Goal: Task Accomplishment & Management: Use online tool/utility

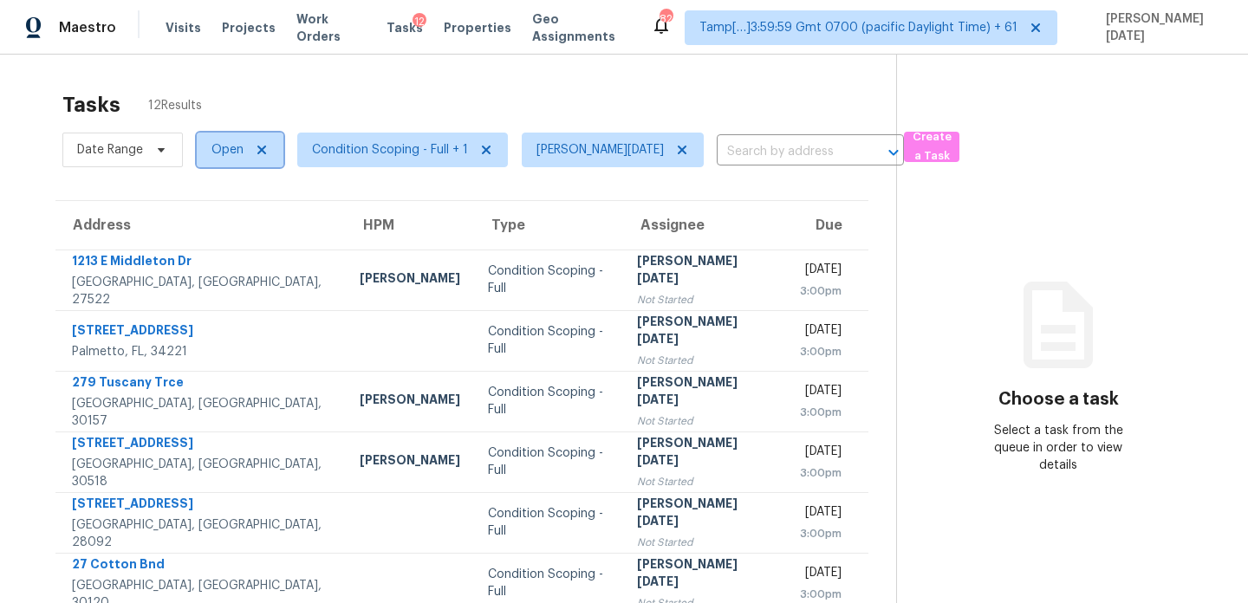
click at [207, 145] on span "Open" at bounding box center [240, 150] width 87 height 35
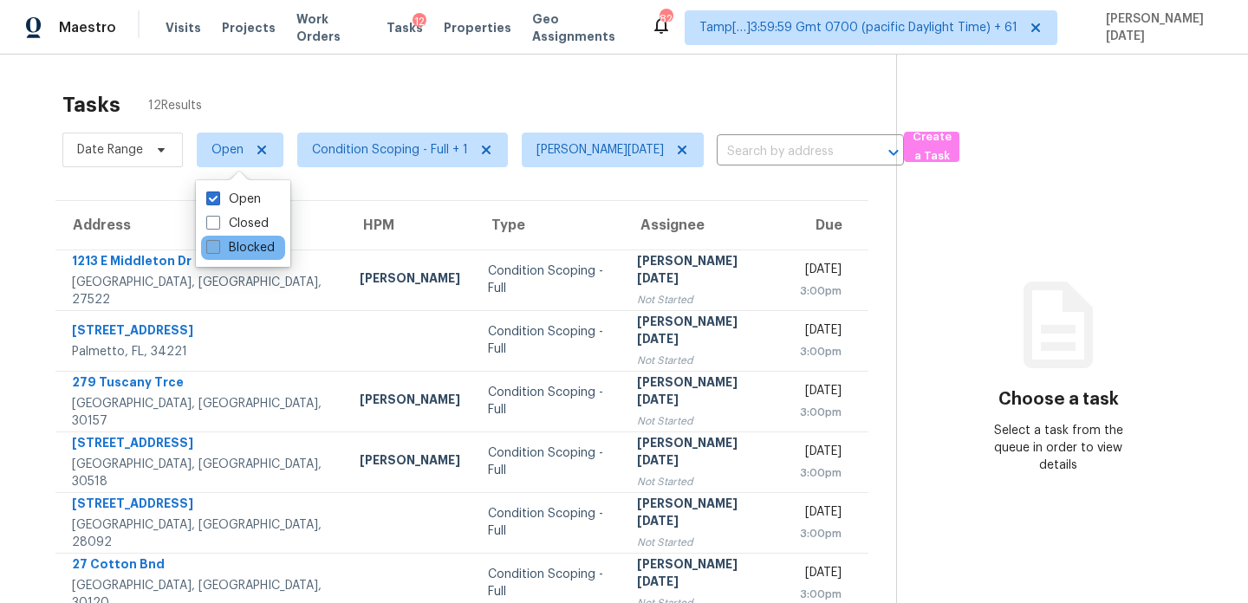
click at [217, 251] on span at bounding box center [213, 247] width 14 height 14
click at [217, 251] on input "Blocked" at bounding box center [211, 244] width 11 height 11
checkbox input "true"
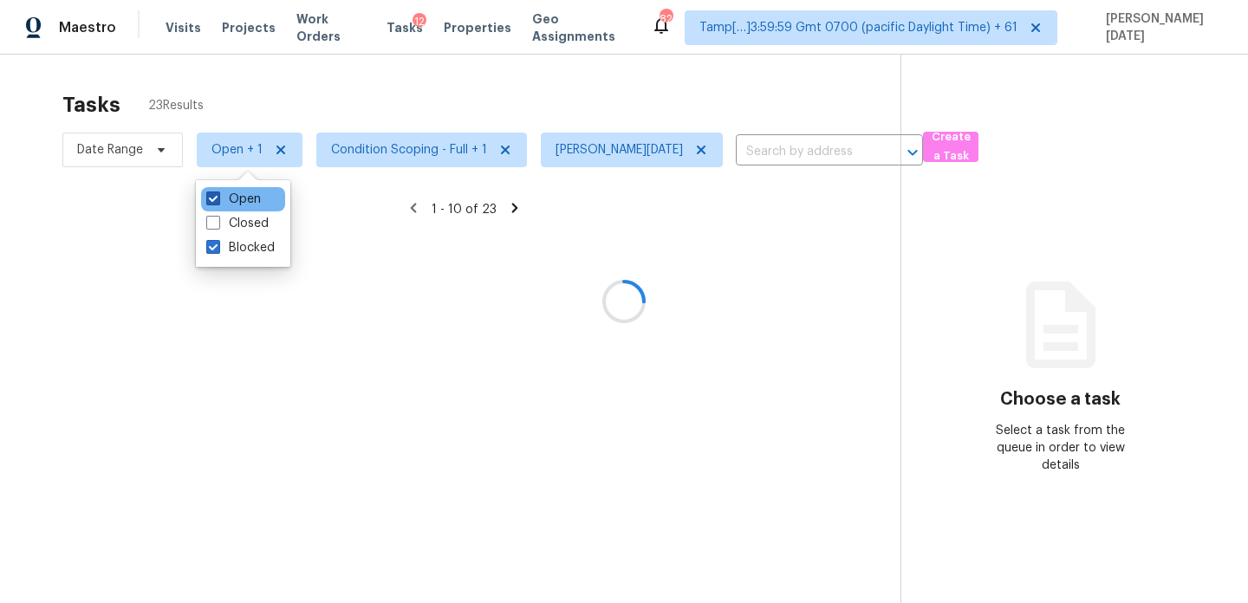
click at [228, 195] on label "Open" at bounding box center [233, 199] width 55 height 17
click at [218, 195] on input "Open" at bounding box center [211, 196] width 11 height 11
checkbox input "false"
click at [403, 110] on div at bounding box center [624, 301] width 1248 height 603
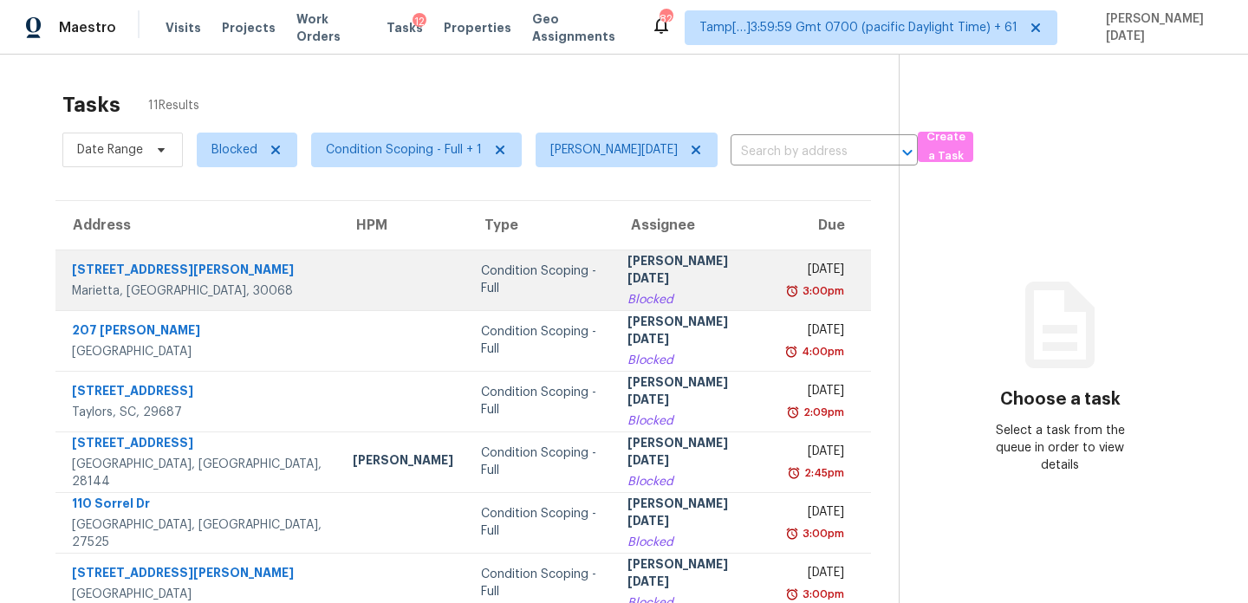
click at [788, 290] on div "3:00pm" at bounding box center [816, 291] width 56 height 17
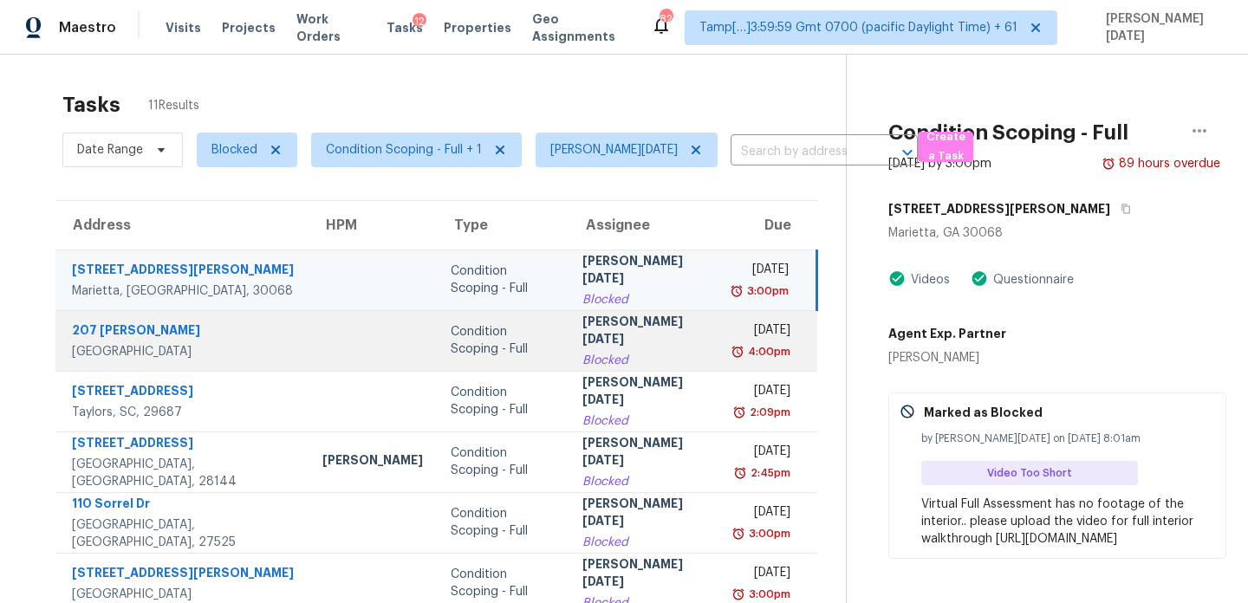
click at [736, 350] on div "4:00pm" at bounding box center [763, 351] width 55 height 17
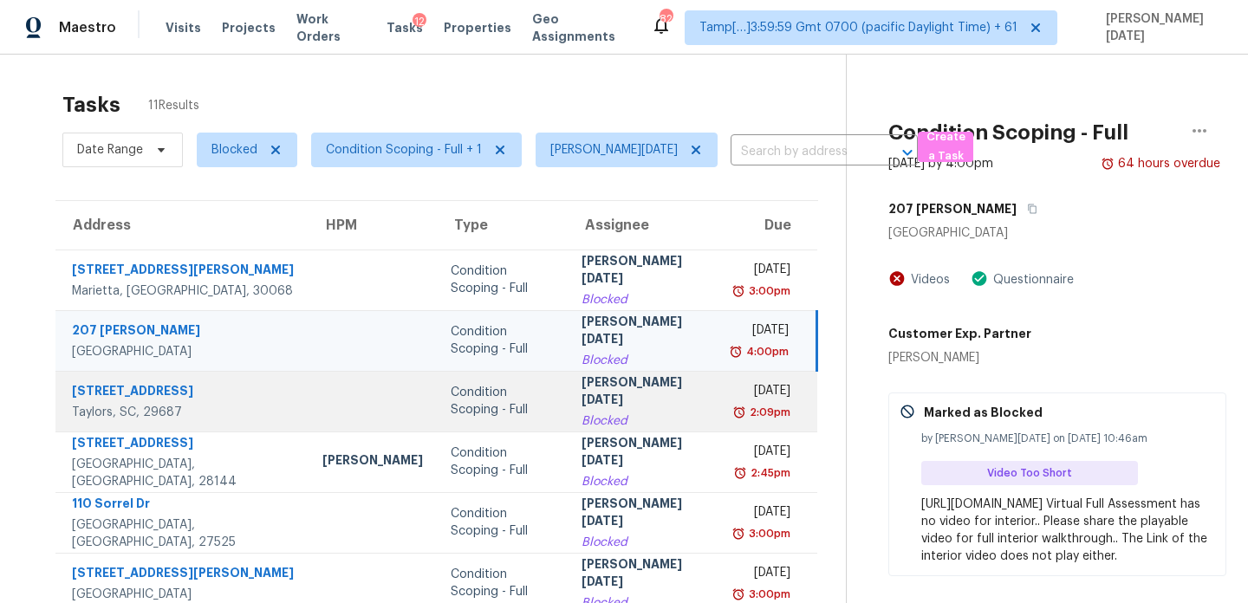
click at [735, 410] on div "2:09pm" at bounding box center [762, 412] width 55 height 17
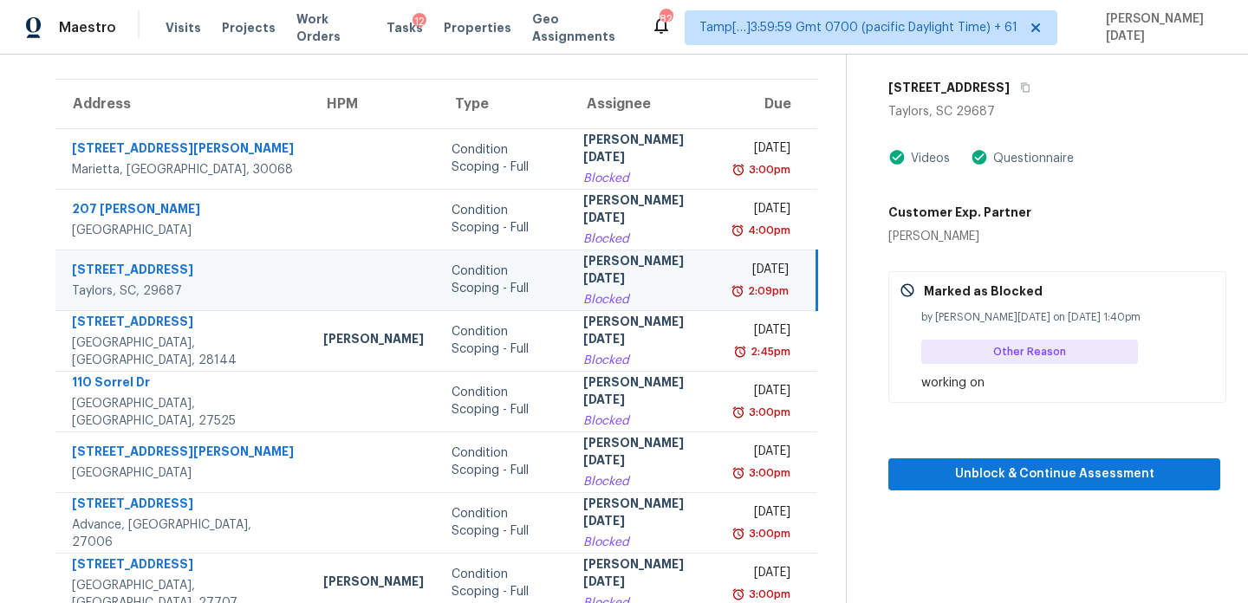
scroll to position [126, 0]
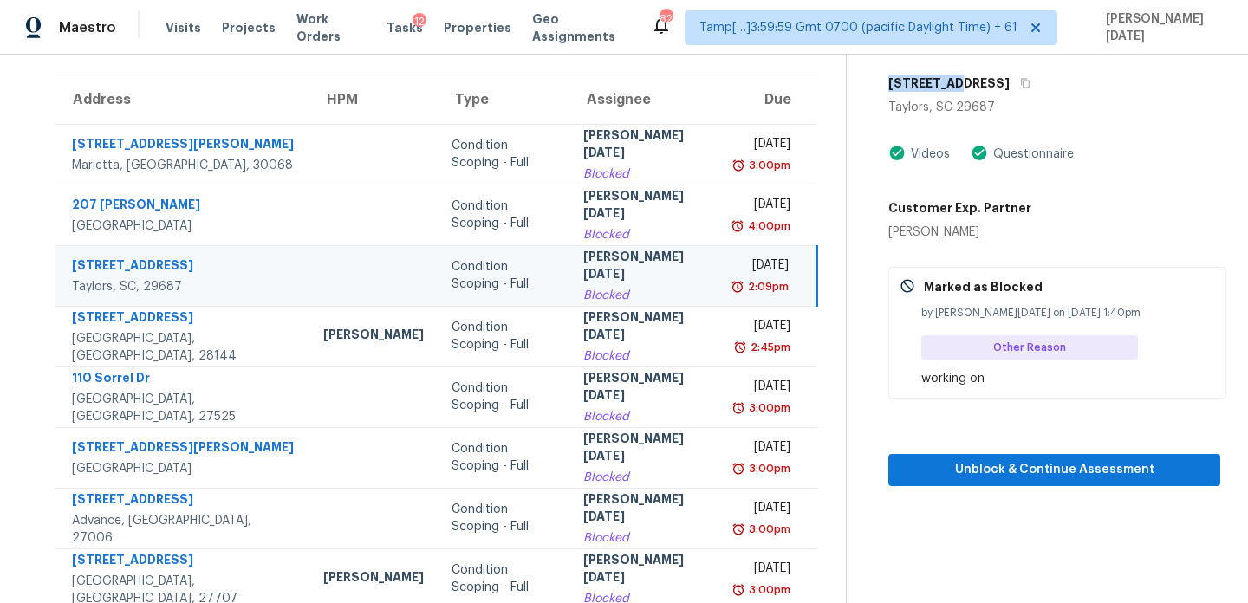
drag, startPoint x: 952, startPoint y: 86, endPoint x: 890, endPoint y: 86, distance: 61.6
click at [890, 86] on h5 "29 Hidden Springs Ln" at bounding box center [949, 83] width 121 height 17
copy h5 "29 Hidden"
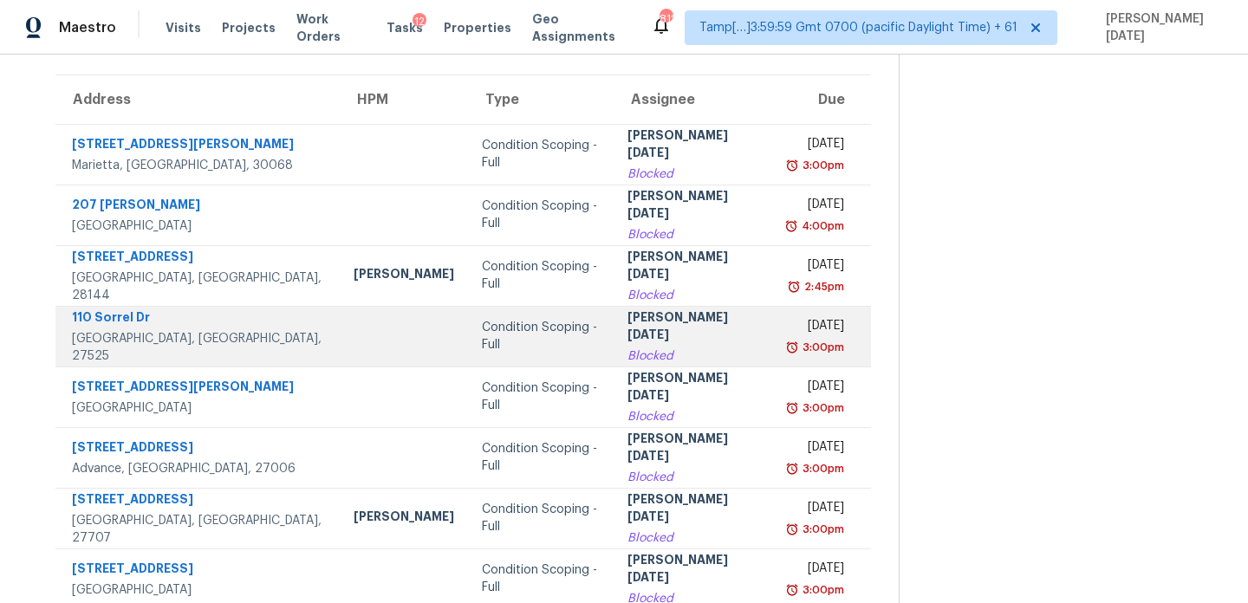
scroll to position [0, 0]
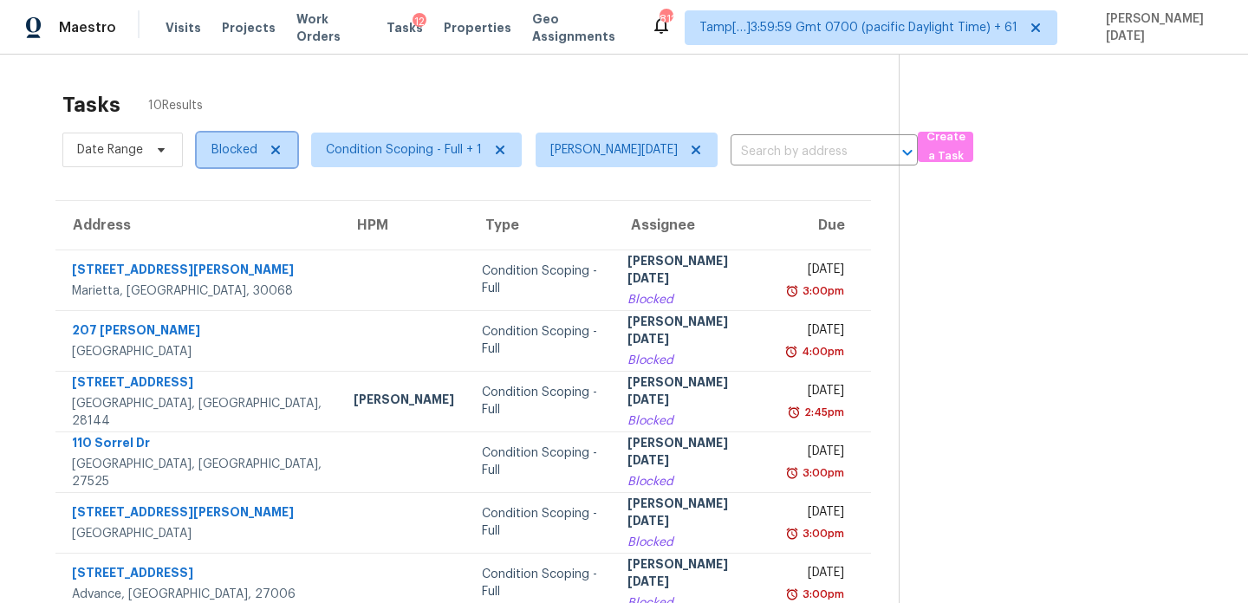
click at [235, 153] on span "Blocked" at bounding box center [235, 149] width 46 height 17
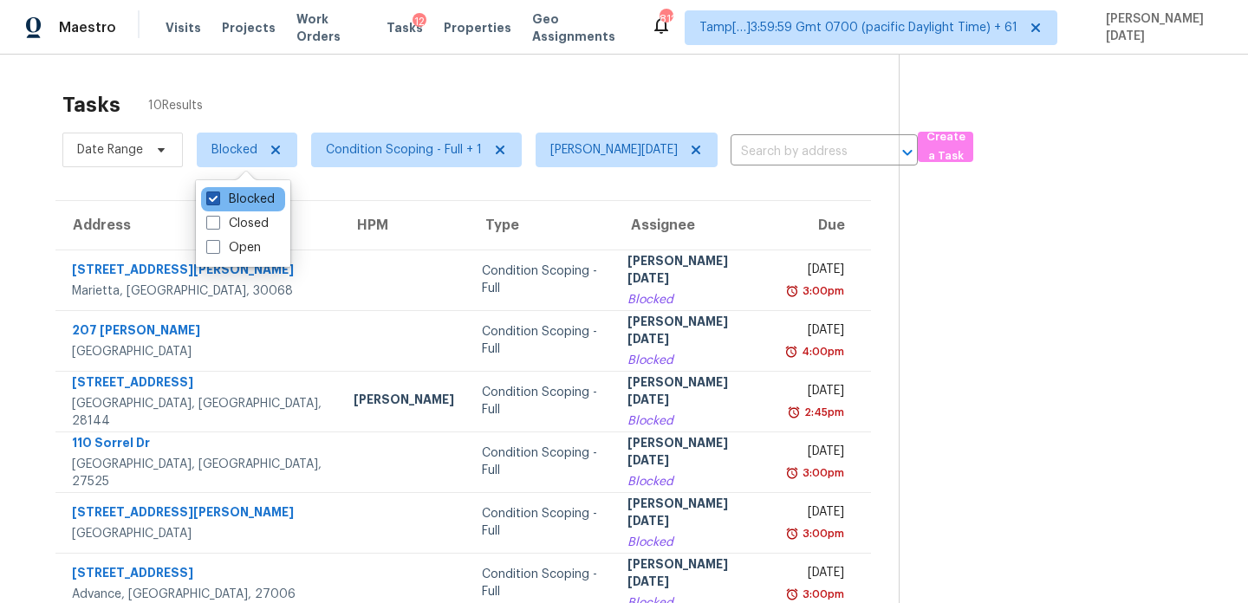
click at [233, 201] on label "Blocked" at bounding box center [240, 199] width 68 height 17
click at [218, 201] on input "Blocked" at bounding box center [211, 196] width 11 height 11
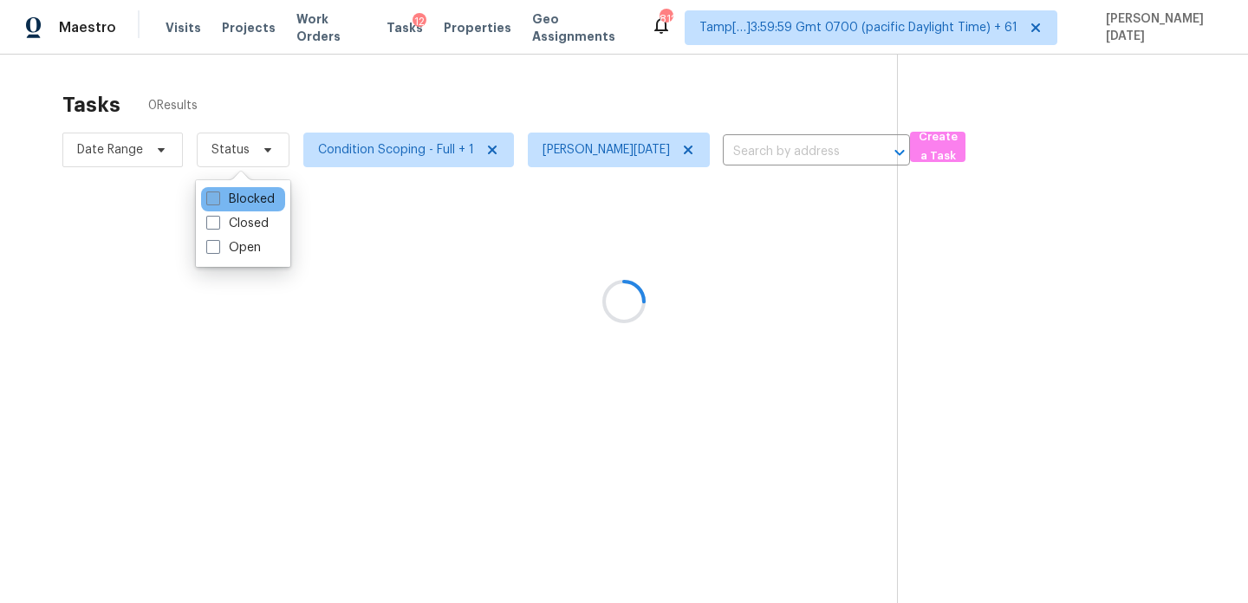
click at [233, 201] on label "Blocked" at bounding box center [240, 199] width 68 height 17
click at [218, 201] on input "Blocked" at bounding box center [211, 196] width 11 height 11
checkbox input "true"
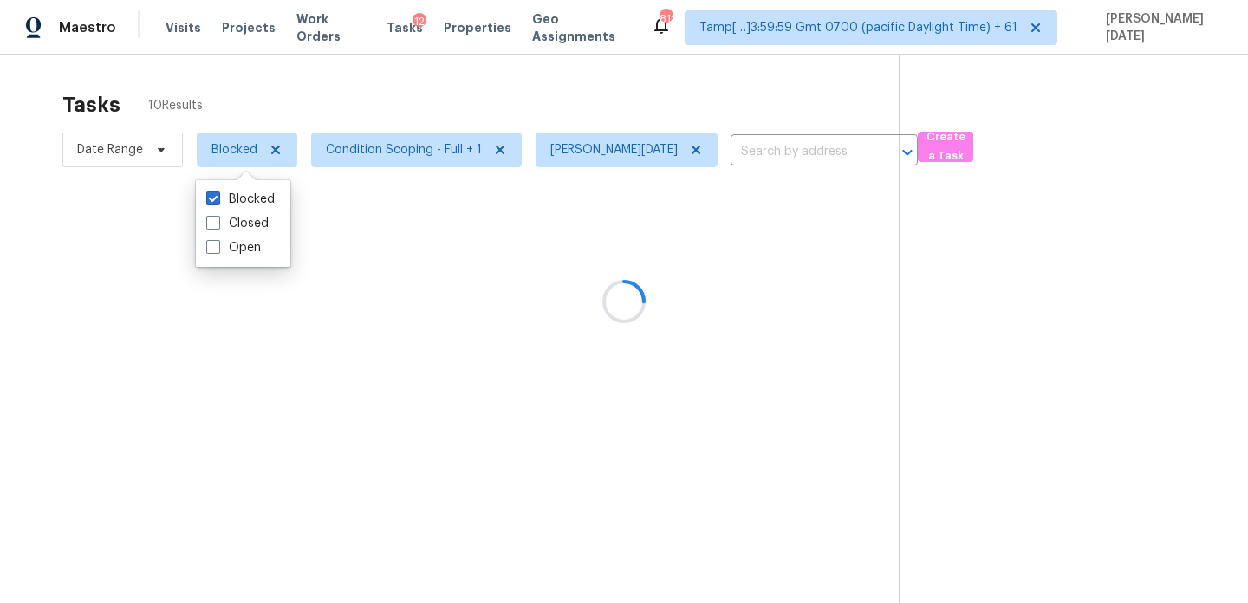
click at [427, 100] on div at bounding box center [624, 301] width 1248 height 603
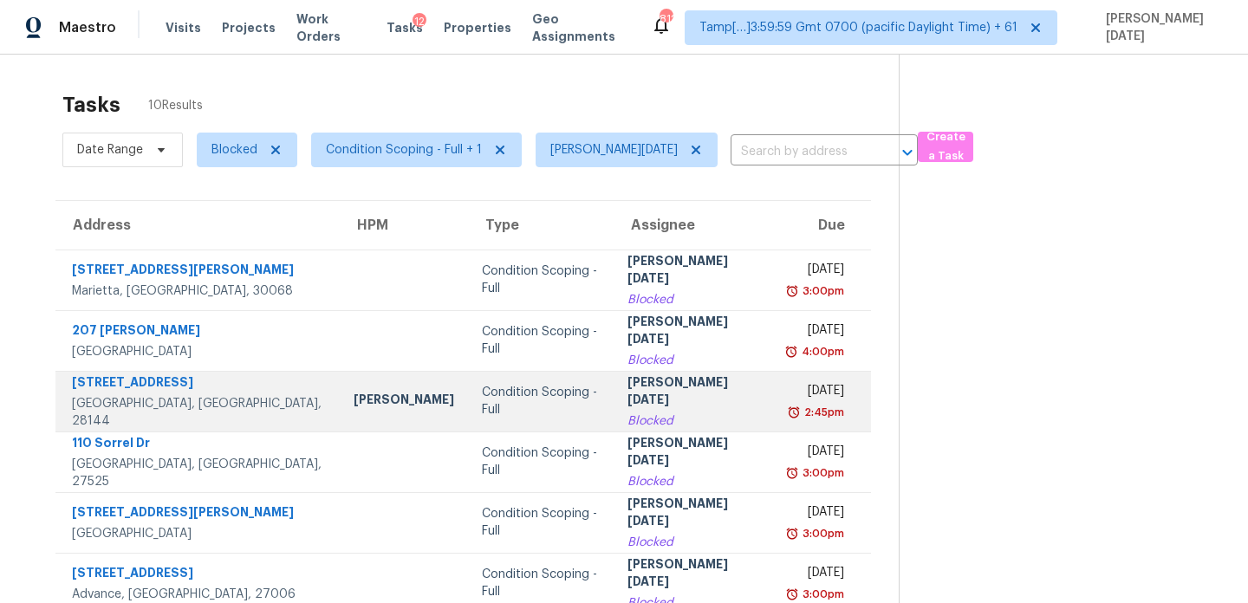
click at [647, 401] on div "[PERSON_NAME][DATE]" at bounding box center [694, 393] width 133 height 39
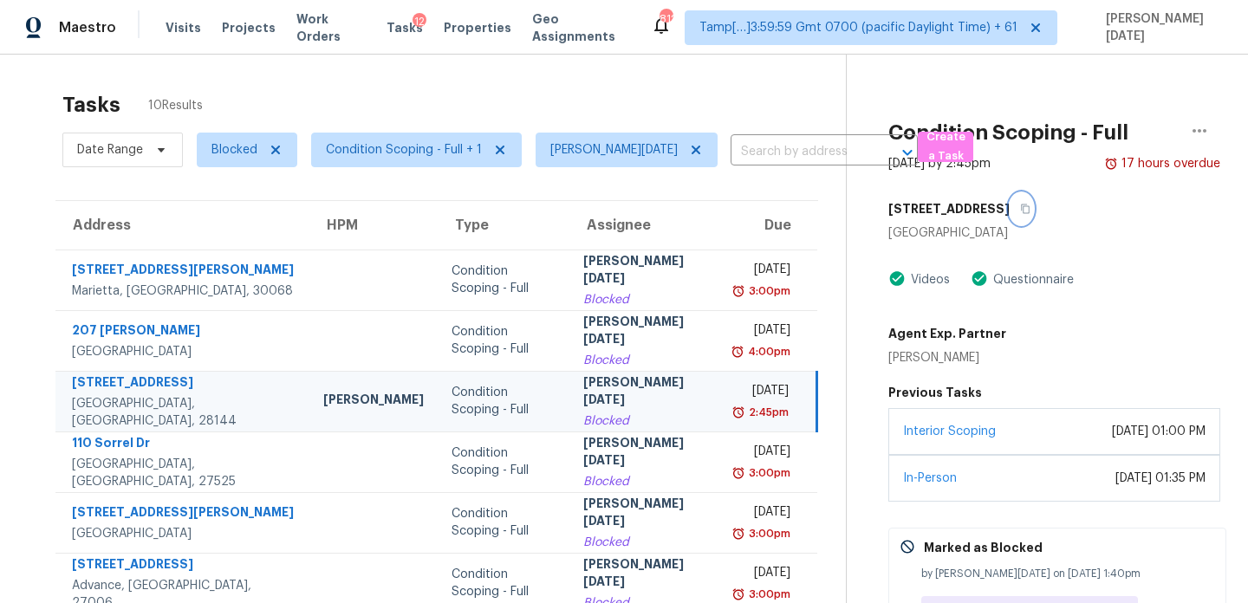
drag, startPoint x: 981, startPoint y: 210, endPoint x: 891, endPoint y: 209, distance: 90.2
click at [891, 209] on div "330 Camelot Dr" at bounding box center [1055, 208] width 332 height 31
drag, startPoint x: 890, startPoint y: 207, endPoint x: 981, endPoint y: 205, distance: 90.2
click at [981, 205] on h5 "330 Camelot Dr" at bounding box center [949, 208] width 121 height 17
copy h5 "330 Camelot Dr"
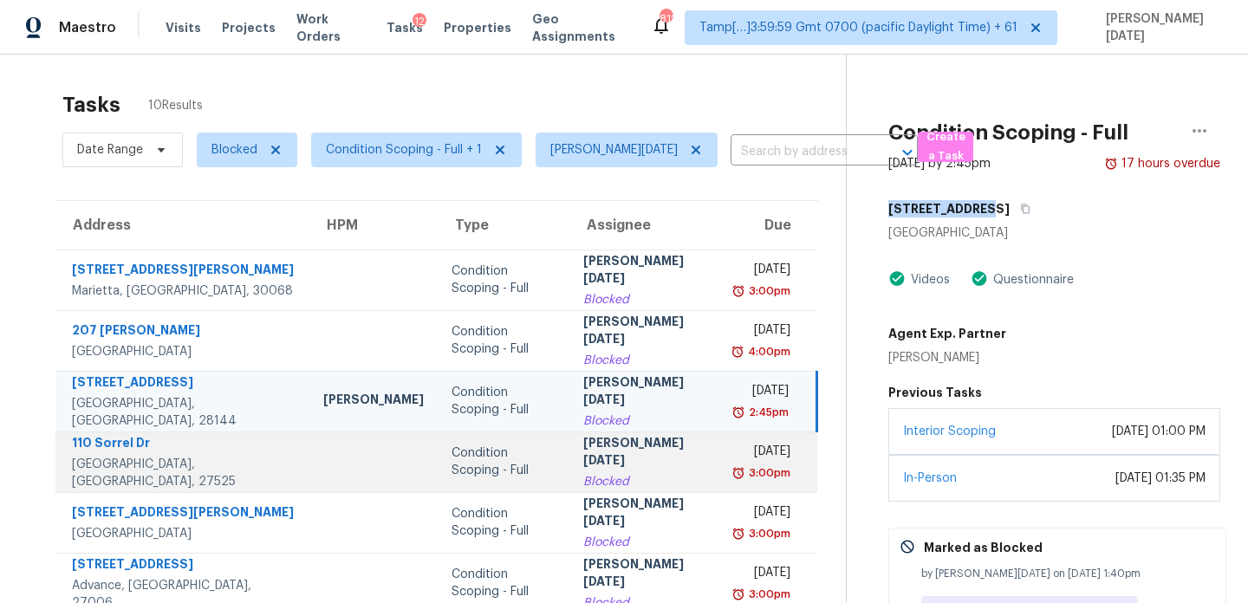
click at [645, 446] on td "Prabhu Raja Blocked" at bounding box center [646, 462] width 153 height 61
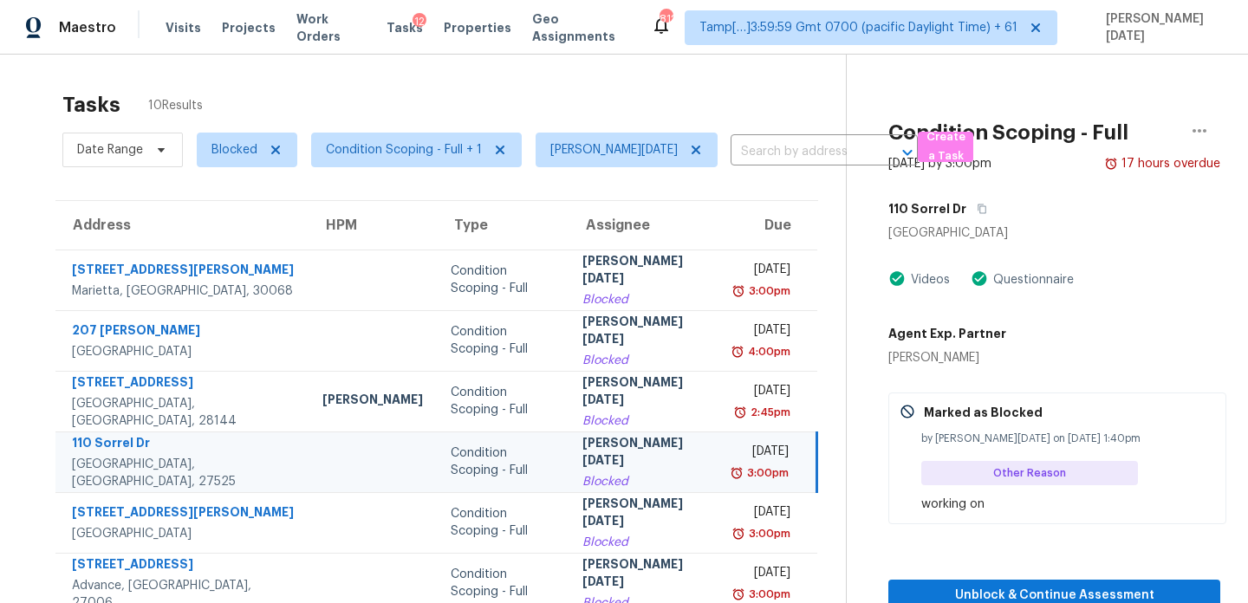
scroll to position [56, 0]
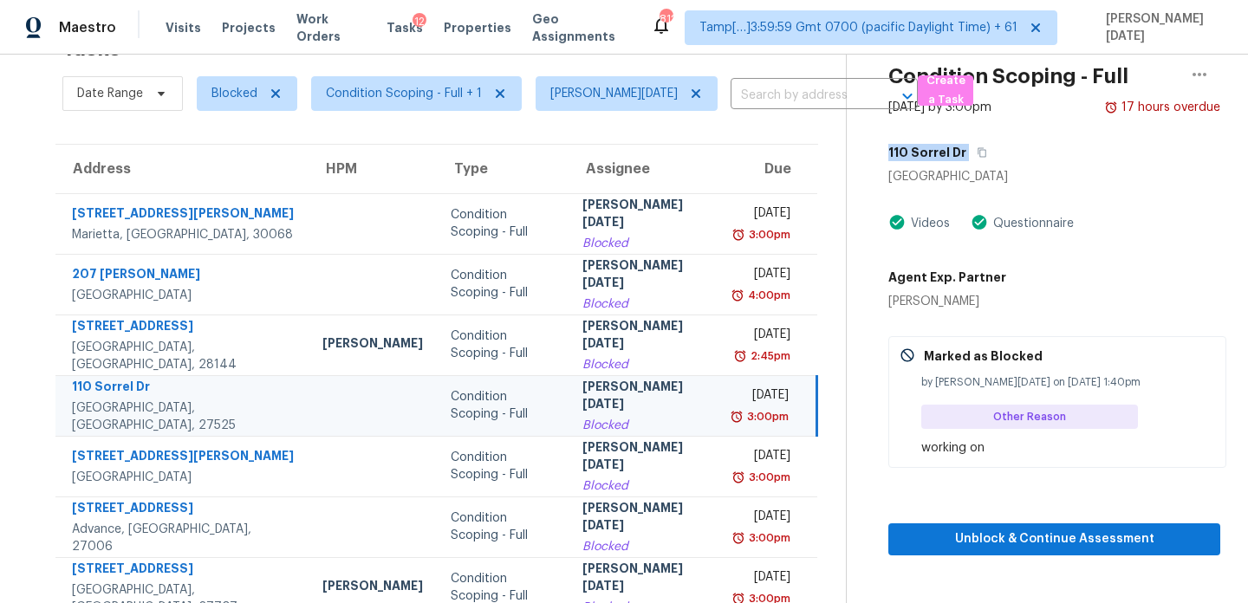
drag, startPoint x: 889, startPoint y: 151, endPoint x: 965, endPoint y: 151, distance: 75.4
click at [965, 151] on div "110 Sorrel Dr" at bounding box center [1055, 152] width 332 height 31
copy div "110 Sorrel Dr"
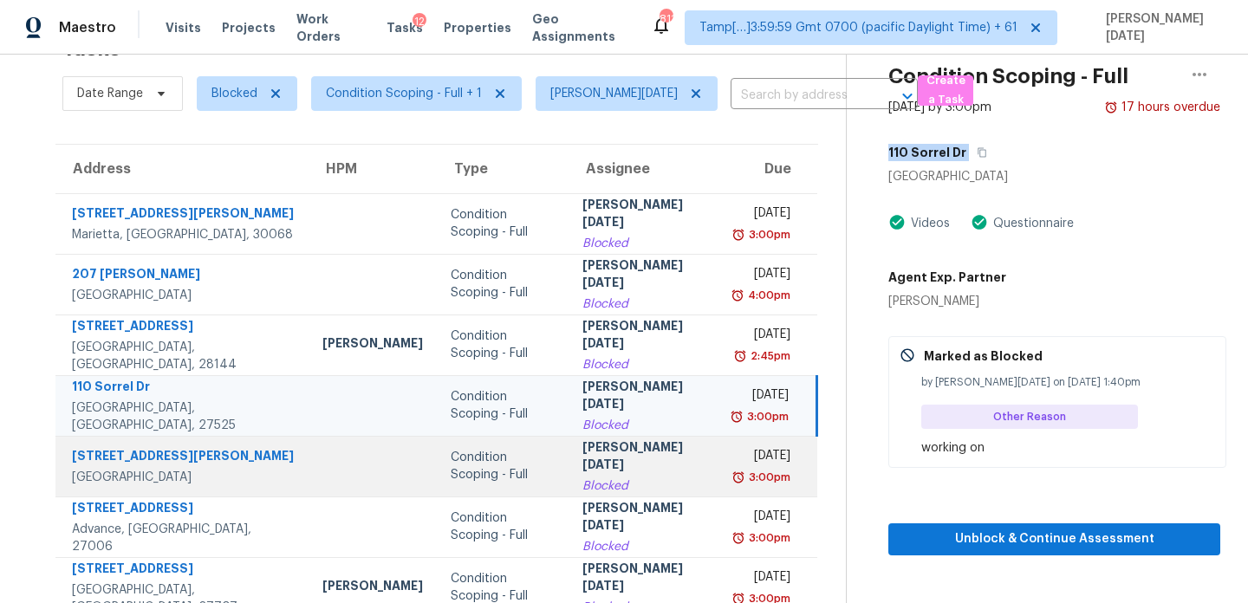
click at [736, 469] on div "3:00pm" at bounding box center [763, 477] width 55 height 17
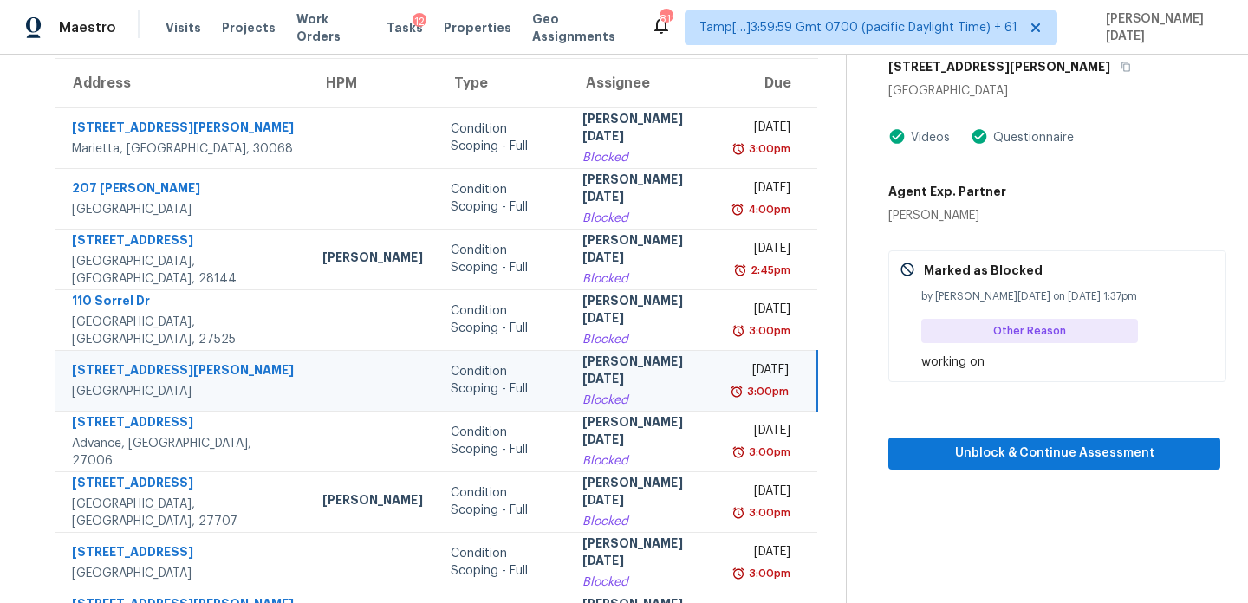
scroll to position [70, 0]
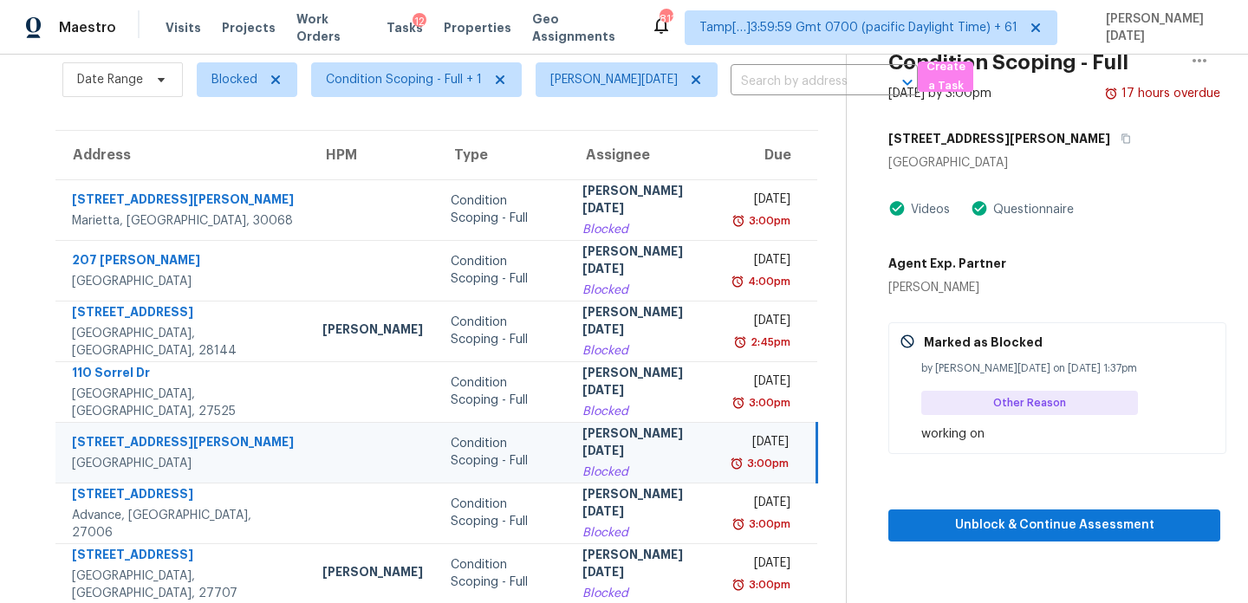
drag, startPoint x: 892, startPoint y: 137, endPoint x: 962, endPoint y: 137, distance: 70.2
click at [962, 137] on h5 "219 Berrybeth Cir" at bounding box center [1000, 138] width 222 height 17
drag, startPoint x: 988, startPoint y: 139, endPoint x: 882, endPoint y: 139, distance: 106.6
click at [882, 139] on div "Condition Scoping - Full Aug 14th 2025 by 3:00pm 17 hours overdue 219 Berrybeth…" at bounding box center [1034, 262] width 374 height 557
copy h5 "219 Berrybeth Cir"
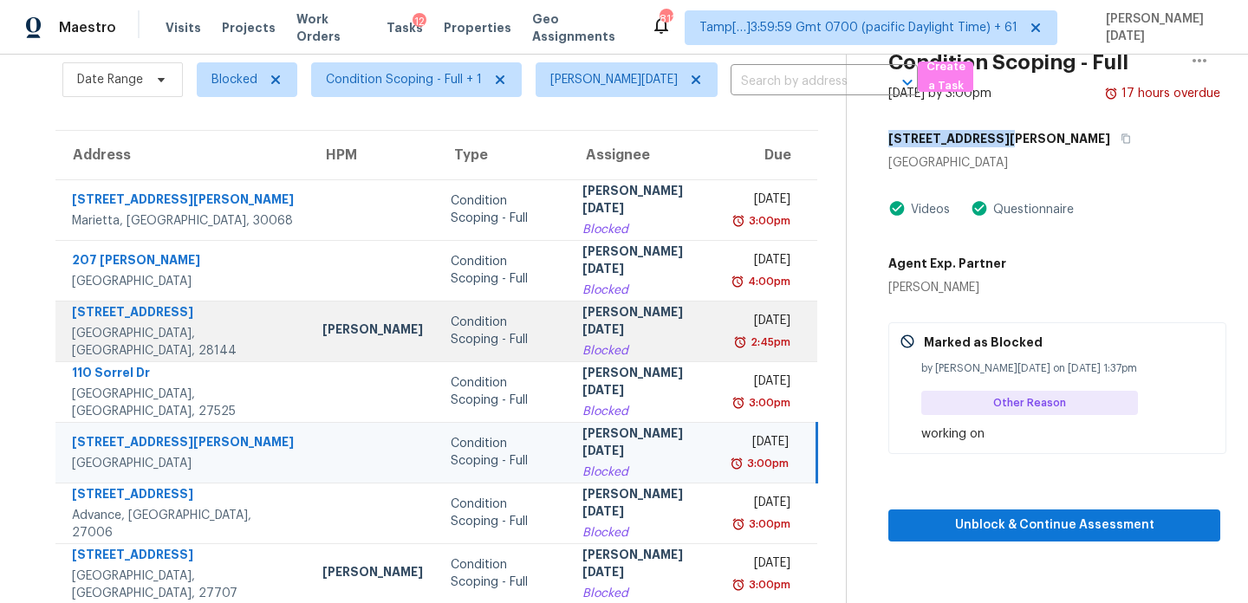
scroll to position [267, 0]
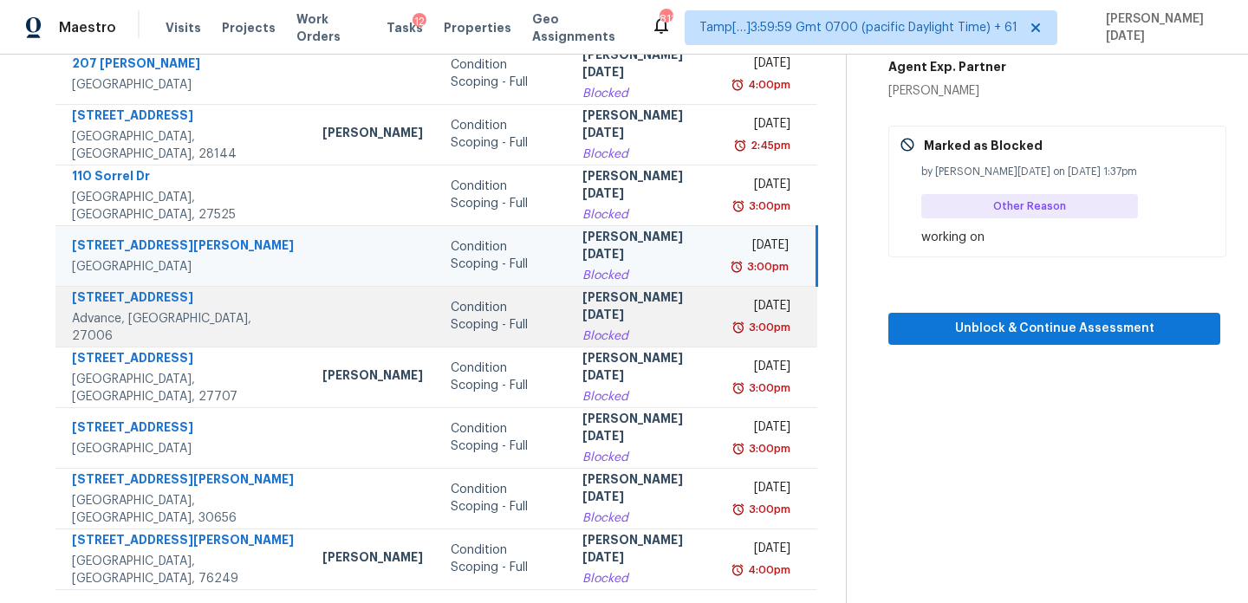
click at [650, 322] on td "Prabhu Raja Blocked" at bounding box center [645, 316] width 153 height 61
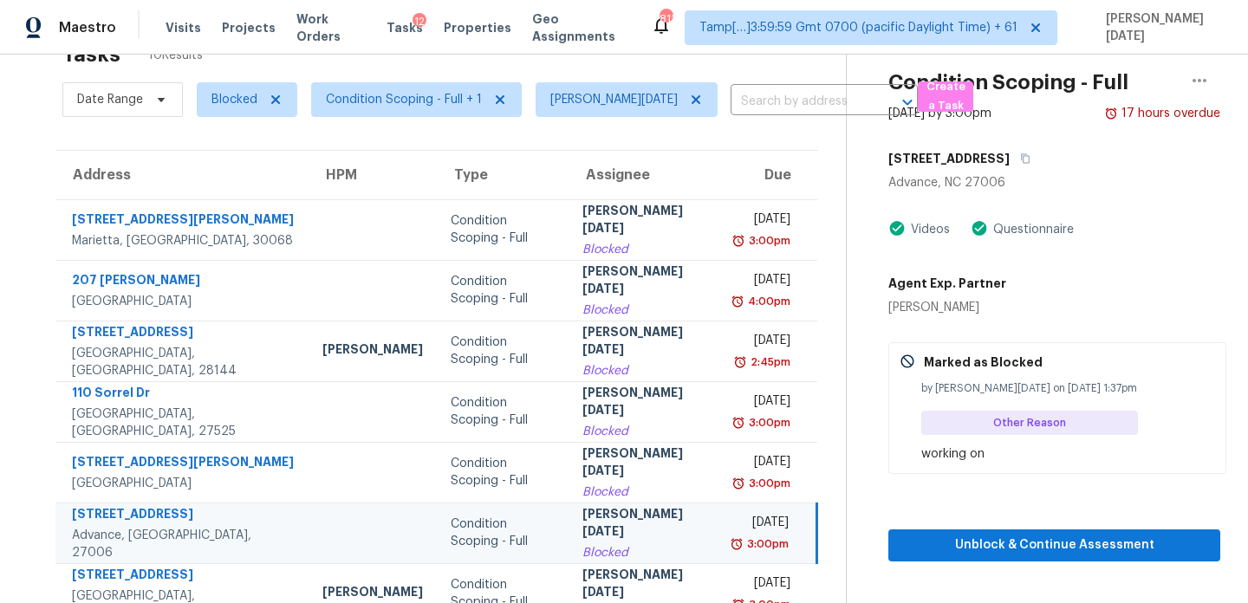
scroll to position [10, 0]
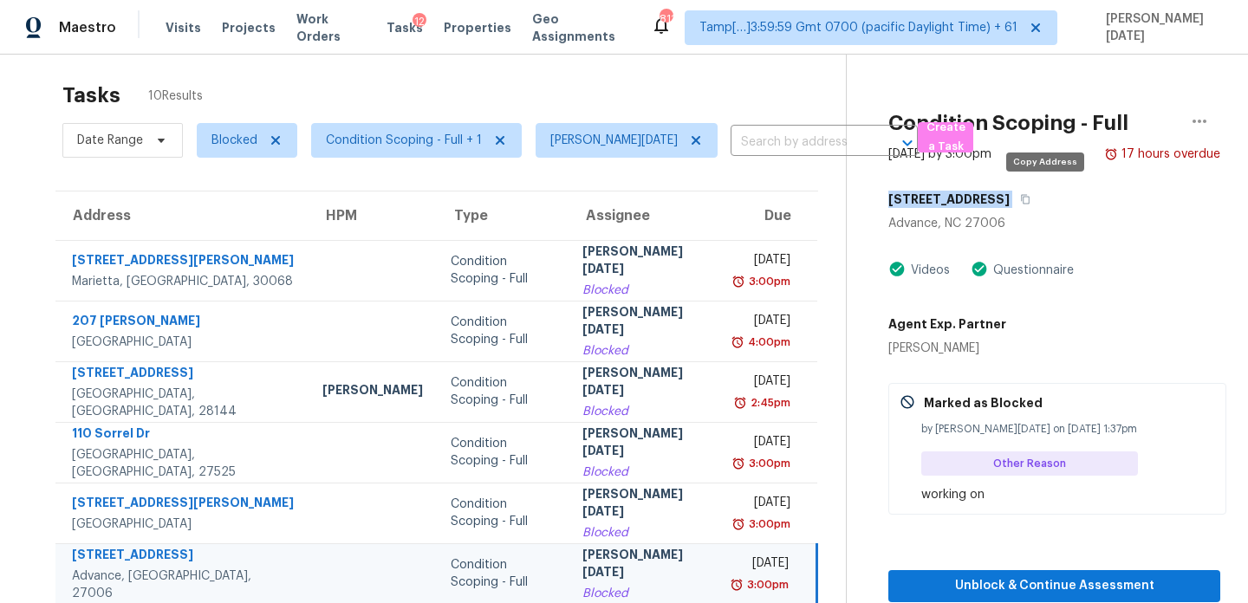
drag, startPoint x: 889, startPoint y: 198, endPoint x: 1033, endPoint y: 198, distance: 144.8
click at [1033, 198] on div "123 Pembrooke Ridge Ct" at bounding box center [1055, 199] width 332 height 31
copy div "123 Pembrooke Ridge Ct"
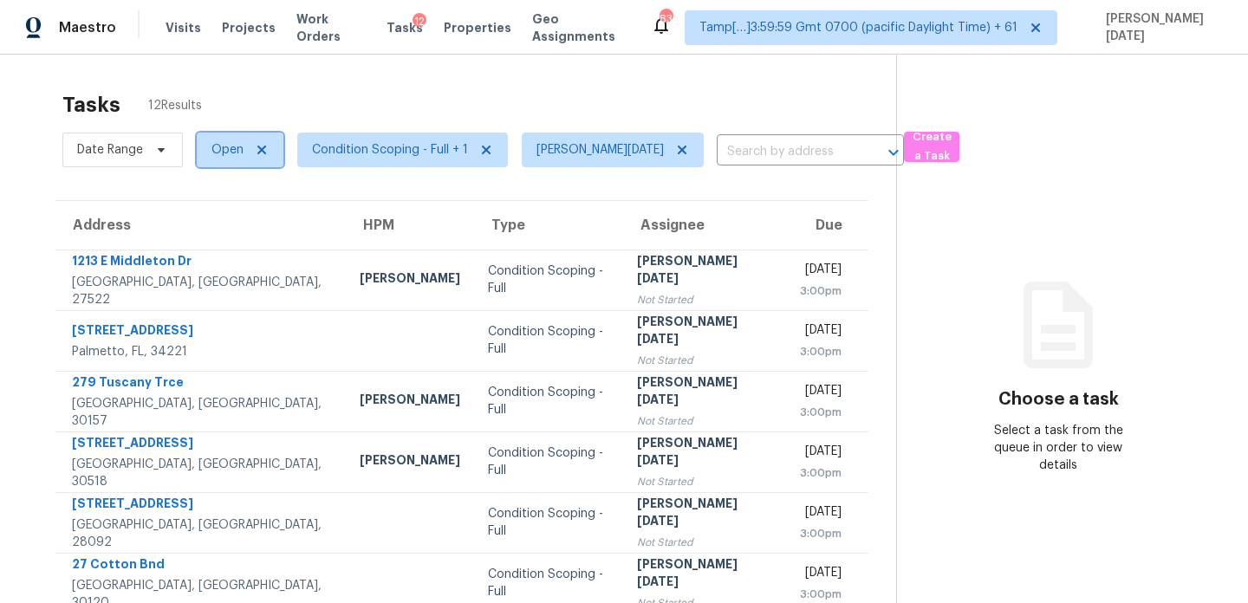
click at [229, 148] on span "Open" at bounding box center [228, 149] width 32 height 17
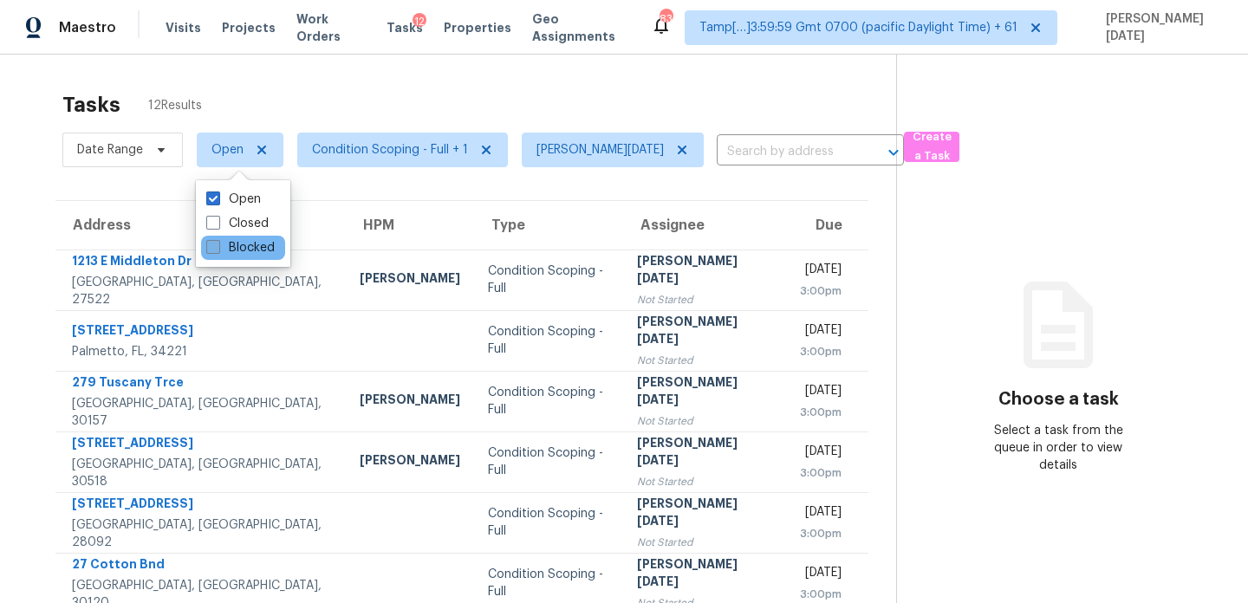
click at [235, 245] on label "Blocked" at bounding box center [240, 247] width 68 height 17
click at [218, 245] on input "Blocked" at bounding box center [211, 244] width 11 height 11
checkbox input "true"
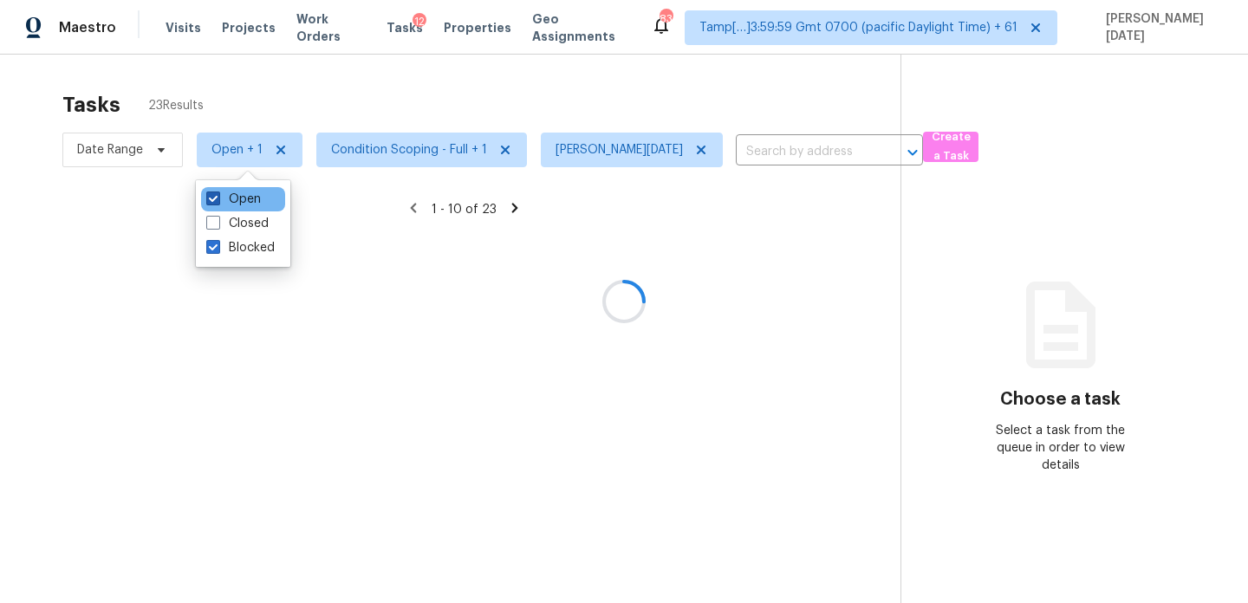
click at [234, 199] on label "Open" at bounding box center [233, 199] width 55 height 17
click at [218, 199] on input "Open" at bounding box center [211, 196] width 11 height 11
checkbox input "false"
click at [421, 124] on div at bounding box center [624, 301] width 1248 height 603
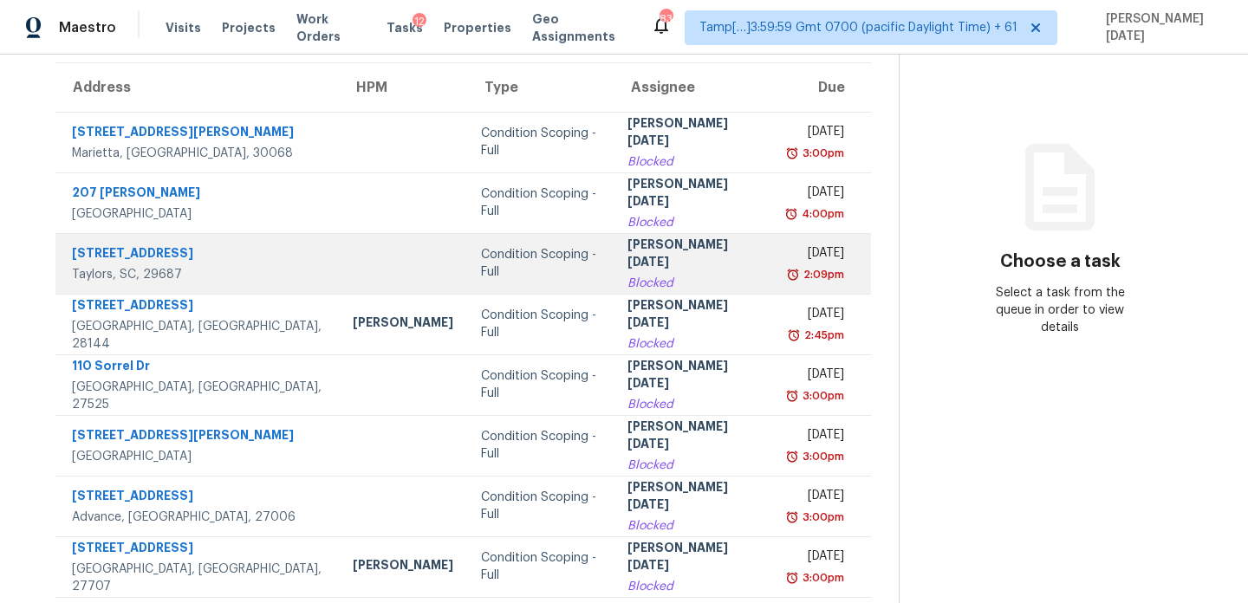
scroll to position [155, 0]
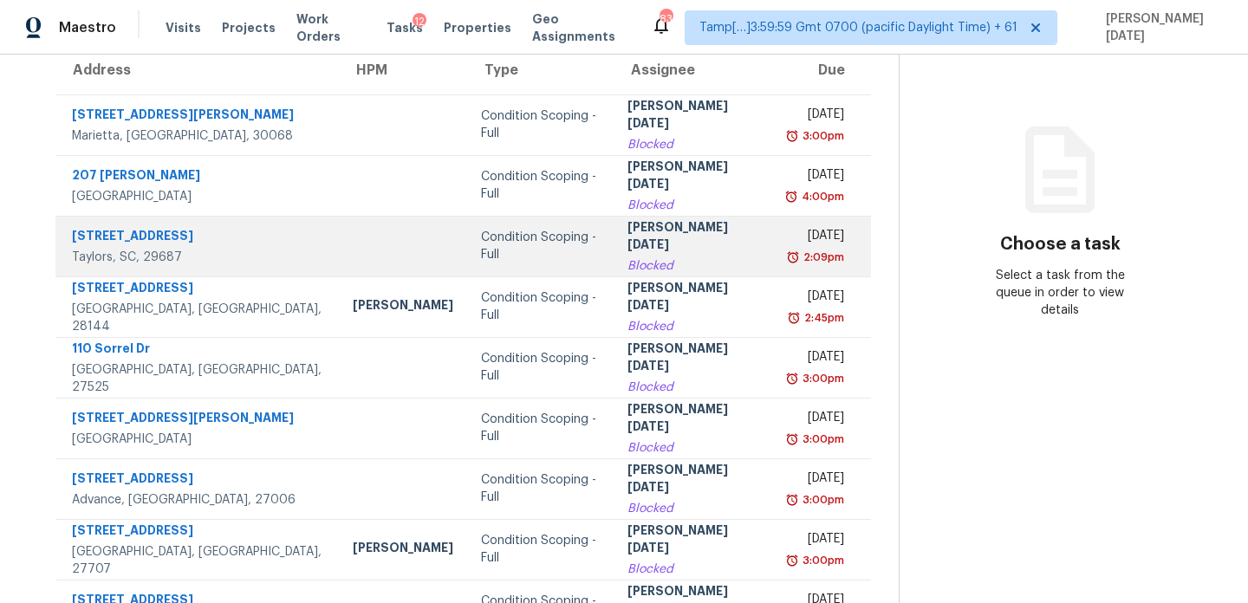
click at [628, 257] on div "Blocked" at bounding box center [694, 265] width 133 height 17
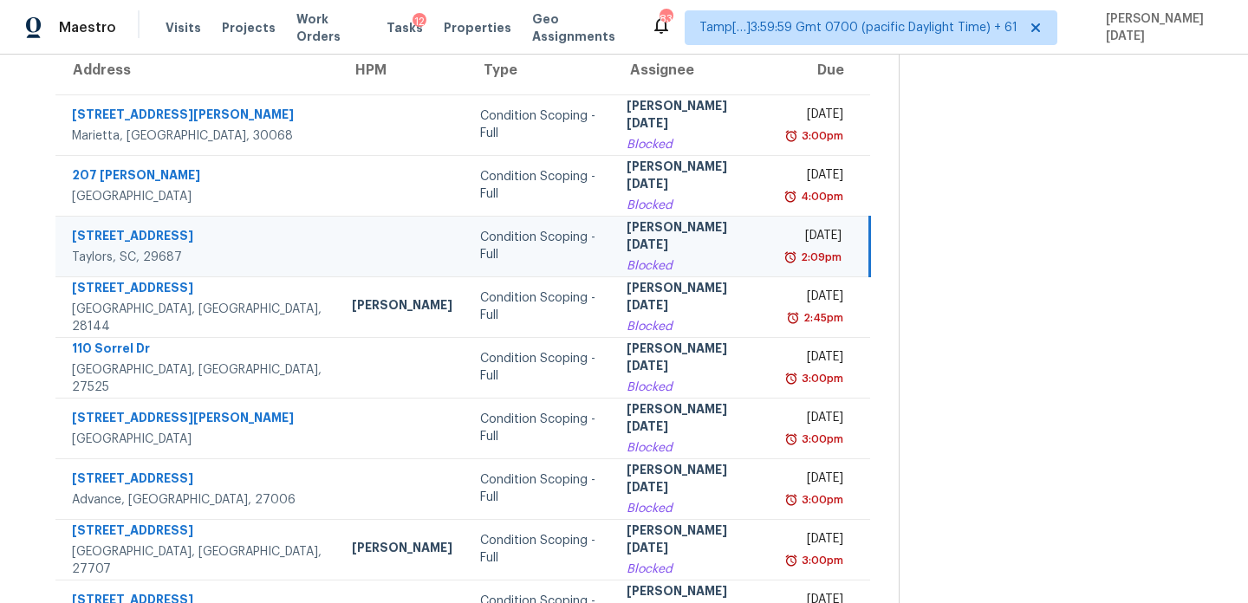
click at [627, 257] on div "Blocked" at bounding box center [693, 265] width 133 height 17
click at [787, 257] on div "2:09pm" at bounding box center [814, 257] width 55 height 17
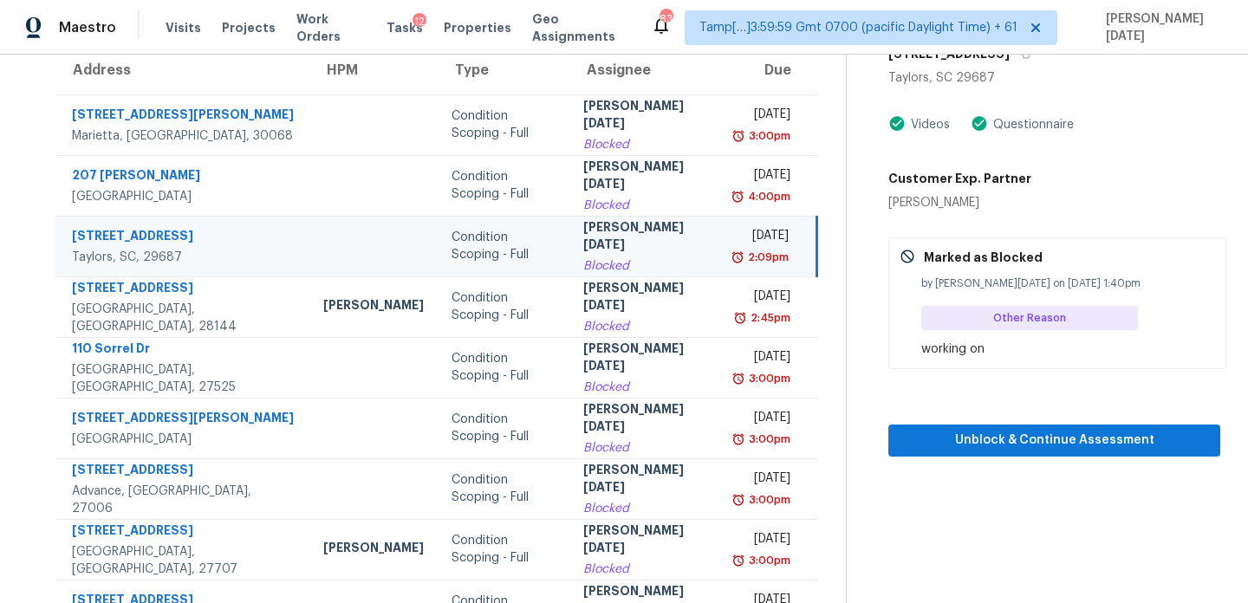
click at [736, 257] on div "2:09pm" at bounding box center [762, 257] width 53 height 17
click at [961, 433] on span "Unblock & Continue Assessment" at bounding box center [1054, 441] width 304 height 22
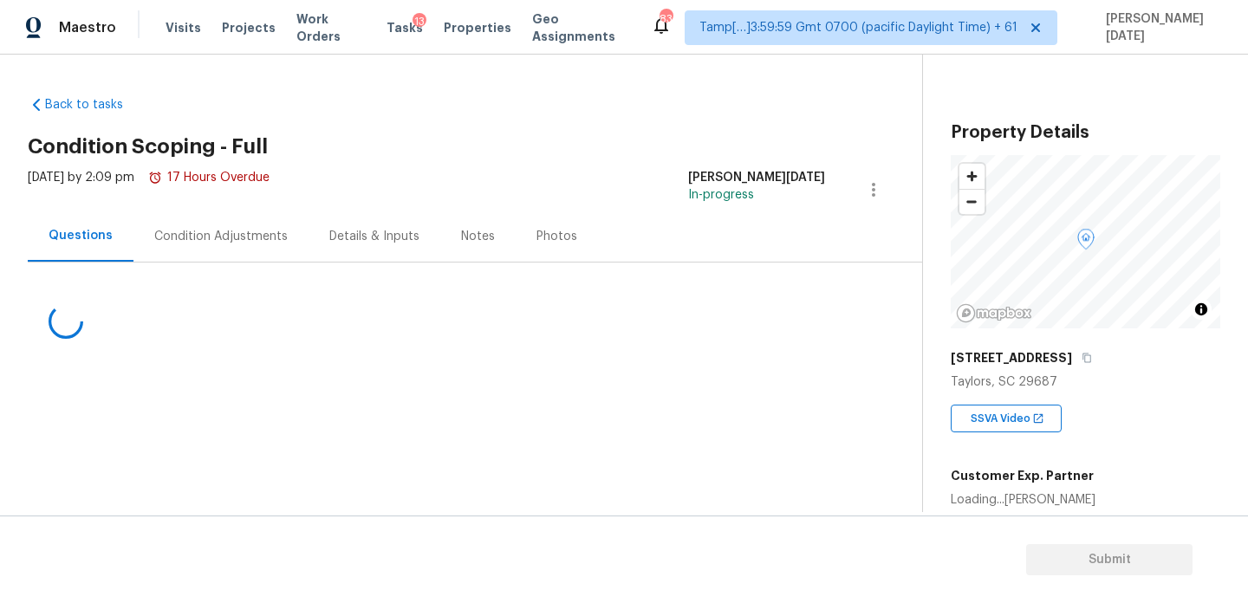
click at [281, 240] on div "Condition Adjustments" at bounding box center [221, 236] width 175 height 51
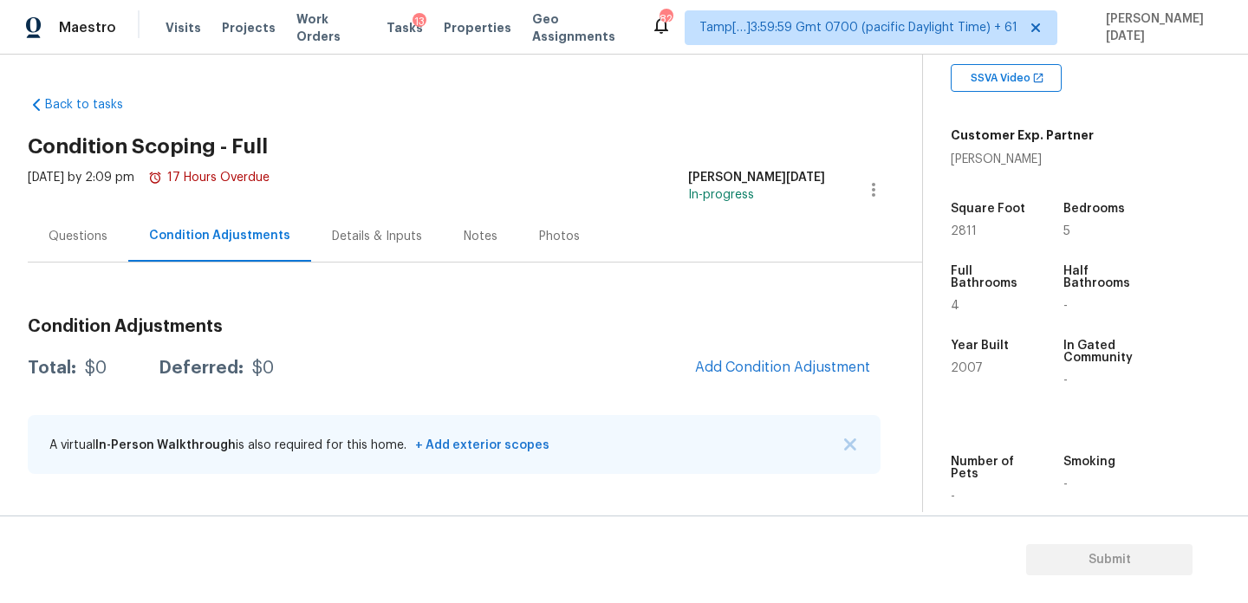
scroll to position [368, 0]
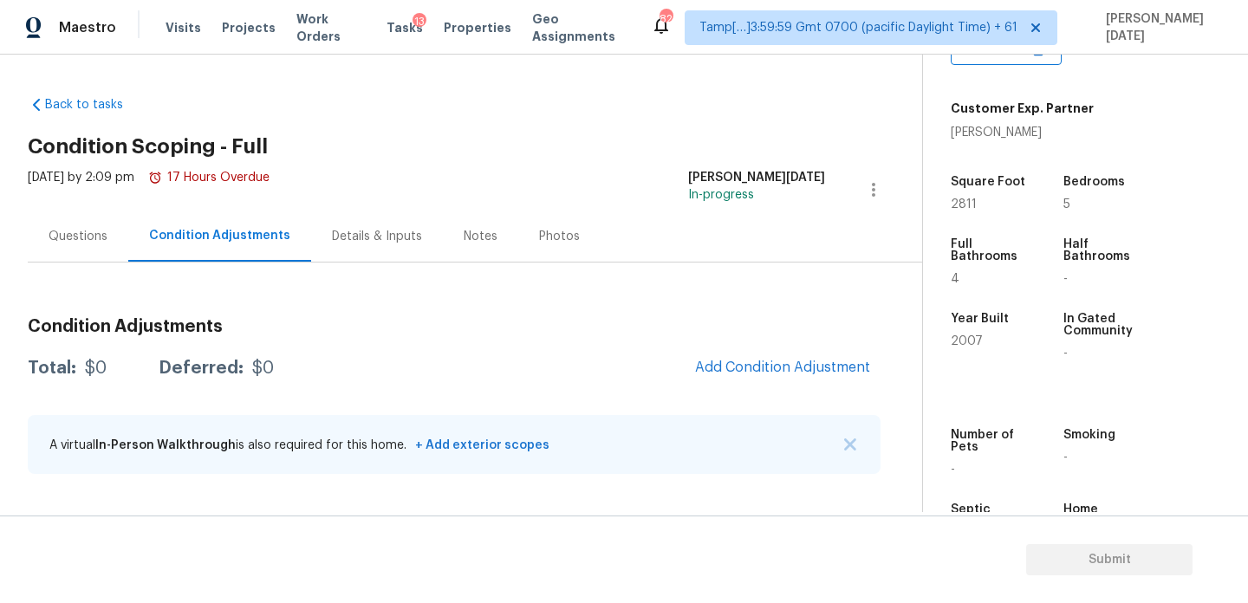
click at [92, 241] on div "Questions" at bounding box center [78, 236] width 59 height 17
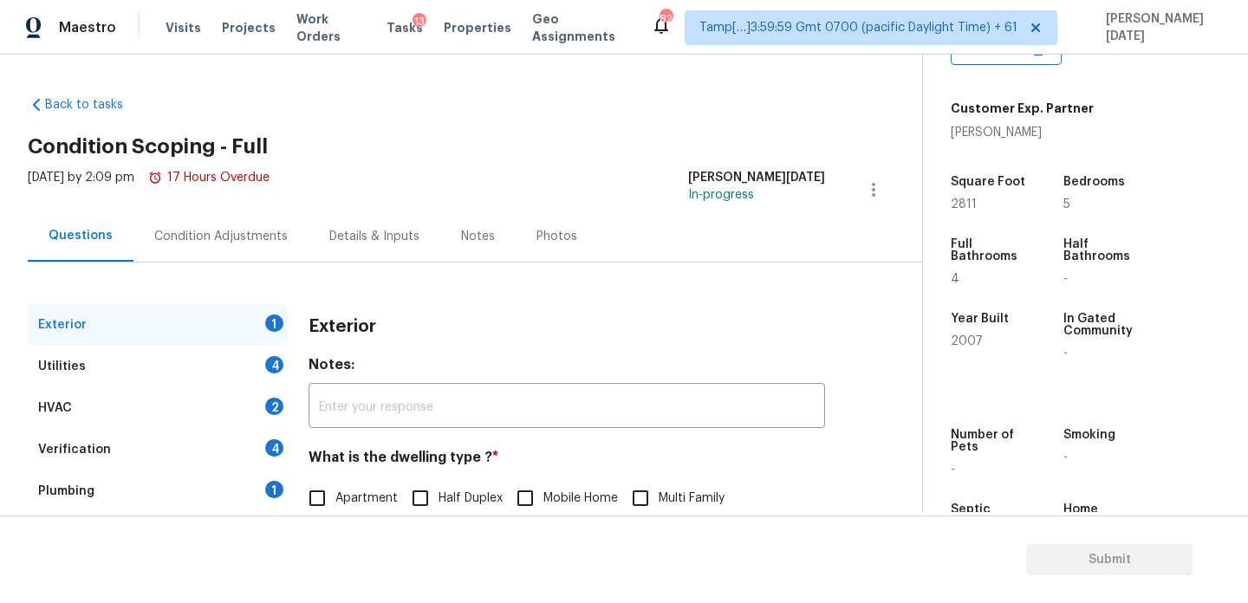
scroll to position [231, 0]
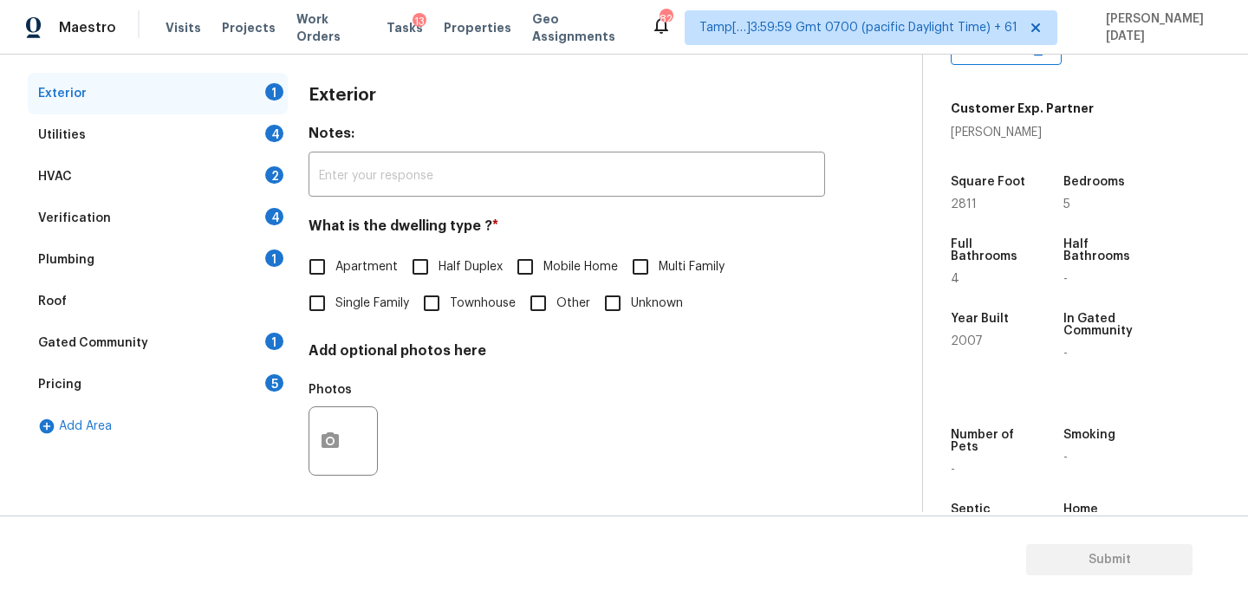
click at [237, 205] on div "Verification 4" at bounding box center [158, 219] width 260 height 42
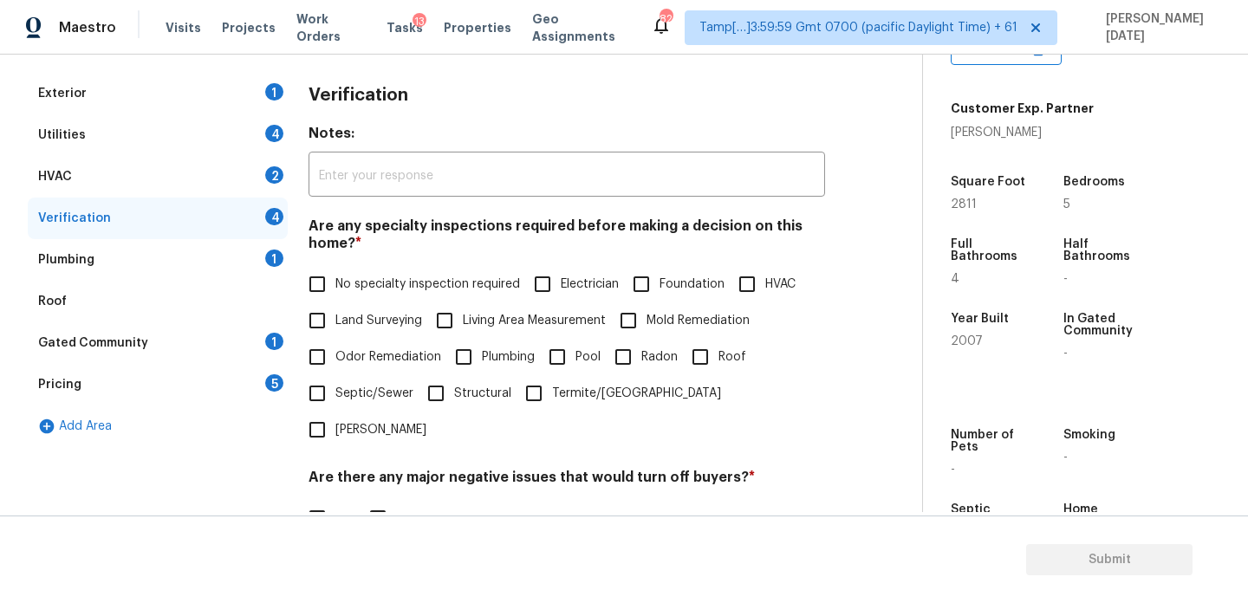
scroll to position [440, 0]
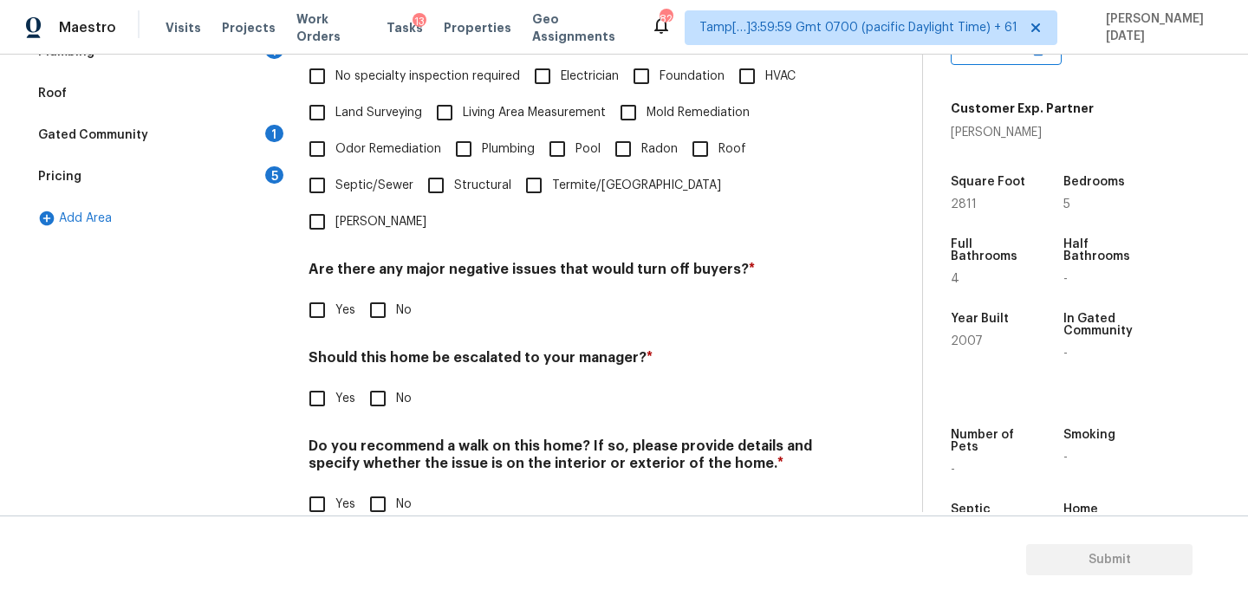
click at [336, 390] on span "Yes" at bounding box center [346, 399] width 20 height 18
click at [336, 381] on input "Yes" at bounding box center [317, 399] width 36 height 36
checkbox input "true"
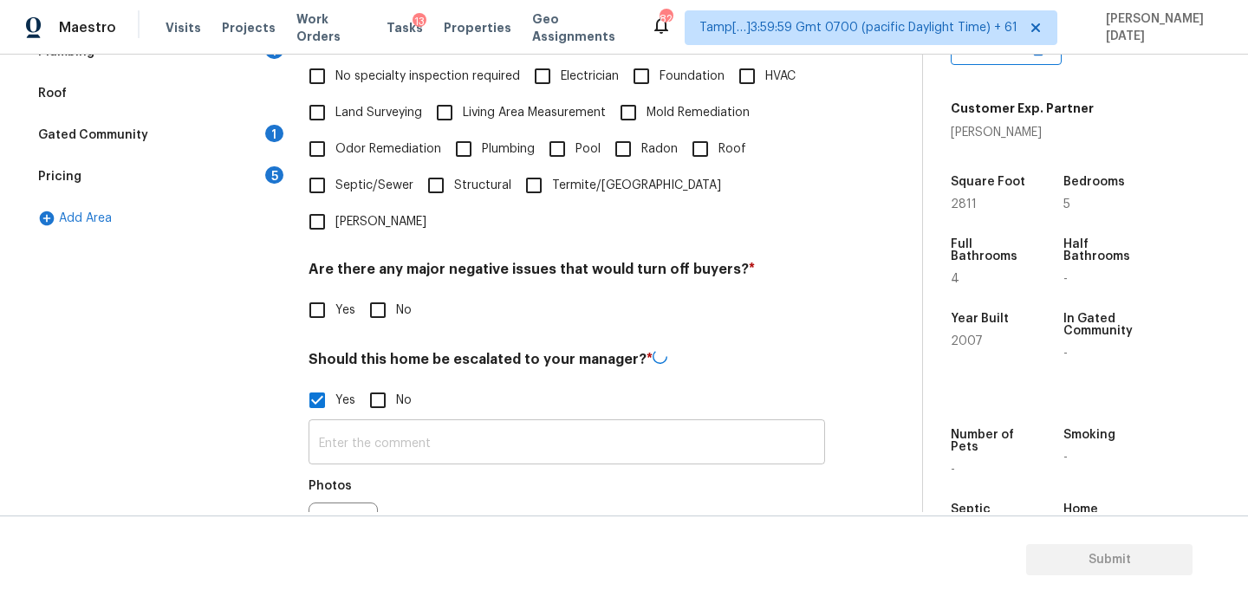
click at [361, 424] on input "text" at bounding box center [567, 444] width 517 height 41
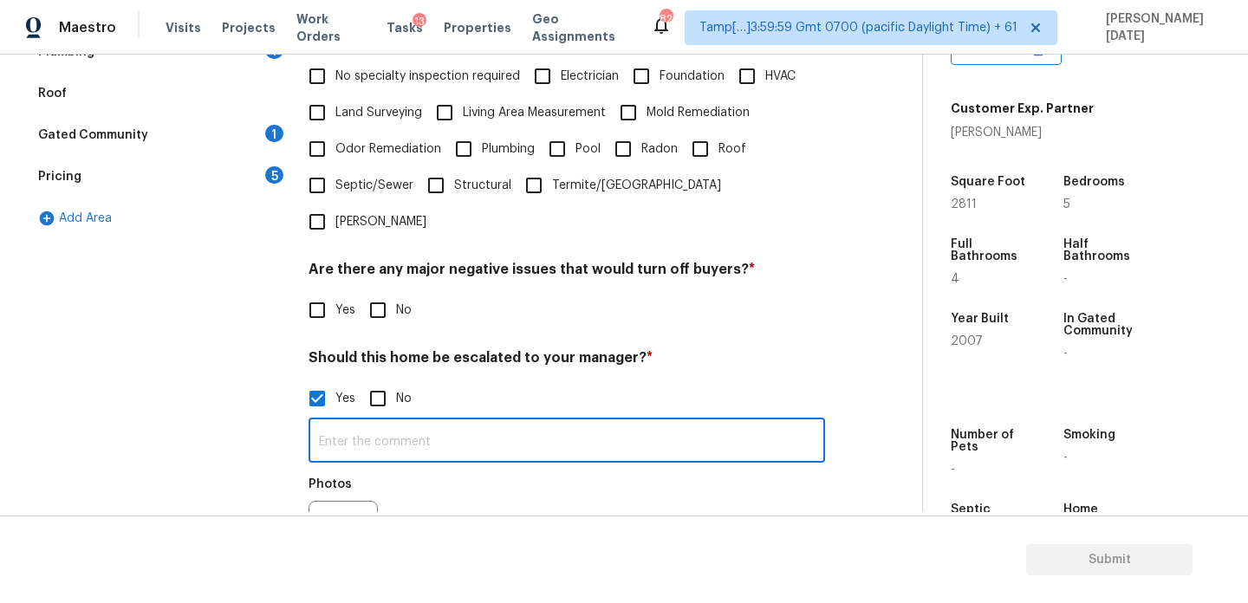
paste input "Prior leak in garage from past owner bathroom situation- says to have been repa…"
type input "Prior leak in garage from past owner bathroom situation- says to have been repa…"
click at [655, 300] on div "Verification Notes: ​ Are any specialty inspections required before making a de…" at bounding box center [567, 286] width 517 height 843
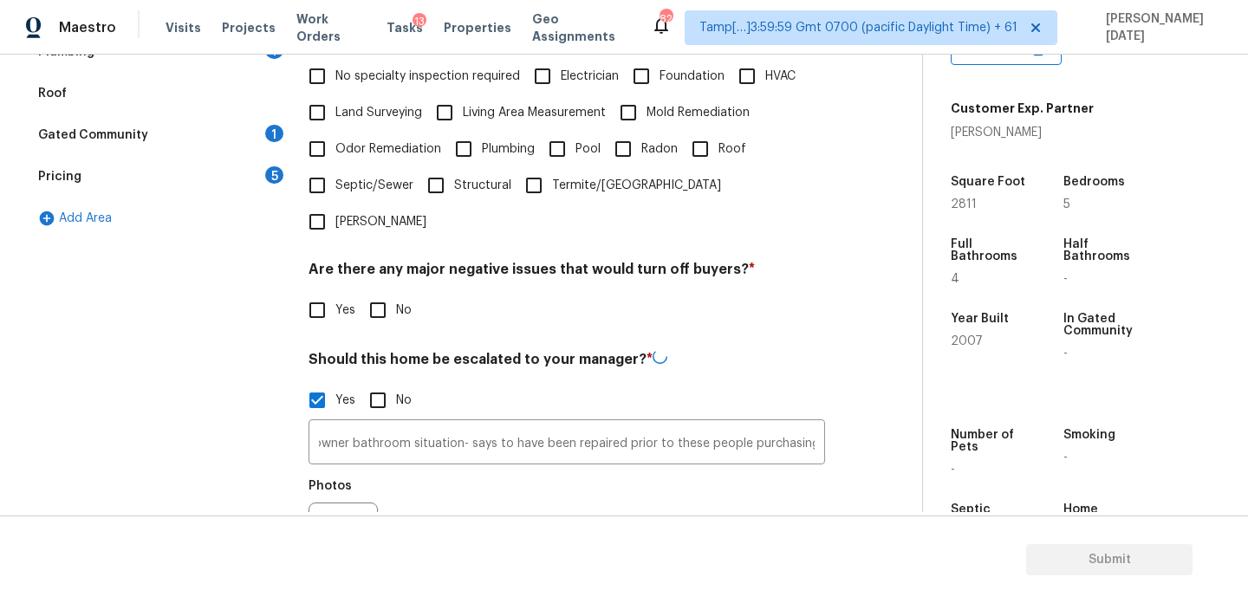
scroll to position [0, 0]
click at [688, 349] on h4 "Should this home be escalated to your manager? *" at bounding box center [567, 361] width 517 height 24
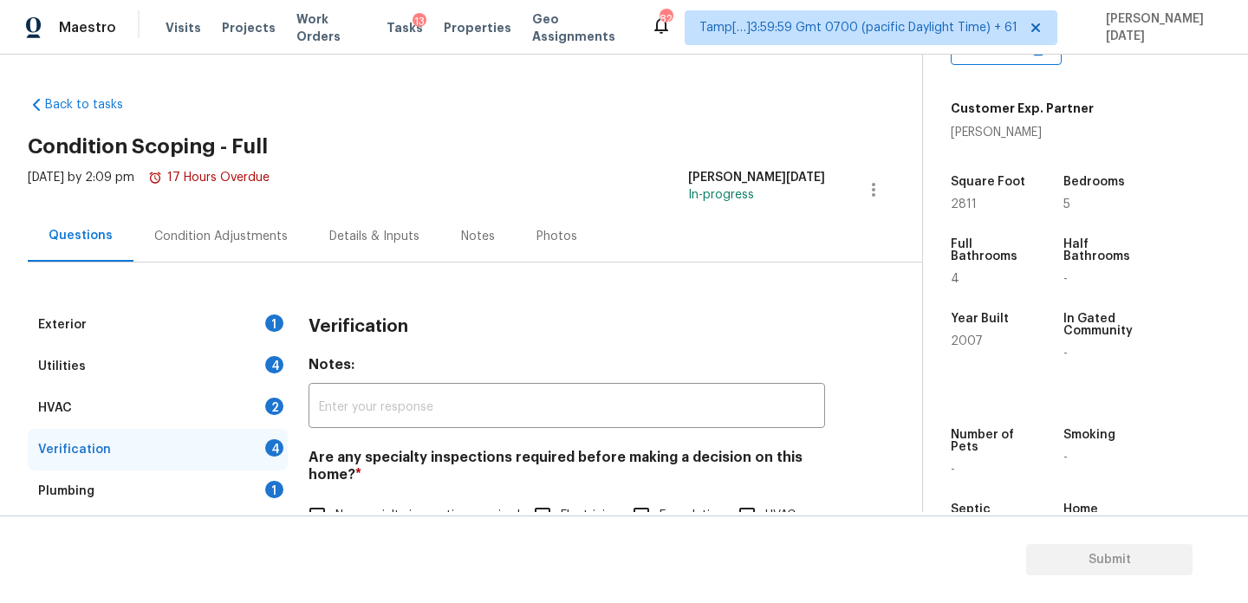
click at [219, 248] on div "Condition Adjustments" at bounding box center [221, 236] width 175 height 51
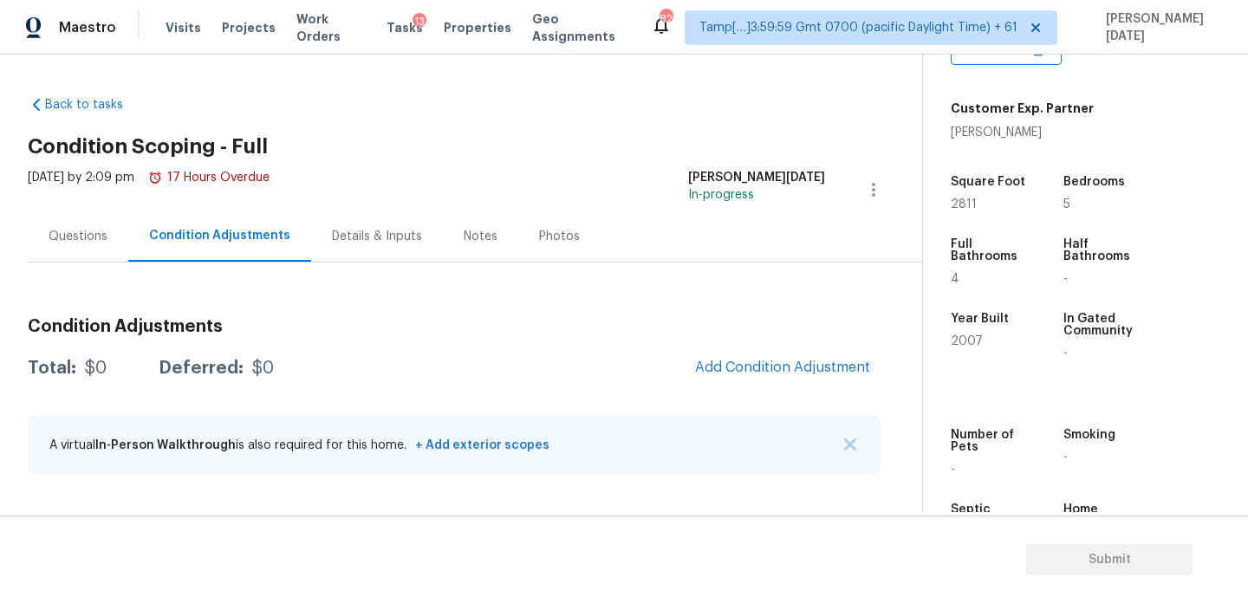
click at [961, 209] on span "2811" at bounding box center [964, 205] width 26 height 12
copy span "2811"
click at [777, 375] on span "Add Condition Adjustment" at bounding box center [782, 368] width 175 height 16
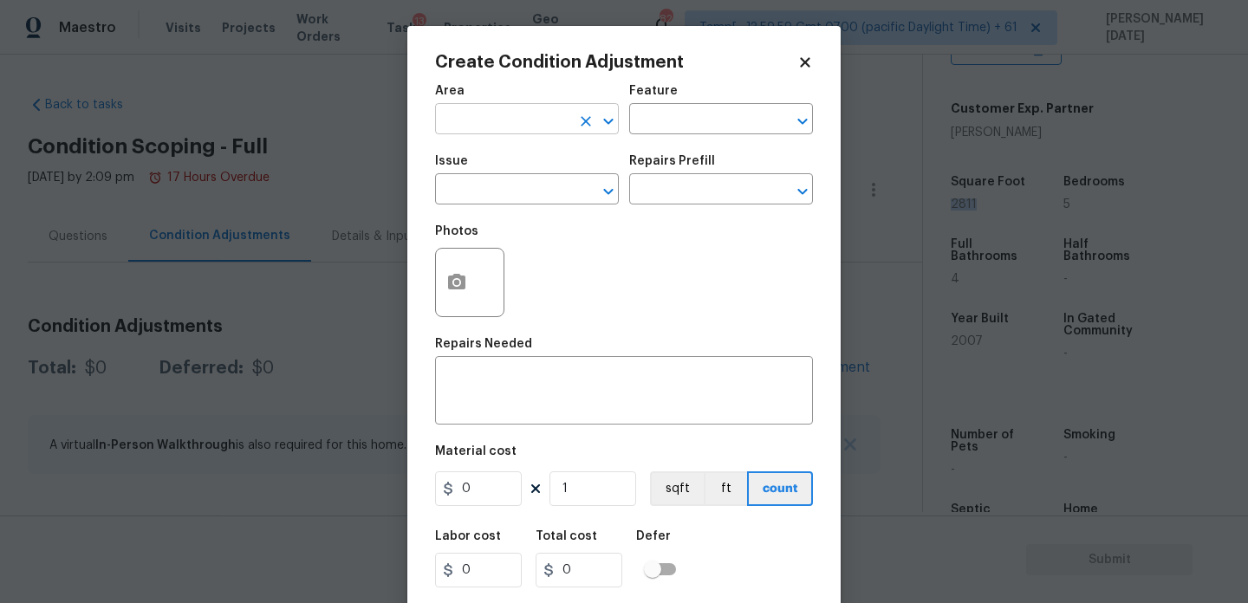
click at [464, 128] on input "text" at bounding box center [502, 120] width 135 height 27
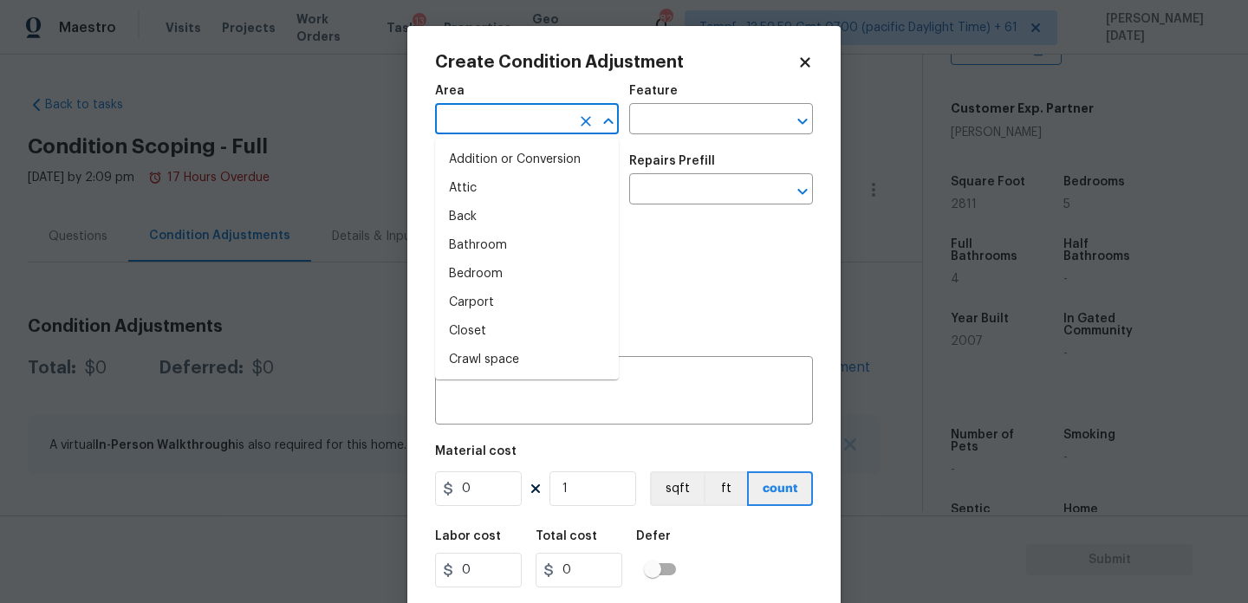
type input "r"
type input "o"
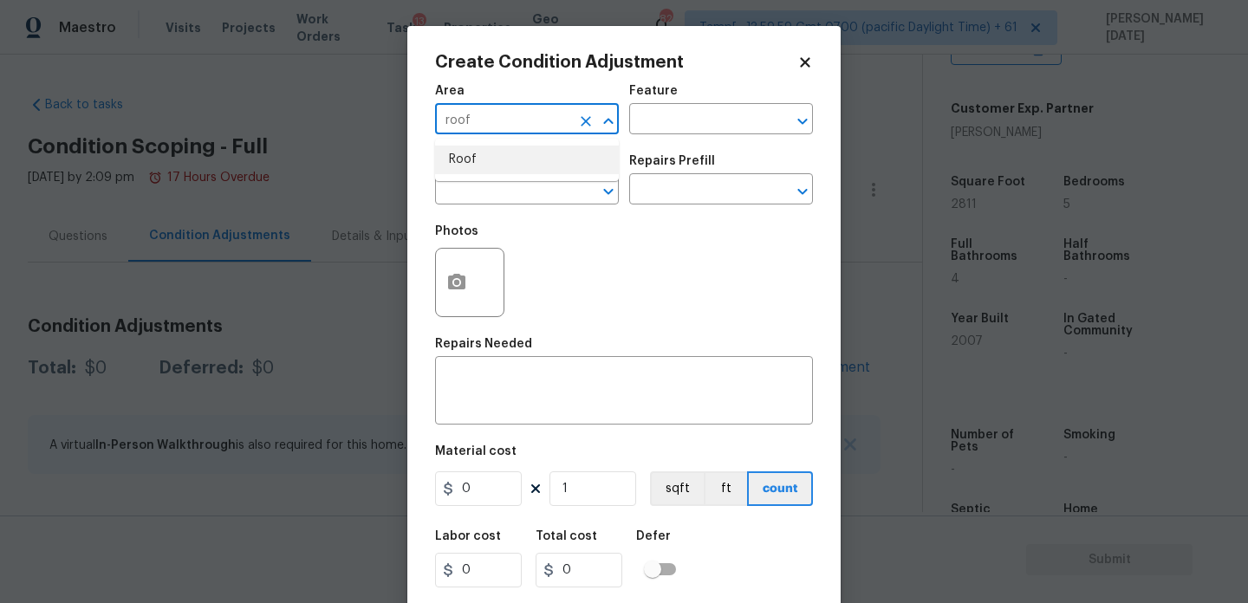
click at [470, 153] on li "Roof" at bounding box center [527, 160] width 184 height 29
type input "Roof"
click at [470, 196] on input "text" at bounding box center [502, 191] width 135 height 27
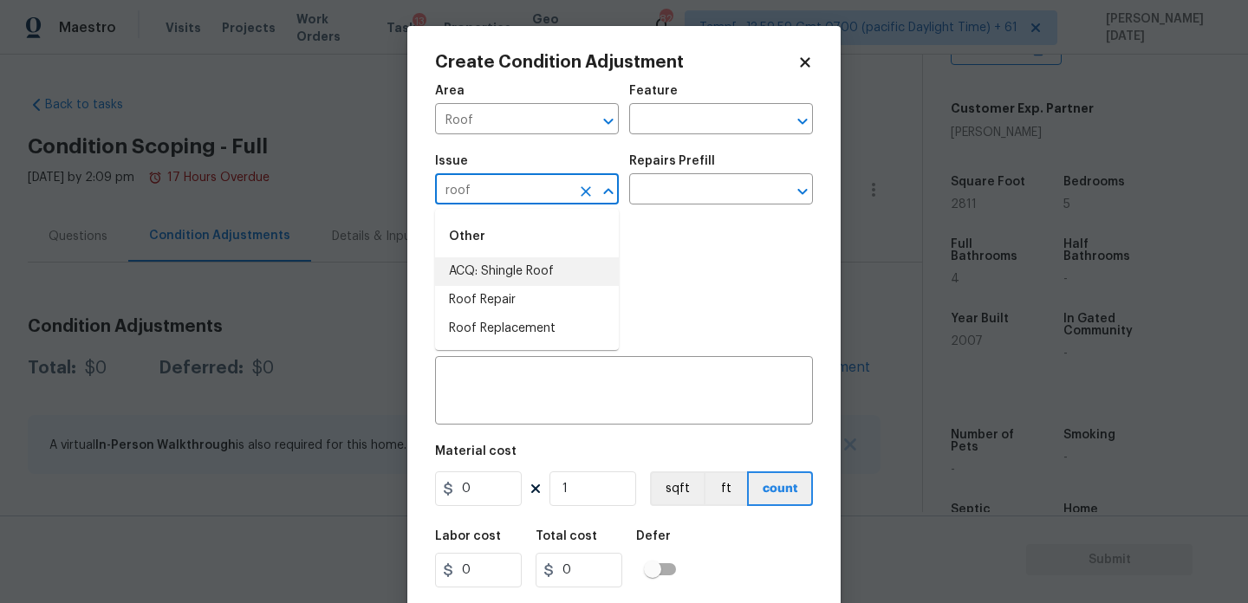
click at [512, 272] on li "ACQ: Shingle Roof" at bounding box center [527, 271] width 184 height 29
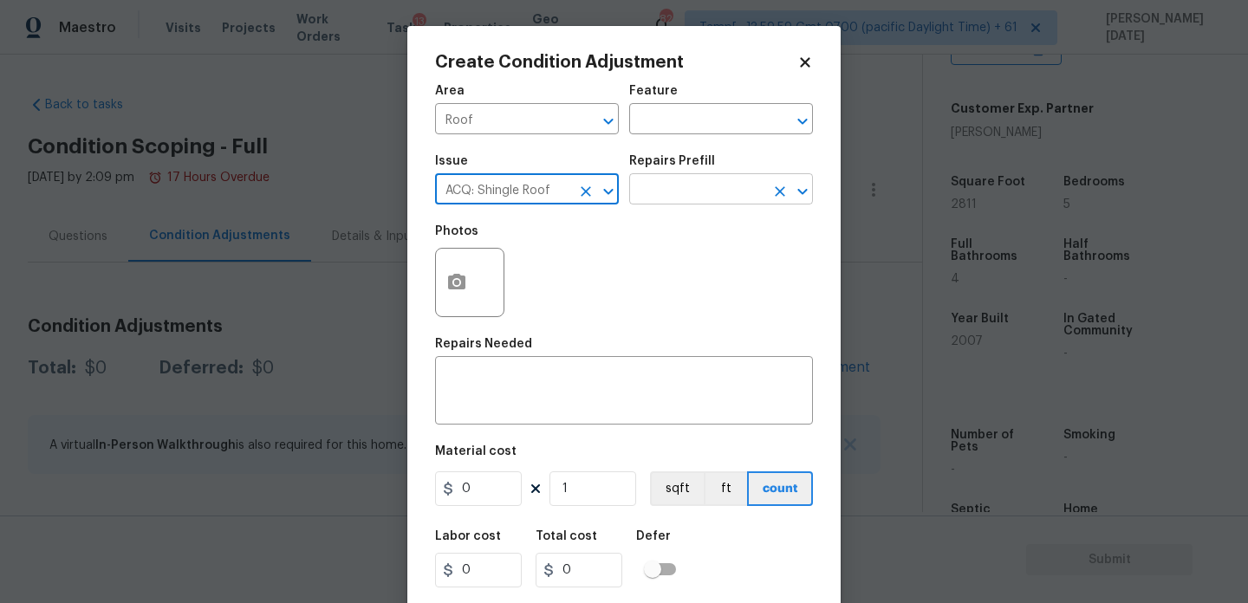
type input "ACQ: Shingle Roof"
click at [731, 205] on body "Maestro Visits Projects Work Orders Tasks 13 Properties Geo Assignments 828 Tam…" at bounding box center [624, 301] width 1248 height 603
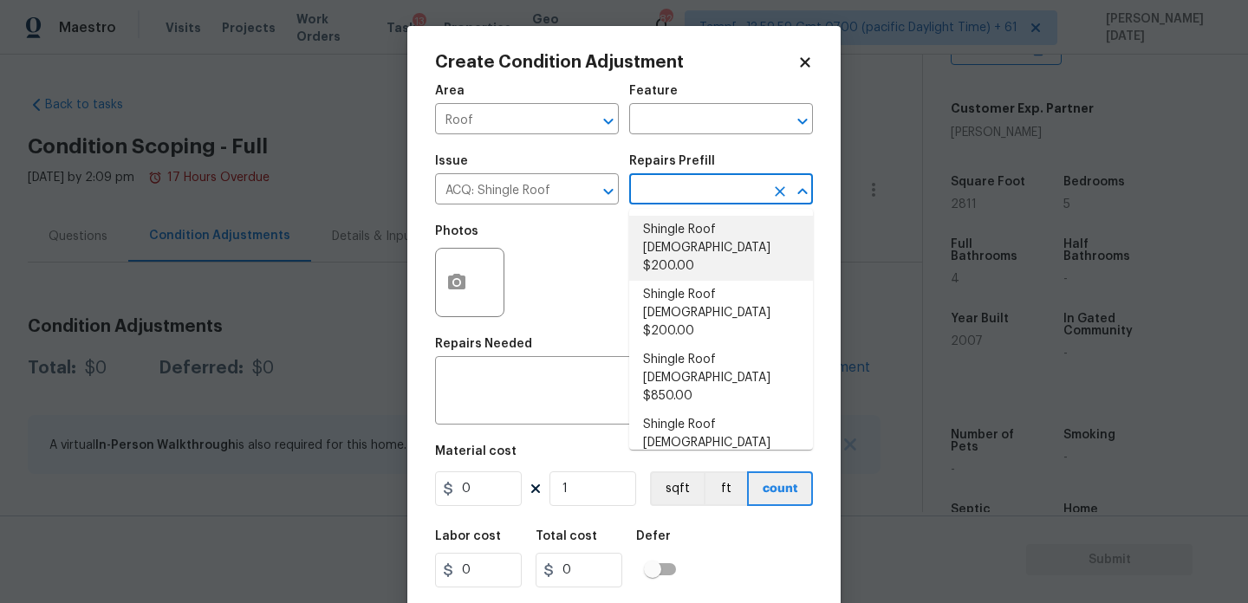
click at [733, 245] on li "Shingle Roof [DEMOGRAPHIC_DATA] $200.00" at bounding box center [721, 248] width 184 height 65
type input "Acquisition"
type textarea "Acquisition Scope: Shingle Roof 0-10 years in age maintenance."
type input "200"
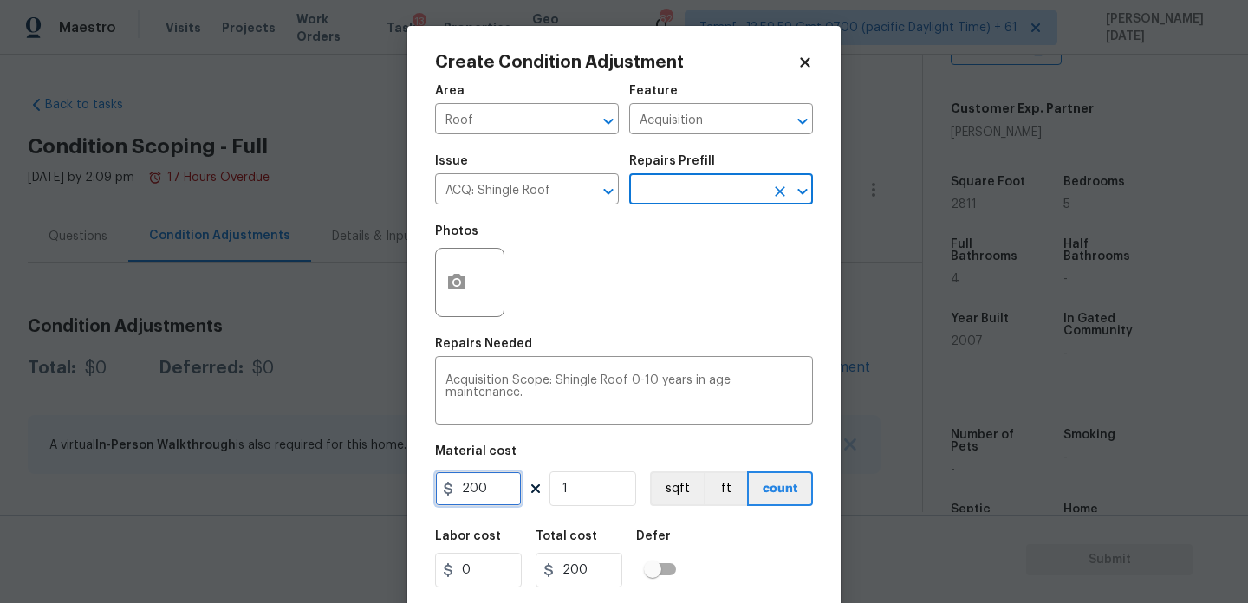
click at [499, 498] on input "200" at bounding box center [478, 489] width 87 height 35
type input "288"
click at [658, 318] on div "Photos" at bounding box center [624, 271] width 378 height 113
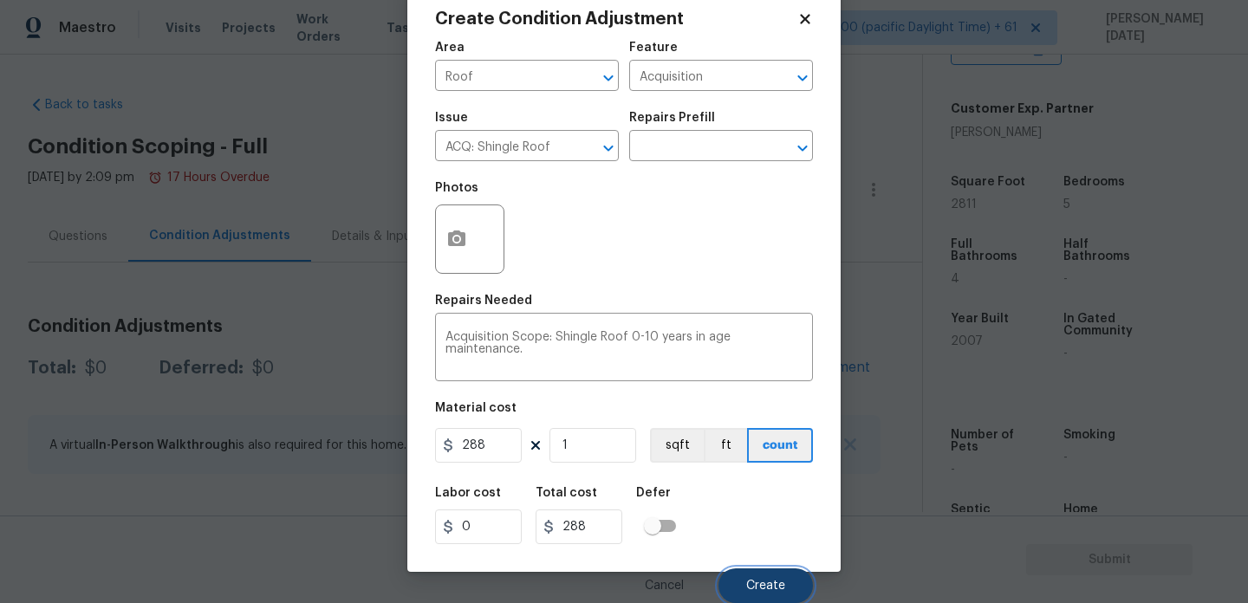
click at [766, 582] on span "Create" at bounding box center [765, 586] width 39 height 13
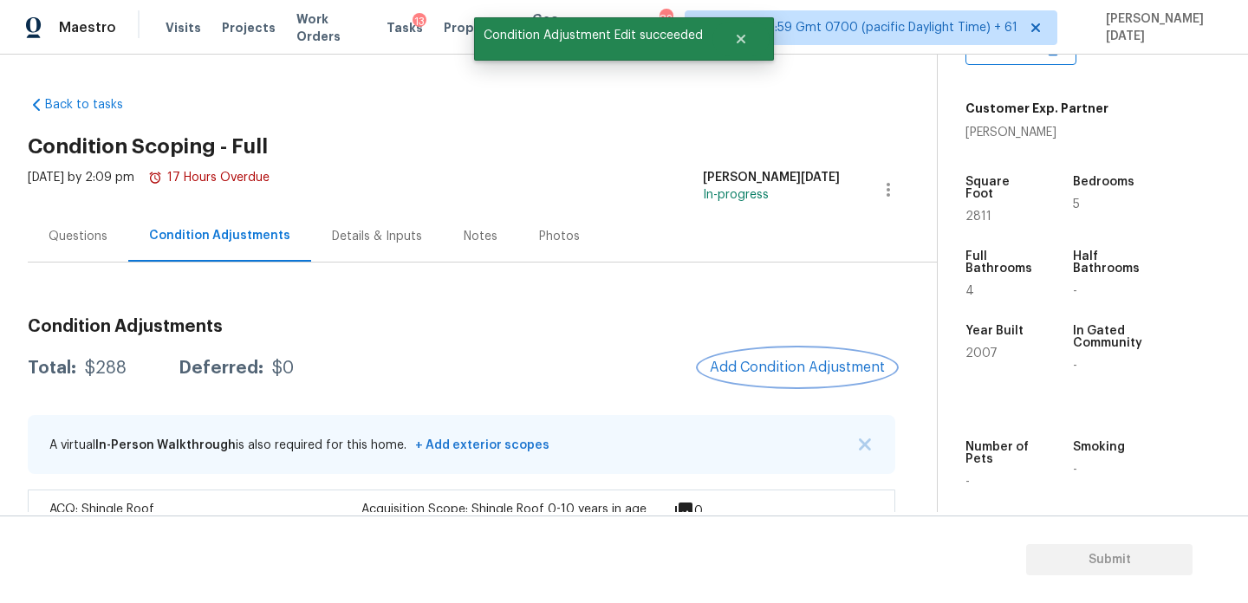
scroll to position [0, 0]
click at [765, 367] on span "Add Condition Adjustment" at bounding box center [797, 368] width 175 height 16
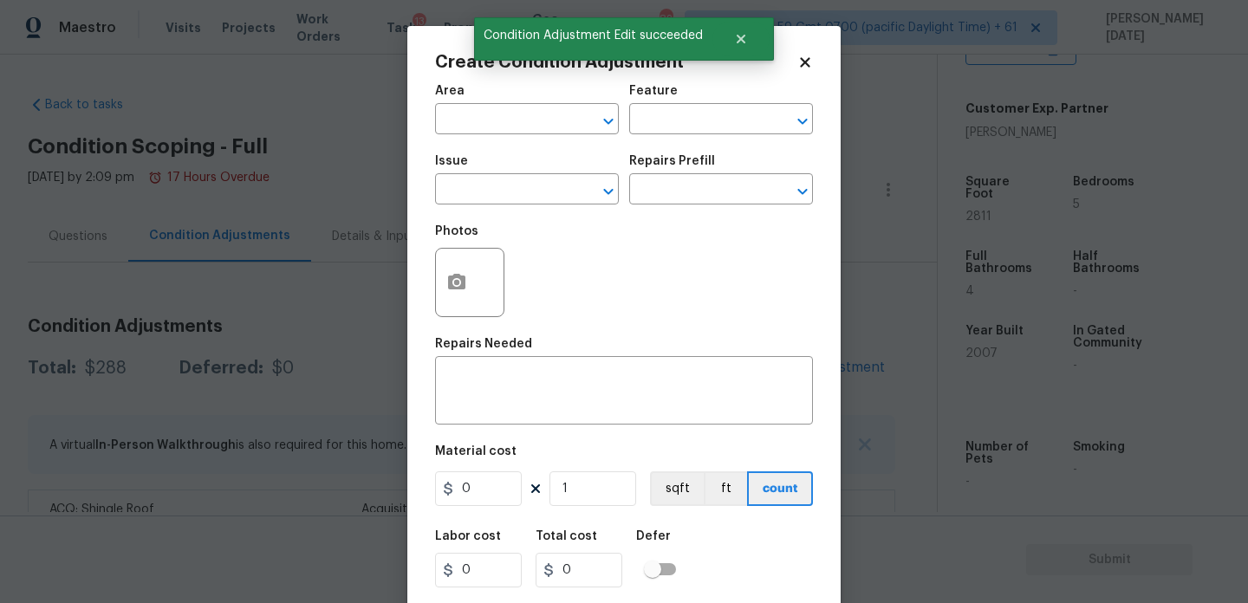
click at [436, 101] on div "Area" at bounding box center [527, 96] width 184 height 23
click at [463, 123] on input "text" at bounding box center [502, 120] width 135 height 27
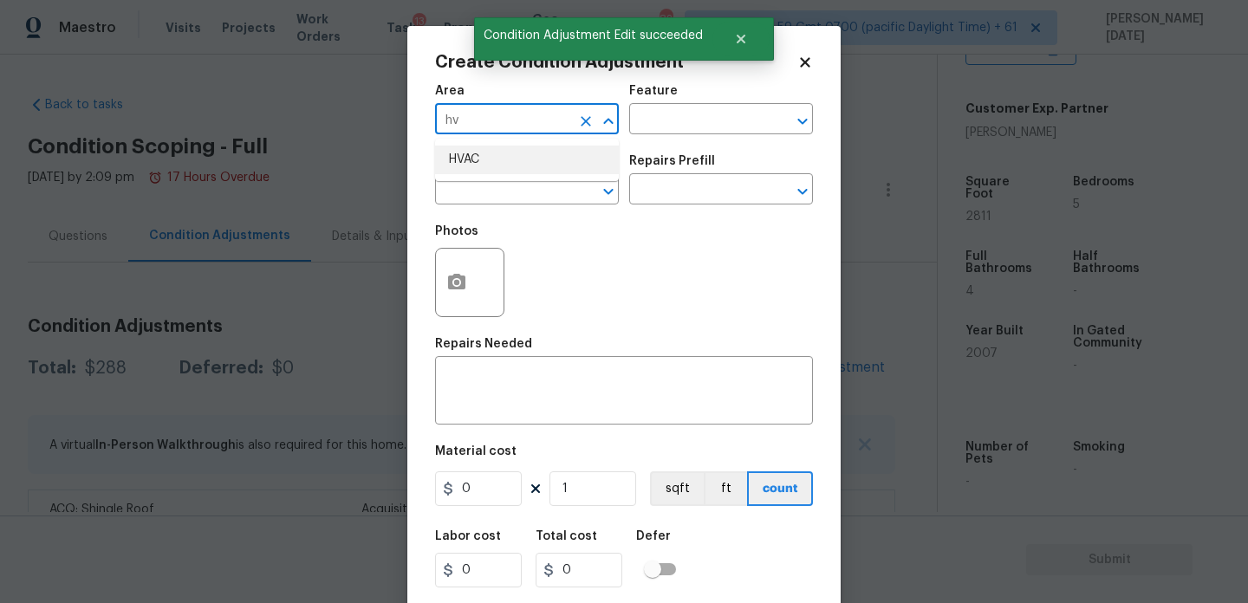
click at [472, 155] on li "HVAC" at bounding box center [527, 160] width 184 height 29
type input "HVAC"
click at [474, 197] on input "text" at bounding box center [502, 191] width 135 height 27
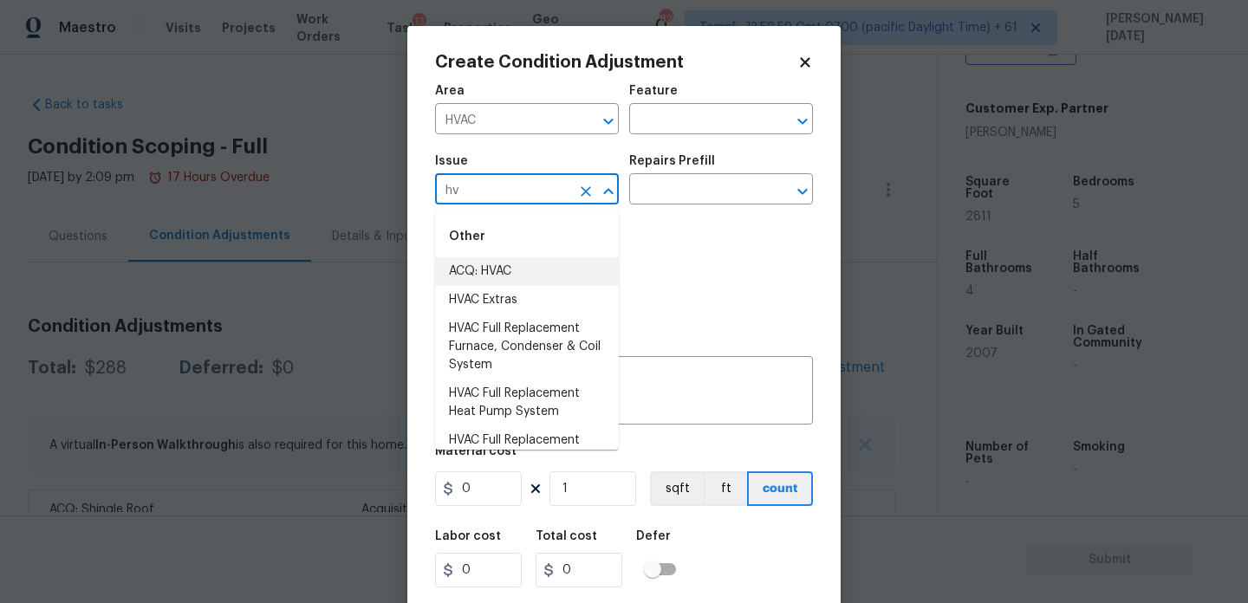
click at [491, 267] on li "ACQ: HVAC" at bounding box center [527, 271] width 184 height 29
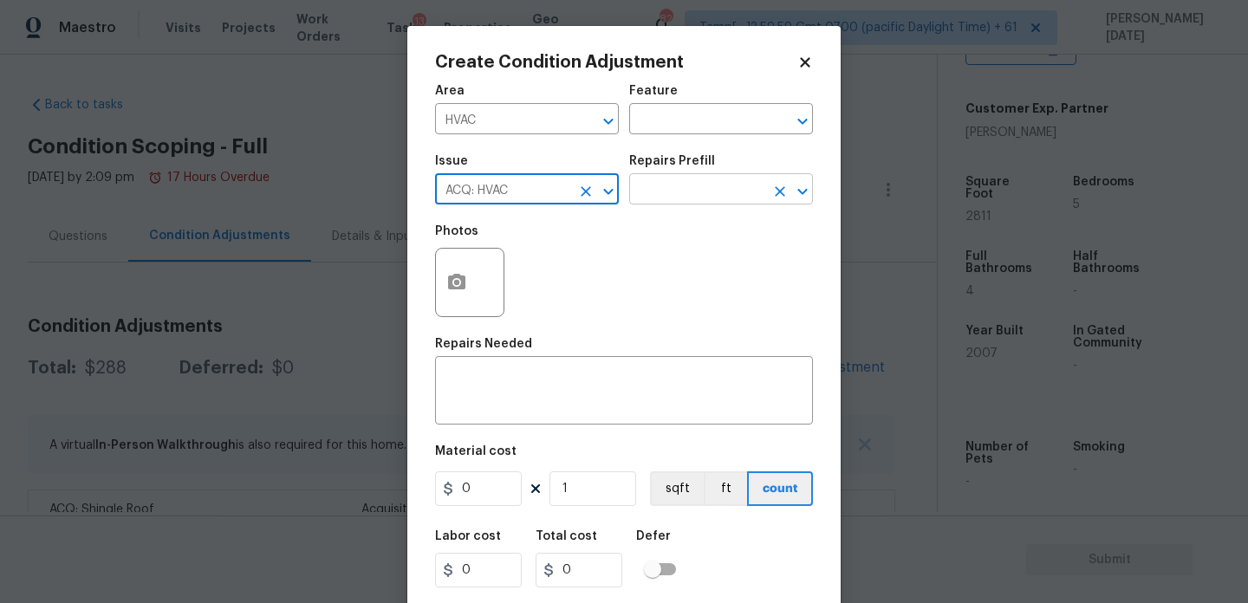
type input "ACQ: HVAC"
click at [697, 191] on input "text" at bounding box center [696, 191] width 135 height 27
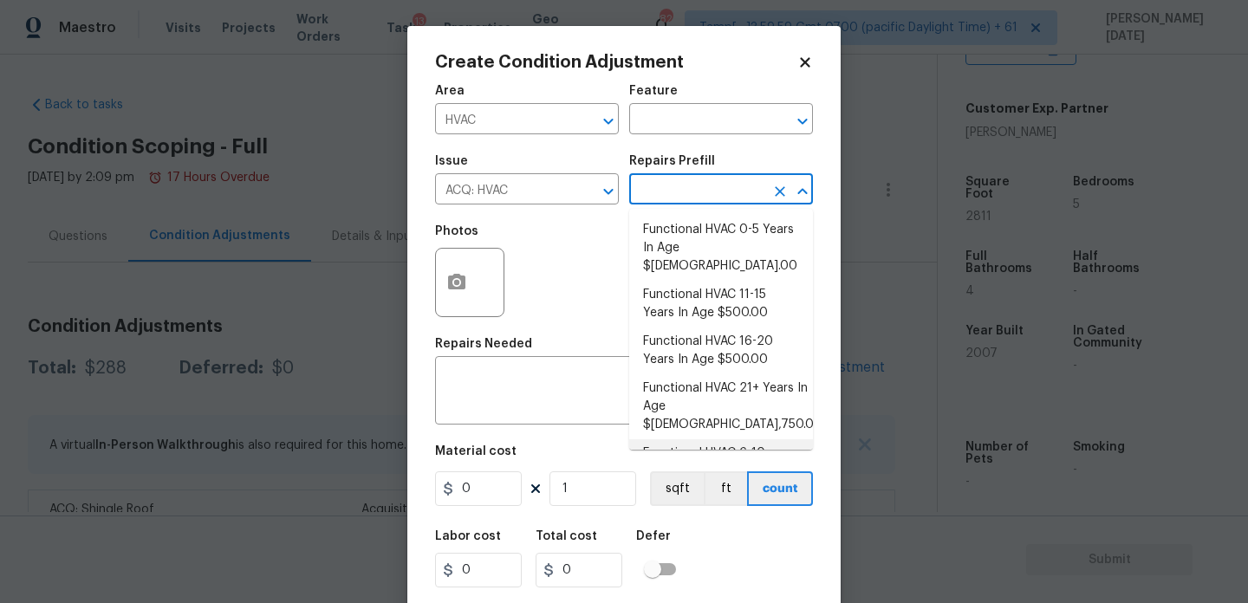
click at [770, 440] on li "Functional HVAC 6-10 Years In Age $402.00" at bounding box center [721, 463] width 184 height 47
type input "Acquisition"
type textarea "Acquisition Scope: Functional HVAC 6-10 years"
type input "402"
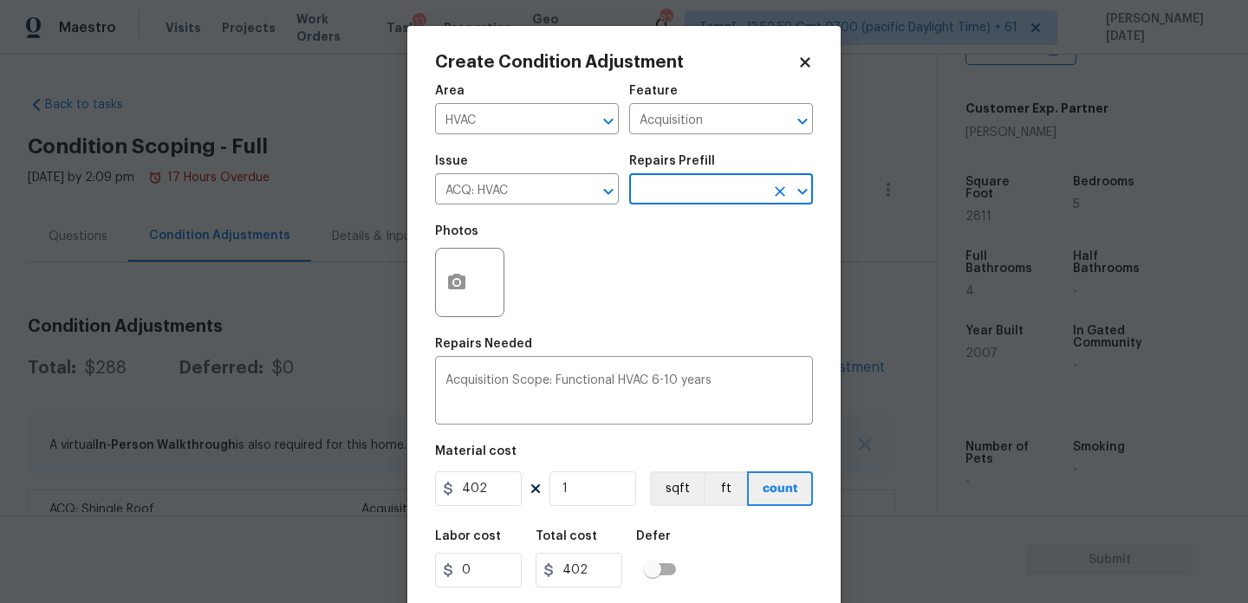
scroll to position [44, 0]
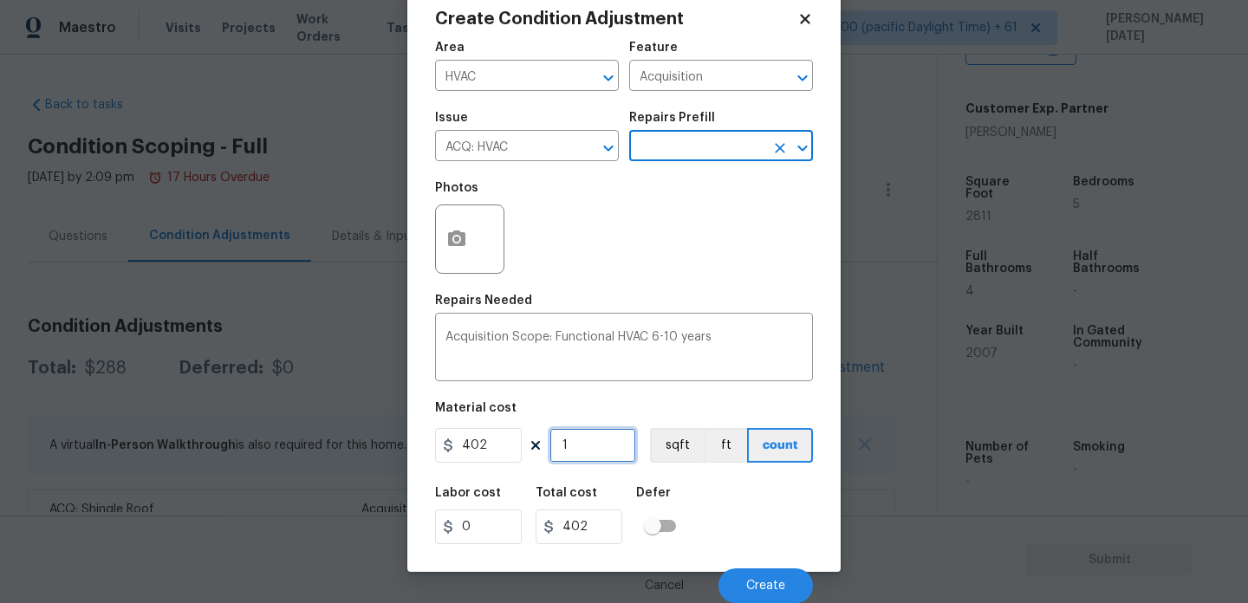
click at [584, 457] on input "1" at bounding box center [593, 445] width 87 height 35
type input "0"
type input "2"
type input "804"
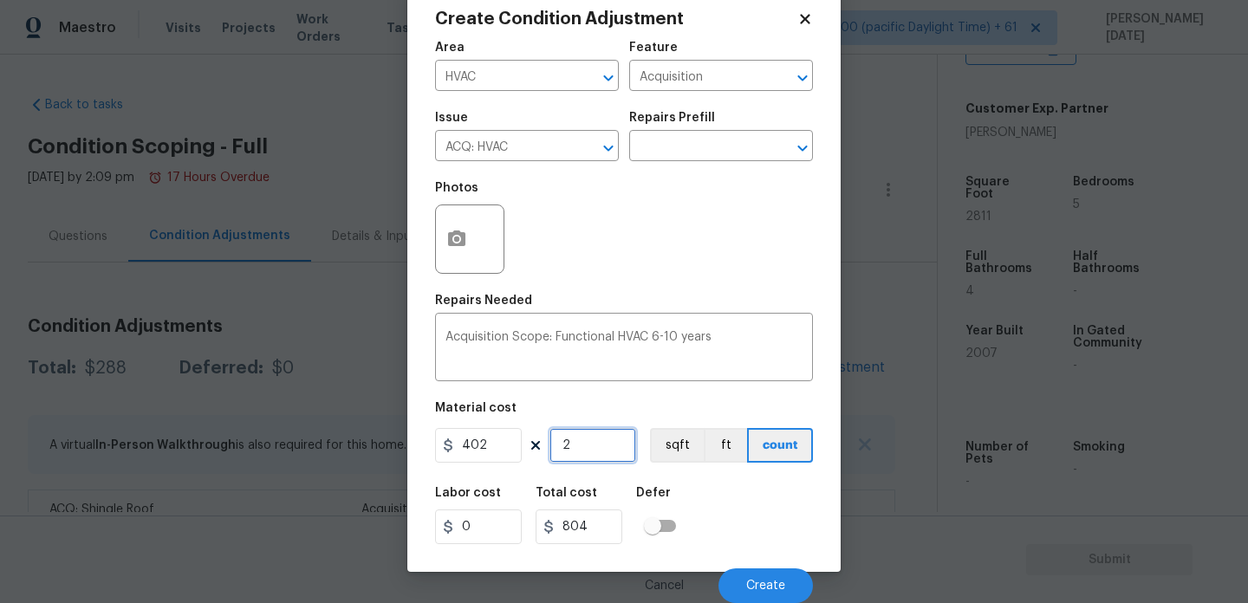
type input "2"
click at [659, 286] on div "Area HVAC ​ Feature Acquisition ​ Issue ACQ: HVAC ​ Repairs Prefill ​ Photos Re…" at bounding box center [624, 317] width 378 height 572
click at [747, 569] on button "Create" at bounding box center [766, 586] width 94 height 35
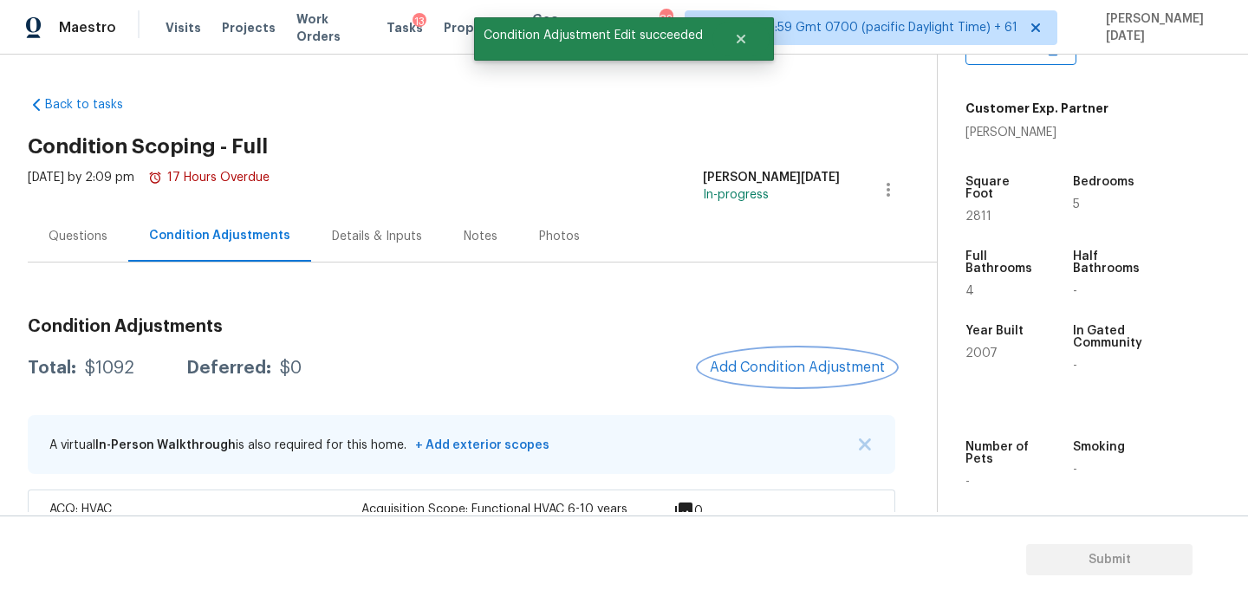
scroll to position [121, 0]
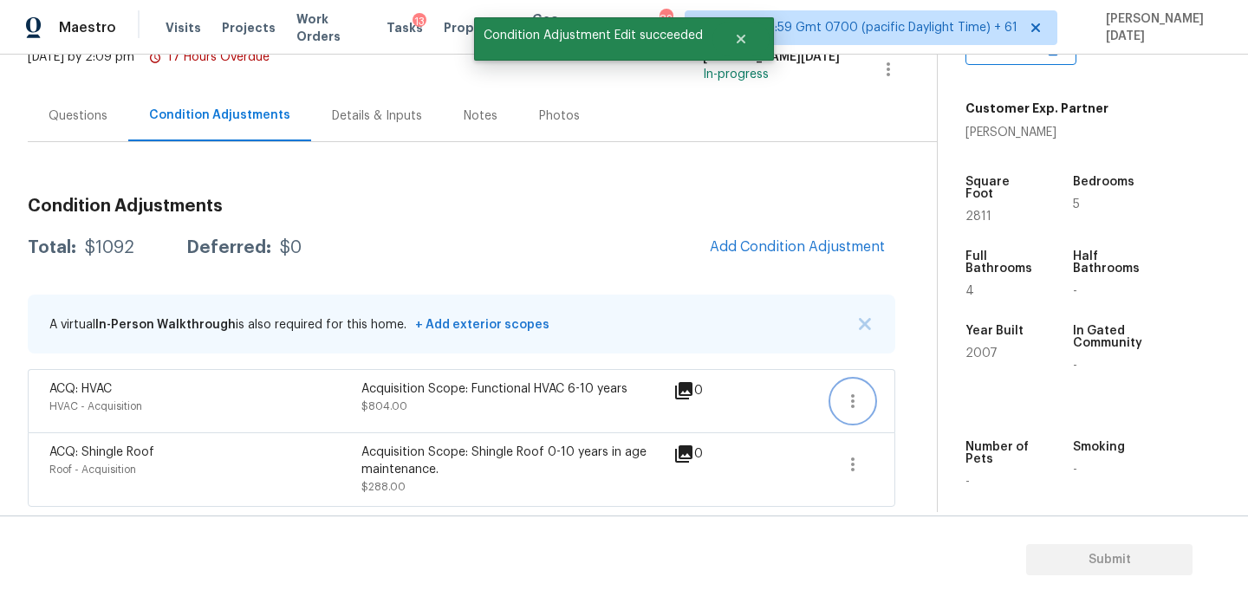
click at [863, 392] on icon "button" at bounding box center [853, 401] width 21 height 21
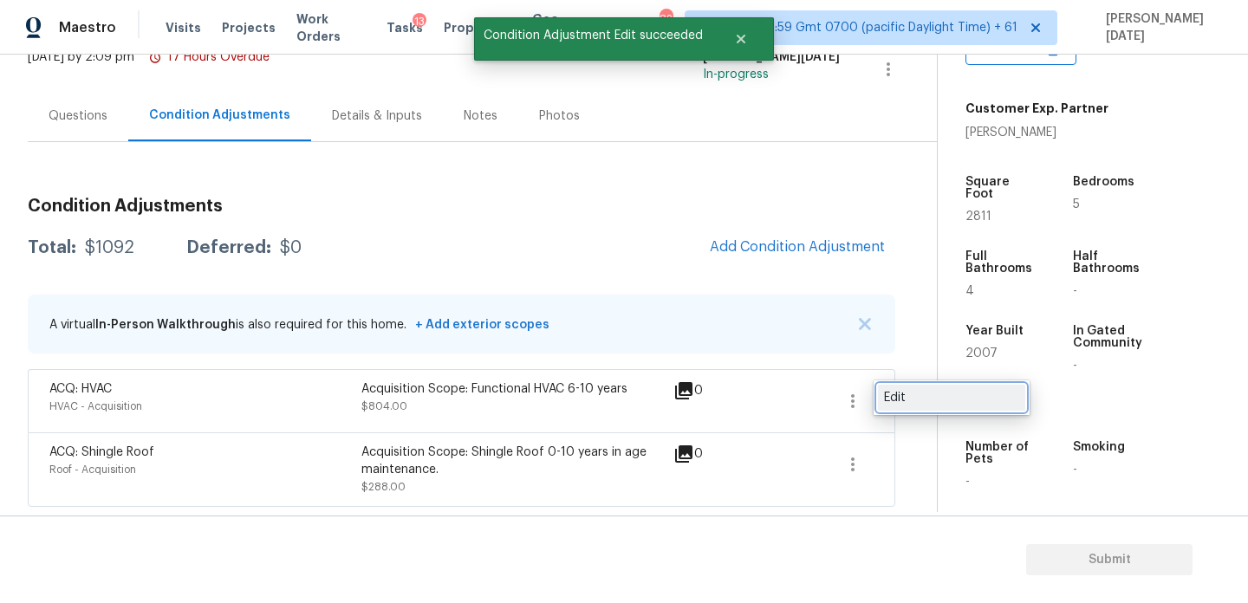
click at [941, 392] on div "Edit" at bounding box center [951, 397] width 135 height 17
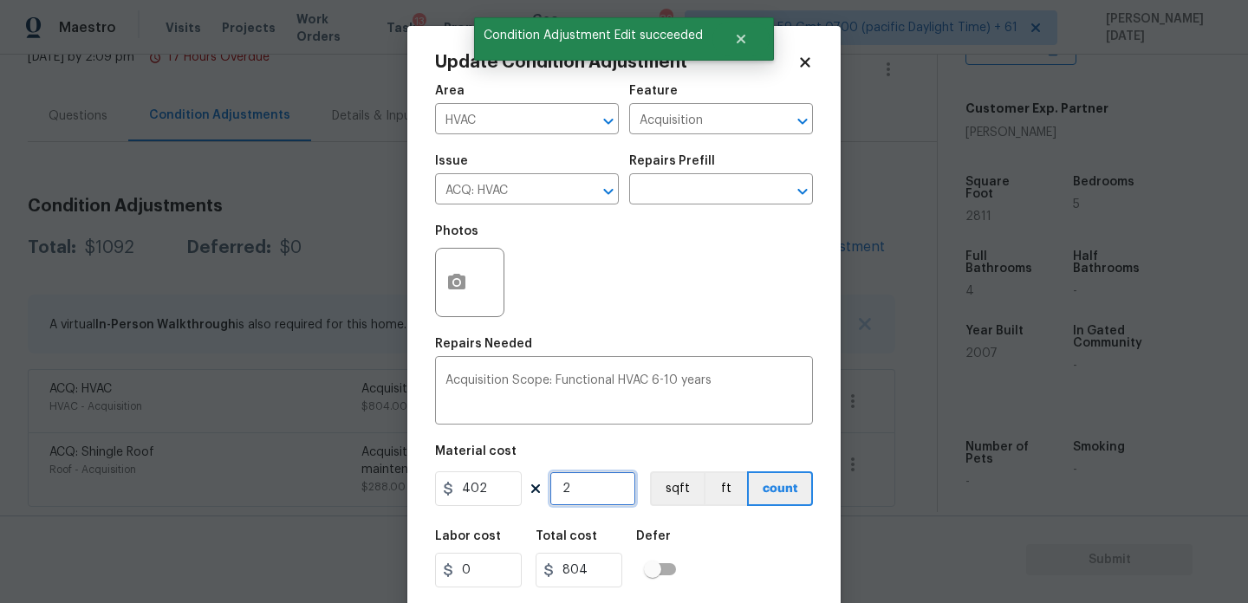
click at [596, 484] on input "2" at bounding box center [593, 489] width 87 height 35
type input "0"
type input "1"
type input "402"
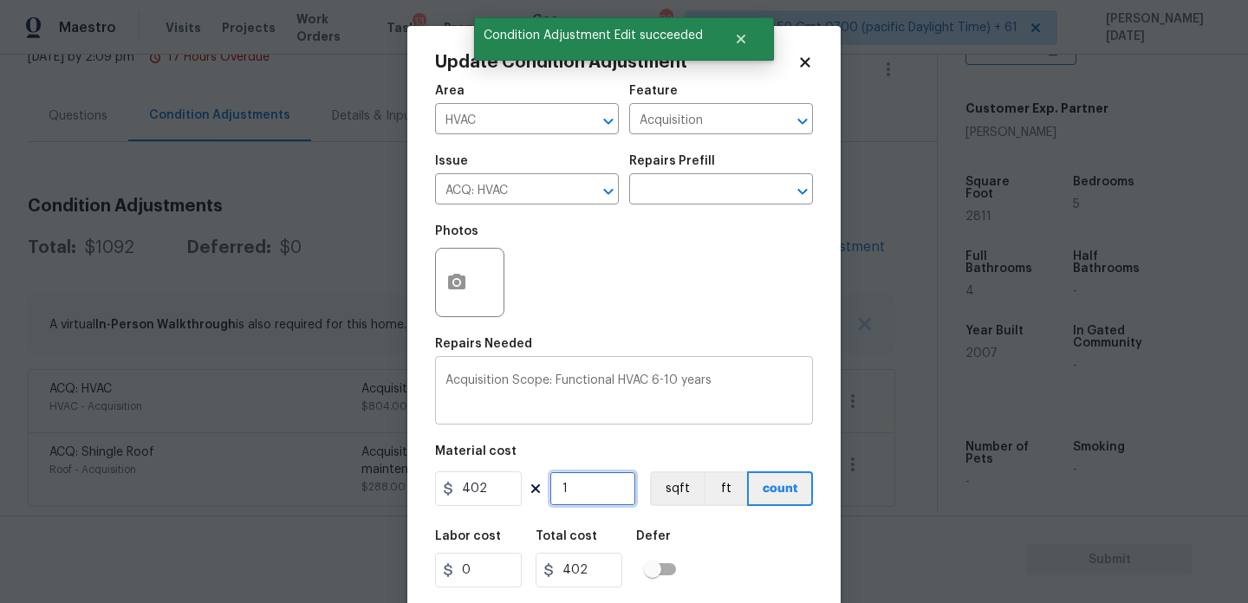
type input "1"
click at [622, 365] on div "Acquisition Scope: Functional HVAC 6-10 years x ​" at bounding box center [624, 393] width 378 height 64
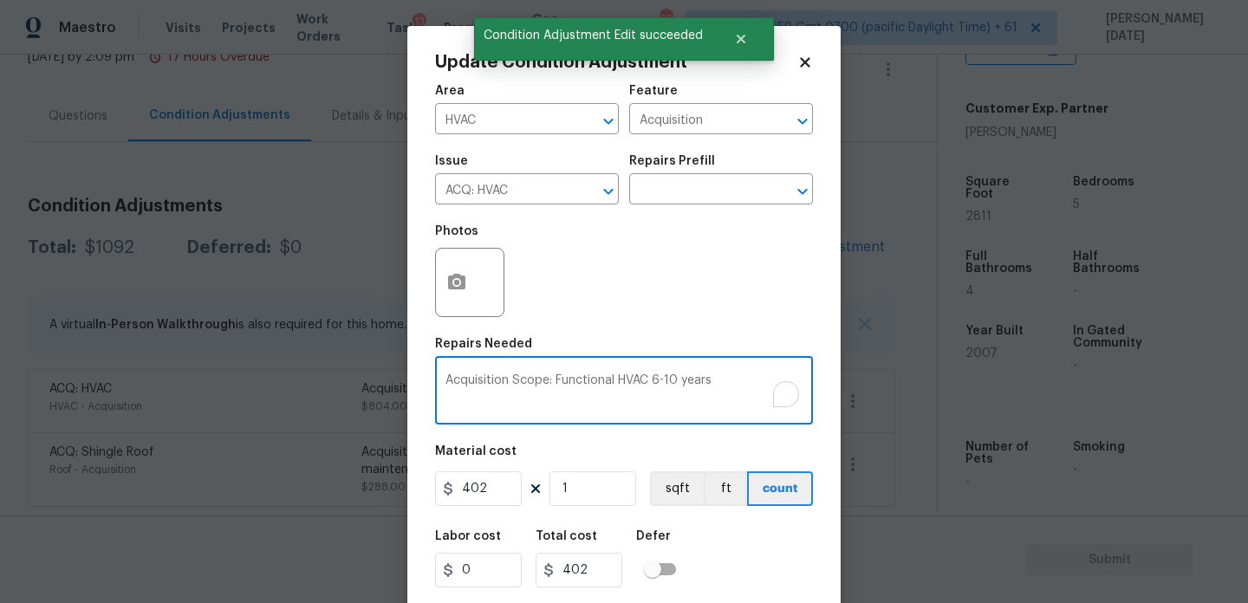
scroll to position [44, 0]
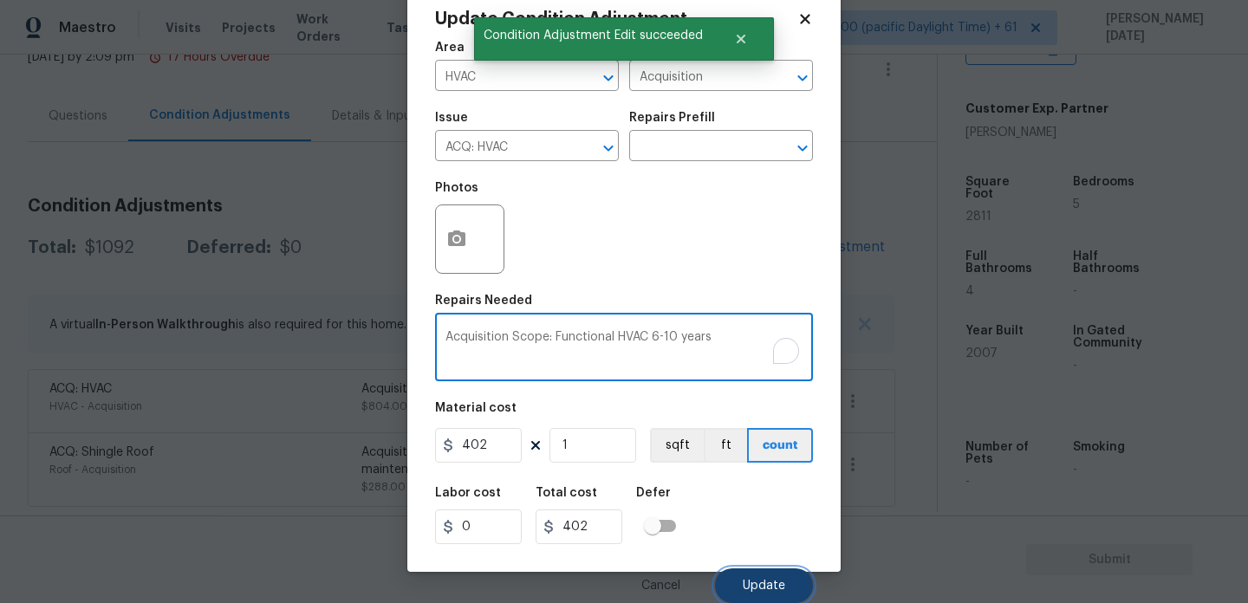
click at [770, 586] on span "Update" at bounding box center [764, 586] width 42 height 13
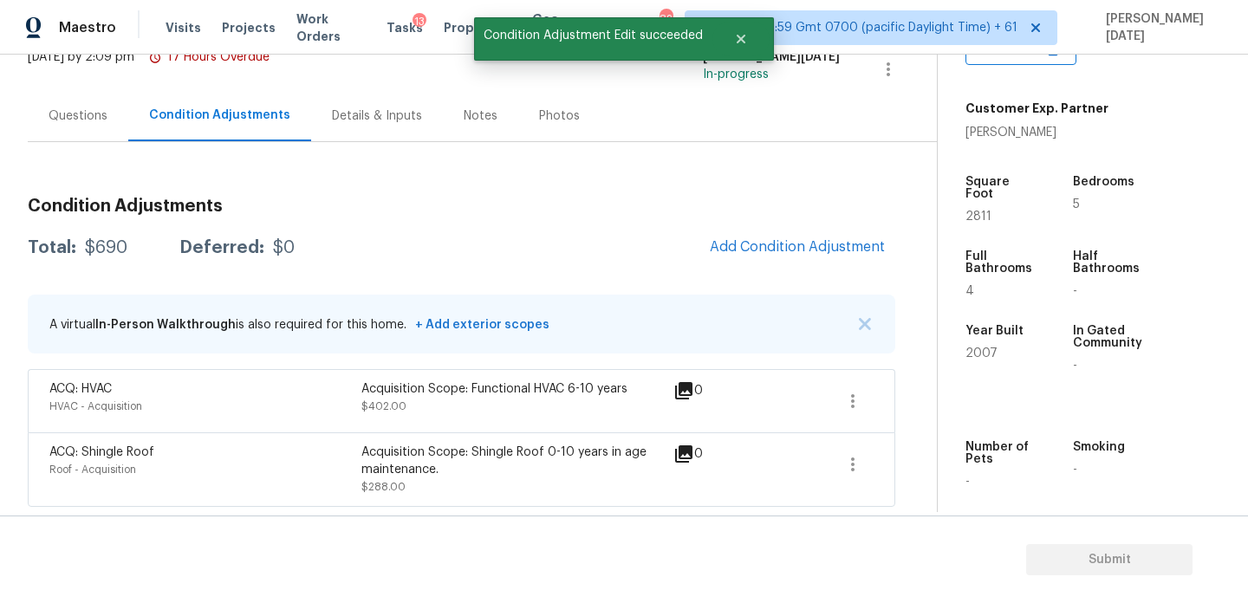
scroll to position [0, 0]
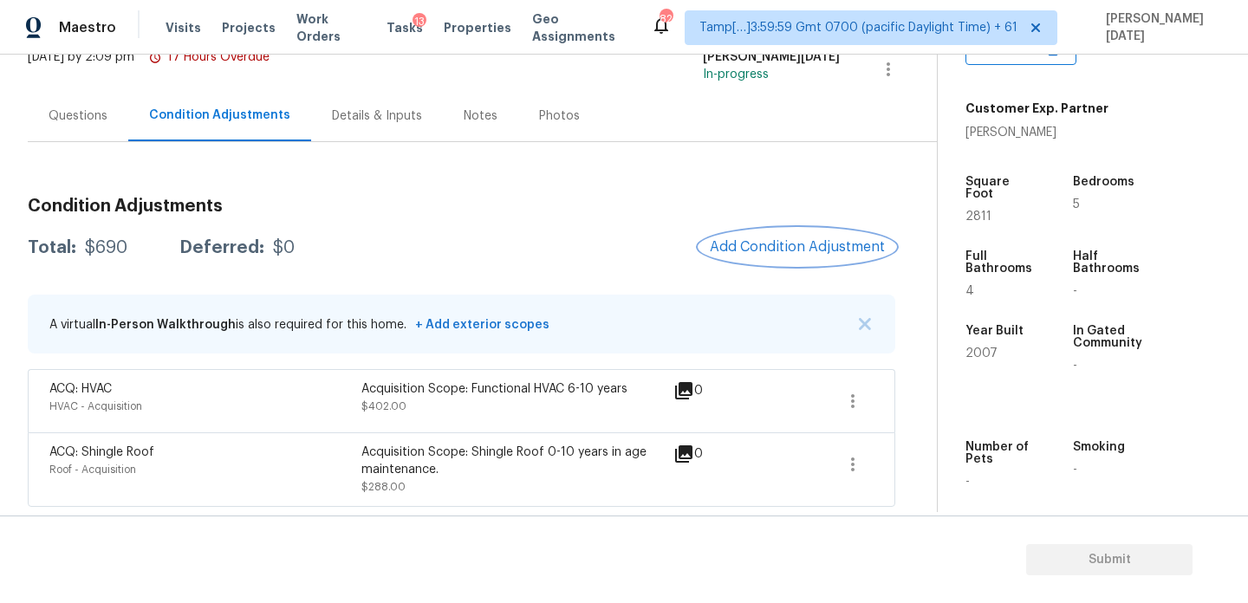
click at [767, 247] on span "Add Condition Adjustment" at bounding box center [797, 247] width 175 height 16
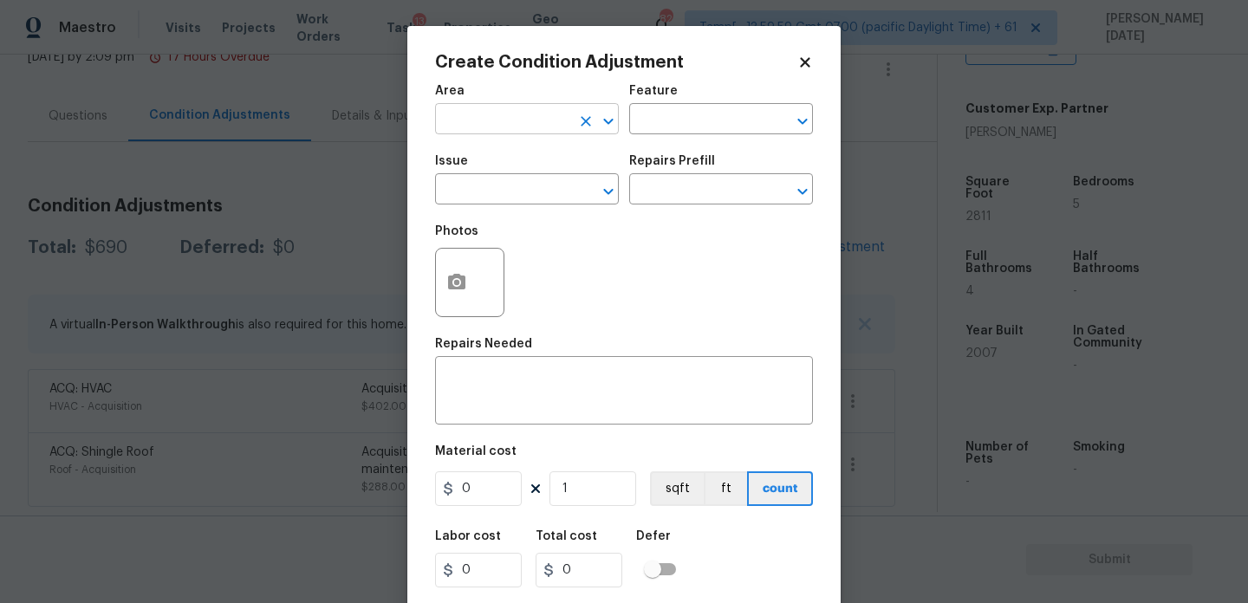
click at [506, 119] on input "text" at bounding box center [502, 120] width 135 height 27
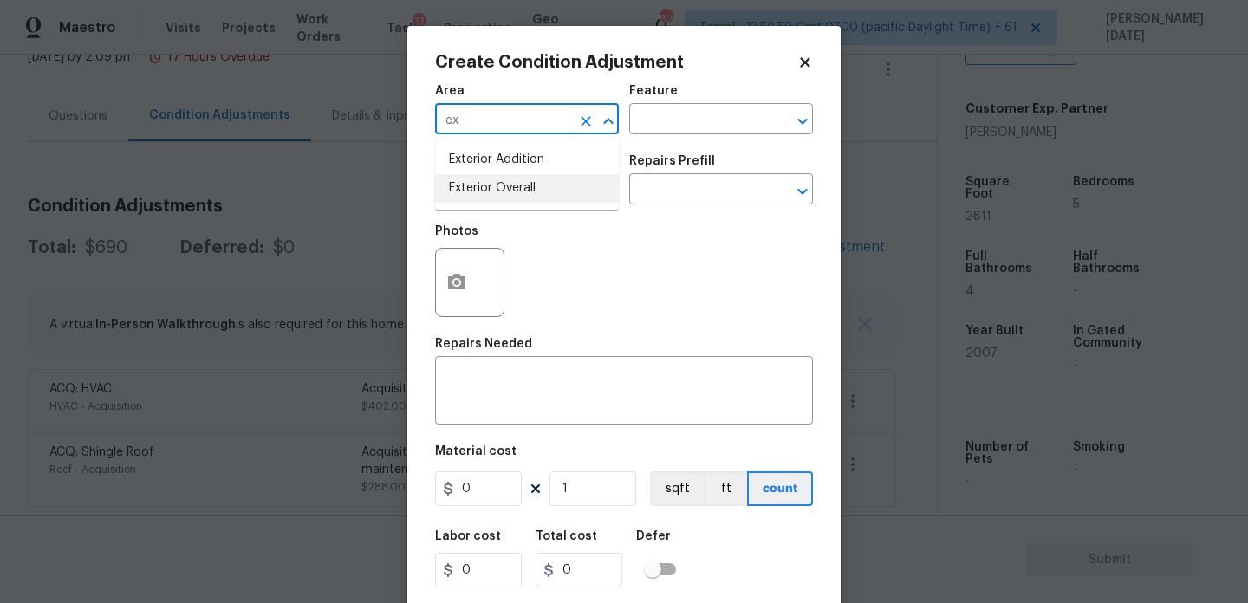
click at [513, 194] on li "Exterior Overall" at bounding box center [527, 188] width 184 height 29
type input "Exterior Overall"
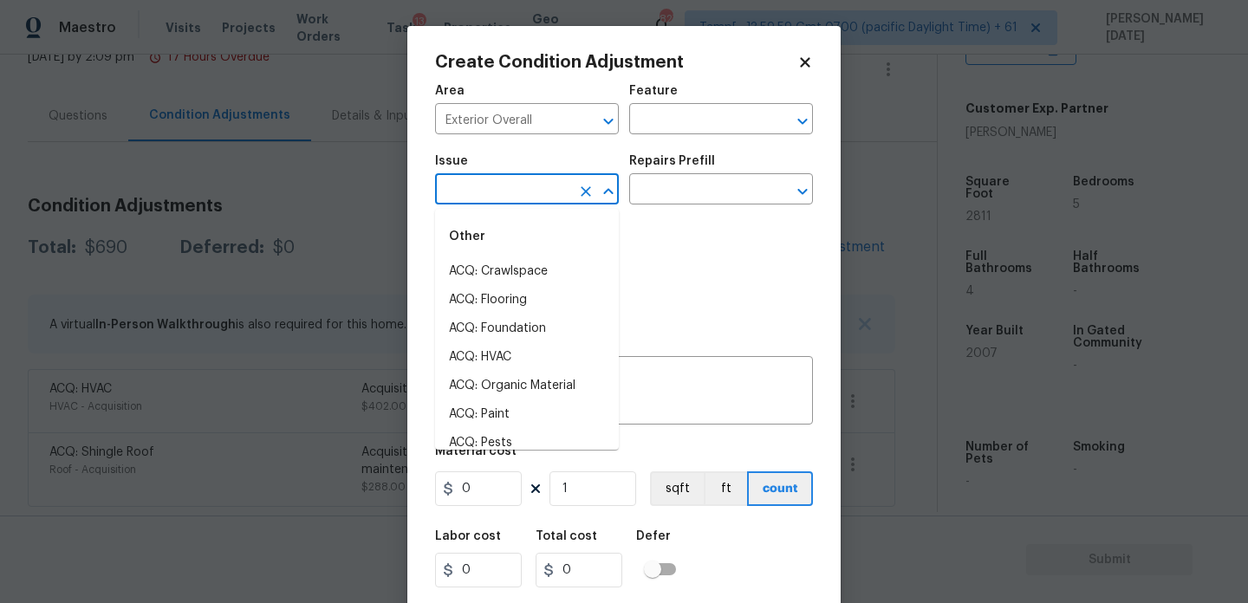
click at [513, 194] on input "text" at bounding box center [502, 191] width 135 height 27
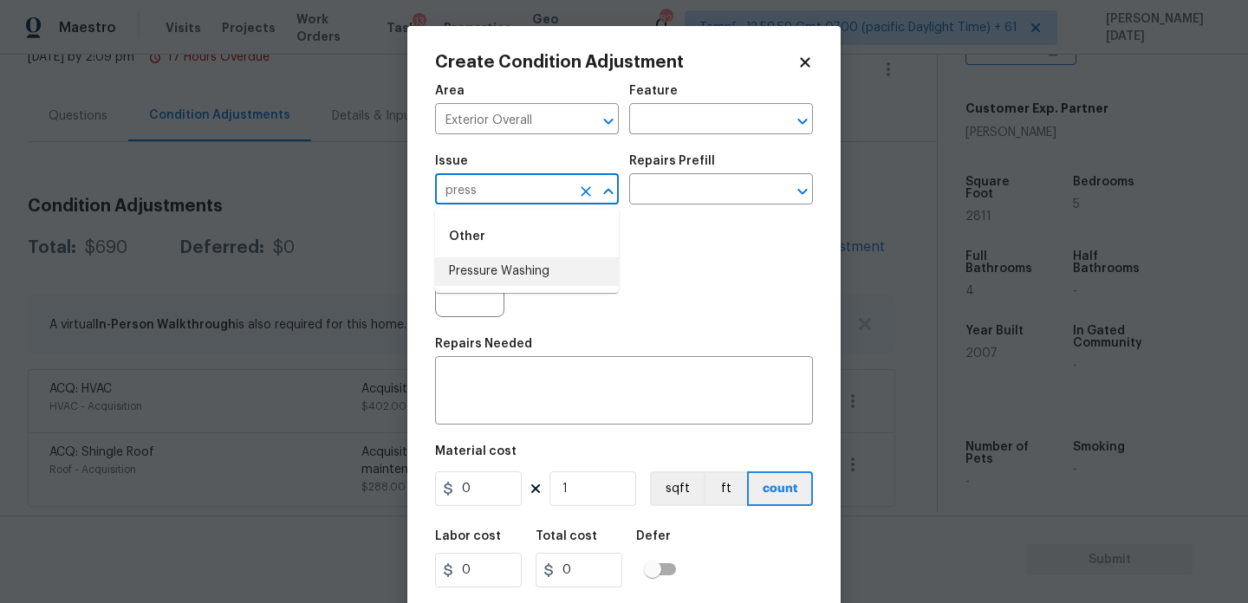
click at [531, 265] on li "Pressure Washing" at bounding box center [527, 271] width 184 height 29
type input "Pressure Washing"
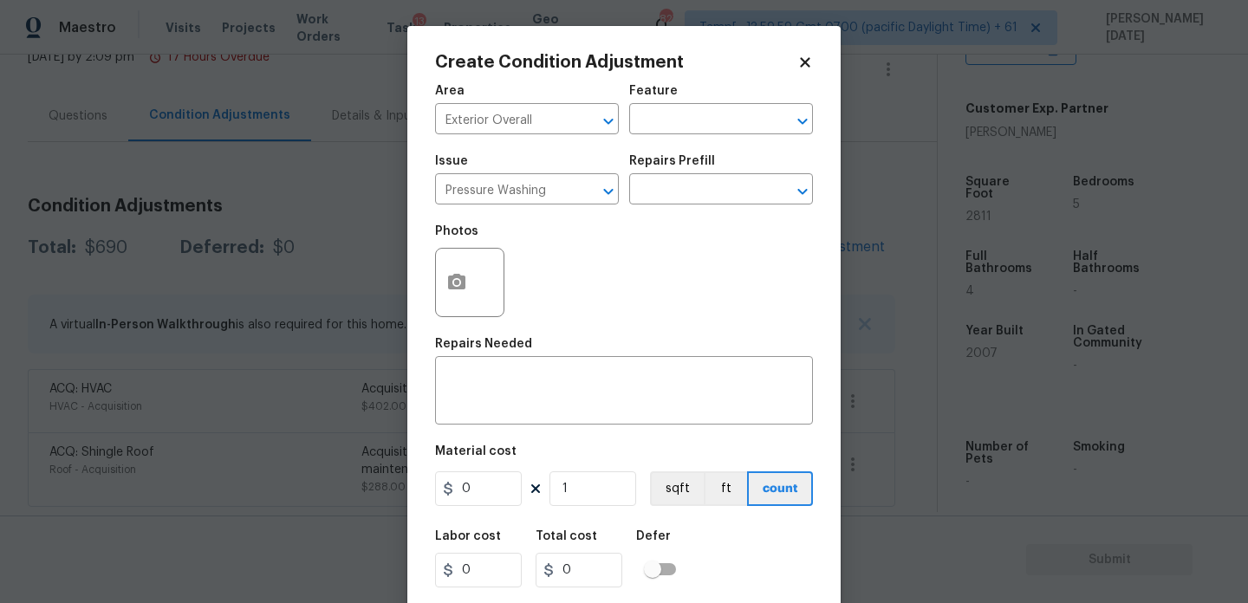
click at [633, 225] on div "Photos" at bounding box center [624, 271] width 378 height 113
click at [709, 179] on input "text" at bounding box center [696, 191] width 135 height 27
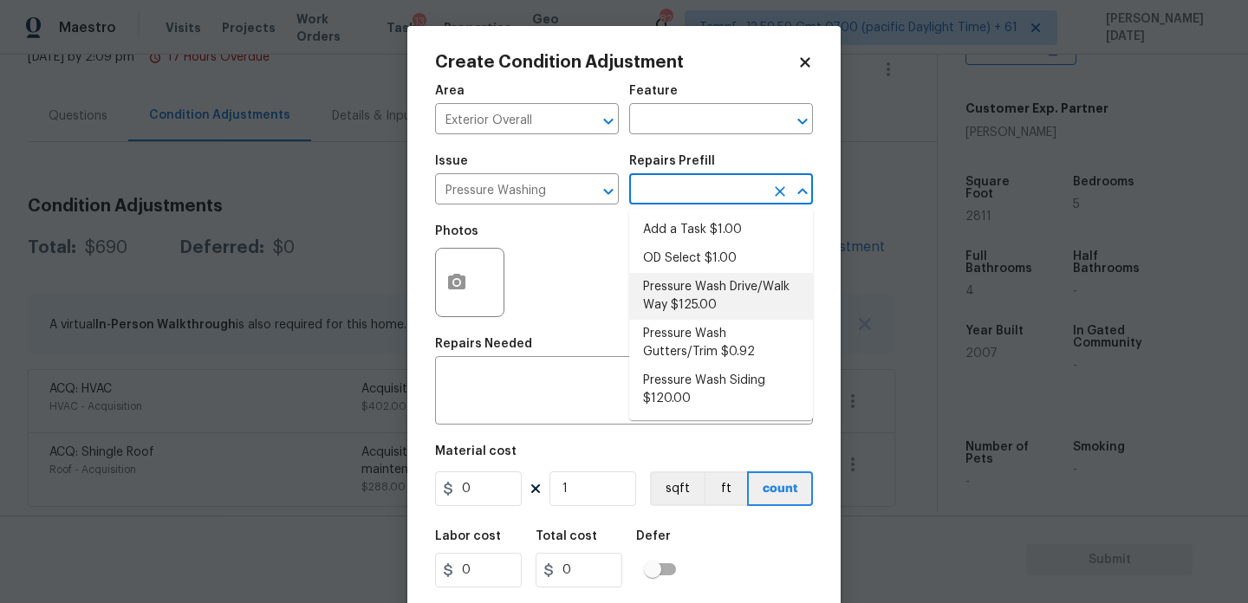
click at [717, 296] on li "Pressure Wash Drive/Walk Way $125.00" at bounding box center [721, 296] width 184 height 47
type input "Siding"
type textarea "Pressure wash the driveways/walkways as directed by the PM. Ensure that all deb…"
type input "125"
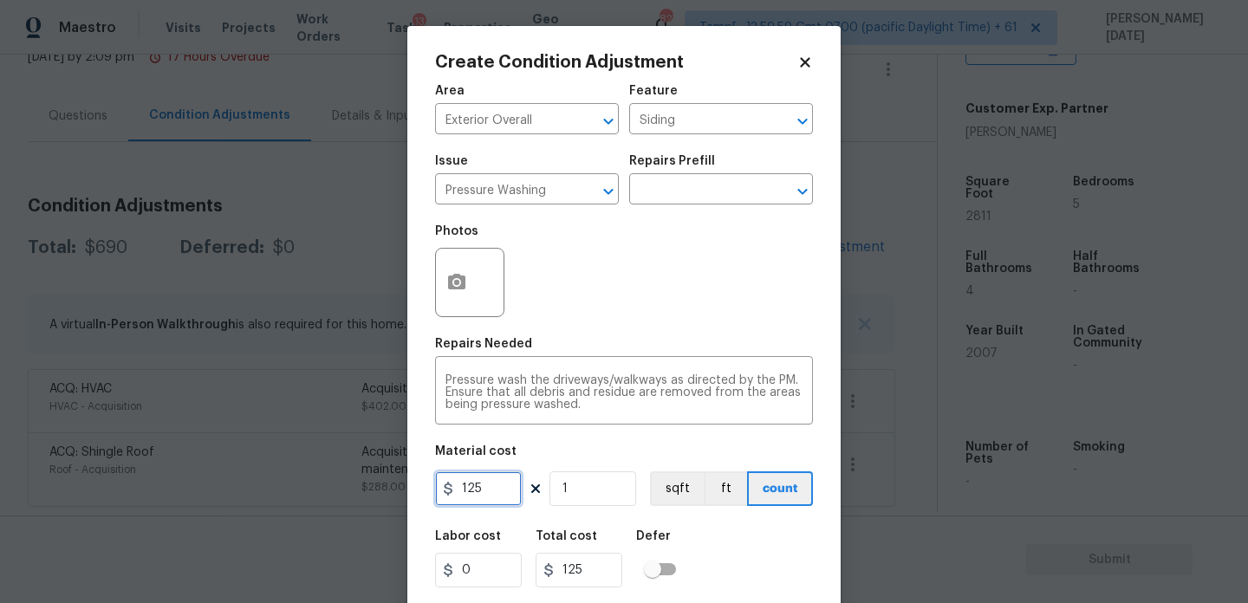
drag, startPoint x: 495, startPoint y: 497, endPoint x: 326, endPoint y: 492, distance: 169.1
click at [326, 492] on div "Create Condition Adjustment Area Exterior Overall ​ Feature Siding ​ Issue Pres…" at bounding box center [624, 301] width 1248 height 603
type input "200"
click at [594, 344] on div "Repairs Needed" at bounding box center [624, 349] width 378 height 23
type input "200"
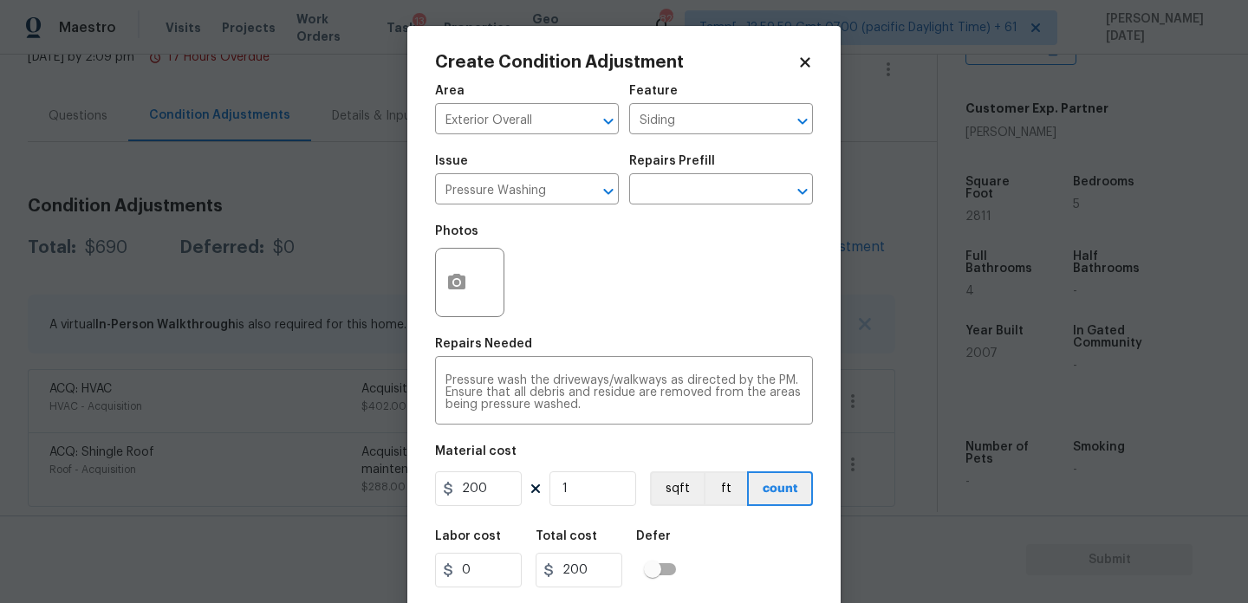
scroll to position [44, 0]
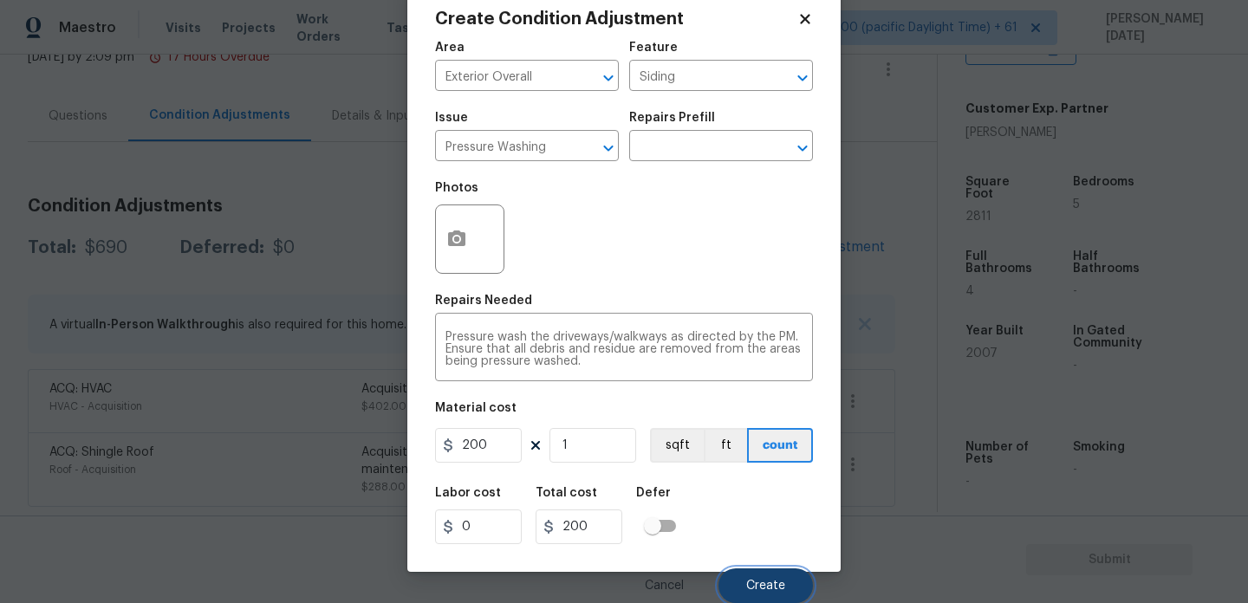
click at [739, 583] on button "Create" at bounding box center [766, 586] width 94 height 35
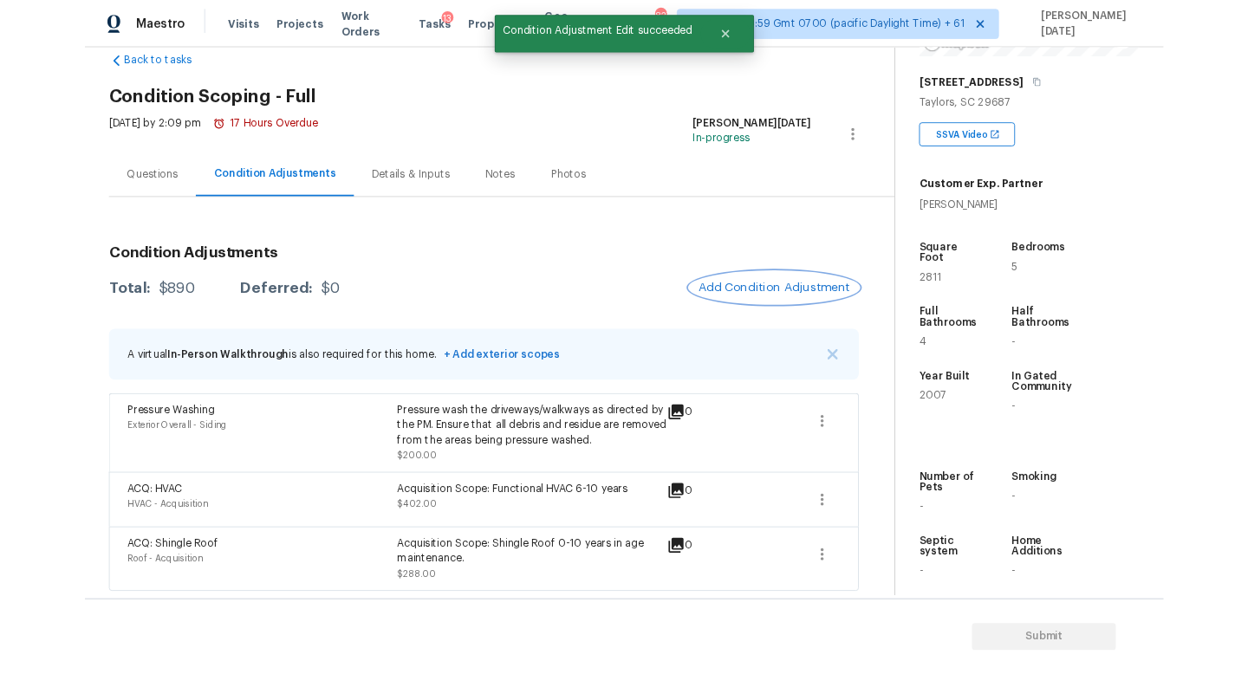
scroll to position [368, 0]
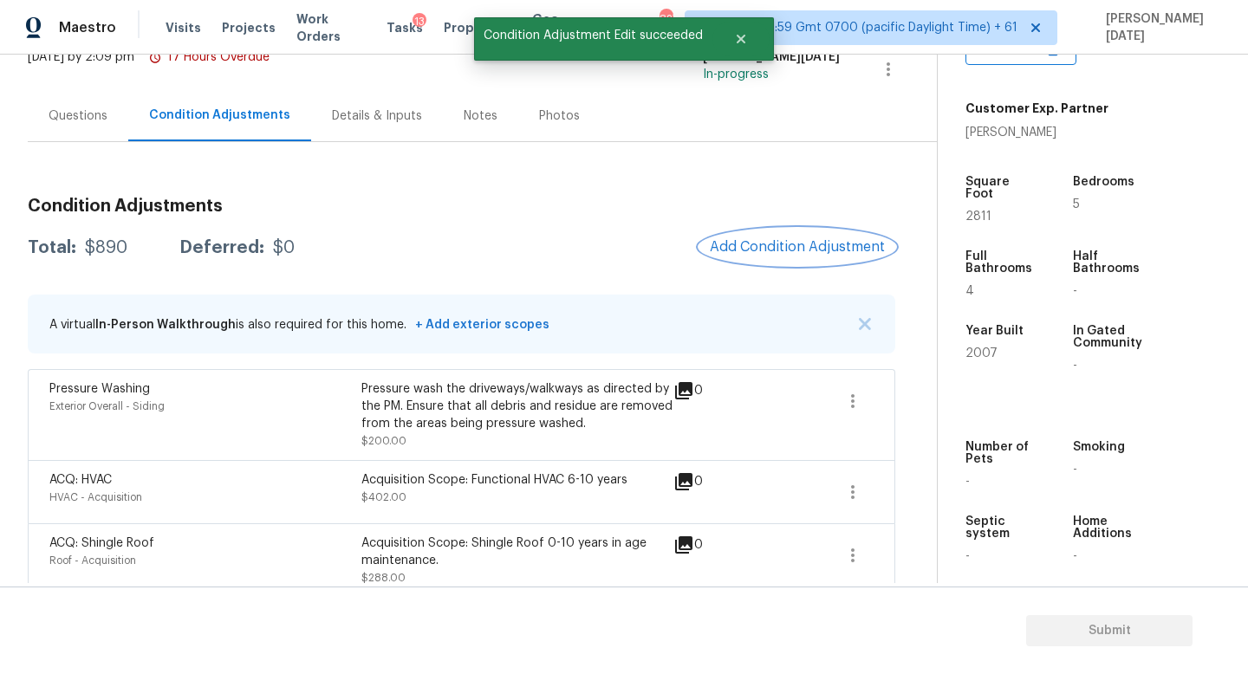
click at [764, 240] on span "Add Condition Adjustment" at bounding box center [797, 247] width 175 height 16
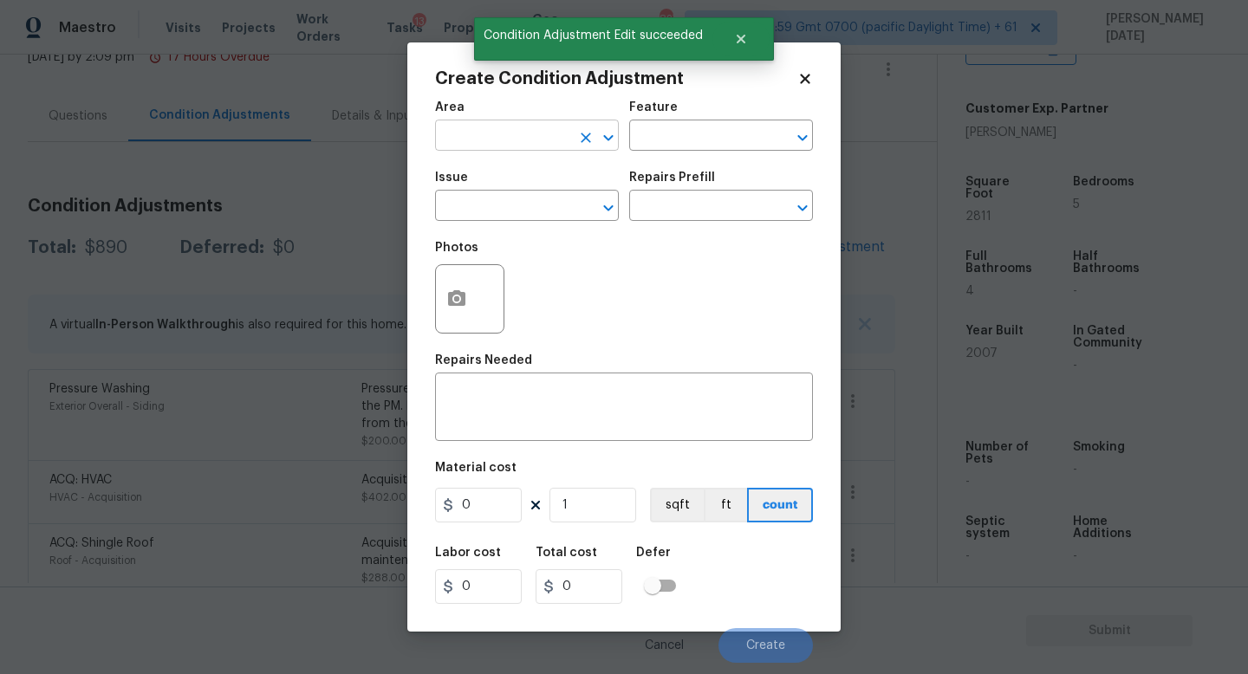
click at [478, 135] on input "text" at bounding box center [502, 137] width 135 height 27
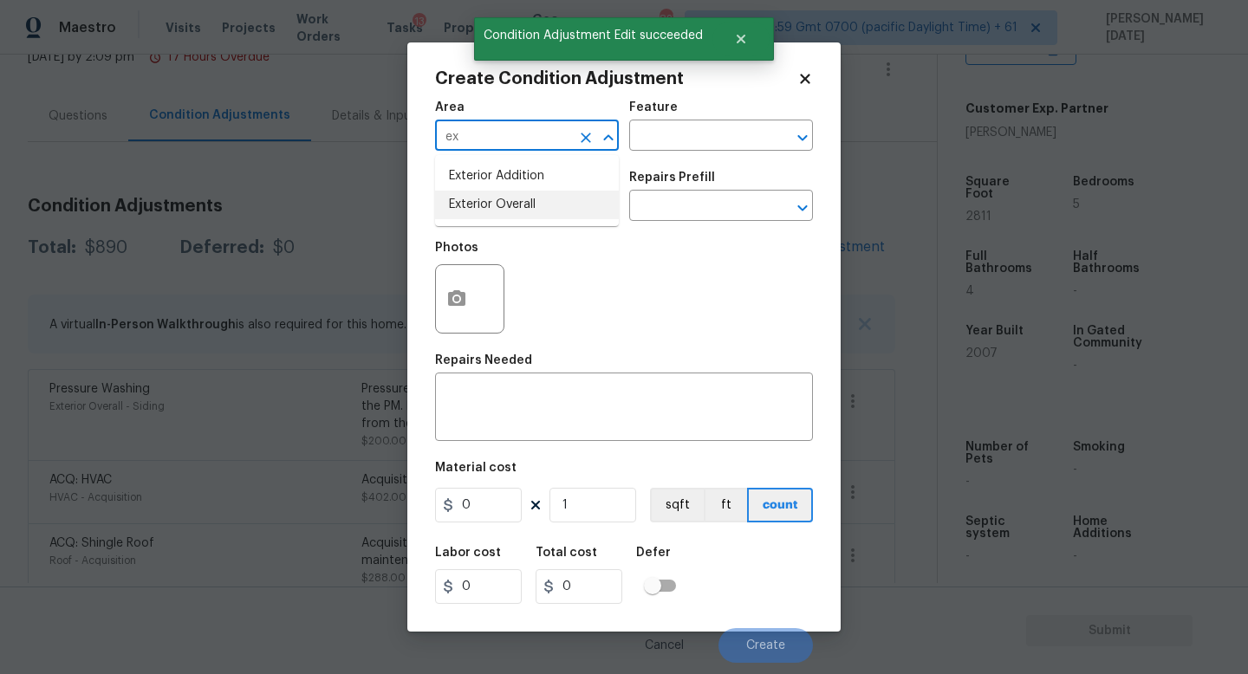
click at [514, 214] on li "Exterior Overall" at bounding box center [527, 205] width 184 height 29
type input "Exterior Overall"
click at [514, 214] on input "text" at bounding box center [502, 207] width 135 height 27
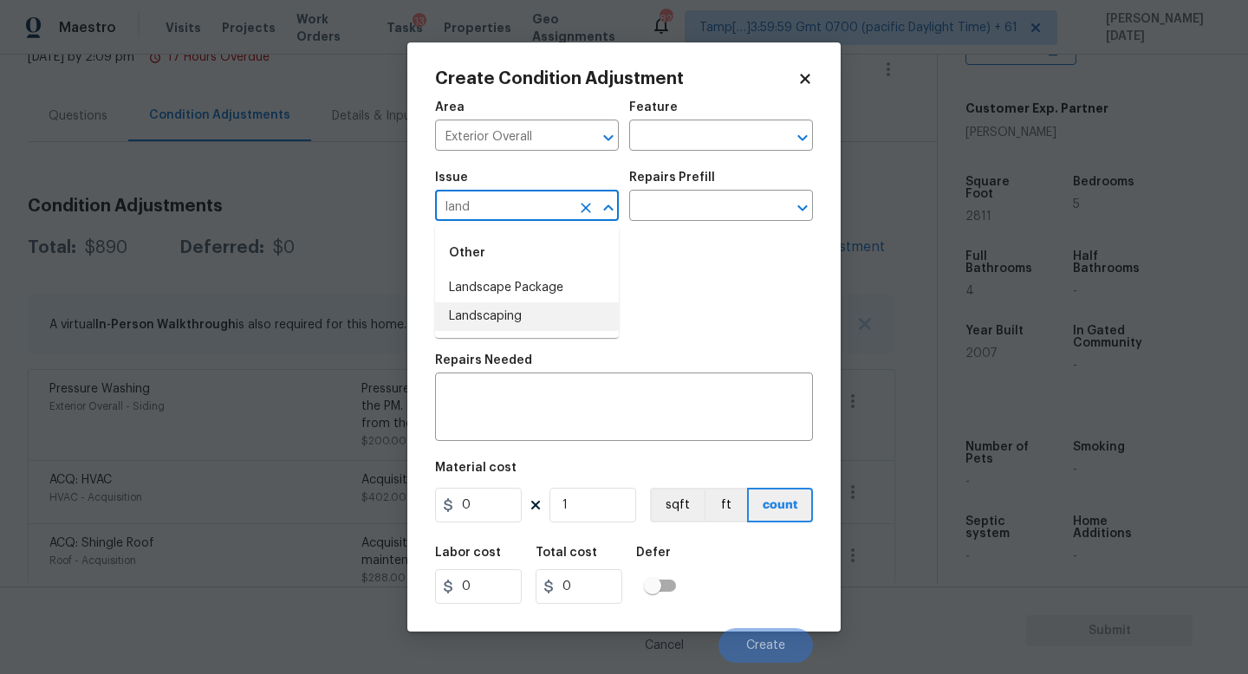
click at [558, 295] on li "Landscape Package" at bounding box center [527, 288] width 184 height 29
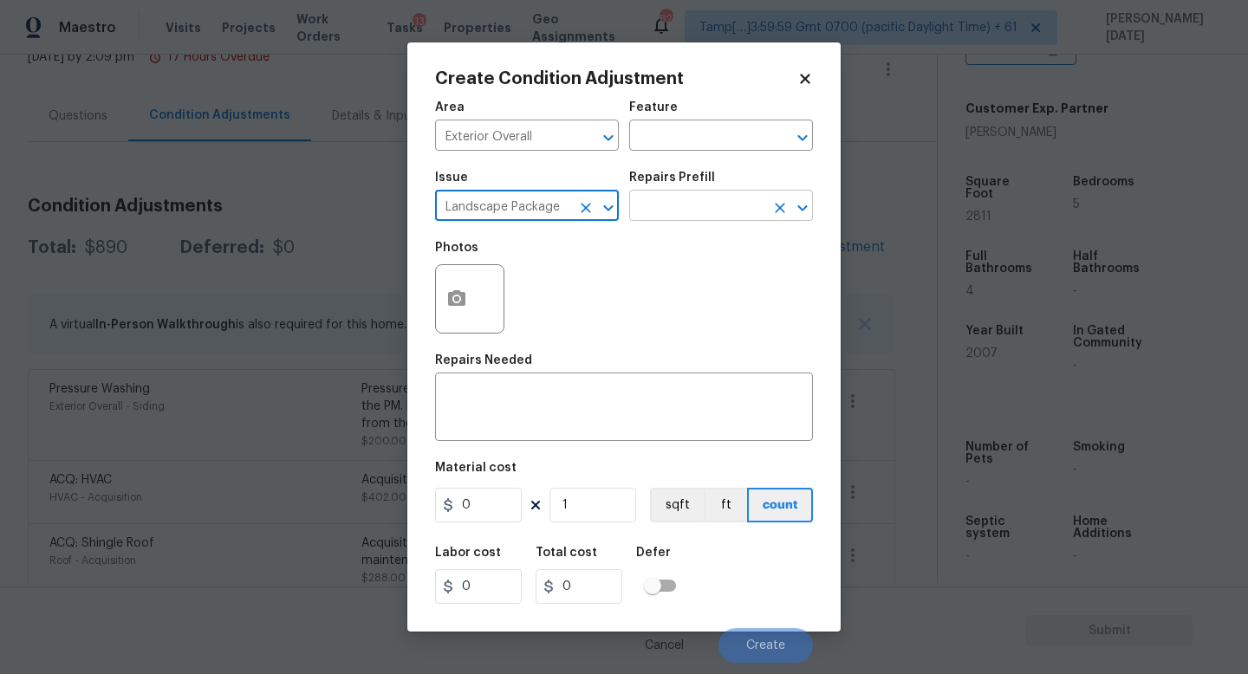
type input "Landscape Package"
click at [709, 203] on input "text" at bounding box center [696, 207] width 135 height 27
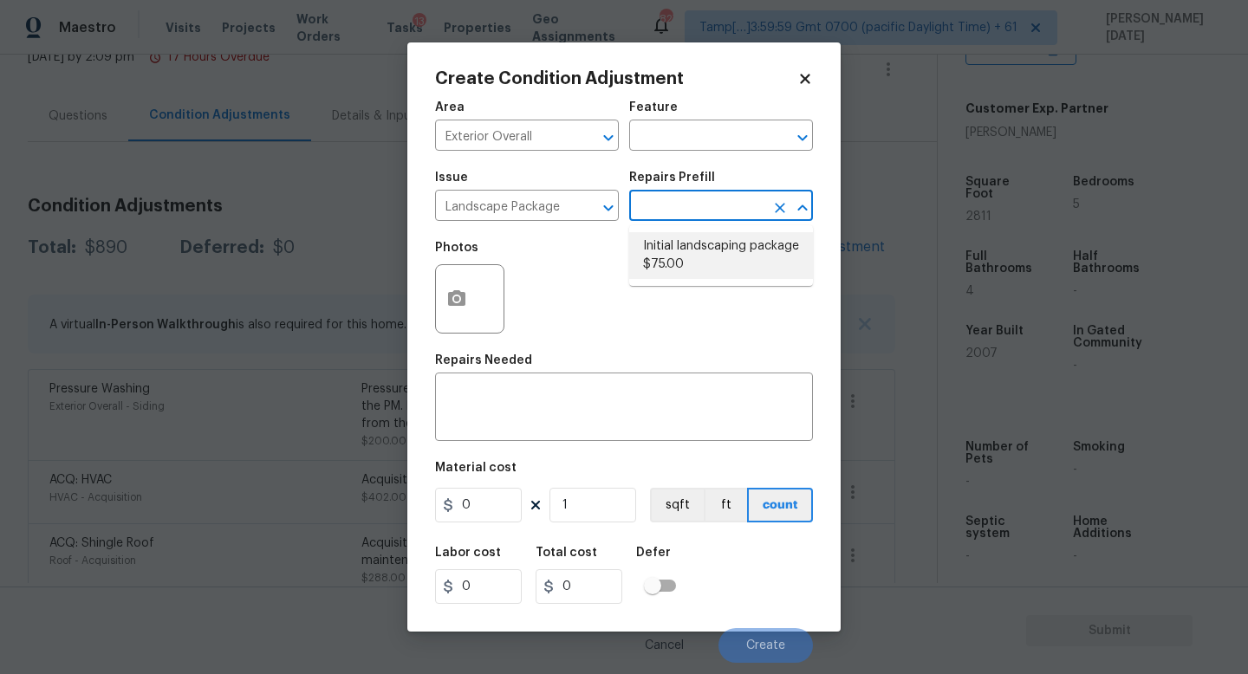
click at [707, 257] on li "Initial landscaping package $75.00" at bounding box center [721, 255] width 184 height 47
type input "Home Readiness Packages"
type textarea "Mowing of grass up to 6" in height. Mow, edge along driveways & sidewalks, trim…"
type input "75"
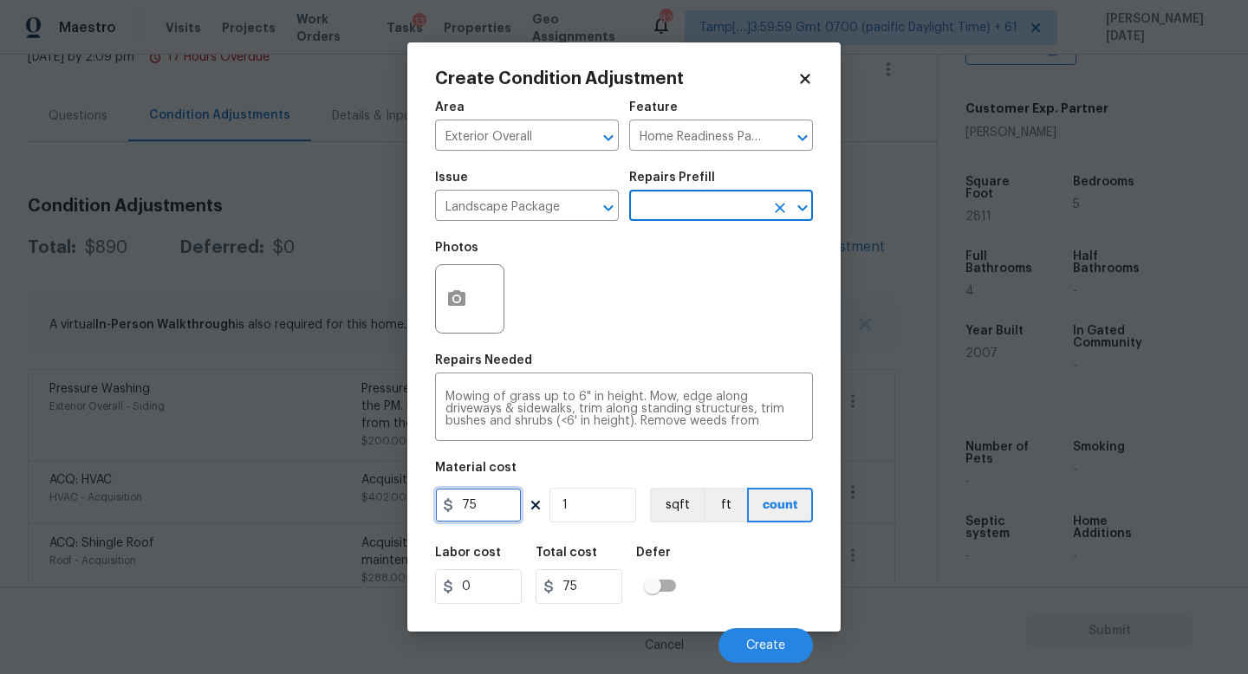
drag, startPoint x: 412, startPoint y: 514, endPoint x: 371, endPoint y: 513, distance: 40.8
click at [371, 513] on div "Create Condition Adjustment Area Exterior Overall ​ Feature Home Readiness Pack…" at bounding box center [624, 337] width 1248 height 674
type input "300"
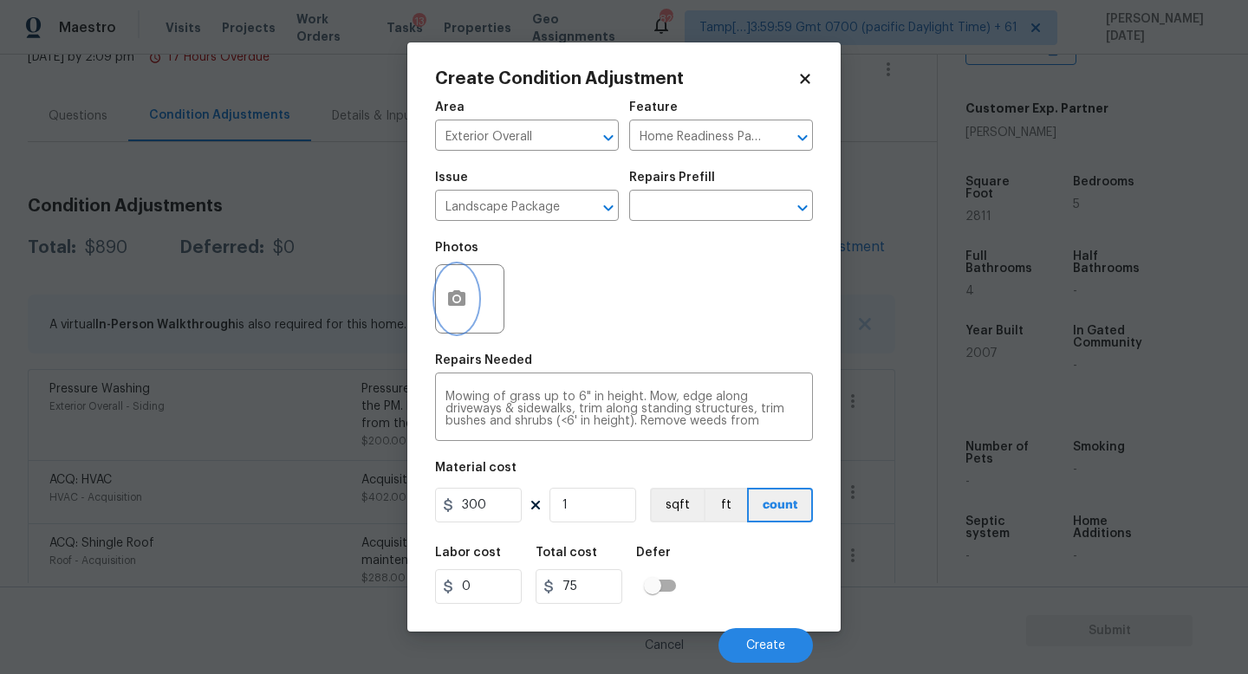
type input "300"
click at [463, 281] on button "button" at bounding box center [457, 299] width 42 height 68
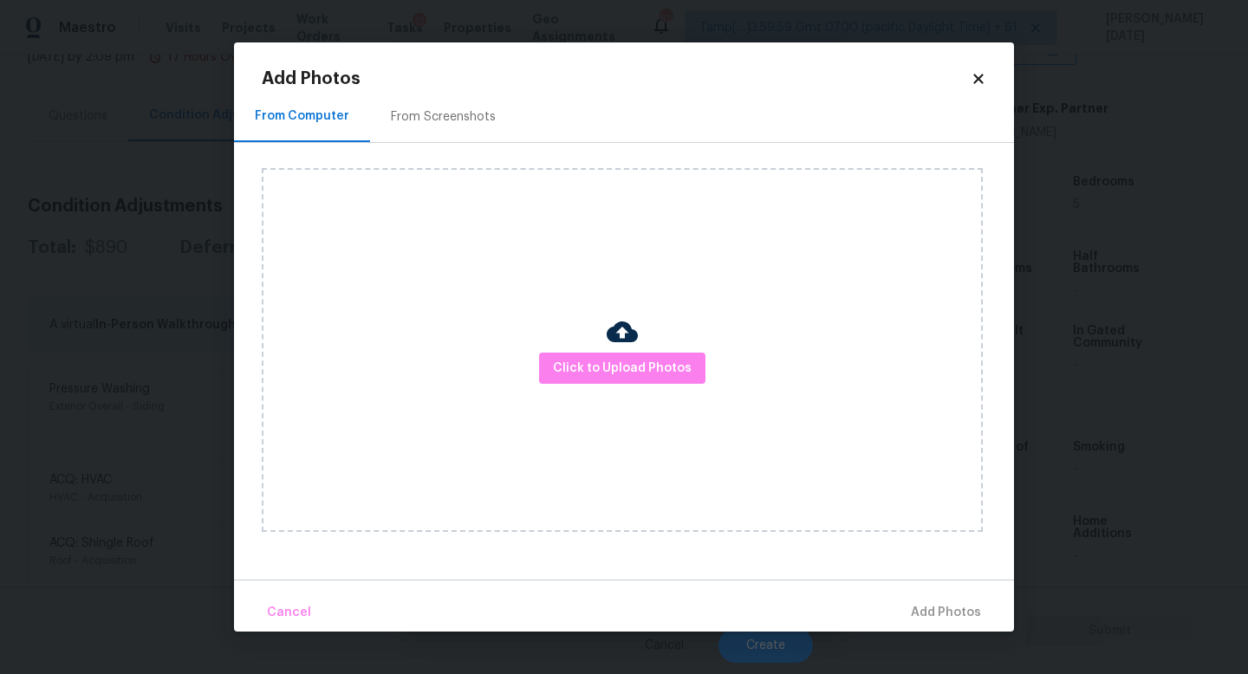
click at [421, 107] on div "From Screenshots" at bounding box center [443, 116] width 147 height 51
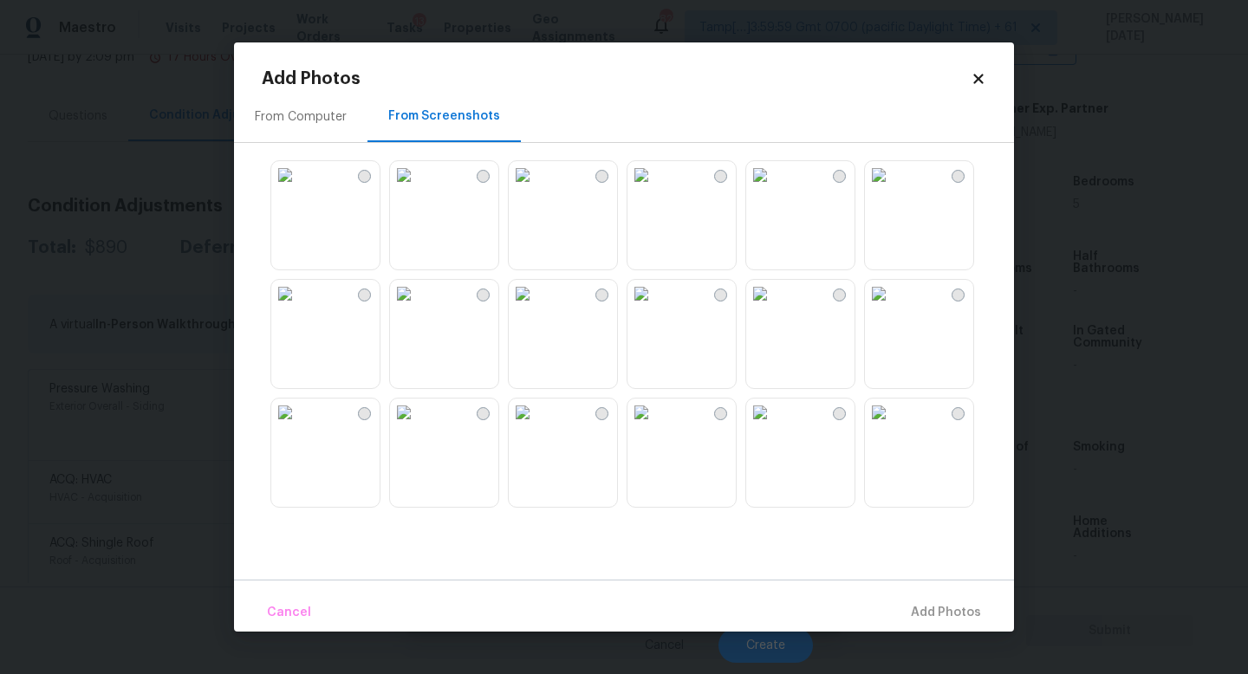
click at [655, 189] on img at bounding box center [642, 175] width 28 height 28
click at [537, 189] on img at bounding box center [523, 175] width 28 height 28
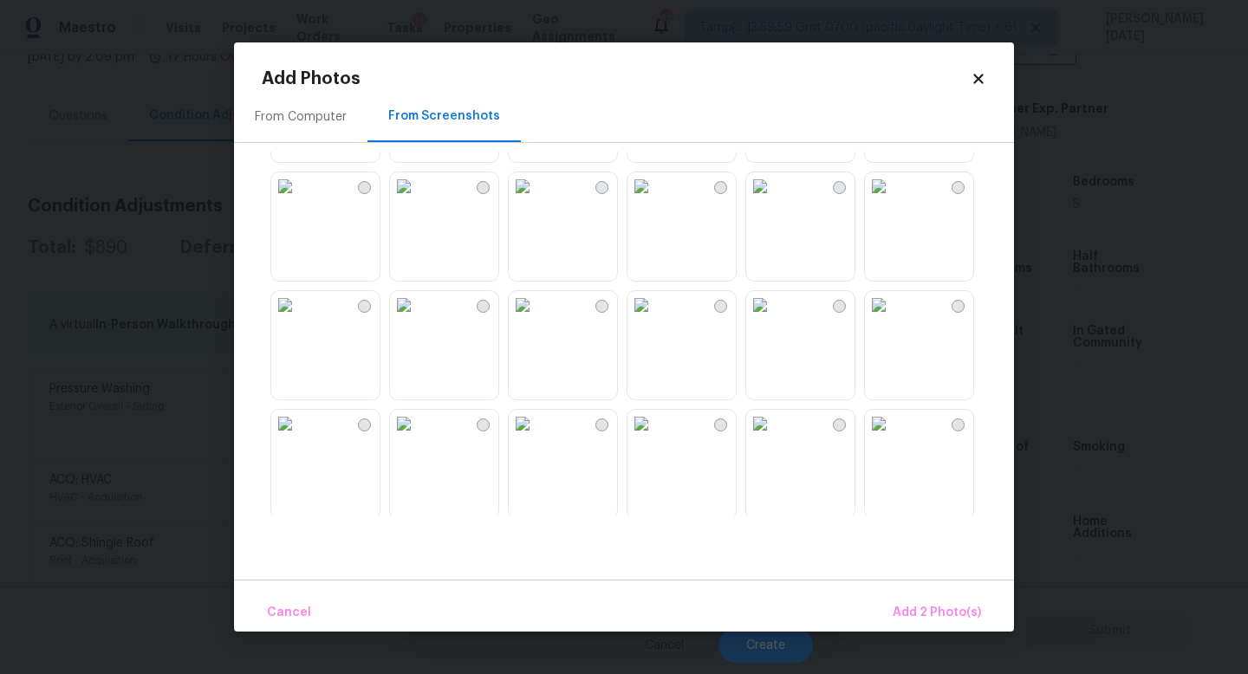
scroll to position [586, 0]
click at [774, 197] on img at bounding box center [760, 183] width 28 height 28
click at [893, 197] on img at bounding box center [879, 183] width 28 height 28
click at [913, 595] on button "Add 4 Photo(s)" at bounding box center [936, 613] width 103 height 37
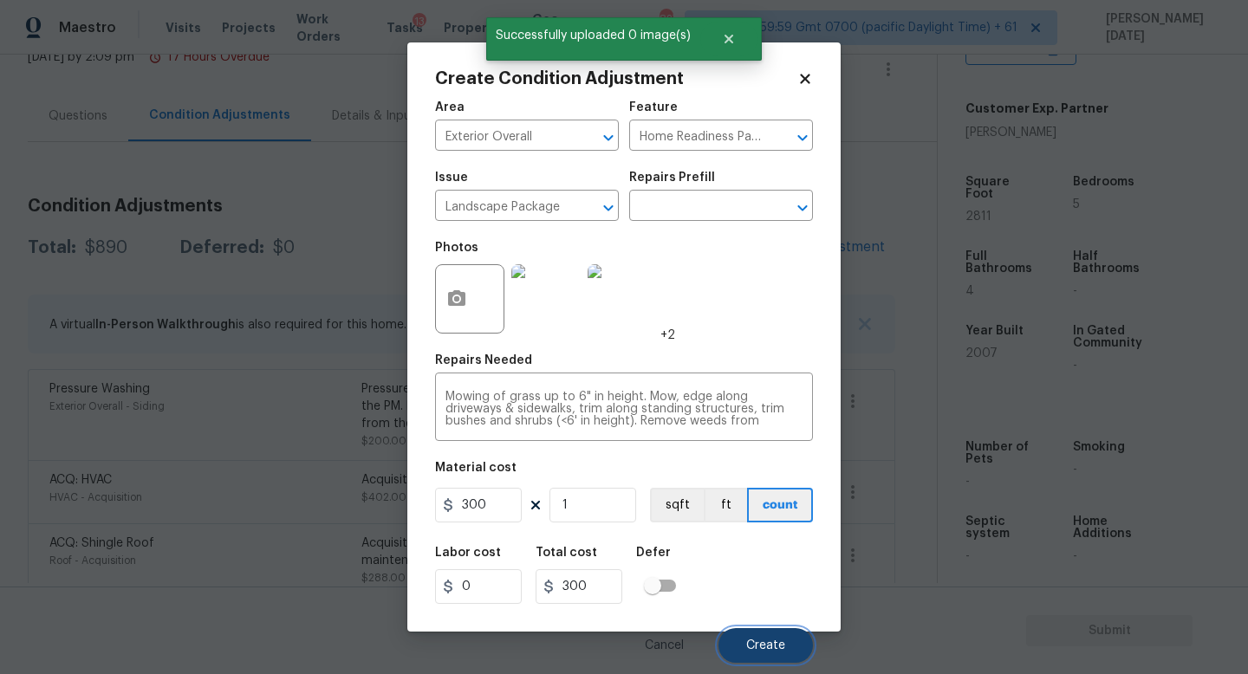
click at [763, 603] on span "Create" at bounding box center [765, 646] width 39 height 13
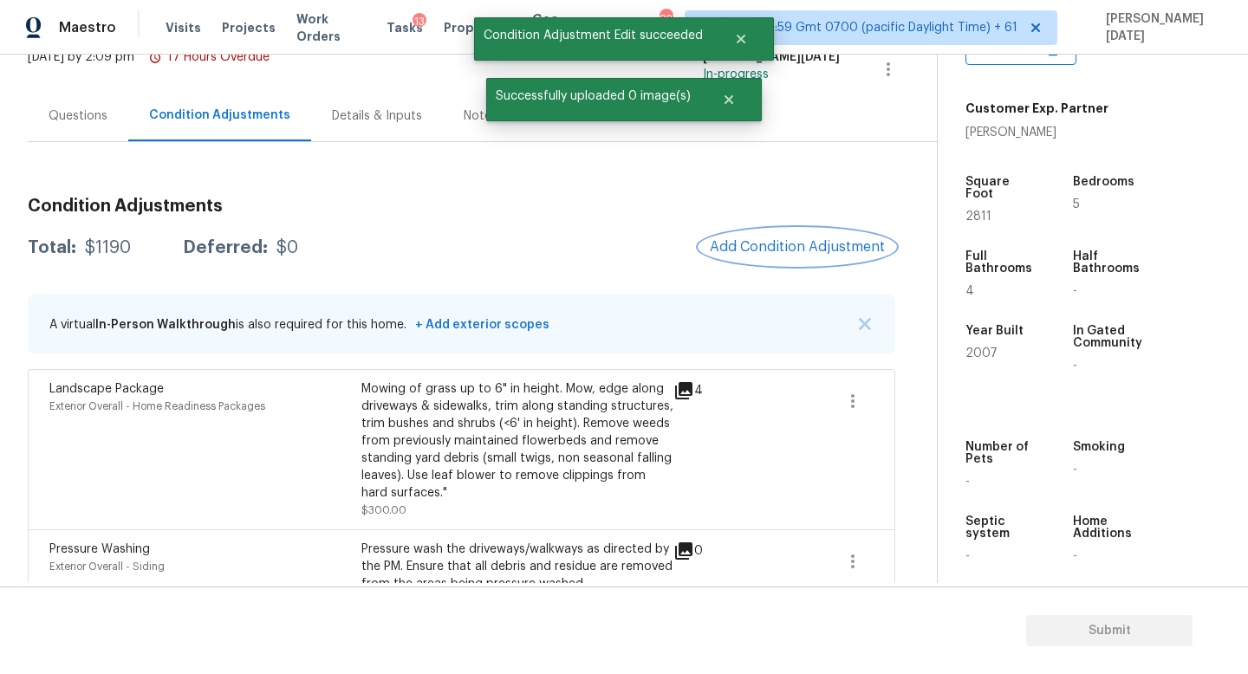
click at [779, 229] on button "Add Condition Adjustment" at bounding box center [798, 247] width 196 height 36
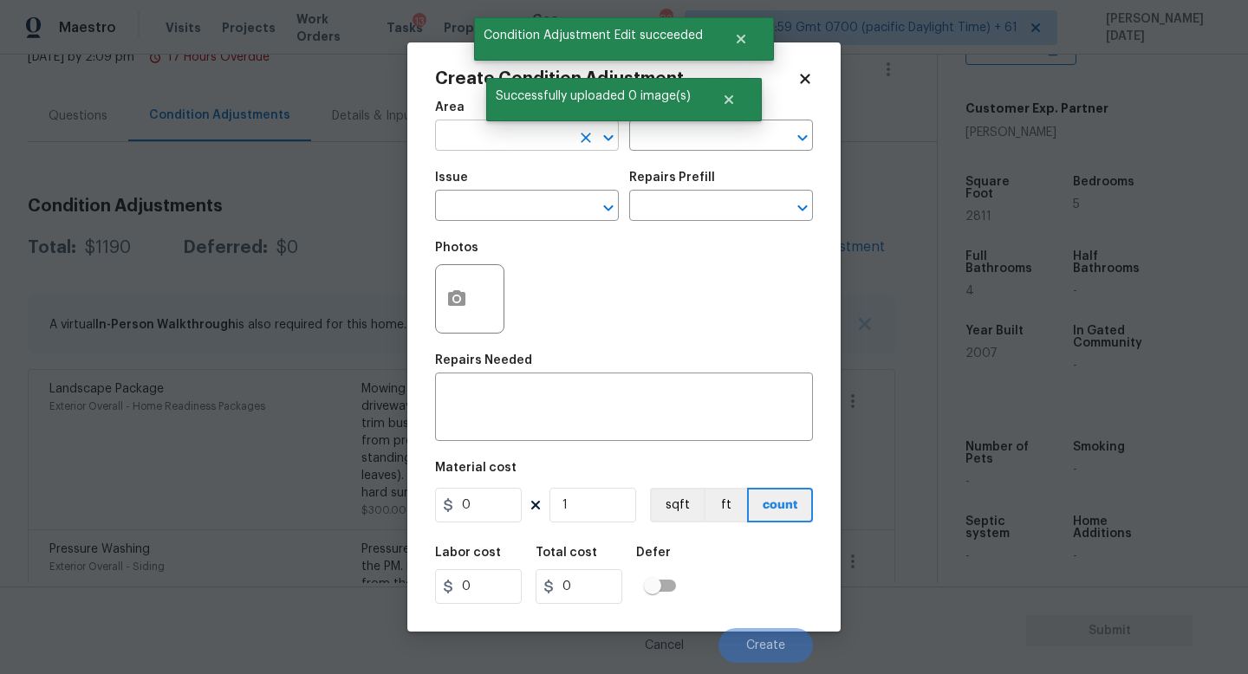
click at [459, 150] on input "text" at bounding box center [502, 137] width 135 height 27
click at [475, 193] on li "Interior Overall" at bounding box center [527, 205] width 184 height 29
type input "Interior Overall"
click at [476, 209] on input "text" at bounding box center [502, 207] width 135 height 27
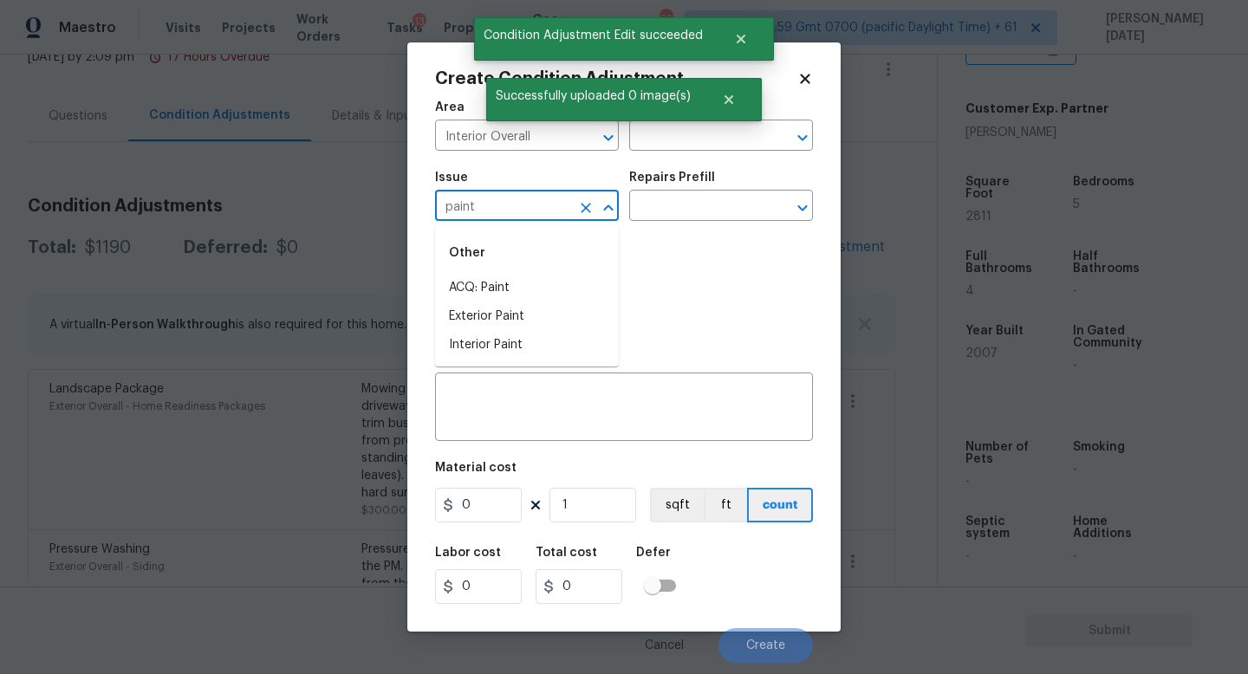
click at [487, 297] on li "ACQ: Paint" at bounding box center [527, 288] width 184 height 29
type input "ACQ: Paint"
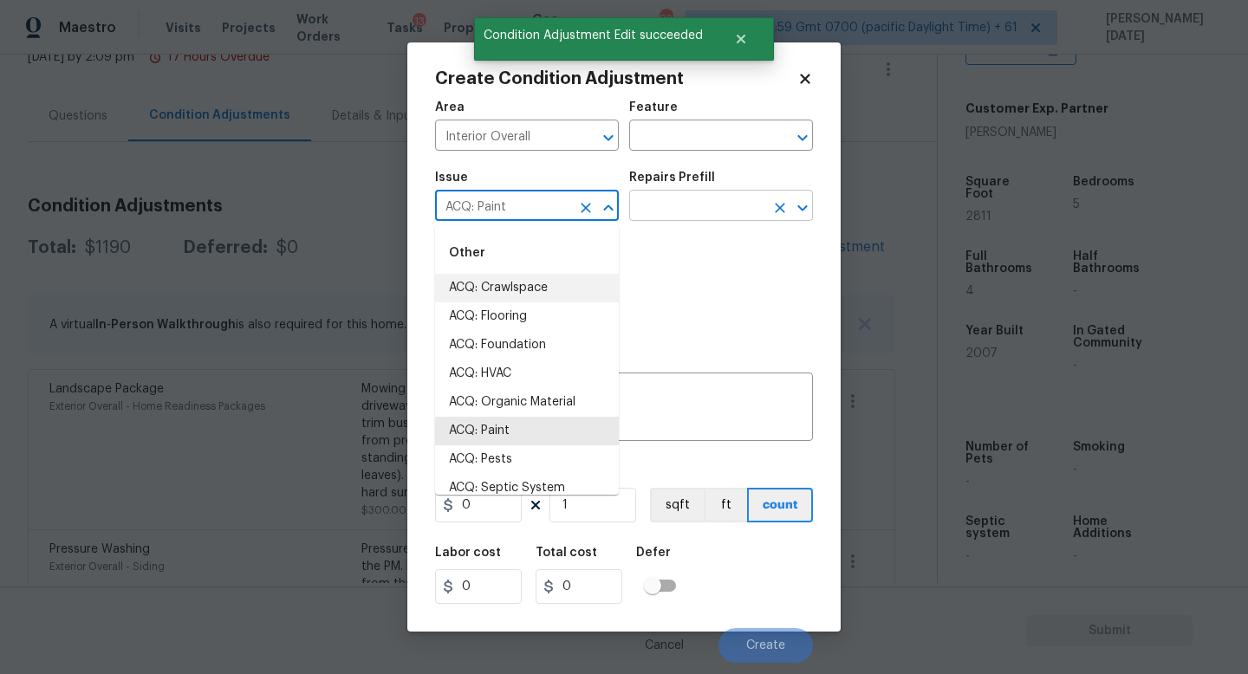
click at [723, 217] on input "text" at bounding box center [696, 207] width 135 height 27
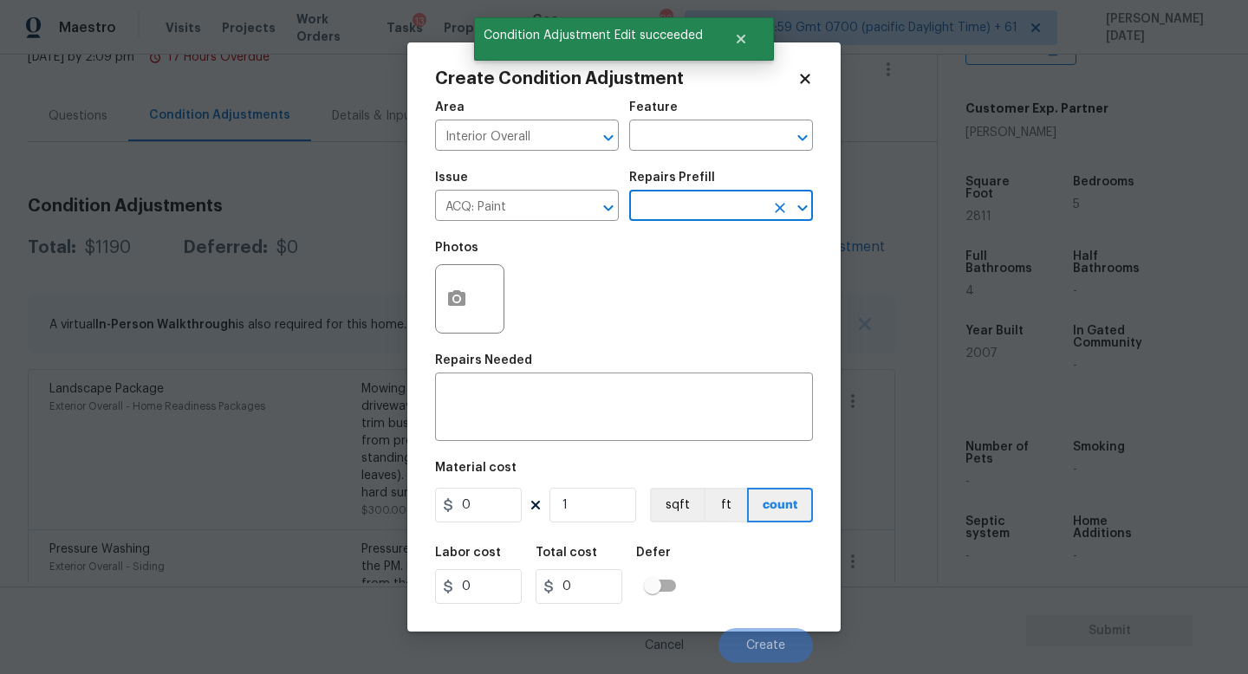
click at [723, 217] on input "text" at bounding box center [696, 207] width 135 height 27
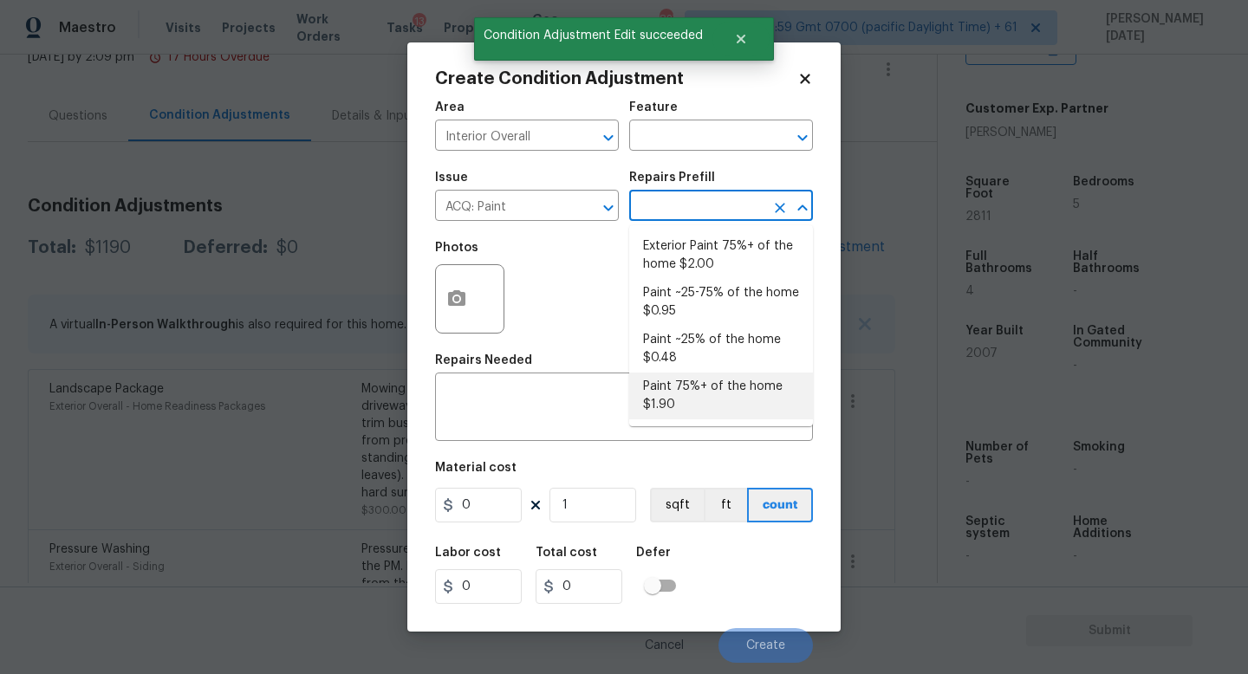
click at [713, 394] on li "Paint 75%+ of the home $1.90" at bounding box center [721, 396] width 184 height 47
type input "Acquisition"
type textarea "Acquisition Scope: 75%+ of the home will likely require interior paint"
type input "1.9"
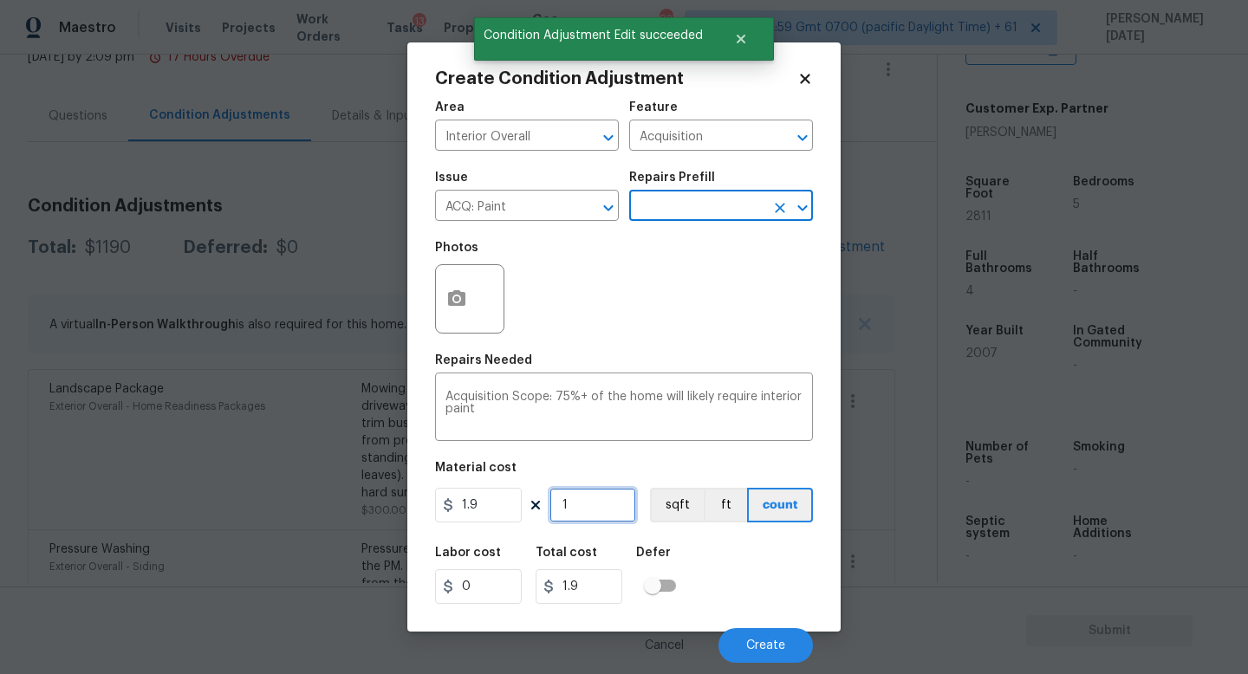
click at [614, 513] on input "1" at bounding box center [593, 505] width 87 height 35
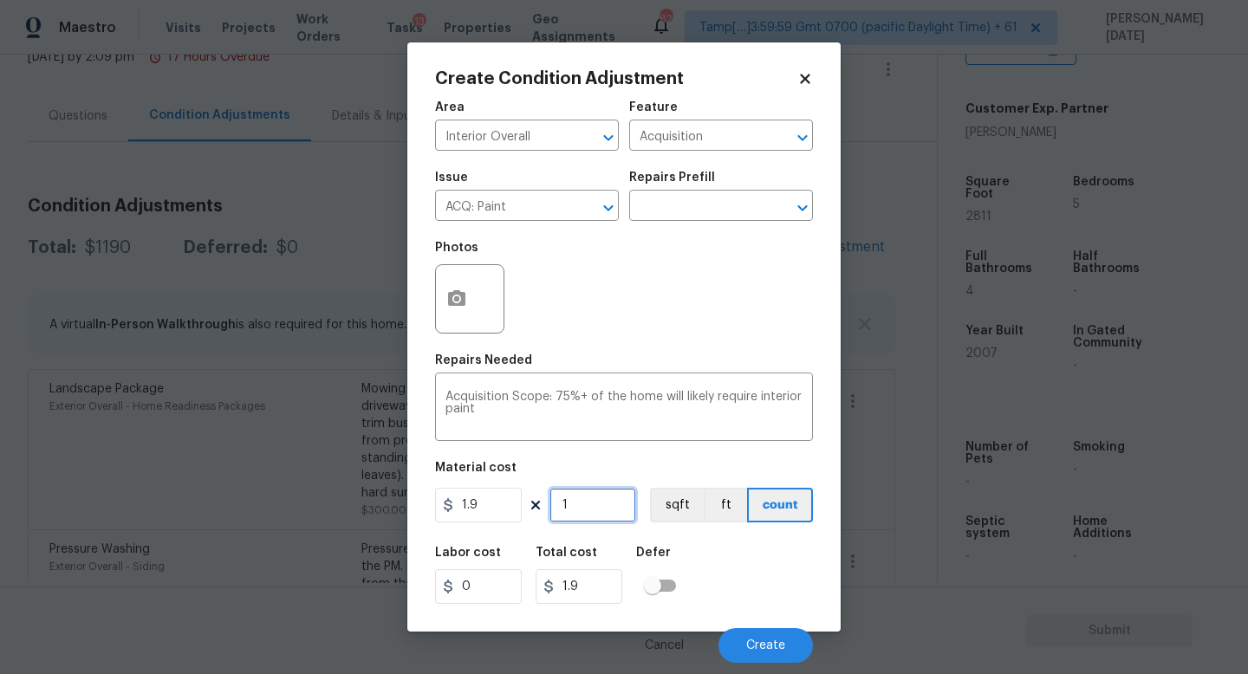
type input "0"
paste input "2811"
type input "2811"
type input "5340.9"
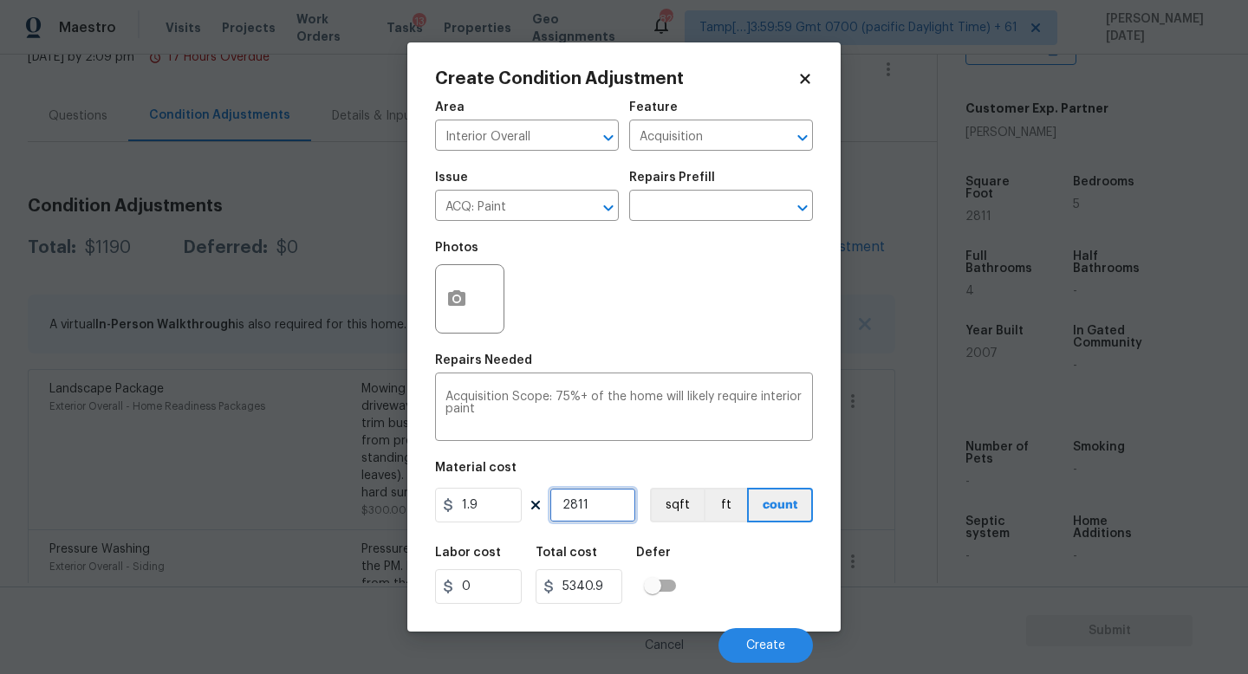
type input "2811"
click at [433, 291] on div "Create Condition Adjustment Area Interior Overall ​ Feature Acquisition ​ Issue…" at bounding box center [623, 337] width 433 height 590
click at [451, 301] on icon "button" at bounding box center [456, 298] width 17 height 16
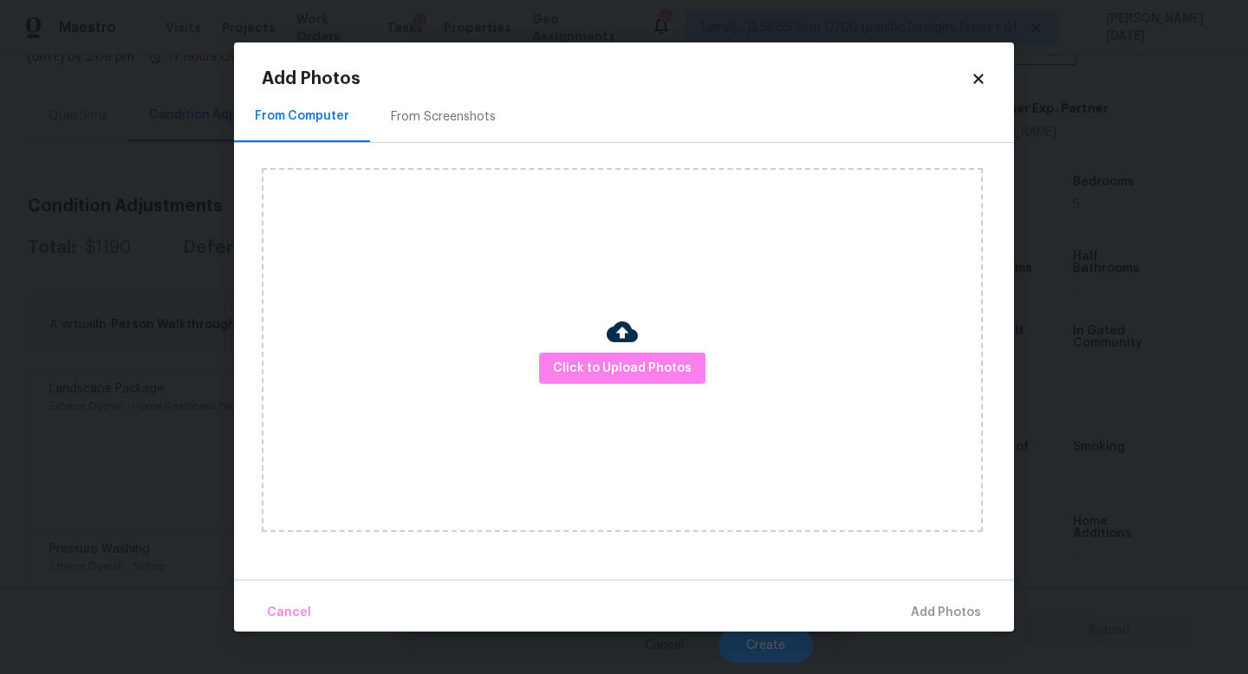
click at [433, 115] on div "From Screenshots" at bounding box center [443, 116] width 105 height 17
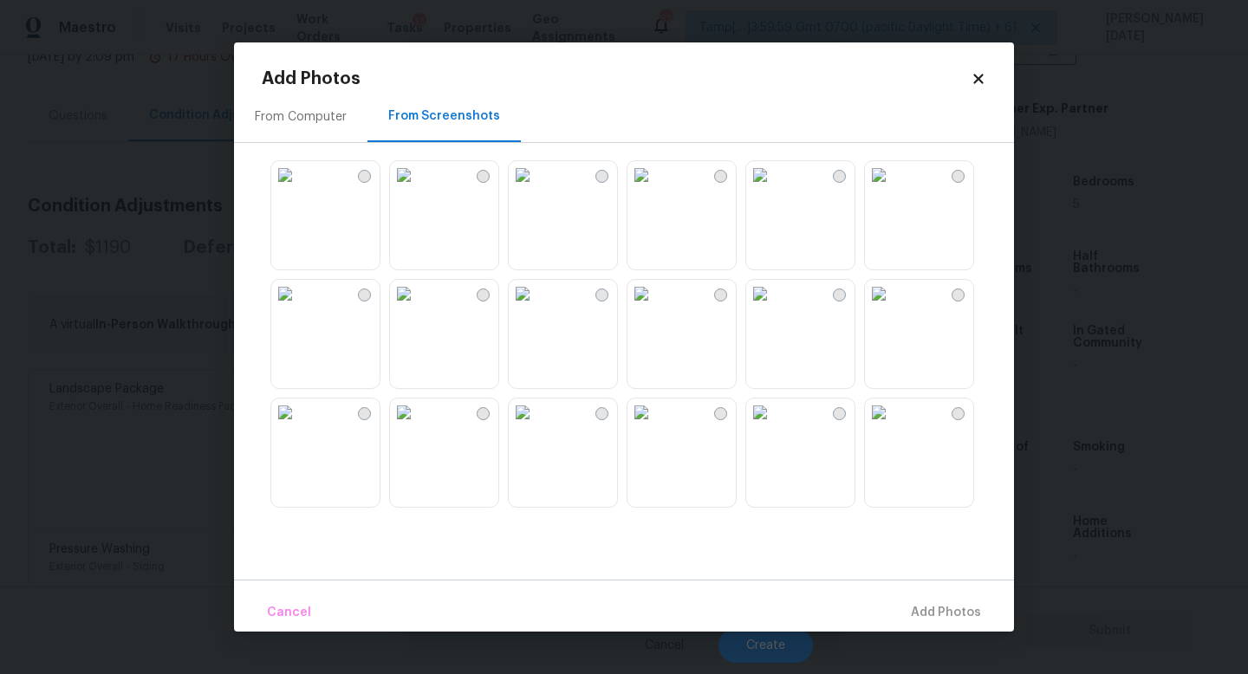
click at [655, 308] on img at bounding box center [642, 294] width 28 height 28
click at [537, 308] on img at bounding box center [523, 294] width 28 height 28
click at [418, 308] on img at bounding box center [404, 294] width 28 height 28
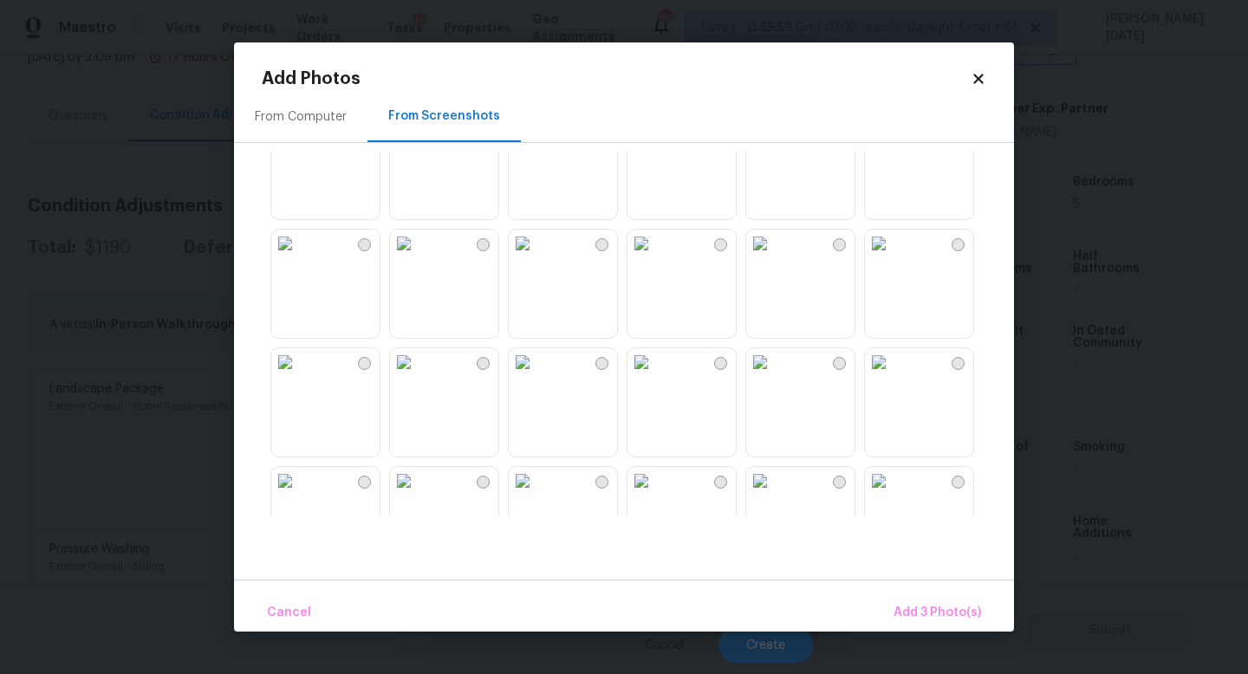
scroll to position [1116, 0]
click at [418, 380] on img at bounding box center [404, 366] width 28 height 28
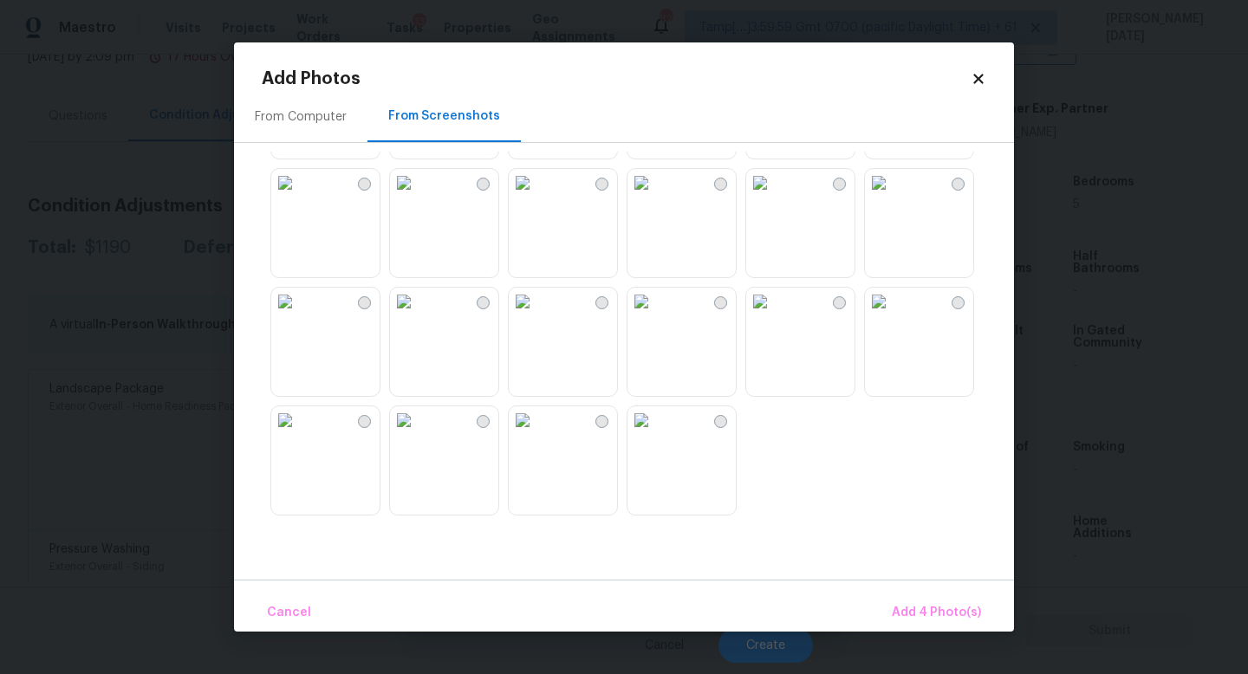
click at [655, 197] on img at bounding box center [642, 183] width 28 height 28
click at [537, 197] on img at bounding box center [523, 183] width 28 height 28
click at [655, 316] on img at bounding box center [642, 302] width 28 height 28
click at [537, 316] on img at bounding box center [523, 302] width 28 height 28
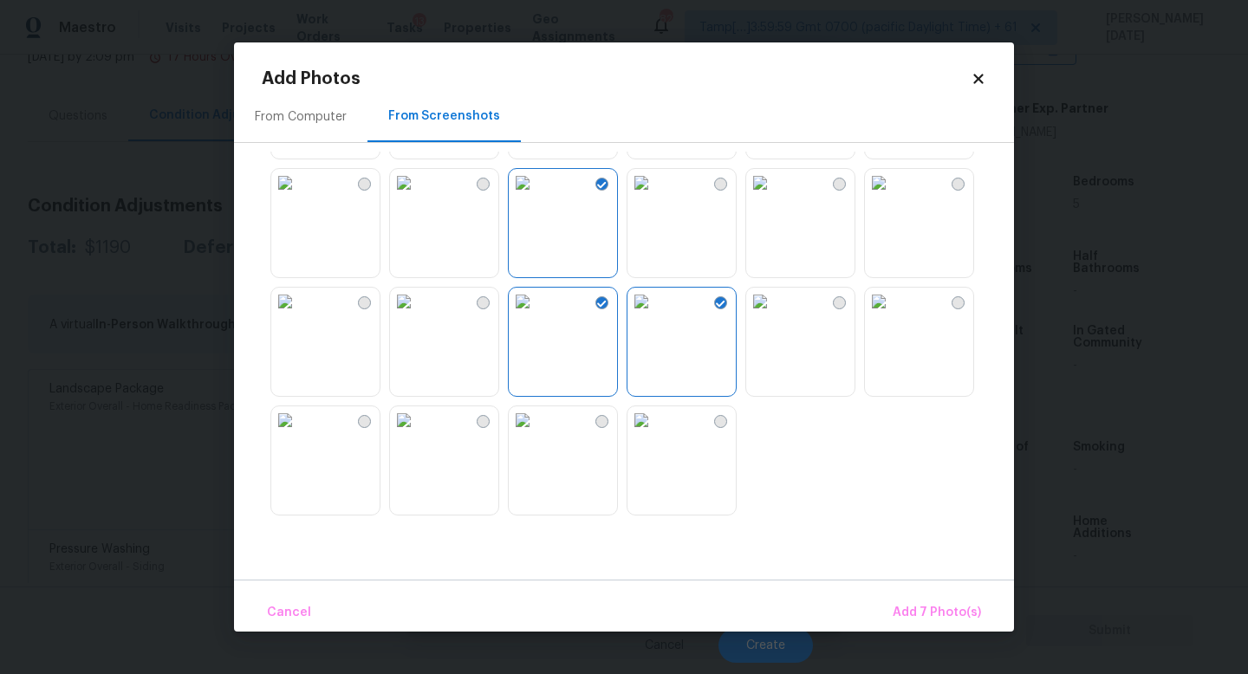
click at [418, 316] on img at bounding box center [404, 302] width 28 height 28
click at [418, 434] on img at bounding box center [404, 421] width 28 height 28
click at [927, 603] on span "Add 9 Photo(s)" at bounding box center [937, 614] width 88 height 22
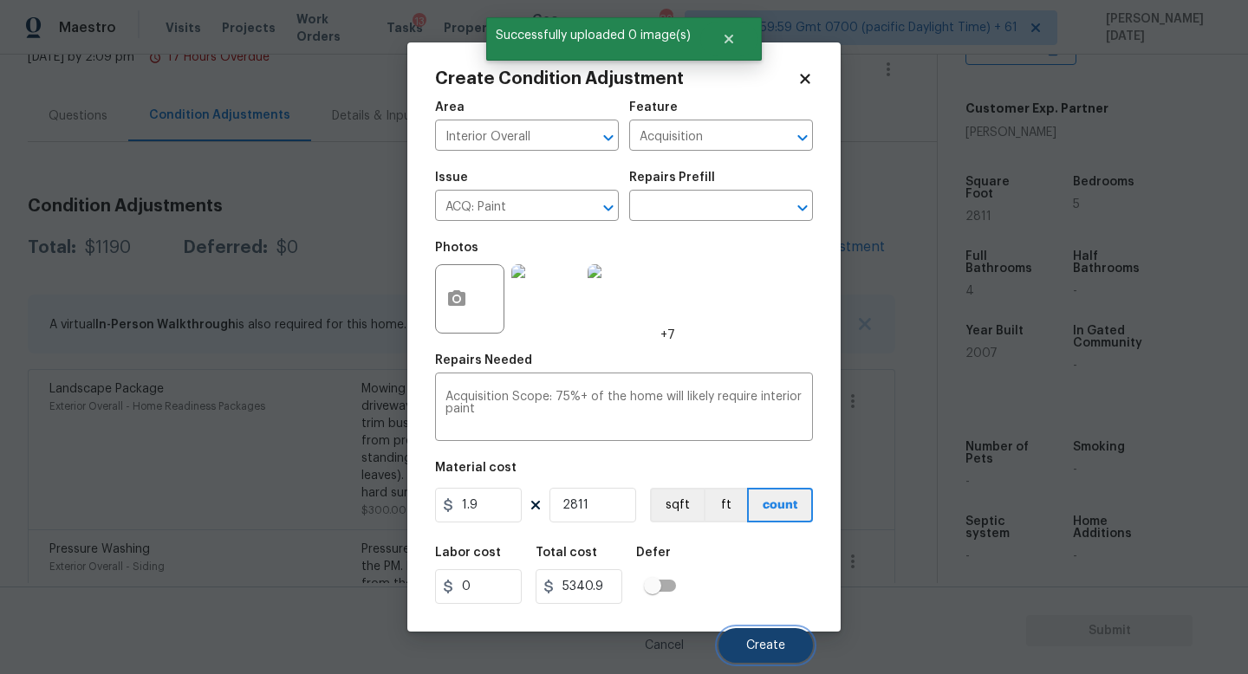
click at [756, 603] on button "Create" at bounding box center [766, 646] width 94 height 35
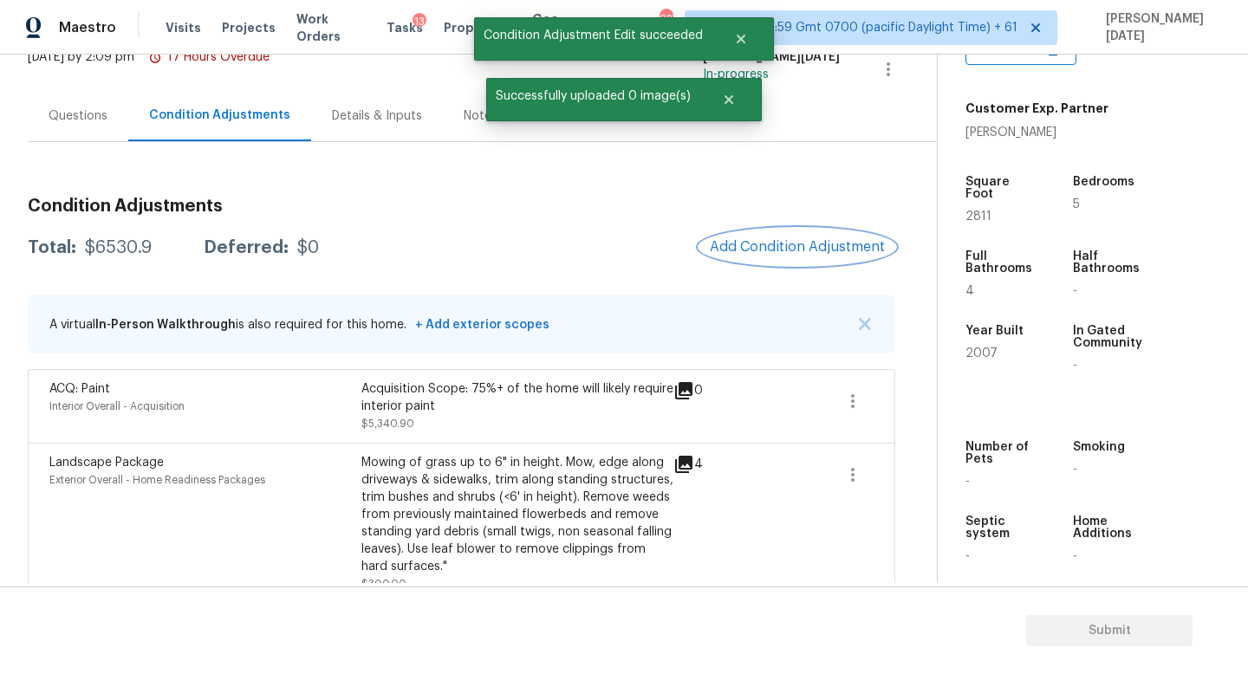
click at [766, 247] on span "Add Condition Adjustment" at bounding box center [797, 247] width 175 height 16
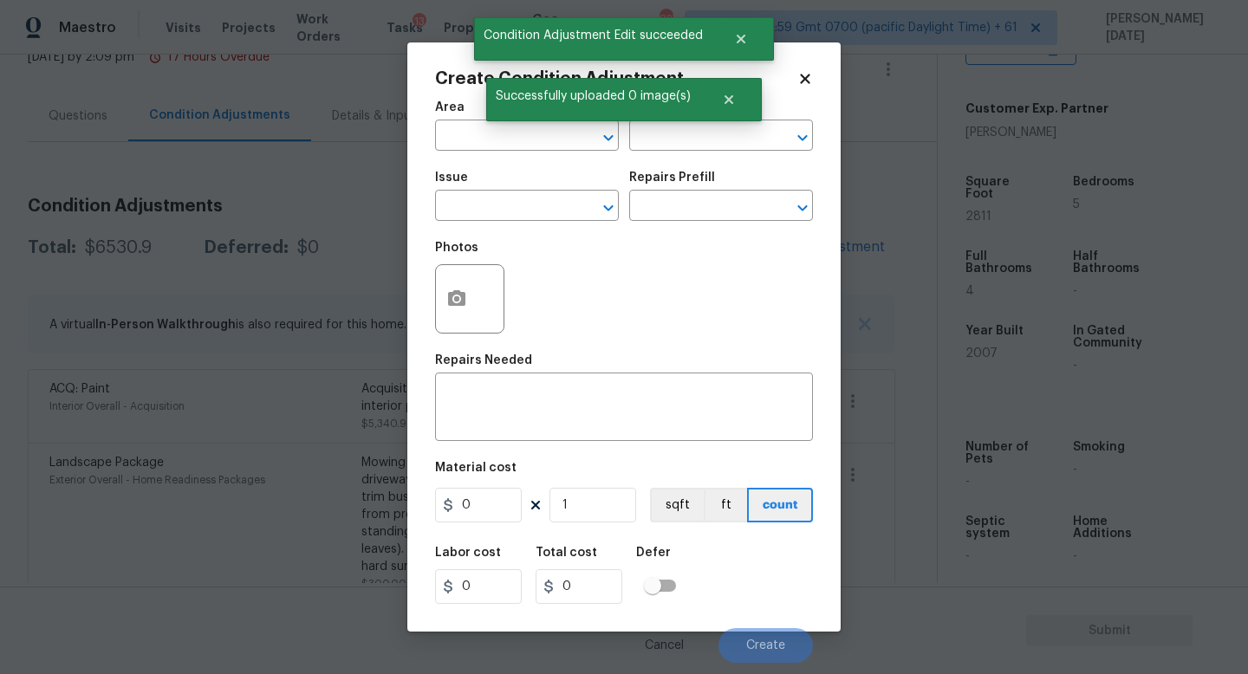
click at [766, 247] on div "Area ​ Feature ​ Issue ​ Repairs Prefill ​ Photos Repairs Needed x ​ Material c…" at bounding box center [624, 377] width 378 height 572
click at [461, 141] on input "text" at bounding box center [502, 137] width 135 height 27
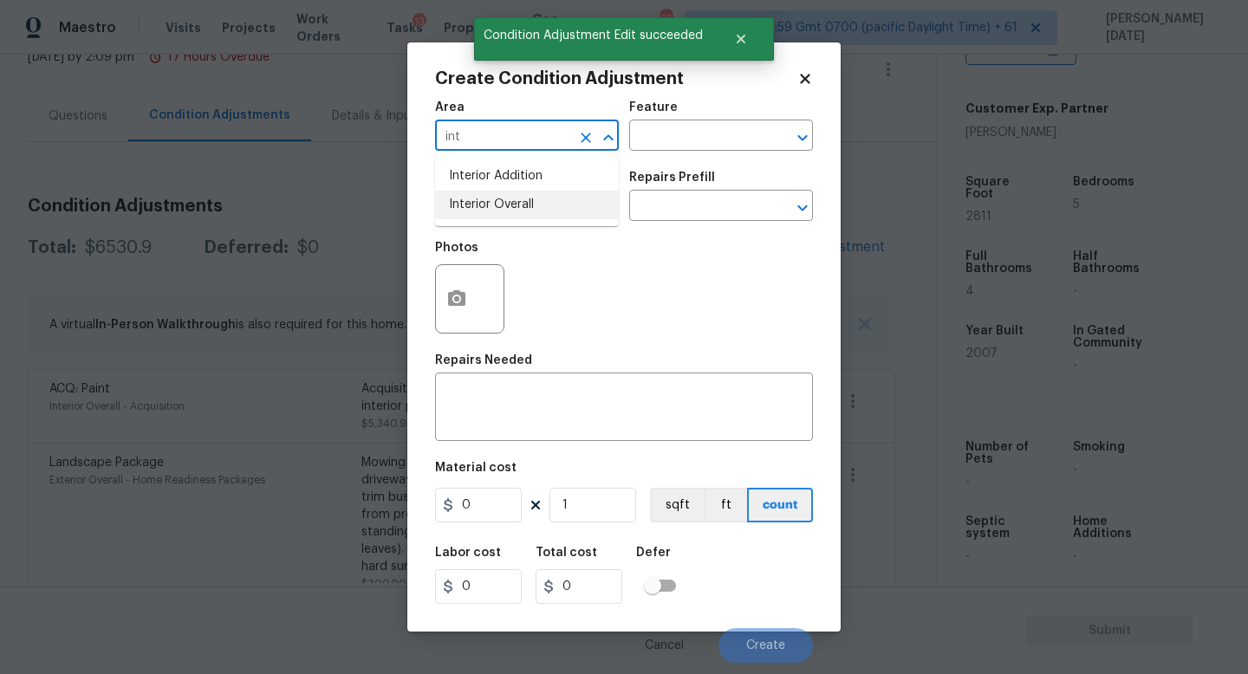
click at [509, 207] on li "Interior Overall" at bounding box center [527, 205] width 184 height 29
type input "Interior Overall"
click at [509, 207] on input "text" at bounding box center [502, 207] width 135 height 27
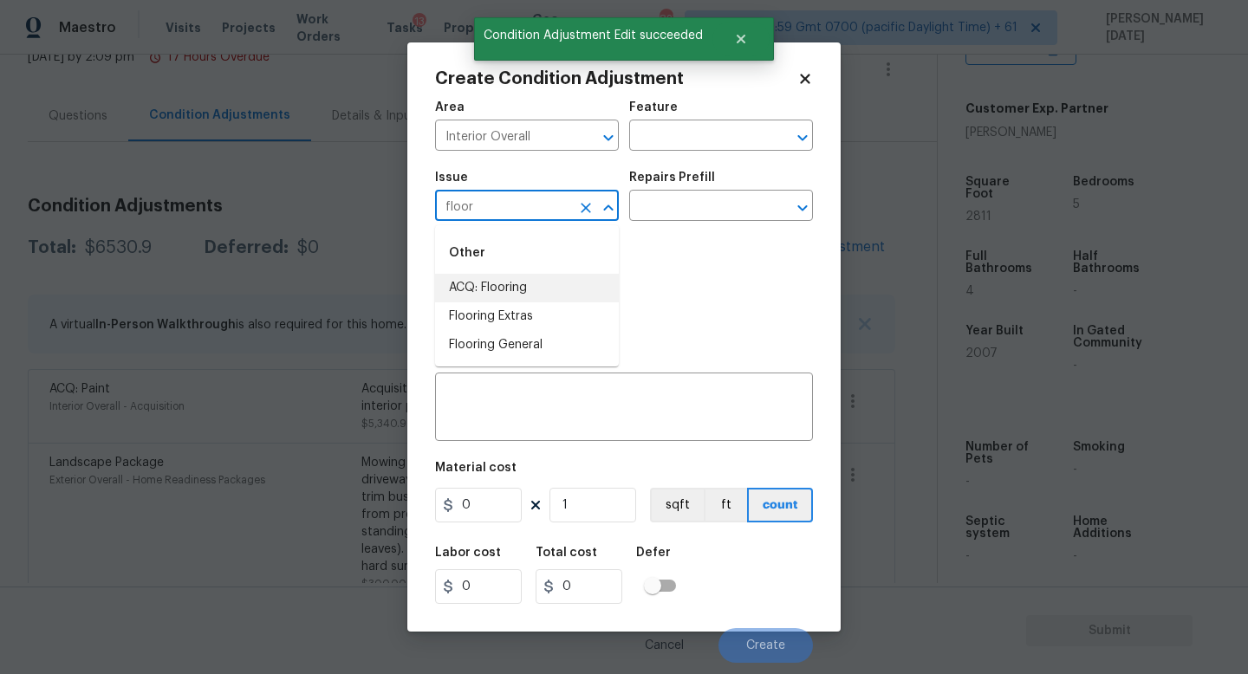
click at [527, 294] on li "ACQ: Flooring" at bounding box center [527, 288] width 184 height 29
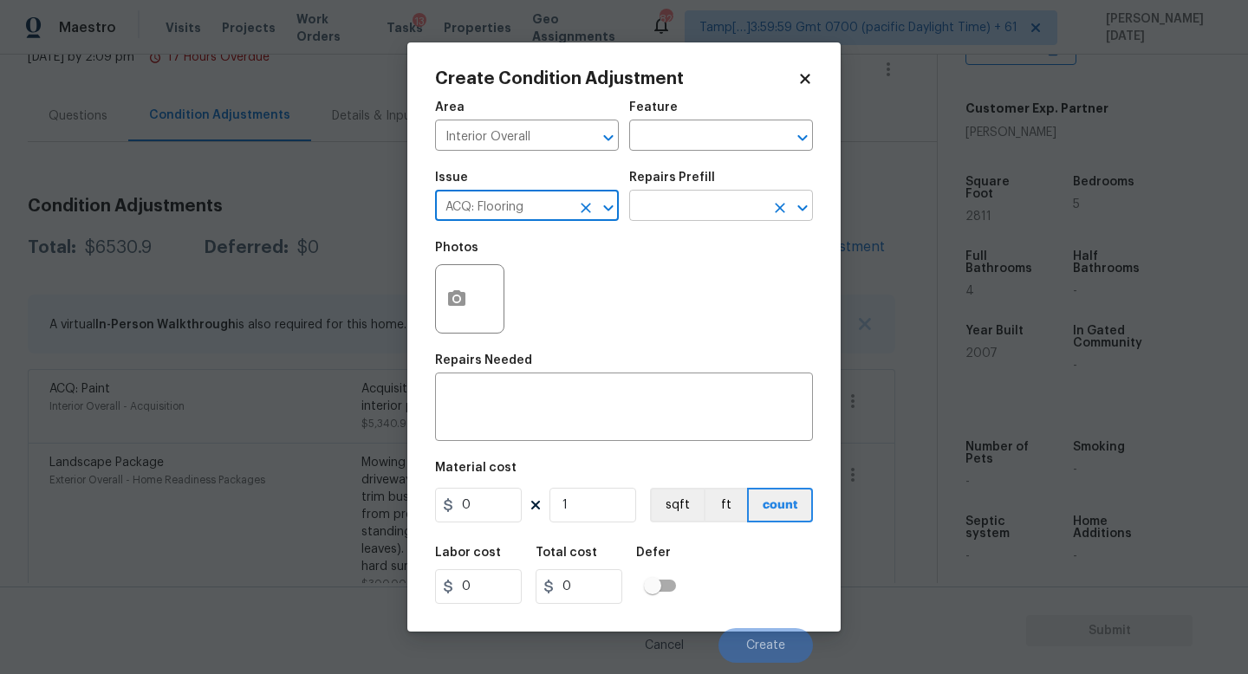
type input "ACQ: Flooring"
click at [720, 218] on input "text" at bounding box center [696, 207] width 135 height 27
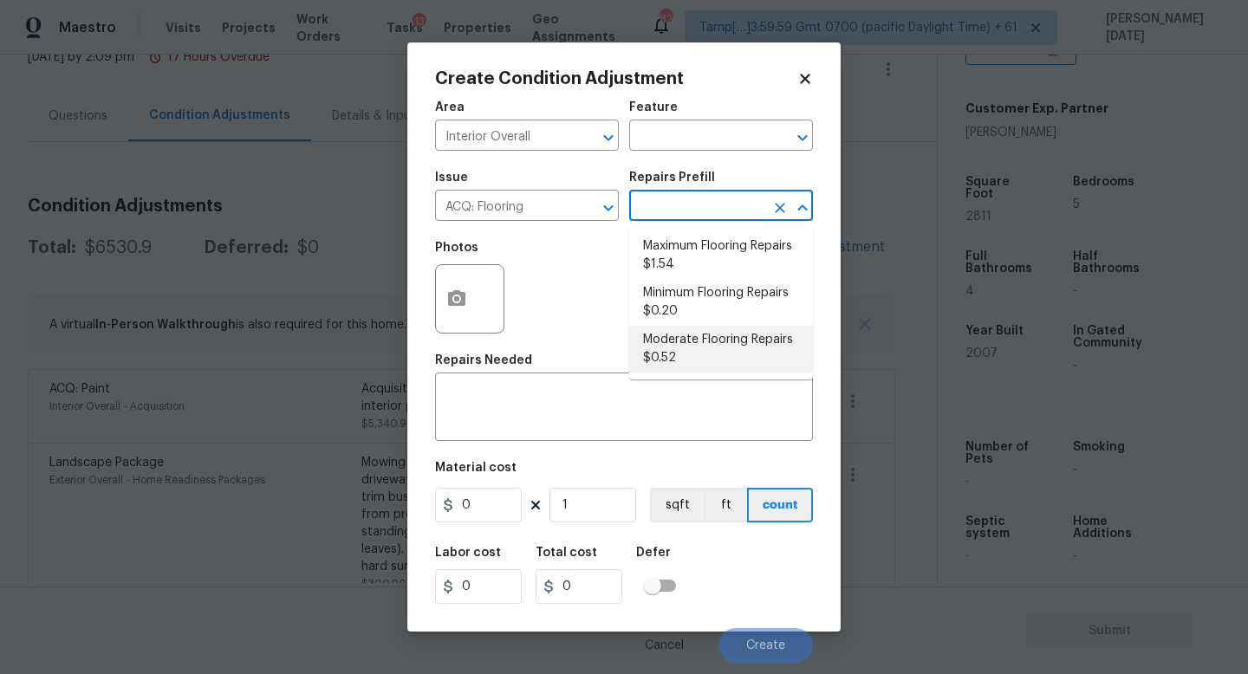
click at [700, 349] on li "Moderate Flooring Repairs $0.52" at bounding box center [721, 349] width 184 height 47
type input "Acquisition"
type textarea "Acquisition Scope: Moderate flooring repairs"
type input "0.52"
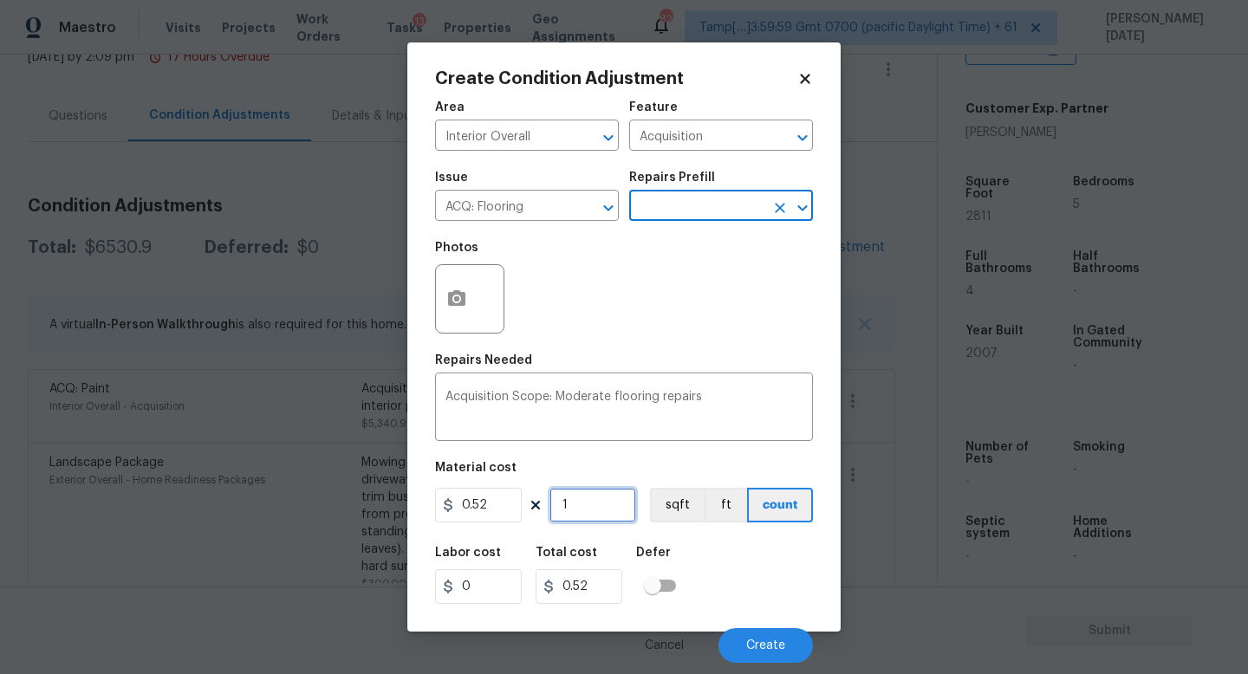
click at [592, 497] on input "1" at bounding box center [593, 505] width 87 height 35
type input "0"
paste input "2811"
type input "2811"
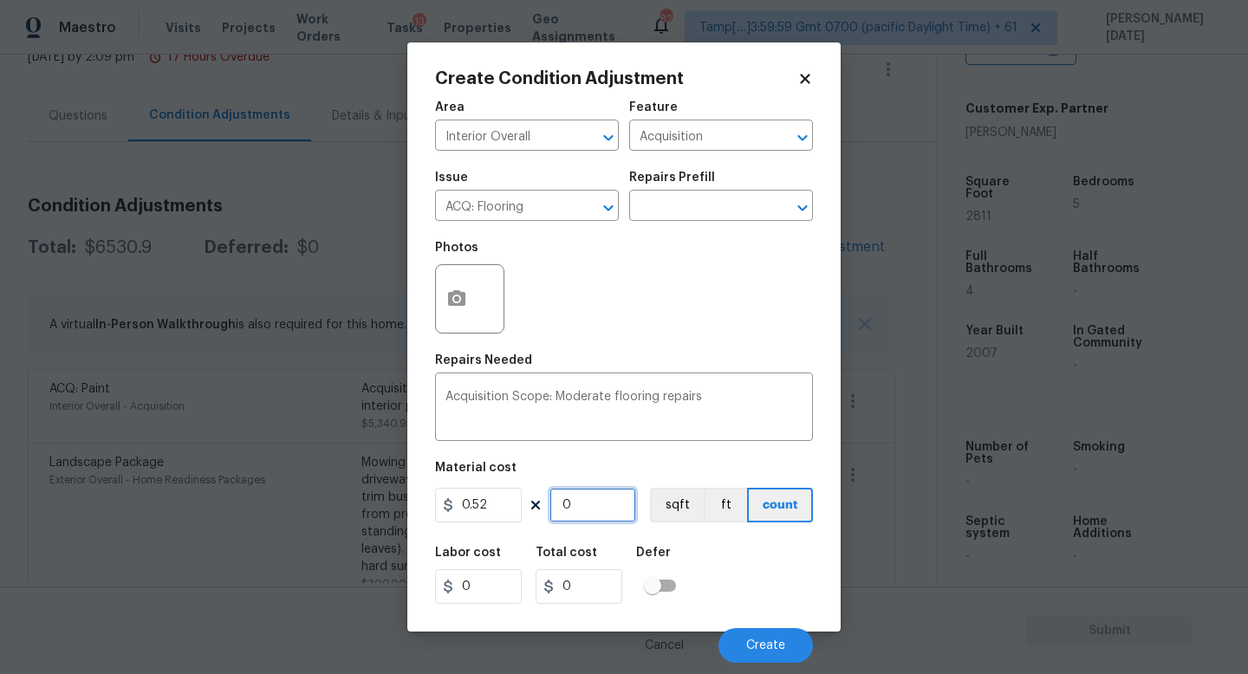
type input "1461.72"
type input "2811"
click at [436, 299] on button "button" at bounding box center [457, 299] width 42 height 68
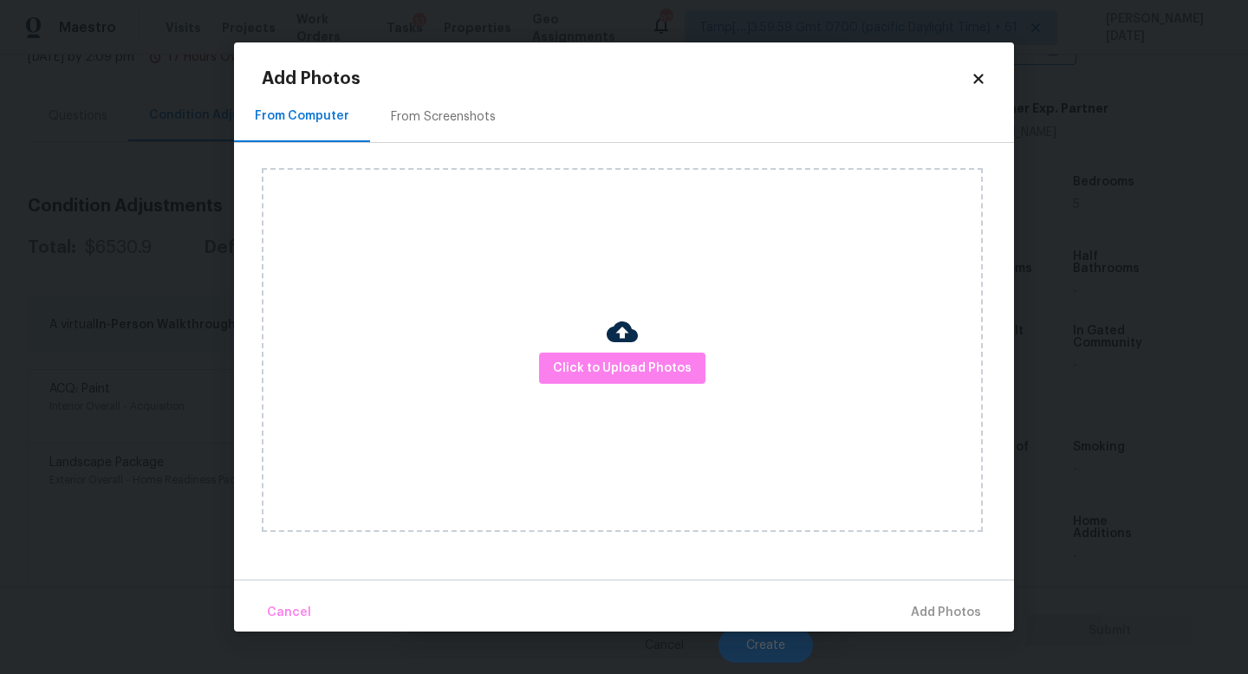
click at [434, 91] on div "From Screenshots" at bounding box center [443, 116] width 147 height 51
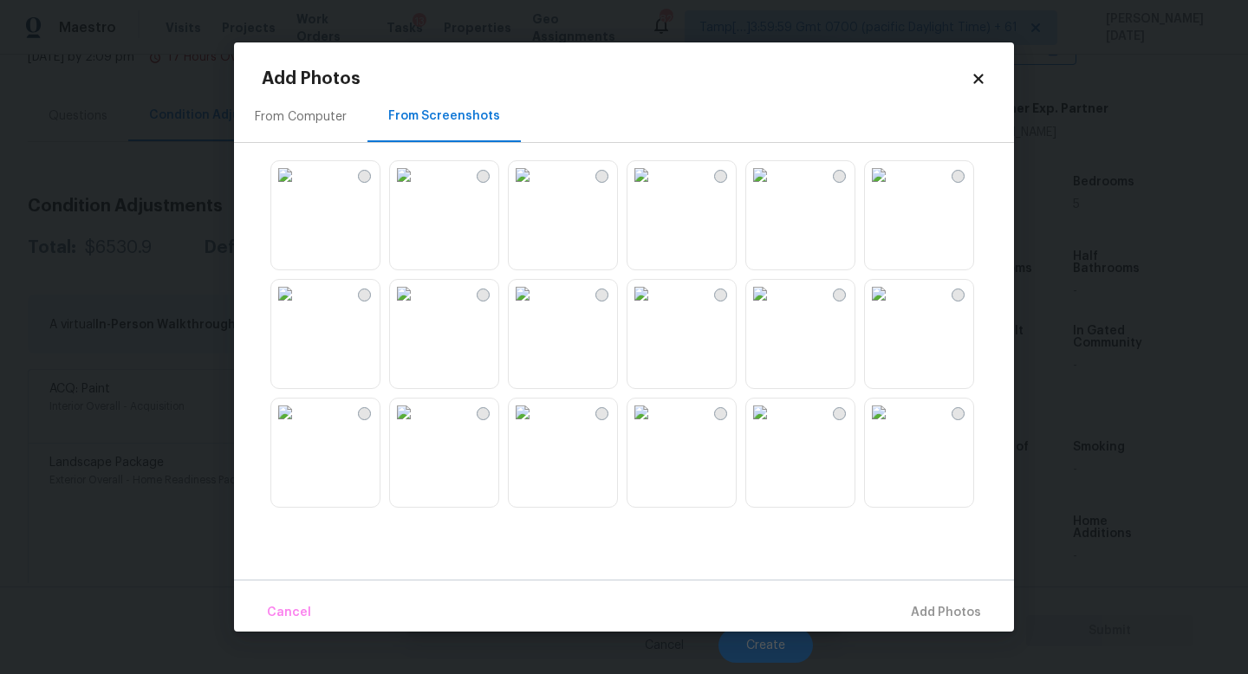
scroll to position [76, 0]
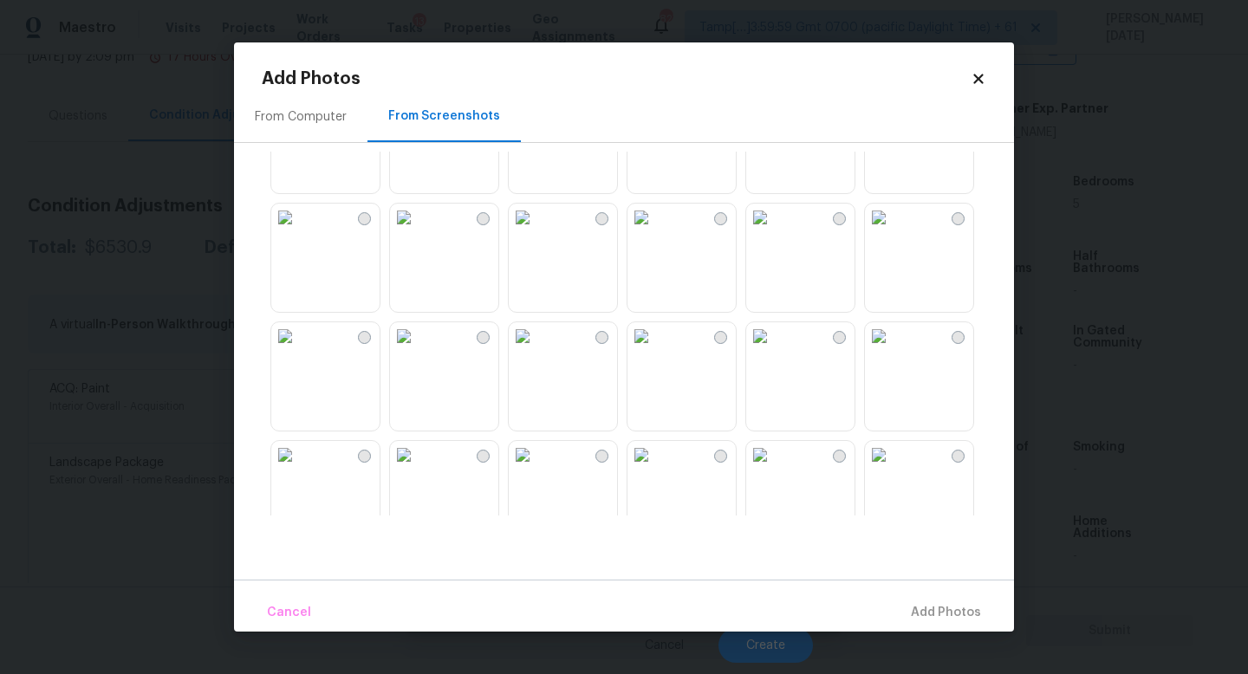
click at [774, 113] on img at bounding box center [760, 99] width 28 height 28
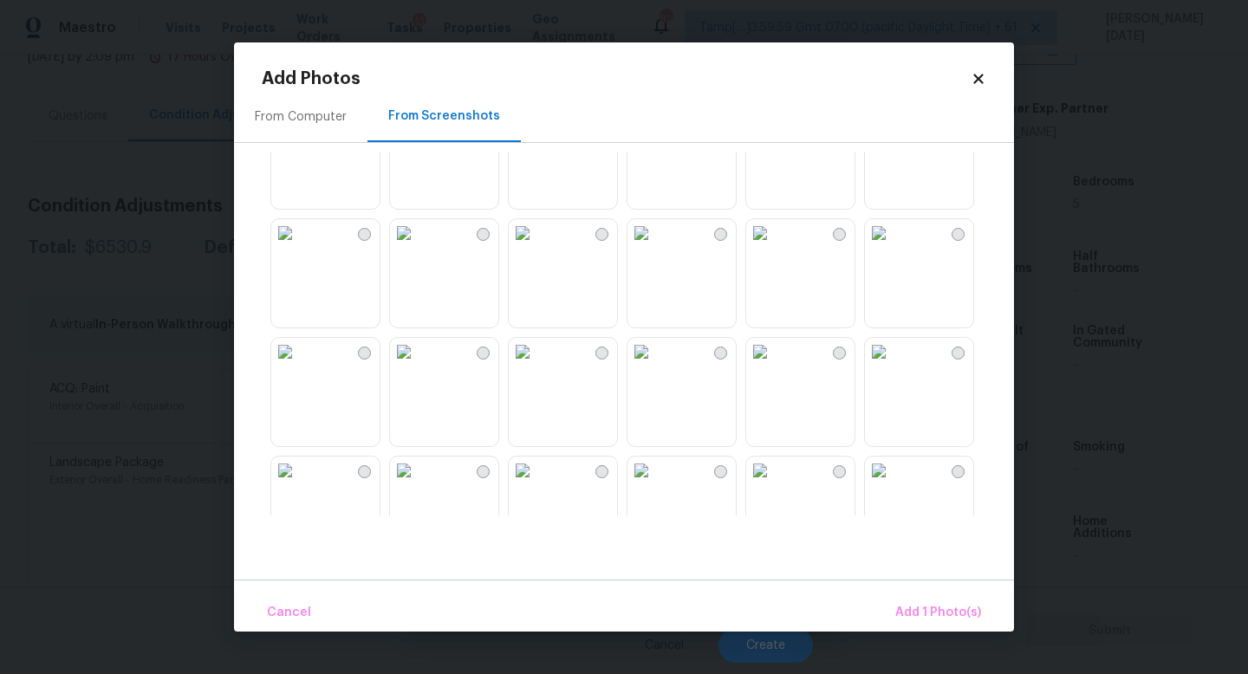
scroll to position [1374, 0]
click at [774, 240] on img at bounding box center [760, 226] width 28 height 28
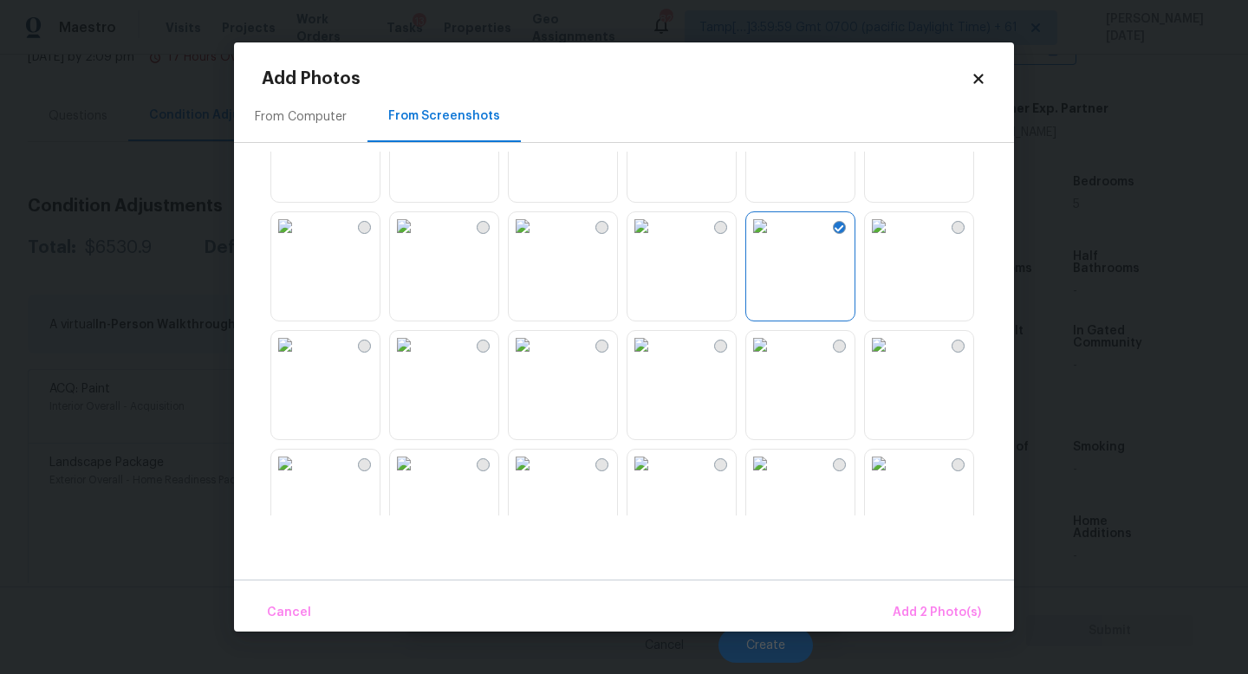
click at [893, 240] on img at bounding box center [879, 226] width 28 height 28
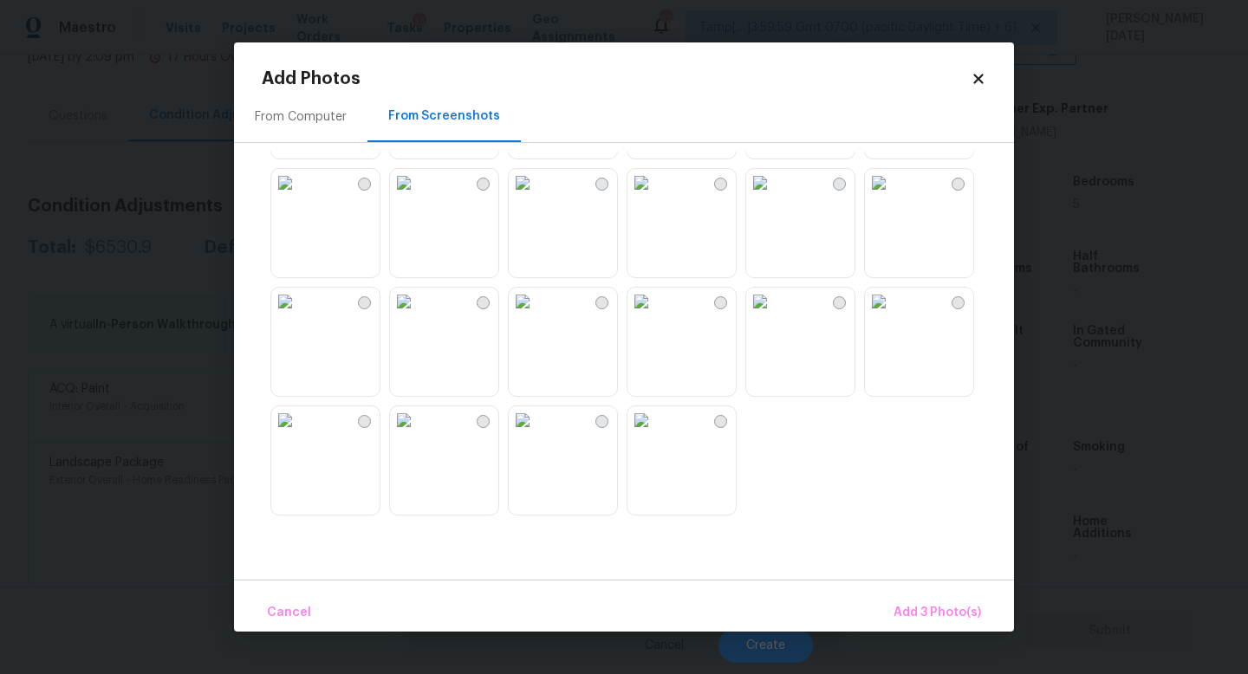
click at [524, 197] on img at bounding box center [523, 183] width 28 height 28
click at [415, 316] on img at bounding box center [404, 302] width 28 height 28
click at [937, 603] on span "Add 5 Photo(s)" at bounding box center [938, 614] width 88 height 22
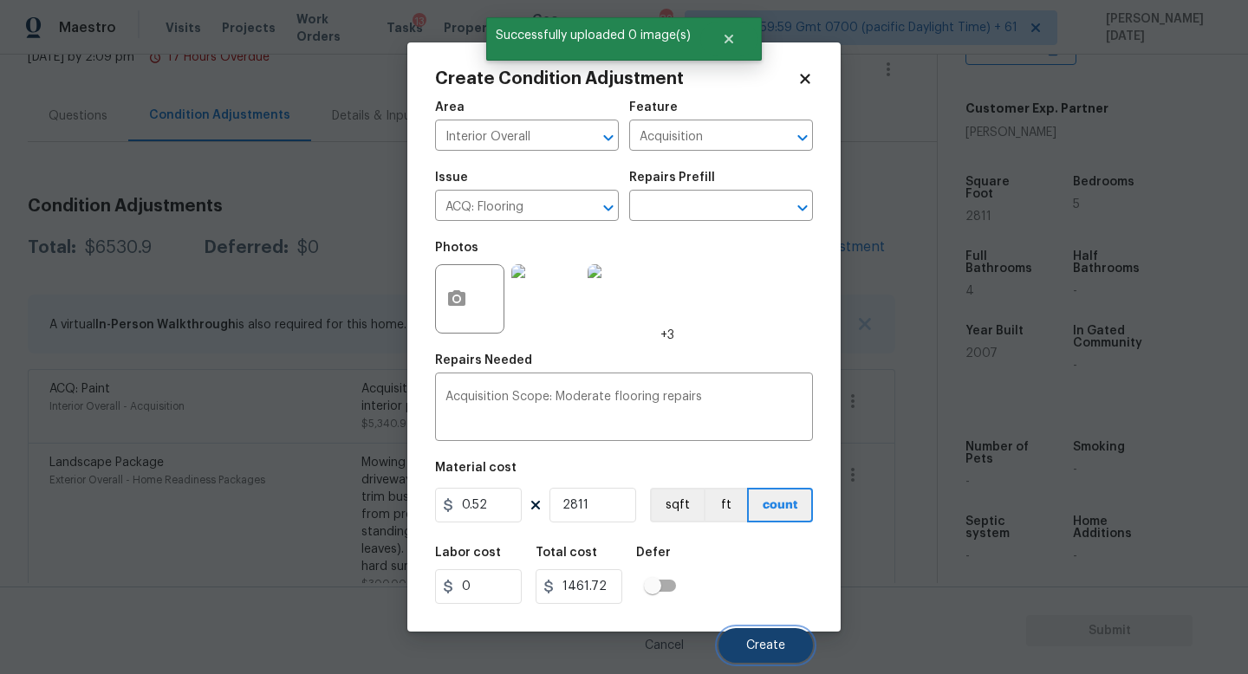
click at [741, 603] on button "Create" at bounding box center [766, 646] width 94 height 35
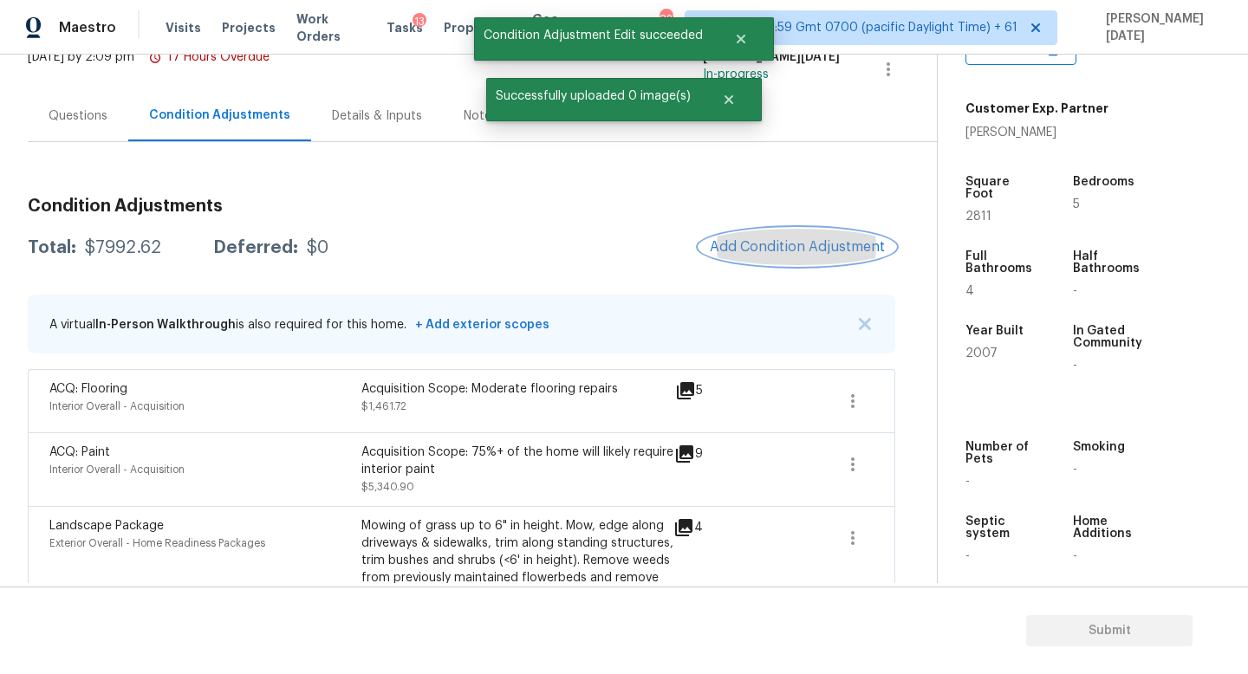
click at [756, 240] on span "Add Condition Adjustment" at bounding box center [797, 247] width 175 height 16
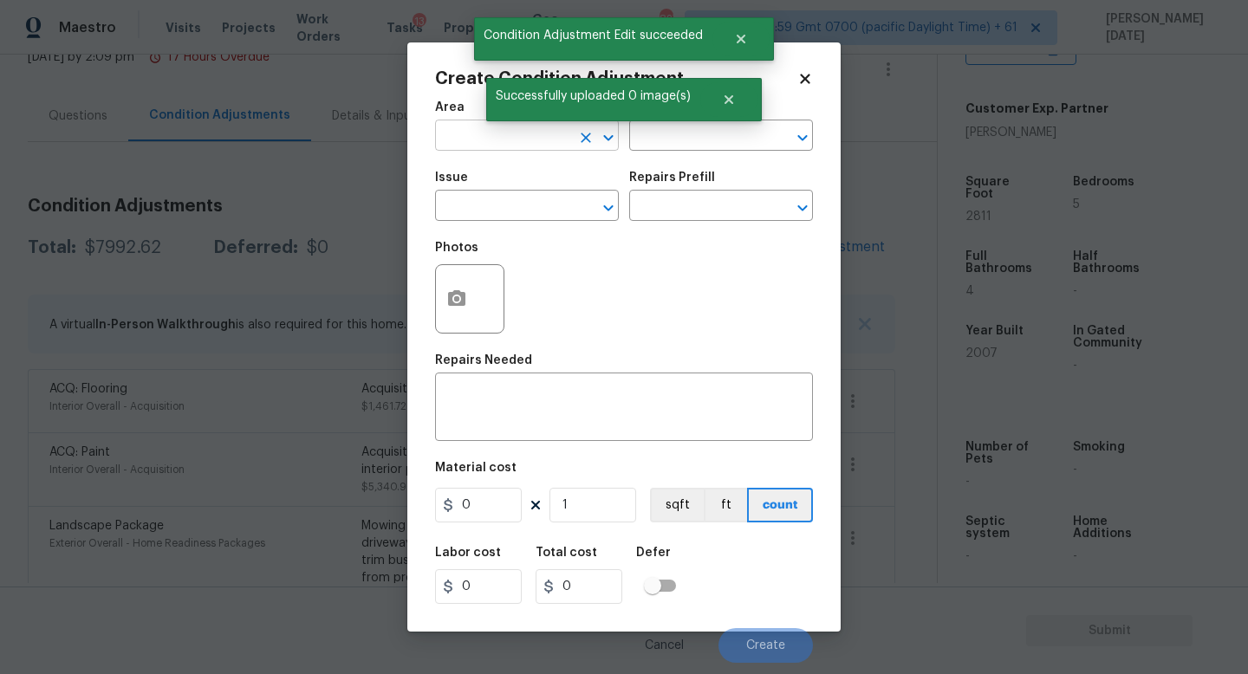
click at [450, 133] on input "text" at bounding box center [502, 137] width 135 height 27
click at [462, 202] on li "Interior Overall" at bounding box center [527, 205] width 184 height 29
type input "Interior Overall"
click at [462, 202] on input "text" at bounding box center [502, 207] width 135 height 27
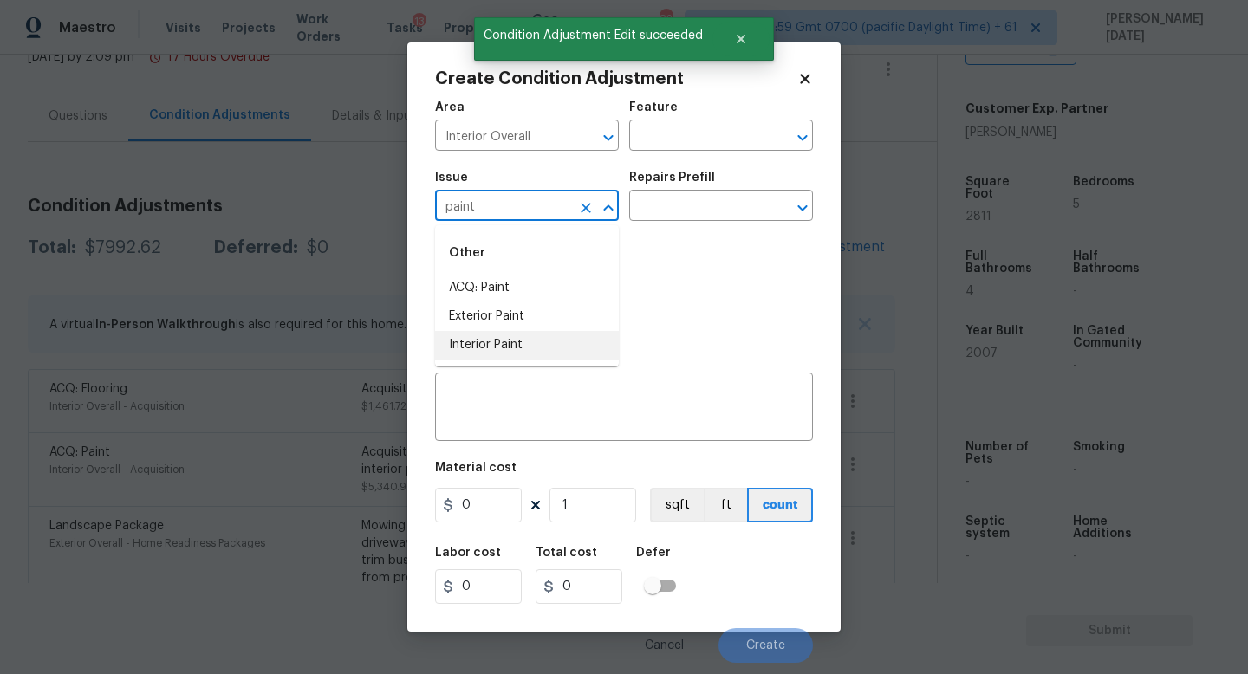
click at [479, 355] on li "Interior Paint" at bounding box center [527, 345] width 184 height 29
type input "Interior Paint"
click at [671, 211] on input "text" at bounding box center [696, 207] width 135 height 27
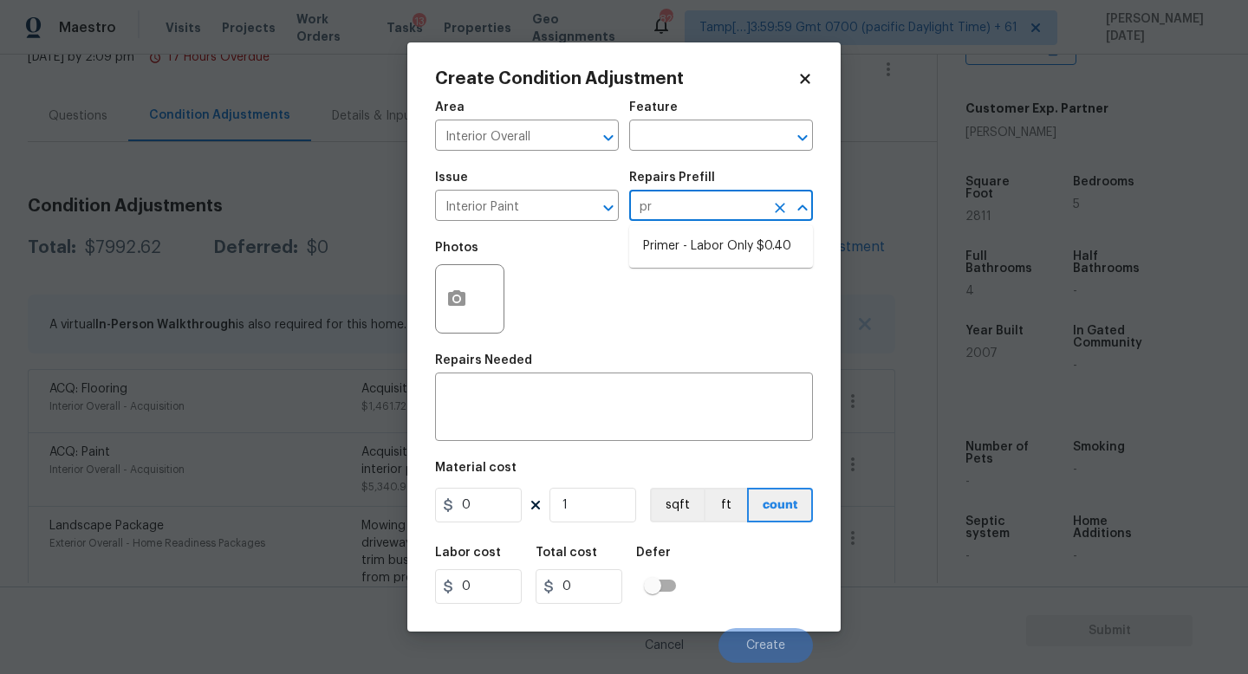
type input "pri"
click at [687, 244] on li "Primer - Labor Only $0.40" at bounding box center [721, 246] width 184 height 29
type input "Overall Paint"
type textarea "Interior primer - PRIMER PROVIDED BY OPENDOOR - All nails, screws, drywall anch…"
type input "0.4"
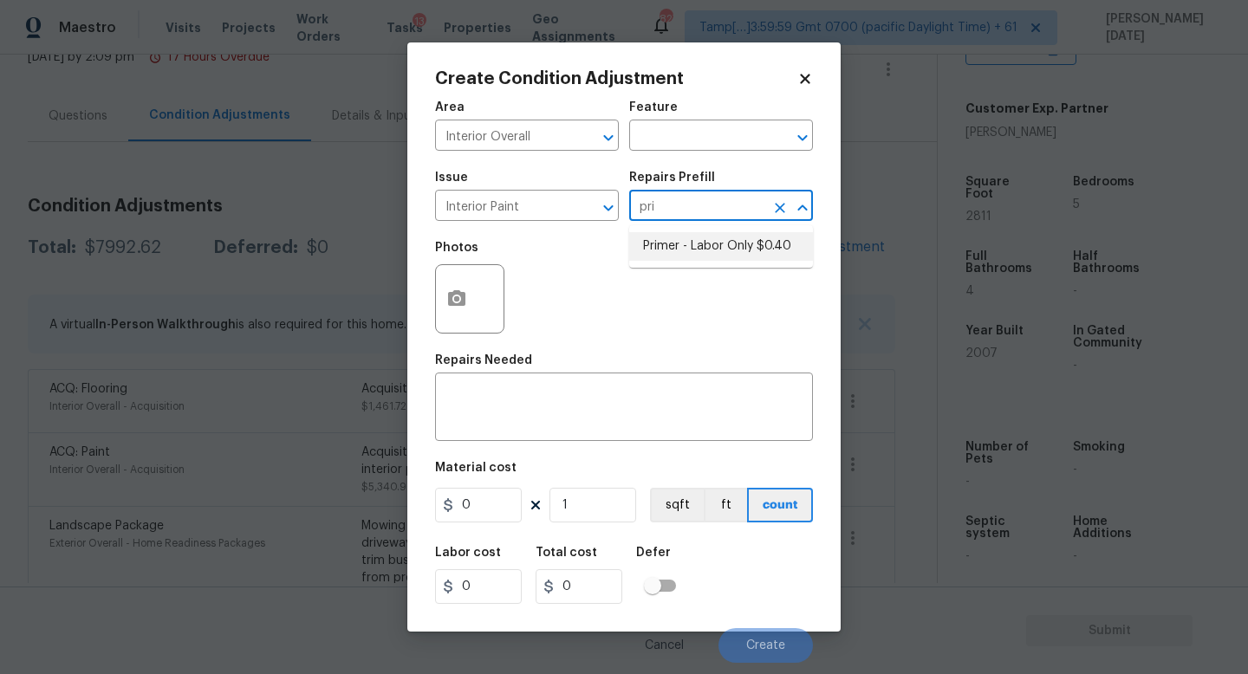
type input "0.4"
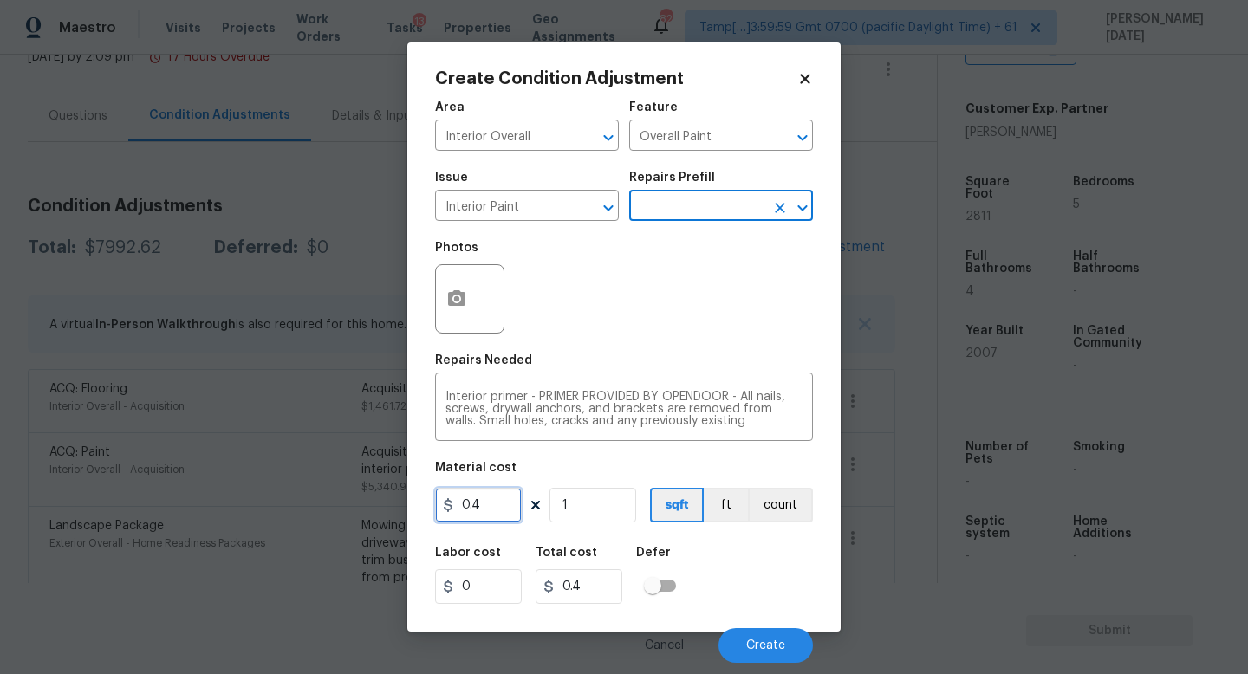
drag, startPoint x: 495, startPoint y: 513, endPoint x: 407, endPoint y: 512, distance: 88.4
click at [407, 512] on div "Create Condition Adjustment Area Interior Overall ​ Feature Overall Paint ​ Iss…" at bounding box center [623, 337] width 433 height 590
type input "500"
click at [624, 342] on div "Photos" at bounding box center [624, 287] width 378 height 113
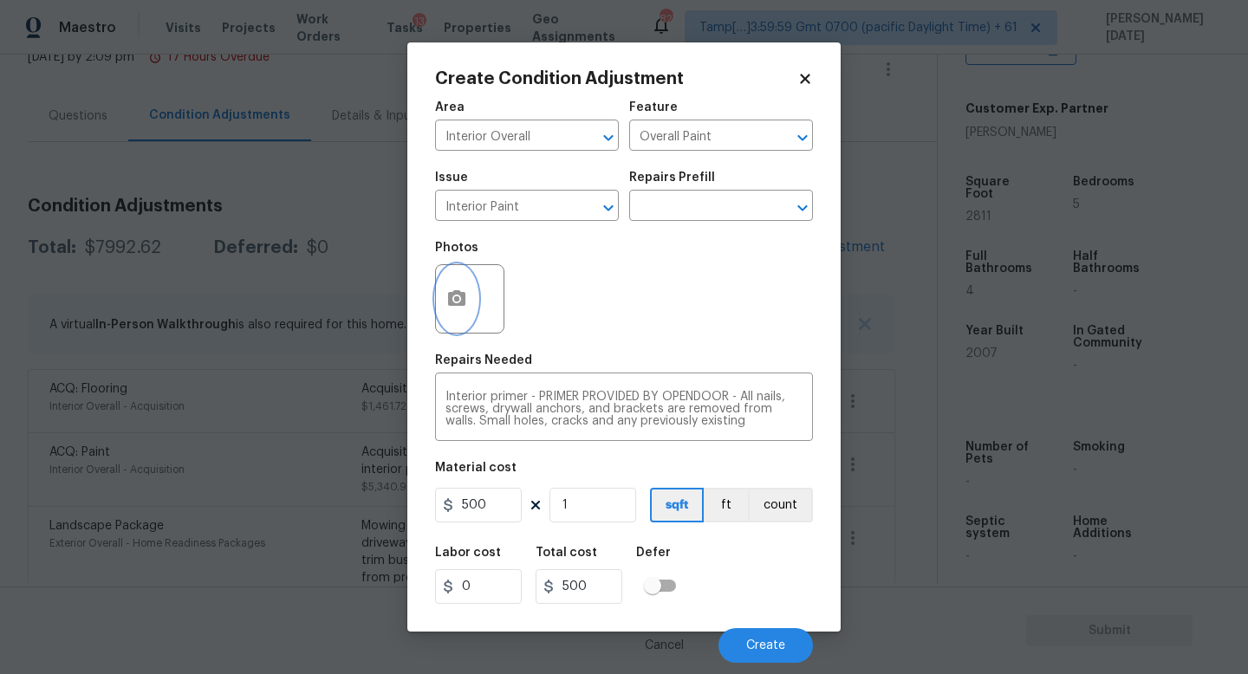
click at [455, 303] on icon "button" at bounding box center [456, 298] width 17 height 16
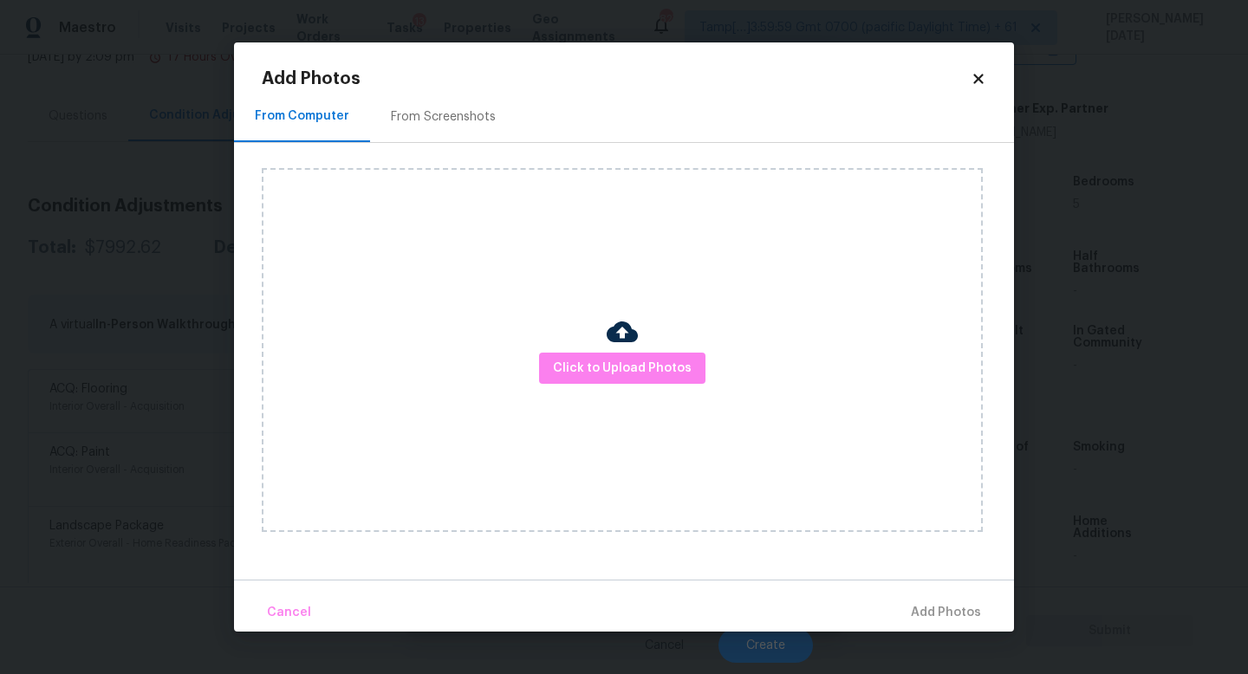
click at [436, 78] on h2 "Add Photos" at bounding box center [616, 78] width 709 height 17
click at [437, 135] on div "From Screenshots" at bounding box center [443, 116] width 147 height 51
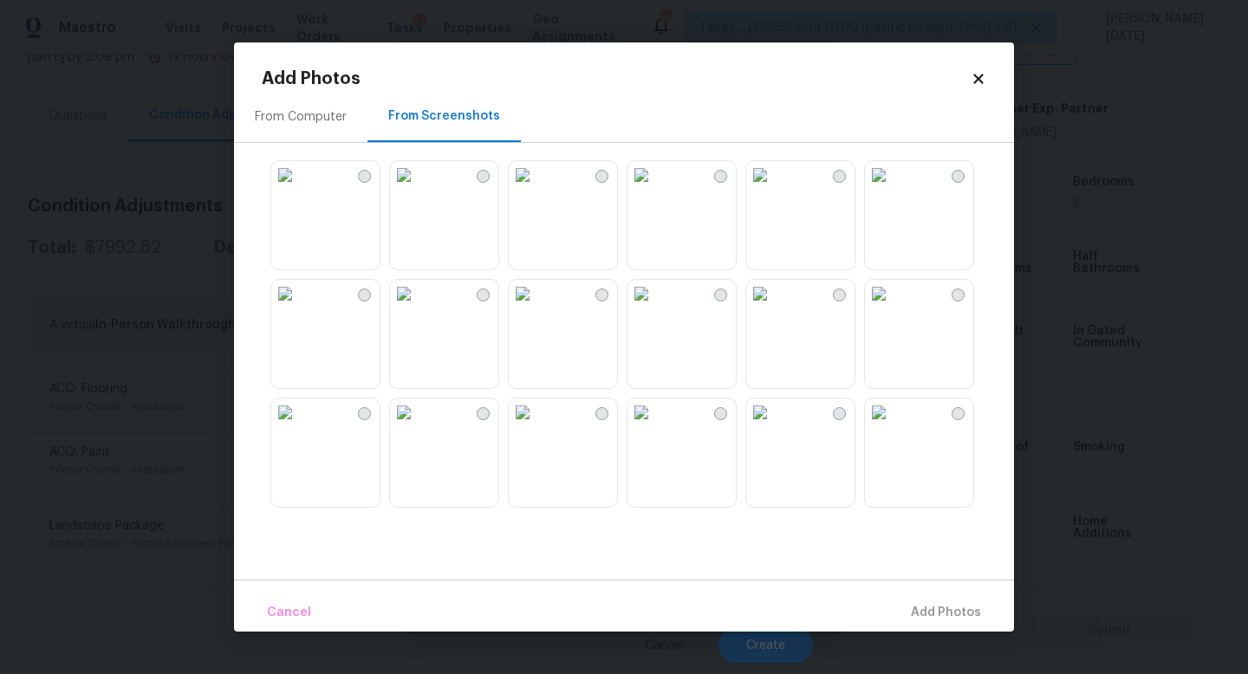
click at [418, 305] on img at bounding box center [404, 294] width 28 height 28
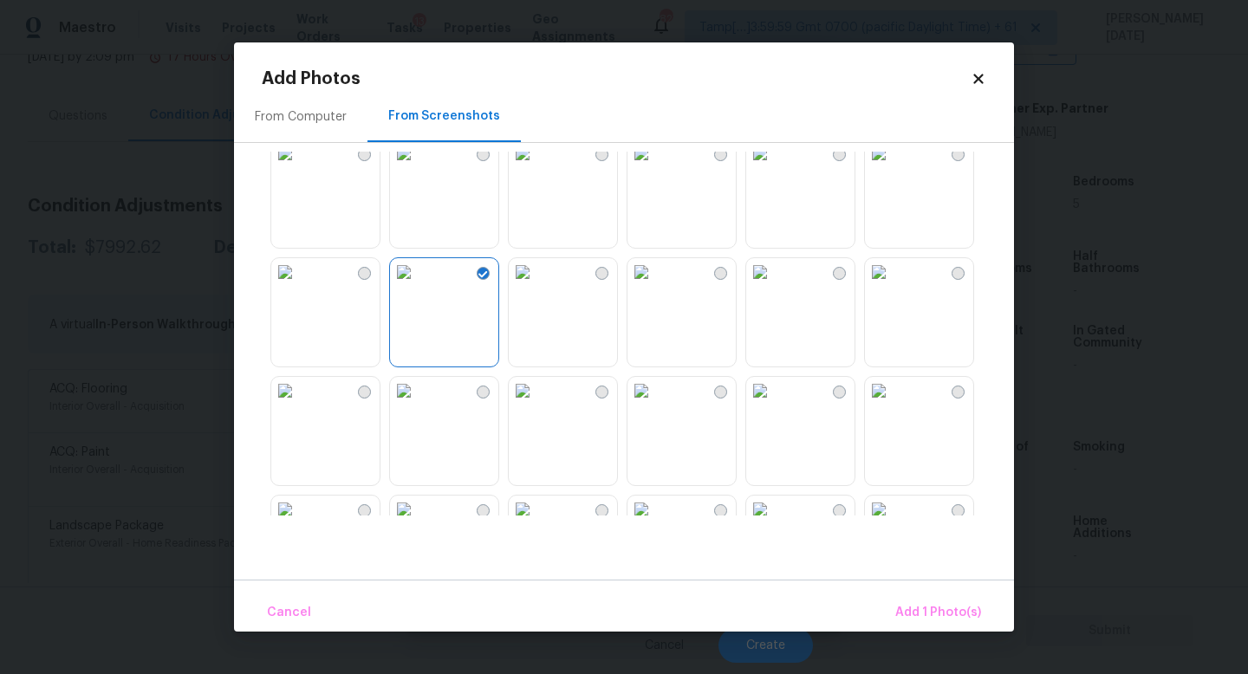
click at [537, 286] on img at bounding box center [523, 272] width 28 height 28
click at [910, 603] on span "Add 2 Photo(s)" at bounding box center [937, 614] width 88 height 22
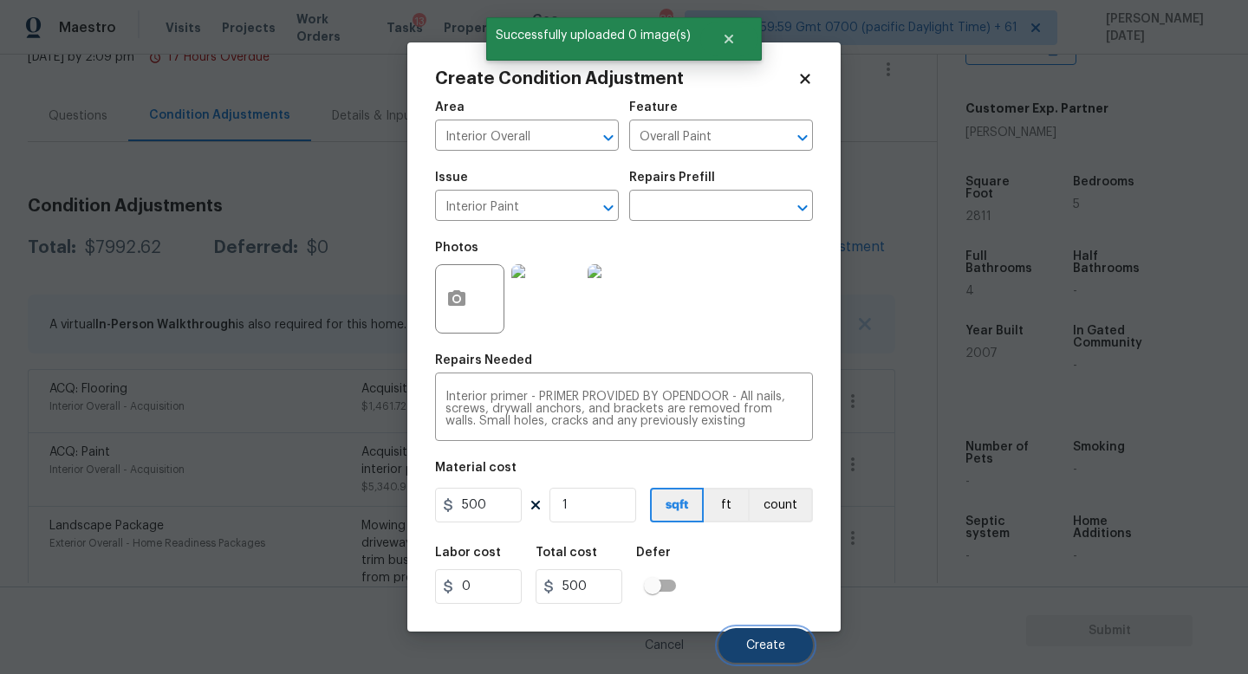
click at [743, 603] on button "Create" at bounding box center [766, 646] width 94 height 35
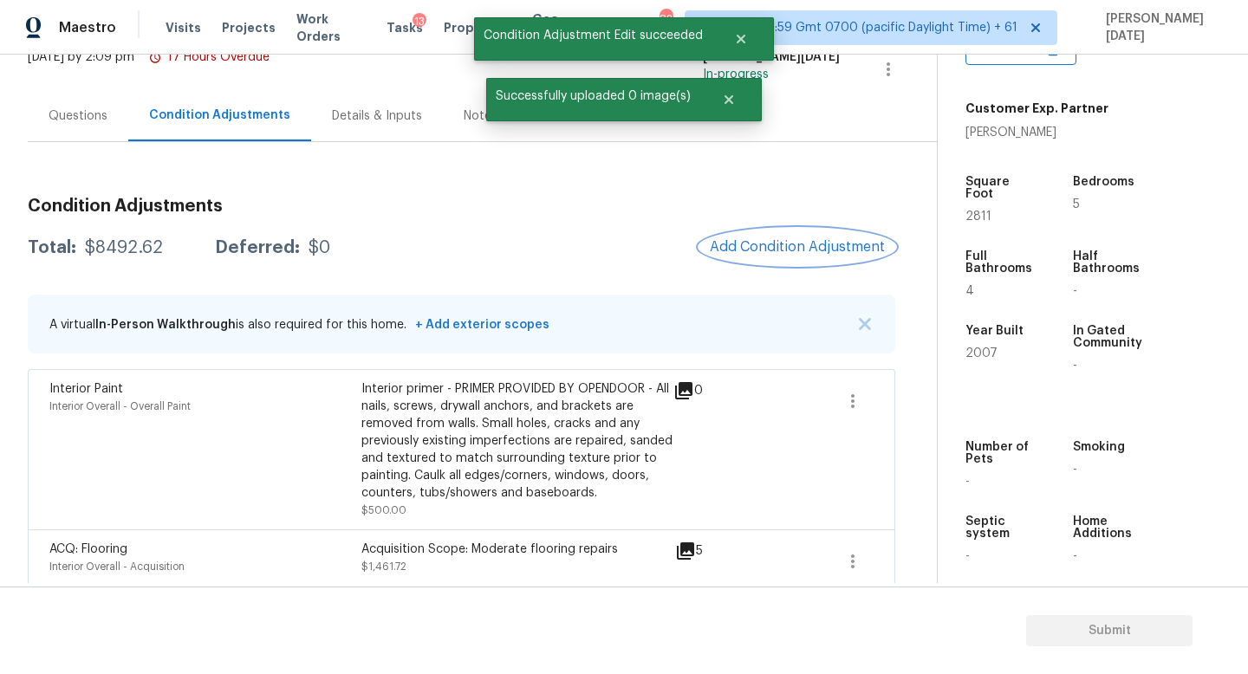
click at [761, 247] on span "Add Condition Adjustment" at bounding box center [797, 247] width 175 height 16
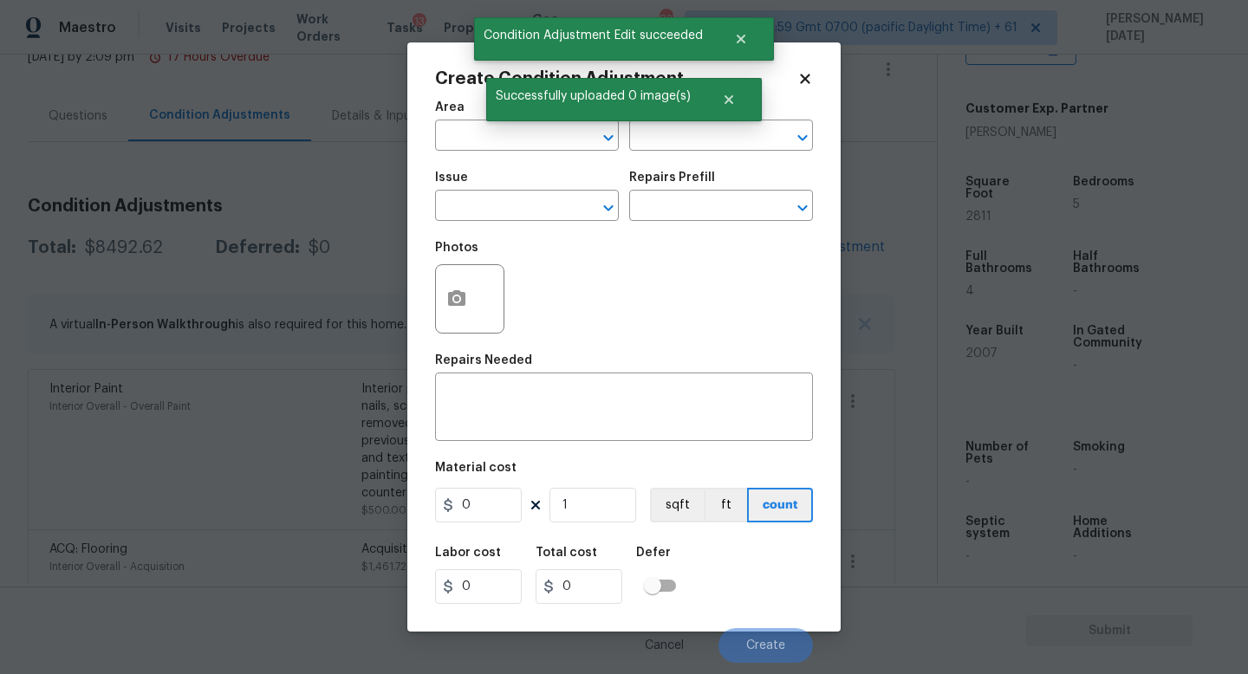
click at [761, 247] on div "Photos" at bounding box center [624, 287] width 378 height 113
click at [469, 144] on input "text" at bounding box center [502, 137] width 135 height 27
click at [486, 209] on li "Interior Overall" at bounding box center [527, 205] width 184 height 29
type input "Interior Overall"
click at [486, 209] on input "text" at bounding box center [502, 207] width 135 height 27
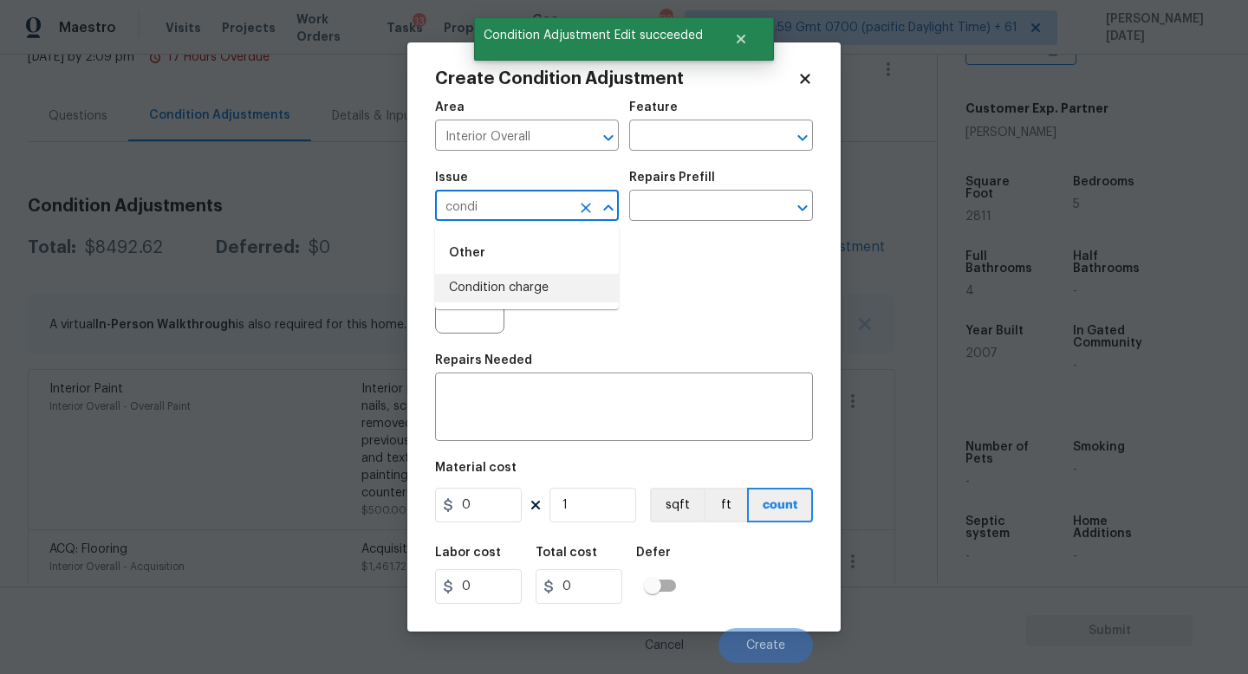
click at [518, 286] on li "Condition charge" at bounding box center [527, 288] width 184 height 29
type input "Condition charge"
click at [661, 209] on input "text" at bounding box center [696, 207] width 135 height 27
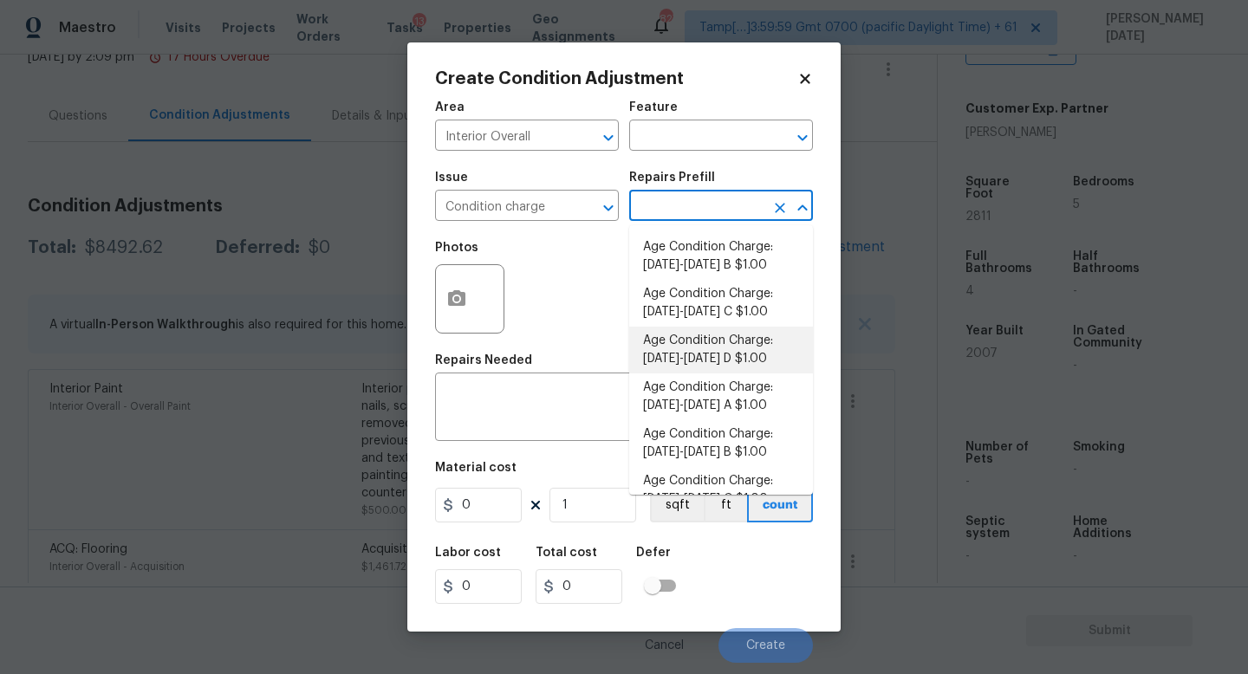
scroll to position [419, 0]
click at [736, 309] on li "Age Condition Charge: 1993-2008 C $1.00" at bounding box center [721, 305] width 184 height 47
type input "Home Readiness Packages"
type textarea "Age Condition Charge: 1993-2008 C"
type input "1"
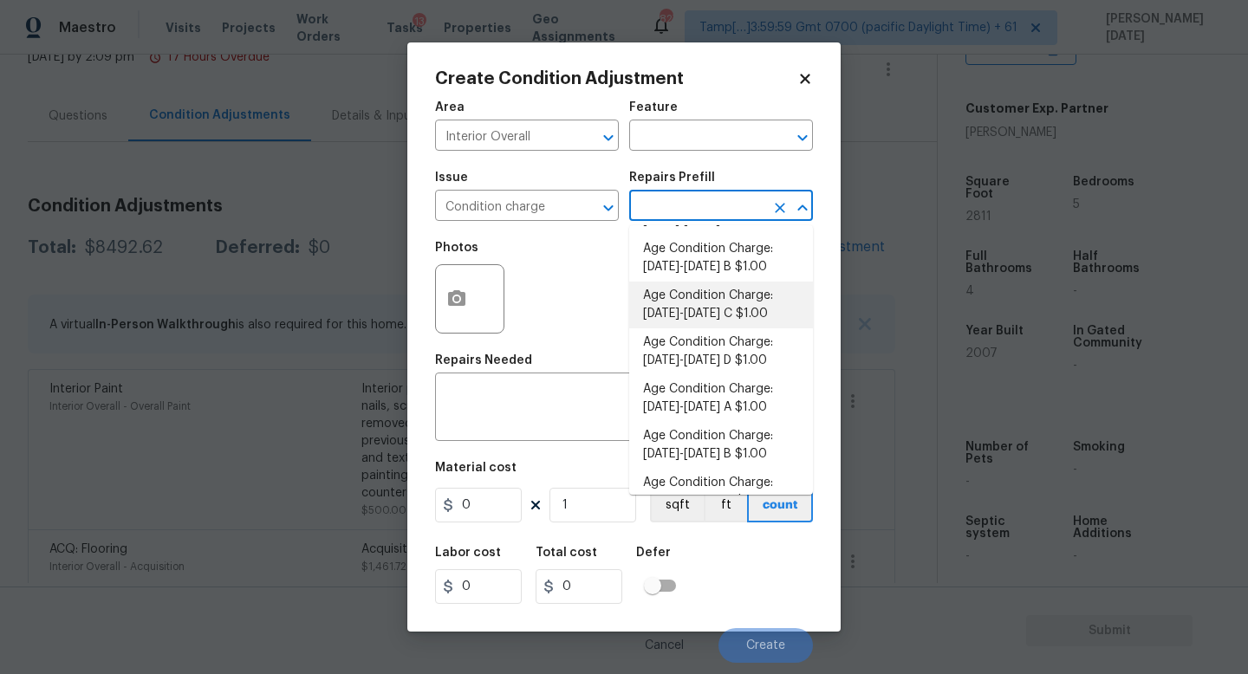
type input "1"
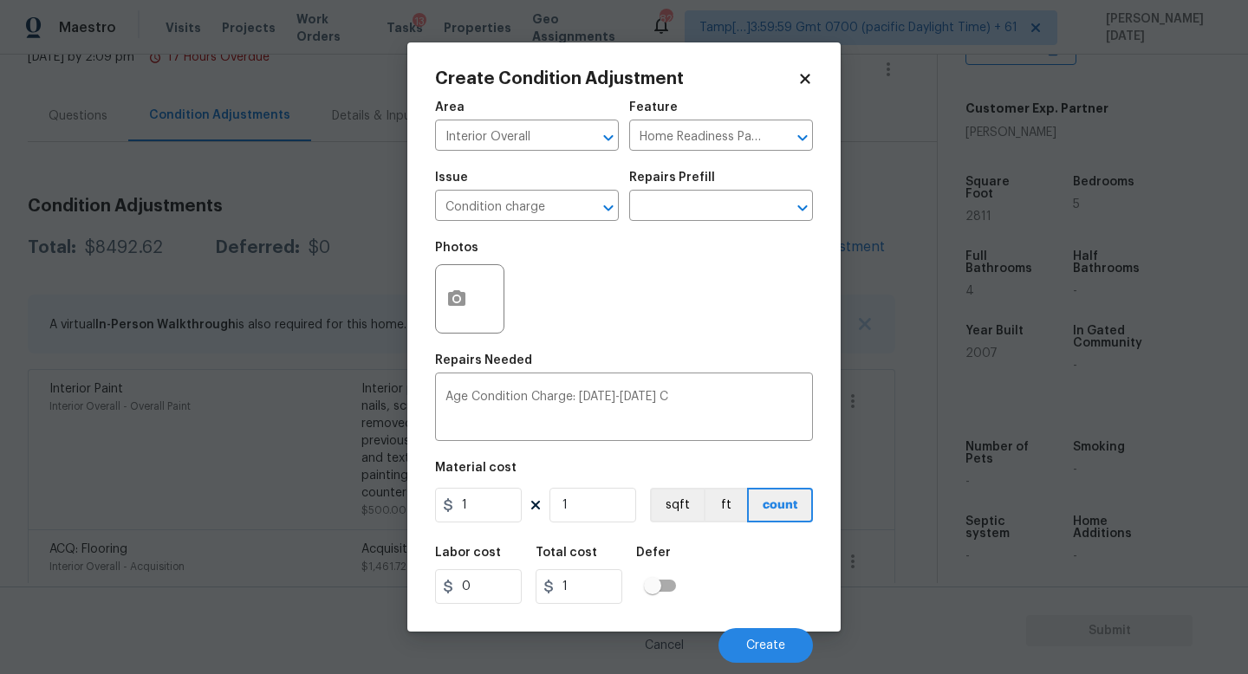
click at [700, 187] on div "Repairs Prefill" at bounding box center [721, 183] width 184 height 23
click at [700, 205] on input "text" at bounding box center [696, 207] width 135 height 27
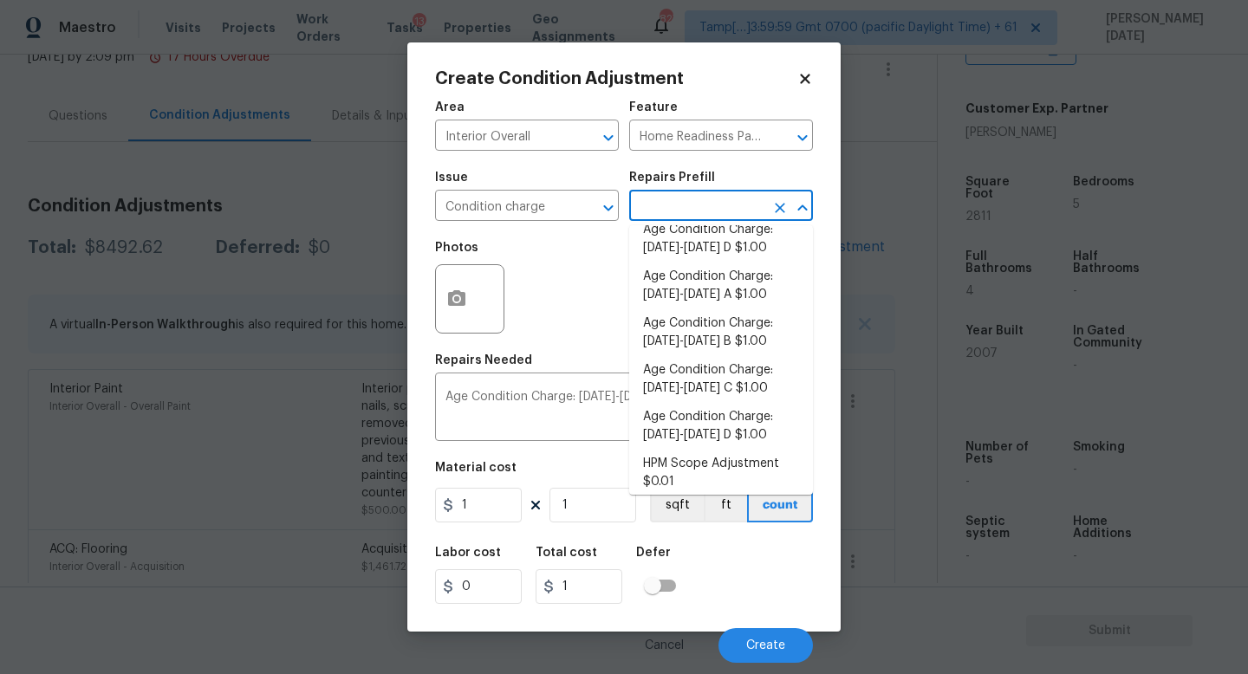
scroll to position [569, 0]
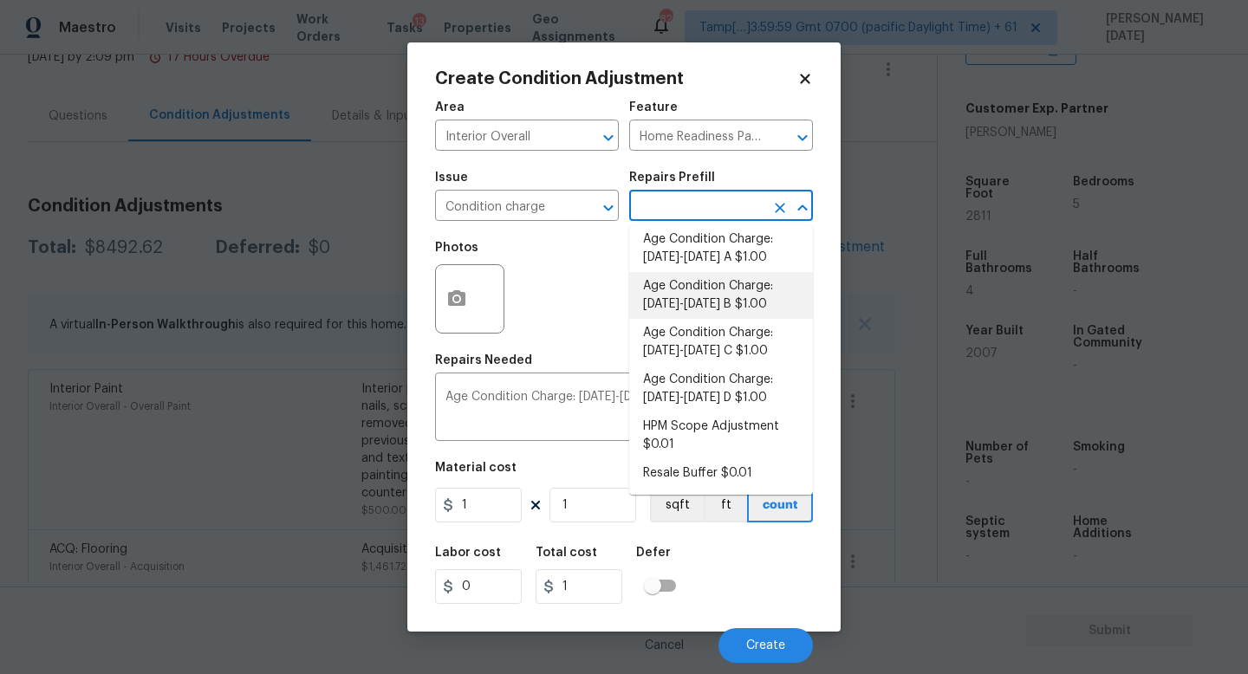
click at [736, 302] on li "Age Condition Charge: 2009-2023 B $1.00" at bounding box center [721, 295] width 184 height 47
type textarea "Age Condition Charge: 2009-2023 B"
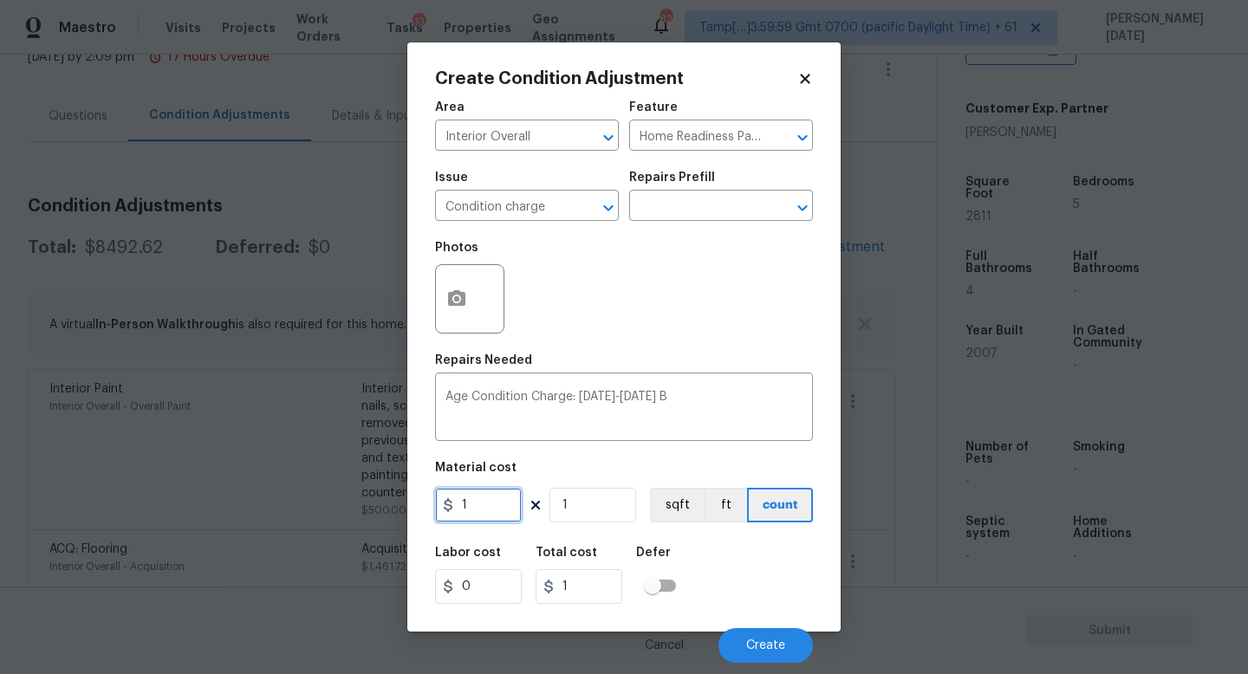
click at [483, 523] on input "1" at bounding box center [478, 505] width 87 height 35
type input "2000"
click at [690, 339] on div "Photos" at bounding box center [624, 287] width 378 height 113
type input "2000"
click at [750, 603] on button "Create" at bounding box center [766, 646] width 94 height 35
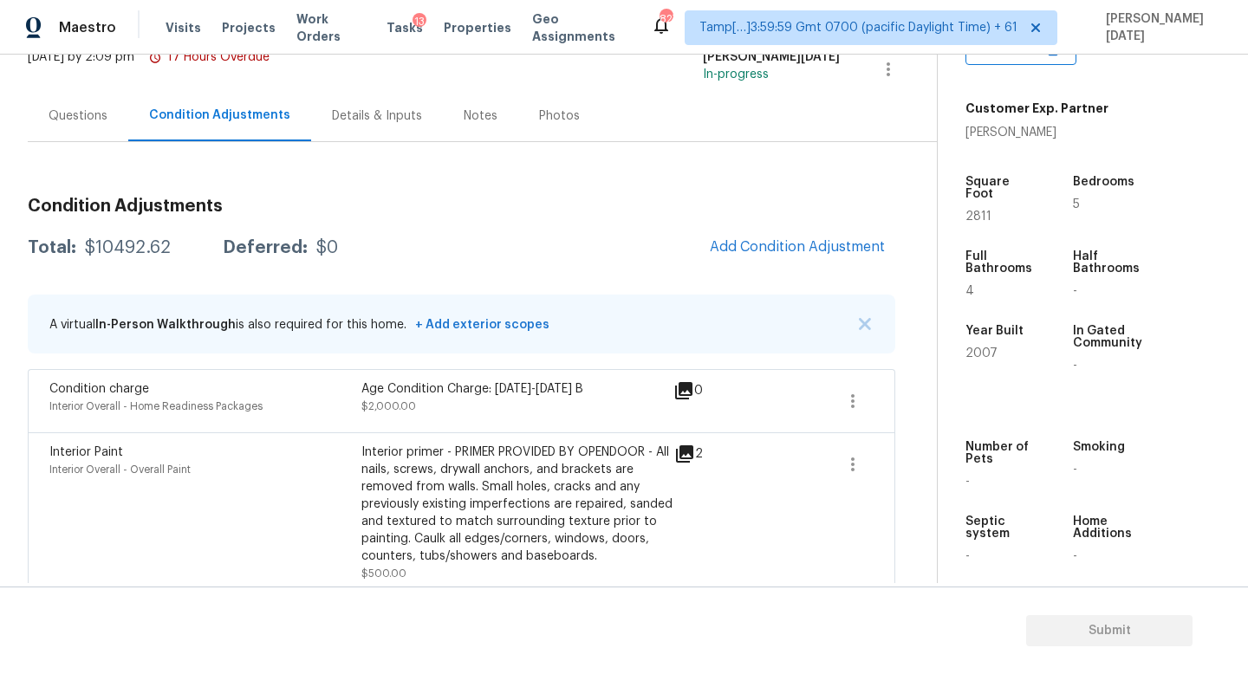
click at [66, 112] on div "Questions" at bounding box center [78, 115] width 59 height 17
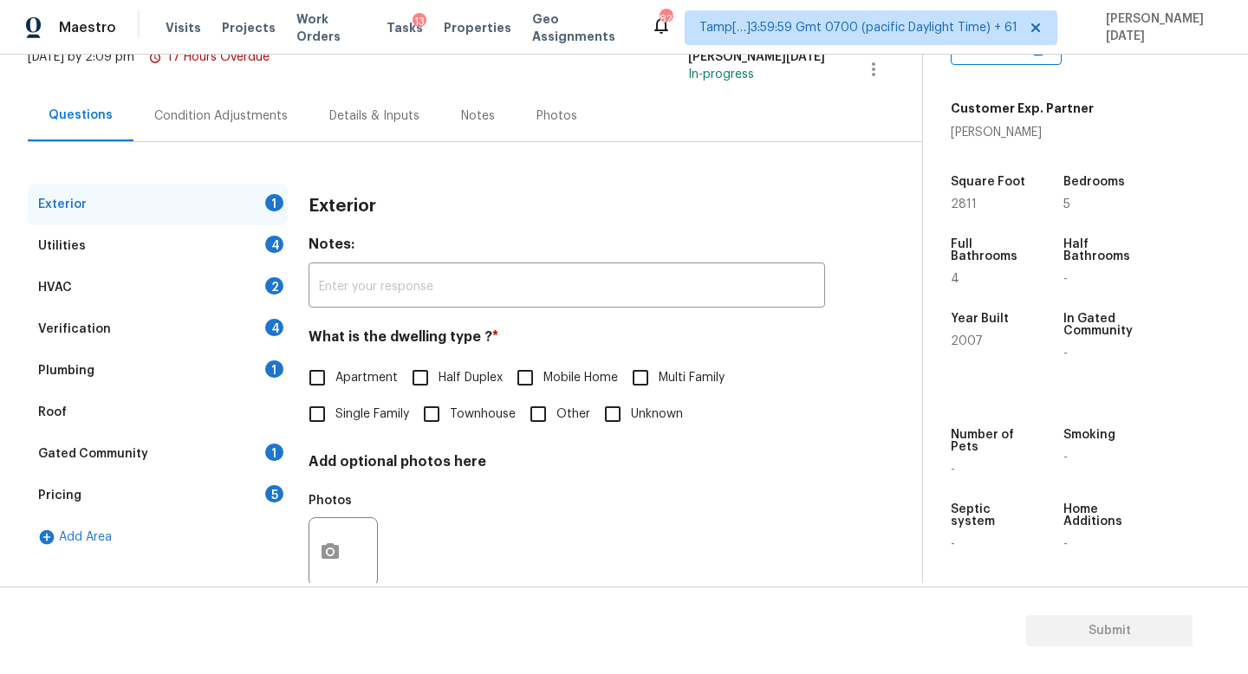
scroll to position [160, 0]
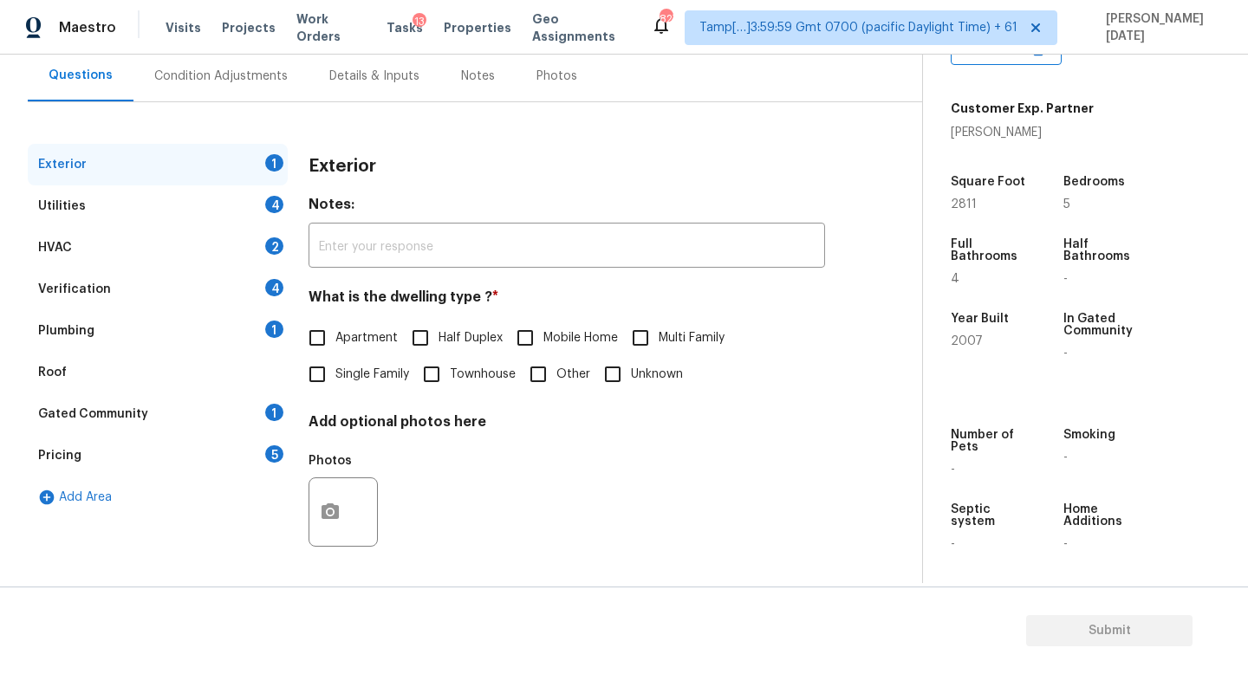
click at [208, 459] on div "Pricing 5" at bounding box center [158, 456] width 260 height 42
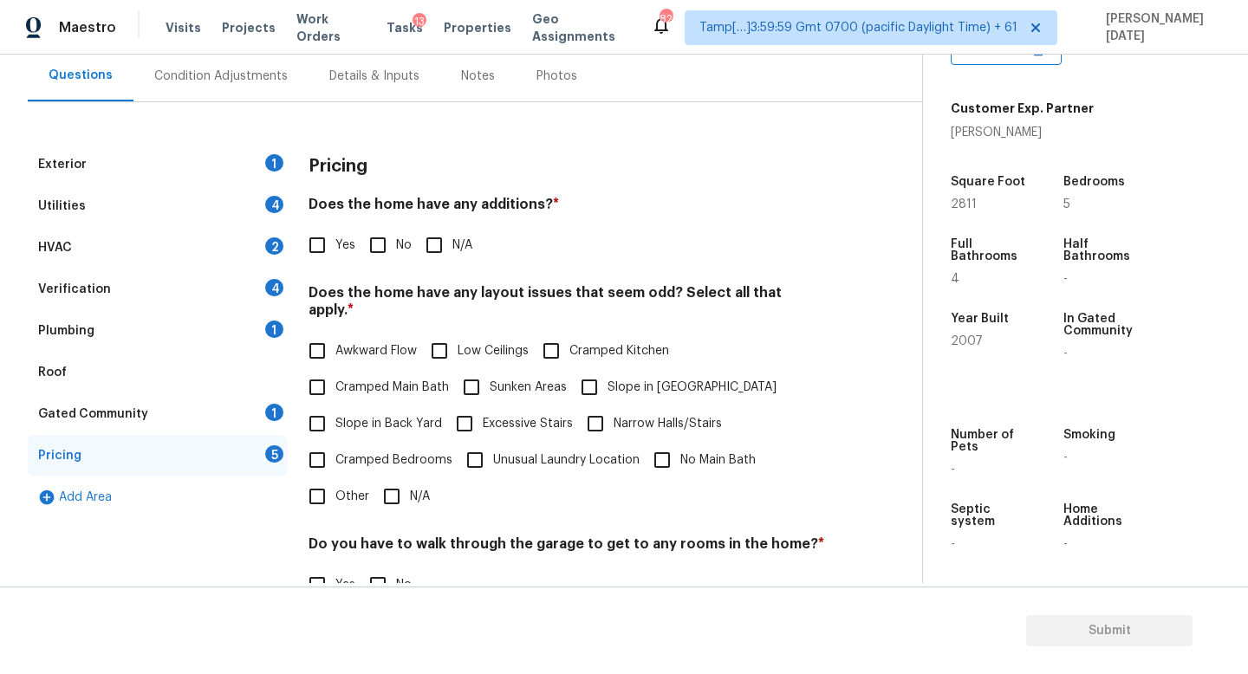
click at [318, 406] on input "Slope in Back Yard" at bounding box center [317, 424] width 36 height 36
checkbox input "true"
click at [611, 379] on span "Slope in Front Yard" at bounding box center [692, 388] width 169 height 18
click at [608, 372] on input "Slope in Front Yard" at bounding box center [589, 387] width 36 height 36
checkbox input "true"
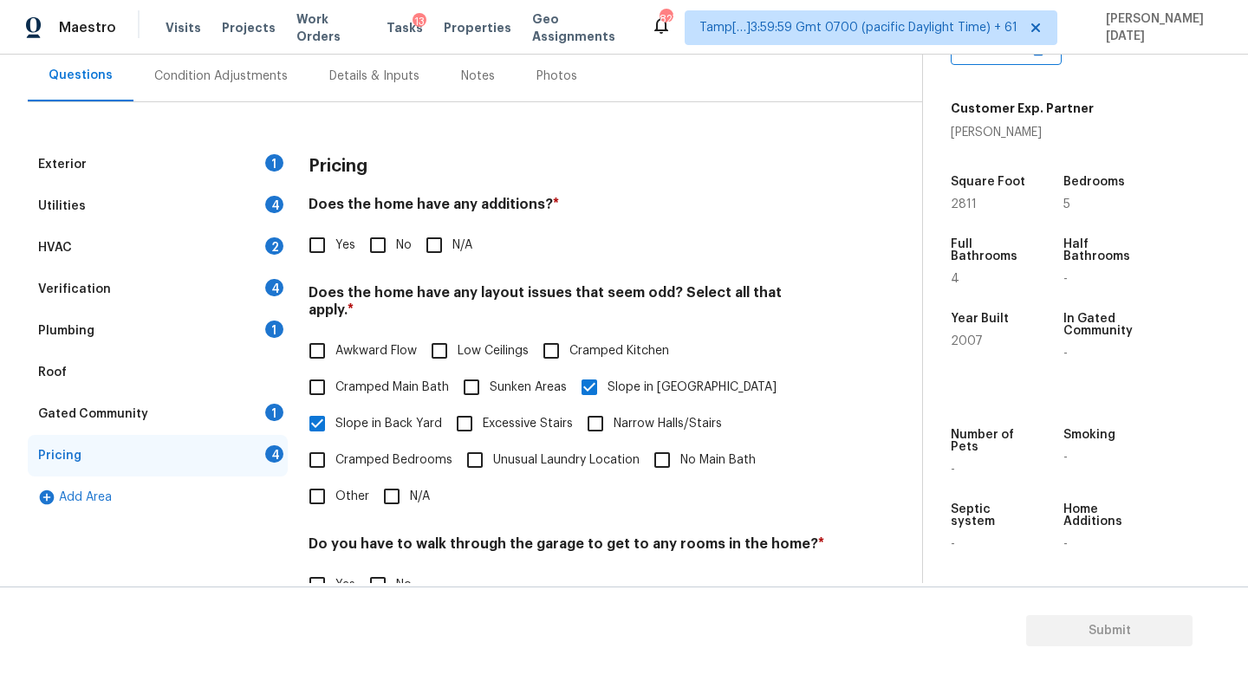
click at [344, 415] on span "Slope in Back Yard" at bounding box center [389, 424] width 107 height 18
click at [336, 406] on input "Slope in Back Yard" at bounding box center [317, 424] width 36 height 36
checkbox input "false"
click at [376, 255] on input "No" at bounding box center [378, 245] width 36 height 36
checkbox input "true"
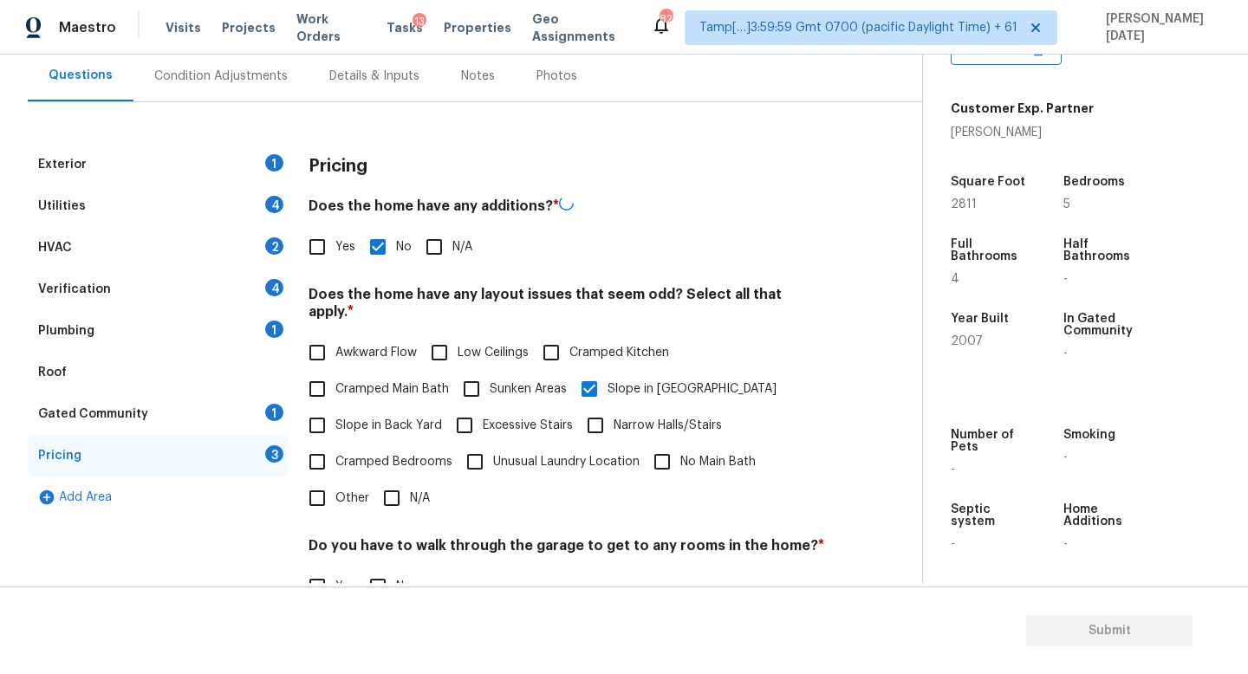
scroll to position [366, 0]
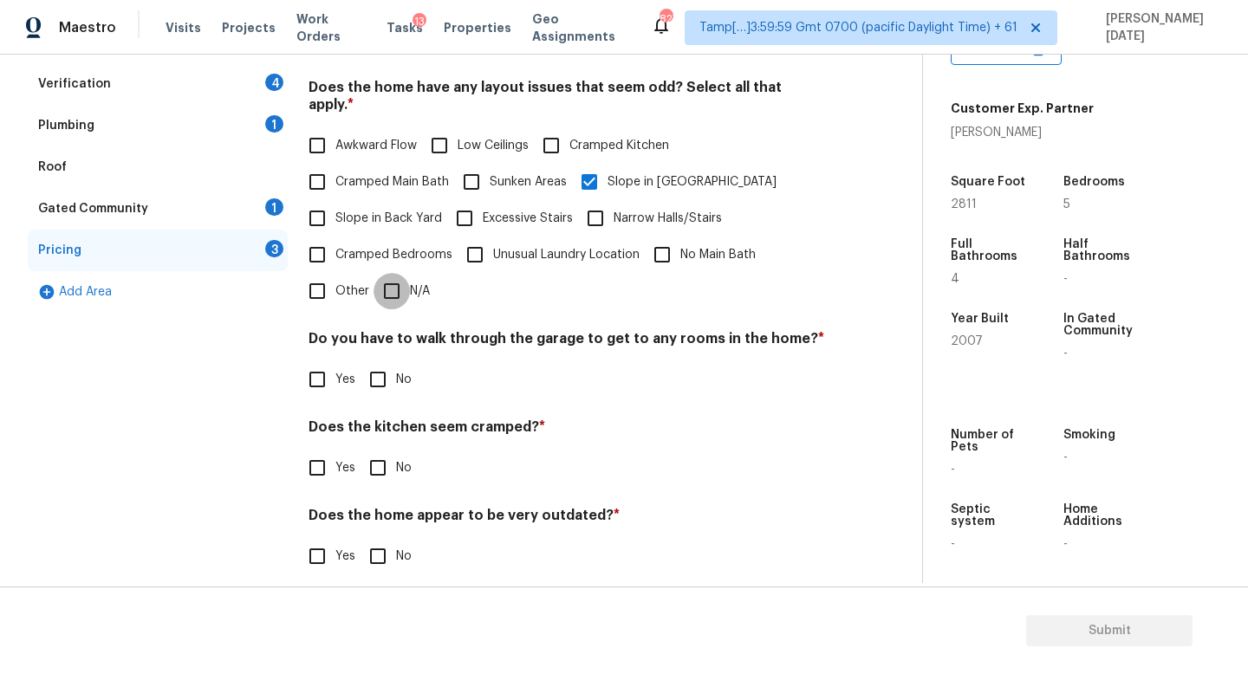
click at [403, 290] on input "N/A" at bounding box center [392, 291] width 36 height 36
checkbox input "true"
click at [388, 384] on div "Pricing Does the home have any additions? * Yes No N/A Does the home have any l…" at bounding box center [567, 267] width 517 height 659
click at [383, 450] on input "No" at bounding box center [378, 468] width 36 height 36
checkbox input "true"
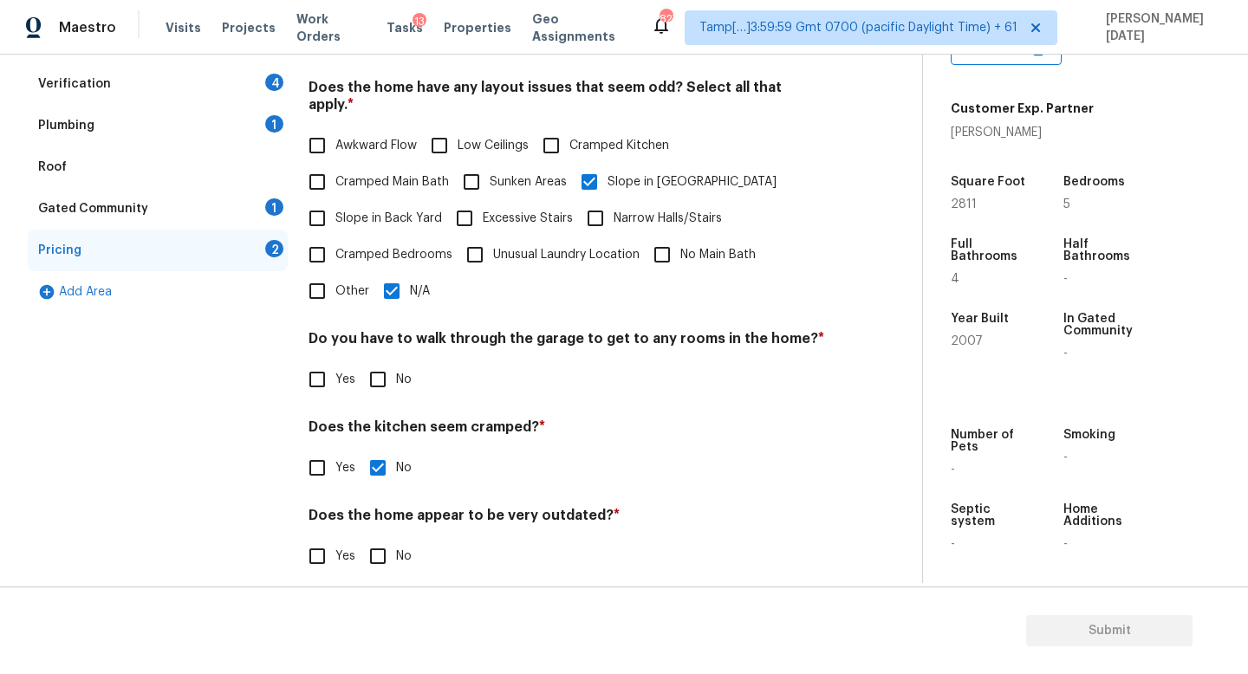
click at [387, 374] on input "No" at bounding box center [378, 380] width 36 height 36
checkbox input "true"
click at [390, 548] on input "No" at bounding box center [378, 556] width 36 height 36
checkbox input "true"
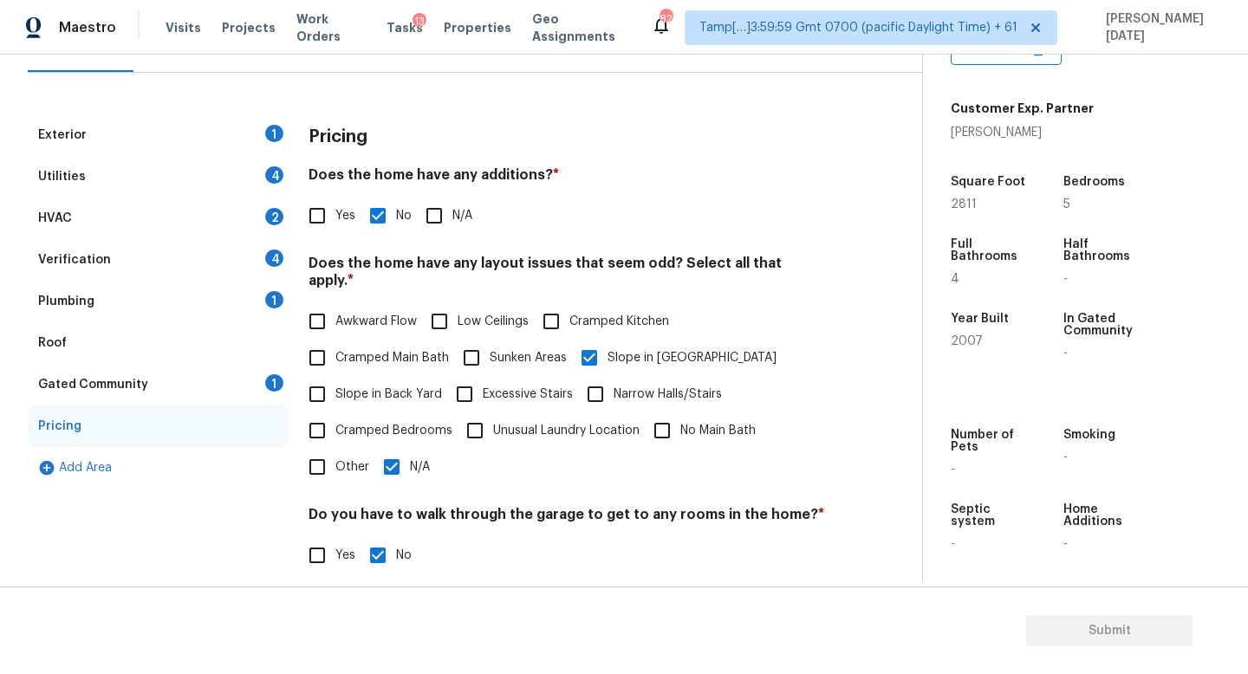
scroll to position [154, 0]
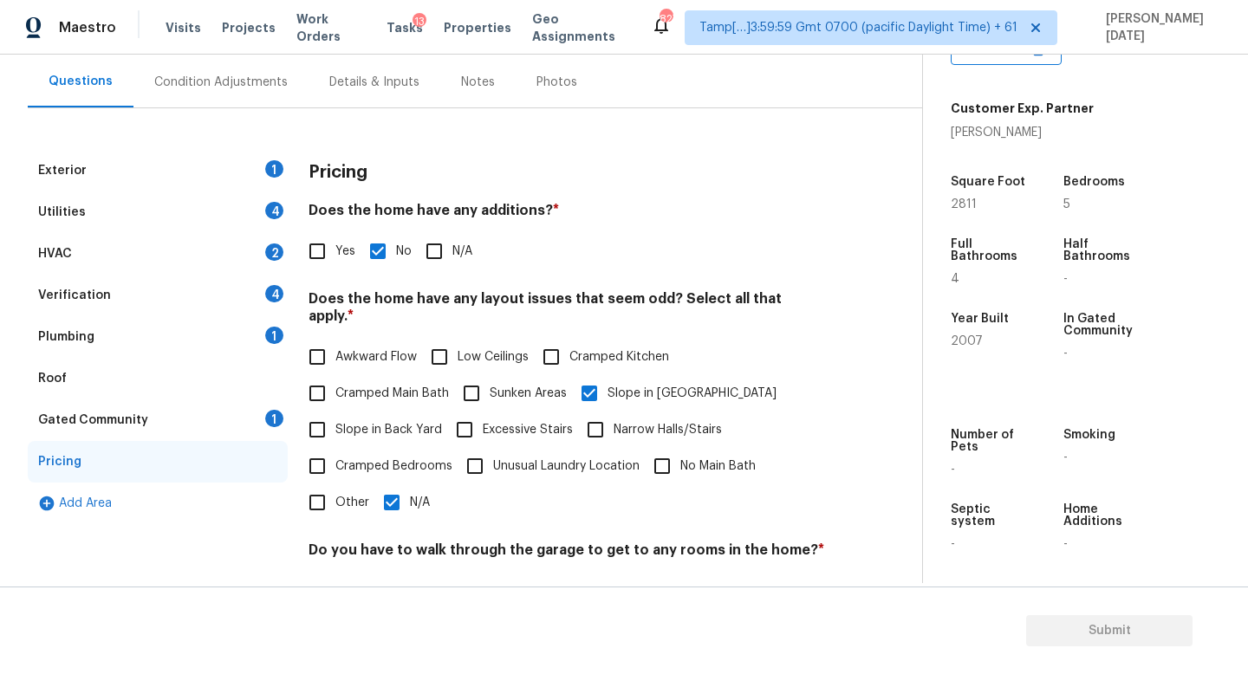
click at [224, 214] on div "Utilities 4" at bounding box center [158, 213] width 260 height 42
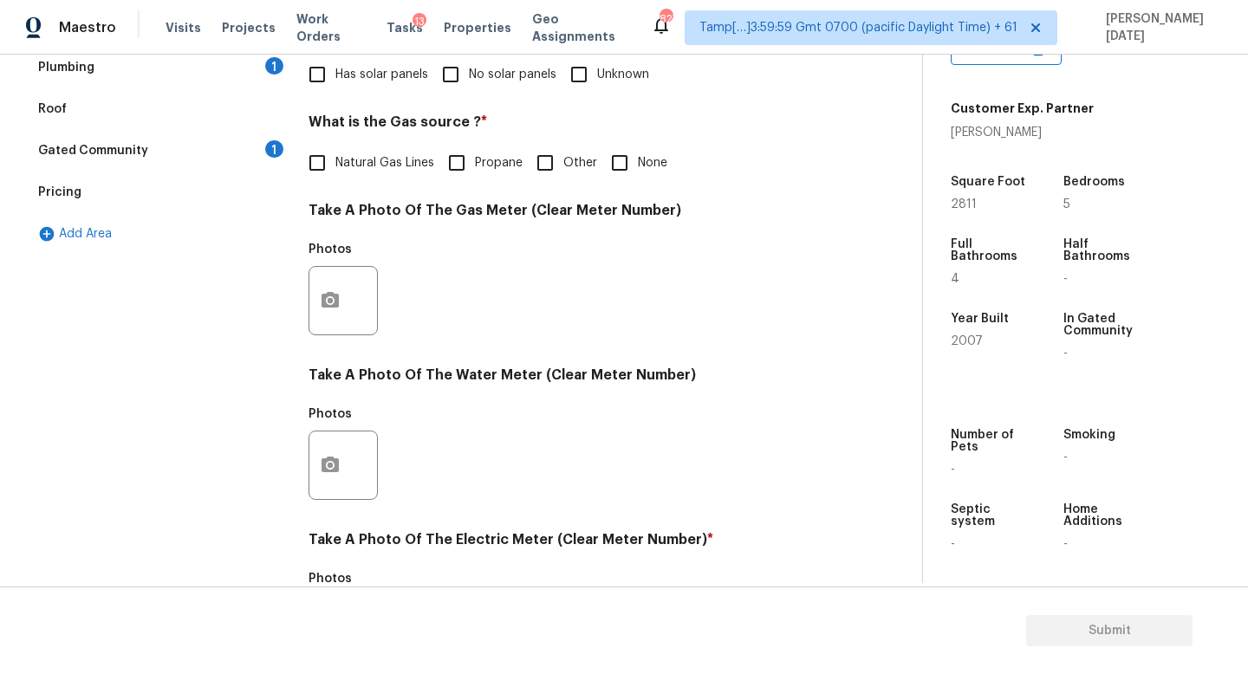
scroll to position [202, 0]
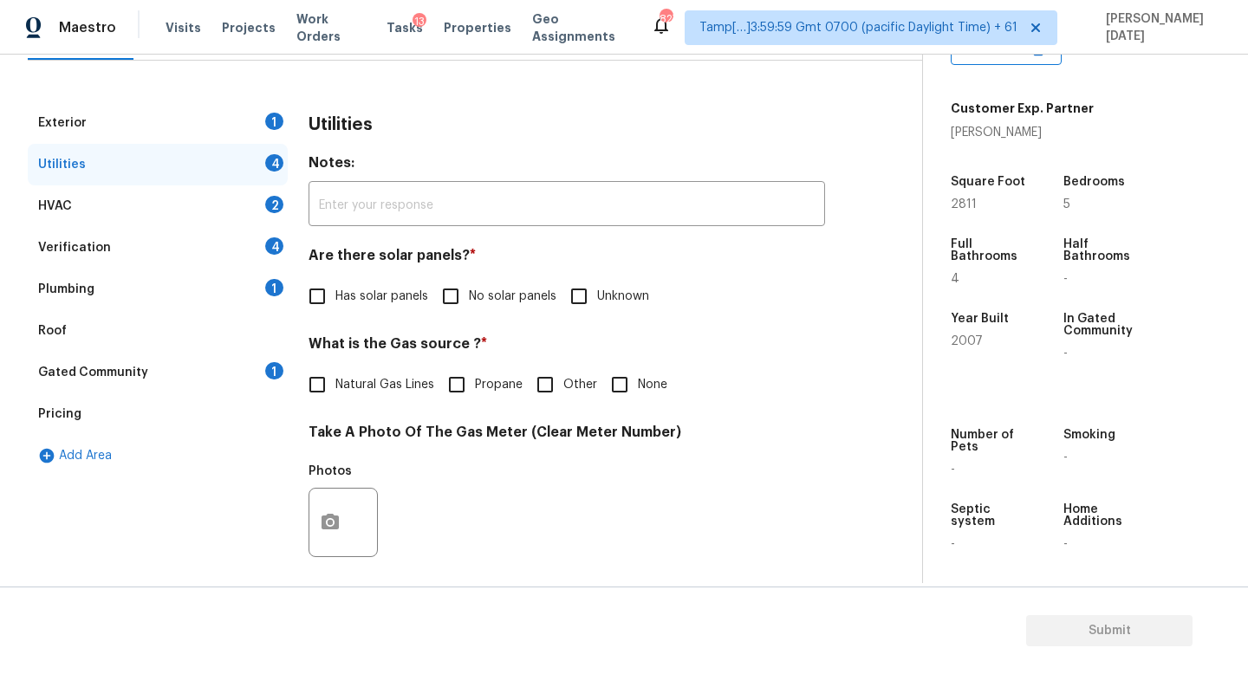
click at [322, 386] on input "Natural Gas Lines" at bounding box center [317, 385] width 36 height 36
checkbox input "true"
click at [451, 313] on input "No solar panels" at bounding box center [451, 296] width 36 height 36
checkbox input "true"
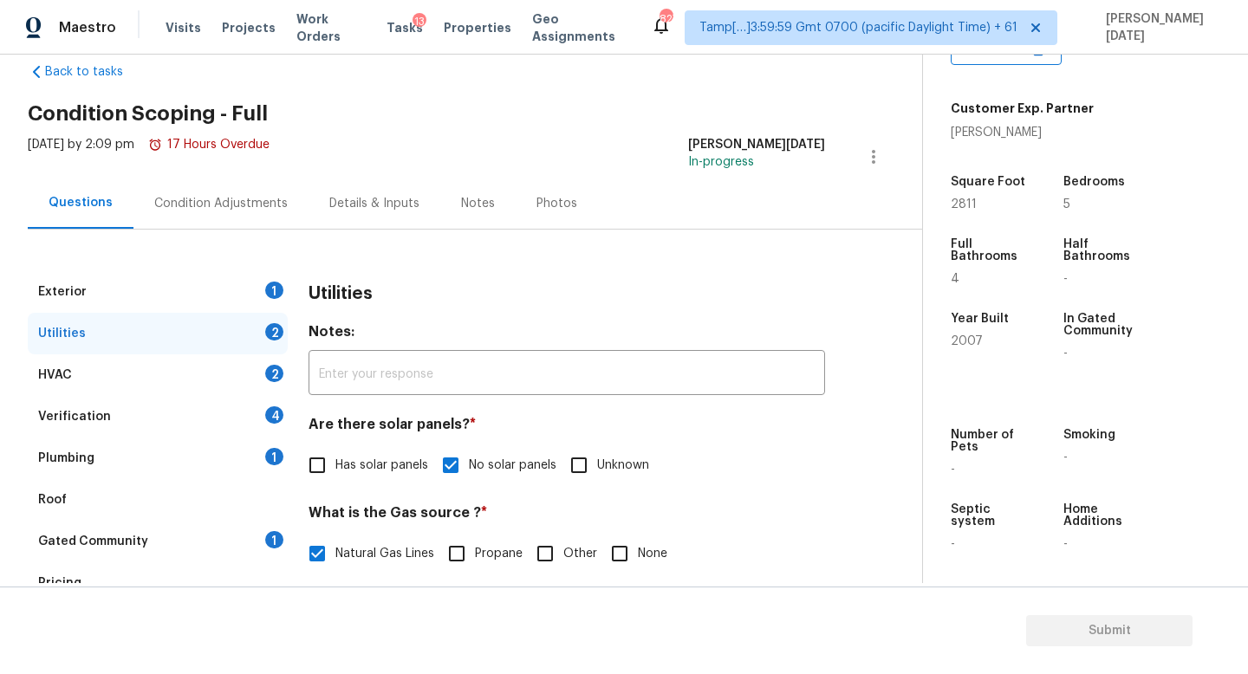
scroll to position [0, 0]
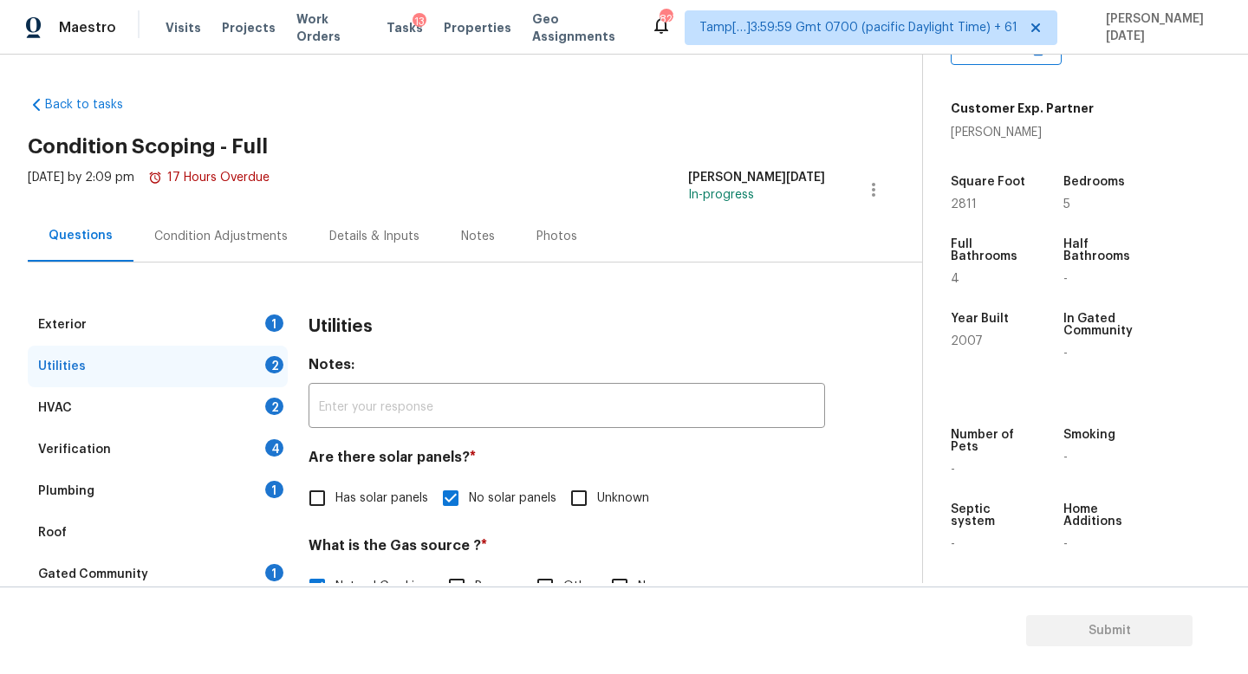
click at [219, 247] on div "Condition Adjustments" at bounding box center [221, 236] width 175 height 51
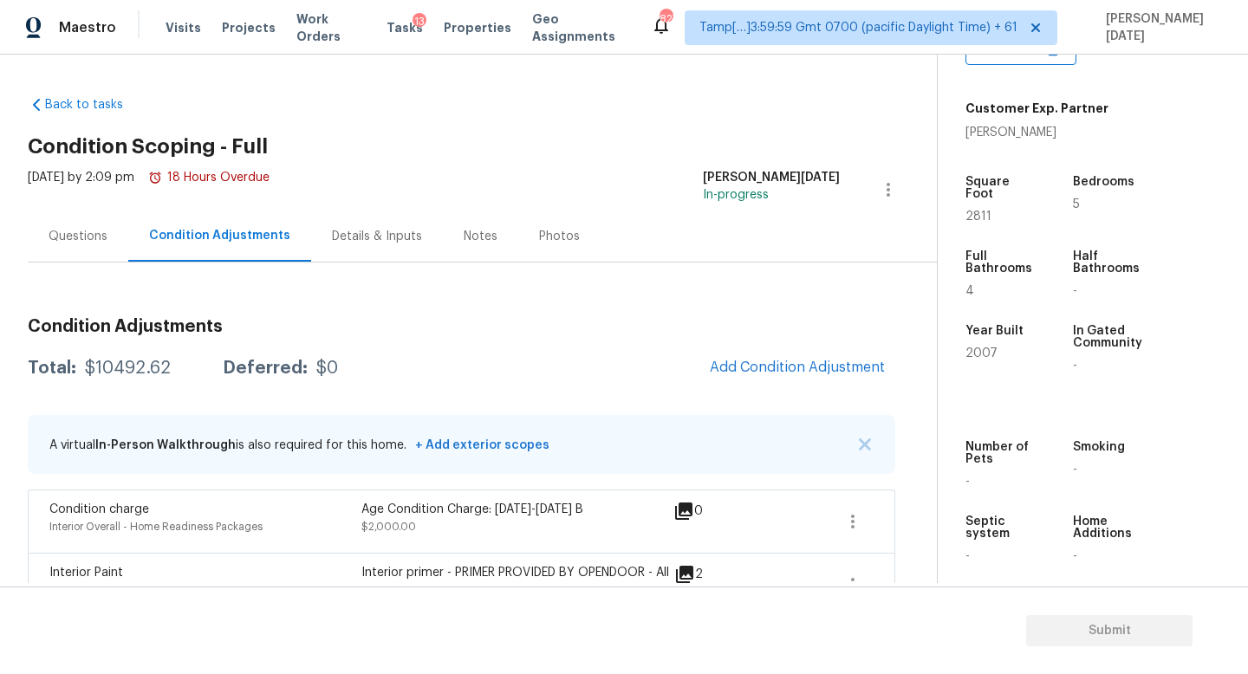
click at [764, 371] on span "Add Condition Adjustment" at bounding box center [797, 368] width 175 height 16
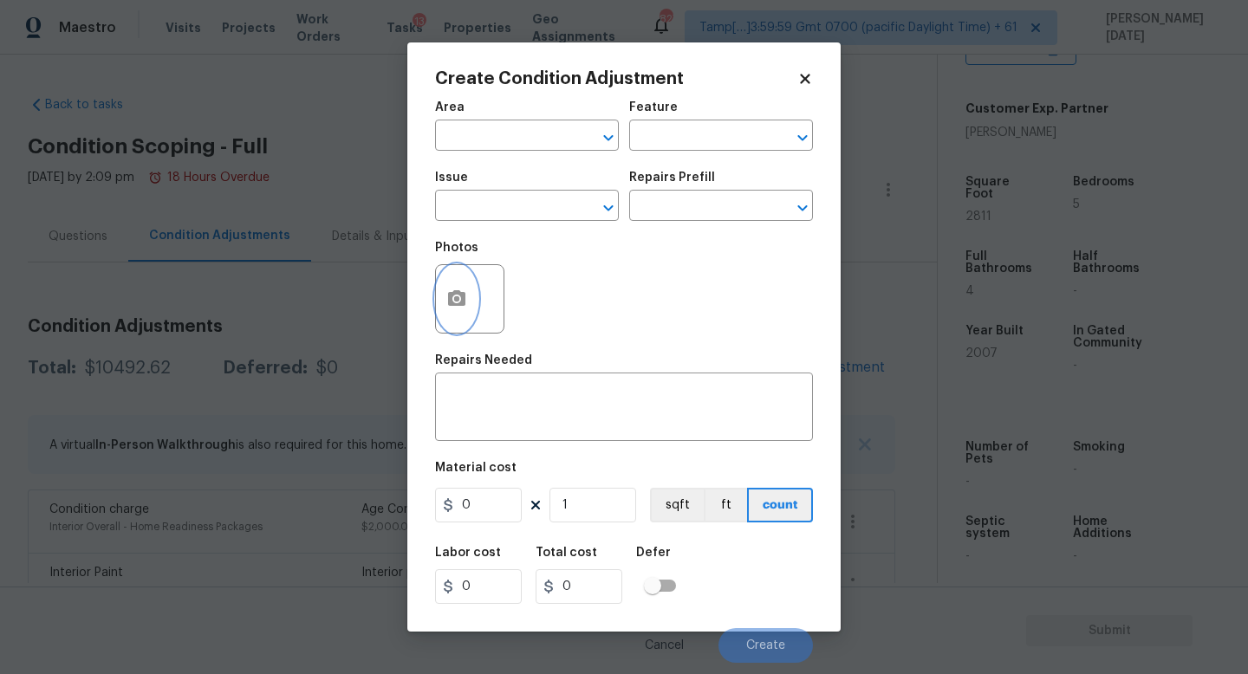
click at [450, 292] on icon "button" at bounding box center [456, 298] width 17 height 16
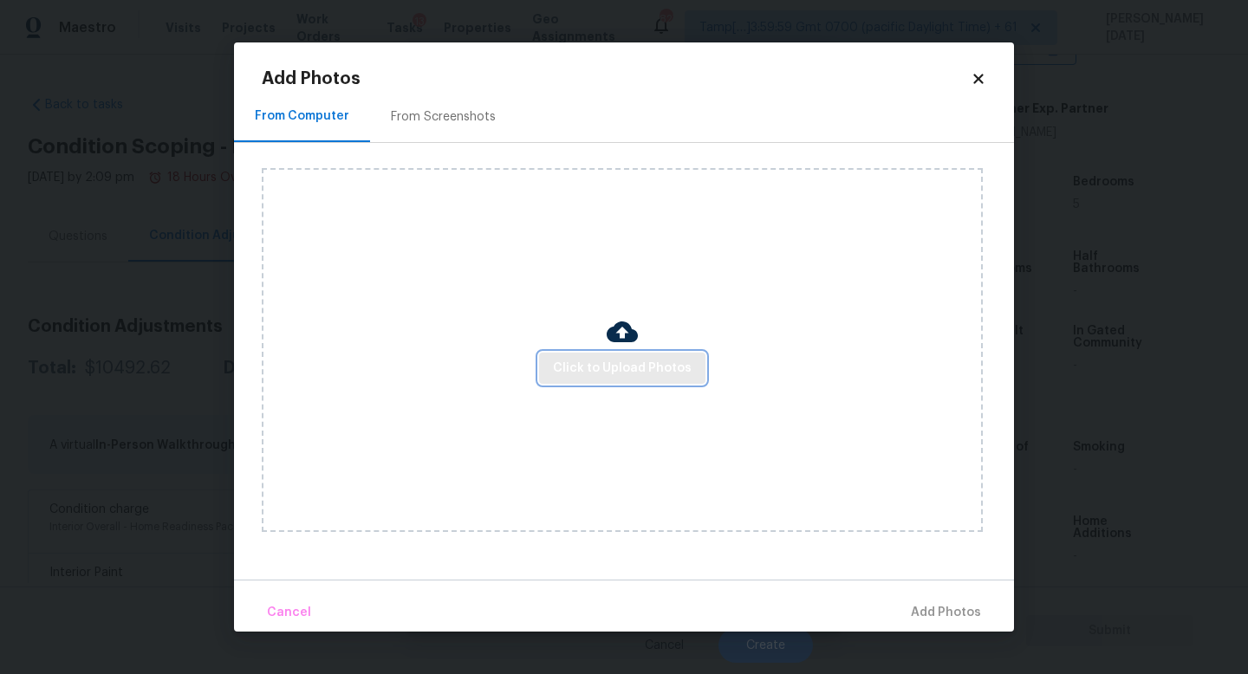
click at [622, 373] on span "Click to Upload Photos" at bounding box center [622, 369] width 139 height 22
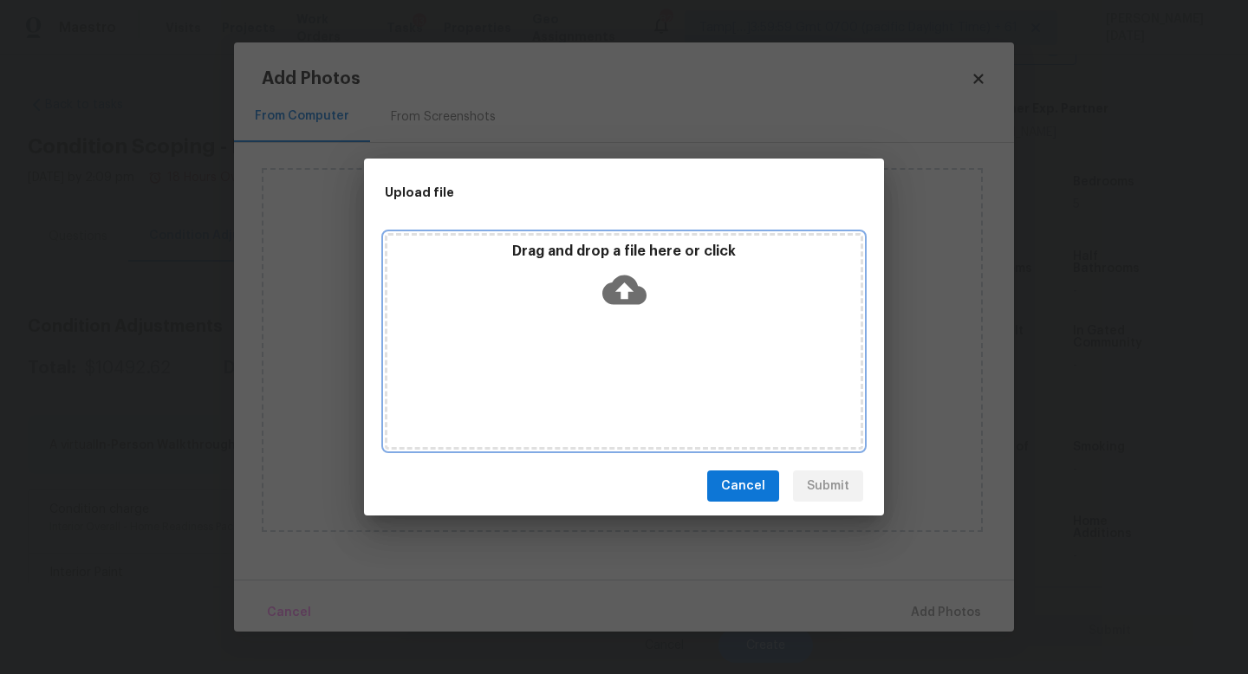
click at [622, 373] on div "Drag and drop a file here or click" at bounding box center [624, 341] width 479 height 217
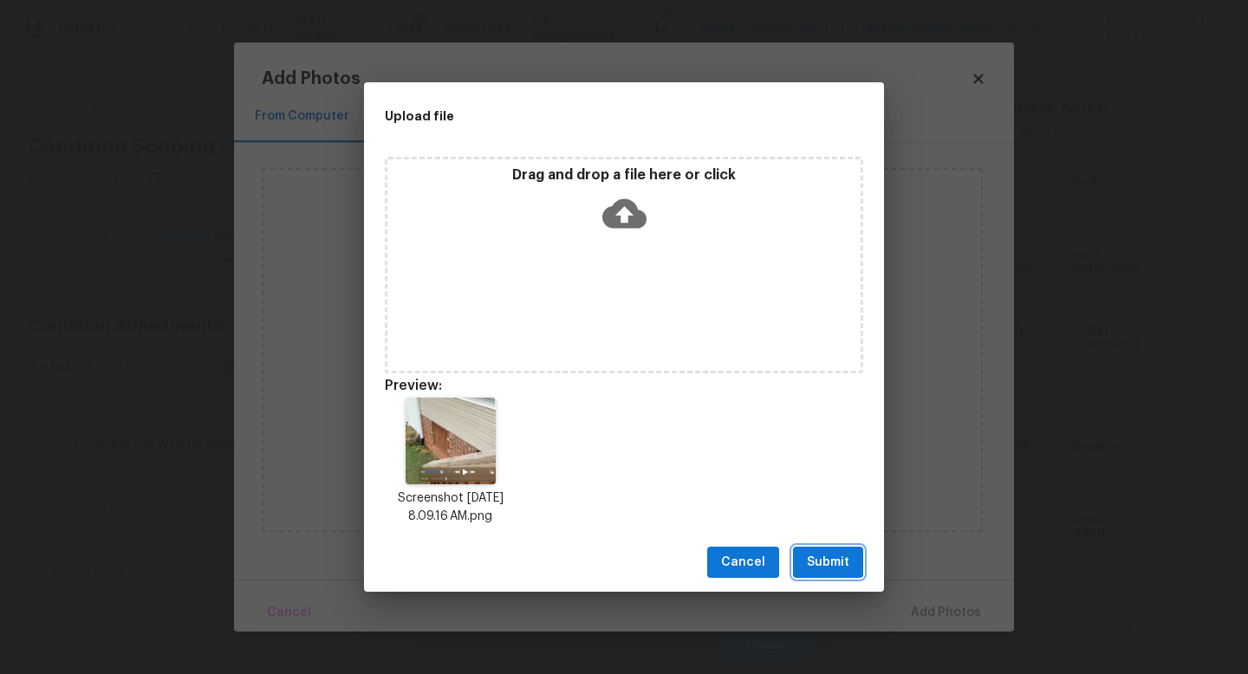
click at [830, 560] on span "Submit" at bounding box center [828, 563] width 42 height 22
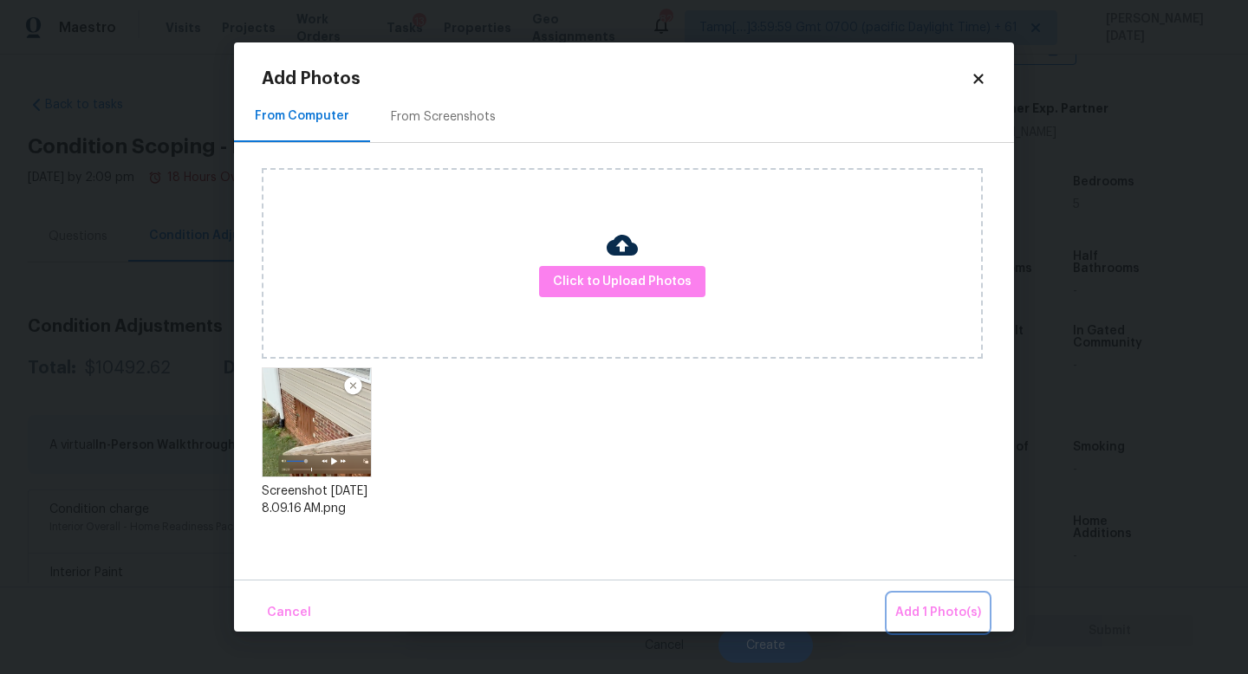
click at [924, 603] on span "Add 1 Photo(s)" at bounding box center [939, 614] width 86 height 22
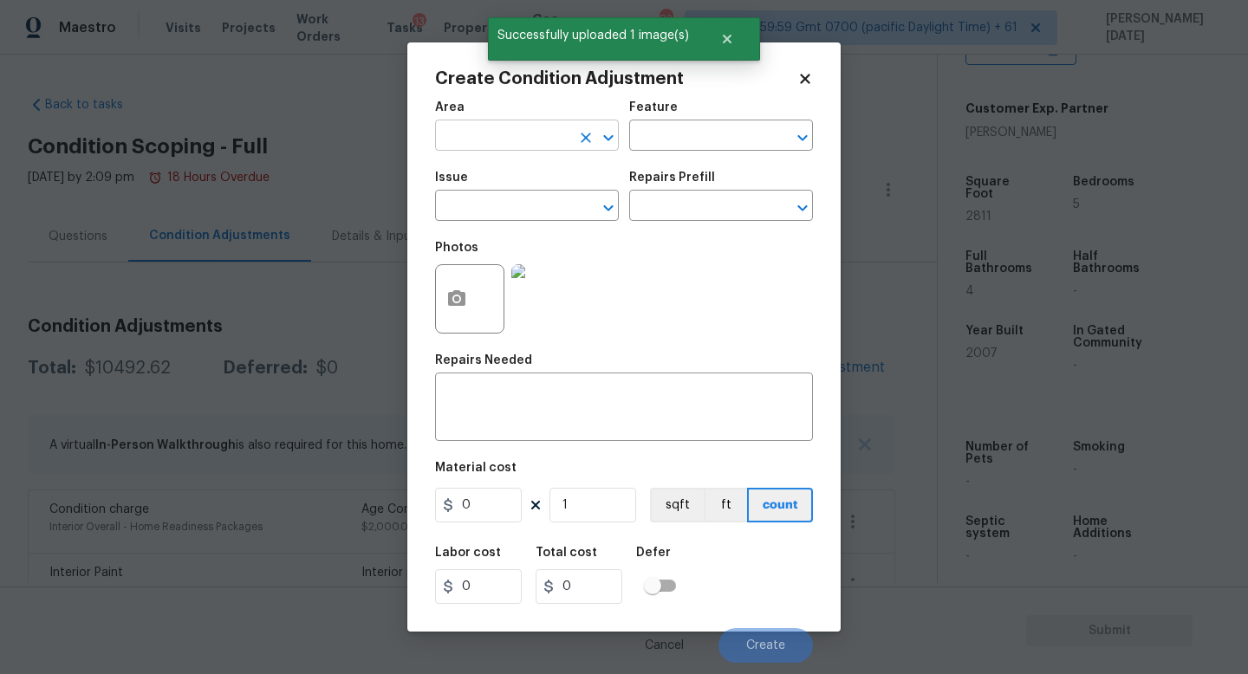
click at [468, 130] on input "text" at bounding box center [502, 137] width 135 height 27
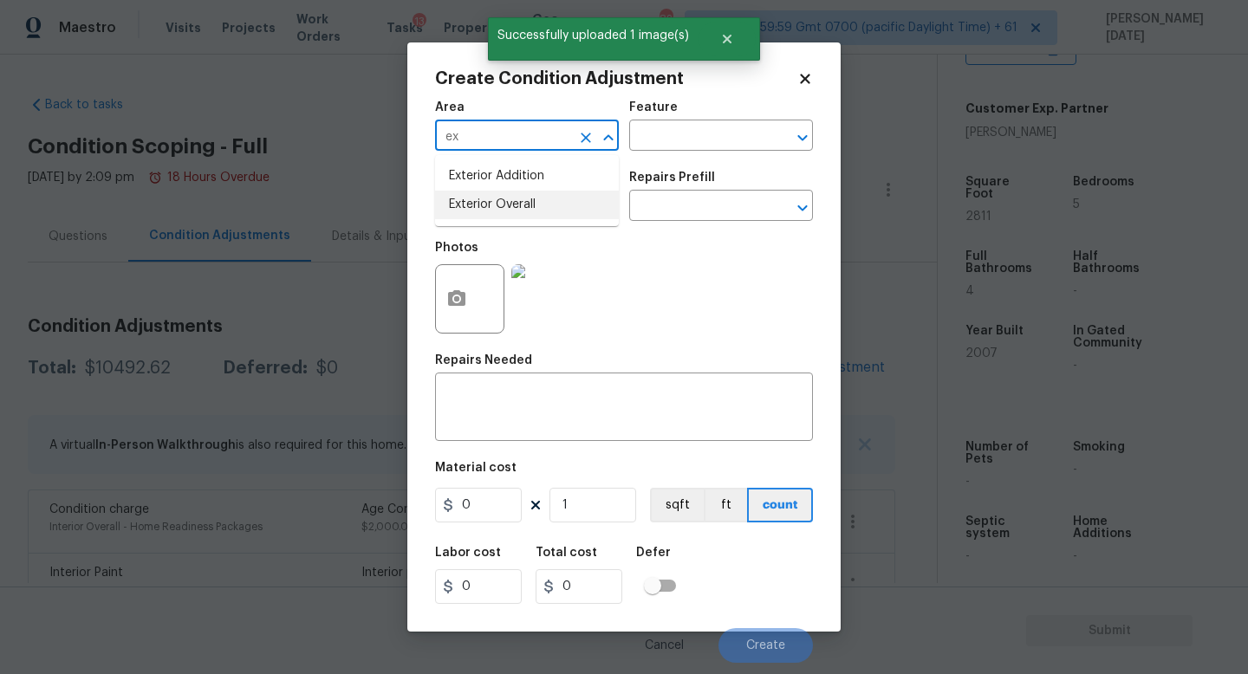
click at [486, 209] on li "Exterior Overall" at bounding box center [527, 205] width 184 height 29
type input "Exterior Overall"
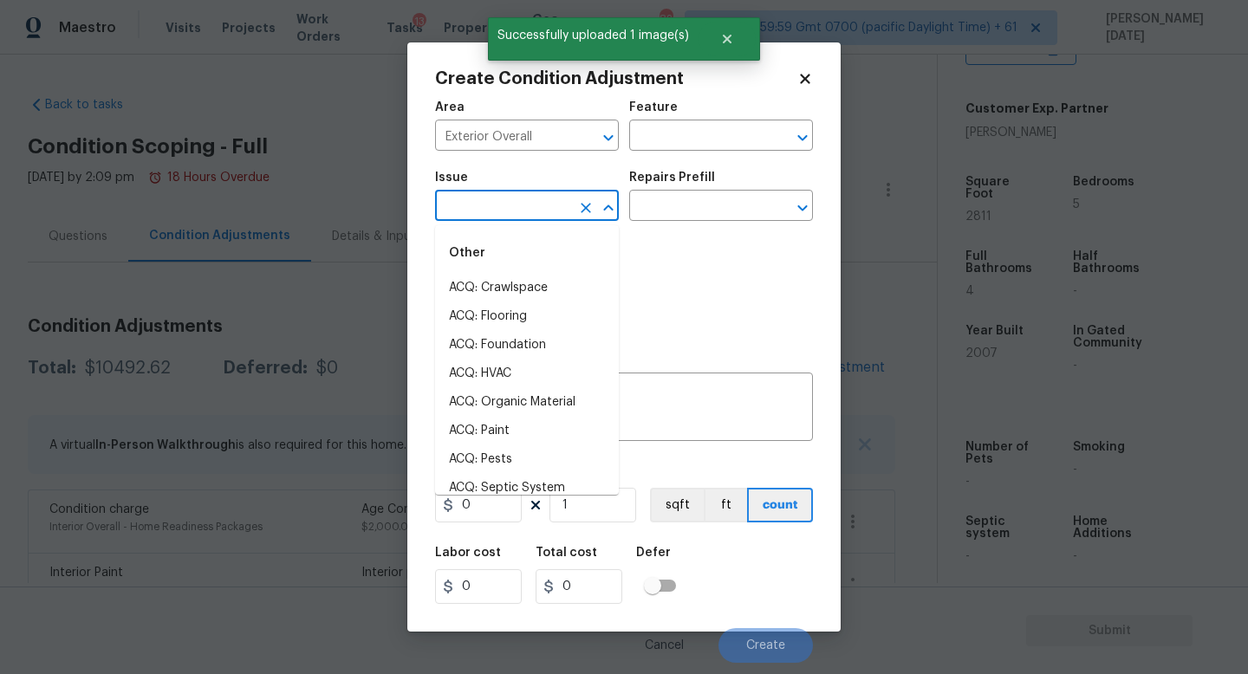
click at [486, 209] on input "text" at bounding box center [502, 207] width 135 height 27
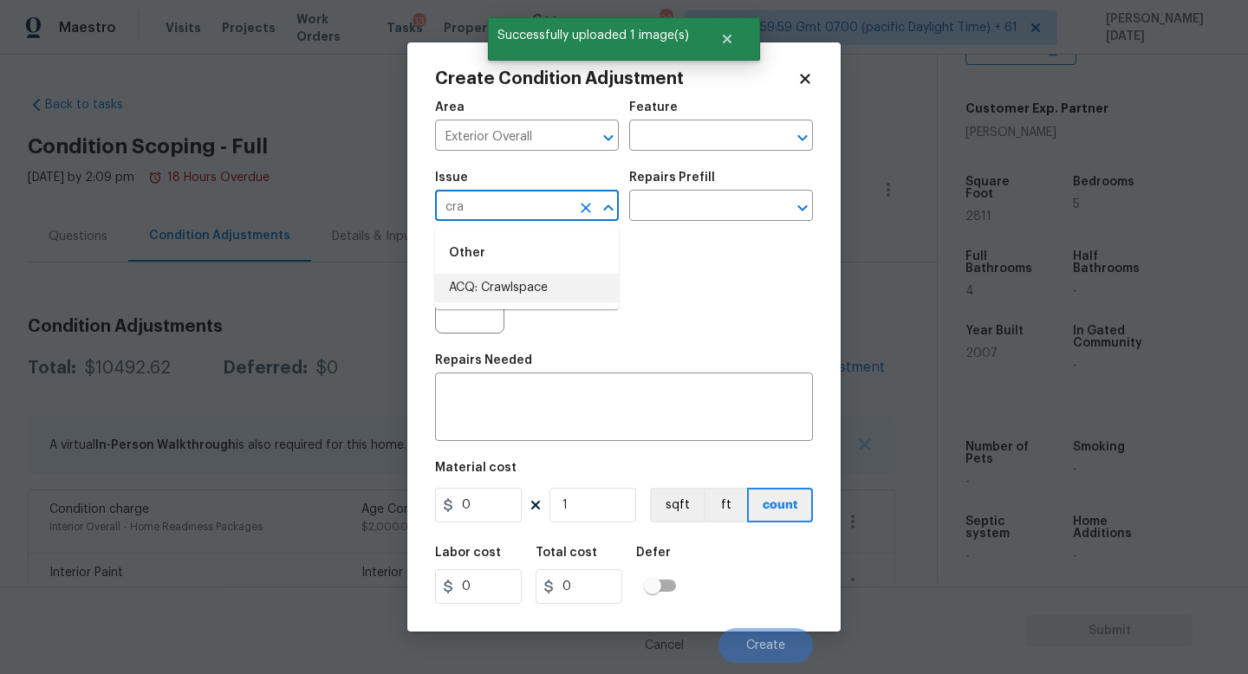
click at [497, 281] on li "ACQ: Crawlspace" at bounding box center [527, 288] width 184 height 29
type input "ACQ: Crawlspace"
click at [696, 206] on input "text" at bounding box center [696, 207] width 135 height 27
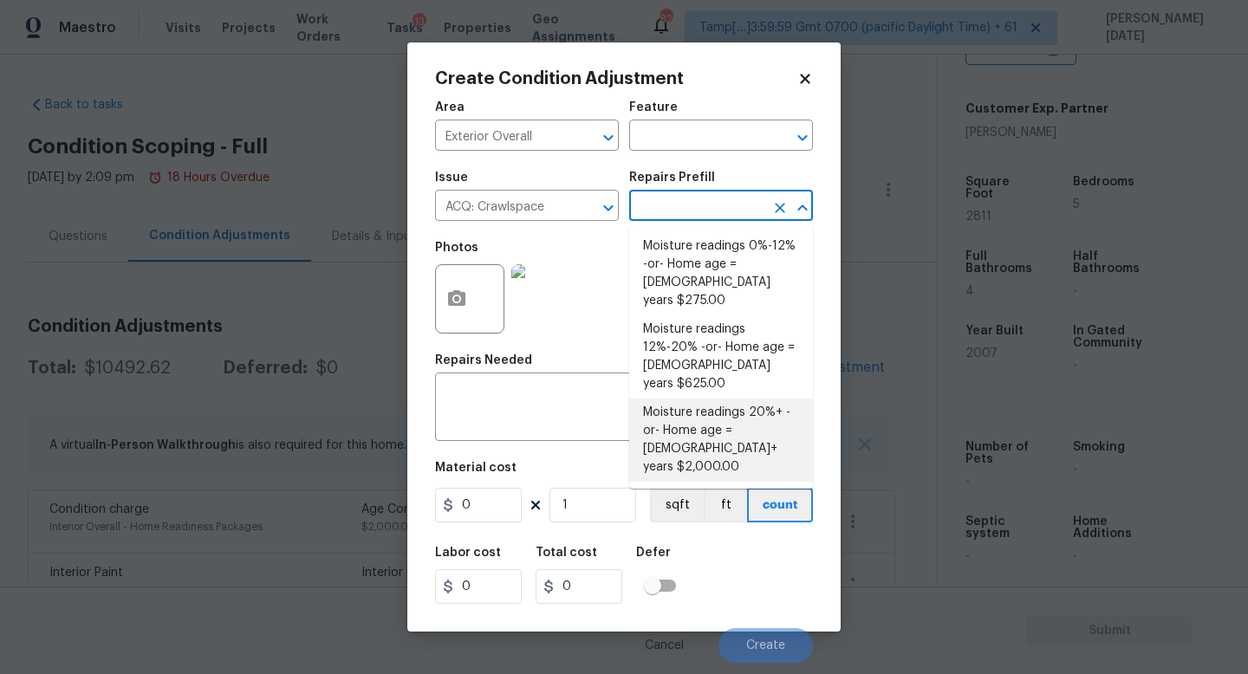
click at [730, 399] on li "Moisture readings 20%+ -or- Home age = 20+ years $2,000.00" at bounding box center [721, 440] width 184 height 83
type input "Acquisition"
type textarea "Moisture readings 20%+ -or- Home age = 20+ years"
type input "2000"
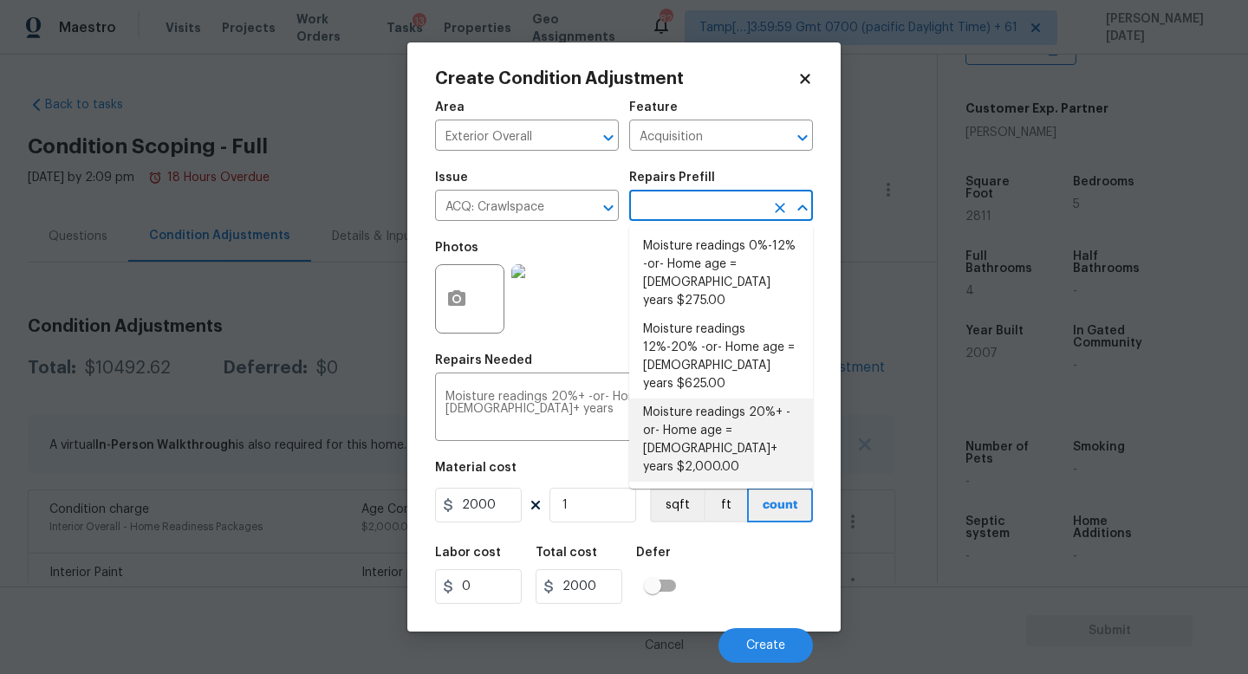
click at [724, 212] on input "text" at bounding box center [696, 207] width 135 height 27
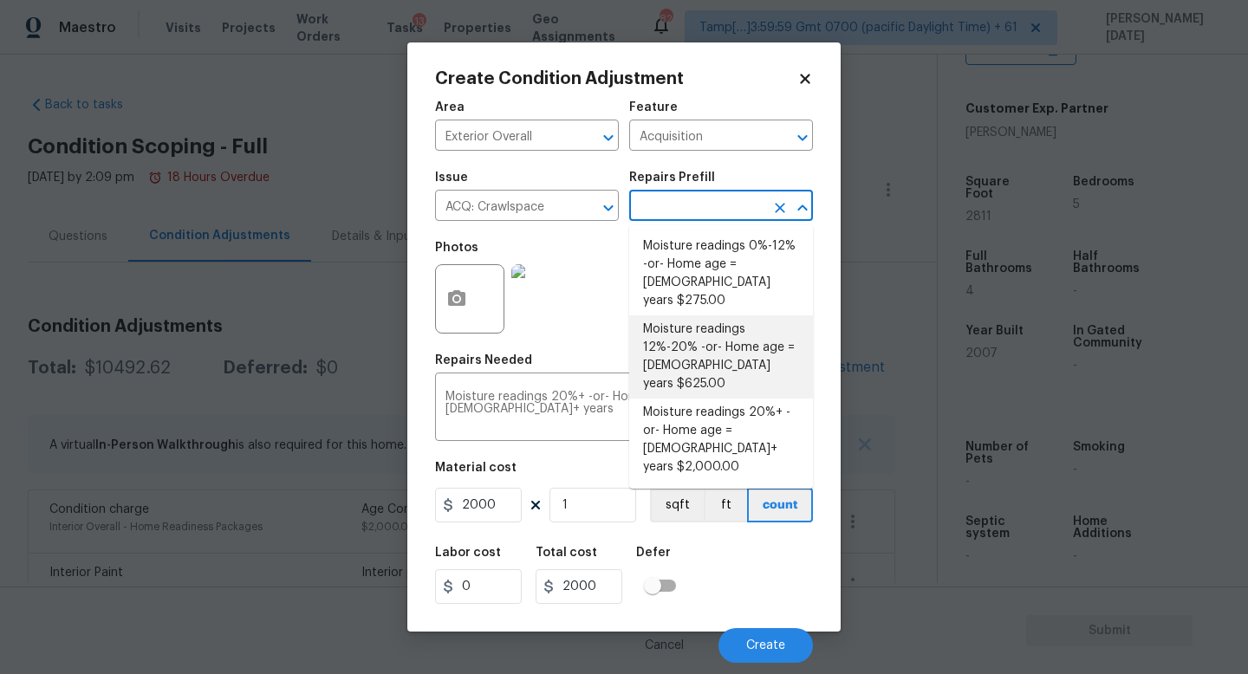
click at [728, 333] on li "Moisture readings 12%-20% -or- Home age = 15-20 years $625.00" at bounding box center [721, 357] width 184 height 83
type textarea "Moisture readings 12%-20% -or- Home age = 15-20 years"
type input "625"
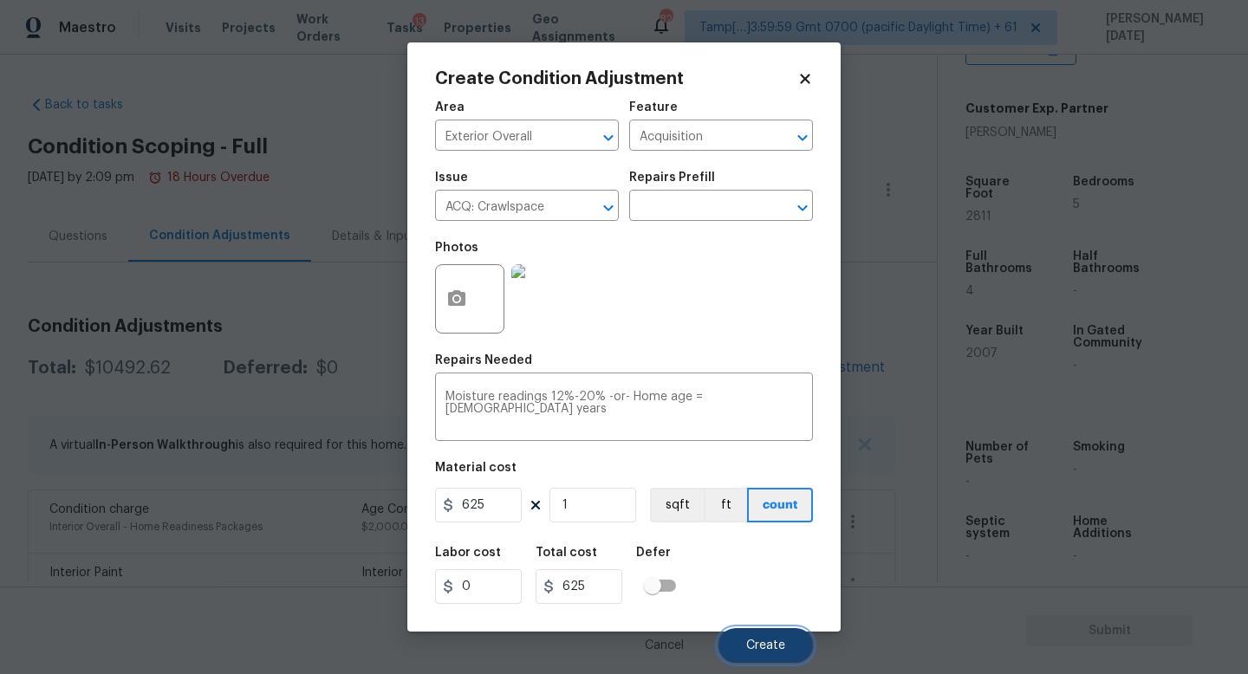
click at [765, 603] on button "Create" at bounding box center [766, 646] width 94 height 35
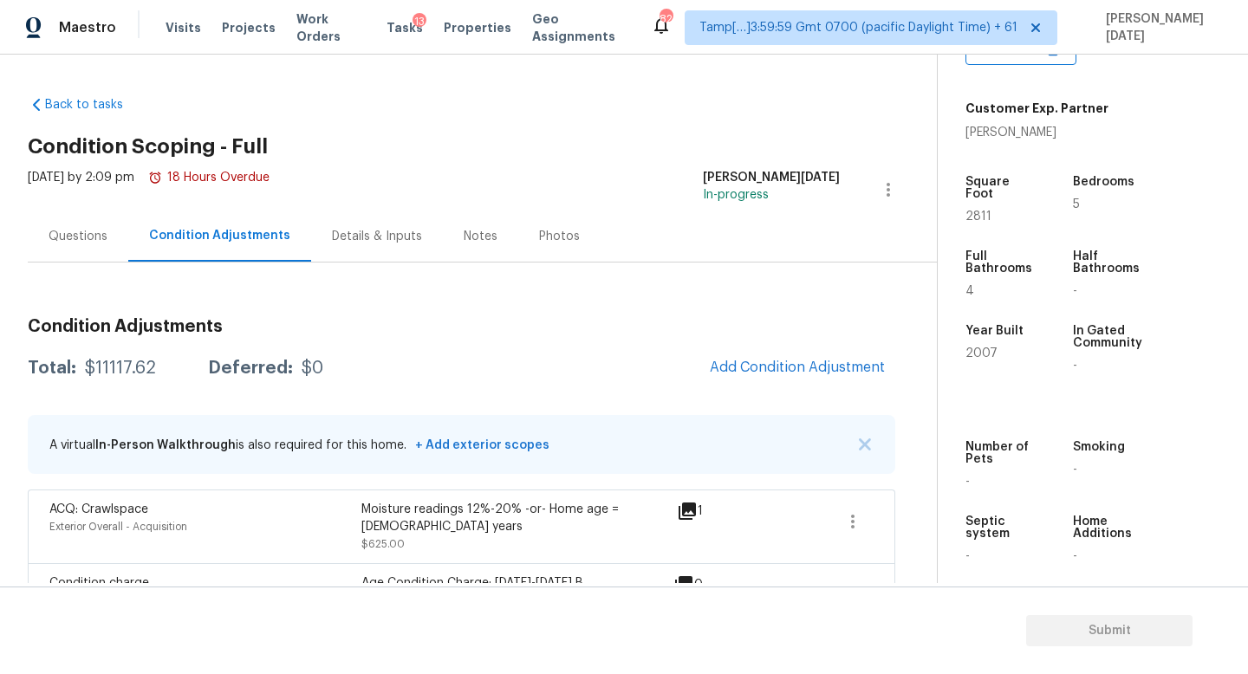
click at [92, 238] on div "Questions" at bounding box center [78, 236] width 59 height 17
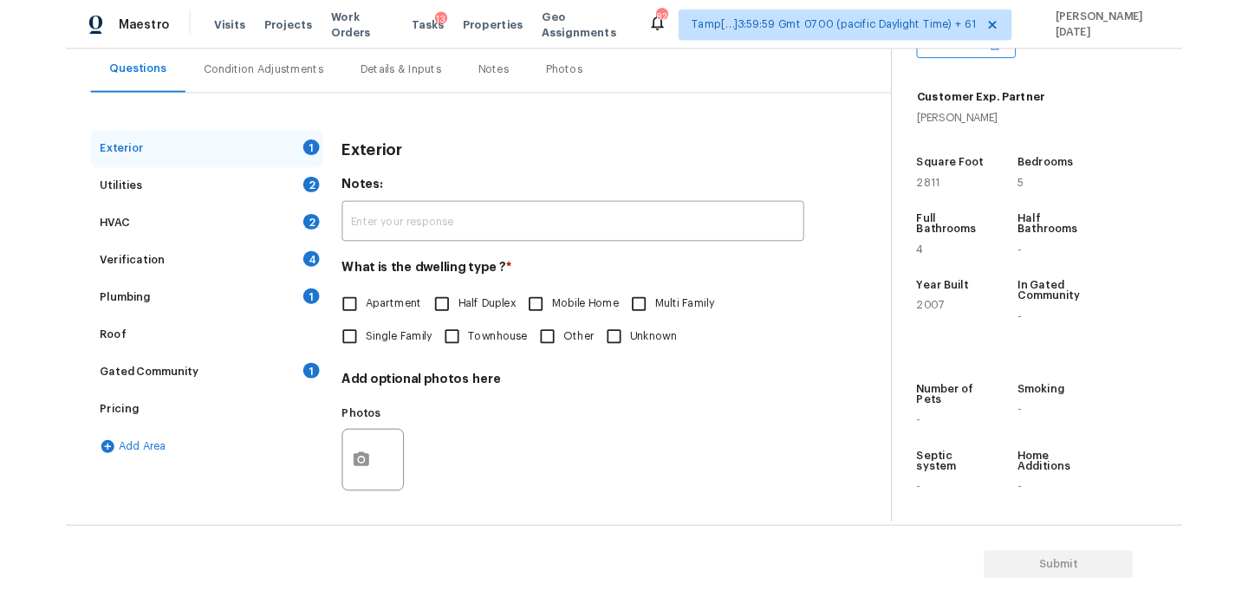
scroll to position [160, 0]
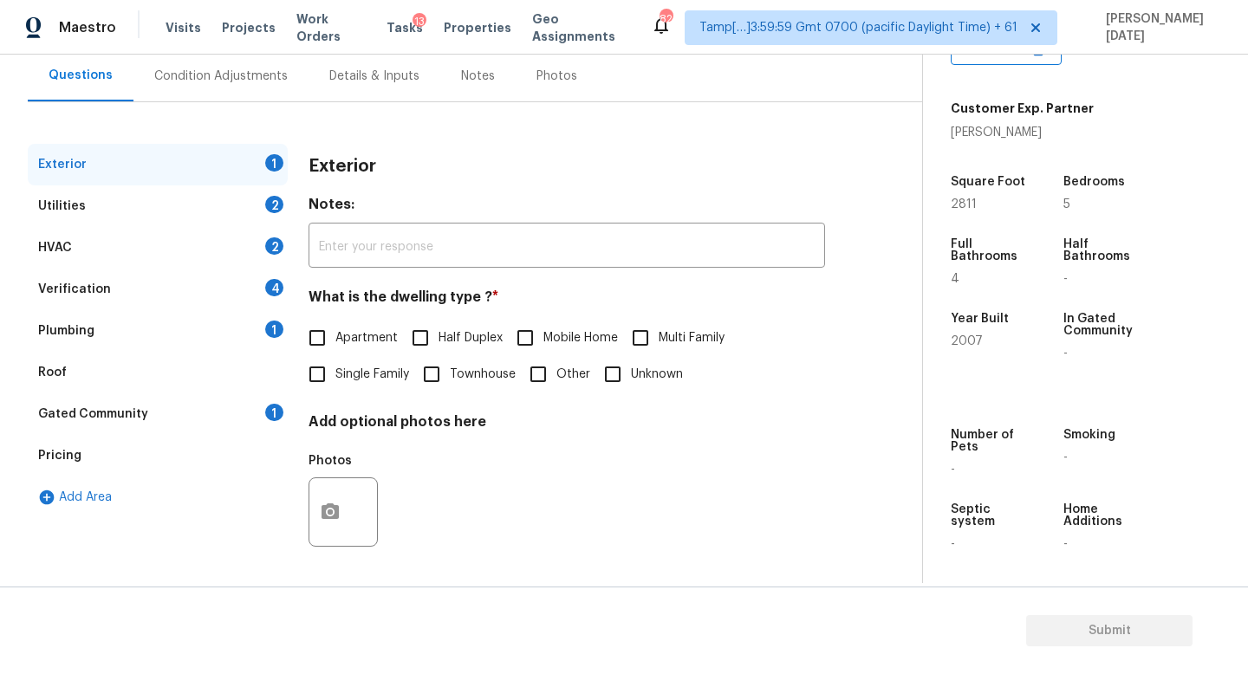
click at [211, 450] on div "Pricing" at bounding box center [158, 456] width 260 height 42
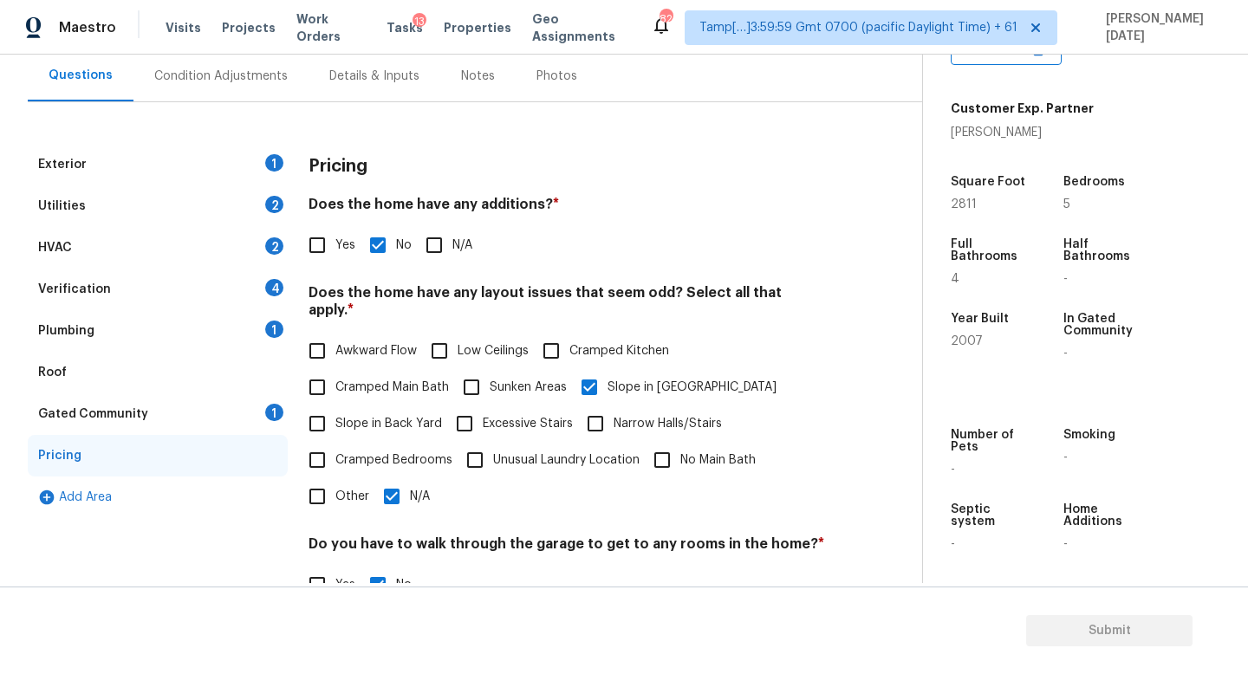
click at [347, 415] on span "Slope in Back Yard" at bounding box center [389, 424] width 107 height 18
click at [336, 406] on input "Slope in Back Yard" at bounding box center [317, 424] width 36 height 36
checkbox input "true"
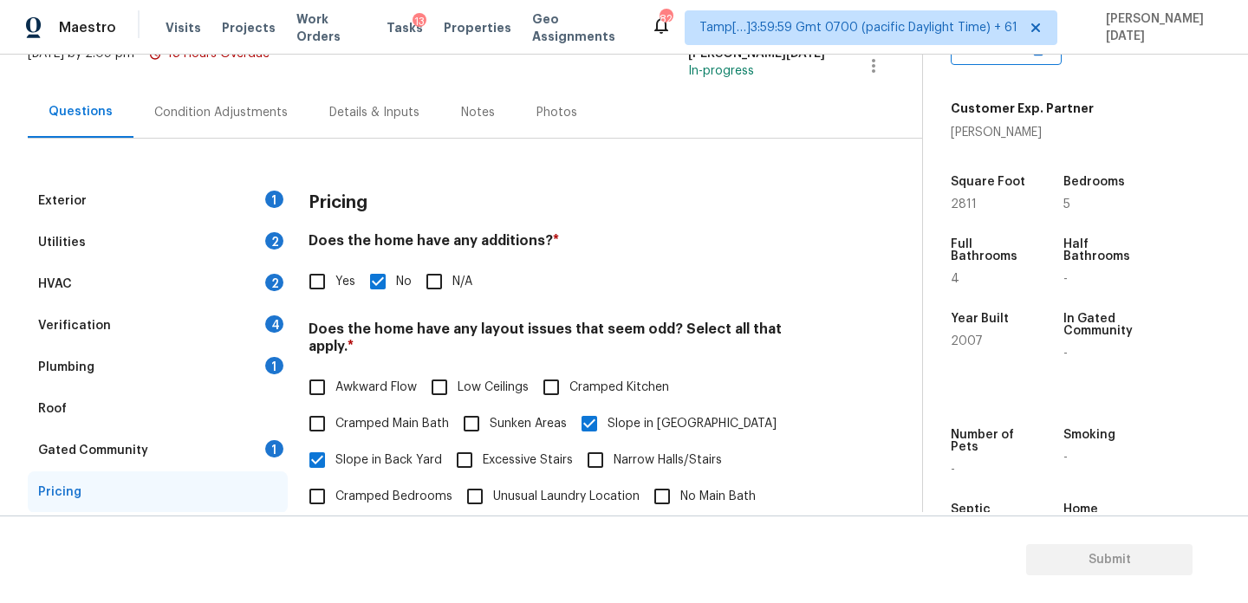
scroll to position [67, 0]
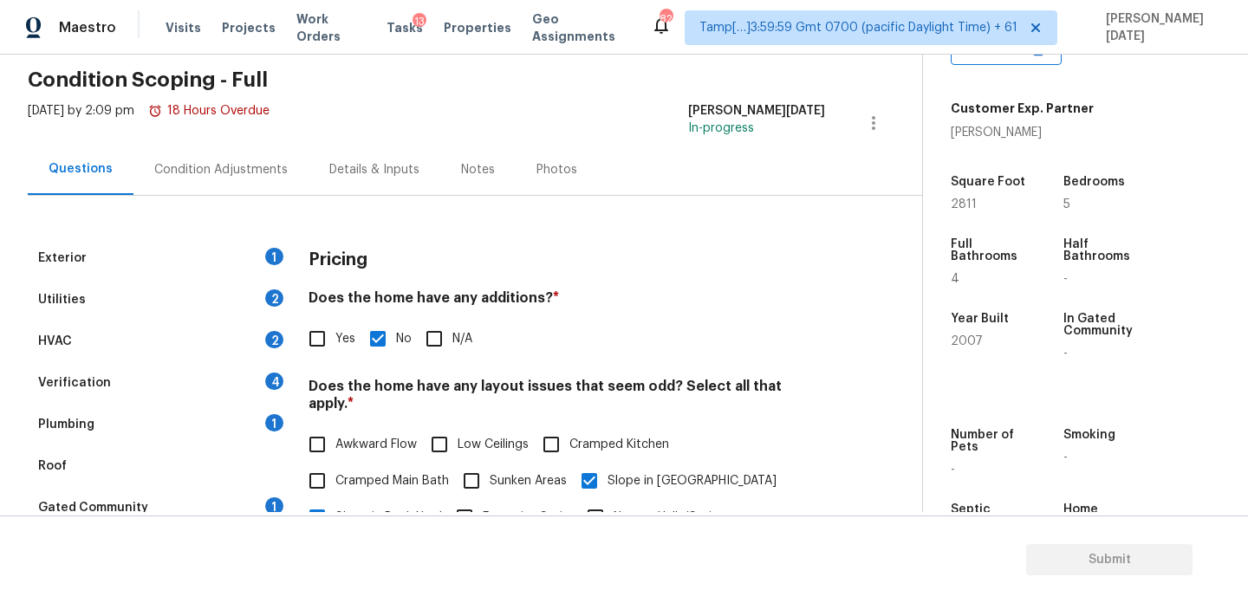
click at [225, 175] on div "Condition Adjustments" at bounding box center [221, 169] width 134 height 17
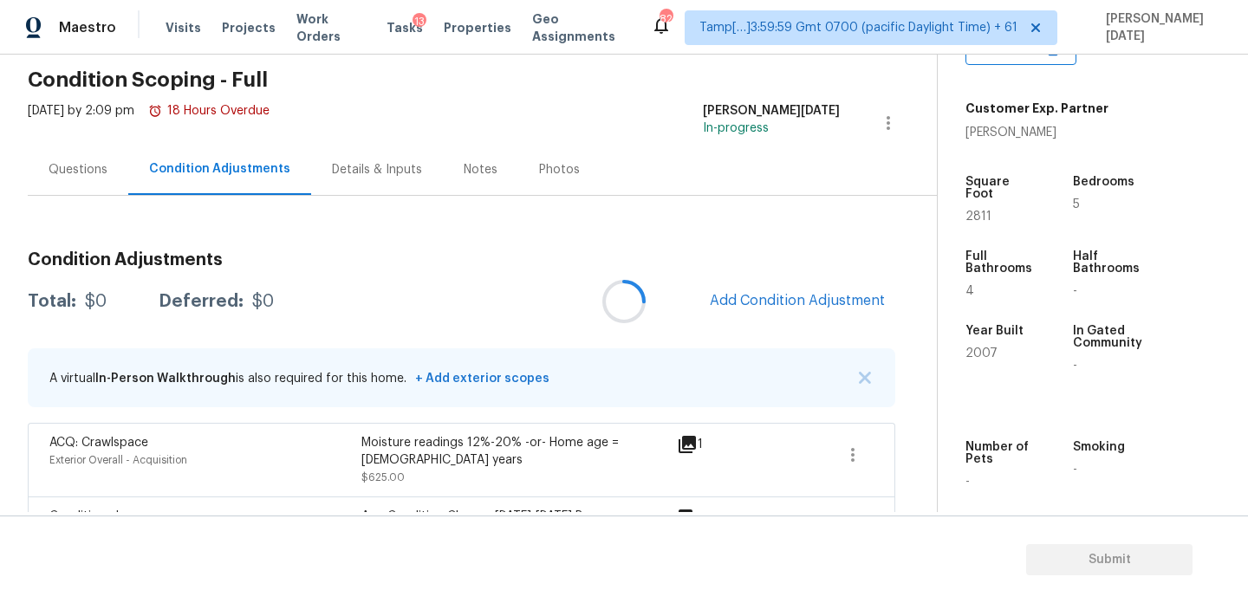
click at [816, 298] on div at bounding box center [624, 301] width 1248 height 603
click at [816, 298] on span "Add Condition Adjustment" at bounding box center [797, 301] width 175 height 16
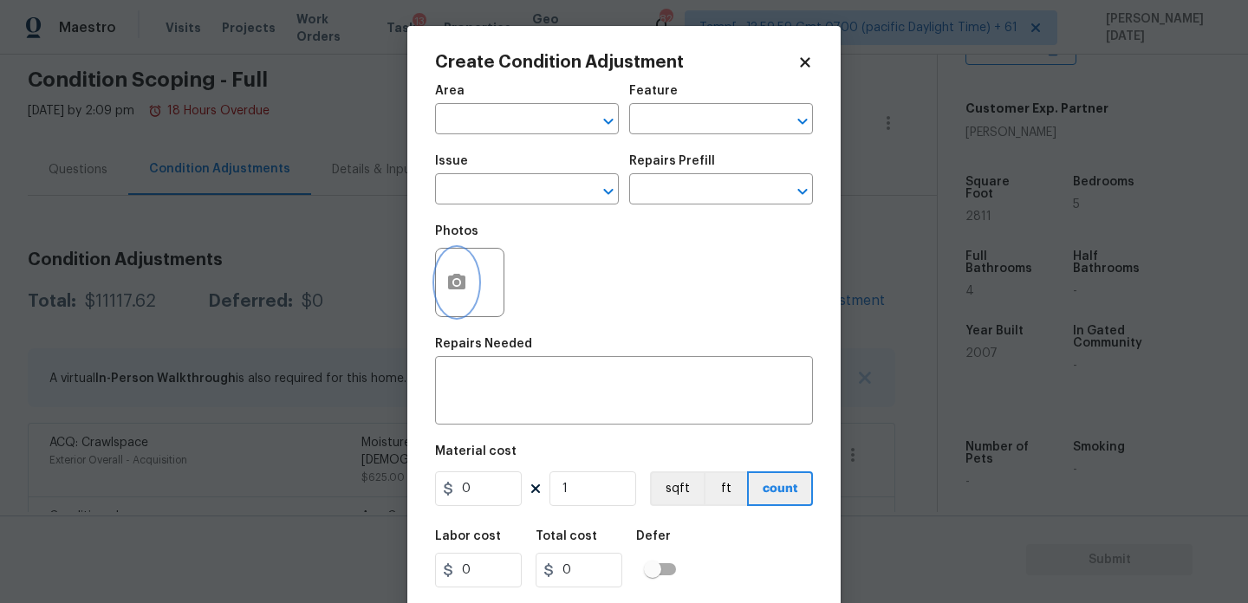
click at [475, 289] on button "button" at bounding box center [457, 283] width 42 height 68
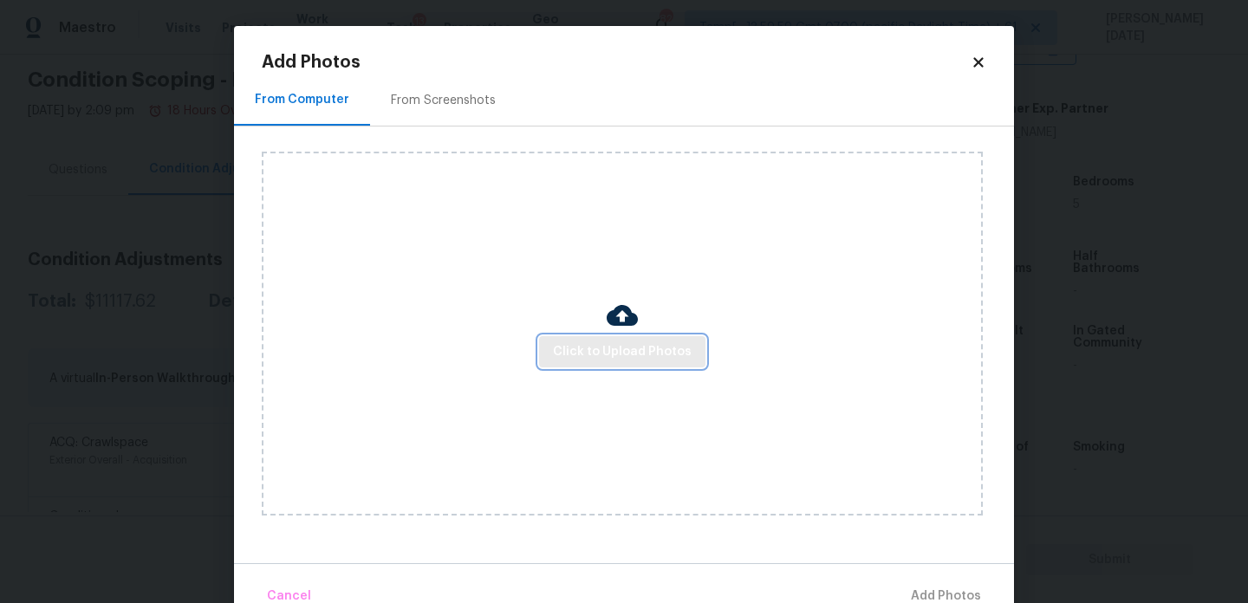
click at [620, 337] on button "Click to Upload Photos" at bounding box center [622, 352] width 166 height 32
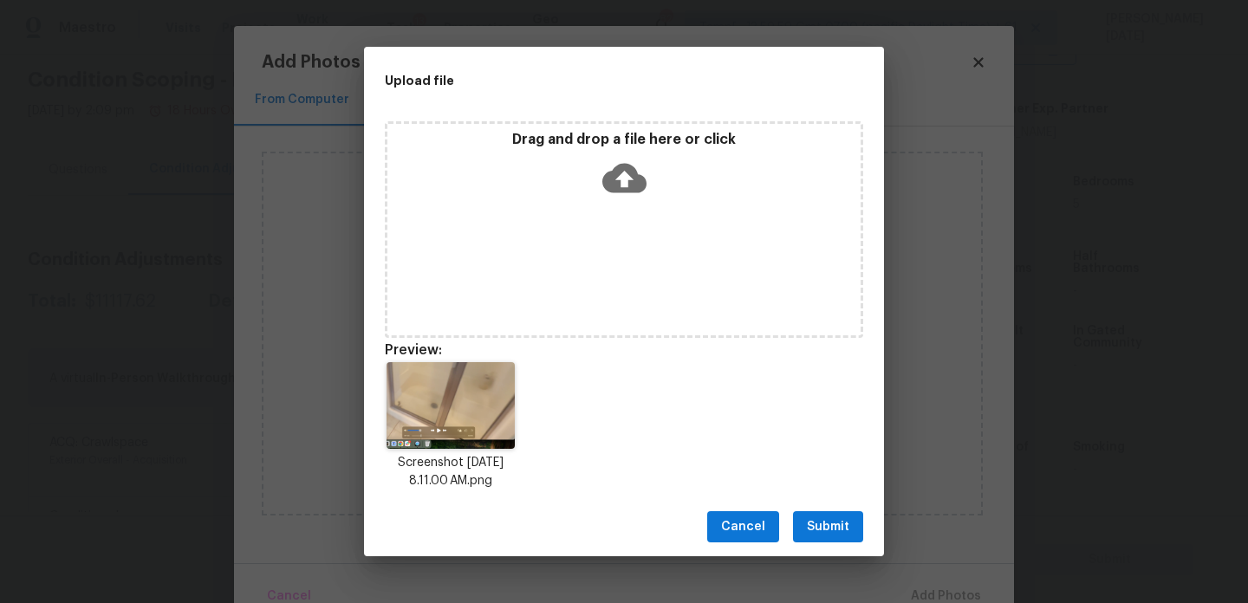
click at [819, 529] on span "Submit" at bounding box center [828, 528] width 42 height 22
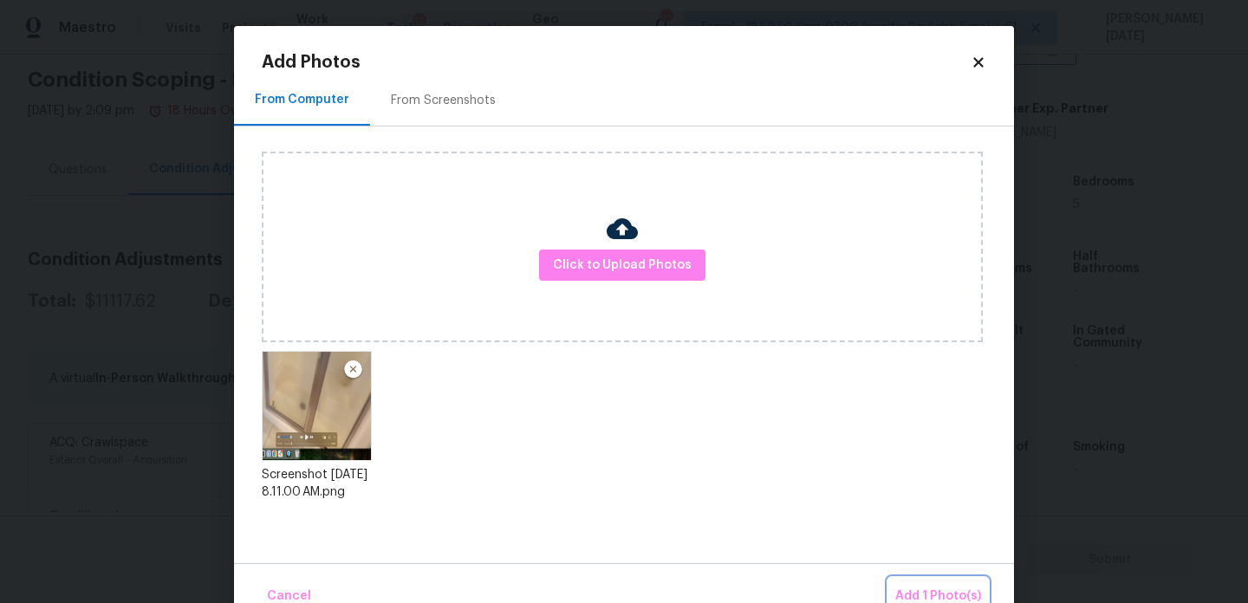
click at [913, 587] on span "Add 1 Photo(s)" at bounding box center [939, 597] width 86 height 22
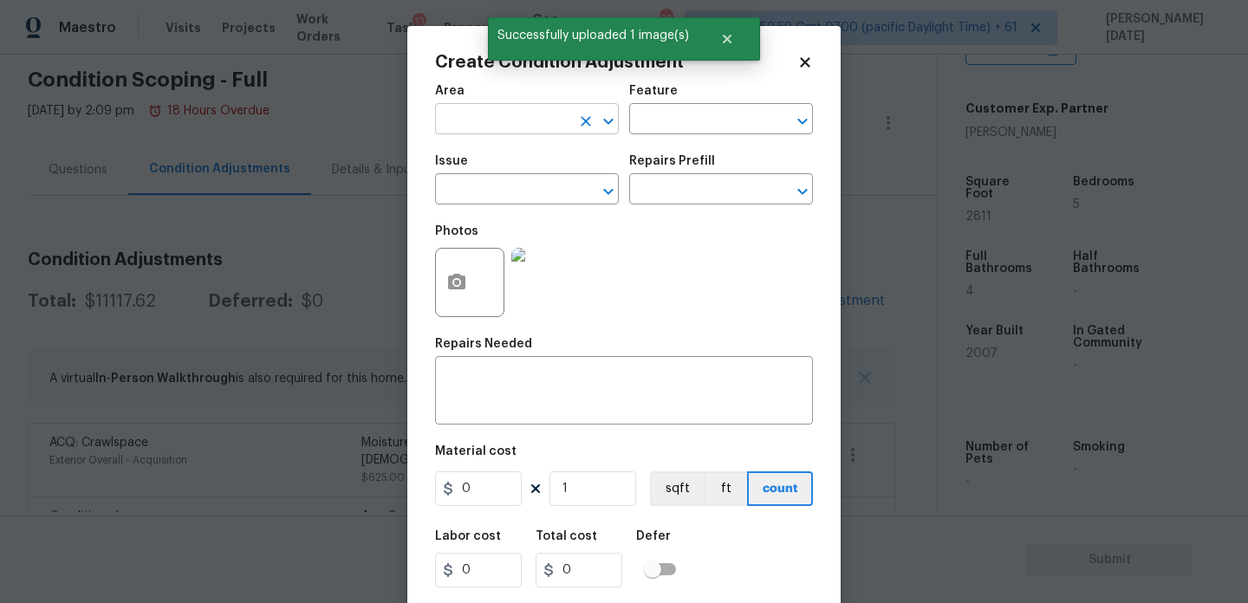
click at [480, 127] on input "text" at bounding box center [502, 120] width 135 height 27
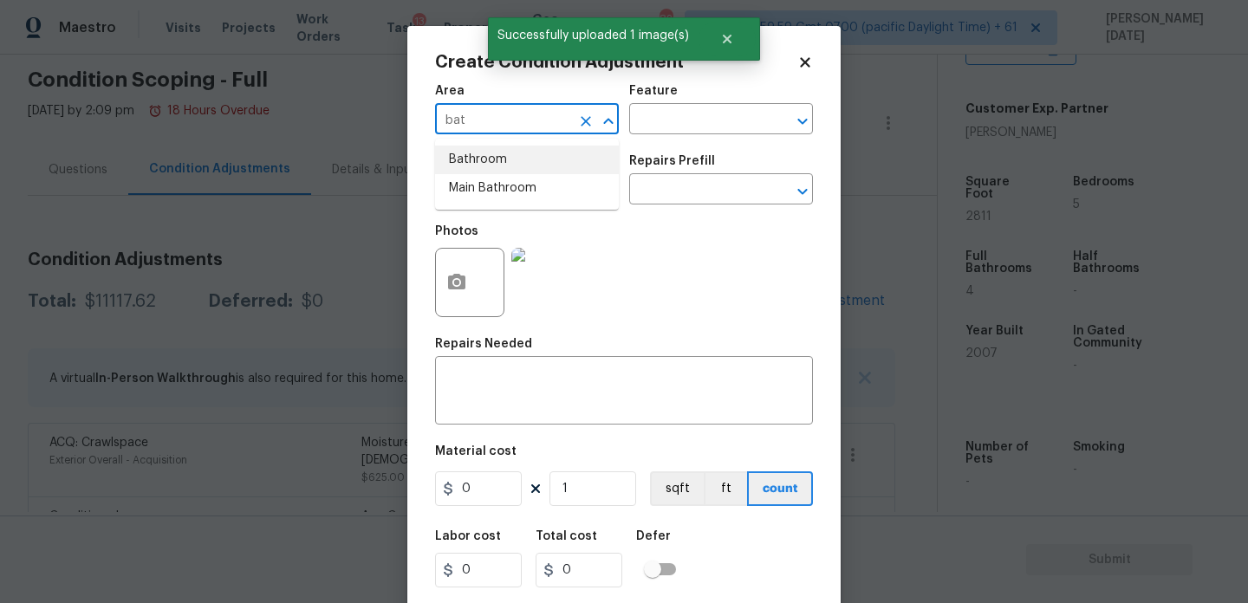
click at [504, 162] on li "Bathroom" at bounding box center [527, 160] width 184 height 29
type input "Bathroom"
click at [502, 201] on input "text" at bounding box center [502, 191] width 135 height 27
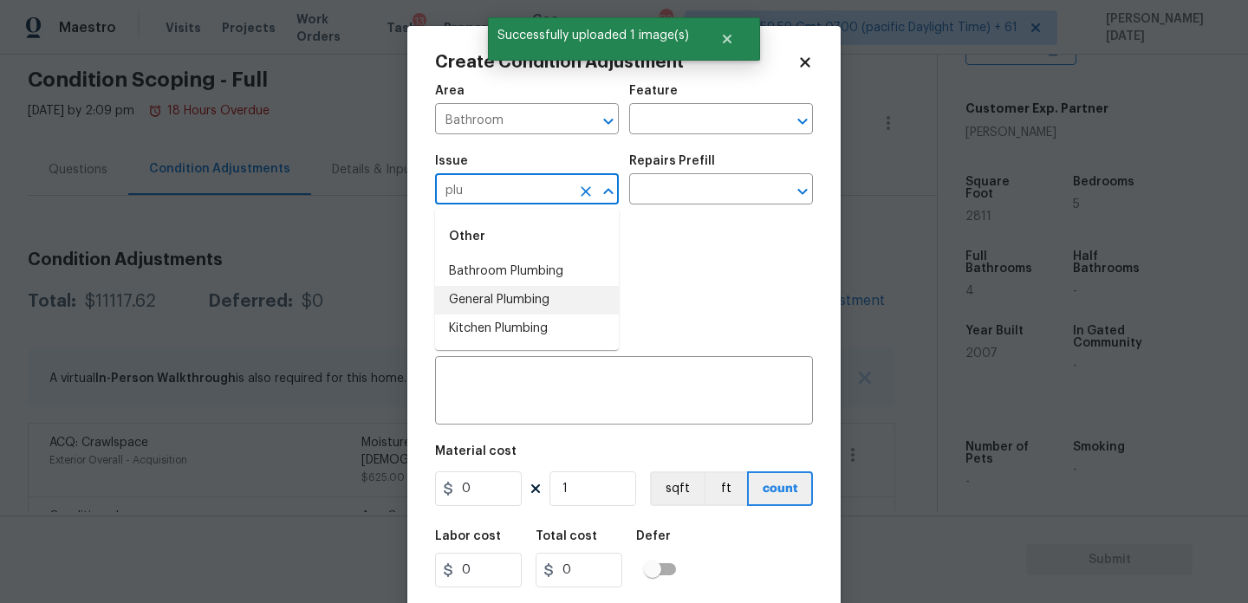
click at [511, 296] on li "General Plumbing" at bounding box center [527, 300] width 184 height 29
type input "General Plumbing"
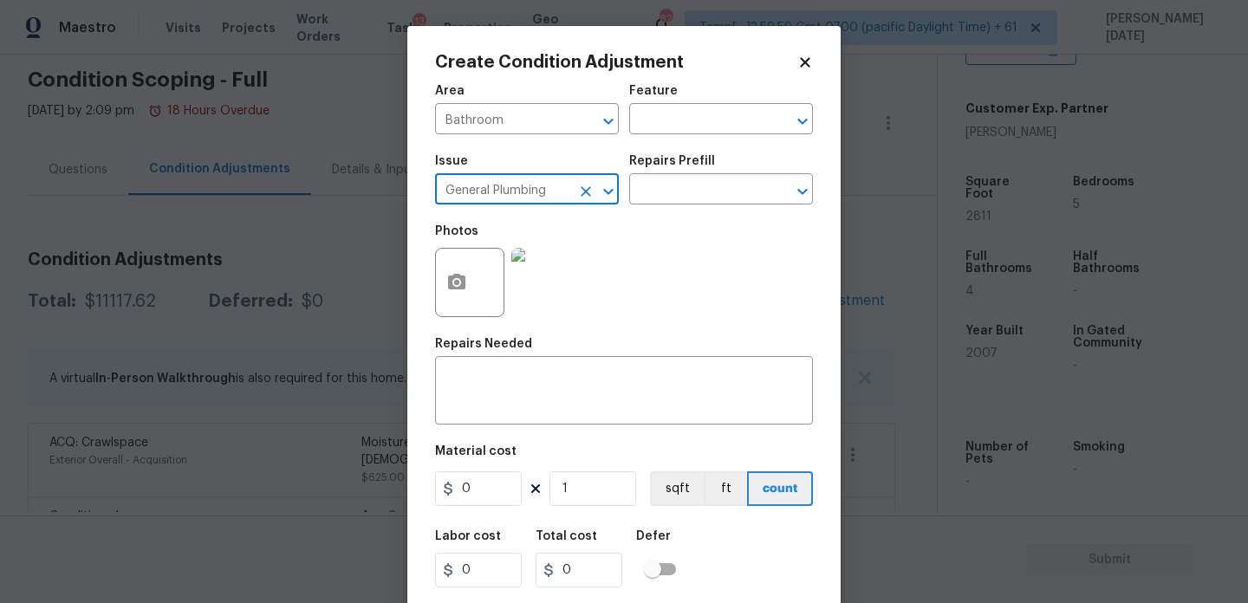
click at [596, 188] on button "Clear" at bounding box center [586, 191] width 24 height 24
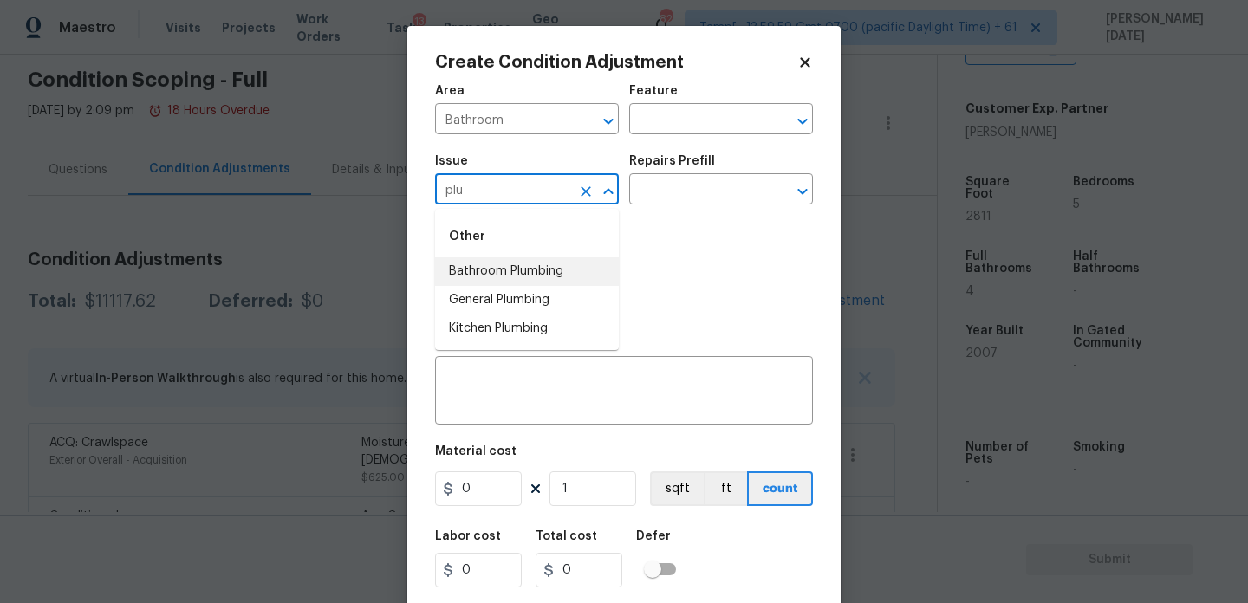
click at [537, 267] on li "Bathroom Plumbing" at bounding box center [527, 271] width 184 height 29
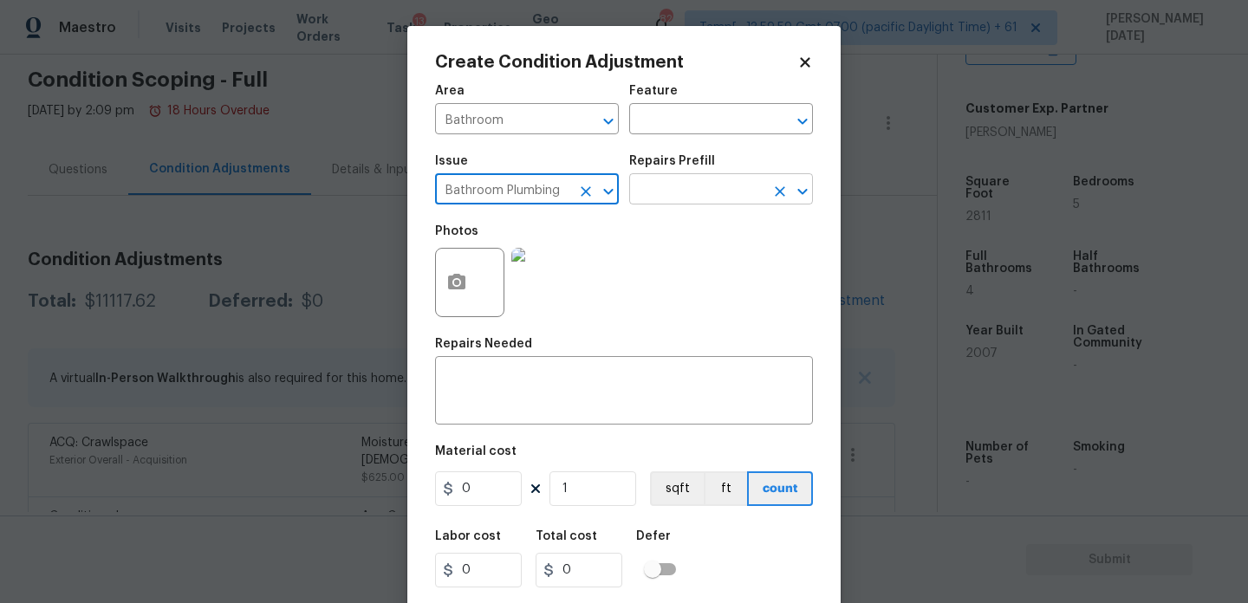
type input "Bathroom Plumbing"
click at [678, 203] on input "text" at bounding box center [696, 191] width 135 height 27
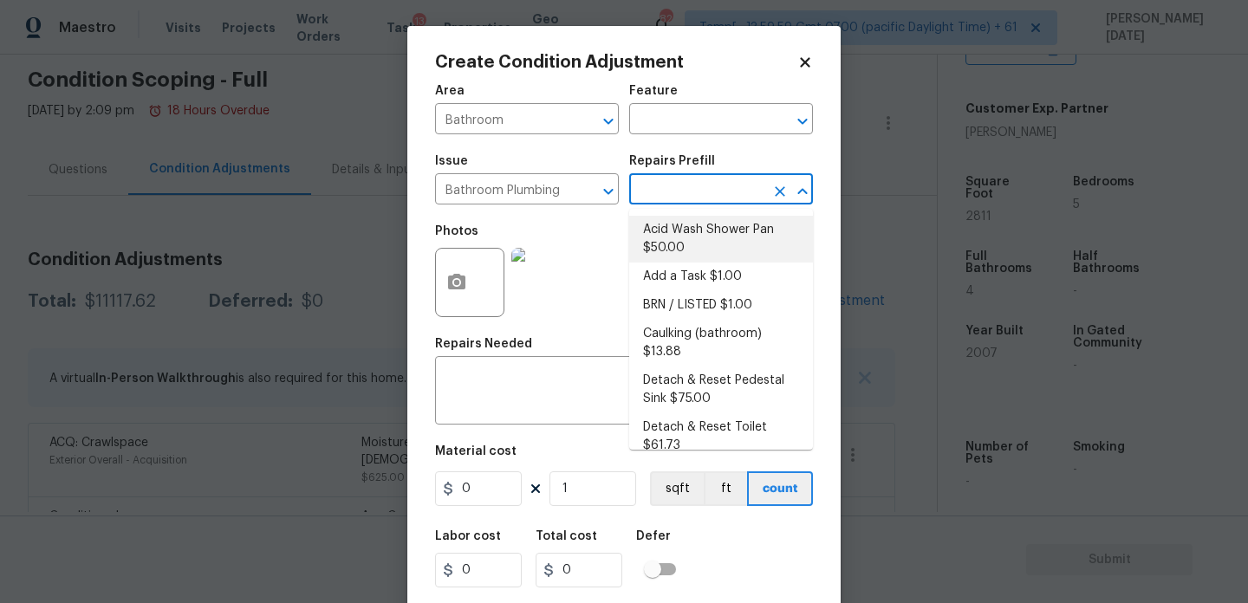
click at [689, 238] on li "Acid Wash Shower Pan $50.00" at bounding box center [721, 239] width 184 height 47
type input "Plumbing"
type textarea "Prep and acid wash/deep clean the shower pan."
type input "50"
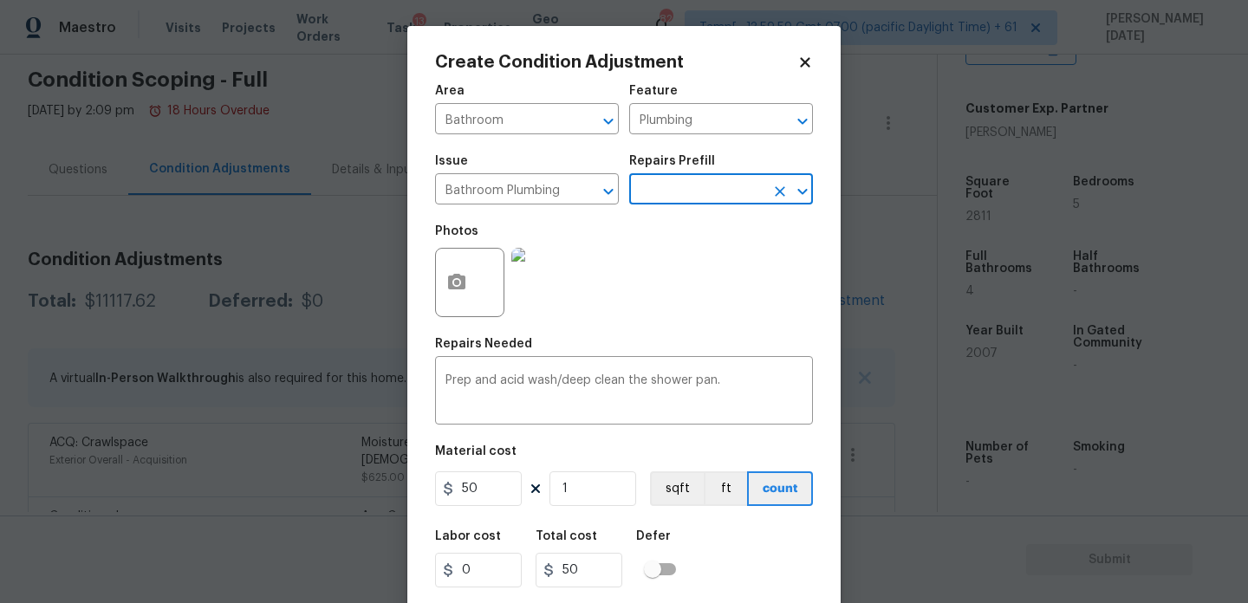
scroll to position [44, 0]
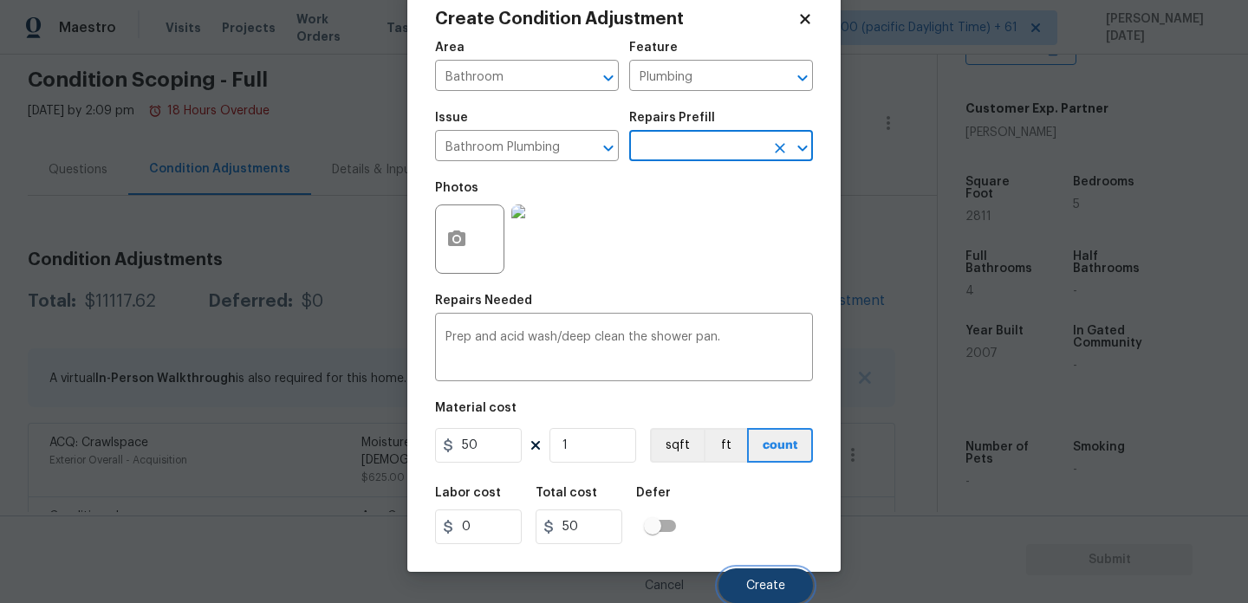
click at [742, 580] on button "Create" at bounding box center [766, 586] width 94 height 35
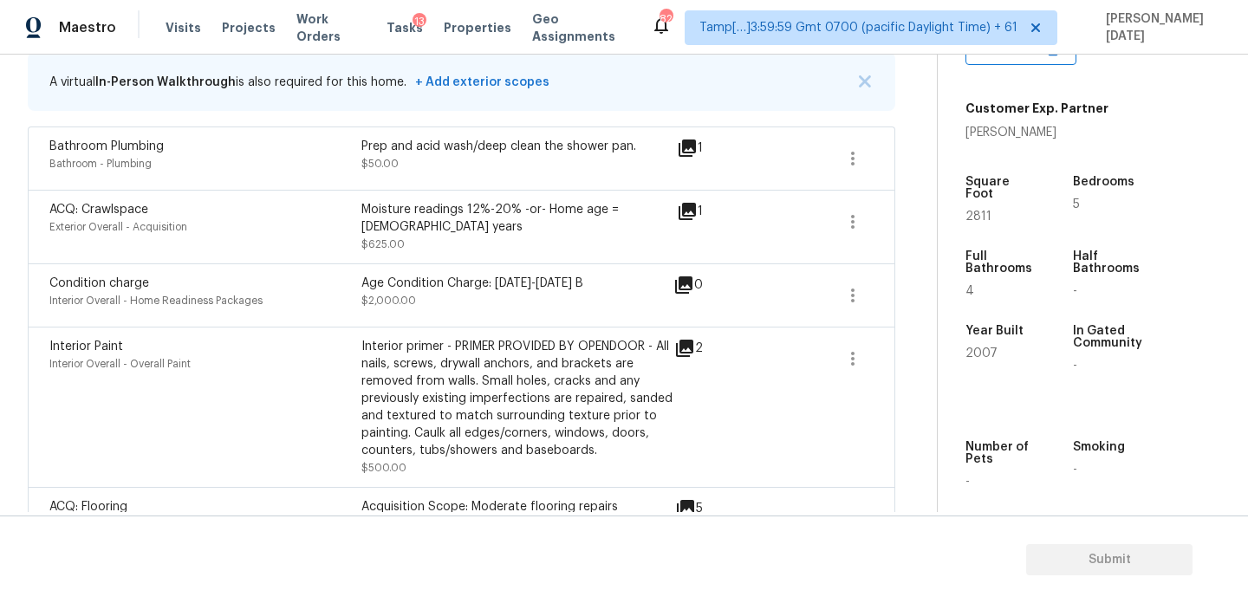
scroll to position [241, 0]
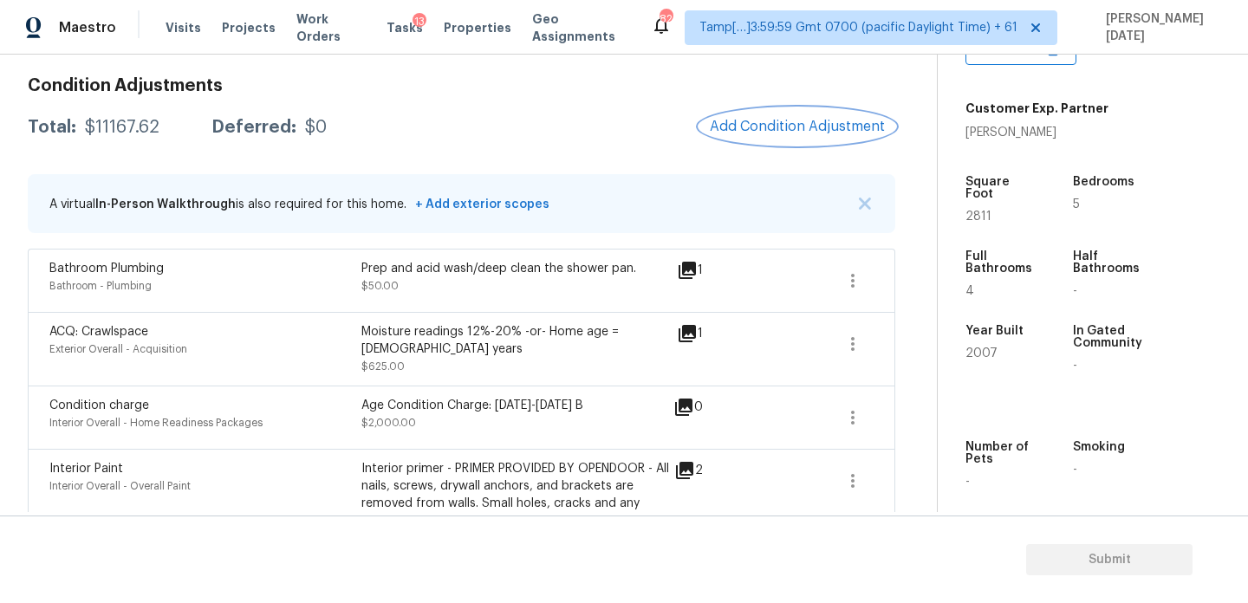
click at [784, 143] on button "Add Condition Adjustment" at bounding box center [798, 126] width 196 height 36
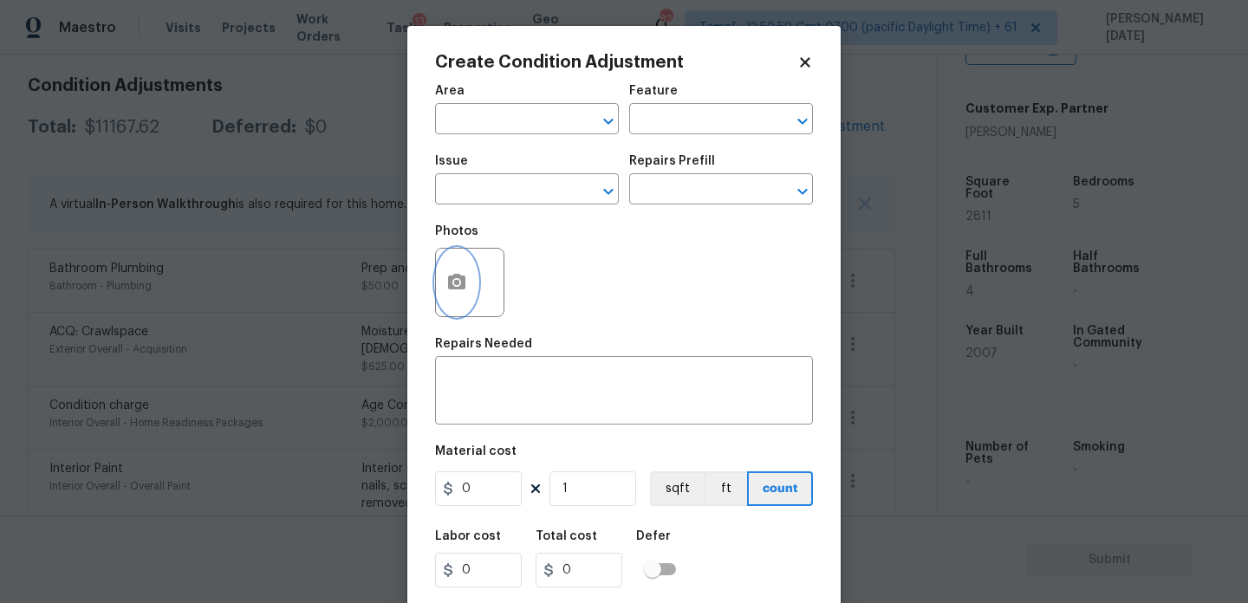
click at [472, 290] on button "button" at bounding box center [457, 283] width 42 height 68
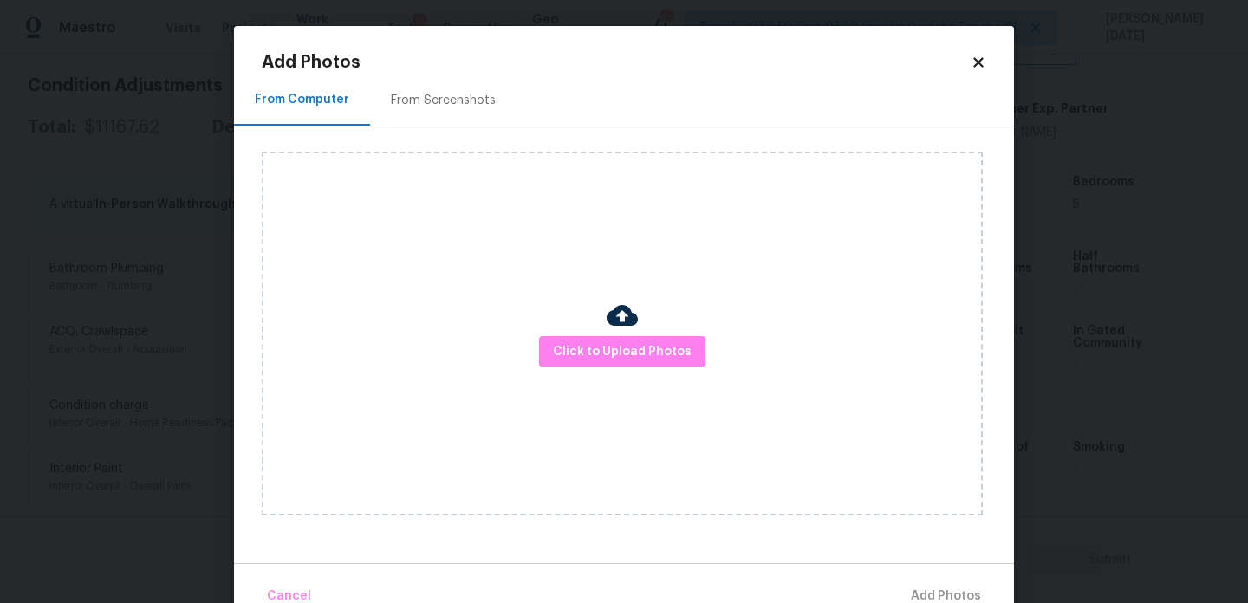
click at [629, 375] on div "Click to Upload Photos" at bounding box center [622, 334] width 721 height 364
click at [647, 367] on button "Click to Upload Photos" at bounding box center [622, 352] width 166 height 32
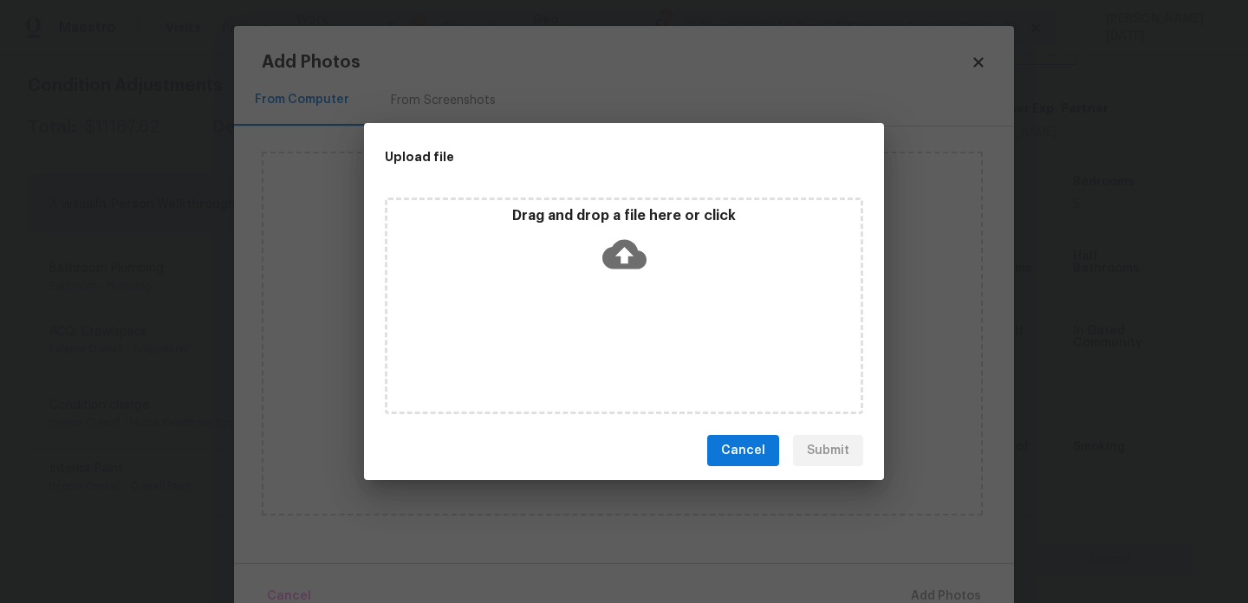
click at [647, 367] on div "Drag and drop a file here or click" at bounding box center [624, 306] width 479 height 217
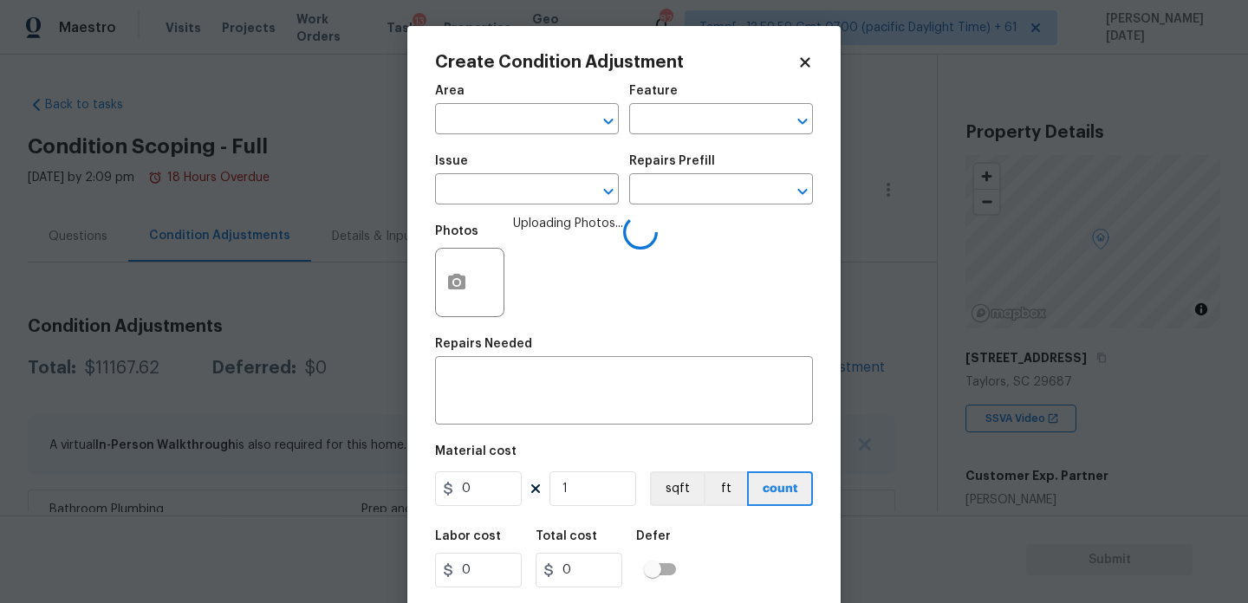
scroll to position [368, 0]
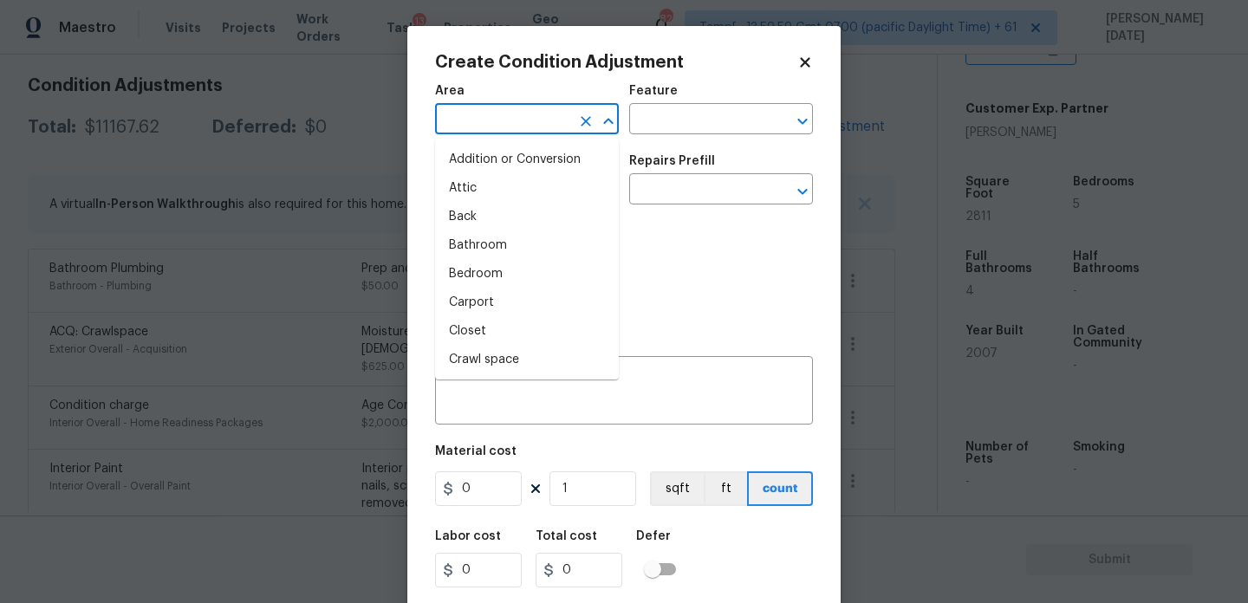
click at [487, 129] on input "text" at bounding box center [502, 120] width 135 height 27
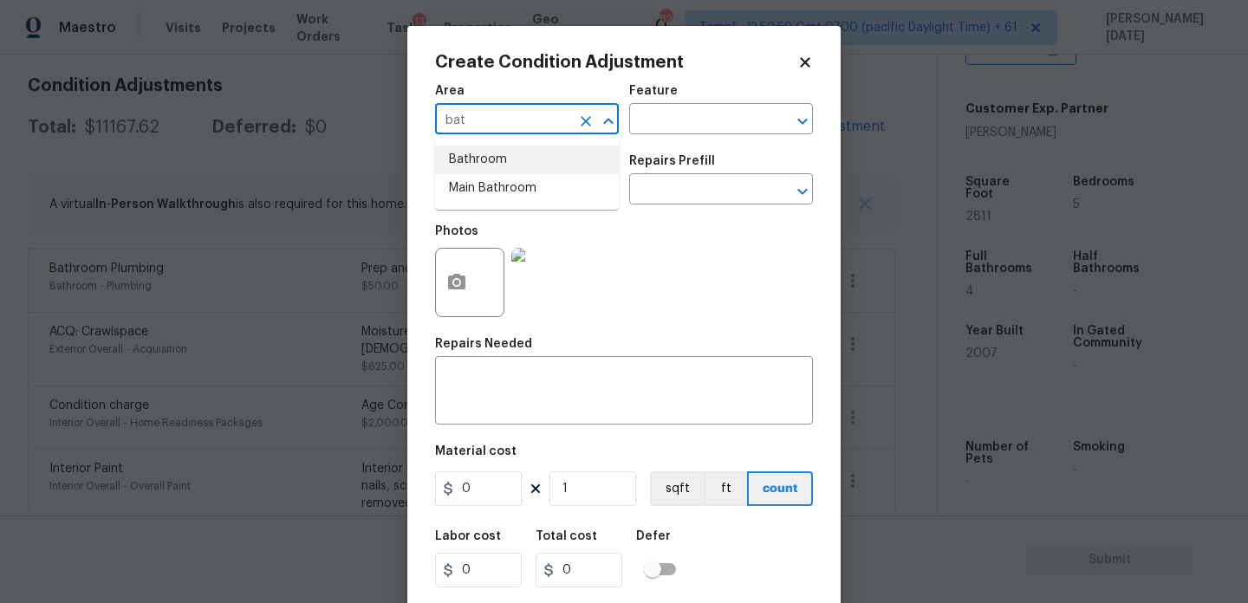
click at [509, 165] on li "Bathroom" at bounding box center [527, 160] width 184 height 29
type input "Bathroom"
click at [664, 121] on input "text" at bounding box center [696, 120] width 135 height 27
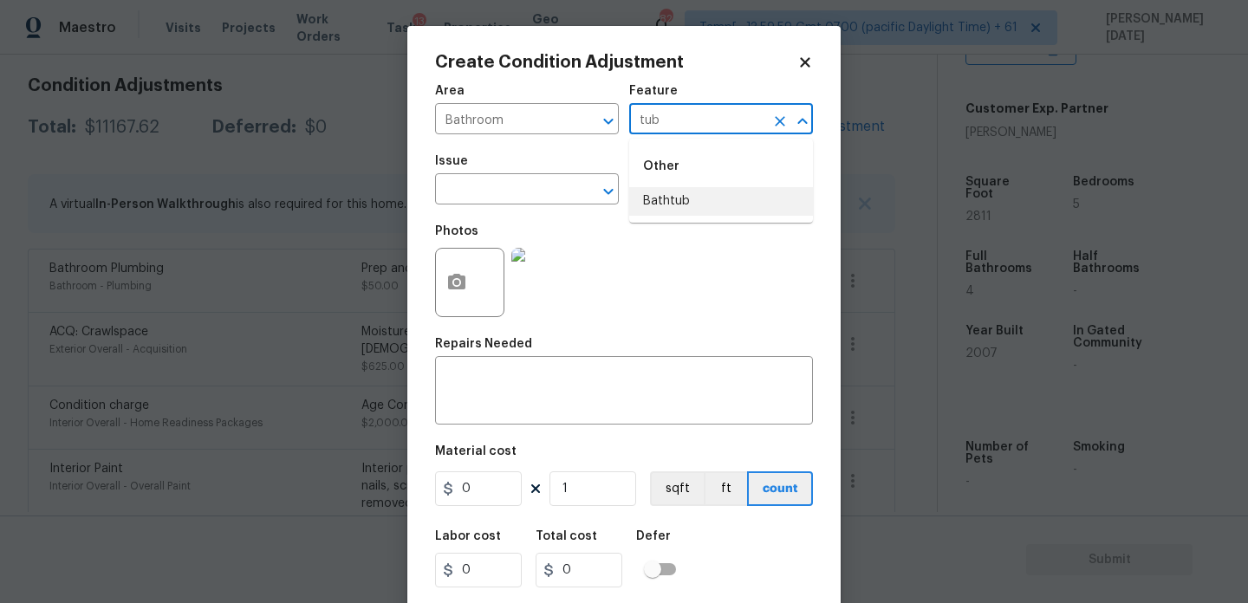
click at [670, 191] on li "Bathtub" at bounding box center [721, 201] width 184 height 29
type input "Bathtub"
click at [460, 203] on input "text" at bounding box center [502, 191] width 135 height 27
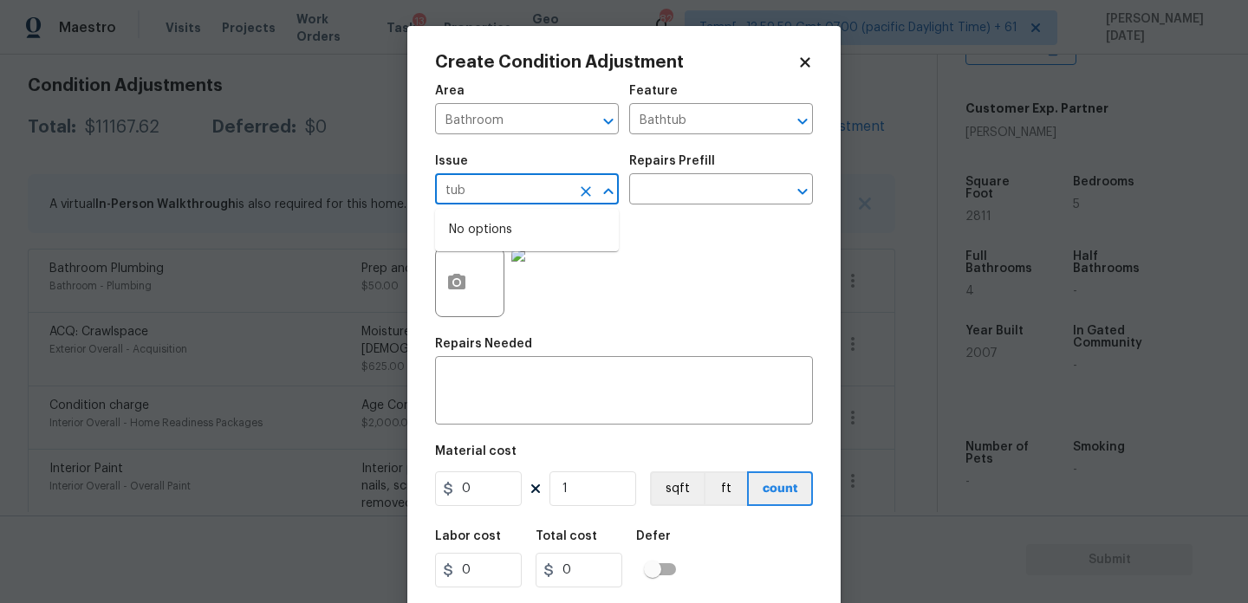
type input "tub"
click at [581, 194] on icon "Clear" at bounding box center [585, 191] width 17 height 17
click at [583, 270] on li "Bathroom Plumbing" at bounding box center [527, 271] width 184 height 29
type input "Bathroom Plumbing"
click at [490, 505] on input "0" at bounding box center [478, 489] width 87 height 35
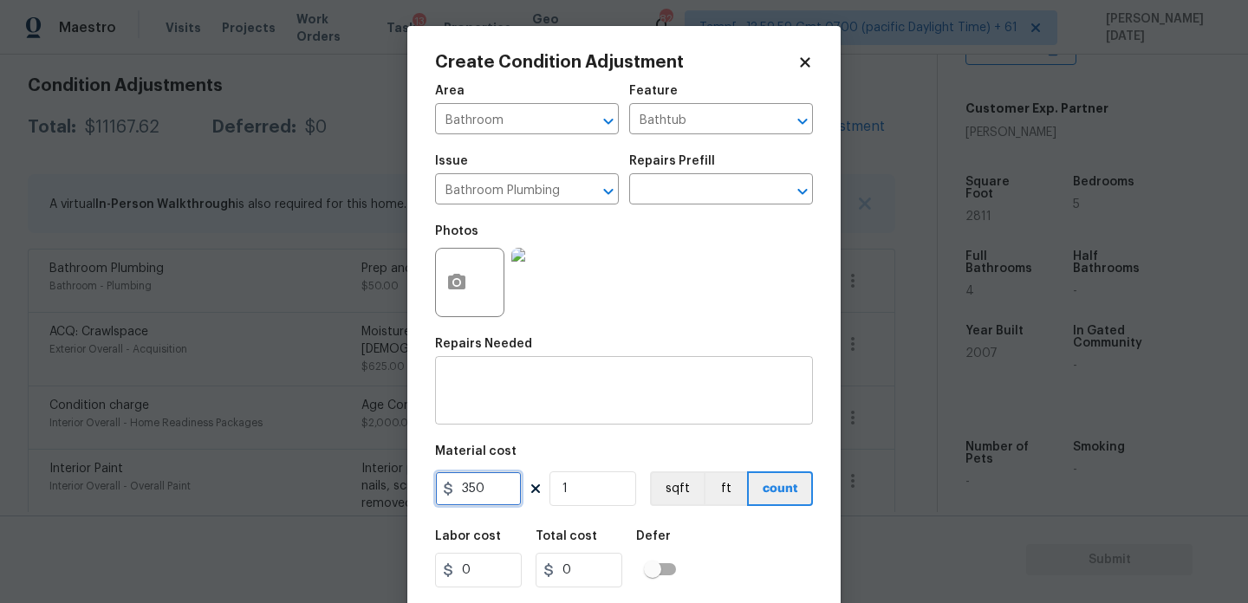
type input "350"
click at [556, 405] on textarea at bounding box center [624, 393] width 357 height 36
type input "350"
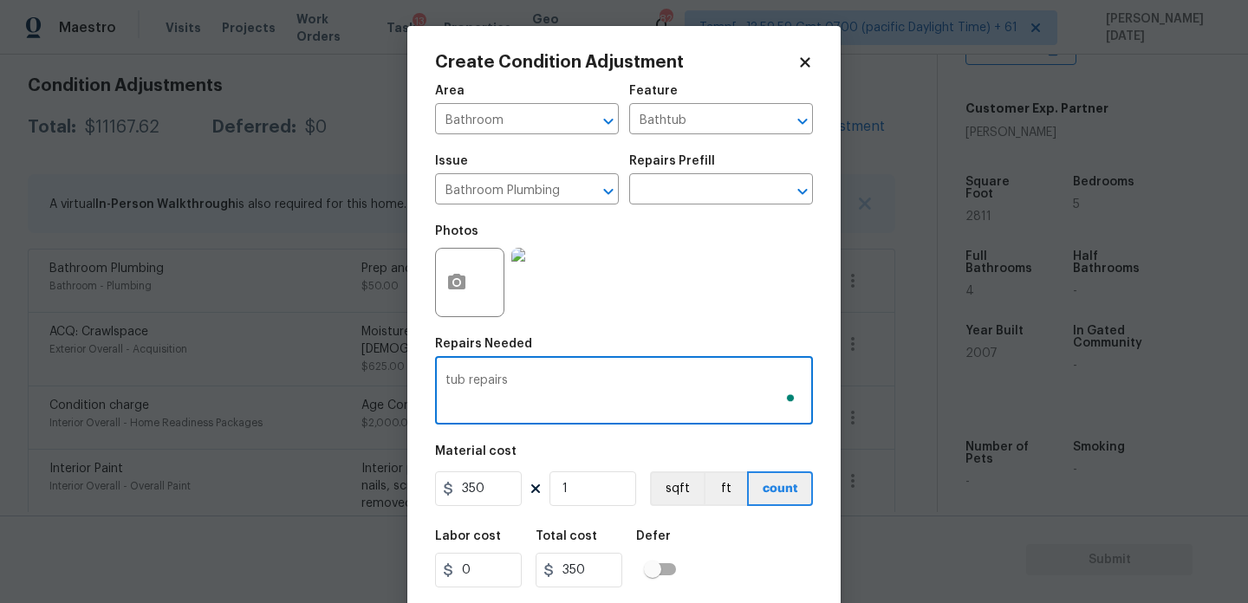
scroll to position [44, 0]
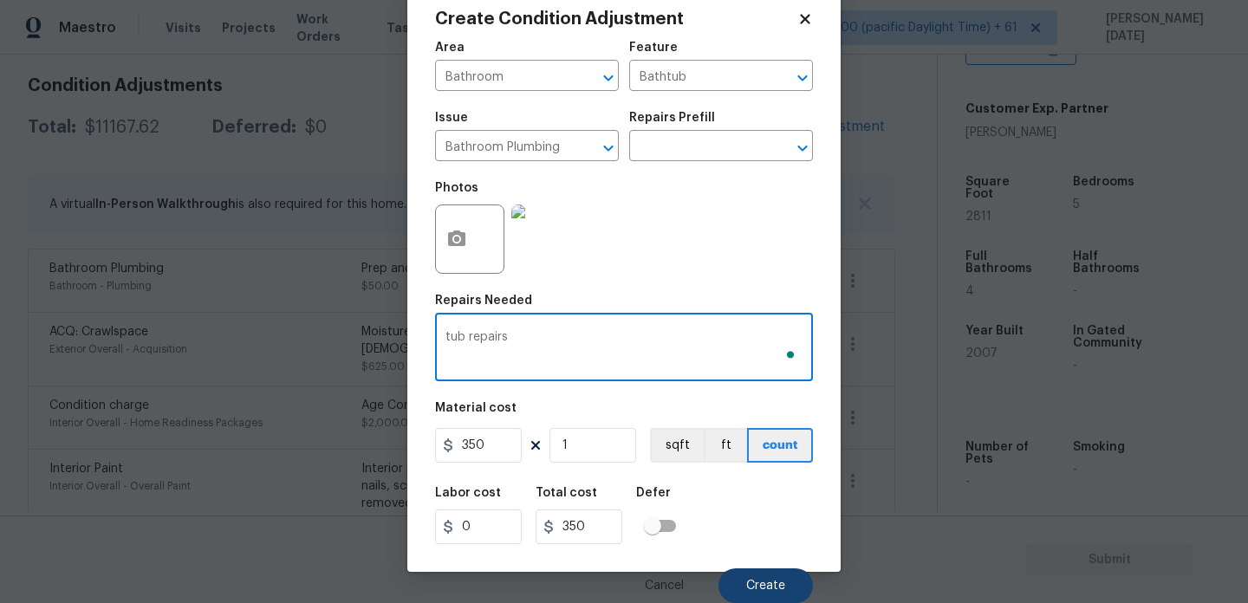
type textarea "tub repairs"
click at [755, 570] on button "Create" at bounding box center [766, 586] width 94 height 35
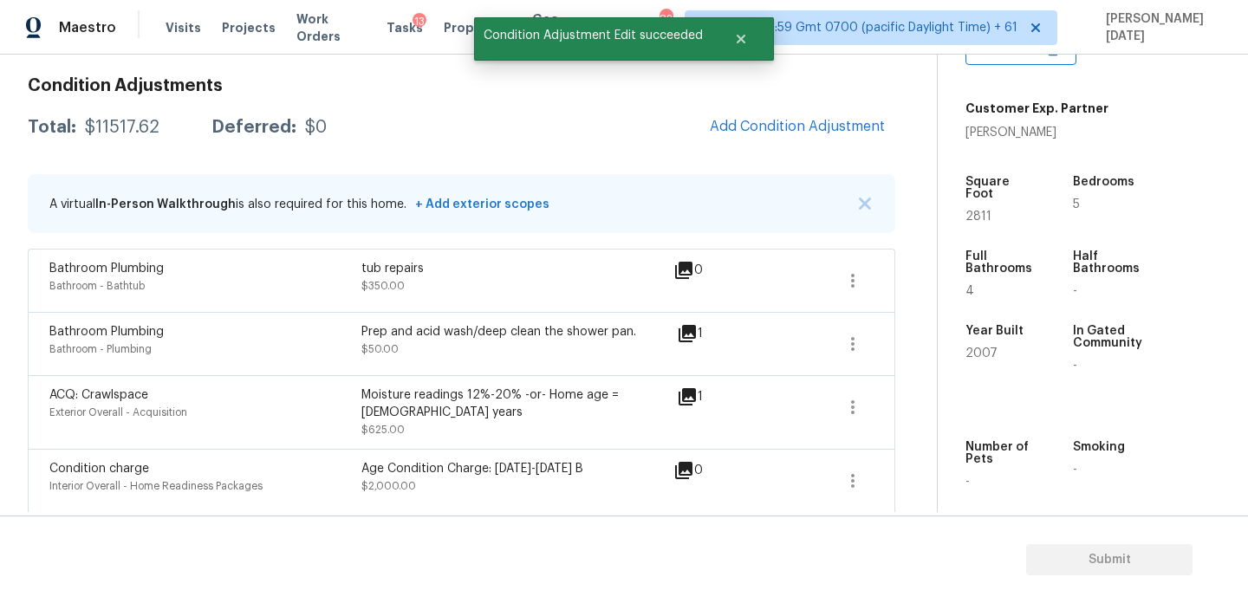
scroll to position [0, 0]
click at [809, 111] on button "Add Condition Adjustment" at bounding box center [798, 126] width 196 height 36
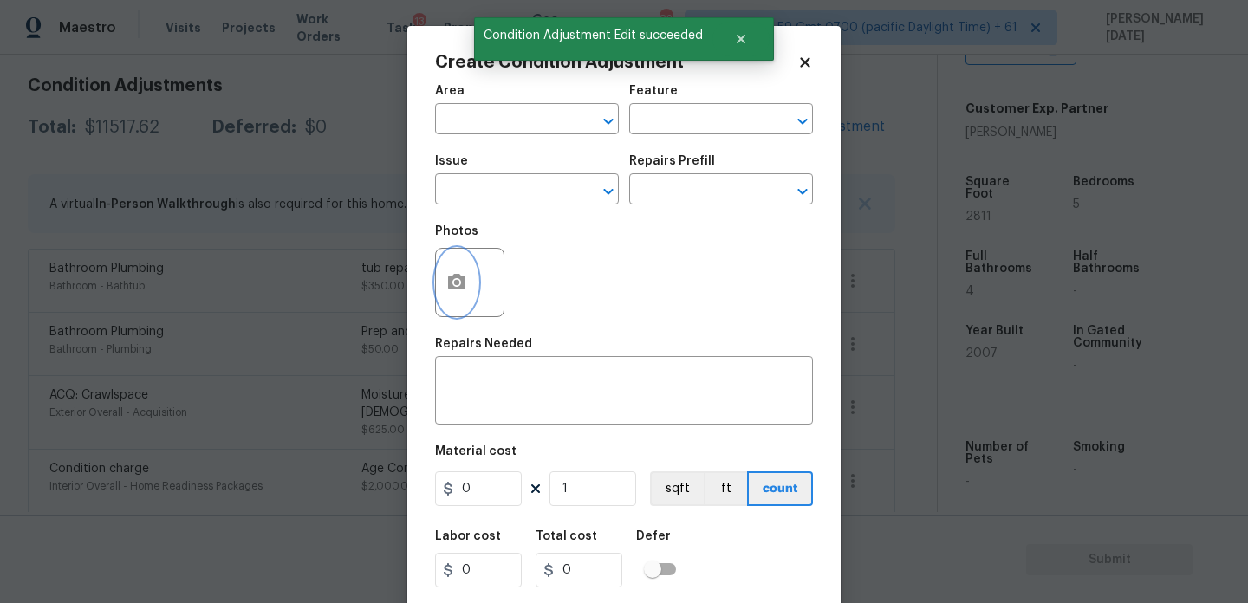
click at [453, 280] on icon "button" at bounding box center [456, 282] width 17 height 16
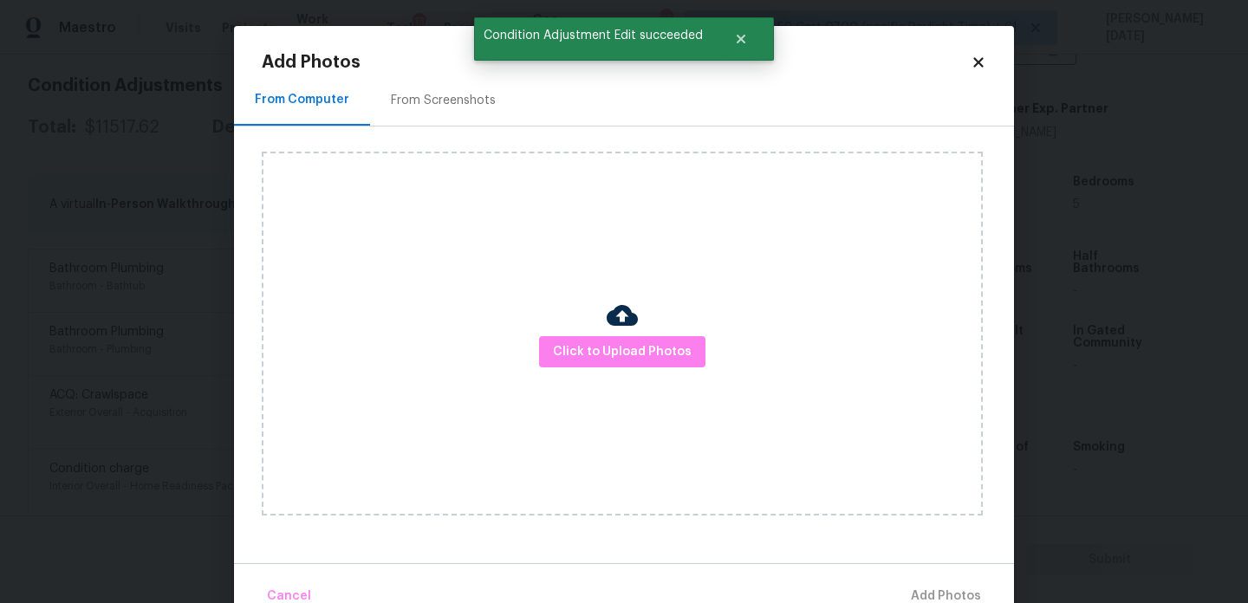
click at [648, 369] on div "Click to Upload Photos" at bounding box center [622, 334] width 721 height 364
click at [676, 330] on div "Click to Upload Photos" at bounding box center [622, 334] width 721 height 364
click at [669, 347] on span "Click to Upload Photos" at bounding box center [622, 353] width 139 height 22
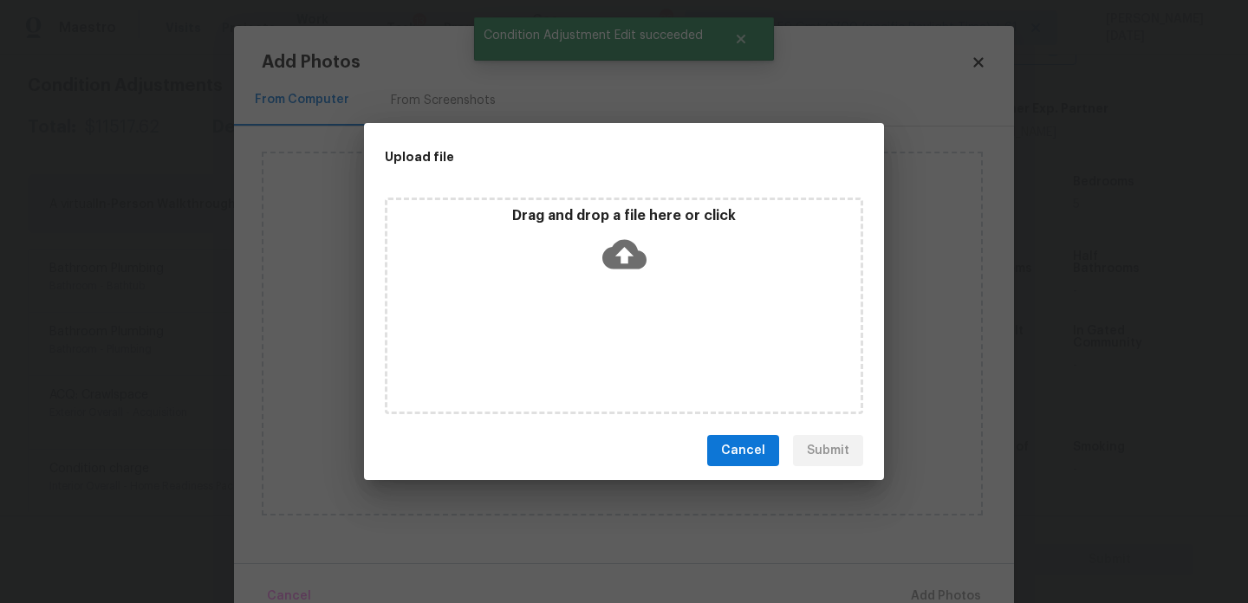
click at [669, 347] on div "Drag and drop a file here or click" at bounding box center [624, 306] width 479 height 217
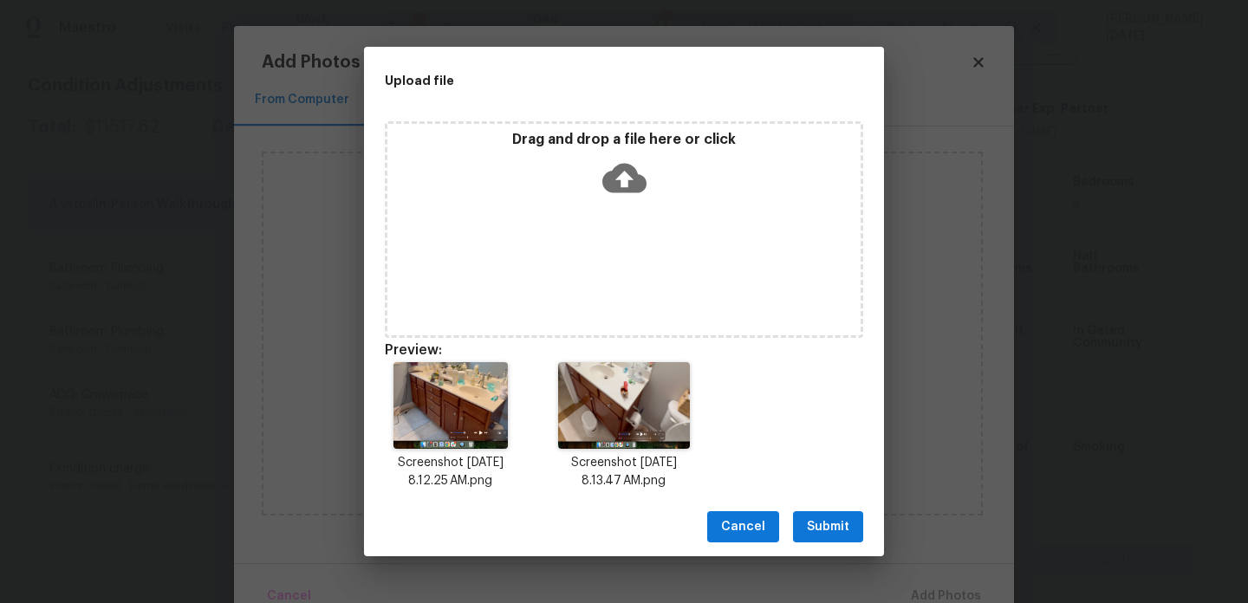
click at [808, 530] on span "Submit" at bounding box center [828, 528] width 42 height 22
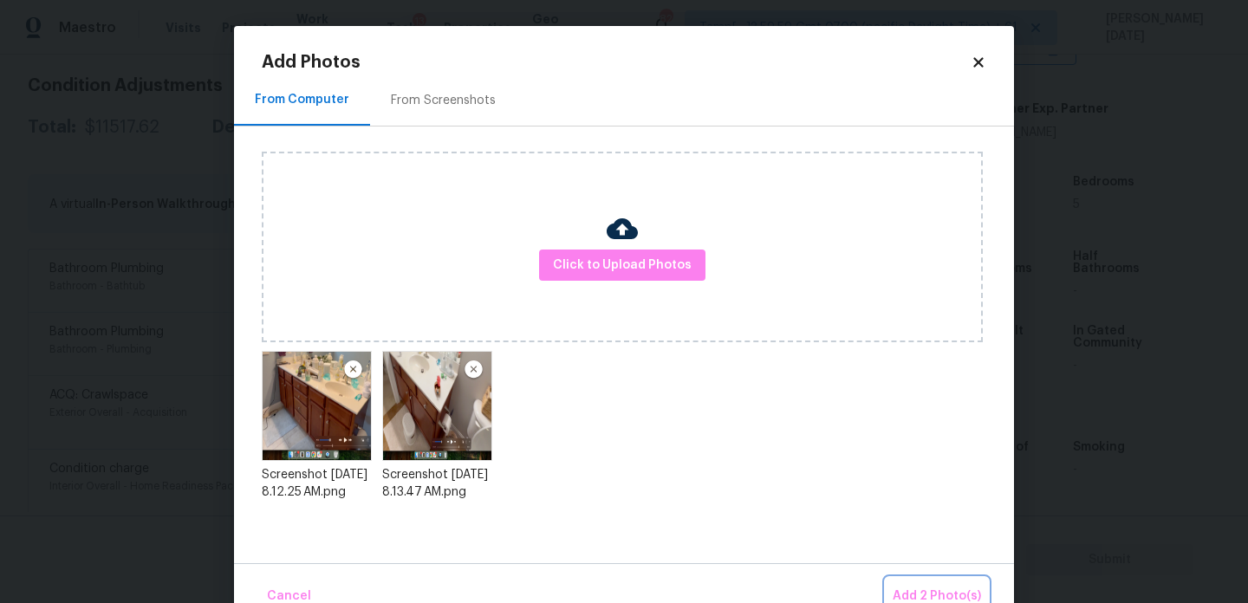
click at [954, 595] on span "Add 2 Photo(s)" at bounding box center [937, 597] width 88 height 22
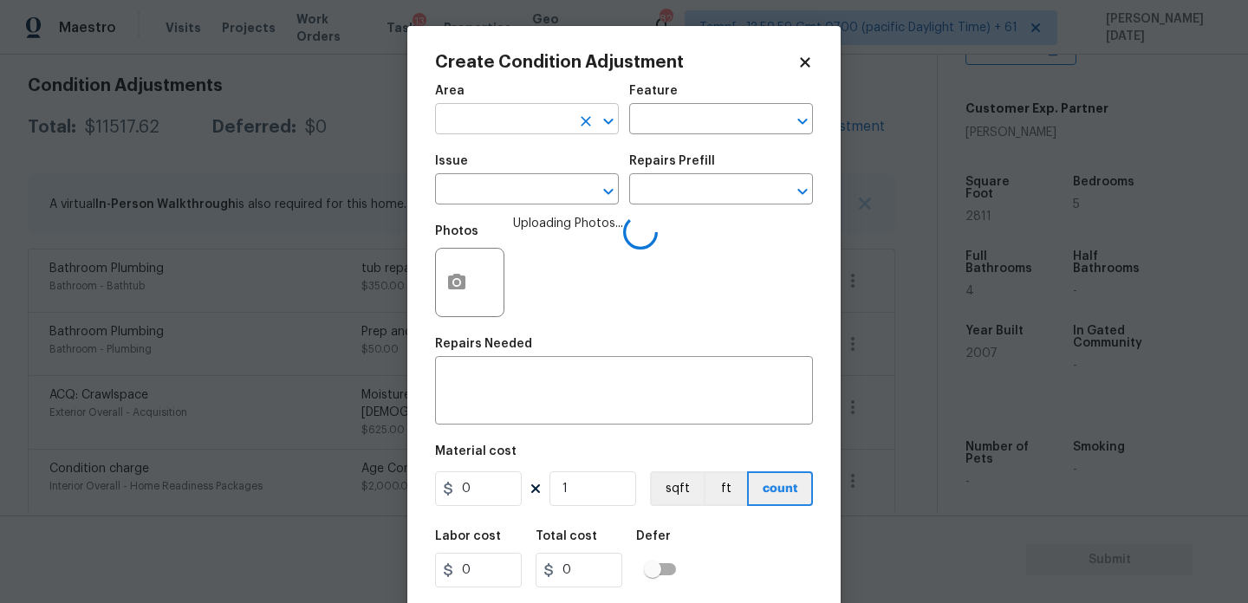
click at [495, 131] on input "text" at bounding box center [502, 120] width 135 height 27
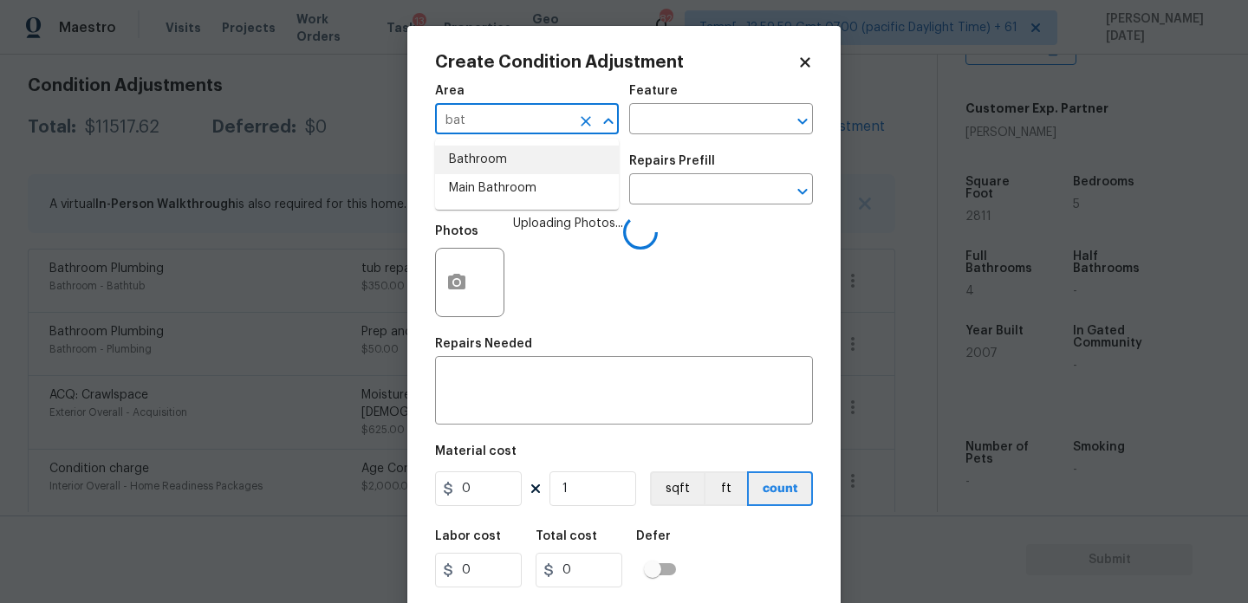
click at [495, 152] on li "Bathroom" at bounding box center [527, 160] width 184 height 29
type input "Bathroom"
click at [485, 183] on input "text" at bounding box center [502, 191] width 135 height 27
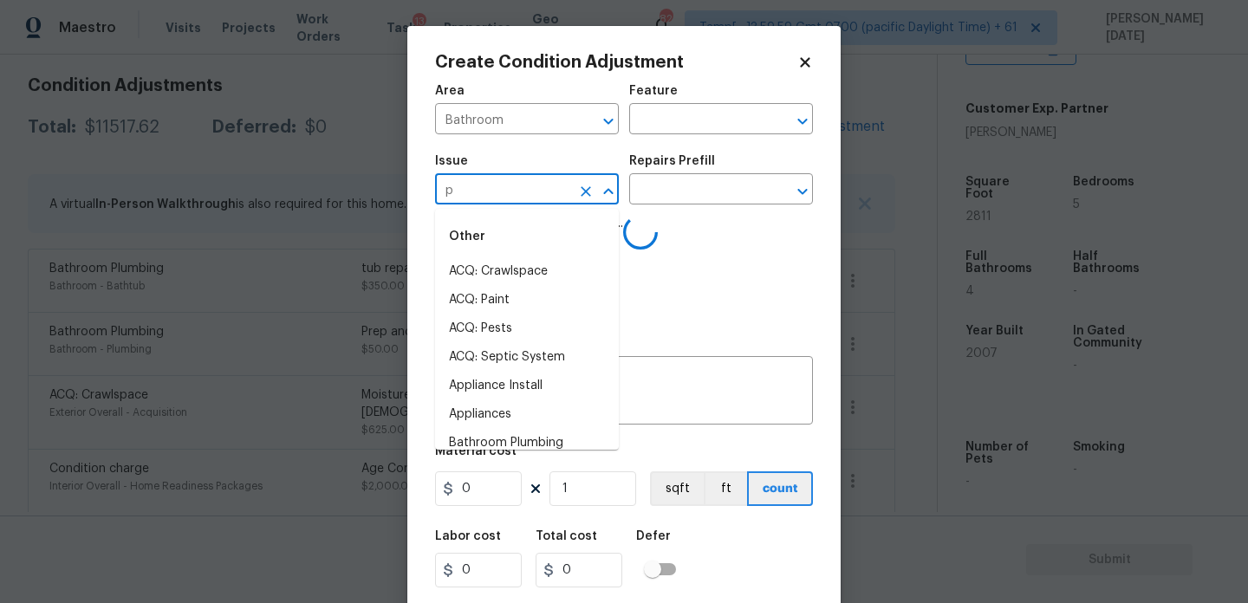
type input "pl"
type input "u"
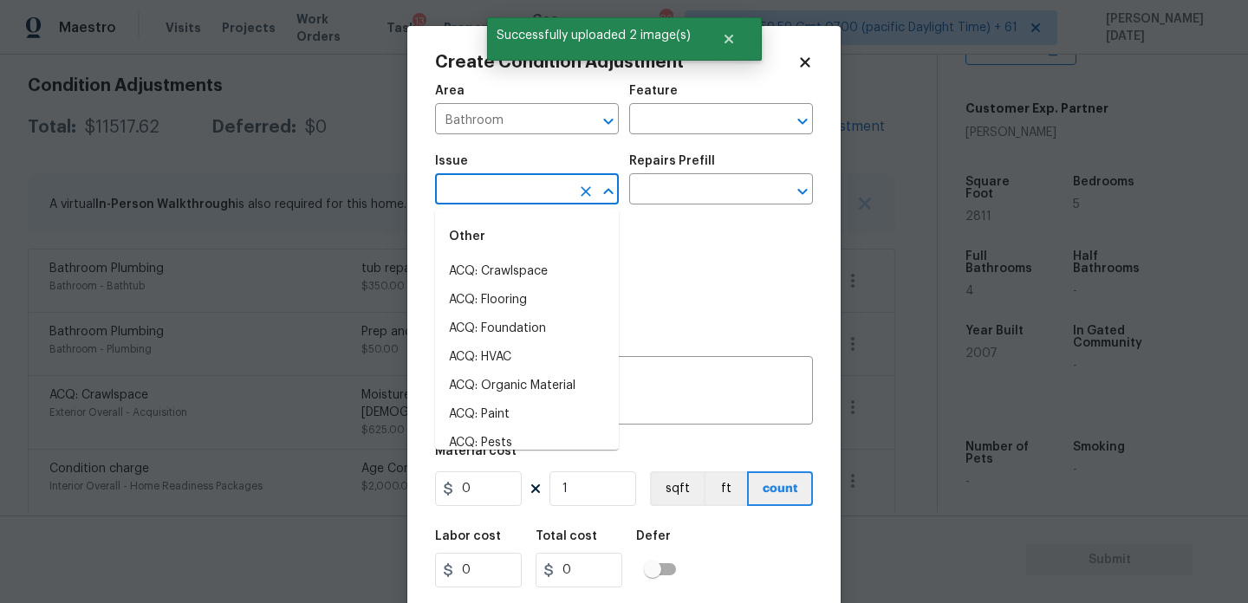
type input "p"
click at [504, 270] on li "Bathroom Plumbing" at bounding box center [527, 271] width 184 height 29
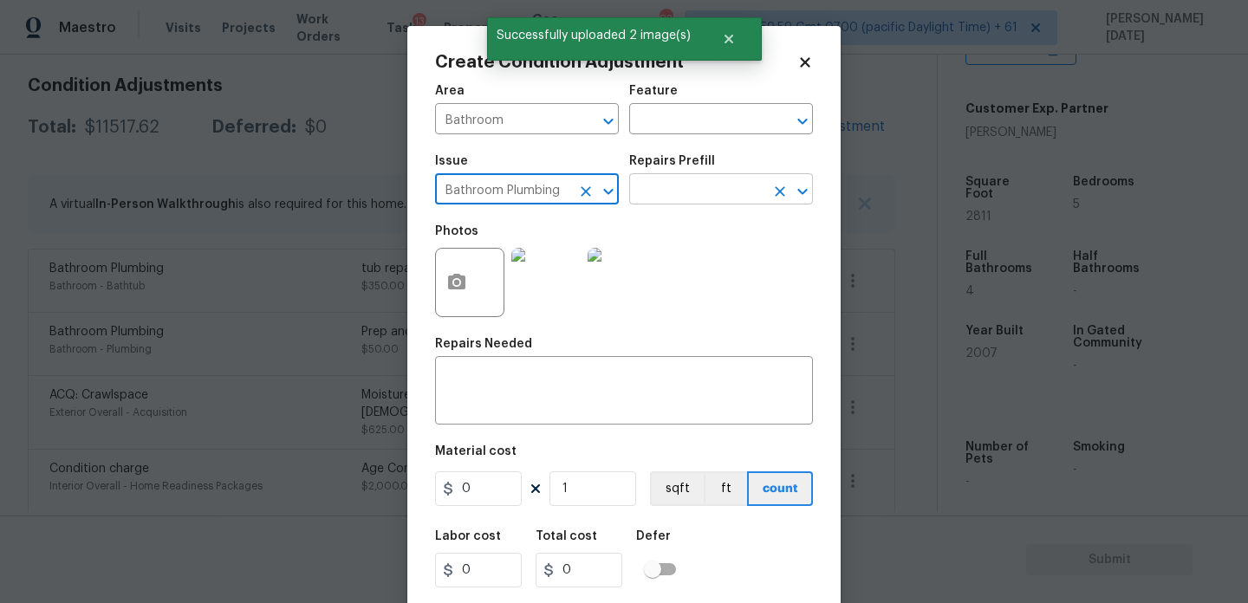
type input "Bathroom Plumbing"
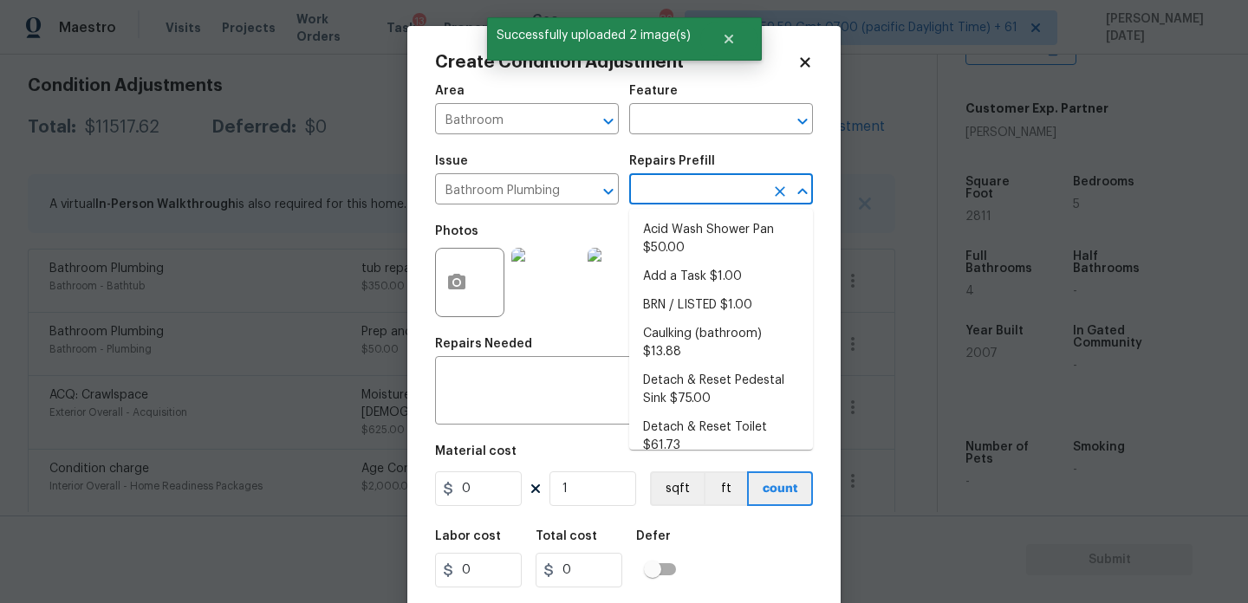
click at [672, 181] on input "text" at bounding box center [696, 191] width 135 height 27
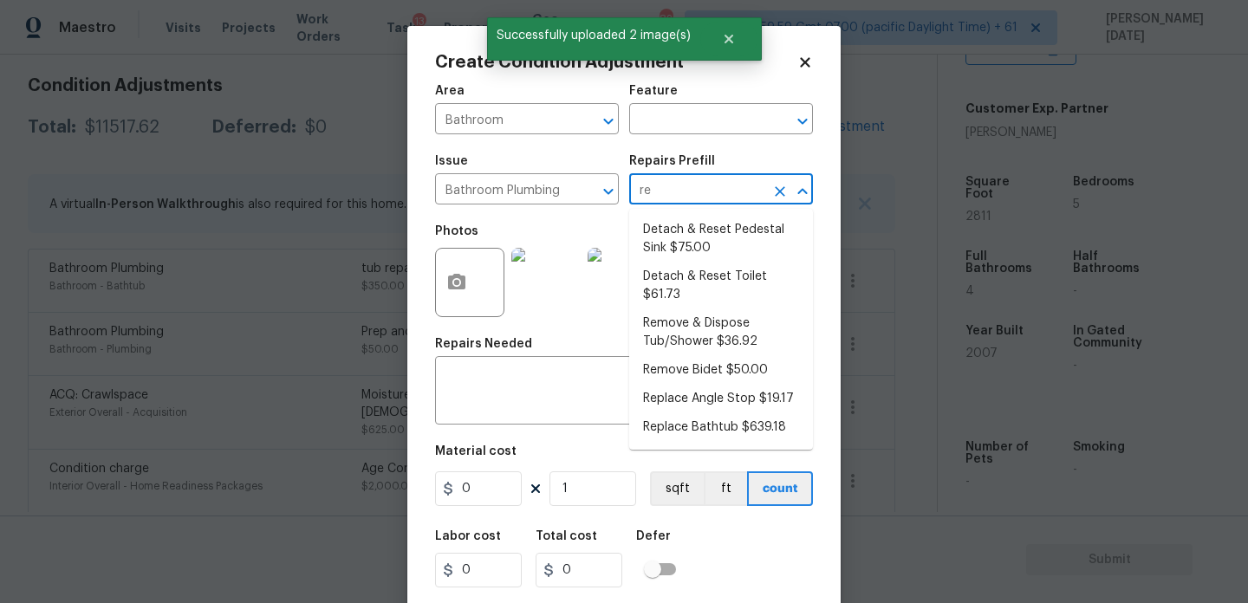
type input "ref"
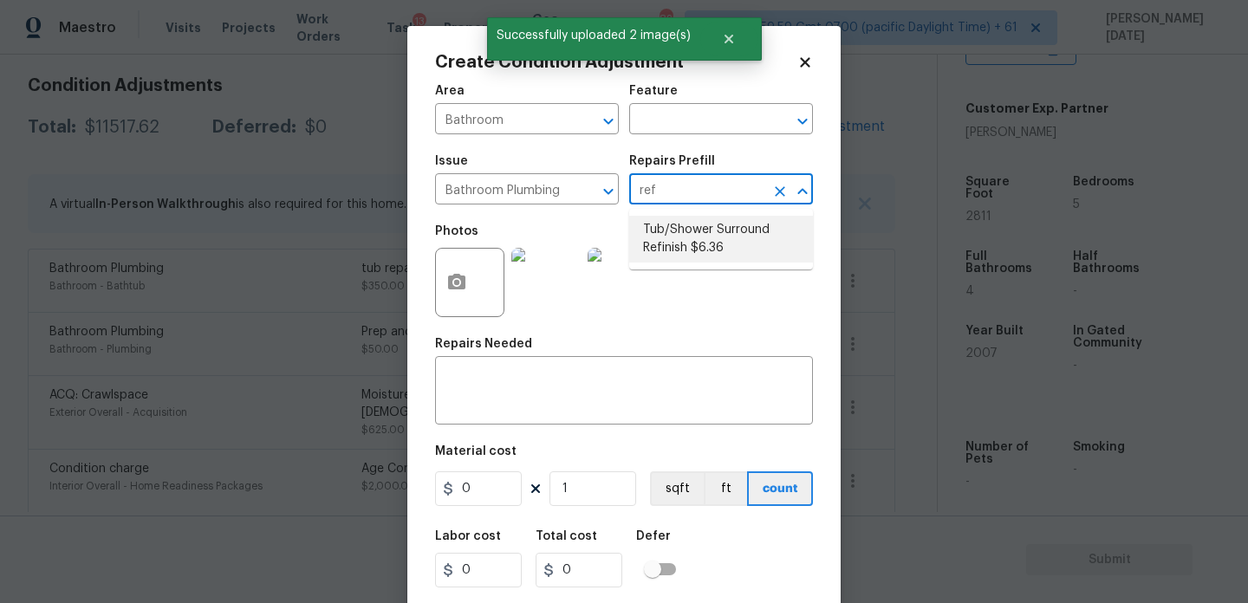
click at [688, 235] on li "Tub/Shower Surround Refinish $6.36" at bounding box center [721, 239] width 184 height 47
type input "Plumbing"
type textarea "Prep, mask, clean and refinish the tub/shower tile surround both all sides ensu…"
type input "6.36"
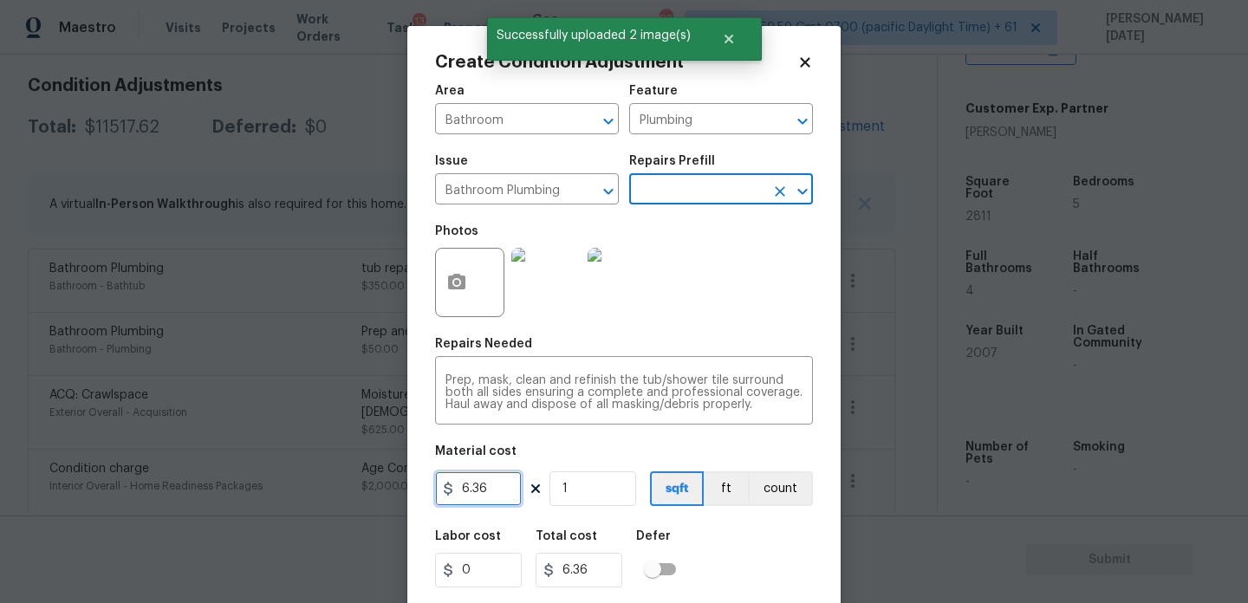
drag, startPoint x: 495, startPoint y: 491, endPoint x: 354, endPoint y: 491, distance: 141.3
click at [354, 491] on div "Create Condition Adjustment Area Bathroom ​ Feature Plumbing ​ Issue Bathroom P…" at bounding box center [624, 301] width 1248 height 603
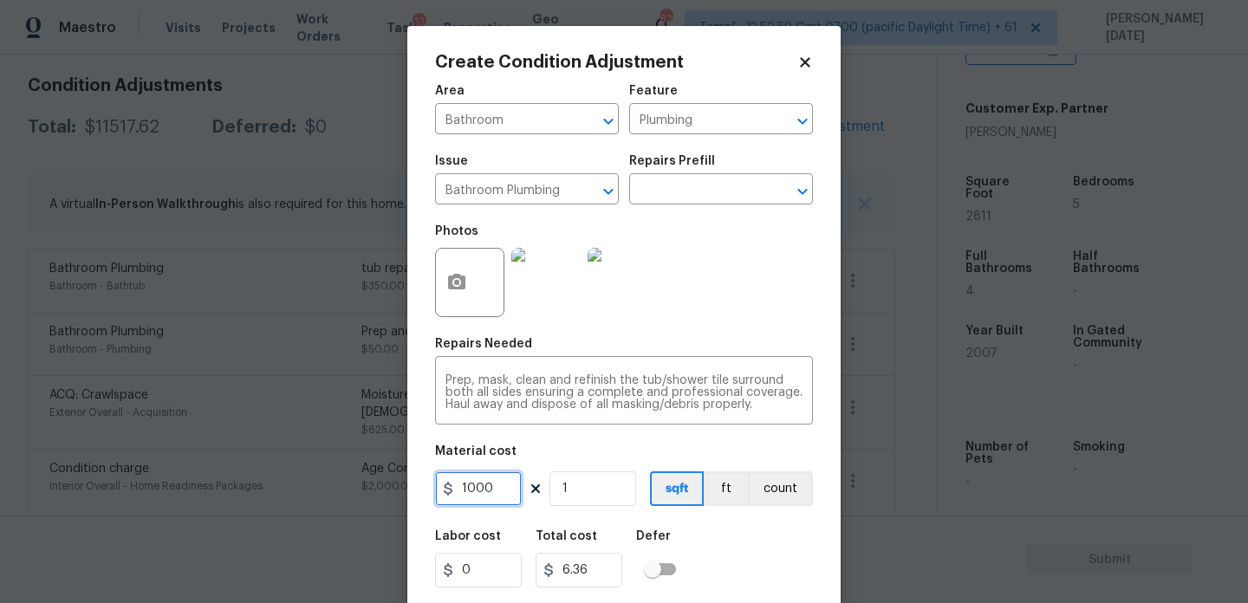
type input "1000"
click at [699, 305] on div "Photos" at bounding box center [624, 271] width 378 height 113
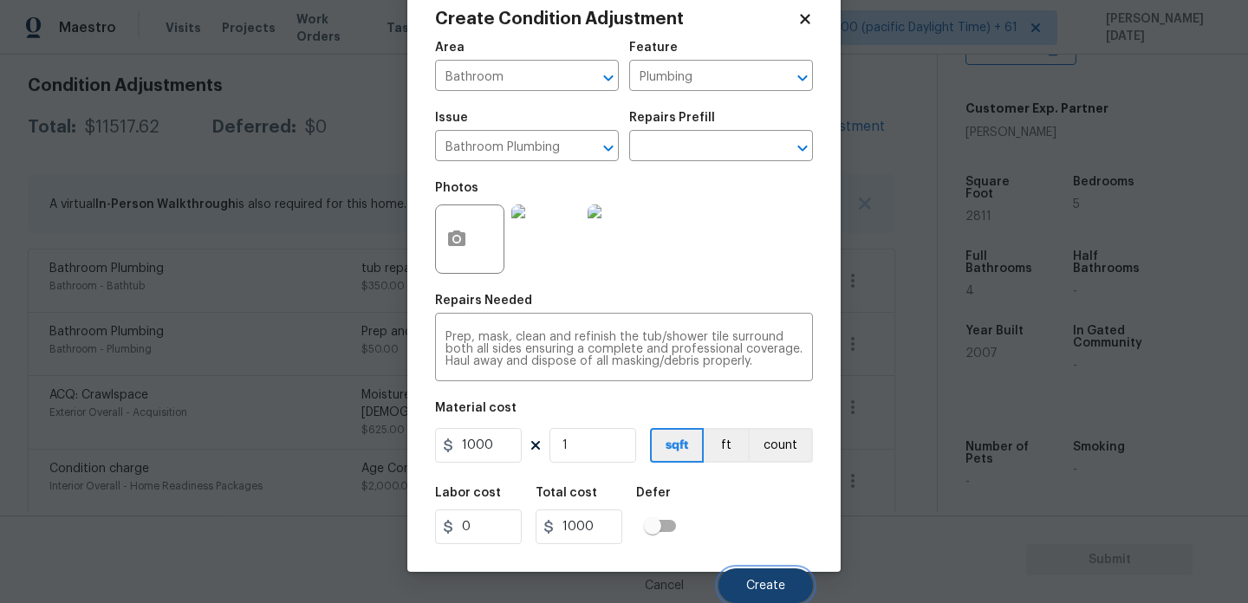
click at [761, 581] on span "Create" at bounding box center [765, 586] width 39 height 13
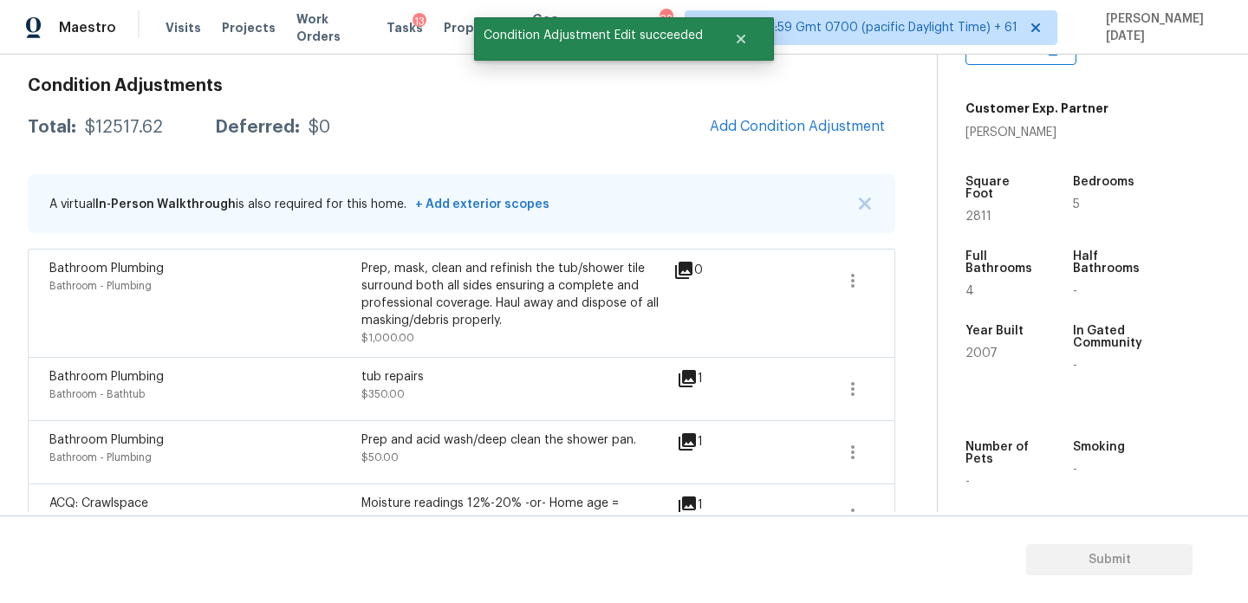
scroll to position [0, 0]
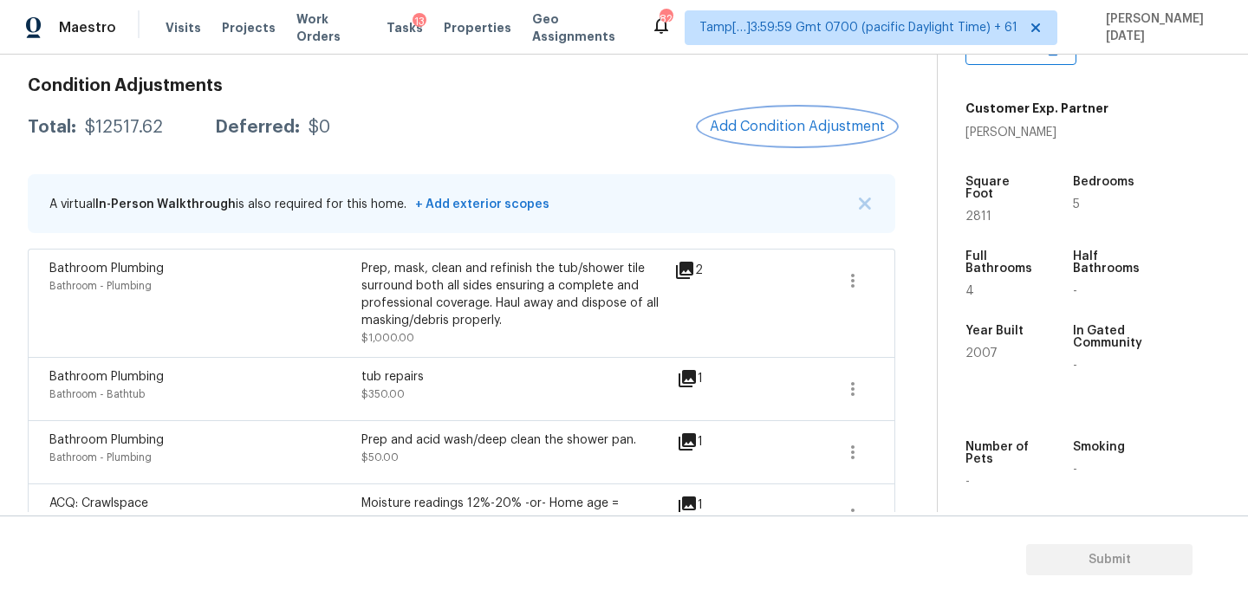
click at [764, 114] on button "Add Condition Adjustment" at bounding box center [798, 126] width 196 height 36
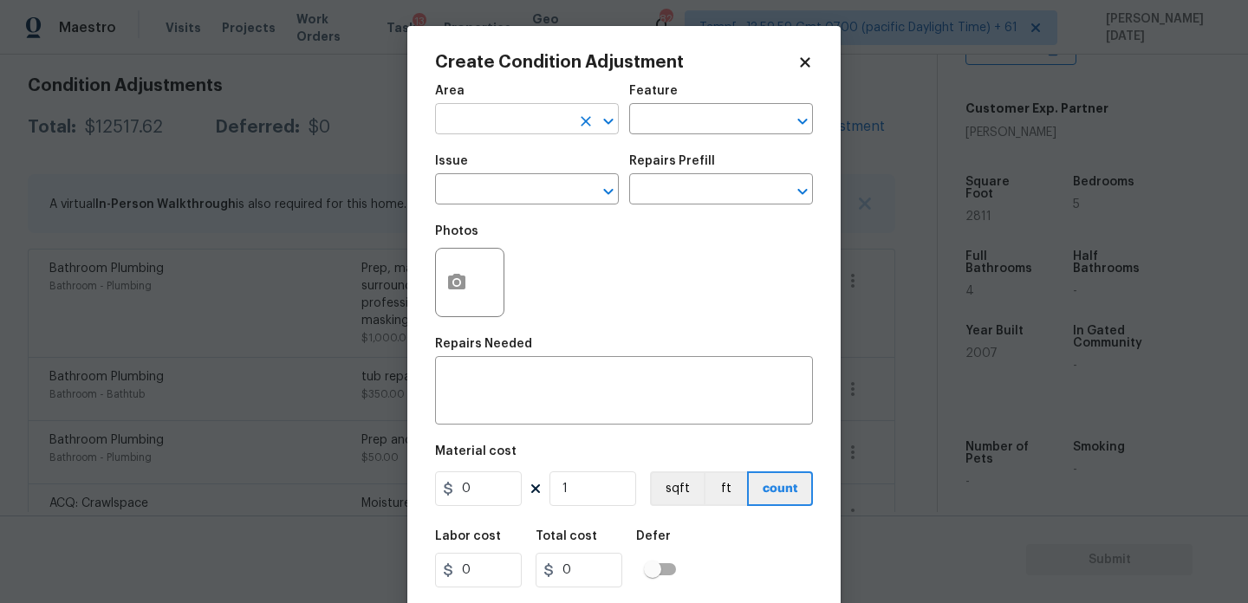
click at [473, 131] on input "text" at bounding box center [502, 120] width 135 height 27
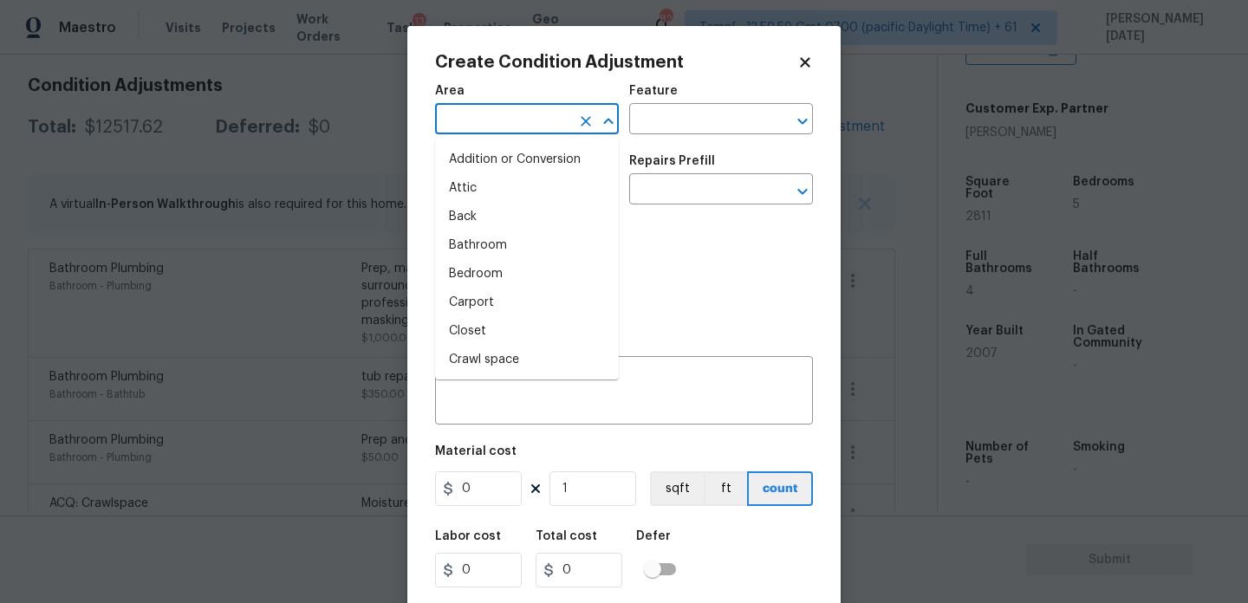
click at [473, 131] on input "text" at bounding box center [502, 120] width 135 height 27
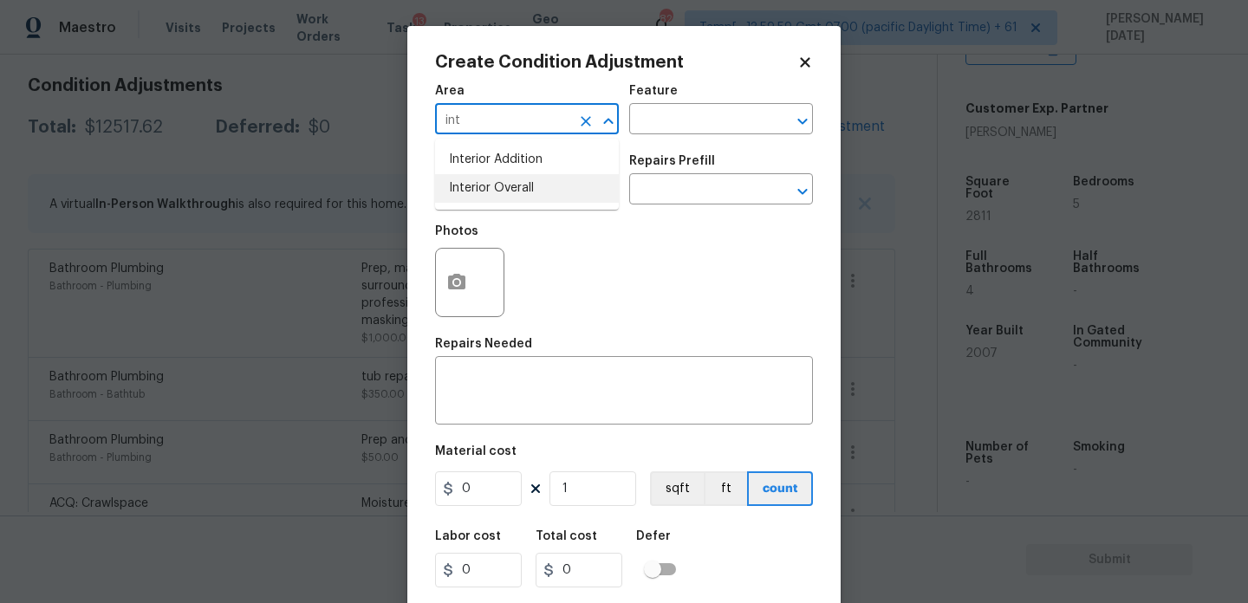
click at [487, 198] on li "Interior Overall" at bounding box center [527, 188] width 184 height 29
type input "Interior Overall"
click at [487, 198] on input "text" at bounding box center [502, 191] width 135 height 27
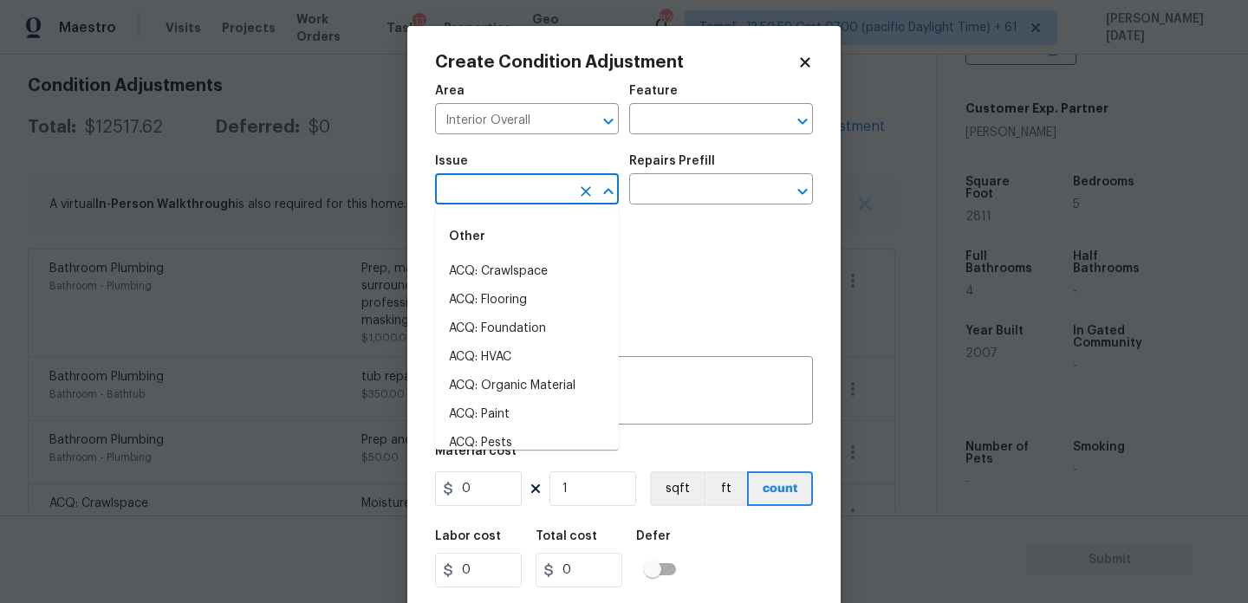
click at [487, 198] on input "text" at bounding box center [502, 191] width 135 height 27
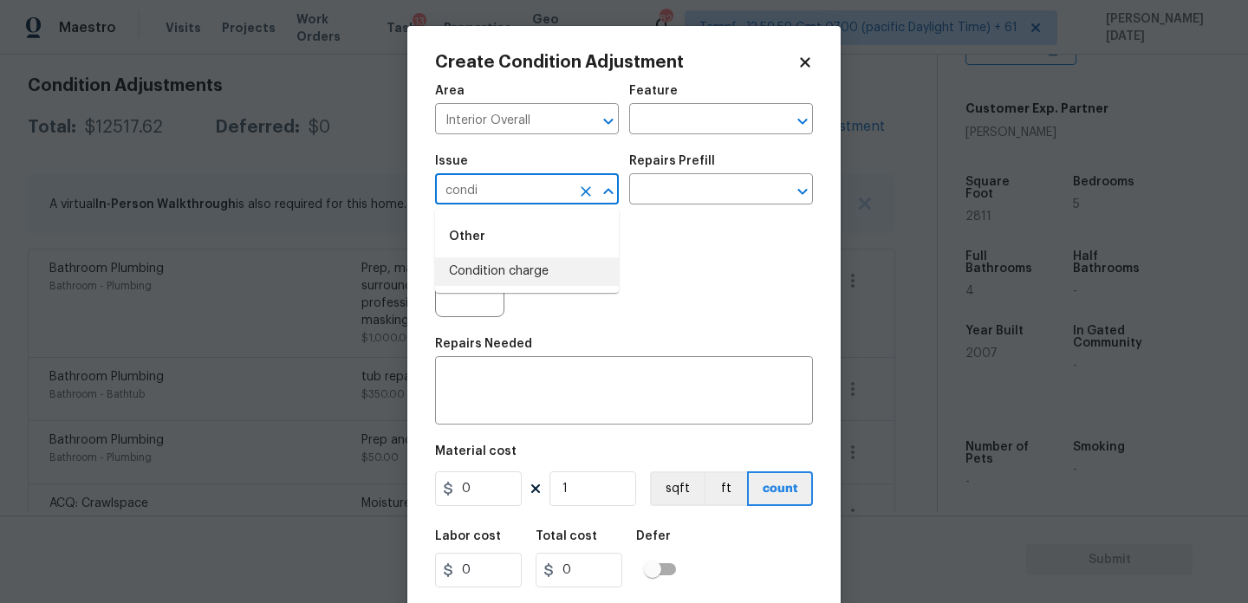
click at [513, 273] on li "Condition charge" at bounding box center [527, 271] width 184 height 29
type input "Condition charge"
click at [694, 183] on input "text" at bounding box center [696, 191] width 135 height 27
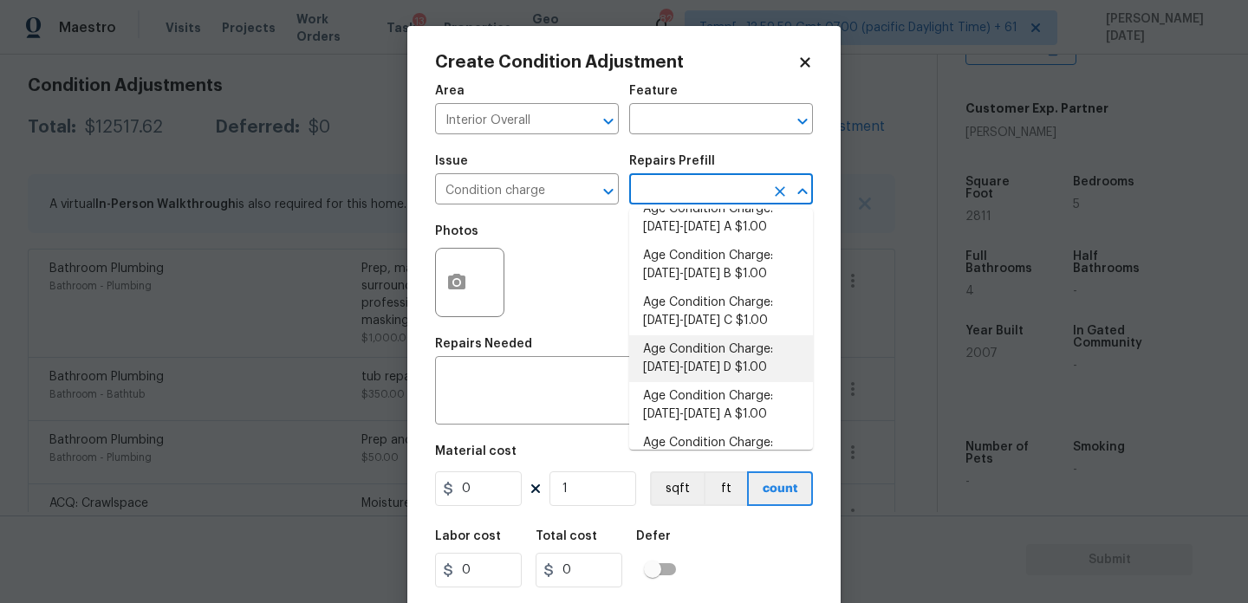
scroll to position [387, 0]
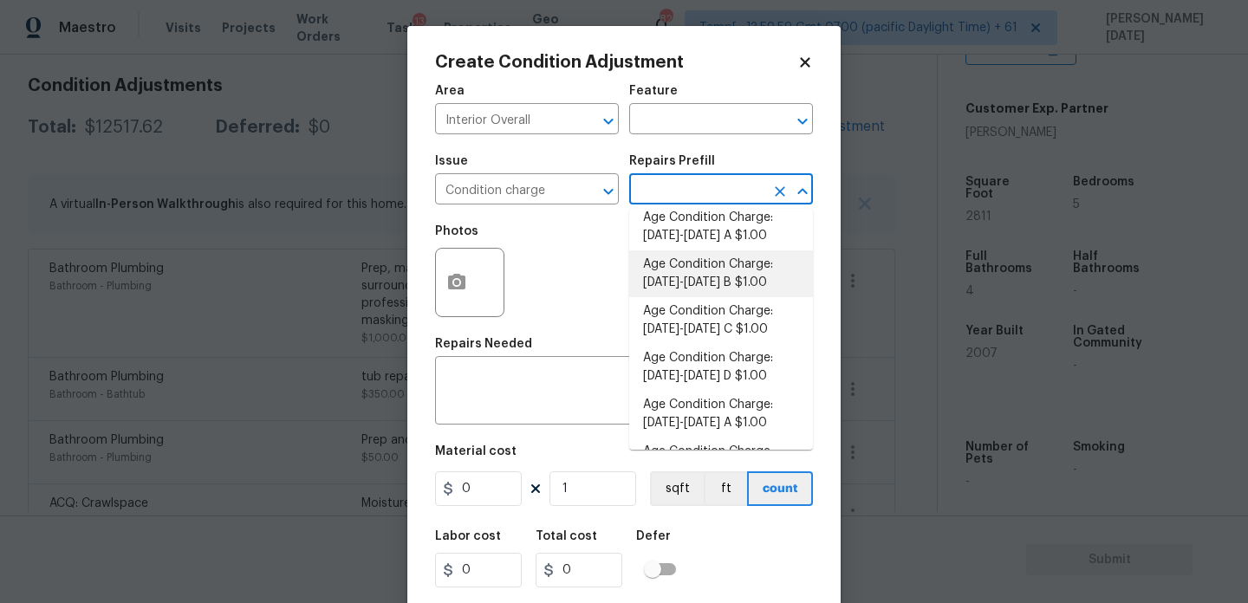
click at [711, 279] on li "Age Condition Charge: [DATE]-[DATE] B $1.00" at bounding box center [721, 274] width 184 height 47
type input "Home Readiness Packages"
type textarea "Age Condition Charge: 1993-2008 B"
type input "1"
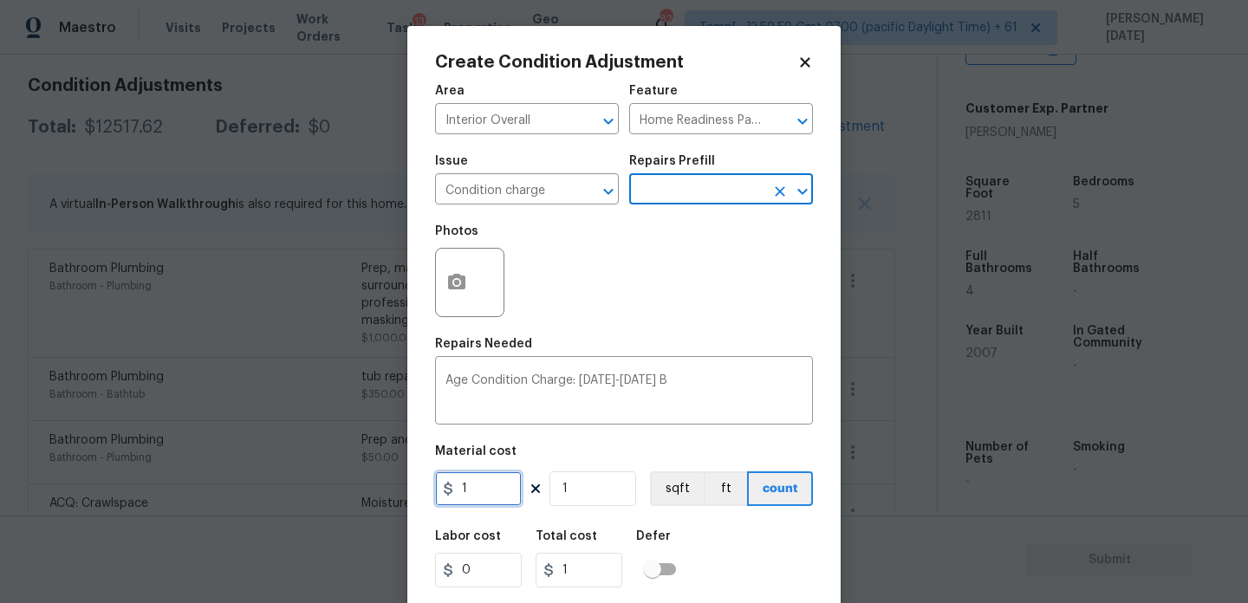
click at [493, 496] on input "1" at bounding box center [478, 489] width 87 height 35
type input "2000"
click at [669, 313] on div "Photos" at bounding box center [624, 271] width 378 height 113
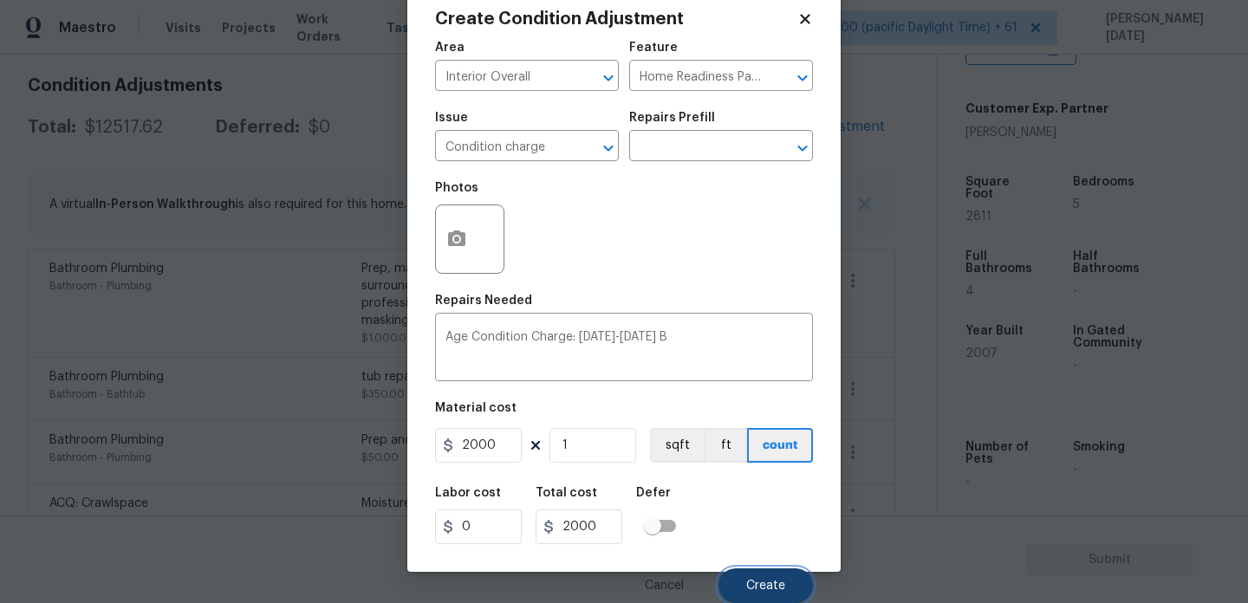
click at [741, 584] on button "Create" at bounding box center [766, 586] width 94 height 35
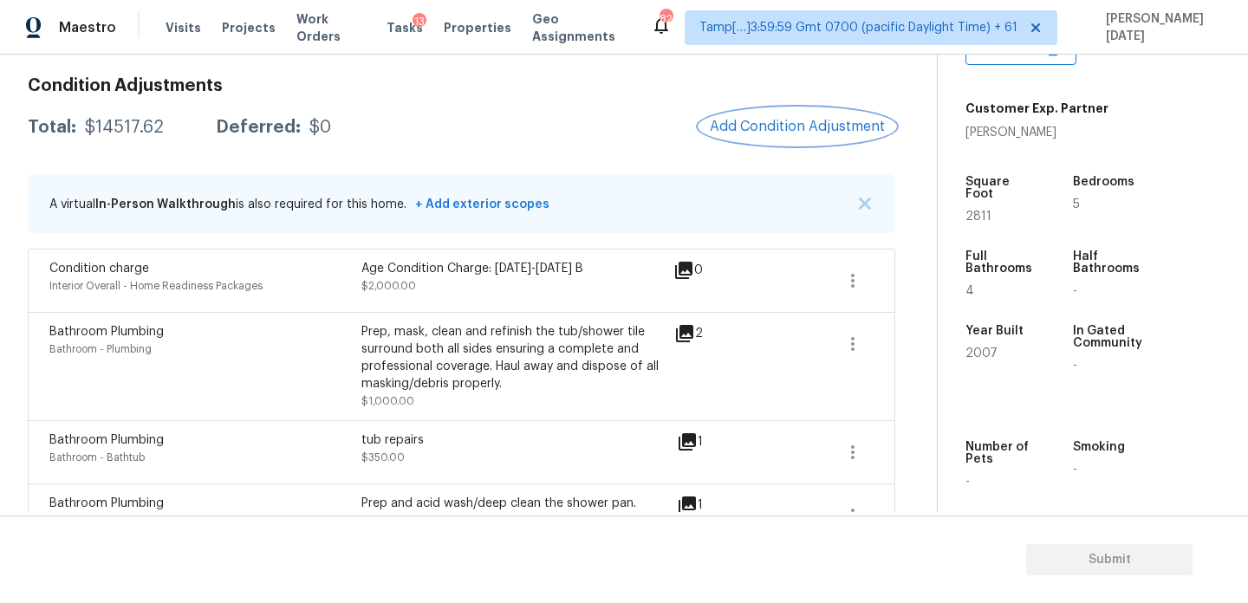
scroll to position [0, 0]
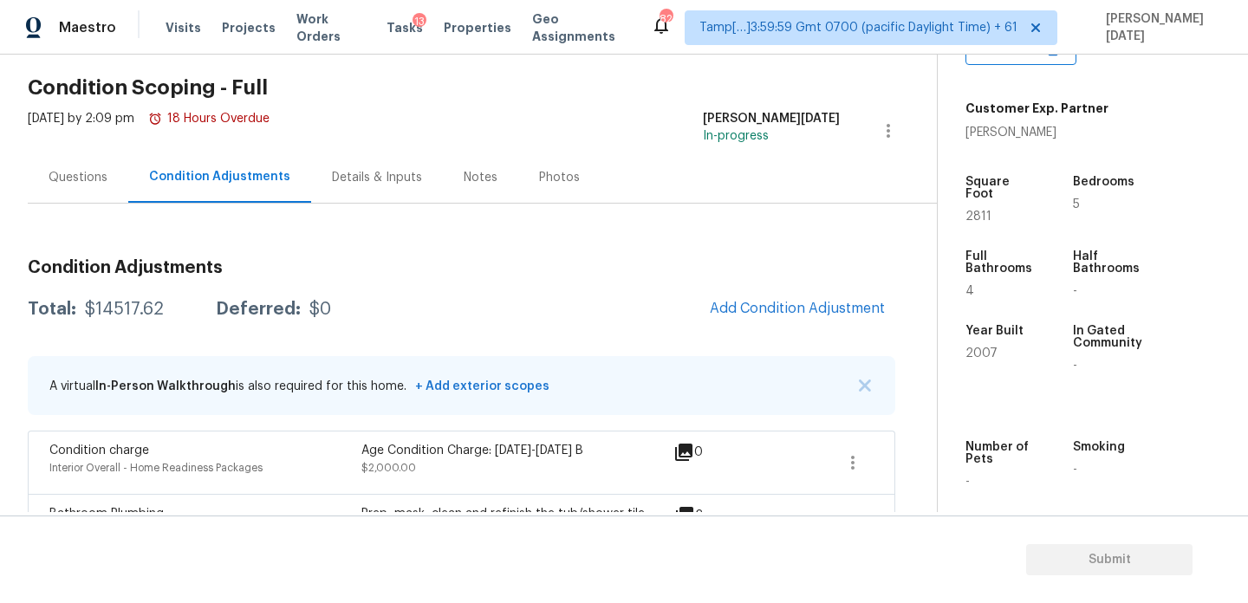
click at [62, 169] on div "Questions" at bounding box center [78, 177] width 59 height 17
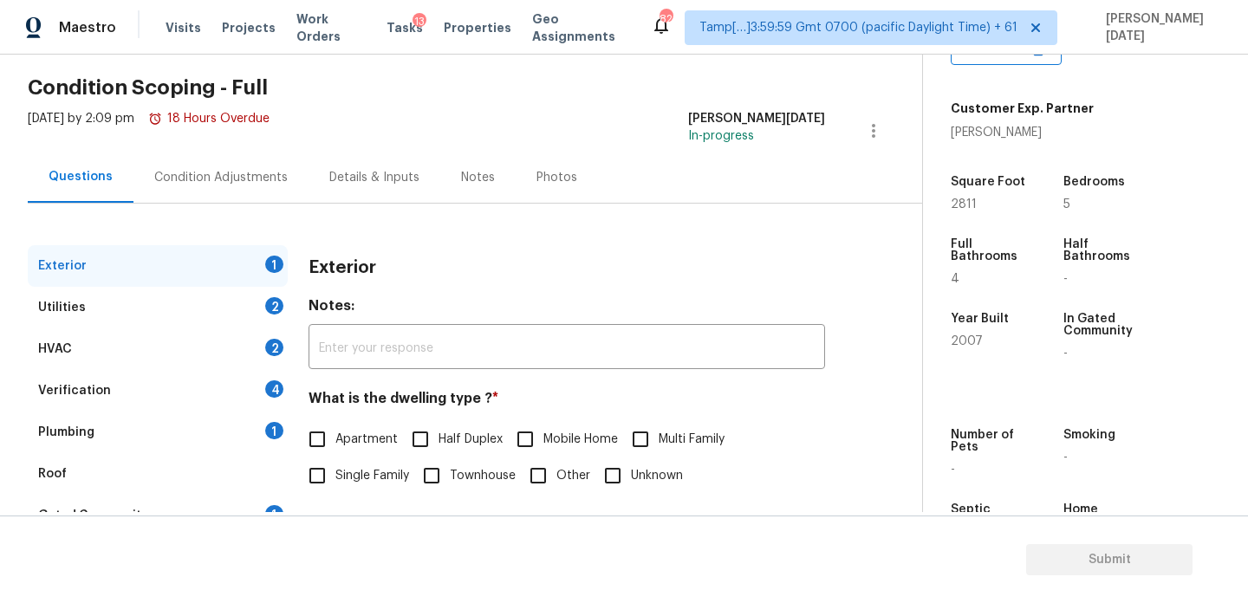
scroll to position [231, 0]
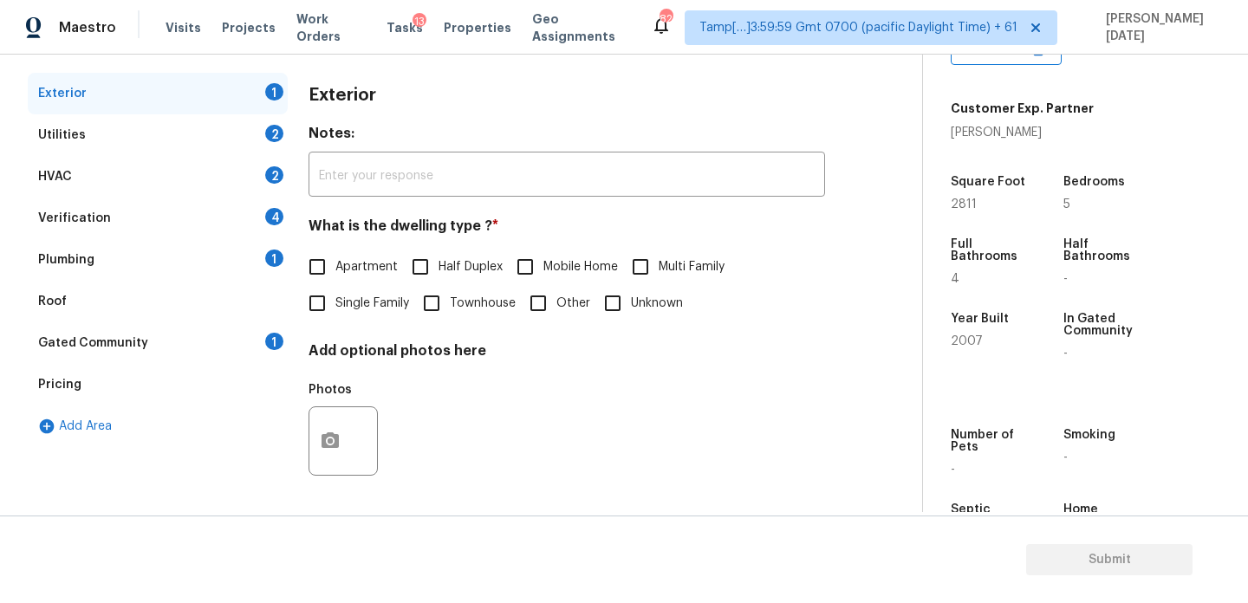
click at [345, 310] on span "Single Family" at bounding box center [373, 304] width 74 height 18
click at [336, 310] on input "Single Family" at bounding box center [317, 303] width 36 height 36
checkbox input "true"
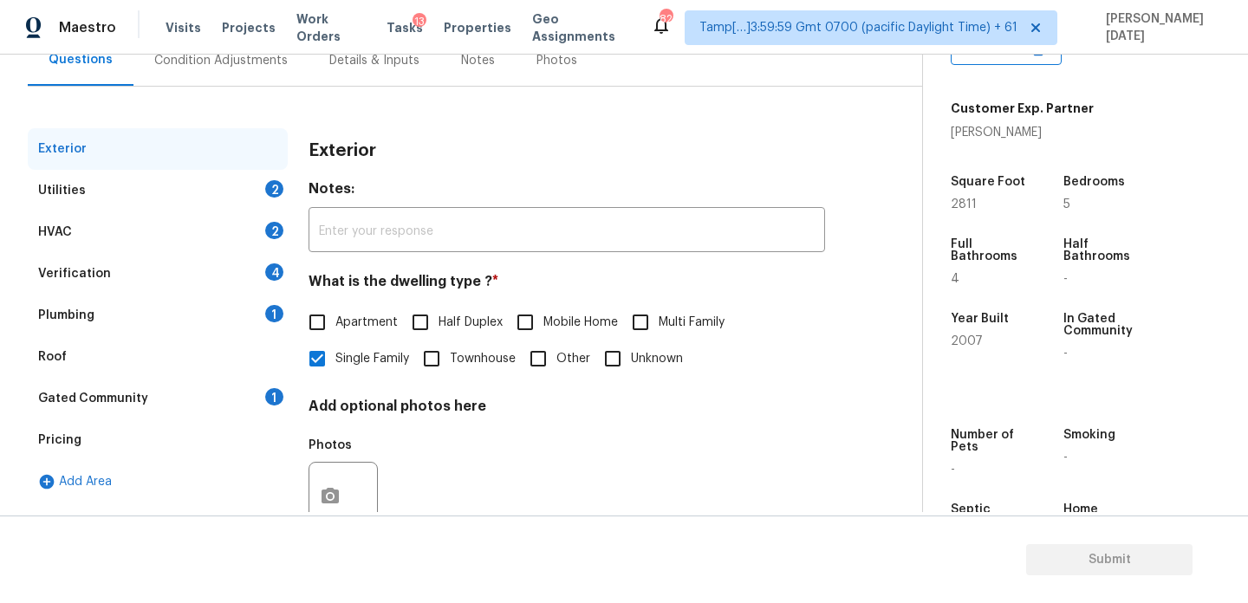
scroll to position [136, 0]
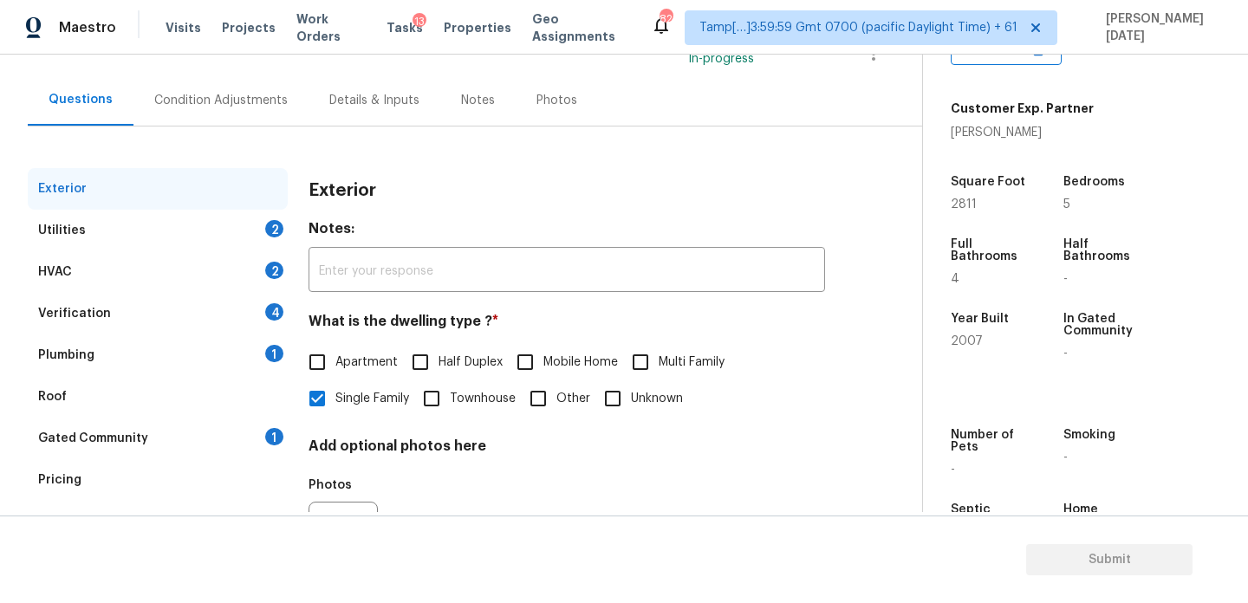
click at [272, 225] on div "2" at bounding box center [274, 228] width 18 height 17
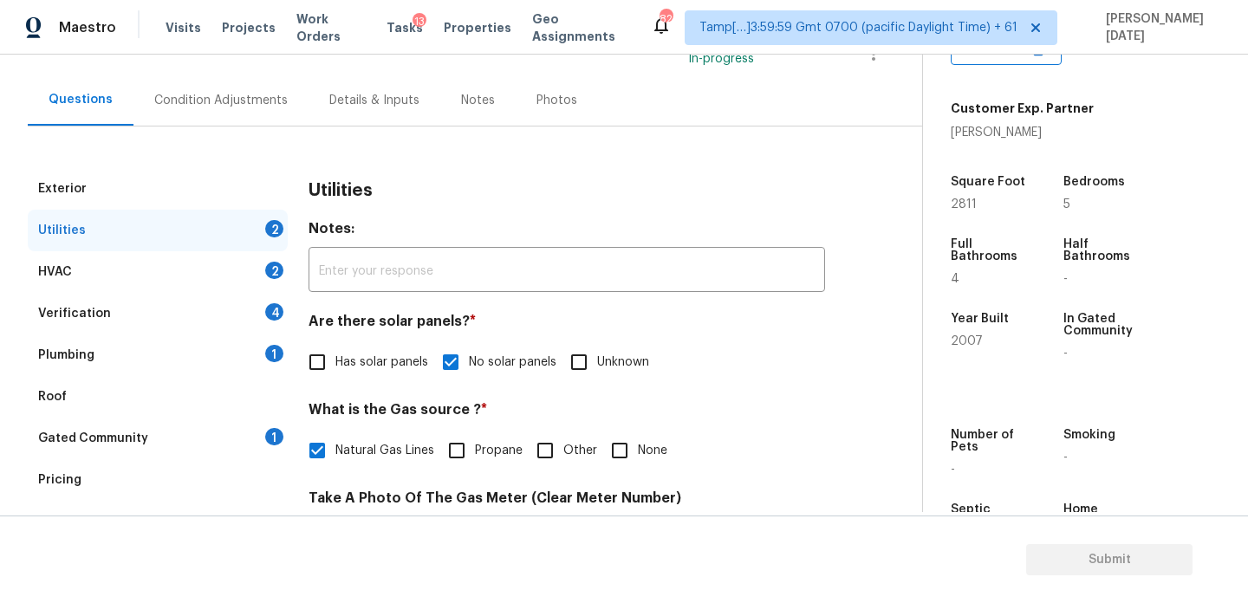
scroll to position [701, 0]
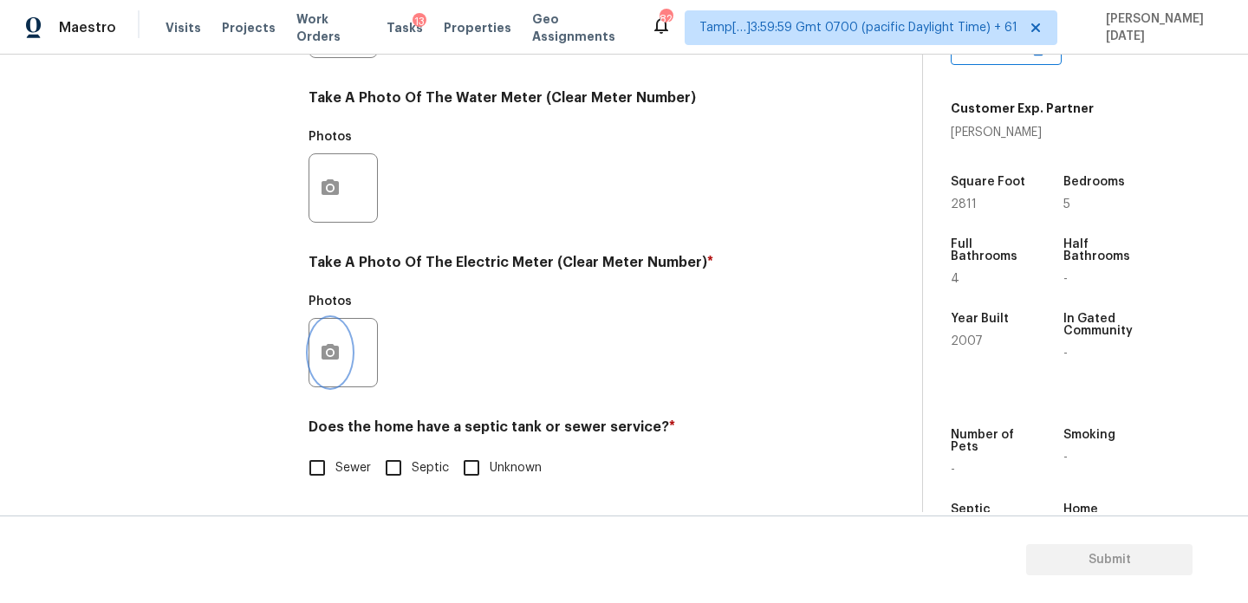
click at [323, 351] on icon "button" at bounding box center [330, 352] width 17 height 16
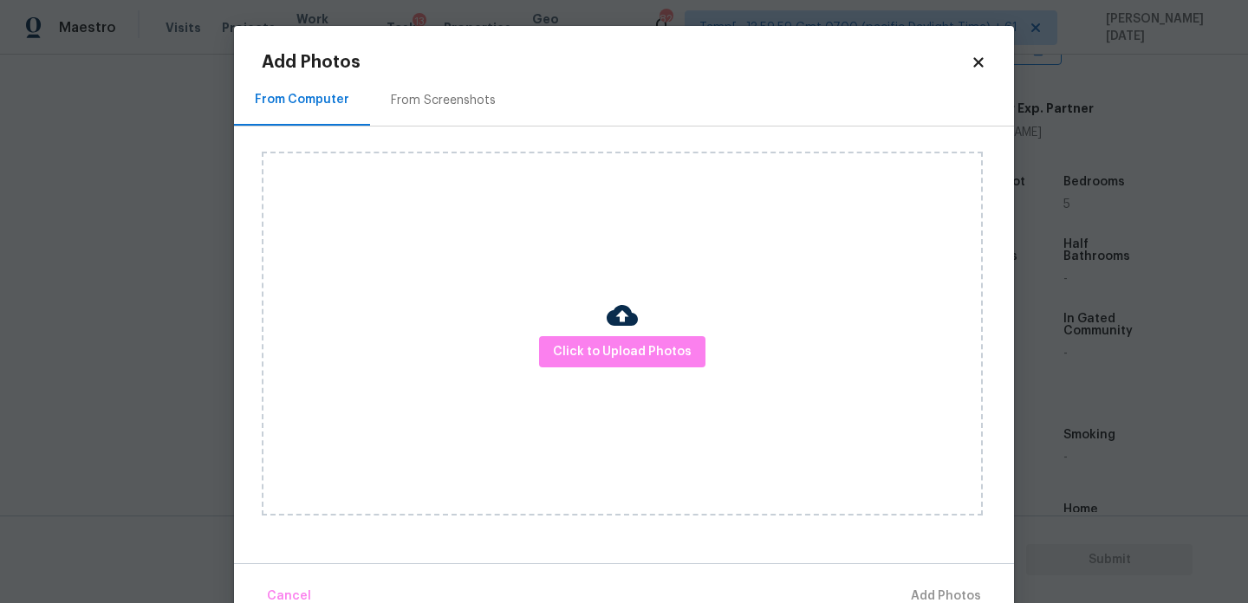
click at [577, 368] on div "Click to Upload Photos" at bounding box center [622, 334] width 721 height 364
click at [602, 362] on span "Click to Upload Photos" at bounding box center [622, 353] width 139 height 22
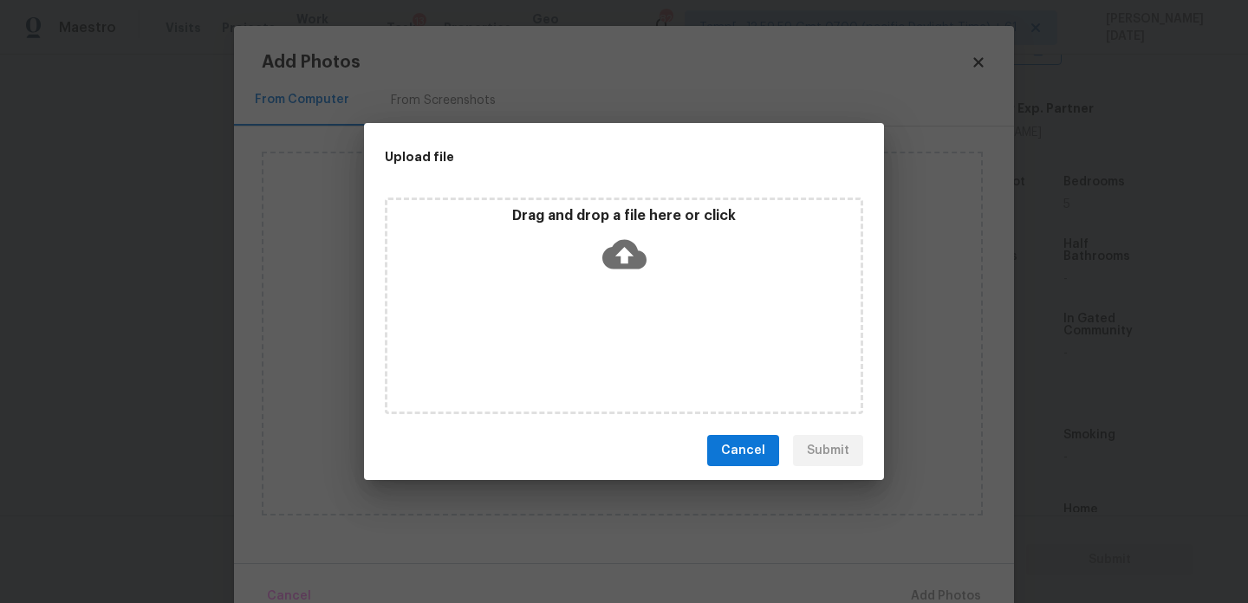
click at [602, 362] on div "Drag and drop a file here or click" at bounding box center [624, 306] width 479 height 217
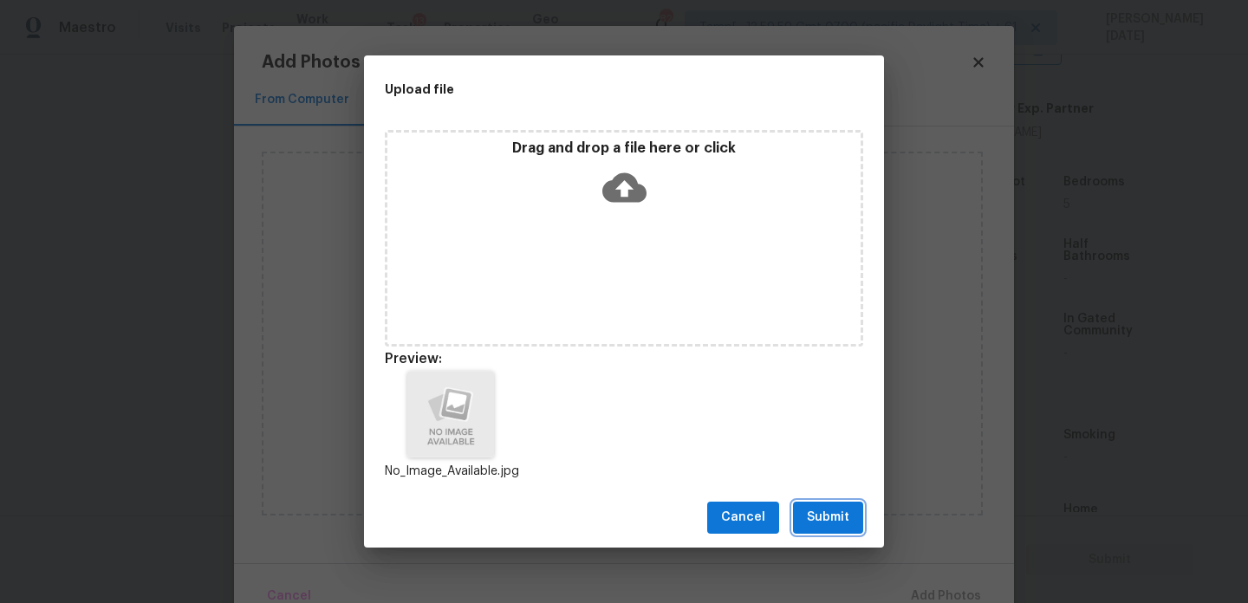
click at [825, 532] on button "Submit" at bounding box center [828, 518] width 70 height 32
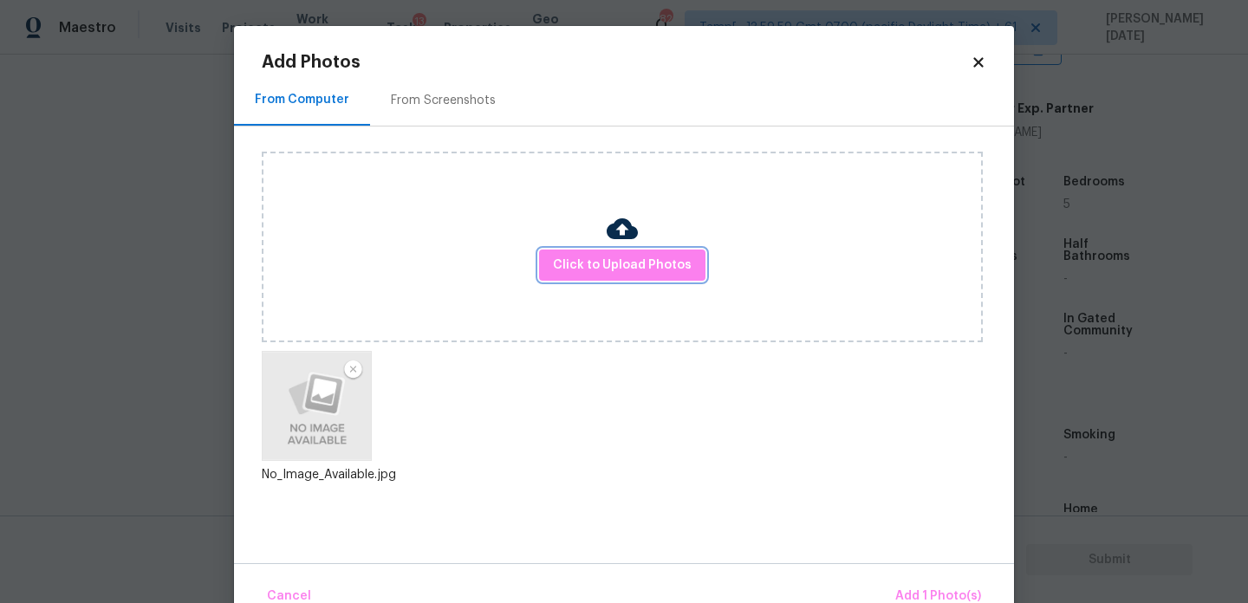
scroll to position [38, 0]
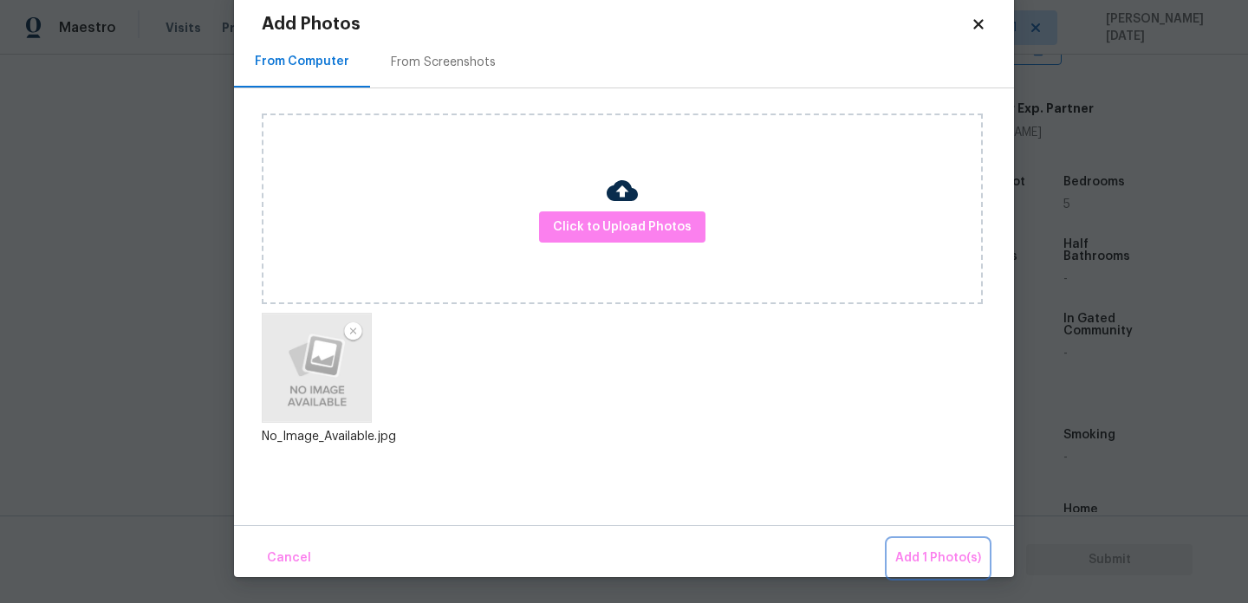
click at [915, 557] on span "Add 1 Photo(s)" at bounding box center [939, 559] width 86 height 22
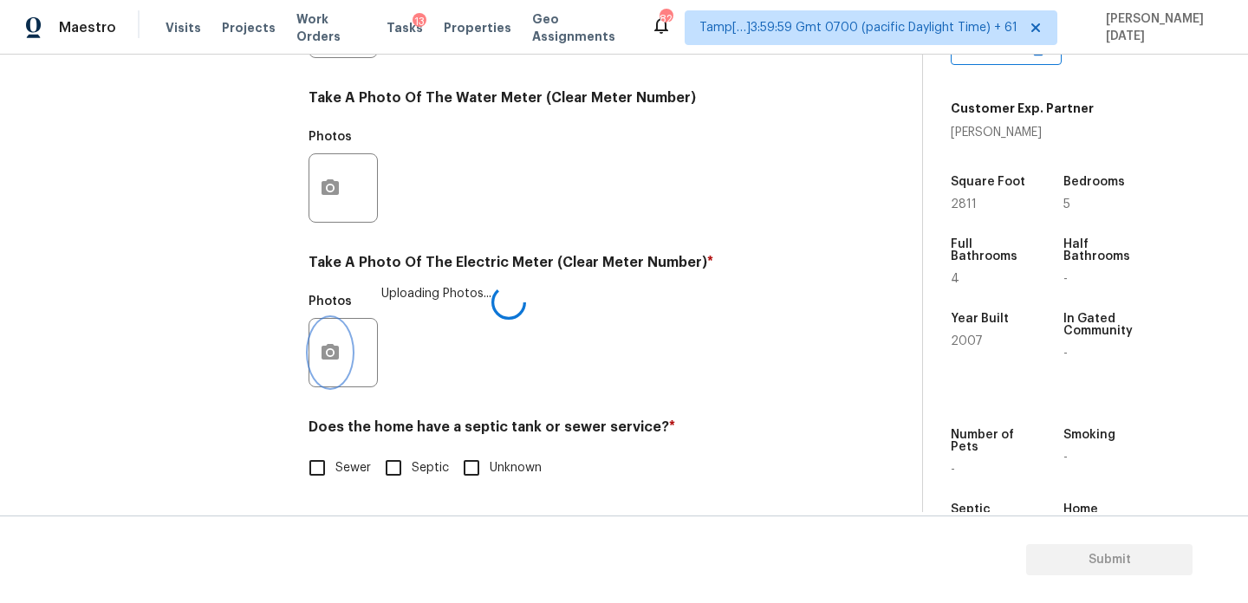
scroll to position [0, 0]
click at [325, 476] on input "Sewer" at bounding box center [317, 468] width 36 height 36
checkbox input "true"
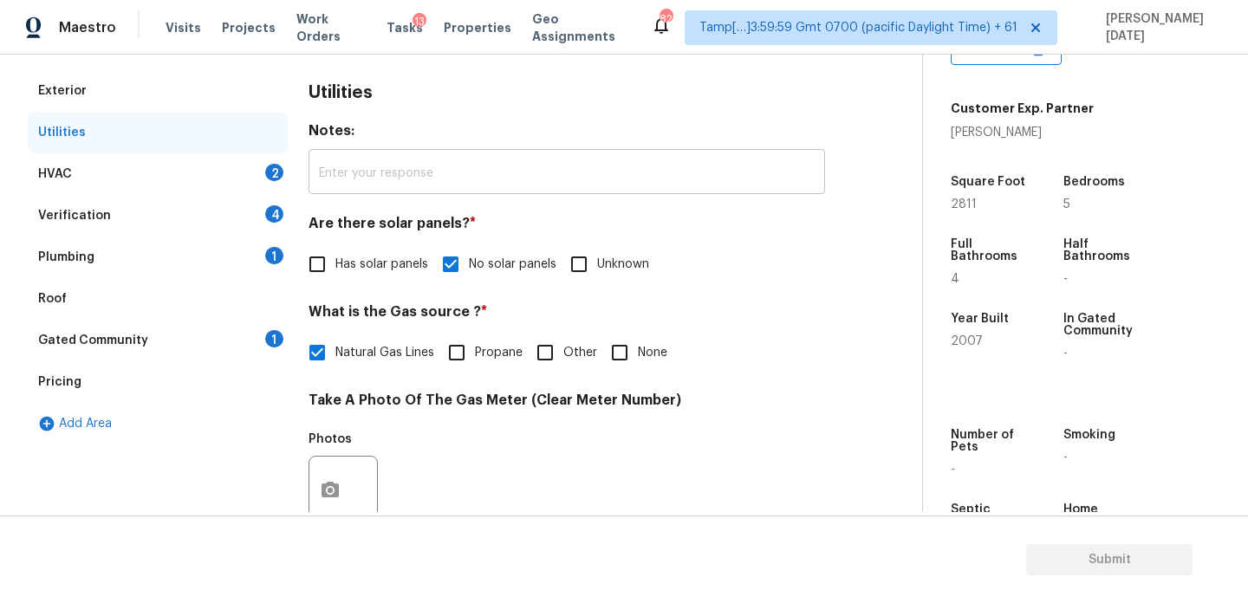
scroll to position [226, 0]
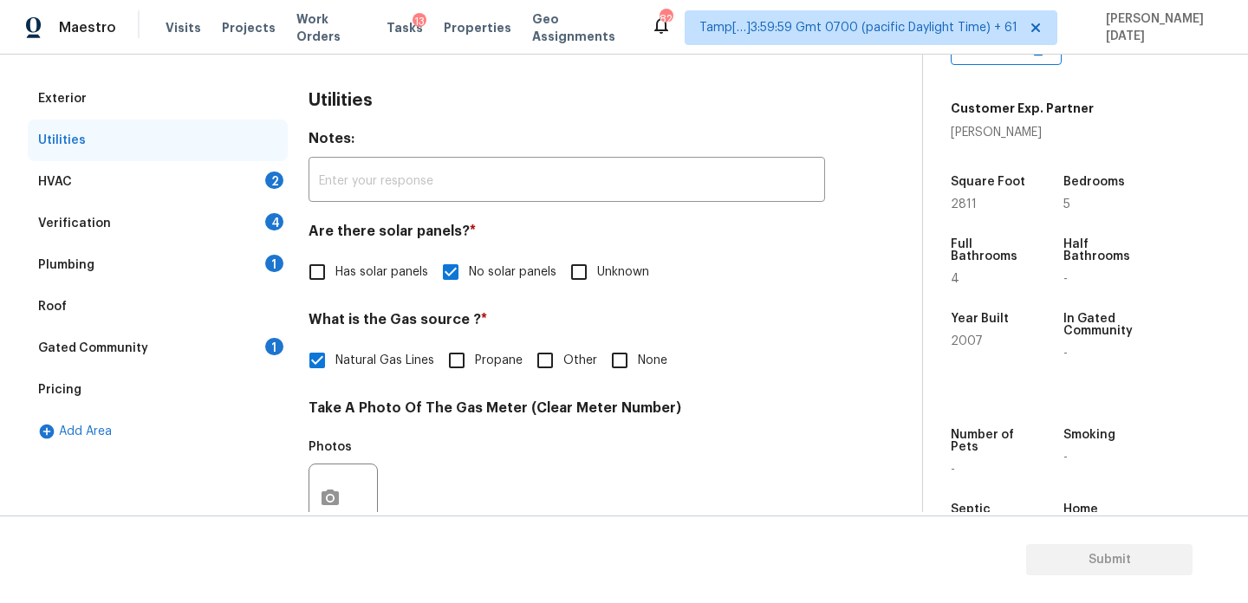
click at [255, 174] on div "HVAC 2" at bounding box center [158, 182] width 260 height 42
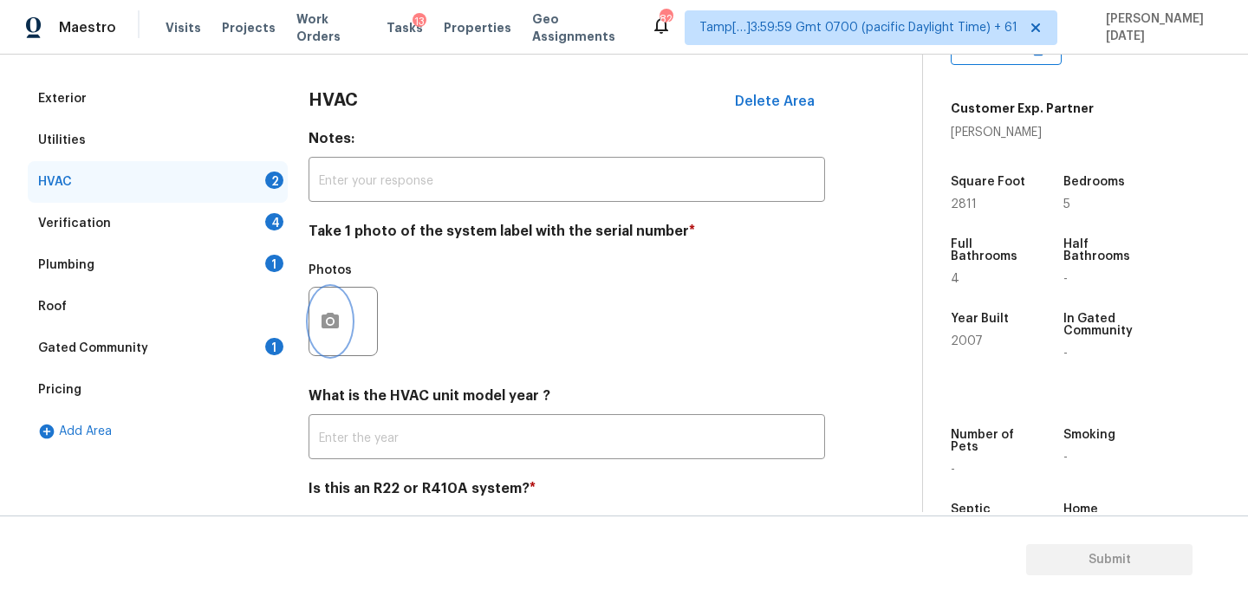
click at [327, 331] on icon "button" at bounding box center [330, 321] width 21 height 21
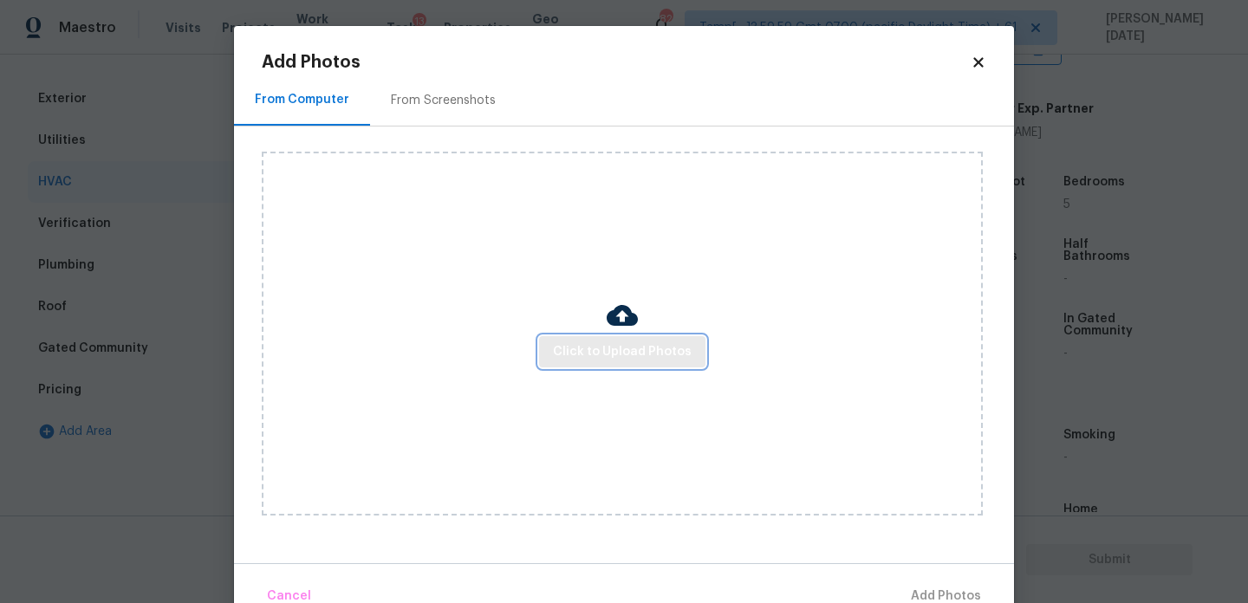
click at [590, 343] on span "Click to Upload Photos" at bounding box center [622, 353] width 139 height 22
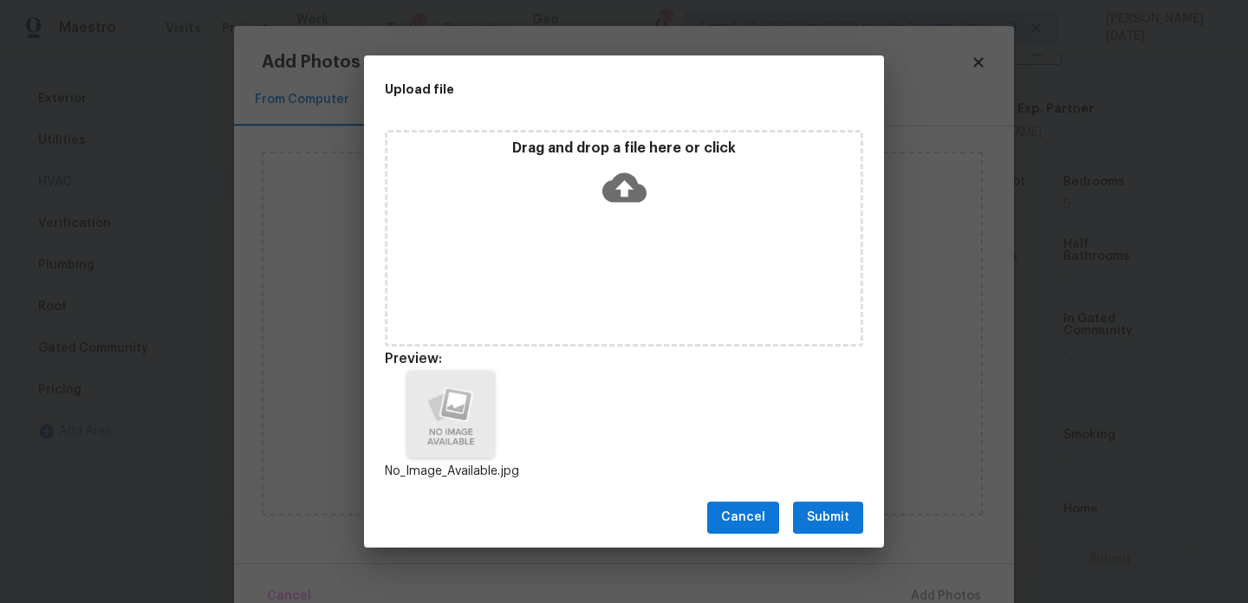
click at [840, 527] on span "Submit" at bounding box center [828, 518] width 42 height 22
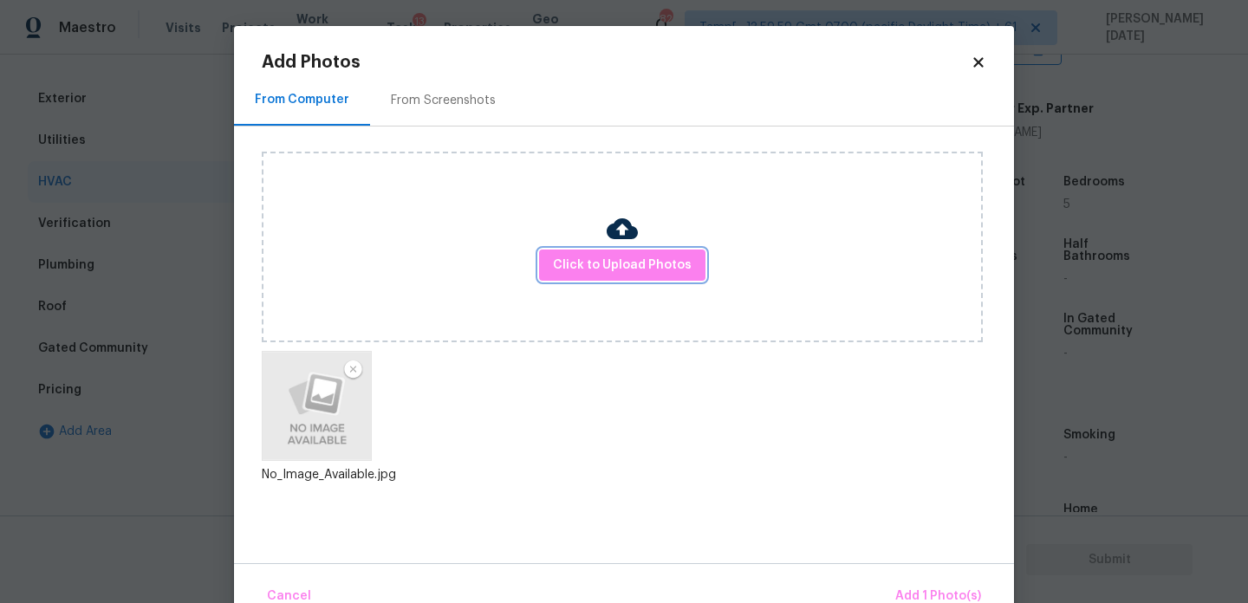
scroll to position [38, 0]
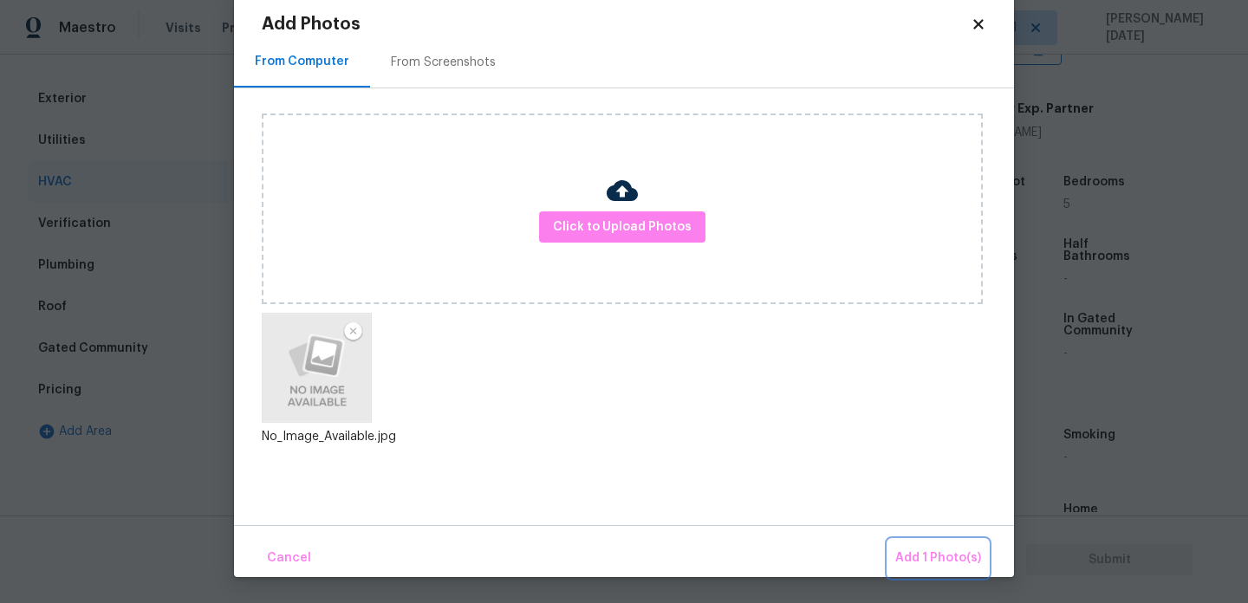
click at [915, 553] on span "Add 1 Photo(s)" at bounding box center [939, 559] width 86 height 22
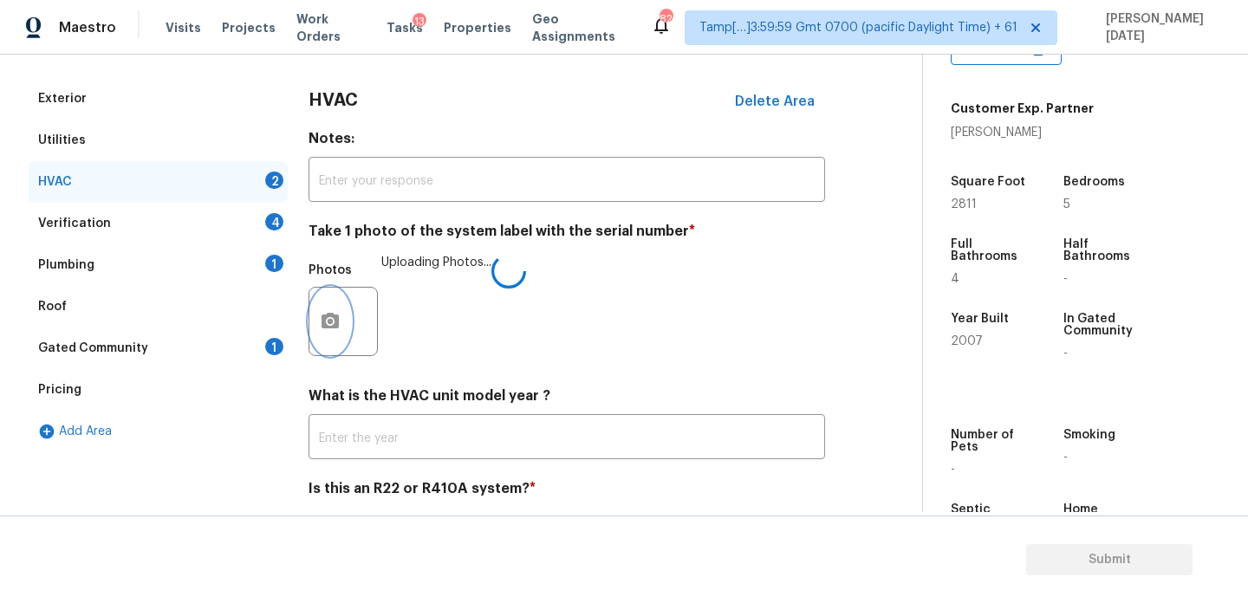
scroll to position [0, 0]
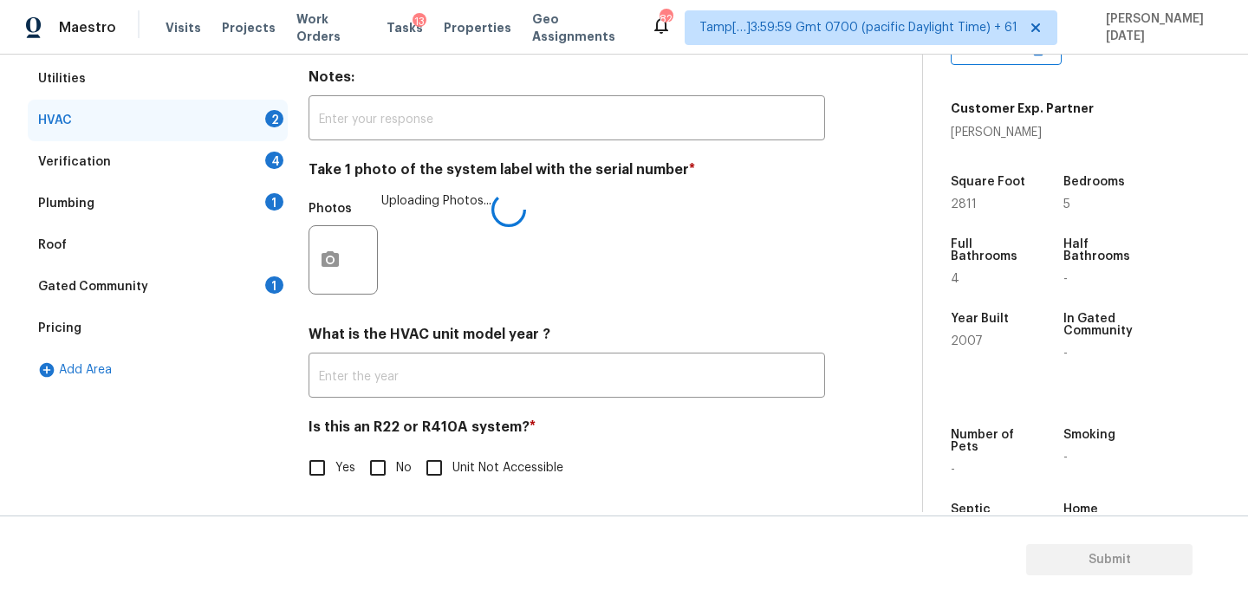
click at [319, 462] on input "Yes" at bounding box center [317, 468] width 36 height 36
checkbox input "true"
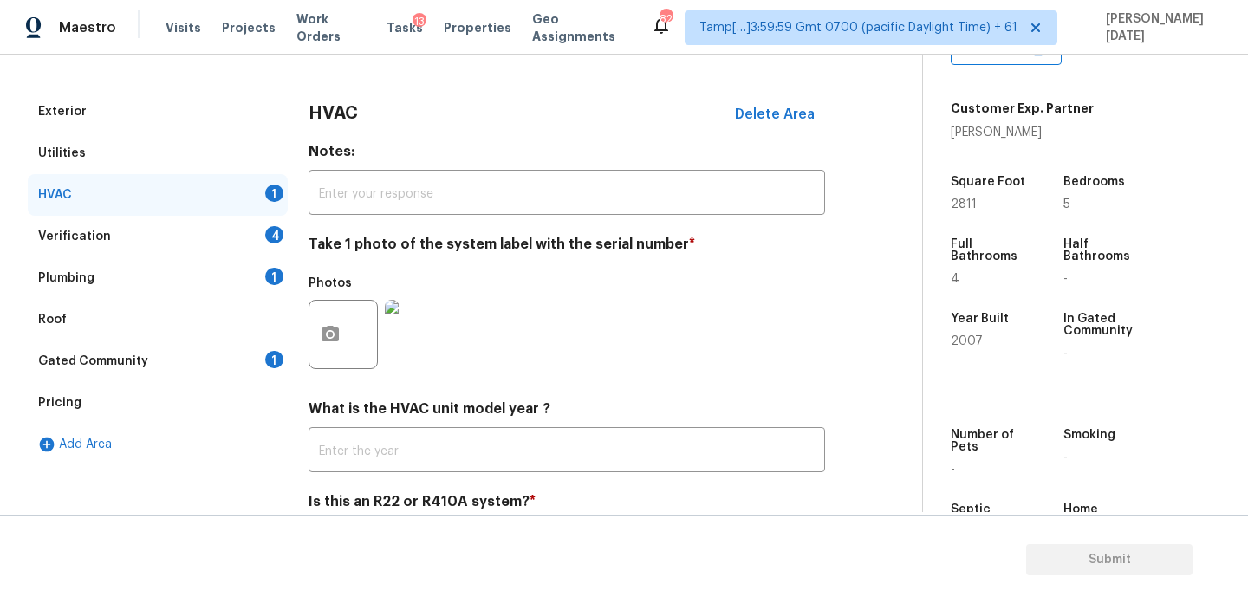
scroll to position [204, 0]
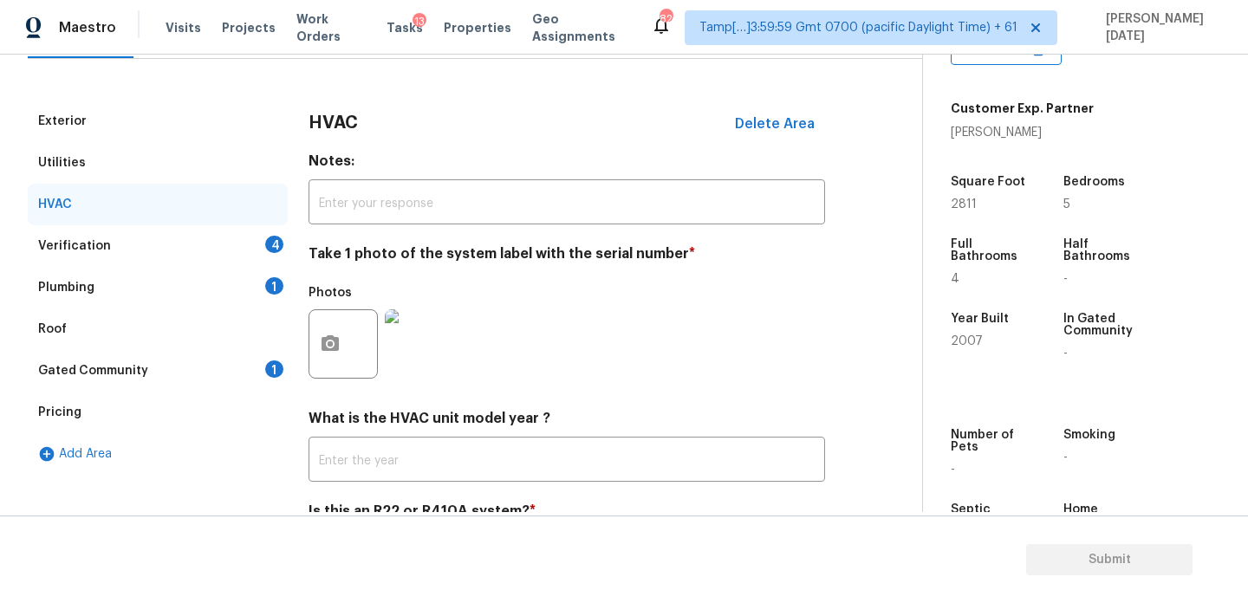
click at [274, 249] on div "4" at bounding box center [274, 244] width 18 height 17
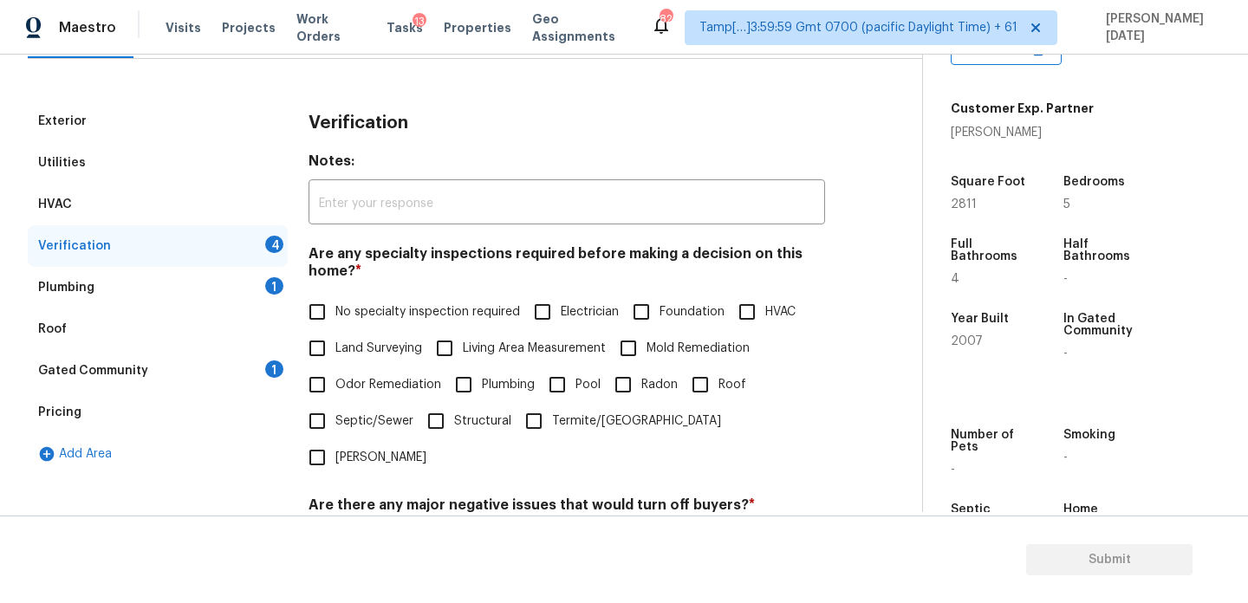
click at [325, 330] on input "Land Surveying" at bounding box center [317, 348] width 36 height 36
checkbox input "true"
click at [355, 303] on label "No specialty inspection required" at bounding box center [409, 312] width 221 height 36
click at [336, 303] on input "No specialty inspection required" at bounding box center [317, 312] width 36 height 36
checkbox input "true"
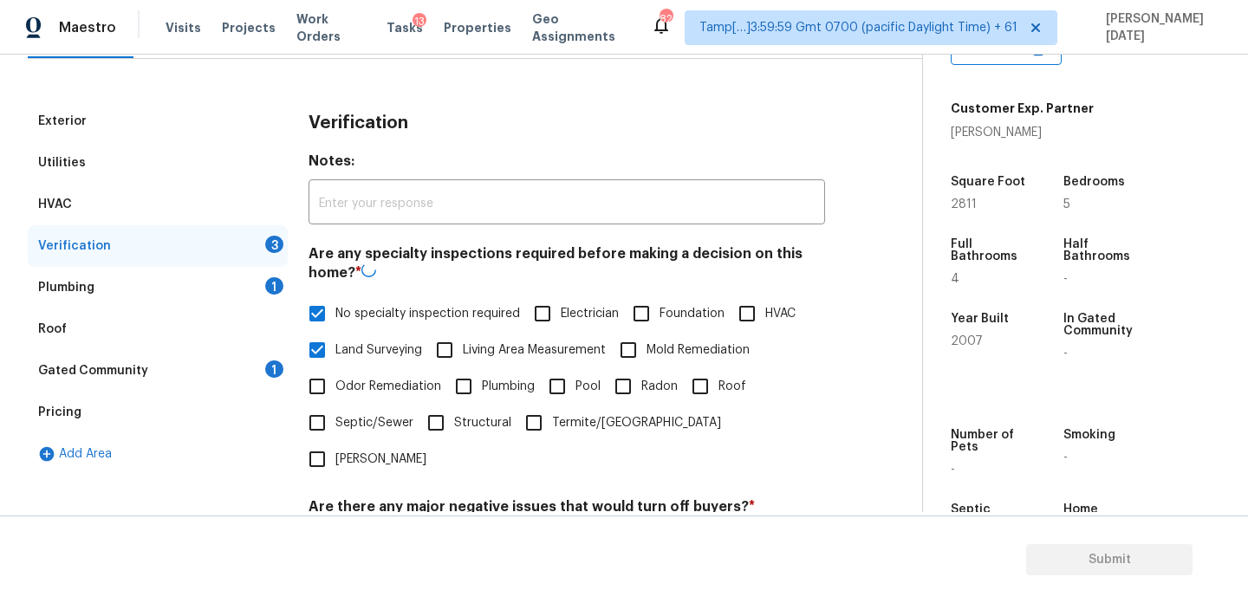
click at [352, 351] on span "Land Surveying" at bounding box center [379, 351] width 87 height 18
click at [336, 351] on input "Land Surveying" at bounding box center [317, 350] width 36 height 36
checkbox input "false"
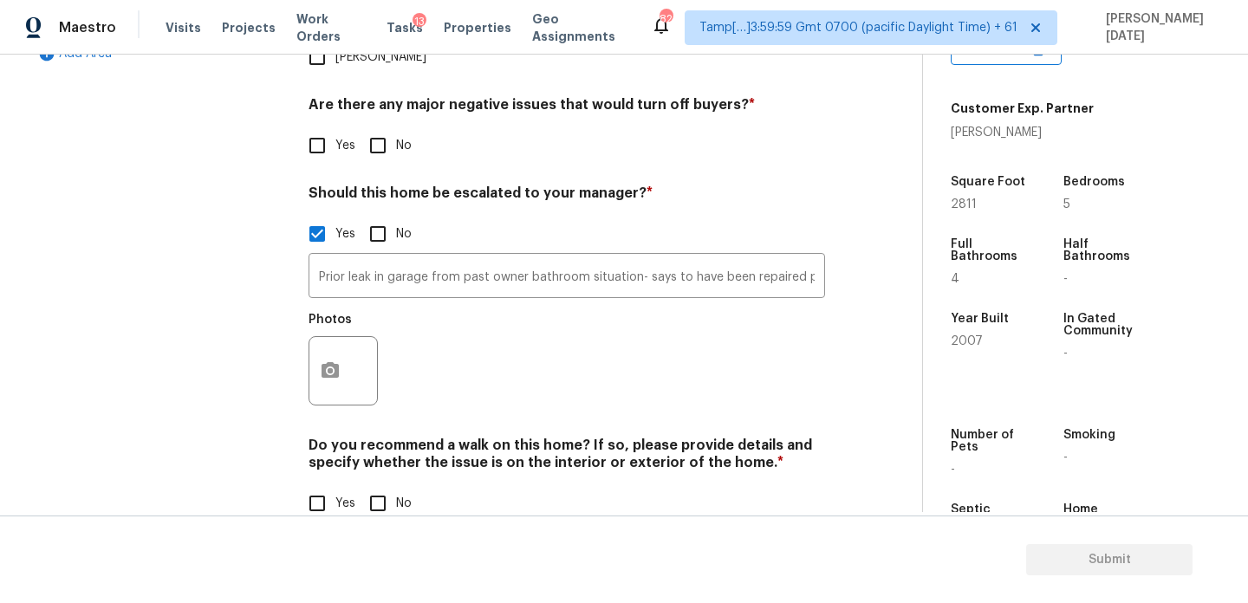
click at [389, 127] on input "No" at bounding box center [378, 145] width 36 height 36
checkbox input "true"
click at [384, 485] on input "No" at bounding box center [378, 503] width 36 height 36
checkbox input "true"
click at [322, 361] on icon "button" at bounding box center [330, 371] width 21 height 21
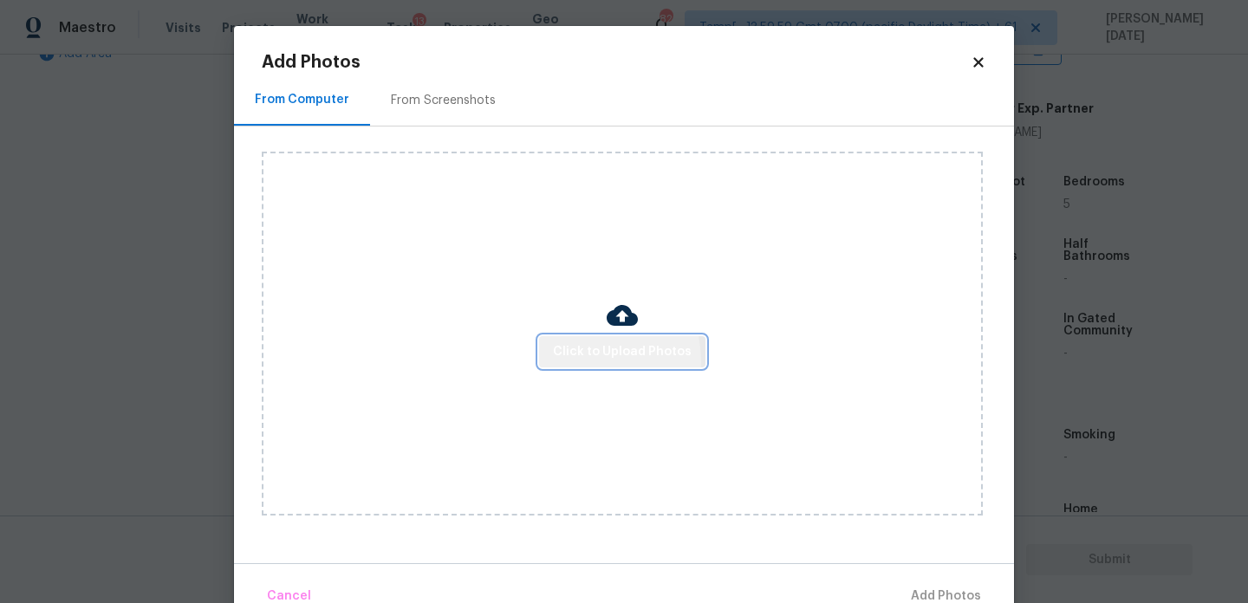
click at [576, 361] on span "Click to Upload Photos" at bounding box center [622, 353] width 139 height 22
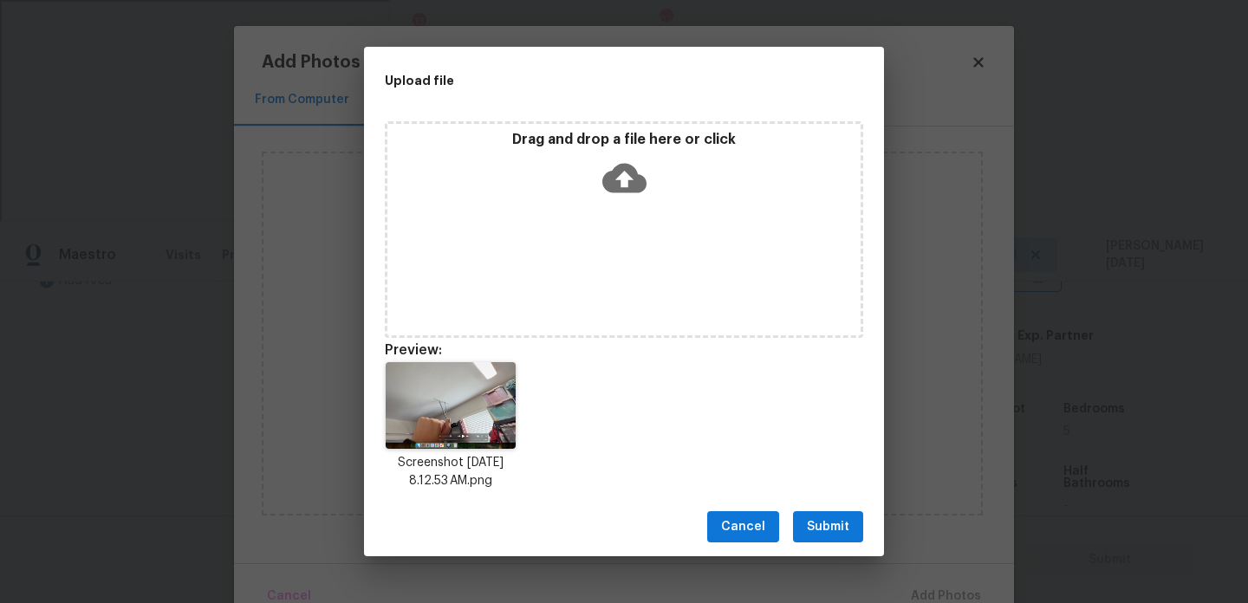
click at [826, 513] on button "Submit" at bounding box center [828, 527] width 70 height 32
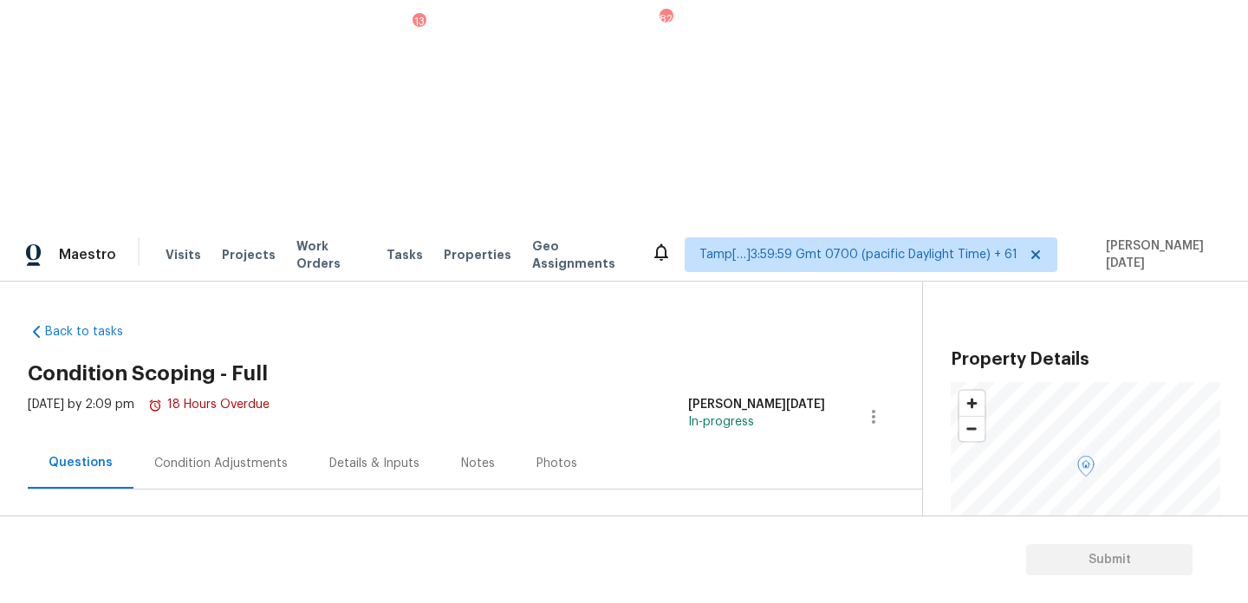
scroll to position [368, 0]
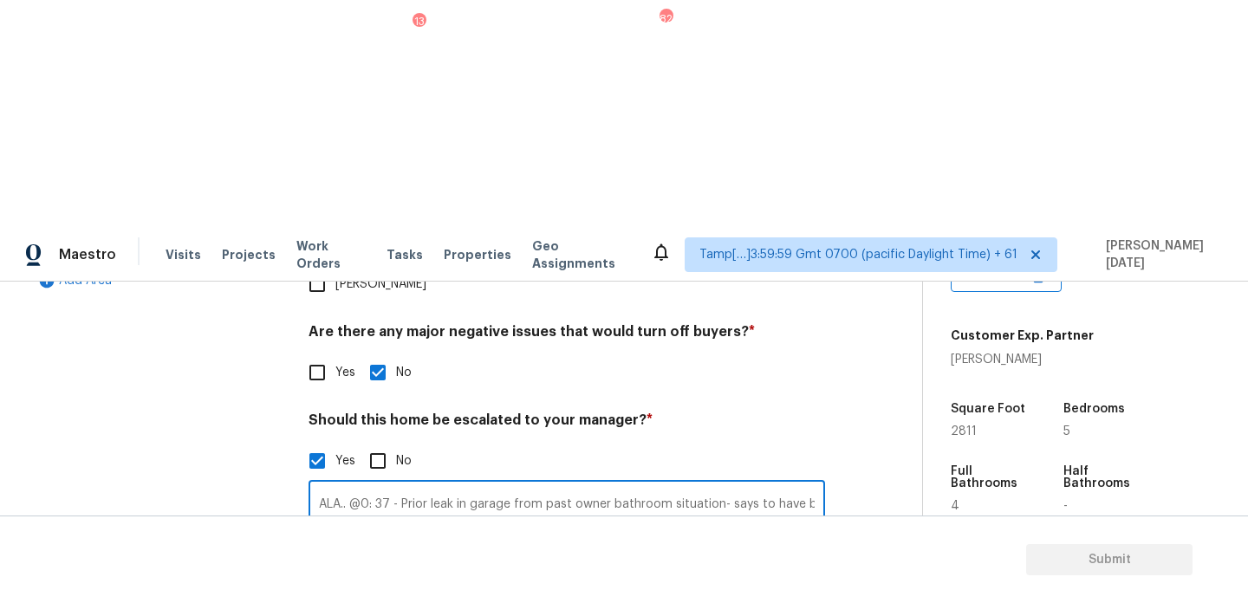
click at [319, 485] on input "ALA.. @0: 37 - Prior leak in garage from past owner bathroom situation- says to…" at bounding box center [567, 505] width 517 height 41
type input "ALA.. @0: 37 - Prior leak in garage from past owner bathroom situation- says to…"
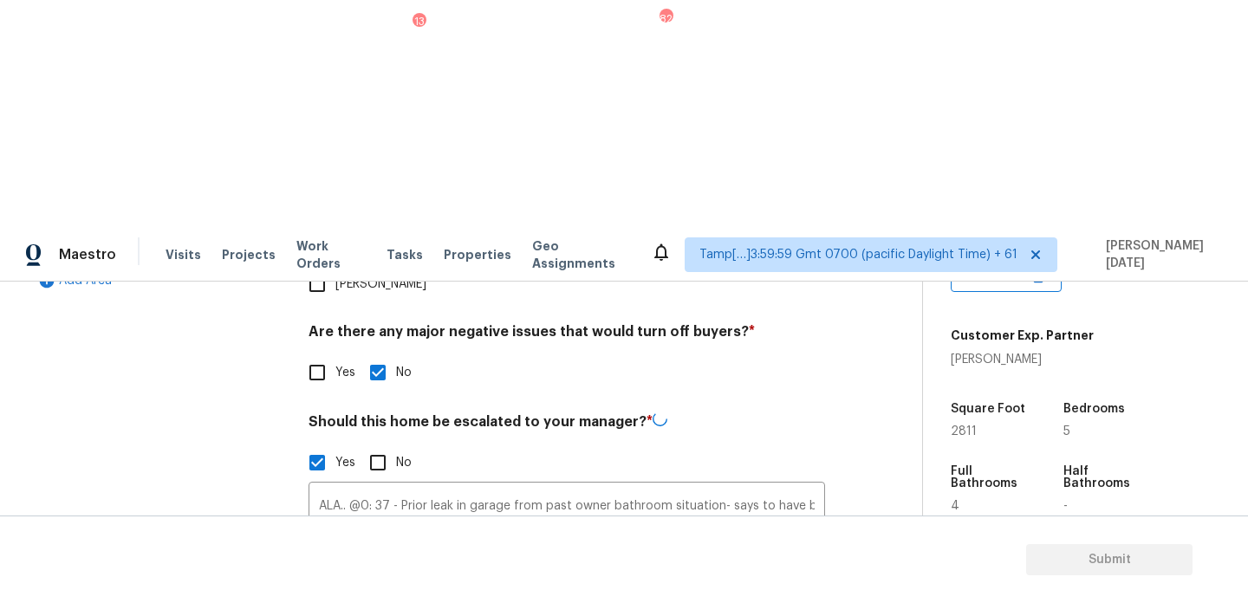
click at [430, 565] on img at bounding box center [419, 599] width 69 height 69
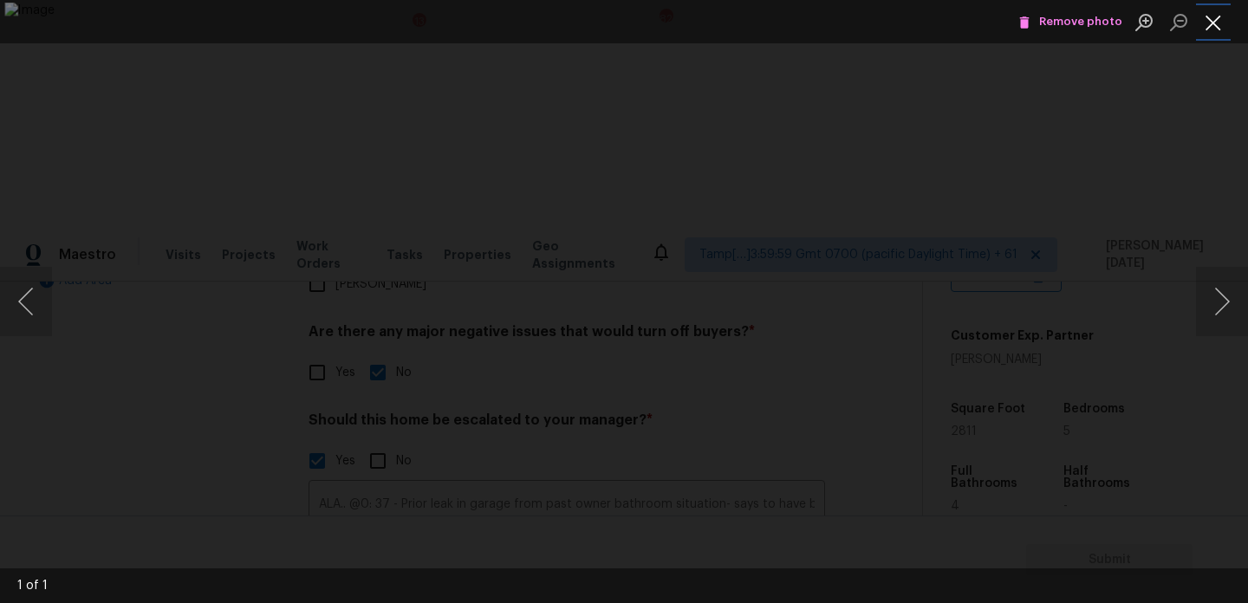
click at [1216, 26] on button "Close lightbox" at bounding box center [1213, 22] width 35 height 30
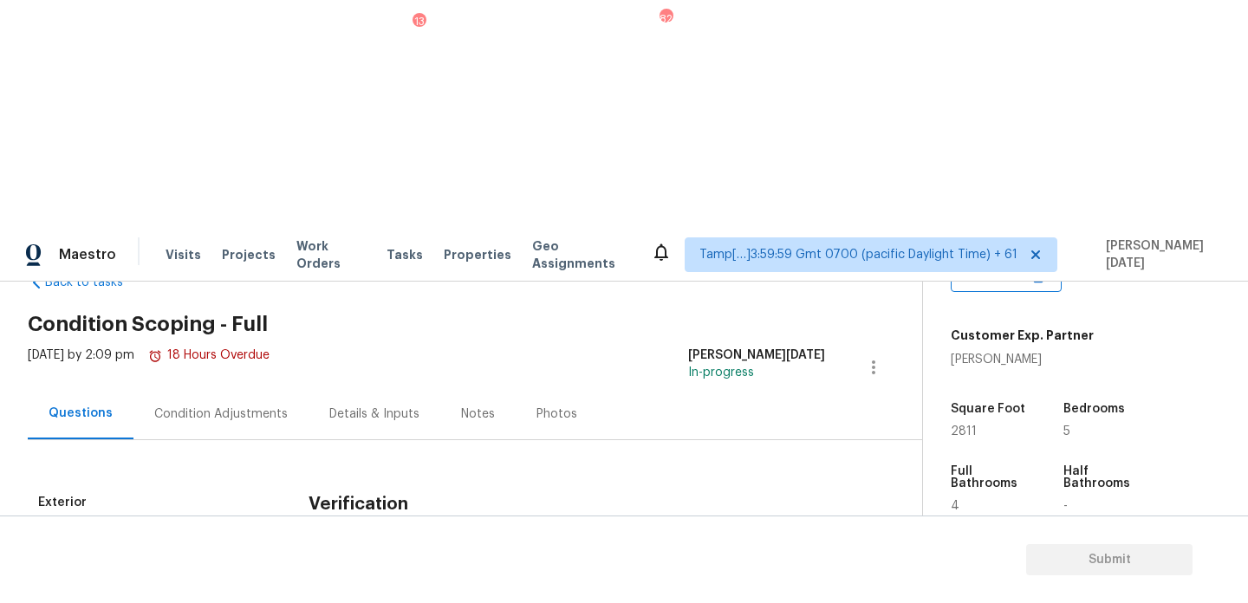
scroll to position [0, 0]
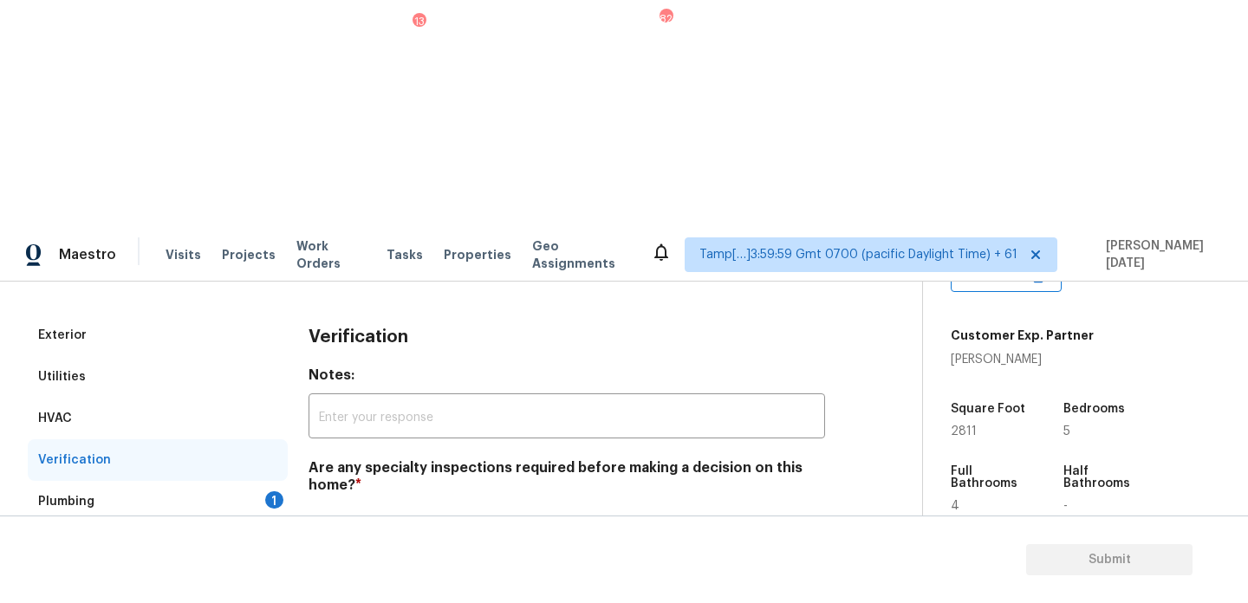
click at [279, 492] on div "1" at bounding box center [274, 500] width 18 height 17
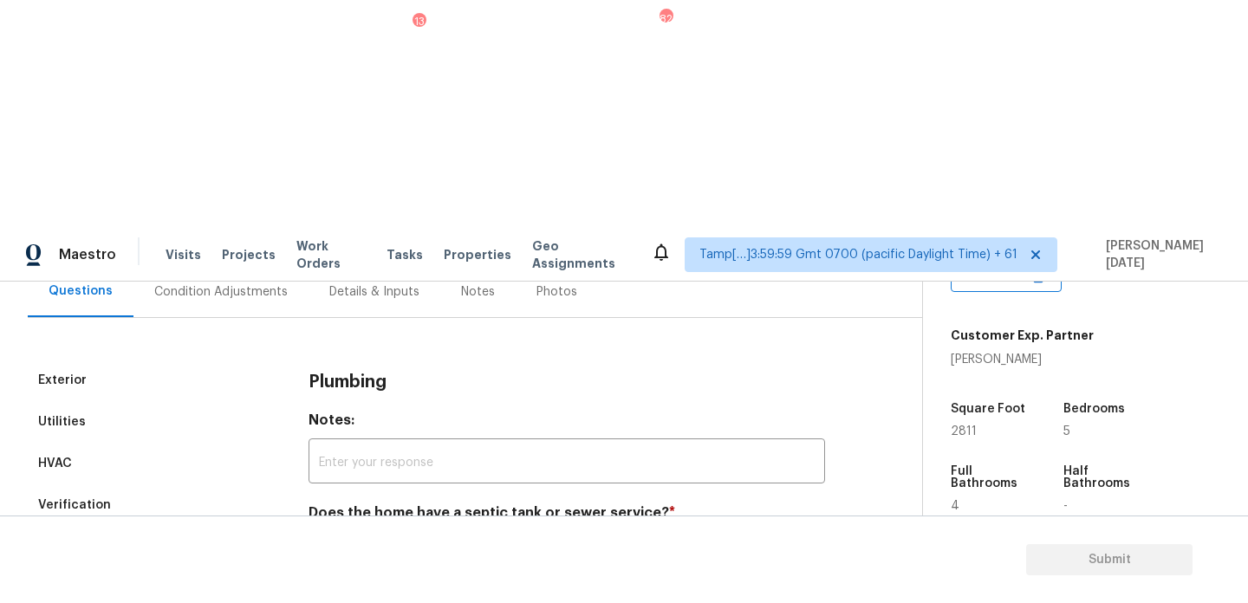
scroll to position [172, 0]
click at [314, 536] on input "Sewer" at bounding box center [317, 554] width 36 height 36
checkbox input "true"
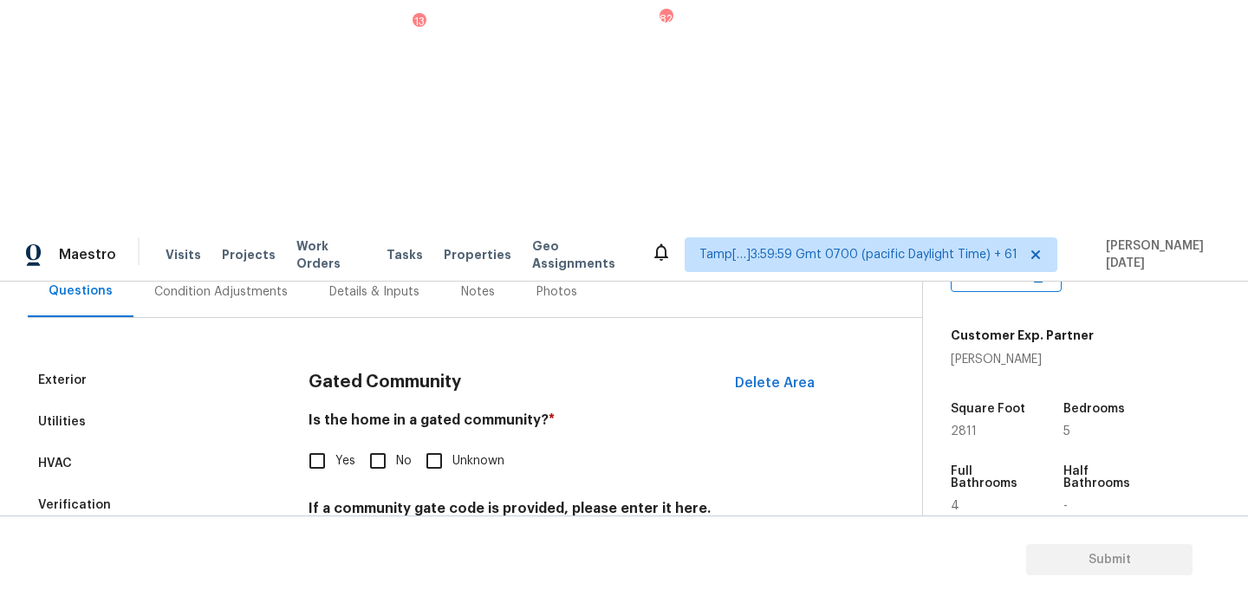
click at [392, 443] on input "No" at bounding box center [378, 461] width 36 height 36
checkbox input "true"
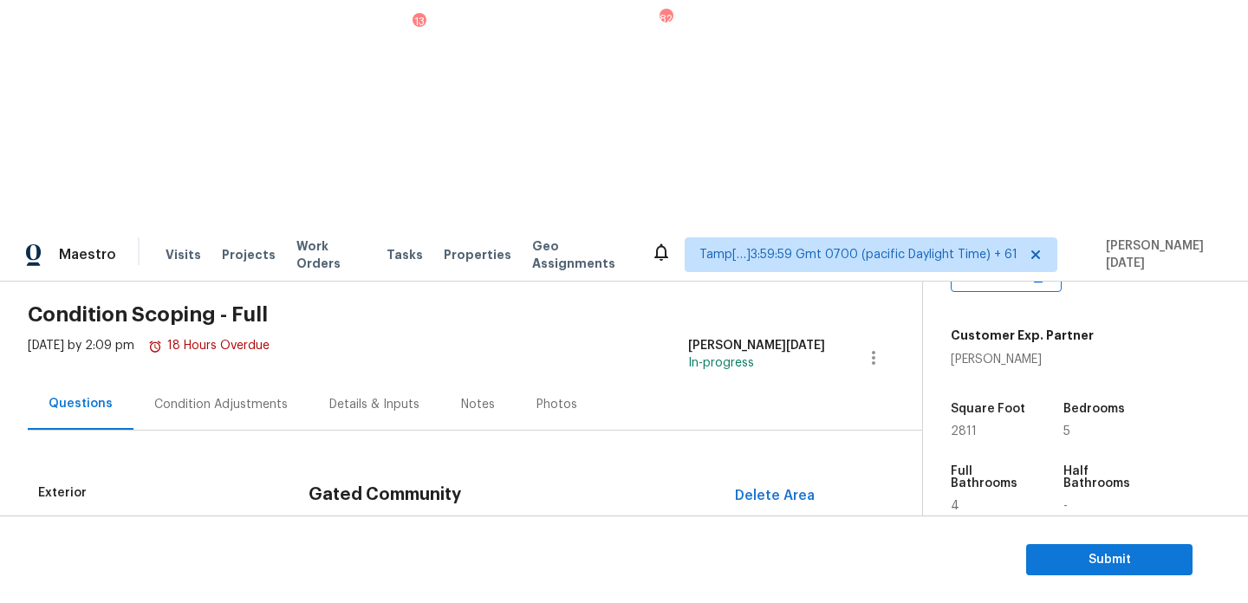
click at [230, 396] on div "Condition Adjustments" at bounding box center [221, 404] width 134 height 17
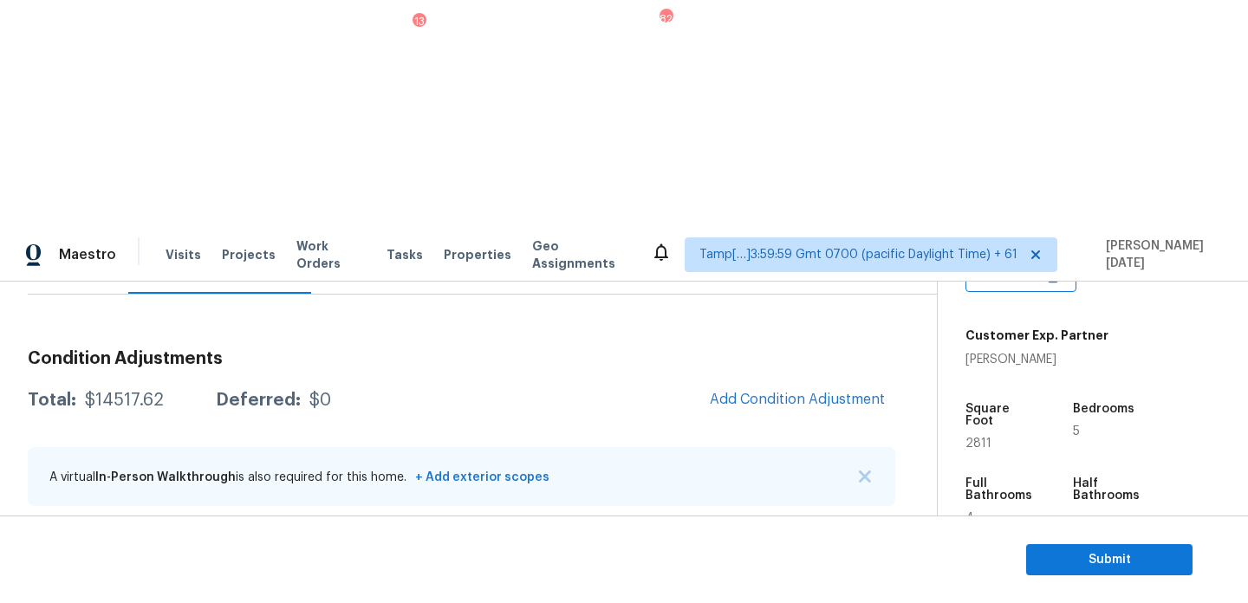
scroll to position [192, 0]
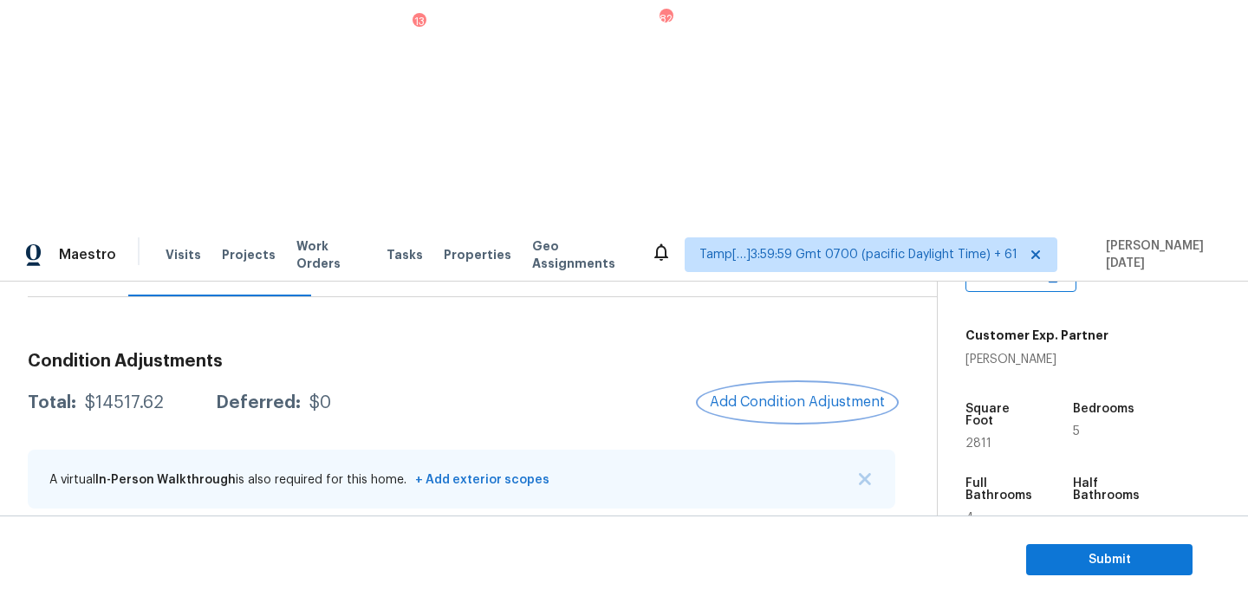
click at [788, 394] on span "Add Condition Adjustment" at bounding box center [797, 402] width 175 height 16
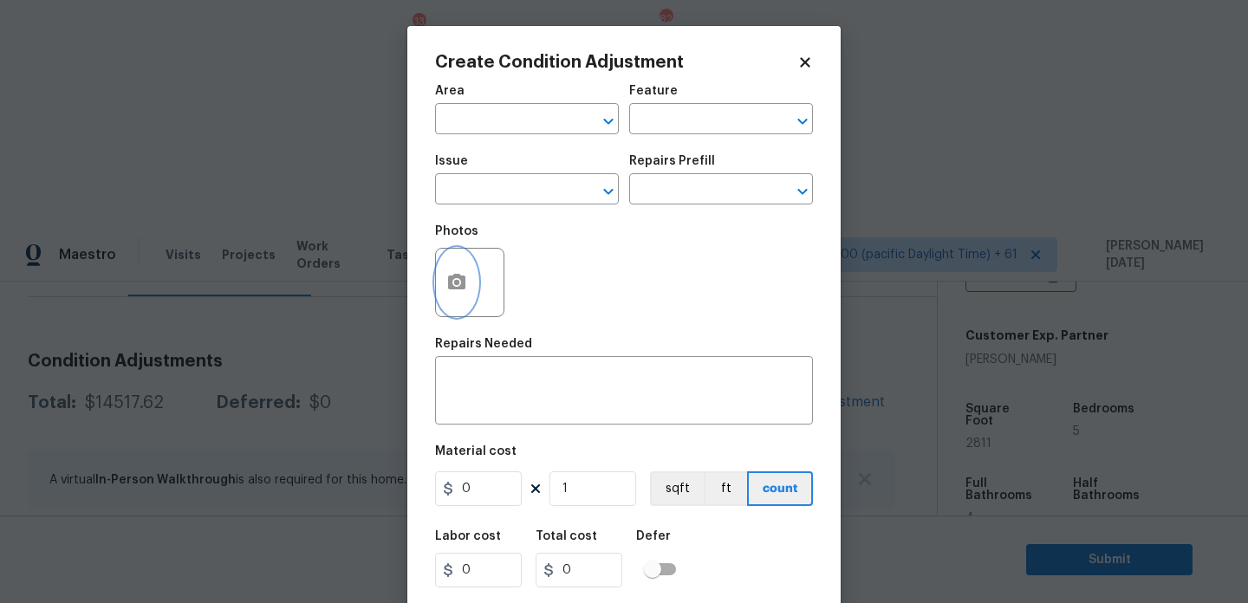
click at [456, 292] on icon "button" at bounding box center [456, 282] width 21 height 21
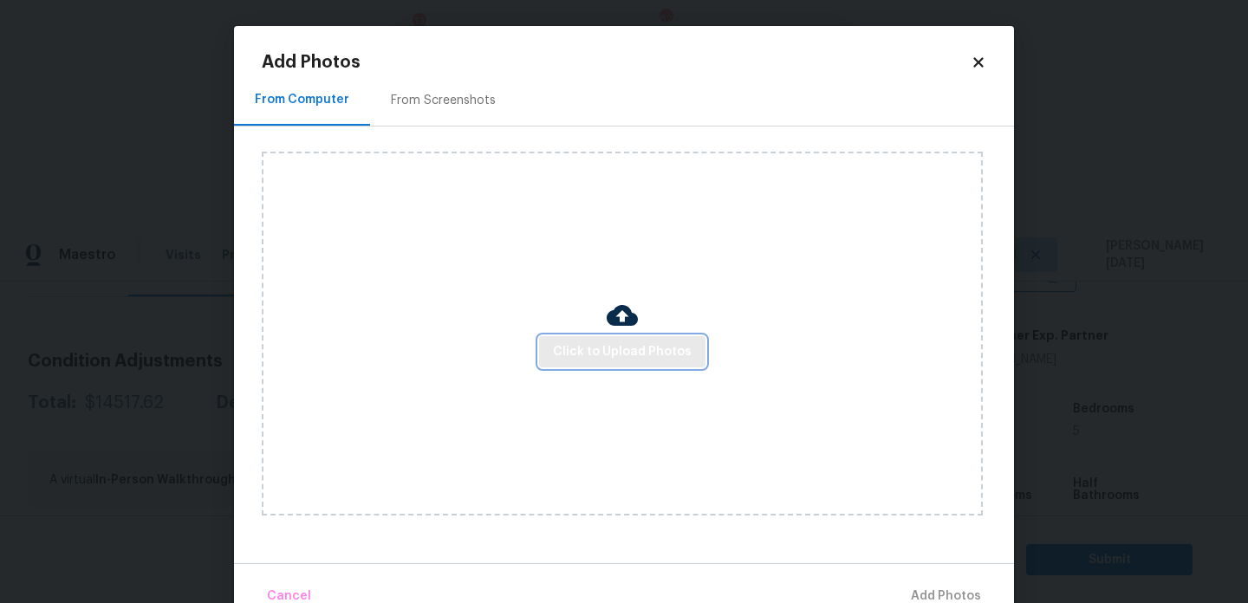
click at [628, 348] on span "Click to Upload Photos" at bounding box center [622, 353] width 139 height 22
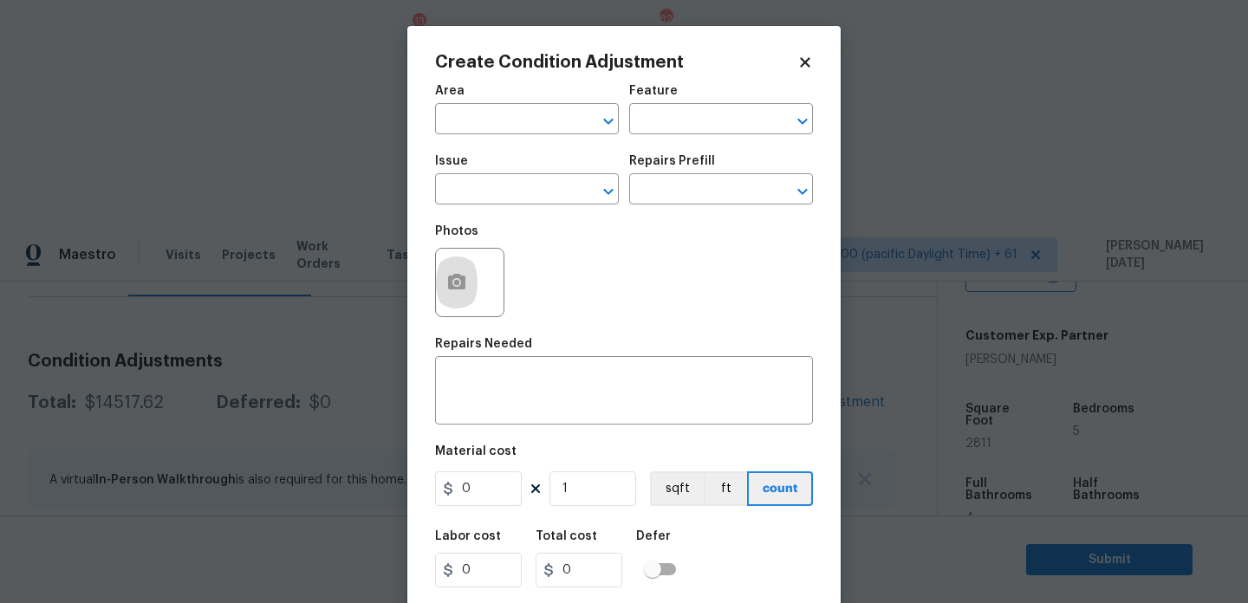
click at [338, 227] on body "Maestro Visits Projects Work Orders Tasks 13 Properties Geo Assignments 821 Tam…" at bounding box center [624, 528] width 1248 height 603
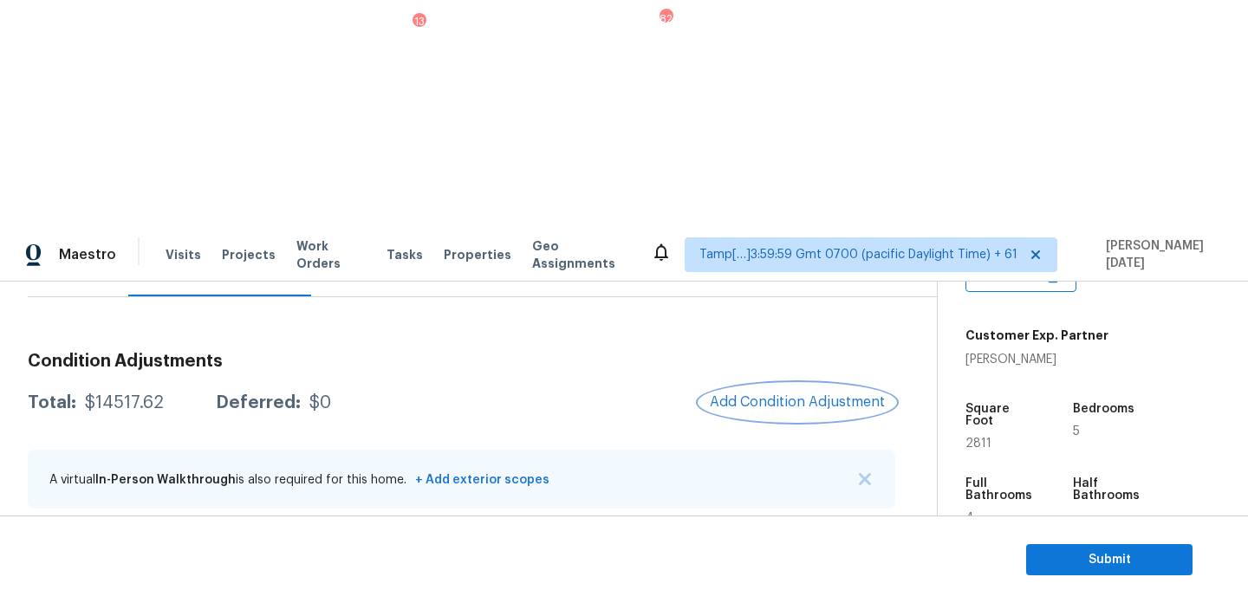
scroll to position [145, 0]
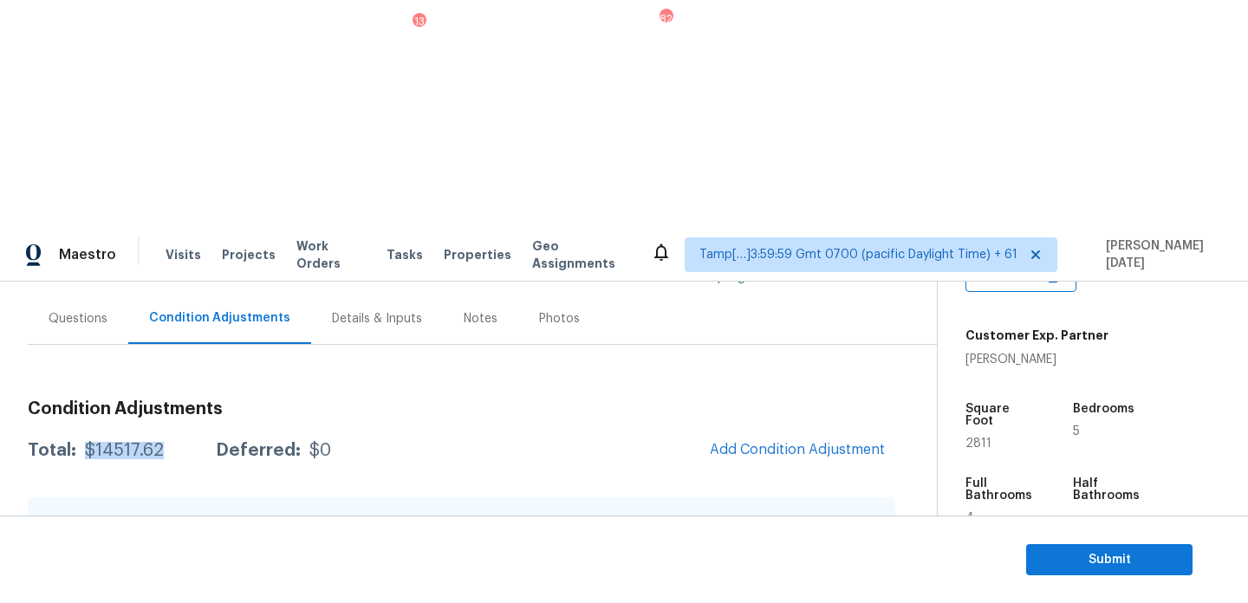
drag, startPoint x: 82, startPoint y: 223, endPoint x: 172, endPoint y: 224, distance: 89.3
click at [172, 442] on div "Total: $14517.62 Deferred: $0" at bounding box center [179, 450] width 303 height 17
copy div "$14517.62"
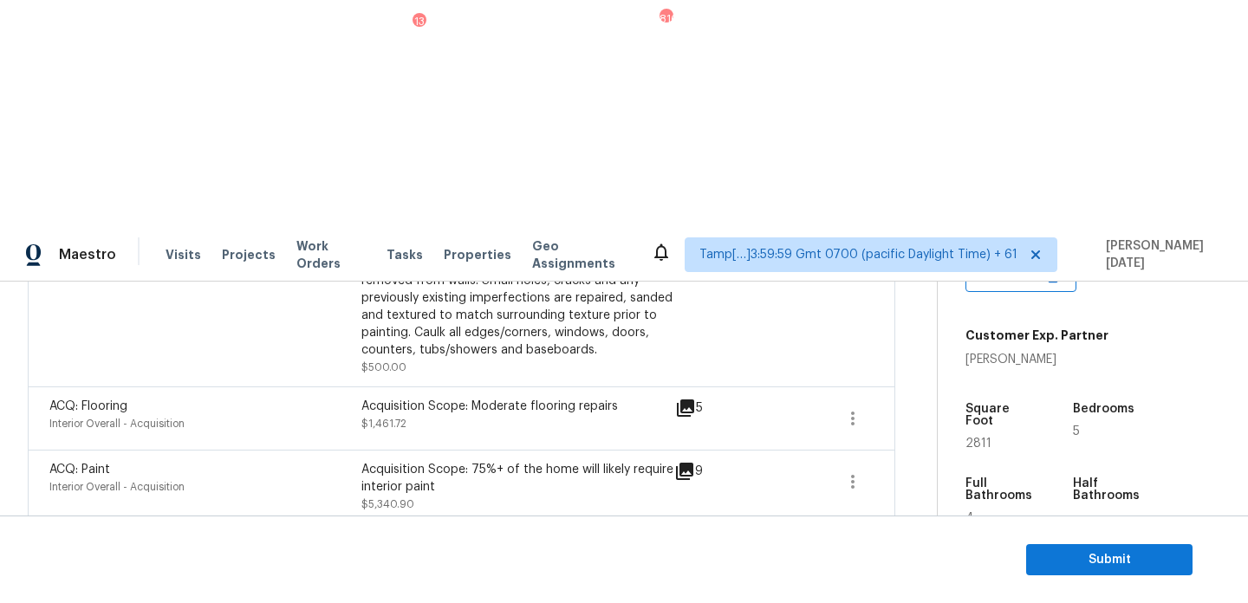
scroll to position [1107, 0]
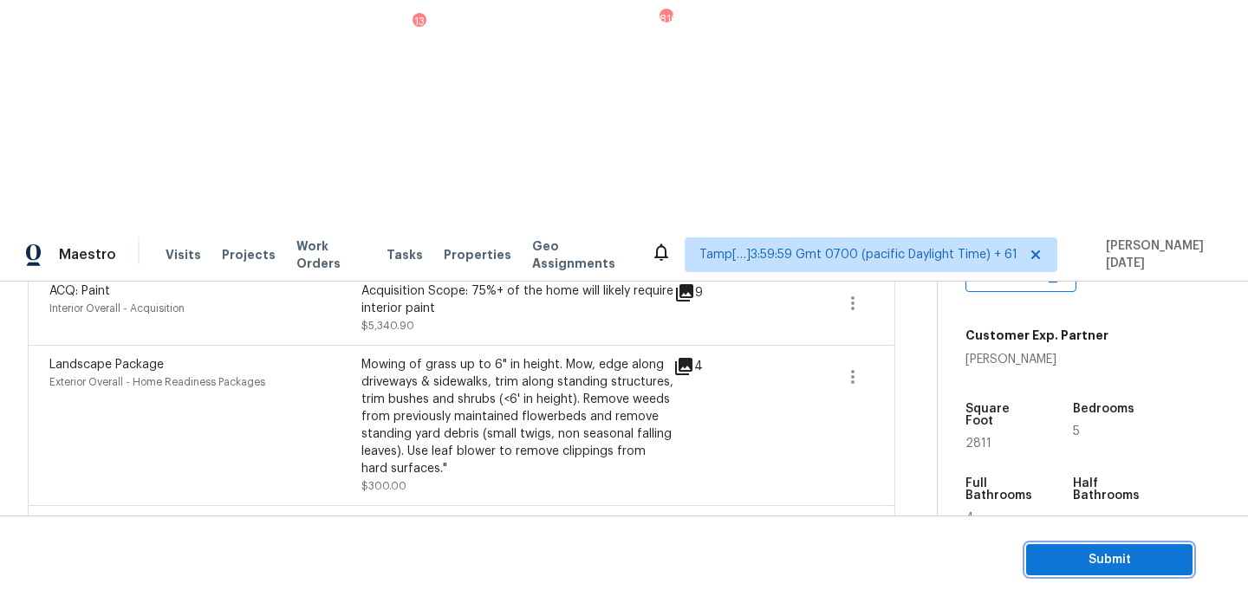
click at [1059, 554] on span "Submit" at bounding box center [1109, 561] width 139 height 22
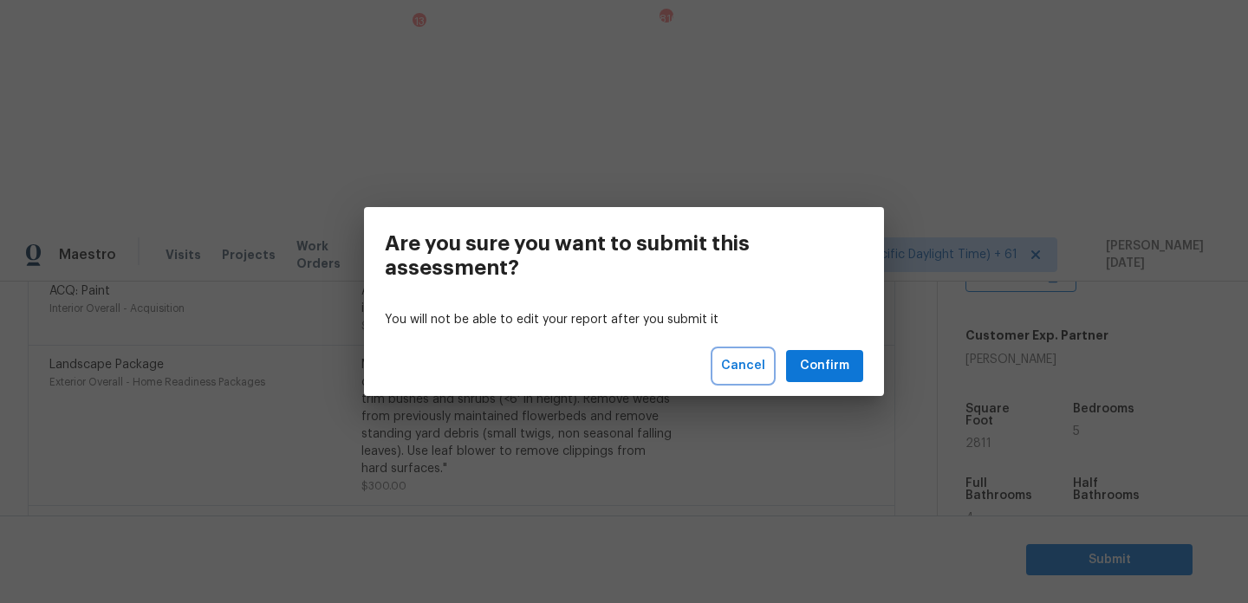
click at [754, 369] on span "Cancel" at bounding box center [743, 366] width 44 height 22
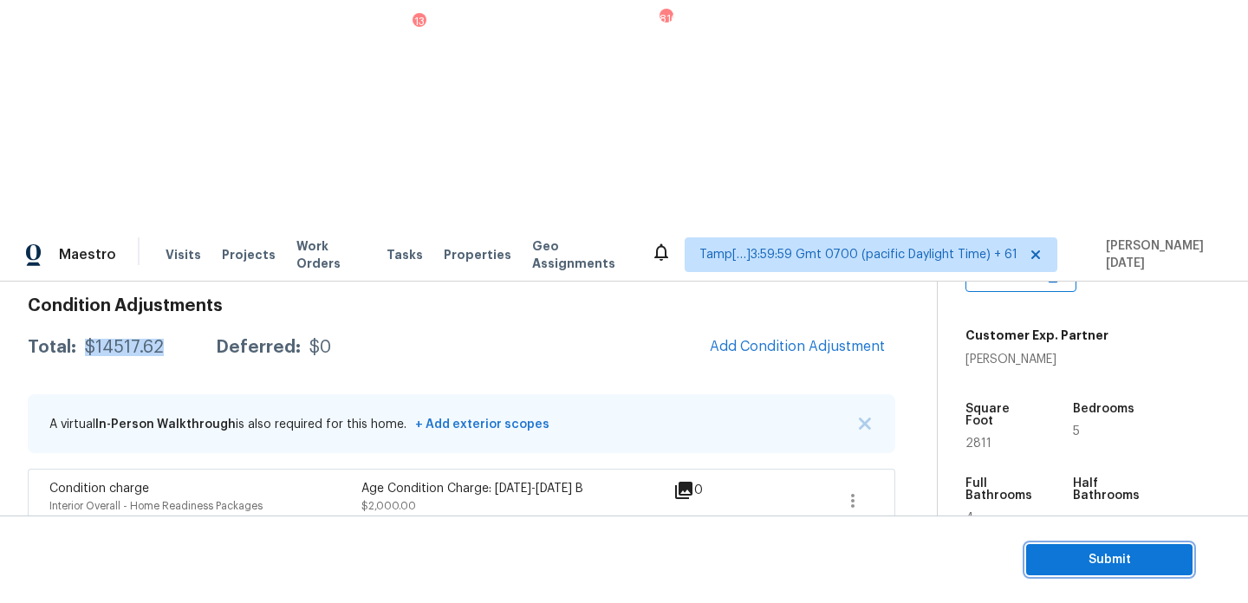
scroll to position [272, 0]
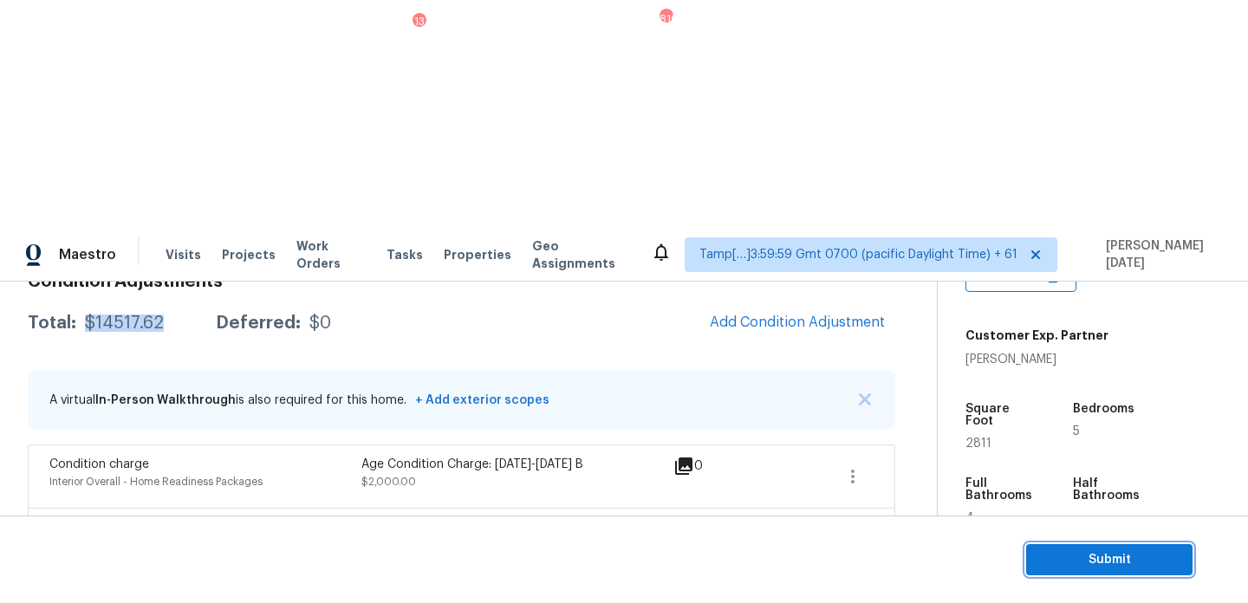
click at [1062, 555] on span "Submit" at bounding box center [1109, 561] width 139 height 22
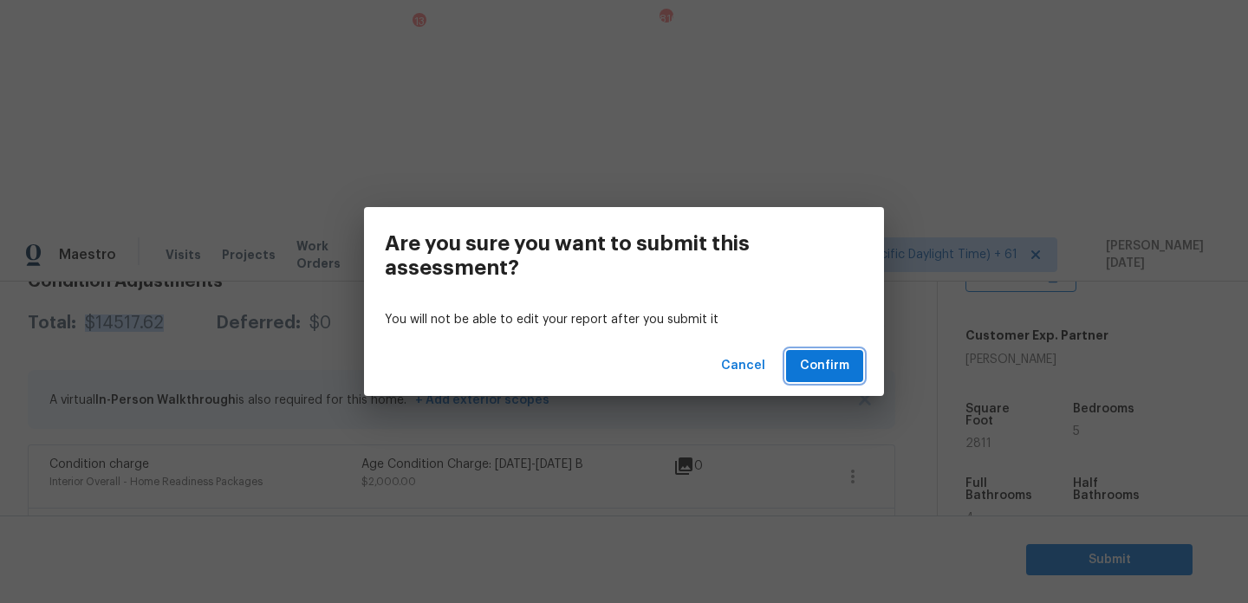
click at [834, 372] on span "Confirm" at bounding box center [824, 366] width 49 height 22
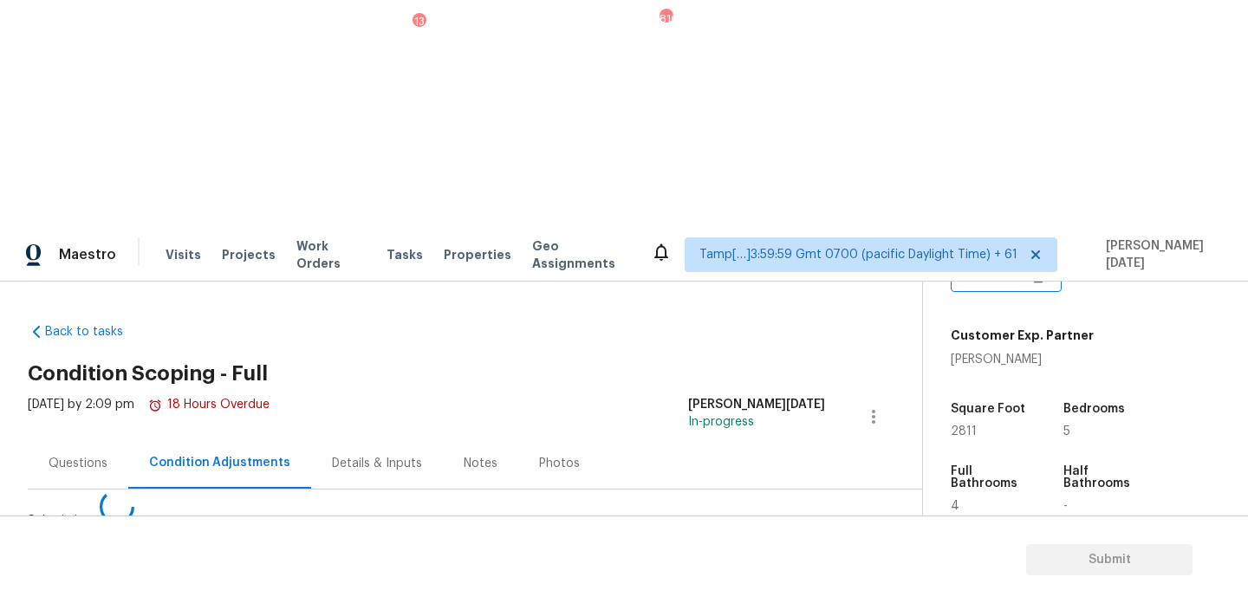
scroll to position [0, 0]
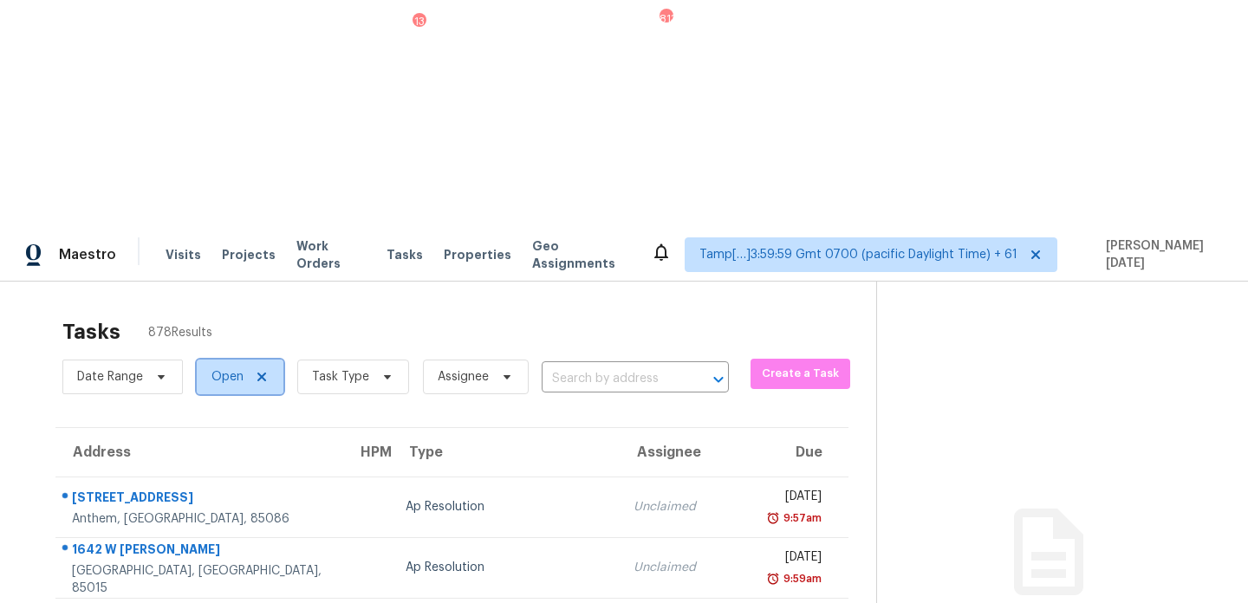
click at [243, 360] on span "Open" at bounding box center [240, 377] width 87 height 35
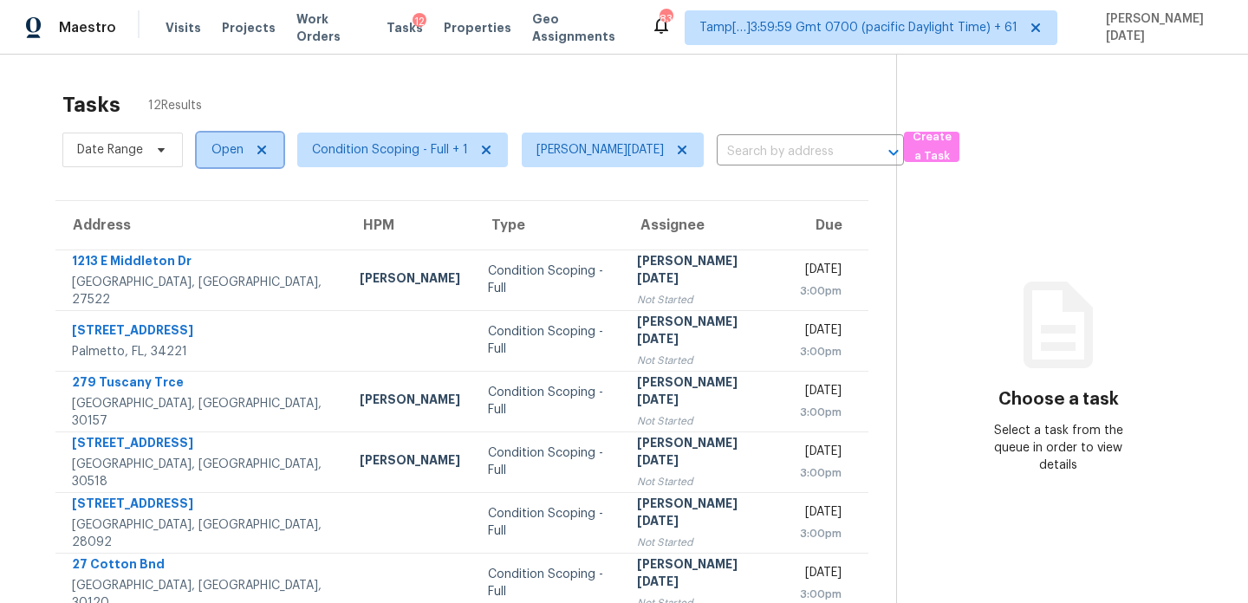
click at [225, 158] on span "Open" at bounding box center [228, 149] width 32 height 17
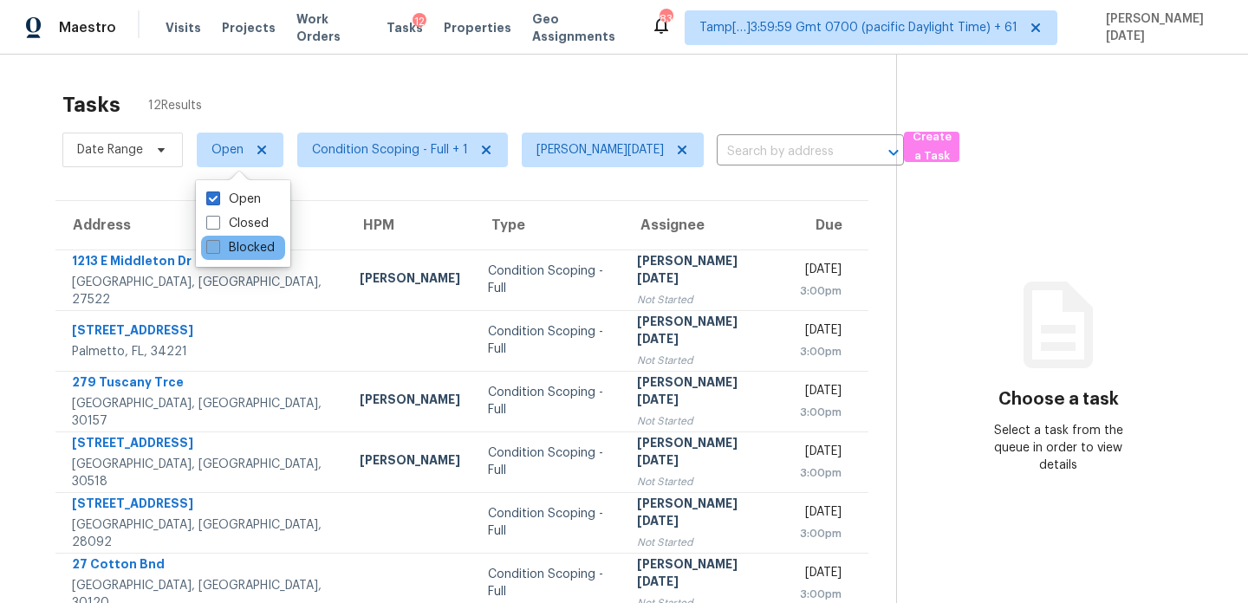
click at [239, 251] on label "Blocked" at bounding box center [240, 247] width 68 height 17
click at [218, 251] on input "Blocked" at bounding box center [211, 244] width 11 height 11
checkbox input "true"
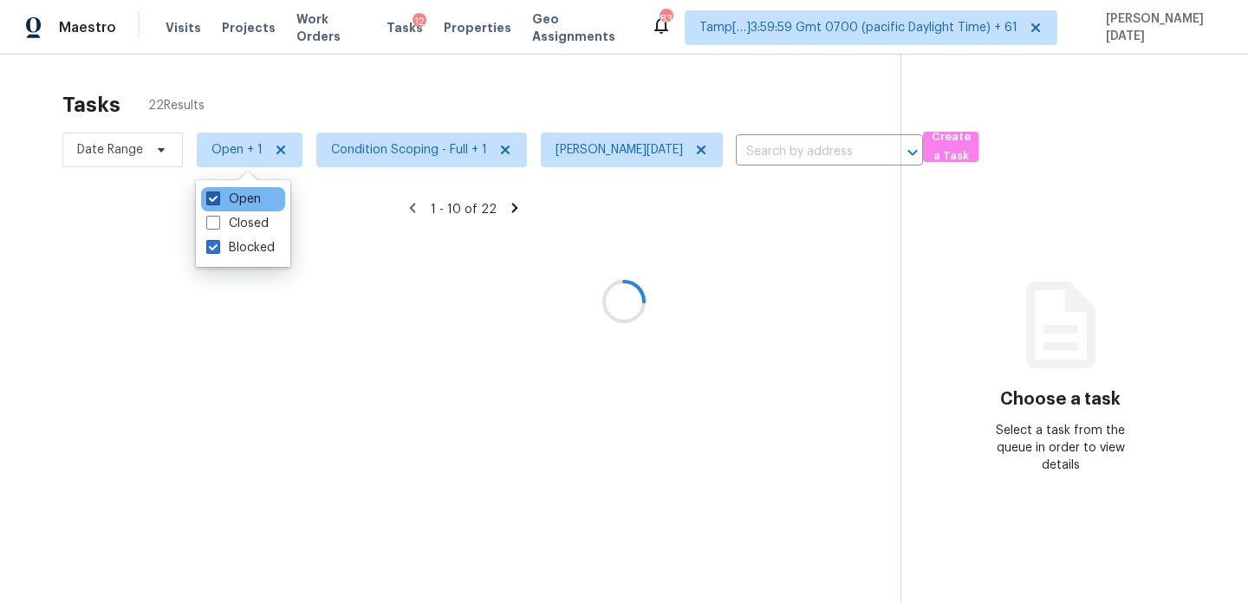
click at [234, 195] on label "Open" at bounding box center [233, 199] width 55 height 17
click at [218, 195] on input "Open" at bounding box center [211, 196] width 11 height 11
checkbox input "false"
click at [440, 95] on div at bounding box center [624, 301] width 1248 height 603
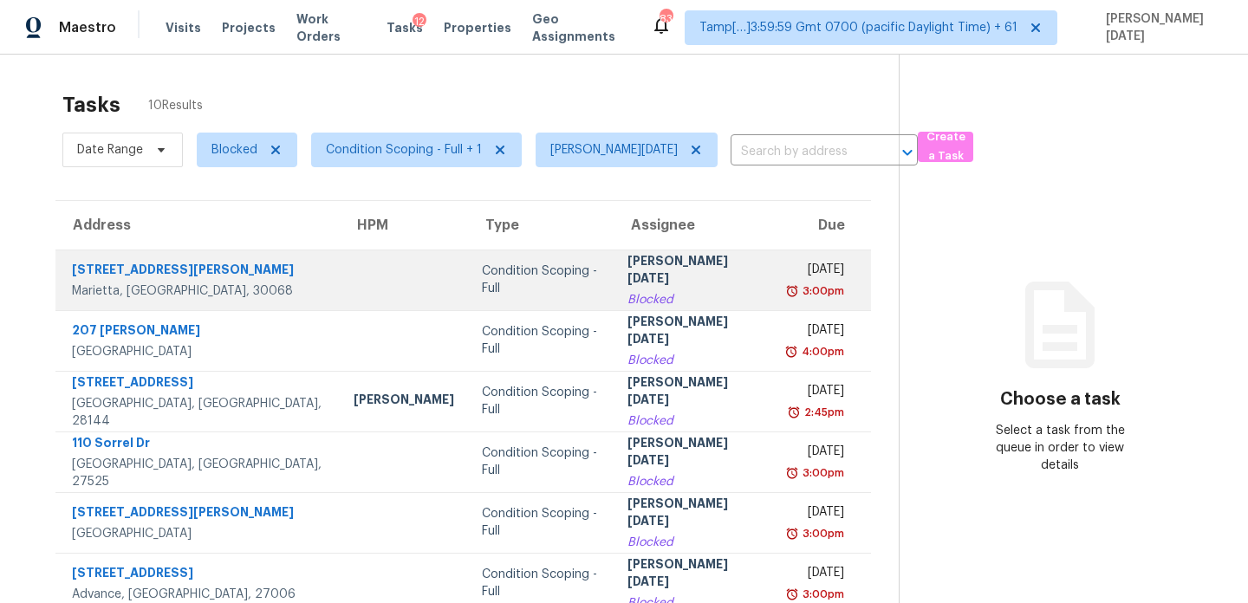
scroll to position [267, 0]
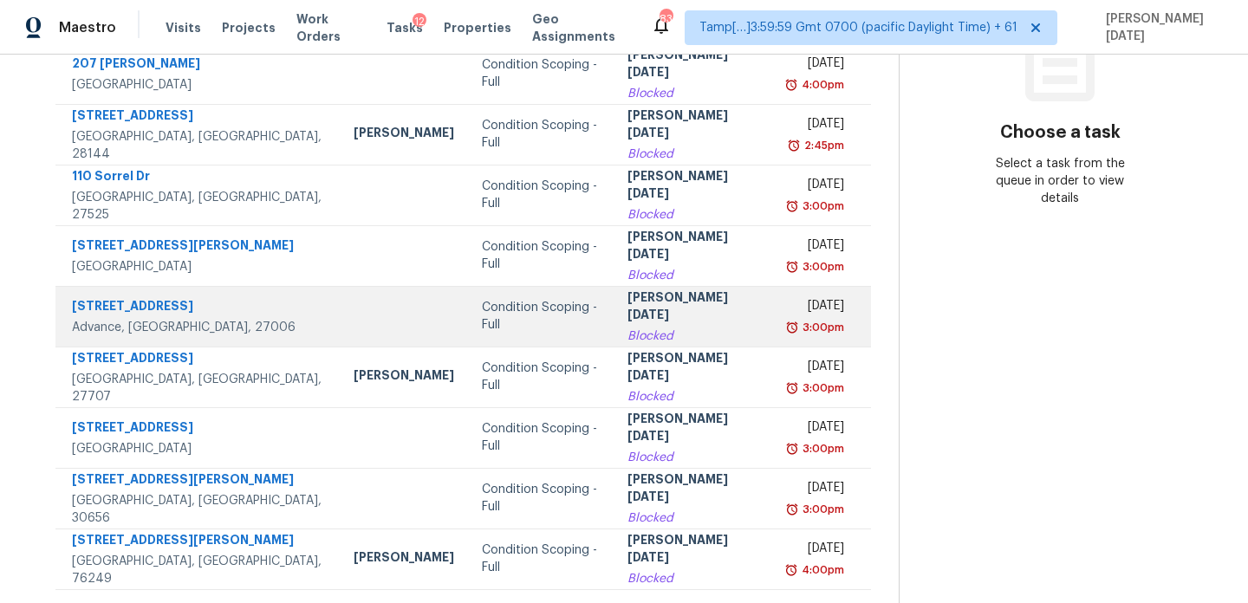
click at [552, 298] on td "Condition Scoping - Full" at bounding box center [541, 316] width 146 height 61
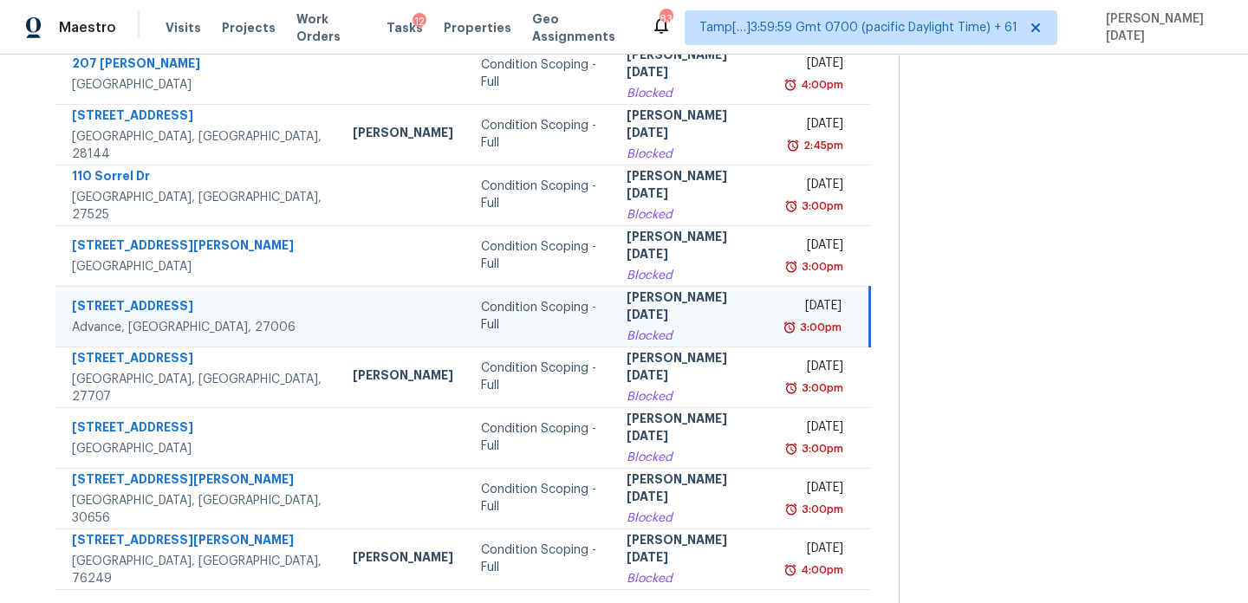
click at [627, 301] on div "[PERSON_NAME][DATE]" at bounding box center [693, 308] width 133 height 39
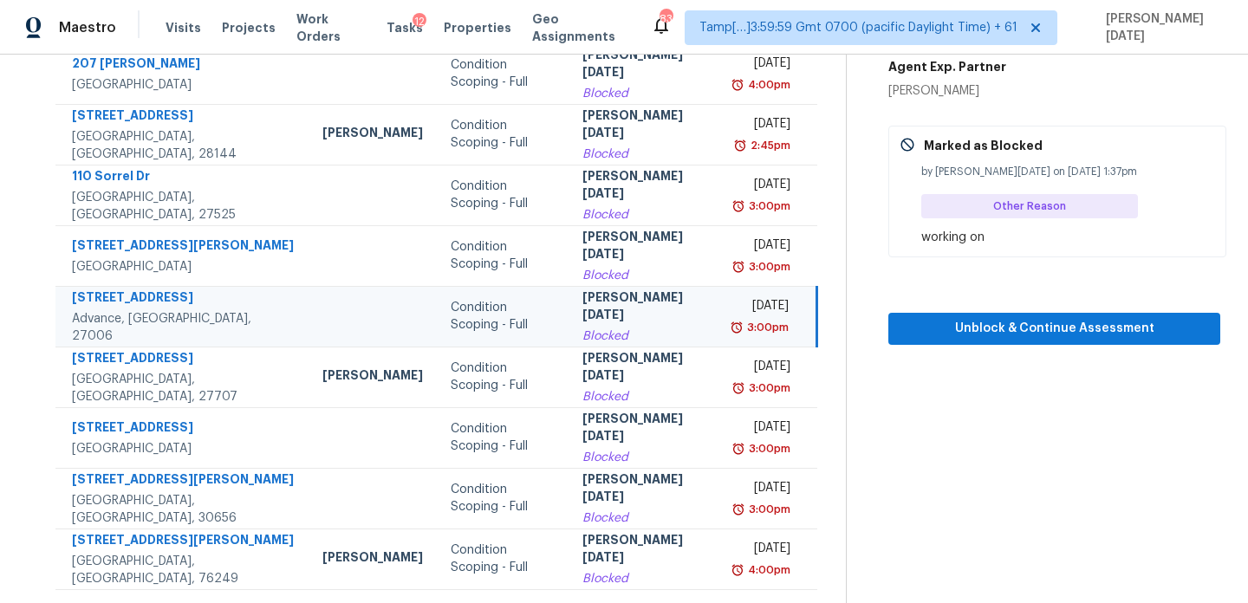
click at [626, 295] on td "[PERSON_NAME][DATE]" at bounding box center [645, 316] width 153 height 61
click at [961, 326] on span "Unblock & Continue Assessment" at bounding box center [1054, 329] width 304 height 22
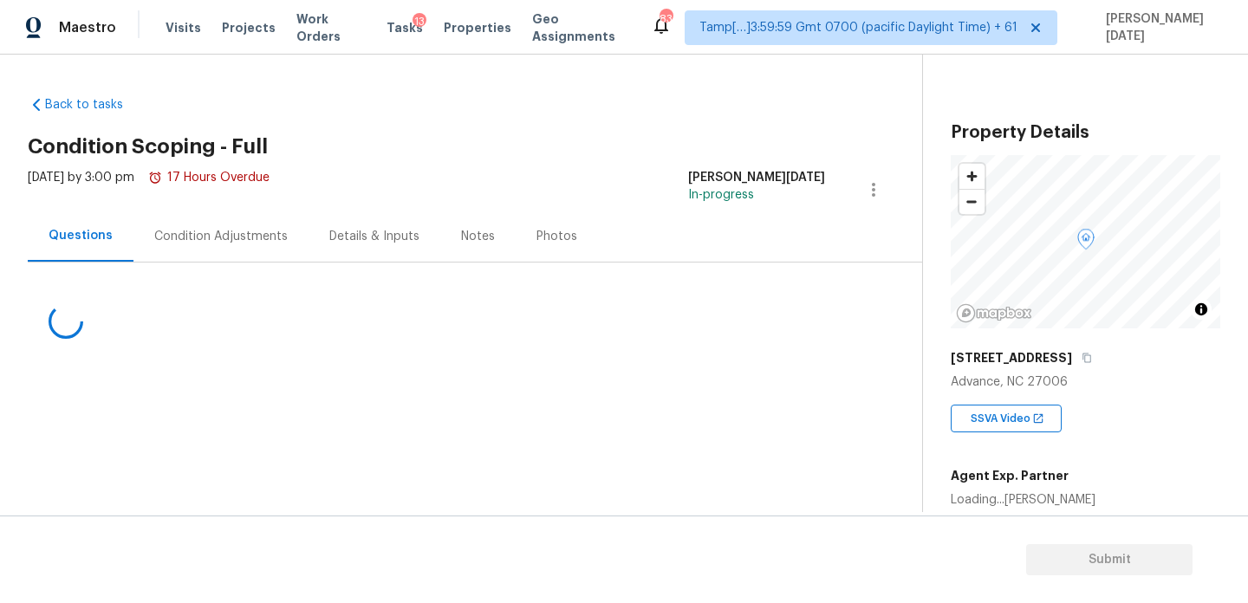
click at [164, 247] on div "Condition Adjustments" at bounding box center [221, 236] width 175 height 51
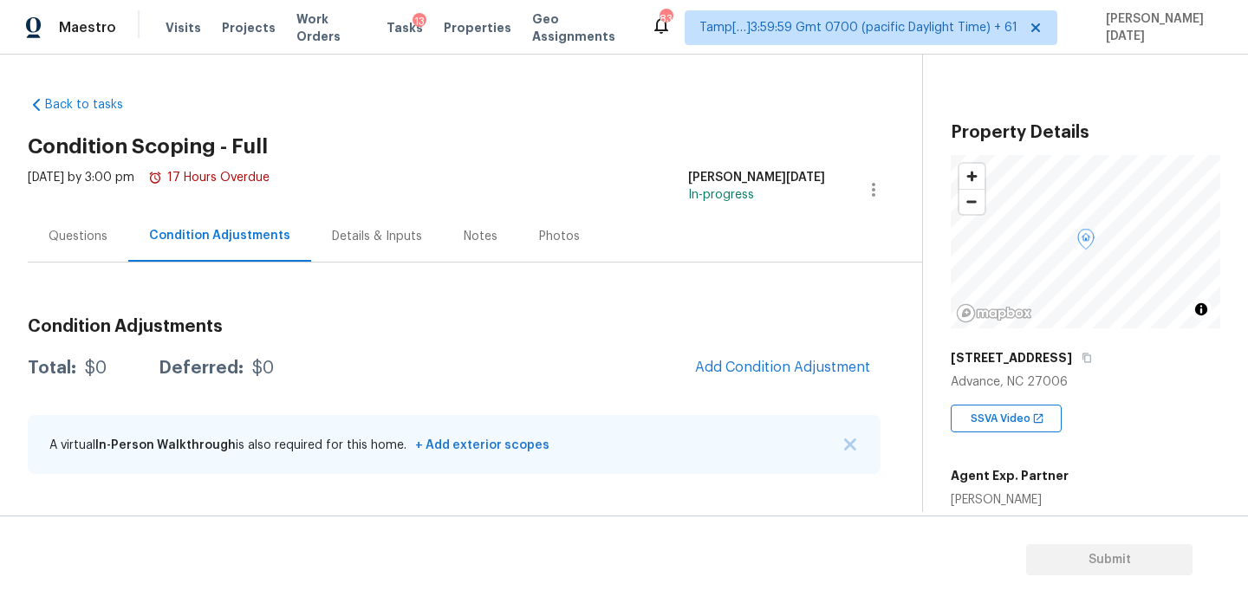
click at [603, 302] on div "Condition Adjustments Total: $0 Deferred: $0 Add Condition Adjustment A virtual…" at bounding box center [454, 376] width 853 height 227
click at [66, 211] on div "Questions" at bounding box center [78, 236] width 101 height 51
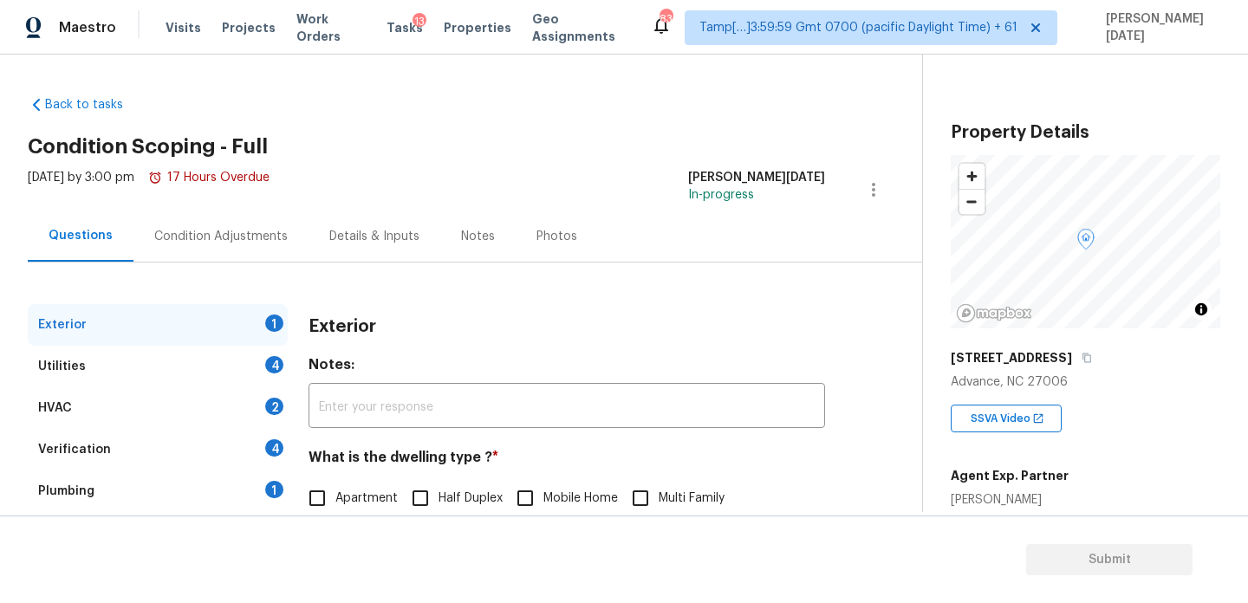
scroll to position [231, 0]
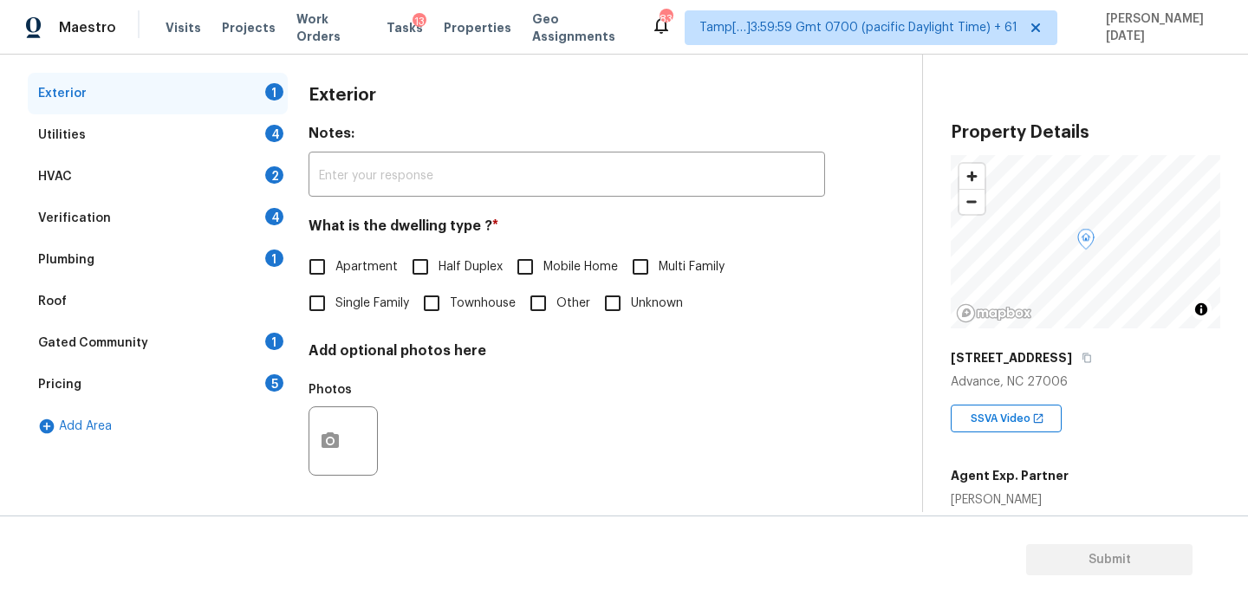
click at [179, 385] on div "Pricing 5" at bounding box center [158, 385] width 260 height 42
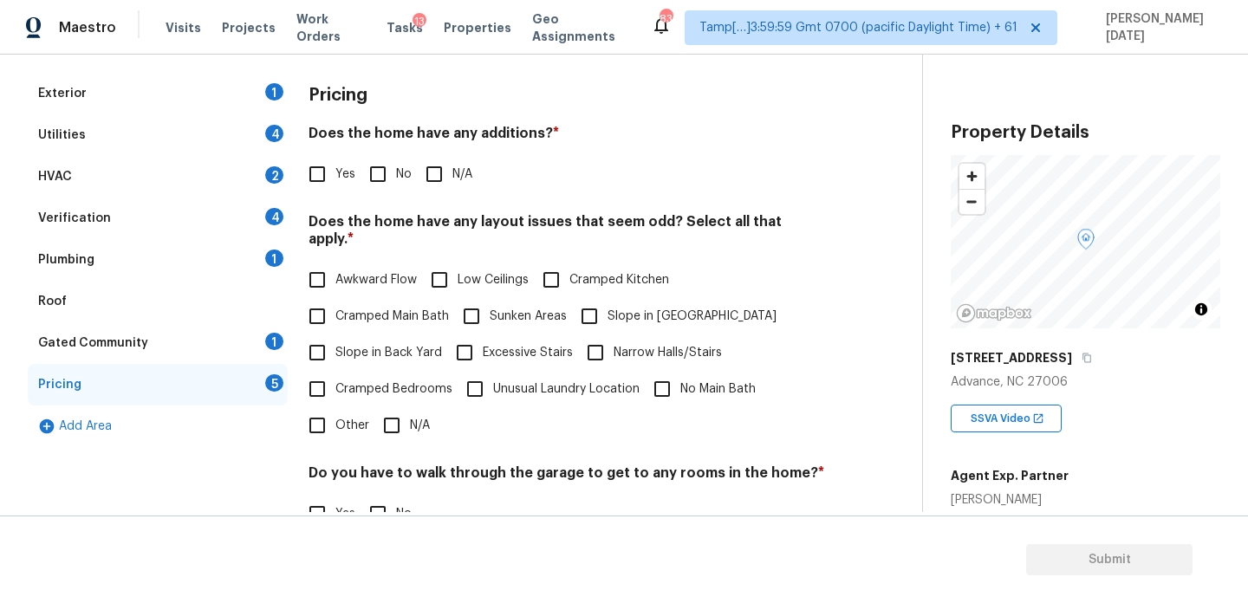
click at [222, 331] on div "Gated Community 1" at bounding box center [158, 343] width 260 height 42
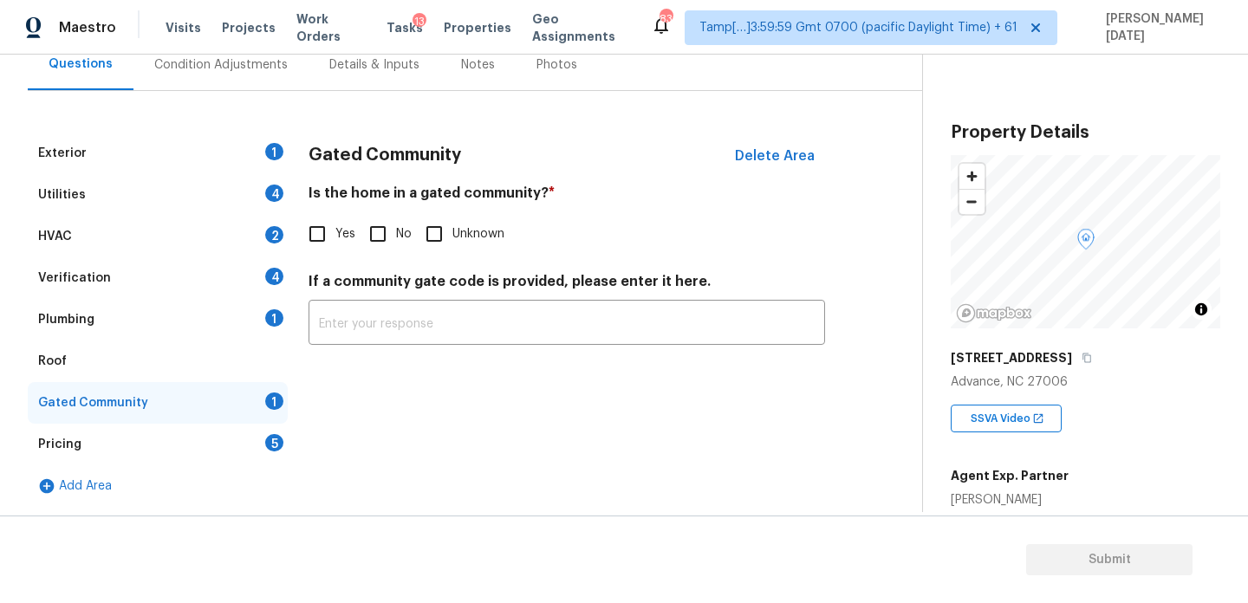
scroll to position [172, 0]
click at [316, 245] on input "Yes" at bounding box center [317, 234] width 36 height 36
checkbox input "true"
click at [344, 322] on input "text" at bounding box center [567, 326] width 517 height 41
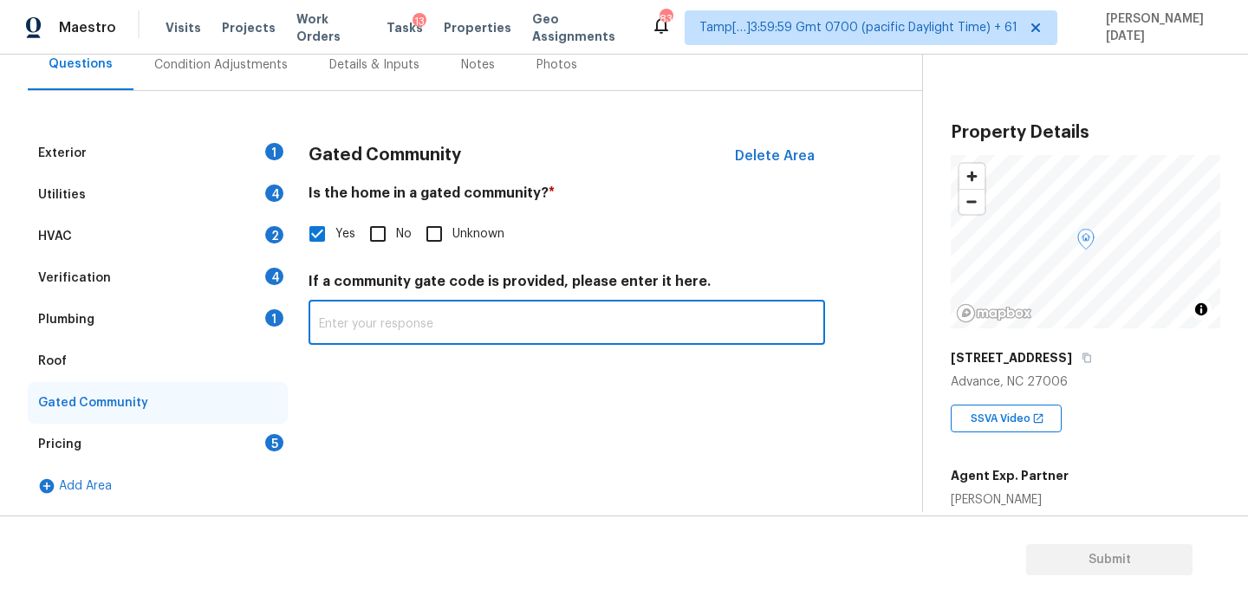
paste input "Stop at guard shack"
type input "Stop at guard shack"
click at [537, 407] on div "Gated Community Delete Area Is the home in a gated community? * Yes No Unknown …" at bounding box center [567, 320] width 517 height 375
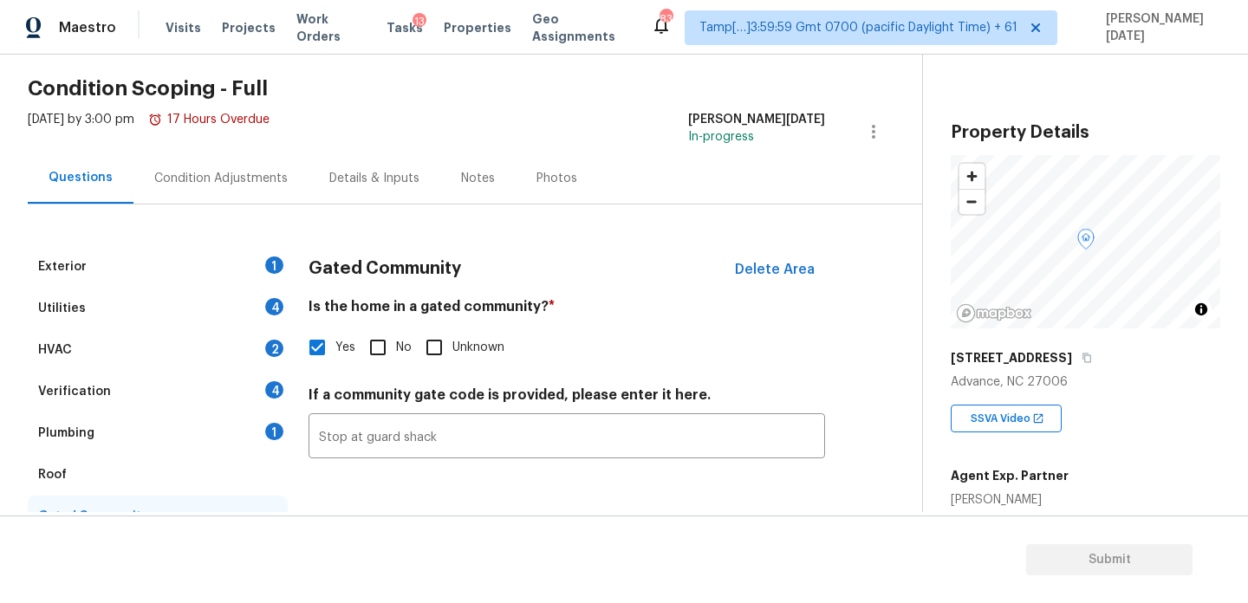
scroll to position [23, 0]
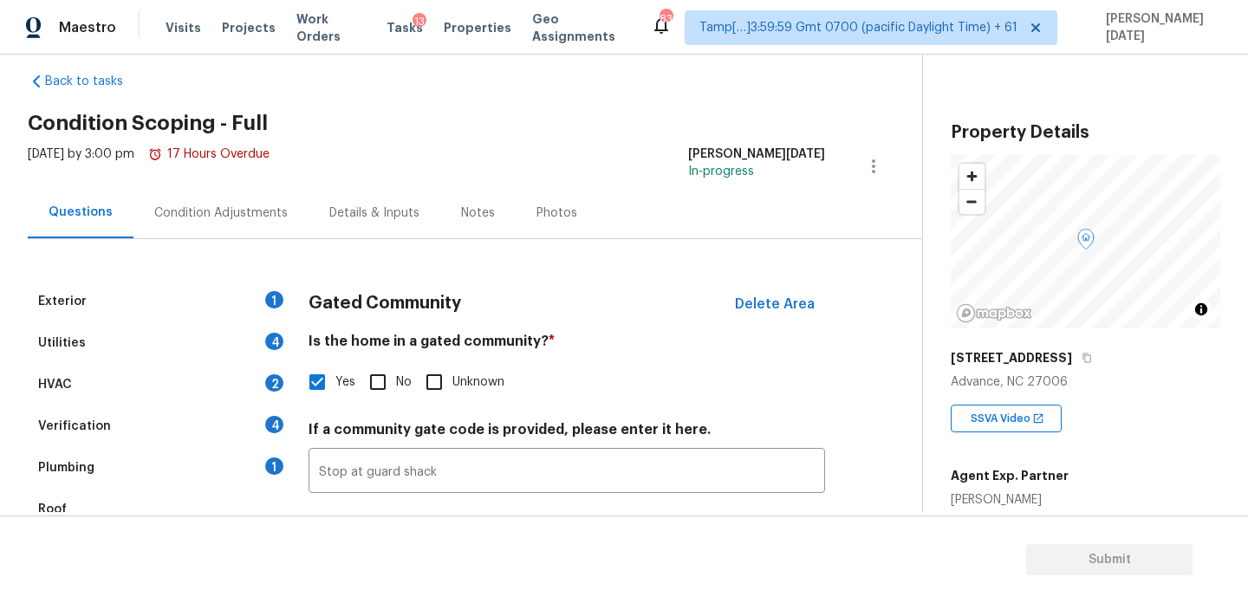
click at [224, 227] on div "Condition Adjustments" at bounding box center [221, 212] width 175 height 51
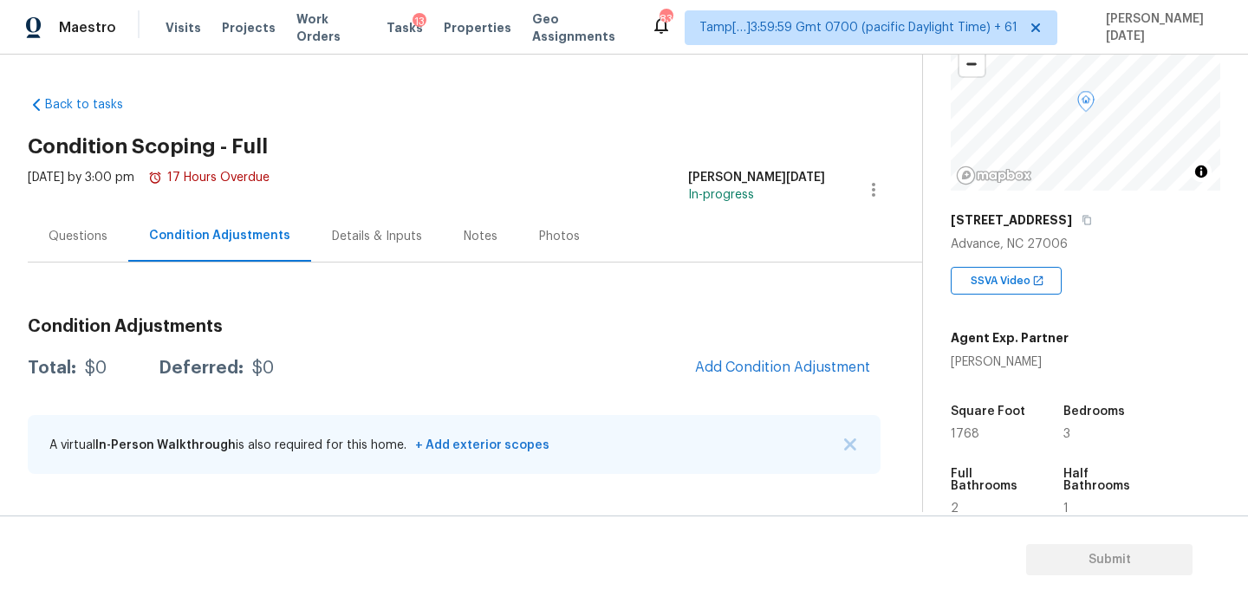
scroll to position [152, 0]
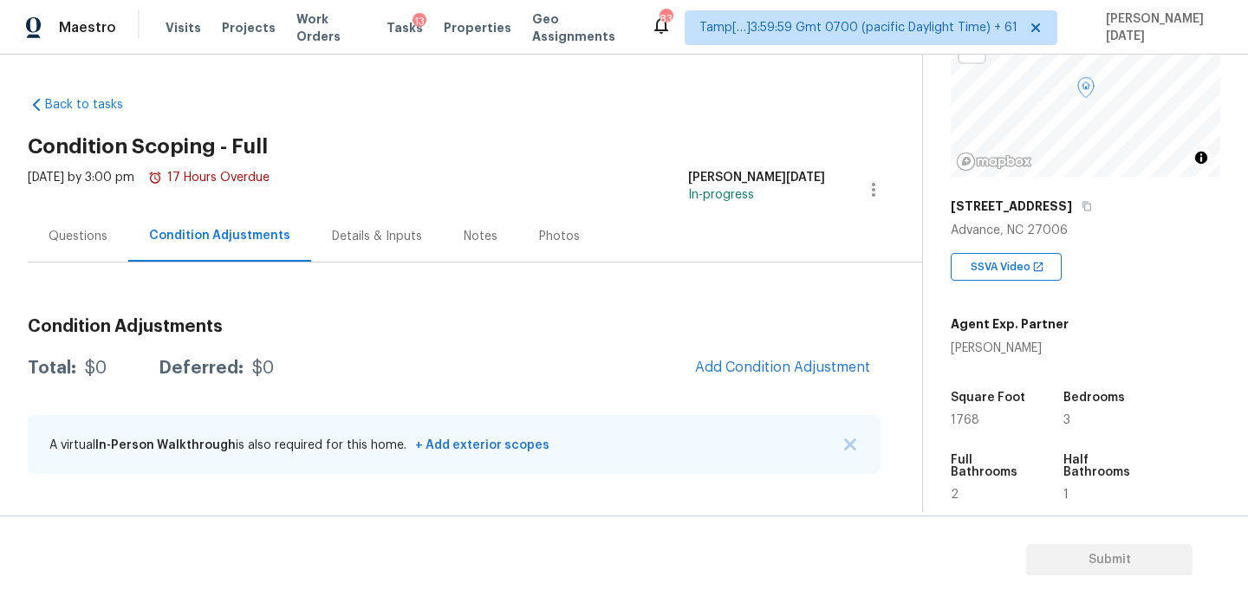
click at [962, 422] on span "1768" at bounding box center [965, 420] width 29 height 12
copy span "1768"
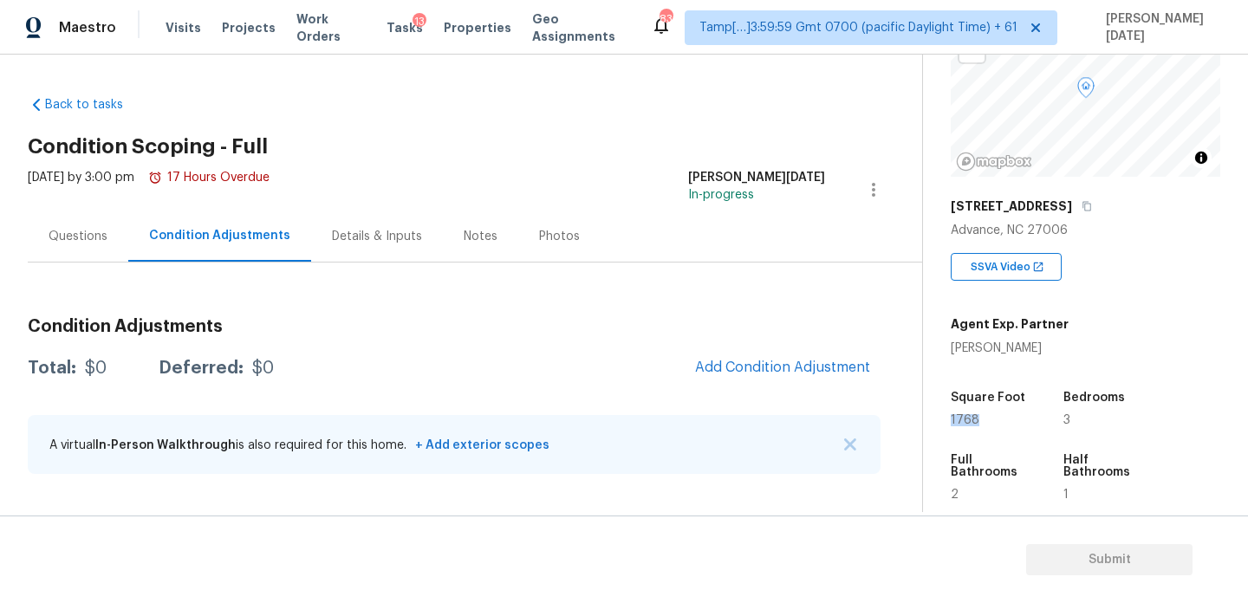
click at [958, 413] on div "Square Foot" at bounding box center [991, 403] width 80 height 23
click at [960, 419] on span "1768" at bounding box center [965, 420] width 29 height 12
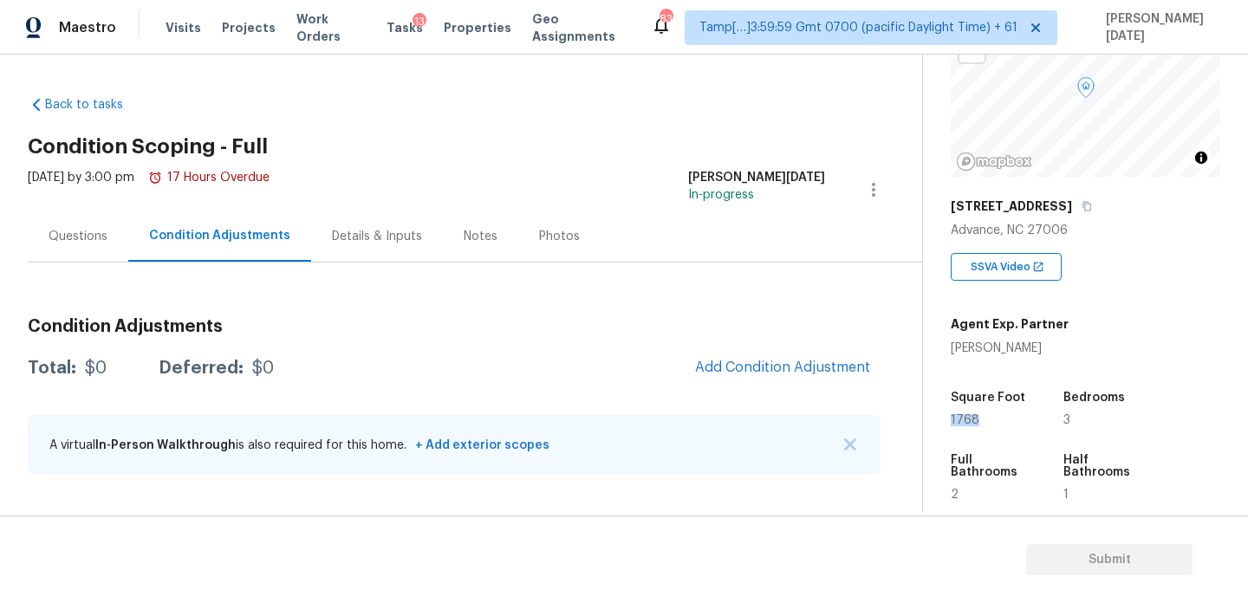
copy span "1768"
click at [785, 361] on span "Add Condition Adjustment" at bounding box center [782, 368] width 175 height 16
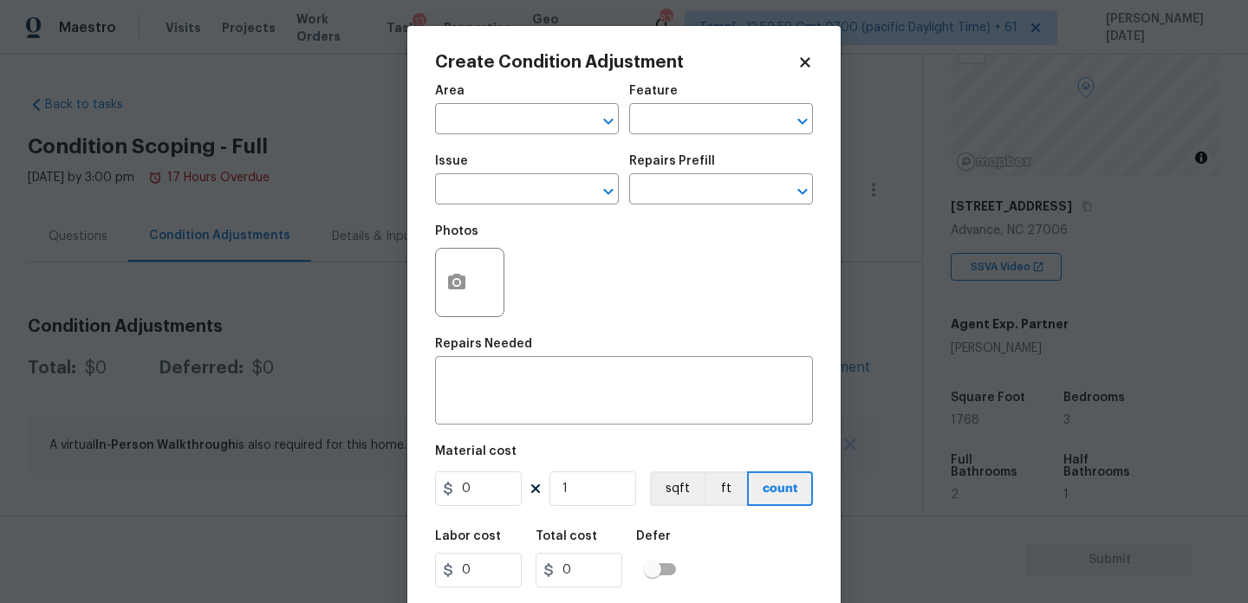
click at [483, 135] on span "Area ​" at bounding box center [527, 110] width 184 height 70
click at [483, 127] on input "text" at bounding box center [502, 120] width 135 height 27
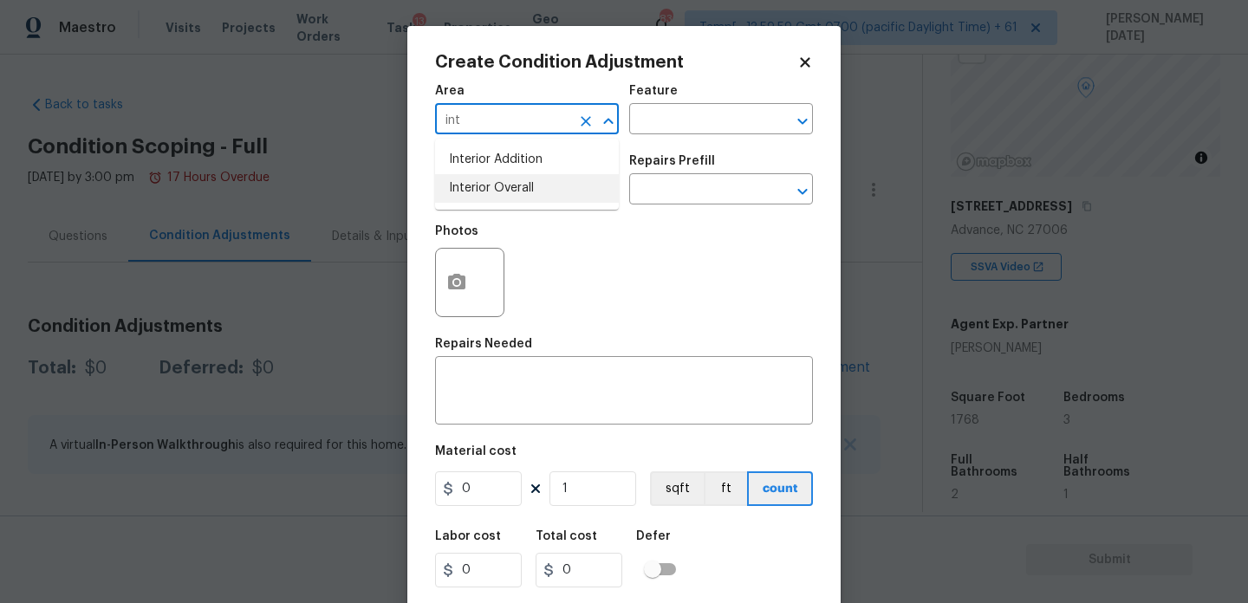
click at [473, 194] on li "Interior Overall" at bounding box center [527, 188] width 184 height 29
type input "Interior Overall"
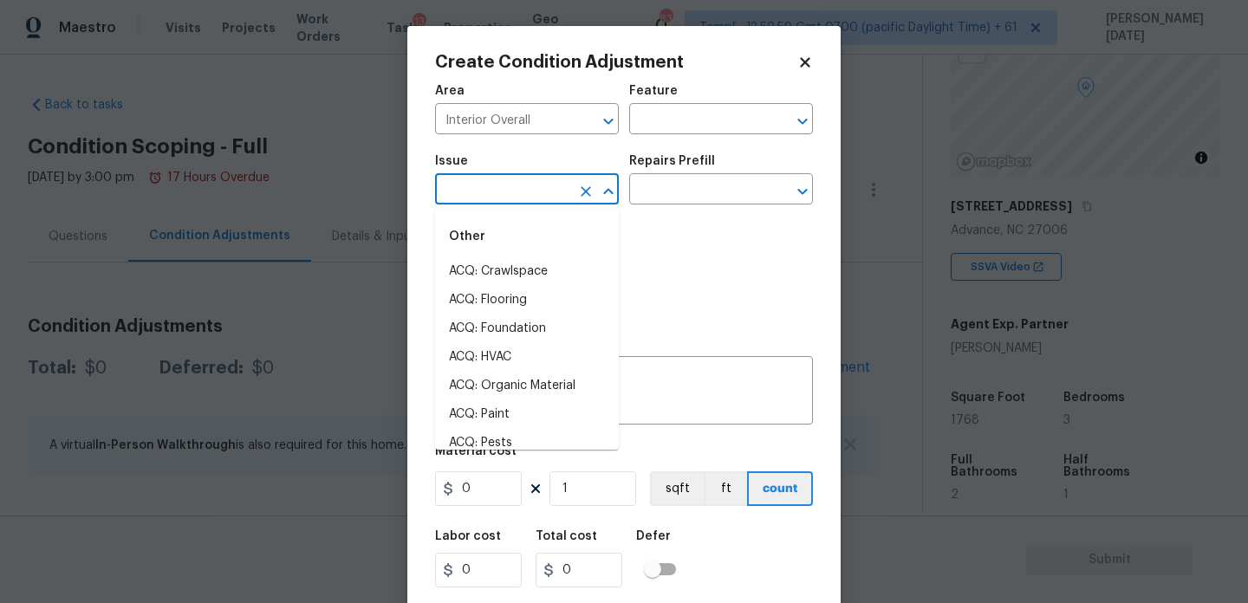
click at [473, 194] on input "text" at bounding box center [502, 191] width 135 height 27
click at [489, 274] on li "ACQ: Paint" at bounding box center [527, 271] width 184 height 29
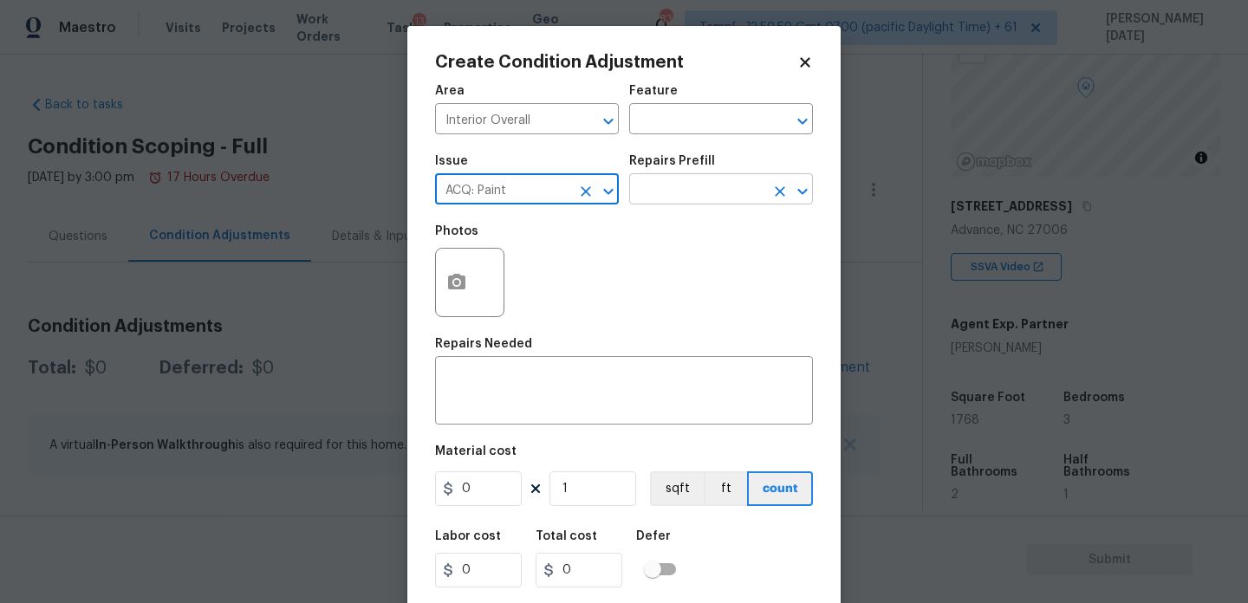
type input "ACQ: Paint"
click at [699, 192] on input "text" at bounding box center [696, 191] width 135 height 27
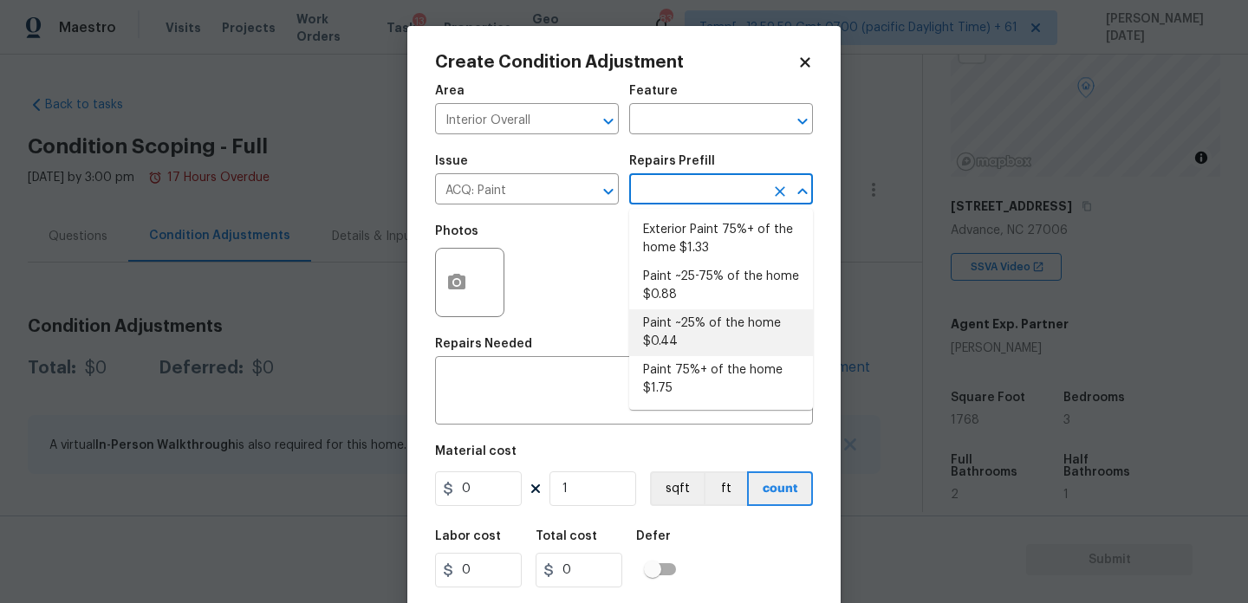
click at [701, 346] on li "Paint ~25% of the home $0.44" at bounding box center [721, 332] width 184 height 47
type input "Acquisition"
type textarea "Acquisition Scope: ~25% of the home needs interior paint"
type input "0.44"
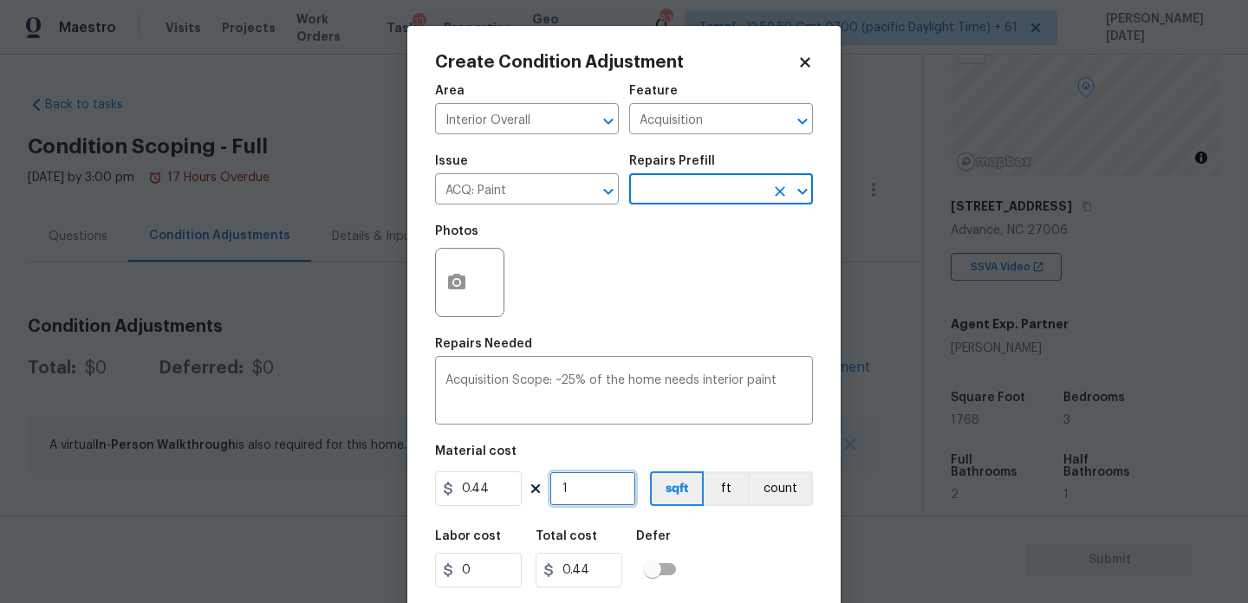
click at [600, 474] on input "1" at bounding box center [593, 489] width 87 height 35
click at [705, 186] on input "text" at bounding box center [696, 191] width 135 height 27
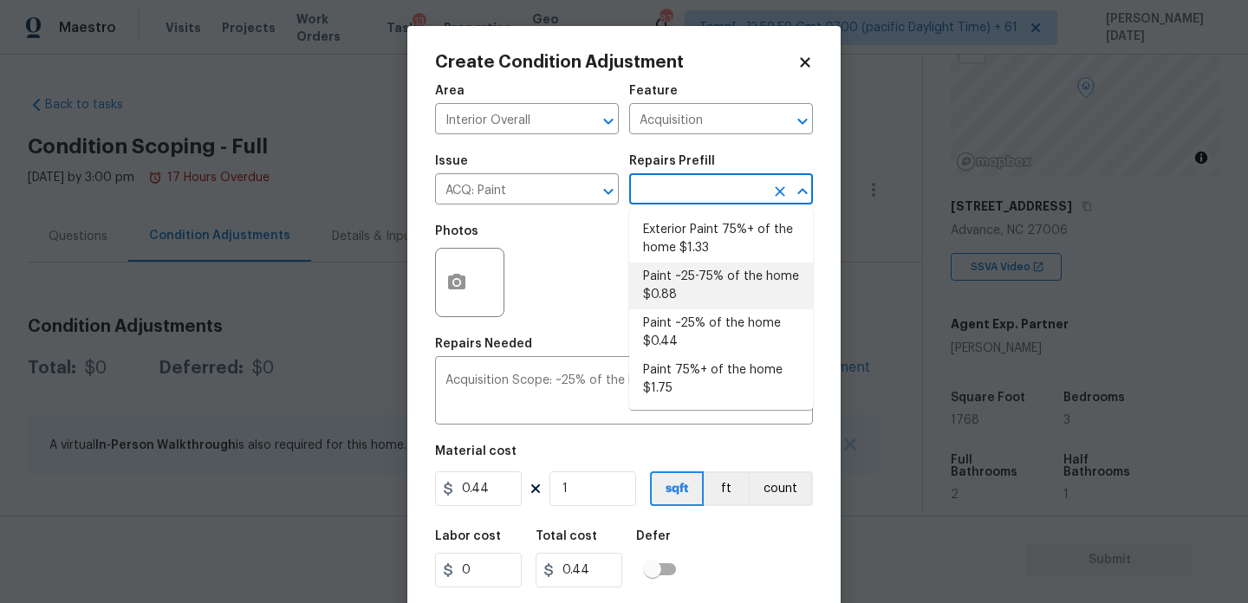
click at [694, 290] on li "Paint ~25-75% of the home $0.88" at bounding box center [721, 286] width 184 height 47
type textarea "Acquisition Scope: ~25 - 75% of the home needs interior paint"
type input "0.88"
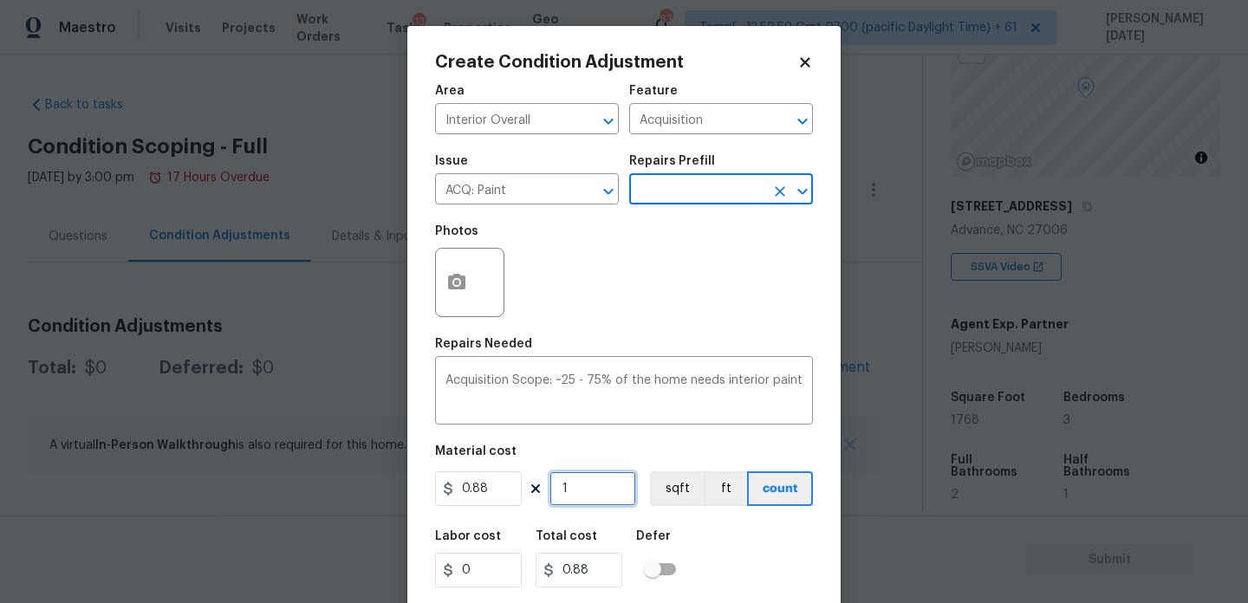
click at [597, 480] on input "1" at bounding box center [593, 489] width 87 height 35
type input "0"
paste input "1768"
type input "1768"
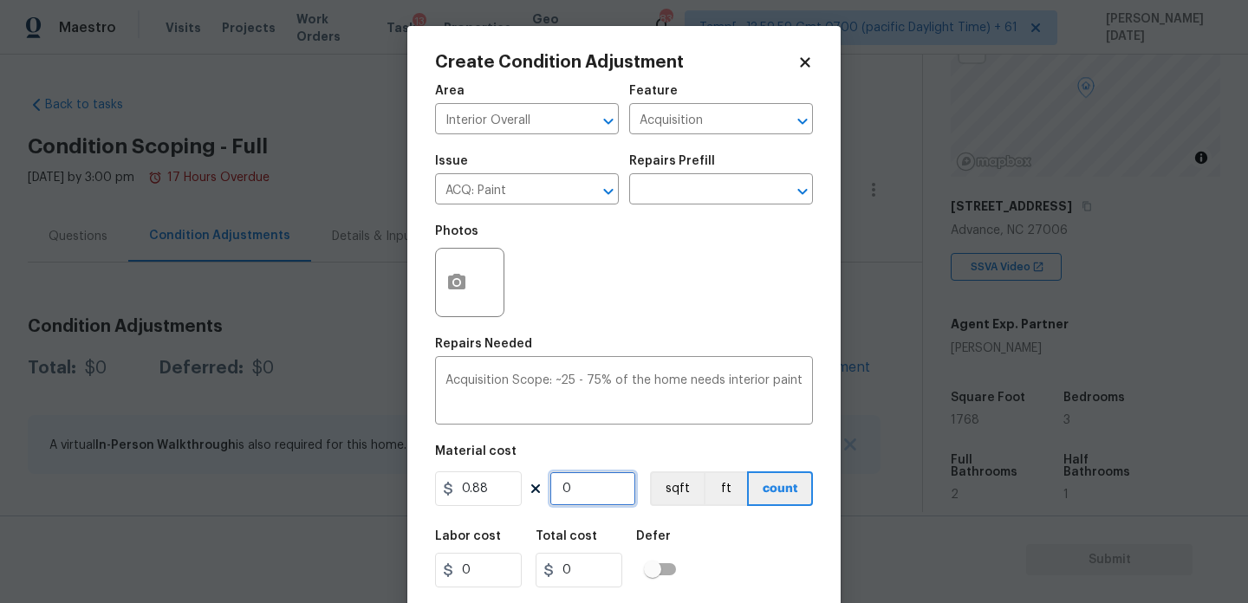
type input "1555.84"
type input "1768"
click at [669, 281] on div "Photos" at bounding box center [624, 271] width 378 height 113
click at [463, 282] on icon "button" at bounding box center [456, 282] width 17 height 16
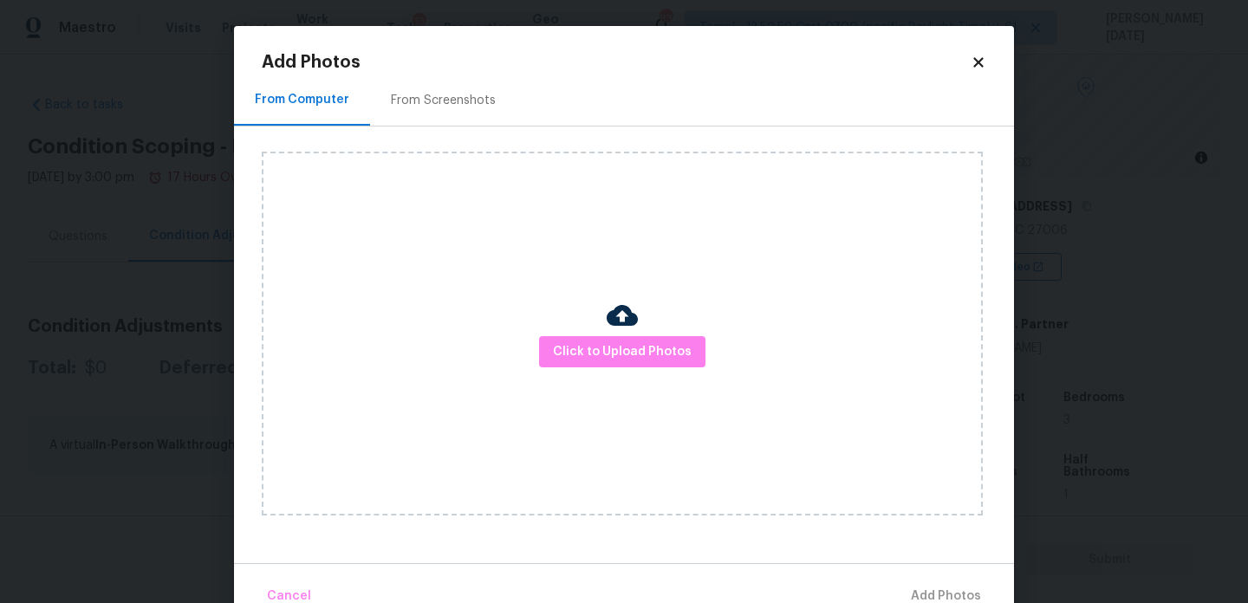
click at [459, 73] on div "Add Photos From Computer From Screenshots Click to Upload Photos Cancel Add Pho…" at bounding box center [624, 335] width 725 height 562
click at [456, 108] on div "From Screenshots" at bounding box center [443, 100] width 105 height 17
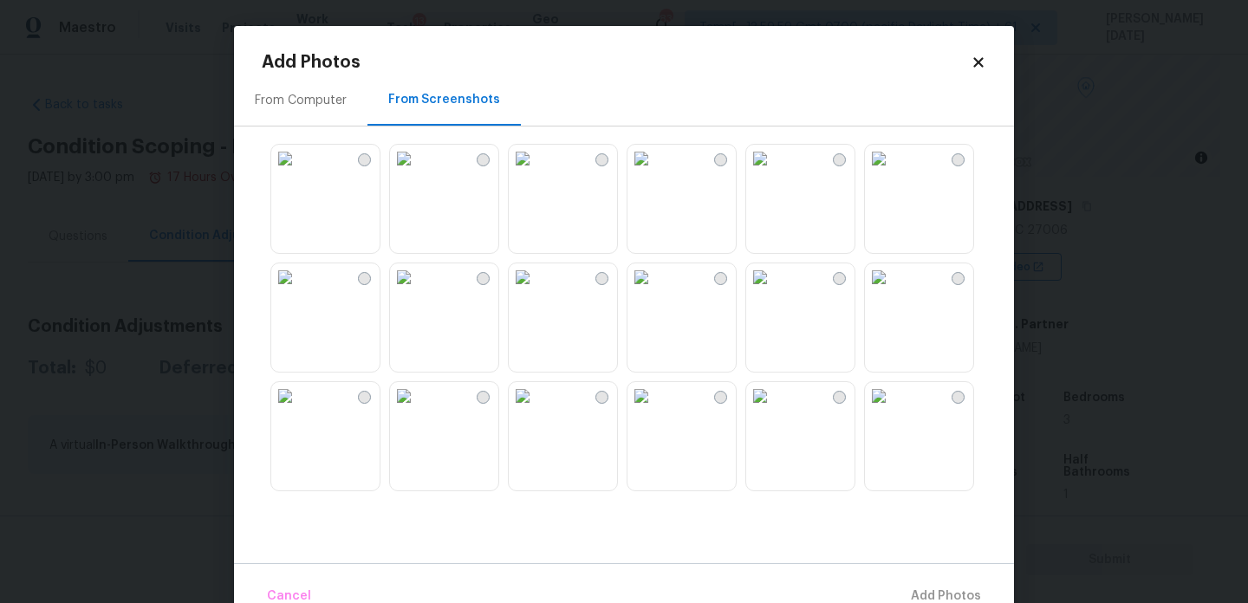
click at [537, 173] on img at bounding box center [523, 159] width 28 height 28
click at [418, 291] on img at bounding box center [404, 278] width 28 height 28
click at [418, 173] on img at bounding box center [404, 159] width 28 height 28
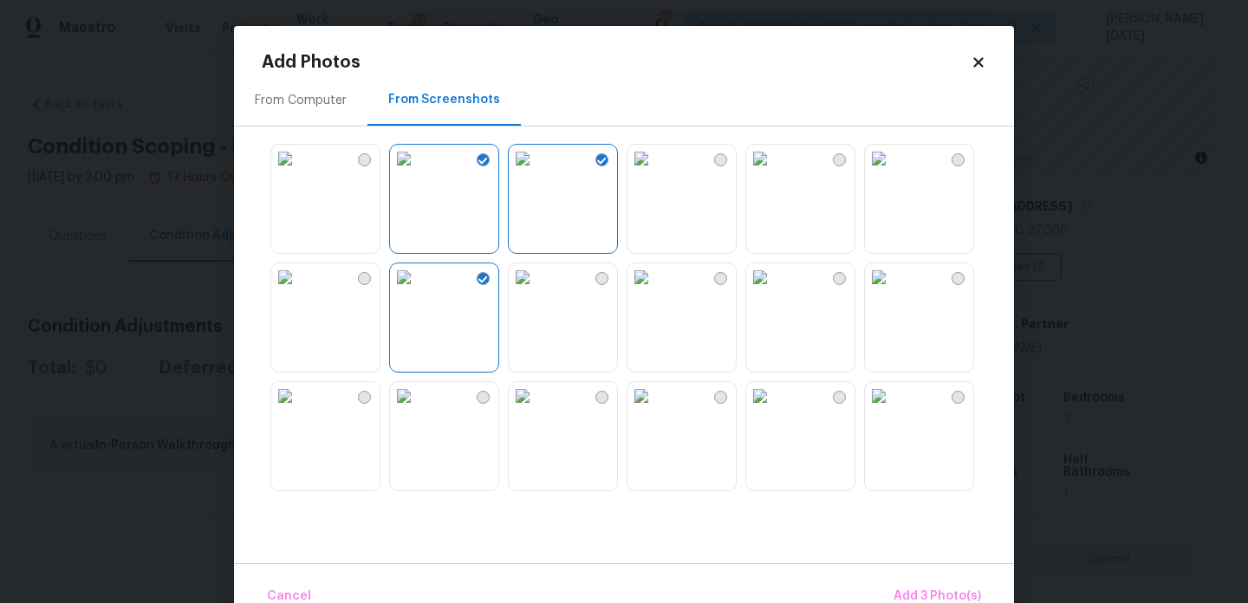
click at [418, 291] on img at bounding box center [404, 278] width 28 height 28
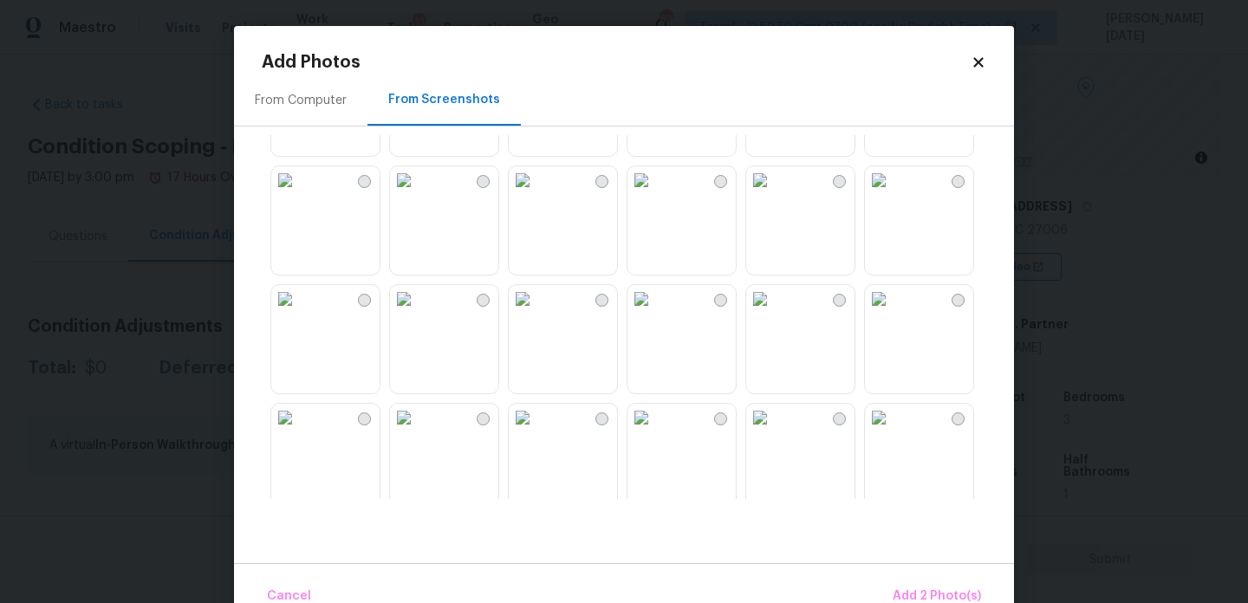
scroll to position [574, 0]
click at [774, 192] on img at bounding box center [760, 179] width 28 height 28
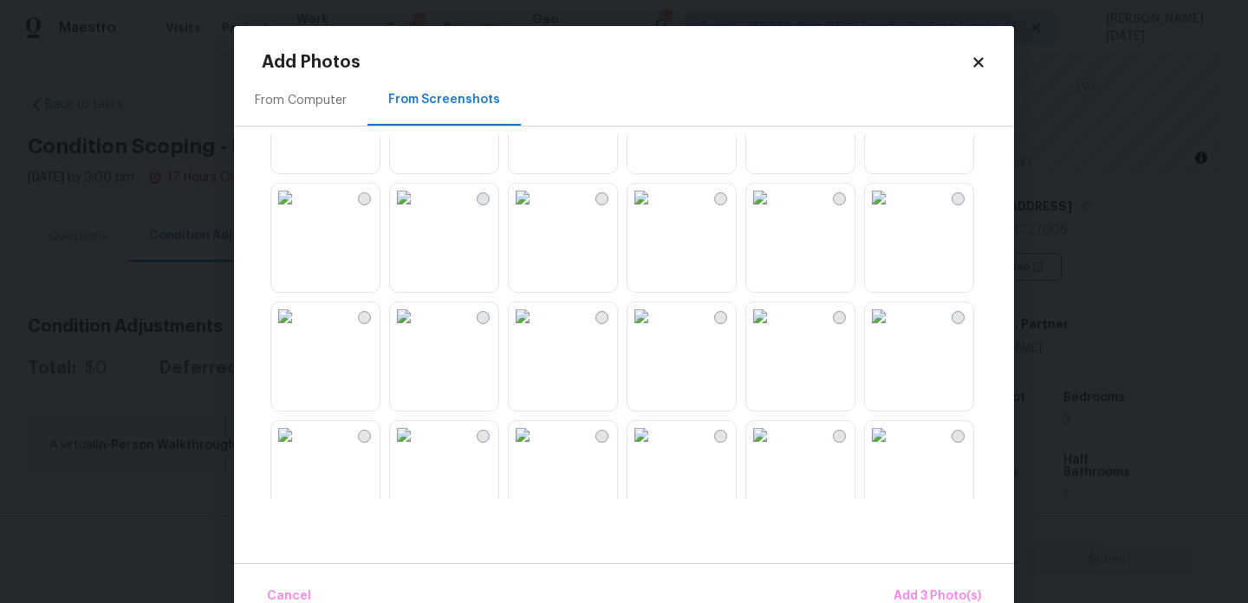
scroll to position [1069, 0]
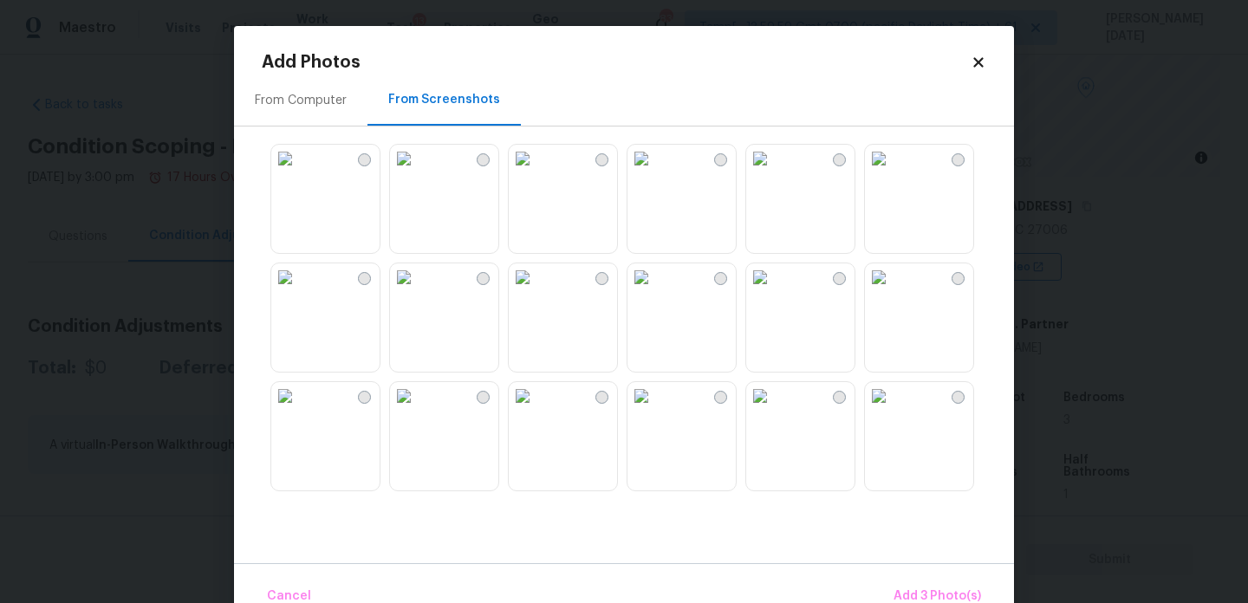
click at [655, 173] on img at bounding box center [642, 159] width 28 height 28
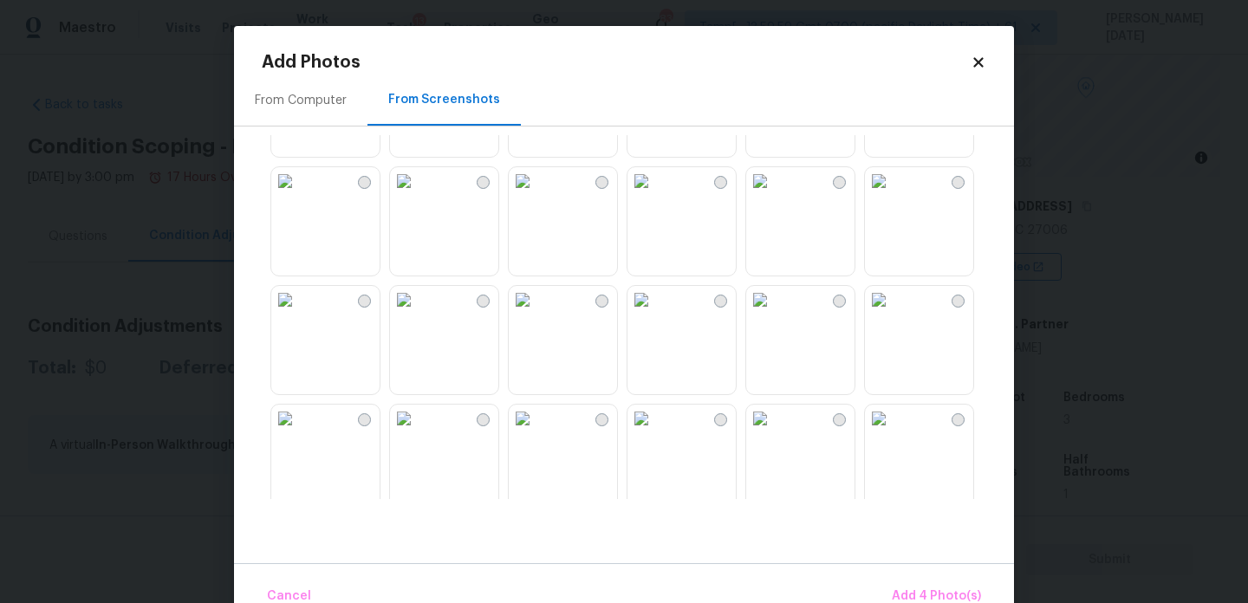
scroll to position [1430, 0]
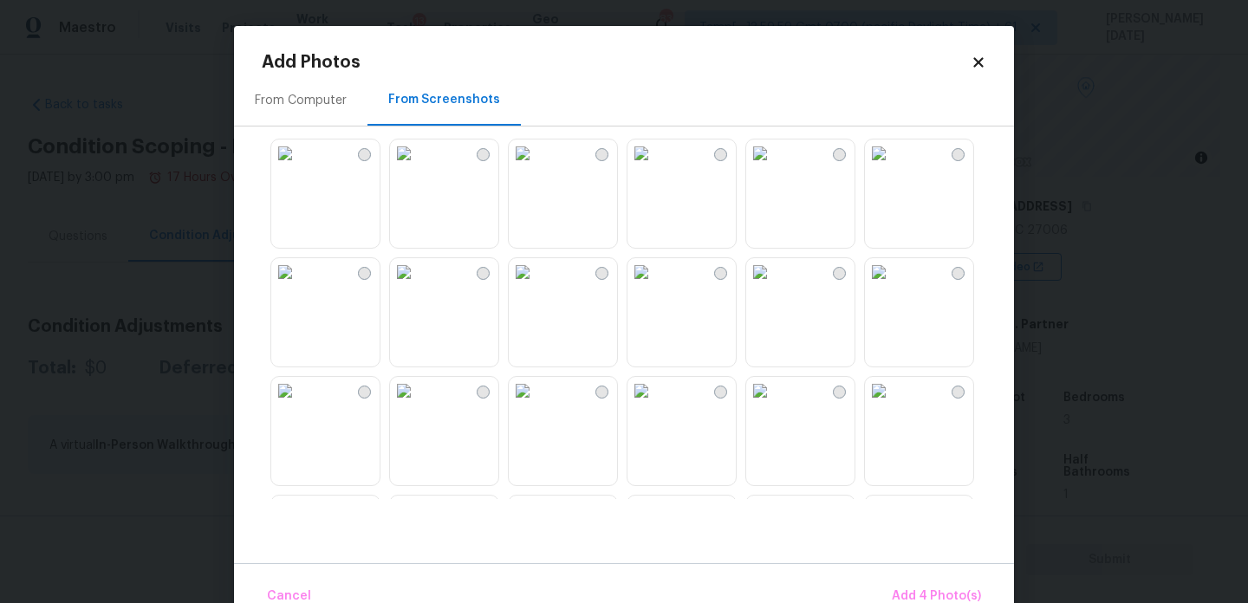
click at [655, 167] on img at bounding box center [642, 154] width 28 height 28
click at [655, 286] on img at bounding box center [642, 272] width 28 height 28
click at [537, 286] on img at bounding box center [523, 272] width 28 height 28
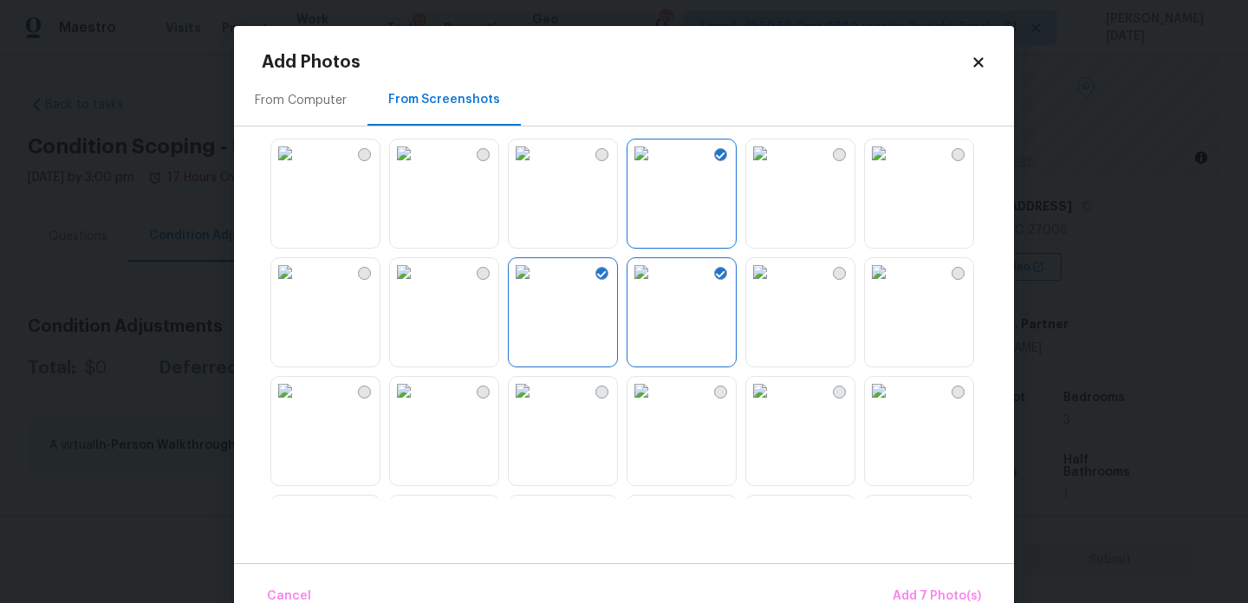
scroll to position [1656, 0]
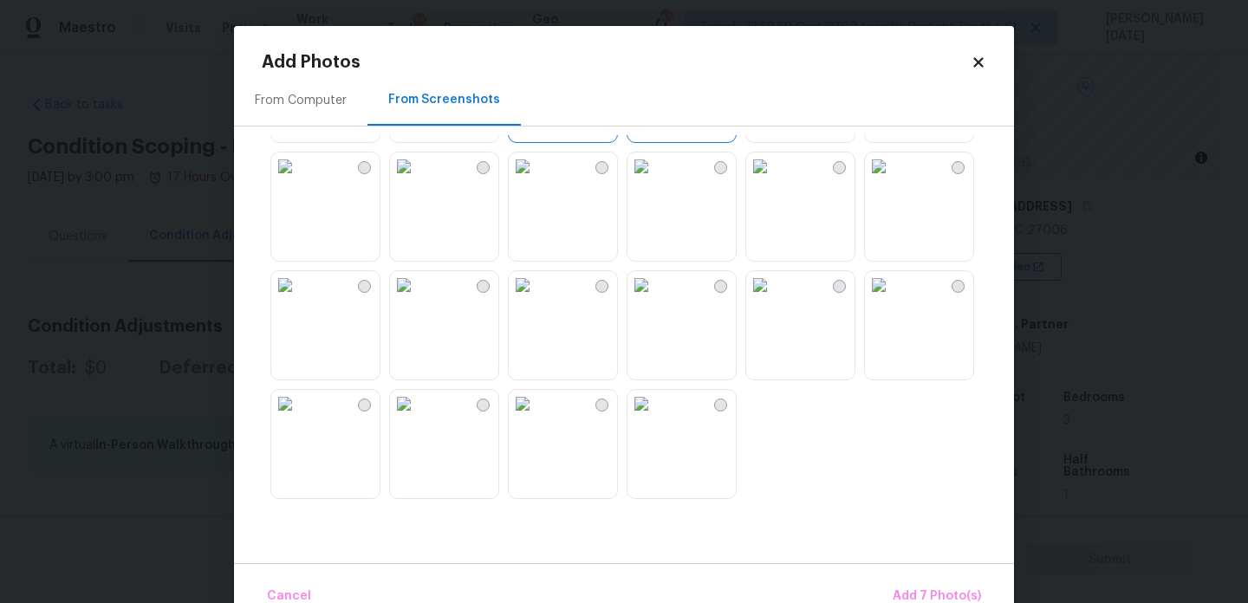
click at [655, 180] on img at bounding box center [642, 167] width 28 height 28
click at [418, 299] on img at bounding box center [404, 285] width 28 height 28
click at [935, 587] on span "Add 9 Photo(s)" at bounding box center [937, 597] width 88 height 22
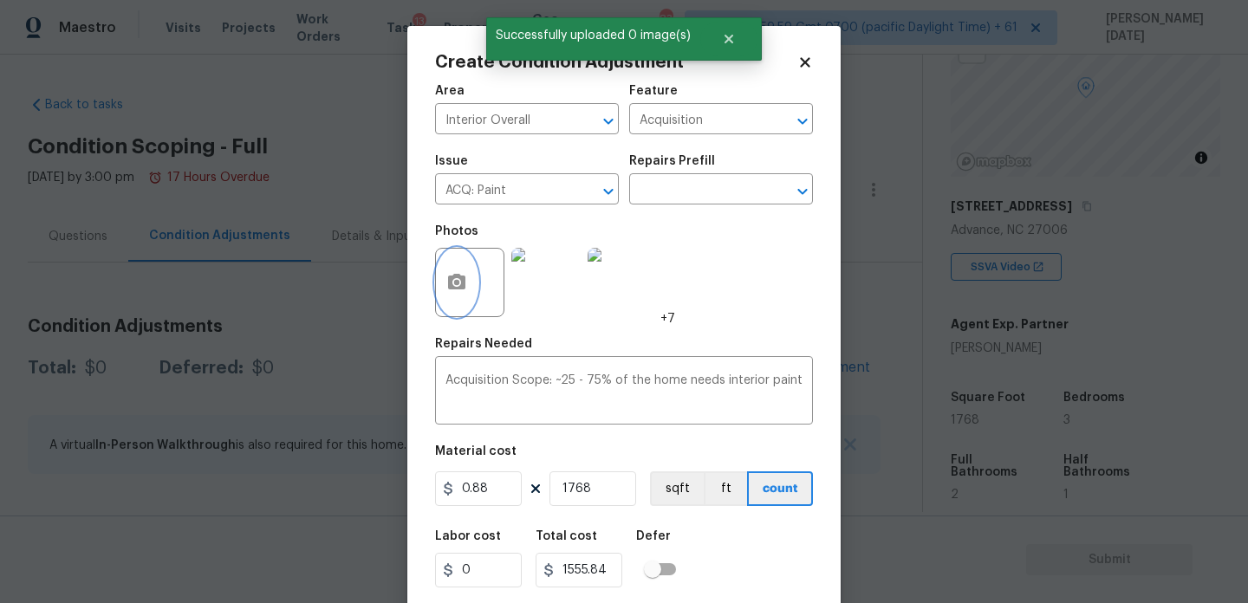
scroll to position [44, 0]
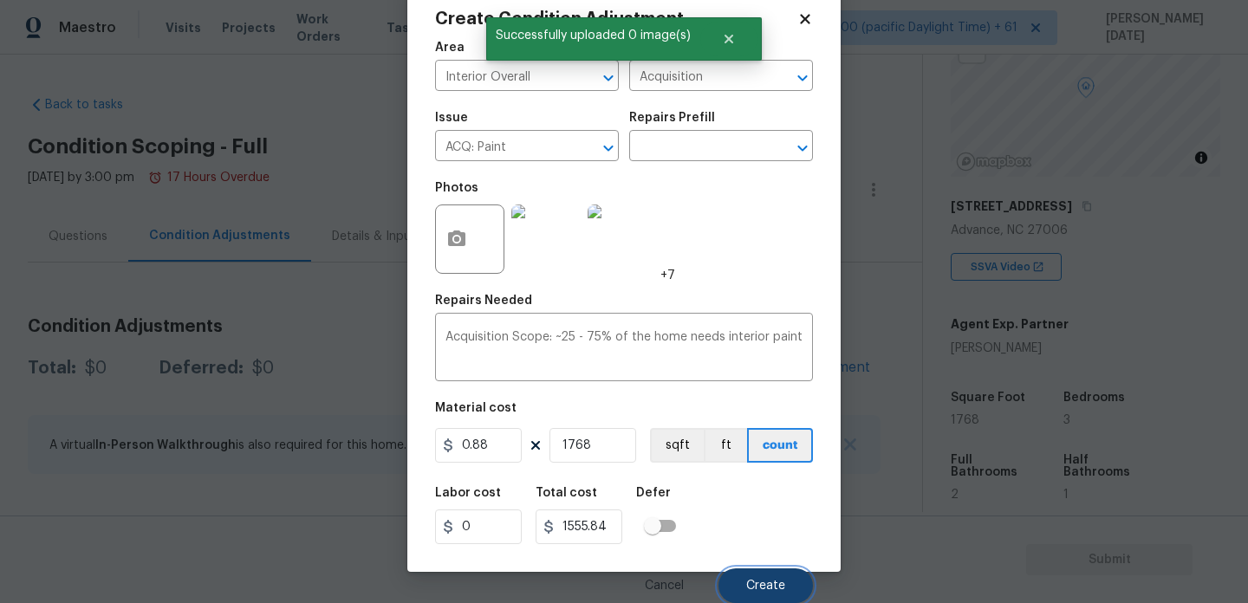
click at [747, 583] on span "Create" at bounding box center [765, 586] width 39 height 13
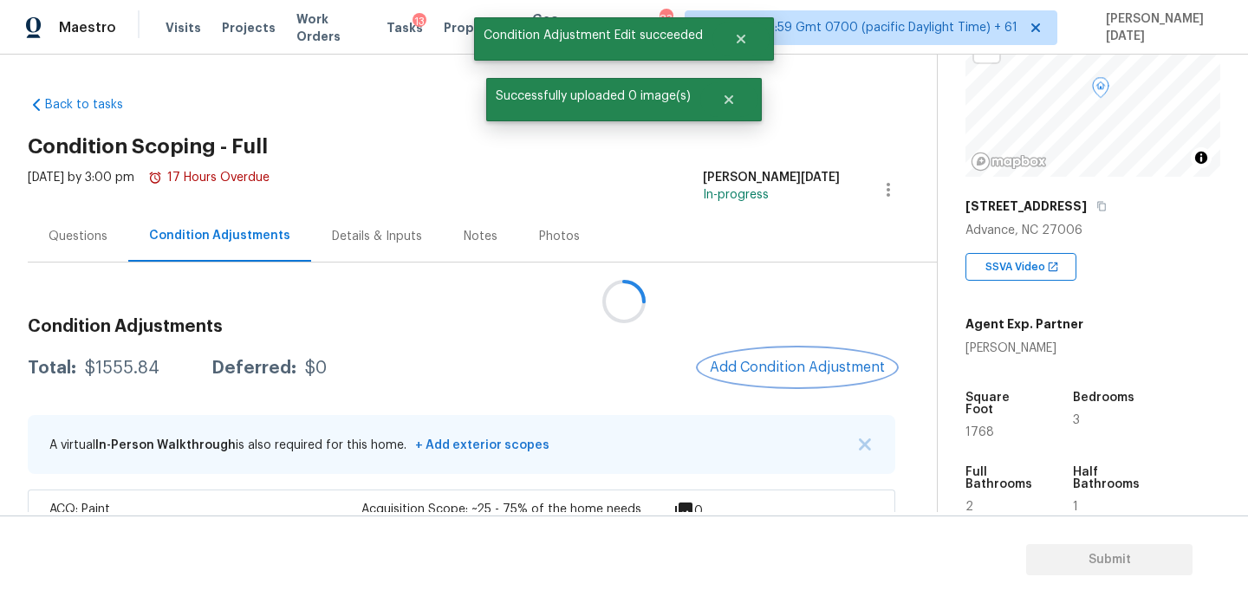
scroll to position [0, 0]
click at [784, 378] on button "Add Condition Adjustment" at bounding box center [797, 367] width 196 height 36
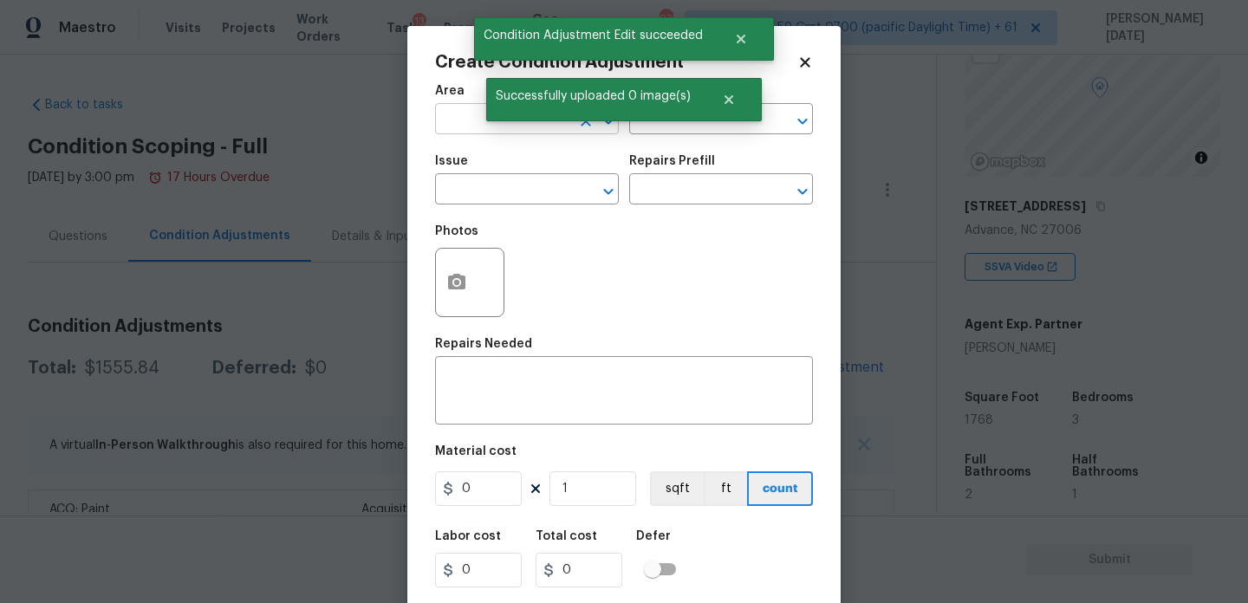
click at [460, 110] on input "text" at bounding box center [502, 120] width 135 height 27
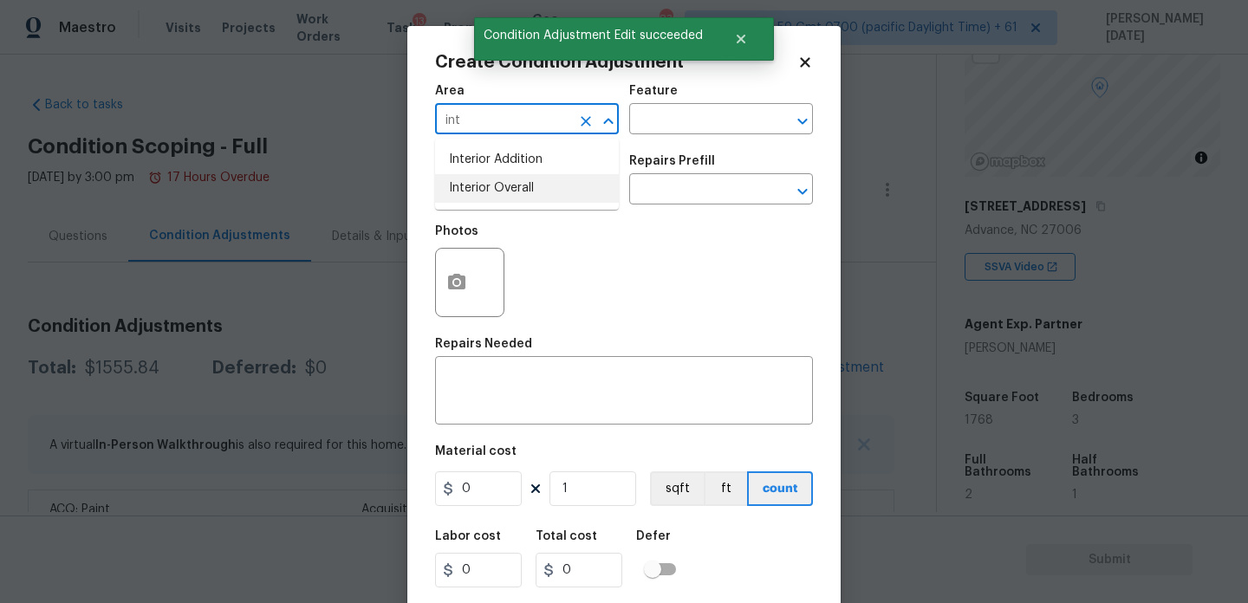
click at [485, 186] on li "Interior Overall" at bounding box center [527, 188] width 184 height 29
type input "Interior Overall"
click at [485, 186] on input "text" at bounding box center [502, 191] width 135 height 27
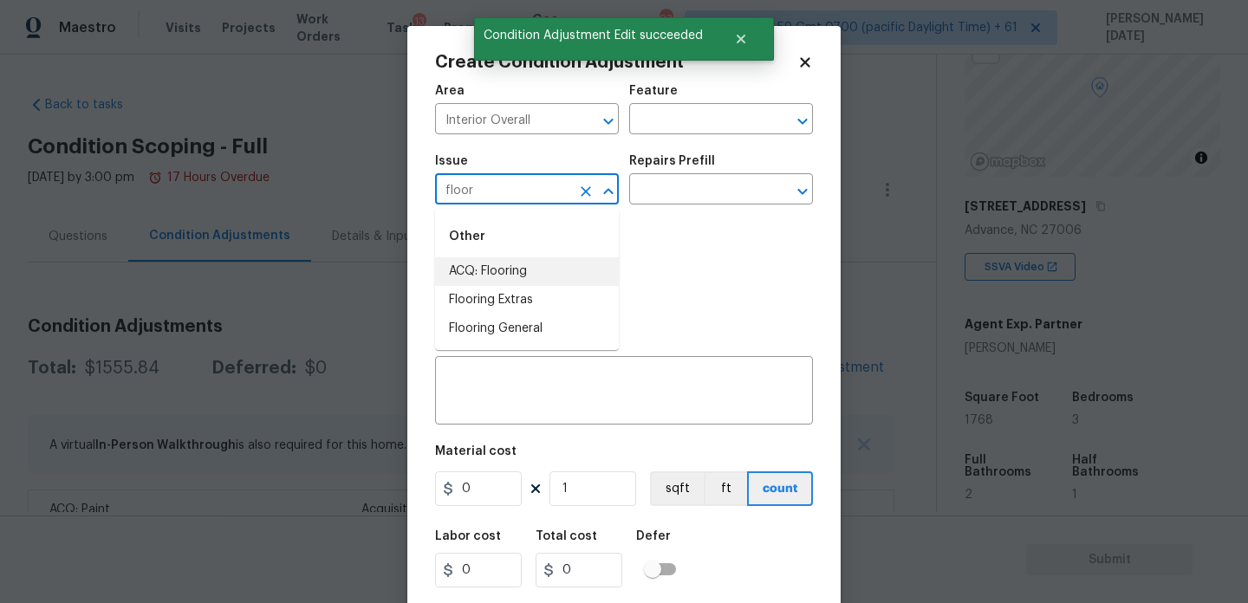
click at [525, 280] on li "ACQ: Flooring" at bounding box center [527, 271] width 184 height 29
type input "ACQ: Flooring"
drag, startPoint x: 525, startPoint y: 280, endPoint x: 594, endPoint y: 267, distance: 69.7
click at [543, 276] on div "Photos" at bounding box center [624, 271] width 378 height 113
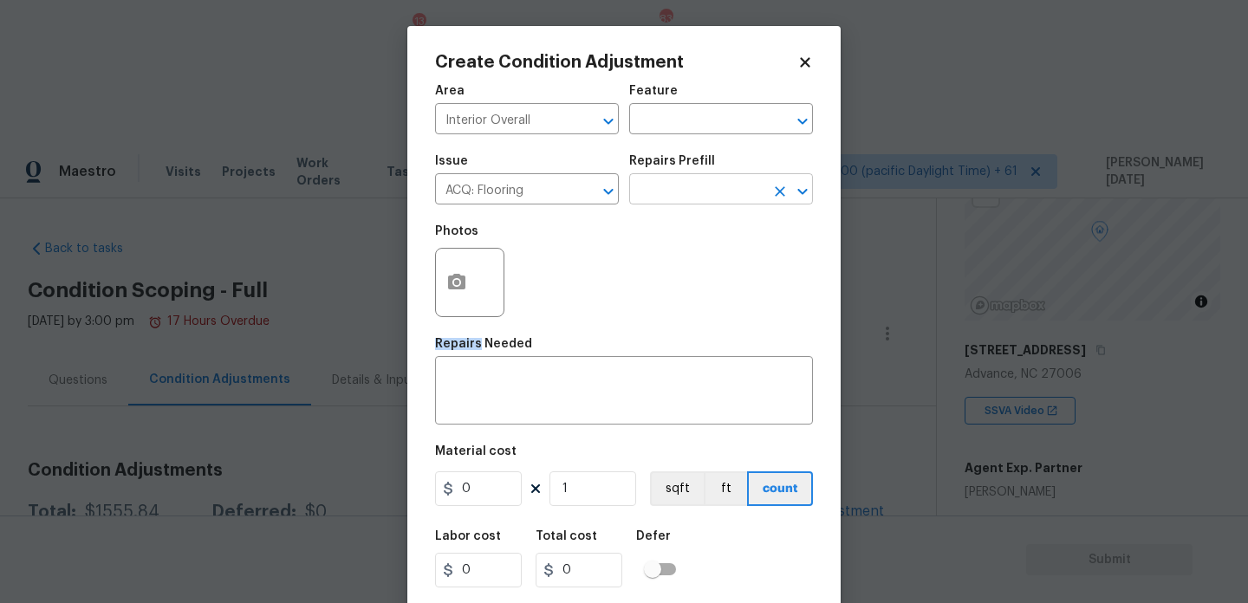
click at [716, 201] on input "text" at bounding box center [696, 191] width 135 height 27
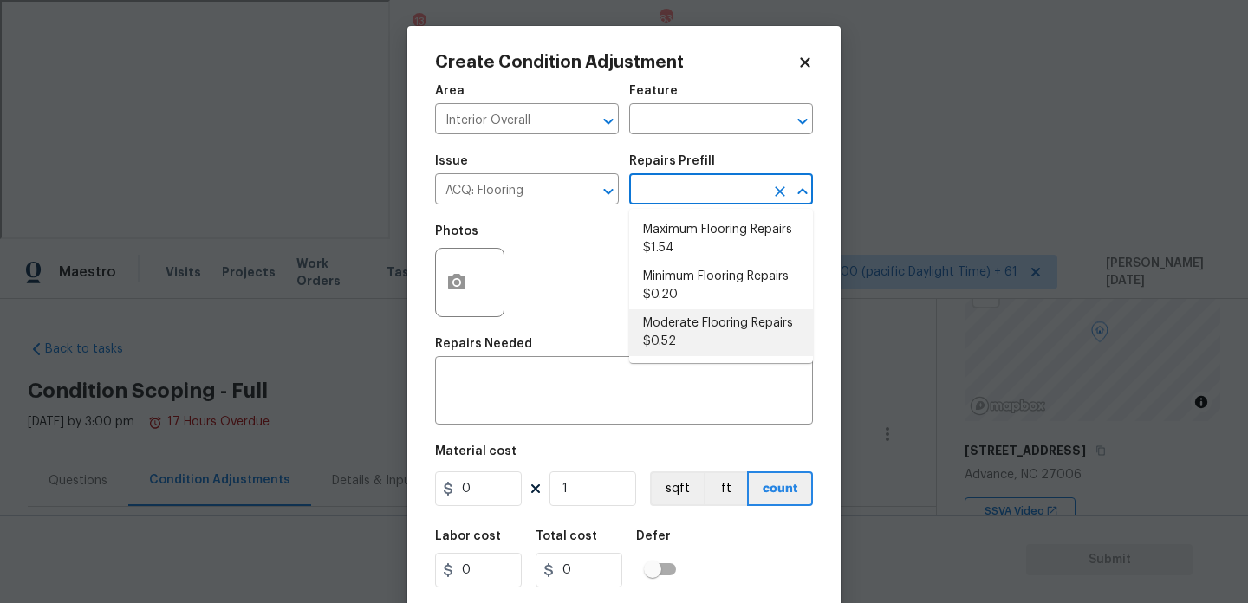
click at [690, 337] on li "Moderate Flooring Repairs $0.52" at bounding box center [721, 332] width 184 height 47
type input "Acquisition"
type textarea "Acquisition Scope: Moderate flooring repairs"
type input "0.52"
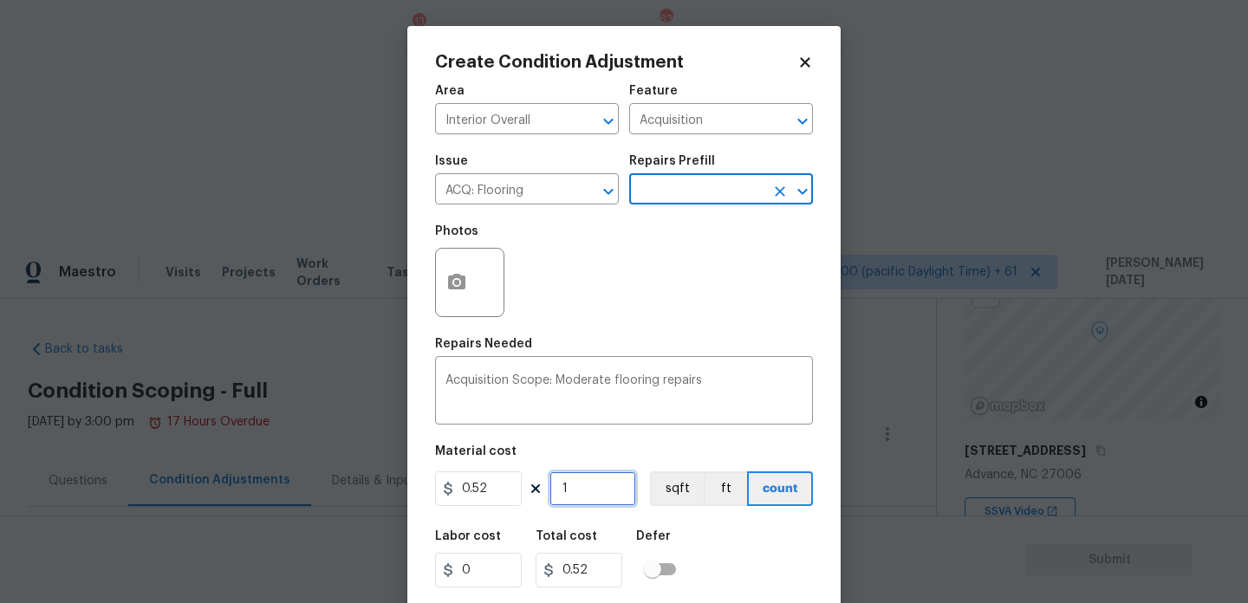
click at [590, 483] on input "1" at bounding box center [593, 489] width 87 height 35
type input "0"
paste input "1768"
type input "1768"
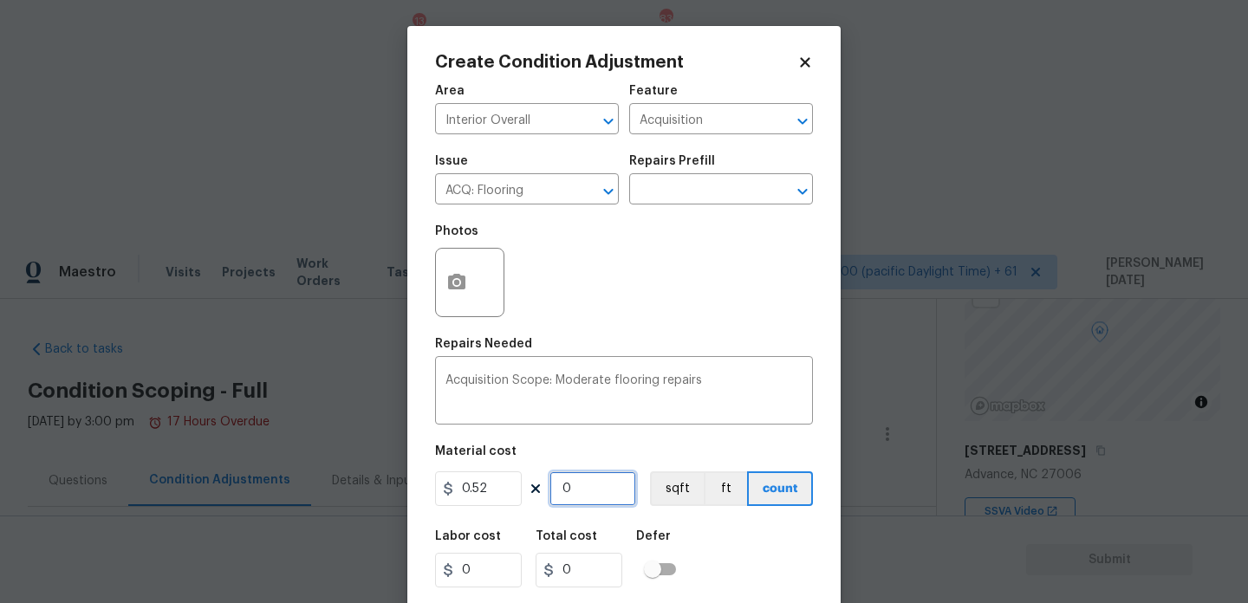
type input "919.36"
type input "1768"
click at [446, 270] on button "button" at bounding box center [457, 283] width 42 height 68
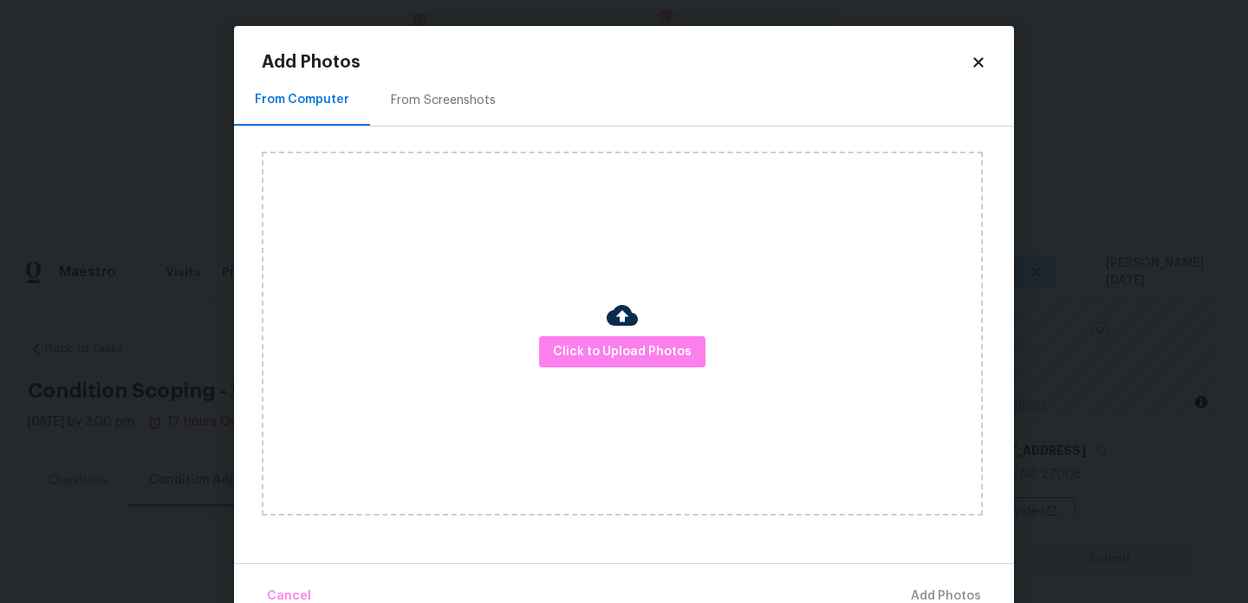
click at [460, 94] on div "From Screenshots" at bounding box center [443, 100] width 105 height 17
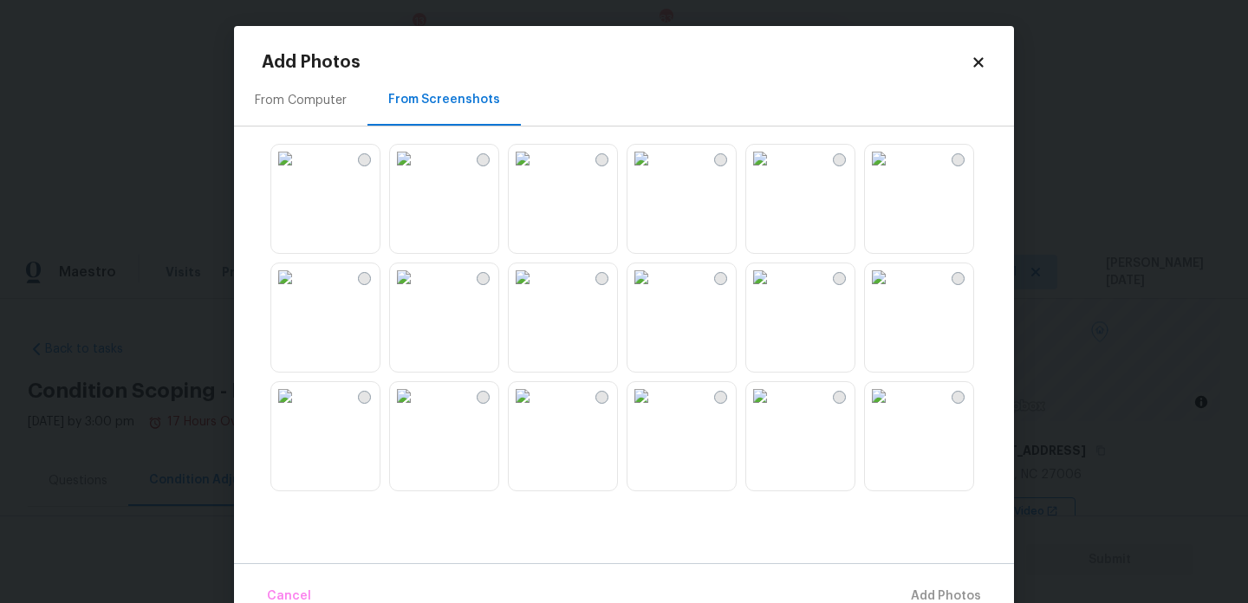
click at [537, 173] on img at bounding box center [523, 159] width 28 height 28
click at [418, 173] on img at bounding box center [404, 159] width 28 height 28
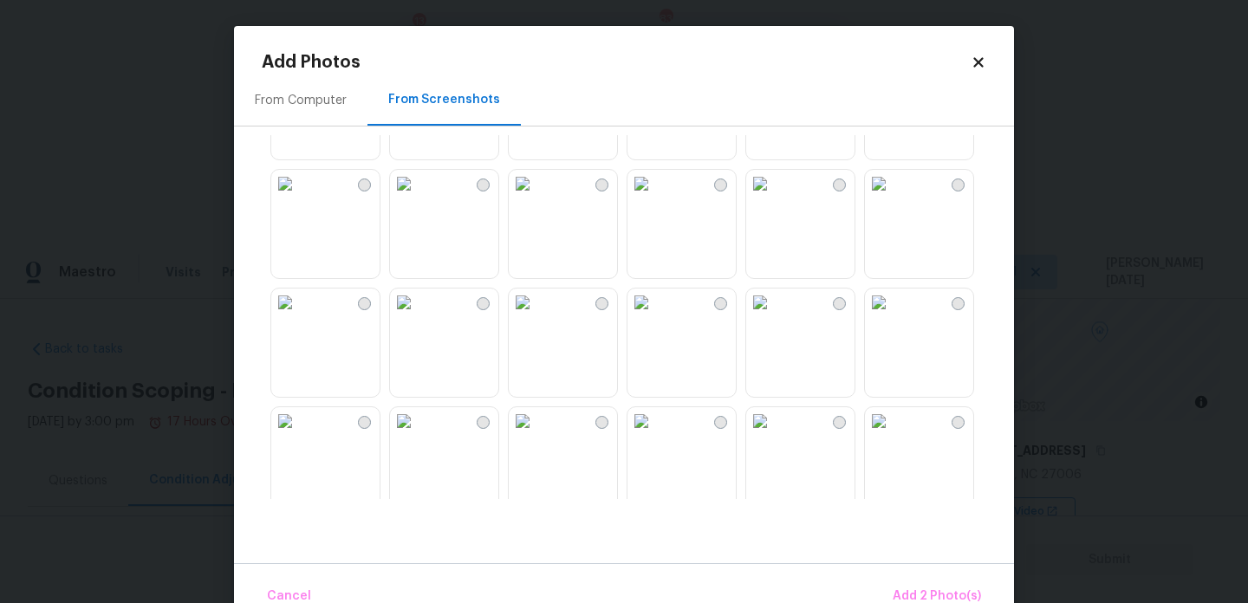
scroll to position [452, 0]
click at [763, 315] on img at bounding box center [760, 301] width 28 height 28
click at [655, 315] on img at bounding box center [642, 301] width 28 height 28
click at [418, 315] on img at bounding box center [404, 301] width 28 height 28
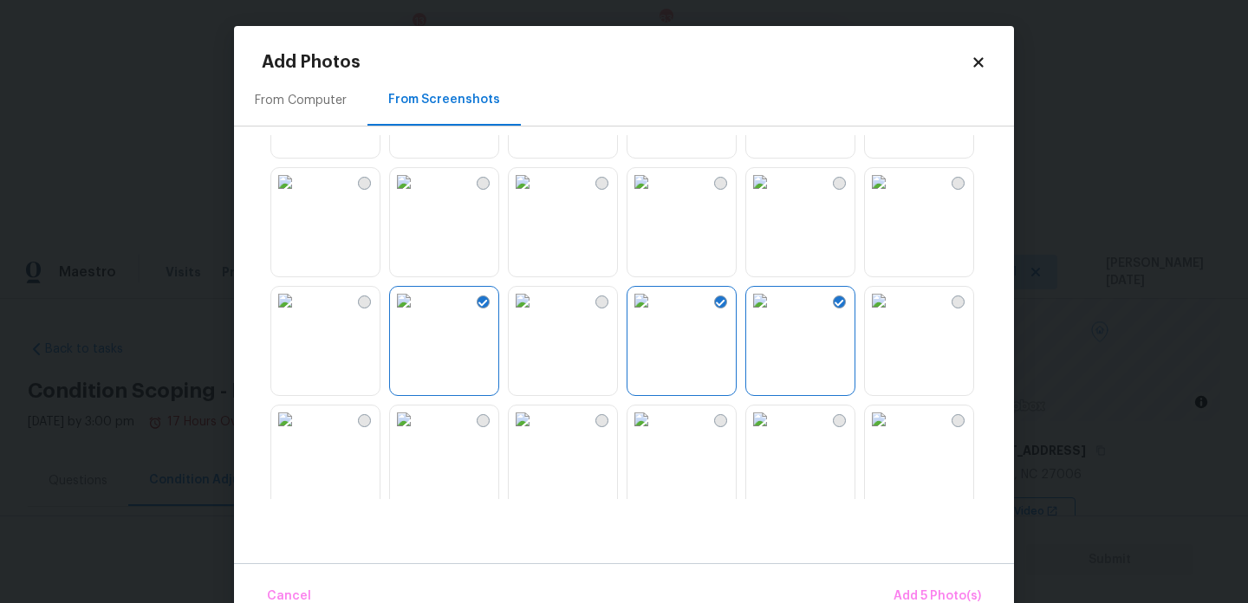
scroll to position [1656, 0]
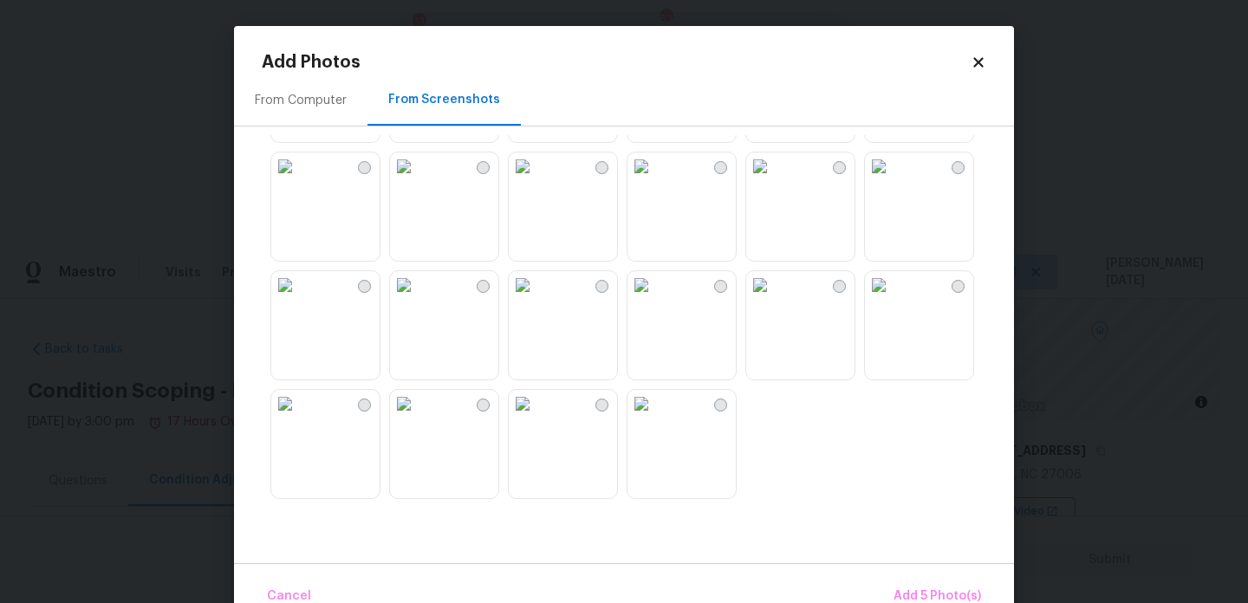
click at [655, 180] on img at bounding box center [642, 167] width 28 height 28
click at [774, 180] on img at bounding box center [760, 167] width 28 height 28
click at [774, 299] on img at bounding box center [760, 285] width 28 height 28
click at [917, 590] on span "Add 7 Photo(s)" at bounding box center [937, 597] width 88 height 22
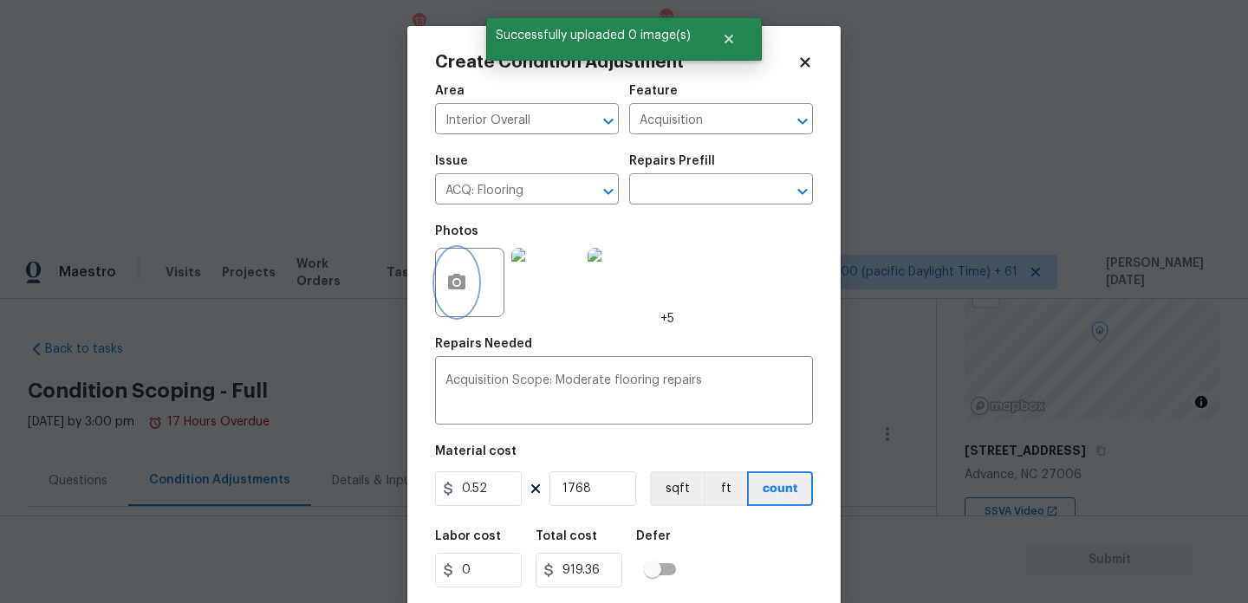
scroll to position [44, 0]
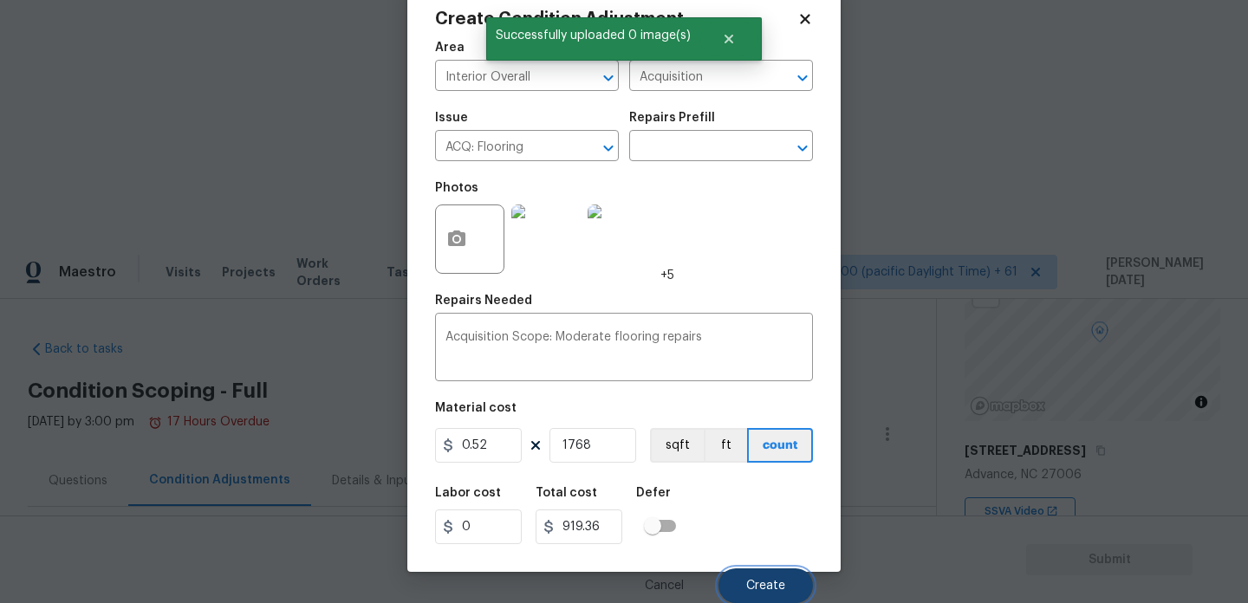
click at [757, 590] on span "Create" at bounding box center [765, 586] width 39 height 13
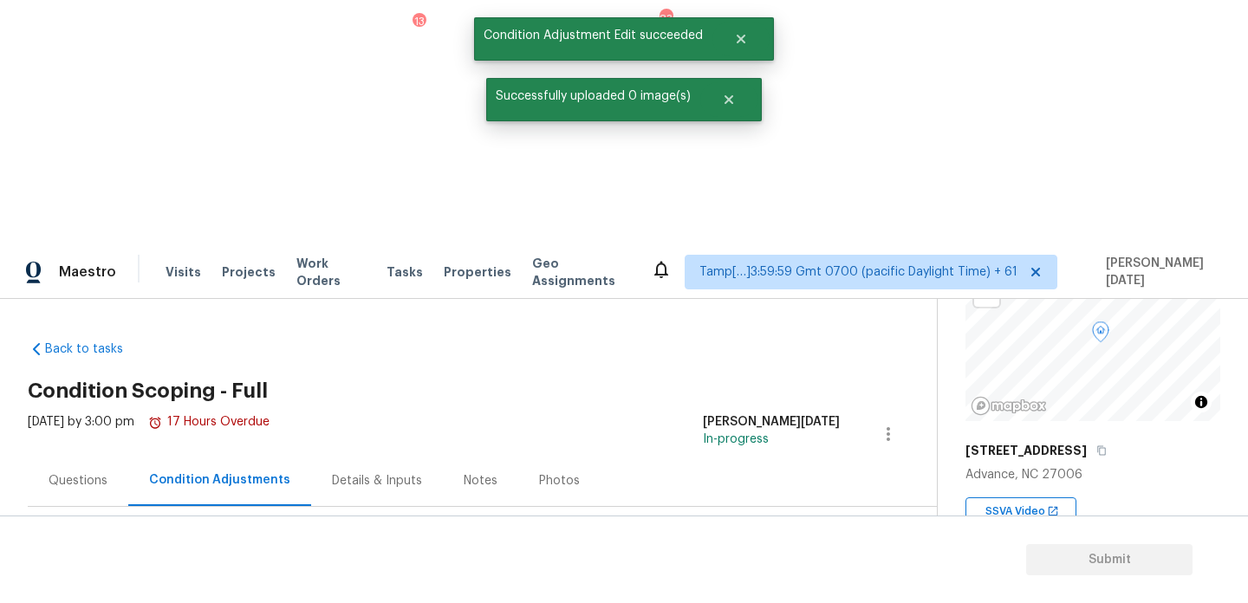
scroll to position [121, 0]
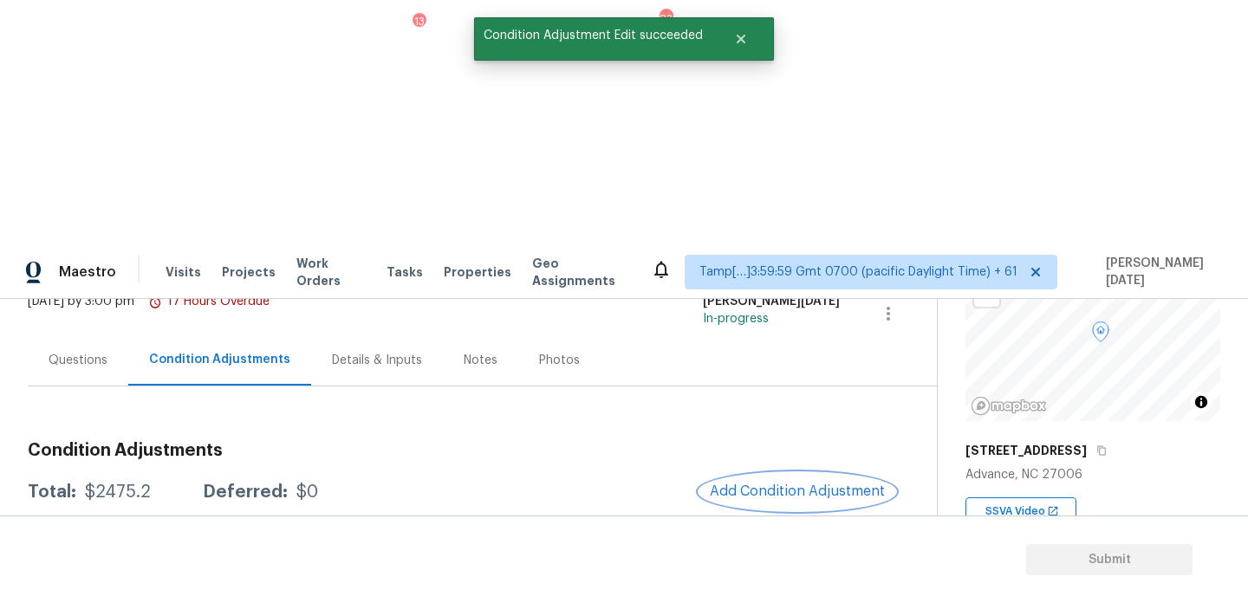
click at [805, 484] on span "Add Condition Adjustment" at bounding box center [797, 492] width 175 height 16
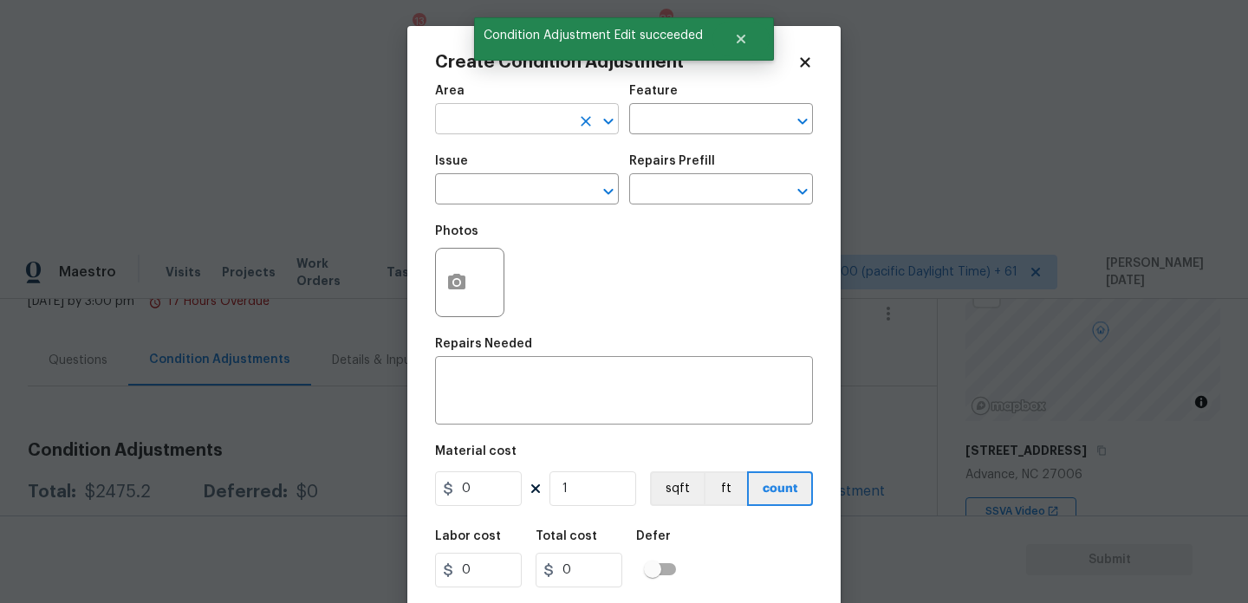
click at [488, 120] on input "text" at bounding box center [502, 120] width 135 height 27
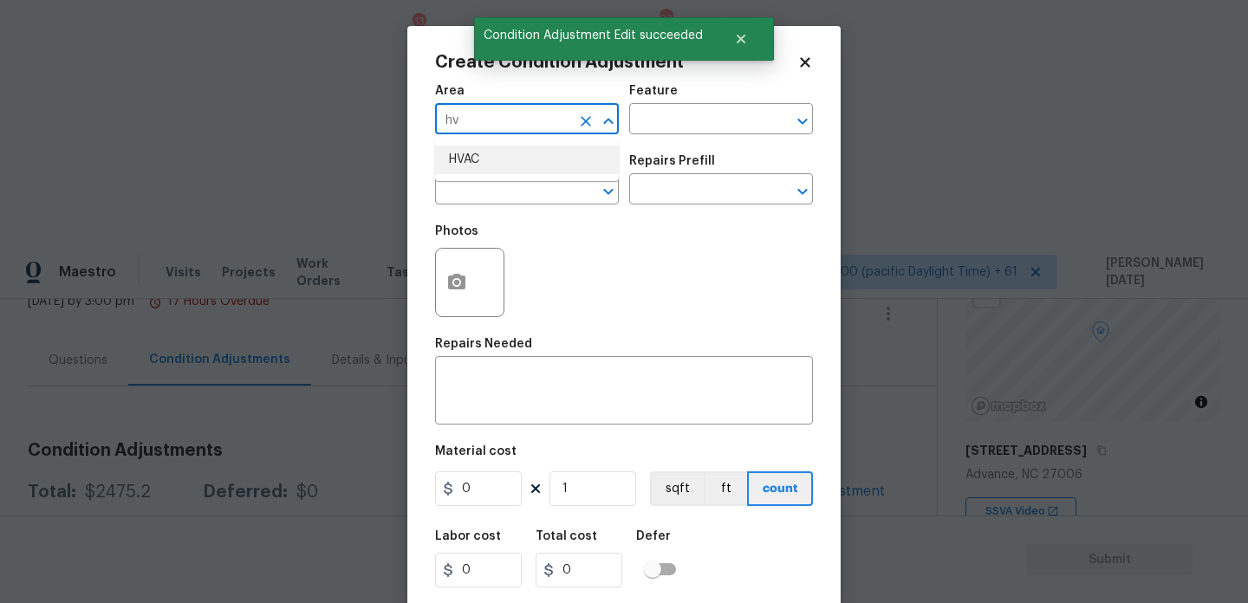
click at [481, 157] on li "HVAC" at bounding box center [527, 160] width 184 height 29
type input "HVAC"
click at [481, 175] on div "Issue" at bounding box center [527, 166] width 184 height 23
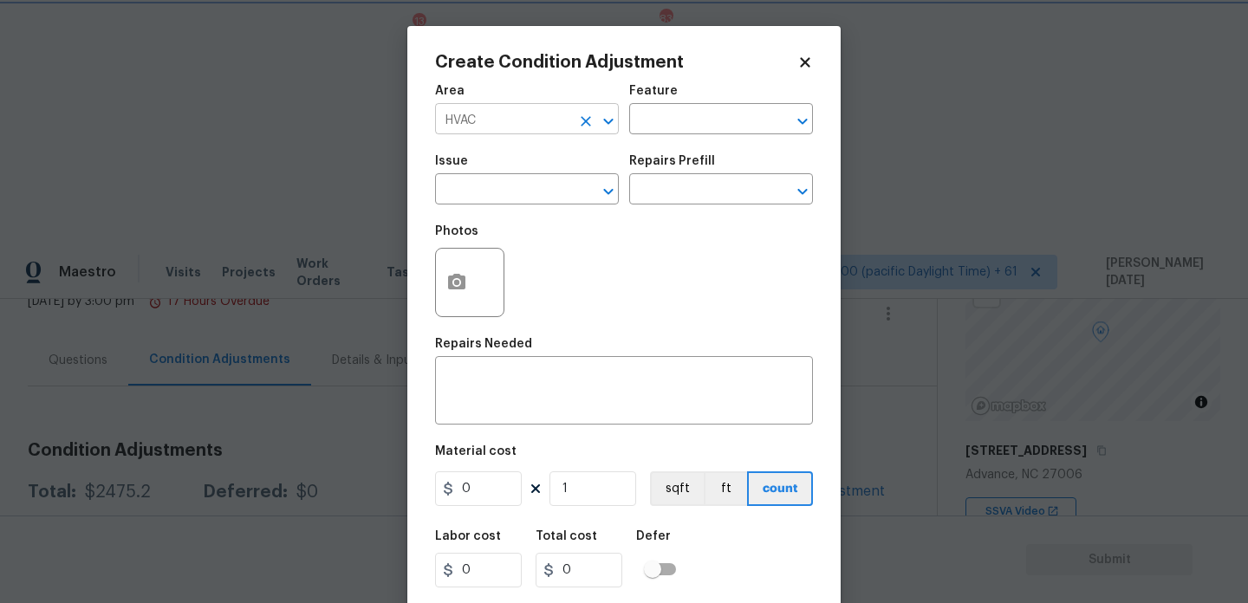
click at [594, 118] on icon "Clear" at bounding box center [585, 121] width 17 height 17
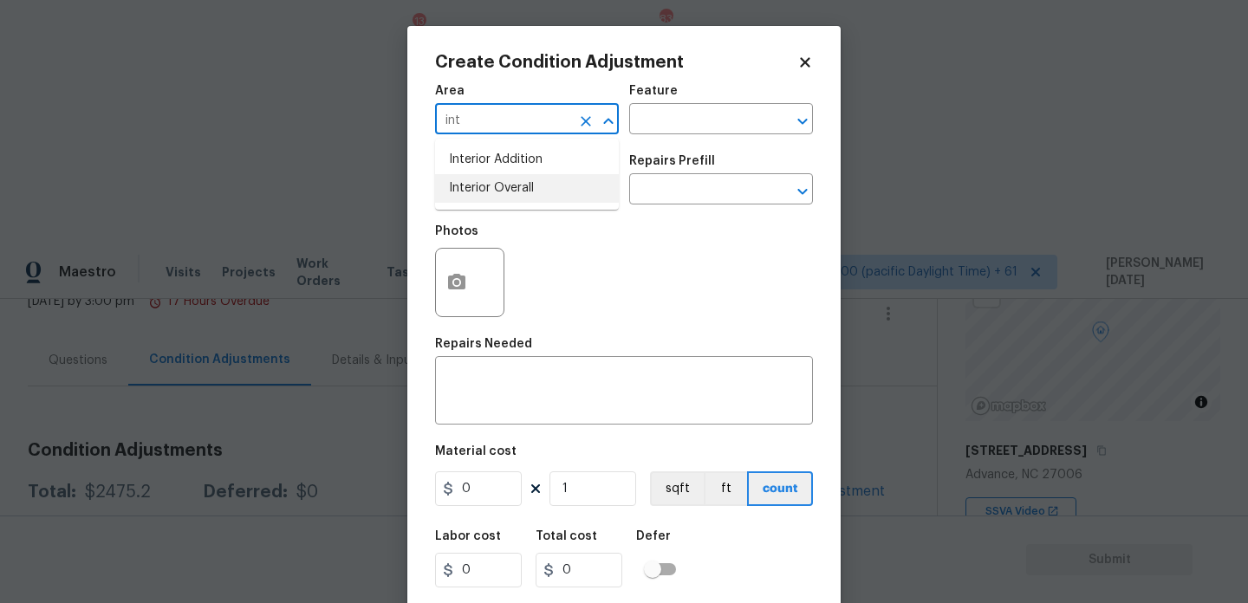
click at [518, 189] on li "Interior Overall" at bounding box center [527, 188] width 184 height 29
type input "Interior Overall"
click at [518, 189] on input "text" at bounding box center [502, 191] width 135 height 27
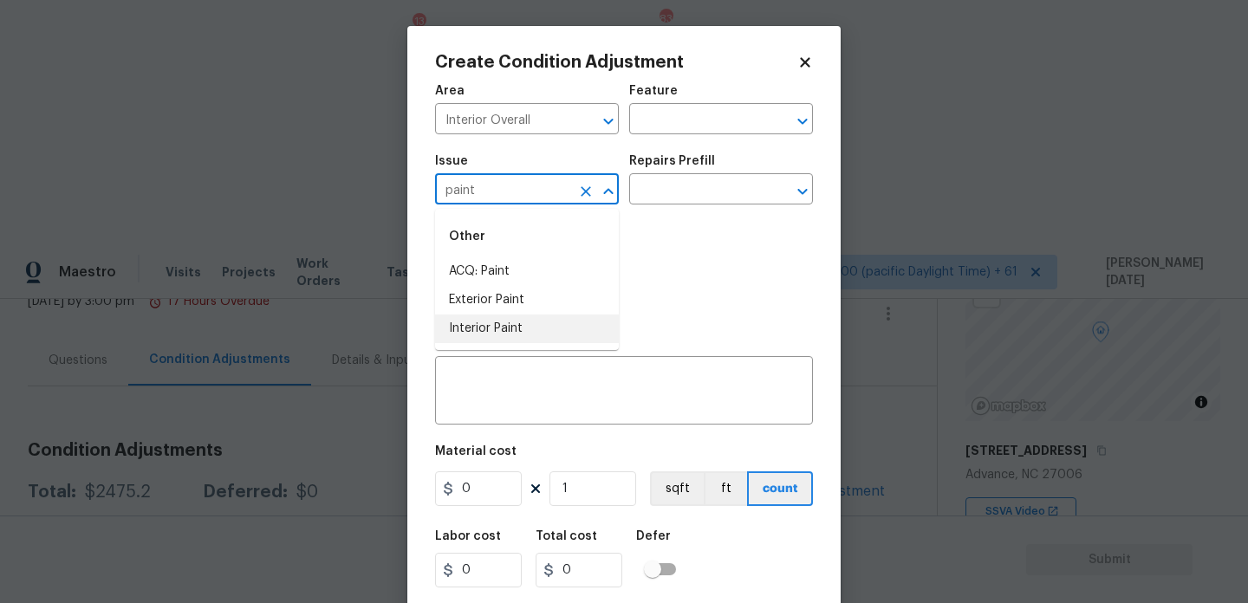
click at [509, 346] on ul "Other ACQ: Paint Exterior Paint Interior Paint" at bounding box center [527, 279] width 184 height 141
click at [522, 336] on li "Interior Paint" at bounding box center [527, 329] width 184 height 29
type input "Interior Paint"
click at [657, 186] on input "text" at bounding box center [696, 191] width 135 height 27
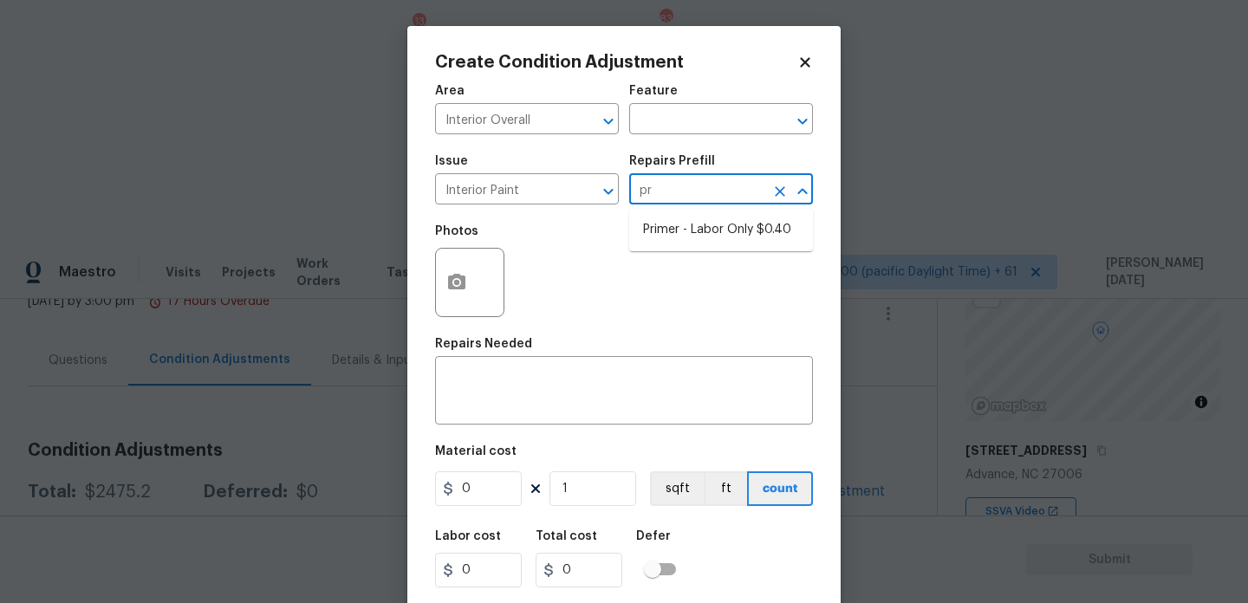
type input "pri"
click at [681, 219] on li "Primer - Labor Only $0.40" at bounding box center [721, 230] width 184 height 29
type input "Overall Paint"
type textarea "Interior primer - PRIMER PROVIDED BY OPENDOOR - All nails, screws, drywall anch…"
type input "0.4"
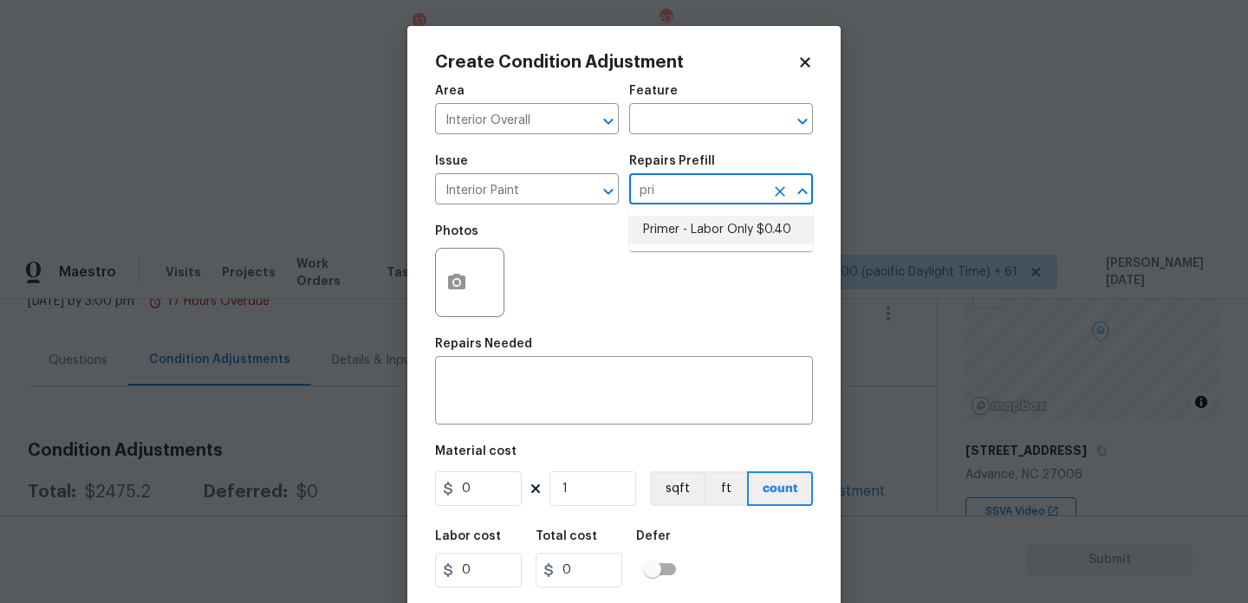
type input "0.4"
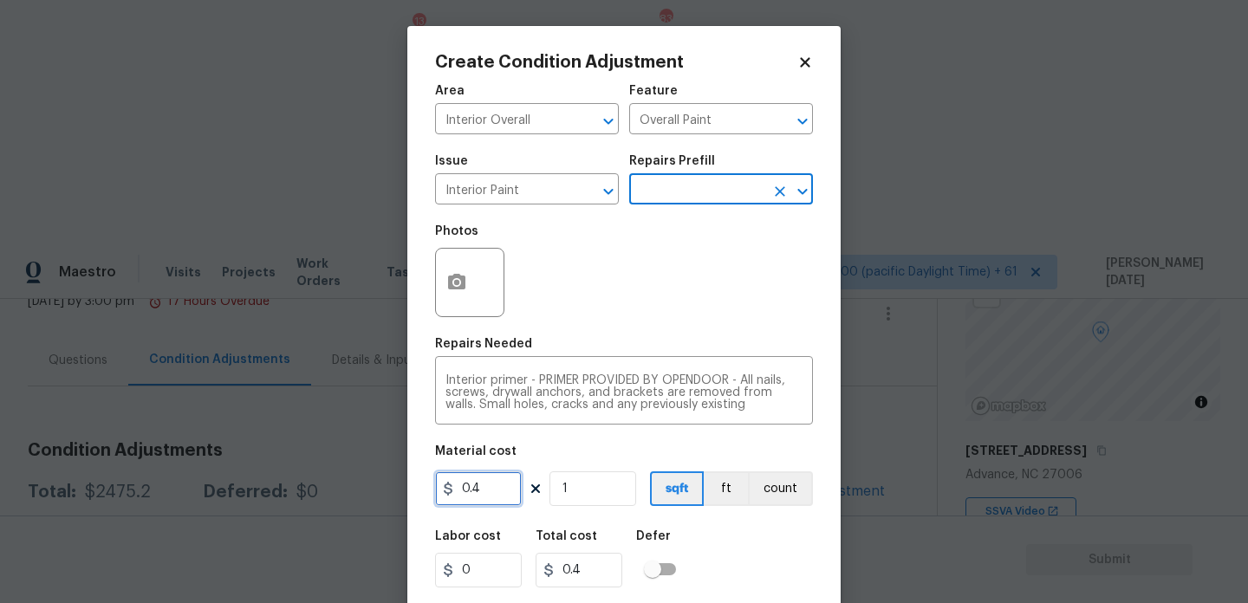
drag, startPoint x: 491, startPoint y: 492, endPoint x: 368, endPoint y: 492, distance: 122.2
click at [368, 492] on div "Create Condition Adjustment Area Interior Overall ​ Feature Overall Paint ​ Iss…" at bounding box center [624, 301] width 1248 height 603
type input "200"
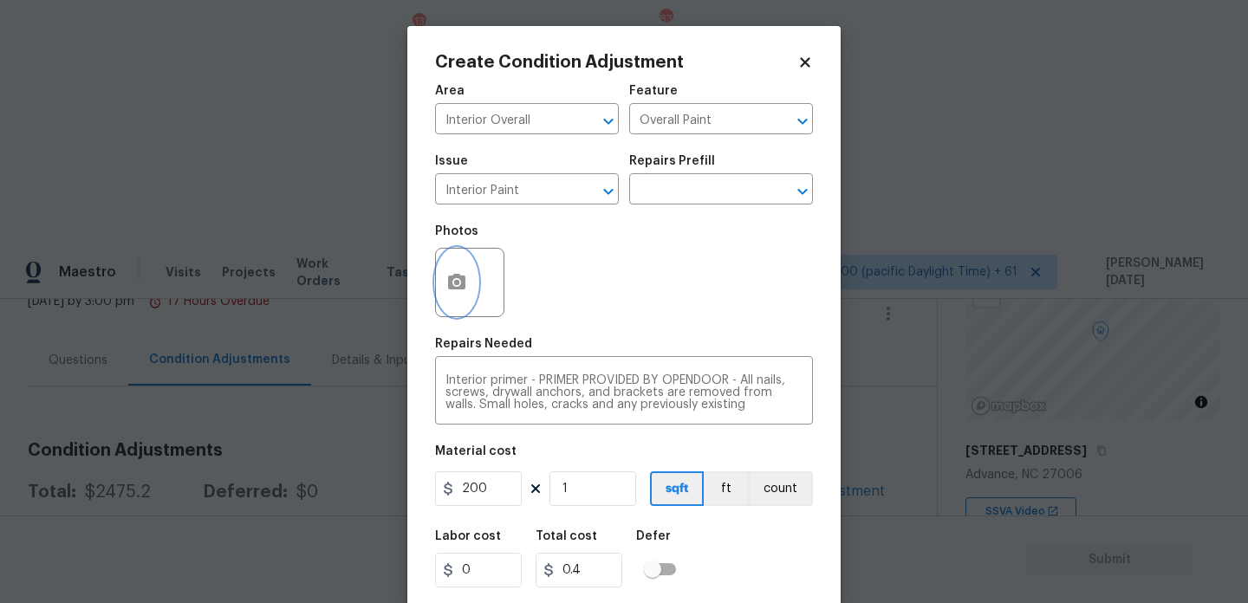
type input "200"
click at [443, 305] on button "button" at bounding box center [457, 283] width 42 height 68
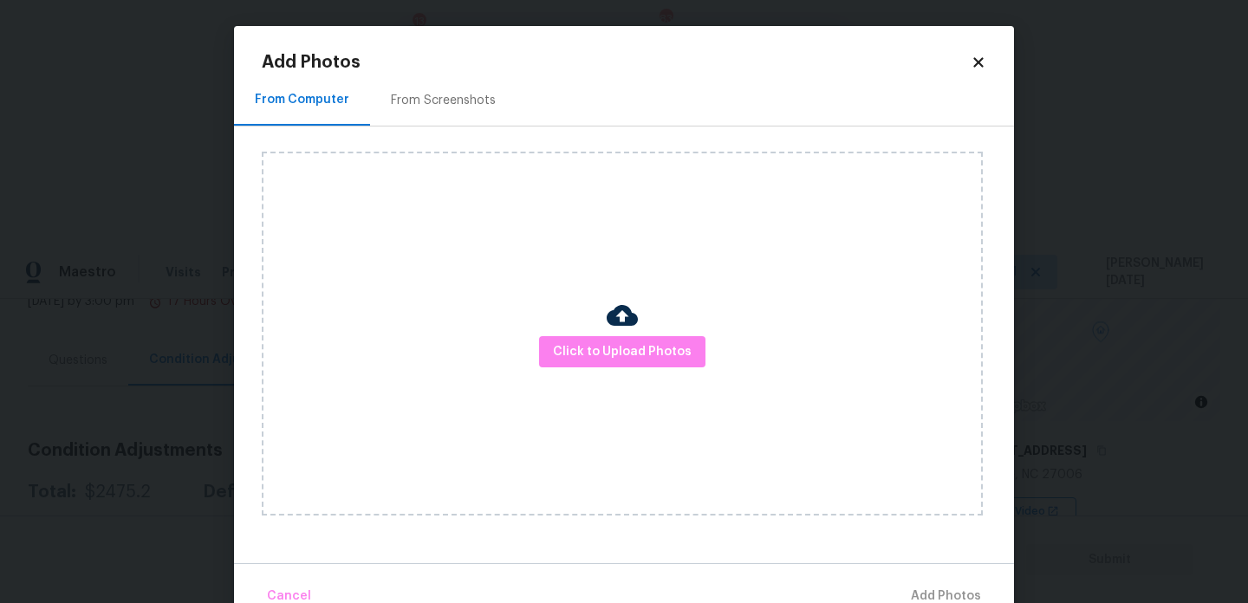
click at [420, 92] on div "From Screenshots" at bounding box center [443, 100] width 105 height 17
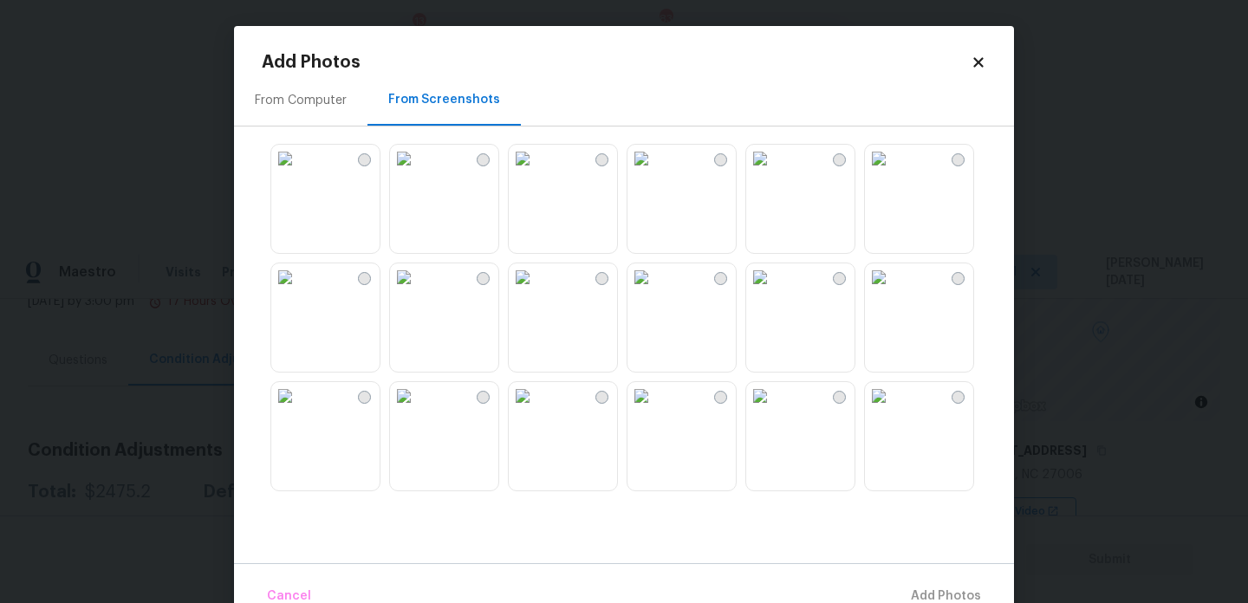
scroll to position [1656, 0]
click at [978, 65] on icon at bounding box center [979, 63] width 16 height 16
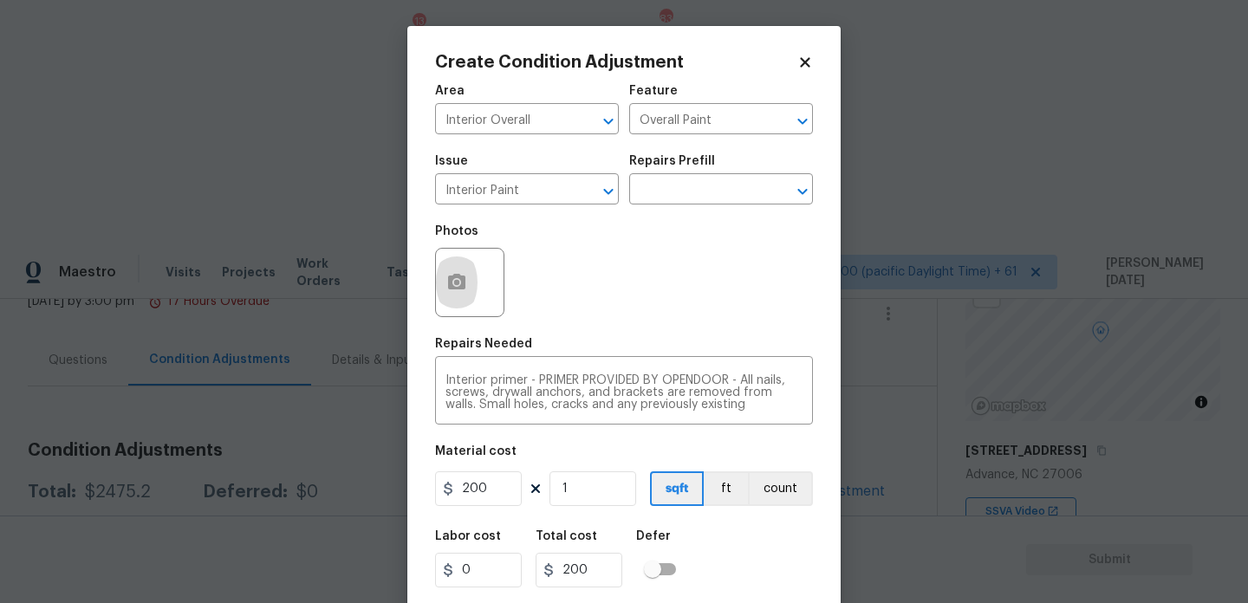
click at [808, 54] on div "Create Condition Adjustment" at bounding box center [624, 62] width 378 height 17
click at [801, 70] on div "Create Condition Adjustment" at bounding box center [624, 62] width 378 height 17
click at [804, 64] on icon at bounding box center [805, 62] width 10 height 10
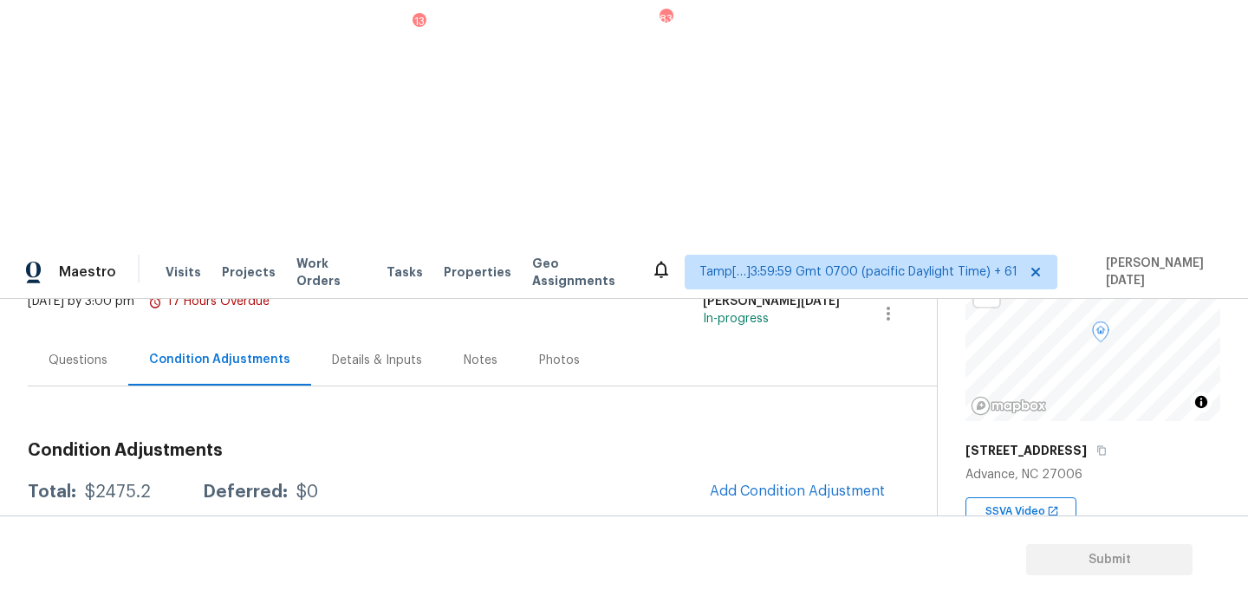
click at [767, 428] on div "Condition Adjustments Total: $2475.2 Deferred: $0 Add Condition Adjustment A vi…" at bounding box center [462, 589] width 868 height 323
click at [784, 484] on span "Add Condition Adjustment" at bounding box center [797, 492] width 175 height 16
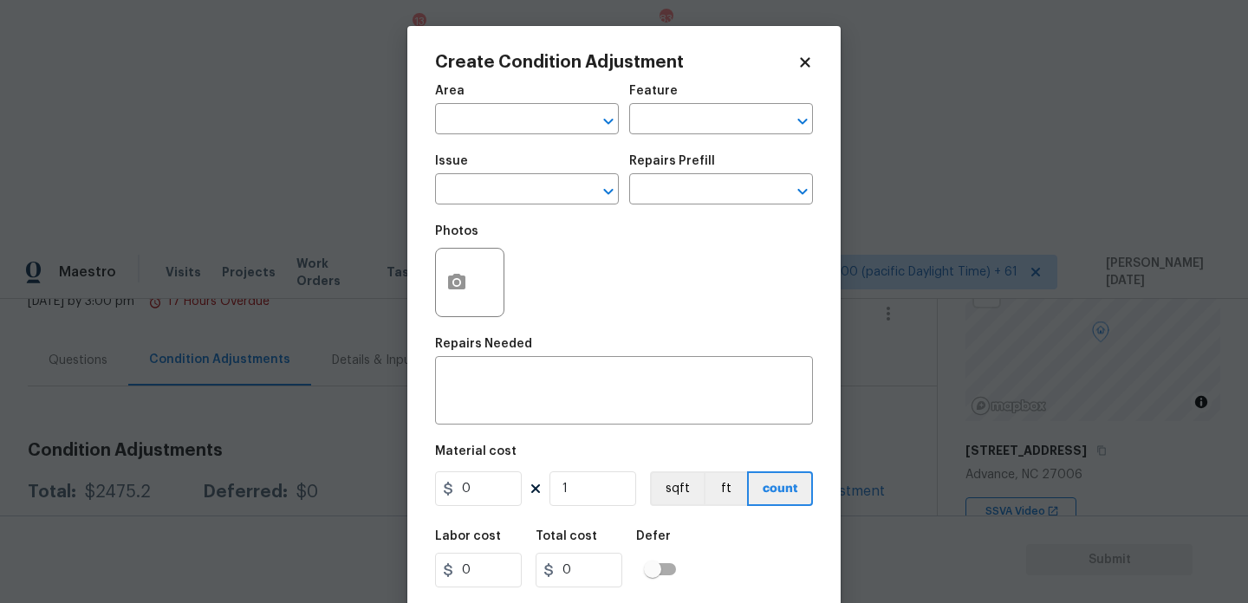
click at [472, 103] on div "Area" at bounding box center [527, 96] width 184 height 23
click at [471, 116] on input "text" at bounding box center [502, 120] width 135 height 27
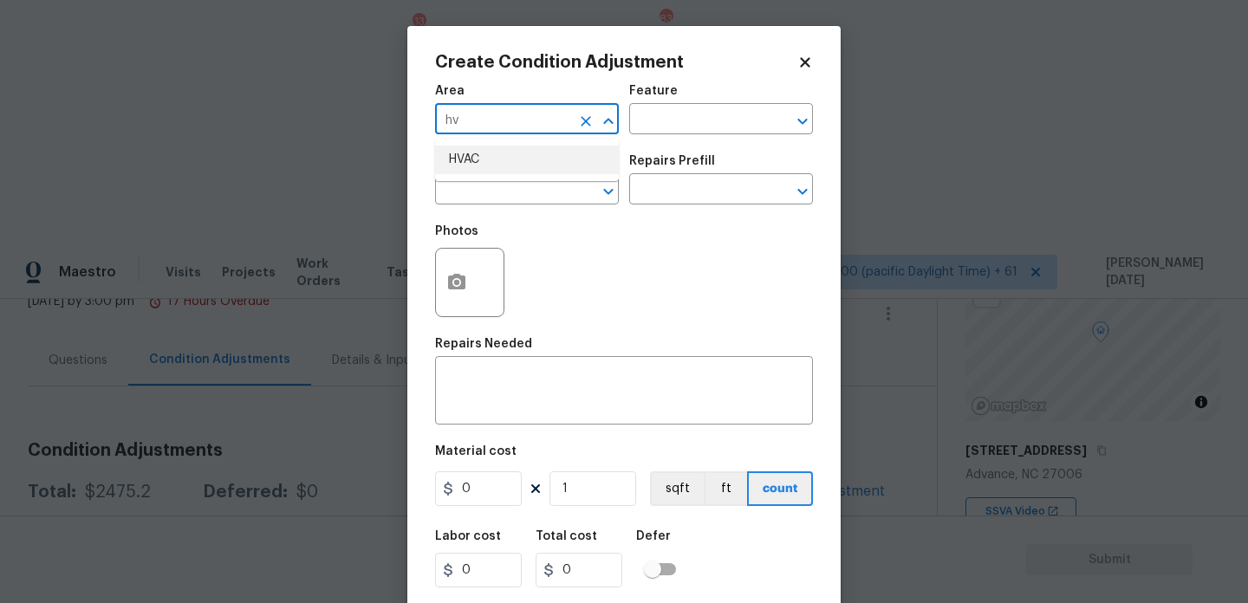
click at [472, 146] on li "HVAC" at bounding box center [527, 160] width 184 height 29
type input "HVAC"
click at [472, 186] on input "text" at bounding box center [502, 191] width 135 height 27
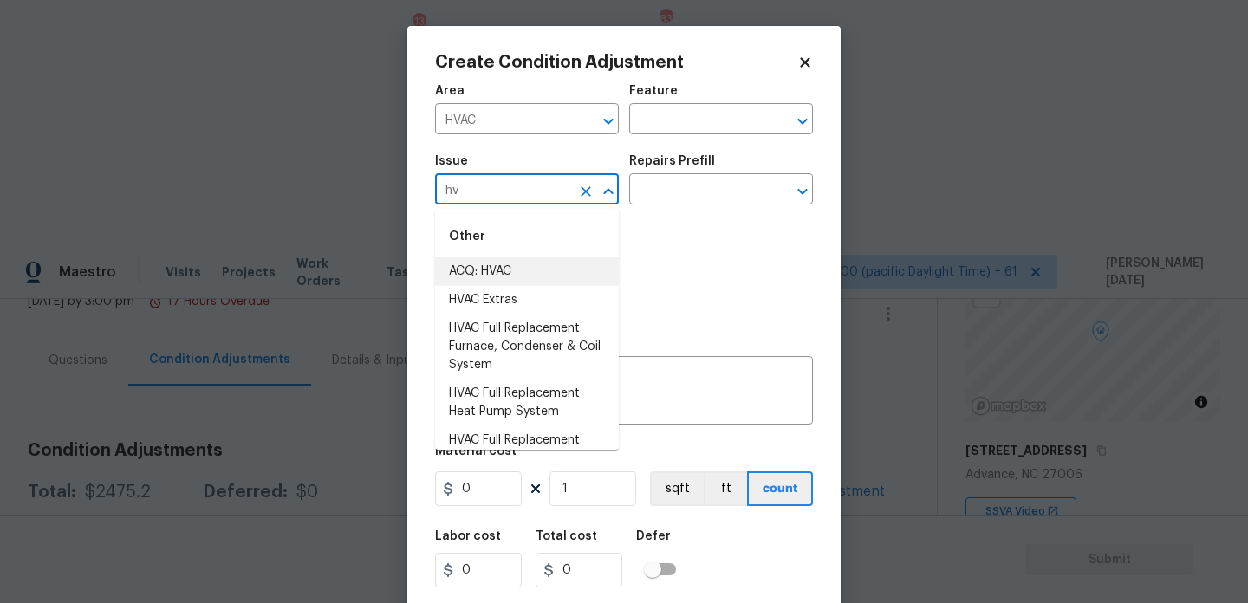
click at [483, 269] on li "ACQ: HVAC" at bounding box center [527, 271] width 184 height 29
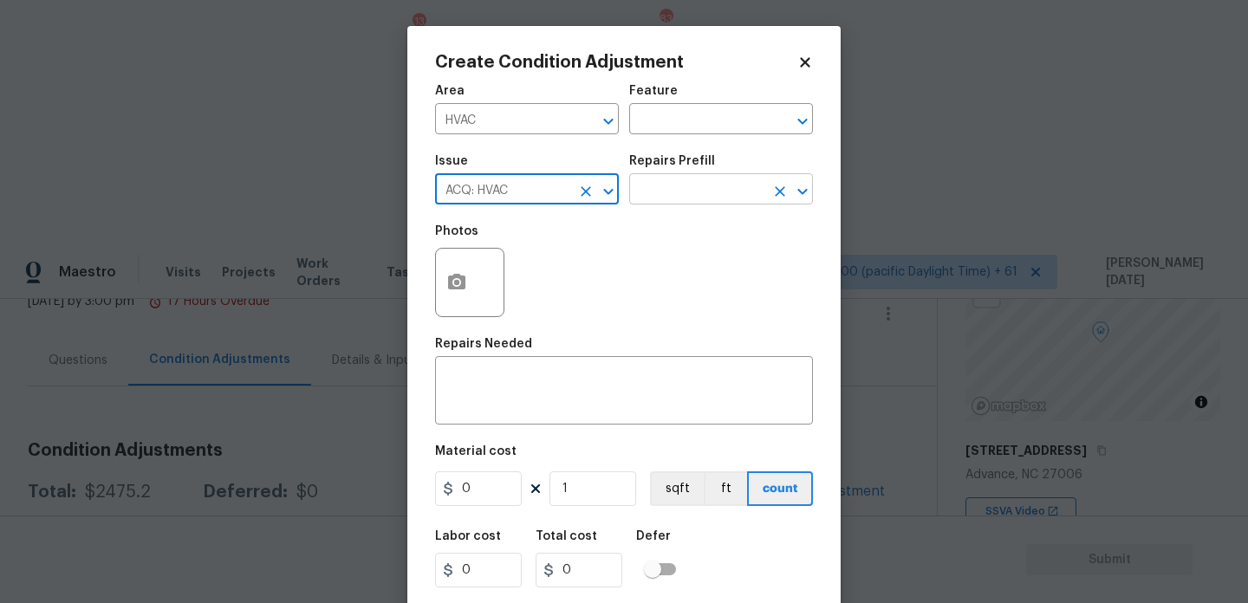
type input "ACQ: HVAC"
click at [683, 185] on input "text" at bounding box center [696, 191] width 135 height 27
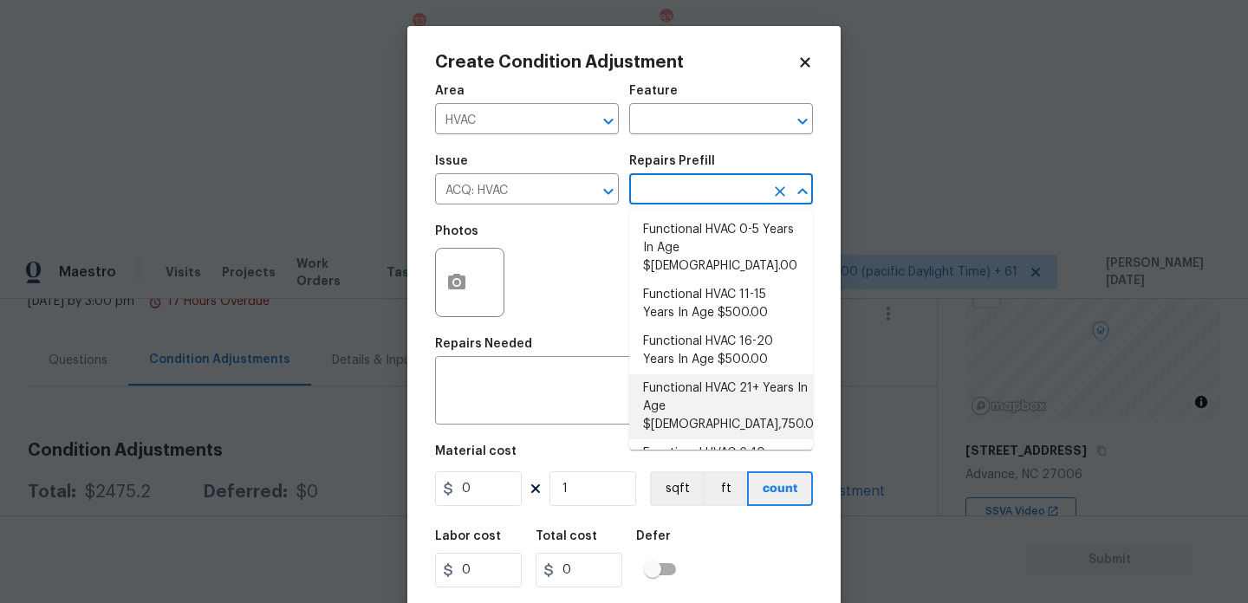
click at [728, 377] on li "Functional HVAC 21+ Years In Age $5,750.00" at bounding box center [721, 407] width 184 height 65
type input "Acquisition"
type textarea "Acquisition Scope: Functional HVAC 21+ years"
type input "5750"
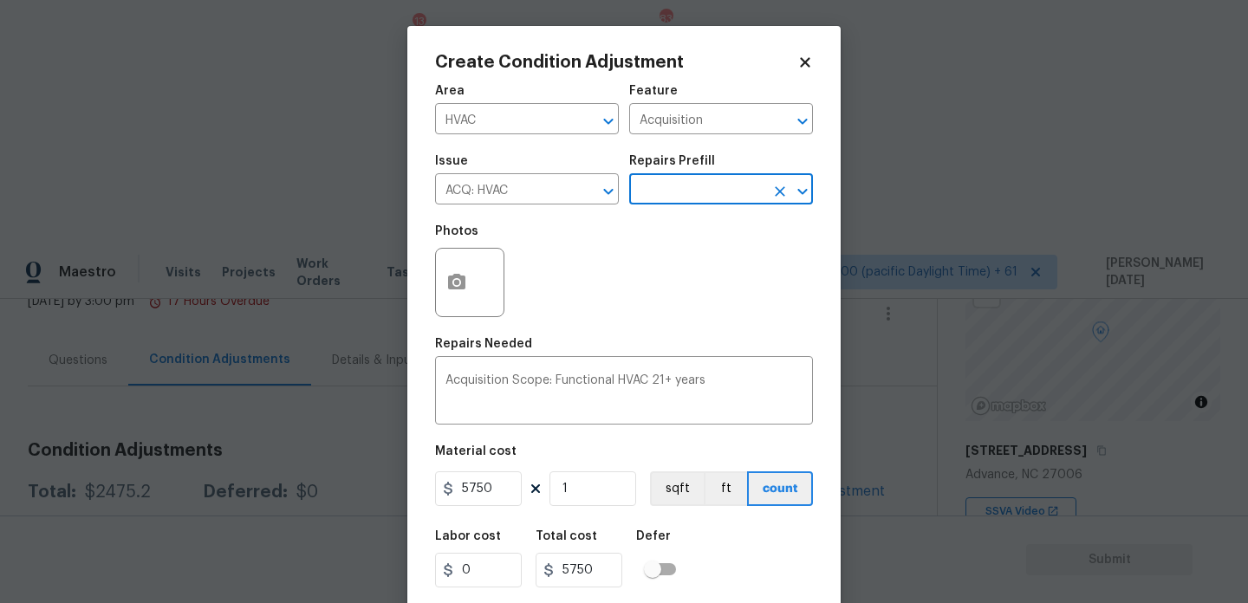
scroll to position [44, 0]
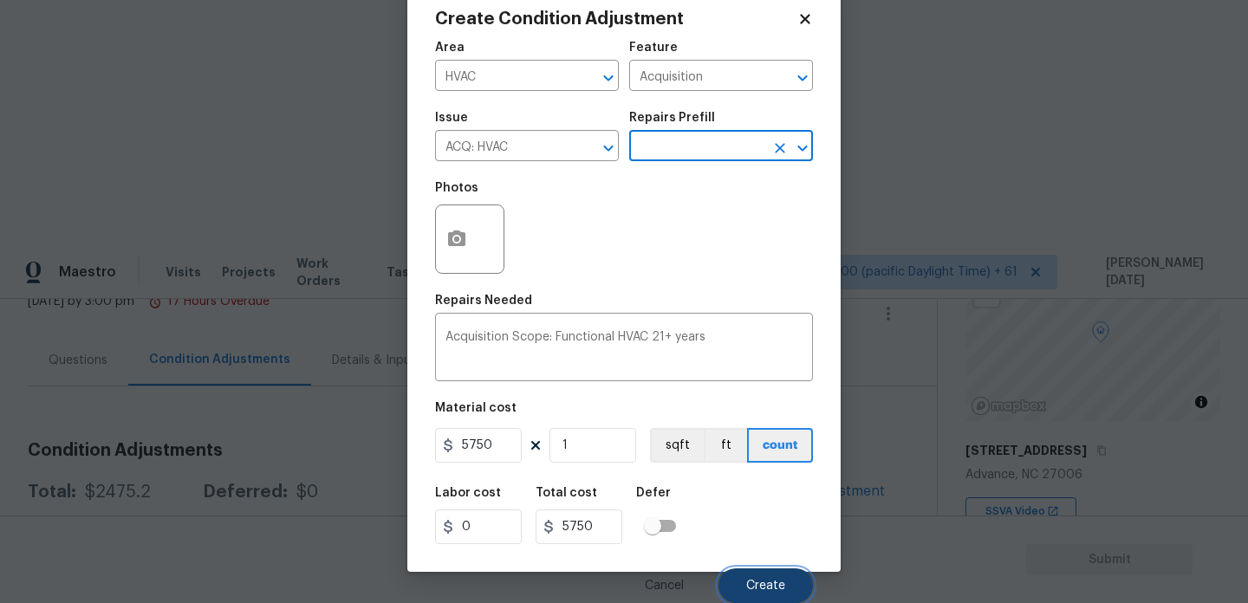
click at [739, 570] on button "Create" at bounding box center [766, 586] width 94 height 35
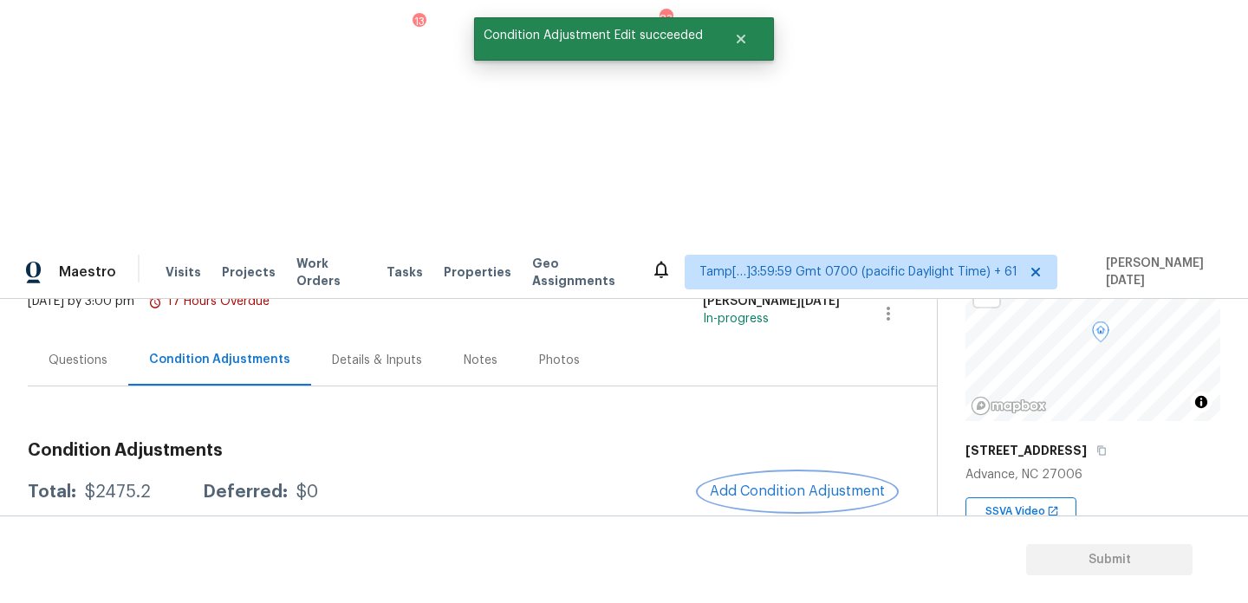
scroll to position [0, 0]
click at [797, 251] on div at bounding box center [624, 301] width 1248 height 603
click at [797, 484] on span "Add Condition Adjustment" at bounding box center [797, 492] width 175 height 16
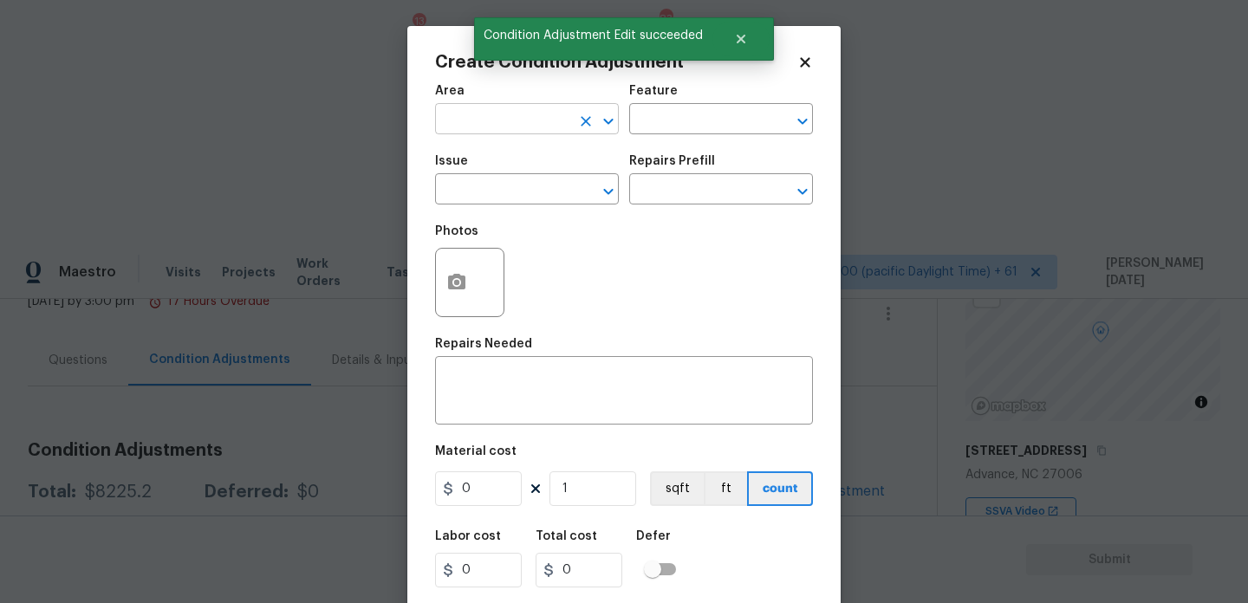
click at [471, 124] on input "text" at bounding box center [502, 120] width 135 height 27
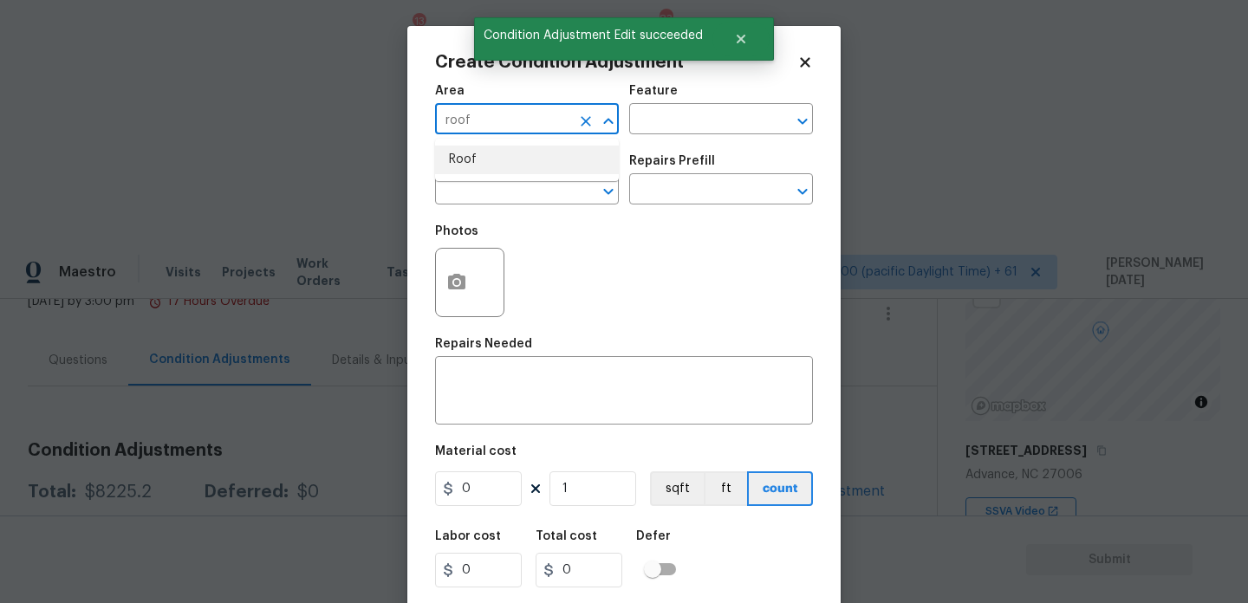
click at [474, 153] on li "Roof" at bounding box center [527, 160] width 184 height 29
type input "Roof"
click at [473, 178] on input "text" at bounding box center [502, 191] width 135 height 27
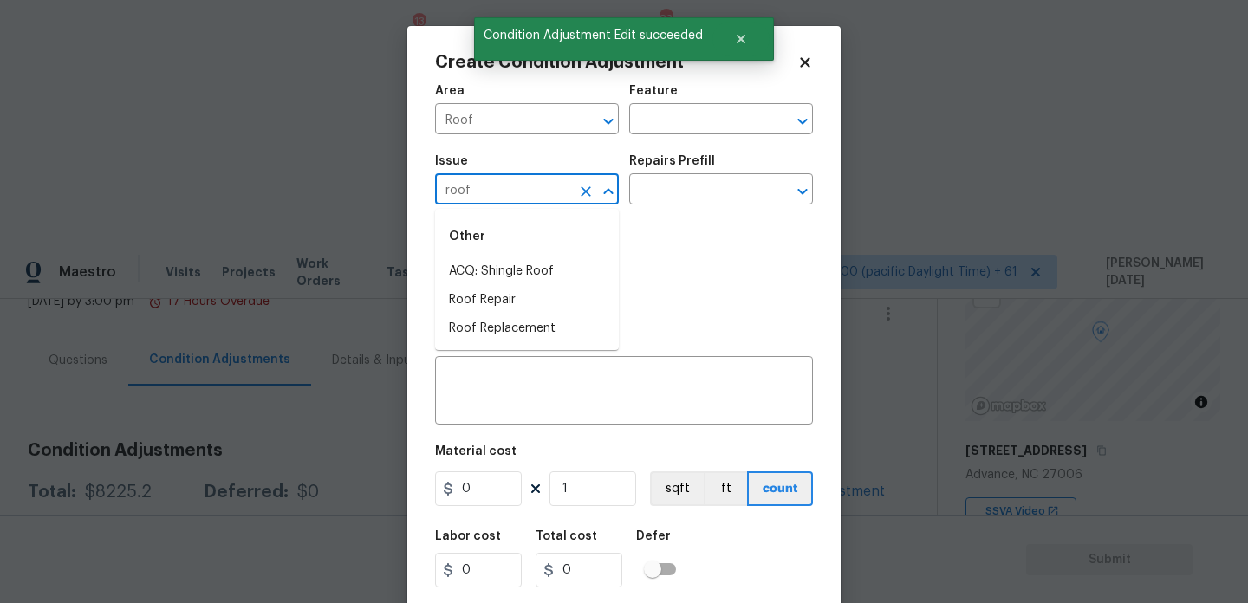
click at [489, 256] on div "Other" at bounding box center [527, 237] width 184 height 42
click at [495, 267] on li "ACQ: Shingle Roof" at bounding box center [527, 271] width 184 height 29
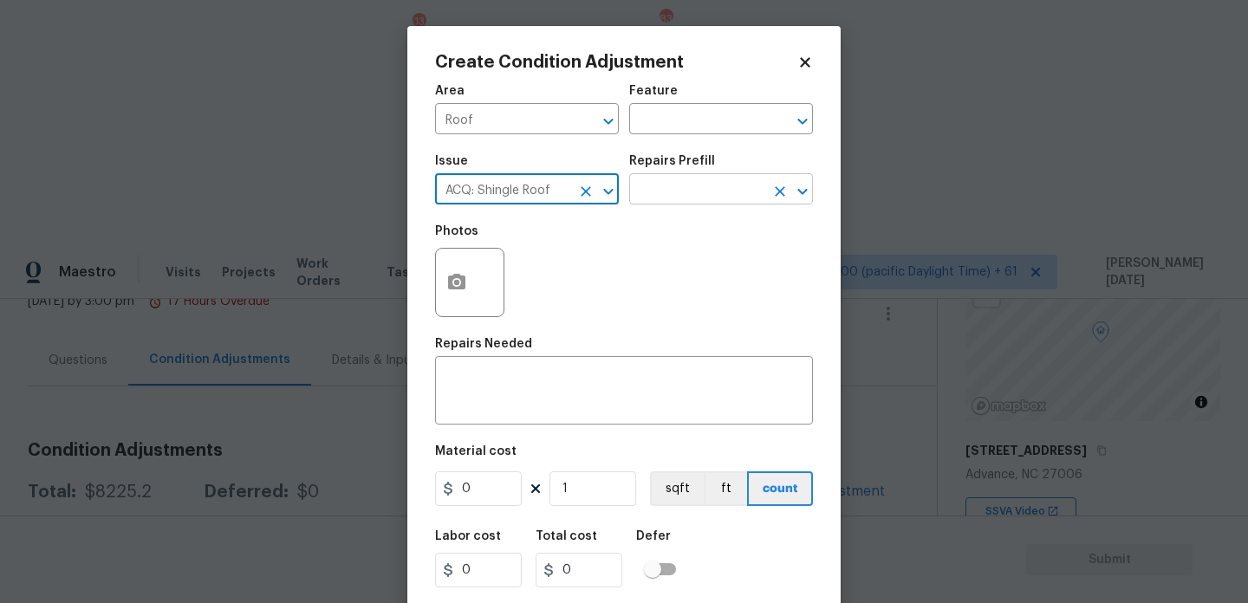
type input "ACQ: Shingle Roof"
click at [671, 198] on input "text" at bounding box center [696, 191] width 135 height 27
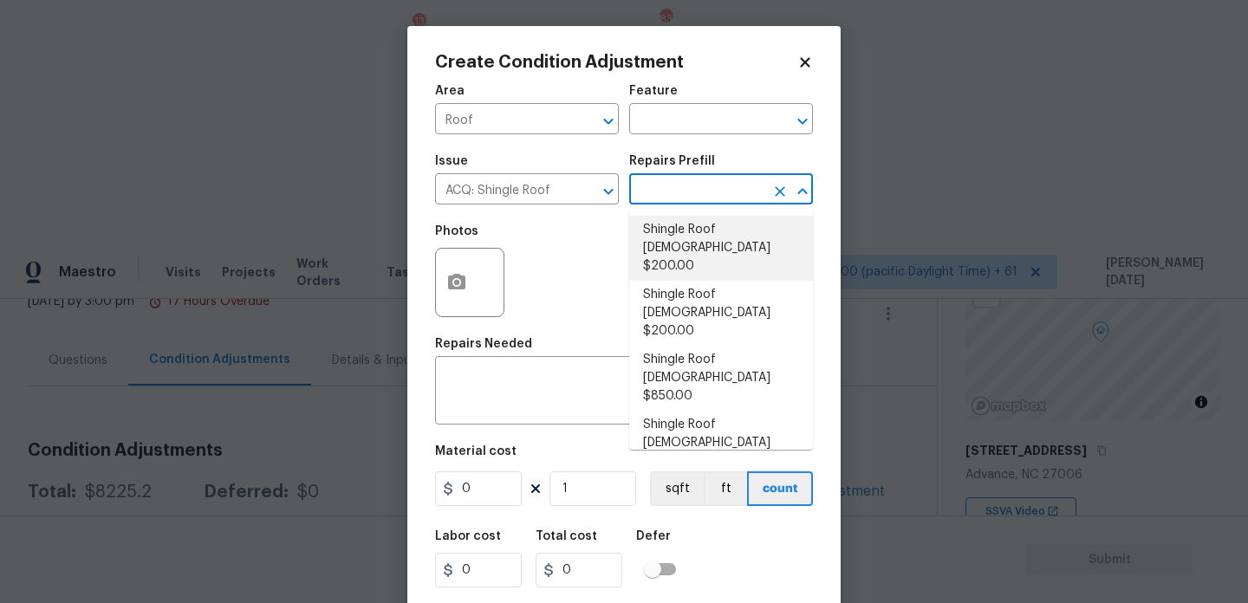
click at [694, 238] on li "Shingle Roof 0-10 Years Old $200.00" at bounding box center [721, 248] width 184 height 65
type input "Acquisition"
type textarea "Acquisition Scope: Shingle Roof 0-10 years in age maintenance."
type input "200"
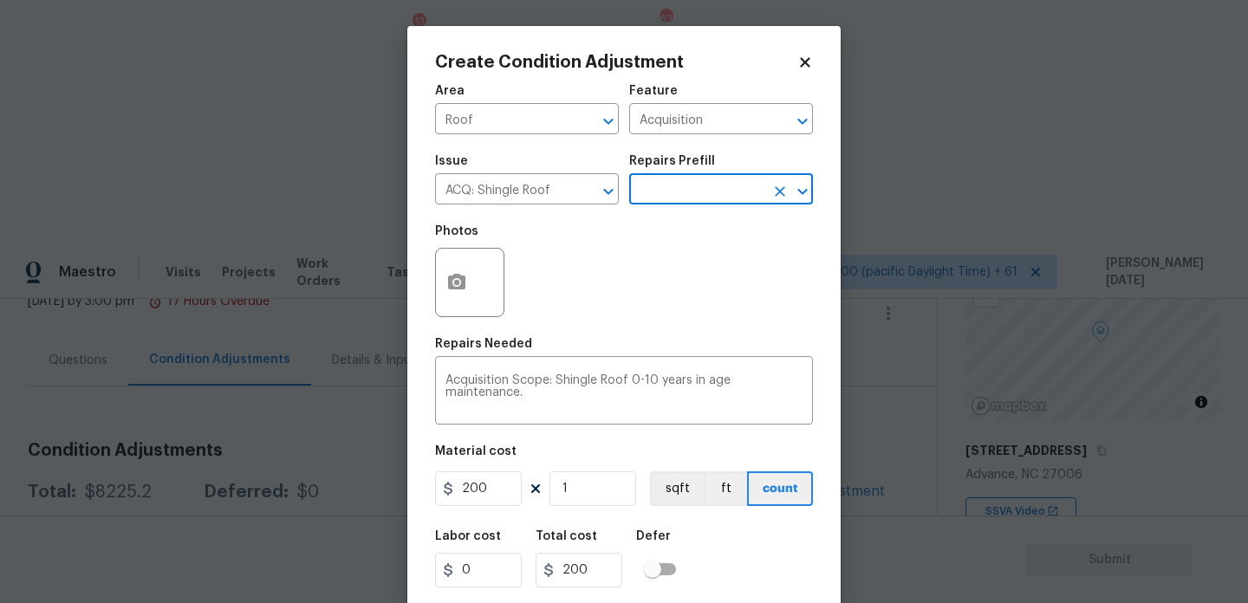
click at [497, 508] on figure "Material cost 200 1 sqft ft count" at bounding box center [624, 478] width 378 height 64
click at [521, 470] on figure "Material cost 200 1 sqft ft count" at bounding box center [624, 478] width 378 height 64
click at [503, 497] on input "200" at bounding box center [478, 489] width 87 height 35
type input "288"
click at [663, 260] on div "Photos" at bounding box center [624, 271] width 378 height 113
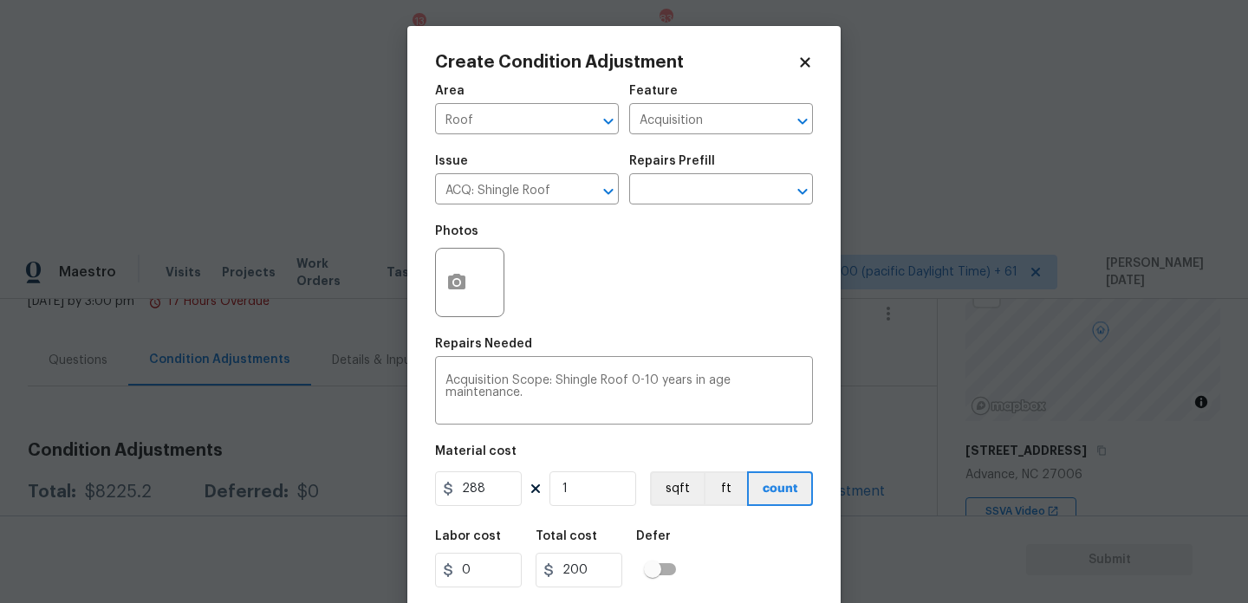
type input "288"
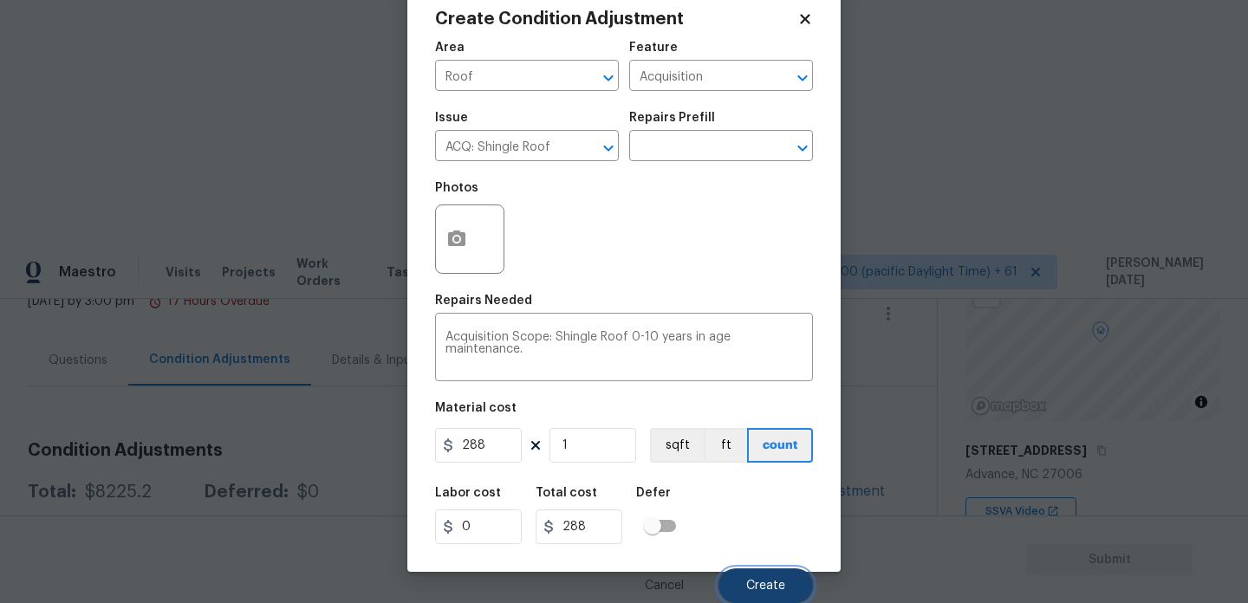
click at [753, 594] on button "Create" at bounding box center [766, 586] width 94 height 35
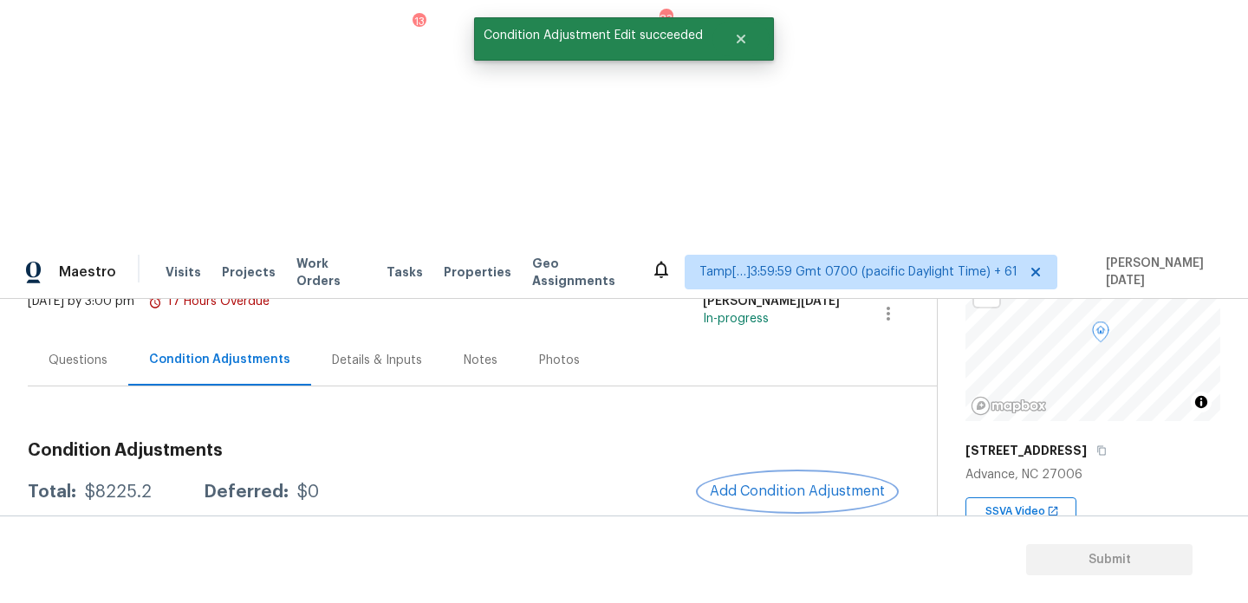
scroll to position [0, 0]
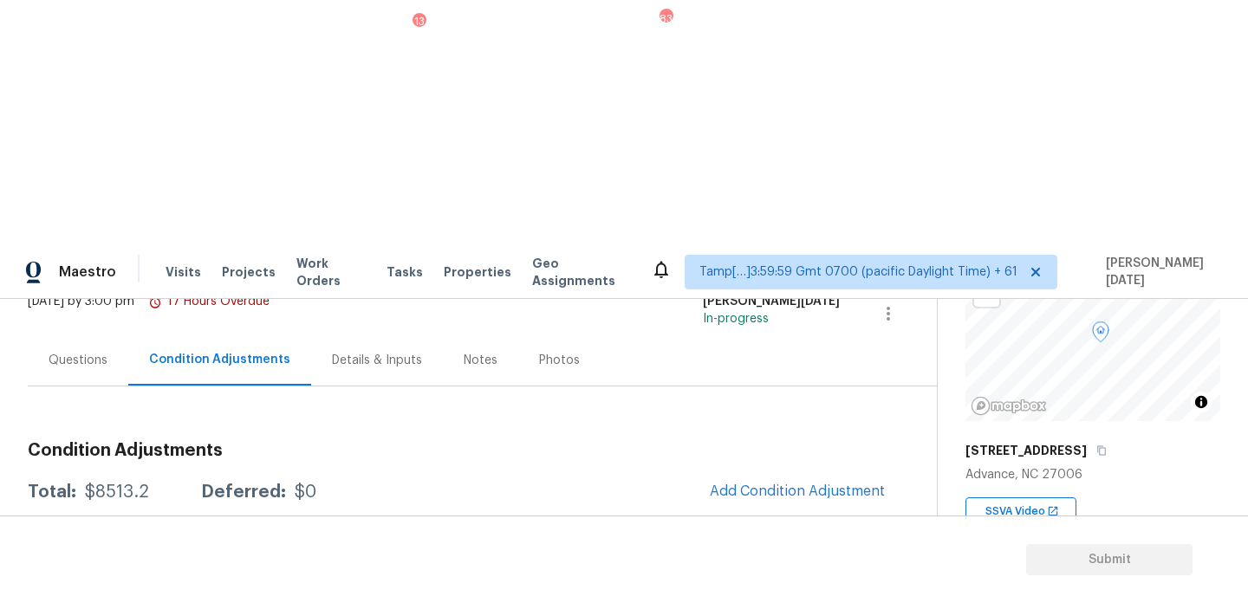
click at [826, 473] on button "Add Condition Adjustment" at bounding box center [798, 491] width 196 height 36
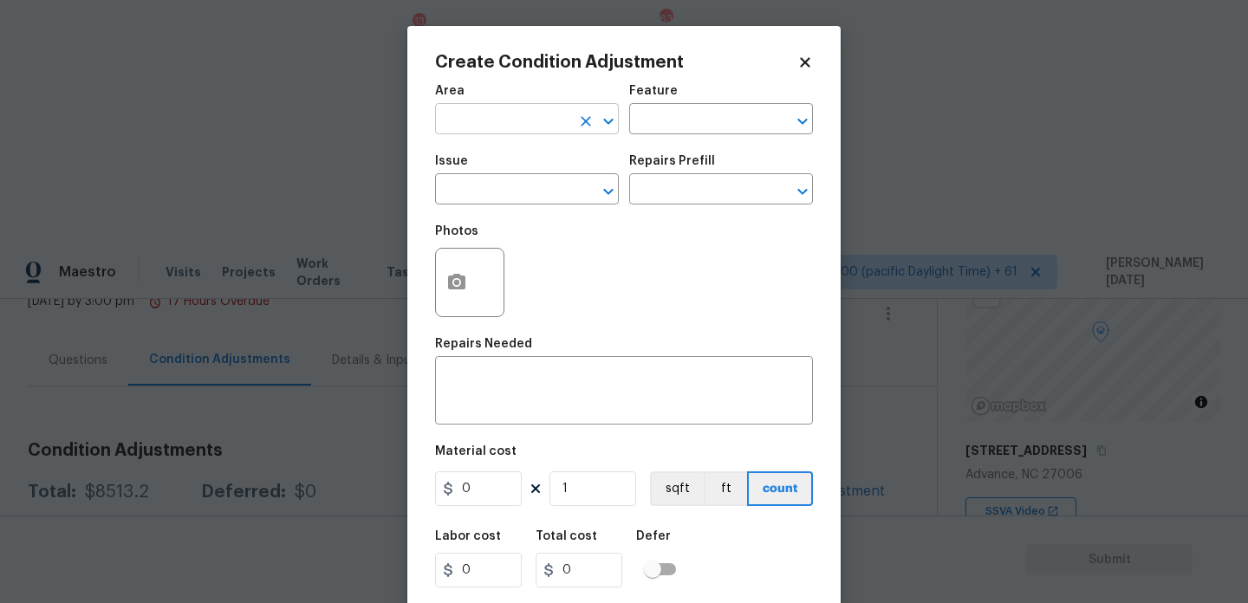
click at [504, 118] on input "text" at bounding box center [502, 120] width 135 height 27
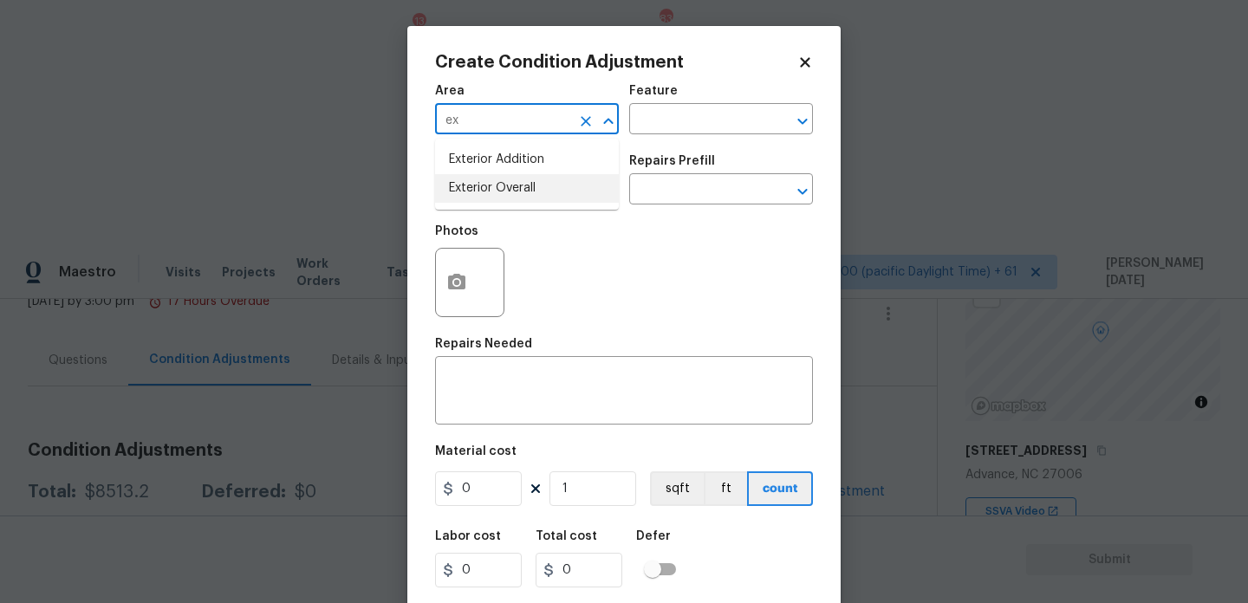
click at [500, 192] on li "Exterior Overall" at bounding box center [527, 188] width 184 height 29
type input "Exterior Overall"
click at [500, 192] on input "text" at bounding box center [502, 191] width 135 height 27
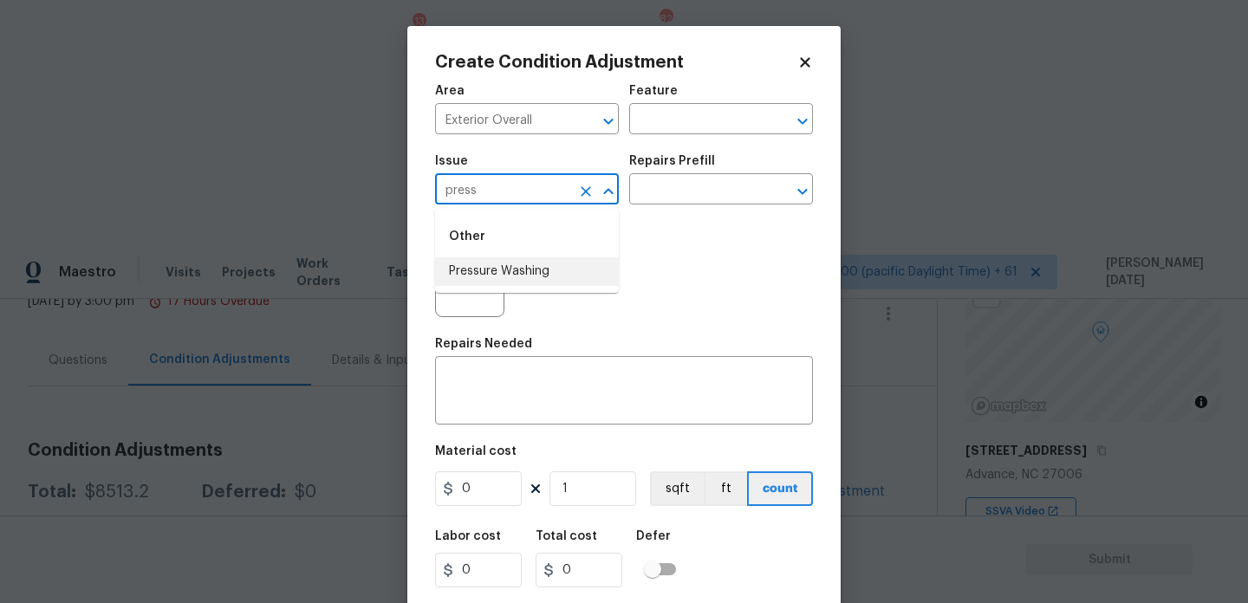
click at [513, 263] on li "Pressure Washing" at bounding box center [527, 271] width 184 height 29
type input "Pressure Washing"
click at [700, 185] on input "text" at bounding box center [696, 191] width 135 height 27
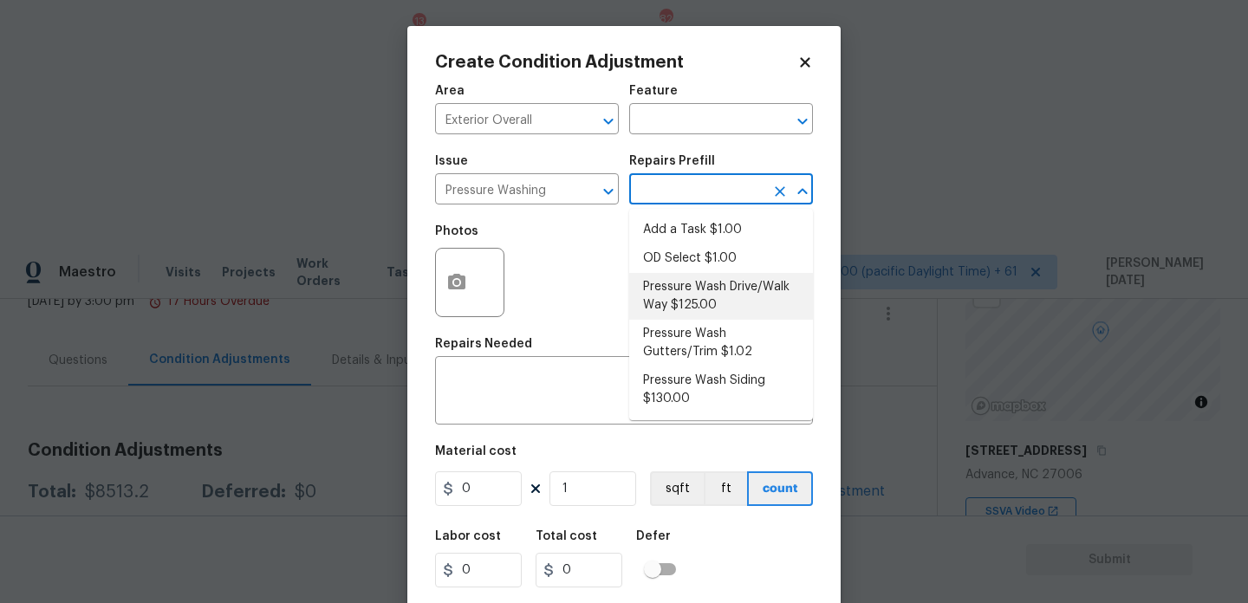
click at [701, 304] on li "Pressure Wash Drive/Walk Way $125.00" at bounding box center [721, 296] width 184 height 47
type input "Siding"
type textarea "Pressure wash the driveways/walkways as directed by the PM. Ensure that all deb…"
type input "125"
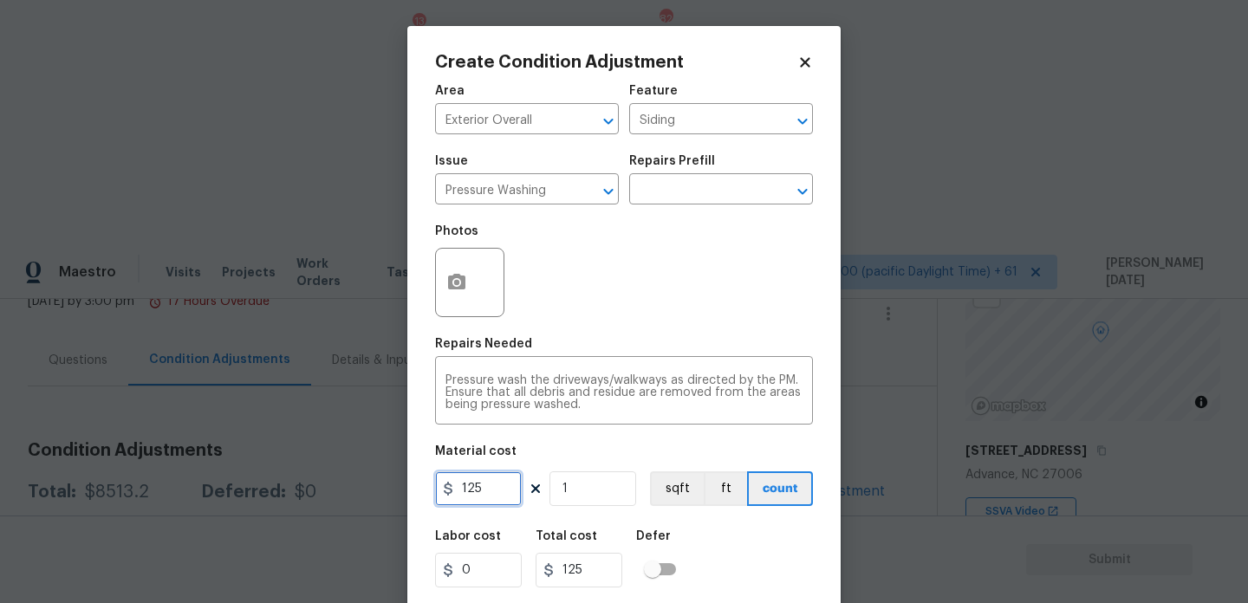
drag, startPoint x: 498, startPoint y: 491, endPoint x: 420, endPoint y: 491, distance: 78.0
click at [420, 491] on div "Create Condition Adjustment Area Exterior Overall ​ Feature Siding ​ Issue Pres…" at bounding box center [623, 321] width 433 height 590
type input "200"
click at [631, 306] on div "Photos" at bounding box center [624, 271] width 378 height 113
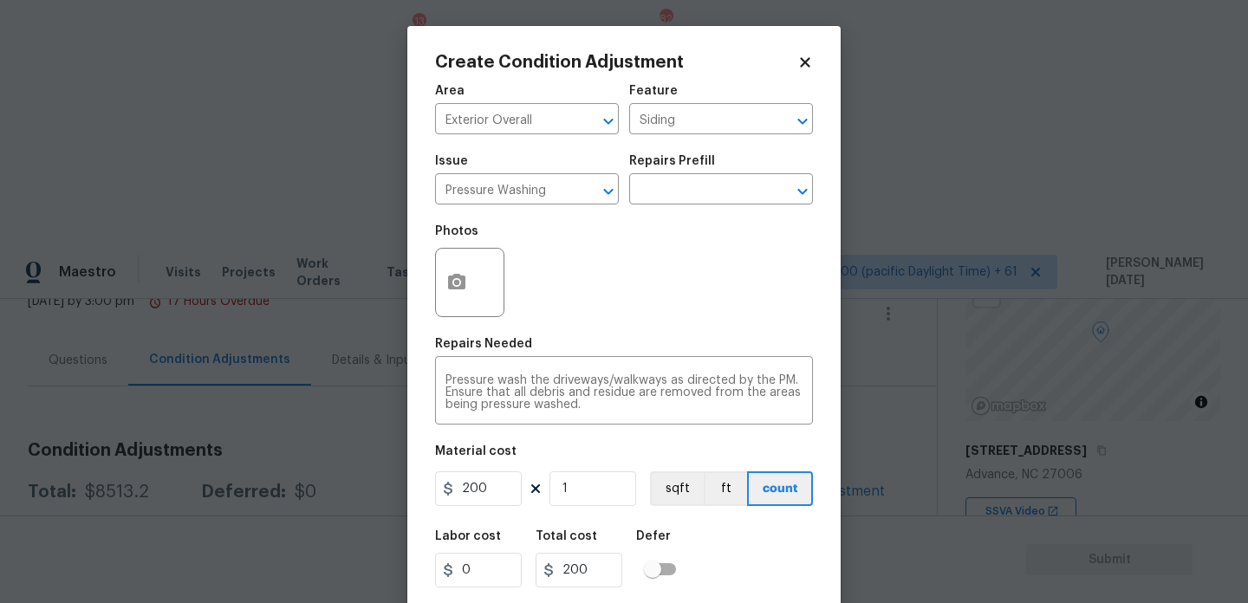
scroll to position [44, 0]
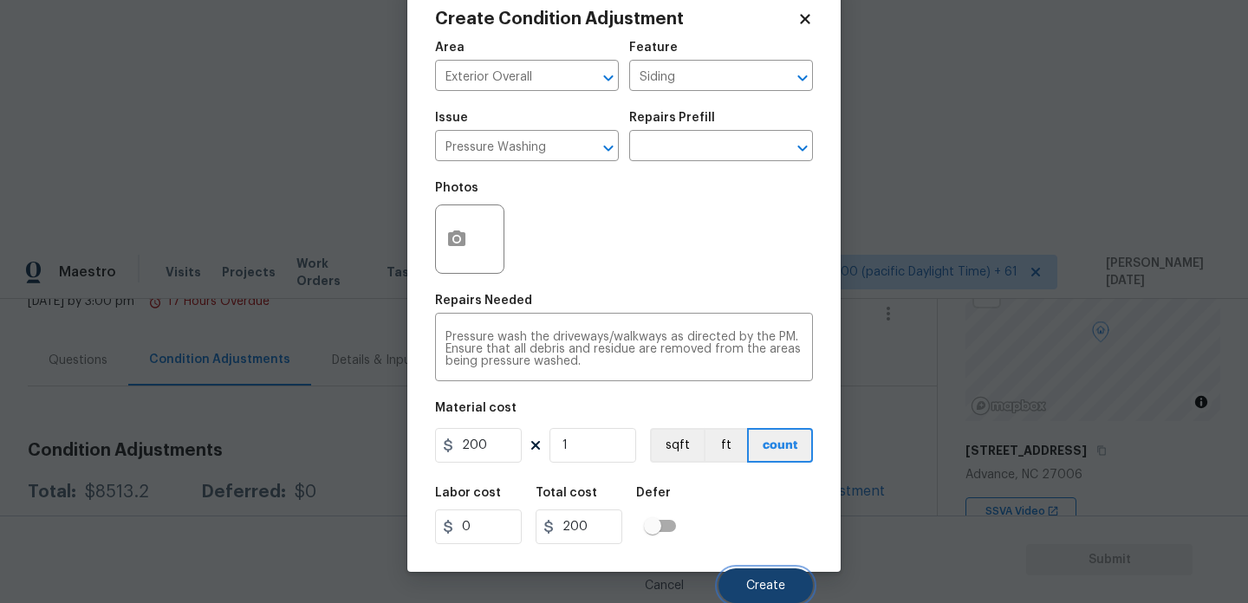
click at [746, 583] on button "Create" at bounding box center [766, 586] width 94 height 35
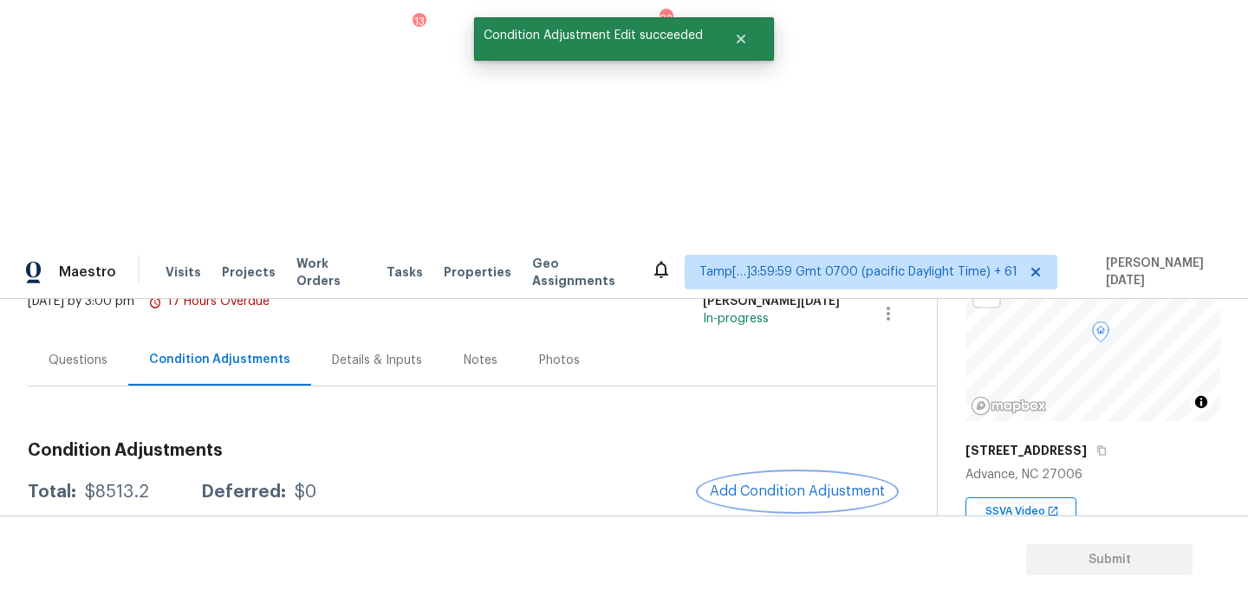
scroll to position [0, 0]
click at [750, 473] on button "Add Condition Adjustment" at bounding box center [798, 491] width 196 height 36
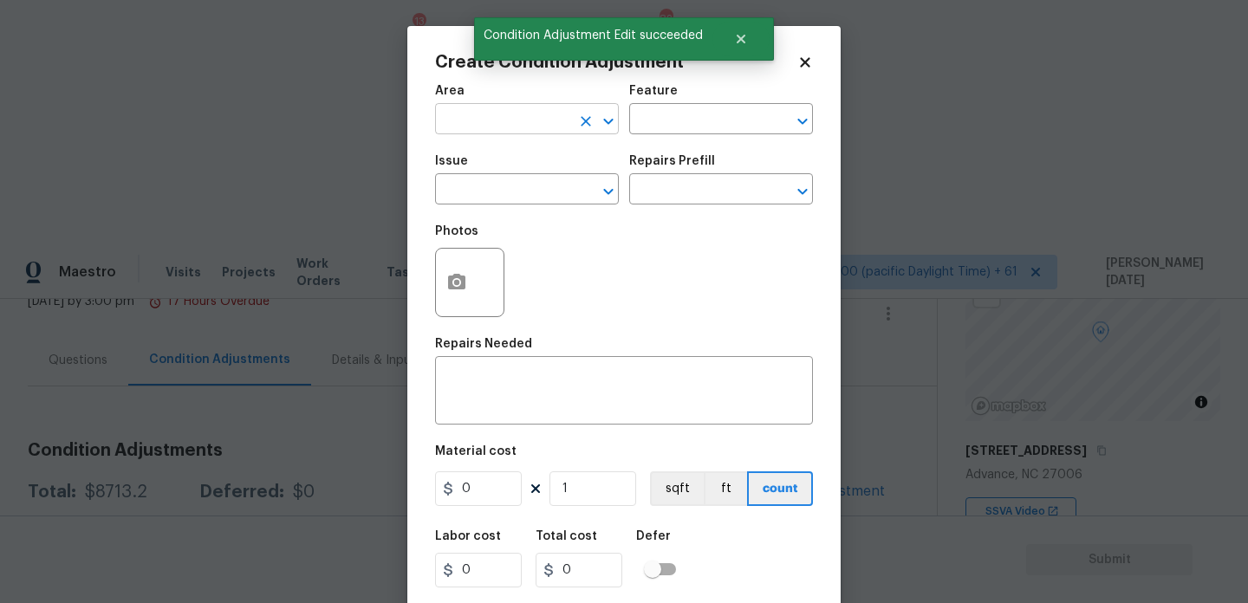
click at [471, 109] on input "text" at bounding box center [502, 120] width 135 height 27
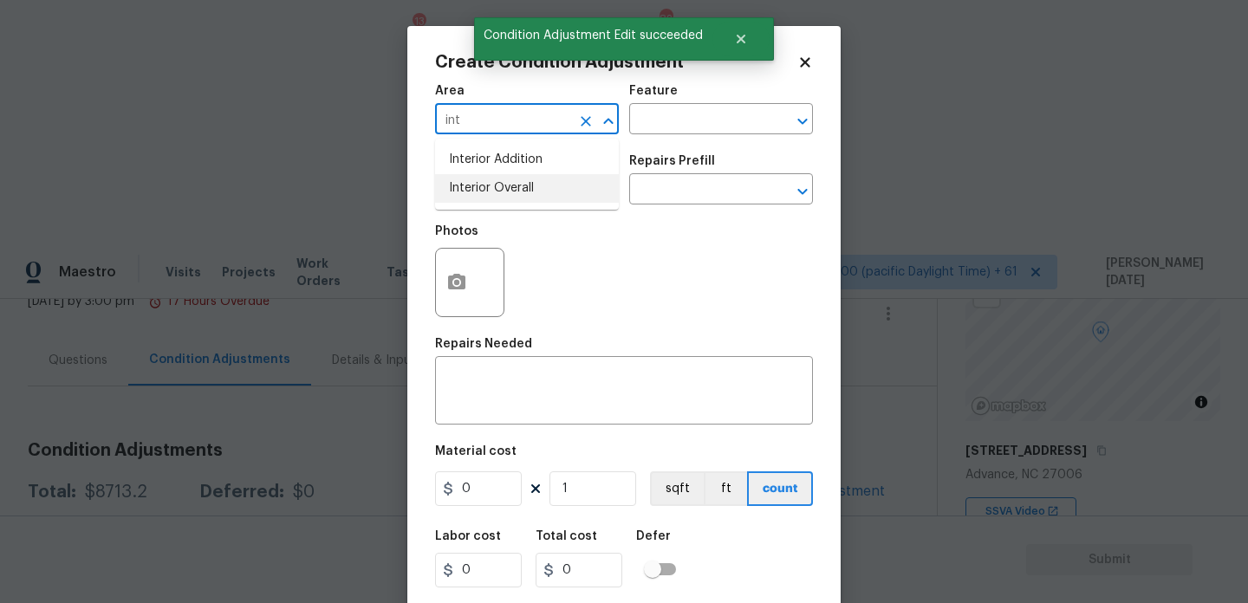
click at [499, 191] on li "Interior Overall" at bounding box center [527, 188] width 184 height 29
type input "Interior Overall"
click at [499, 191] on input "text" at bounding box center [502, 191] width 135 height 27
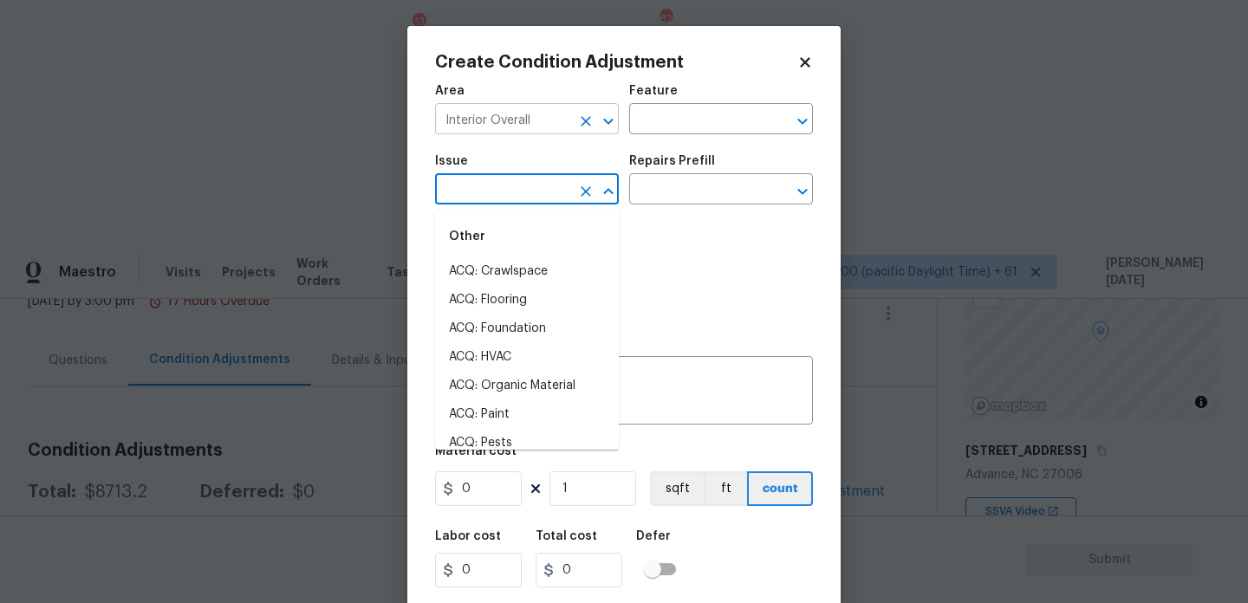
click at [577, 109] on div at bounding box center [596, 121] width 45 height 24
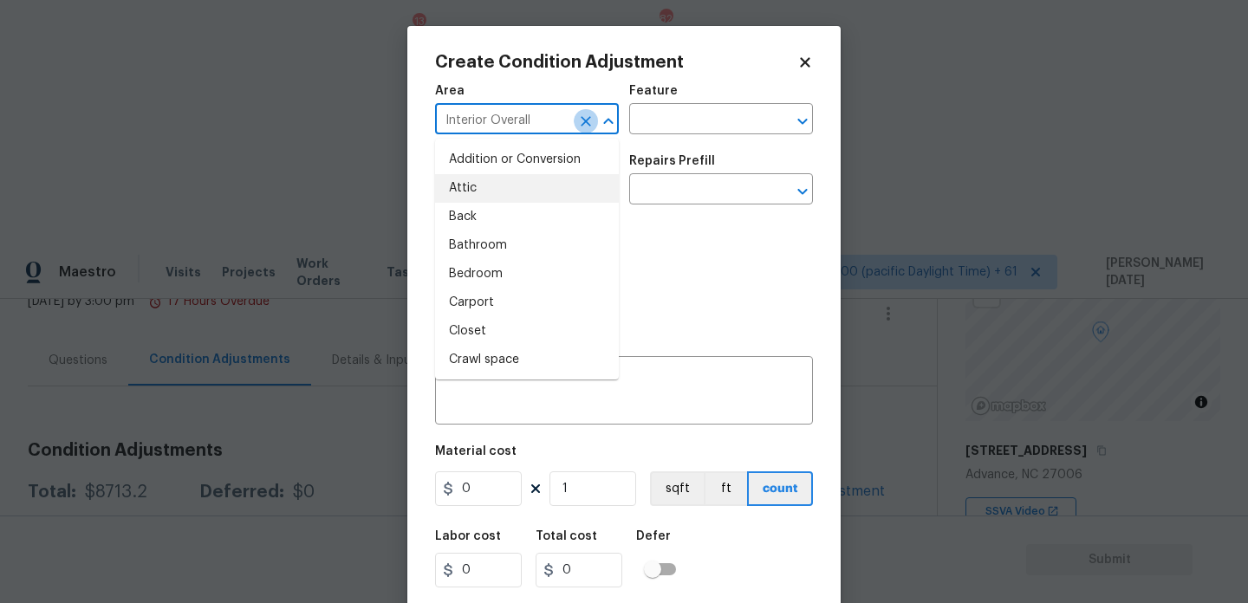
click at [578, 117] on icon "Clear" at bounding box center [585, 121] width 17 height 17
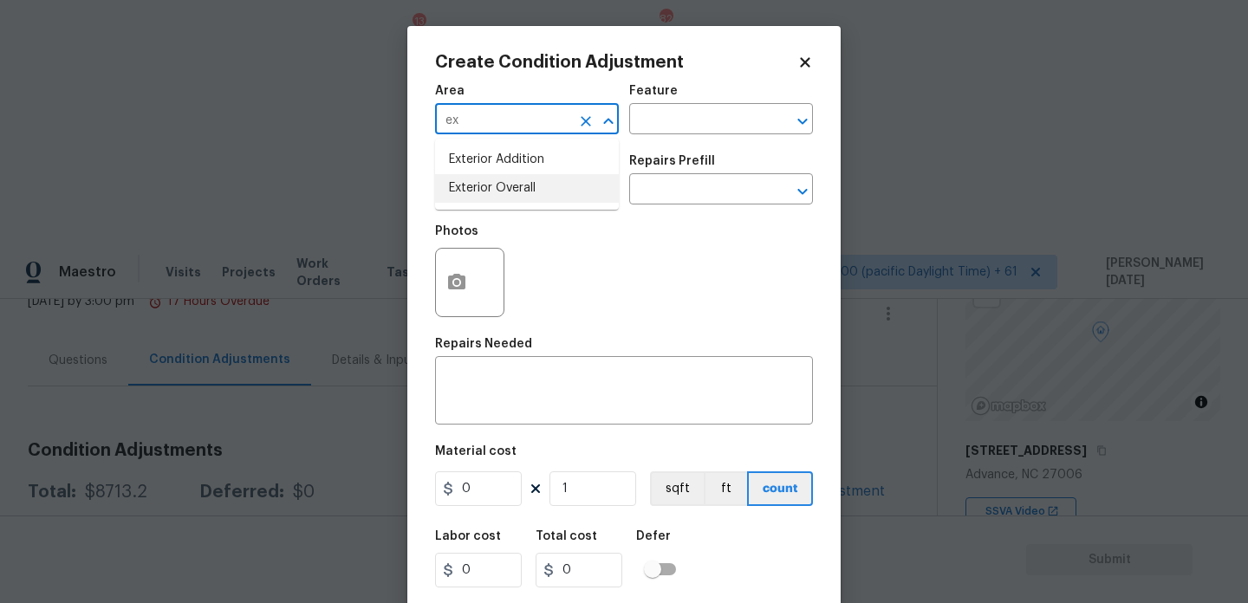
click at [525, 186] on li "Exterior Overall" at bounding box center [527, 188] width 184 height 29
type input "Exterior Overall"
click at [525, 186] on input "text" at bounding box center [502, 191] width 135 height 27
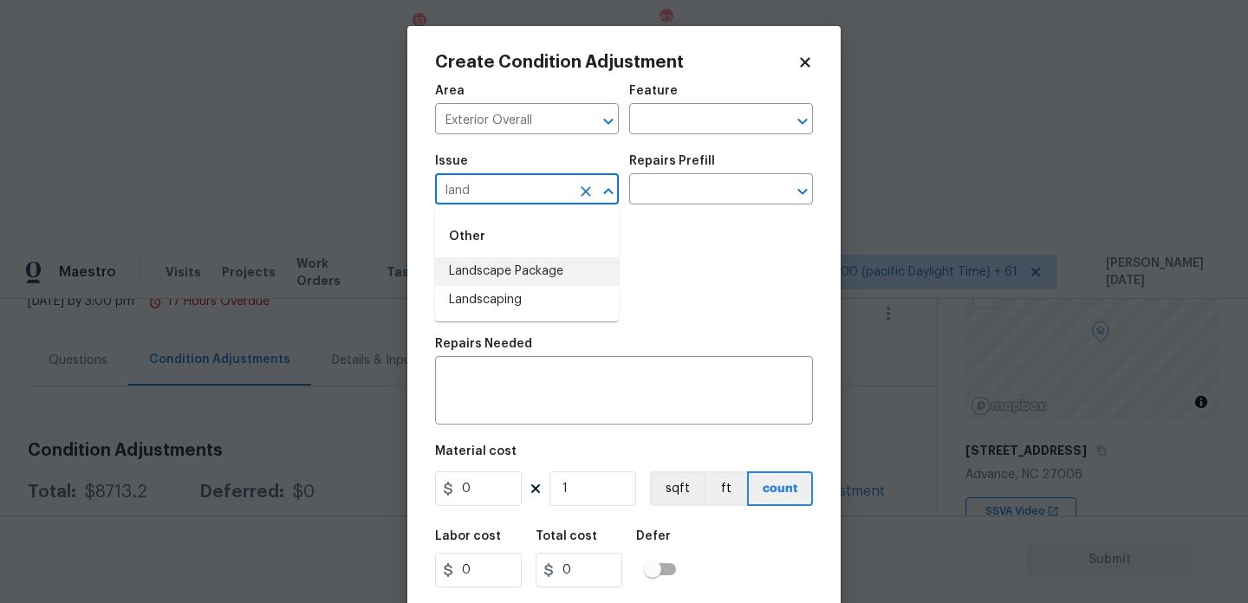
click at [548, 271] on li "Landscape Package" at bounding box center [527, 271] width 184 height 29
type input "Landscape Package"
click at [764, 173] on div "Repairs Prefill" at bounding box center [721, 166] width 184 height 23
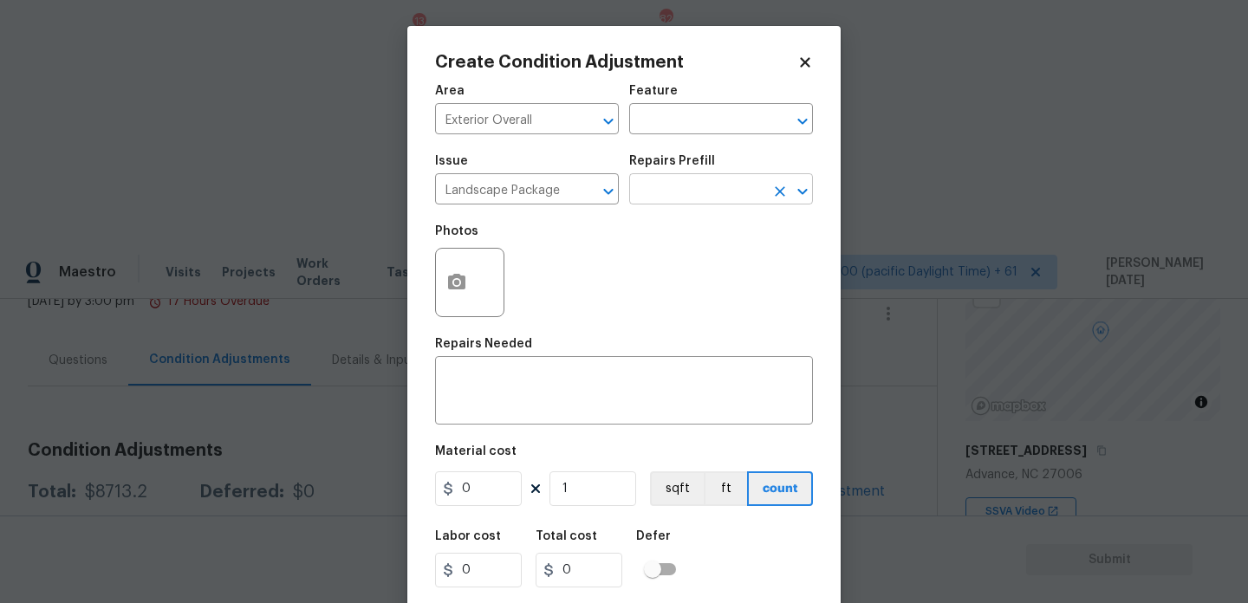
click at [720, 194] on input "text" at bounding box center [696, 191] width 135 height 27
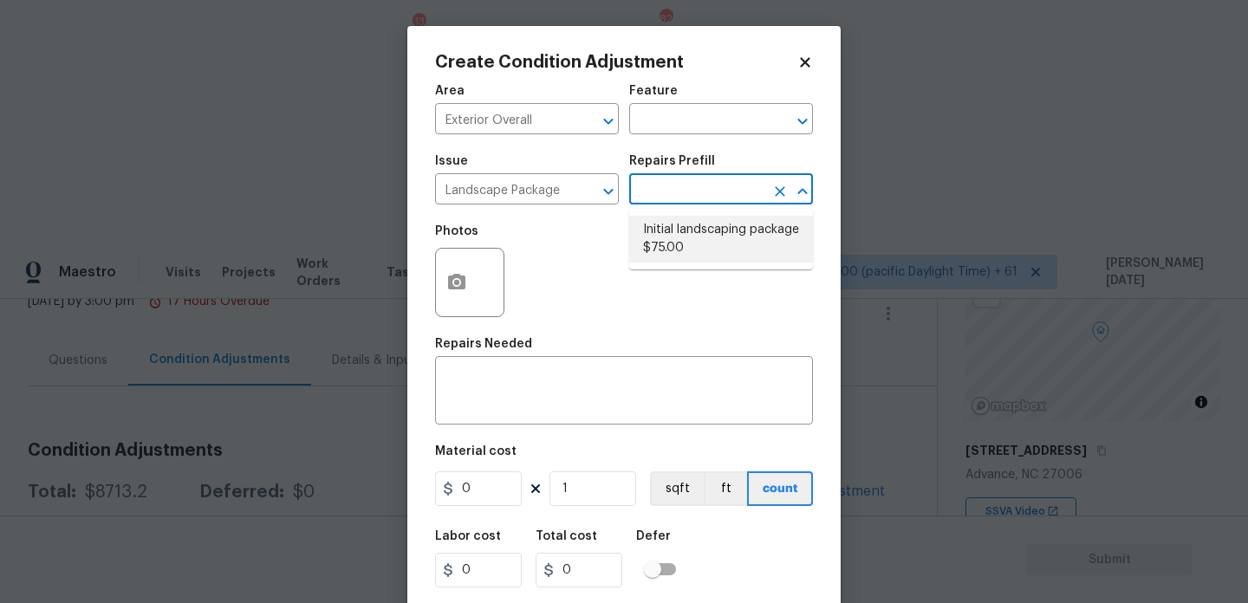
click at [718, 223] on li "Initial landscaping package $75.00" at bounding box center [721, 239] width 184 height 47
type input "Home Readiness Packages"
type textarea "Mowing of grass up to 6" in height. Mow, edge along driveways & sidewalks, trim…"
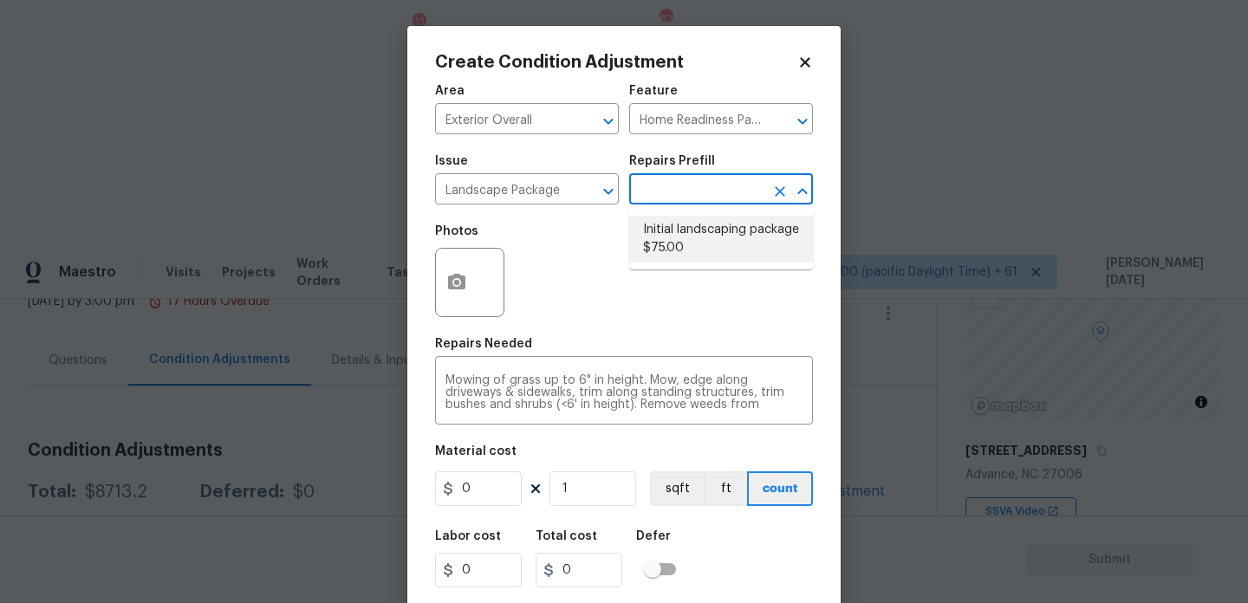
type input "75"
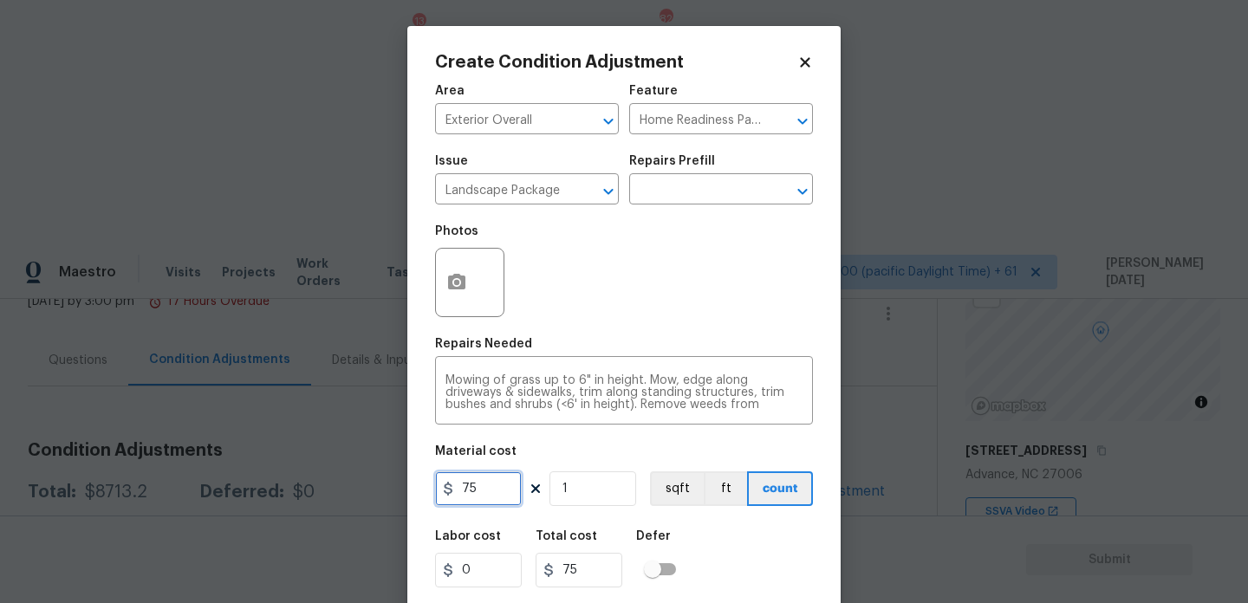
drag, startPoint x: 506, startPoint y: 496, endPoint x: 407, endPoint y: 496, distance: 99.7
click at [407, 496] on div "Create Condition Adjustment Area Exterior Overall ​ Feature Home Readiness Pack…" at bounding box center [623, 321] width 433 height 590
type input "300"
click at [459, 297] on button "button" at bounding box center [457, 283] width 42 height 68
type input "300"
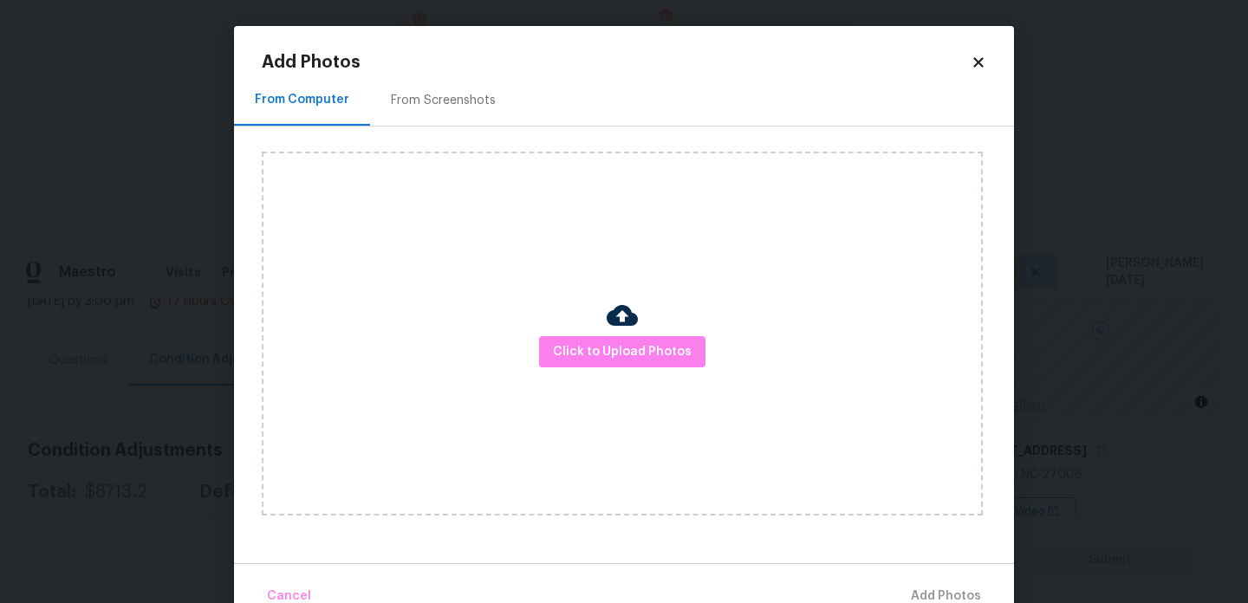
click at [443, 101] on div "From Screenshots" at bounding box center [443, 100] width 105 height 17
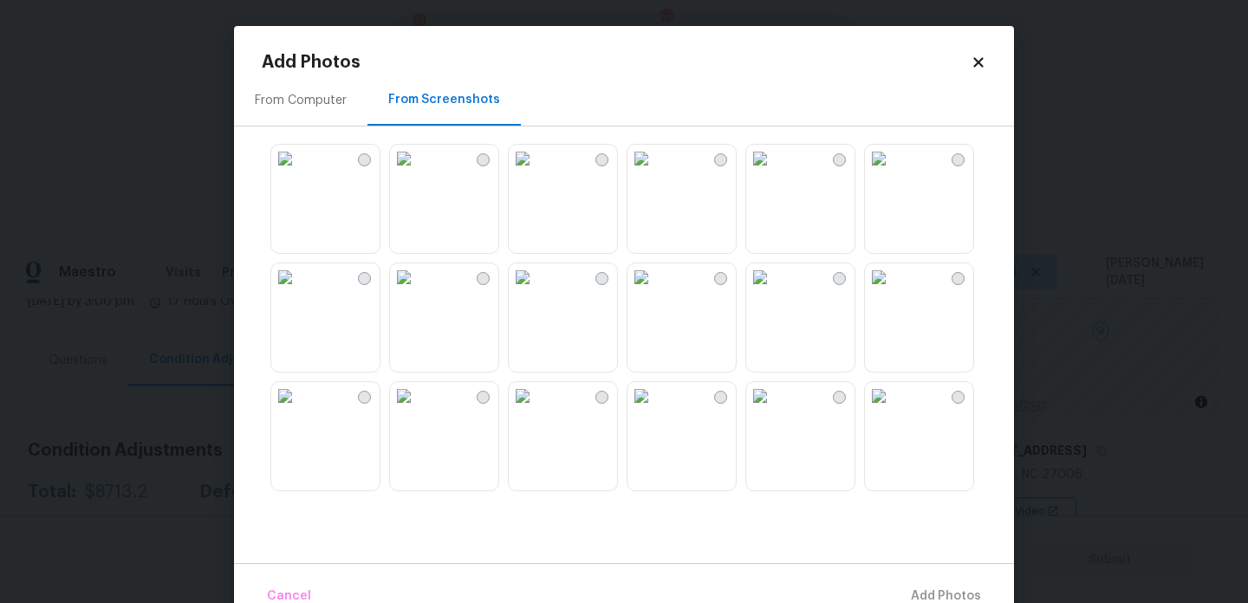
click at [655, 173] on img at bounding box center [642, 159] width 28 height 28
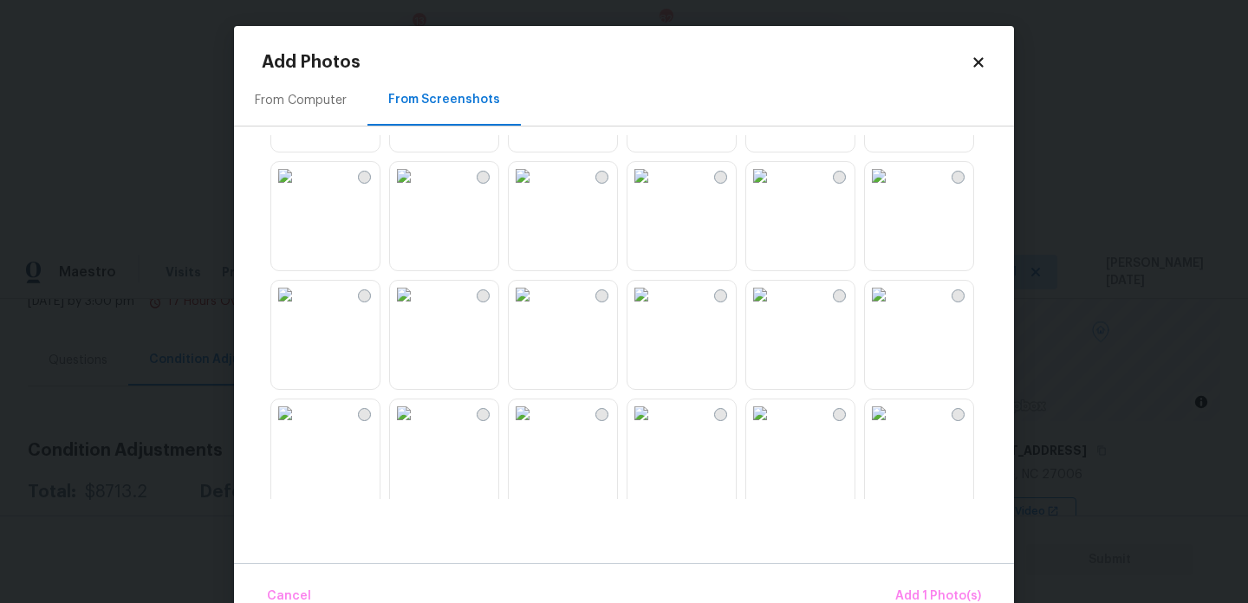
scroll to position [242, 0]
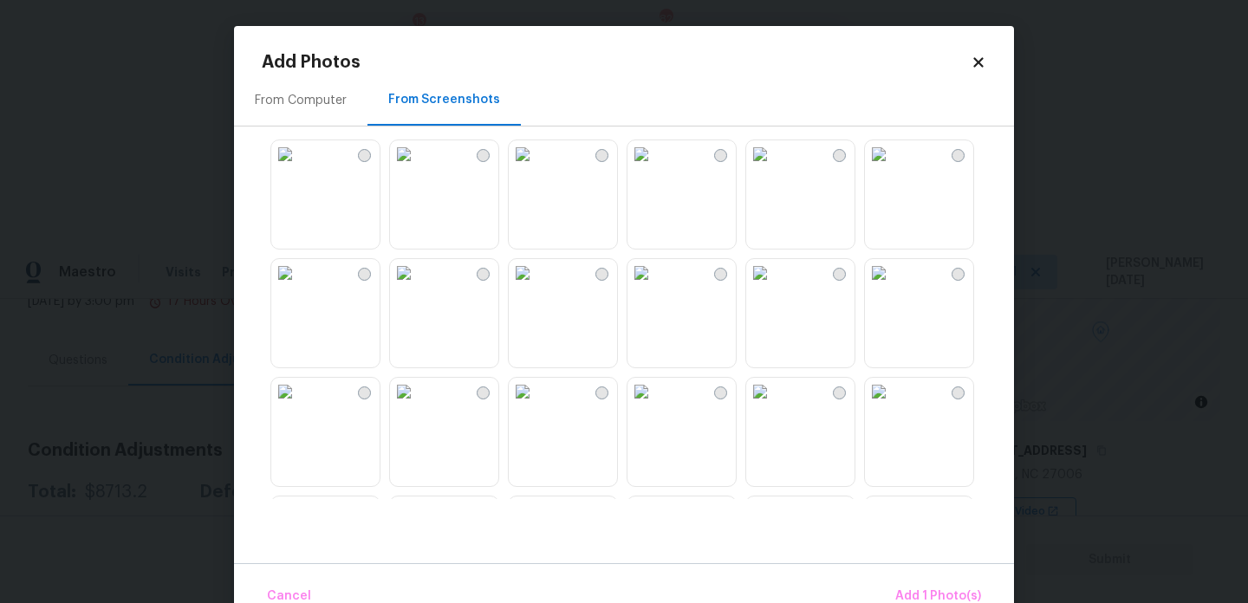
click at [655, 406] on img at bounding box center [642, 392] width 28 height 28
click at [922, 589] on span "Add 2 Photo(s)" at bounding box center [937, 597] width 88 height 22
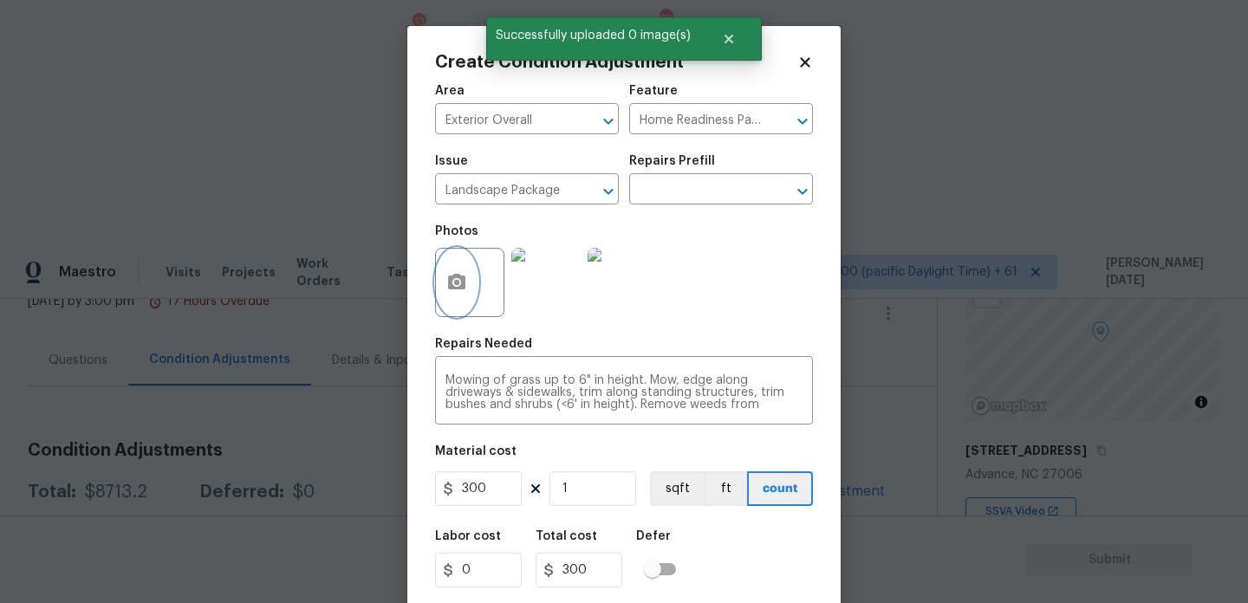
scroll to position [44, 0]
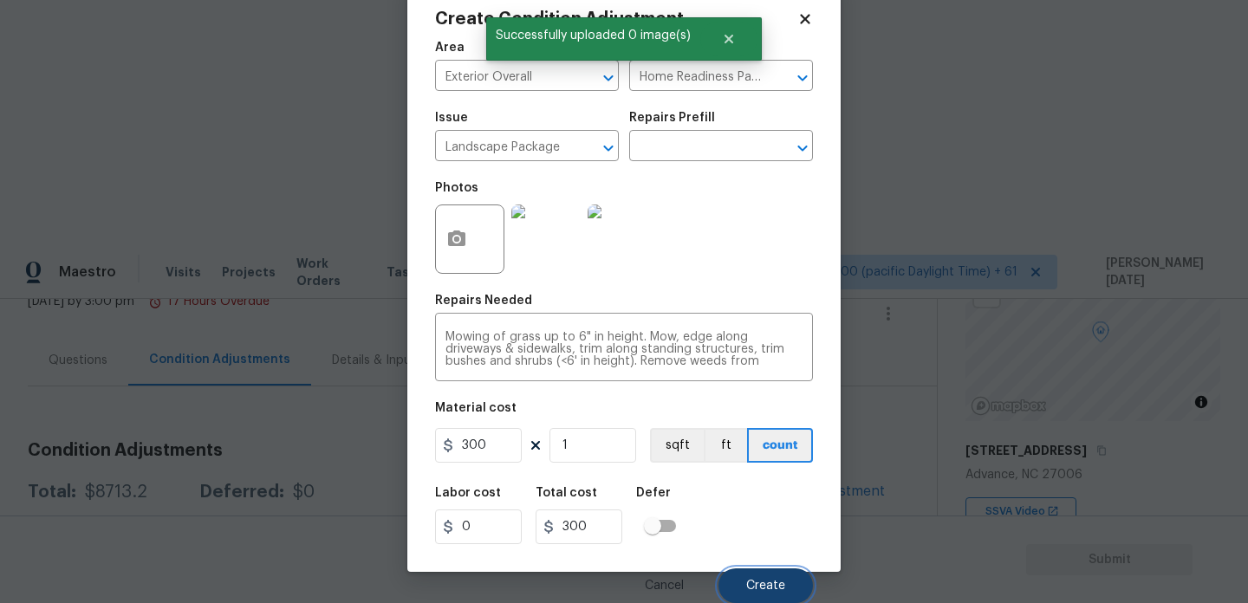
click at [769, 596] on button "Create" at bounding box center [766, 586] width 94 height 35
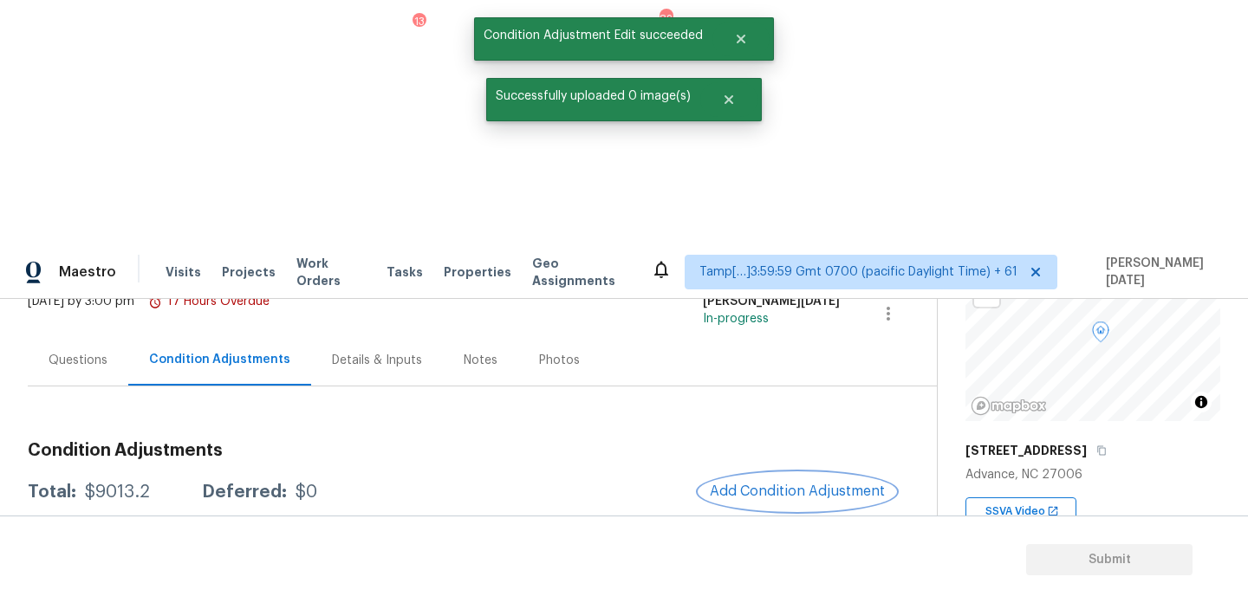
scroll to position [0, 0]
click at [742, 473] on button "Add Condition Adjustment" at bounding box center [798, 491] width 196 height 36
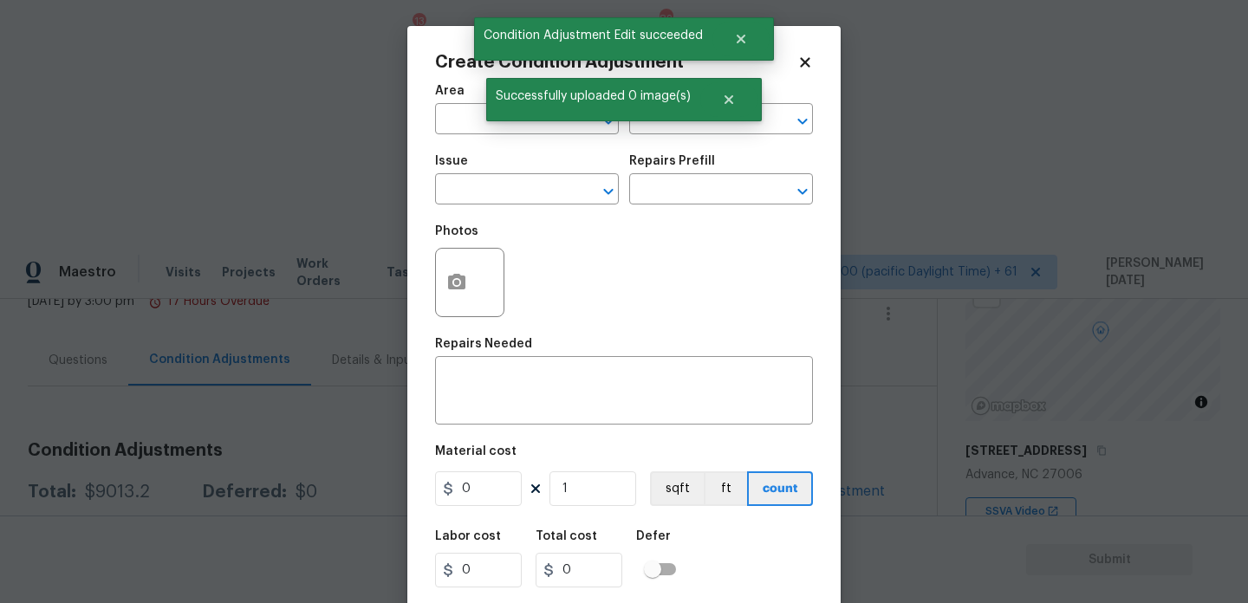
click at [1039, 286] on body "Maestro Visits Projects Work Orders Tasks 13 Properties Geo Assignments 826 Tam…" at bounding box center [624, 545] width 1248 height 603
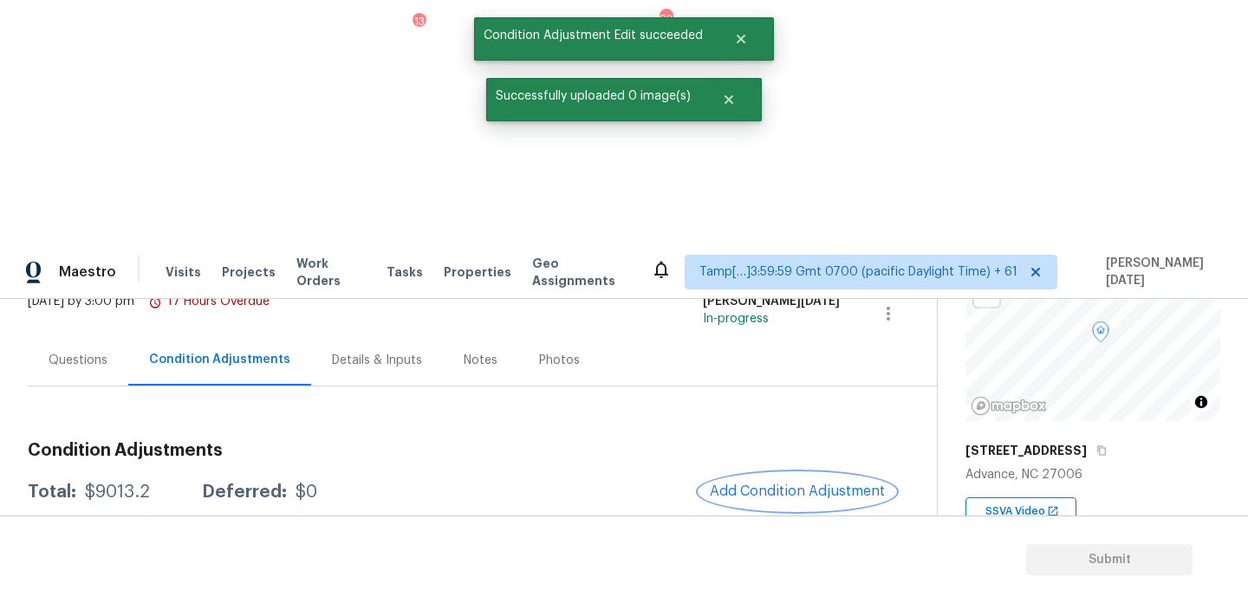
scroll to position [293, 0]
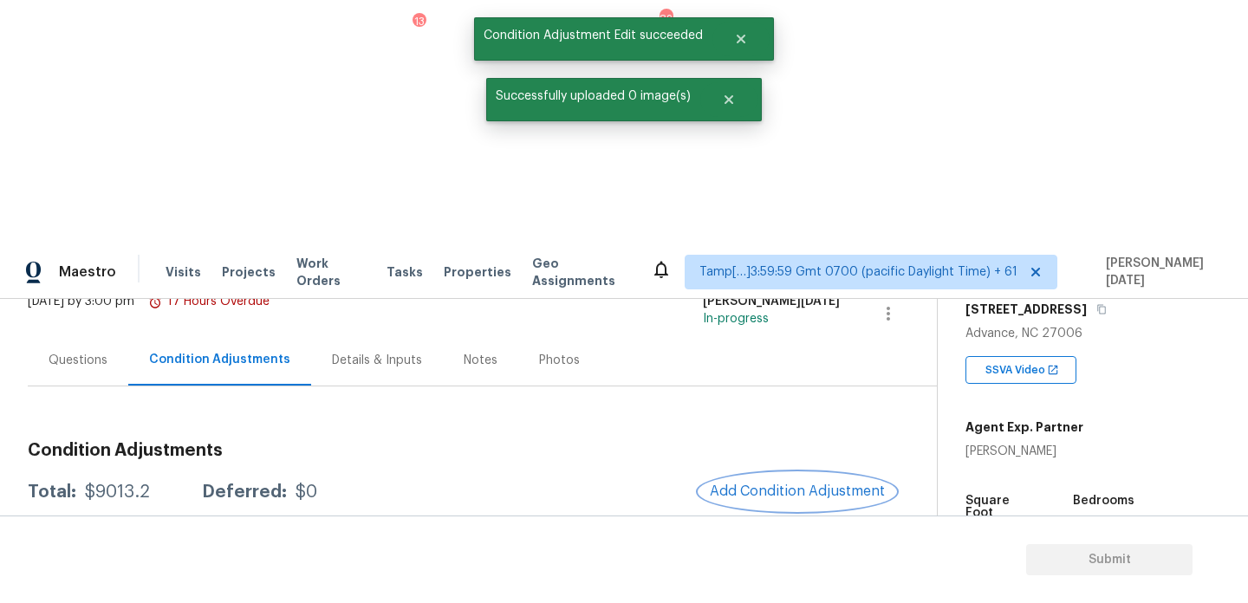
click at [776, 484] on span "Add Condition Adjustment" at bounding box center [797, 492] width 175 height 16
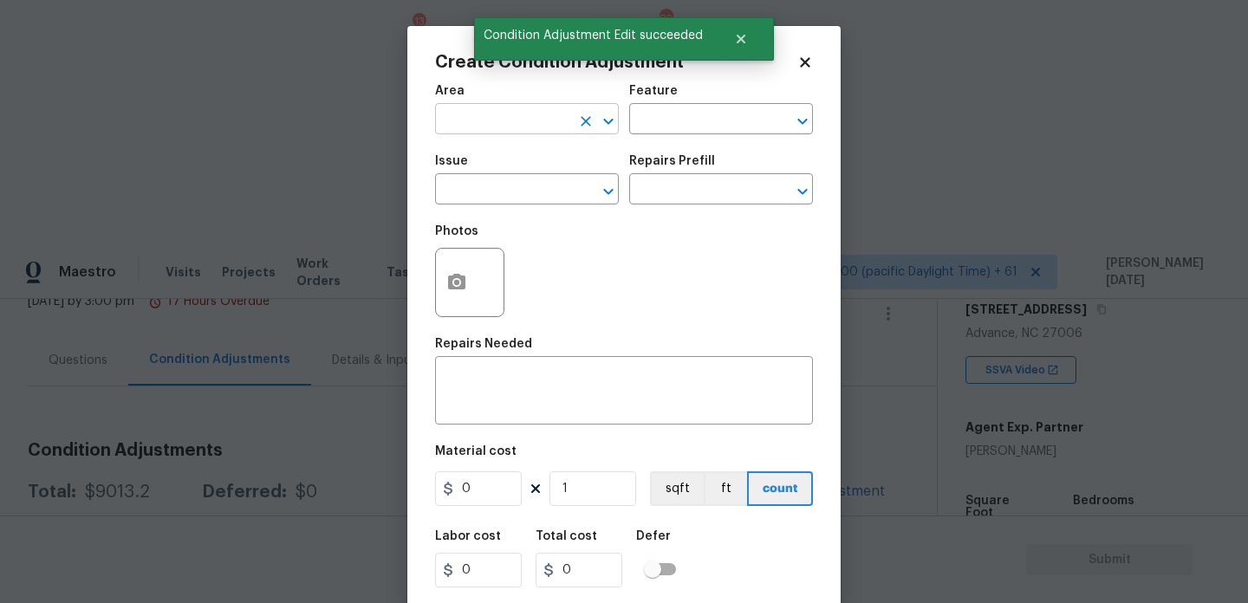
click at [450, 117] on input "text" at bounding box center [502, 120] width 135 height 27
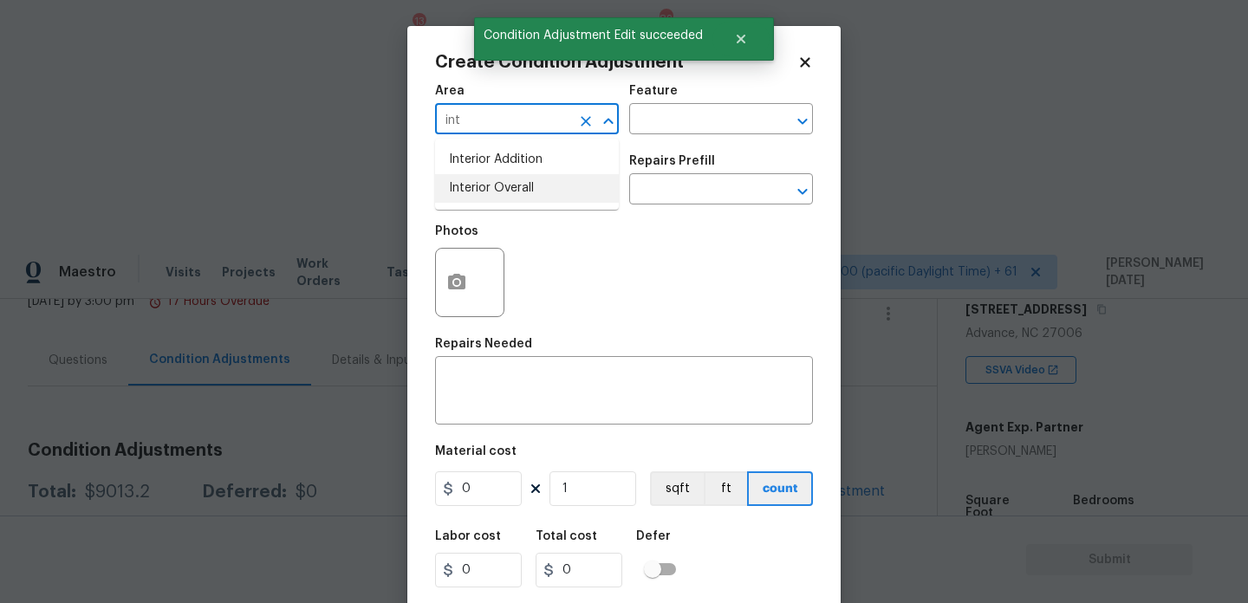
click at [477, 183] on li "Interior Overall" at bounding box center [527, 188] width 184 height 29
type input "Interior Overall"
click at [477, 183] on input "text" at bounding box center [502, 191] width 135 height 27
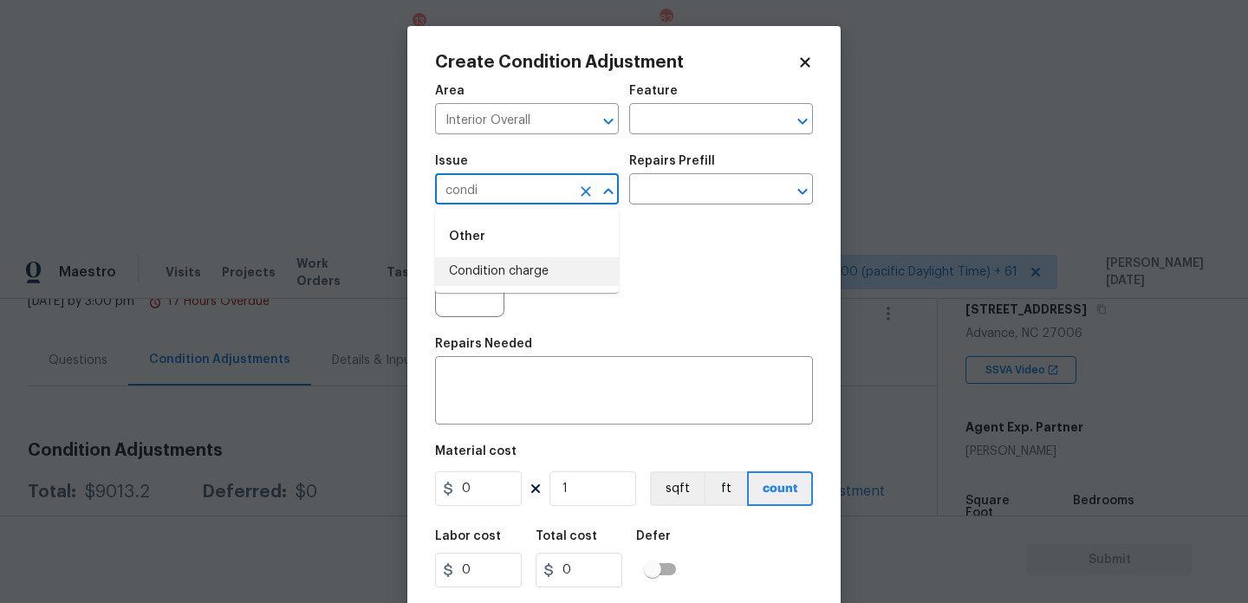
click at [531, 281] on li "Condition charge" at bounding box center [527, 271] width 184 height 29
type input "Condition charge"
click at [664, 182] on input "text" at bounding box center [696, 191] width 135 height 27
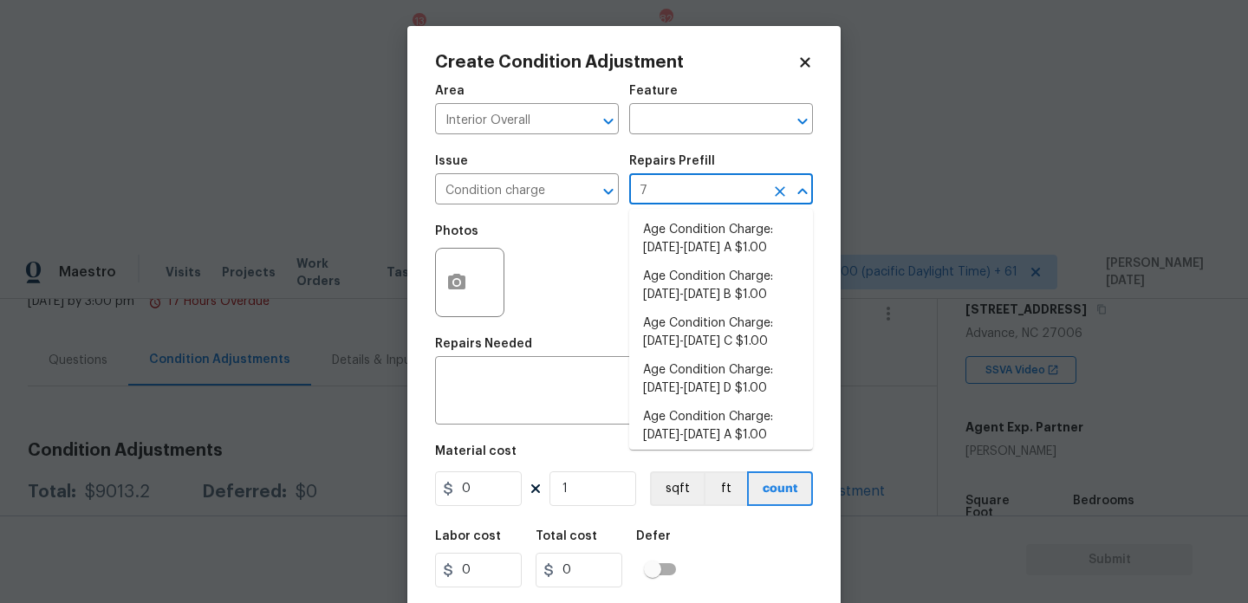
type input "79"
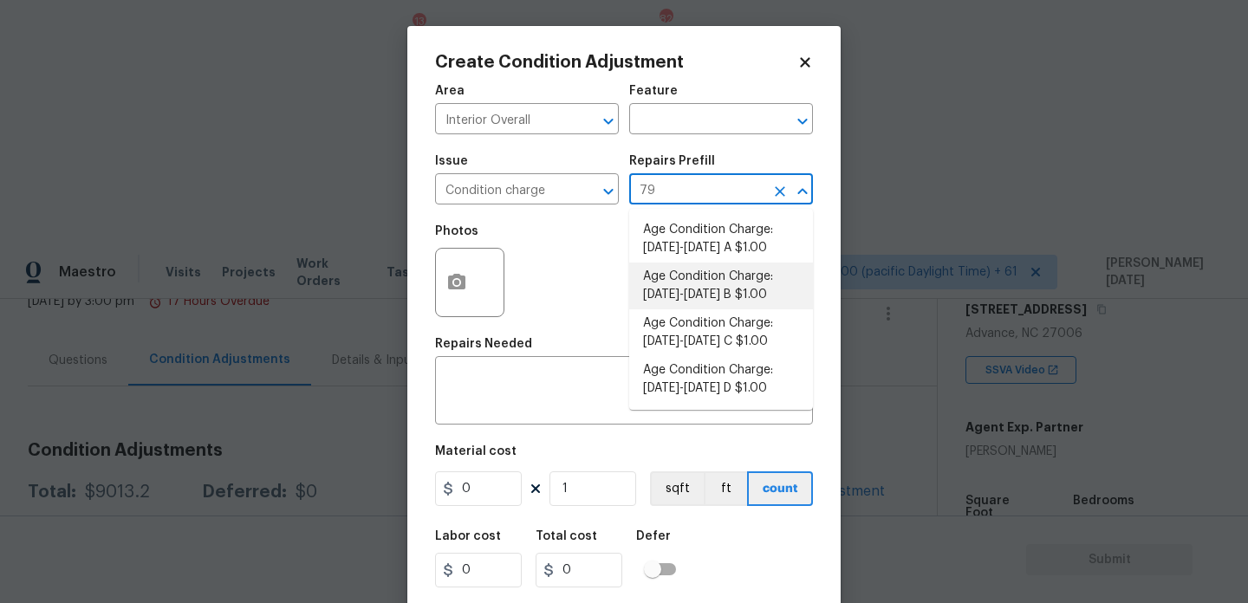
click at [698, 283] on li "Age Condition Charge: [DATE]-[DATE] B $1.00" at bounding box center [721, 286] width 184 height 47
type input "Home Readiness Packages"
type textarea "Age Condition Charge: [DATE]-[DATE] B"
type input "1"
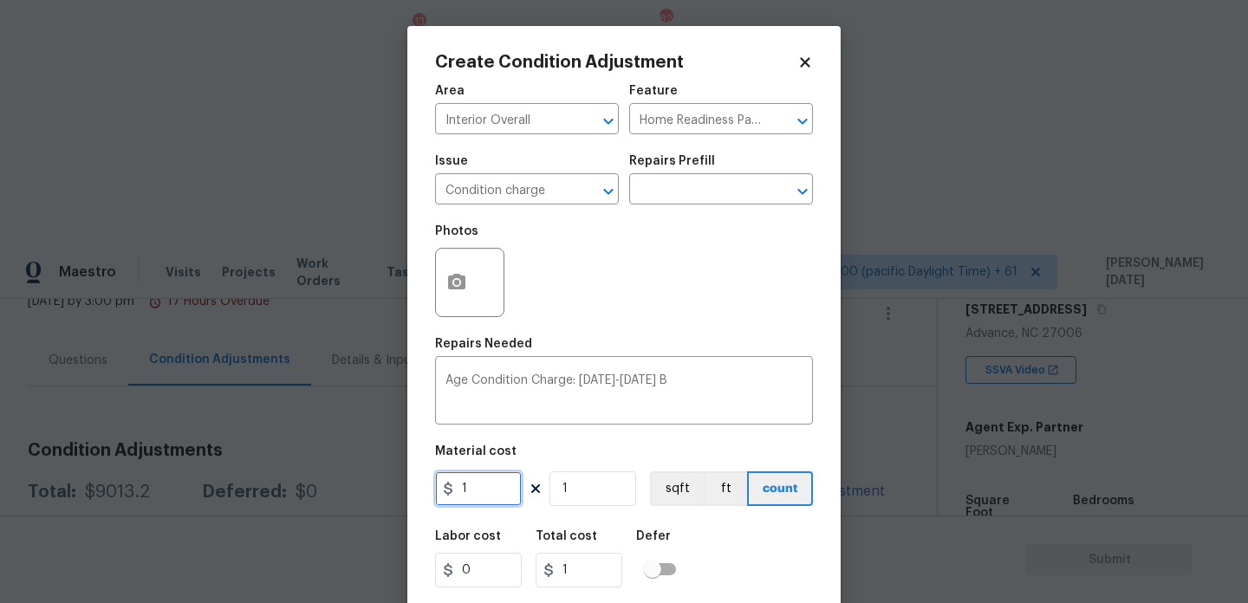
click at [505, 481] on input "1" at bounding box center [478, 489] width 87 height 35
type input "2000"
click at [690, 277] on div "Photos" at bounding box center [624, 271] width 378 height 113
type input "2000"
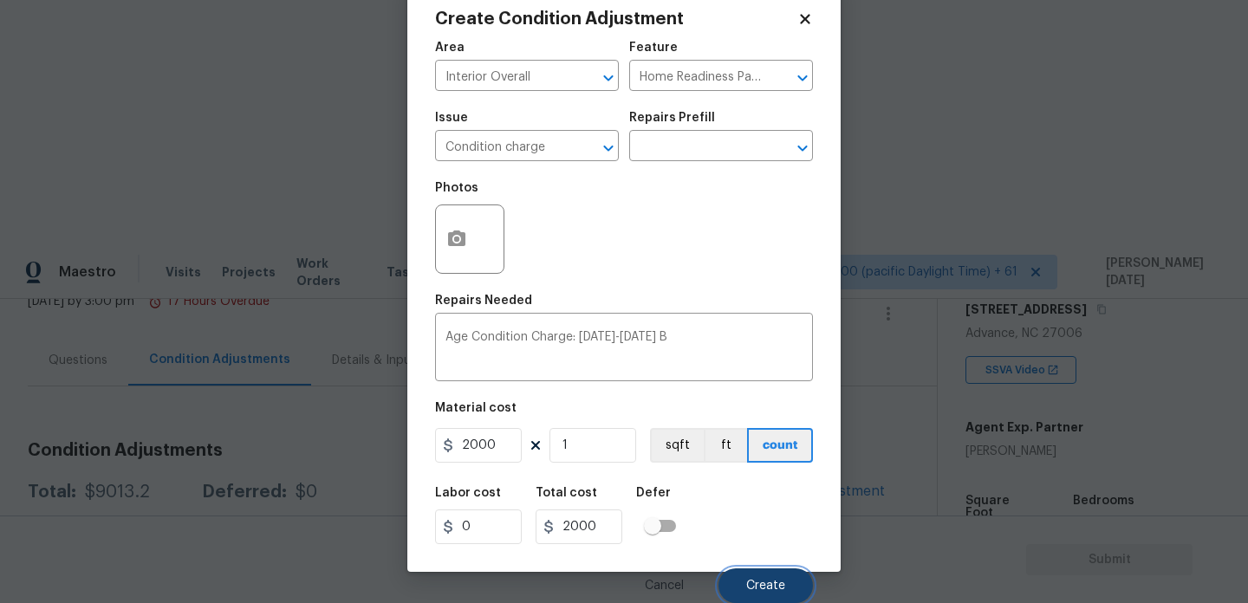
click at [756, 581] on span "Create" at bounding box center [765, 586] width 39 height 13
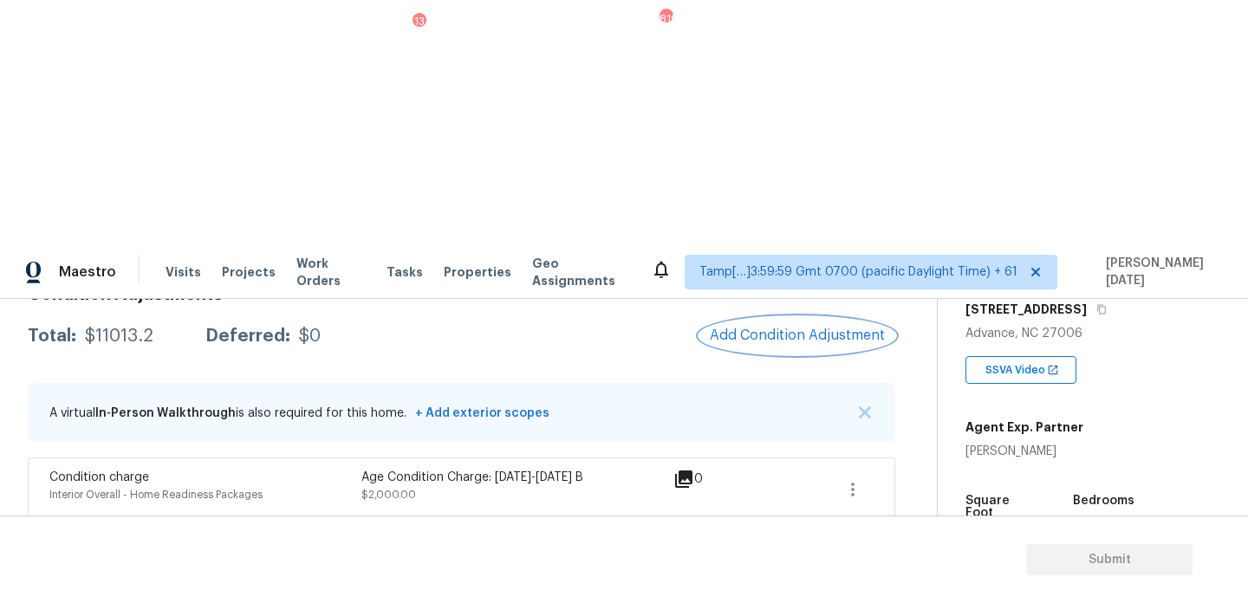
scroll to position [322, 0]
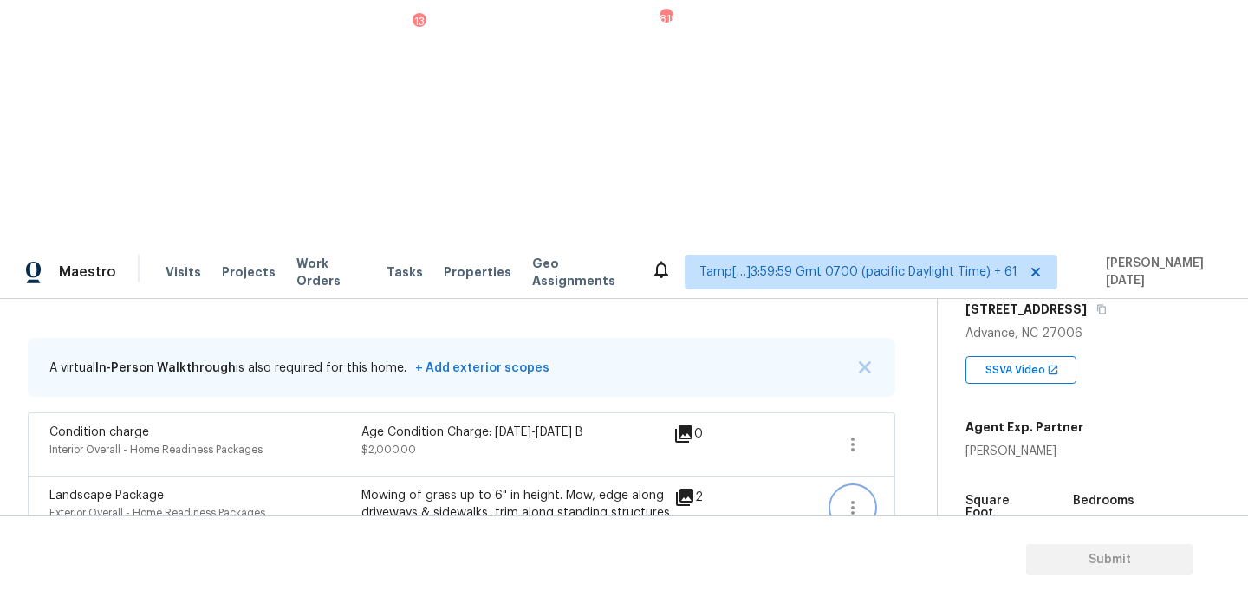
click at [850, 498] on icon "button" at bounding box center [853, 508] width 21 height 21
click at [950, 264] on div "Edit" at bounding box center [951, 259] width 135 height 17
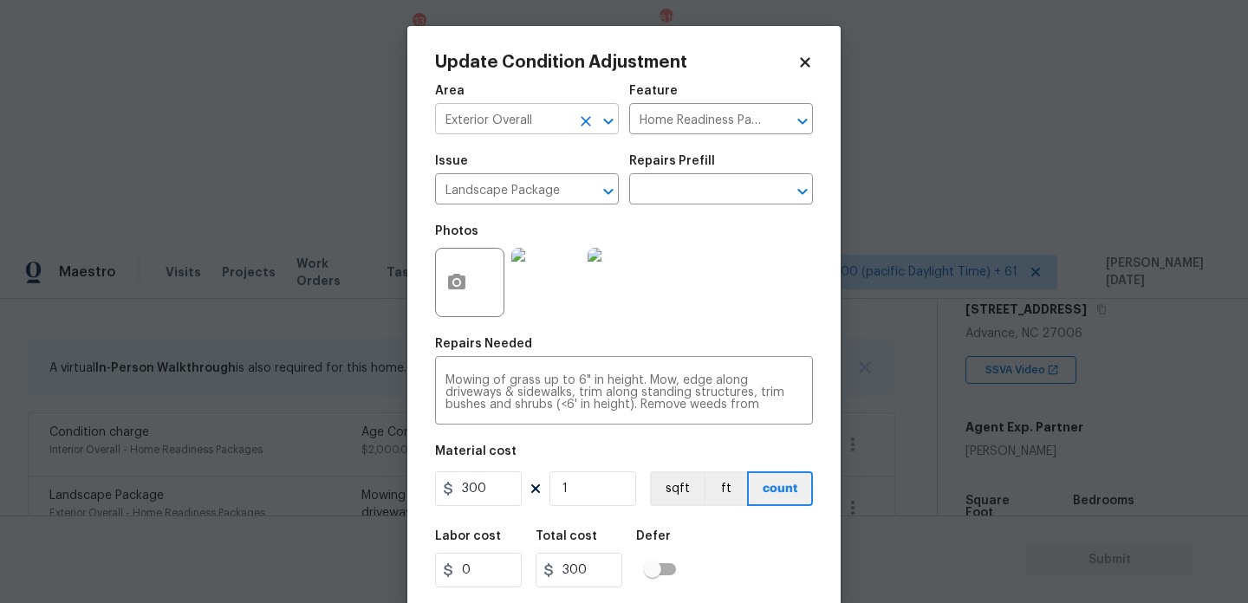
click at [585, 122] on icon "Clear" at bounding box center [586, 121] width 10 height 10
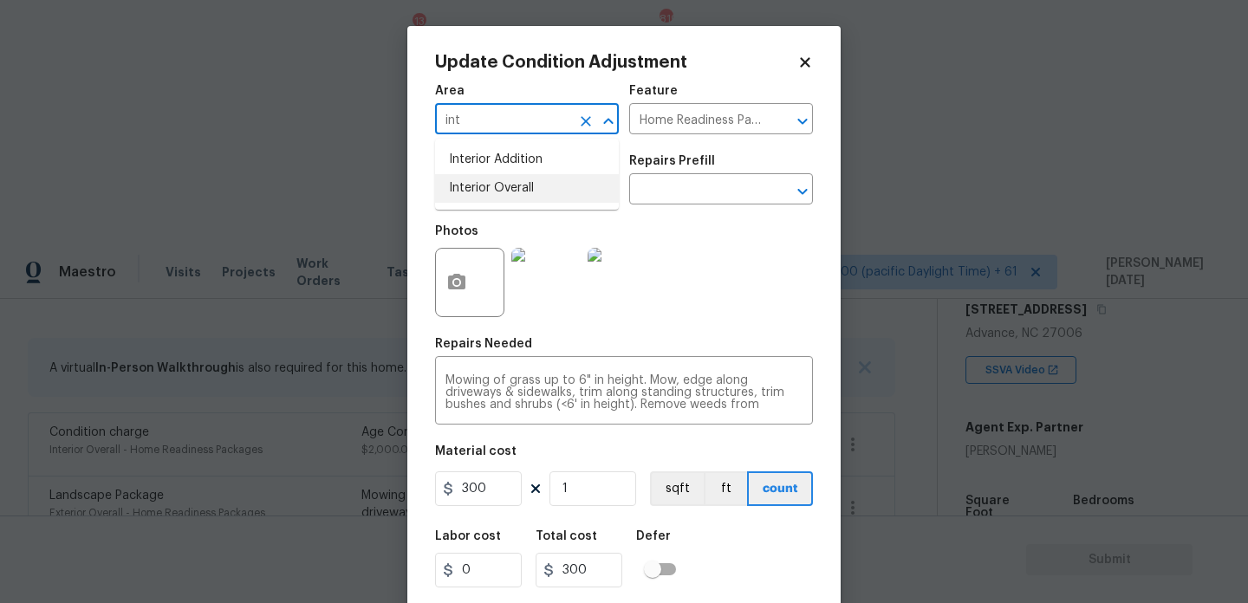
click at [557, 191] on li "Interior Overall" at bounding box center [527, 188] width 184 height 29
click at [591, 198] on icon "Clear" at bounding box center [585, 191] width 17 height 17
type input "Interior Overall"
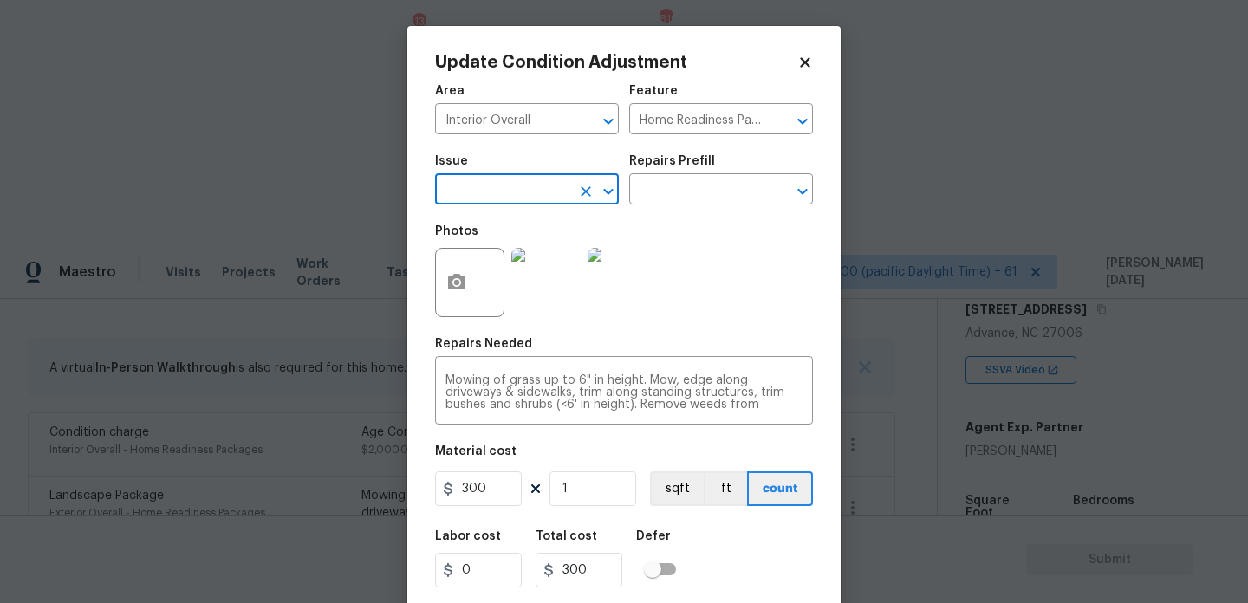
type input "p"
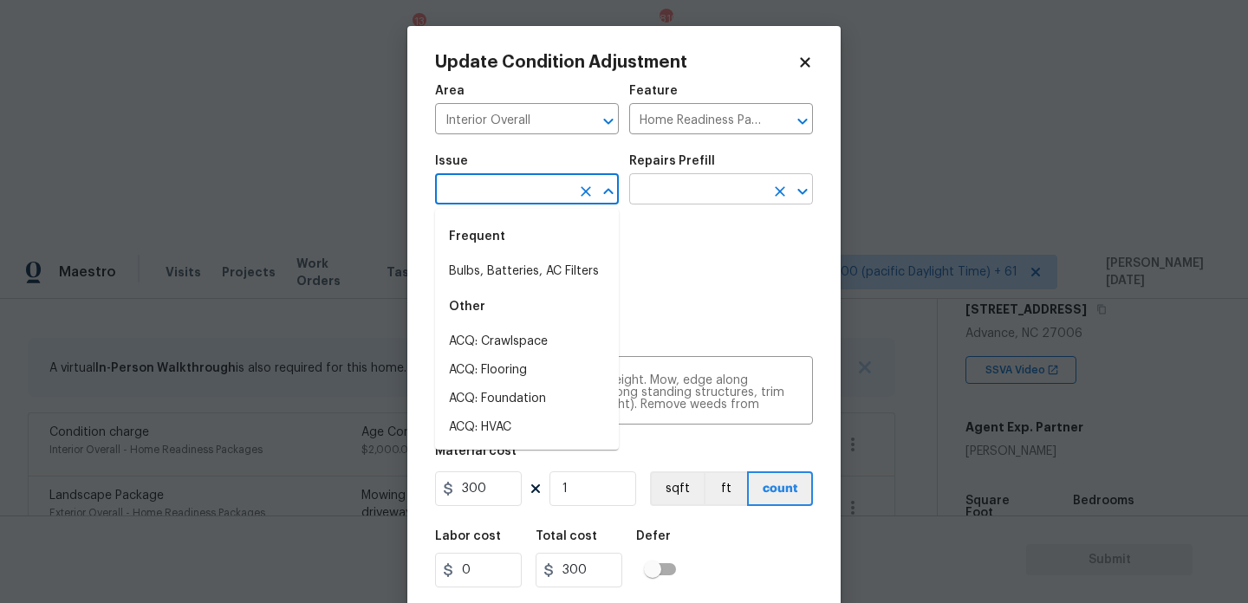
click at [685, 202] on input "text" at bounding box center [696, 191] width 135 height 27
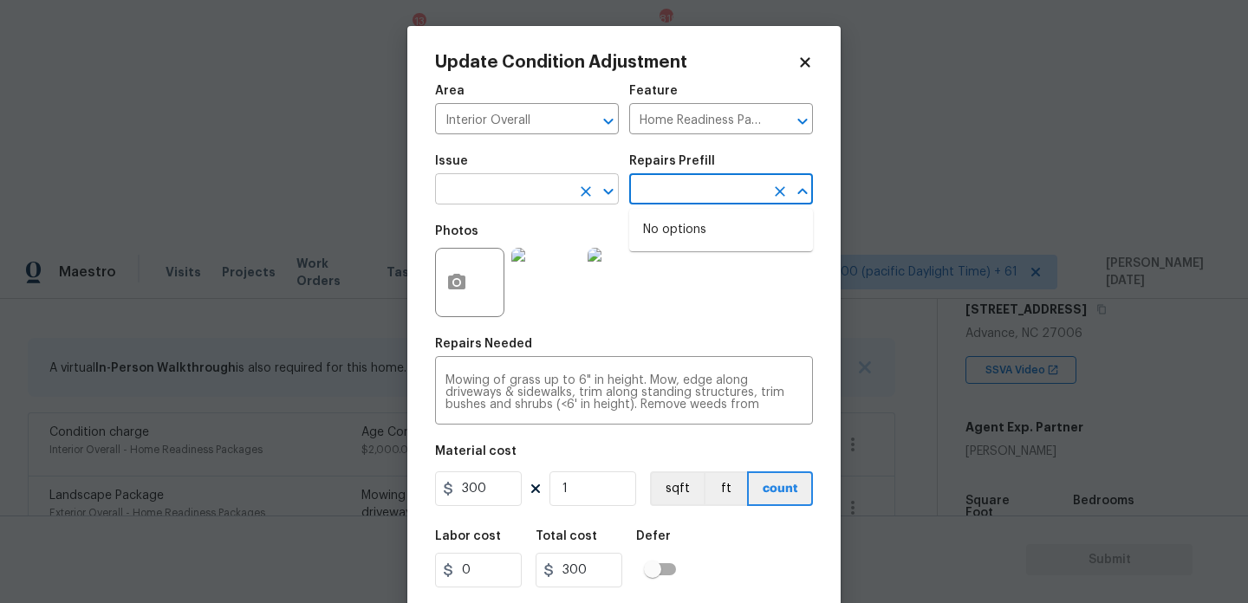
click at [540, 200] on input "text" at bounding box center [502, 191] width 135 height 27
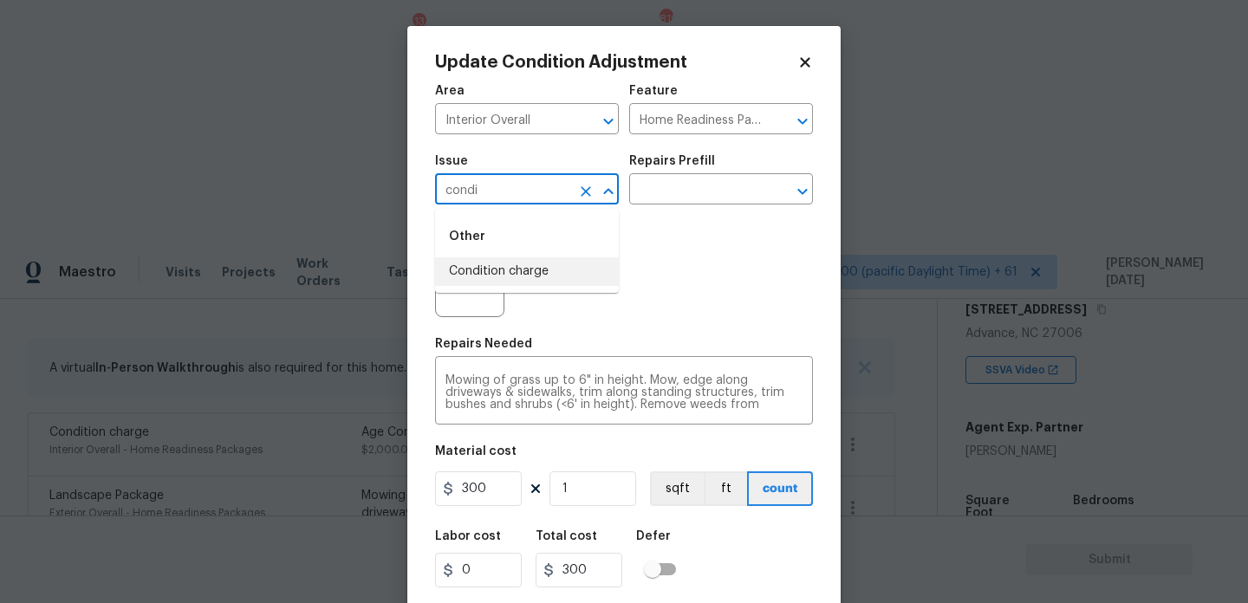
click at [552, 269] on li "Condition charge" at bounding box center [527, 271] width 184 height 29
type input "Condition charge"
click at [687, 206] on div "Issue Condition charge ​ Repairs Prefill ​" at bounding box center [624, 180] width 378 height 70
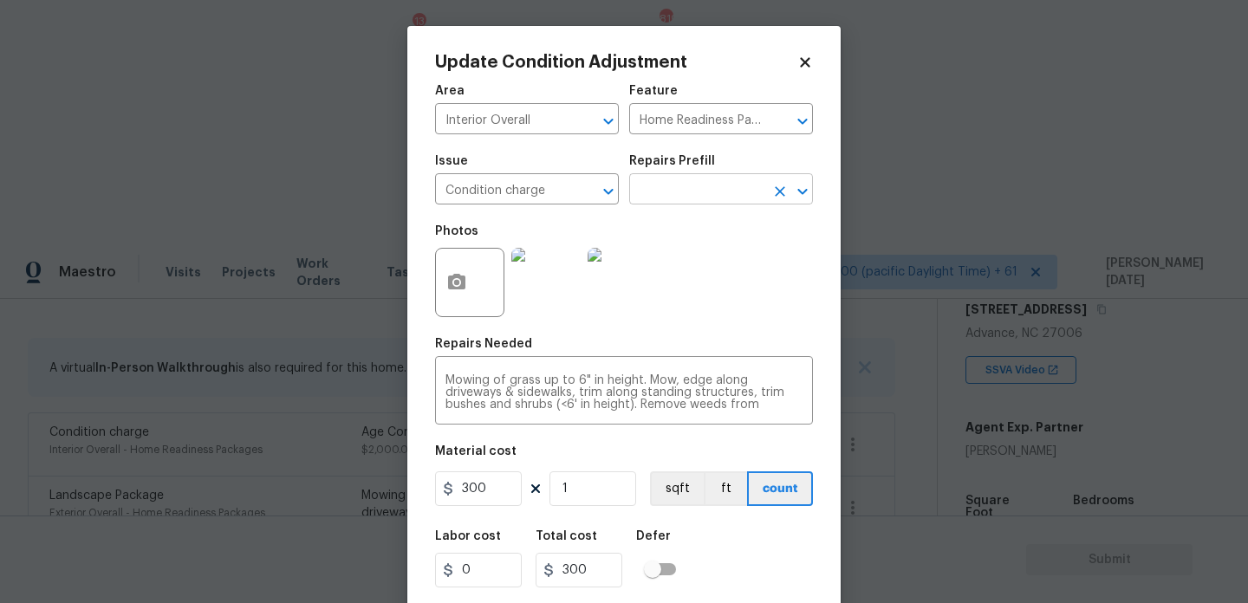
click at [707, 195] on input "text" at bounding box center [696, 191] width 135 height 27
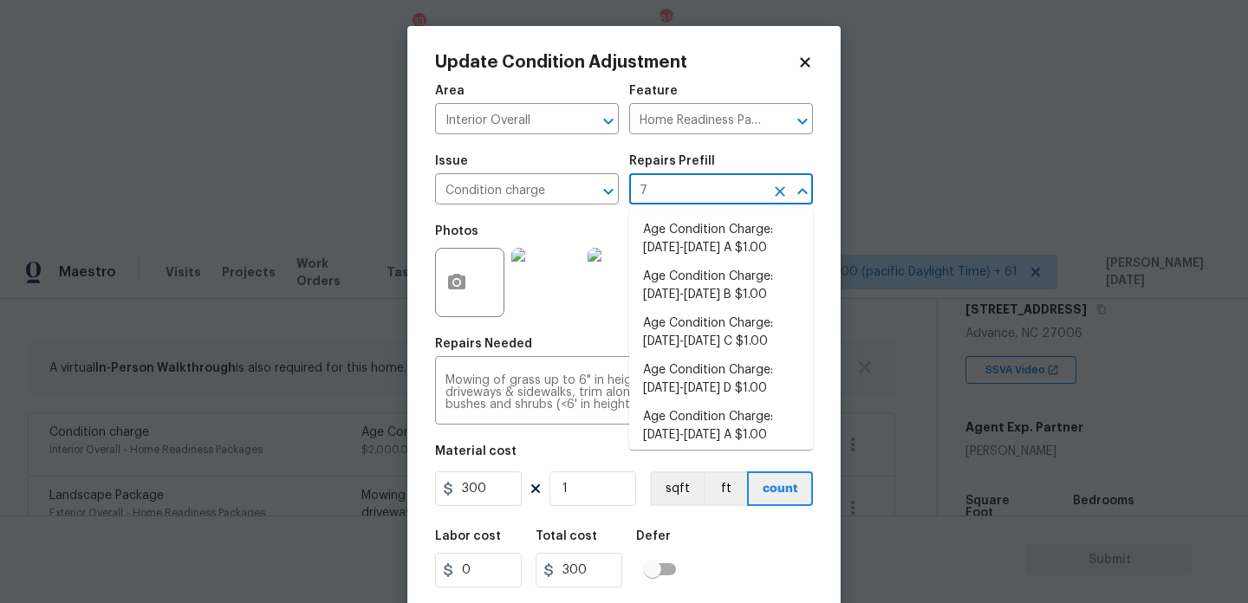
type input "79"
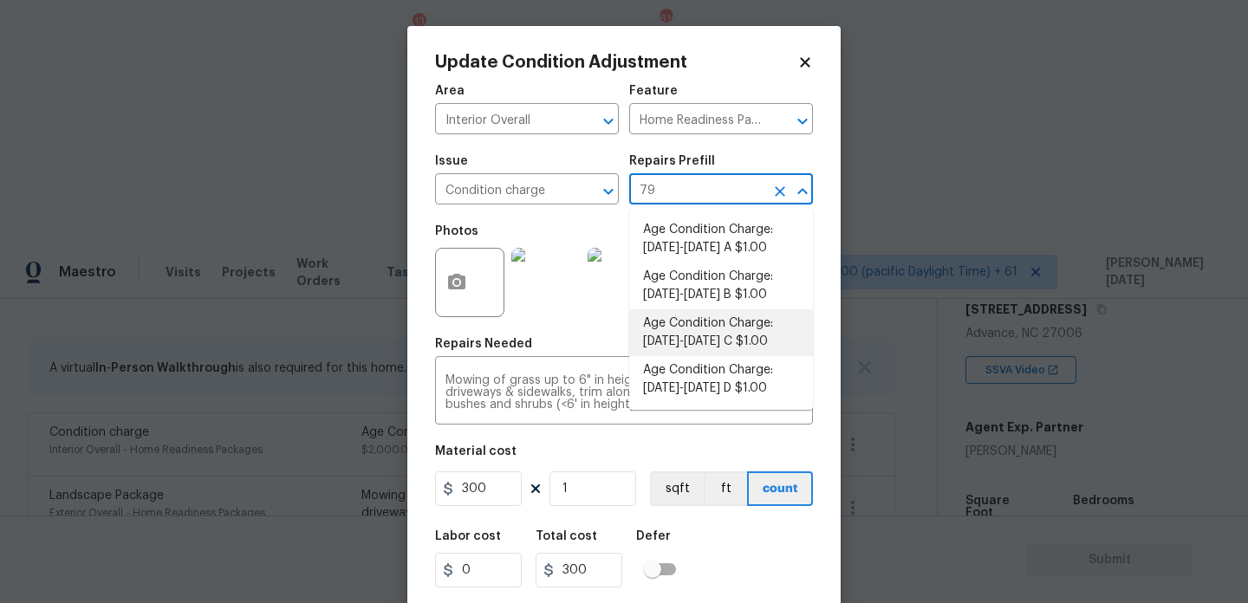
click at [731, 300] on li "Age Condition Charge: 1979-1992 B $1.00" at bounding box center [721, 286] width 184 height 47
type textarea "Age Condition Charge: 1979-1992 B"
type input "1"
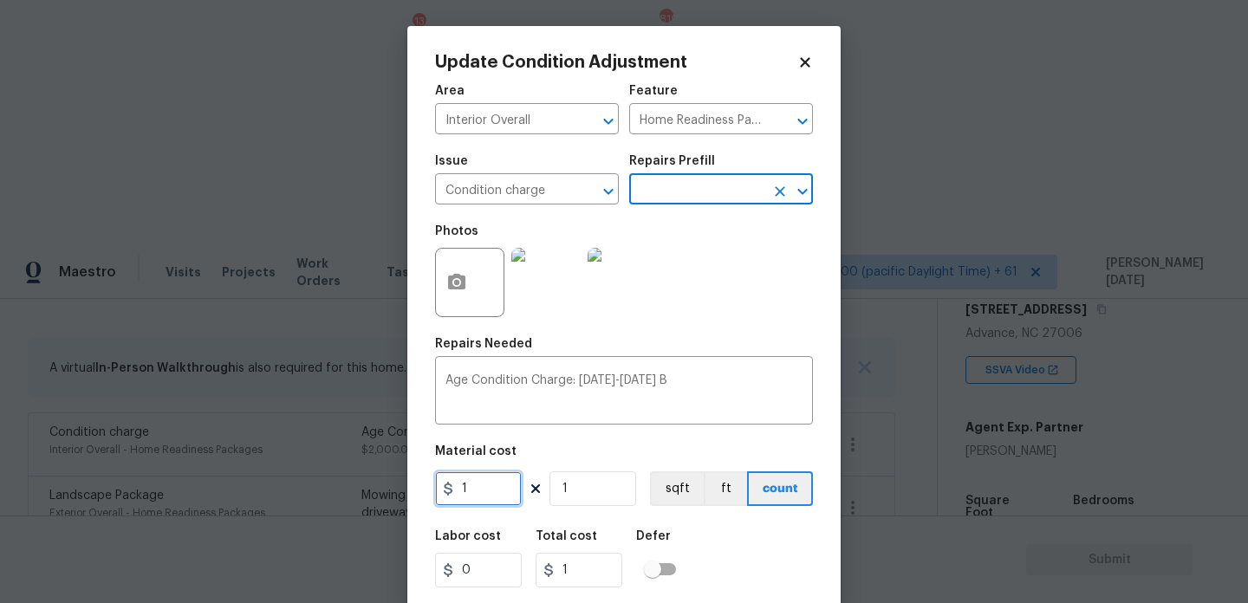
click at [506, 497] on input "1" at bounding box center [478, 489] width 87 height 35
type input "2000"
click at [731, 335] on div "Area Interior Overall ​ Feature Home Readiness Packages ​ Issue Condition charg…" at bounding box center [624, 361] width 378 height 572
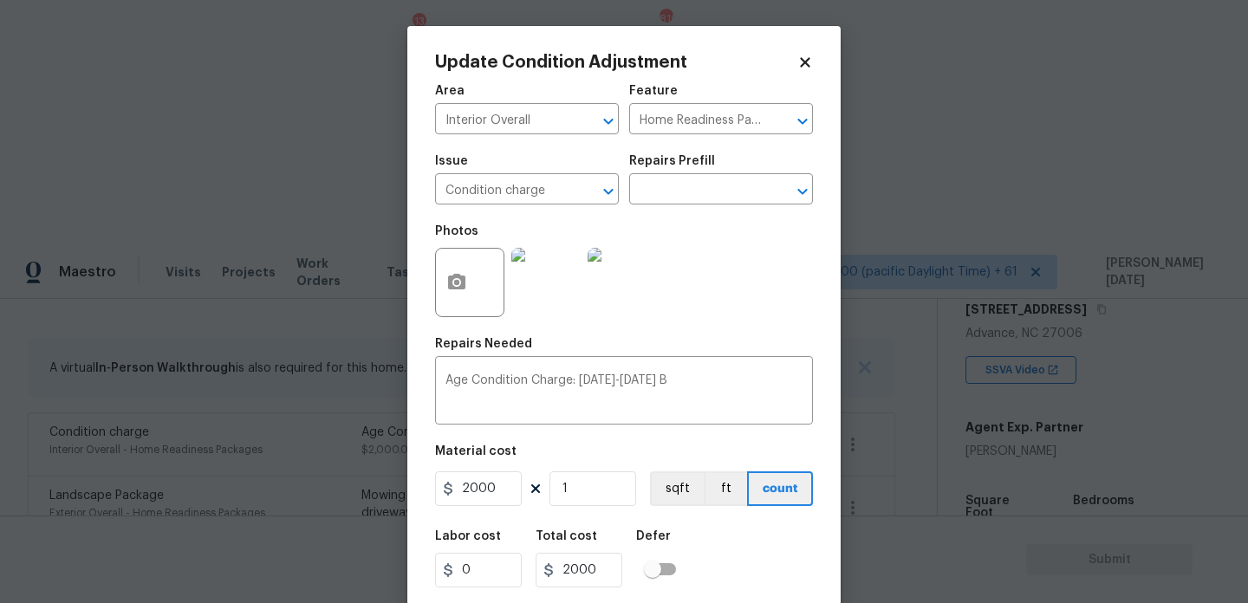
scroll to position [44, 0]
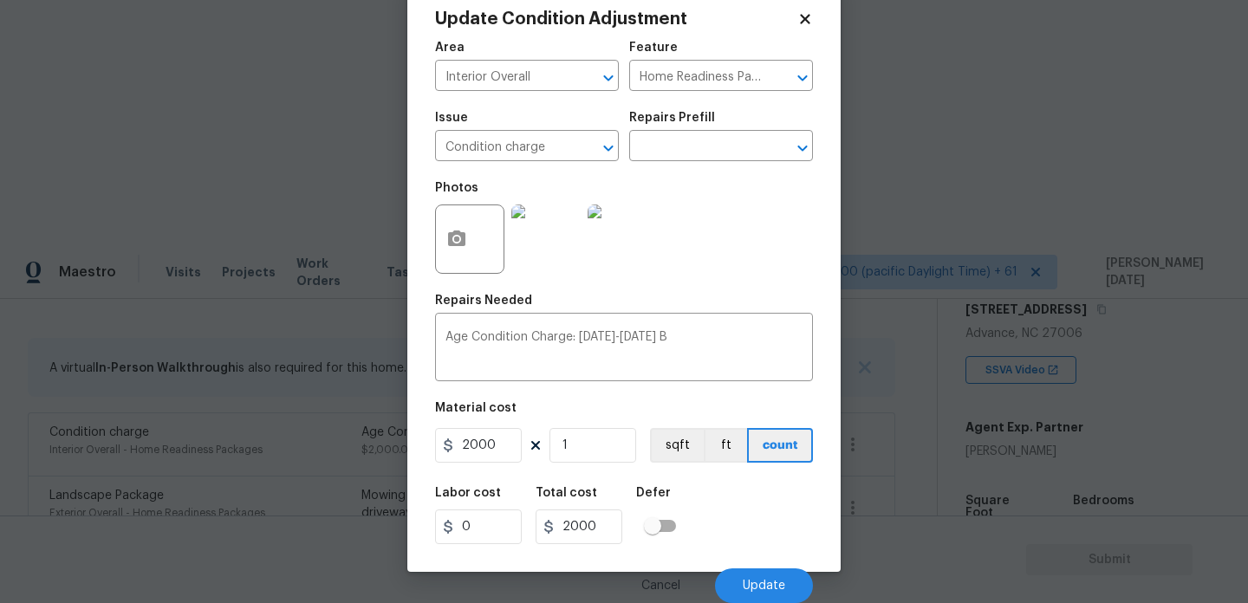
click at [765, 553] on div "Labor cost 0 Total cost 2000 Defer" at bounding box center [624, 516] width 378 height 78
click at [761, 578] on button "Update" at bounding box center [764, 586] width 98 height 35
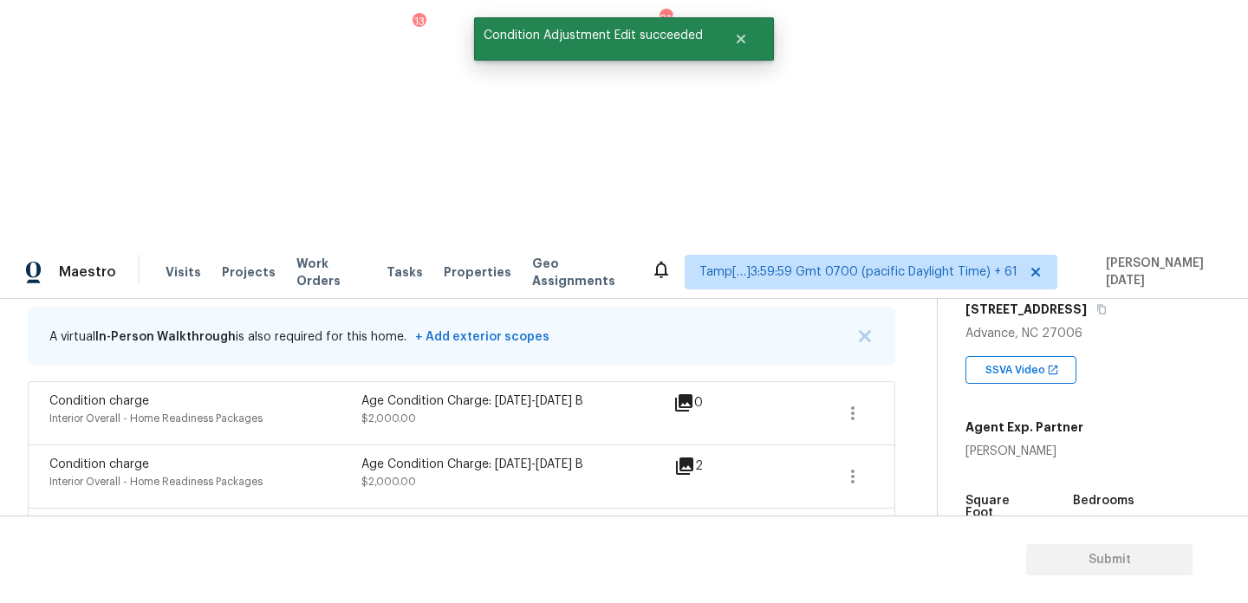
scroll to position [355, 0]
click at [848, 401] on icon "button" at bounding box center [853, 411] width 21 height 21
click at [953, 164] on div "Edit" at bounding box center [951, 162] width 135 height 17
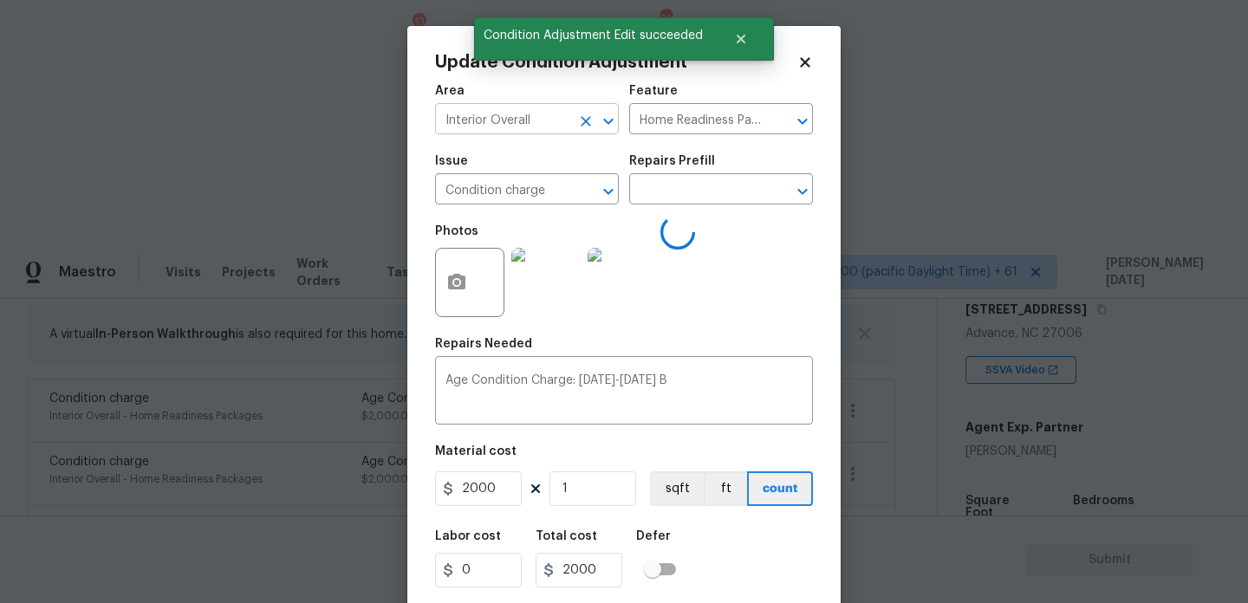
click at [583, 121] on icon "Clear" at bounding box center [585, 121] width 17 height 17
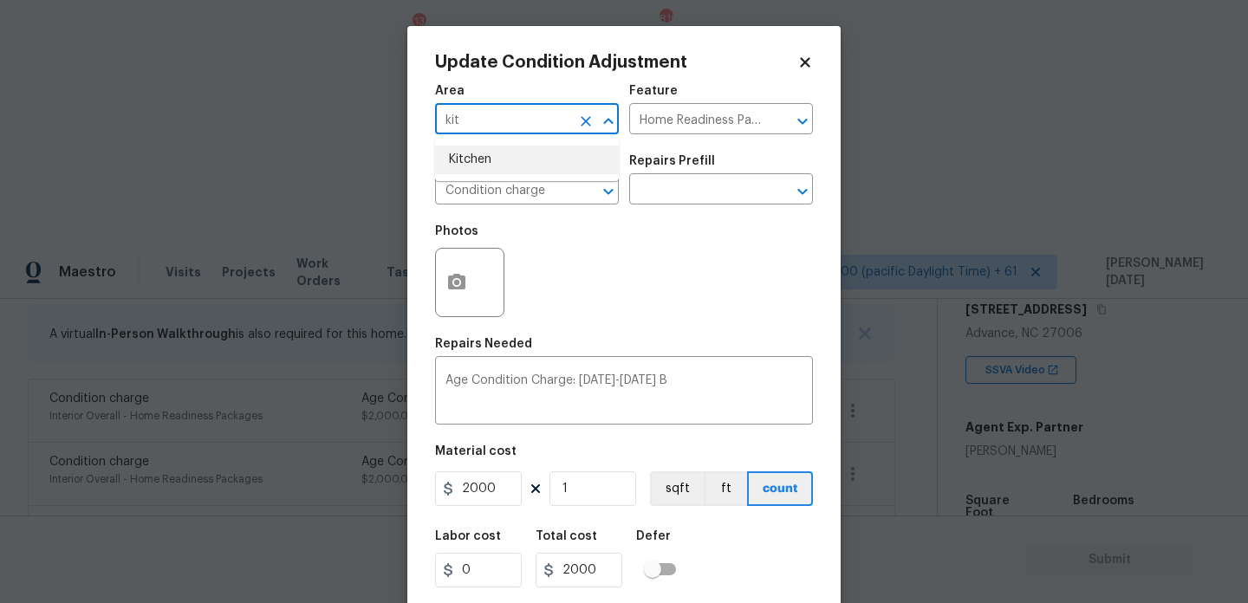
click at [549, 160] on li "Kitchen" at bounding box center [527, 160] width 184 height 29
click at [576, 190] on button "Clear" at bounding box center [586, 191] width 24 height 24
type input "Kitchen"
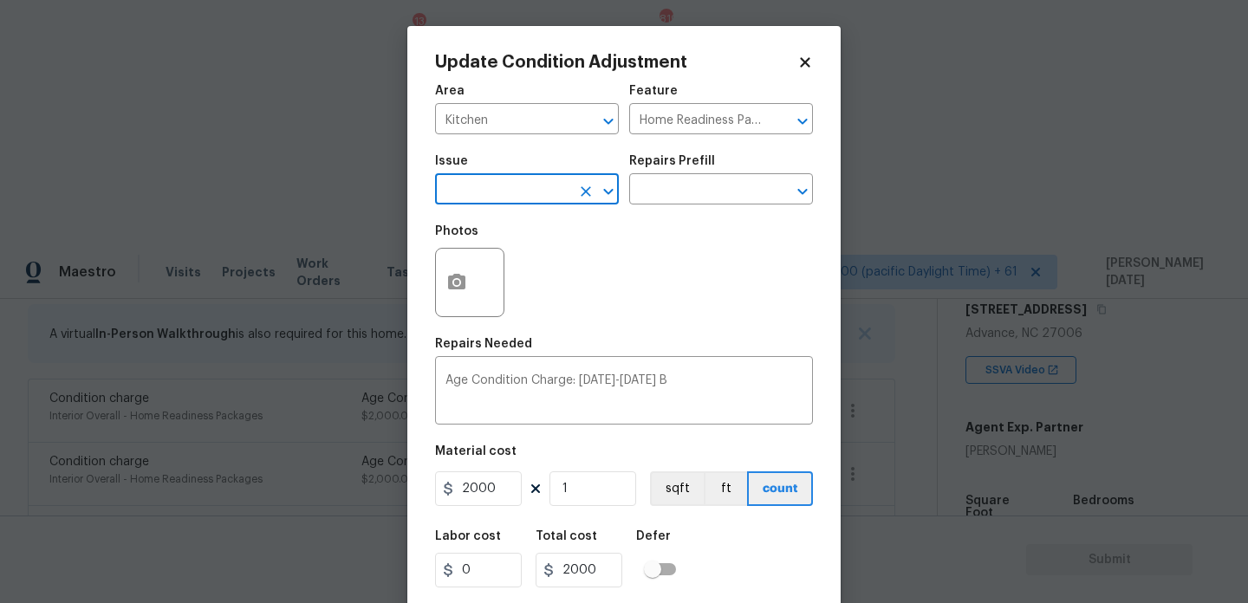
click at [544, 192] on input "text" at bounding box center [502, 191] width 135 height 27
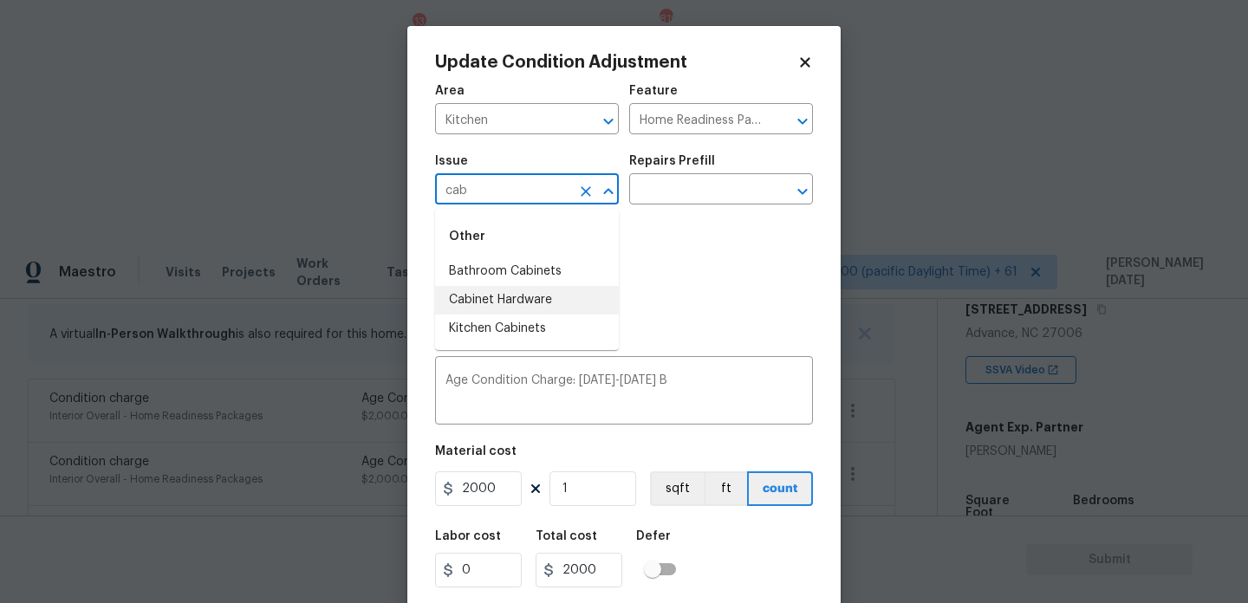
click at [515, 322] on li "Kitchen Cabinets" at bounding box center [527, 329] width 184 height 29
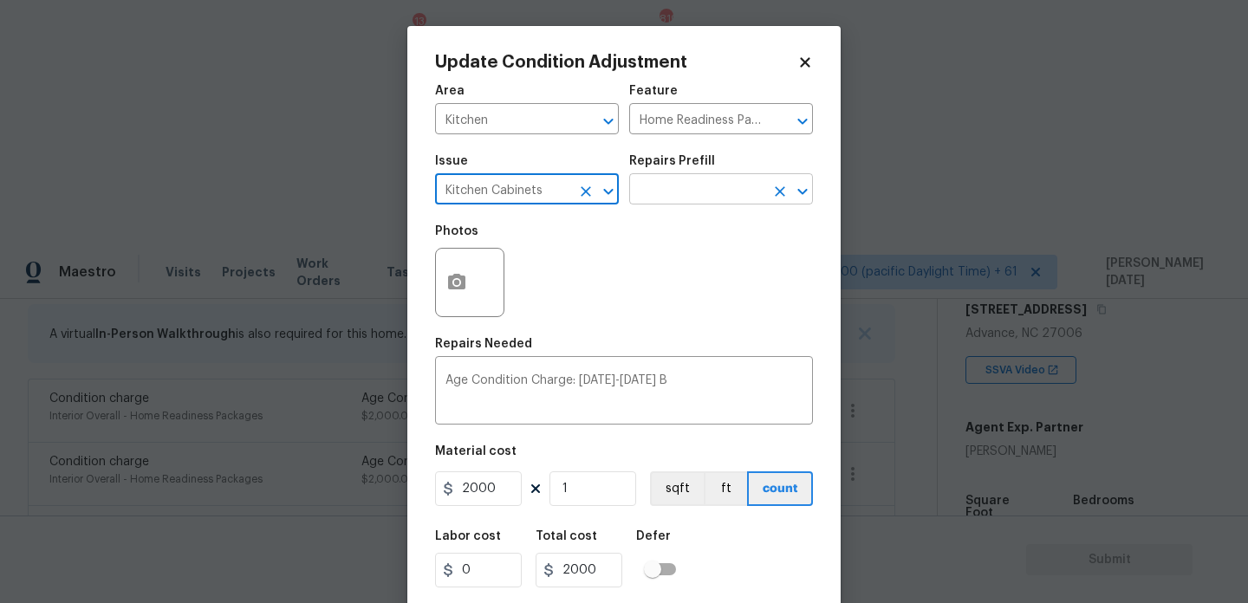
type input "Kitchen Cabinets"
click at [658, 195] on input "text" at bounding box center [696, 191] width 135 height 27
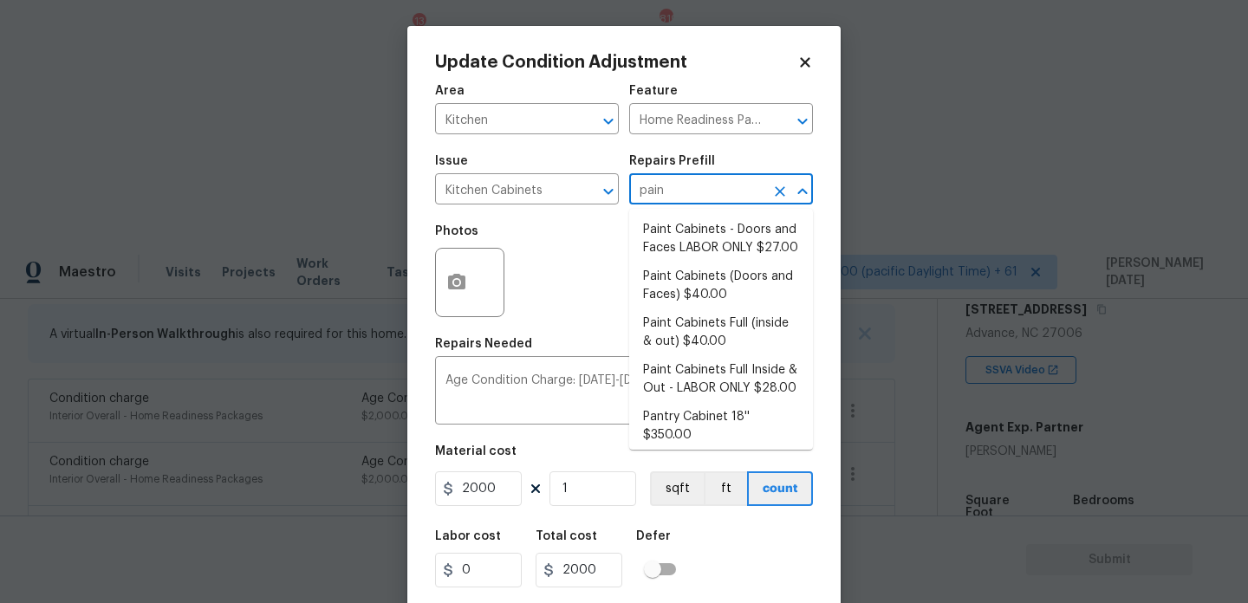
type input "paint"
click at [710, 284] on li "Paint Cabinets (Doors and Faces) $40.00" at bounding box center [721, 286] width 184 height 47
type input "Cabinets"
type textarea "Prep, sand, mask and apply 2 coats of paint to the kitchen cabinet doors and bo…"
type input "40"
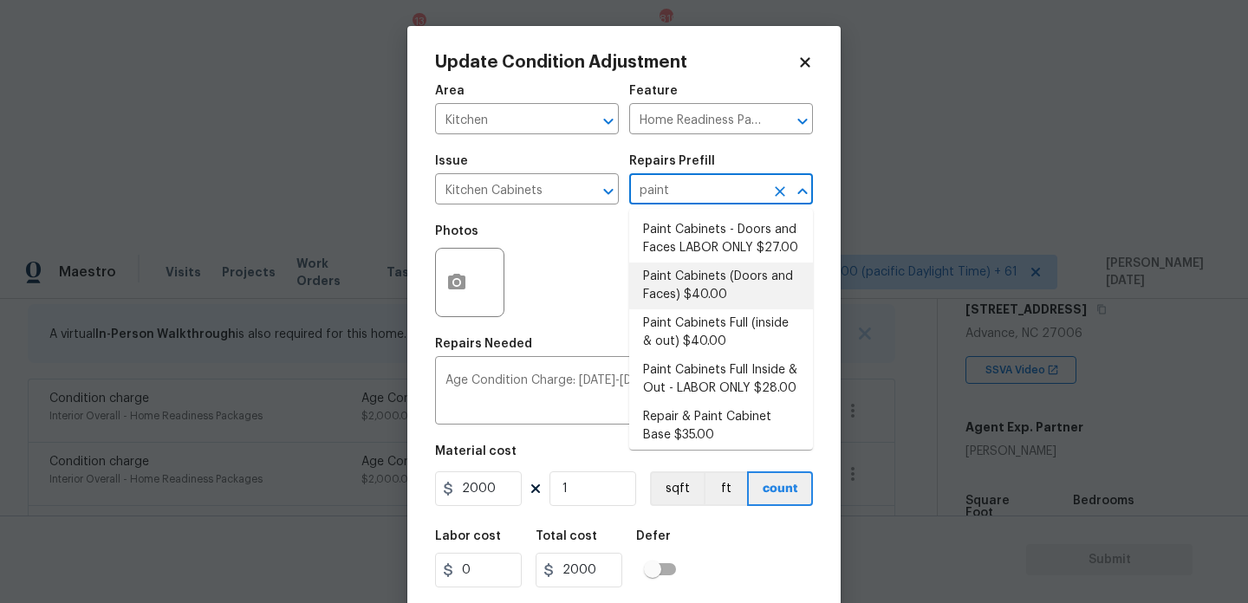
type input "40"
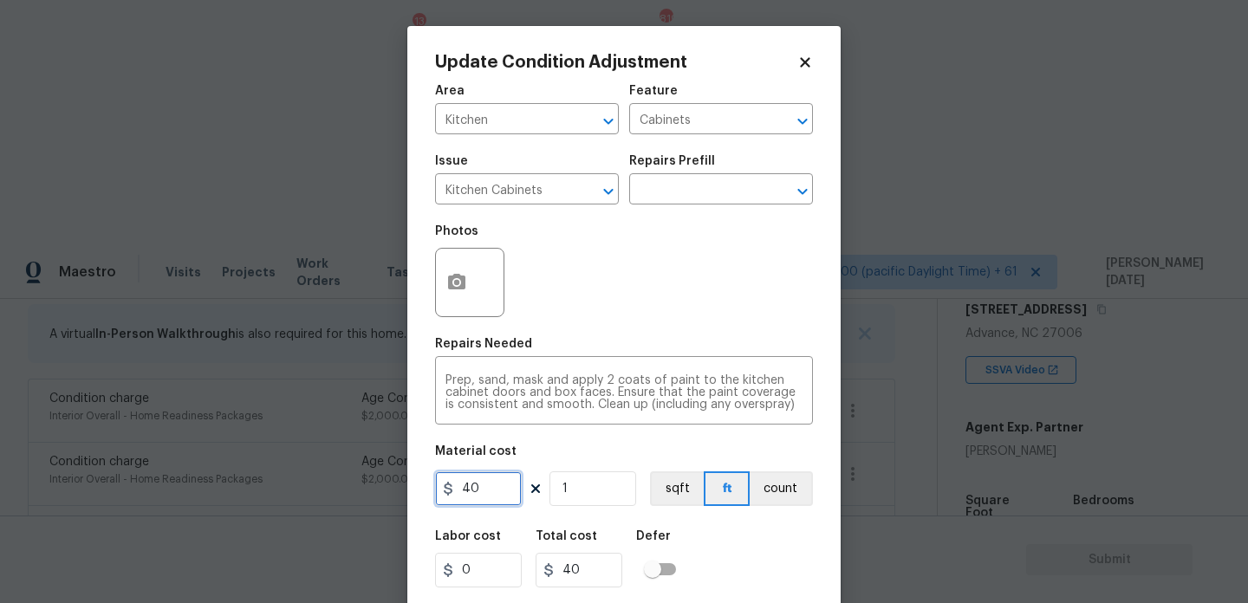
drag, startPoint x: 498, startPoint y: 492, endPoint x: 429, endPoint y: 492, distance: 68.5
click at [429, 492] on div "Update Condition Adjustment Area Kitchen ​ Feature Cabinets ​ Issue Kitchen Cab…" at bounding box center [623, 321] width 433 height 590
type input "1200"
click at [464, 278] on icon "button" at bounding box center [456, 282] width 17 height 16
type input "1200"
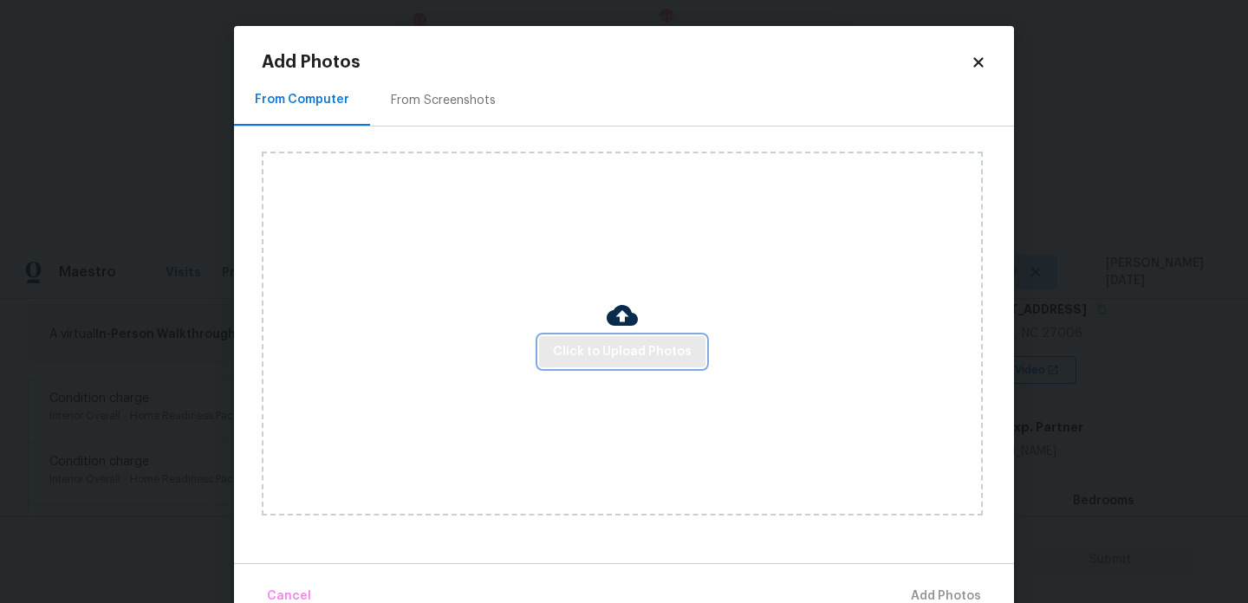
click at [635, 363] on button "Click to Upload Photos" at bounding box center [622, 352] width 166 height 32
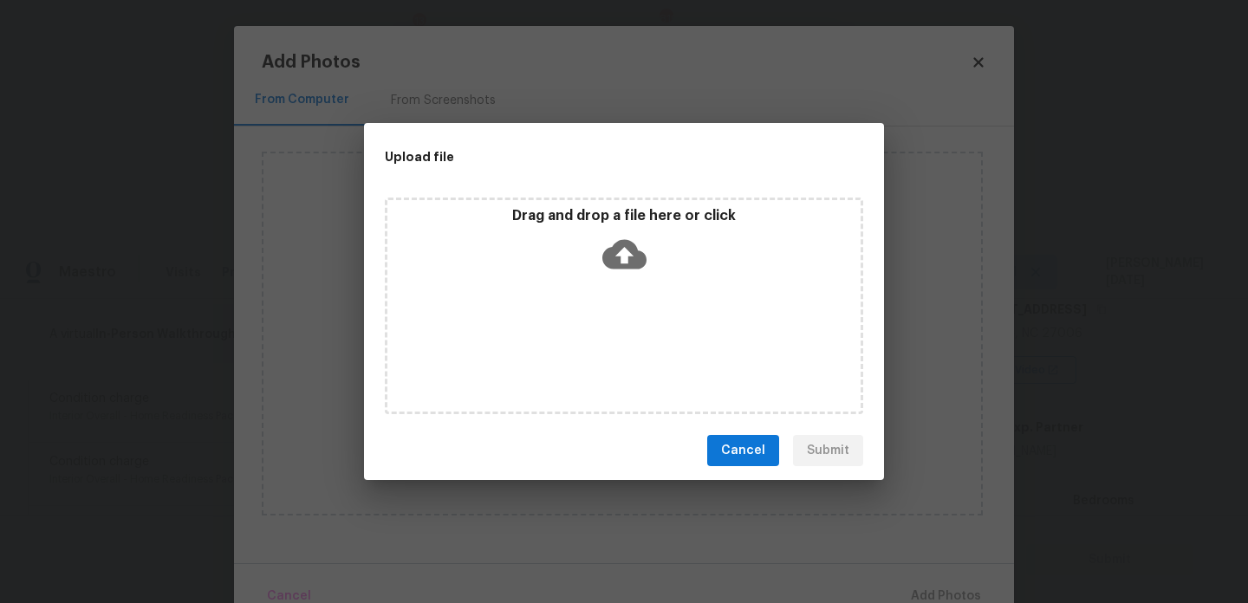
click at [635, 363] on div "Drag and drop a file here or click" at bounding box center [624, 306] width 479 height 217
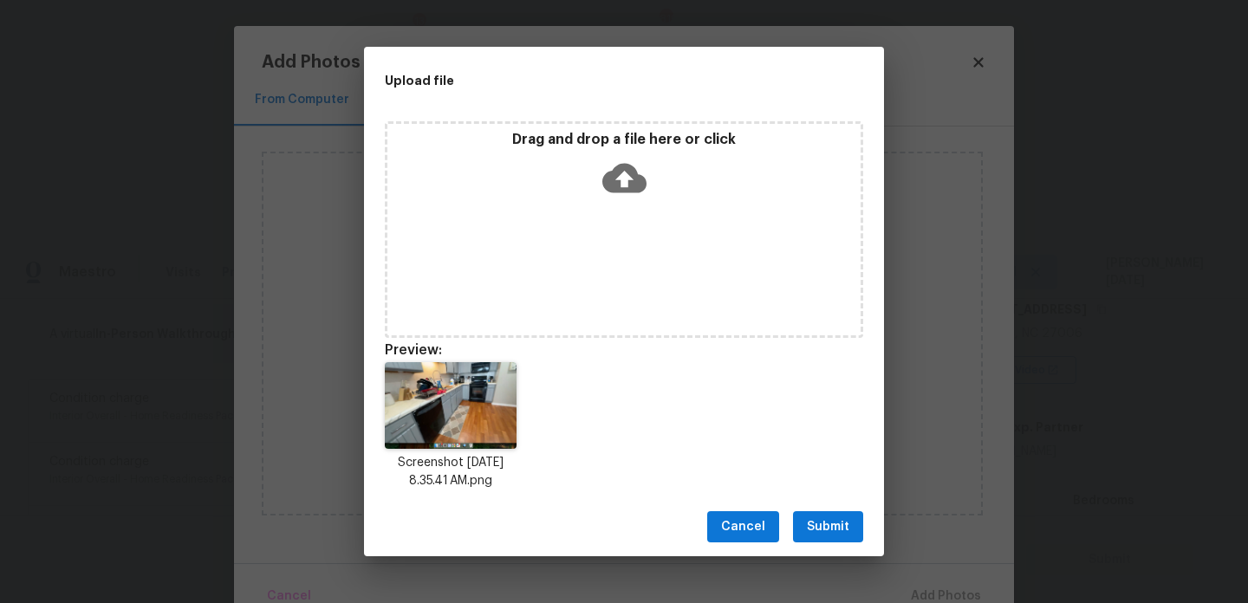
click at [824, 524] on span "Submit" at bounding box center [828, 528] width 42 height 22
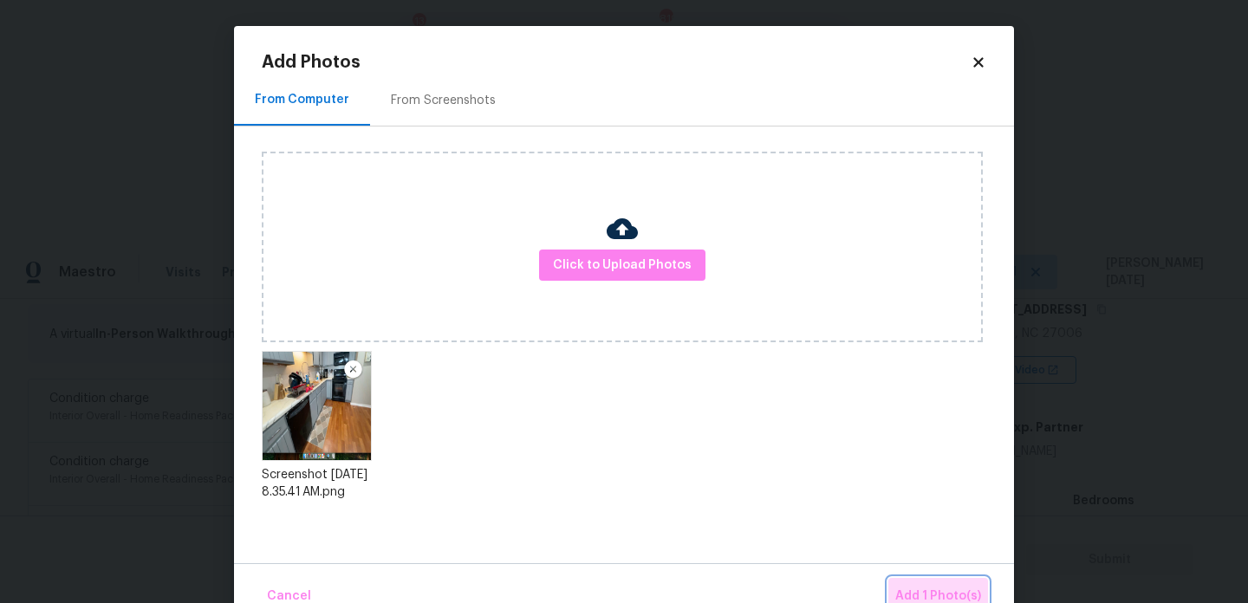
click at [906, 588] on span "Add 1 Photo(s)" at bounding box center [939, 597] width 86 height 22
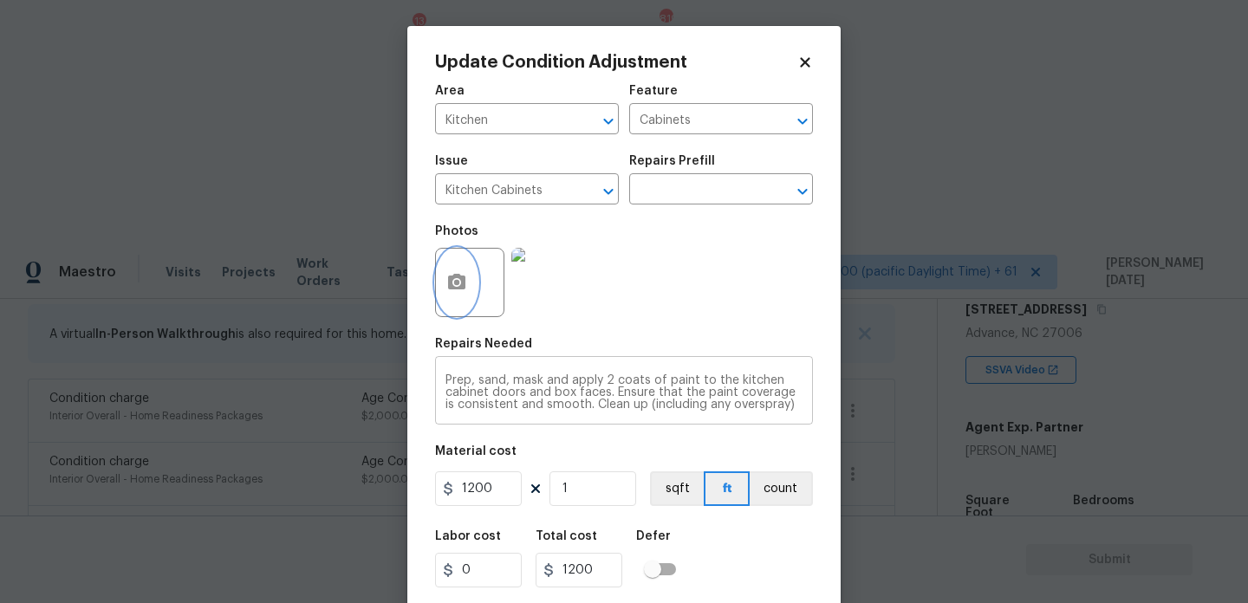
scroll to position [44, 0]
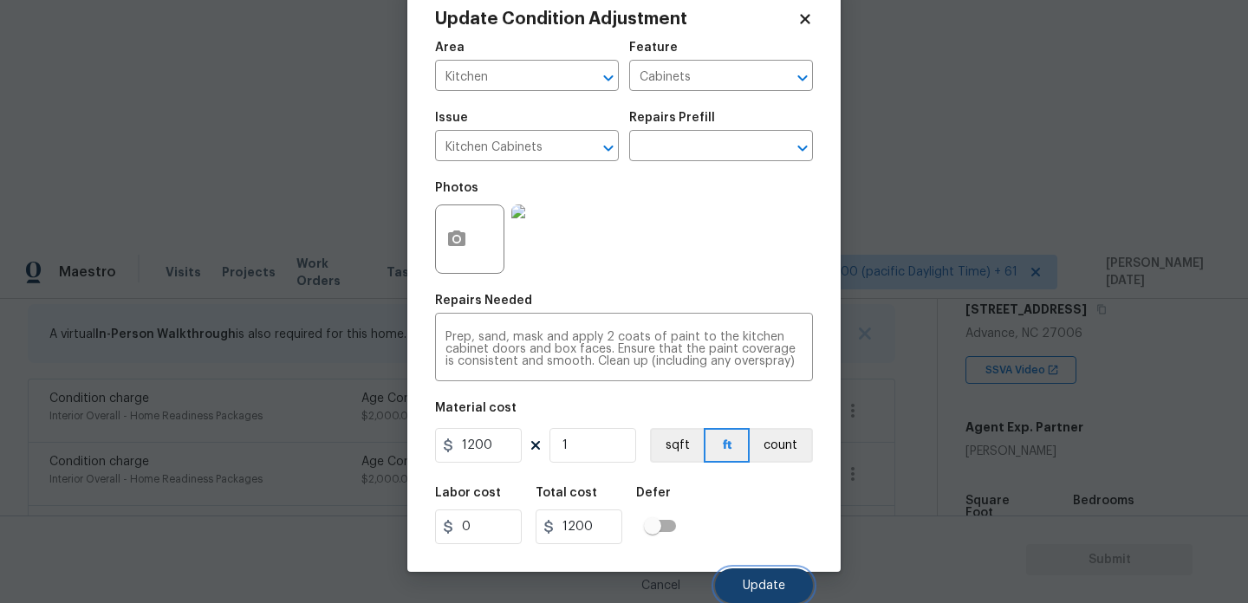
click at [750, 570] on button "Update" at bounding box center [764, 586] width 98 height 35
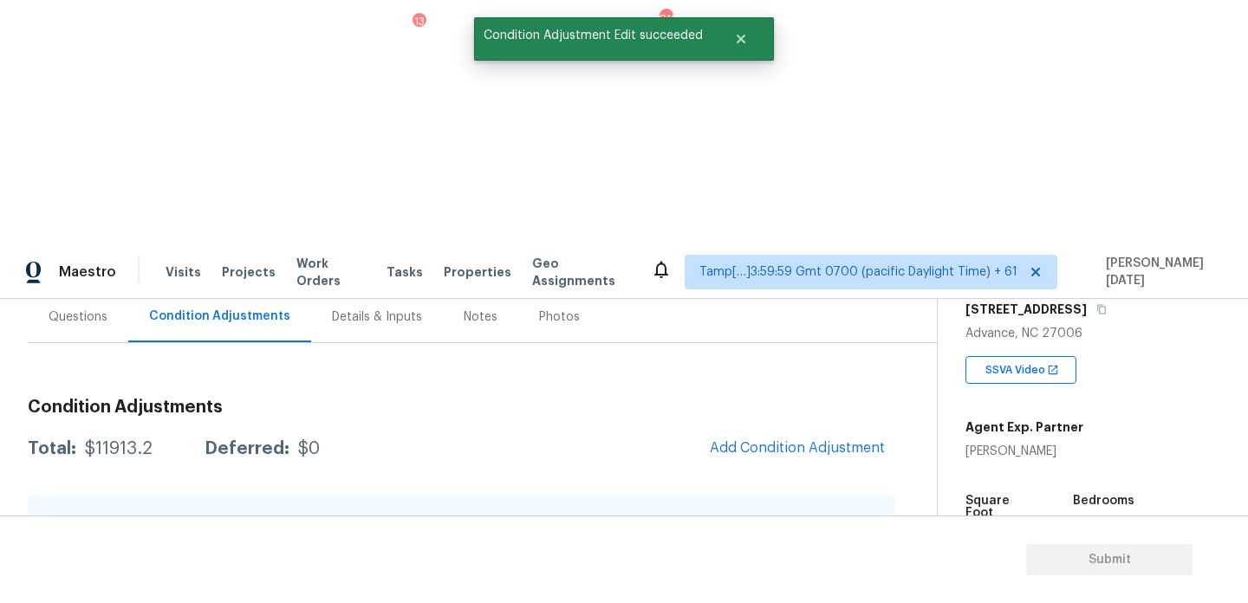
scroll to position [110, 0]
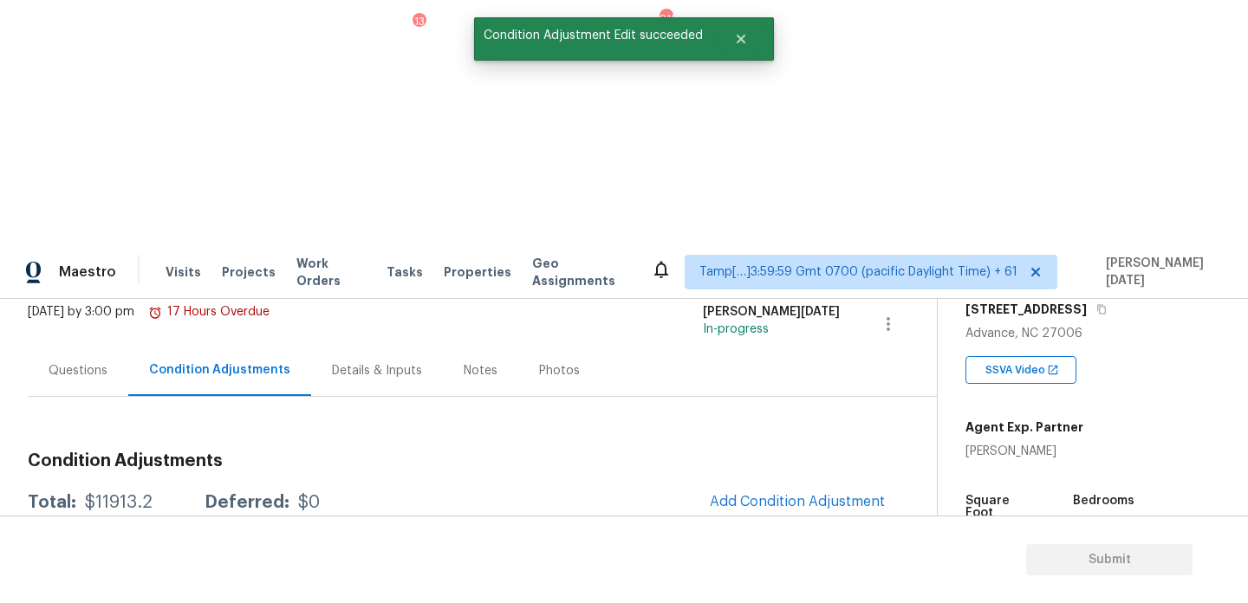
click at [81, 345] on div "Questions" at bounding box center [78, 370] width 101 height 51
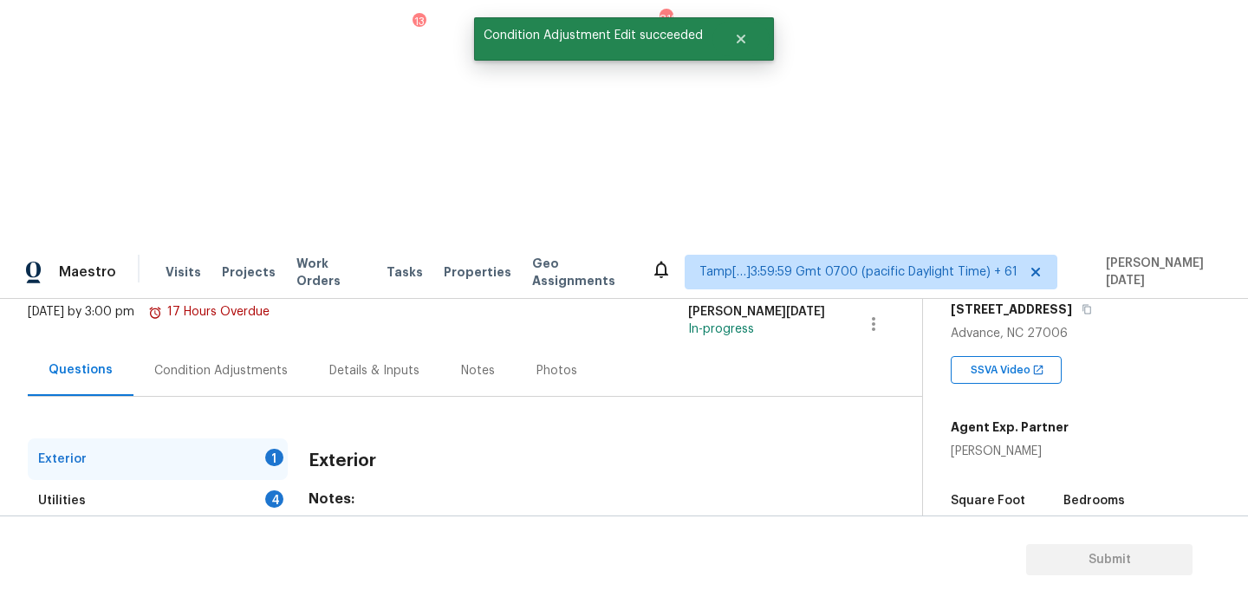
scroll to position [231, 0]
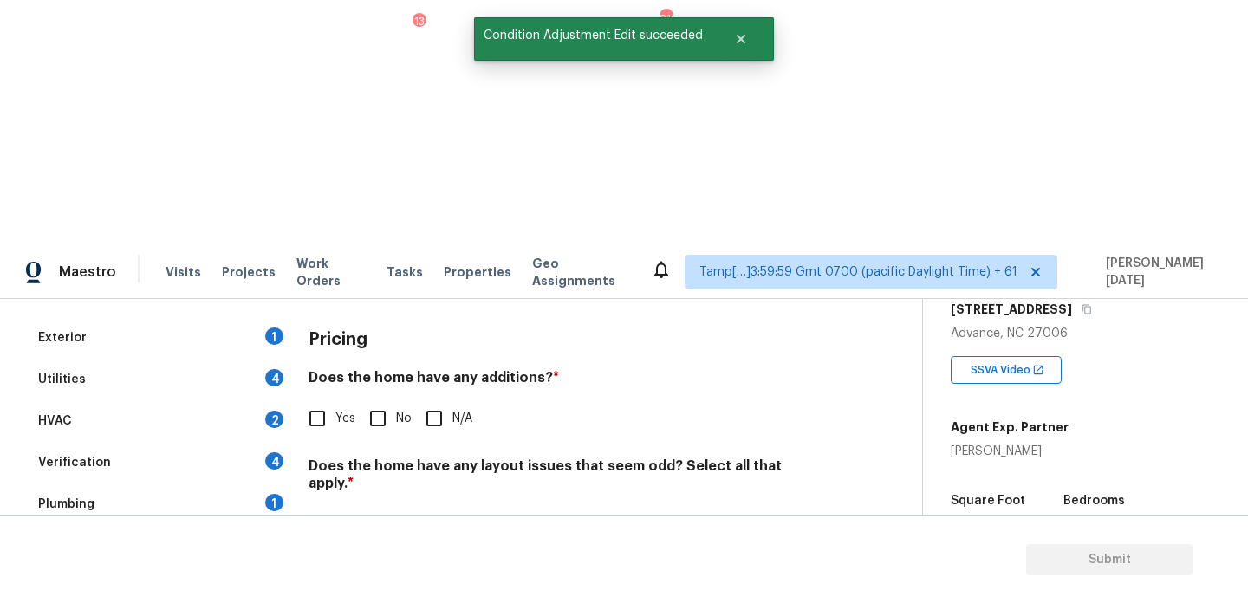
scroll to position [281, 0]
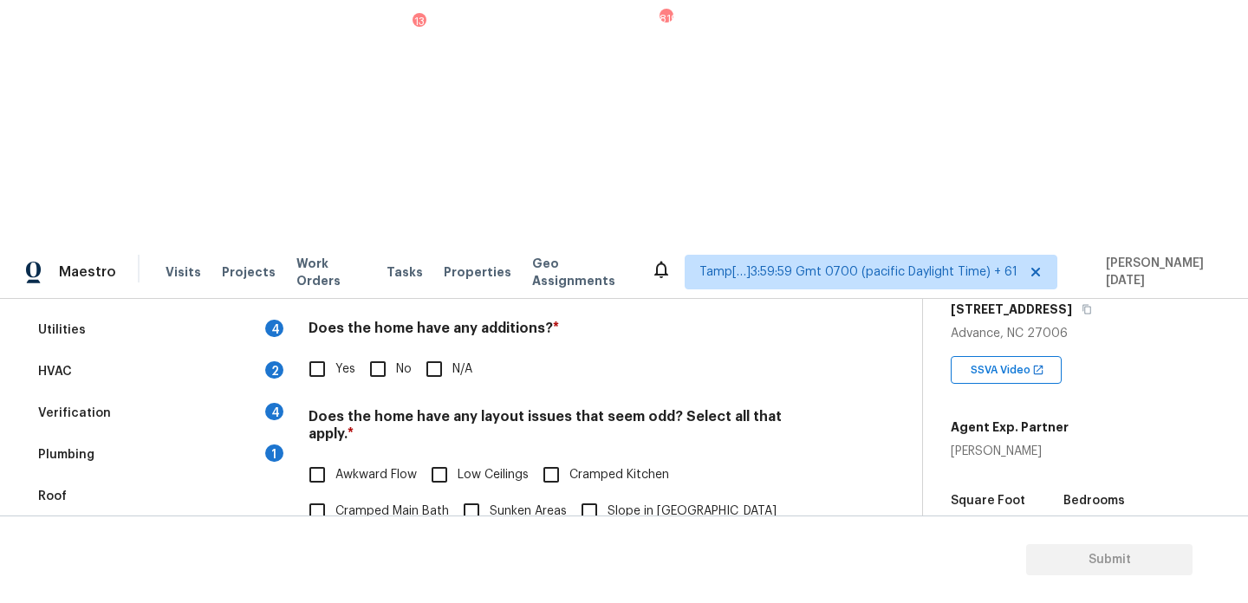
click at [482, 493] on input "Sunken Areas" at bounding box center [471, 511] width 36 height 36
checkbox input "true"
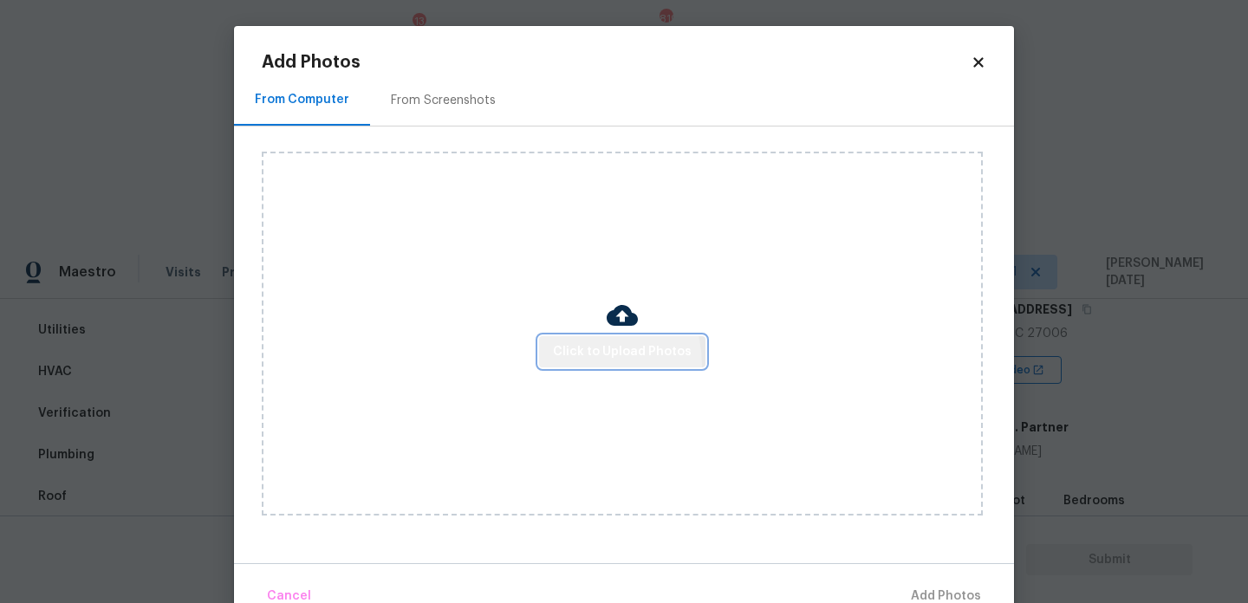
click at [578, 364] on button "Click to Upload Photos" at bounding box center [622, 352] width 166 height 32
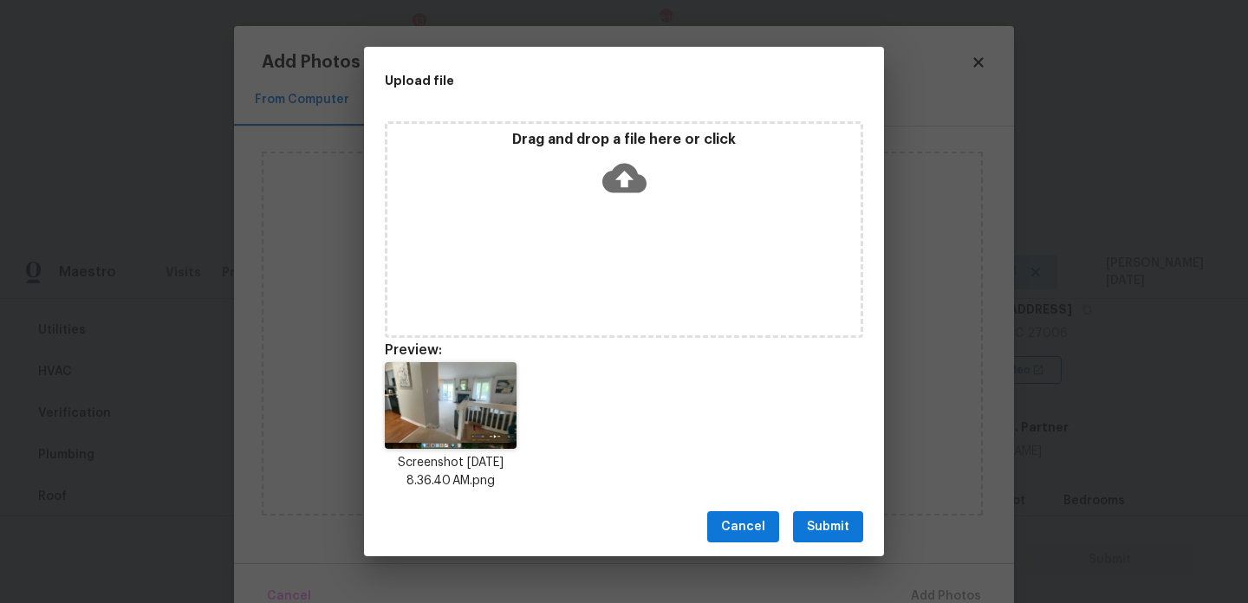
click at [825, 511] on div "Cancel Submit" at bounding box center [624, 528] width 520 height 60
click at [826, 513] on button "Submit" at bounding box center [828, 527] width 70 height 32
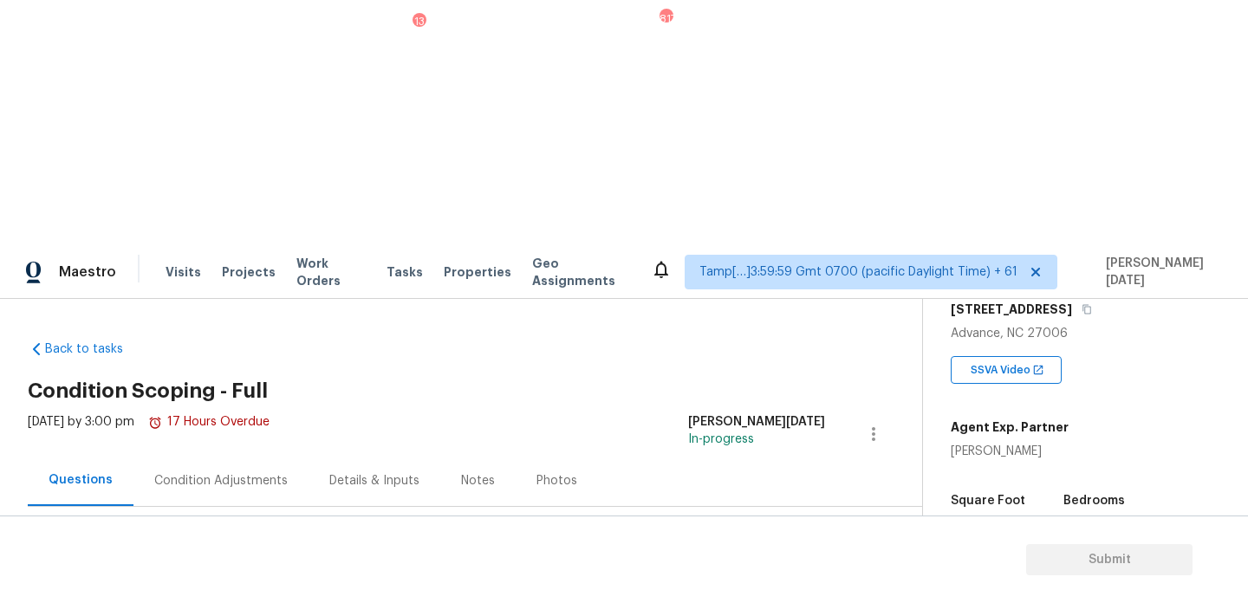
click at [207, 455] on div "Condition Adjustments" at bounding box center [221, 480] width 175 height 51
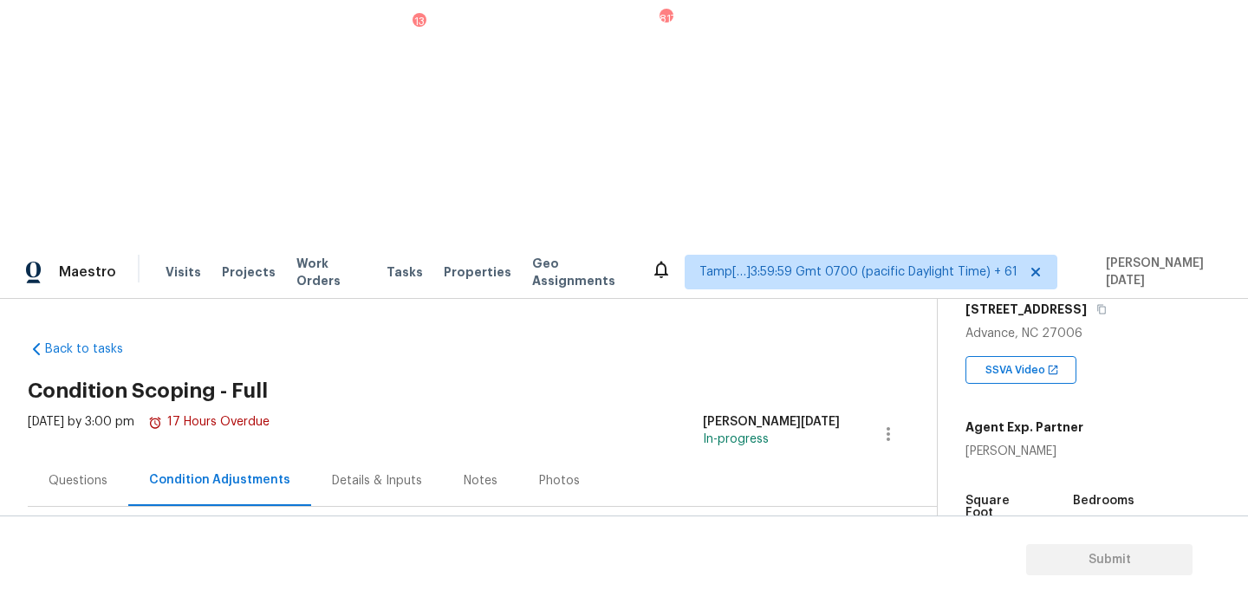
click at [756, 603] on span "Add Condition Adjustment" at bounding box center [797, 612] width 175 height 16
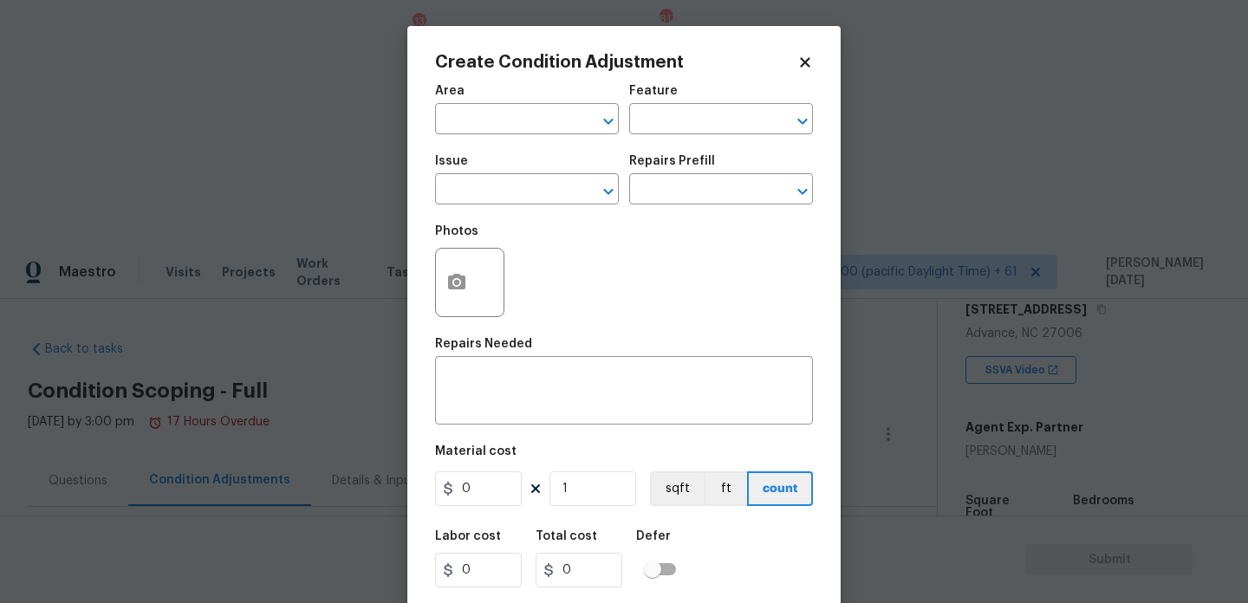
click at [424, 286] on div "Create Condition Adjustment Area ​ Feature ​ Issue ​ Repairs Prefill ​ Photos R…" at bounding box center [623, 321] width 433 height 590
click at [453, 288] on icon "button" at bounding box center [456, 282] width 17 height 16
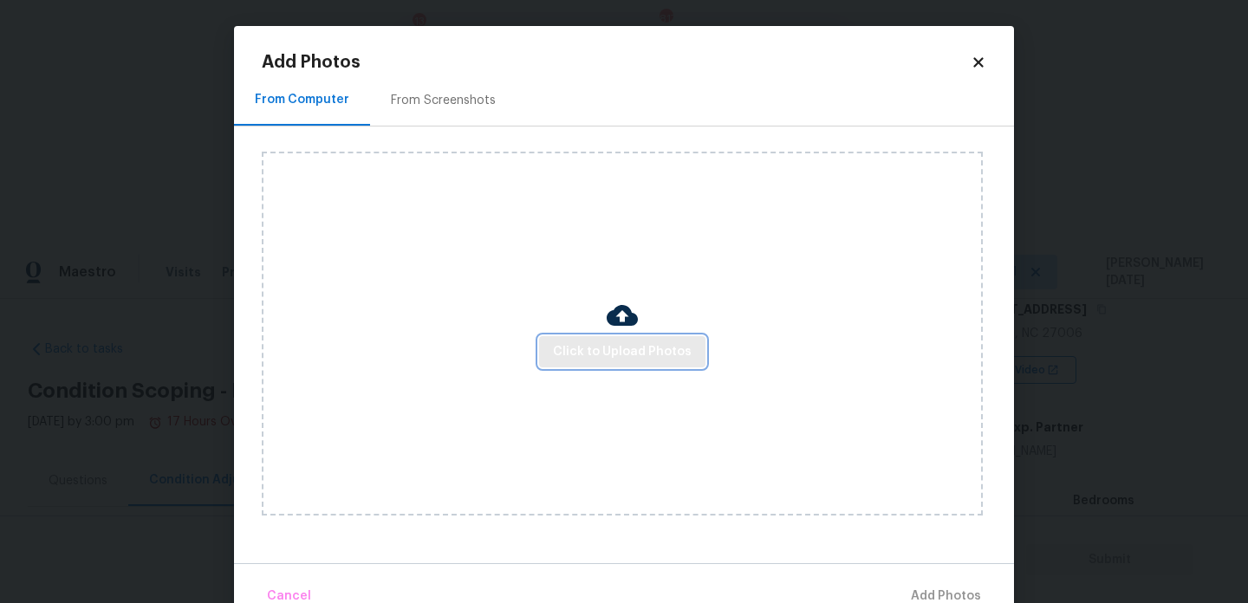
click at [598, 339] on button "Click to Upload Photos" at bounding box center [622, 352] width 166 height 32
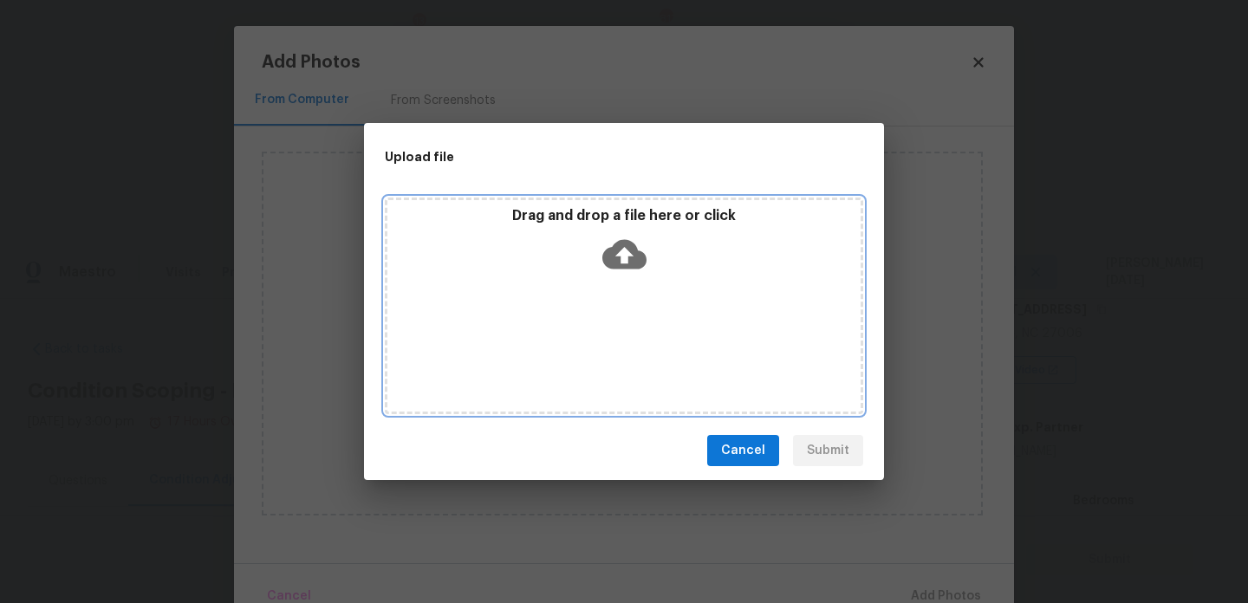
click at [598, 339] on div "Drag and drop a file here or click" at bounding box center [624, 306] width 479 height 217
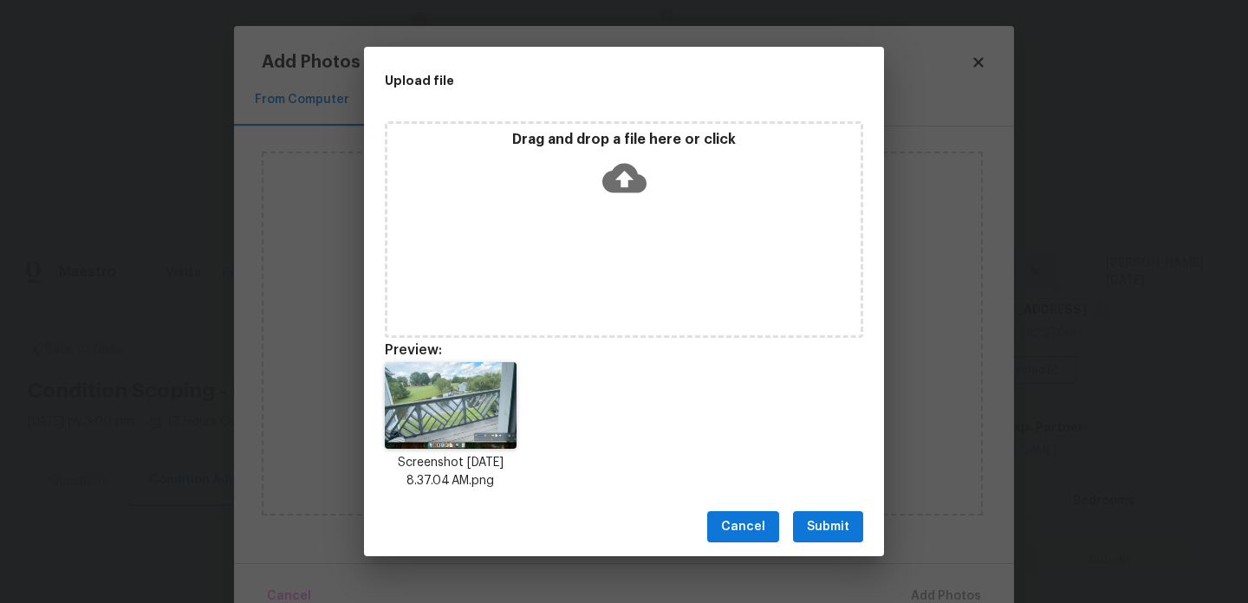
click at [812, 521] on span "Submit" at bounding box center [828, 528] width 42 height 22
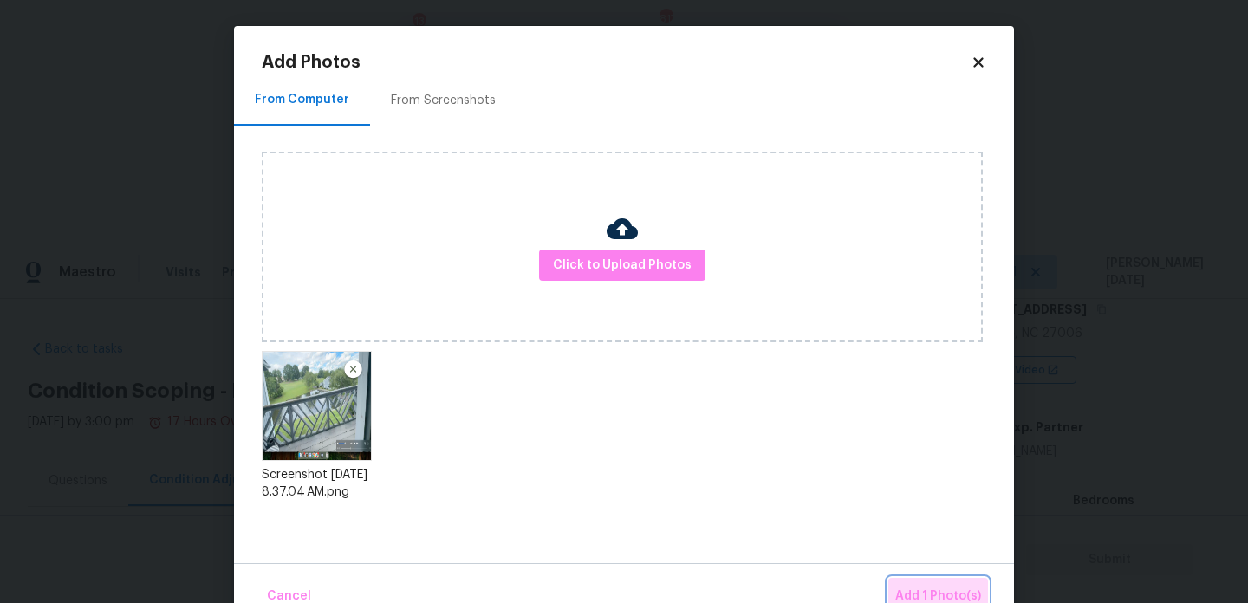
click at [920, 591] on span "Add 1 Photo(s)" at bounding box center [939, 597] width 86 height 22
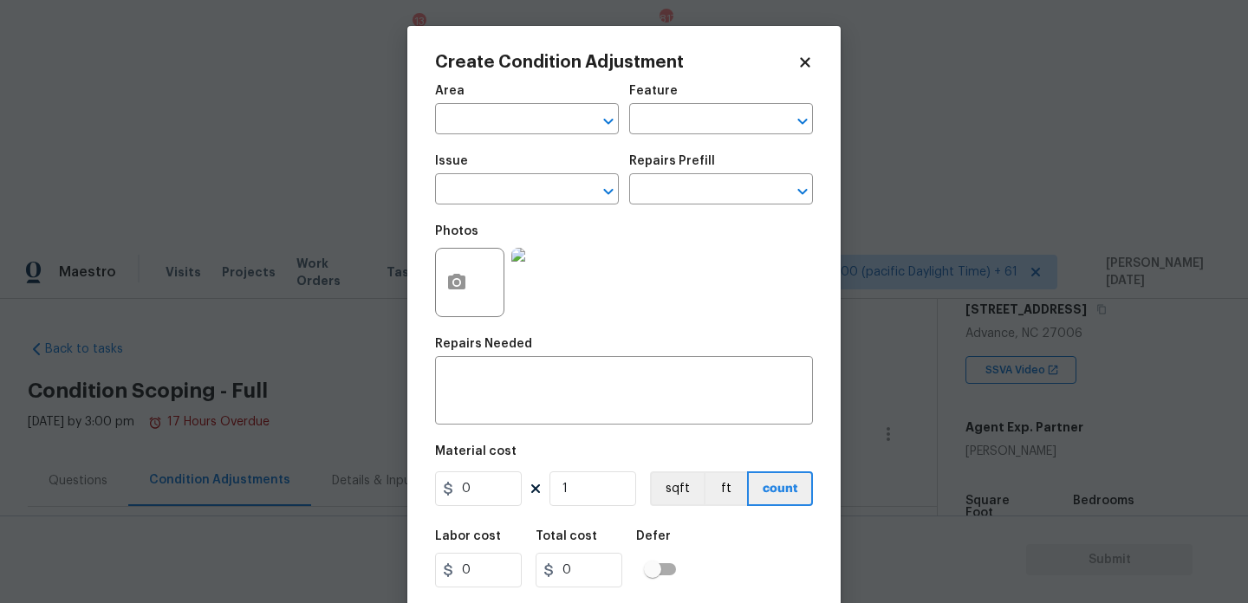
click at [453, 137] on span "Area ​" at bounding box center [527, 110] width 184 height 70
click at [475, 92] on div "Area" at bounding box center [527, 96] width 184 height 23
click at [466, 112] on input "text" at bounding box center [502, 120] width 135 height 27
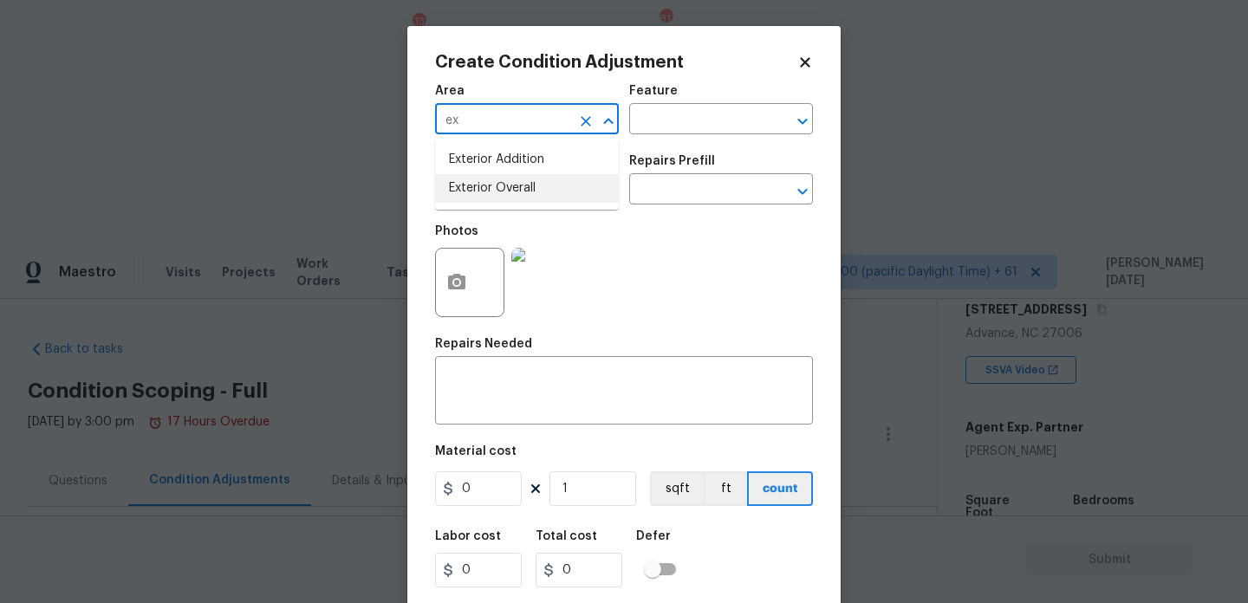
click at [498, 196] on li "Exterior Overall" at bounding box center [527, 188] width 184 height 29
type input "Exterior Overall"
click at [498, 196] on input "text" at bounding box center [502, 191] width 135 height 27
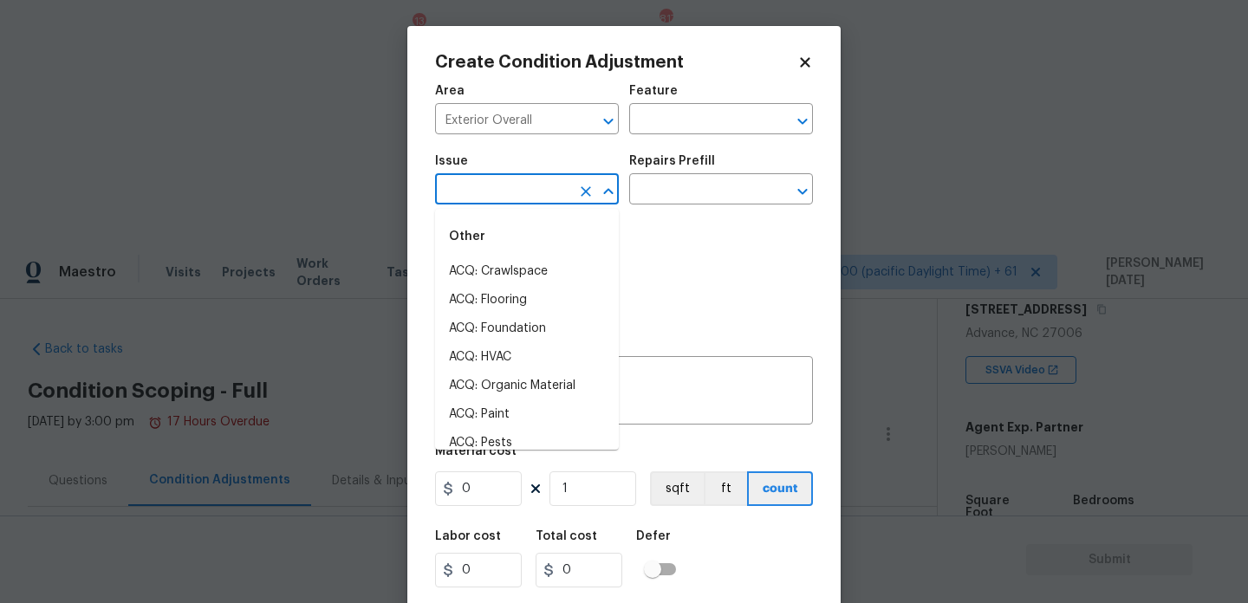
click at [498, 196] on input "text" at bounding box center [502, 191] width 135 height 27
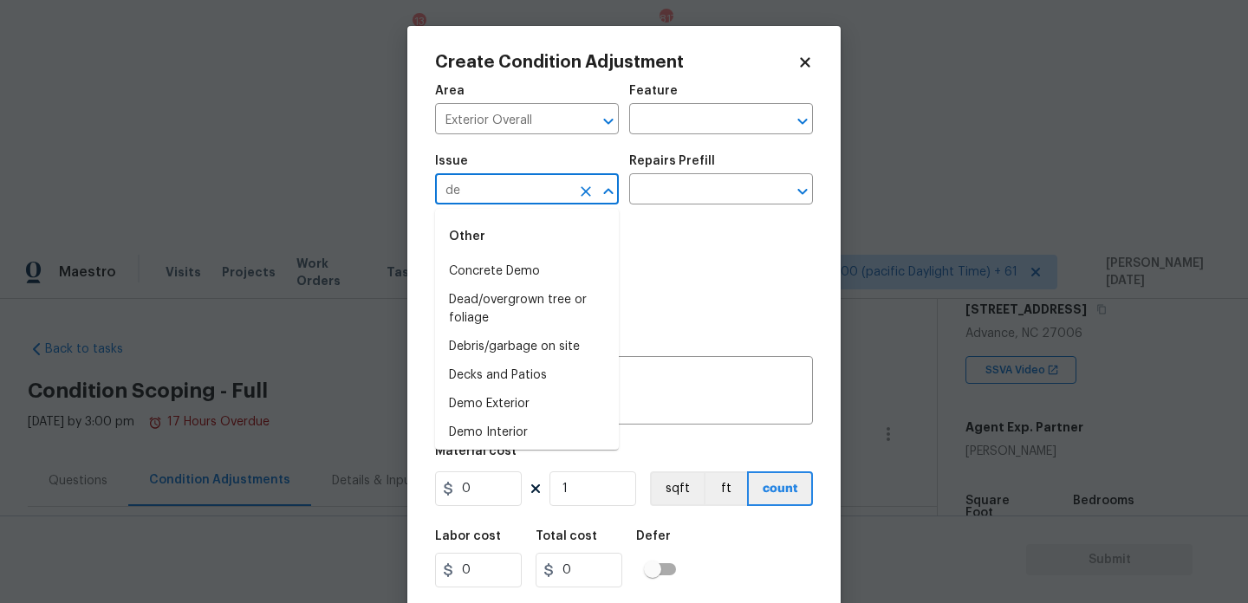
type input "d"
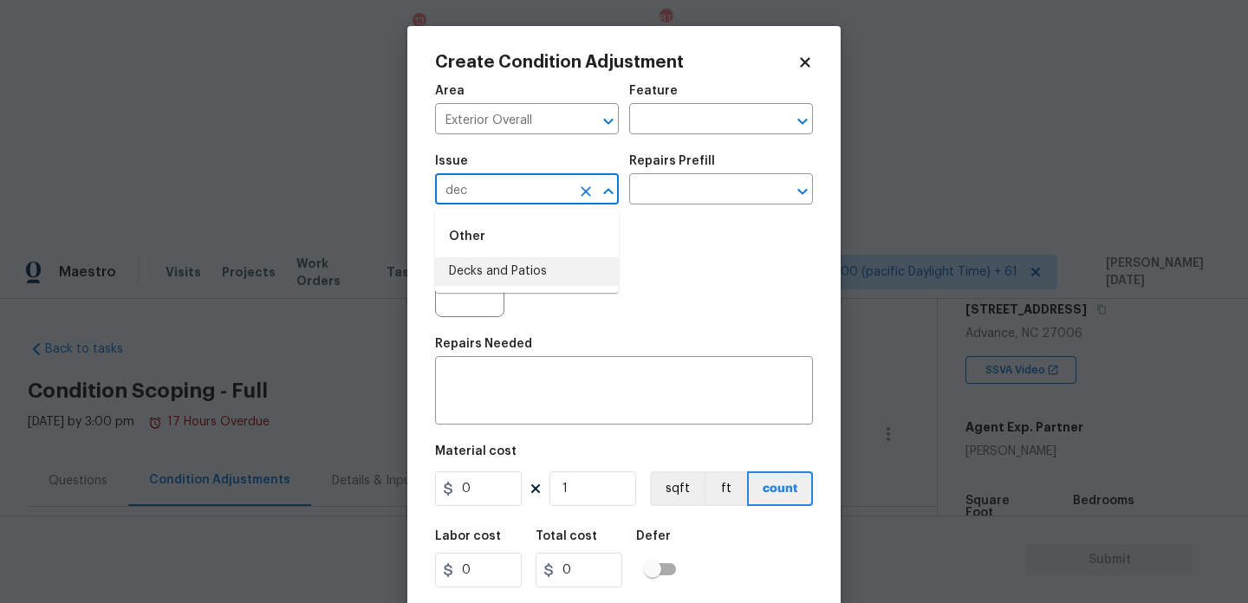
click at [516, 277] on li "Decks and Patios" at bounding box center [527, 271] width 184 height 29
type input "Decks and Patios"
click at [695, 122] on input "text" at bounding box center [696, 120] width 135 height 27
type input "d"
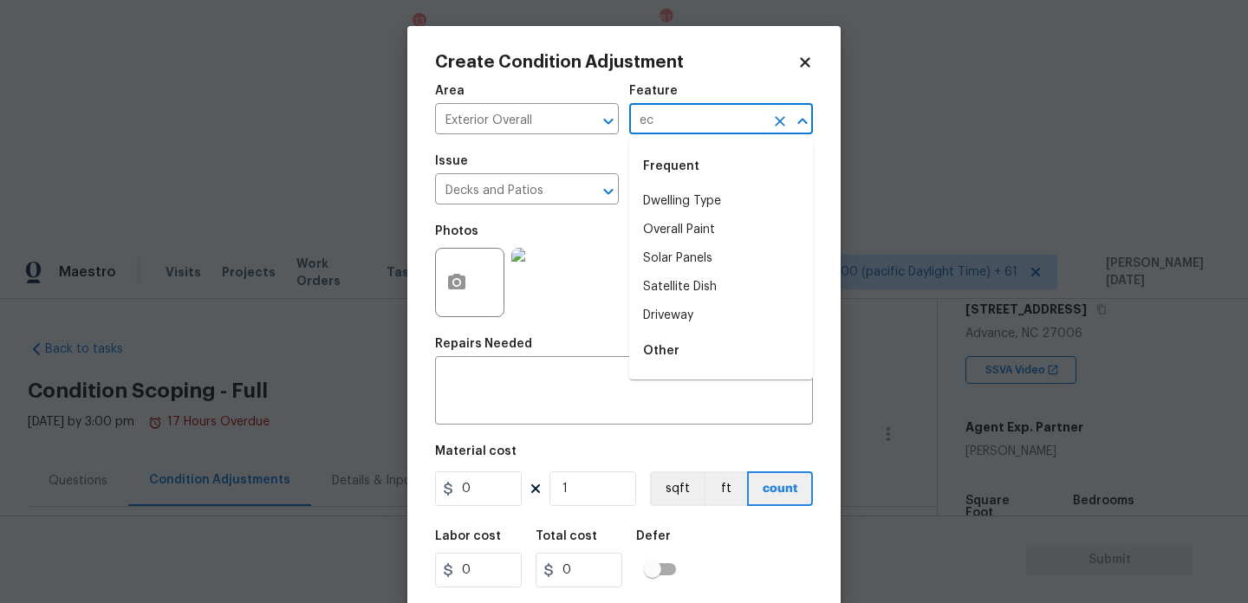
type input "e"
click at [699, 238] on li "Decking" at bounding box center [721, 230] width 184 height 29
type input "Decking"
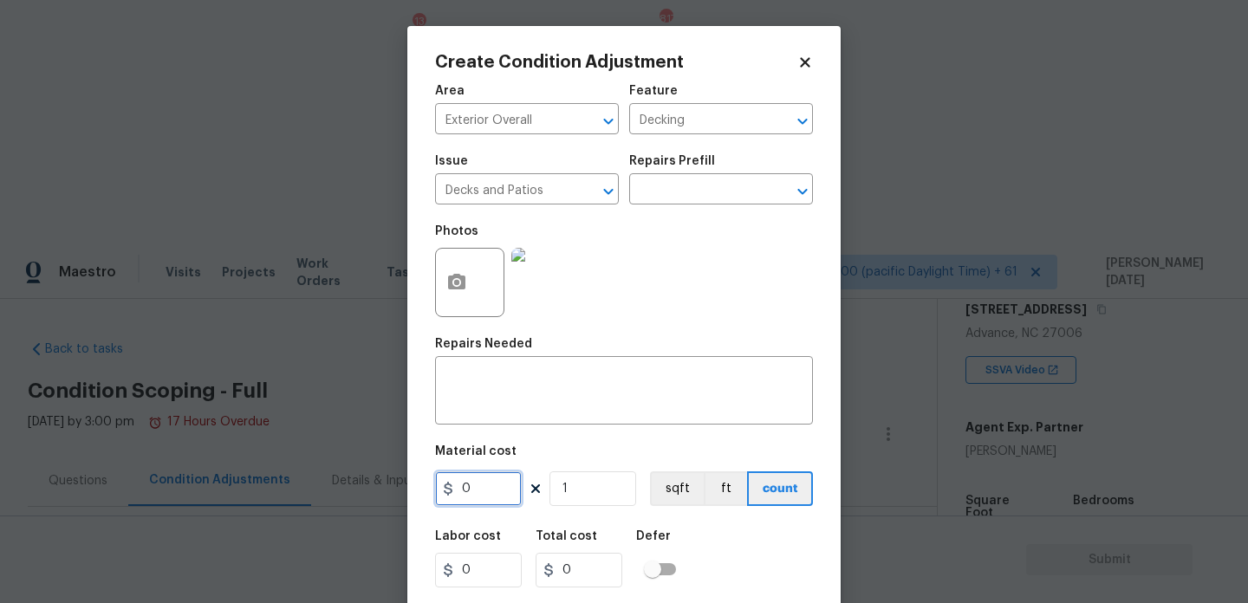
click at [495, 494] on input "0" at bounding box center [478, 489] width 87 height 35
drag, startPoint x: 495, startPoint y: 482, endPoint x: 251, endPoint y: 482, distance: 243.6
click at [251, 482] on div "Create Condition Adjustment Area Exterior Overall ​ Feature Decking ​ Issue Dec…" at bounding box center [624, 301] width 1248 height 603
type input "1500"
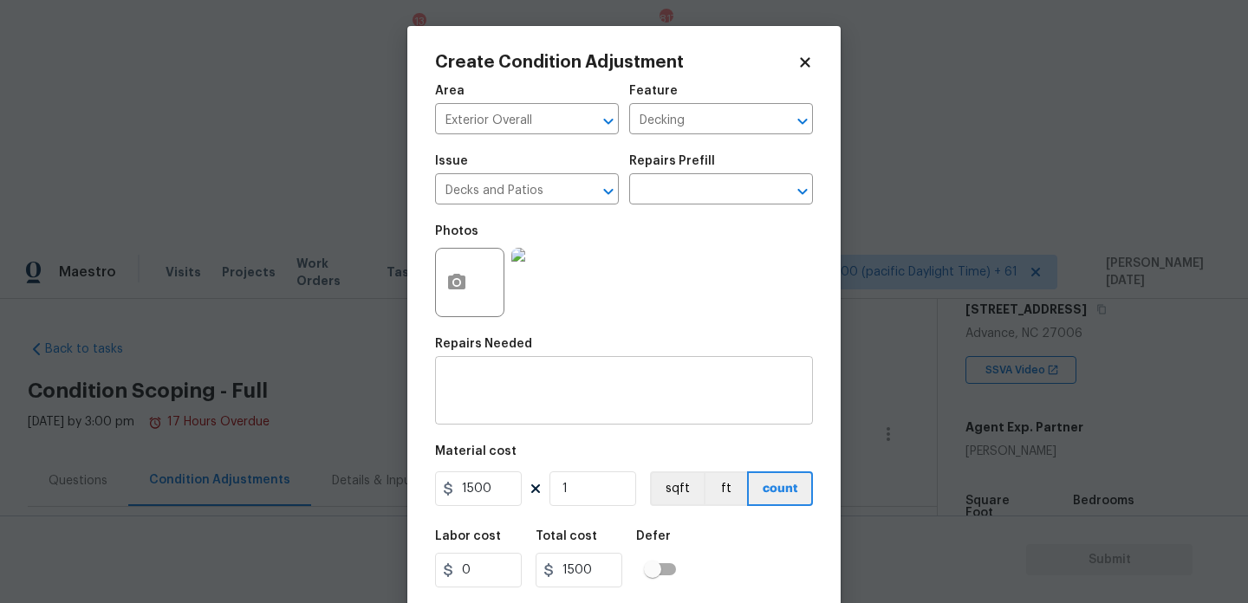
click at [466, 393] on textarea at bounding box center [624, 393] width 357 height 36
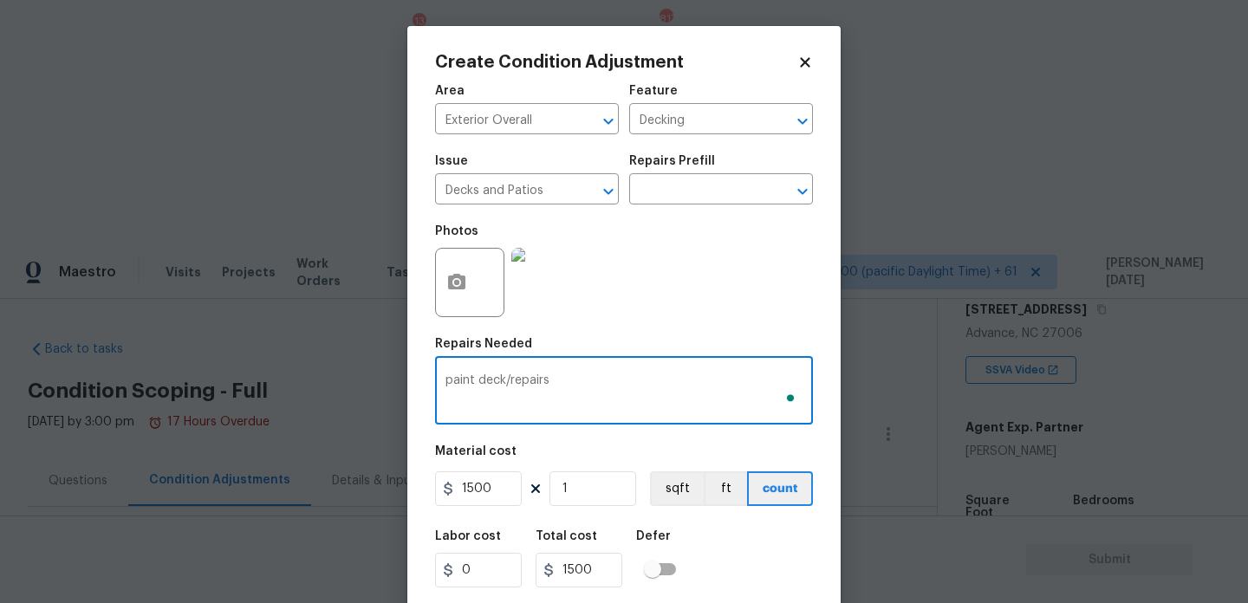
scroll to position [44, 0]
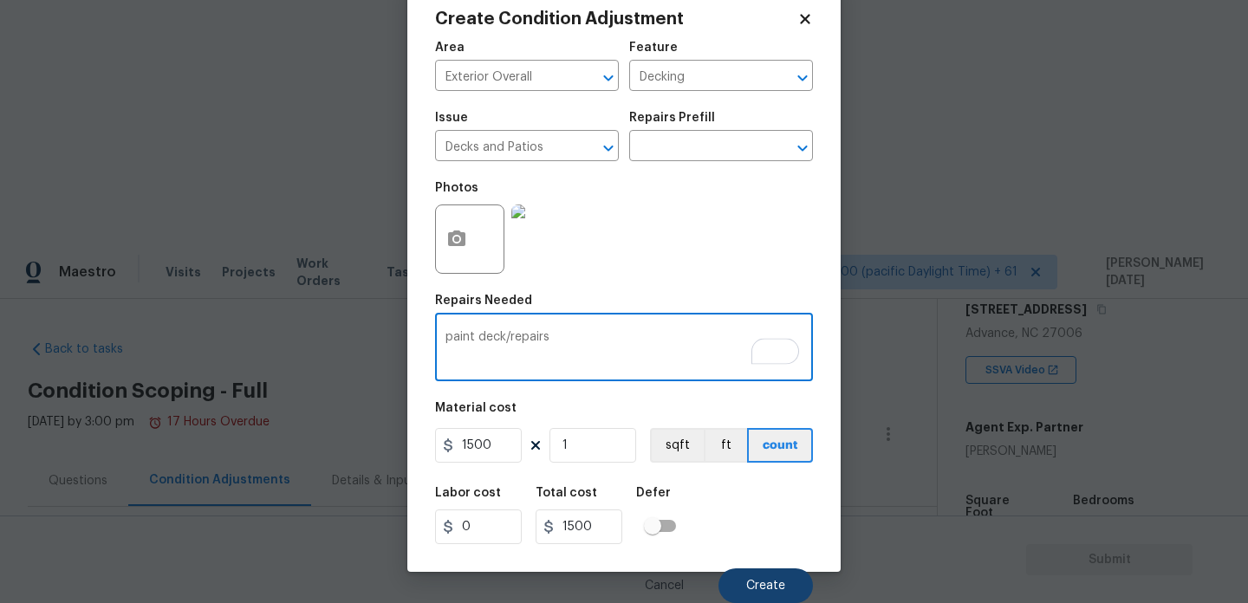
type textarea "paint deck/repairs"
click at [746, 587] on span "Create" at bounding box center [765, 586] width 39 height 13
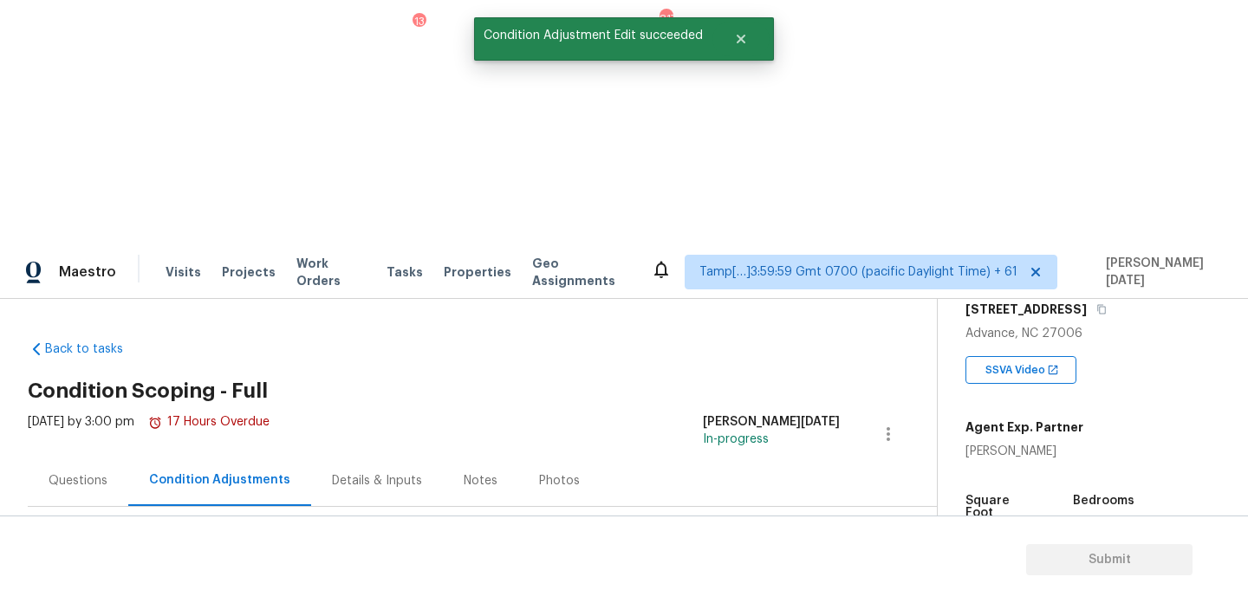
scroll to position [0, 0]
click at [763, 594] on button "Add Condition Adjustment" at bounding box center [798, 612] width 196 height 36
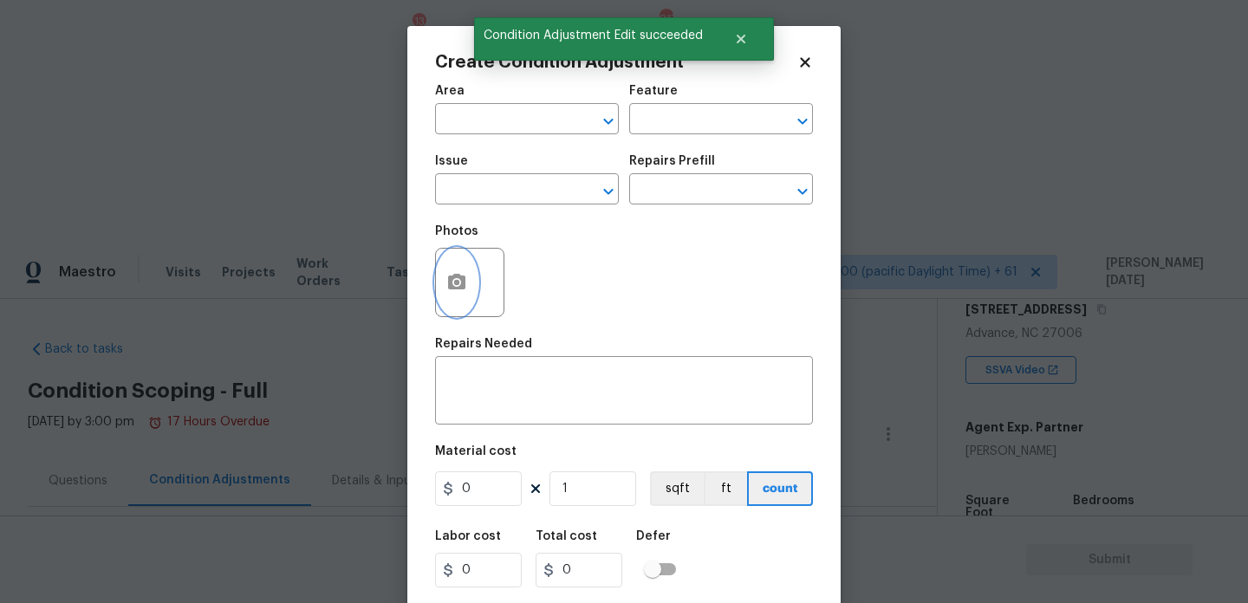
click at [448, 281] on icon "button" at bounding box center [456, 282] width 17 height 16
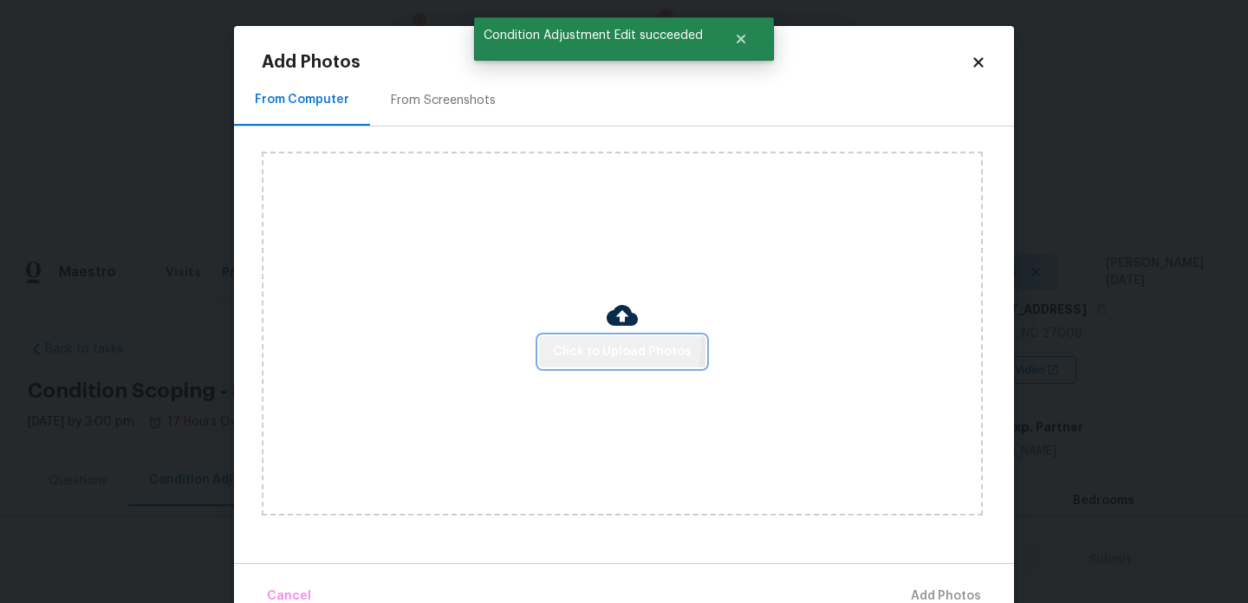
click at [558, 340] on button "Click to Upload Photos" at bounding box center [622, 352] width 166 height 32
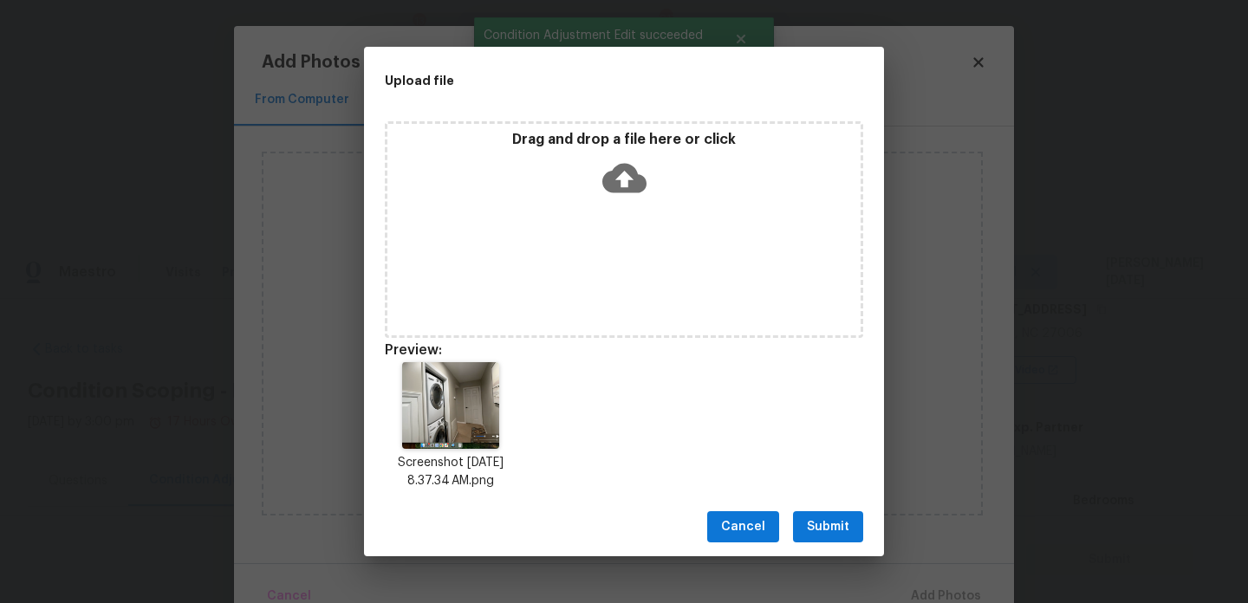
click at [837, 533] on span "Submit" at bounding box center [828, 528] width 42 height 22
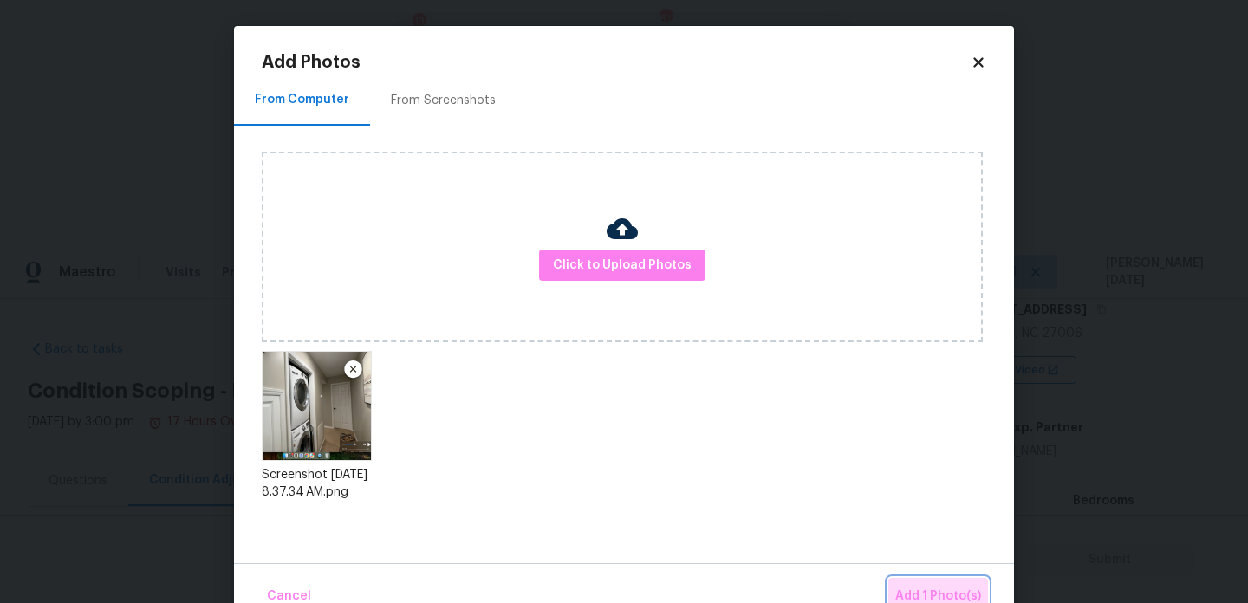
click at [926, 583] on button "Add 1 Photo(s)" at bounding box center [939, 596] width 100 height 37
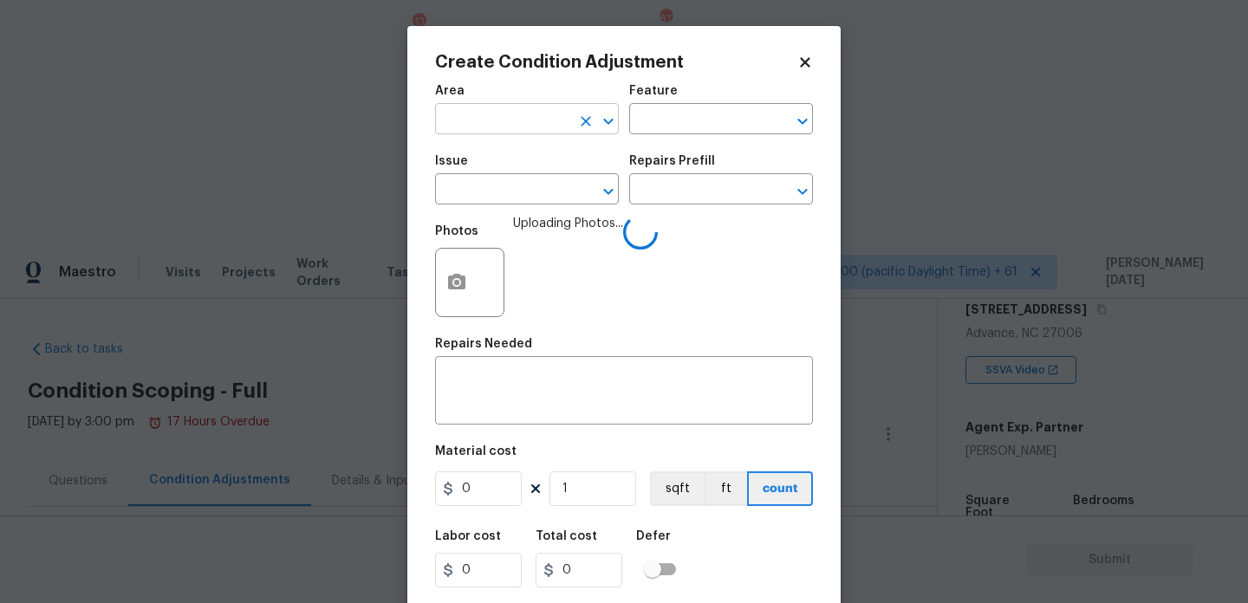
click at [498, 134] on input "text" at bounding box center [502, 120] width 135 height 27
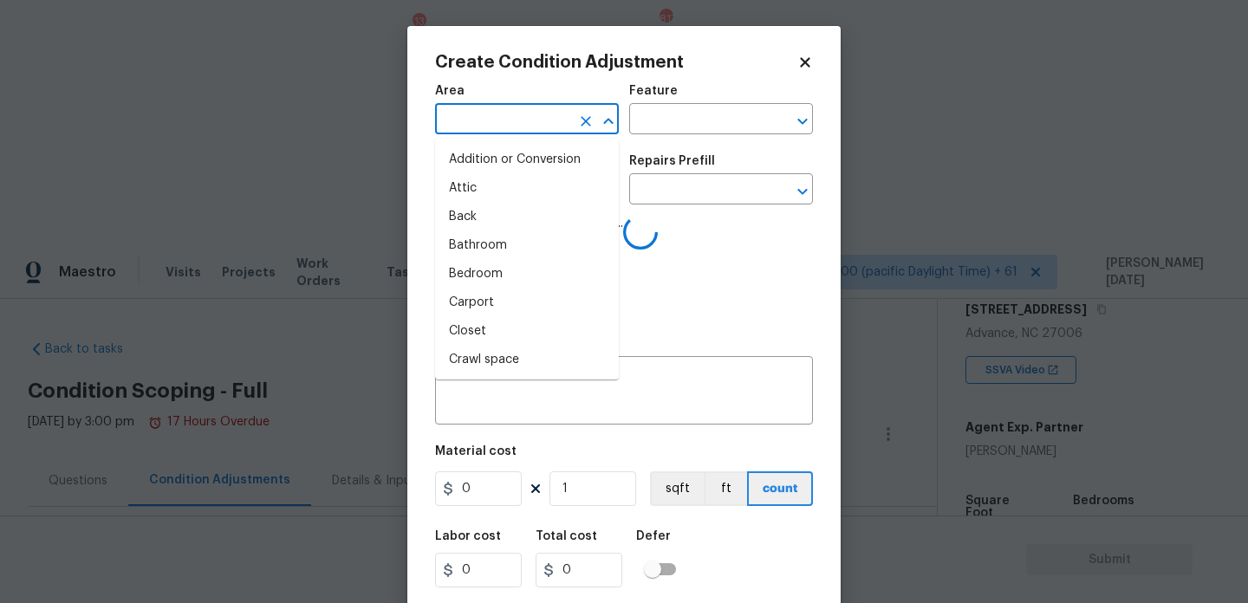
type input "l"
type input "au"
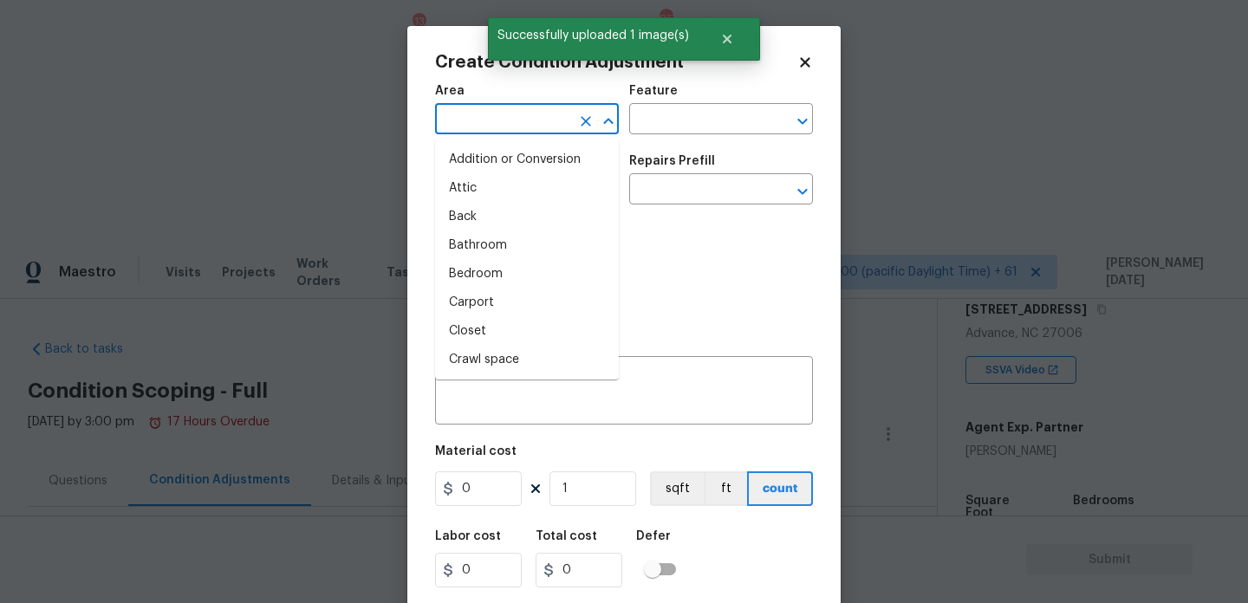
click at [498, 134] on input "text" at bounding box center [502, 120] width 135 height 27
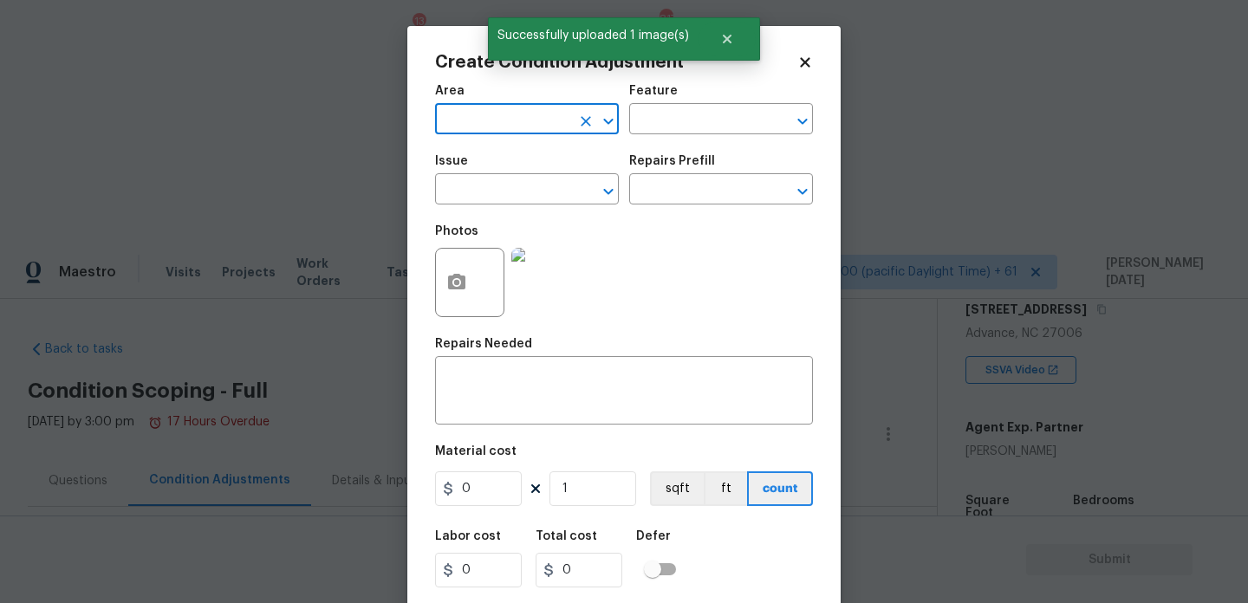
type input "l"
click at [493, 156] on li "Laundry" at bounding box center [527, 160] width 184 height 29
type input "Laundry"
click at [493, 181] on input "text" at bounding box center [502, 191] width 135 height 27
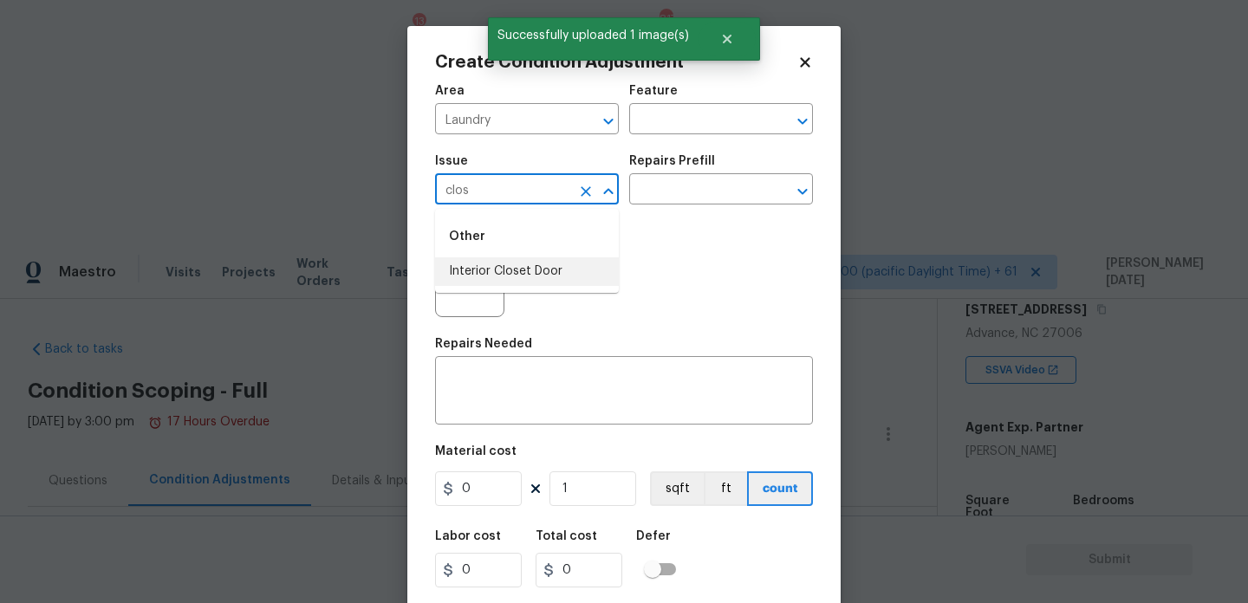
click at [509, 273] on li "Interior Closet Door" at bounding box center [527, 271] width 184 height 29
type input "Interior Closet Door"
click at [707, 205] on div "Issue Interior Closet Door ​ Repairs Prefill ​" at bounding box center [624, 180] width 378 height 70
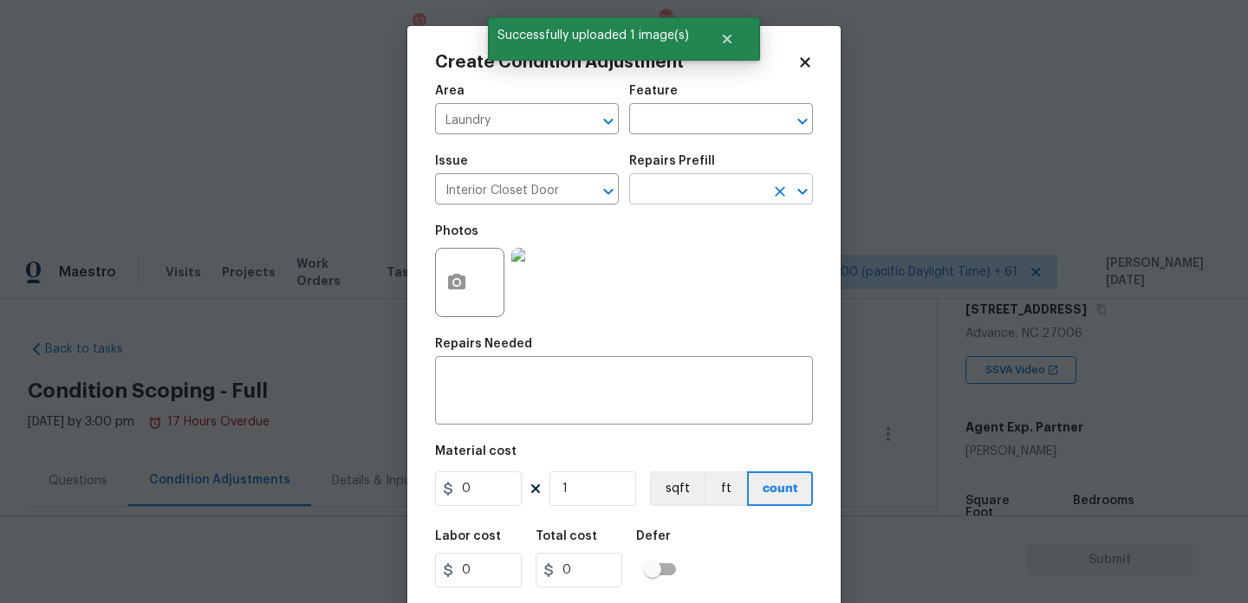
click at [720, 200] on input "text" at bounding box center [696, 191] width 135 height 27
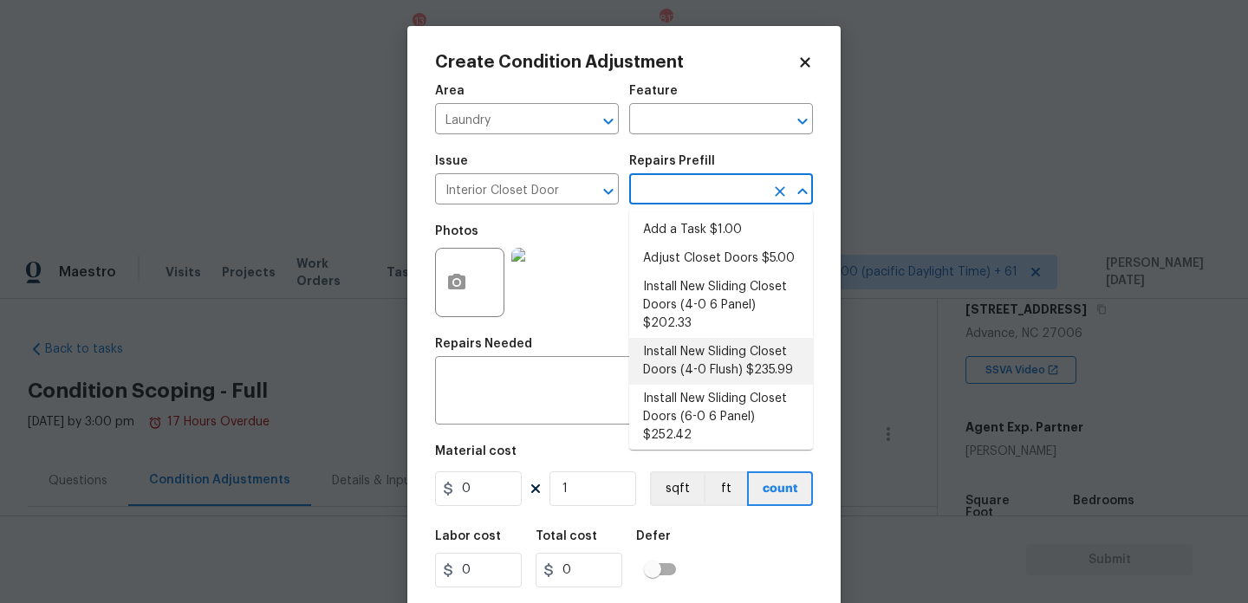
scroll to position [81, 0]
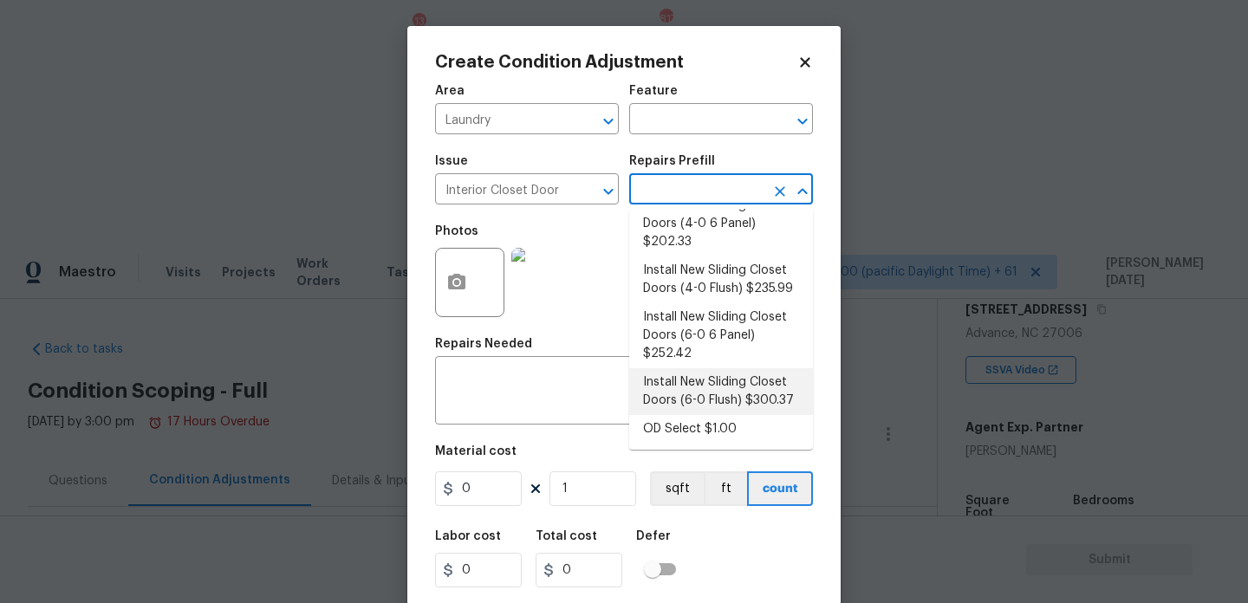
click at [719, 388] on li "Install New Sliding Closet Doors (6-0 Flush) $300.37" at bounding box center [721, 391] width 184 height 47
type input "Interior Door"
type textarea "Remove the existing door (if present). Install a new 6-0 bi-fold flush panel in…"
type input "300.37"
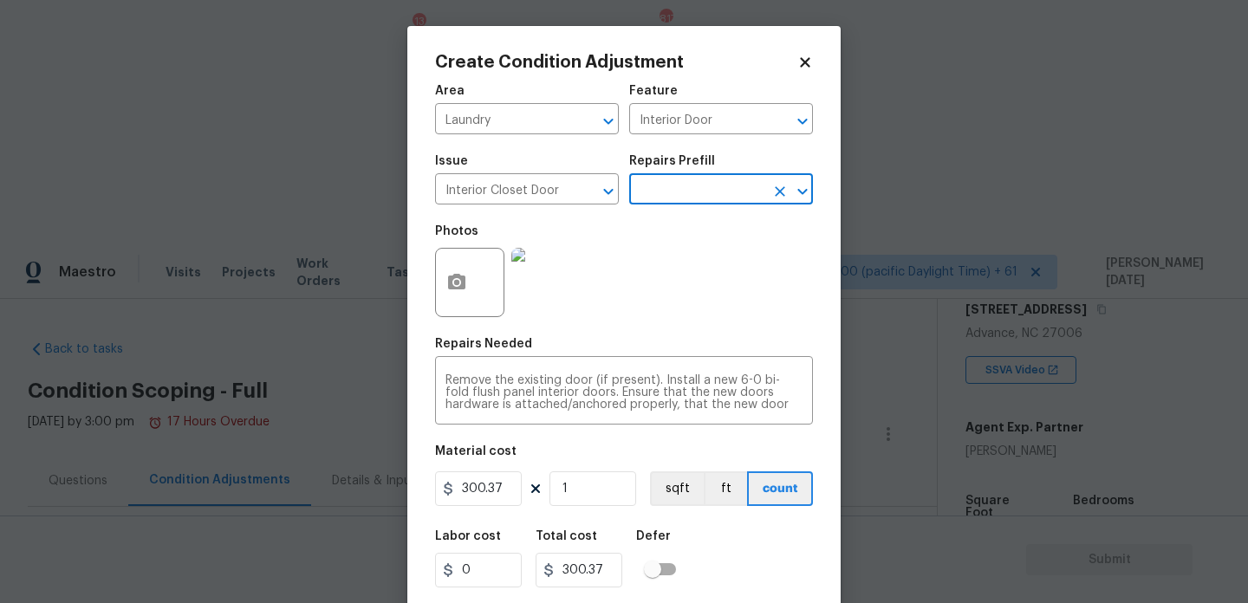
scroll to position [44, 0]
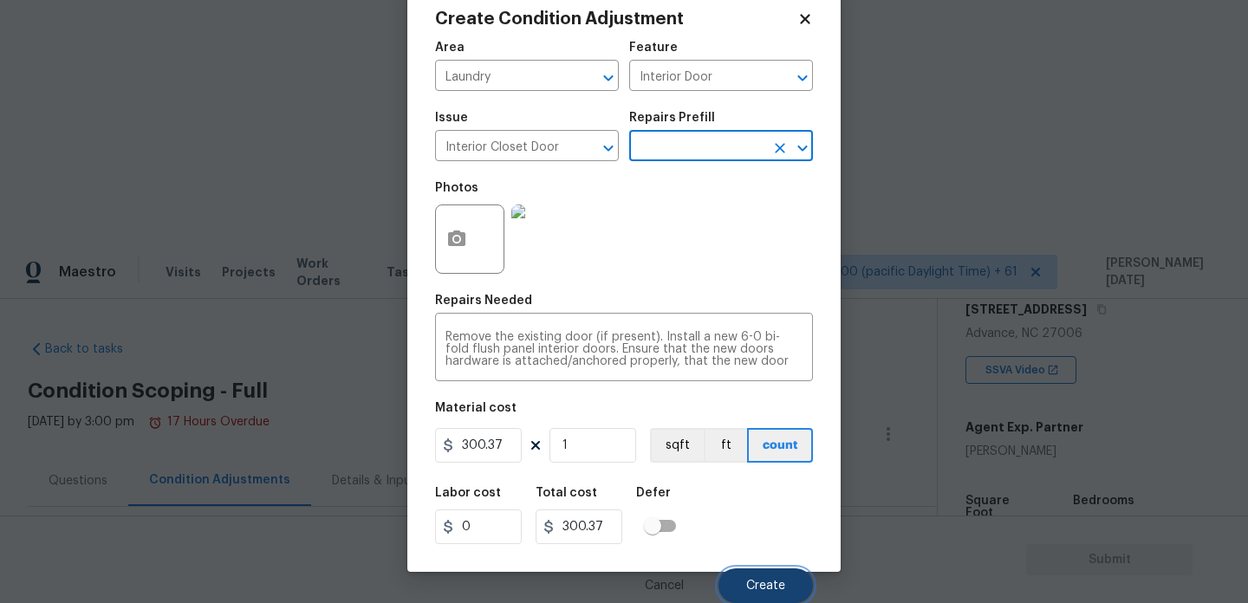
click at [756, 575] on button "Create" at bounding box center [766, 586] width 94 height 35
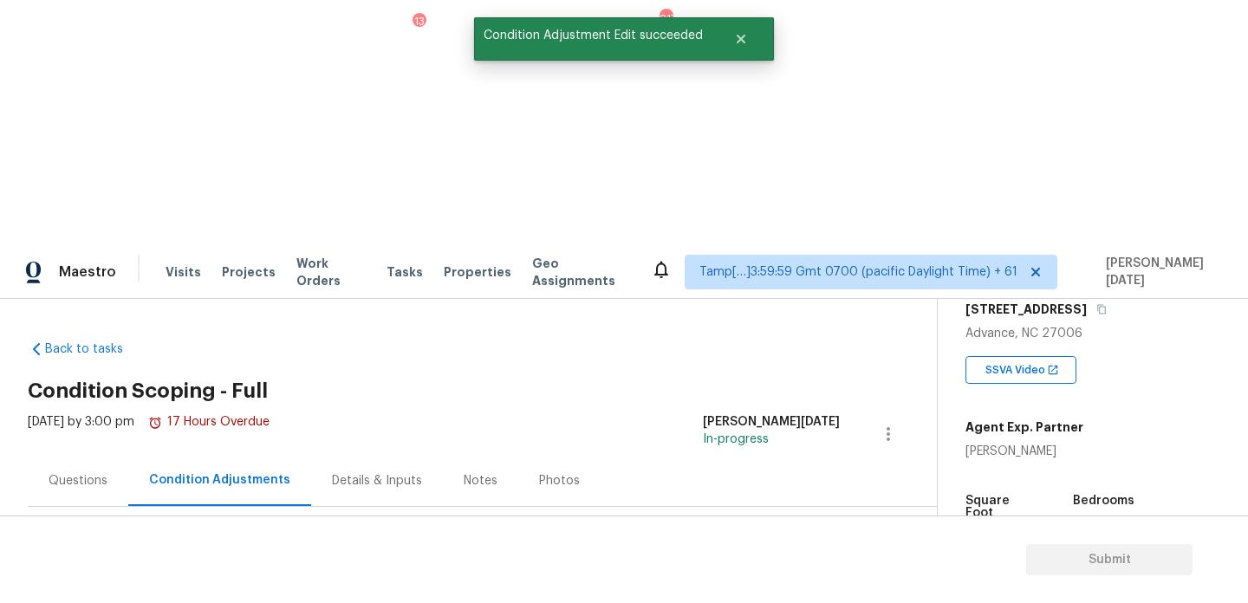
scroll to position [0, 0]
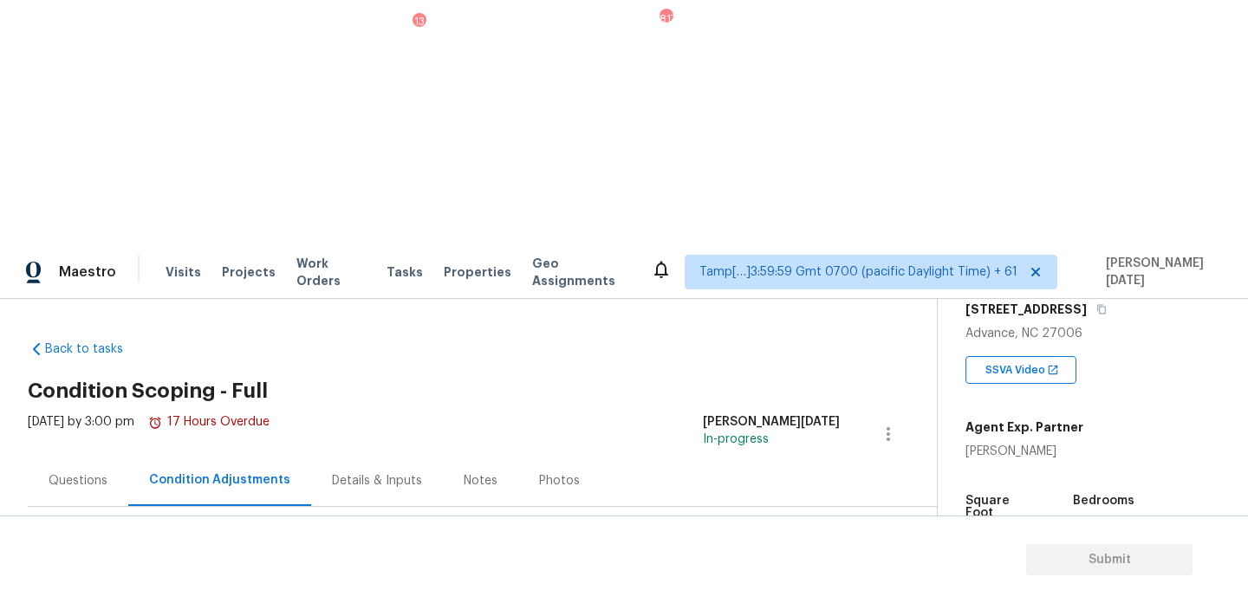
click at [768, 603] on span "Add Condition Adjustment" at bounding box center [797, 612] width 175 height 16
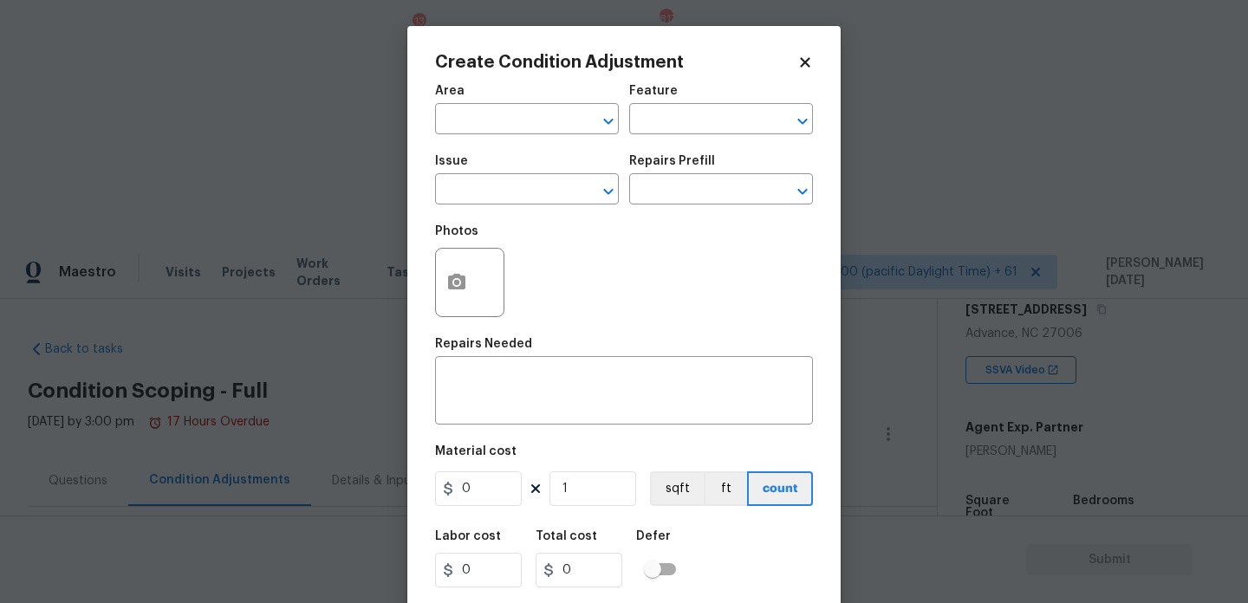
click at [479, 296] on div at bounding box center [469, 282] width 69 height 69
click at [446, 289] on button "button" at bounding box center [457, 283] width 42 height 68
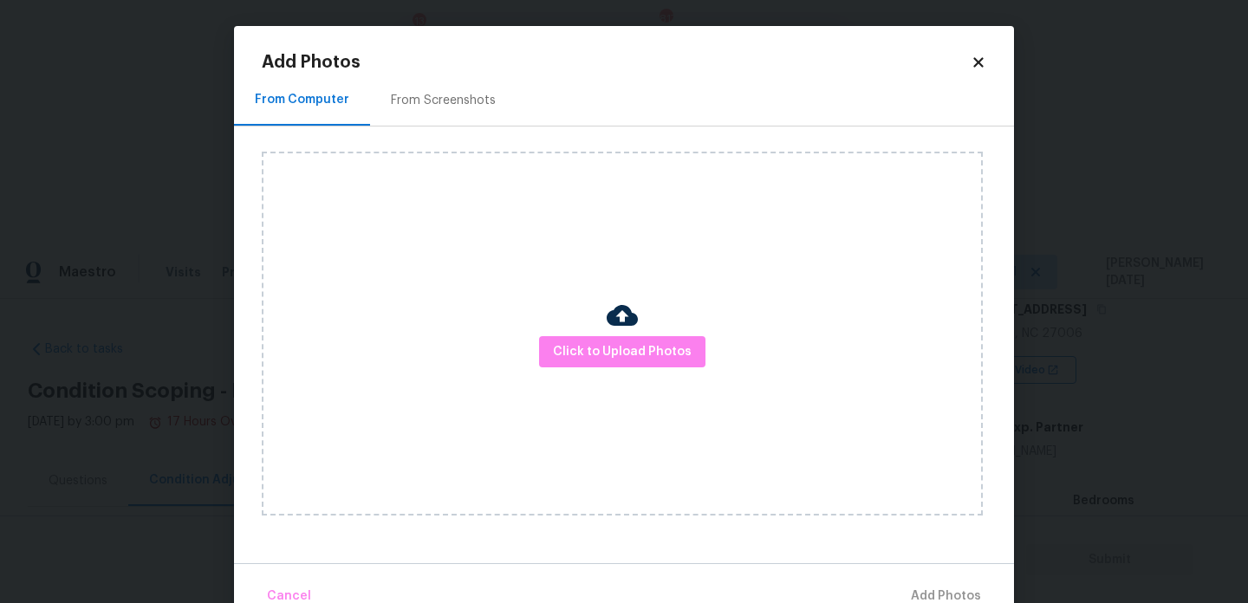
click at [631, 381] on div "Click to Upload Photos" at bounding box center [622, 334] width 721 height 364
click at [656, 343] on span "Click to Upload Photos" at bounding box center [622, 353] width 139 height 22
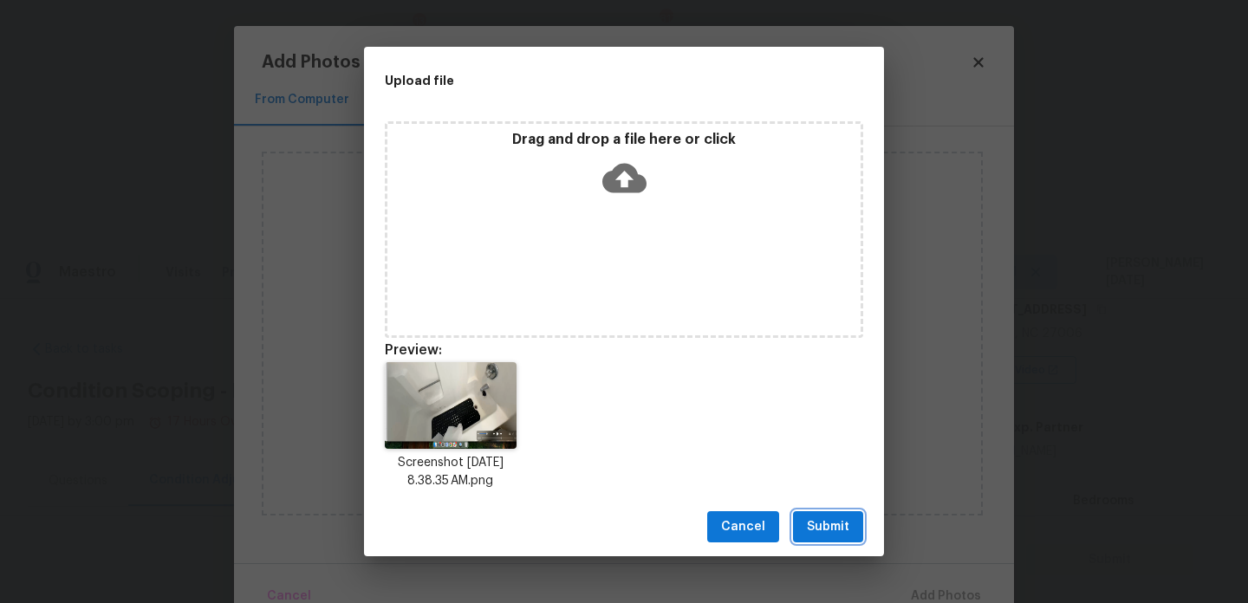
click at [817, 533] on span "Submit" at bounding box center [828, 528] width 42 height 22
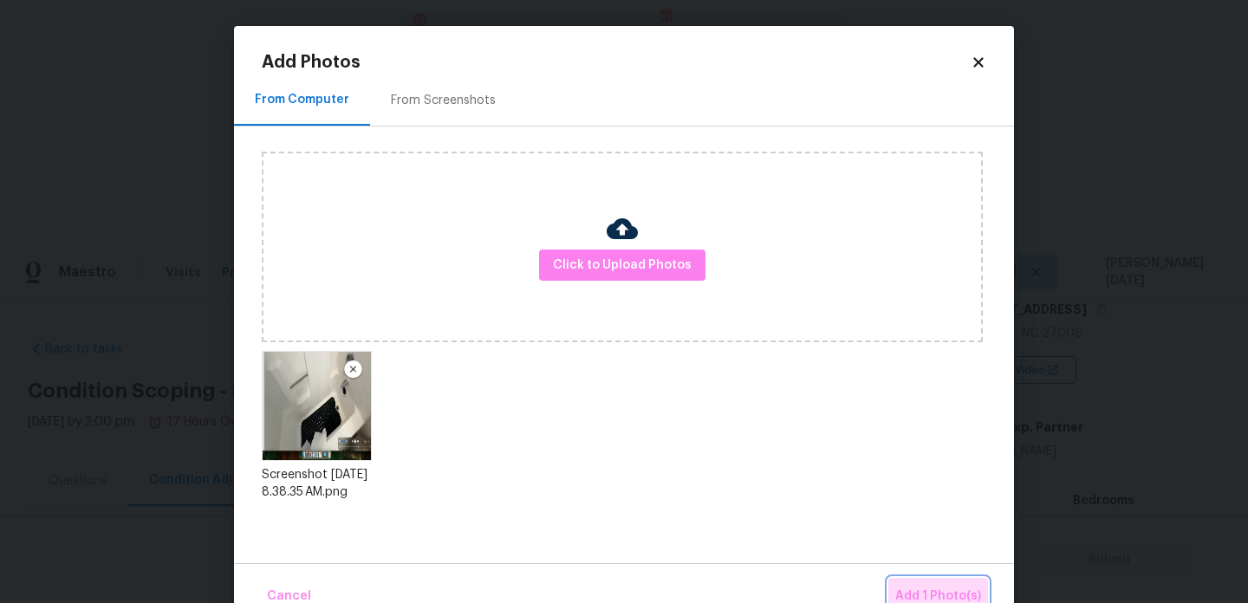
click at [909, 590] on span "Add 1 Photo(s)" at bounding box center [939, 597] width 86 height 22
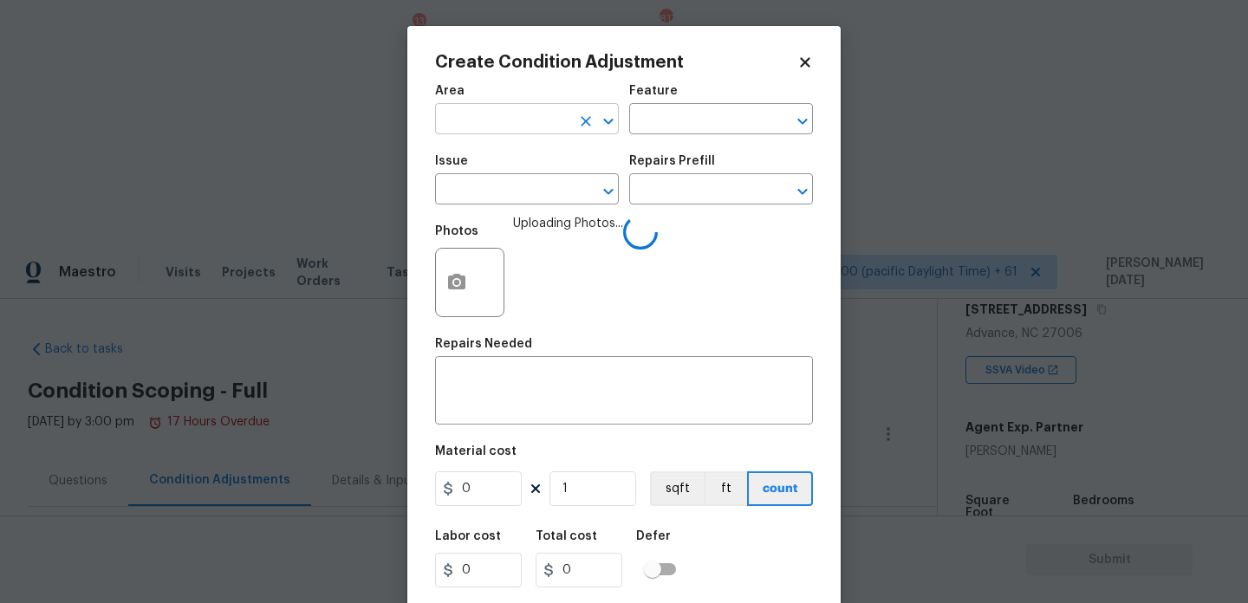
click at [476, 121] on input "text" at bounding box center [502, 120] width 135 height 27
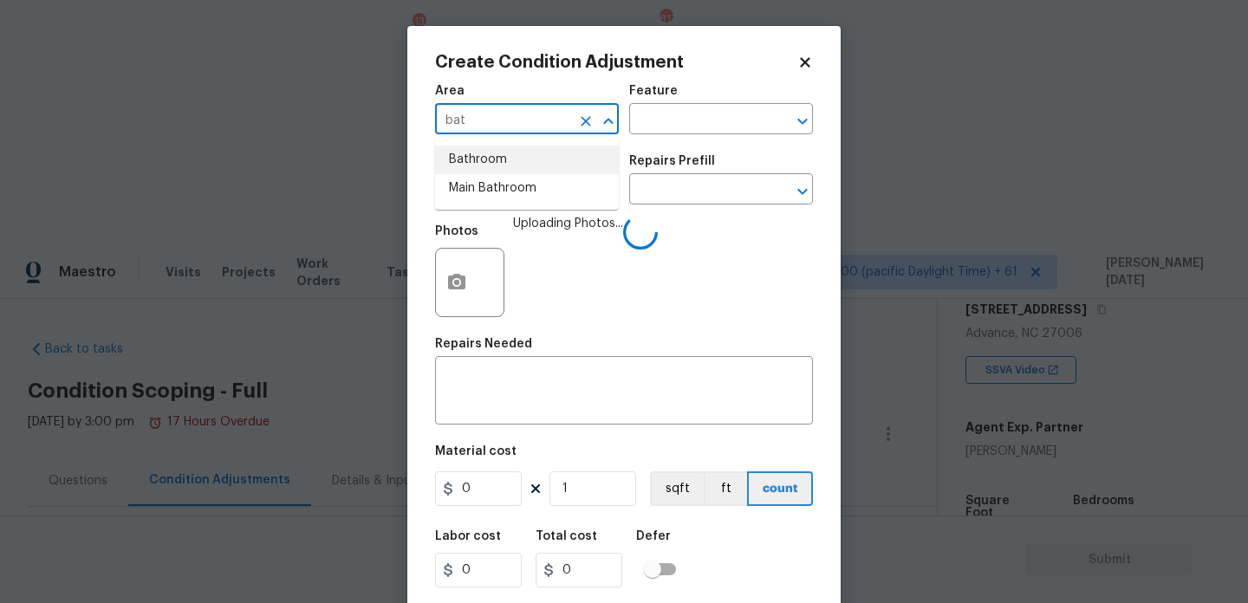
click at [472, 155] on li "Bathroom" at bounding box center [527, 160] width 184 height 29
type input "Bathroom"
click at [470, 192] on input "text" at bounding box center [502, 191] width 135 height 27
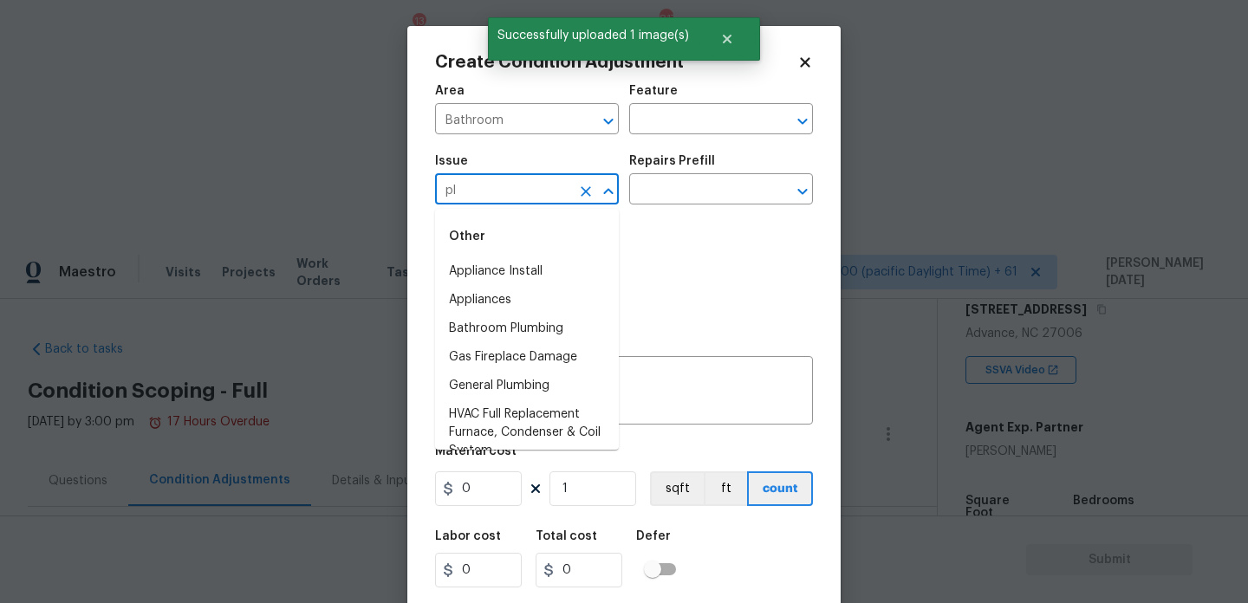
type input "plu"
click at [470, 192] on input "text" at bounding box center [502, 191] width 135 height 27
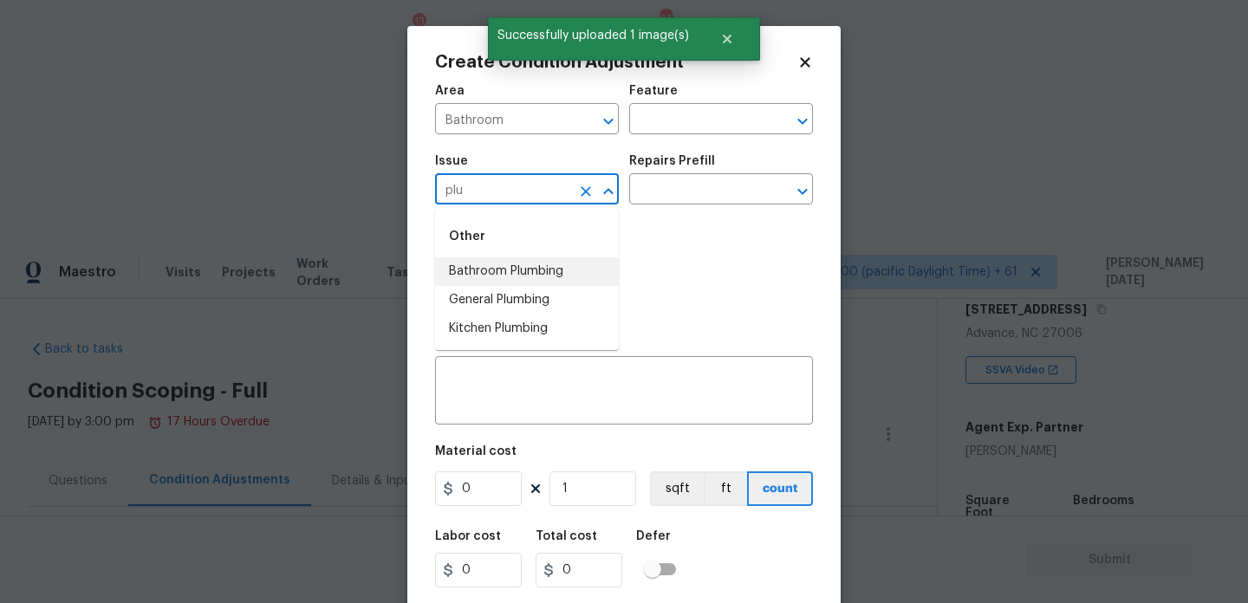
click at [488, 269] on li "Bathroom Plumbing" at bounding box center [527, 271] width 184 height 29
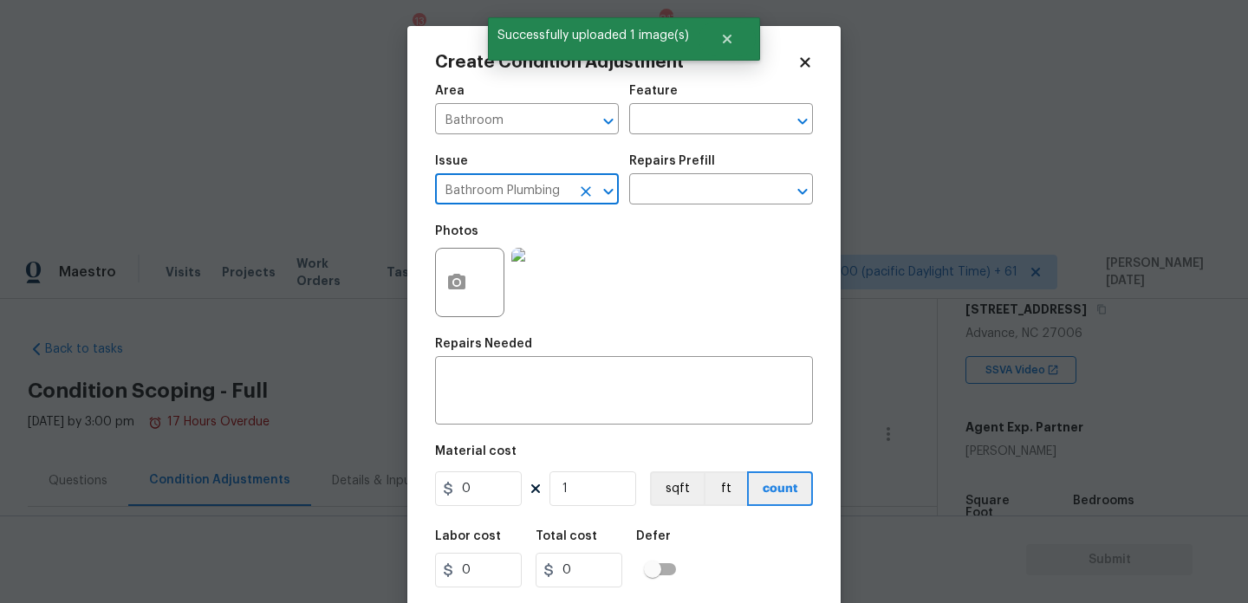
type input "Bathroom Plumbing"
click at [675, 176] on div "Repairs Prefill" at bounding box center [721, 166] width 184 height 23
click at [675, 204] on input "text" at bounding box center [696, 191] width 135 height 27
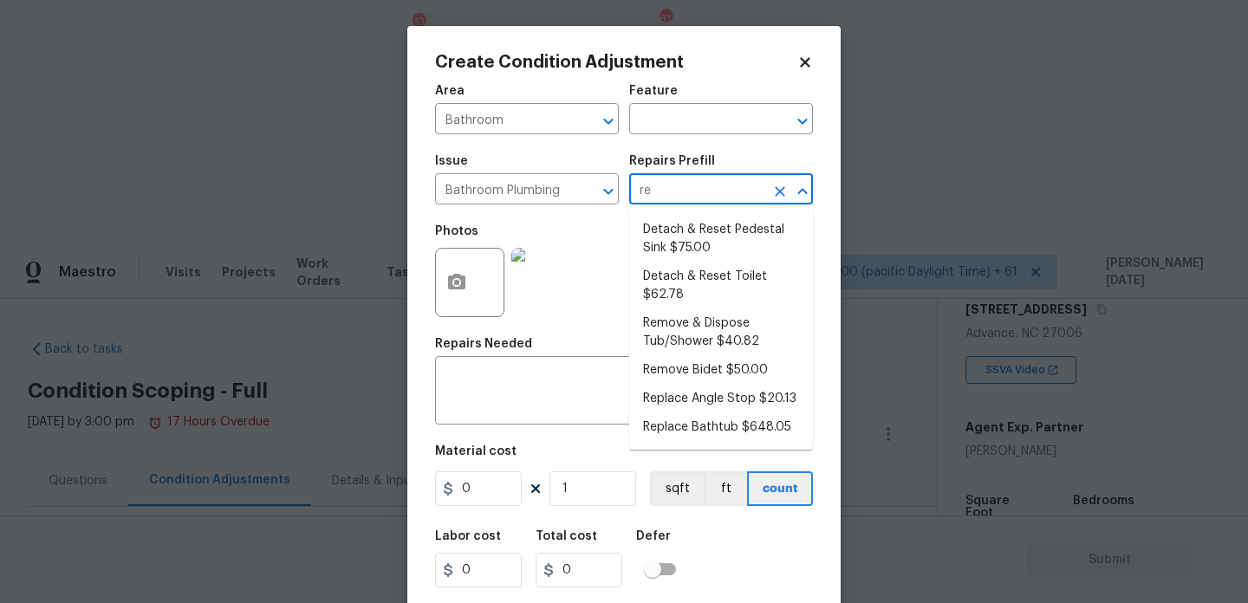
type input "ref"
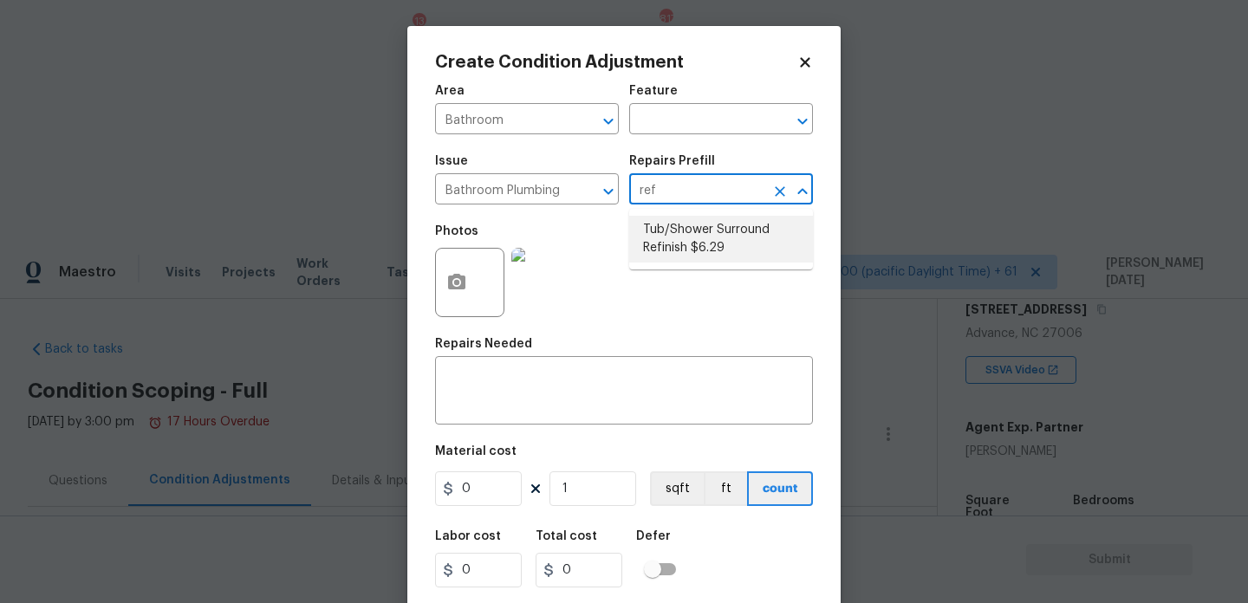
click at [676, 233] on li "Tub/Shower Surround Refinish $6.29" at bounding box center [721, 239] width 184 height 47
type input "Plumbing"
type textarea "Prep, mask, clean and refinish the tub/shower tile surround both all sides ensu…"
type input "6.29"
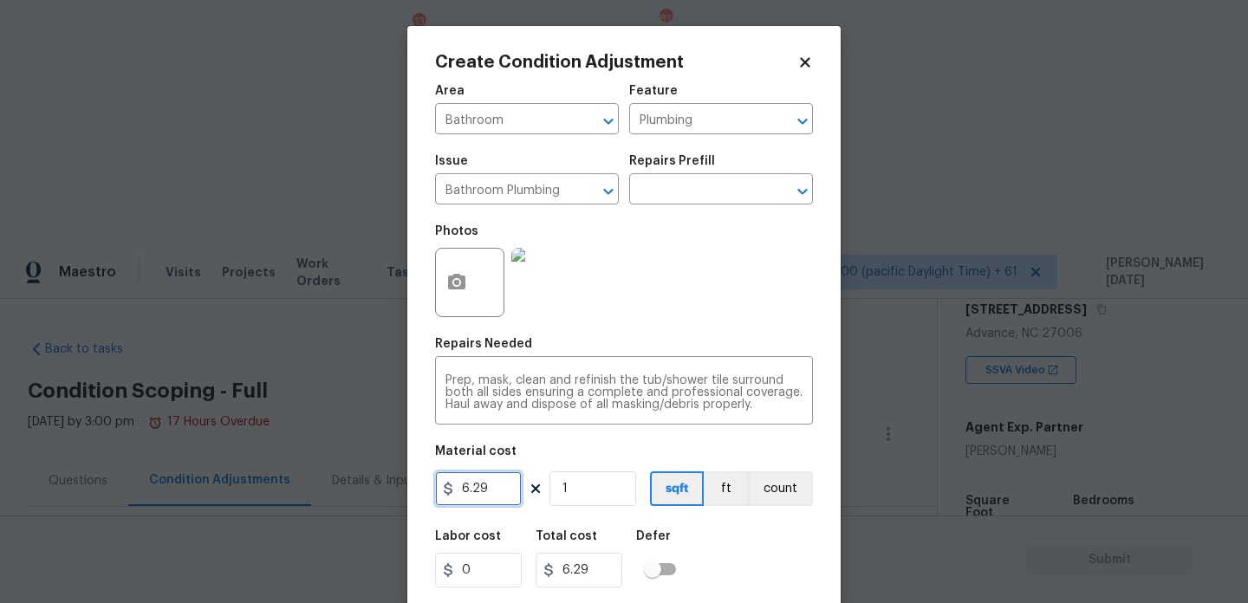
drag, startPoint x: 495, startPoint y: 487, endPoint x: 317, endPoint y: 487, distance: 177.7
click at [317, 487] on div "Create Condition Adjustment Area Bathroom ​ Feature Plumbing ​ Issue Bathroom P…" at bounding box center [624, 301] width 1248 height 603
type input "350"
click at [717, 315] on div "Photos" at bounding box center [624, 271] width 378 height 113
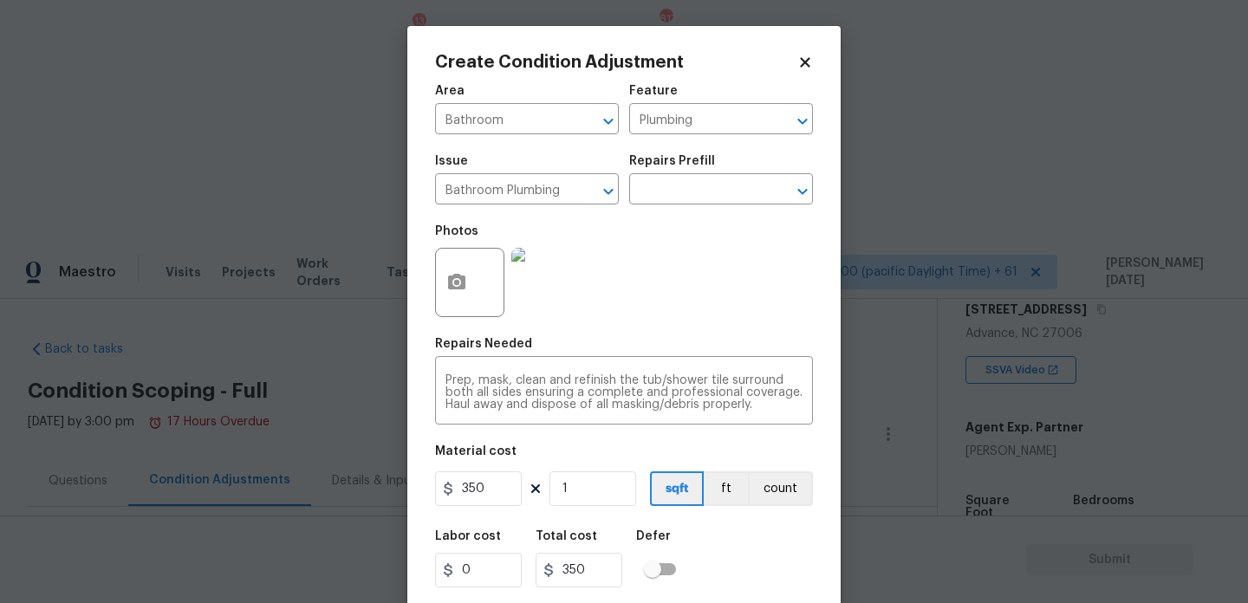
scroll to position [44, 0]
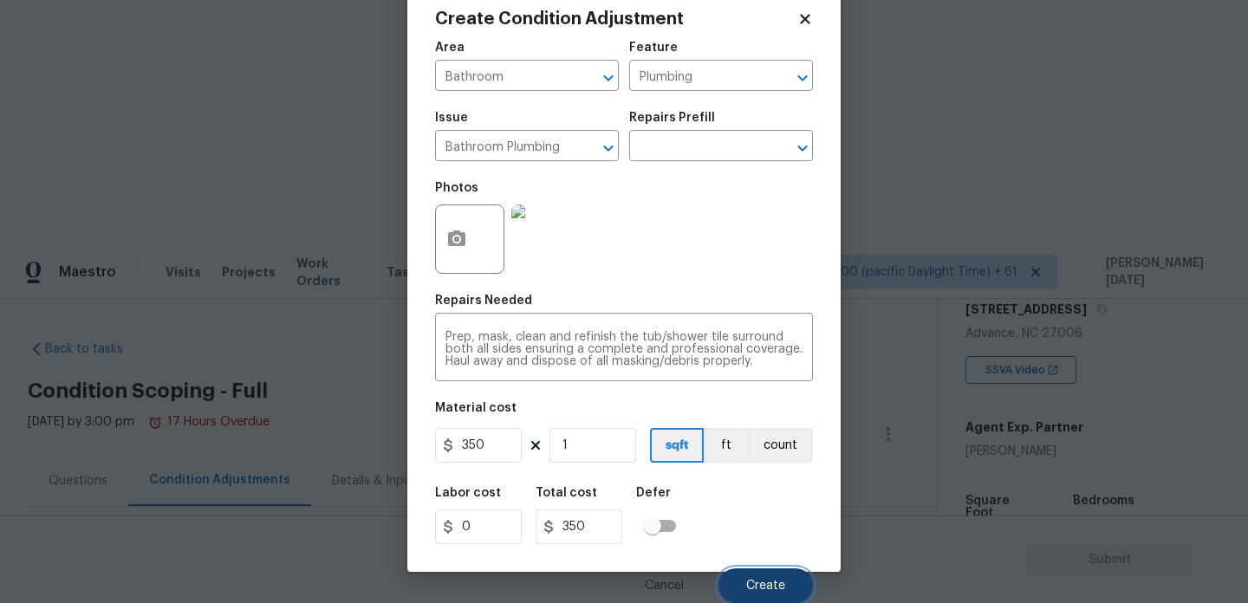
click at [755, 580] on span "Create" at bounding box center [765, 586] width 39 height 13
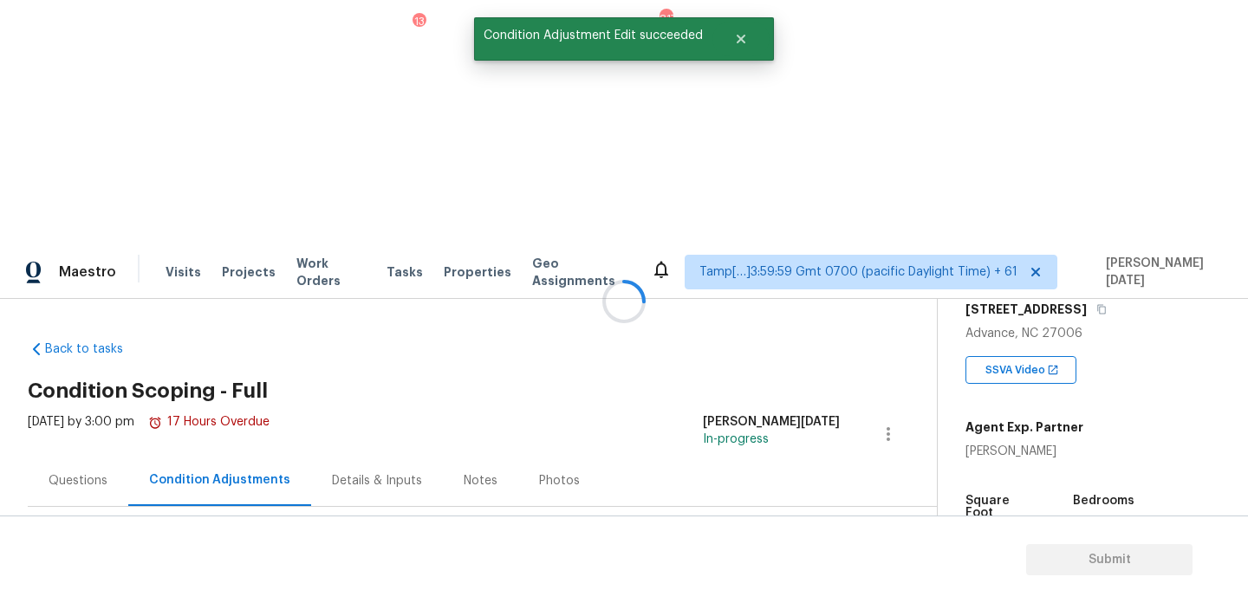
scroll to position [0, 0]
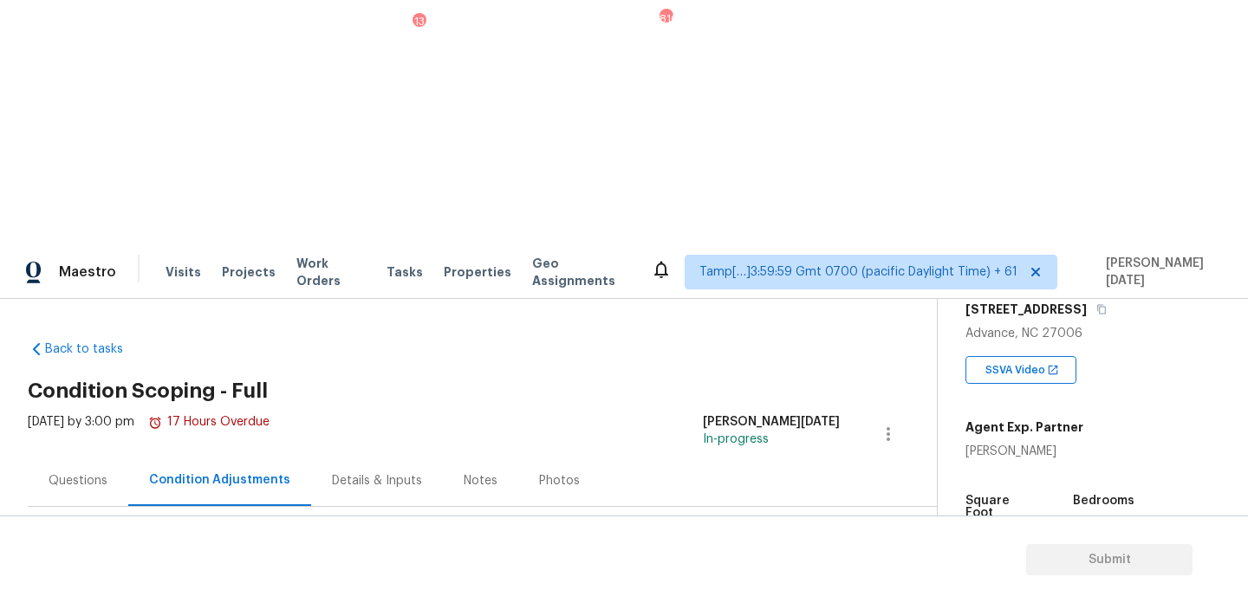
click at [808, 594] on button "Add Condition Adjustment" at bounding box center [798, 612] width 196 height 36
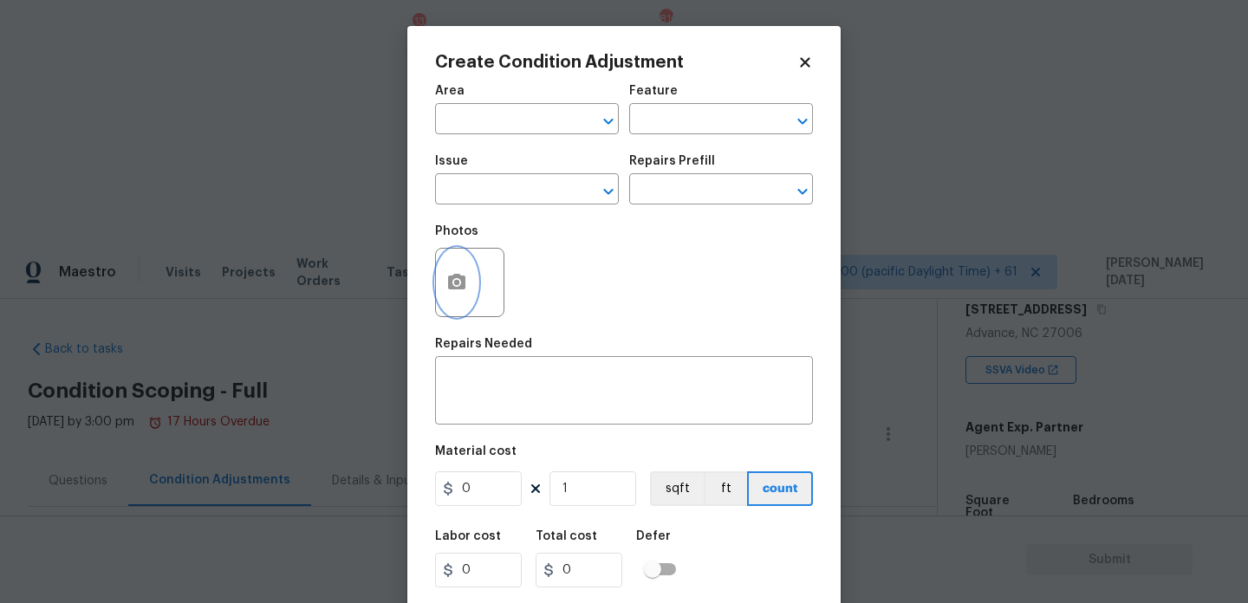
click at [443, 286] on button "button" at bounding box center [457, 283] width 42 height 68
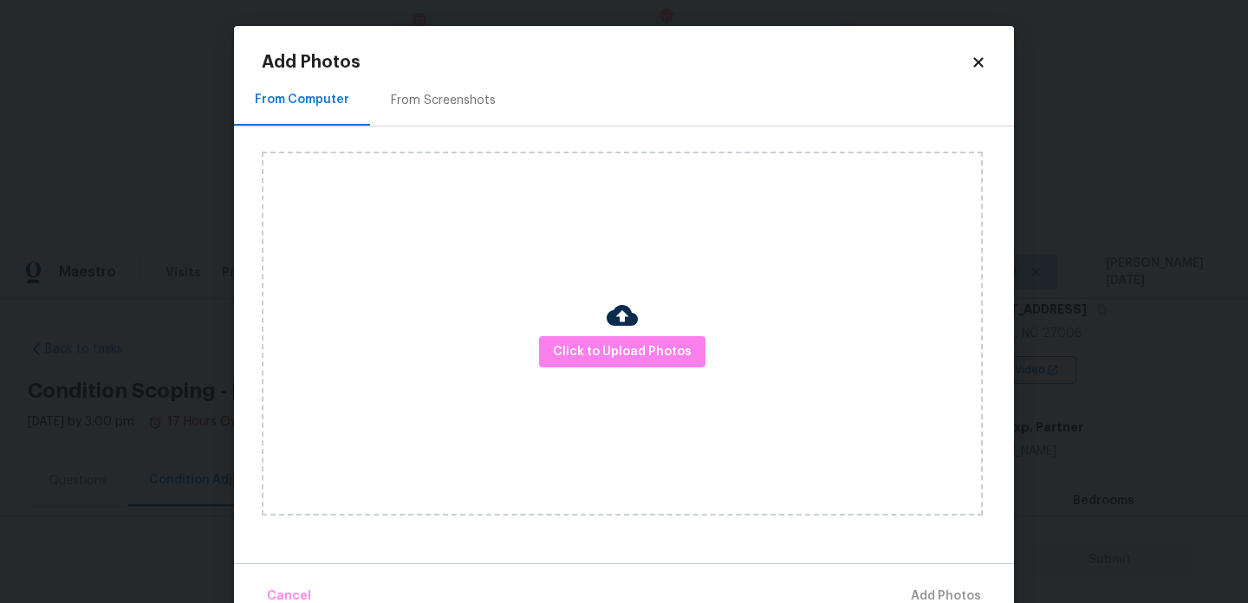
click at [648, 379] on div "Click to Upload Photos" at bounding box center [622, 334] width 721 height 364
click at [677, 359] on span "Click to Upload Photos" at bounding box center [622, 353] width 139 height 22
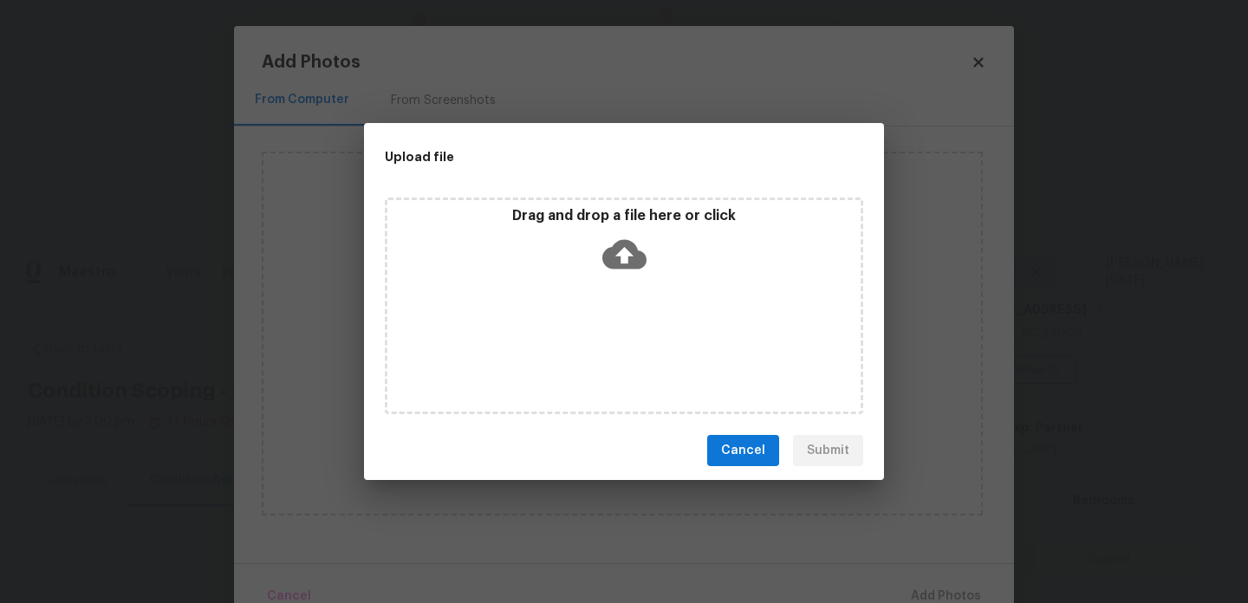
click at [677, 359] on div "Drag and drop a file here or click" at bounding box center [624, 306] width 479 height 217
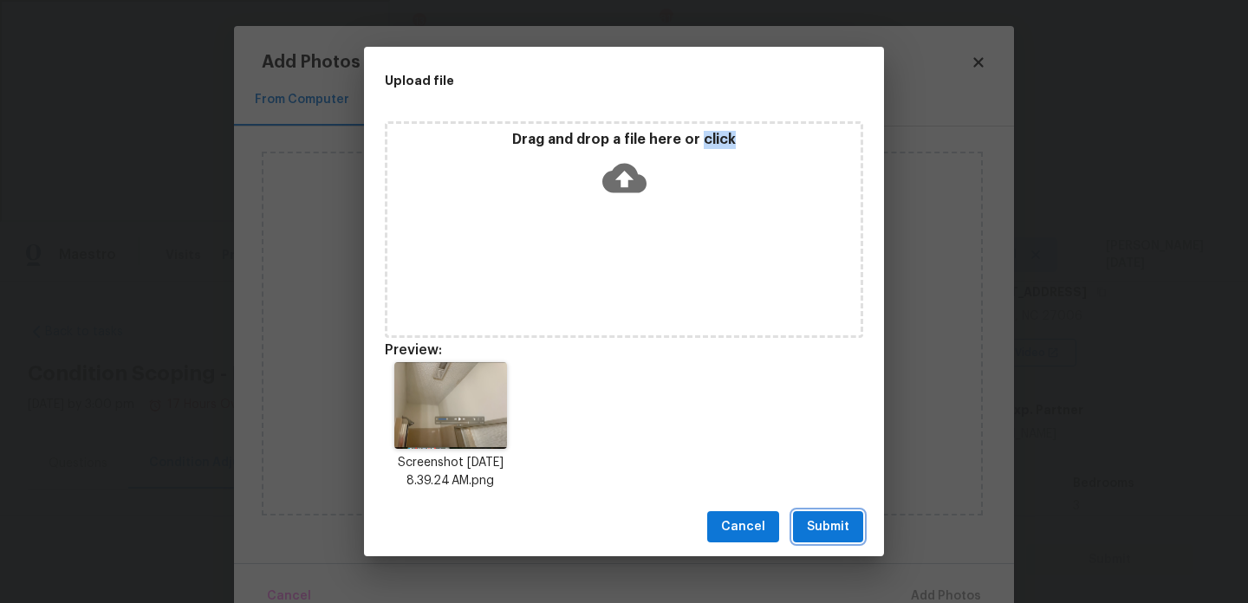
click at [842, 537] on span "Submit" at bounding box center [828, 528] width 42 height 22
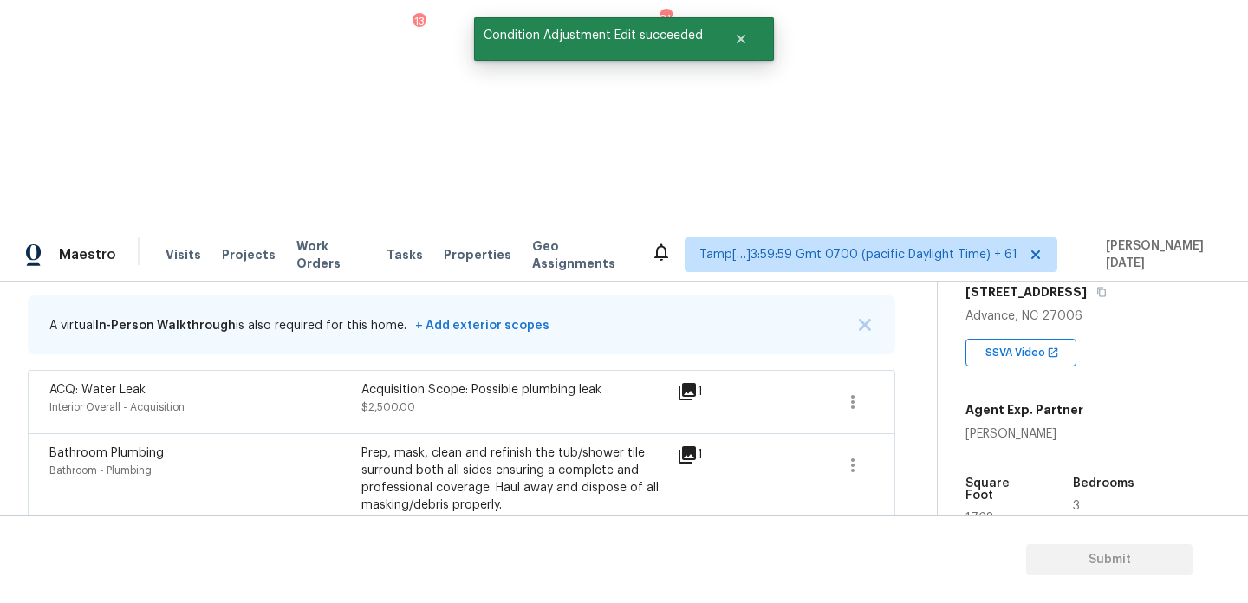
scroll to position [341, 0]
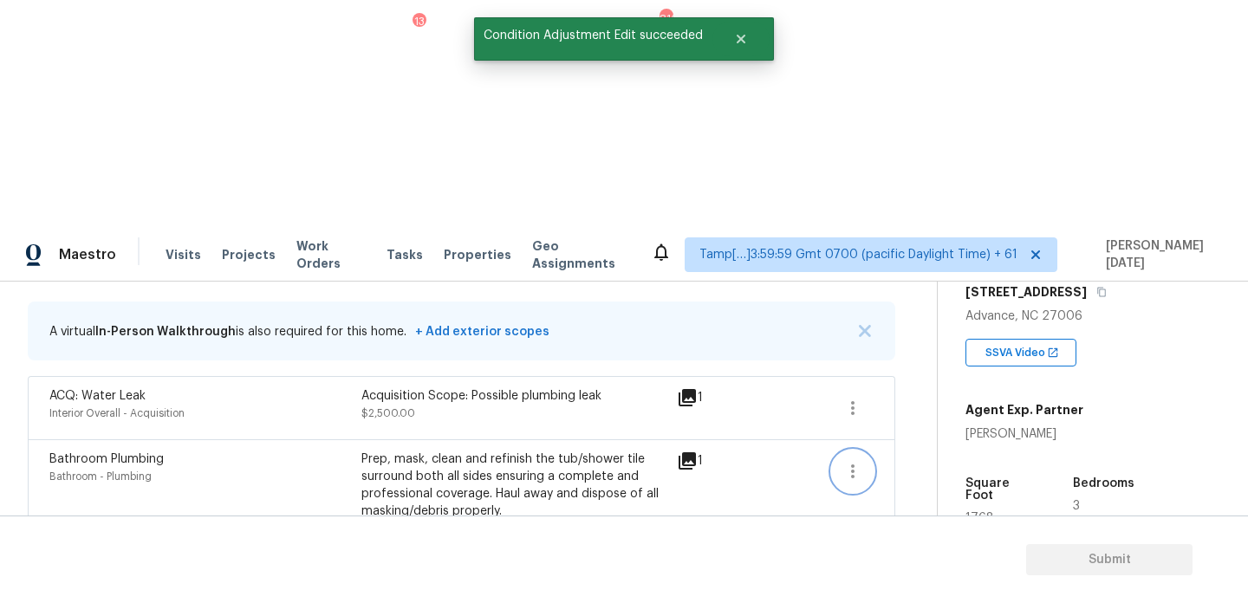
click at [841, 451] on button "button" at bounding box center [853, 472] width 42 height 42
click at [967, 251] on link "Edit" at bounding box center [951, 241] width 147 height 26
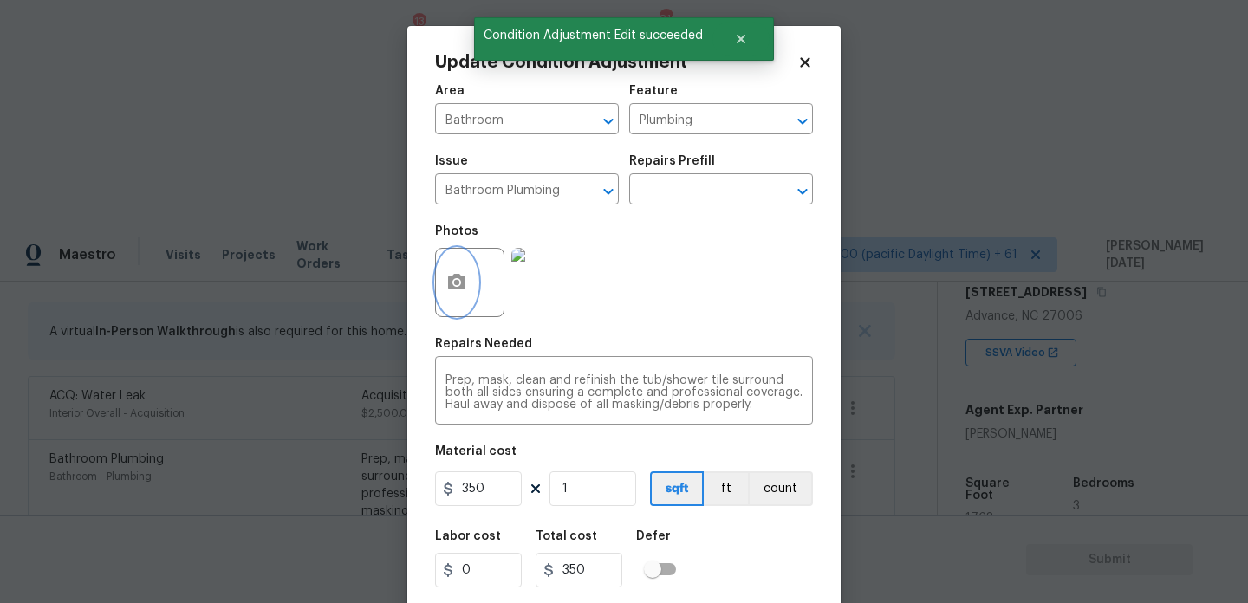
click at [466, 294] on button "button" at bounding box center [457, 283] width 42 height 68
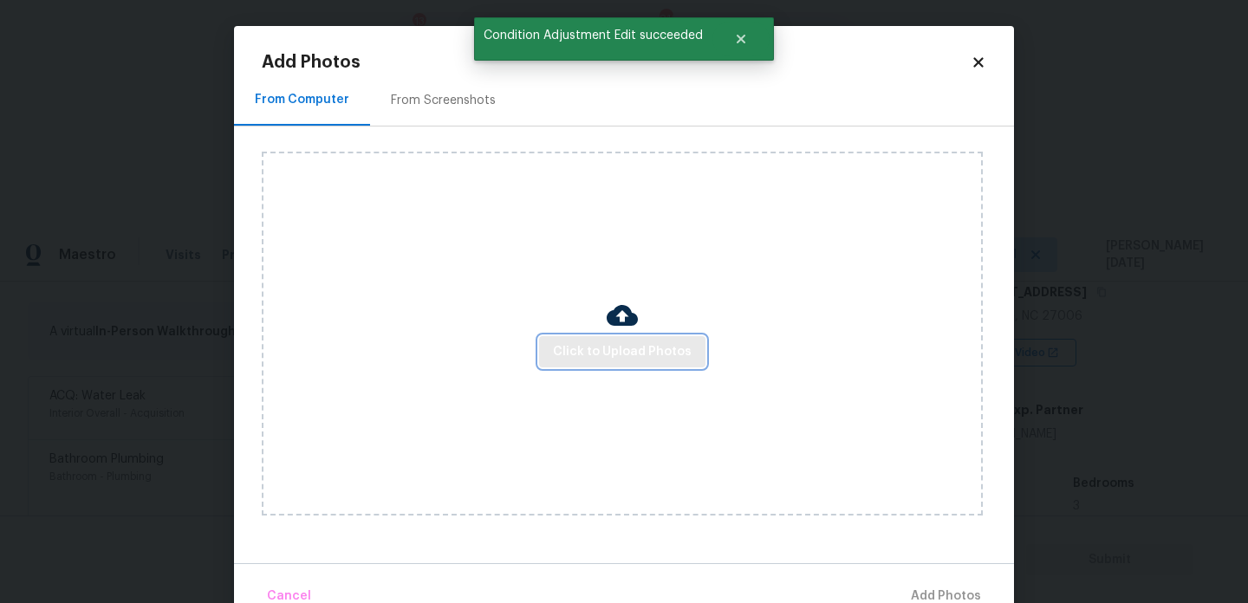
click at [551, 340] on button "Click to Upload Photos" at bounding box center [622, 352] width 166 height 32
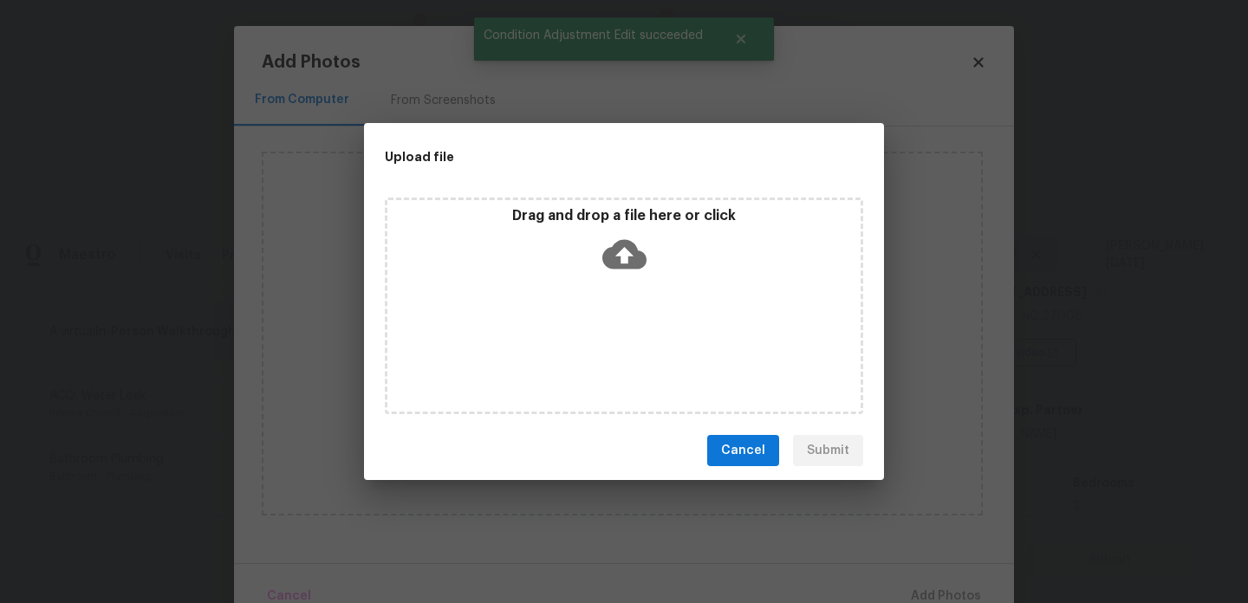
click at [551, 340] on div "Drag and drop a file here or click" at bounding box center [624, 306] width 479 height 217
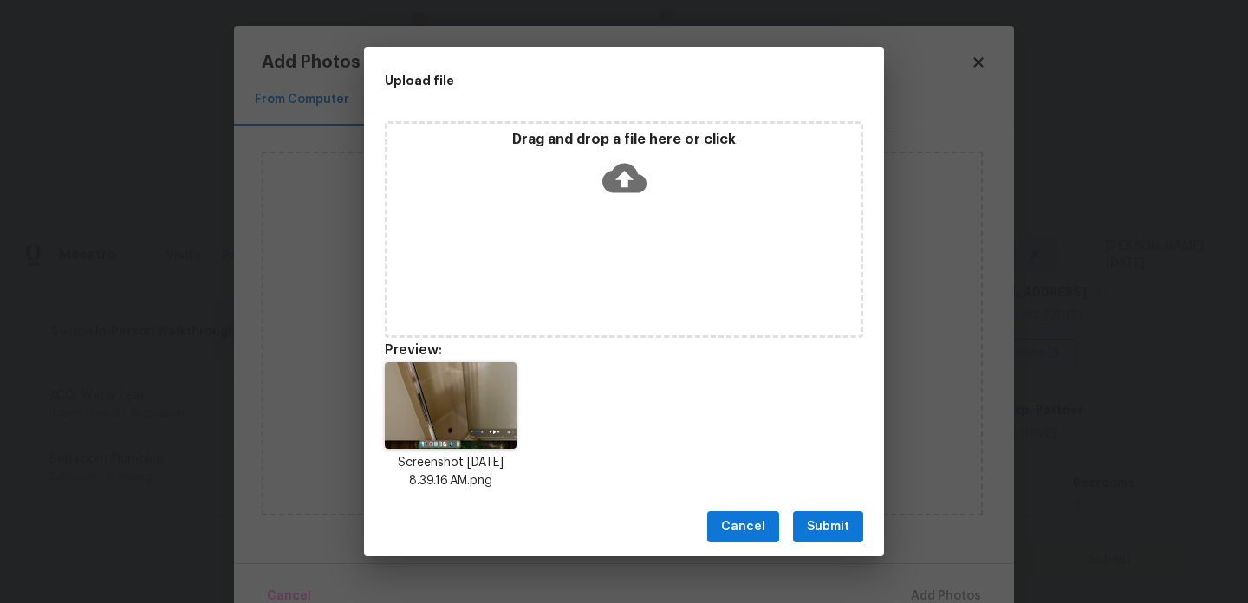
click at [831, 517] on span "Submit" at bounding box center [828, 528] width 42 height 22
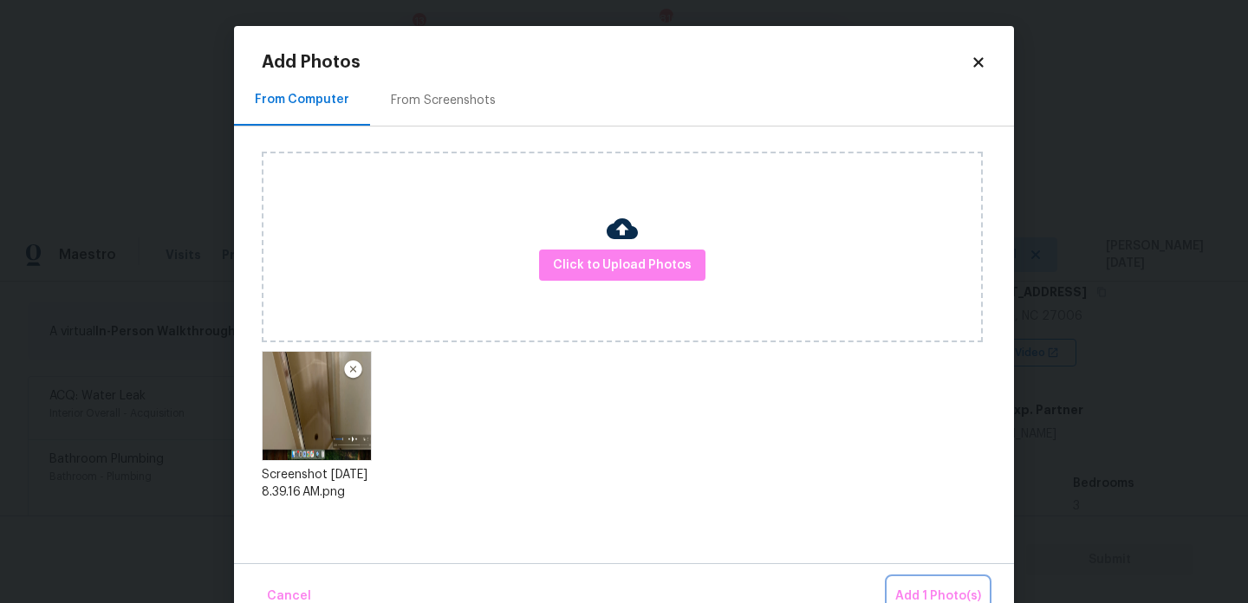
click at [909, 581] on button "Add 1 Photo(s)" at bounding box center [939, 596] width 100 height 37
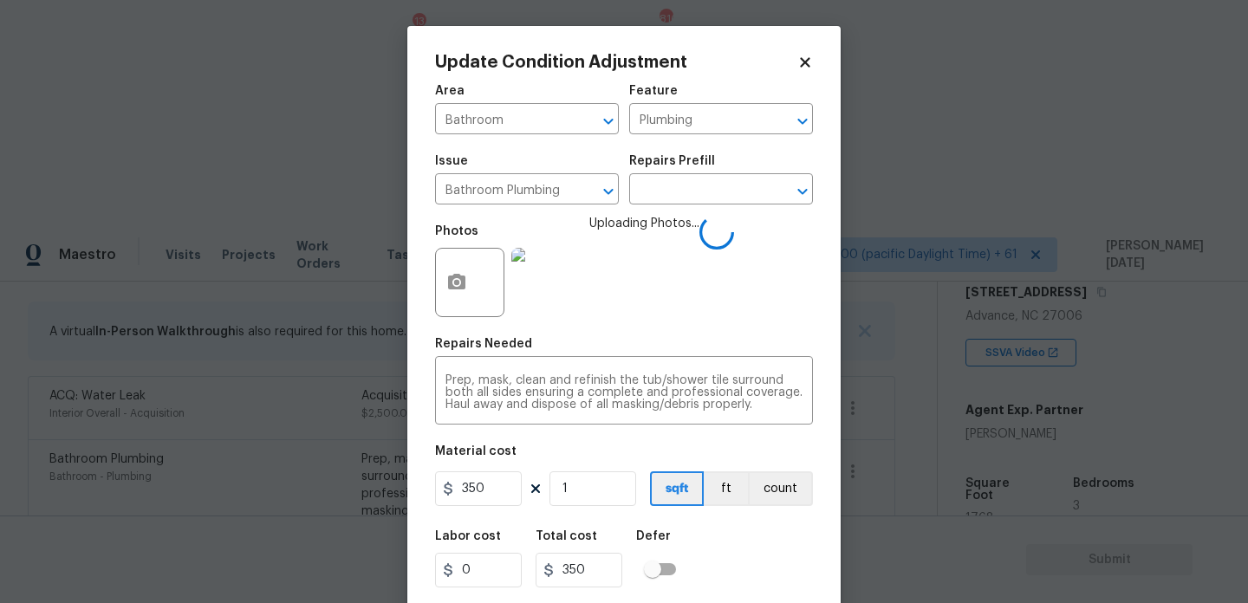
click at [597, 471] on figure "Material cost 350 1 sqft ft count" at bounding box center [624, 478] width 378 height 64
click at [589, 489] on input "1" at bounding box center [593, 489] width 87 height 35
type input "0"
type input "2"
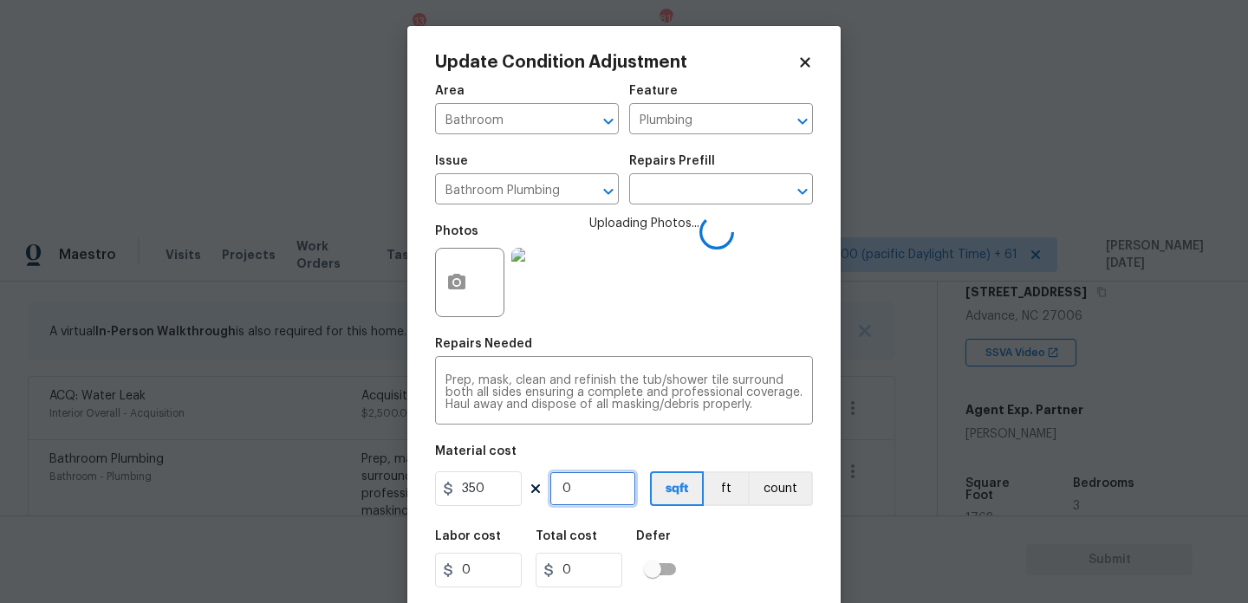
type input "700"
type input "2"
click at [702, 307] on div "Photos Uploading Photos..." at bounding box center [624, 271] width 378 height 113
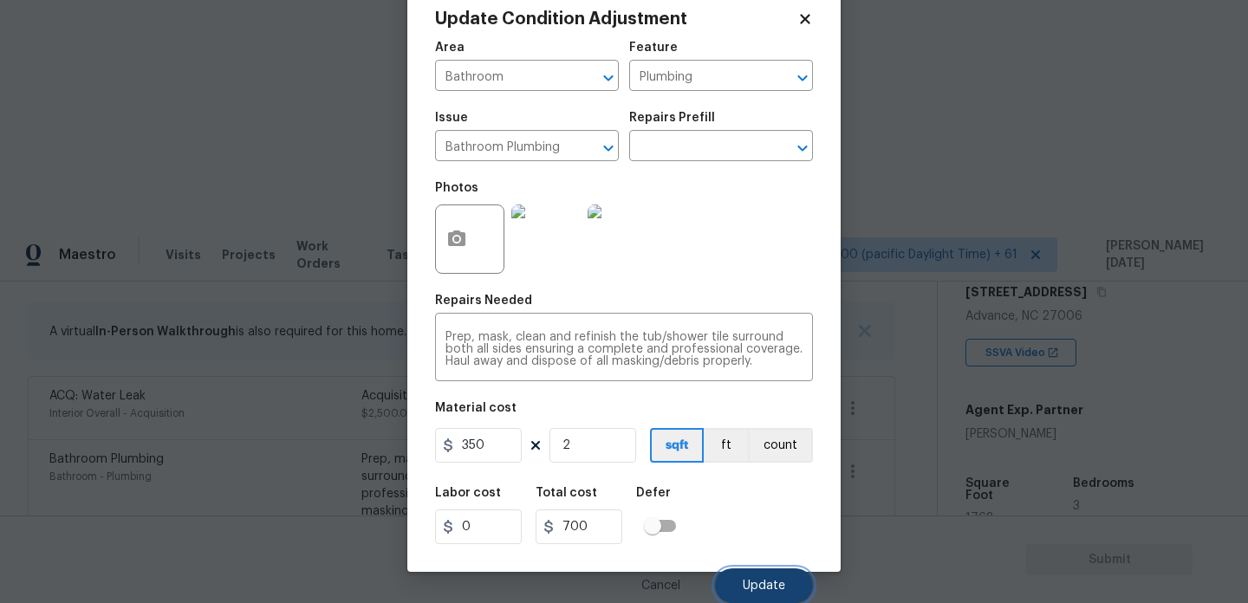
click at [747, 591] on span "Update" at bounding box center [764, 586] width 42 height 13
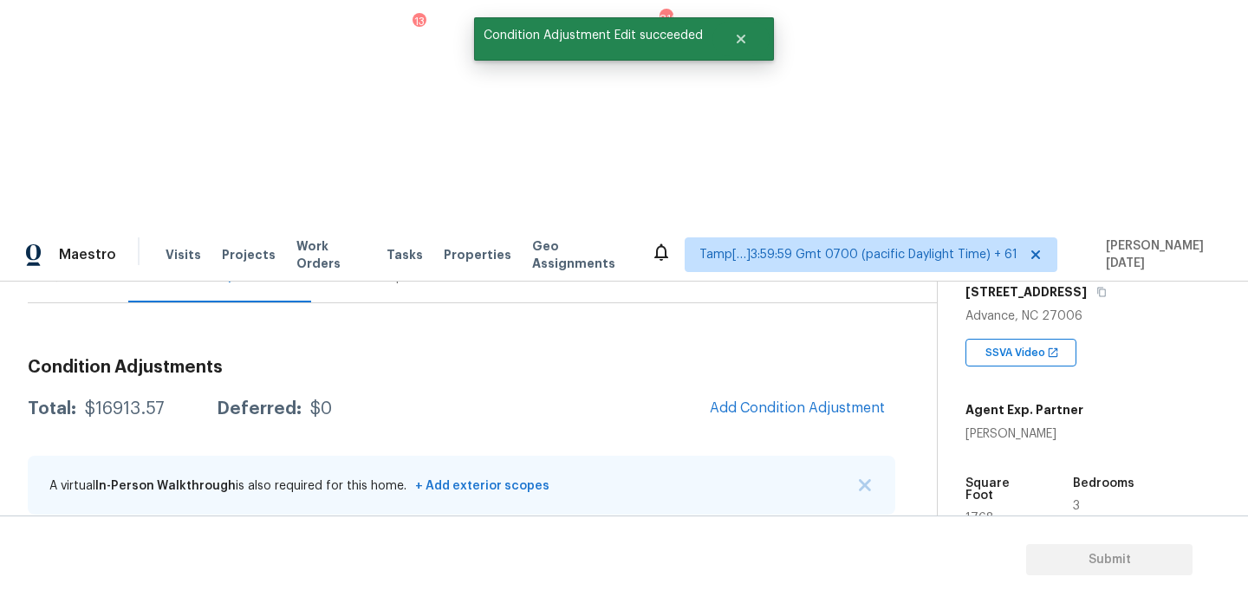
scroll to position [147, 0]
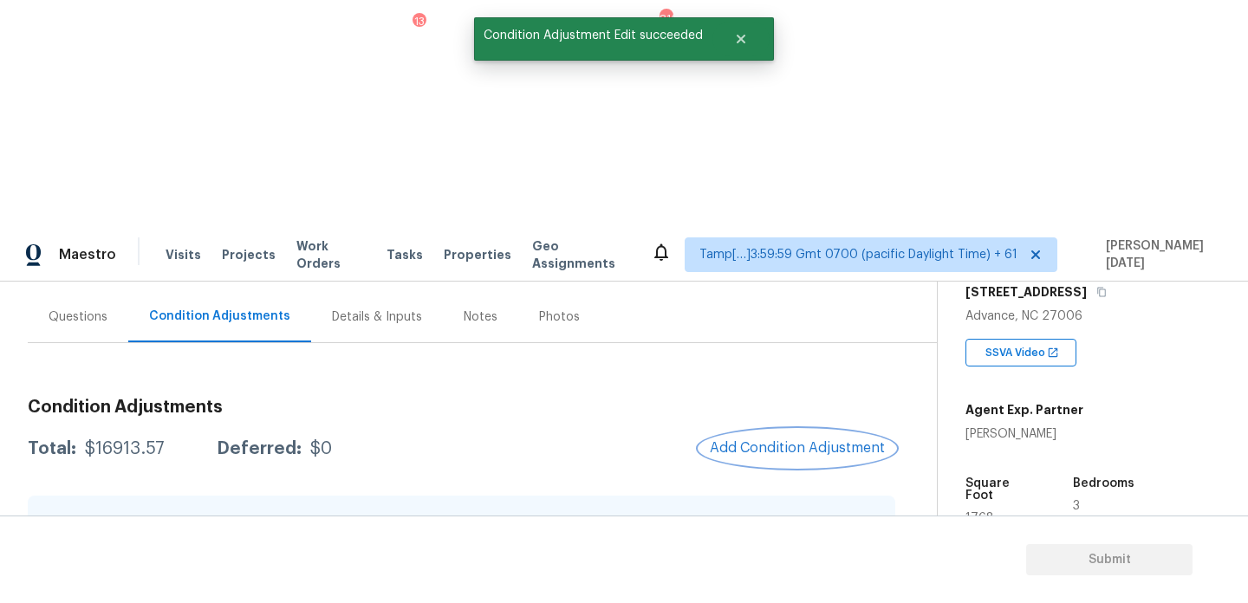
click at [765, 440] on span "Add Condition Adjustment" at bounding box center [797, 448] width 175 height 16
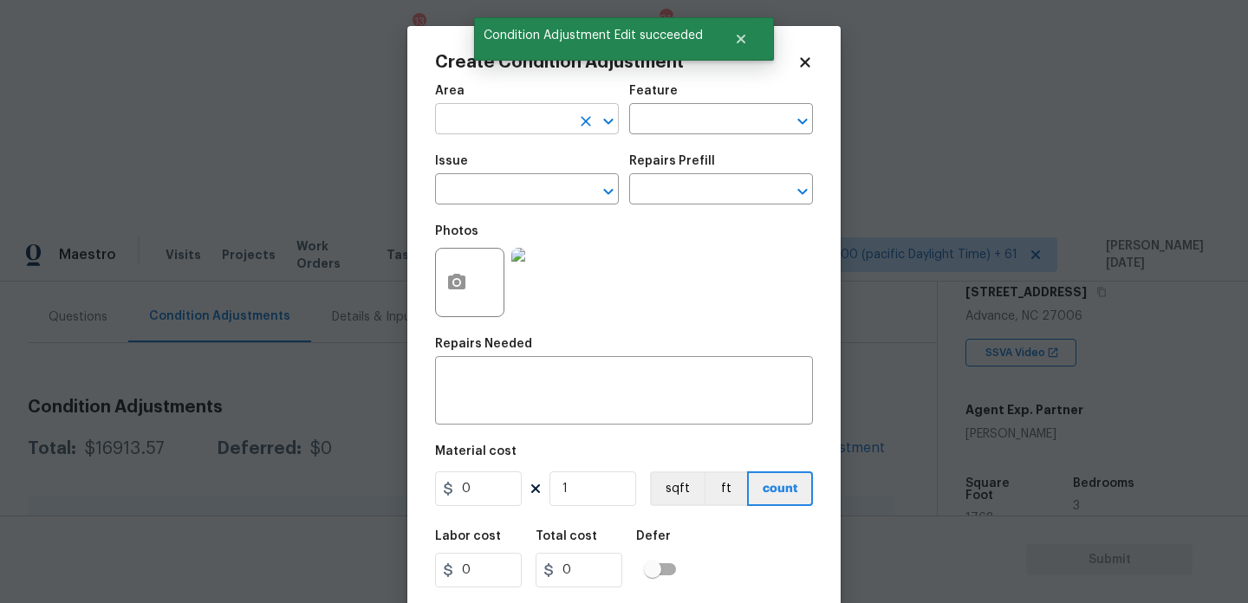
click at [467, 115] on input "text" at bounding box center [502, 120] width 135 height 27
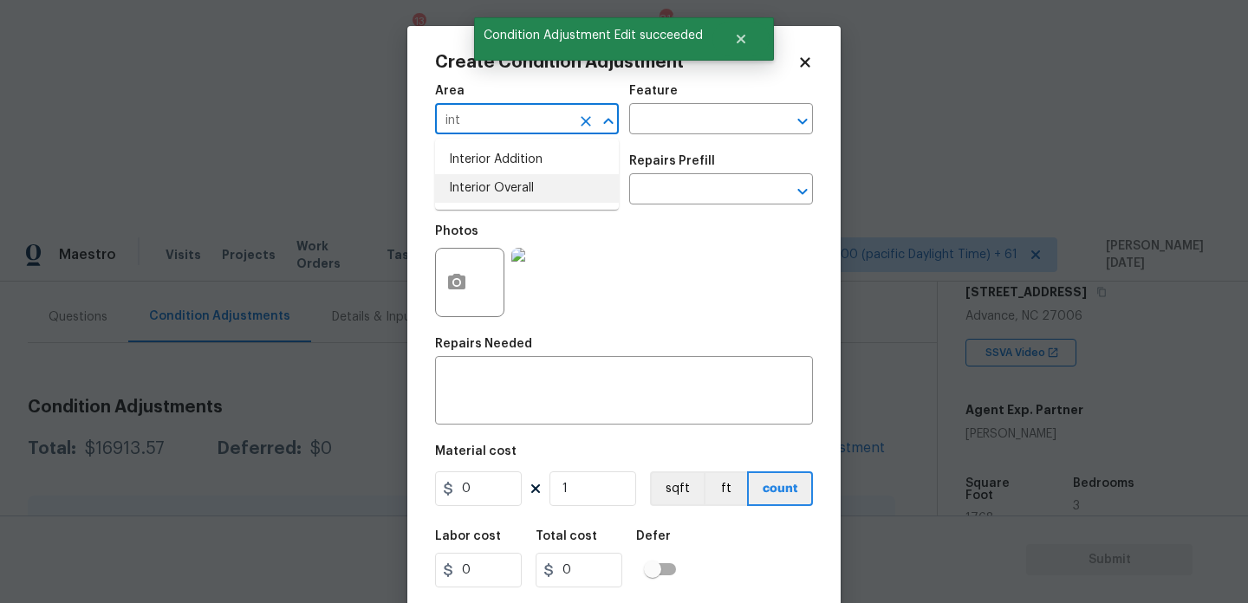
click at [477, 186] on li "Interior Overall" at bounding box center [527, 188] width 184 height 29
type input "Interior Overall"
click at [477, 186] on input "text" at bounding box center [502, 191] width 135 height 27
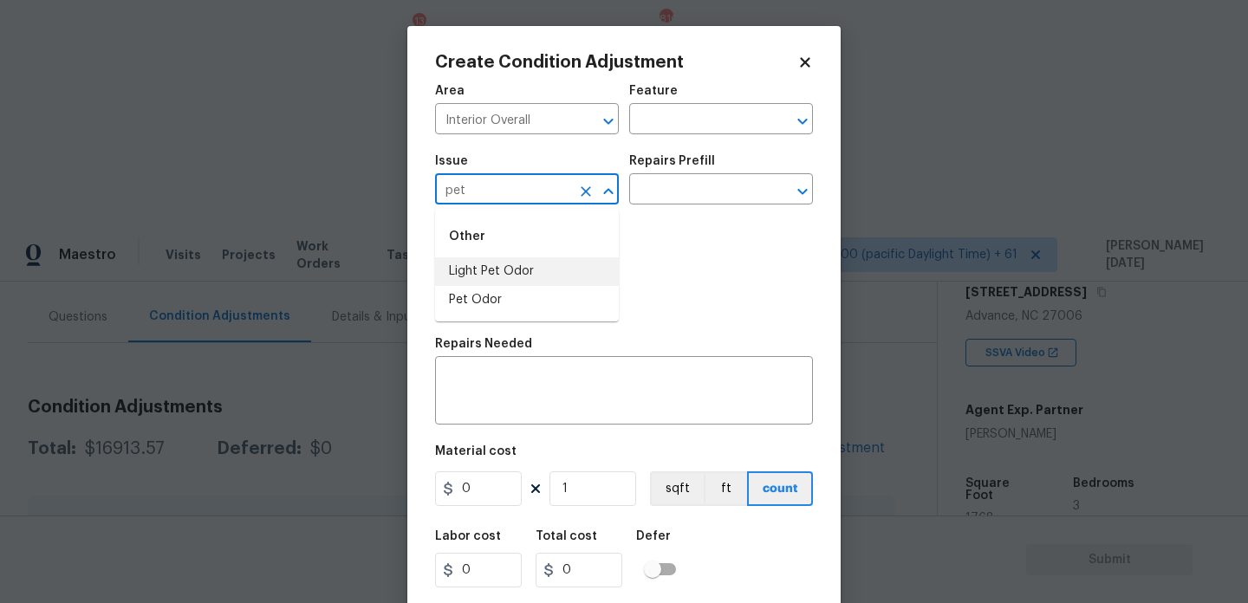
click at [514, 263] on li "Light Pet Odor" at bounding box center [527, 271] width 184 height 29
type input "Light Pet Odor"
click at [677, 198] on input "text" at bounding box center [696, 191] width 135 height 27
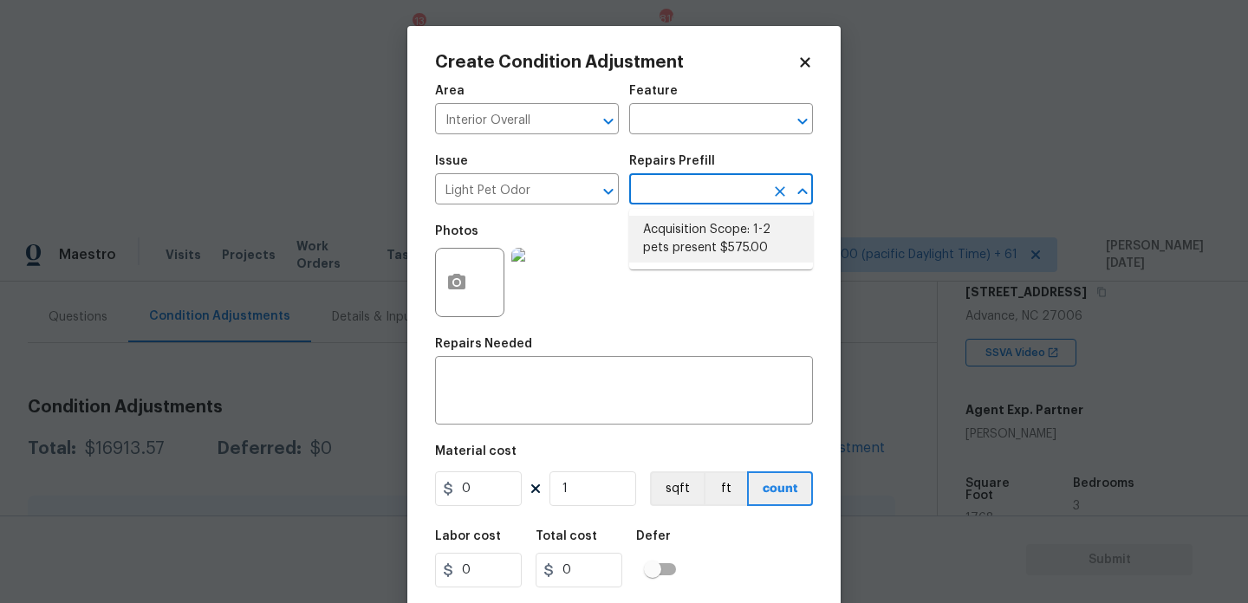
click at [697, 257] on li "Acquisition Scope: 1-2 pets present $575.00" at bounding box center [721, 239] width 184 height 47
type textarea "Acquisition Scope: 1-2 pets present"
type input "575"
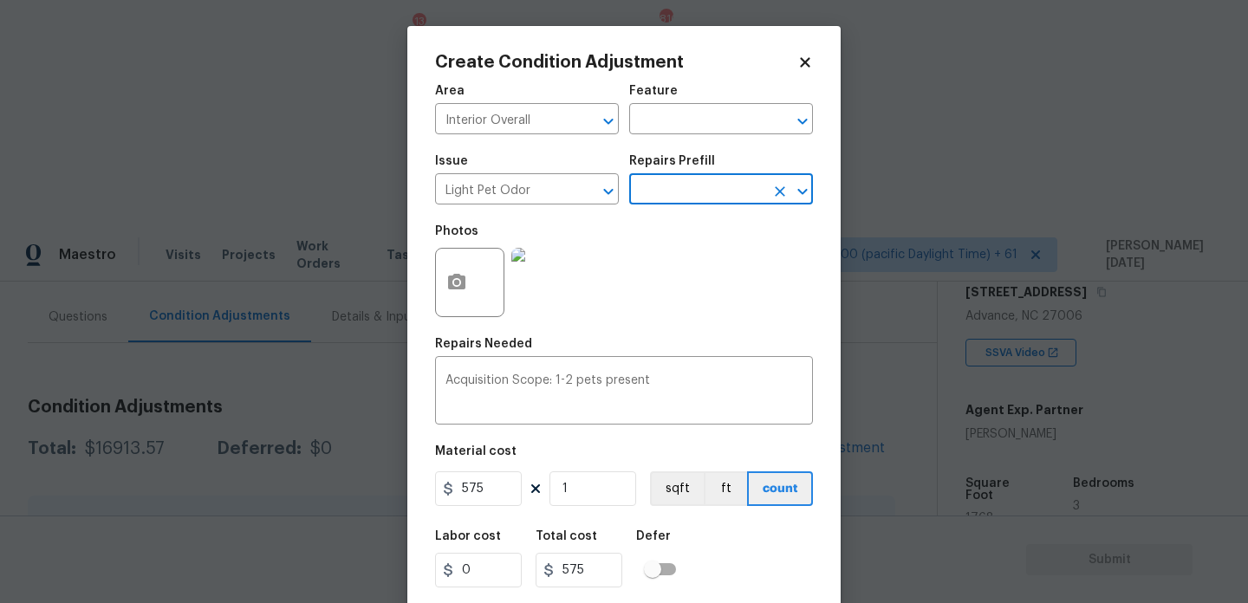
scroll to position [44, 0]
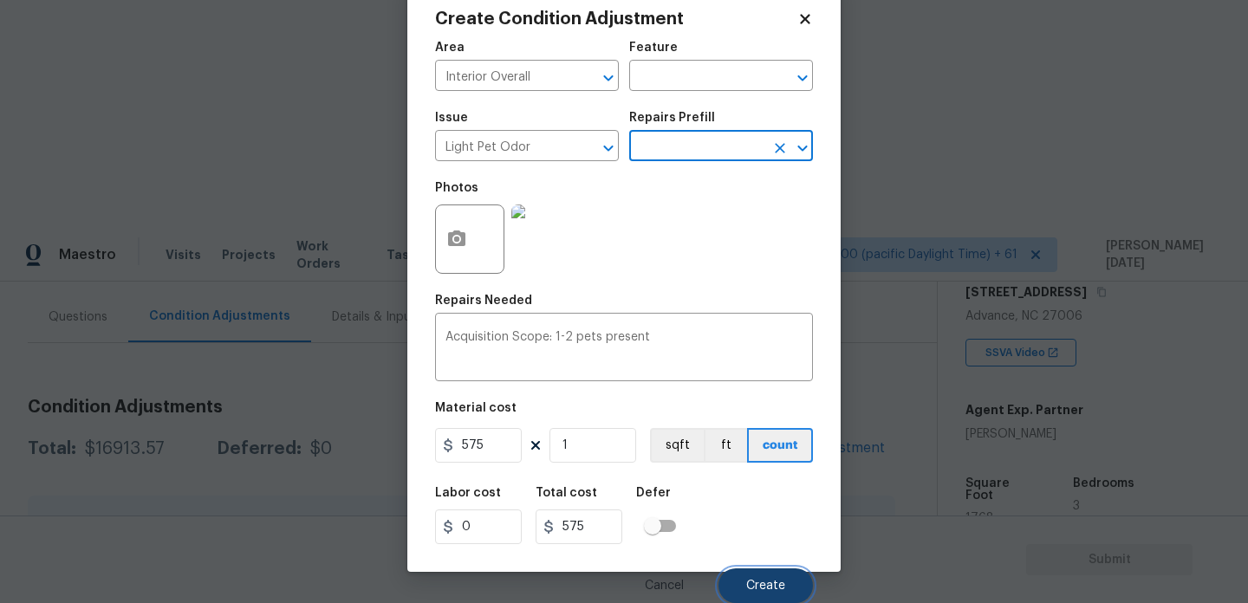
click at [758, 589] on span "Create" at bounding box center [765, 586] width 39 height 13
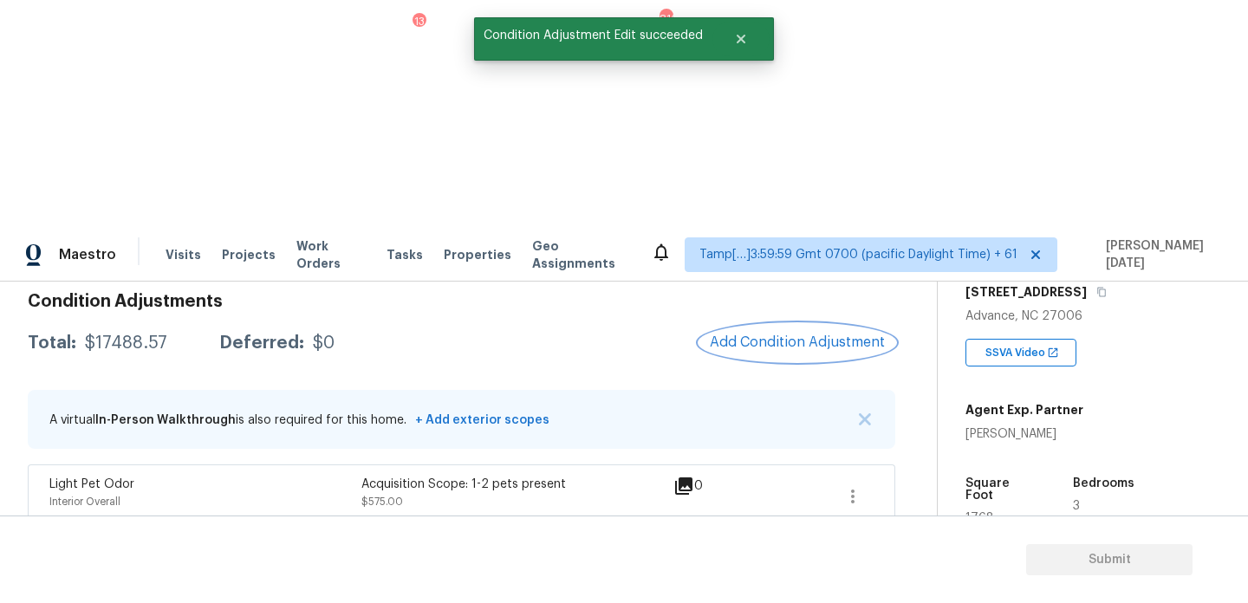
scroll to position [251, 0]
click at [809, 325] on button "Add Condition Adjustment" at bounding box center [798, 343] width 196 height 36
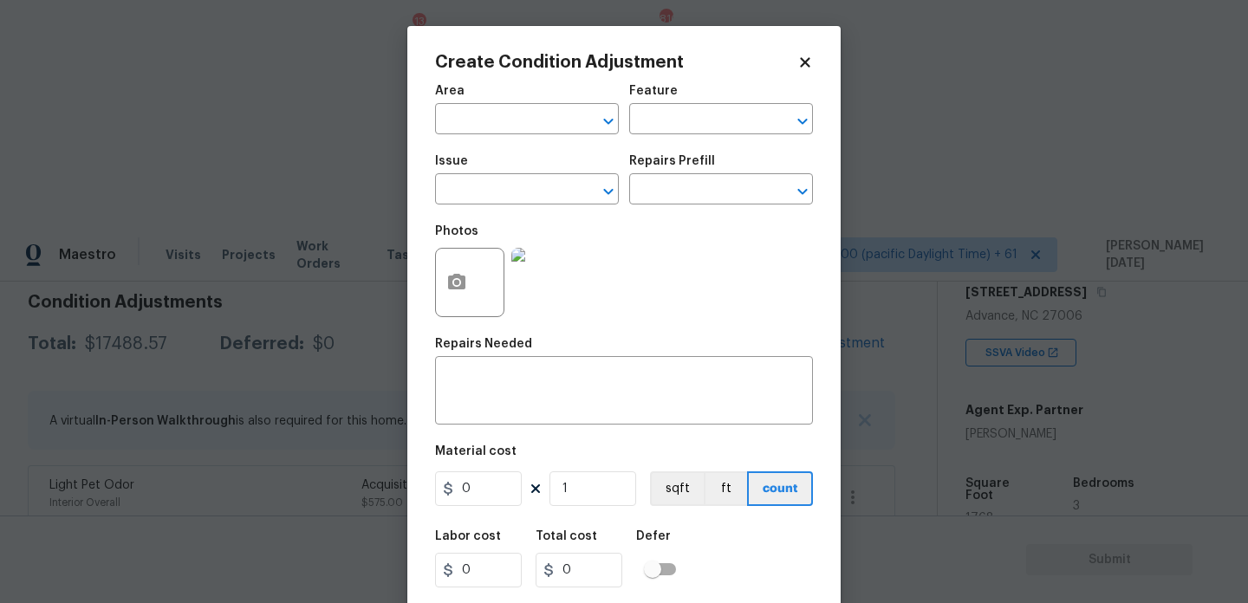
click at [396, 296] on body "Maestro Visits Projects Work Orders Tasks 13 Properties Geo Assignments 816 Tam…" at bounding box center [624, 528] width 1248 height 603
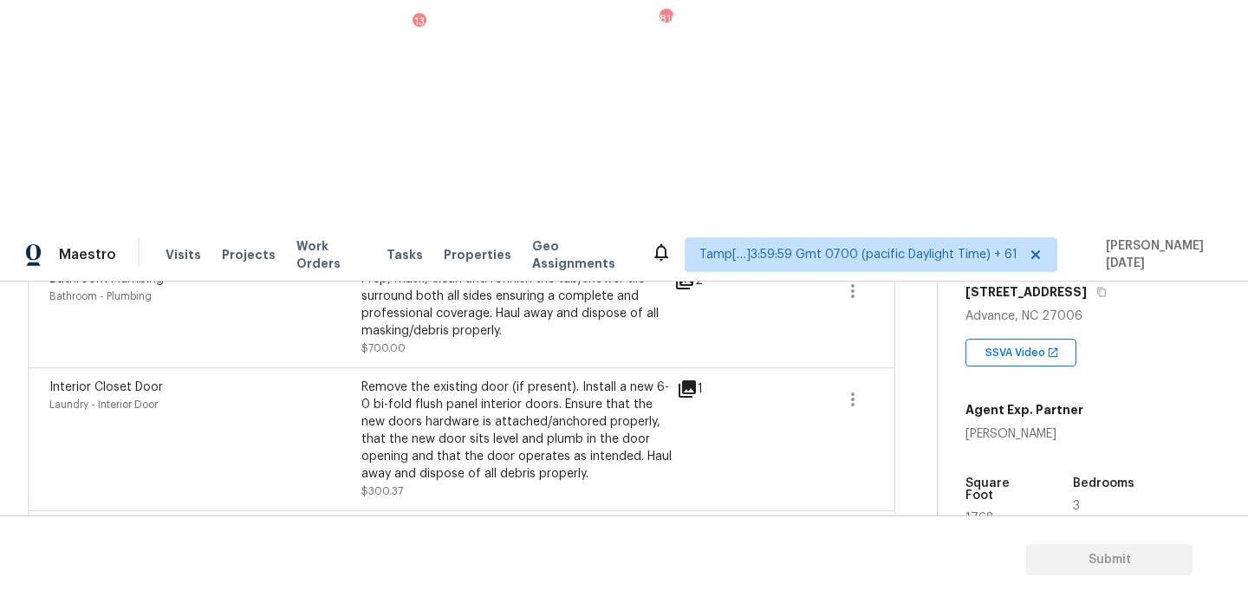
scroll to position [629, 0]
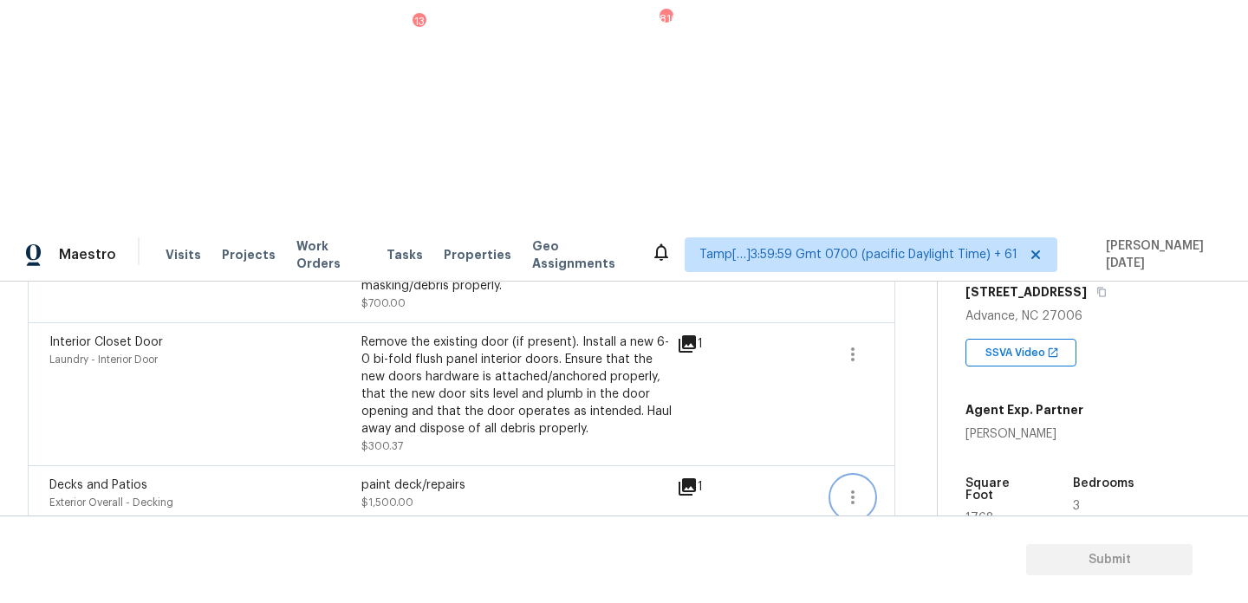
click at [857, 487] on icon "button" at bounding box center [853, 497] width 21 height 21
click at [931, 265] on div "Edit" at bounding box center [951, 267] width 135 height 17
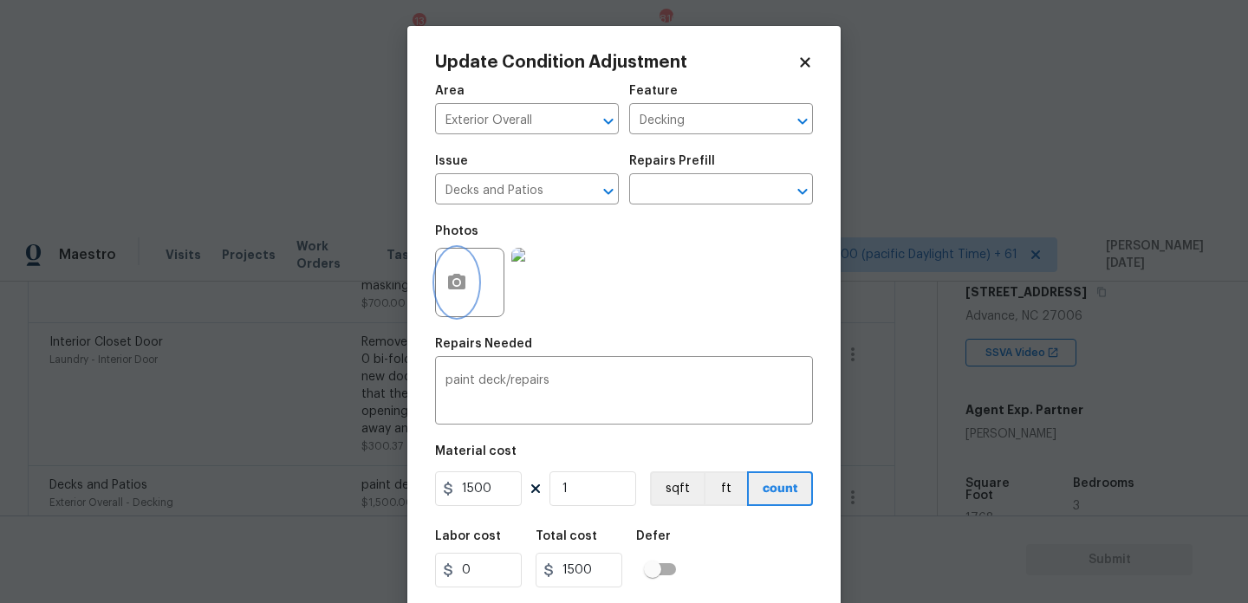
click at [467, 268] on button "button" at bounding box center [457, 283] width 42 height 68
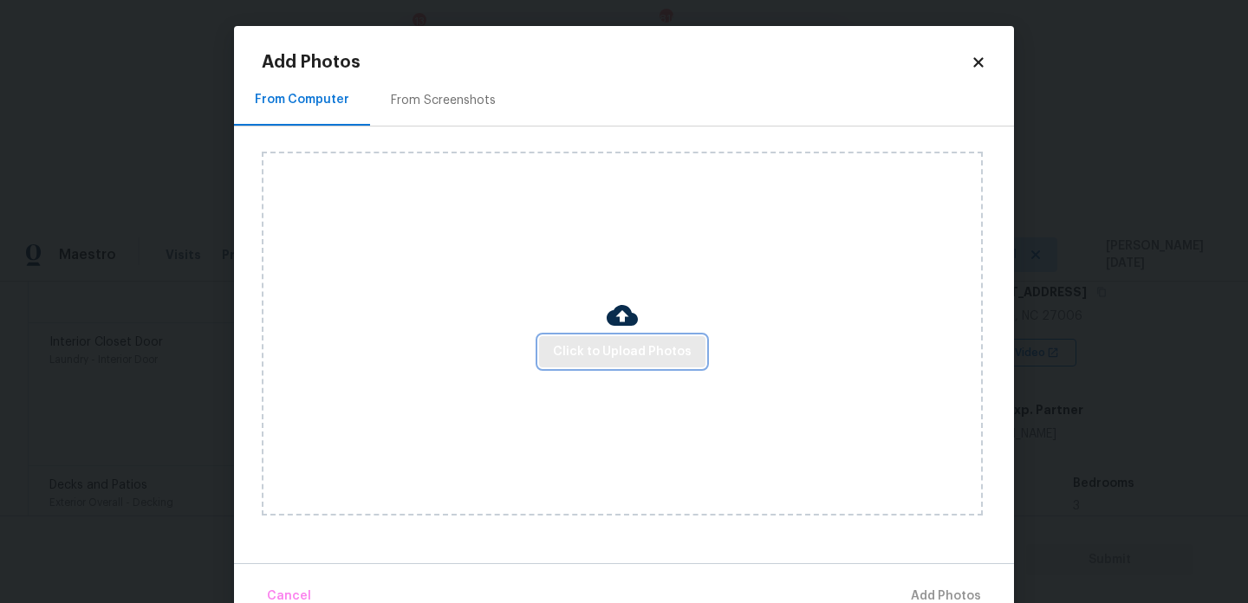
click at [602, 352] on span "Click to Upload Photos" at bounding box center [622, 353] width 139 height 22
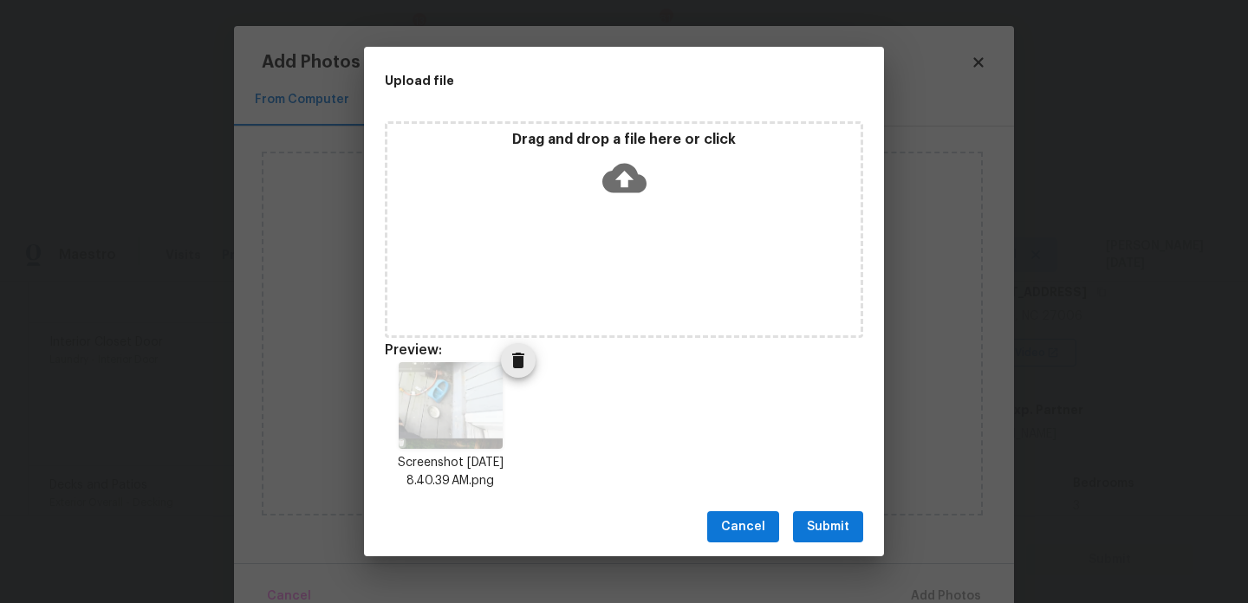
click at [524, 360] on icon "Delete" at bounding box center [518, 360] width 21 height 21
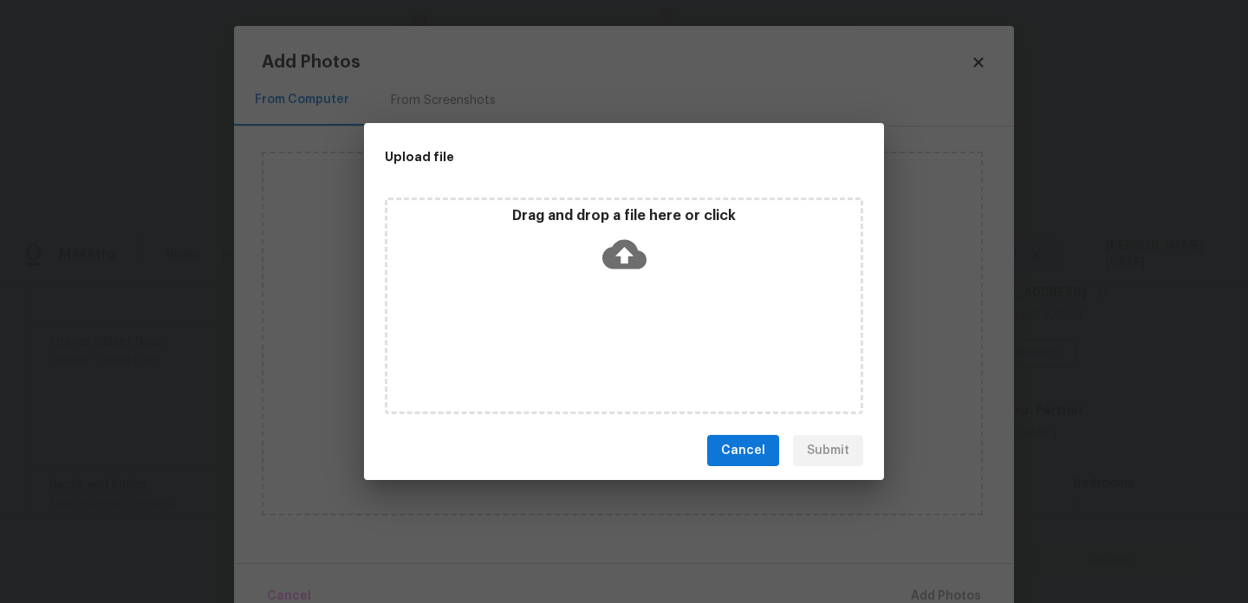
click at [619, 257] on icon at bounding box center [625, 254] width 44 height 29
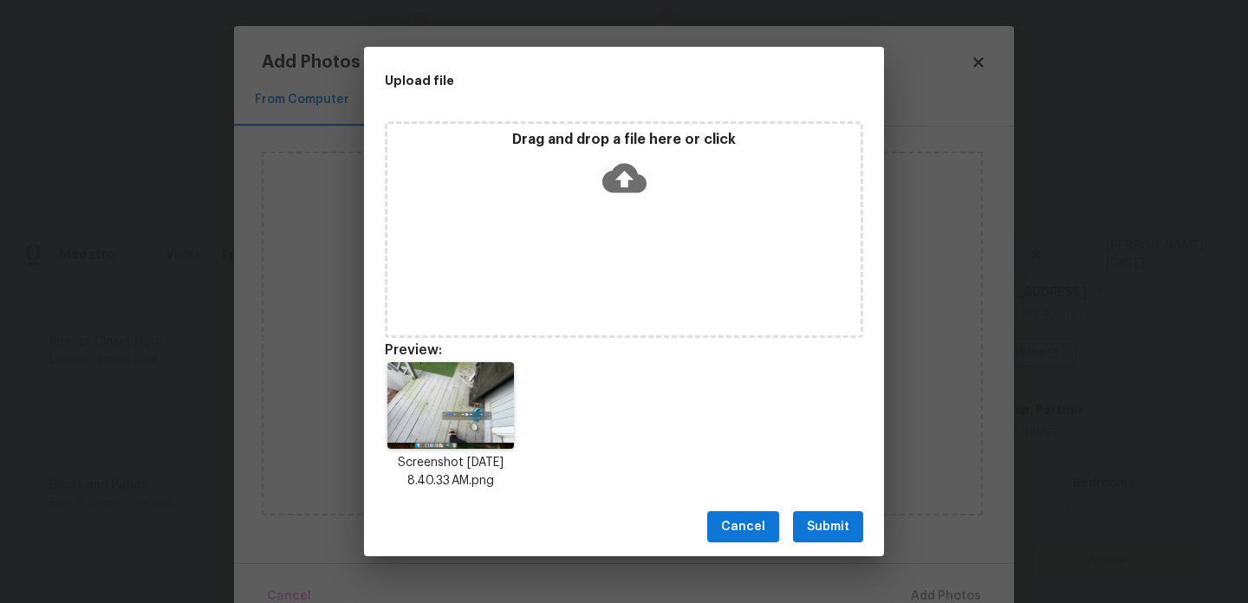
click at [845, 534] on span "Submit" at bounding box center [828, 528] width 42 height 22
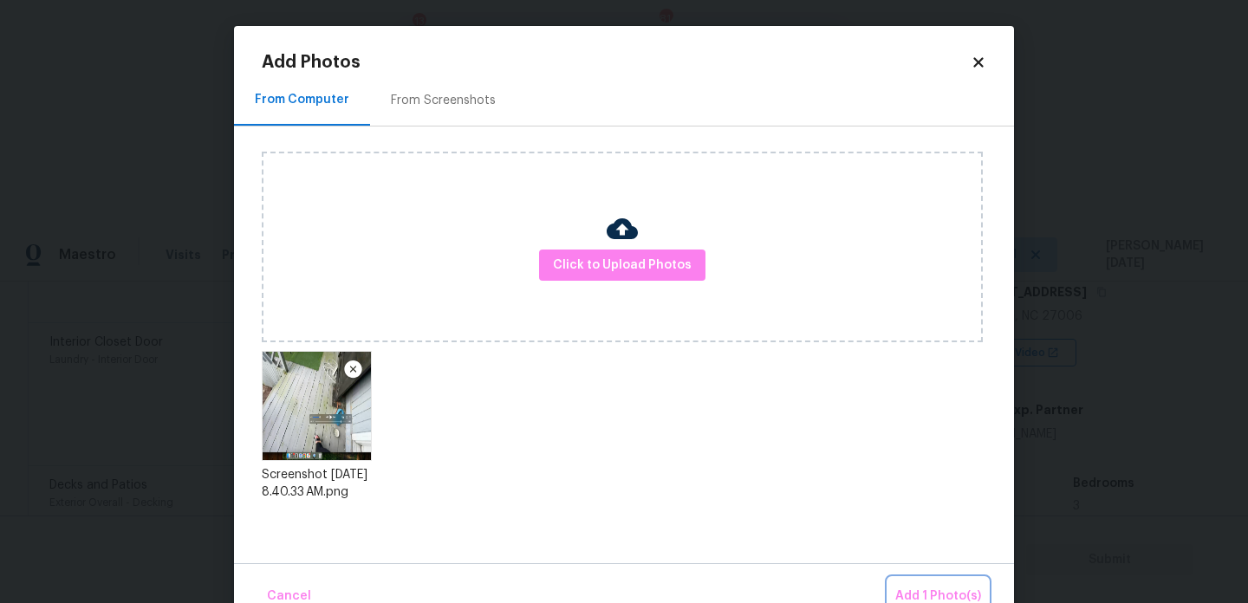
click at [911, 586] on span "Add 1 Photo(s)" at bounding box center [939, 597] width 86 height 22
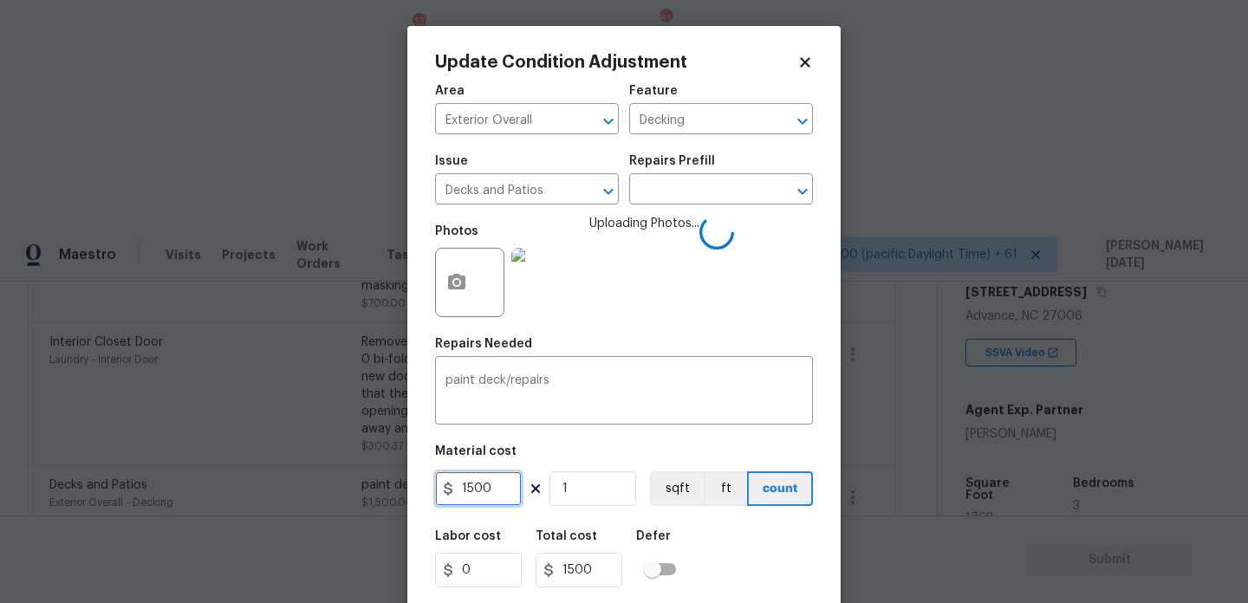
drag, startPoint x: 506, startPoint y: 491, endPoint x: 398, endPoint y: 491, distance: 108.4
click at [398, 491] on div "Update Condition Adjustment Area Exterior Overall ​ Feature Decking ​ Issue Dec…" at bounding box center [624, 301] width 1248 height 603
type input "250"
click at [398, 491] on body "Maestro Visits Projects Work Orders Tasks 13 Properties Geo Assignments 814 Tam…" at bounding box center [624, 528] width 1248 height 603
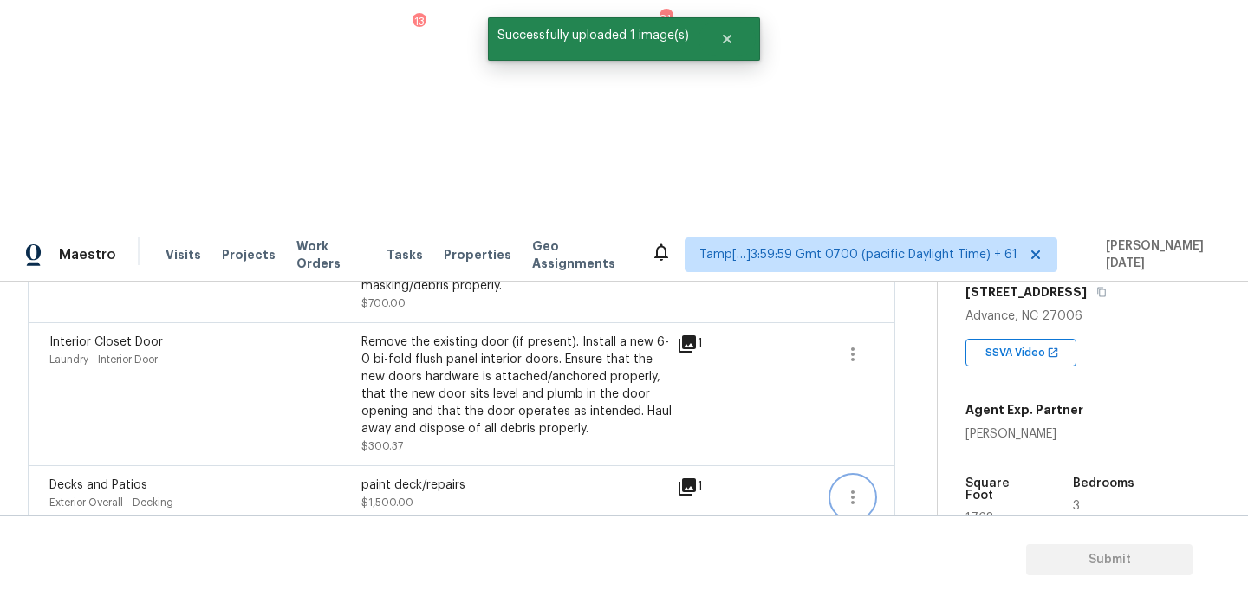
click at [864, 477] on button "button" at bounding box center [853, 498] width 42 height 42
click at [932, 264] on div "Edit" at bounding box center [951, 267] width 135 height 17
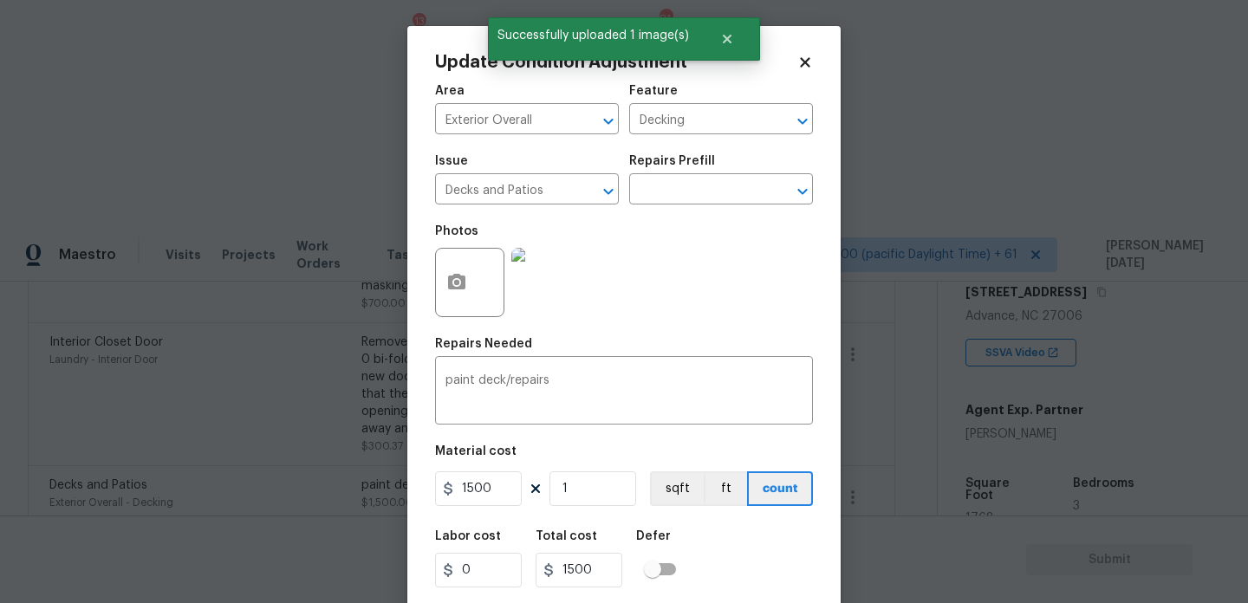
click at [479, 277] on div at bounding box center [469, 282] width 69 height 69
click at [624, 357] on div "Repairs Needed" at bounding box center [624, 349] width 378 height 23
click at [458, 287] on icon "button" at bounding box center [456, 282] width 17 height 16
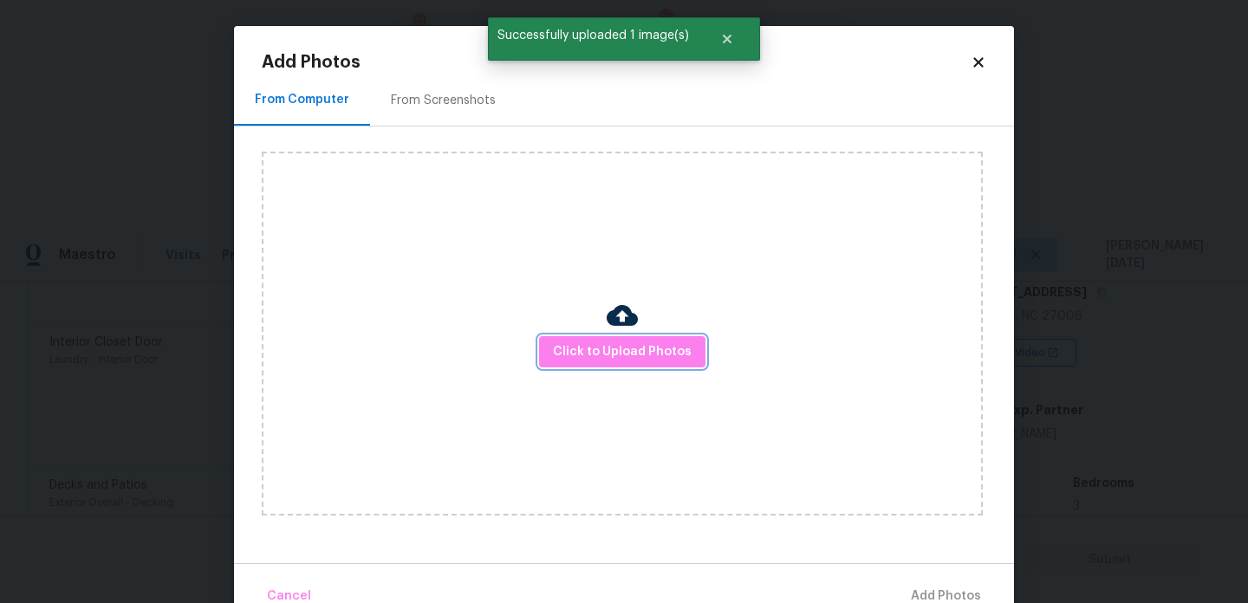
click at [590, 347] on span "Click to Upload Photos" at bounding box center [622, 353] width 139 height 22
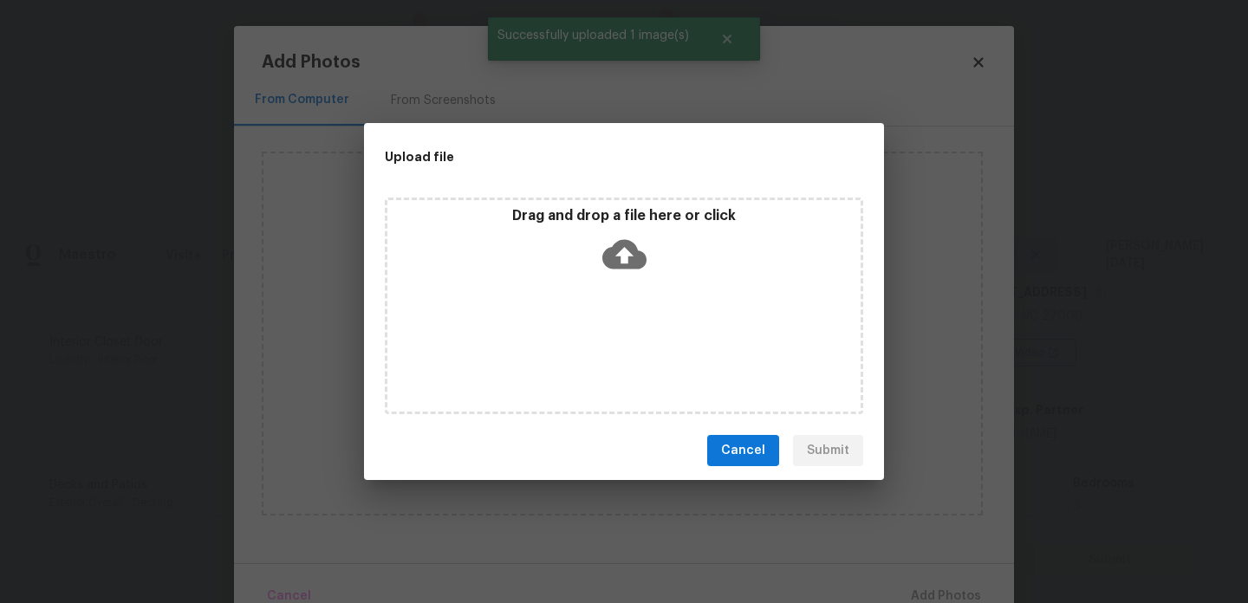
click at [590, 347] on div "Drag and drop a file here or click" at bounding box center [624, 306] width 479 height 217
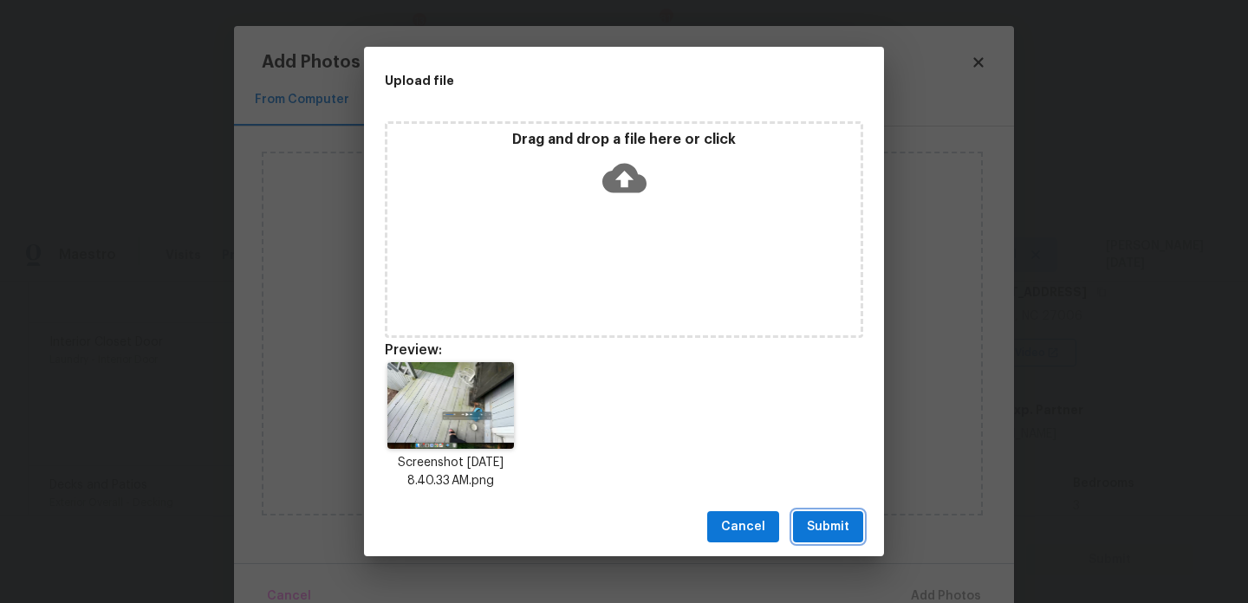
click at [818, 524] on span "Submit" at bounding box center [828, 528] width 42 height 22
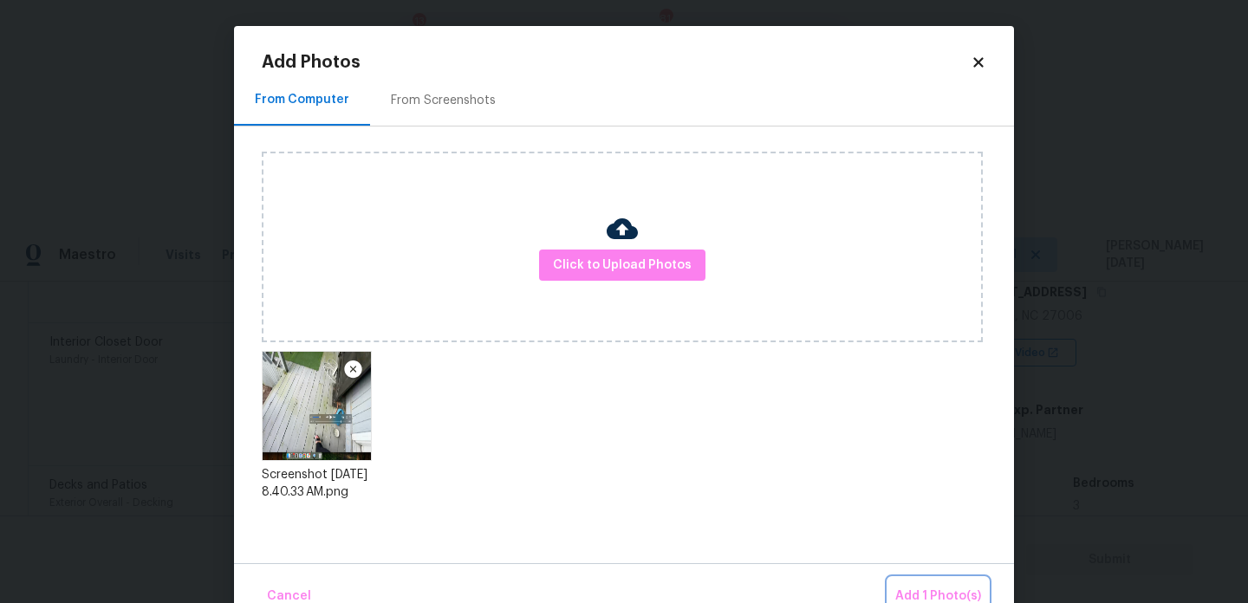
click at [946, 592] on span "Add 1 Photo(s)" at bounding box center [939, 597] width 86 height 22
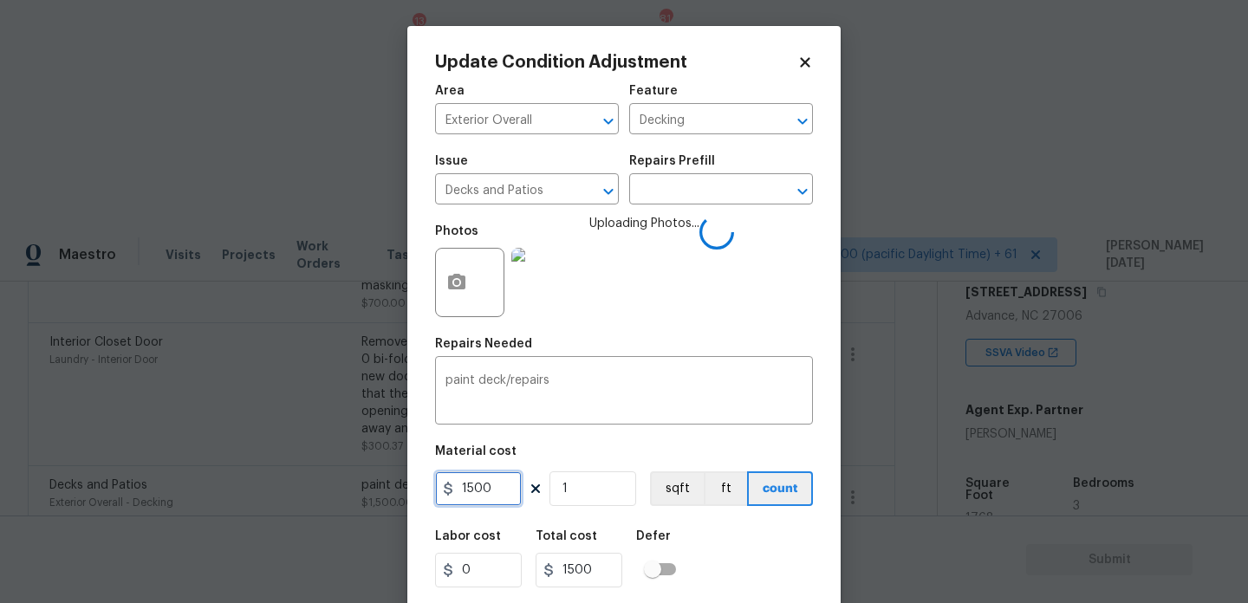
drag, startPoint x: 500, startPoint y: 490, endPoint x: 366, endPoint y: 486, distance: 134.4
click at [366, 486] on div "Update Condition Adjustment Area Exterior Overall ​ Feature Decking ​ Issue Dec…" at bounding box center [624, 301] width 1248 height 603
type input "2500"
click at [674, 339] on div "Repairs Needed" at bounding box center [624, 349] width 378 height 23
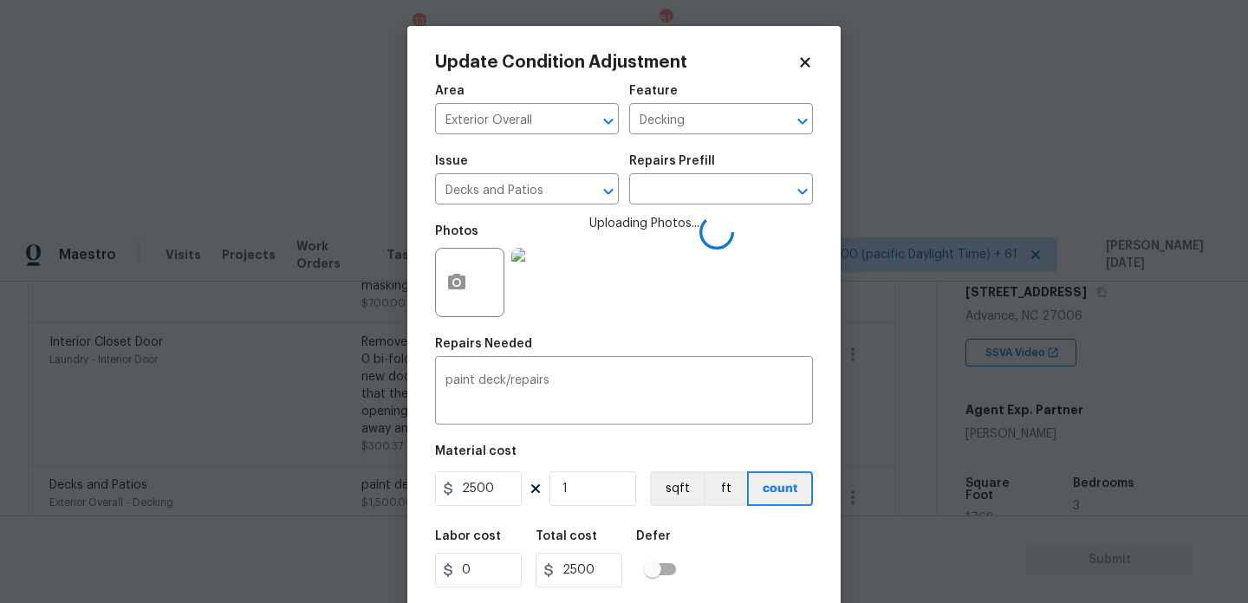
click at [674, 339] on div "Repairs Needed" at bounding box center [624, 349] width 378 height 23
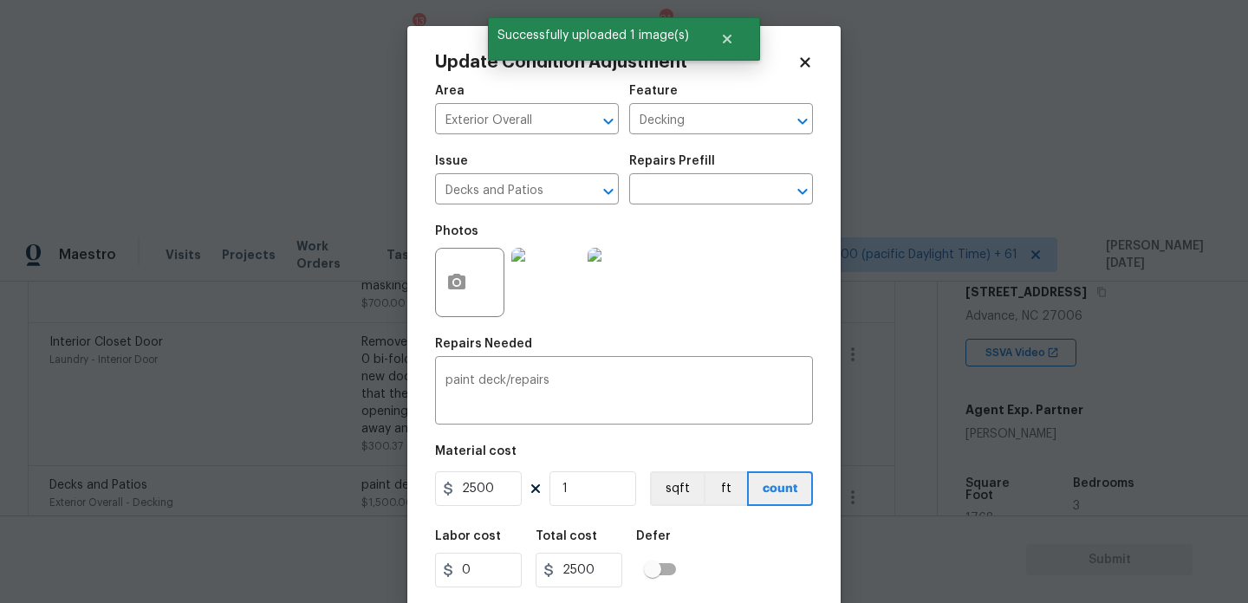
scroll to position [44, 0]
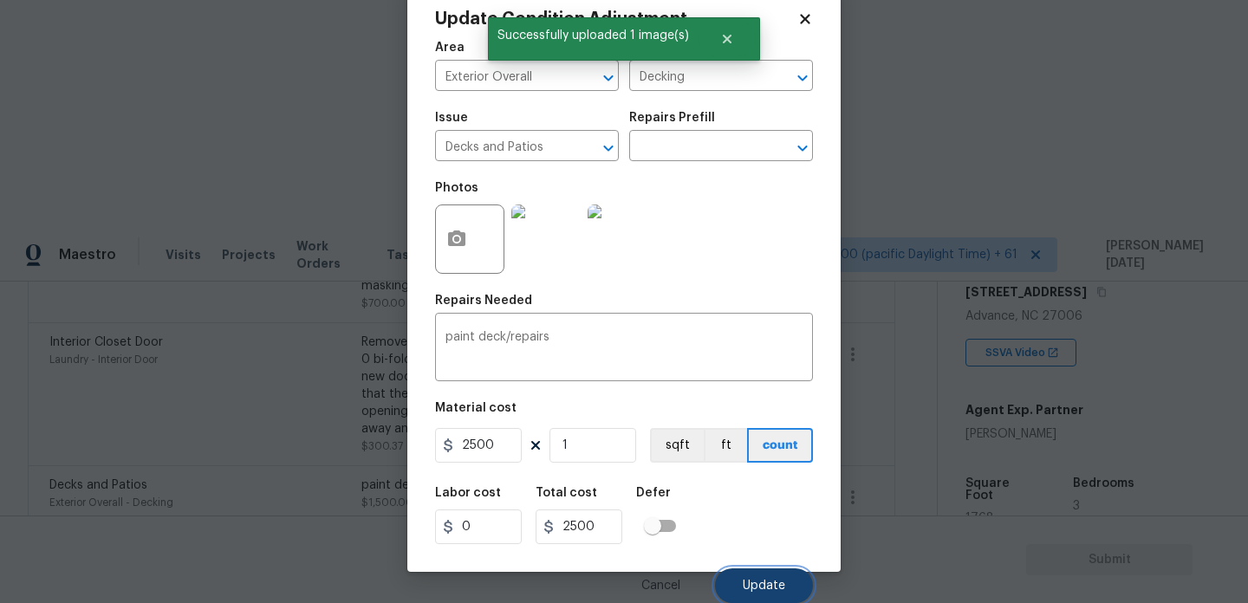
click at [754, 580] on span "Update" at bounding box center [764, 586] width 42 height 13
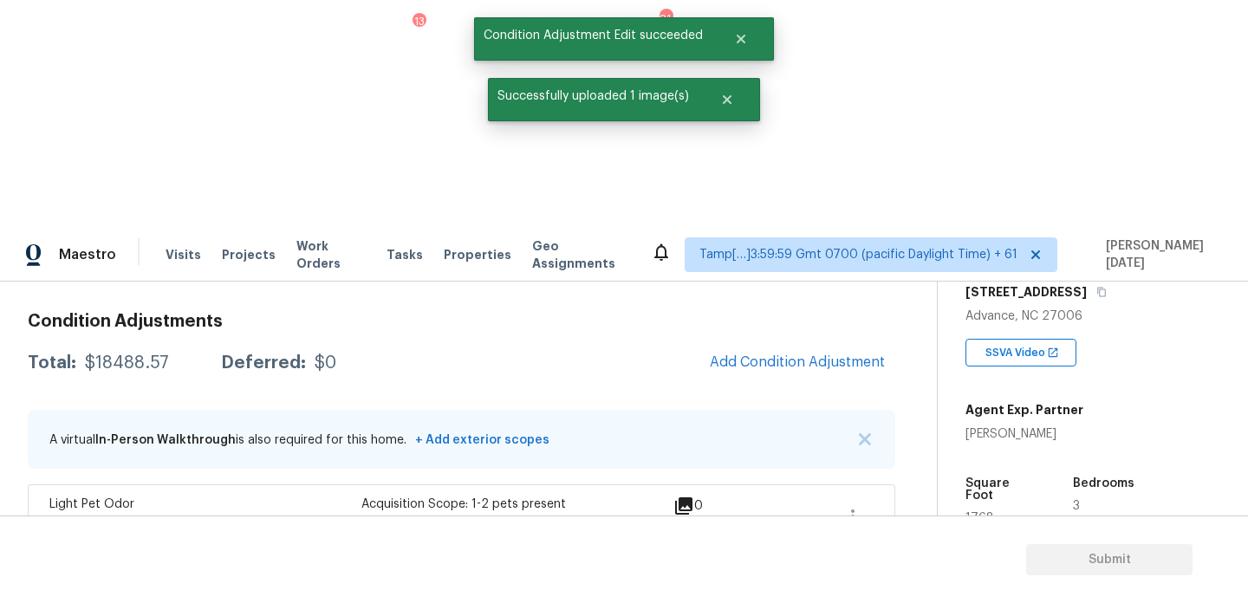
scroll to position [113, 0]
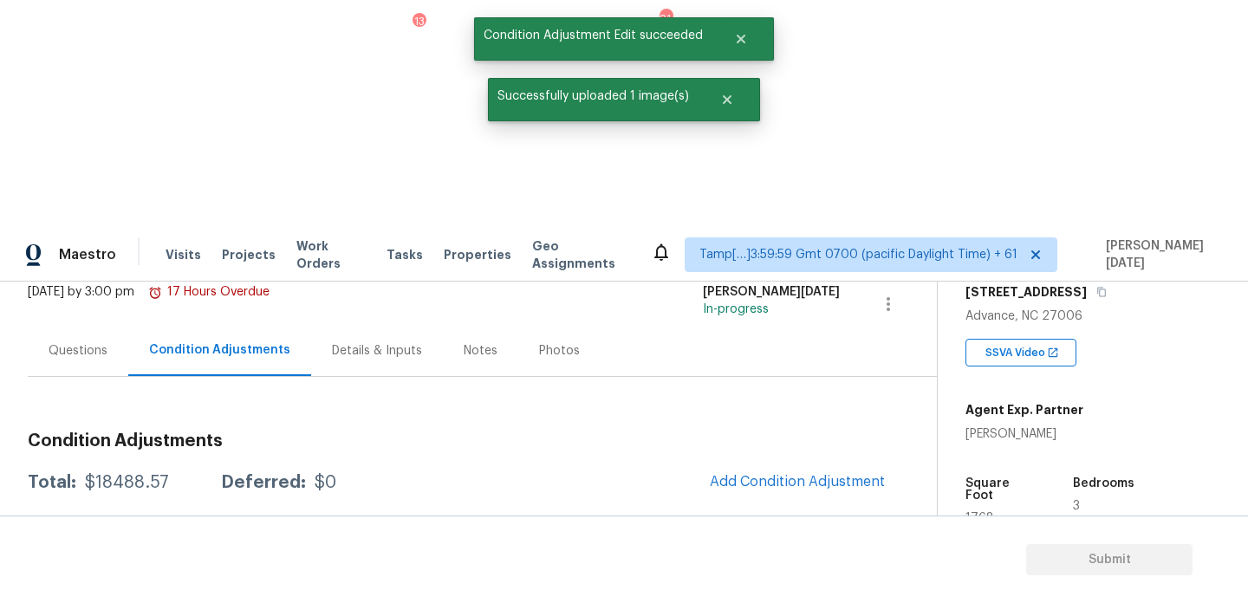
click at [940, 400] on div "Edit" at bounding box center [951, 405] width 135 height 17
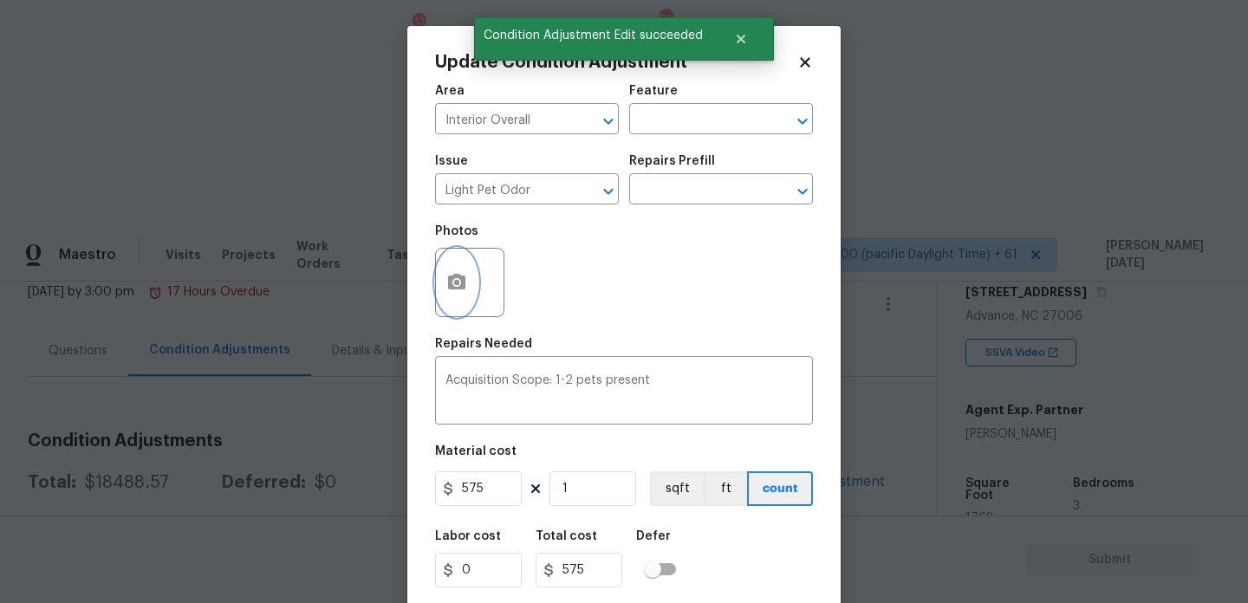
click at [449, 283] on icon "button" at bounding box center [456, 282] width 17 height 16
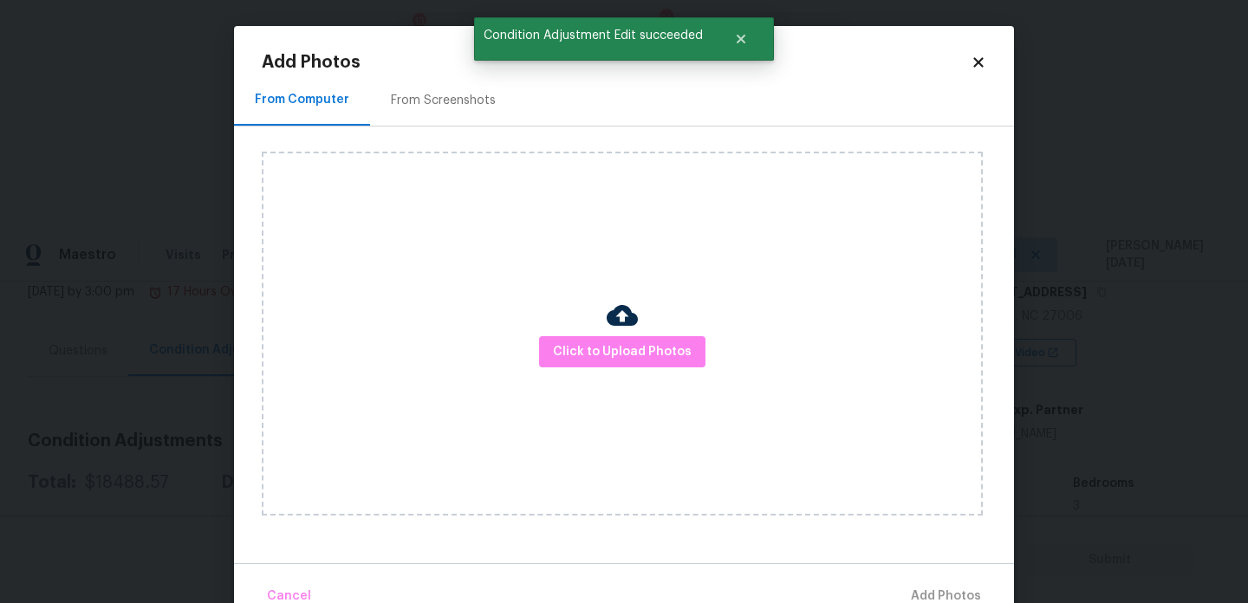
click at [590, 368] on div "Click to Upload Photos" at bounding box center [622, 334] width 721 height 364
click at [602, 366] on button "Click to Upload Photos" at bounding box center [622, 352] width 166 height 32
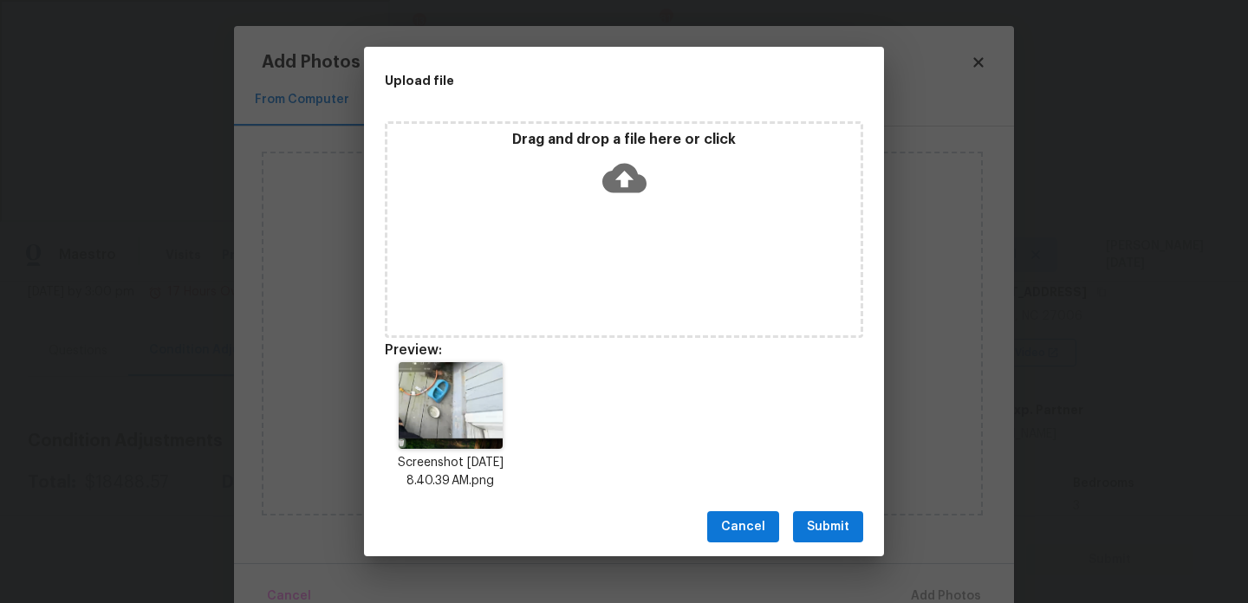
click at [830, 524] on span "Submit" at bounding box center [828, 528] width 42 height 22
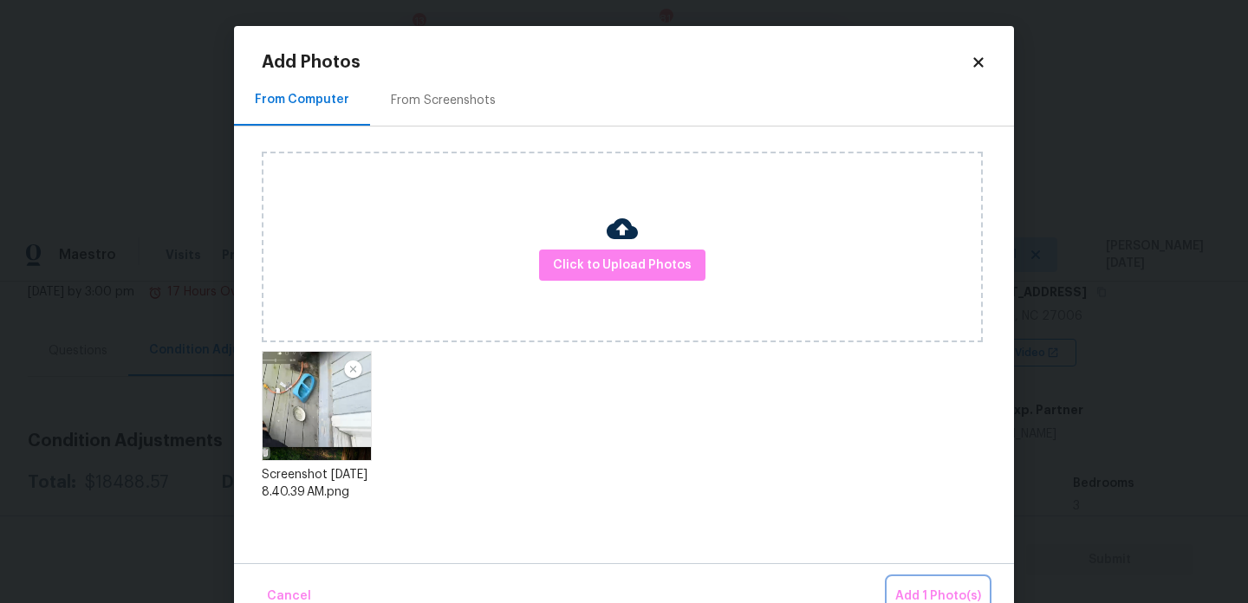
click at [920, 588] on span "Add 1 Photo(s)" at bounding box center [939, 597] width 86 height 22
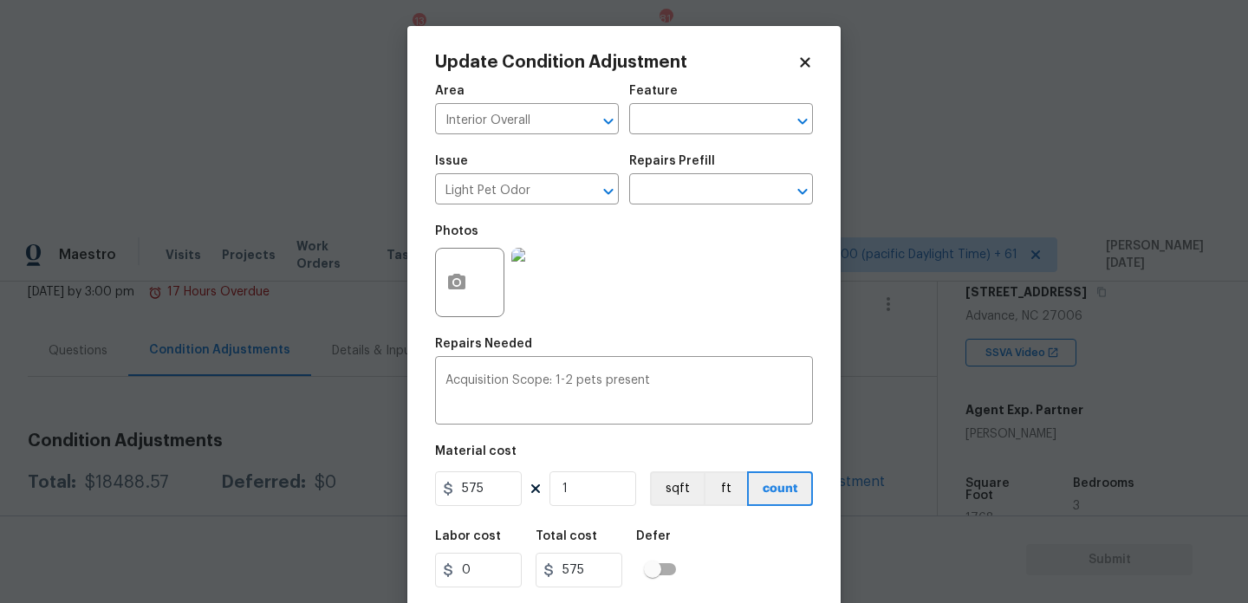
scroll to position [44, 0]
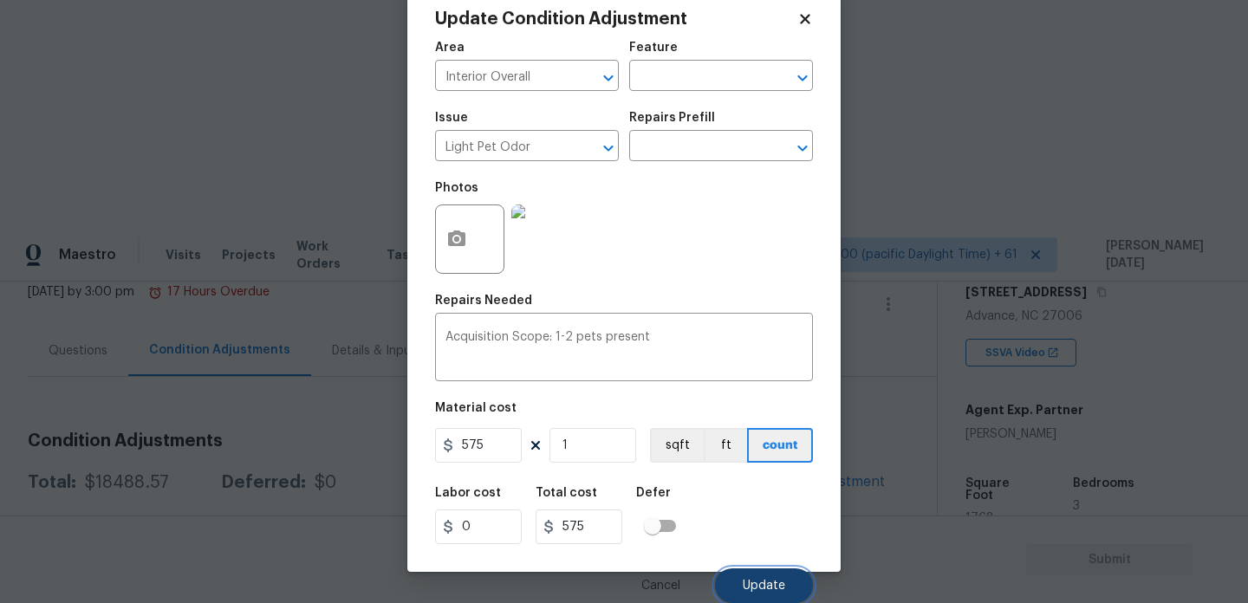
click at [753, 572] on button "Update" at bounding box center [764, 586] width 98 height 35
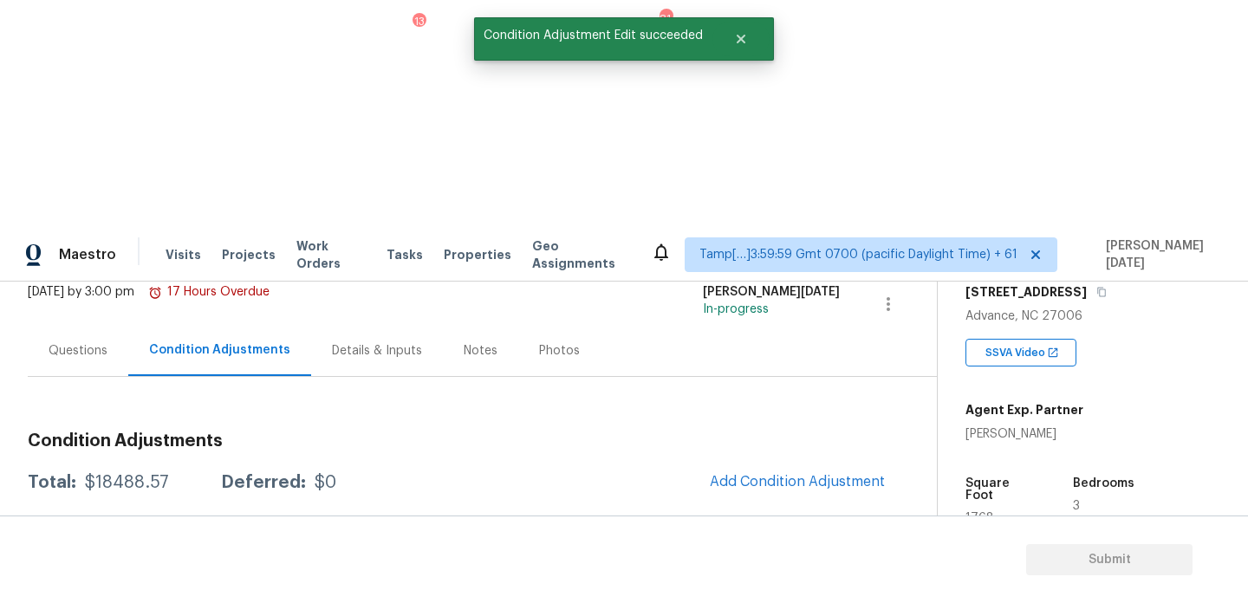
scroll to position [0, 0]
click at [105, 325] on div "Questions" at bounding box center [78, 350] width 101 height 51
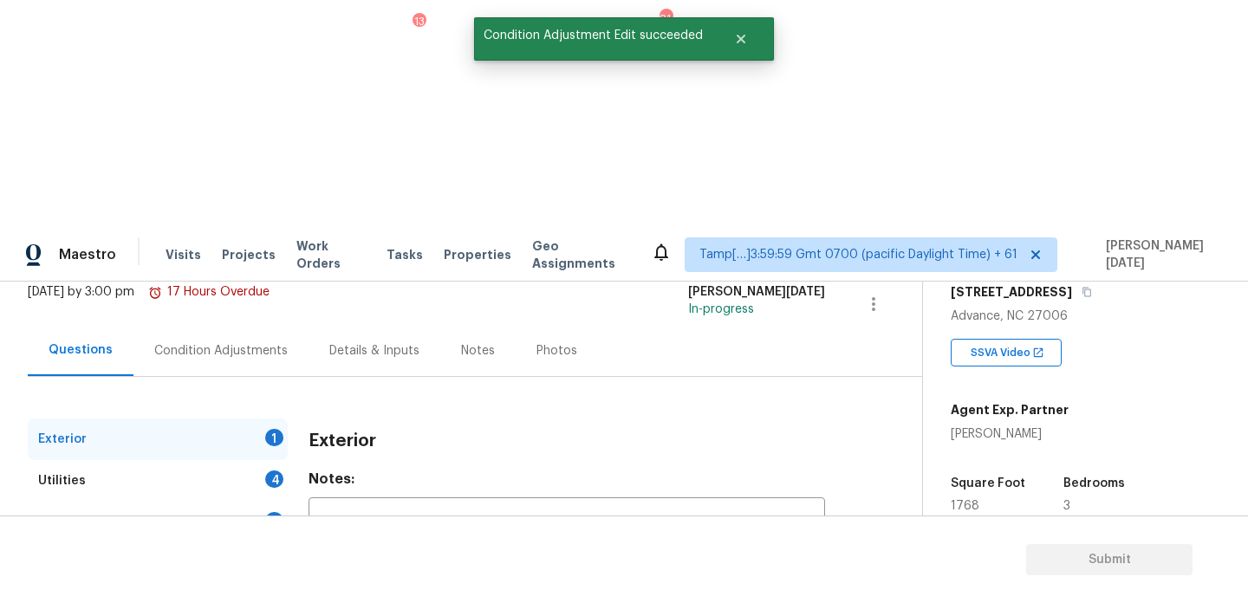
click at [105, 325] on div "Questions" at bounding box center [81, 350] width 106 height 51
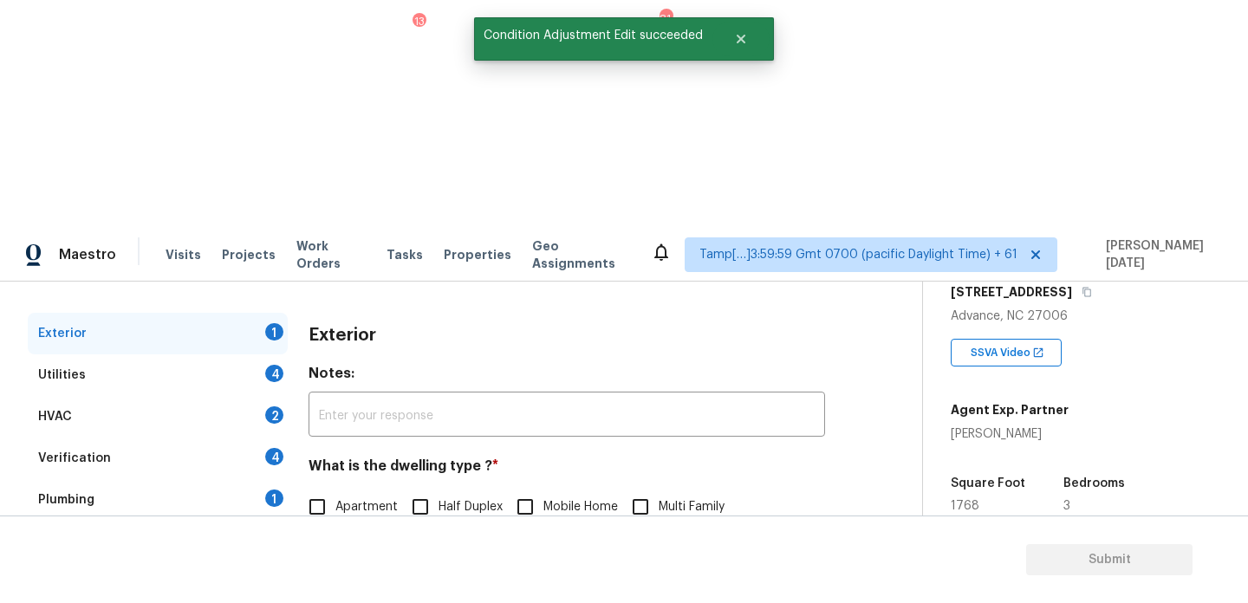
scroll to position [231, 0]
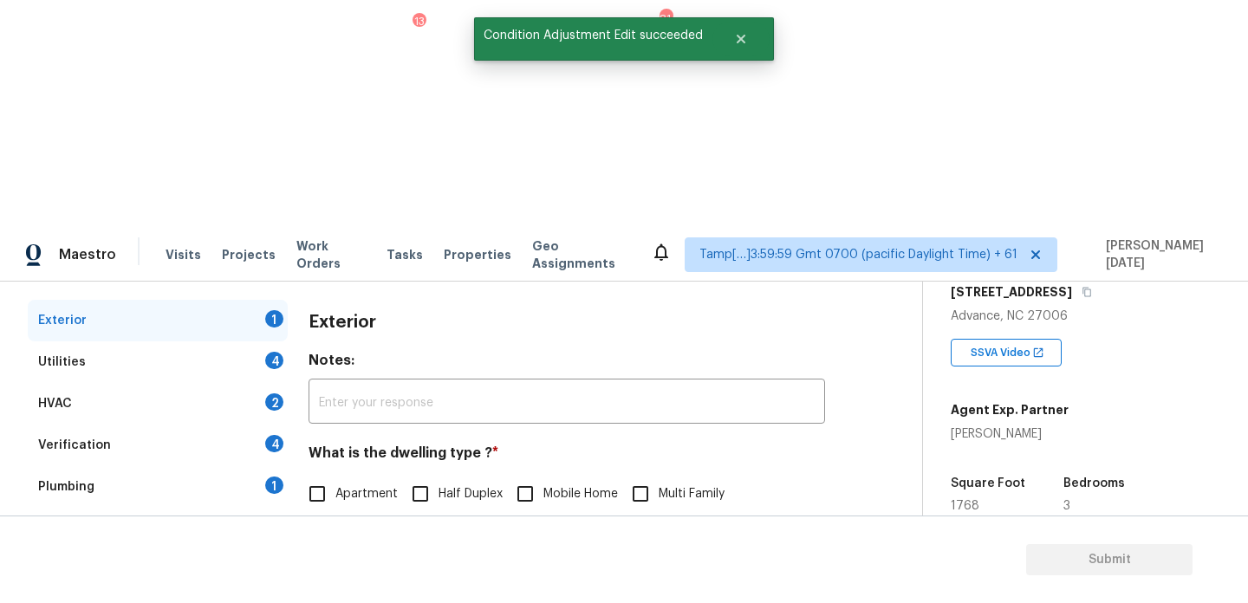
click at [248, 591] on div "Pricing 5" at bounding box center [158, 612] width 260 height 42
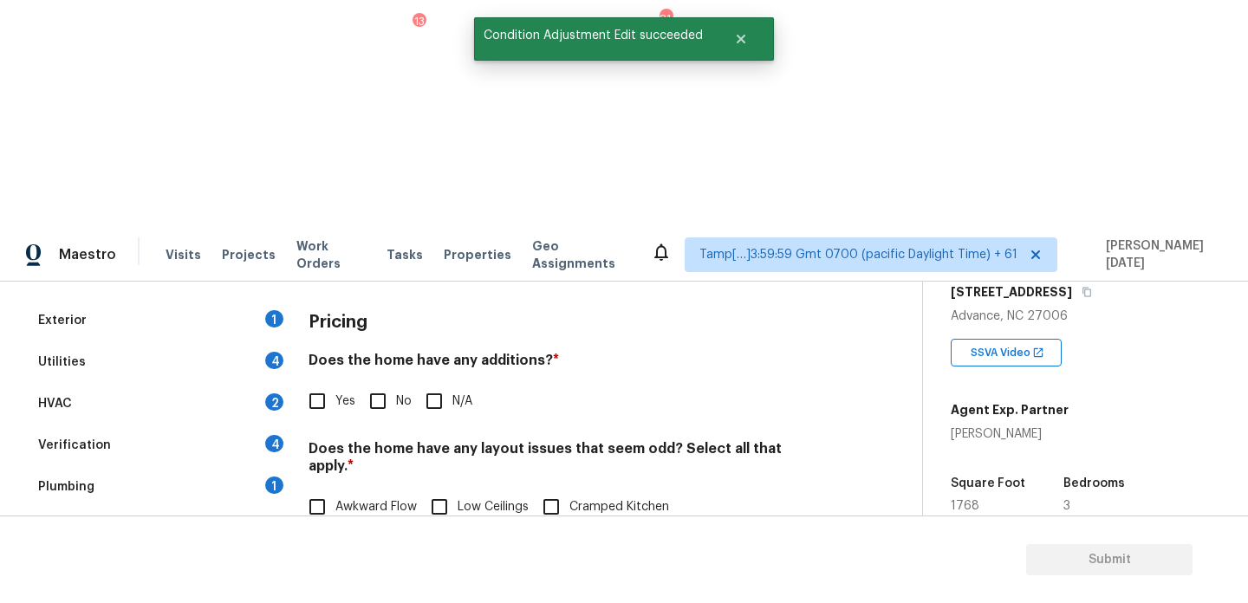
click at [344, 571] on span "Slope in Back Yard" at bounding box center [389, 580] width 107 height 18
click at [336, 562] on input "Slope in Back Yard" at bounding box center [317, 580] width 36 height 36
checkbox input "true"
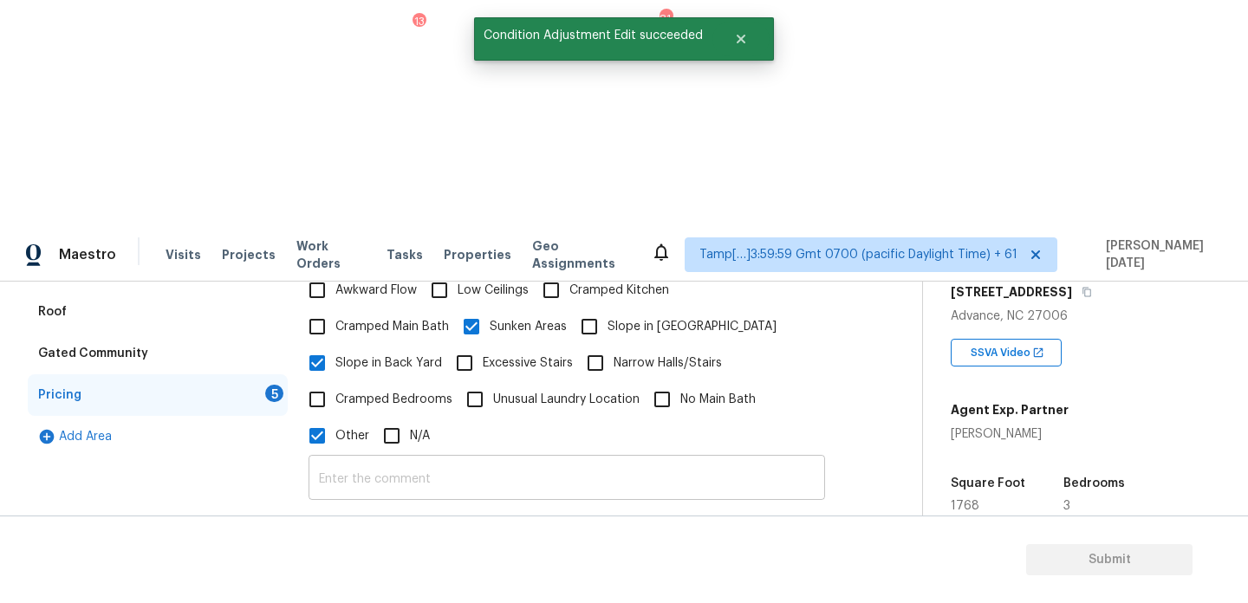
click at [406, 459] on input "text" at bounding box center [567, 479] width 517 height 41
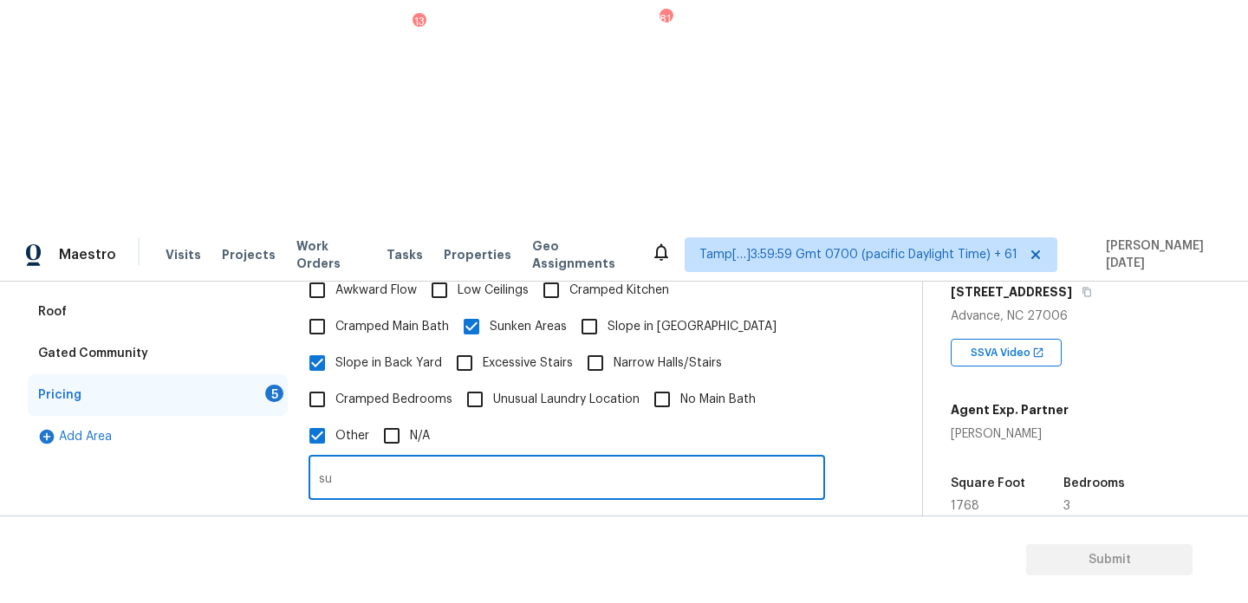
type input "s"
click at [378, 459] on input "step down living room" at bounding box center [567, 479] width 517 height 41
type input "step up/down living room"
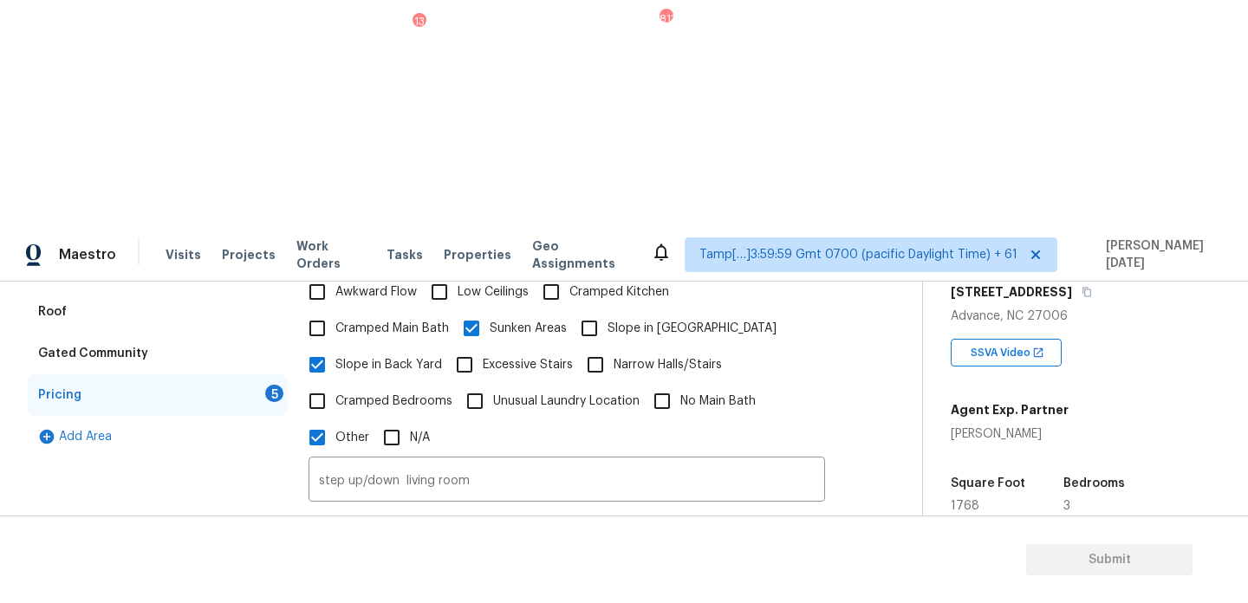
click at [755, 507] on div "Photos" at bounding box center [567, 563] width 517 height 113
checkbox input "true"
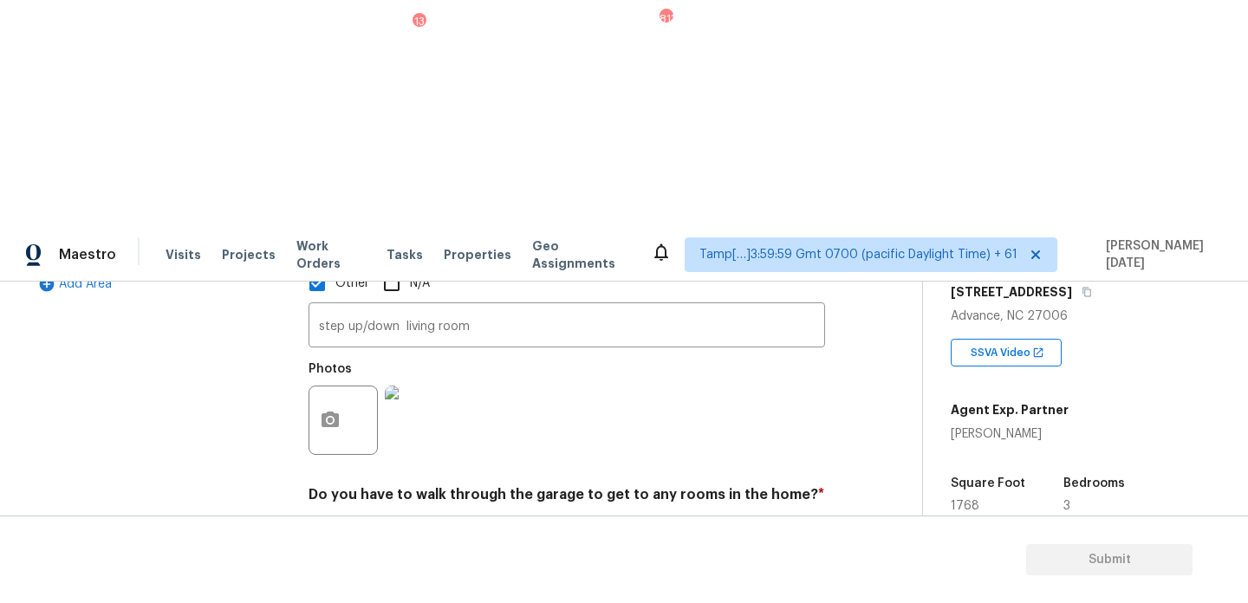
checkbox input "true"
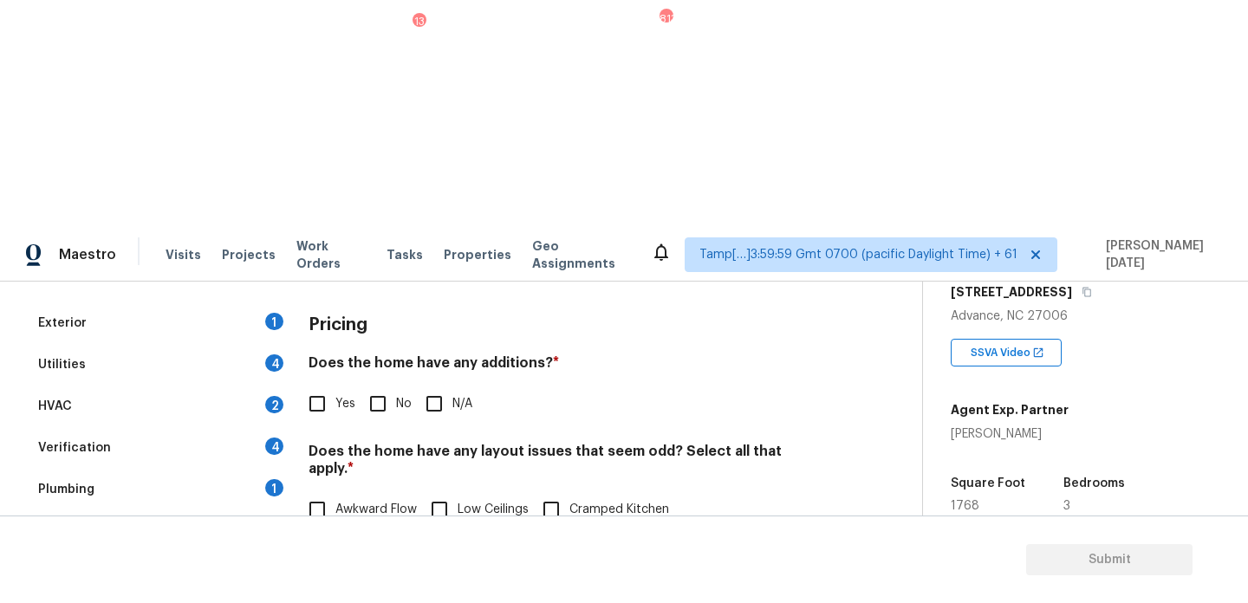
scroll to position [49, 0]
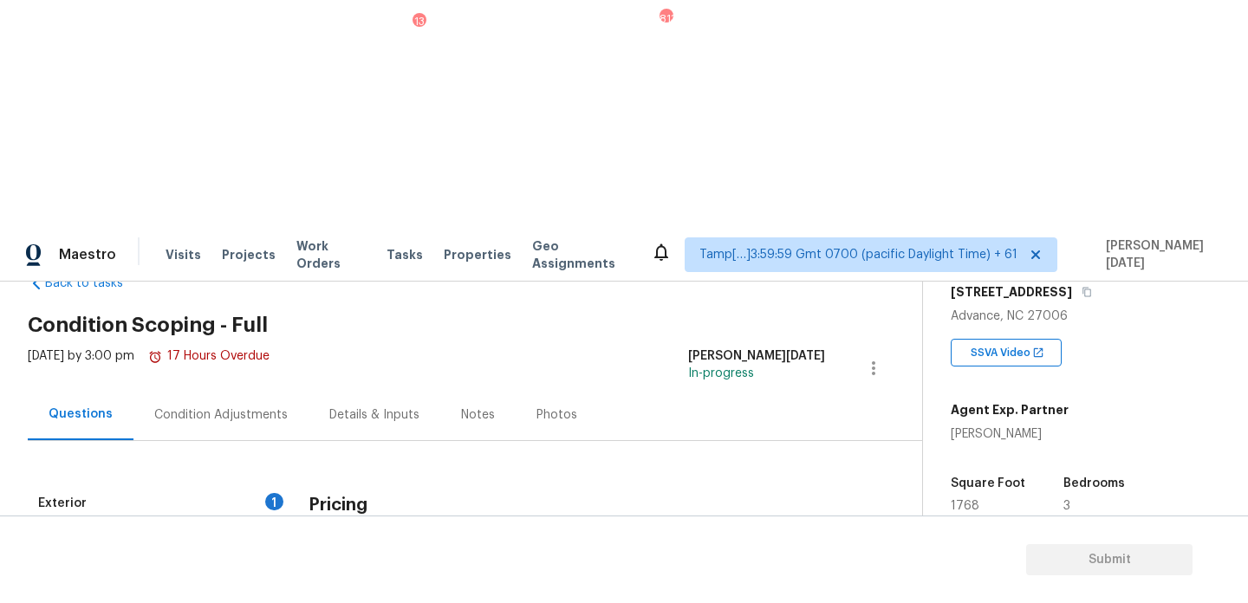
click at [249, 483] on div "Exterior 1" at bounding box center [158, 504] width 260 height 42
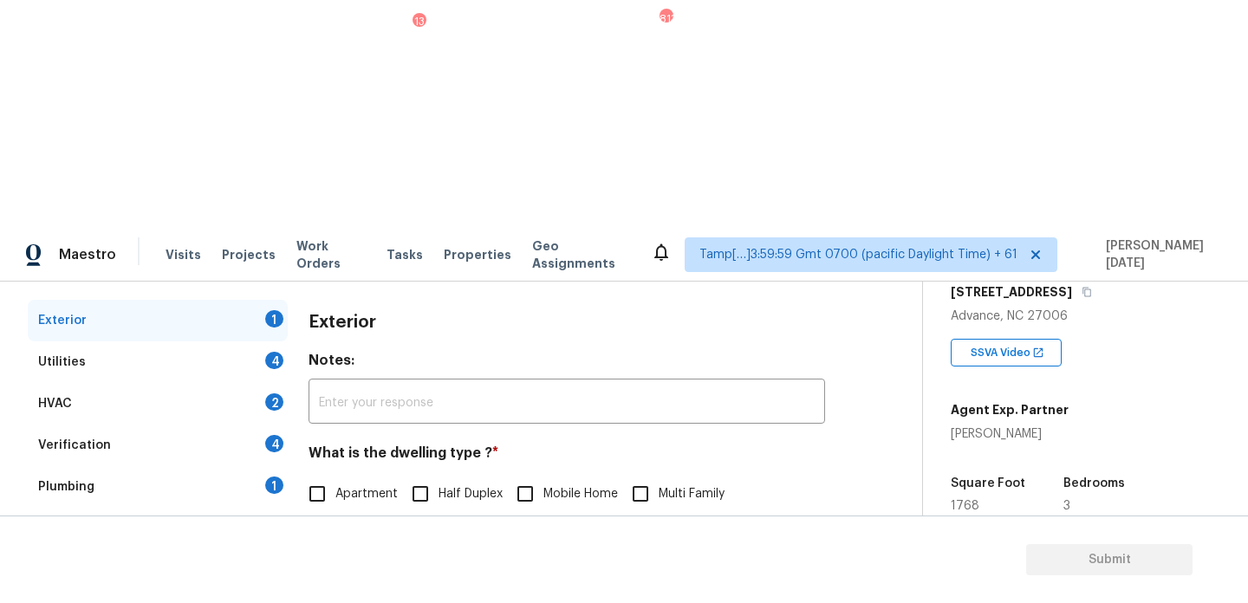
click at [457, 512] on label "Townhouse" at bounding box center [465, 530] width 102 height 36
click at [450, 512] on input "Townhouse" at bounding box center [432, 530] width 36 height 36
checkbox input "true"
click at [264, 342] on div "Utilities 4" at bounding box center [158, 363] width 260 height 42
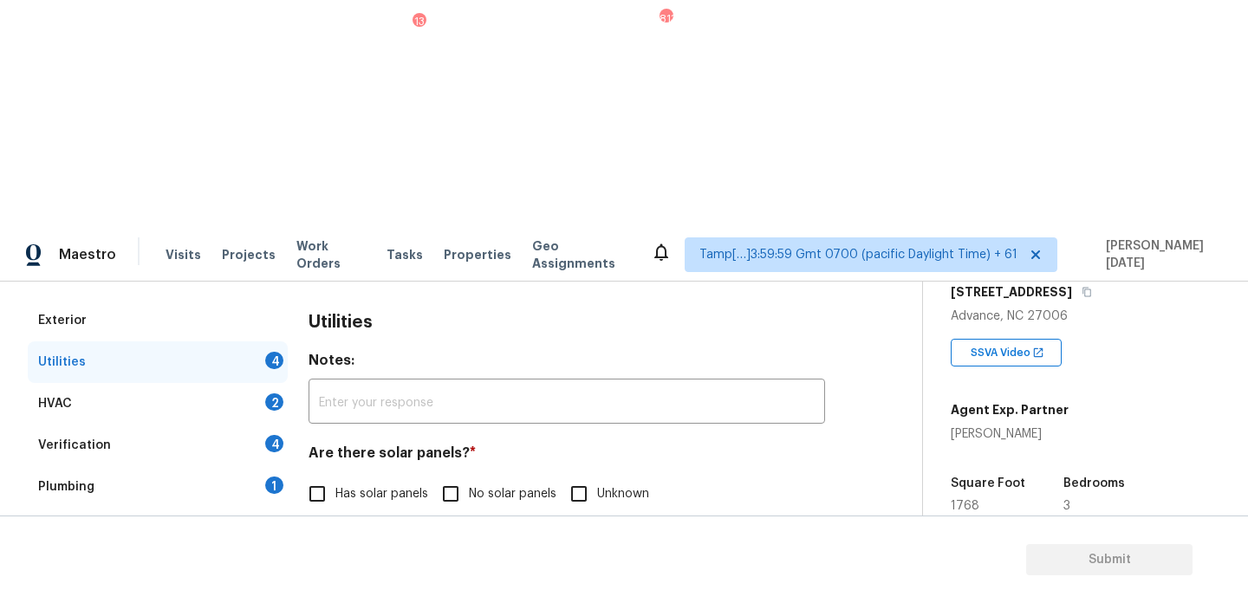
click at [451, 476] on input "No solar panels" at bounding box center [451, 494] width 36 height 36
checkbox input "true"
click at [353, 574] on span "Natural Gas Lines" at bounding box center [385, 583] width 99 height 18
click at [336, 564] on input "Natural Gas Lines" at bounding box center [317, 582] width 36 height 36
checkbox input "true"
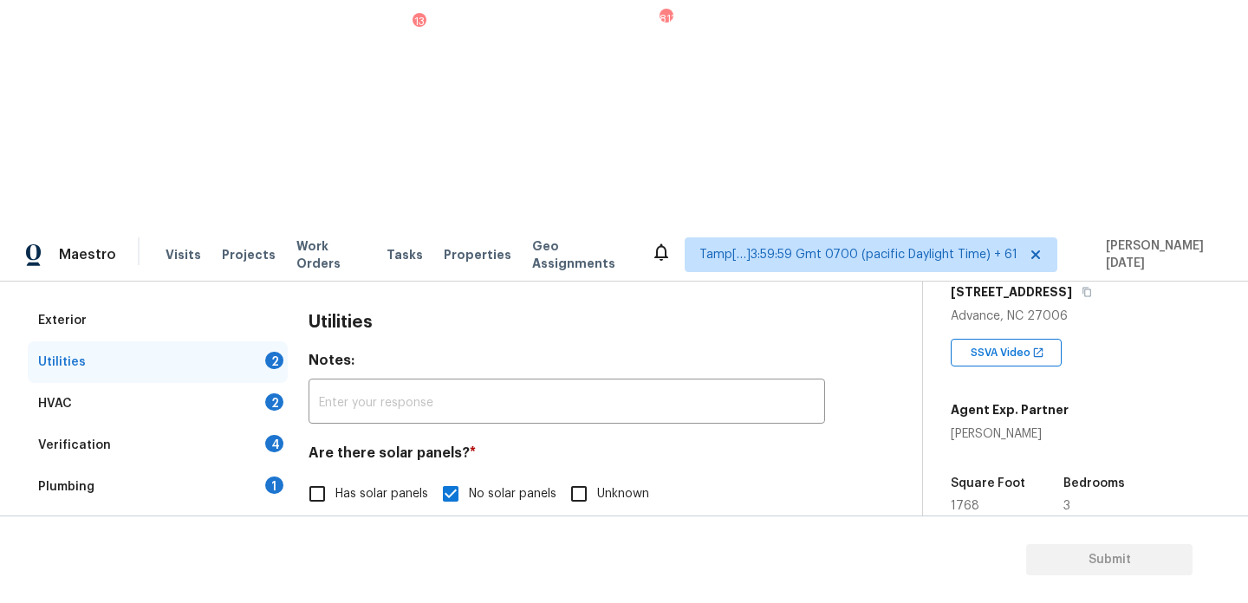
click at [633, 564] on input "None" at bounding box center [620, 582] width 36 height 36
checkbox input "true"
checkbox input "false"
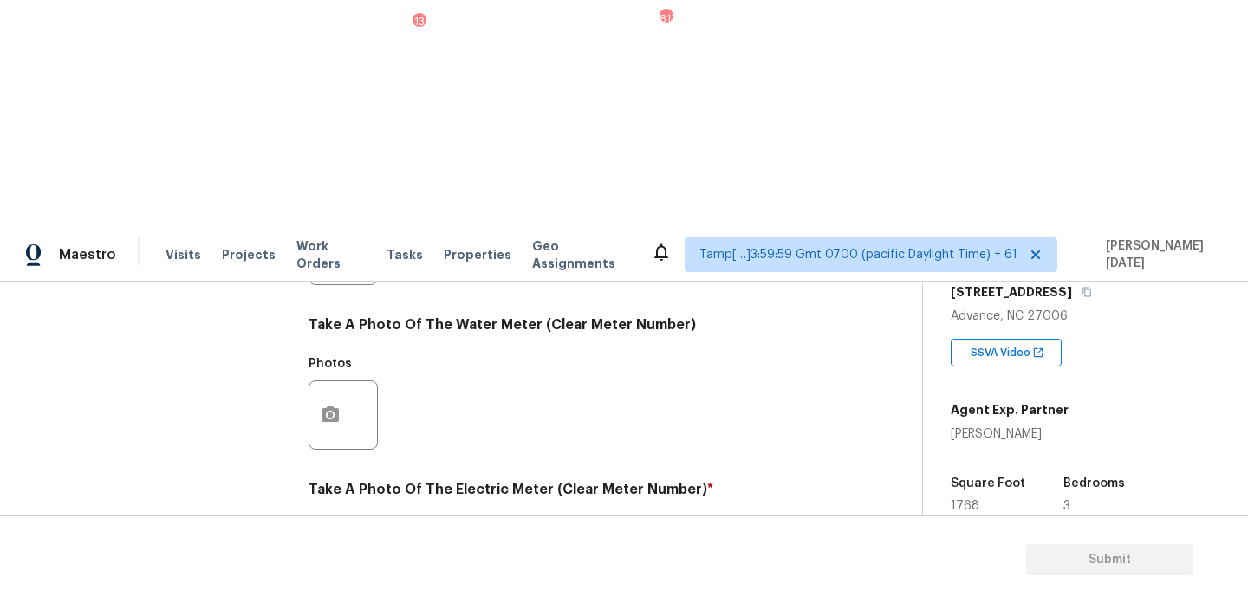
click at [332, 570] on icon "button" at bounding box center [330, 580] width 21 height 21
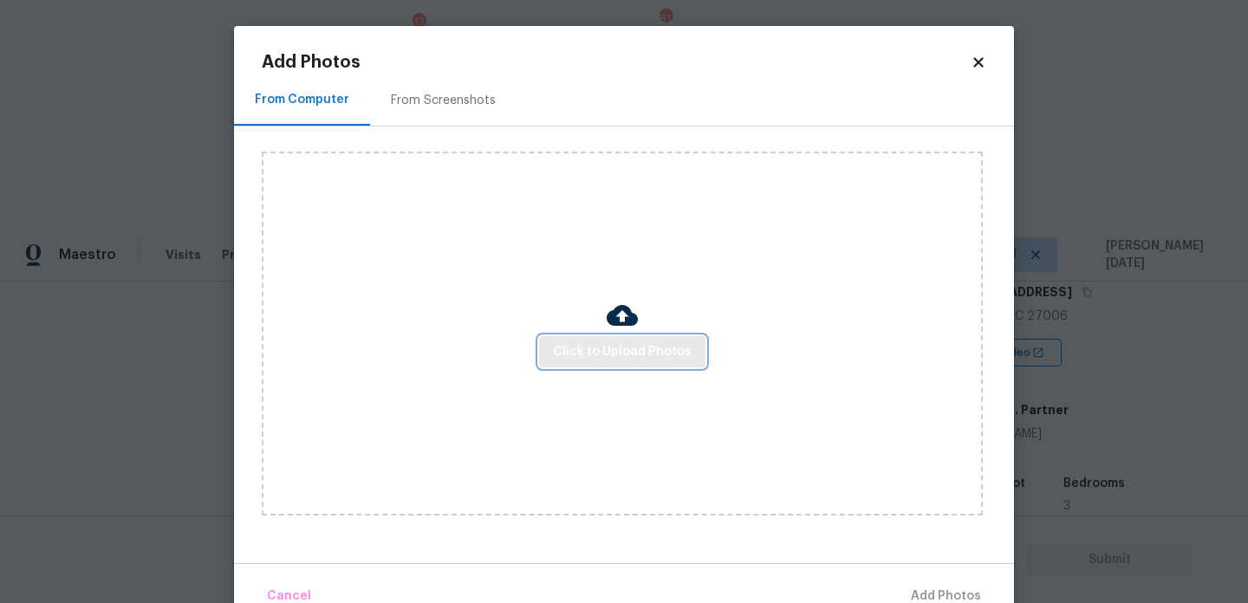
click at [616, 366] on button "Click to Upload Photos" at bounding box center [622, 352] width 166 height 32
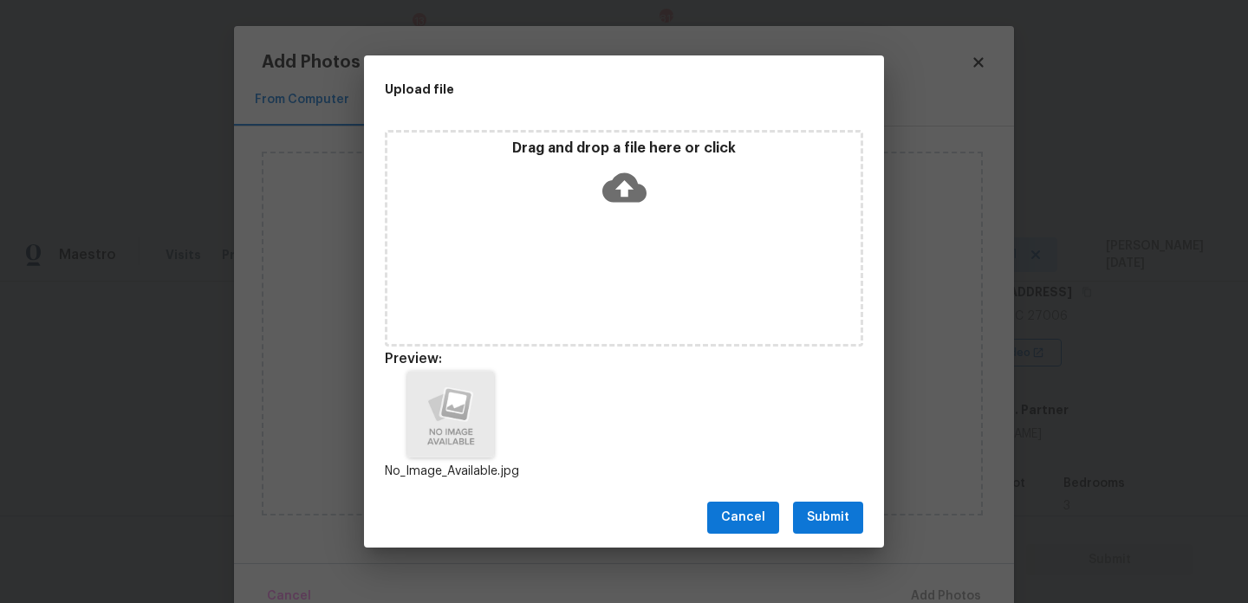
scroll to position [14, 0]
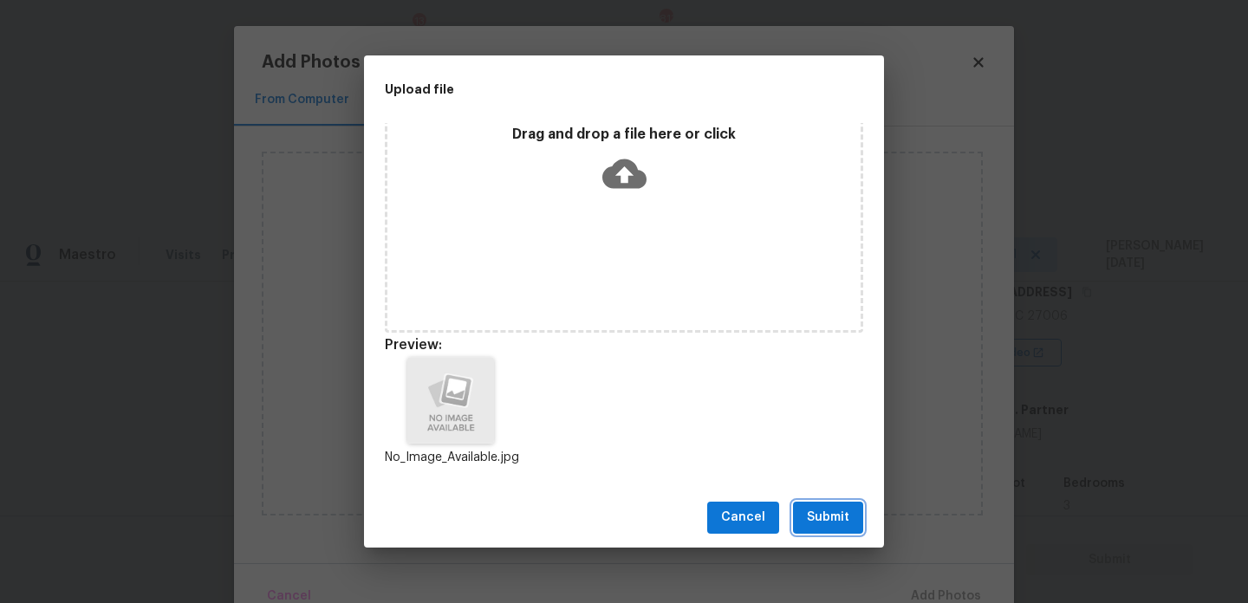
click at [817, 502] on button "Submit" at bounding box center [828, 518] width 70 height 32
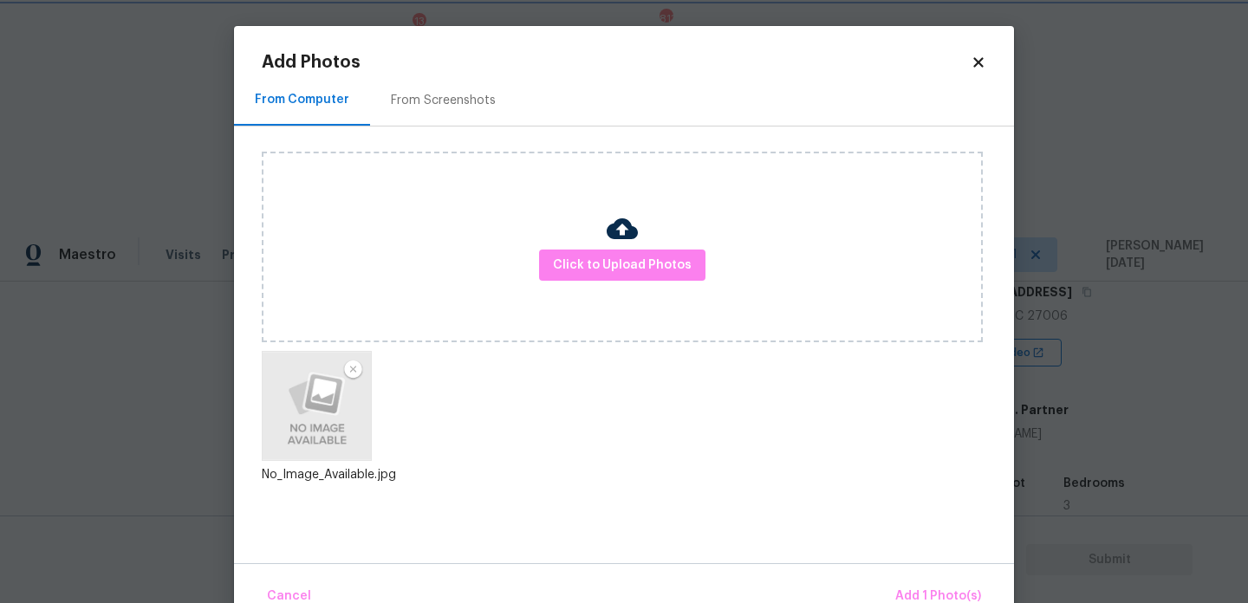
scroll to position [38, 0]
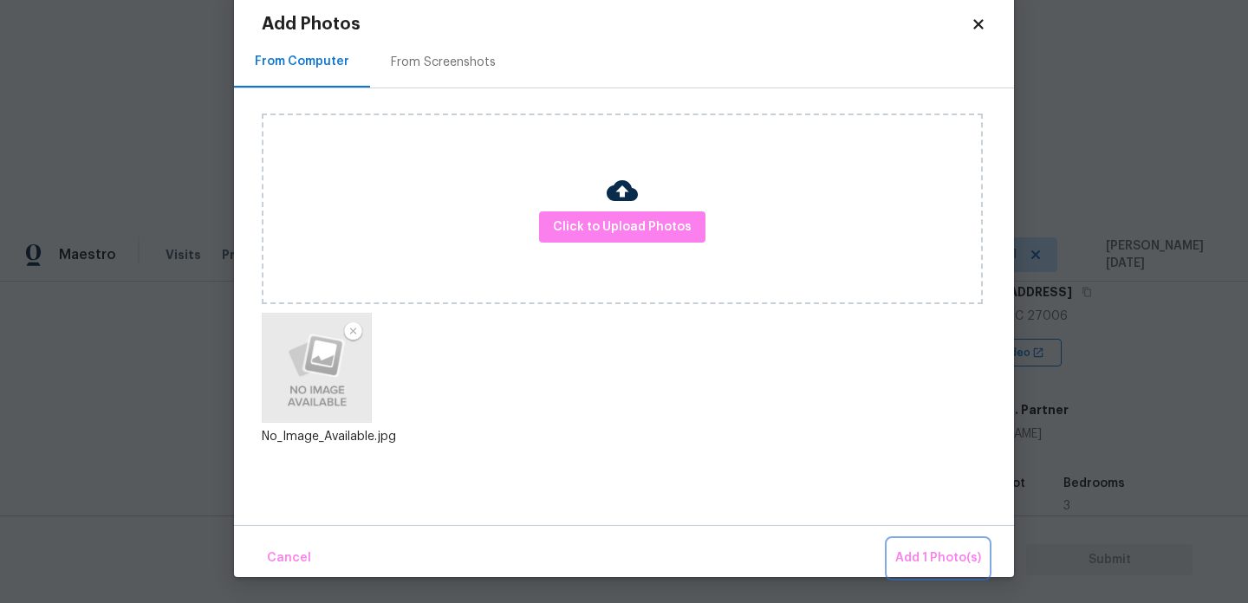
click at [933, 551] on span "Add 1 Photo(s)" at bounding box center [939, 559] width 86 height 22
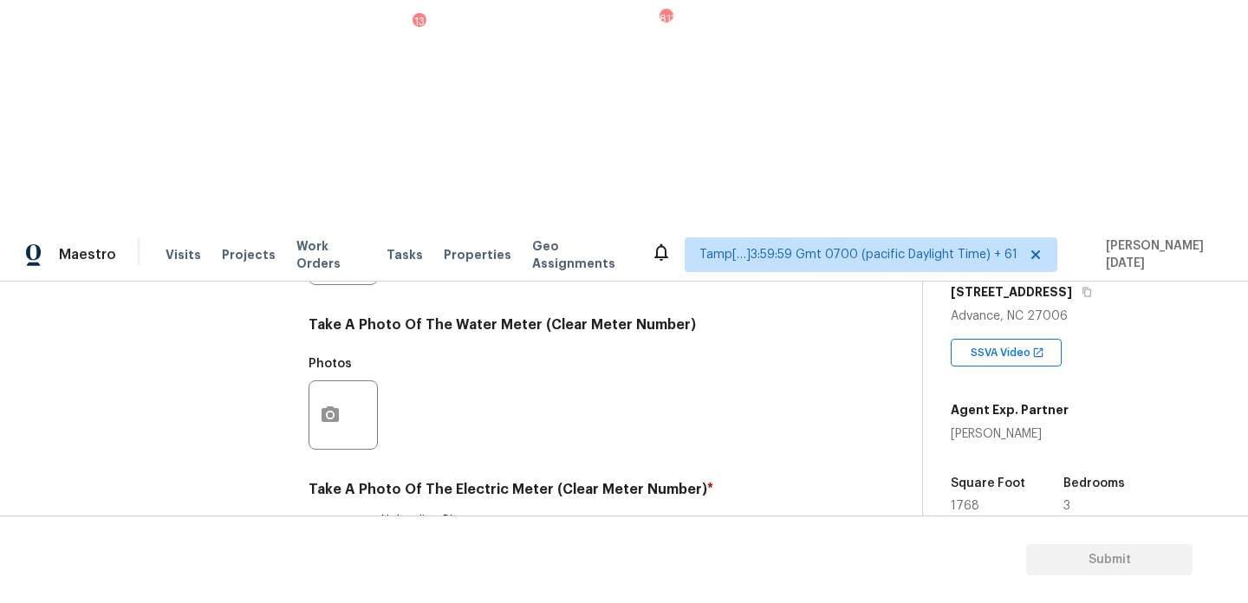
scroll to position [0, 0]
checkbox input "true"
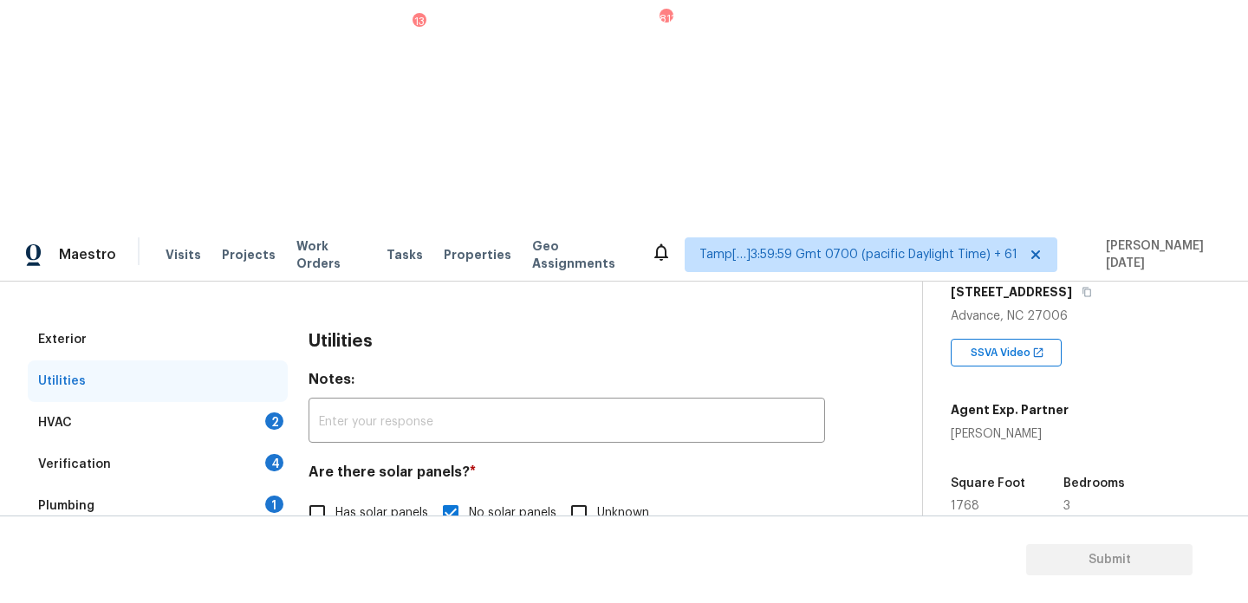
scroll to position [193, 0]
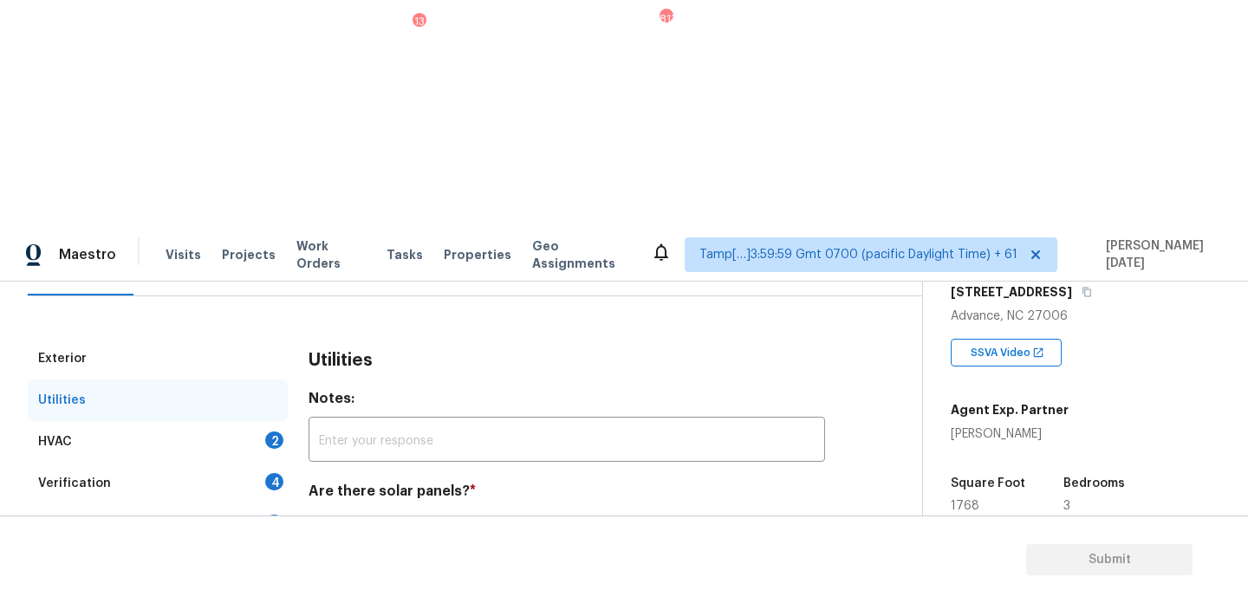
click at [276, 421] on div "HVAC 2" at bounding box center [158, 442] width 260 height 42
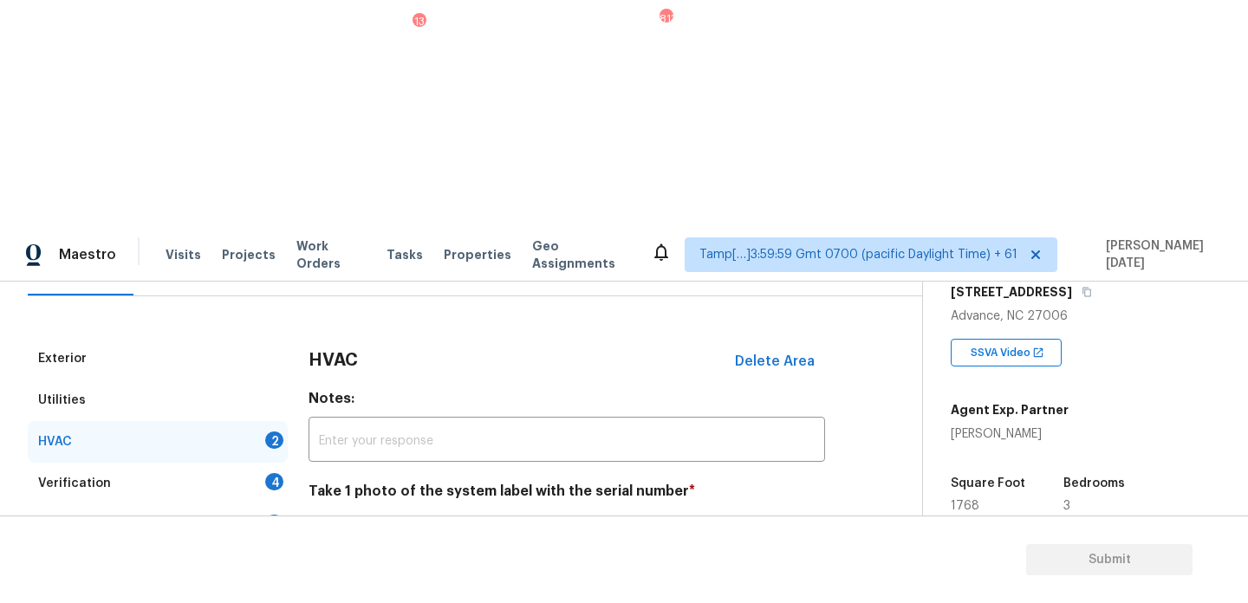
click at [329, 573] on icon "button" at bounding box center [330, 581] width 17 height 16
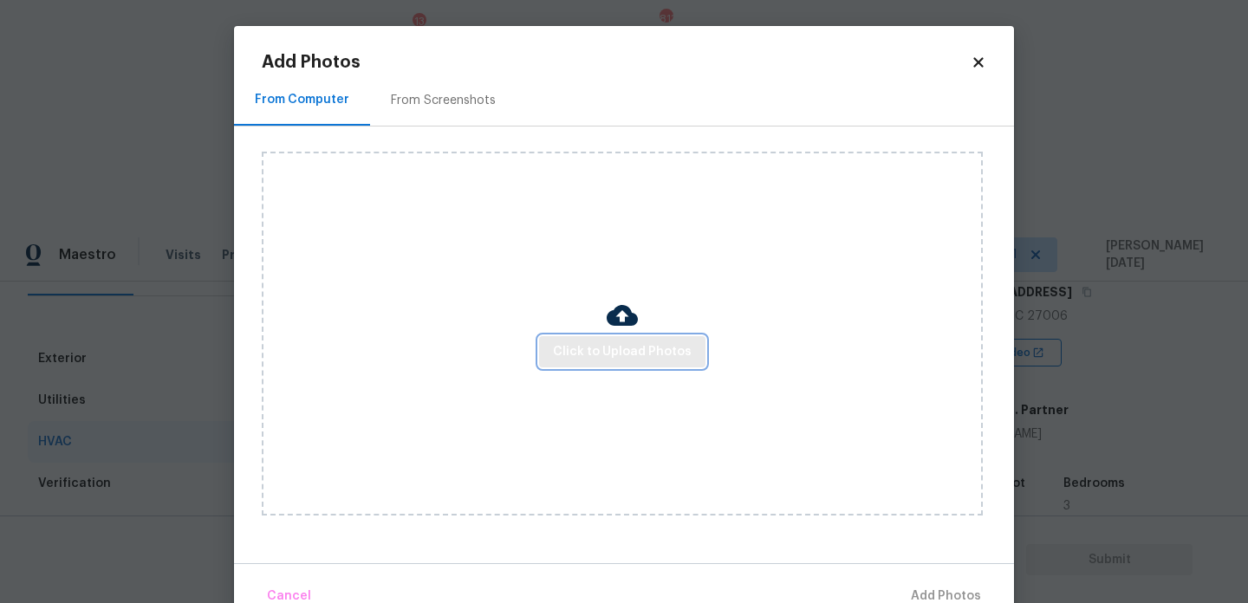
click at [654, 343] on span "Click to Upload Photos" at bounding box center [622, 353] width 139 height 22
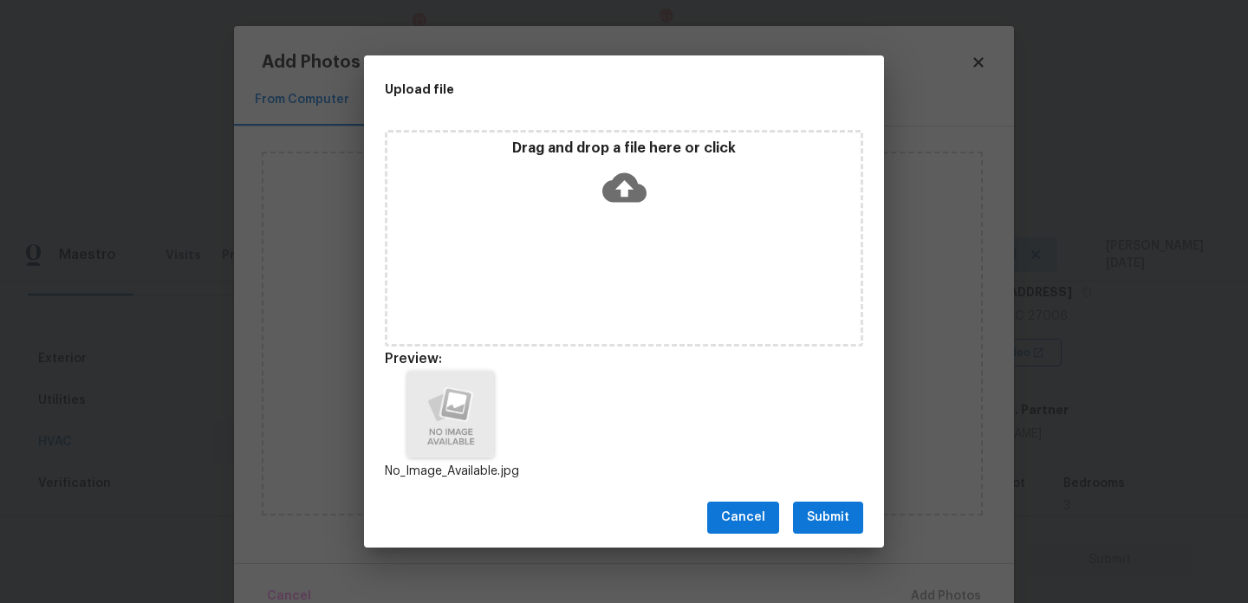
click at [850, 535] on div "Cancel Submit" at bounding box center [624, 518] width 520 height 60
click at [833, 525] on span "Submit" at bounding box center [828, 518] width 42 height 22
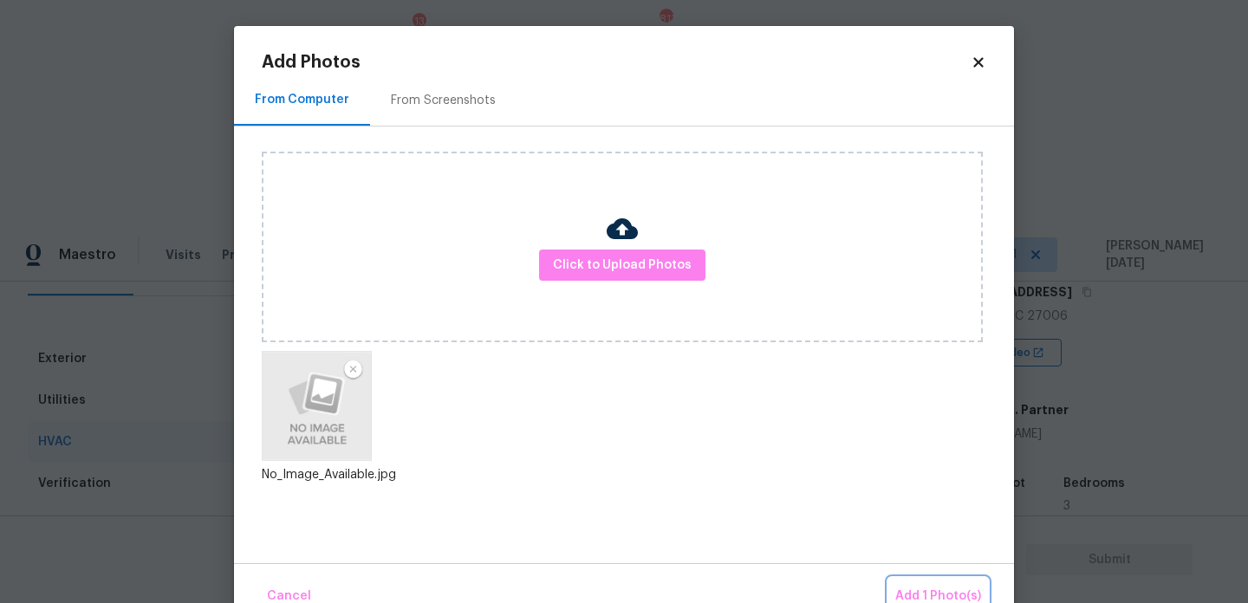
click at [919, 595] on span "Add 1 Photo(s)" at bounding box center [939, 597] width 86 height 22
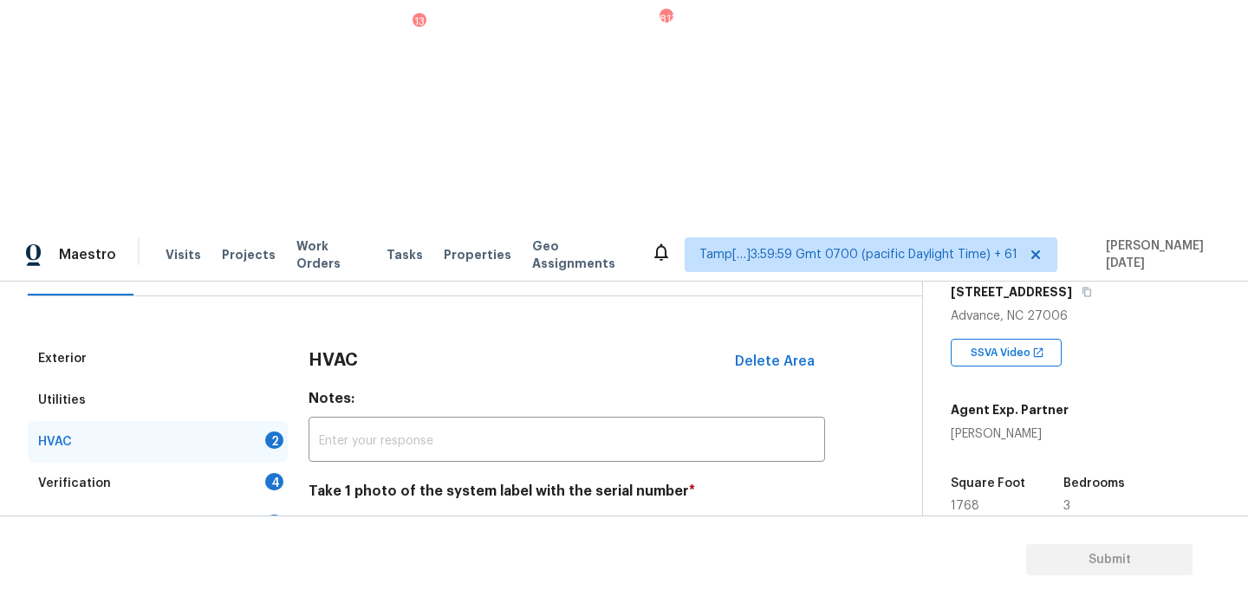
scroll to position [289, 0]
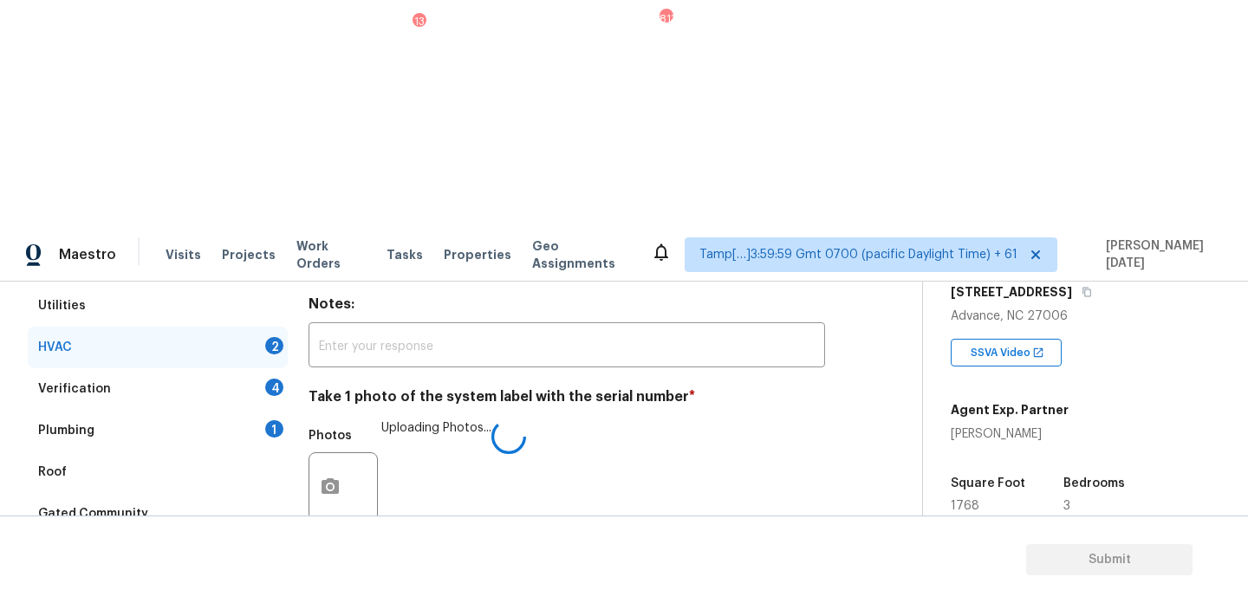
checkbox input "true"
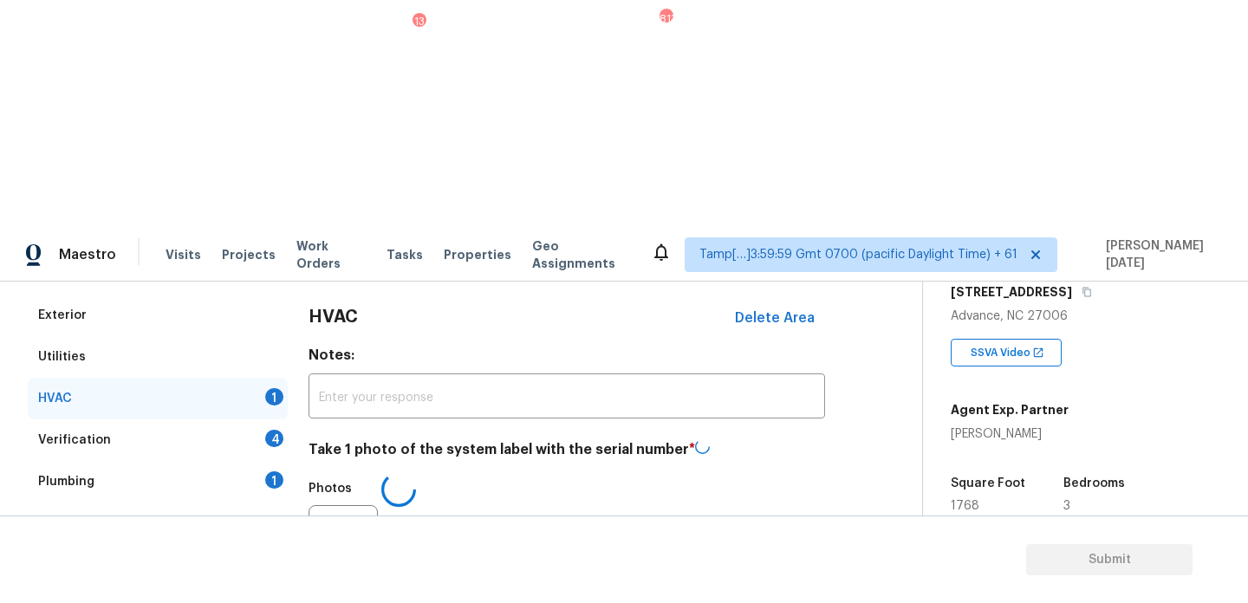
scroll to position [232, 0]
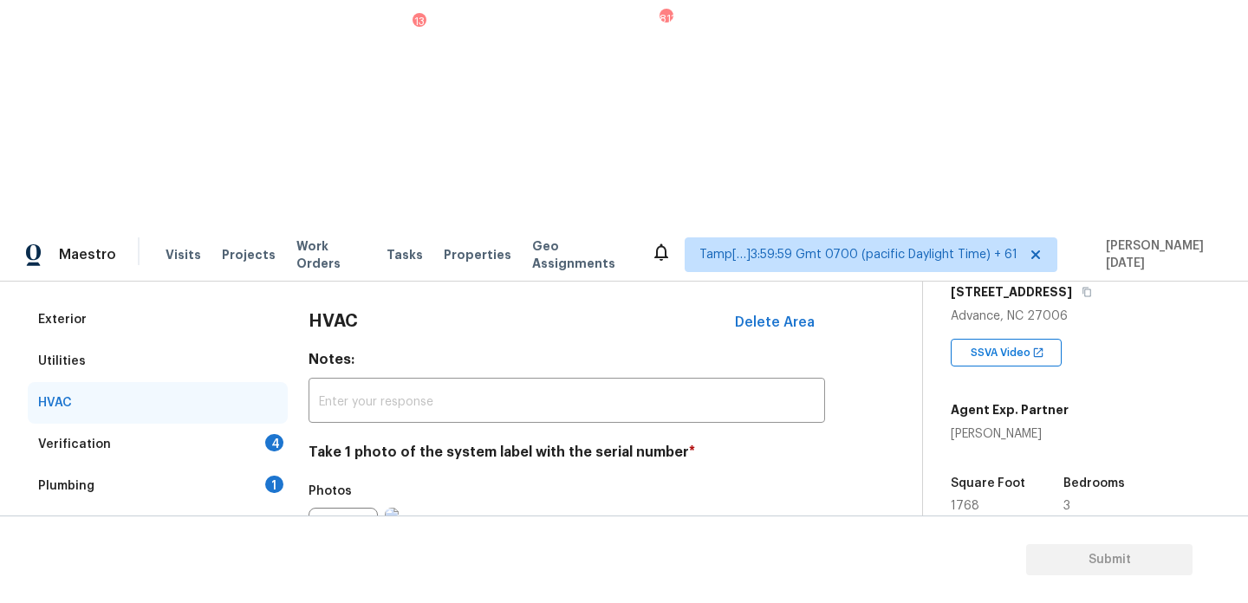
click at [264, 424] on div "Verification 4" at bounding box center [158, 445] width 260 height 42
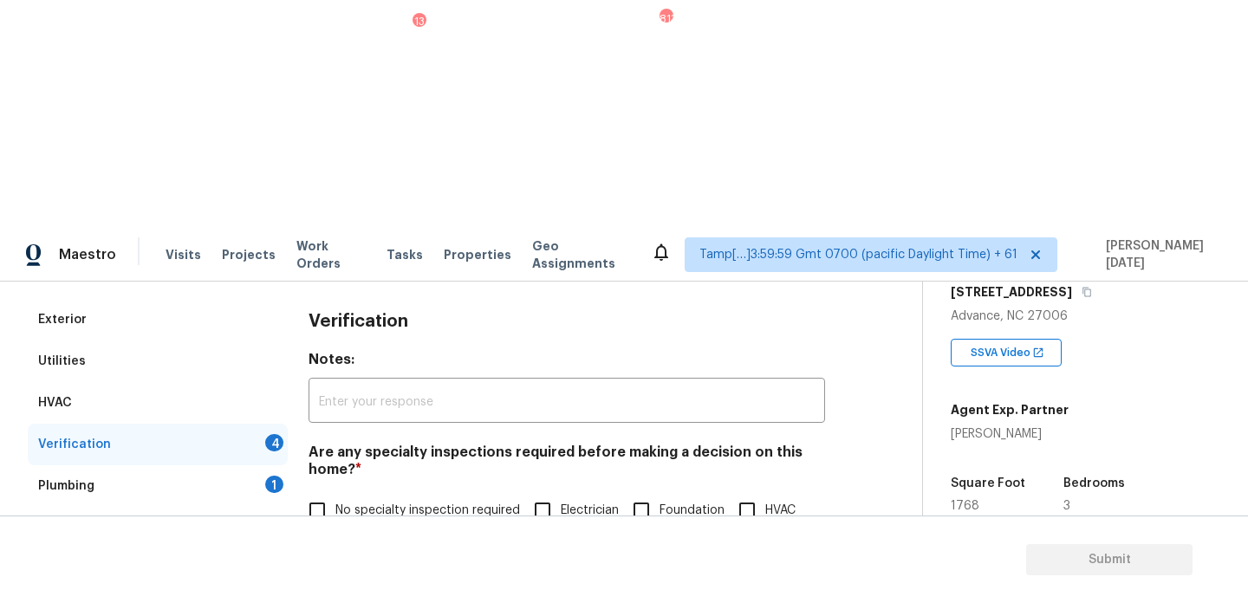
click at [328, 492] on input "No specialty inspection required" at bounding box center [317, 510] width 36 height 36
checkbox input "true"
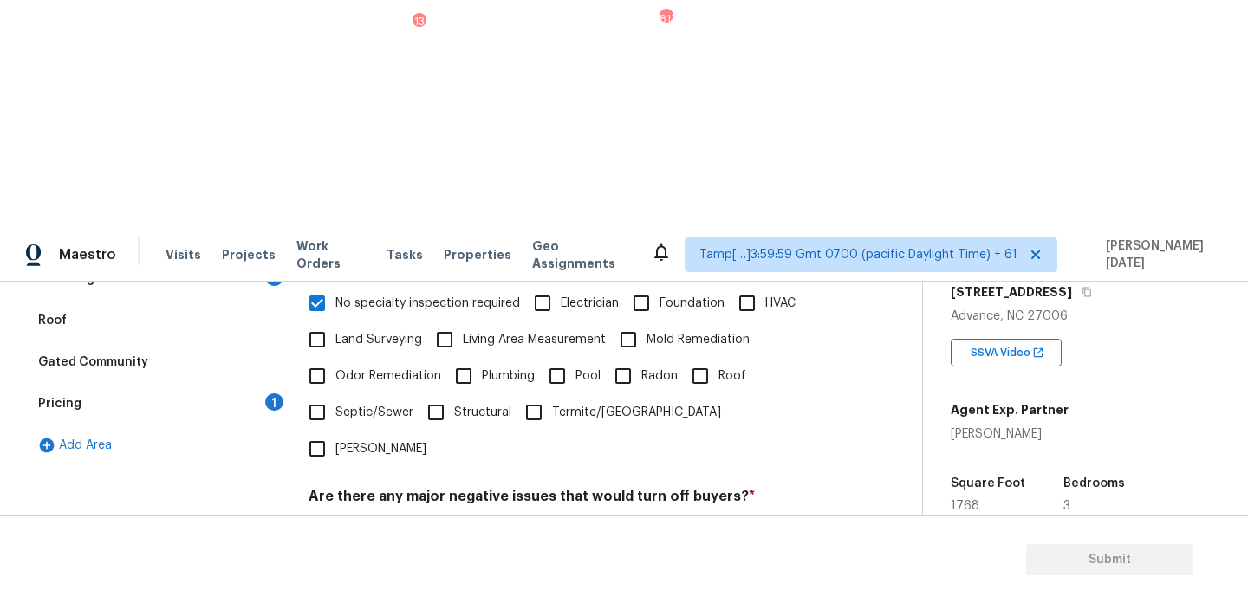
click at [384, 519] on input "No" at bounding box center [378, 537] width 36 height 36
checkbox input "true"
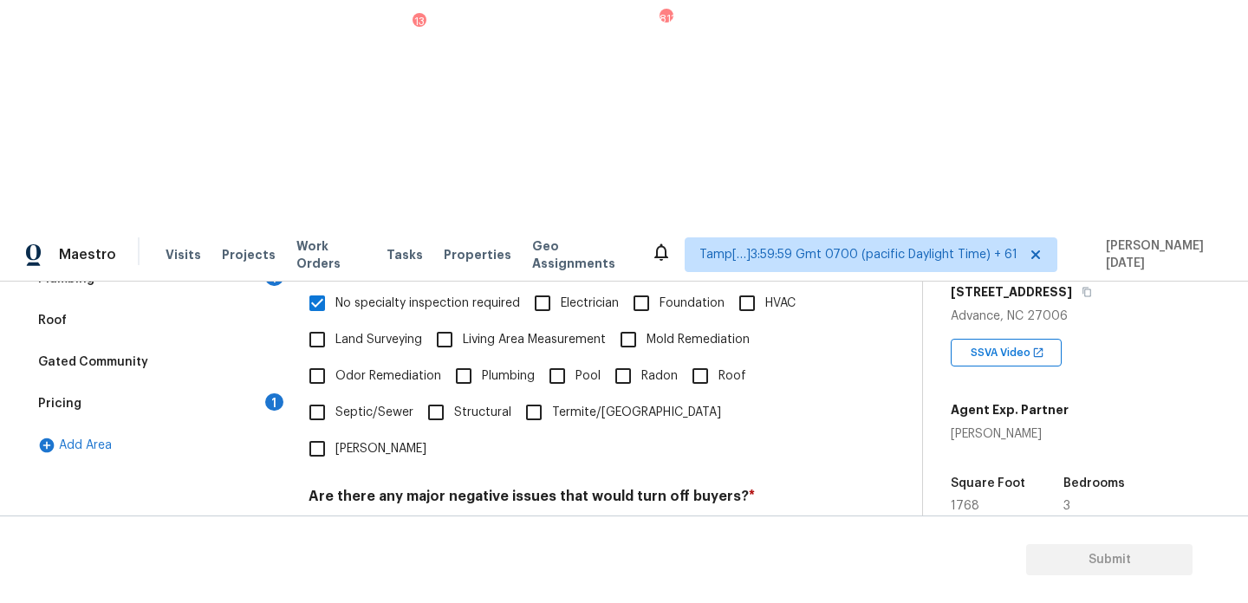
checkbox input "true"
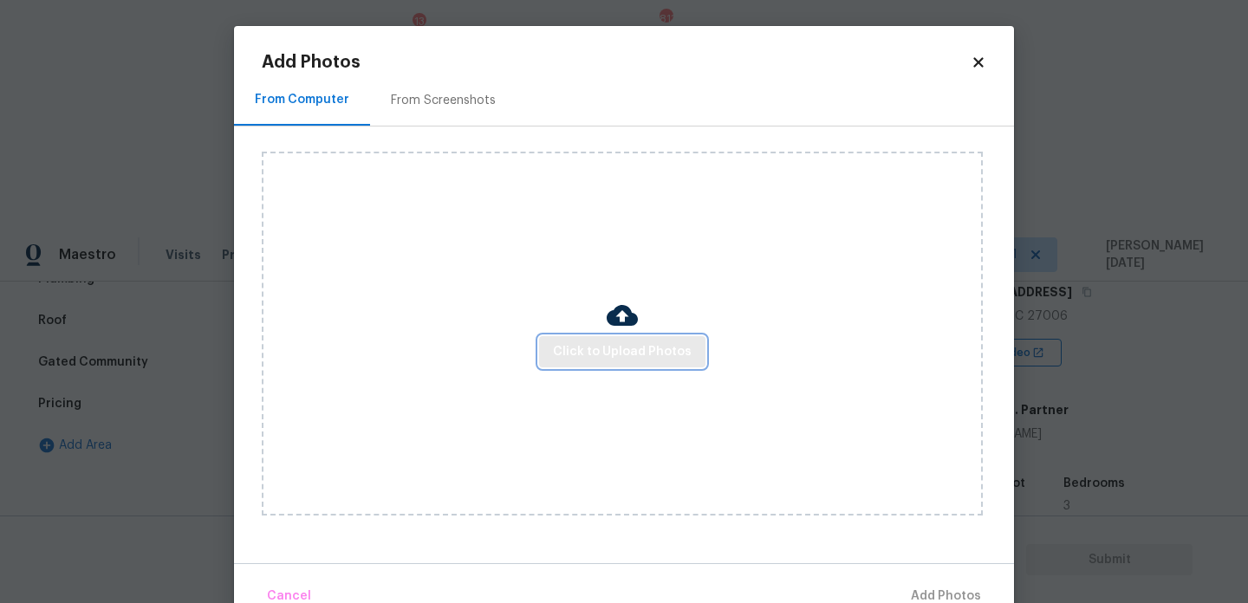
click at [607, 356] on span "Click to Upload Photos" at bounding box center [622, 353] width 139 height 22
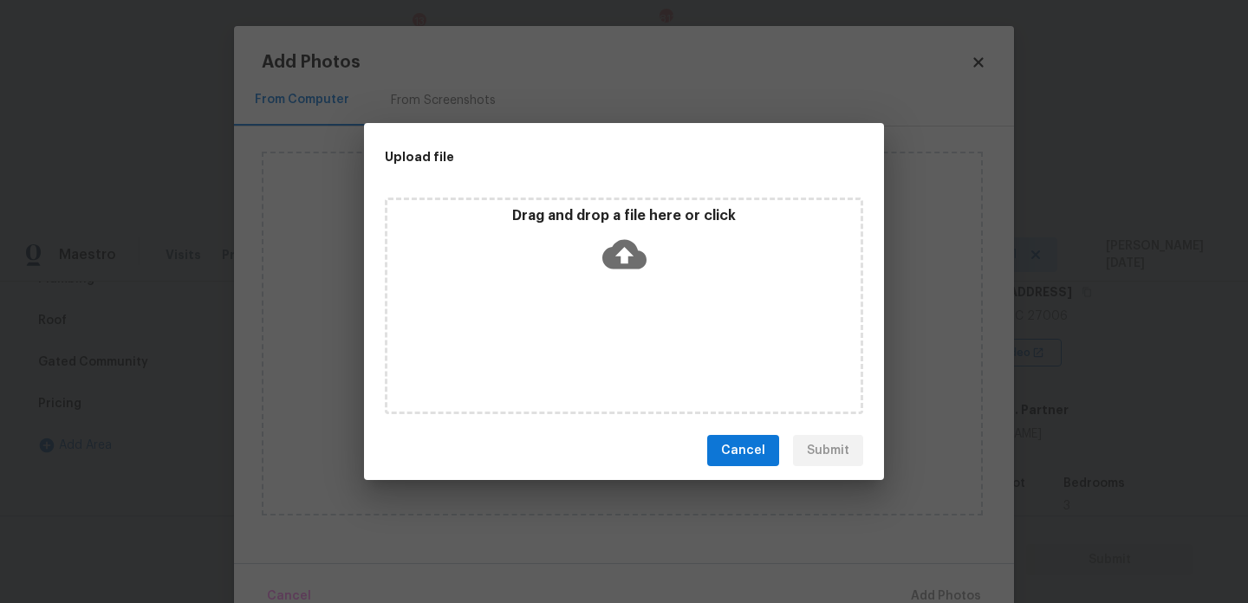
click at [607, 356] on div "Drag and drop a file here or click" at bounding box center [624, 306] width 479 height 217
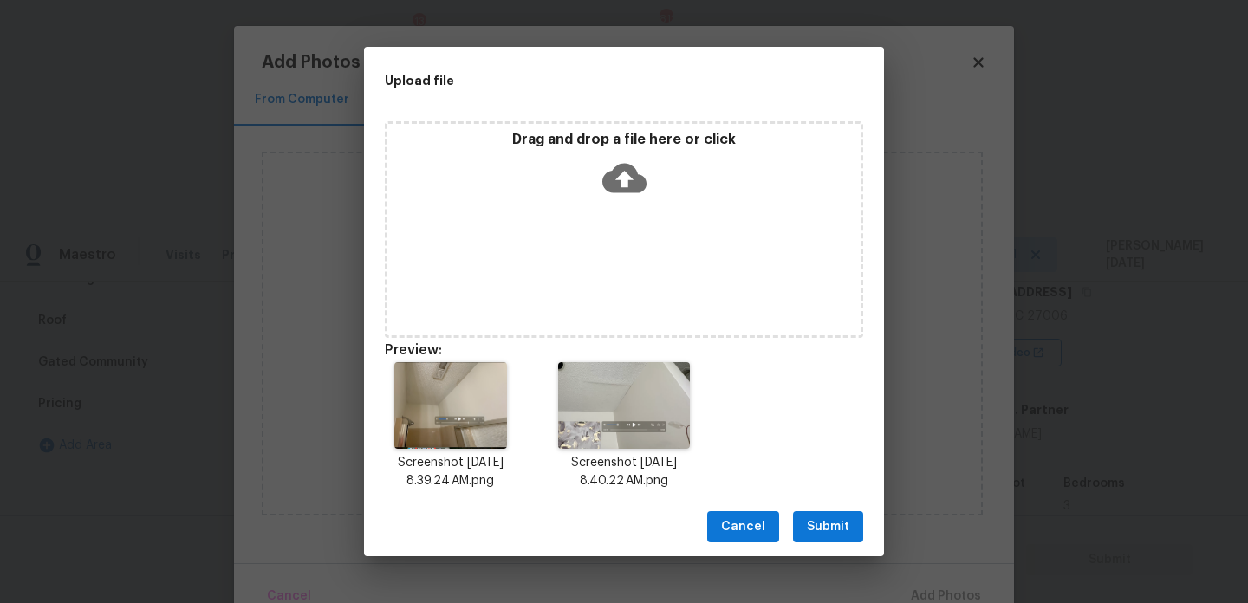
click at [812, 527] on span "Submit" at bounding box center [828, 528] width 42 height 22
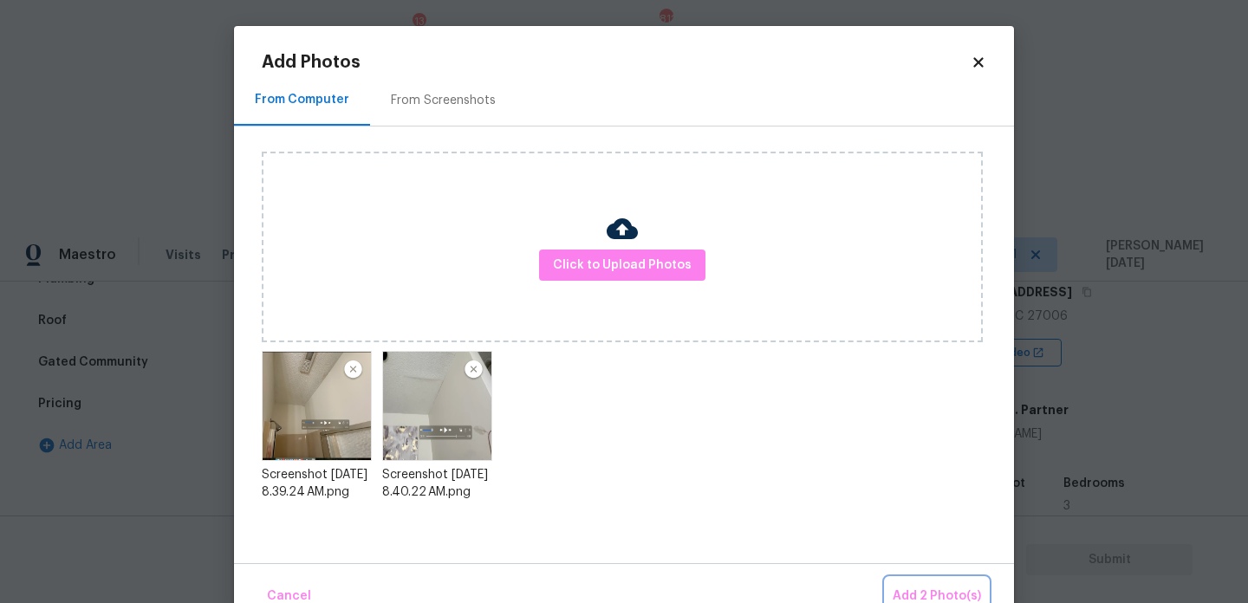
click at [926, 592] on span "Add 2 Photo(s)" at bounding box center [937, 597] width 88 height 22
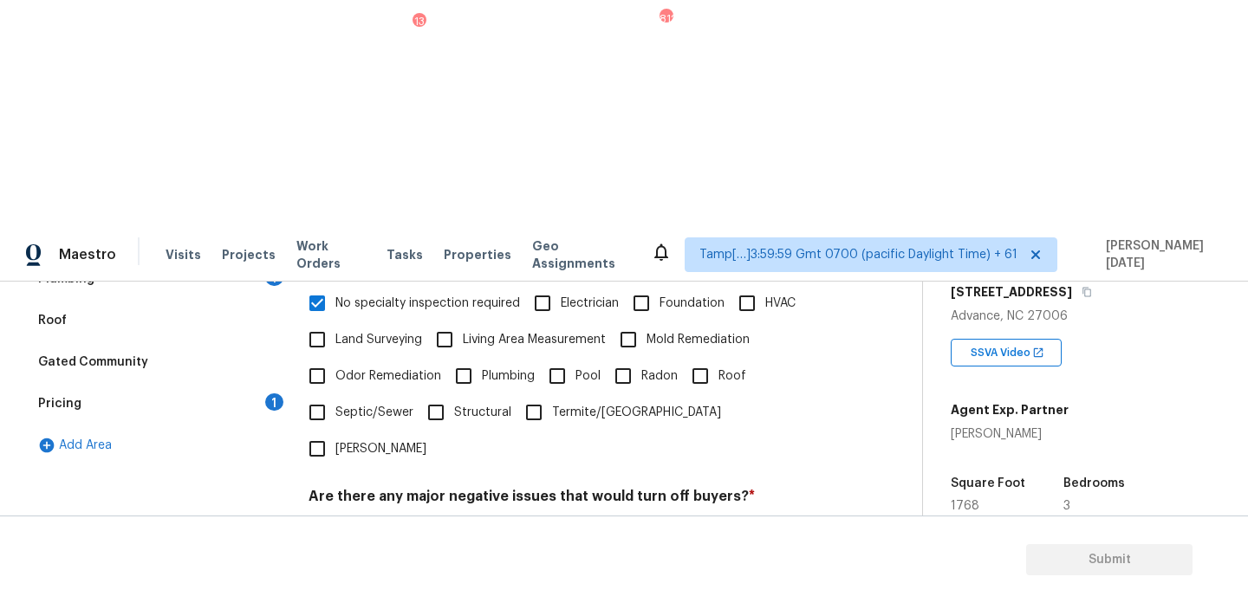
scroll to position [461, 0]
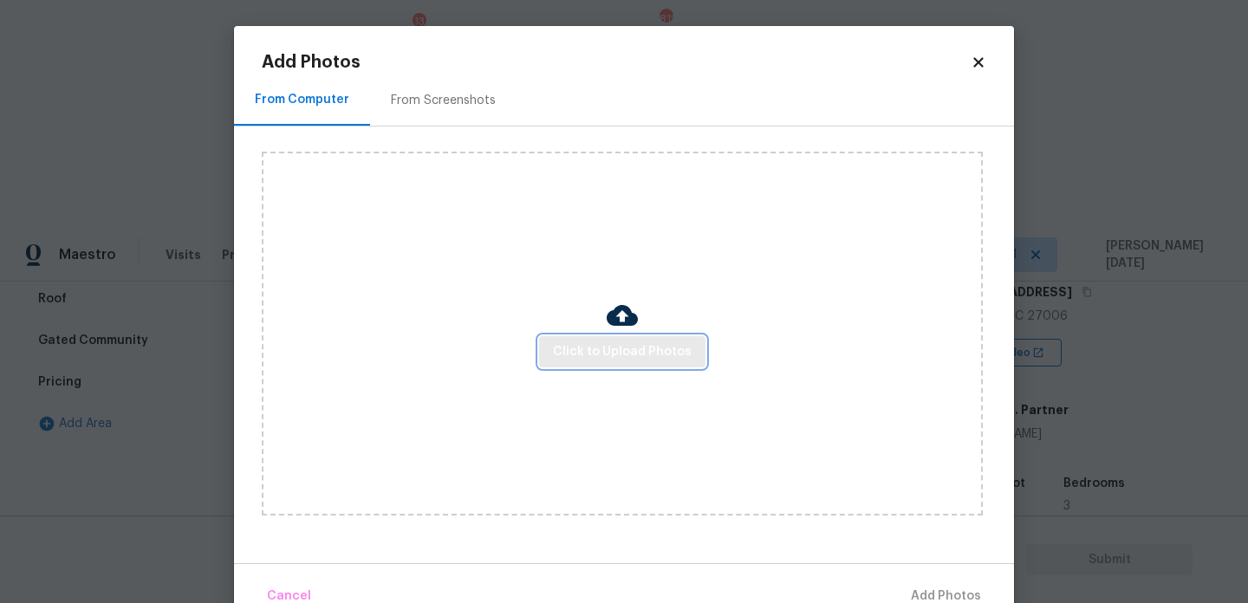
click at [652, 346] on span "Click to Upload Photos" at bounding box center [622, 353] width 139 height 22
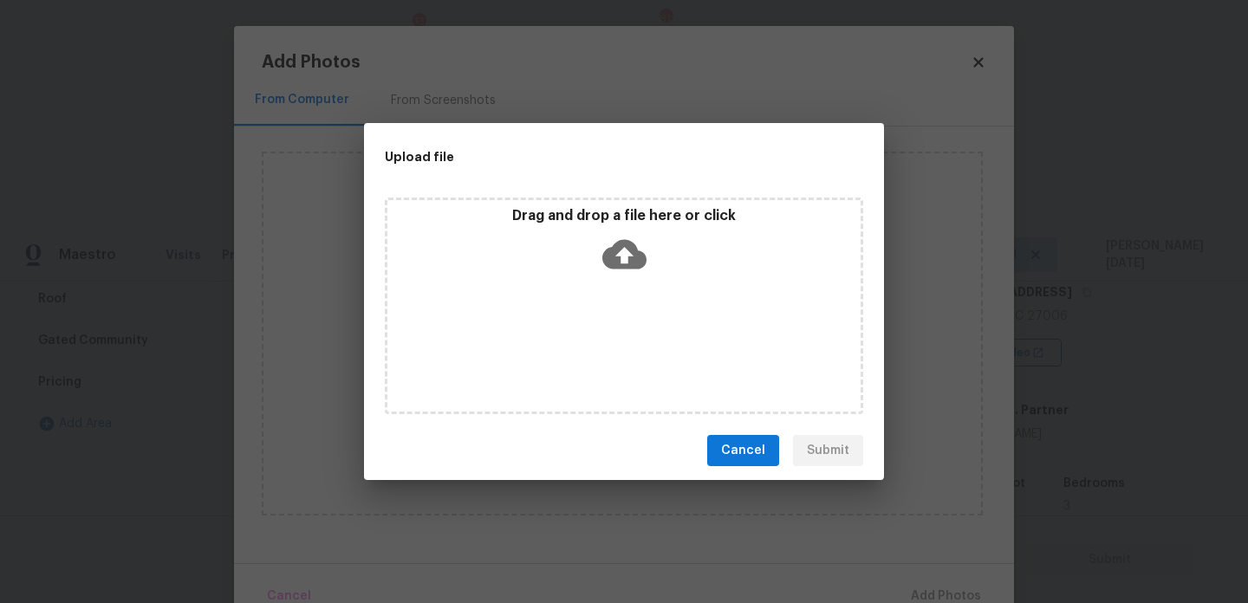
click at [652, 346] on div "Drag and drop a file here or click" at bounding box center [624, 306] width 479 height 217
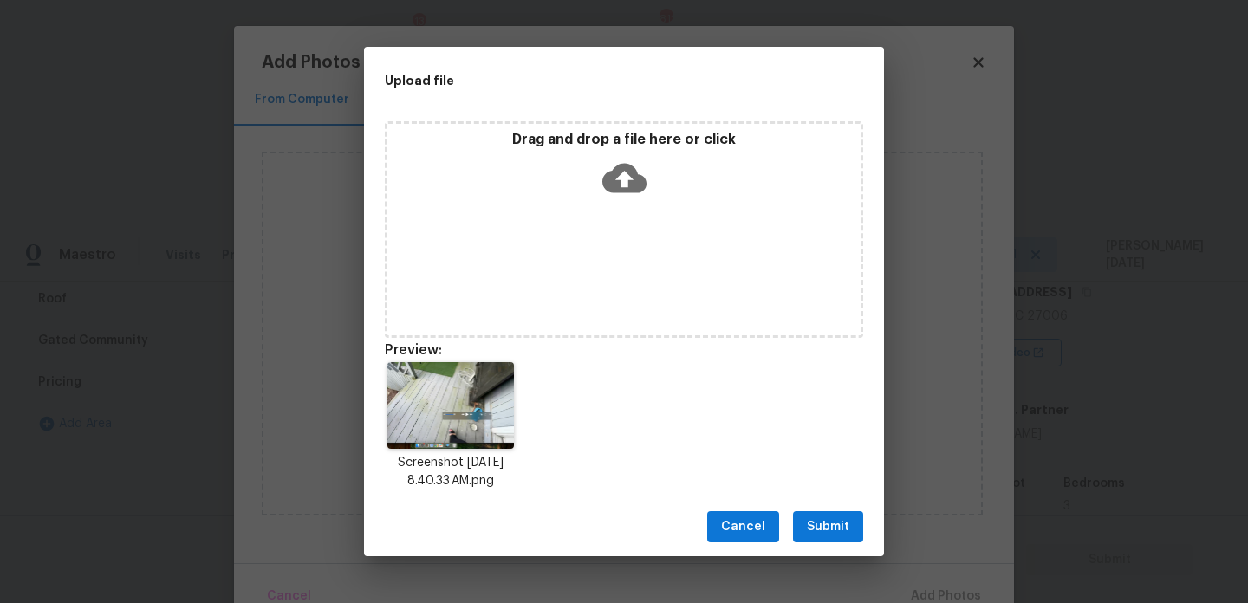
click at [622, 278] on div "Drag and drop a file here or click" at bounding box center [624, 229] width 479 height 217
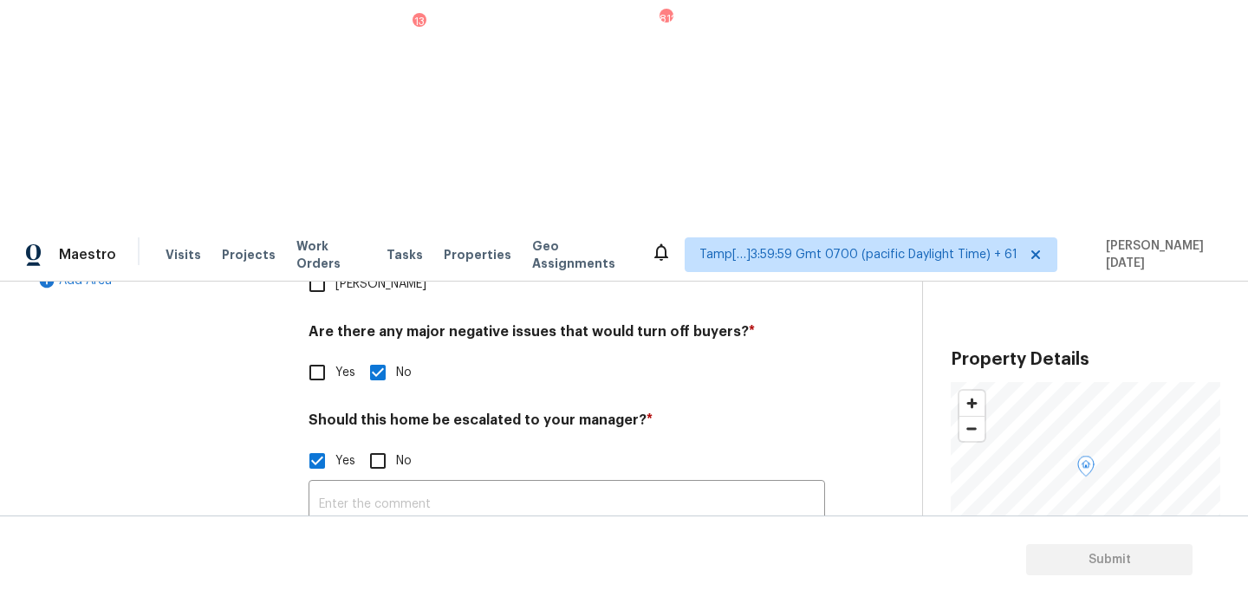
scroll to position [293, 0]
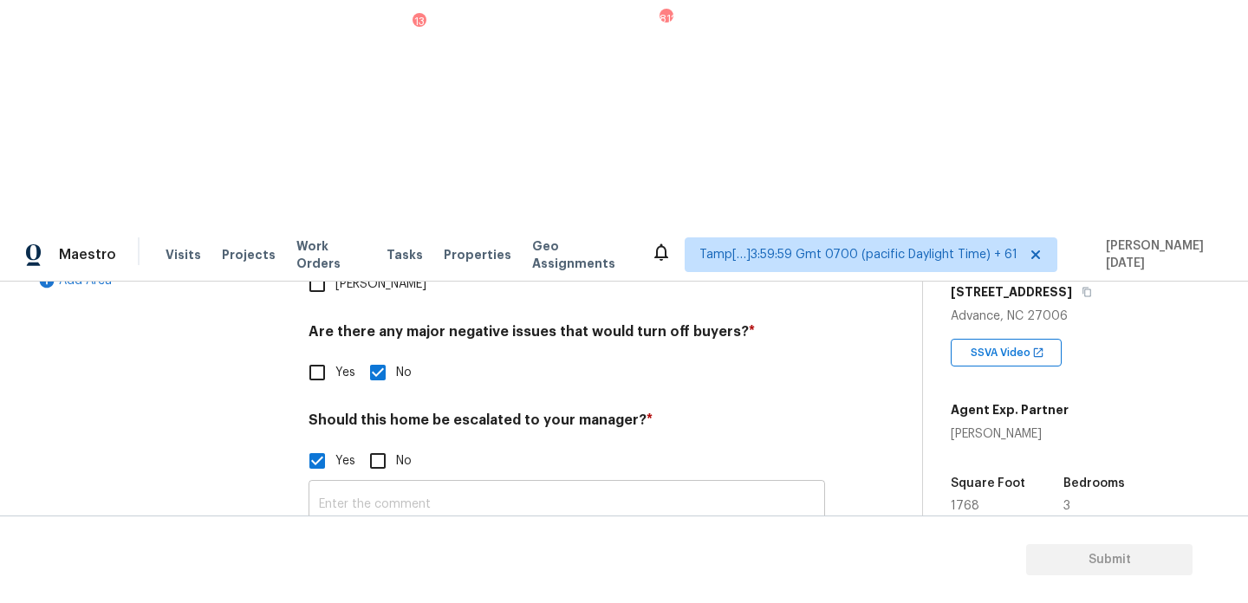
click at [355, 485] on input "text" at bounding box center [567, 505] width 517 height 41
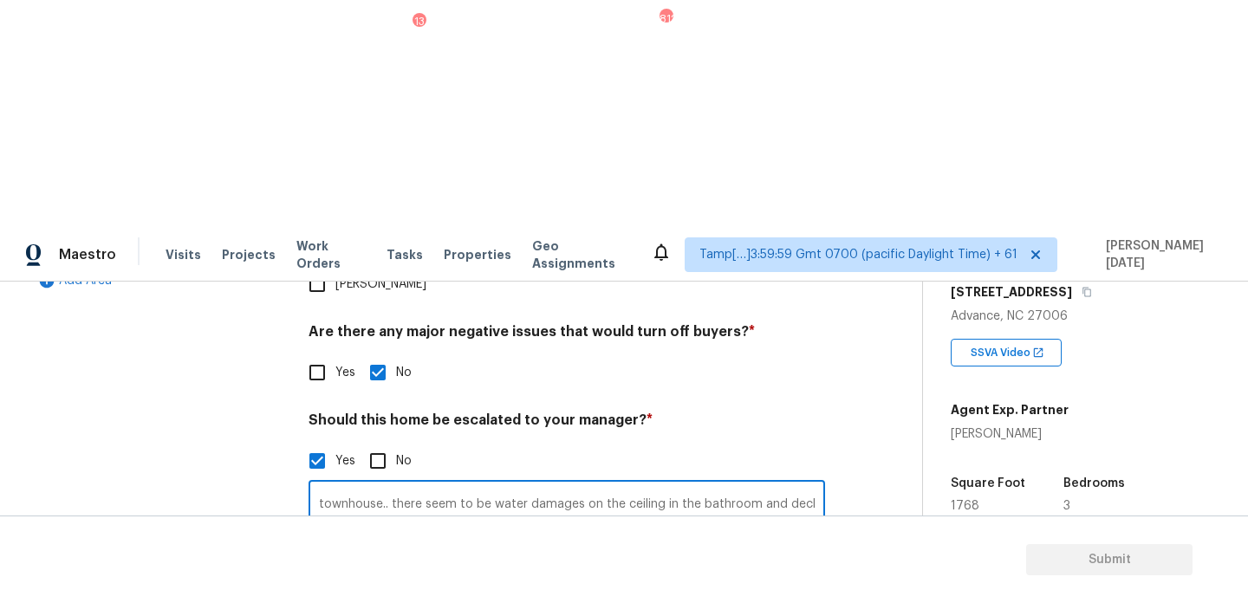
scroll to position [0, 34]
click at [686, 553] on div at bounding box center [648, 598] width 76 height 90
click at [418, 564] on img at bounding box center [419, 598] width 69 height 69
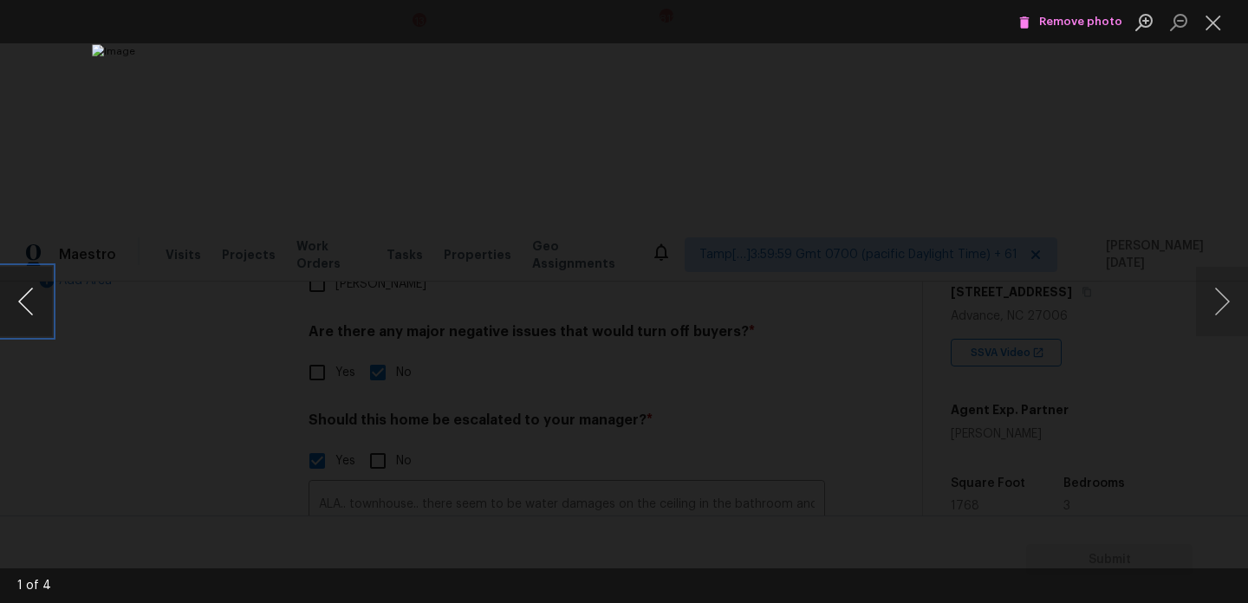
click at [20, 307] on button "Previous image" at bounding box center [26, 301] width 52 height 69
click at [1215, 16] on button "Close lightbox" at bounding box center [1213, 22] width 35 height 30
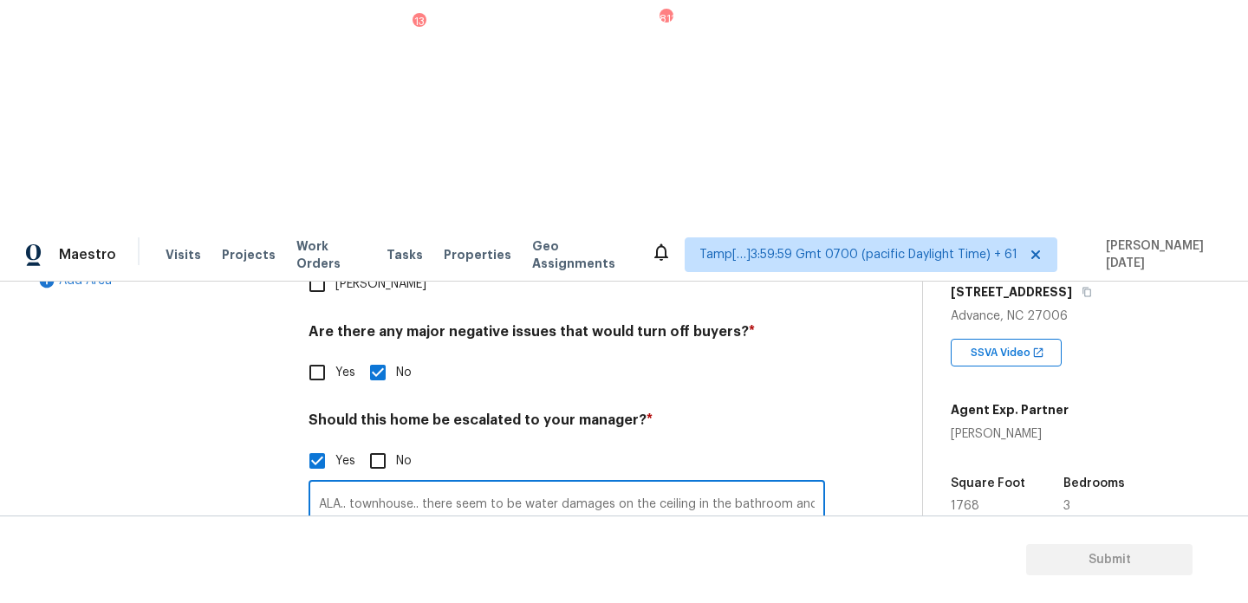
click at [425, 485] on input "ALA.. townhouse.. there seem to be water damages on the ceiling in the bathroom…" at bounding box center [567, 505] width 517 height 41
click at [675, 564] on img at bounding box center [648, 598] width 69 height 69
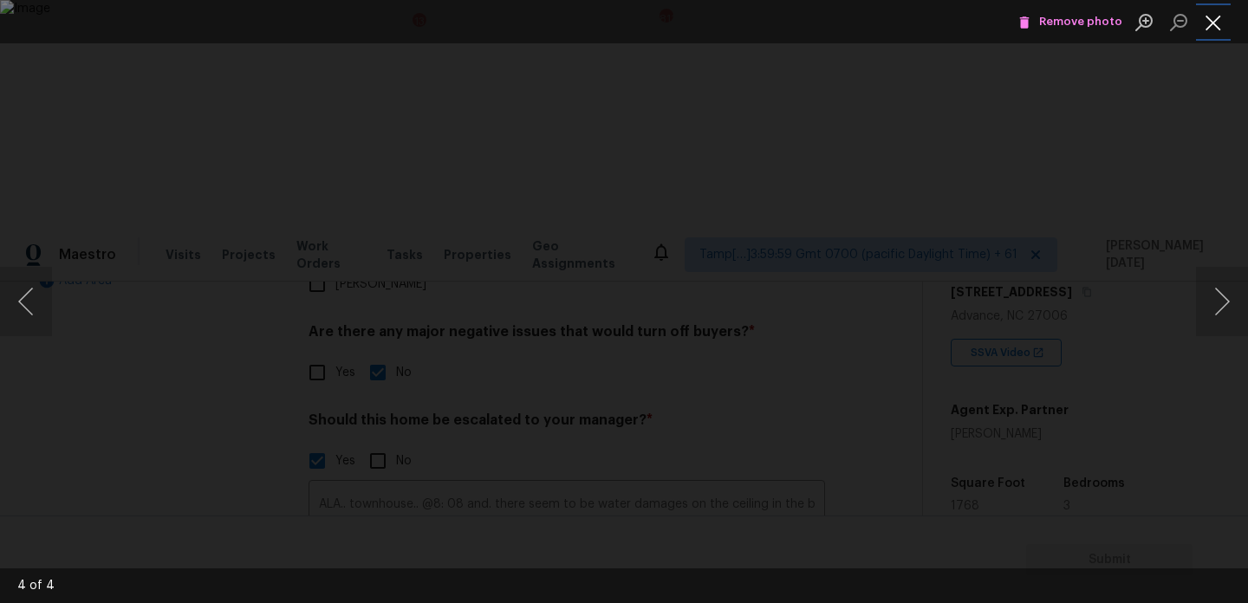
click at [1211, 25] on button "Close lightbox" at bounding box center [1213, 22] width 35 height 30
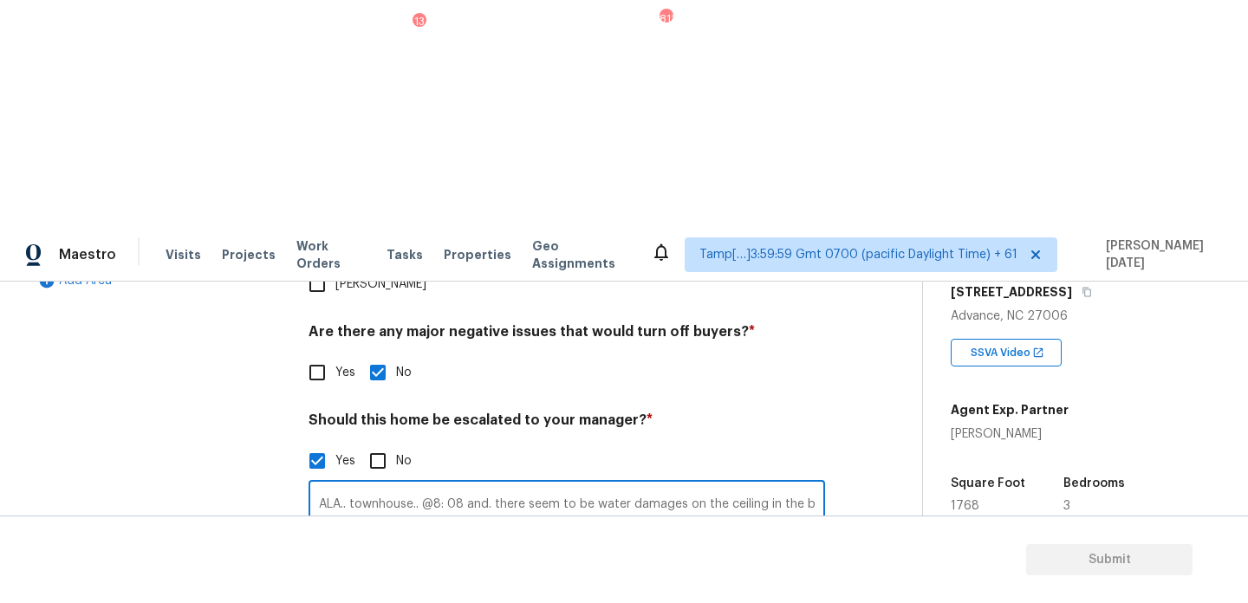
click at [496, 485] on input "ALA.. townhouse.. @8: 08 and. there seem to be water damages on the ceiling in …" at bounding box center [567, 505] width 517 height 41
click at [794, 531] on div "Photos" at bounding box center [567, 587] width 517 height 113
click at [486, 564] on img at bounding box center [495, 598] width 69 height 69
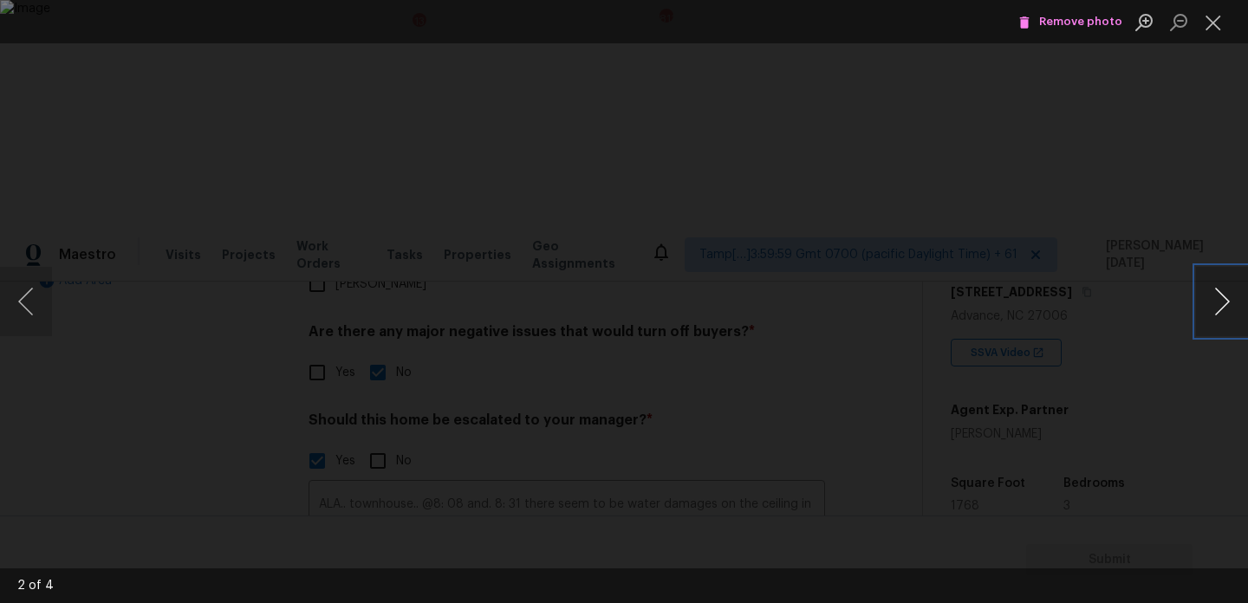
click at [1217, 297] on button "Next image" at bounding box center [1222, 301] width 52 height 69
click at [1219, 17] on button "Close lightbox" at bounding box center [1213, 22] width 35 height 30
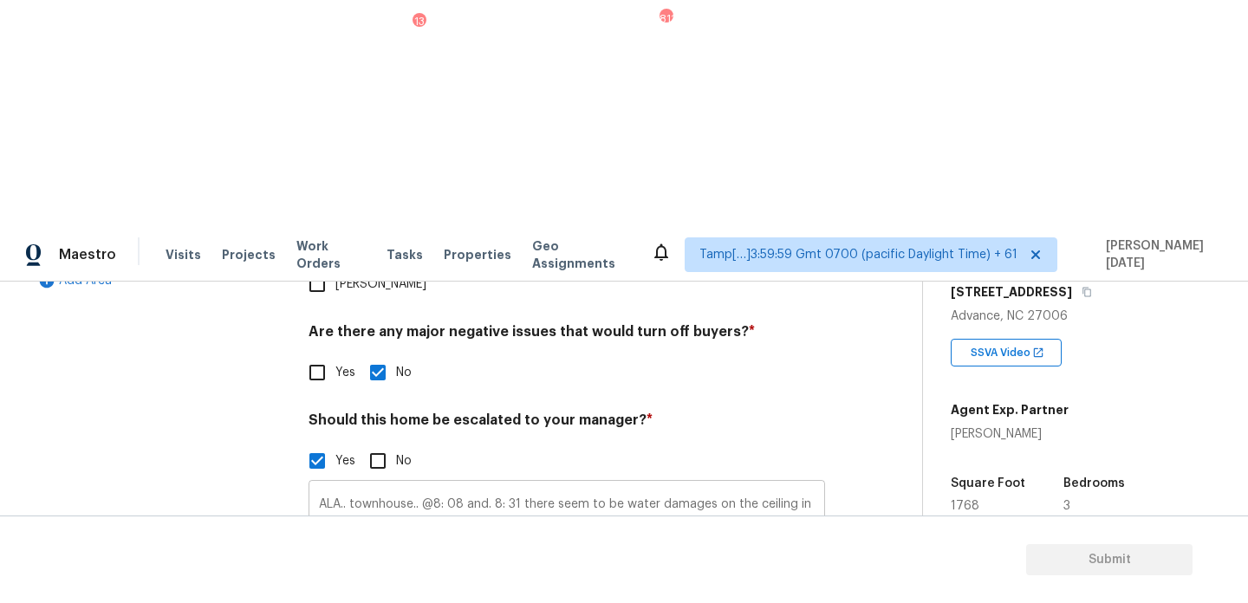
click at [770, 485] on input "ALA.. townhouse.. @8: 08 and. 8: 31 there seem to be water damages on the ceili…" at bounding box center [567, 505] width 517 height 41
click at [539, 564] on img at bounding box center [571, 598] width 69 height 69
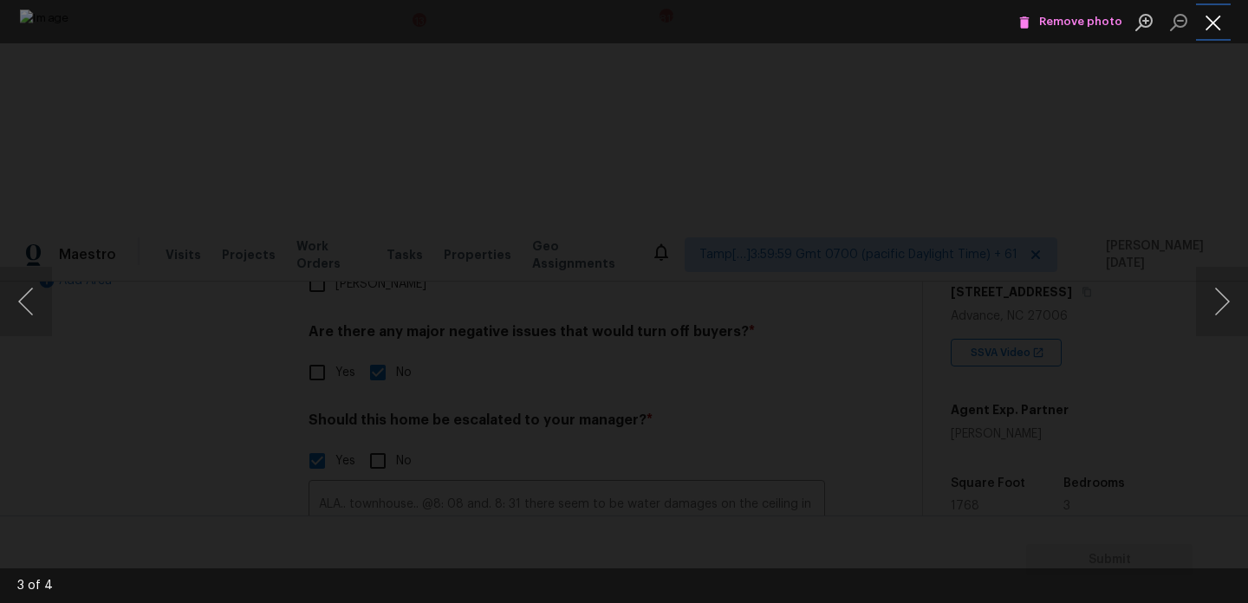
click at [1217, 24] on button "Close lightbox" at bounding box center [1213, 22] width 35 height 30
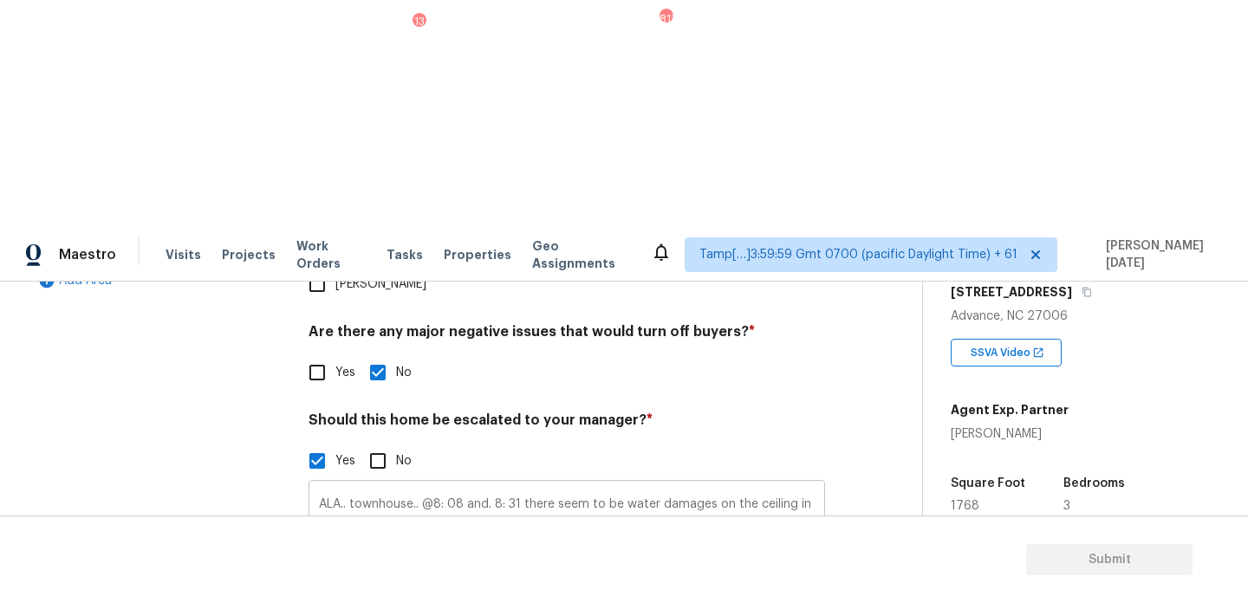
click at [746, 485] on input "ALA.. townhouse.. @8: 08 and. 8: 31 there seem to be water damages on the ceili…" at bounding box center [567, 505] width 517 height 41
type input "ALA.. townhouse.. @8: 08 and. 8: 31 there seem to be water damages on the ceili…"
click at [831, 302] on div "Exterior Utilities HVAC Verification Plumbing 1 Roof Gated Community Pricing 1 …" at bounding box center [454, 348] width 853 height 843
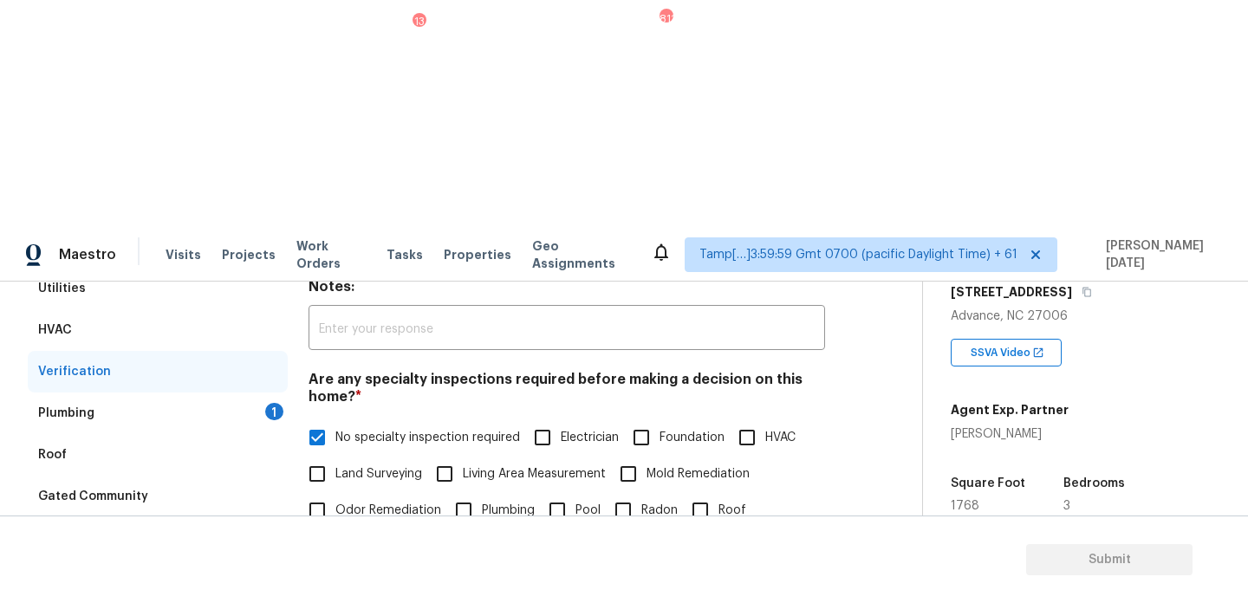
click at [238, 393] on div "Plumbing 1" at bounding box center [158, 414] width 260 height 42
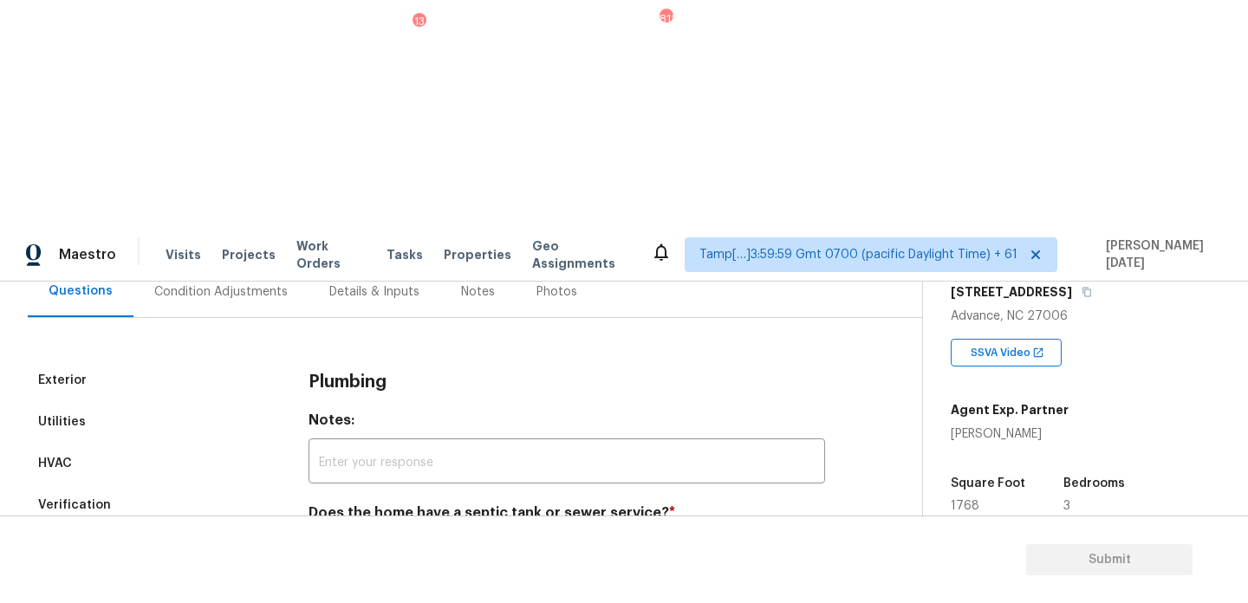
scroll to position [172, 0]
click at [311, 536] on input "Sewer" at bounding box center [317, 554] width 36 height 36
checkbox input "true"
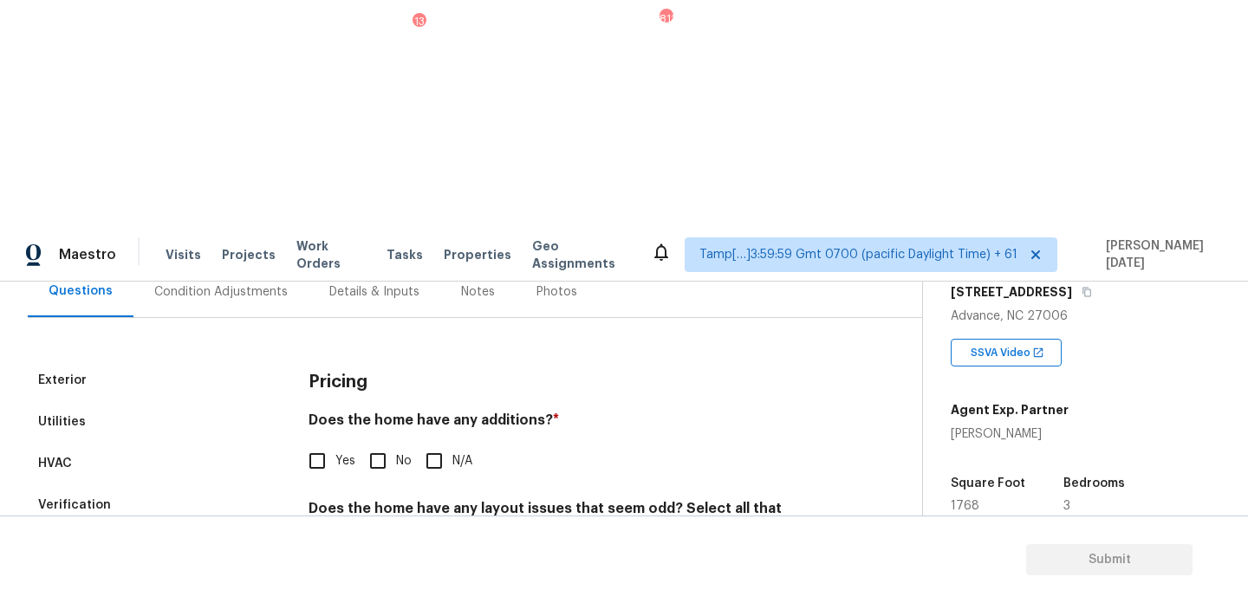
click at [370, 443] on input "No" at bounding box center [378, 461] width 36 height 36
checkbox input "true"
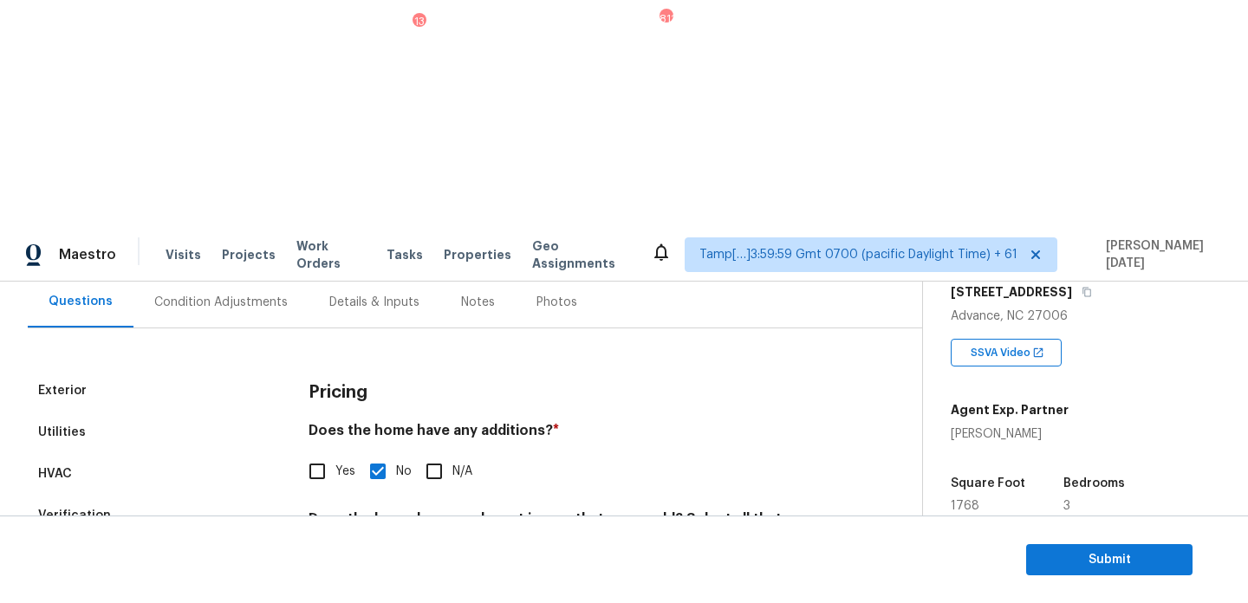
scroll to position [0, 0]
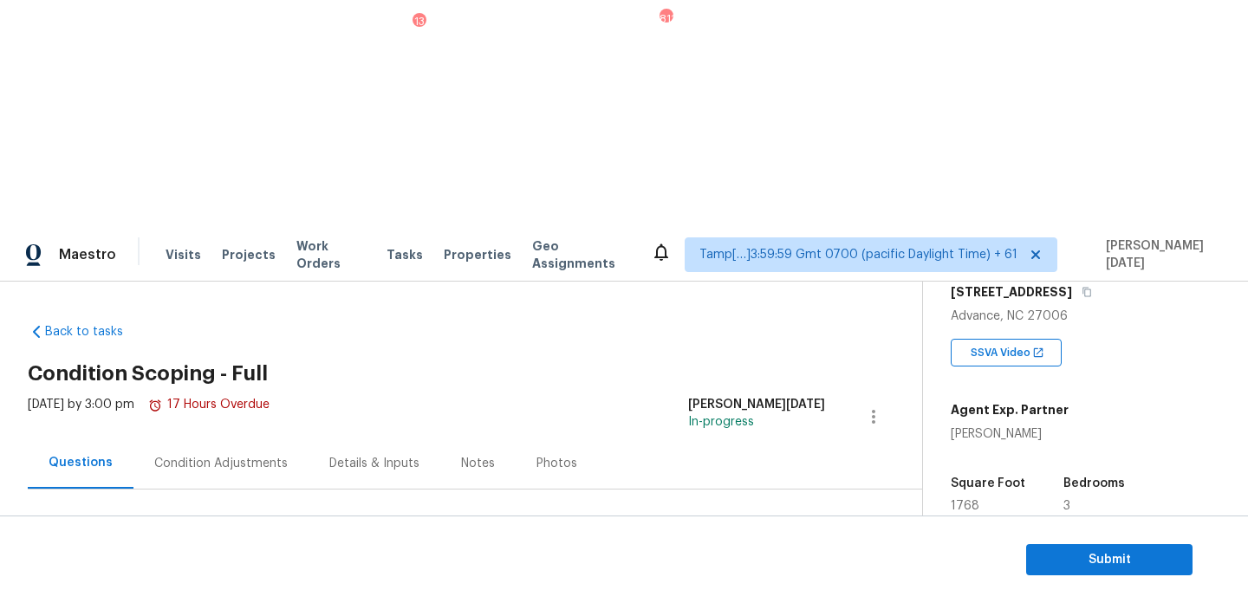
click at [223, 455] on div "Condition Adjustments" at bounding box center [221, 463] width 134 height 17
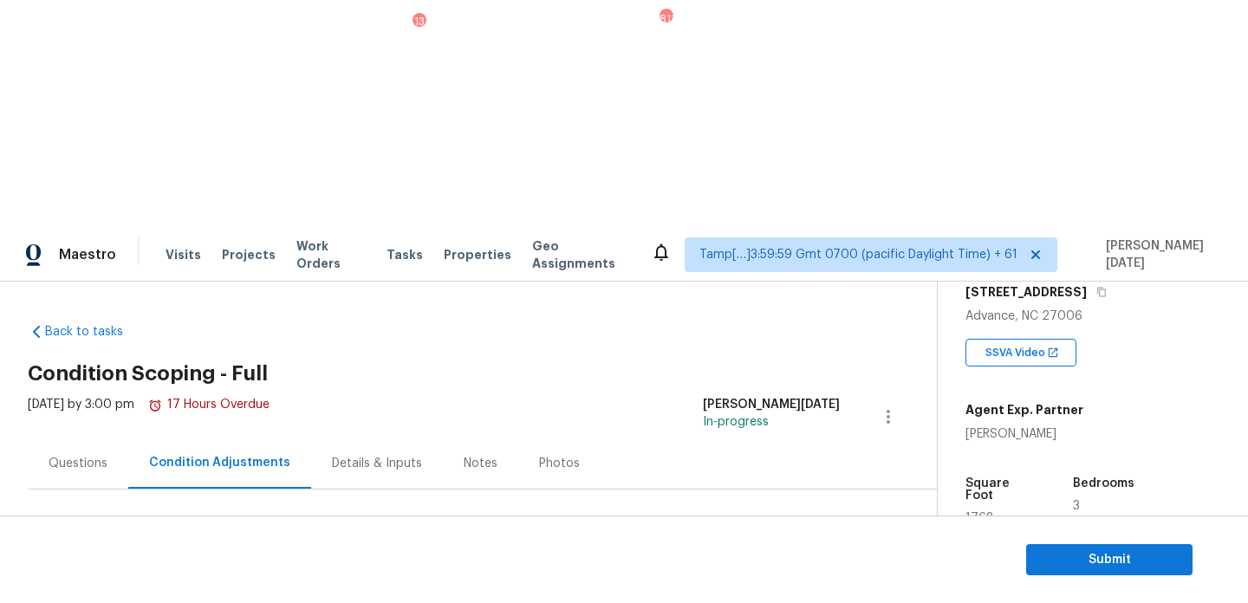
drag, startPoint x: 81, startPoint y: 368, endPoint x: 169, endPoint y: 368, distance: 88.4
click at [169, 587] on div "Total: $18488.57 Deferred: $0" at bounding box center [182, 595] width 309 height 17
copy div "$18488.57"
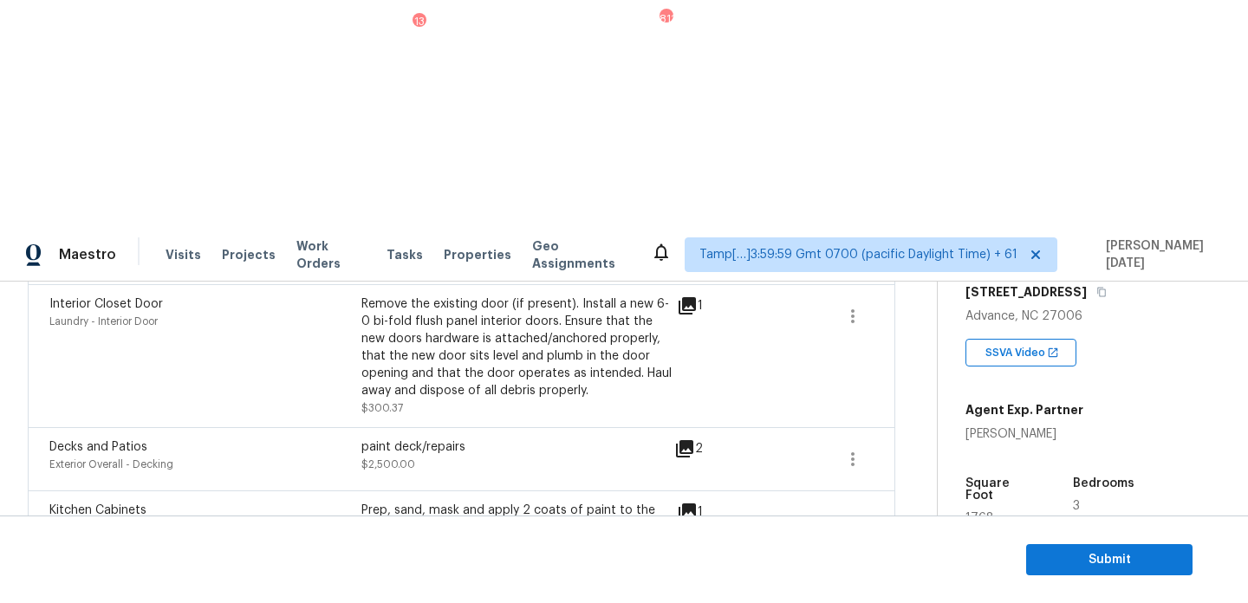
scroll to position [981, 0]
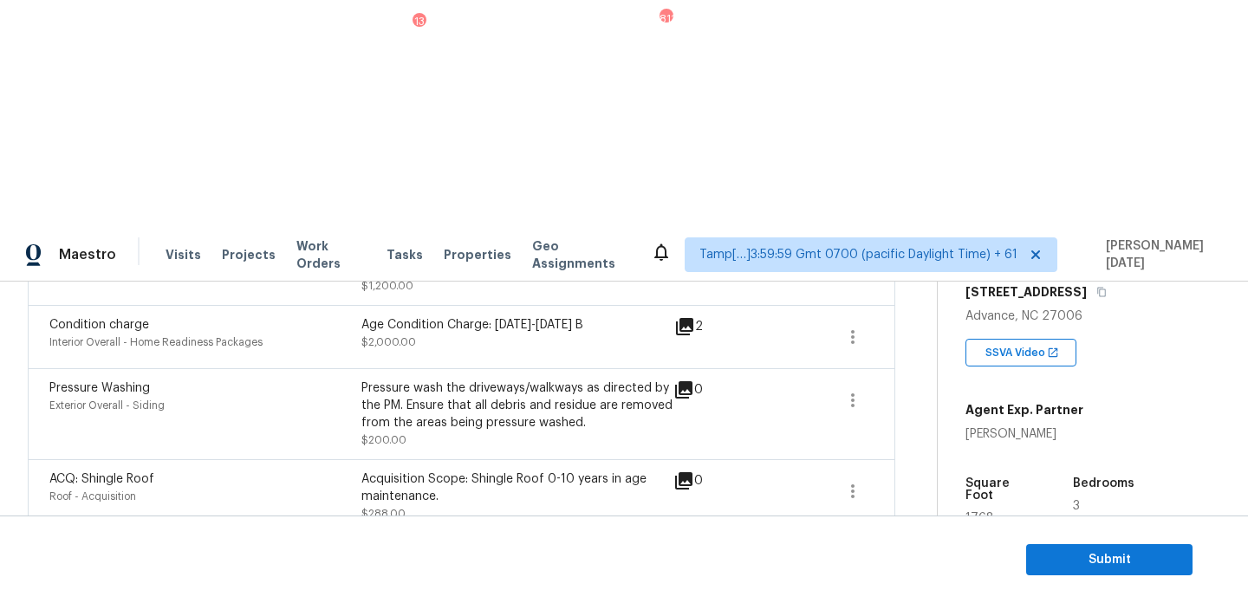
click at [946, 390] on div "Edit" at bounding box center [951, 397] width 135 height 17
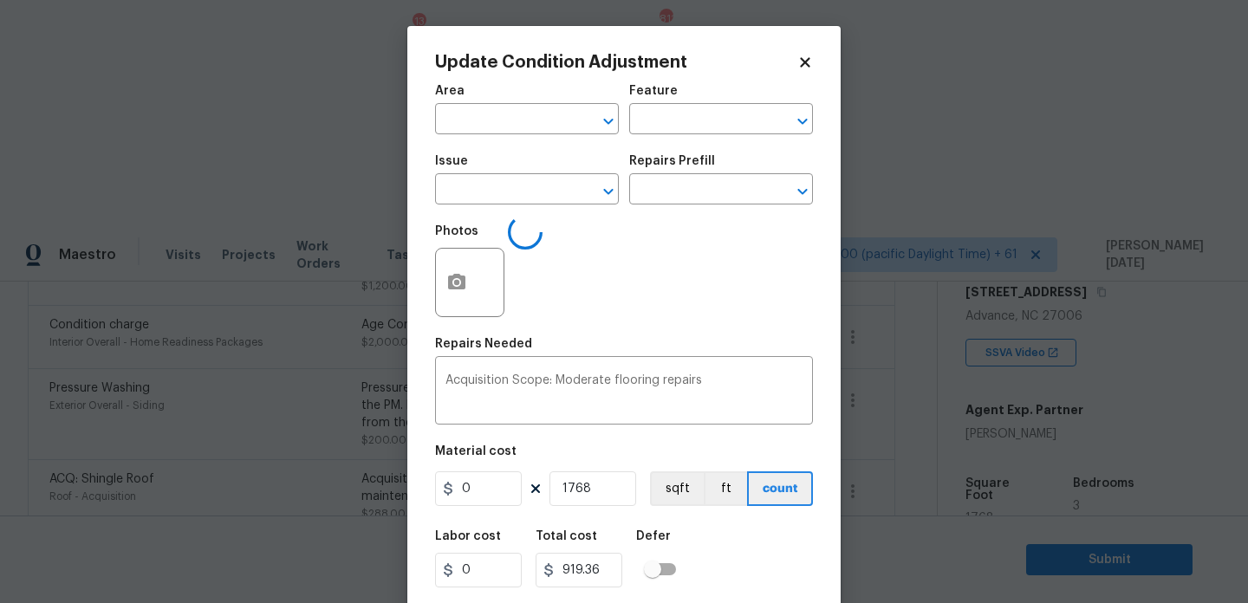
type input "Interior Overall"
type input "Acquisition"
type input "ACQ: Flooring"
type input "0.52"
click at [705, 179] on input "text" at bounding box center [696, 191] width 135 height 27
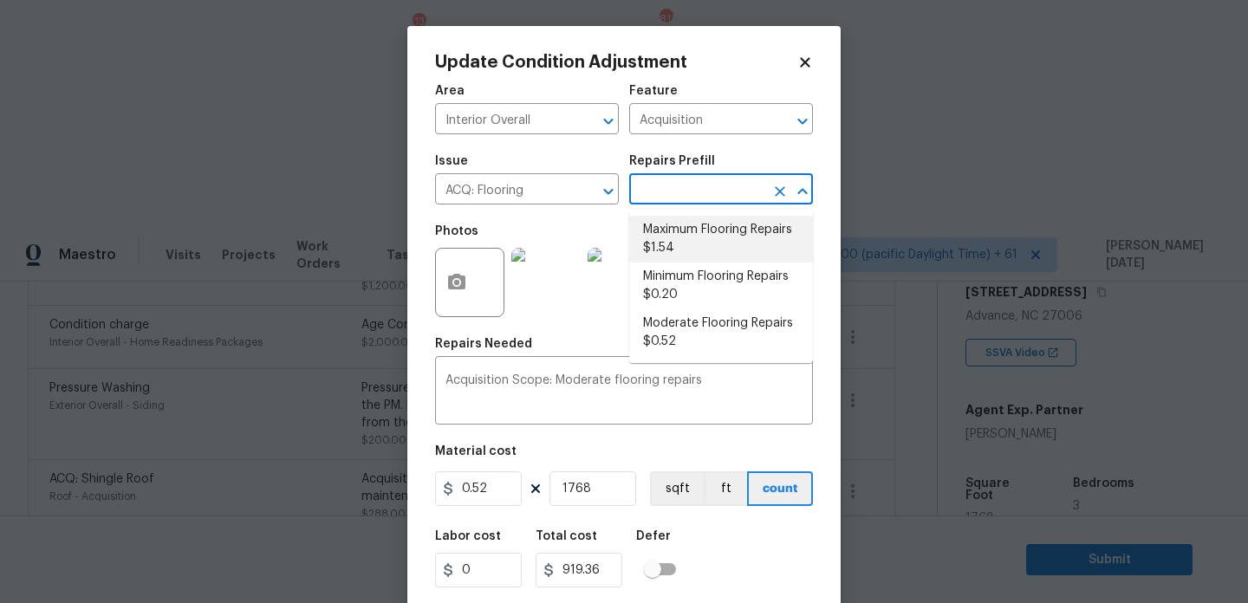
click at [708, 245] on li "Maximum Flooring Repairs $1.54" at bounding box center [721, 239] width 184 height 47
type textarea "Acquisition Scope: Maximum flooring repairs"
type input "1.54"
type input "2722.72"
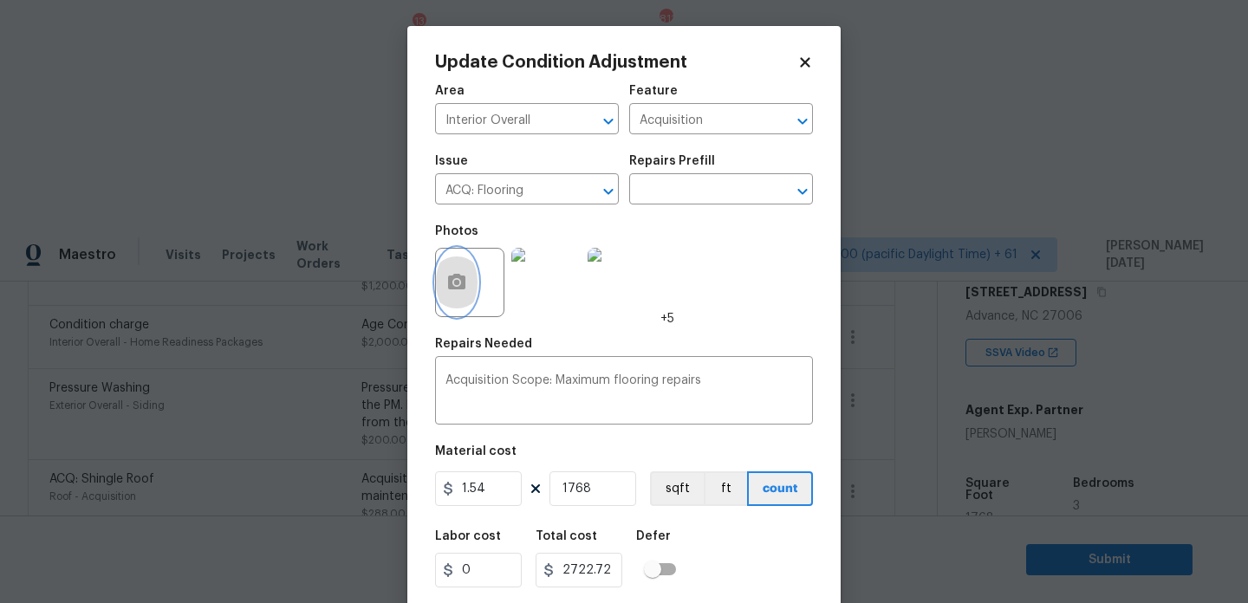
click at [459, 279] on icon "button" at bounding box center [456, 282] width 17 height 16
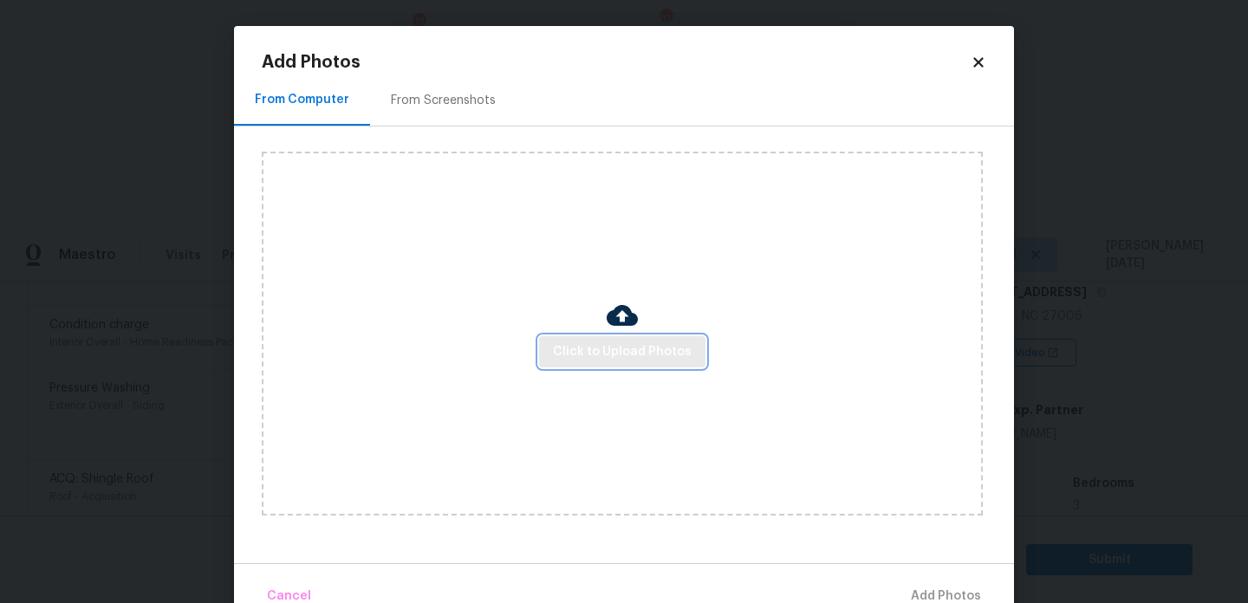
click at [605, 360] on span "Click to Upload Photos" at bounding box center [622, 353] width 139 height 22
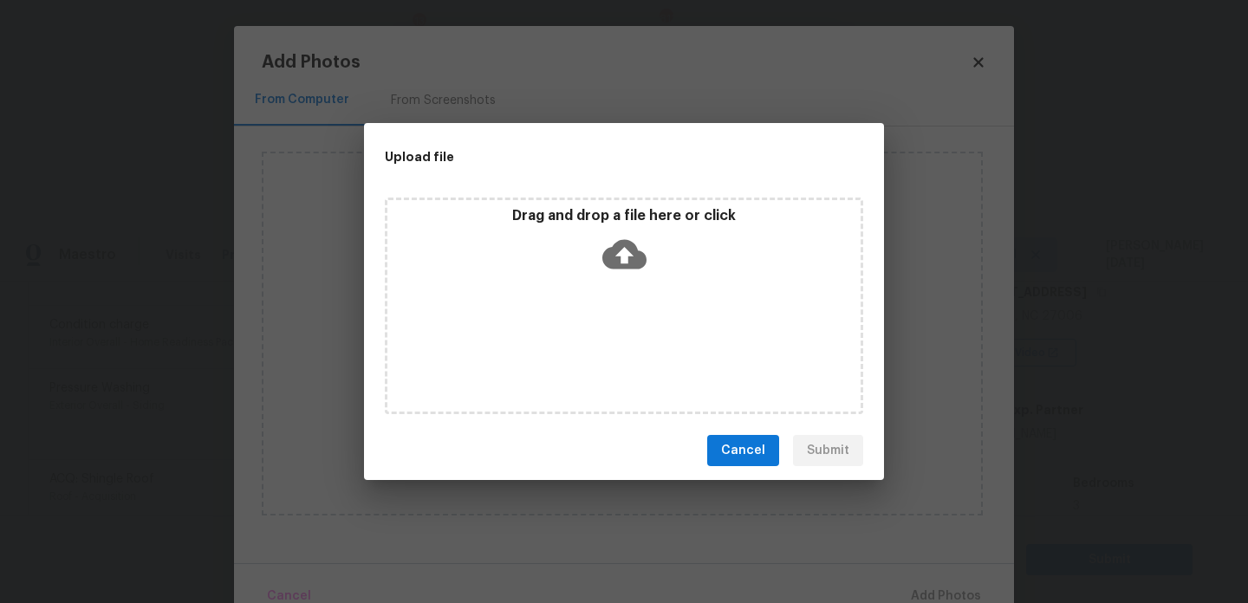
click at [605, 360] on div "Drag and drop a file here or click" at bounding box center [624, 306] width 479 height 217
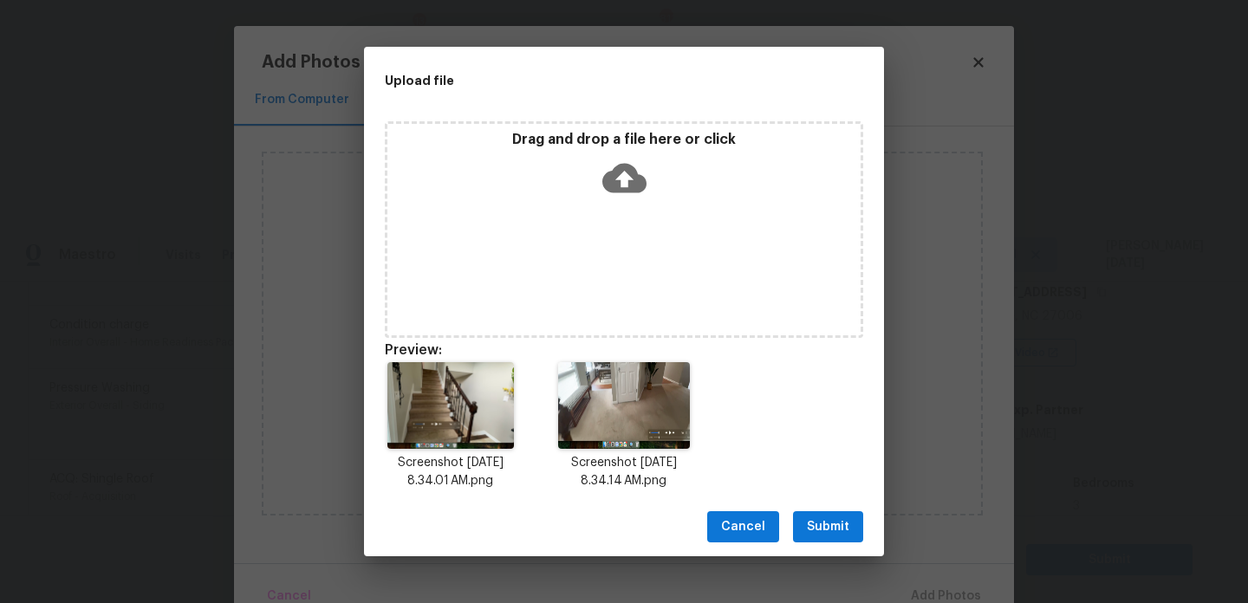
click at [843, 520] on span "Submit" at bounding box center [828, 528] width 42 height 22
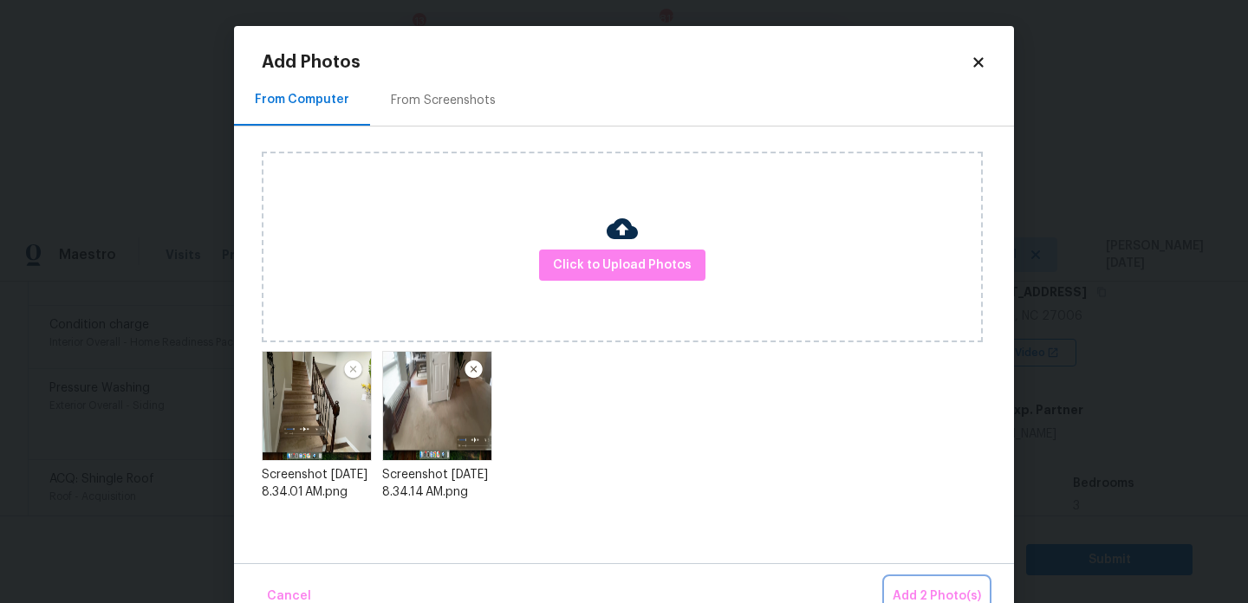
click at [924, 584] on button "Add 2 Photo(s)" at bounding box center [937, 596] width 102 height 37
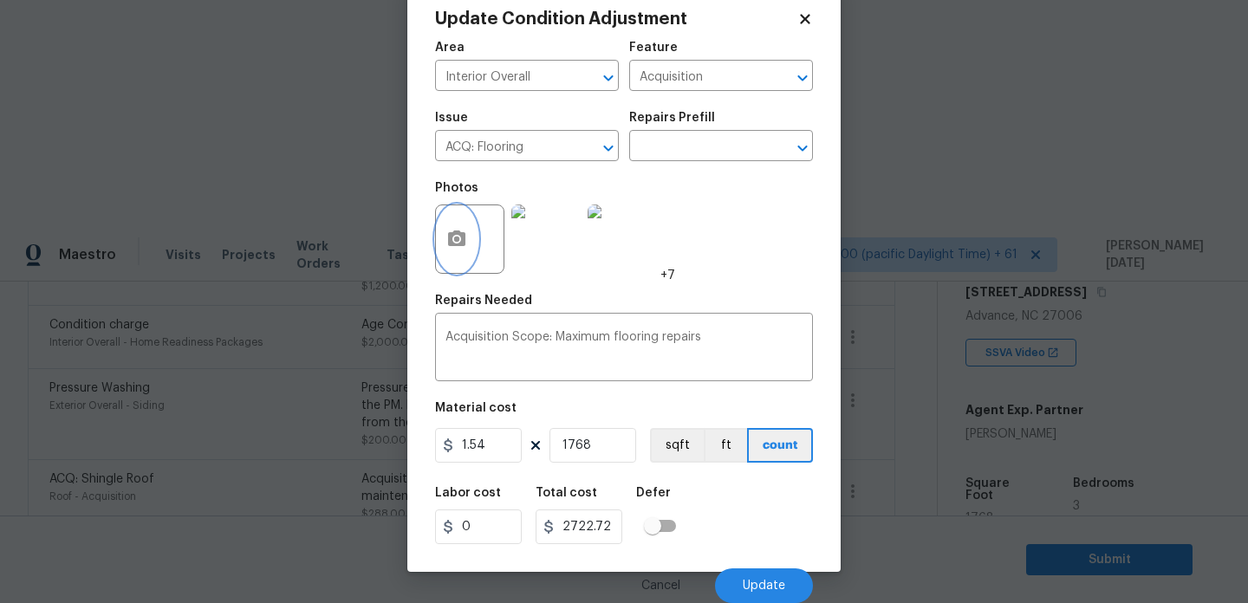
scroll to position [44, 0]
click at [764, 575] on button "Update" at bounding box center [764, 586] width 98 height 35
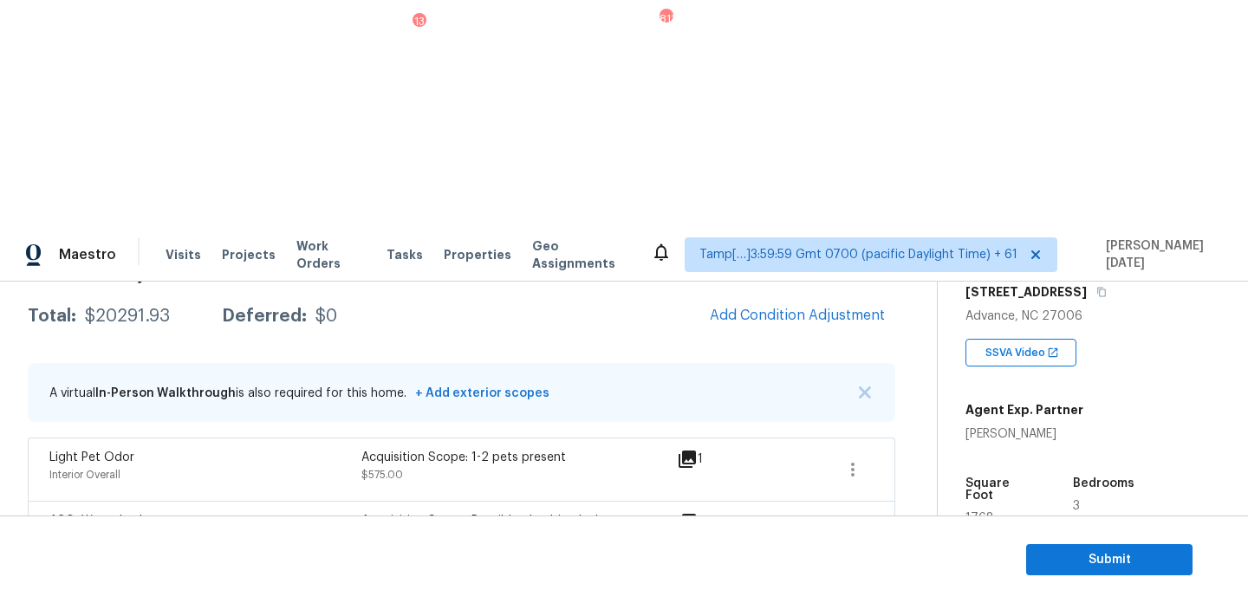
scroll to position [266, 0]
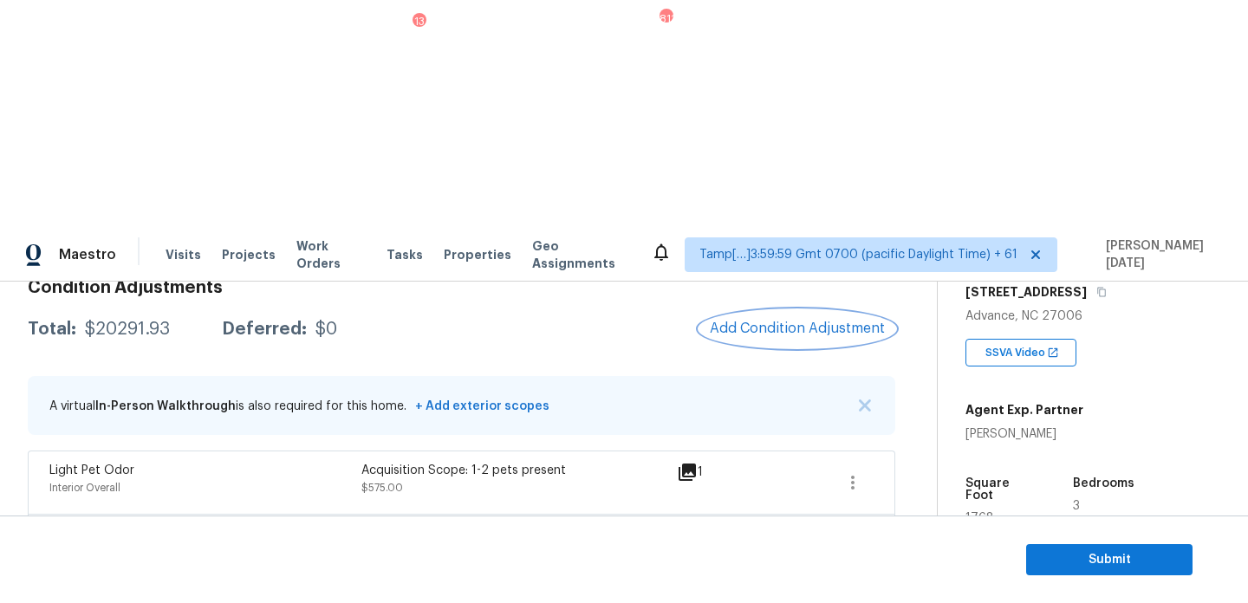
click at [793, 321] on span "Add Condition Adjustment" at bounding box center [797, 329] width 175 height 16
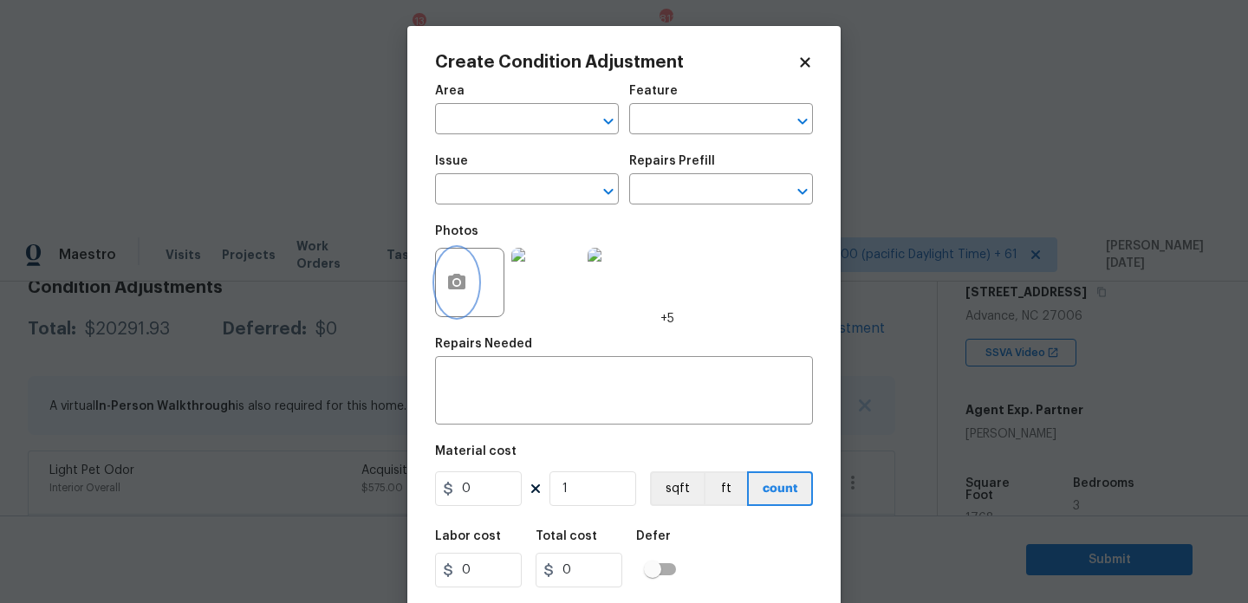
click at [448, 281] on icon "button" at bounding box center [456, 282] width 17 height 16
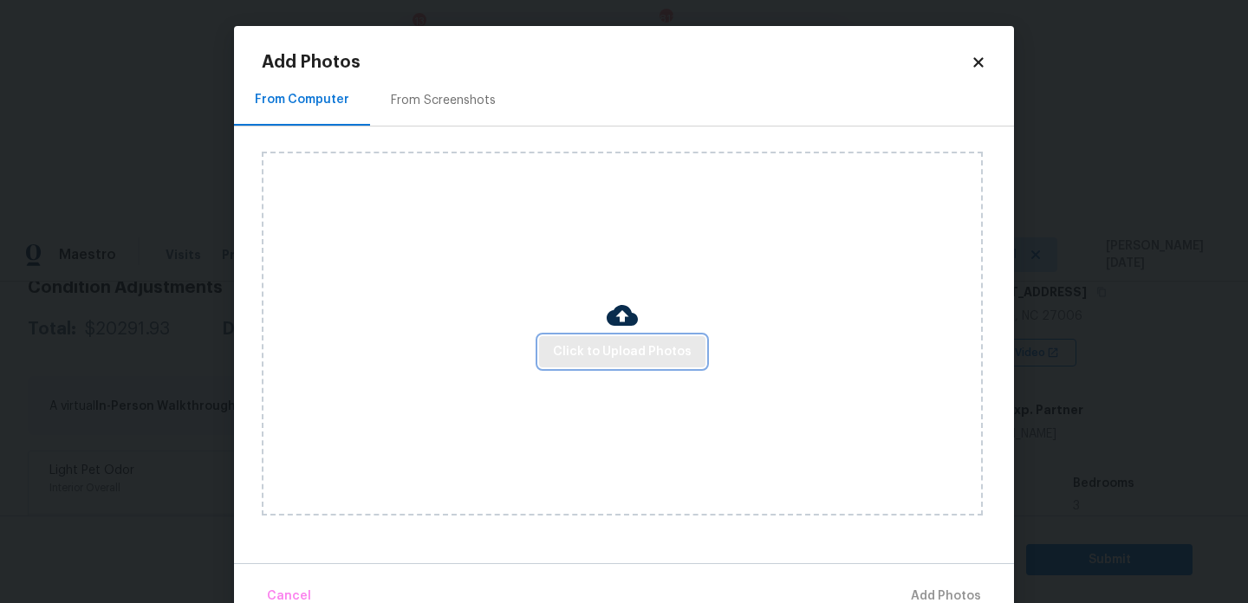
click at [556, 342] on span "Click to Upload Photos" at bounding box center [622, 353] width 139 height 22
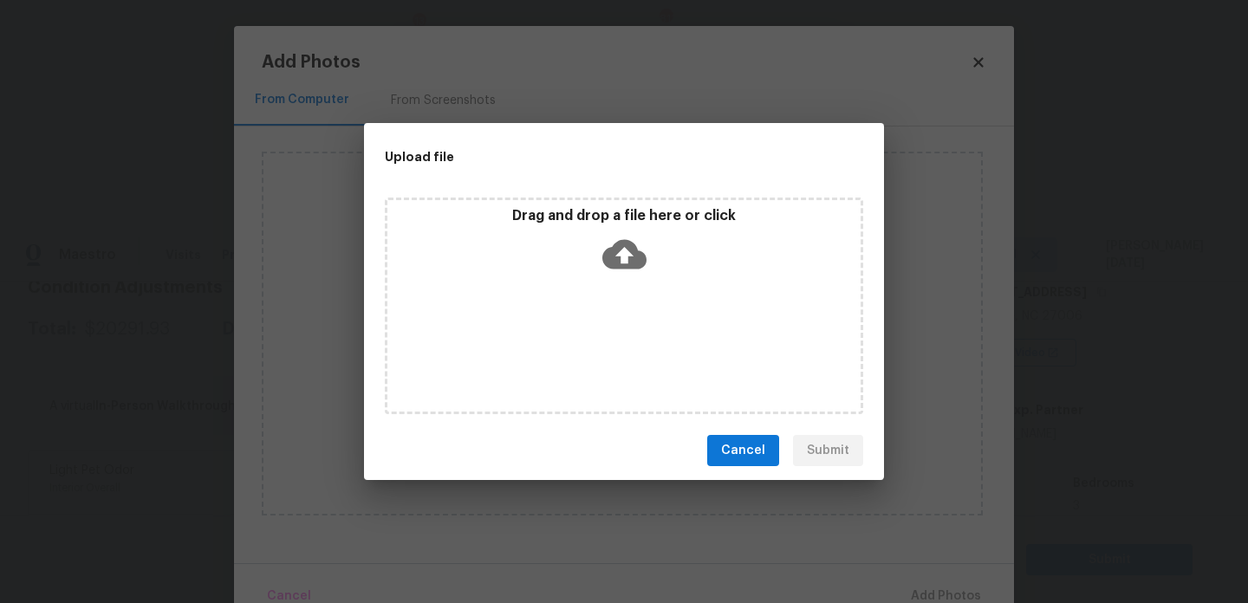
click at [556, 342] on div "Drag and drop a file here or click" at bounding box center [624, 306] width 479 height 217
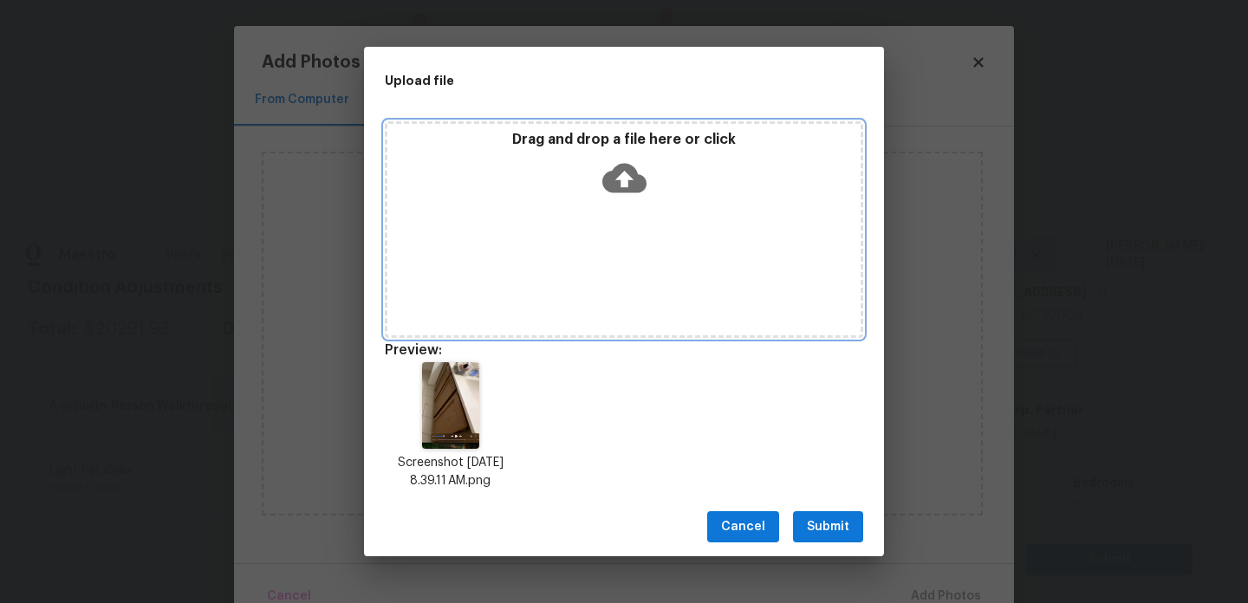
click at [684, 229] on div "Drag and drop a file here or click" at bounding box center [624, 229] width 479 height 217
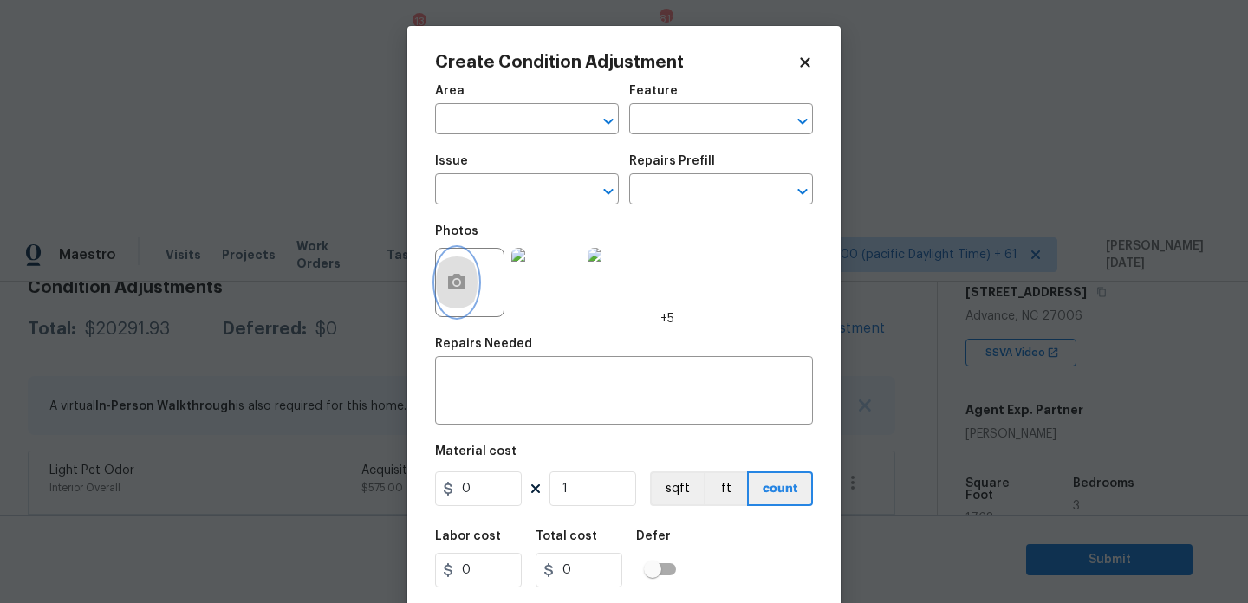
click at [470, 277] on button "button" at bounding box center [457, 283] width 42 height 68
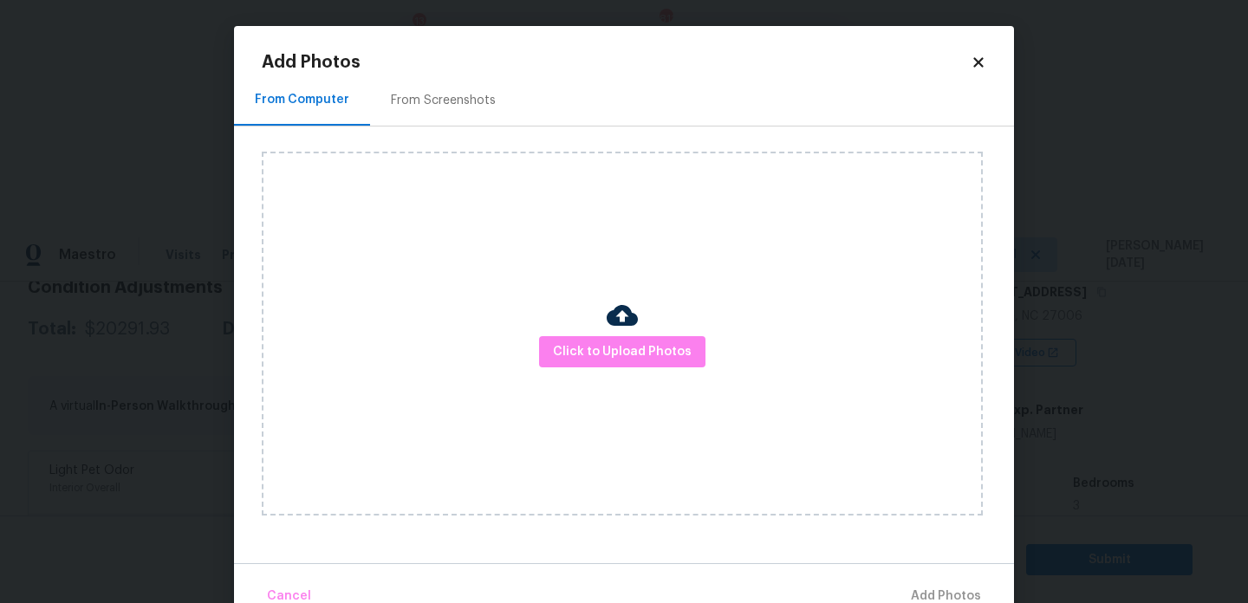
click at [633, 397] on div "Click to Upload Photos" at bounding box center [622, 334] width 721 height 364
click at [668, 347] on span "Click to Upload Photos" at bounding box center [622, 353] width 139 height 22
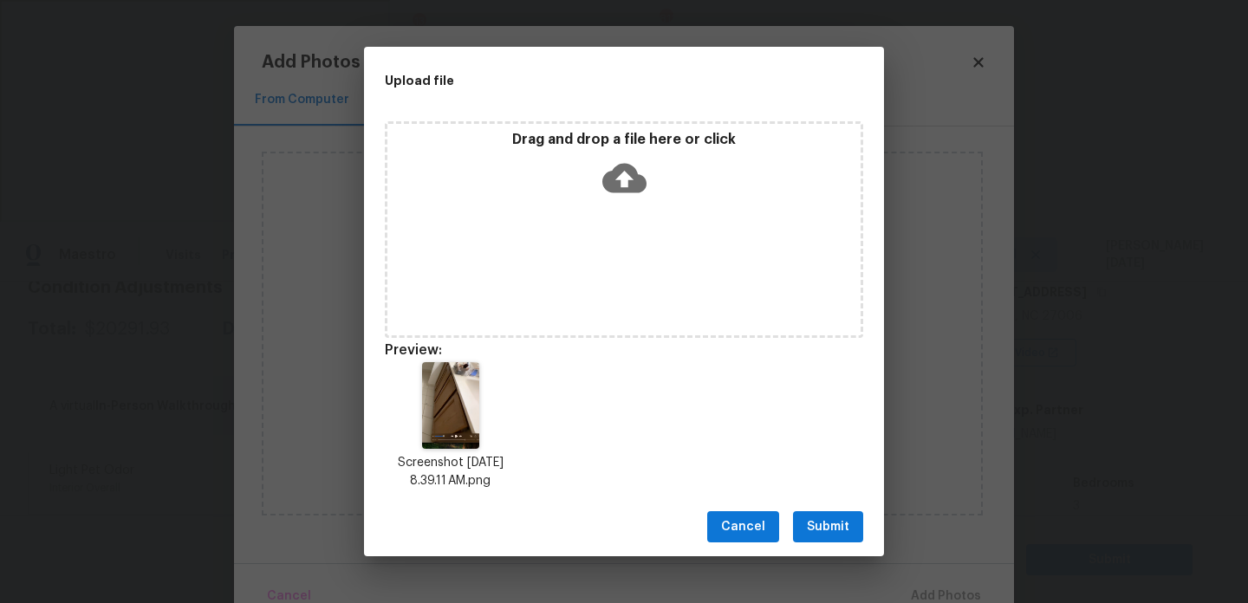
click at [792, 516] on div "Cancel Submit" at bounding box center [624, 528] width 520 height 60
click at [838, 530] on span "Submit" at bounding box center [828, 528] width 42 height 22
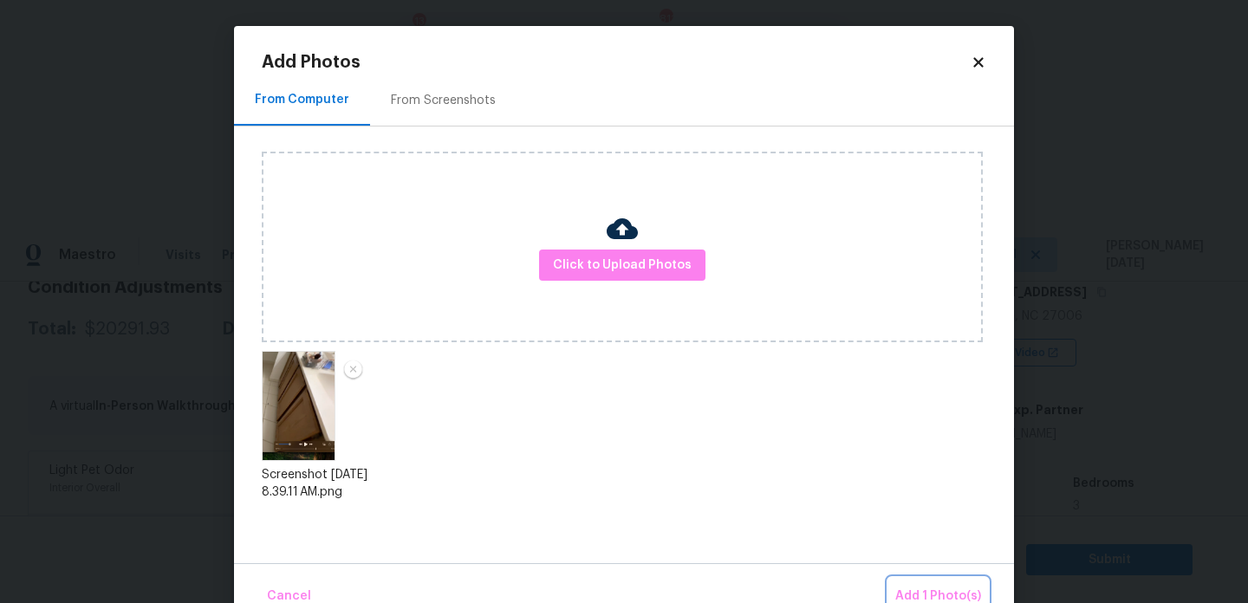
click at [928, 590] on span "Add 1 Photo(s)" at bounding box center [939, 597] width 86 height 22
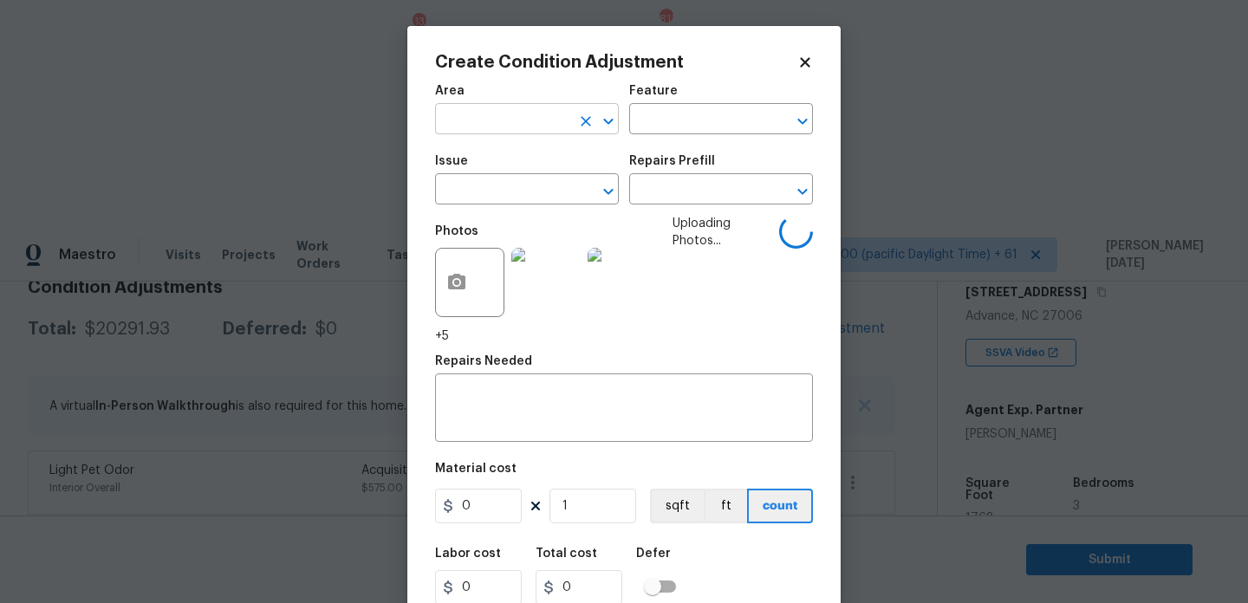
click at [485, 123] on input "text" at bounding box center [502, 120] width 135 height 27
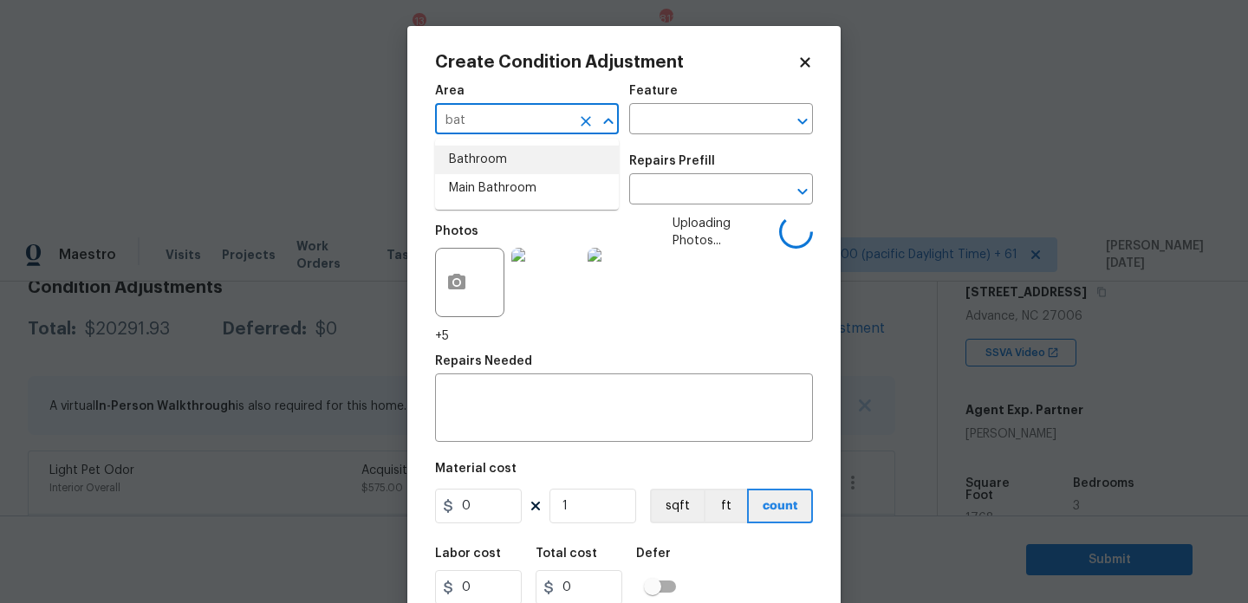
click at [485, 148] on li "Bathroom" at bounding box center [527, 160] width 184 height 29
type input "Bathroom"
click at [482, 183] on input "text" at bounding box center [502, 191] width 135 height 27
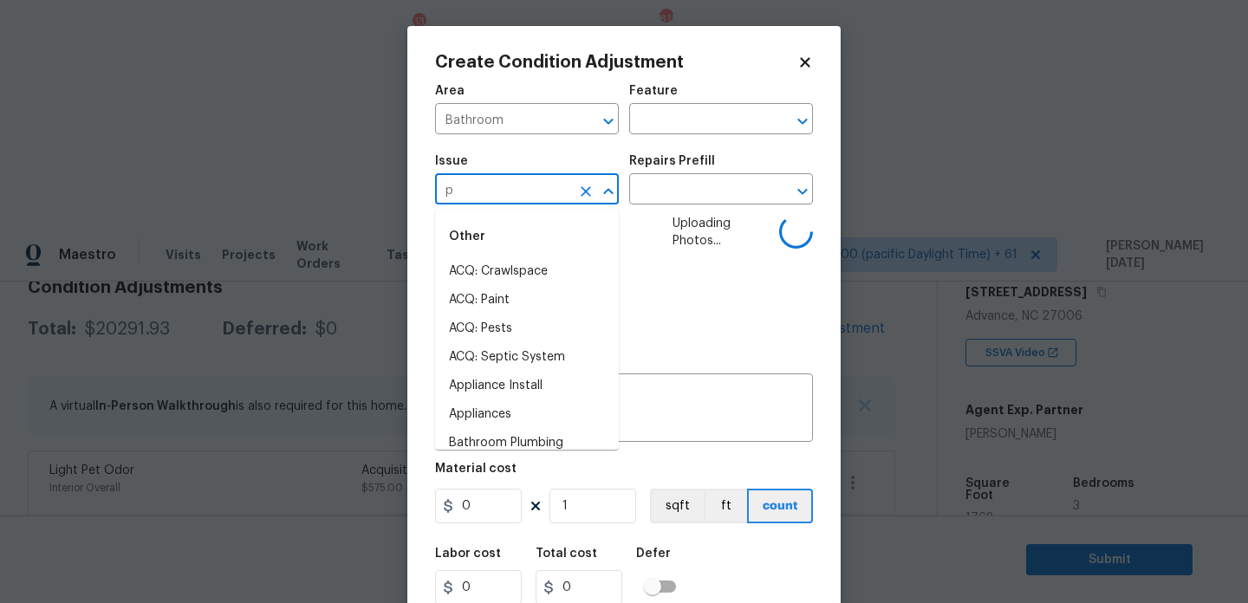
type input "pl"
type input "u"
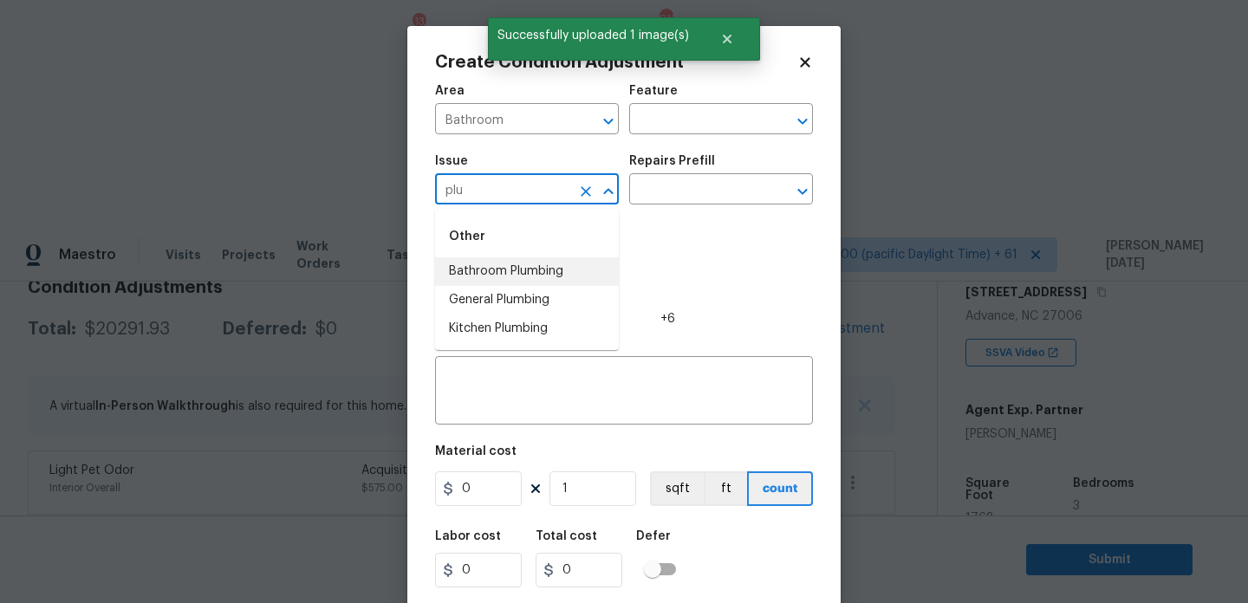
click at [493, 264] on li "Bathroom Plumbing" at bounding box center [527, 271] width 184 height 29
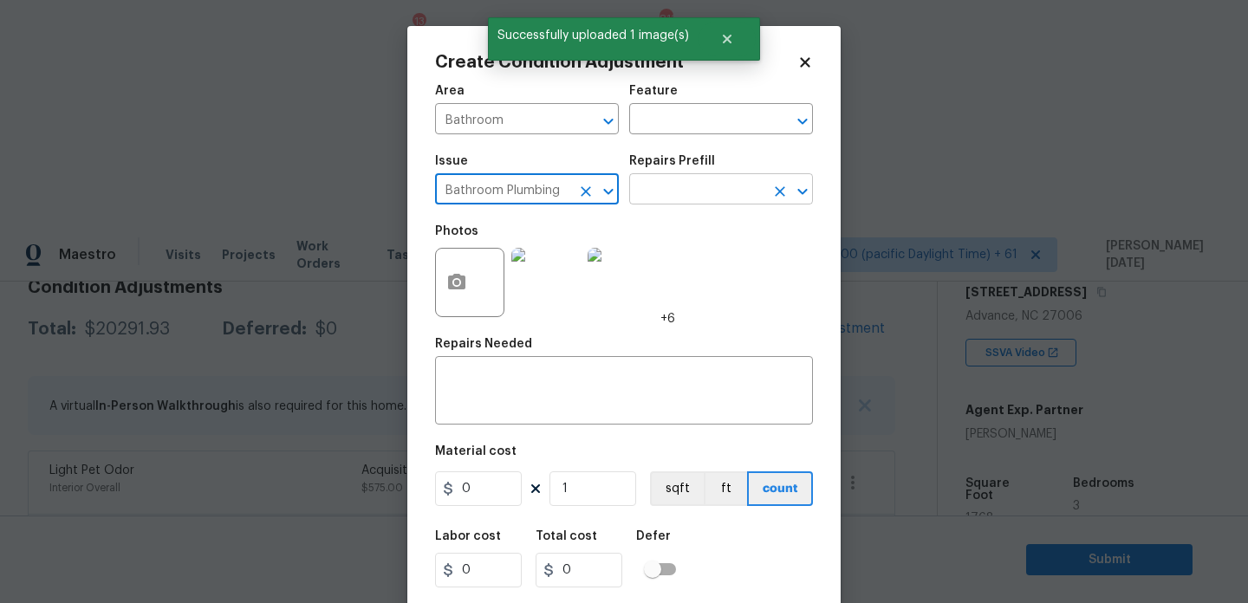
type input "Bathroom Plumbing"
click at [646, 194] on input "text" at bounding box center [696, 191] width 135 height 27
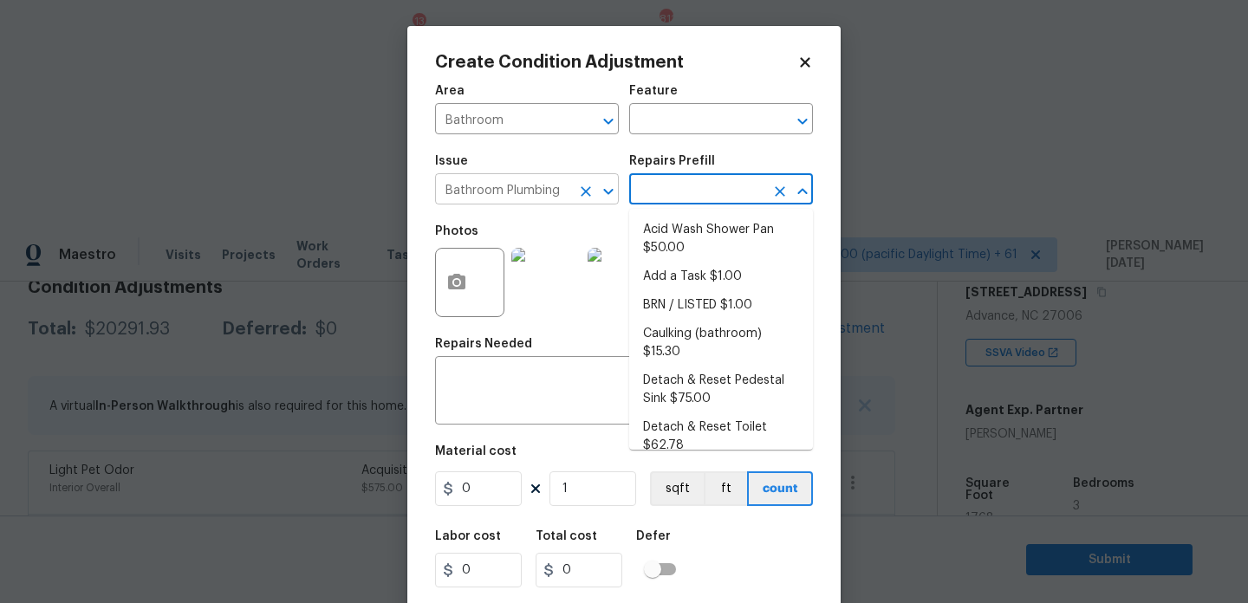
click at [587, 192] on icon "Clear" at bounding box center [586, 191] width 10 height 10
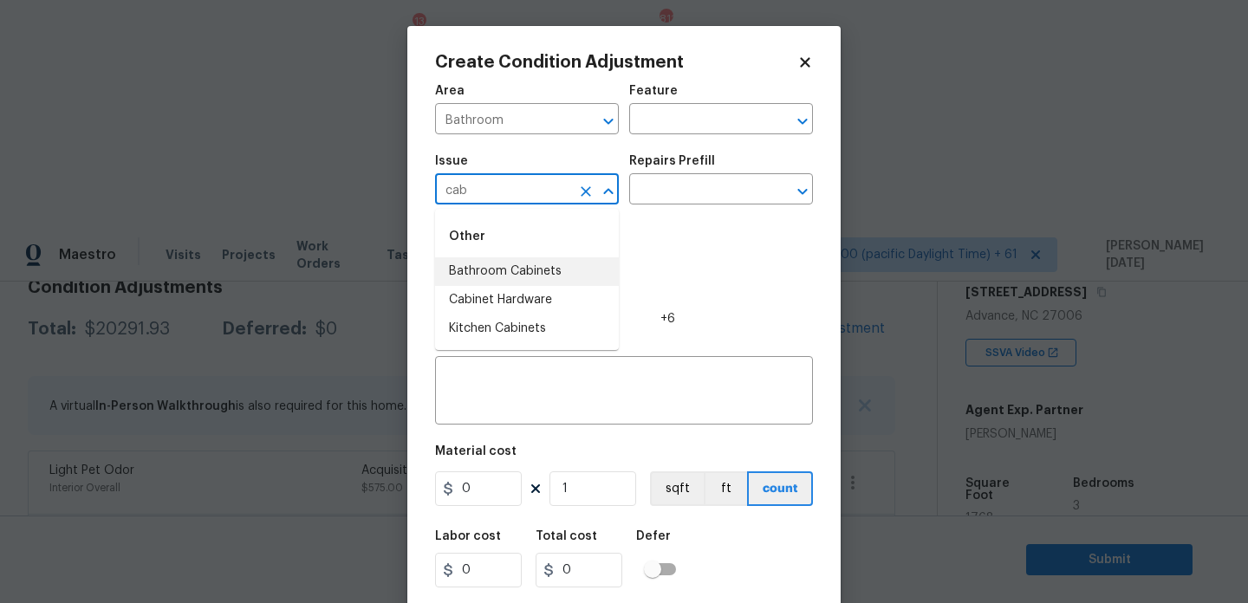
click at [564, 272] on li "Bathroom Cabinets" at bounding box center [527, 271] width 184 height 29
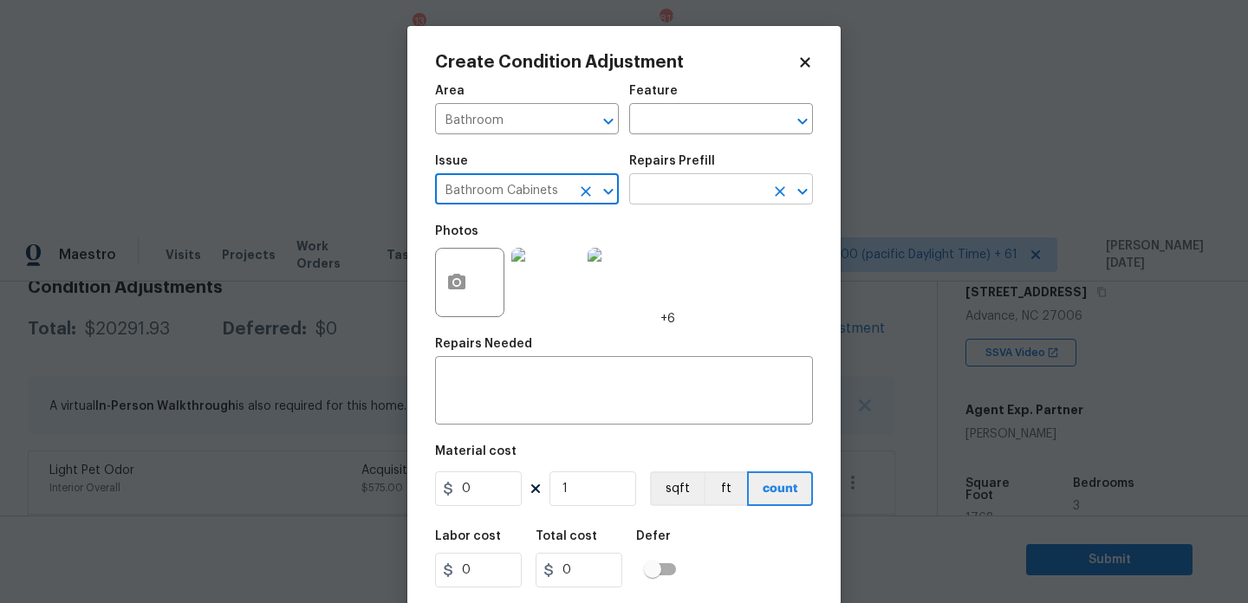
type input "Bathroom Cabinets"
click at [669, 188] on input "text" at bounding box center [696, 191] width 135 height 27
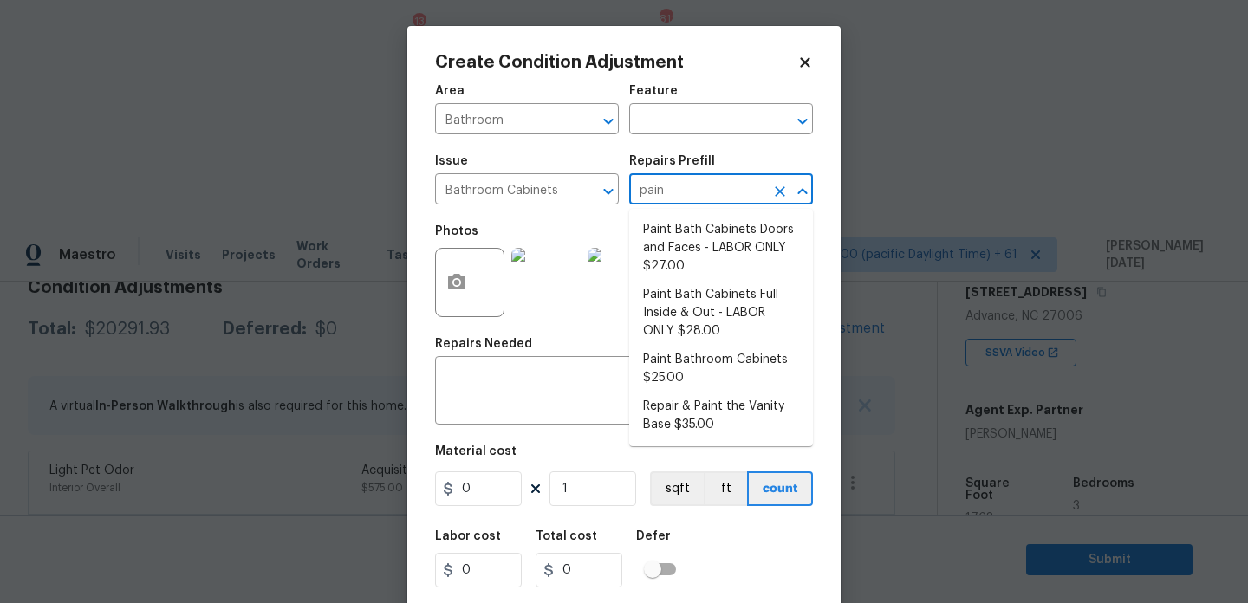
type input "paint"
click at [686, 251] on li "Paint Bath Cabinets Doors and Faces - LABOR ONLY $27.00" at bounding box center [721, 248] width 184 height 65
type input "Cabinets"
type textarea "Prep, sand, mask and apply 2 coats of paint to the bathroom cabinet doors and b…"
type input "27"
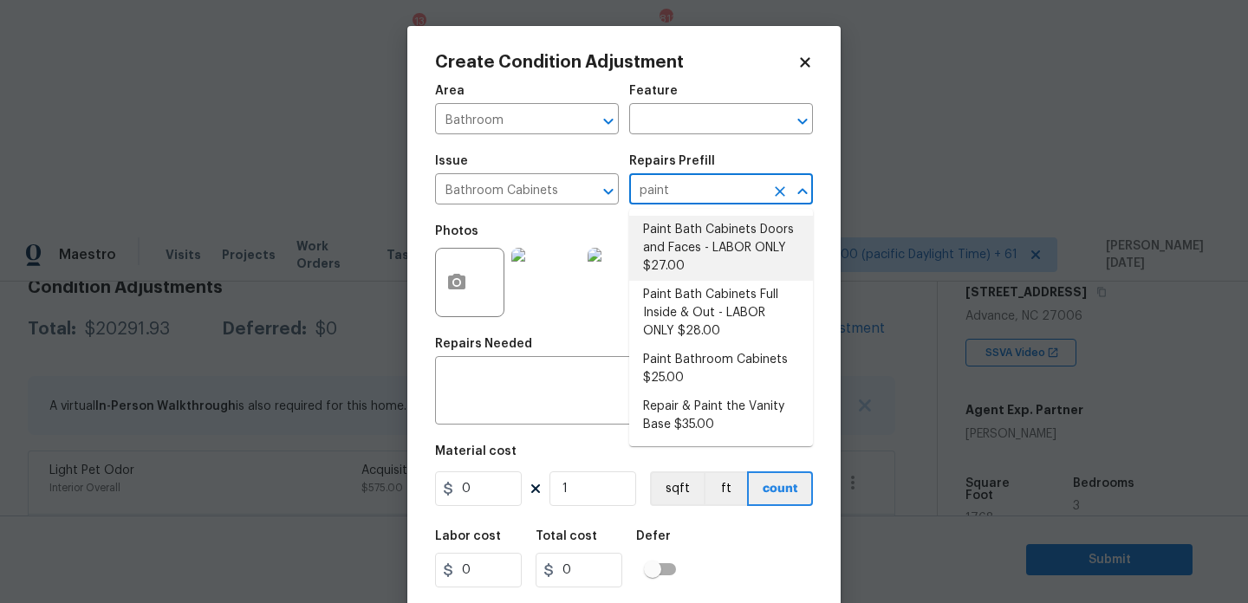
type input "27"
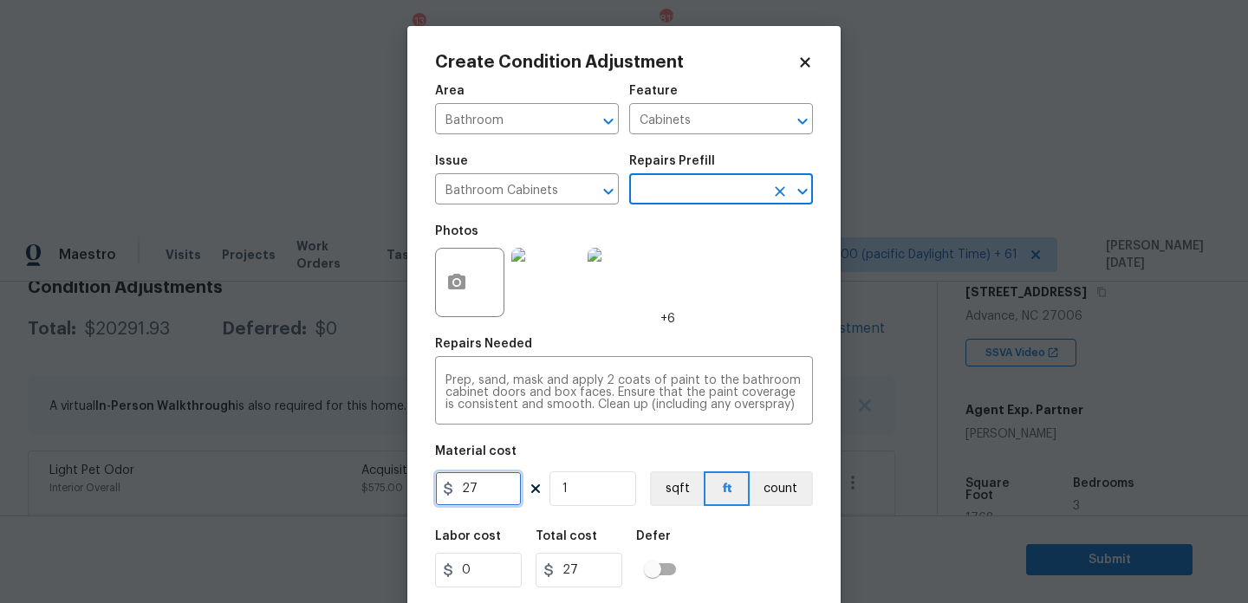
drag, startPoint x: 499, startPoint y: 482, endPoint x: 362, endPoint y: 485, distance: 137.0
click at [362, 485] on div "Create Condition Adjustment Area Bathroom ​ Feature Cabinets ​ Issue Bathroom C…" at bounding box center [624, 301] width 1248 height 603
type input "1000"
click at [725, 326] on div "Photos +6" at bounding box center [624, 271] width 378 height 113
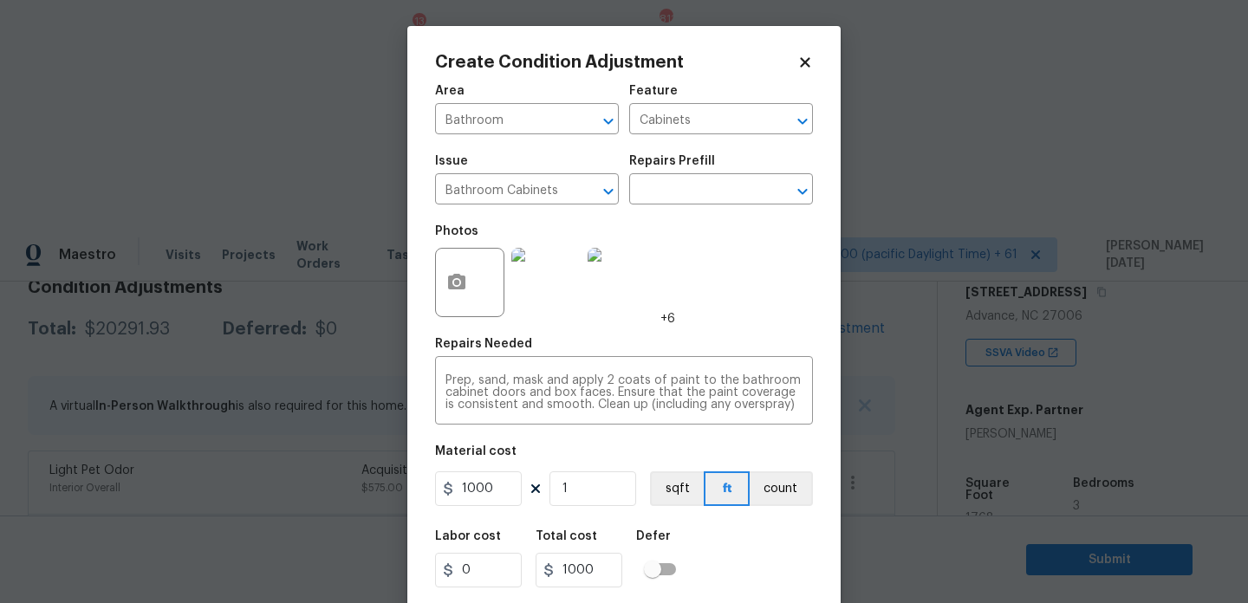
scroll to position [44, 0]
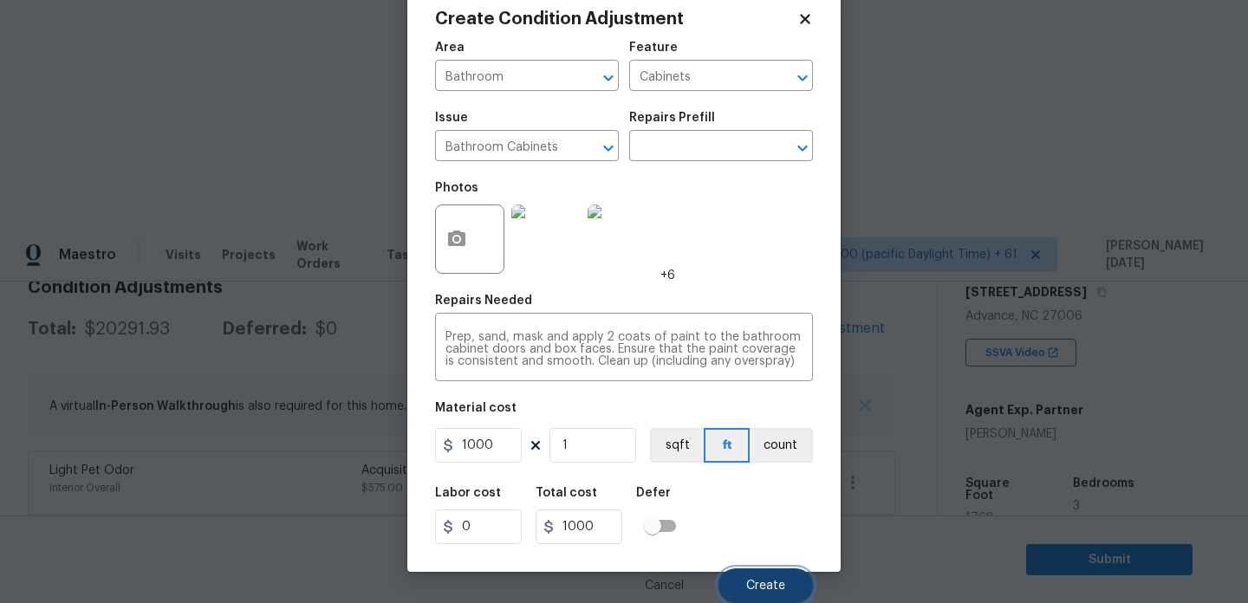
click at [757, 583] on span "Create" at bounding box center [765, 586] width 39 height 13
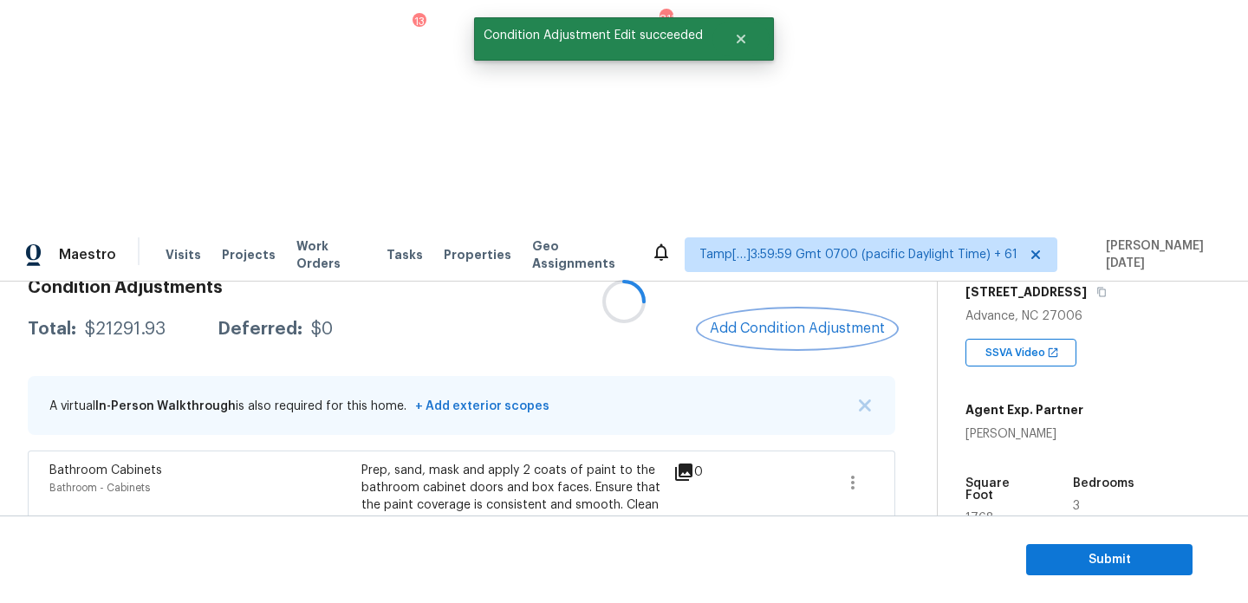
scroll to position [0, 0]
drag, startPoint x: 85, startPoint y: 101, endPoint x: 169, endPoint y: 101, distance: 84.1
click at [169, 321] on div "Total: $21291.93 Deferred: $0" at bounding box center [180, 329] width 305 height 17
copy div "$21291.93"
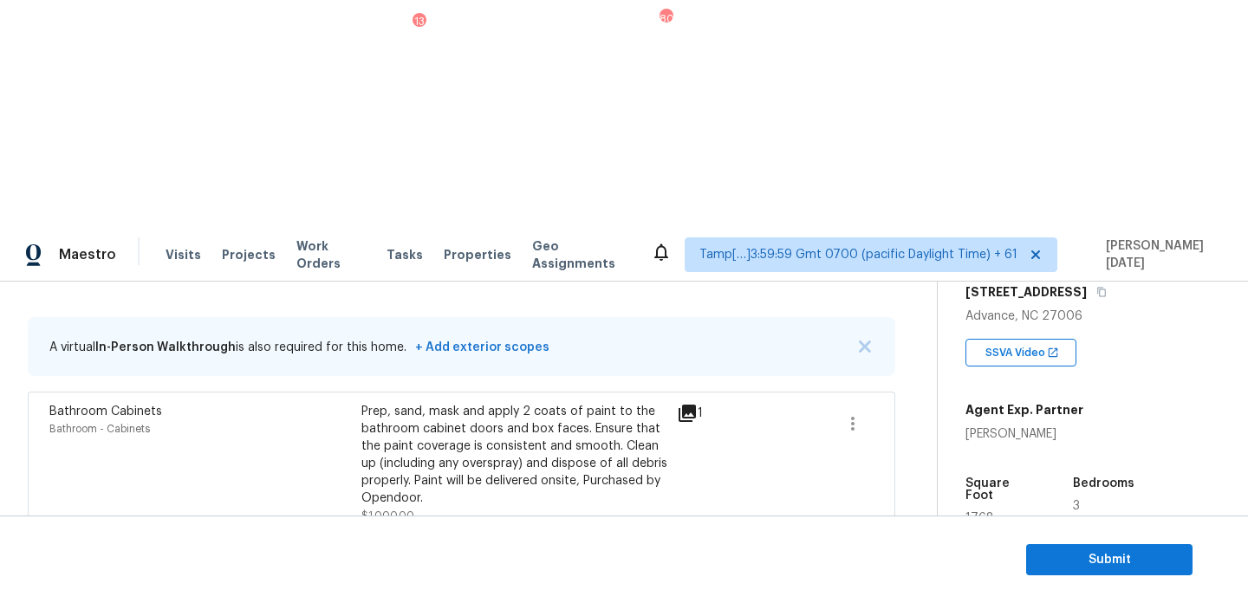
scroll to position [222, 0]
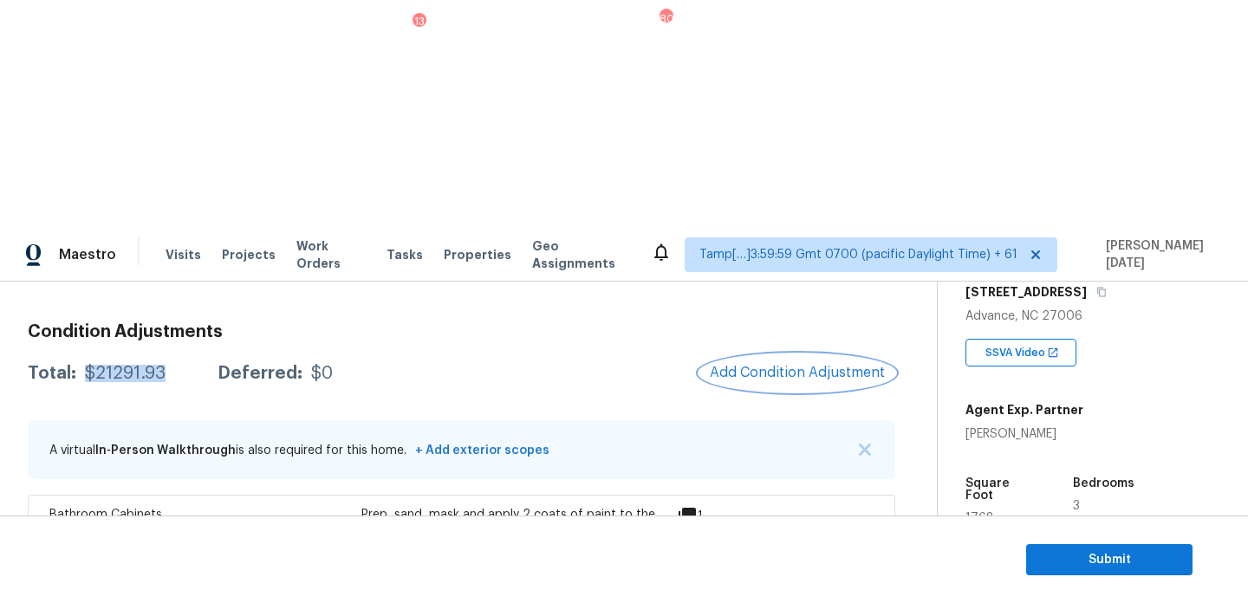
click at [789, 365] on span "Add Condition Adjustment" at bounding box center [797, 373] width 175 height 16
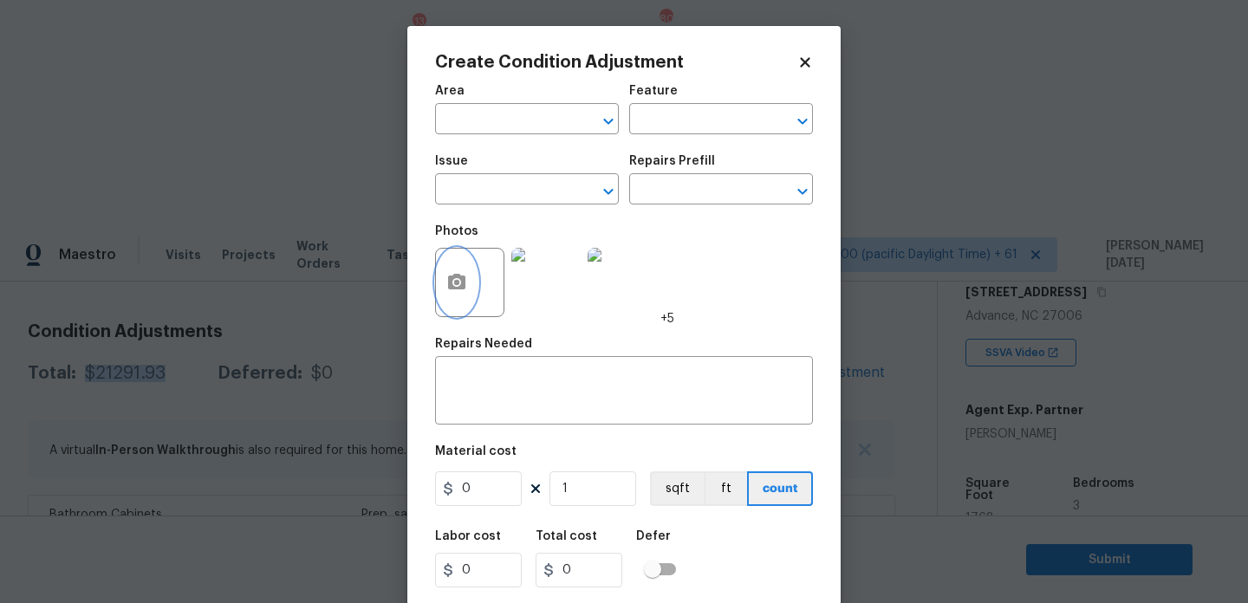
click at [452, 290] on icon "button" at bounding box center [456, 282] width 21 height 21
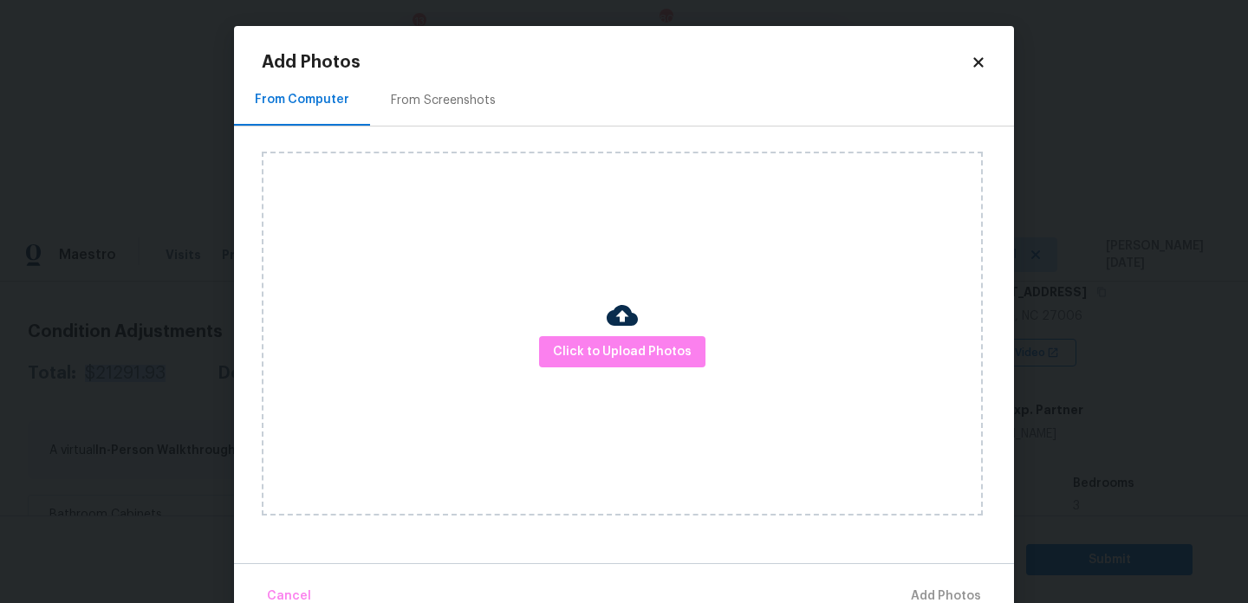
click at [416, 78] on div "From Screenshots" at bounding box center [443, 100] width 147 height 51
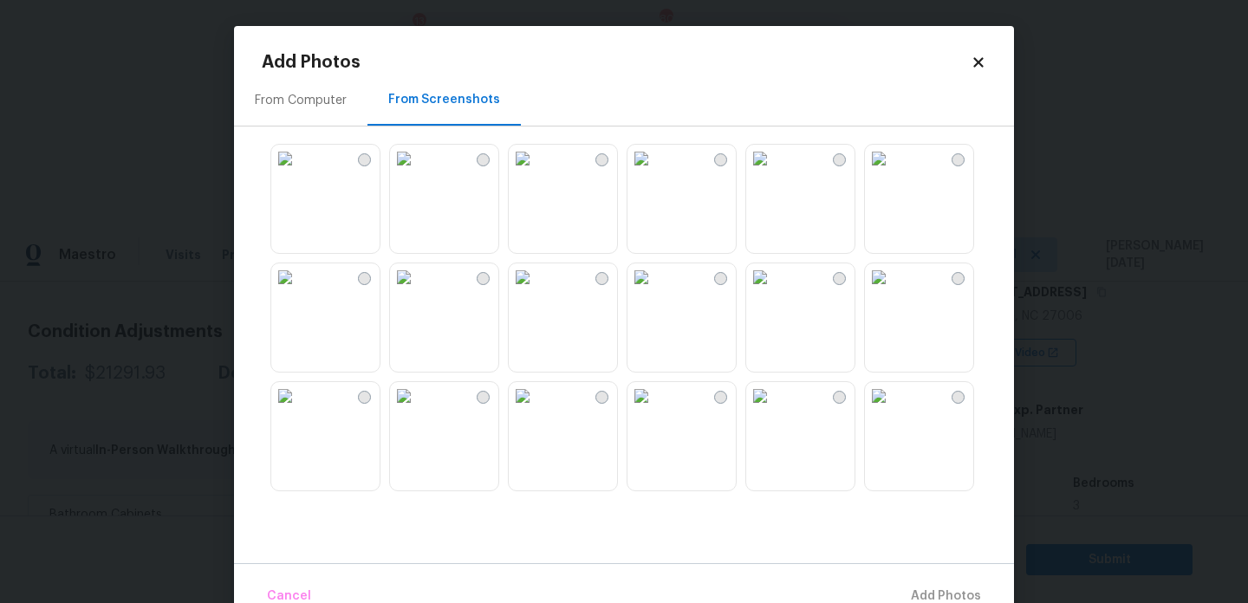
click at [418, 173] on img at bounding box center [404, 159] width 28 height 28
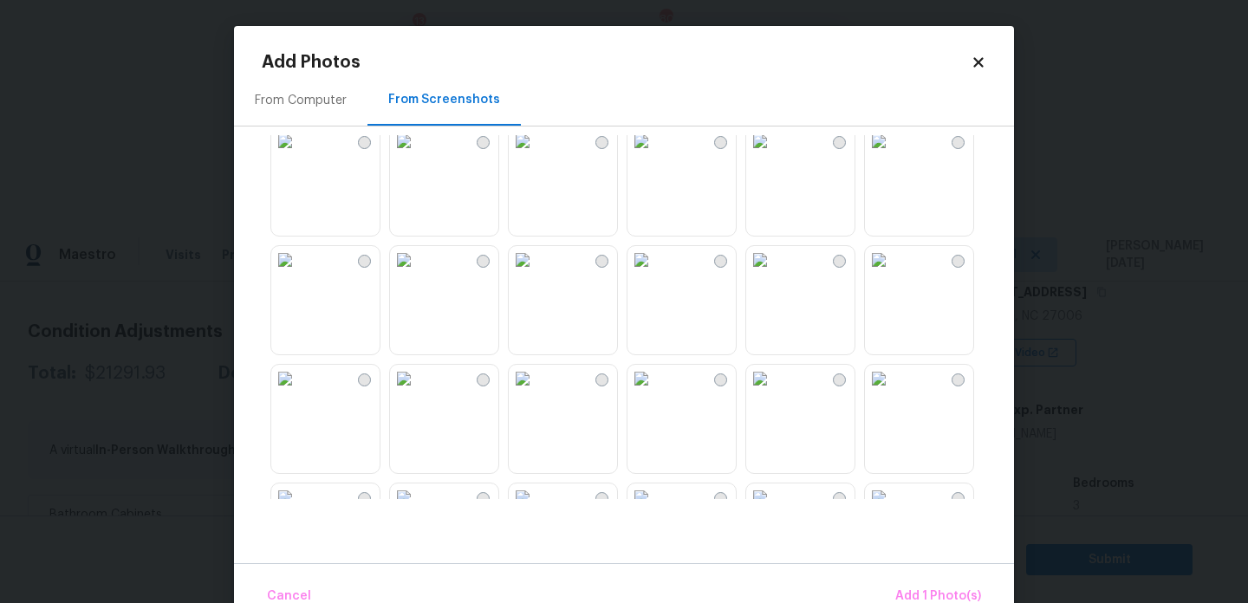
scroll to position [139, 0]
click at [922, 585] on button "Add 1 Photo(s)" at bounding box center [939, 596] width 100 height 37
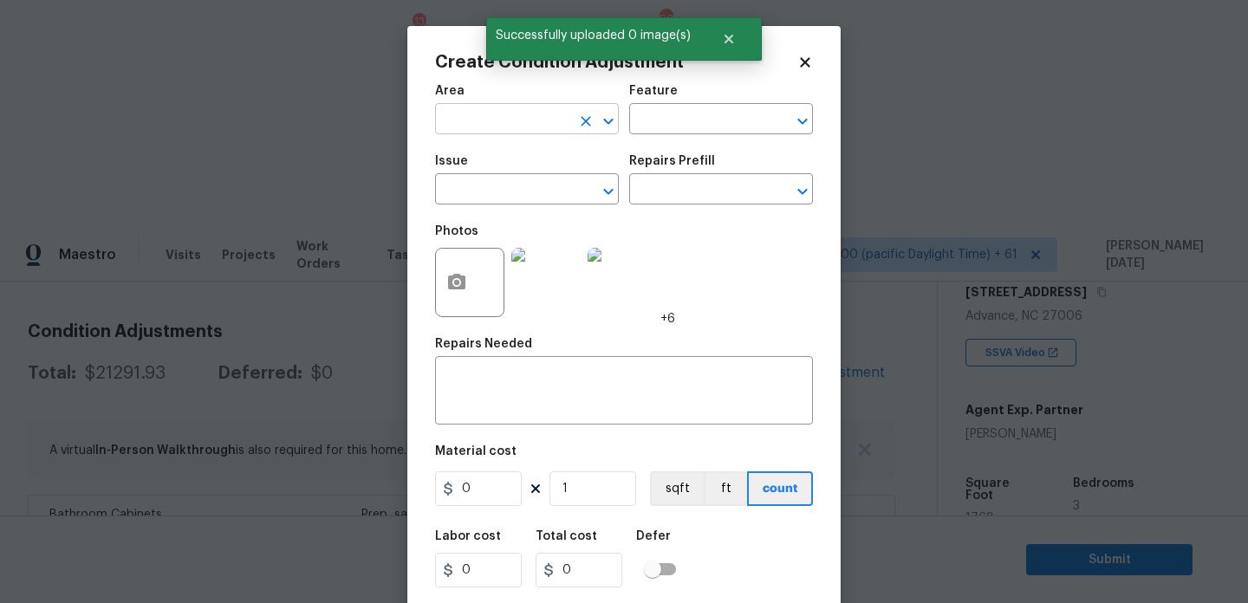
click at [458, 114] on input "text" at bounding box center [502, 120] width 135 height 27
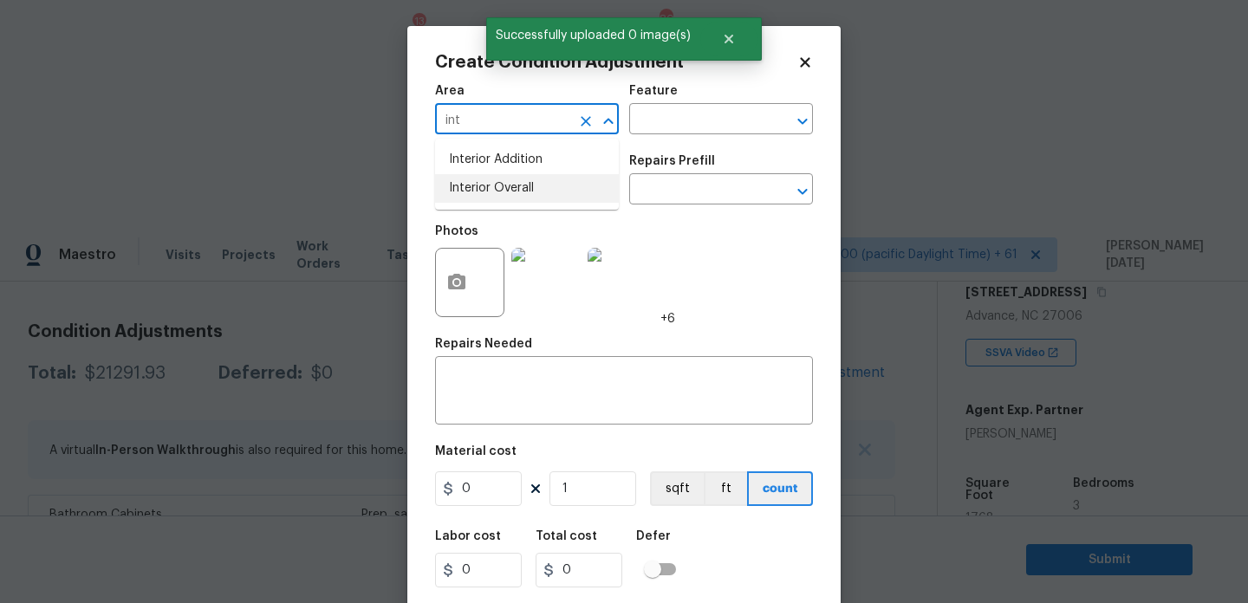
click at [498, 194] on li "Interior Overall" at bounding box center [527, 188] width 184 height 29
type input "Interior Overall"
click at [498, 194] on input "text" at bounding box center [502, 191] width 135 height 27
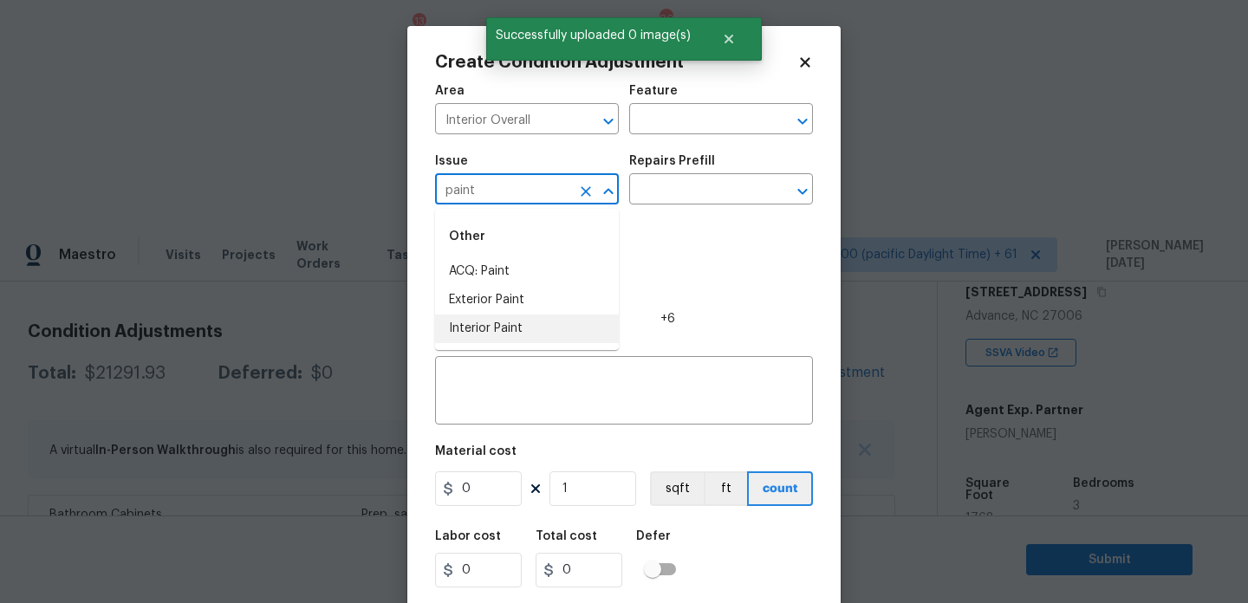
click at [505, 324] on li "Interior Paint" at bounding box center [527, 329] width 184 height 29
type input "Interior Paint"
click at [505, 324] on div "Photos" at bounding box center [471, 271] width 73 height 113
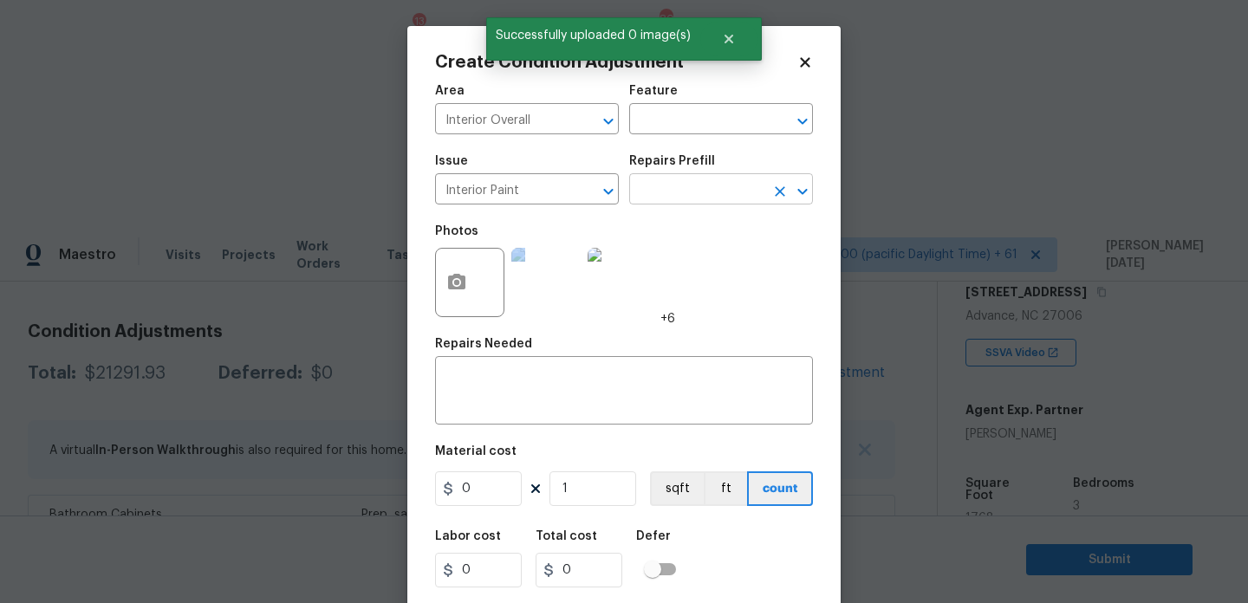
click at [655, 227] on body "Maestro Visits Projects Work Orders Tasks 13 Properties Geo Assignments 809 Tam…" at bounding box center [624, 528] width 1248 height 603
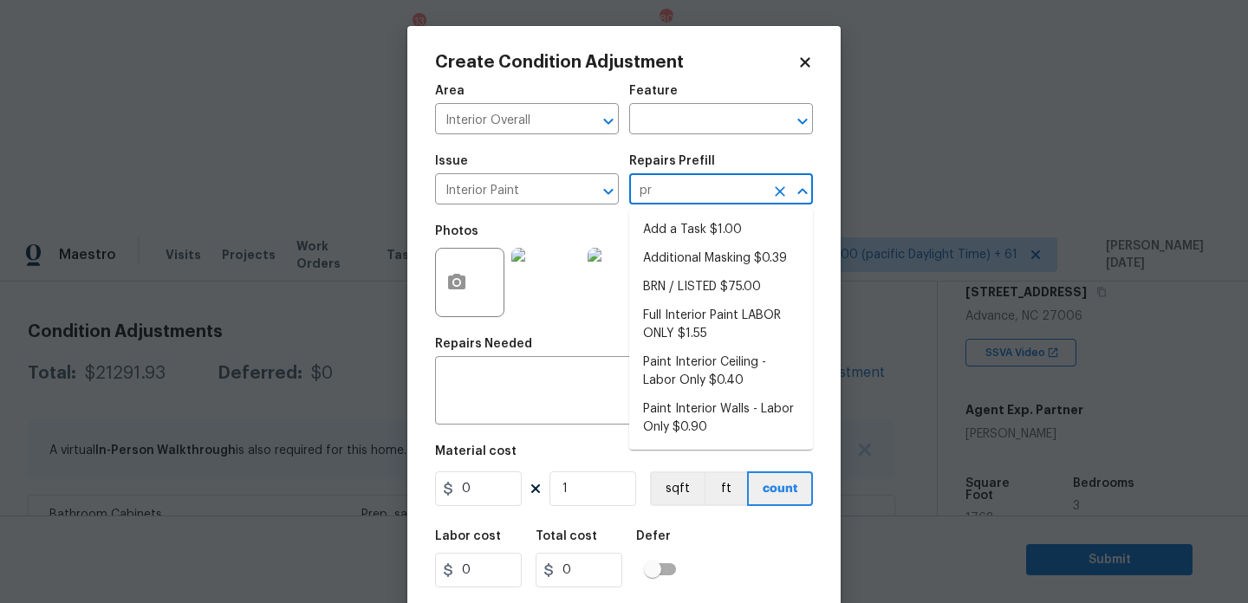
type input "pri"
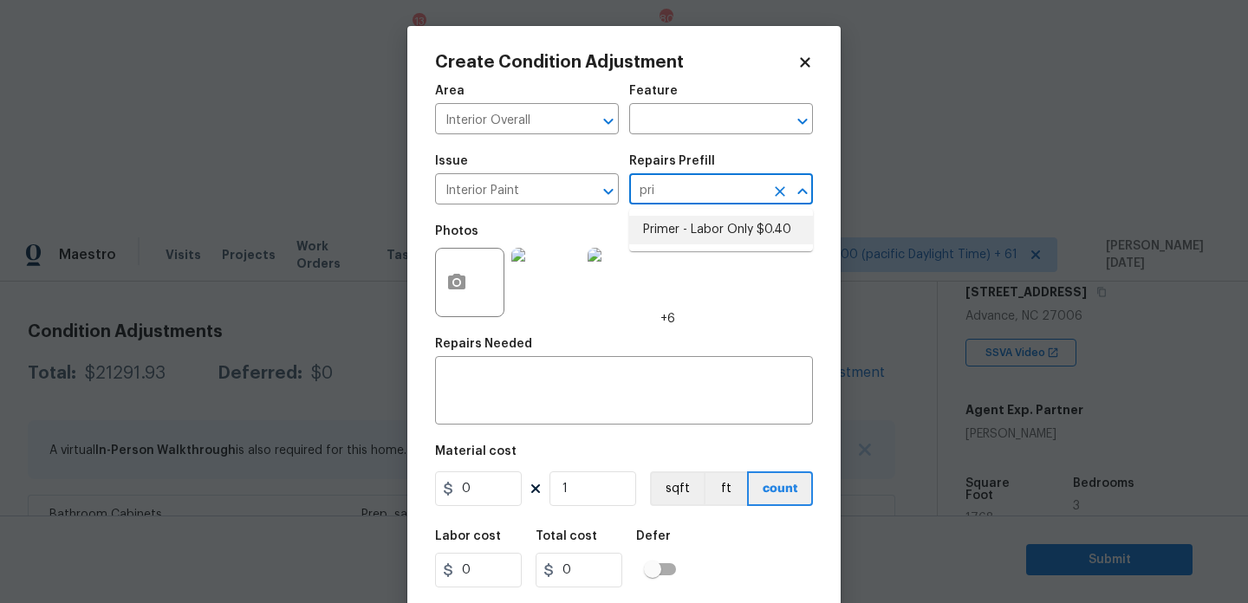
click at [677, 231] on li "Primer - Labor Only $0.40" at bounding box center [721, 230] width 184 height 29
type input "Overall Paint"
type textarea "Interior primer - PRIMER PROVIDED BY OPENDOOR - All nails, screws, drywall anch…"
type input "0.4"
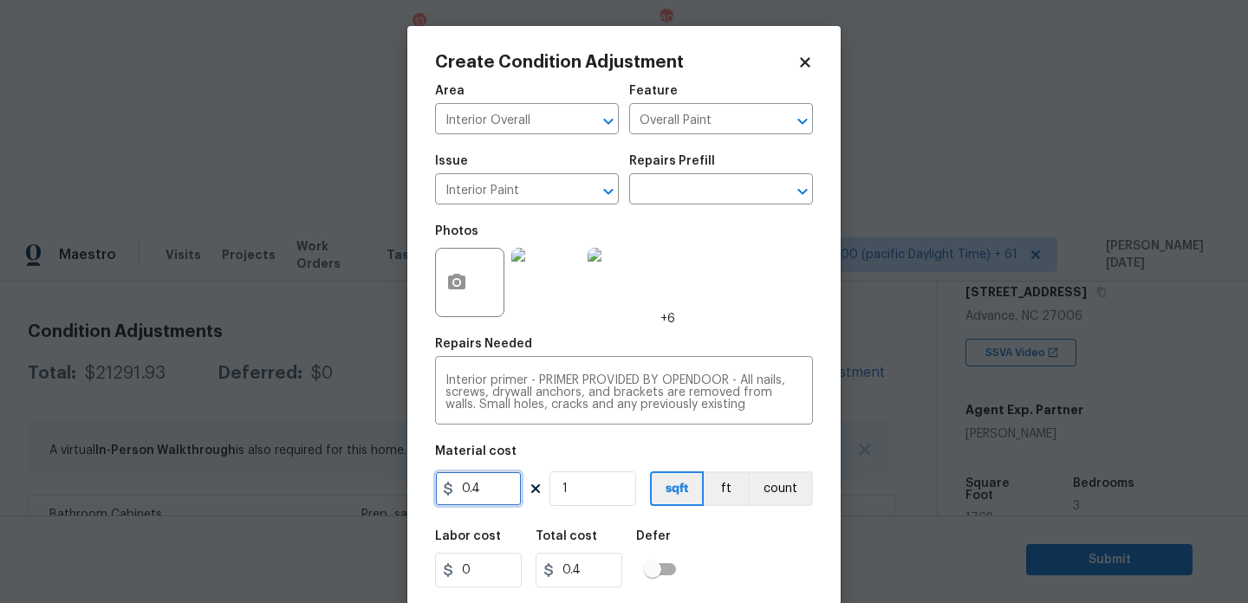
drag, startPoint x: 466, startPoint y: 486, endPoint x: 312, endPoint y: 489, distance: 154.3
click at [312, 489] on div "Create Condition Adjustment Area Interior Overall ​ Feature Overall Paint ​ Iss…" at bounding box center [624, 301] width 1248 height 603
type input "500"
click at [715, 281] on div "Photos +6" at bounding box center [624, 271] width 378 height 113
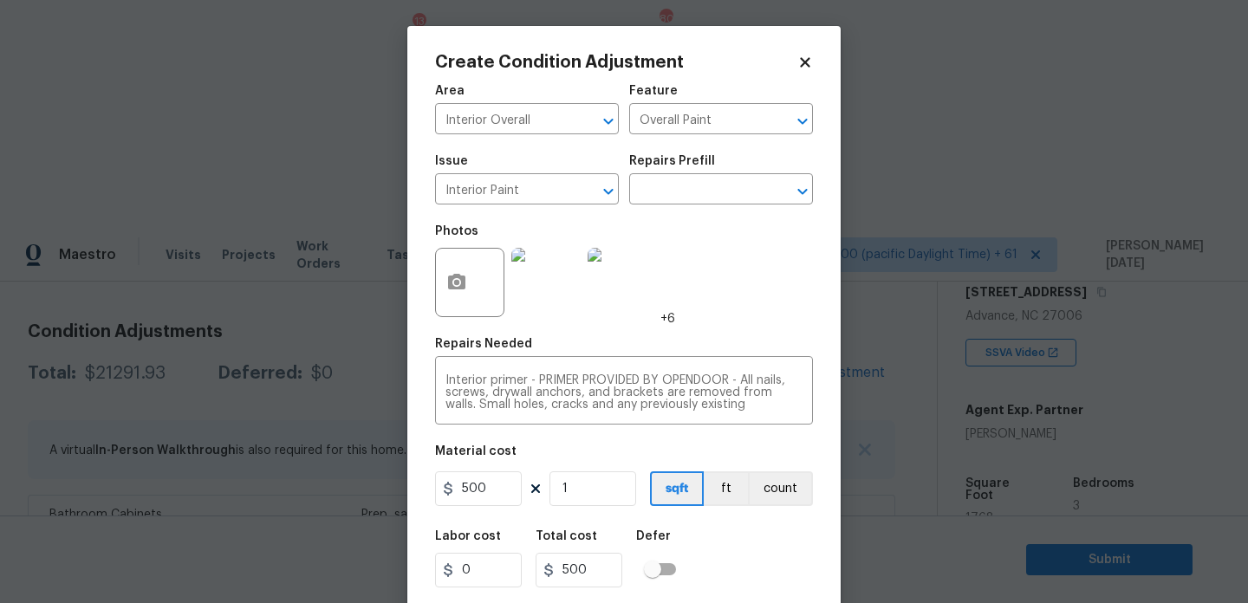
click at [715, 281] on div "Photos +6" at bounding box center [624, 271] width 378 height 113
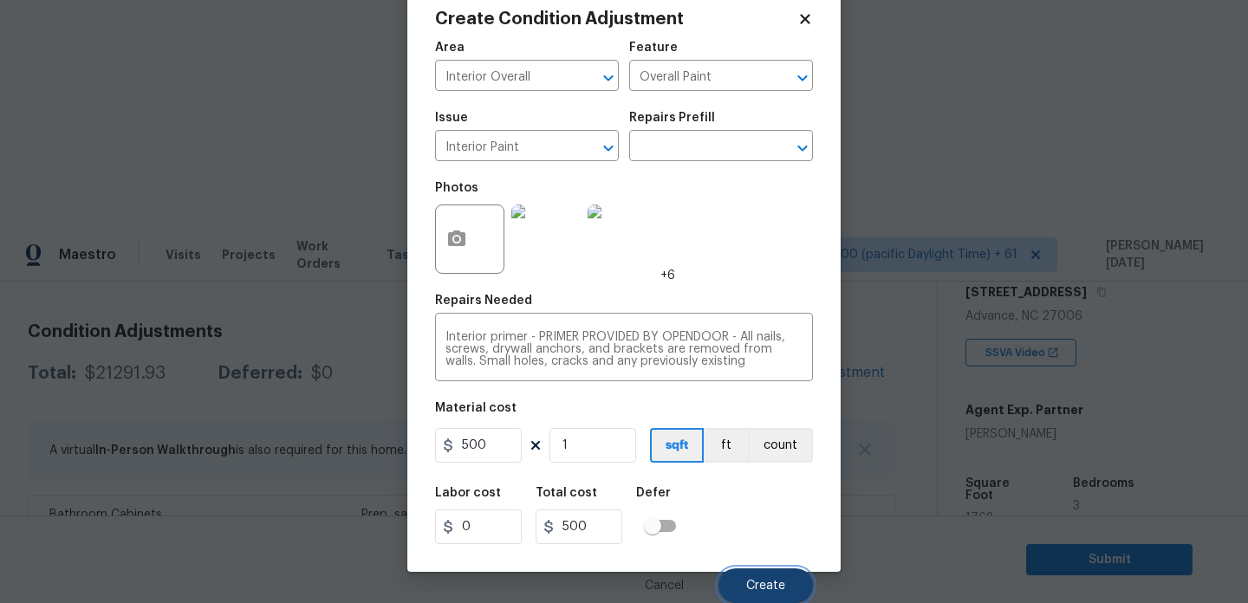
click at [762, 573] on button "Create" at bounding box center [766, 586] width 94 height 35
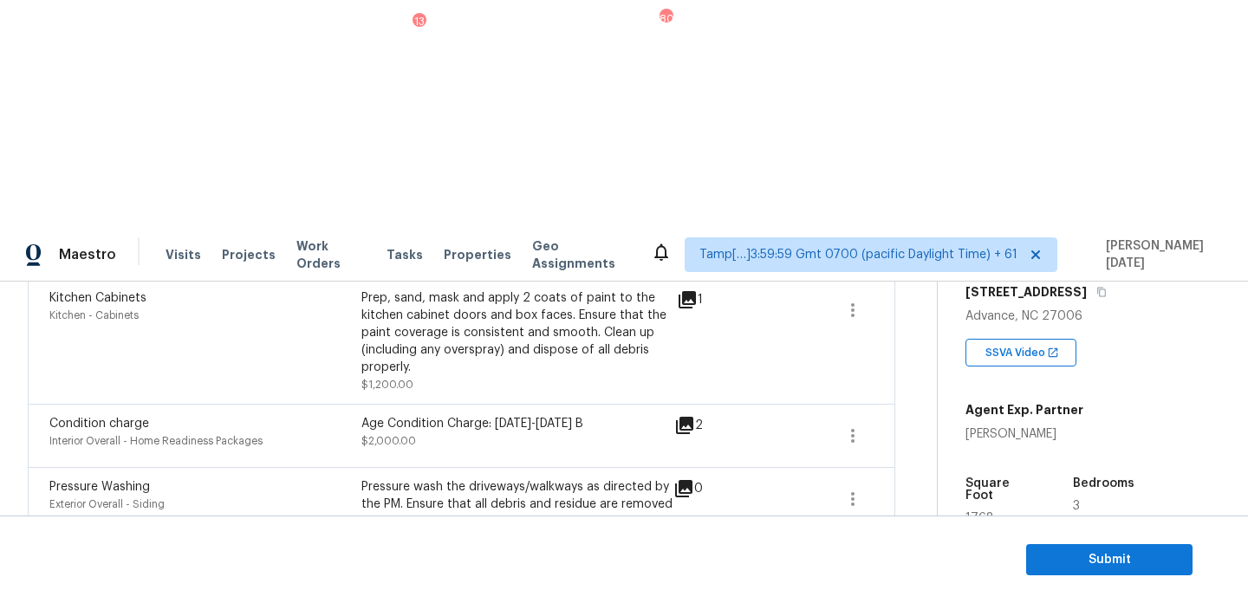
scroll to position [1189, 0]
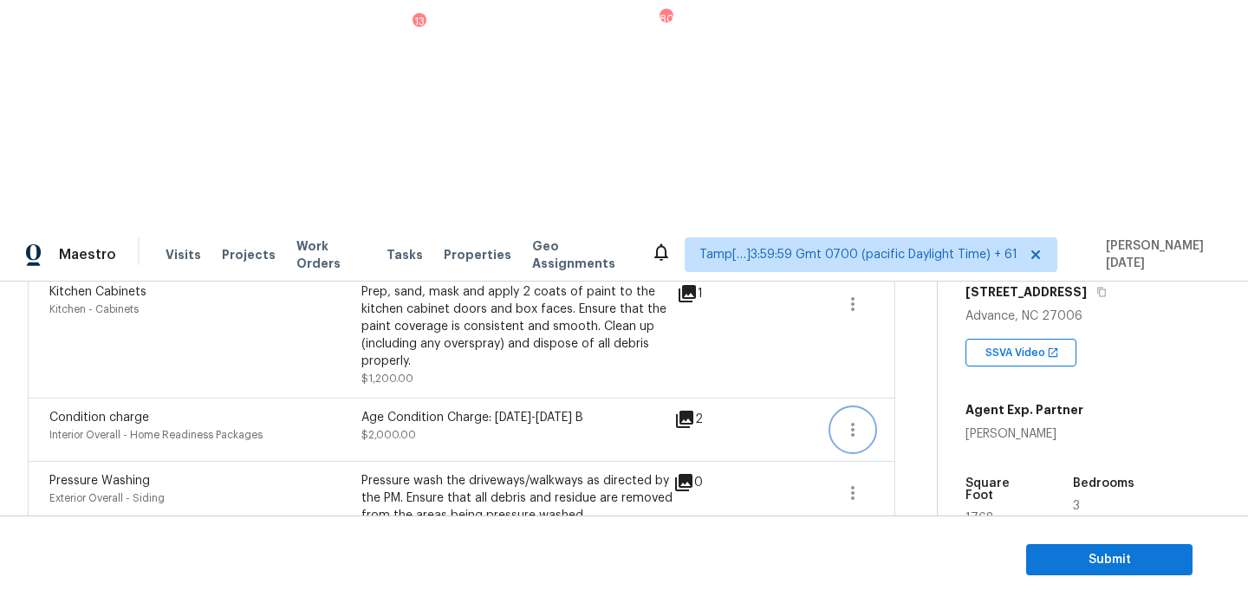
click at [844, 420] on icon "button" at bounding box center [853, 430] width 21 height 21
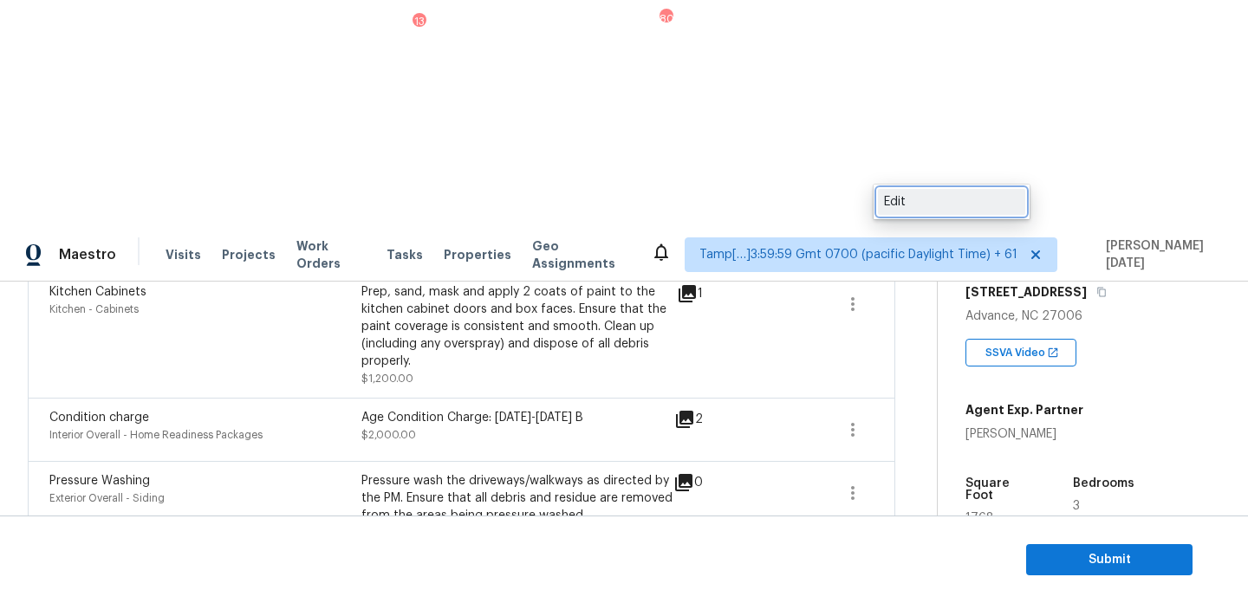
click at [916, 205] on div "Edit" at bounding box center [951, 201] width 135 height 17
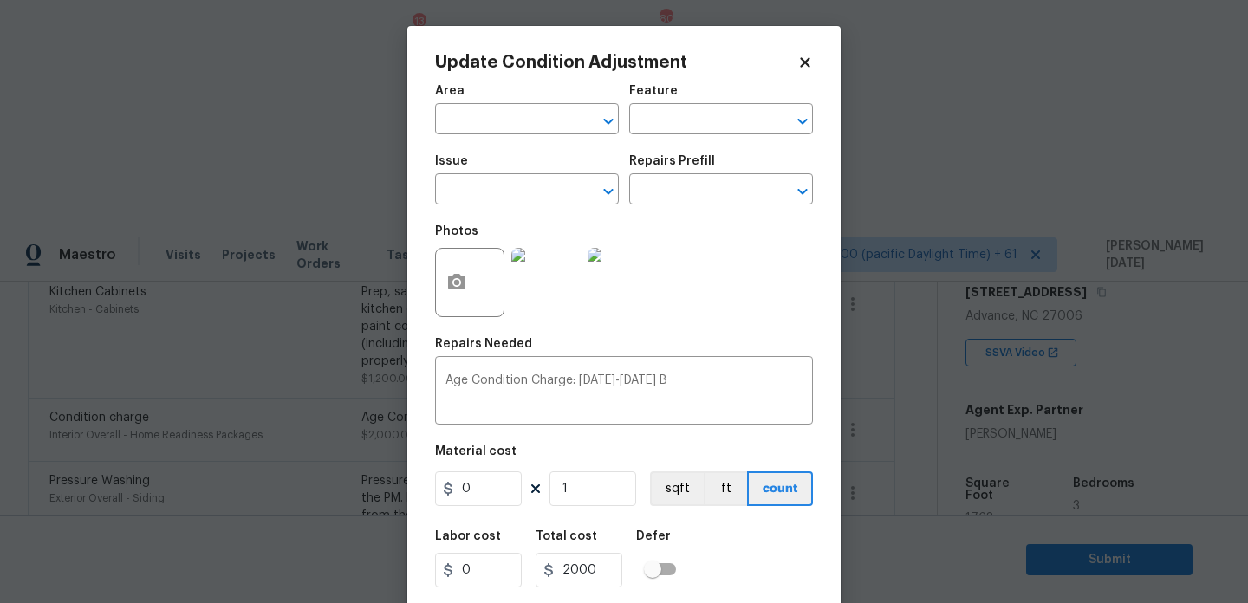
type input "Interior Overall"
type input "Home Readiness Packages"
type input "Condition charge"
type input "2000"
click at [709, 190] on input "text" at bounding box center [696, 191] width 135 height 27
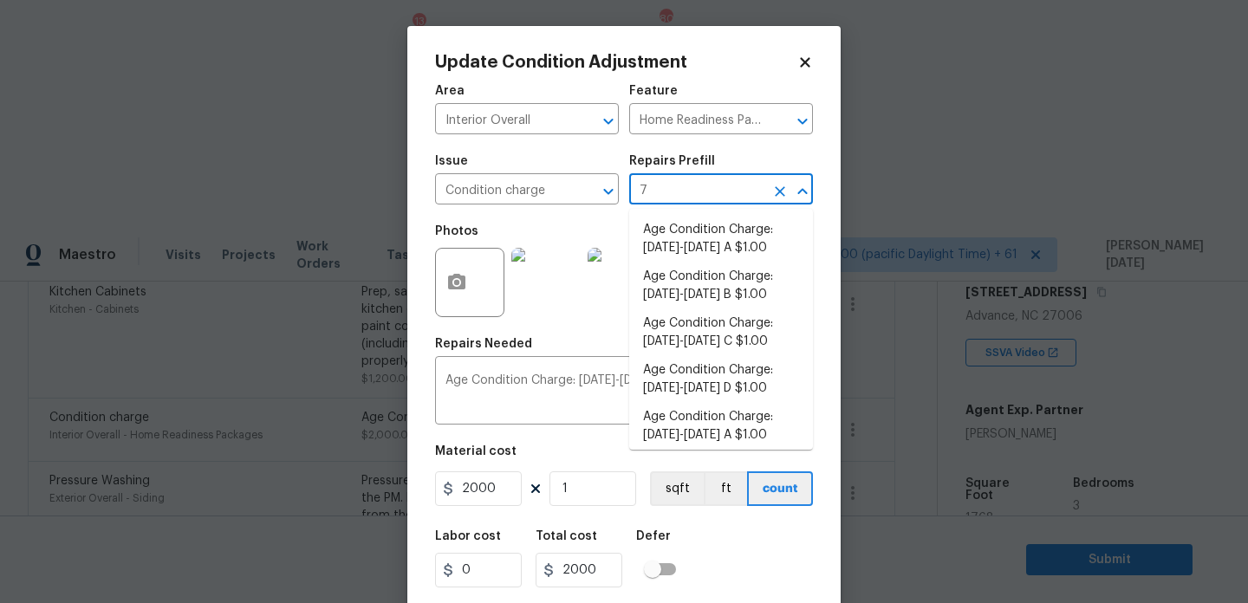
type input "79"
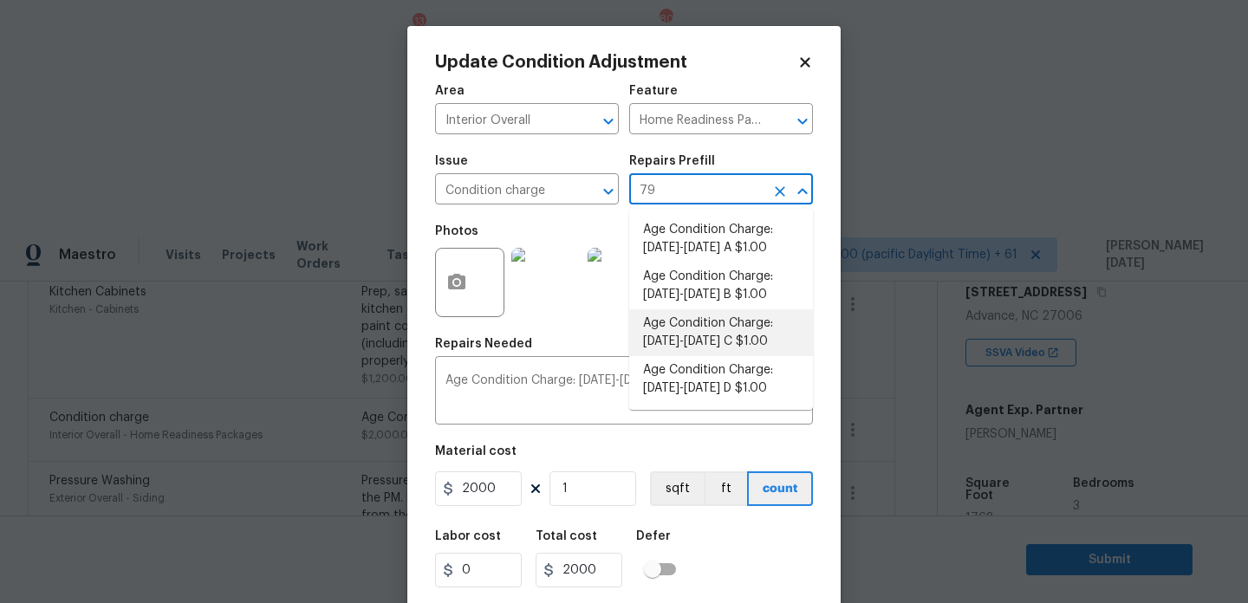
click at [734, 325] on li "Age Condition Charge: 1979-1992 C $1.00" at bounding box center [721, 332] width 184 height 47
type textarea "Age Condition Charge: 1979-1992 C"
type input "1"
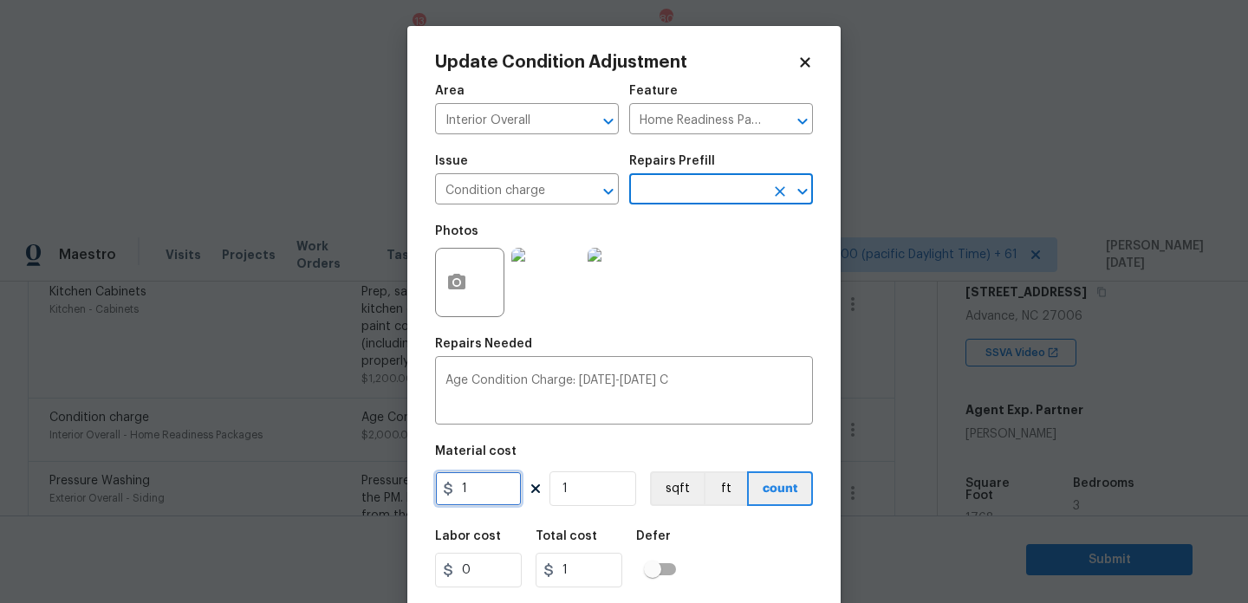
click at [485, 501] on input "1" at bounding box center [478, 489] width 87 height 35
type input "2000"
click at [765, 342] on div "Repairs Needed" at bounding box center [624, 349] width 378 height 23
type input "2000"
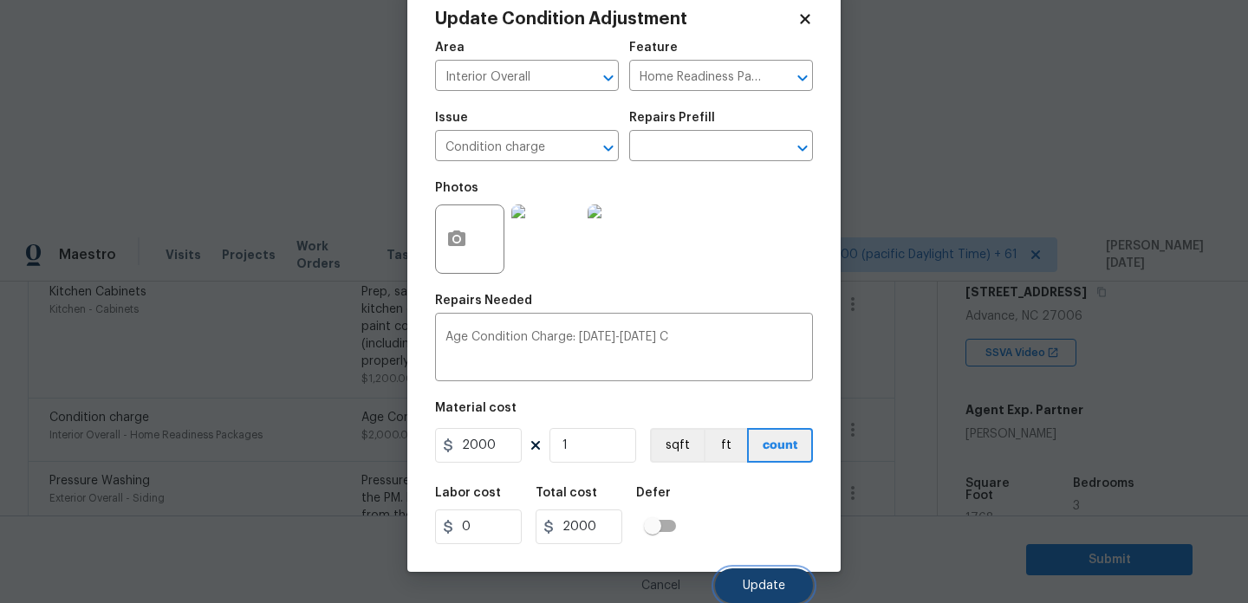
click at [742, 576] on button "Update" at bounding box center [764, 586] width 98 height 35
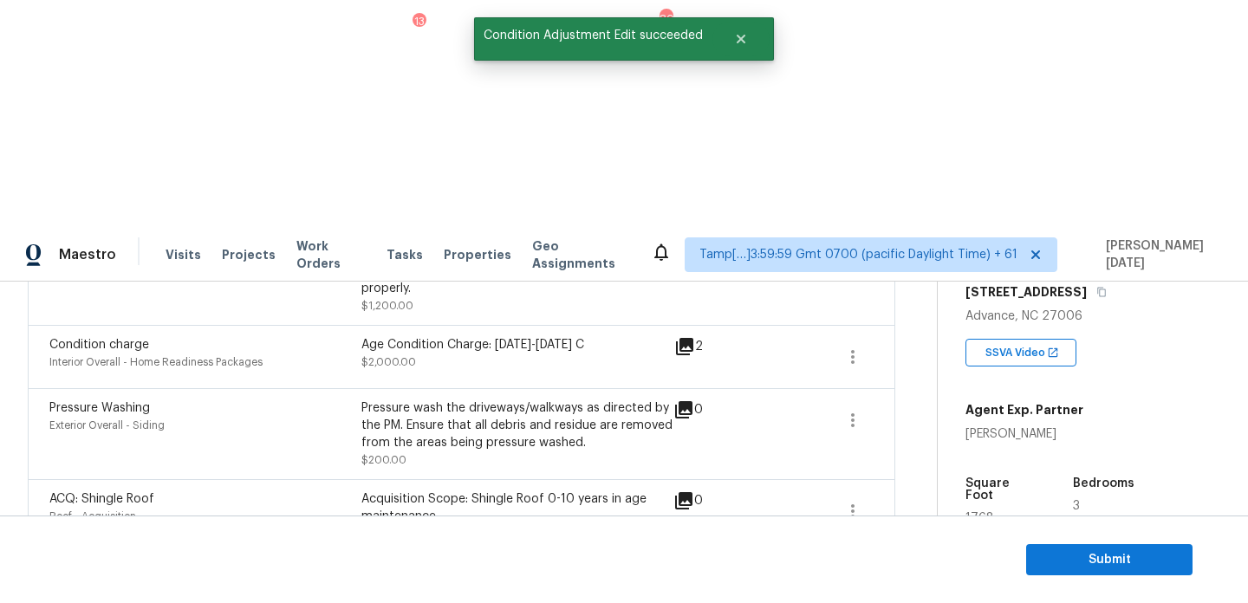
scroll to position [1253, 0]
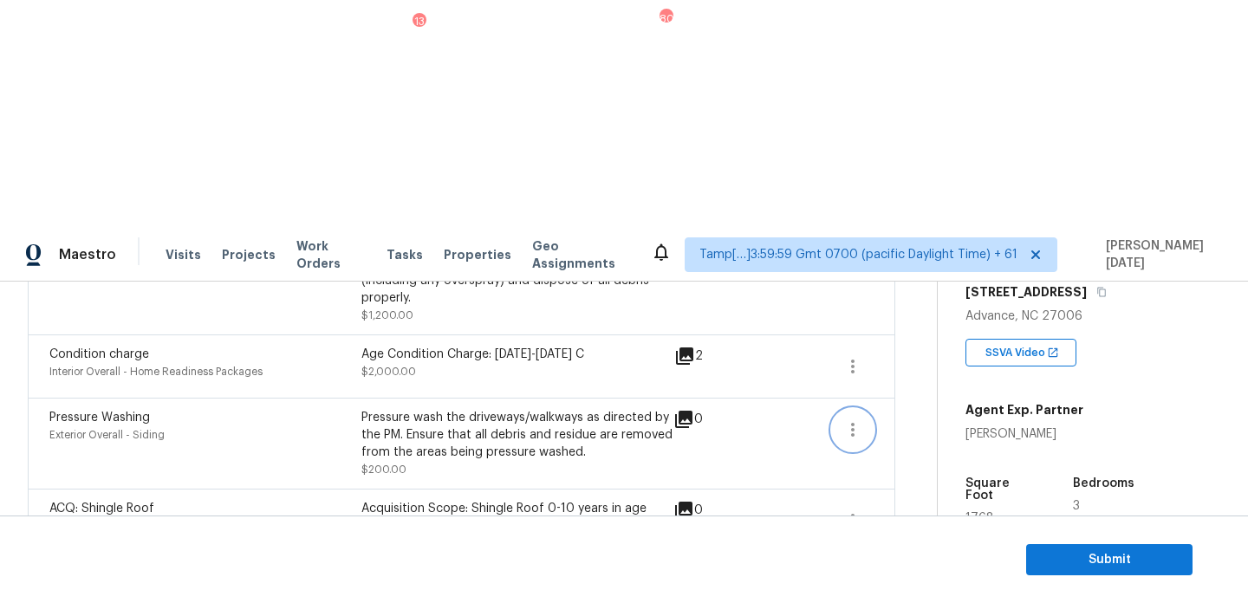
click at [851, 420] on icon "button" at bounding box center [853, 430] width 21 height 21
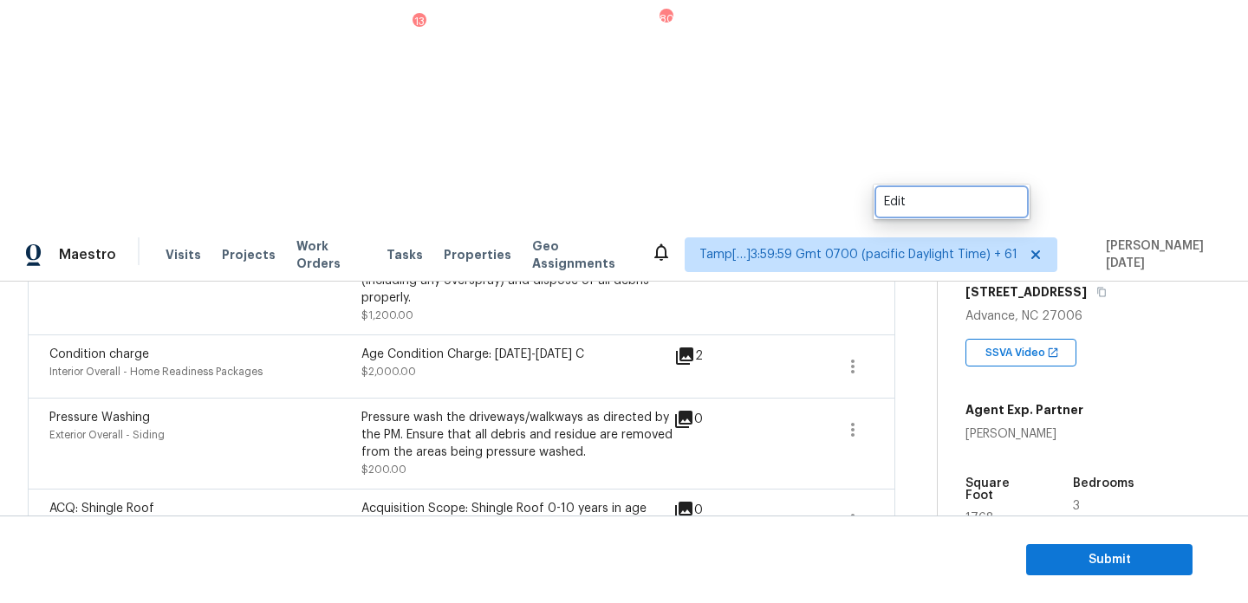
click at [932, 202] on div "Edit" at bounding box center [951, 201] width 135 height 17
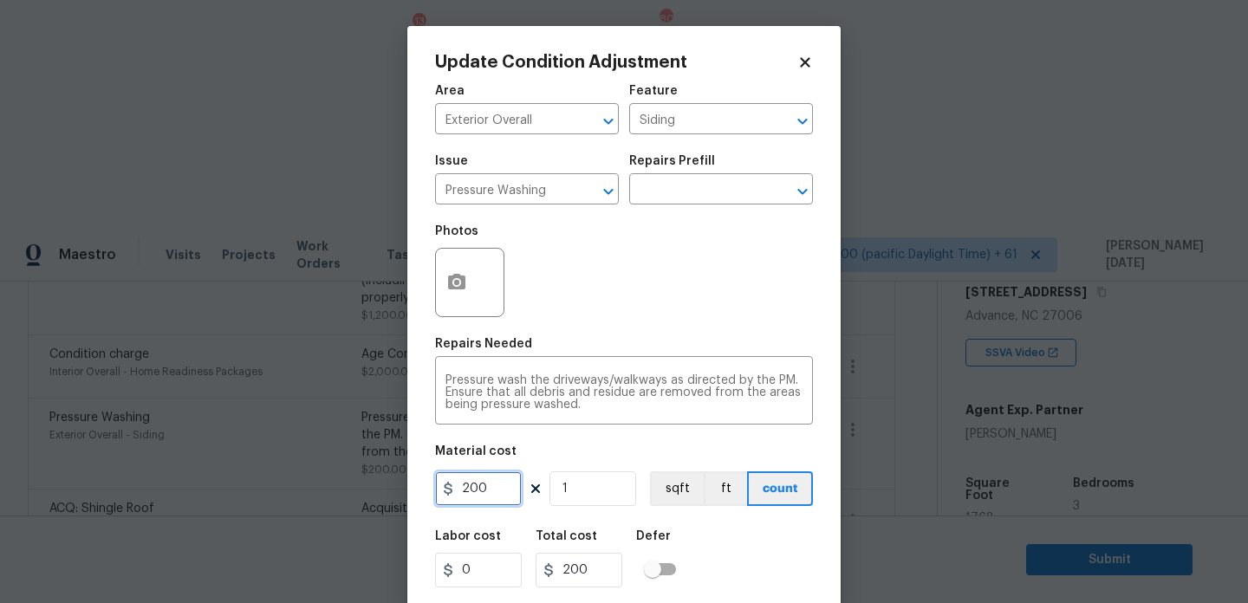
drag, startPoint x: 497, startPoint y: 494, endPoint x: 400, endPoint y: 494, distance: 97.1
click at [400, 494] on div "Update Condition Adjustment Area Exterior Overall ​ Feature Siding ​ Issue Pres…" at bounding box center [624, 301] width 1248 height 603
type input "0"
click at [682, 364] on div "Pressure wash the driveways/walkways as directed by the PM. Ensure that all deb…" at bounding box center [624, 393] width 378 height 64
type input "0"
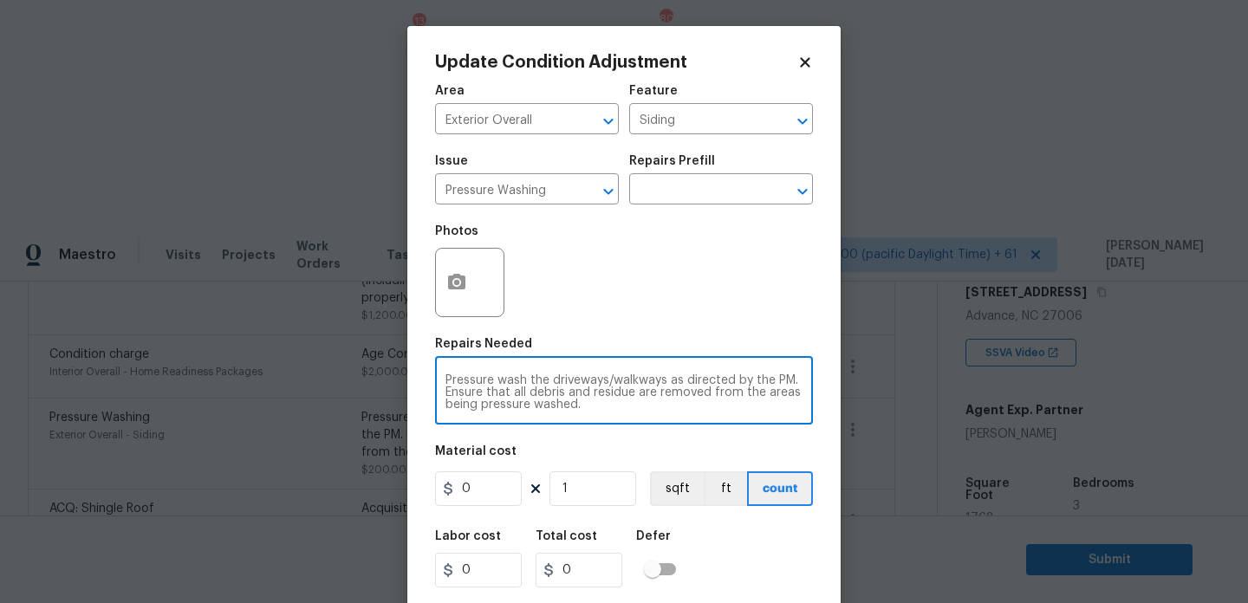
click at [724, 308] on div "Photos" at bounding box center [624, 271] width 378 height 113
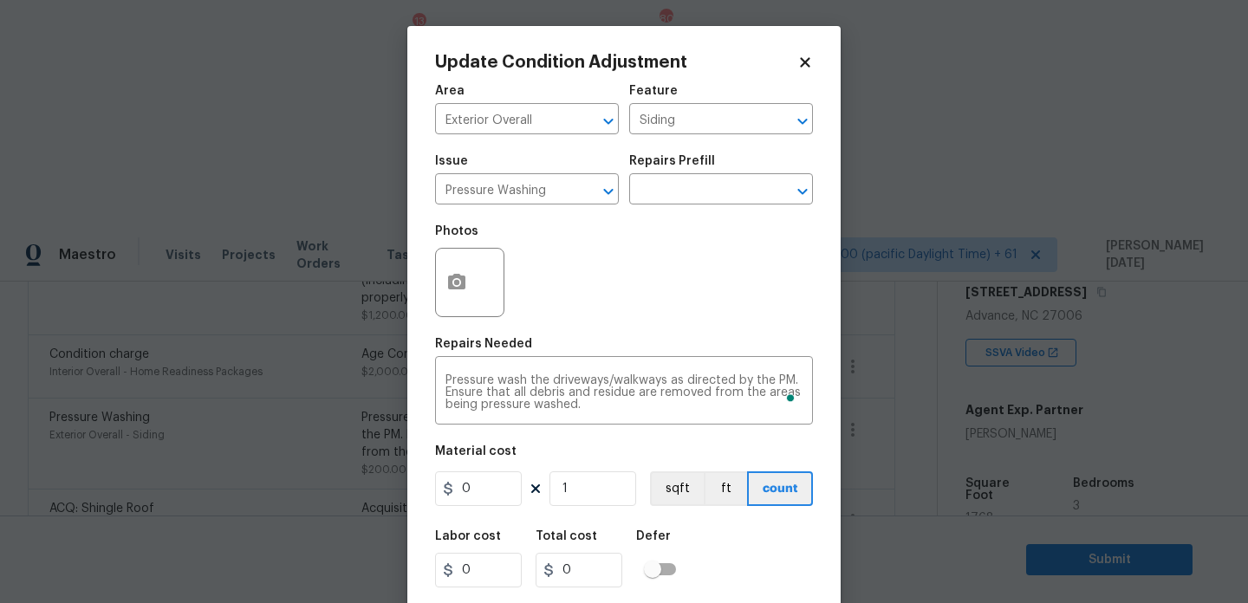
scroll to position [44, 0]
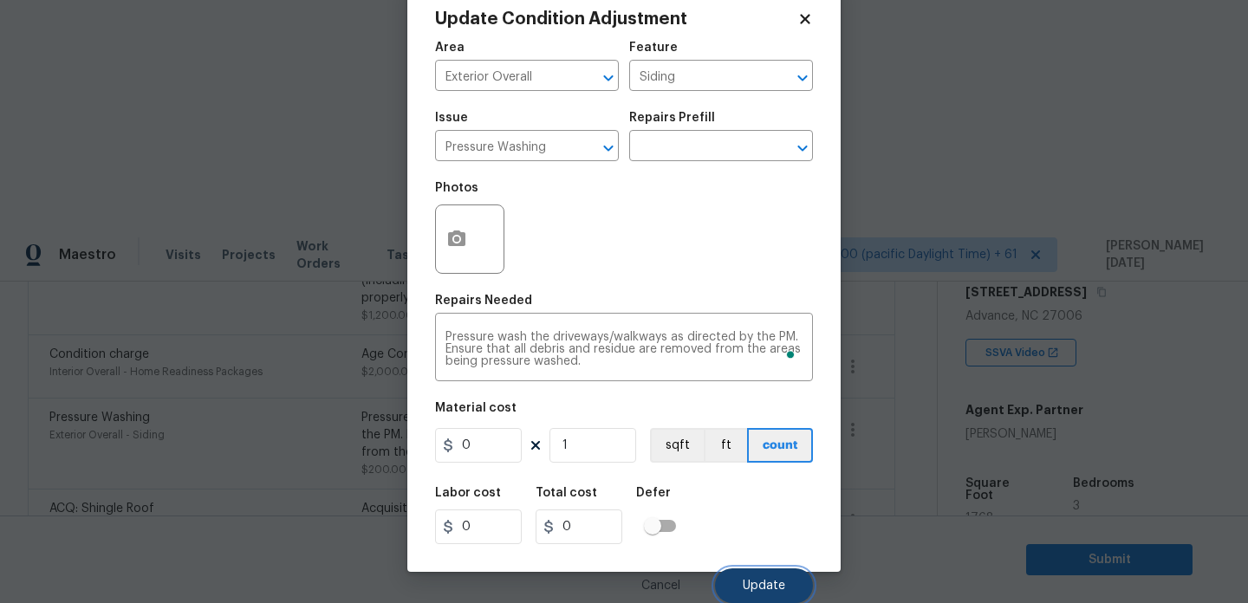
click at [743, 584] on button "Update" at bounding box center [764, 586] width 98 height 35
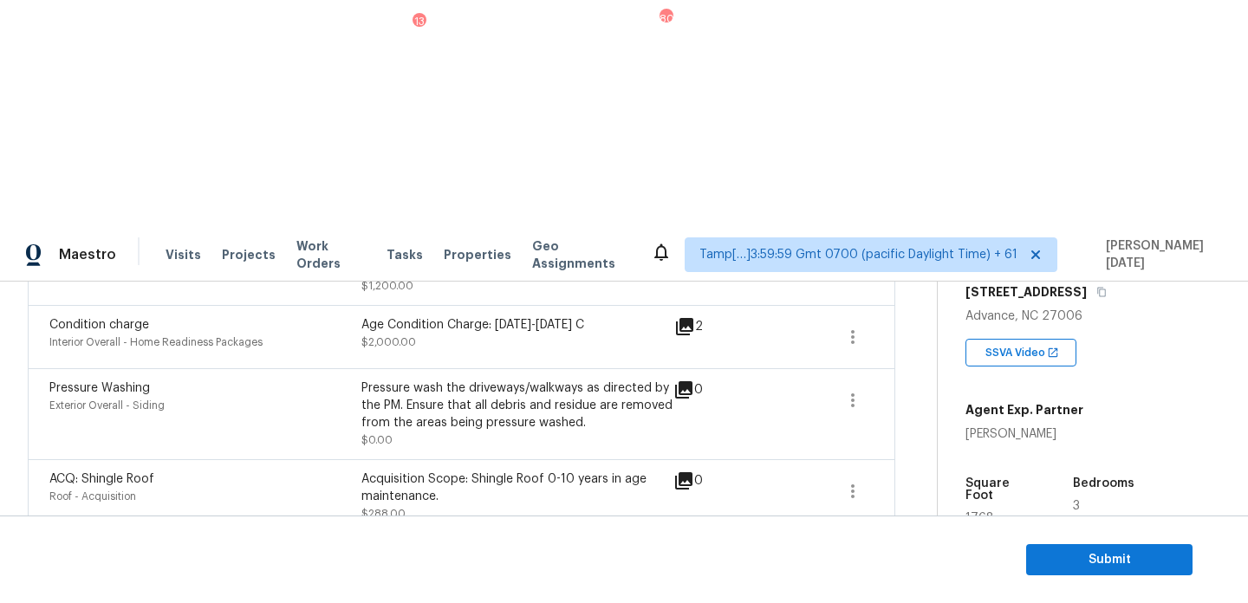
scroll to position [0, 0]
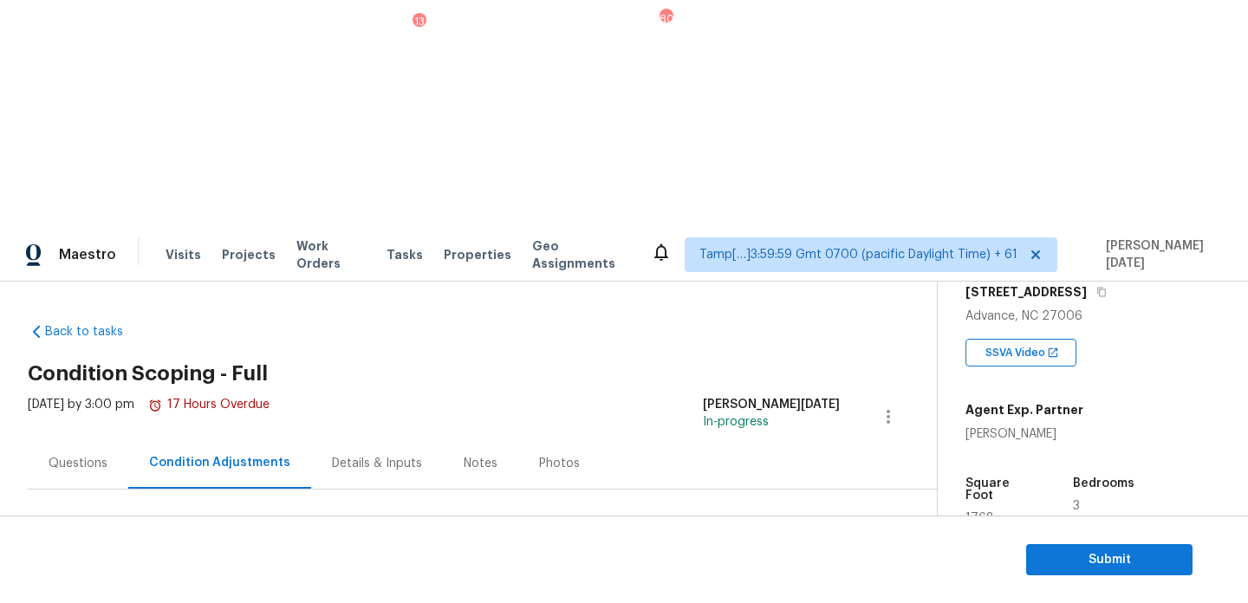
click at [56, 455] on div "Questions" at bounding box center [78, 463] width 59 height 17
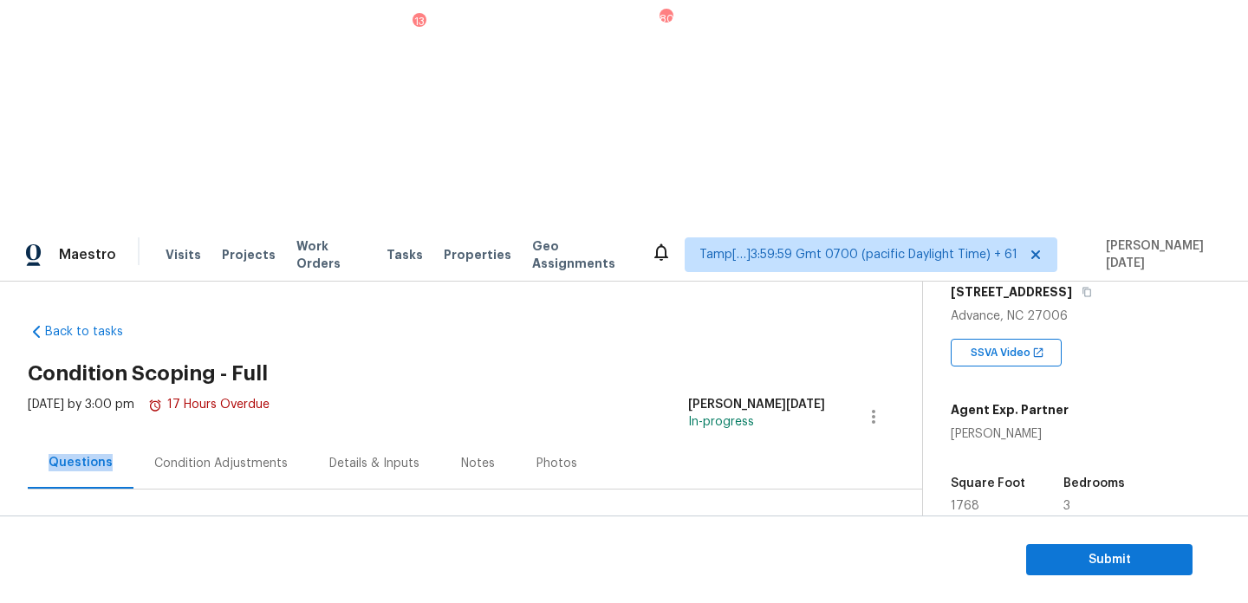
scroll to position [231, 0]
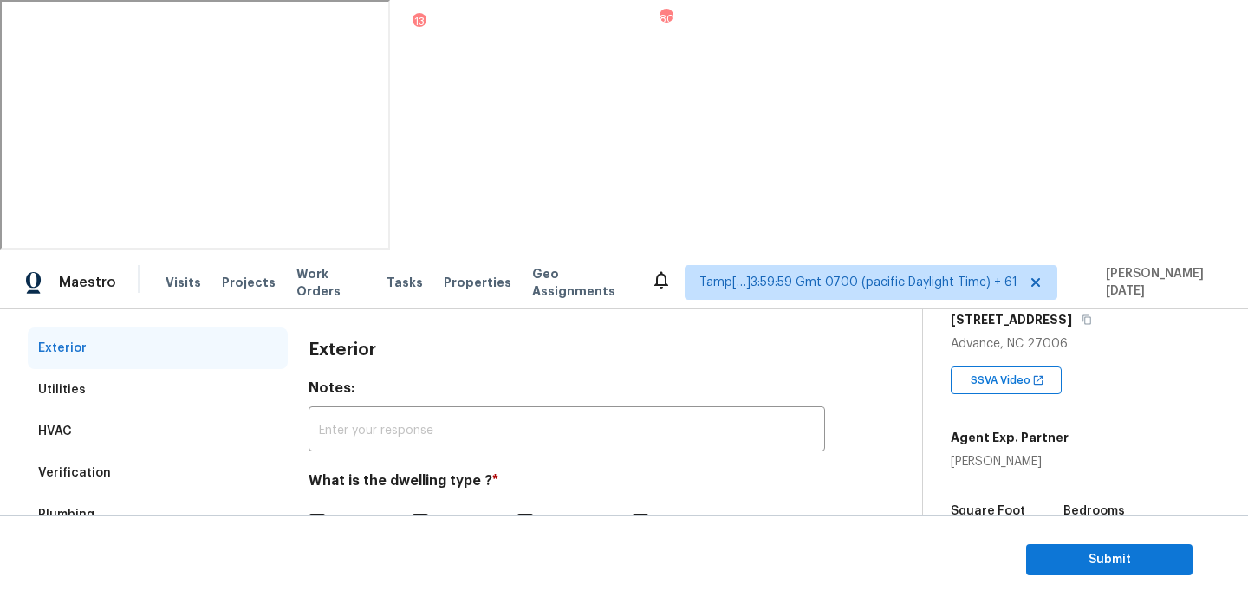
click at [143, 453] on div "Verification" at bounding box center [158, 474] width 260 height 42
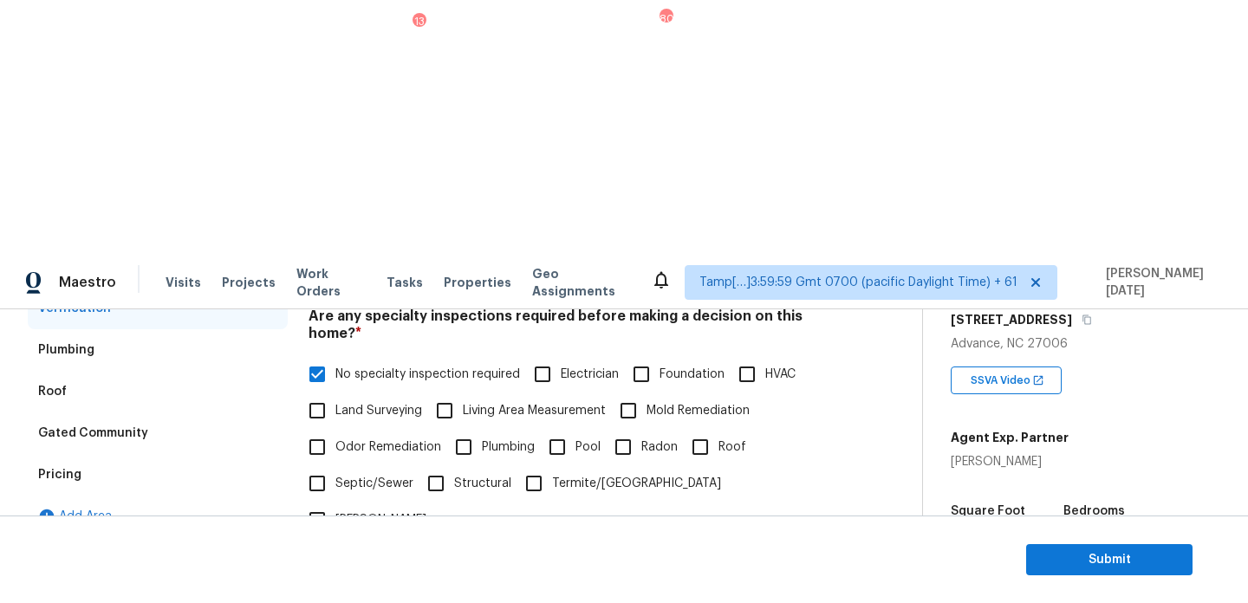
scroll to position [313, 0]
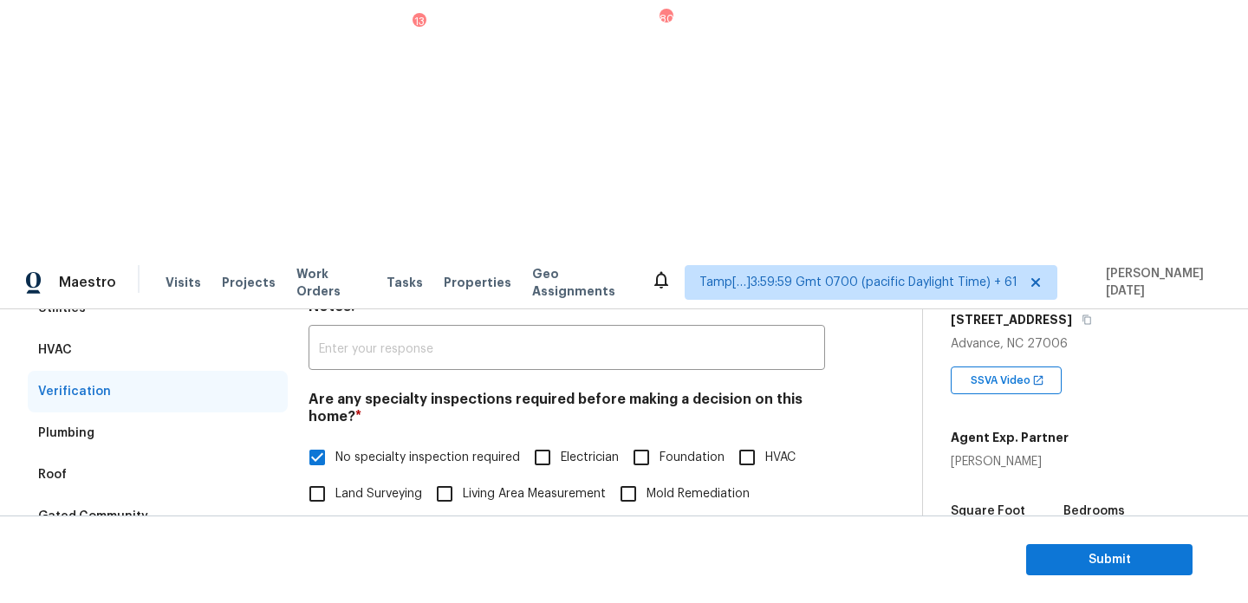
click at [91, 537] on div "Pricing" at bounding box center [158, 558] width 260 height 42
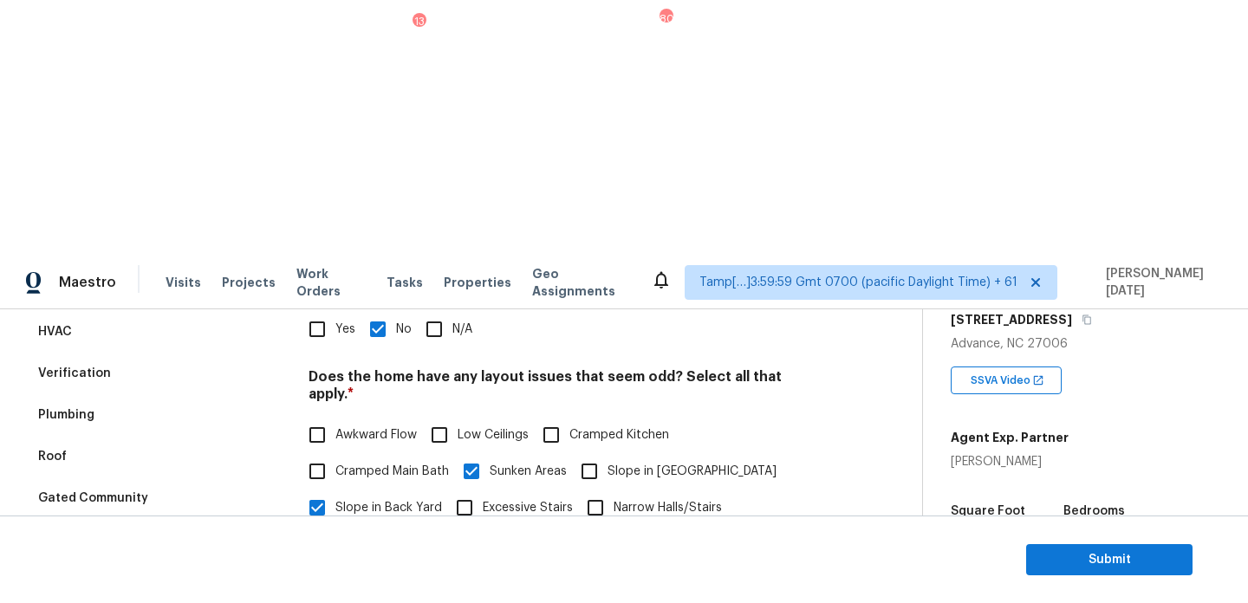
scroll to position [327, 0]
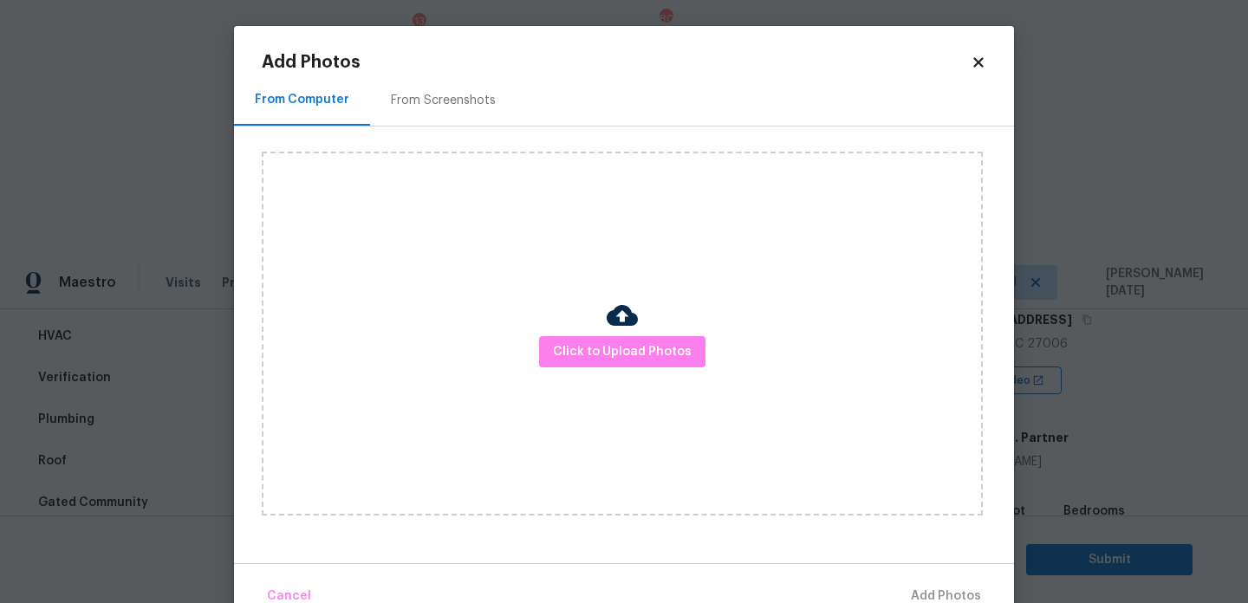
click at [409, 120] on div "From Screenshots" at bounding box center [443, 100] width 147 height 51
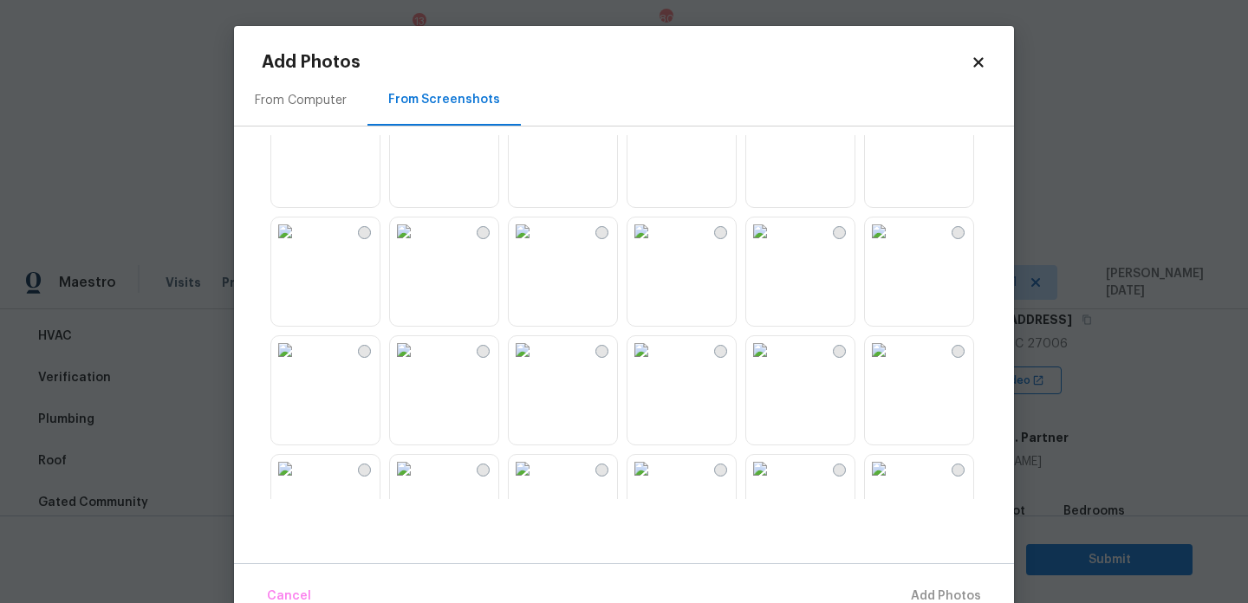
scroll to position [0, 0]
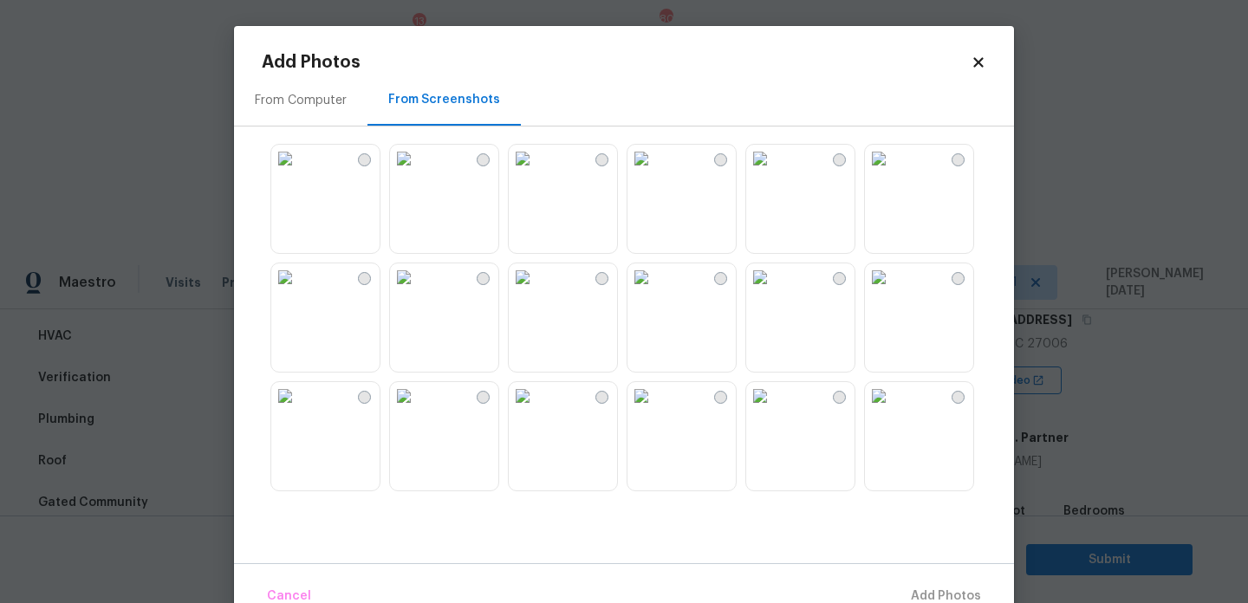
click at [893, 173] on img at bounding box center [879, 159] width 28 height 28
click at [911, 588] on span "Add 1 Photo(s)" at bounding box center [939, 597] width 86 height 22
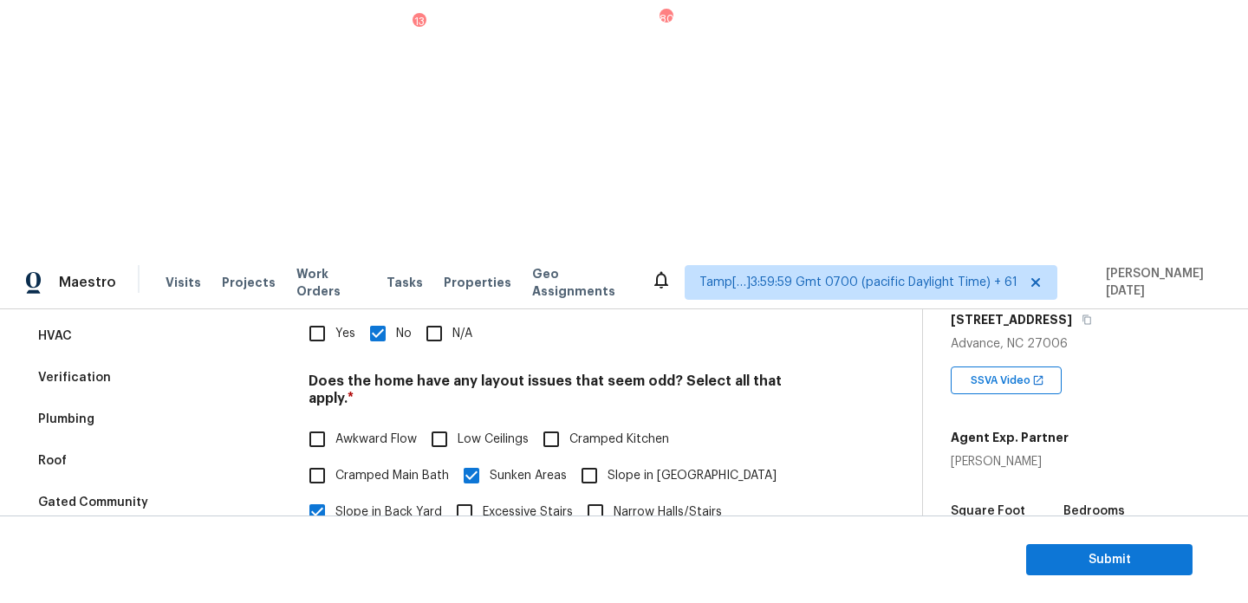
type input "Pond view in the backyard.. step up/down living room.."
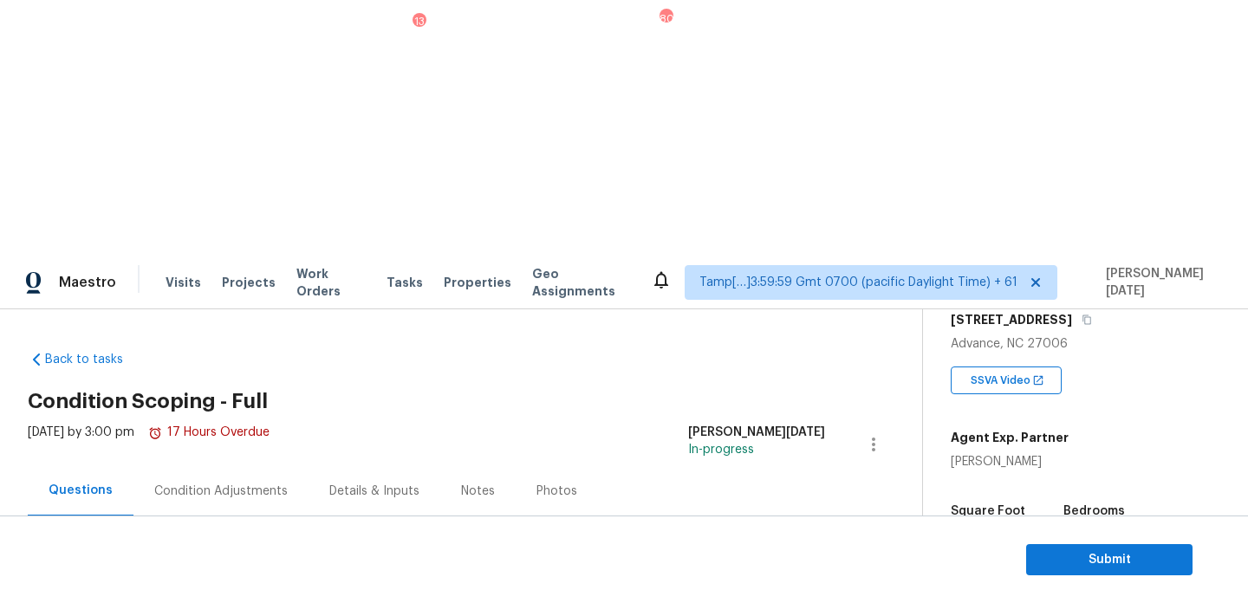
click at [204, 483] on div "Condition Adjustments" at bounding box center [221, 491] width 134 height 17
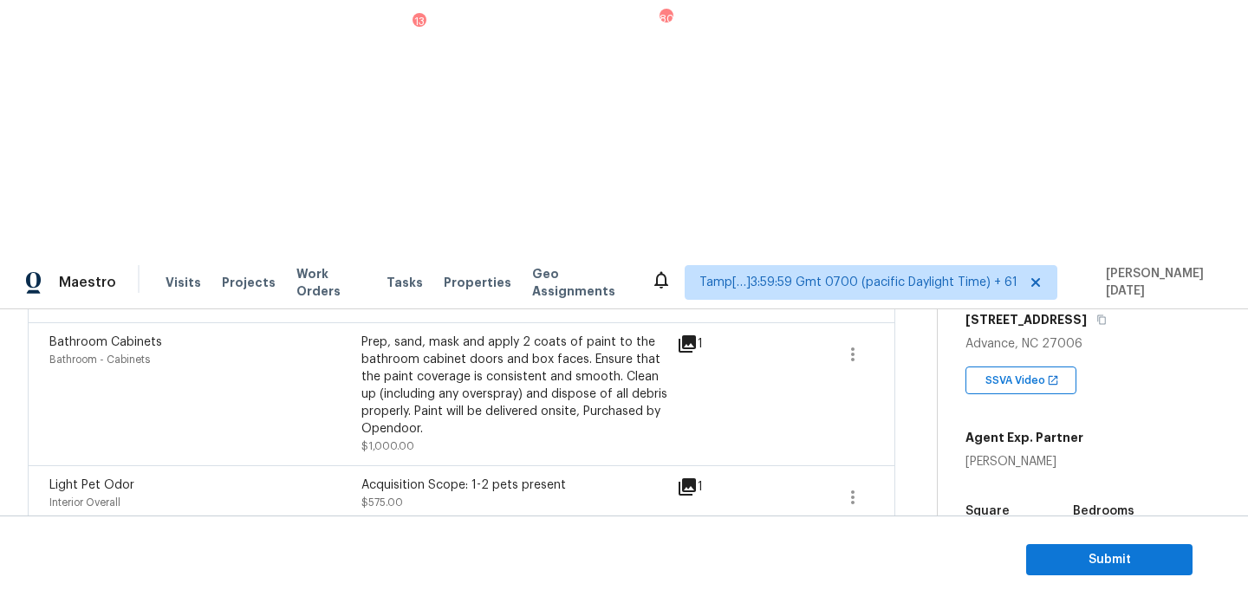
scroll to position [583, 0]
click at [681, 539] on icon at bounding box center [687, 549] width 21 height 21
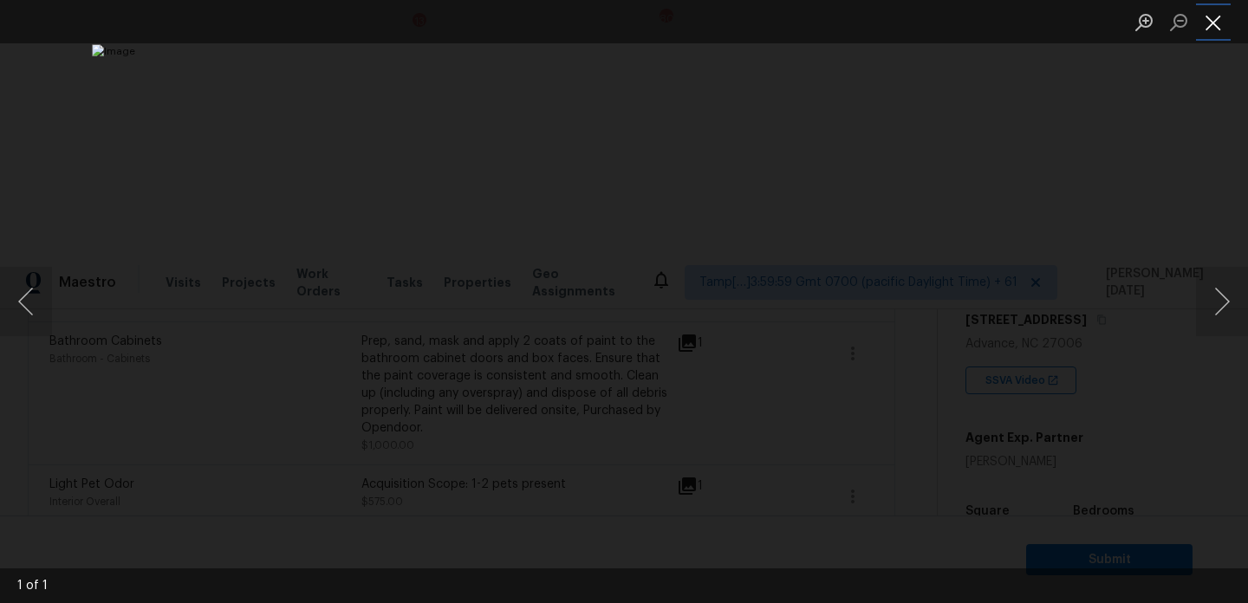
click at [1214, 22] on button "Close lightbox" at bounding box center [1213, 22] width 35 height 30
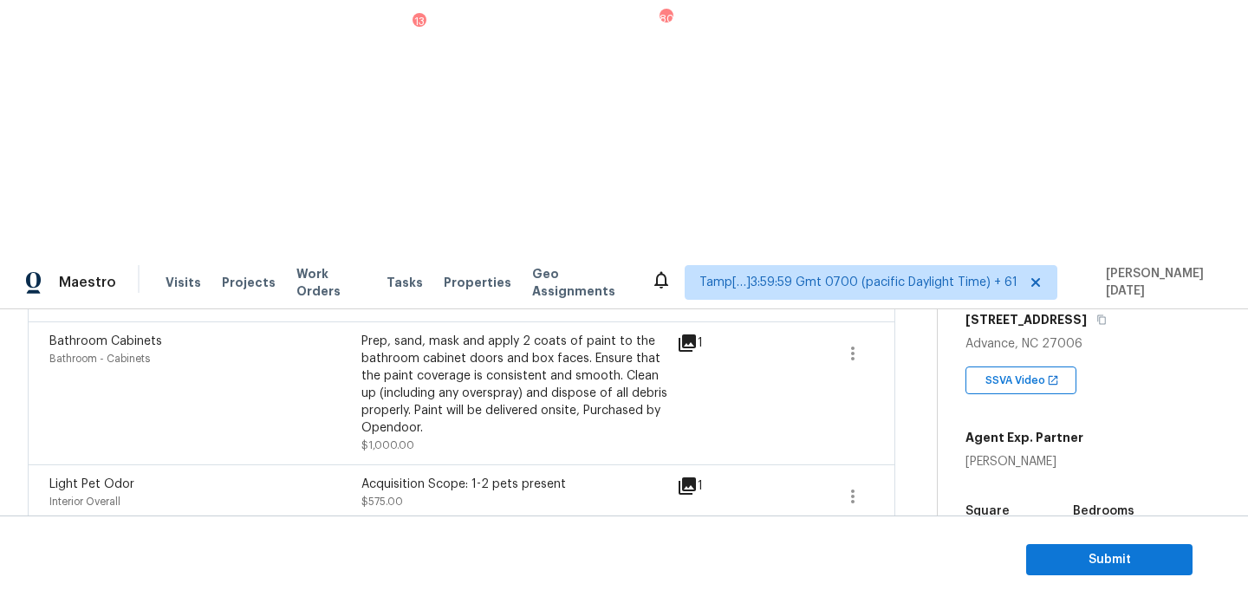
scroll to position [0, 0]
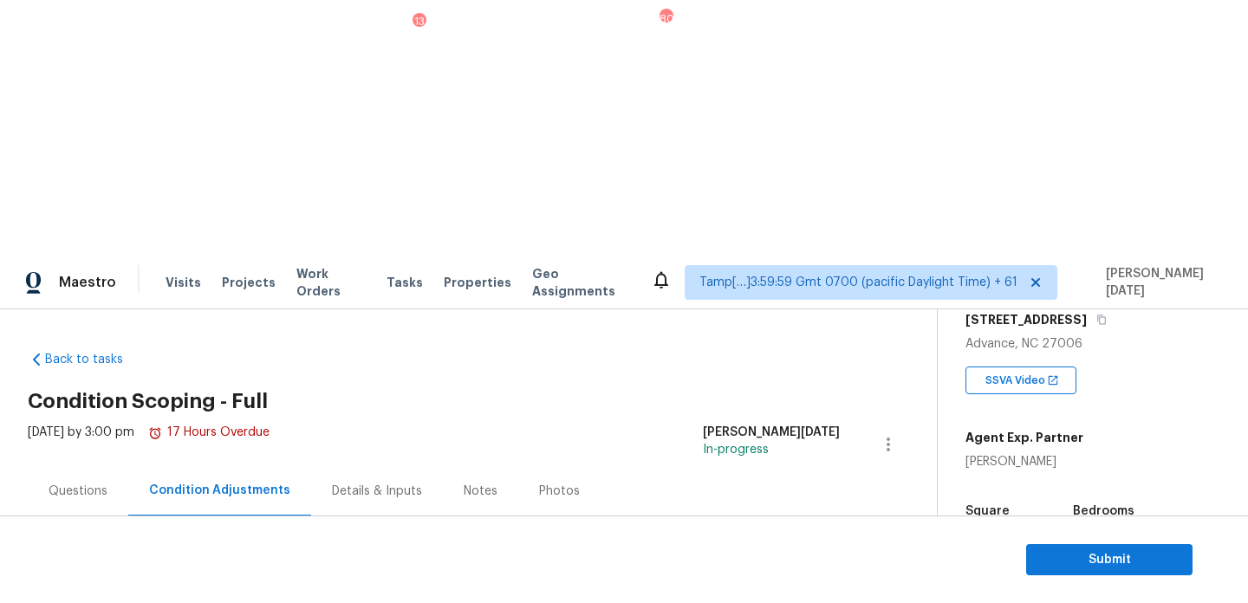
click at [83, 466] on div "Questions" at bounding box center [78, 491] width 101 height 51
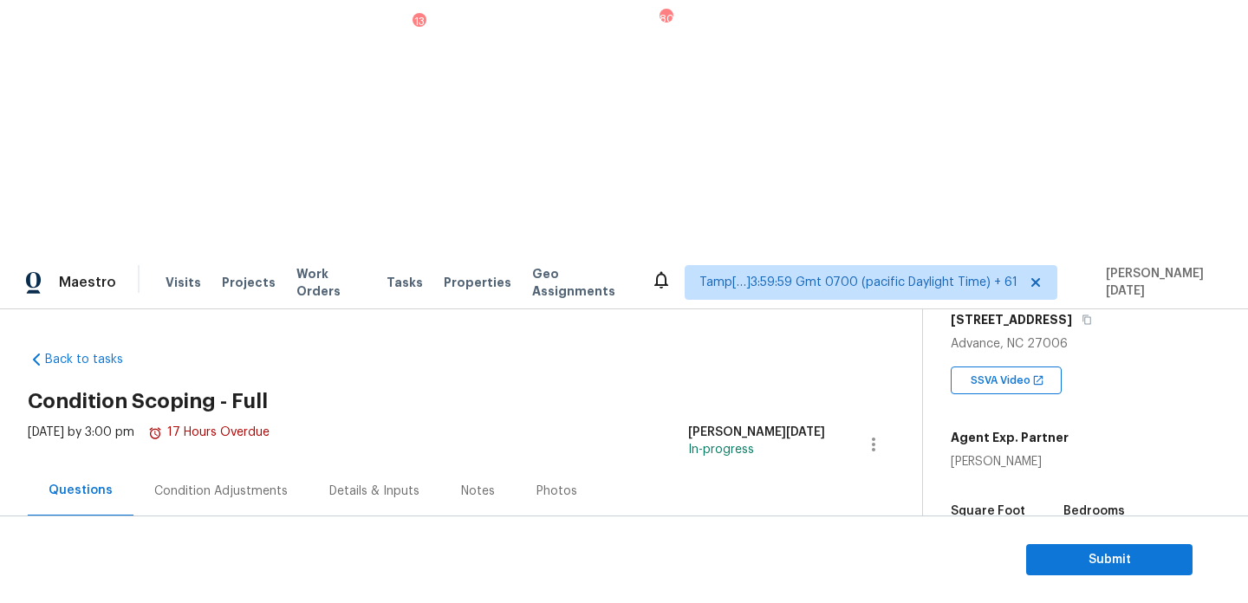
scroll to position [231, 0]
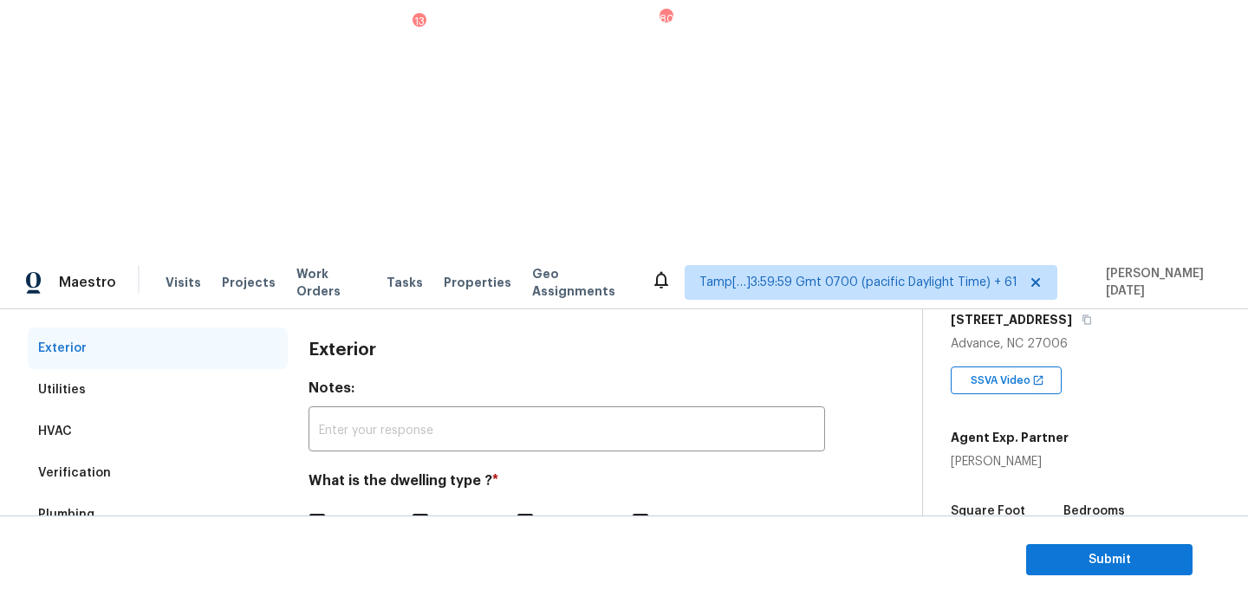
click at [100, 465] on div "Verification" at bounding box center [74, 473] width 73 height 17
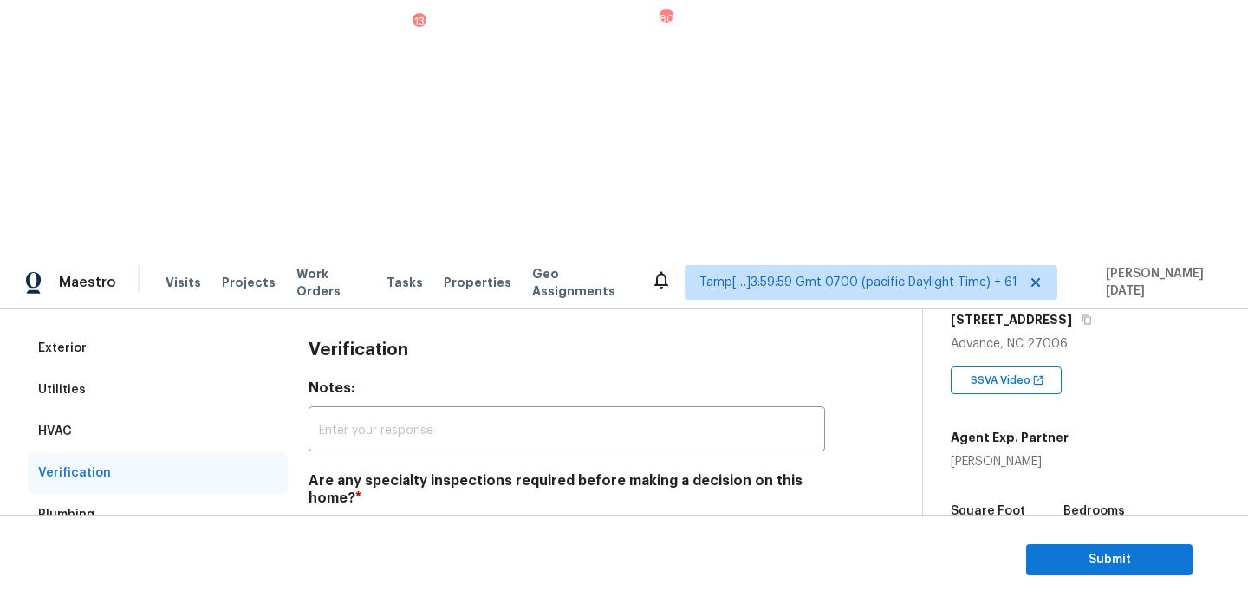
scroll to position [604, 0]
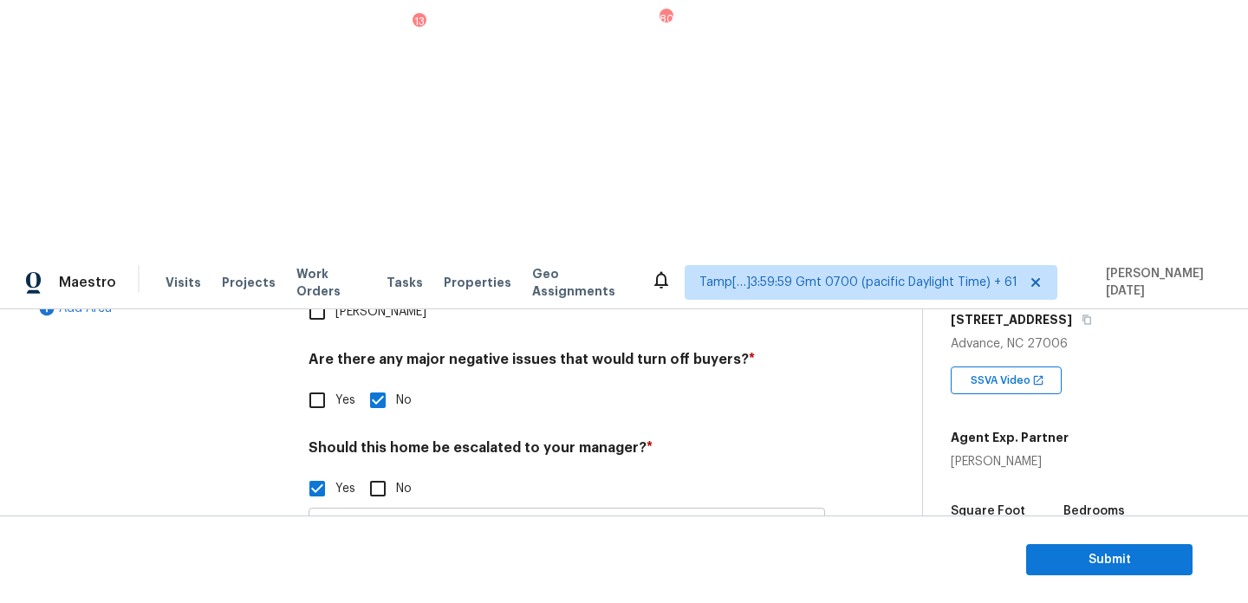
click at [628, 512] on input "ALA.. townhouse.. @8: 08 and. 8: 31 there seem to be water damages on the ceili…" at bounding box center [567, 532] width 517 height 41
type input "ALA.. townhouse.. @8: 08 and. 8: 31 there seem to be water damages on the ceili…"
click at [843, 322] on div "Exterior Utilities HVAC Verification Plumbing Roof Gated Community Pricing Add …" at bounding box center [454, 376] width 853 height 843
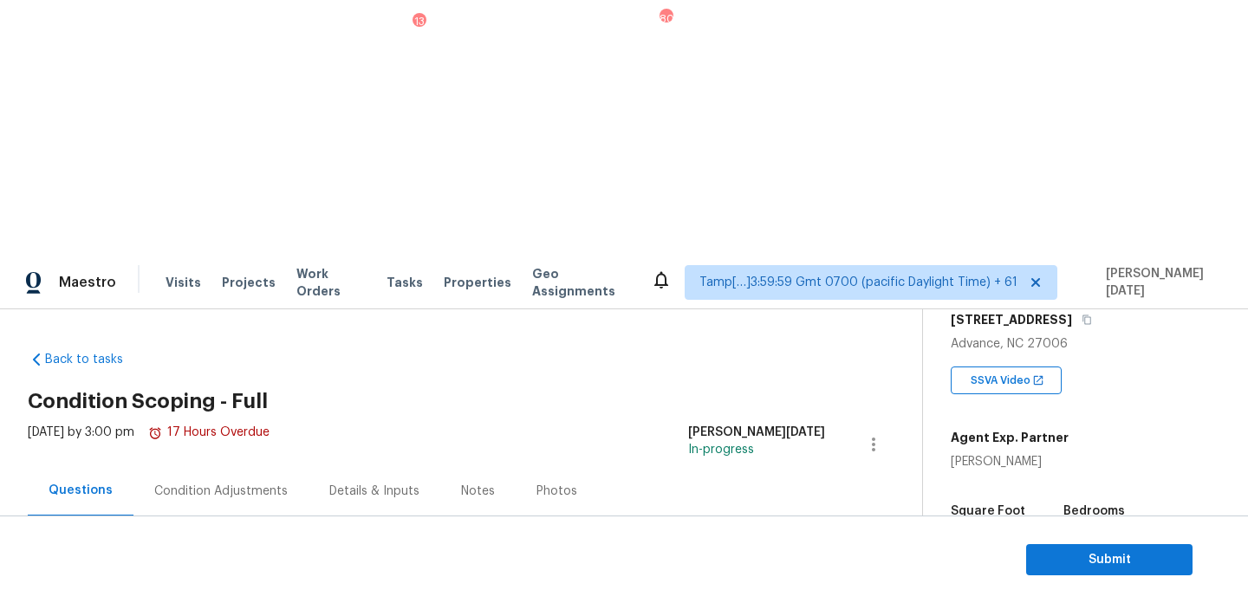
click at [240, 466] on div "Condition Adjustments" at bounding box center [221, 491] width 175 height 51
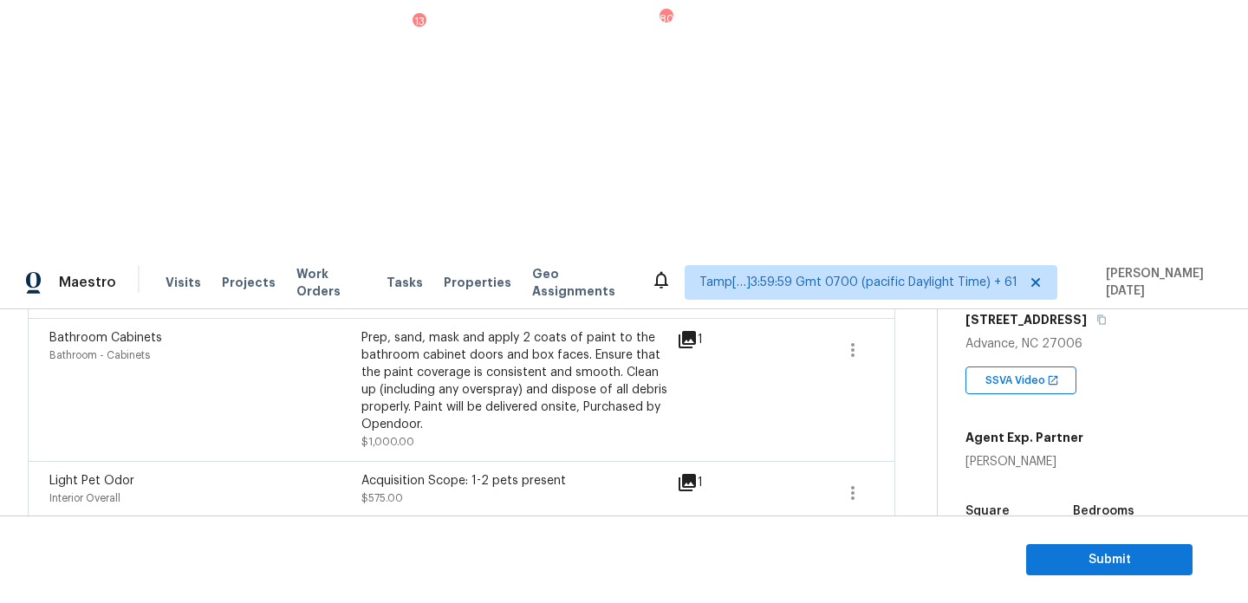
scroll to position [577, 0]
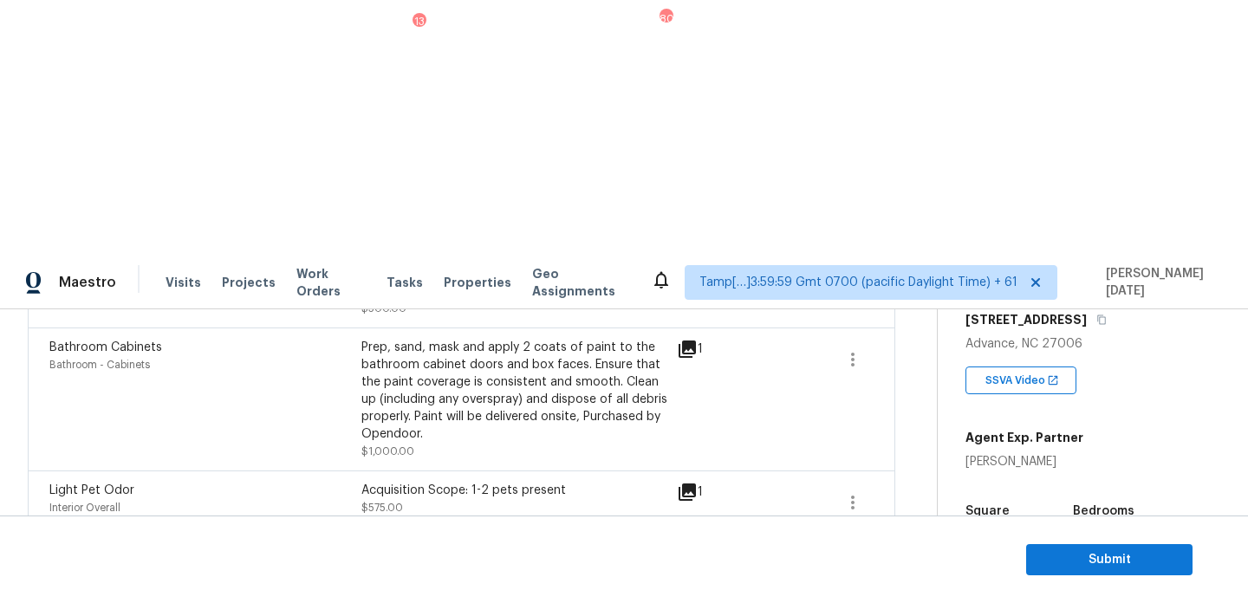
click at [855, 556] on icon "button" at bounding box center [853, 566] width 21 height 21
click at [920, 306] on div "Edit" at bounding box center [951, 308] width 135 height 17
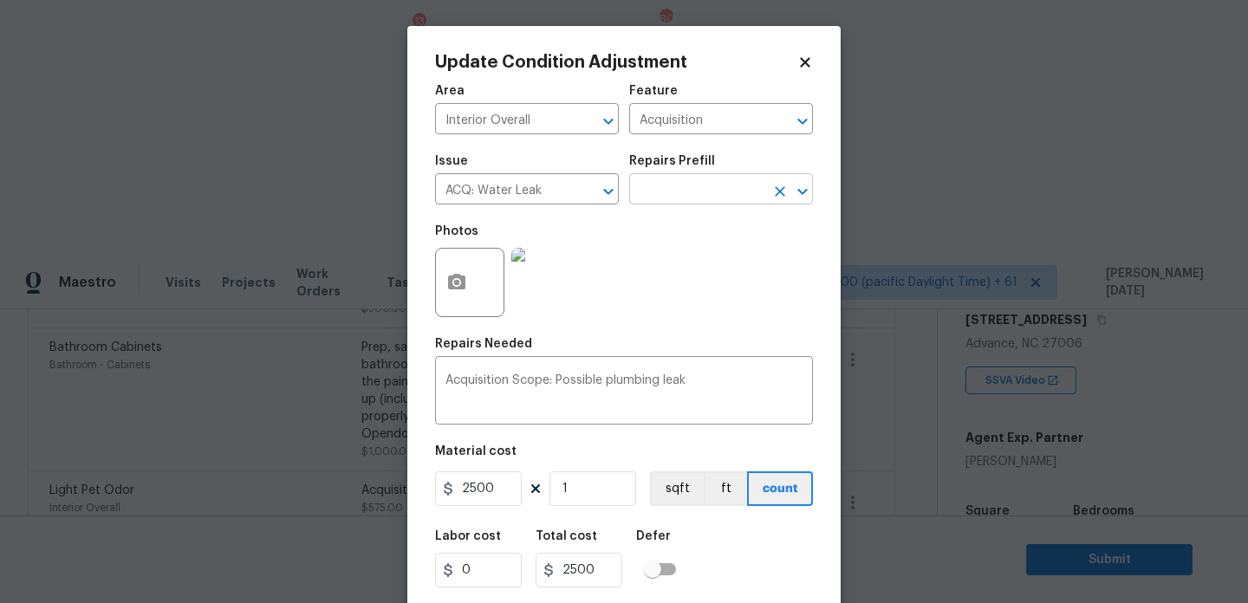
click at [732, 192] on input "text" at bounding box center [696, 191] width 135 height 27
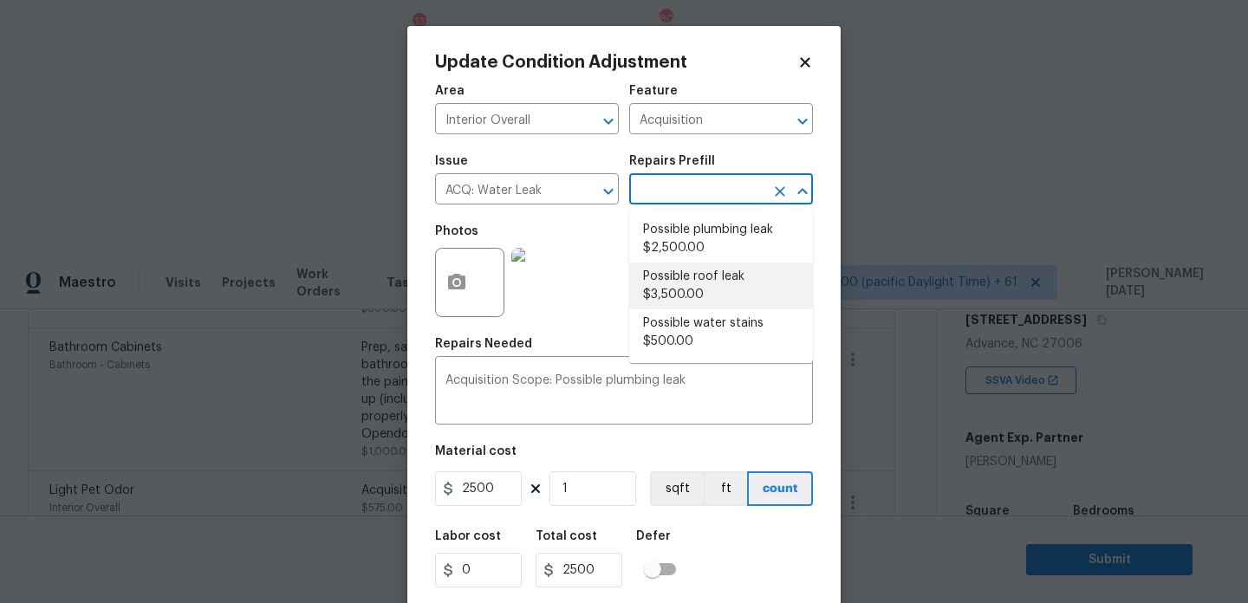
click at [735, 279] on li "Possible roof leak $3,500.00" at bounding box center [721, 286] width 184 height 47
type textarea "Acquisition Scope: Possible roof leak"
type input "3500"
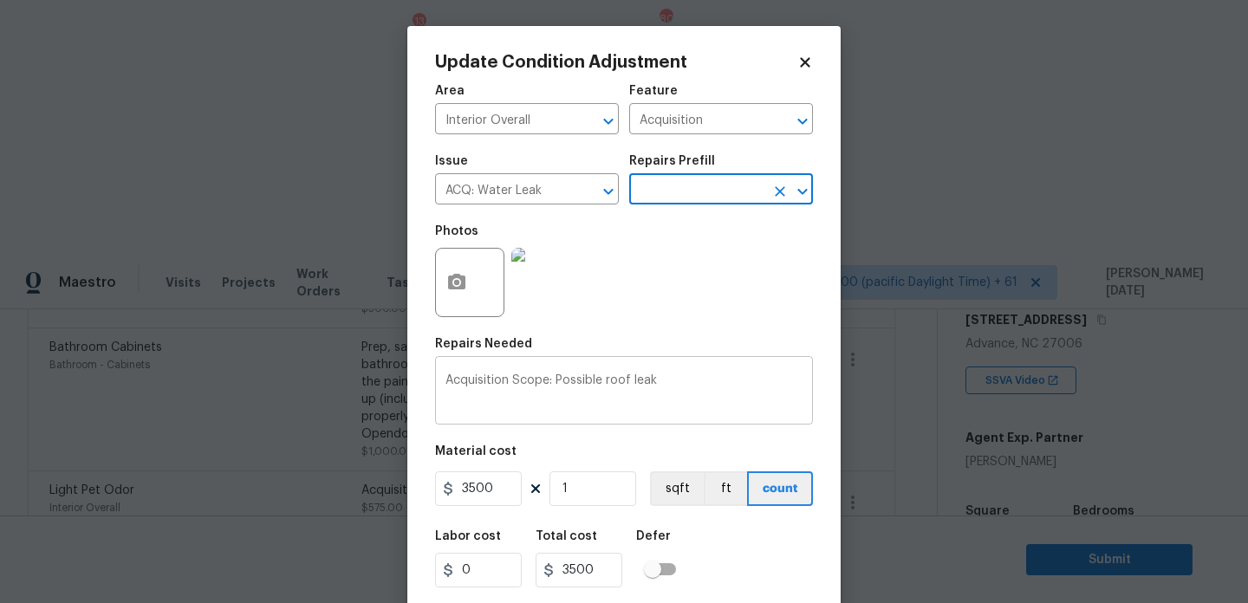
scroll to position [44, 0]
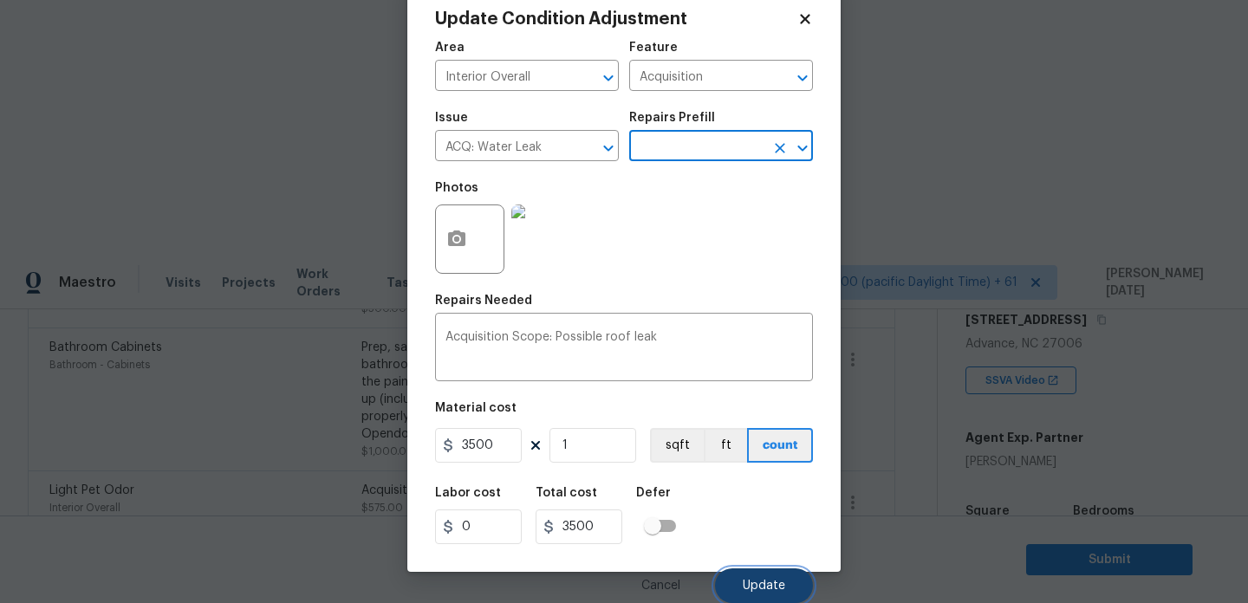
click at [746, 576] on button "Update" at bounding box center [764, 586] width 98 height 35
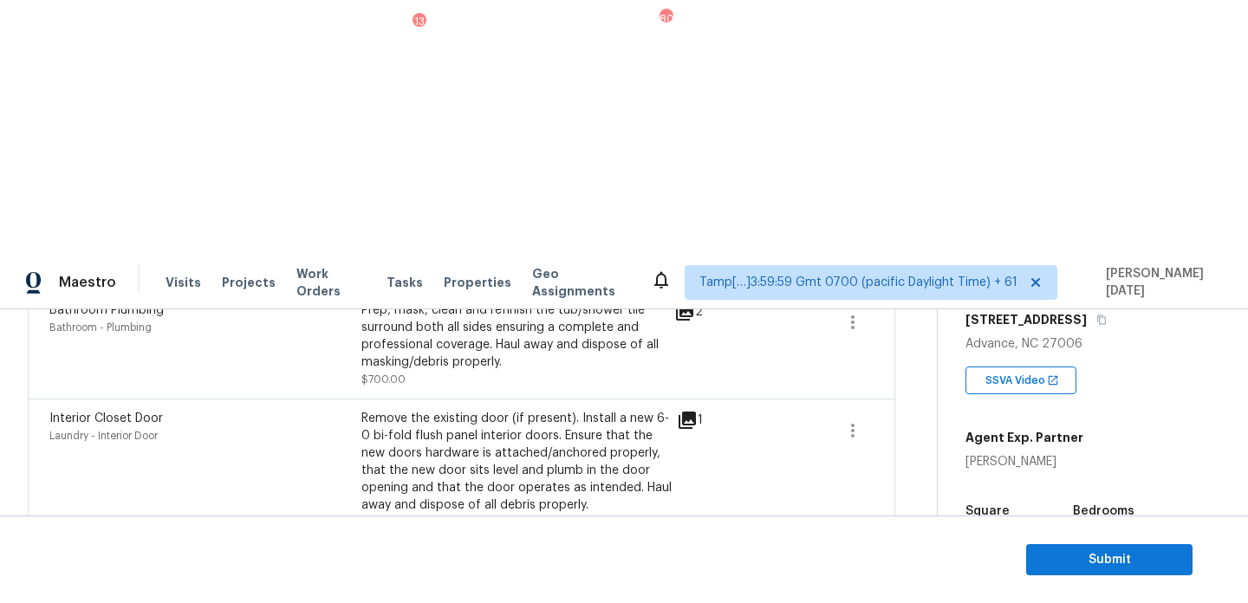
scroll to position [0, 0]
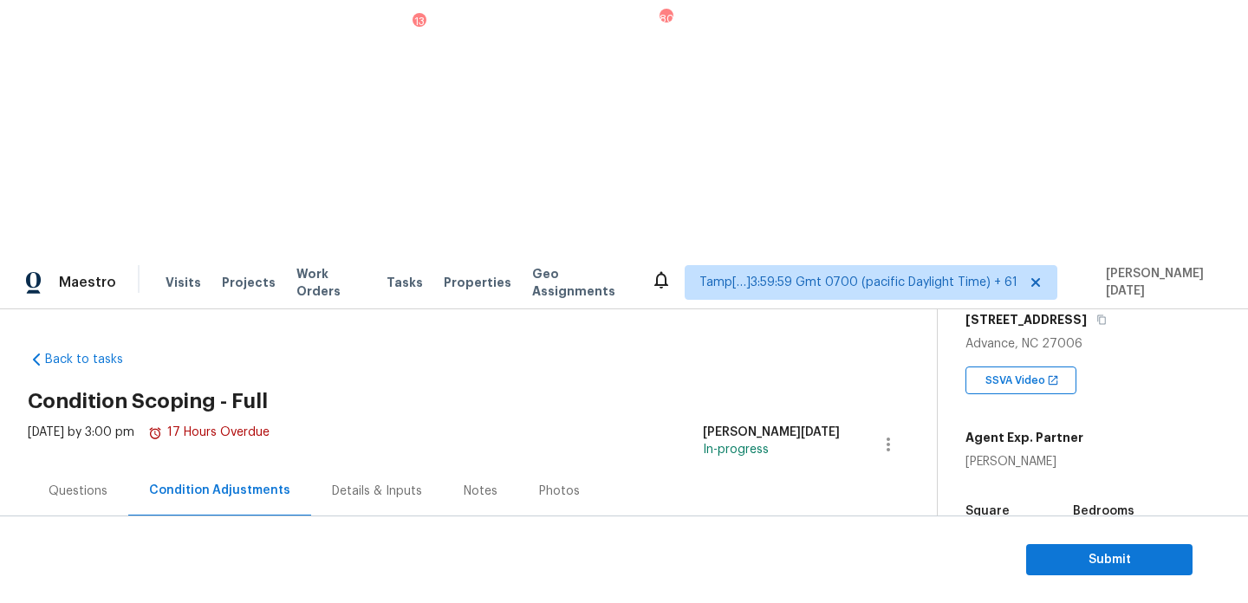
click at [70, 483] on div "Questions" at bounding box center [78, 491] width 59 height 17
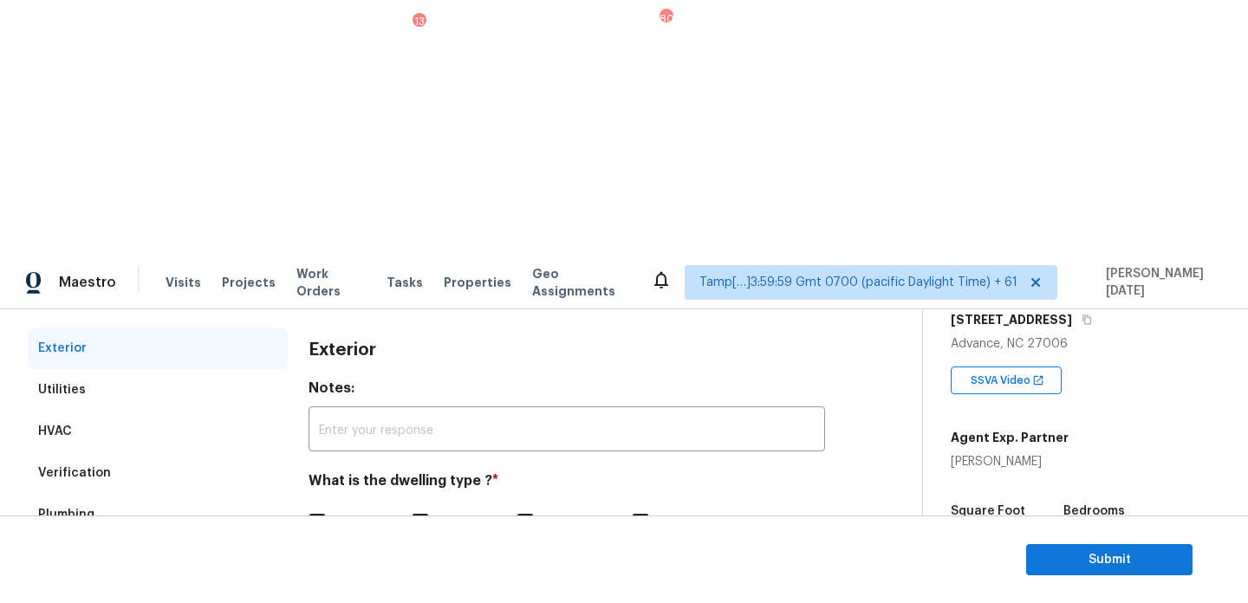
click at [159, 577] on div "Gated Community" at bounding box center [158, 598] width 260 height 42
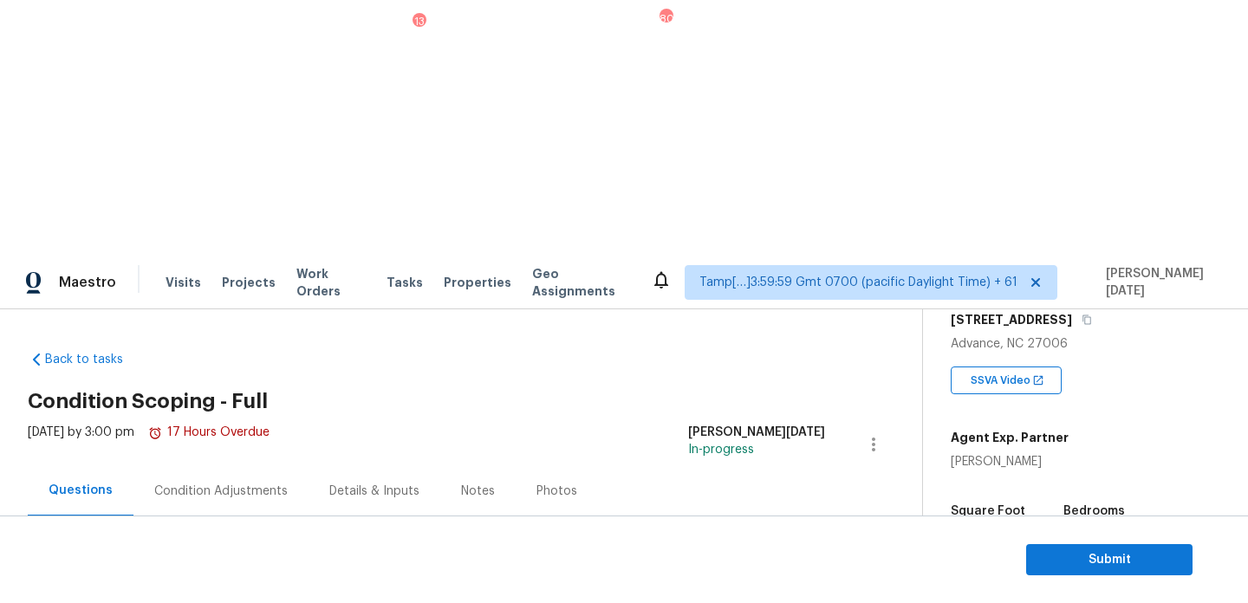
click at [222, 466] on div "Condition Adjustments" at bounding box center [221, 491] width 175 height 51
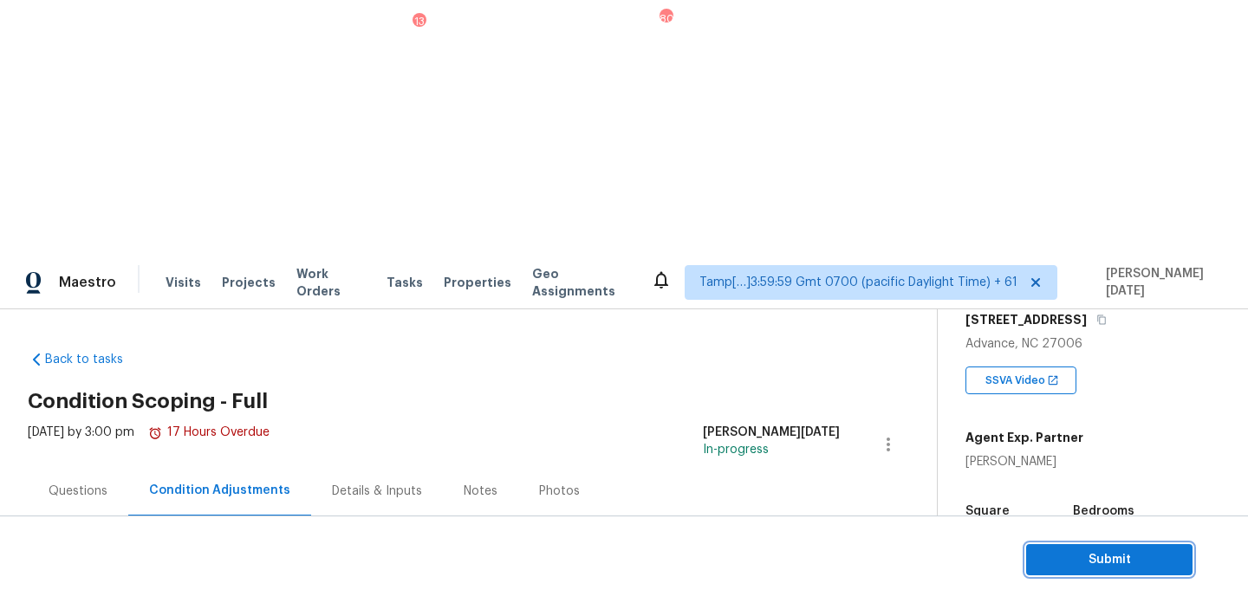
click at [1072, 564] on span "Submit" at bounding box center [1109, 561] width 139 height 22
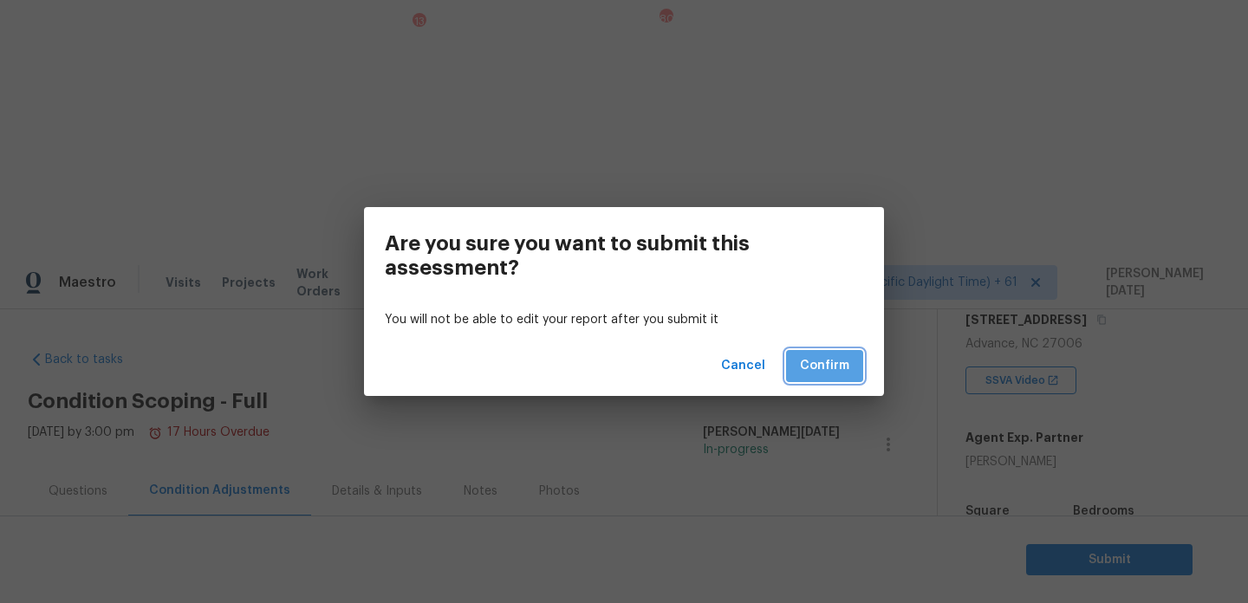
click at [831, 354] on button "Confirm" at bounding box center [824, 366] width 77 height 32
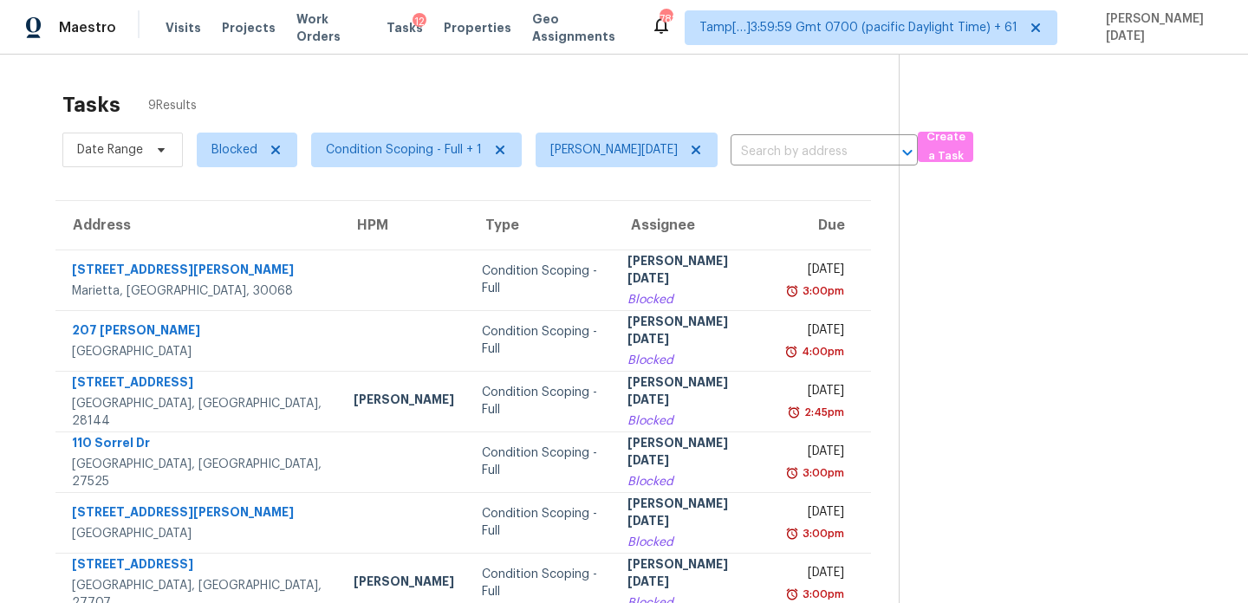
scroll to position [10, 0]
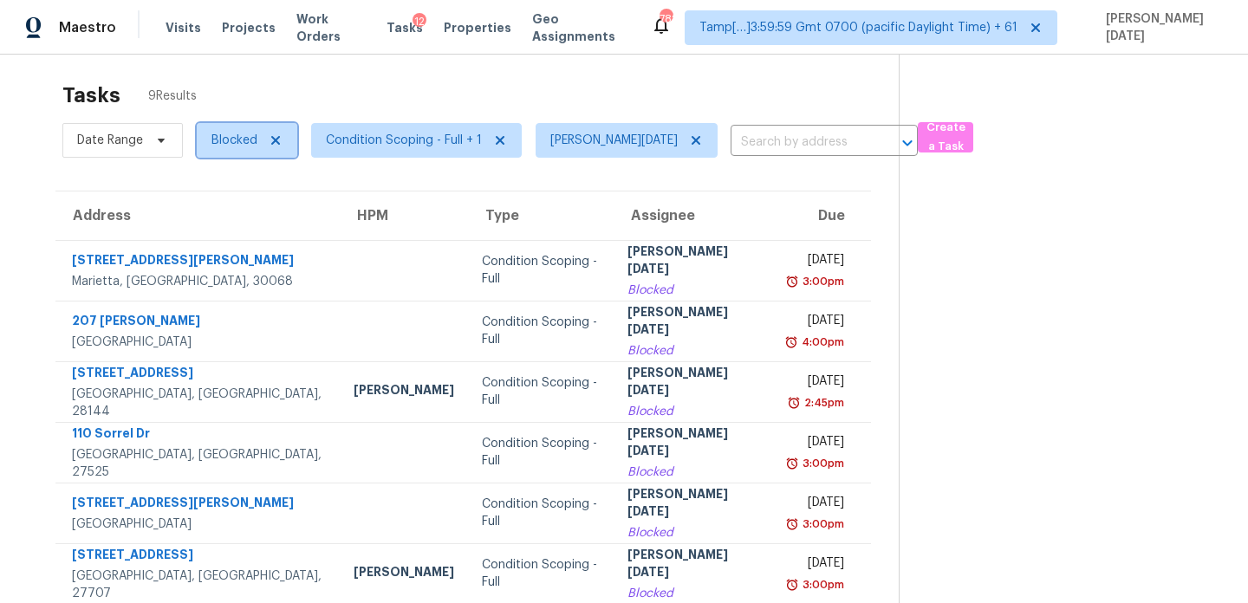
click at [210, 145] on span "Blocked" at bounding box center [247, 140] width 101 height 35
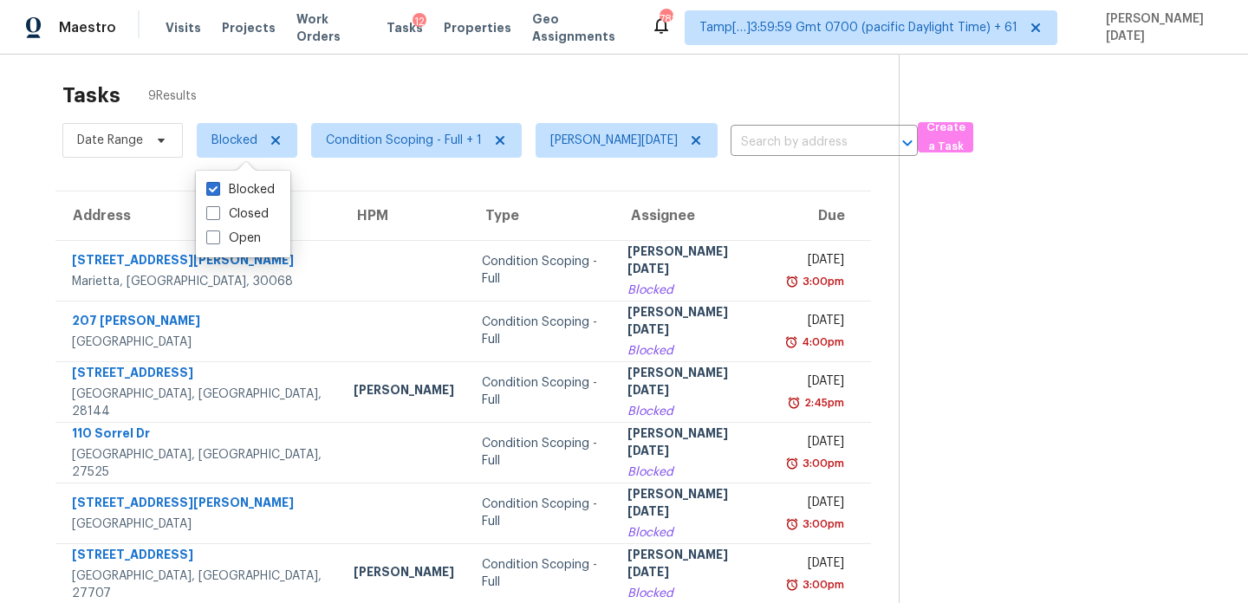
click at [385, 114] on div "Tasks 9 Results" at bounding box center [480, 95] width 837 height 45
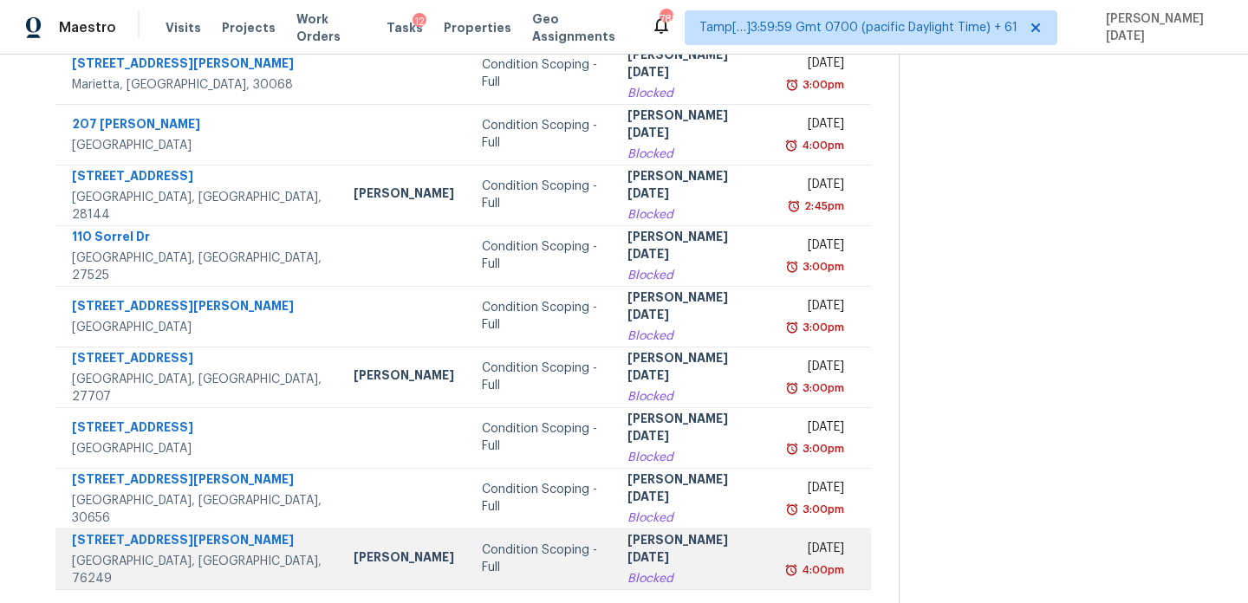
click at [648, 570] on div "Blocked" at bounding box center [694, 578] width 133 height 17
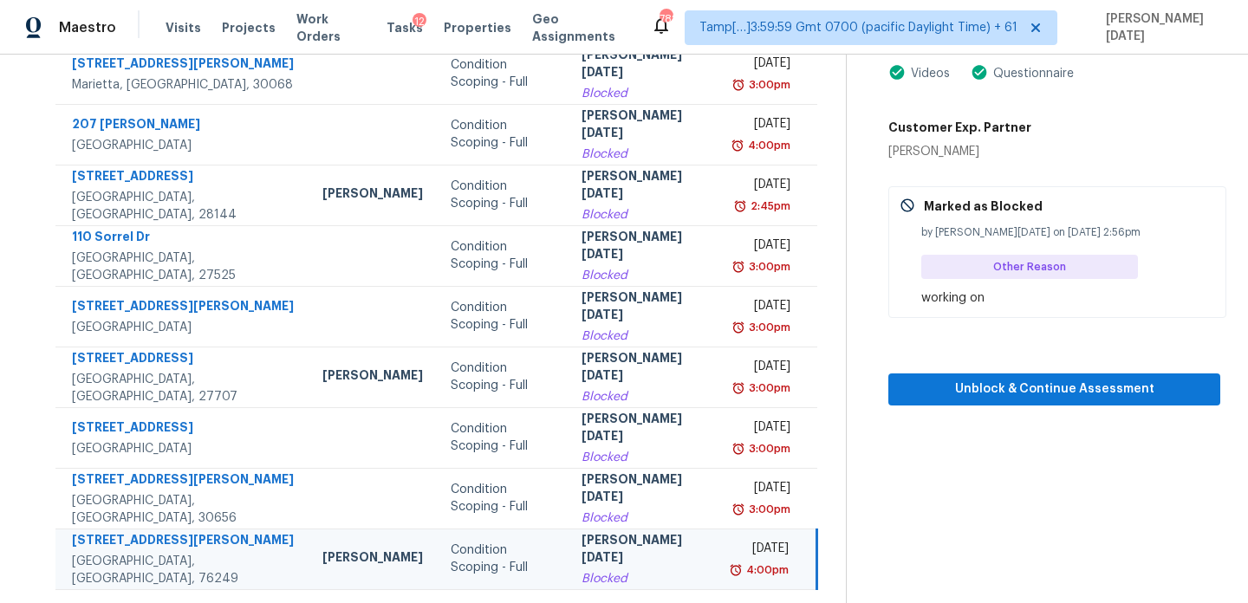
scroll to position [109, 0]
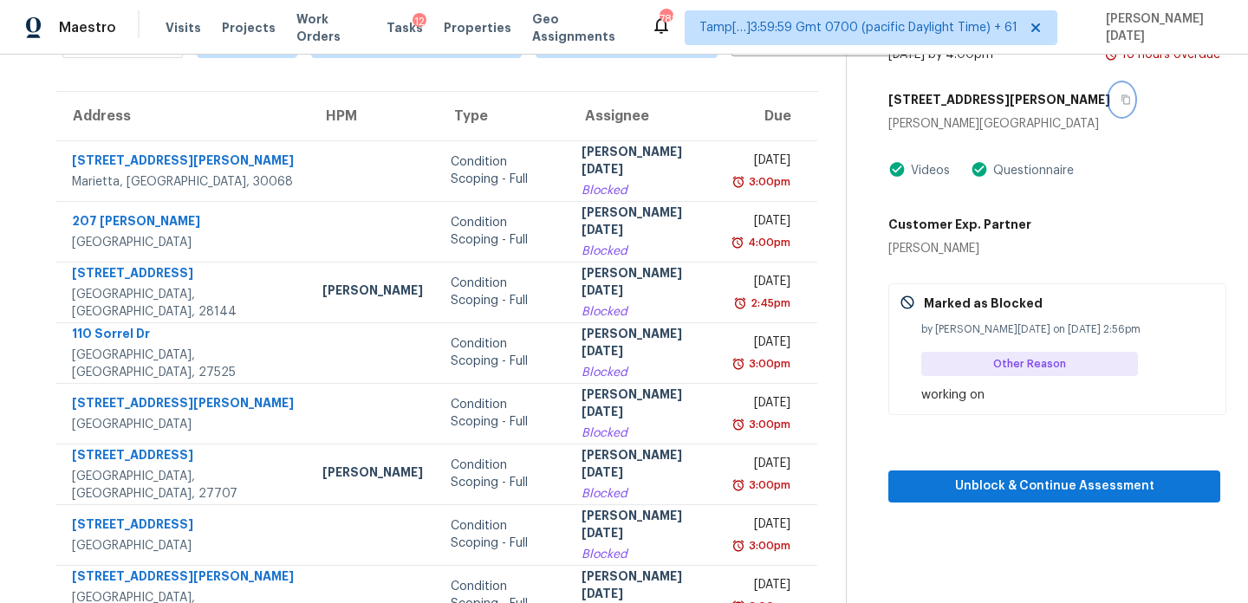
click at [1121, 101] on icon "button" at bounding box center [1126, 99] width 10 height 10
